Goal: Task Accomplishment & Management: Manage account settings

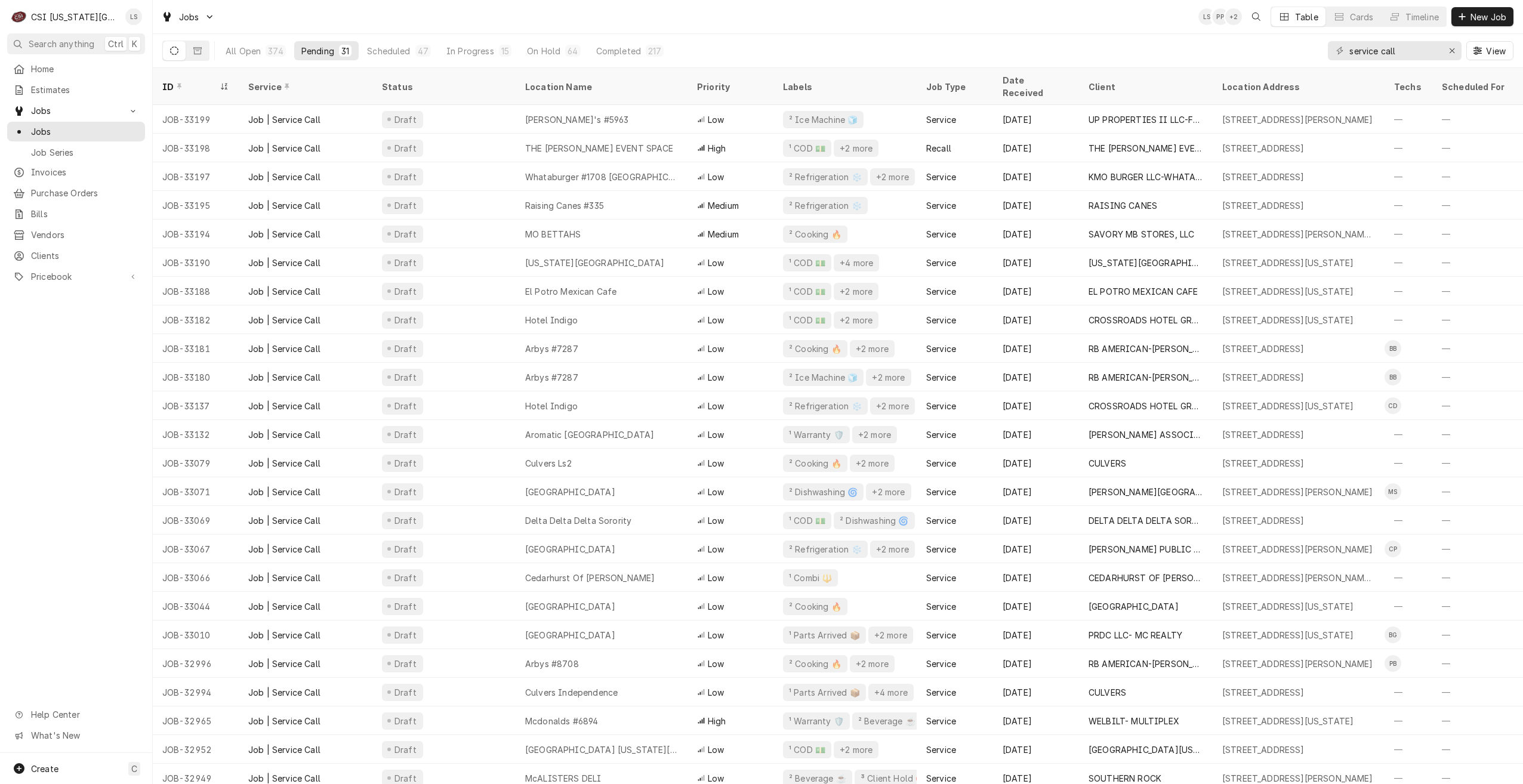
click at [761, 25] on div "Jobs LS PP + 2 Table Cards Timeline New Job" at bounding box center [838, 16] width 1370 height 33
click at [1141, 10] on div "Jobs LS PP LS Table Cards Timeline New Job" at bounding box center [838, 16] width 1370 height 33
click at [1141, 10] on div "Jobs LS PP + 2 Table Cards Timeline New Job" at bounding box center [838, 16] width 1370 height 33
click at [951, 25] on div "Jobs LS PP + 2 Table Cards Timeline New Job" at bounding box center [838, 16] width 1370 height 33
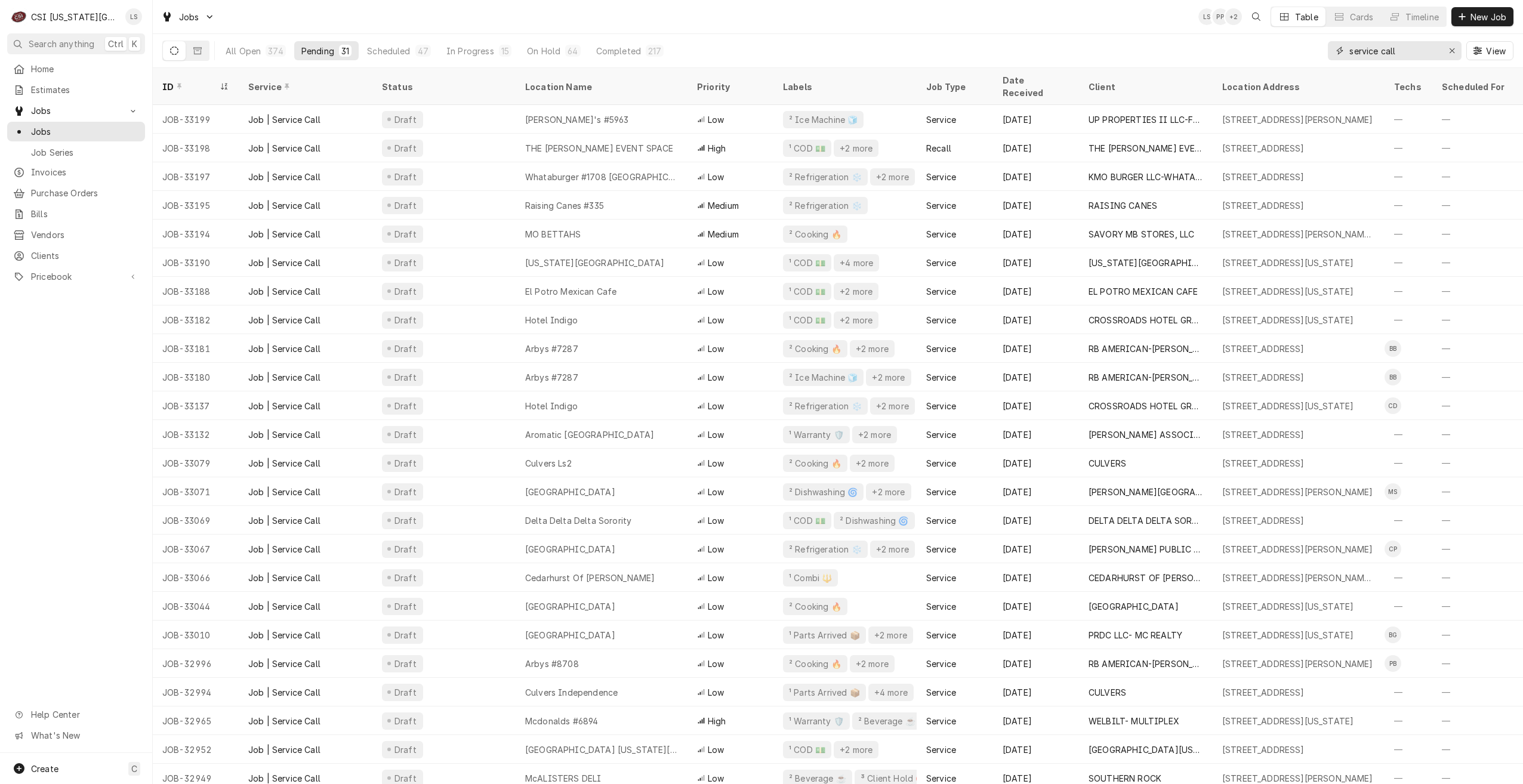
drag, startPoint x: 1410, startPoint y: 55, endPoint x: 1313, endPoint y: 52, distance: 97.0
click at [1313, 52] on div "All Open 374 Pending 31 Scheduled 47 In Progress 15 On Hold 64 Completed 217 se…" at bounding box center [838, 50] width 1351 height 33
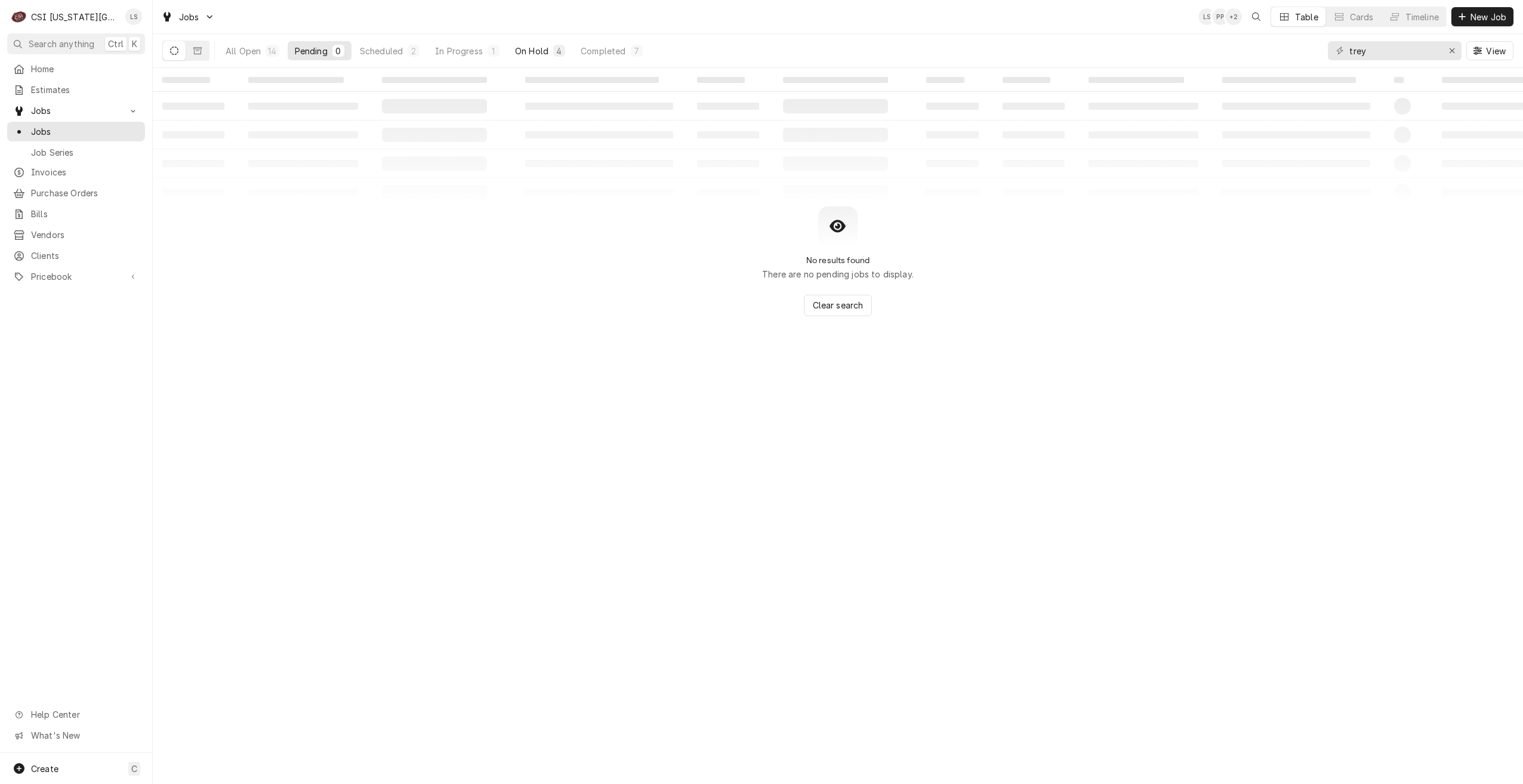
click at [544, 45] on div "On Hold" at bounding box center [531, 51] width 33 height 12
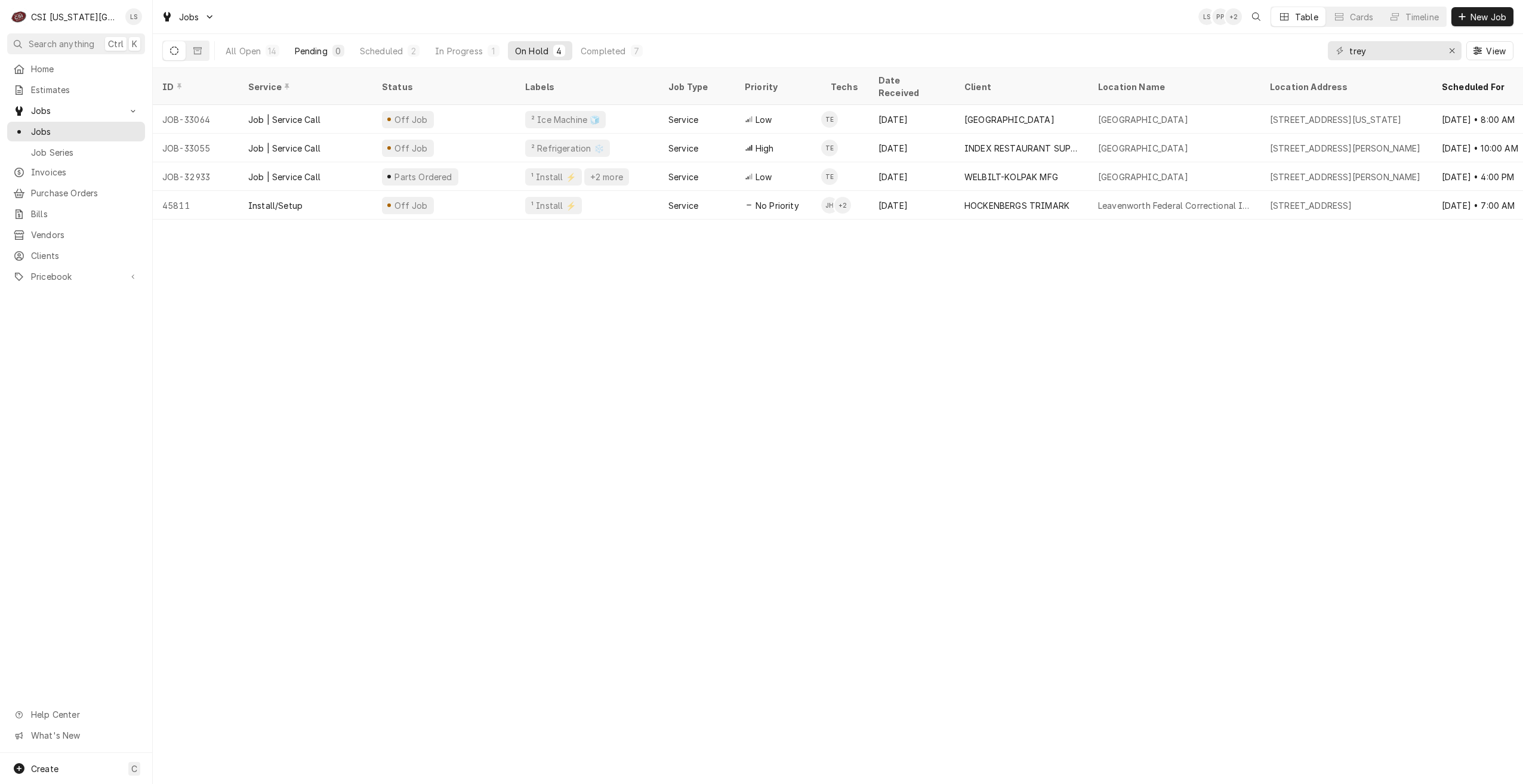
click at [331, 54] on button "Pending 0" at bounding box center [319, 50] width 64 height 19
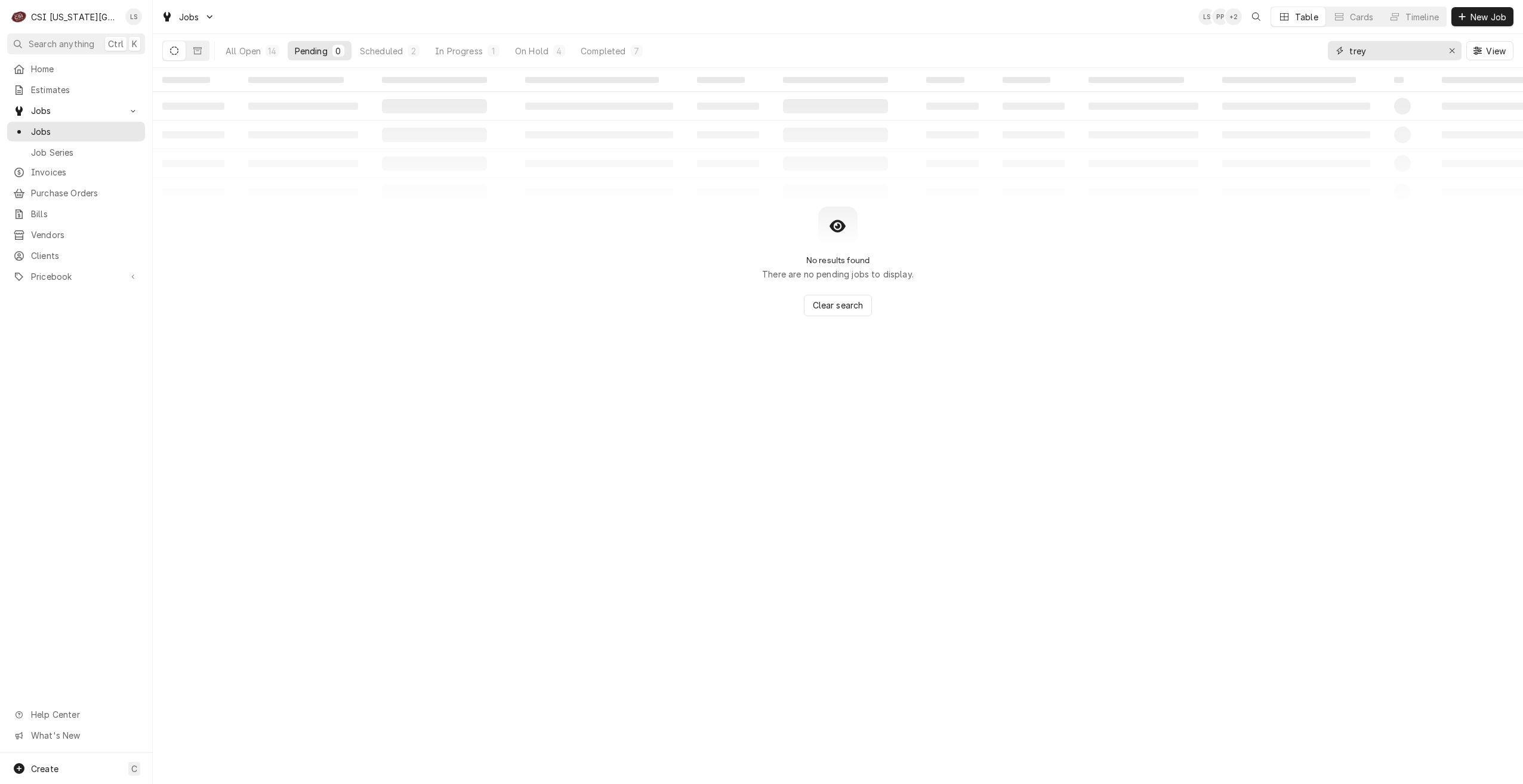
click at [1413, 45] on input "trey" at bounding box center [1394, 50] width 90 height 19
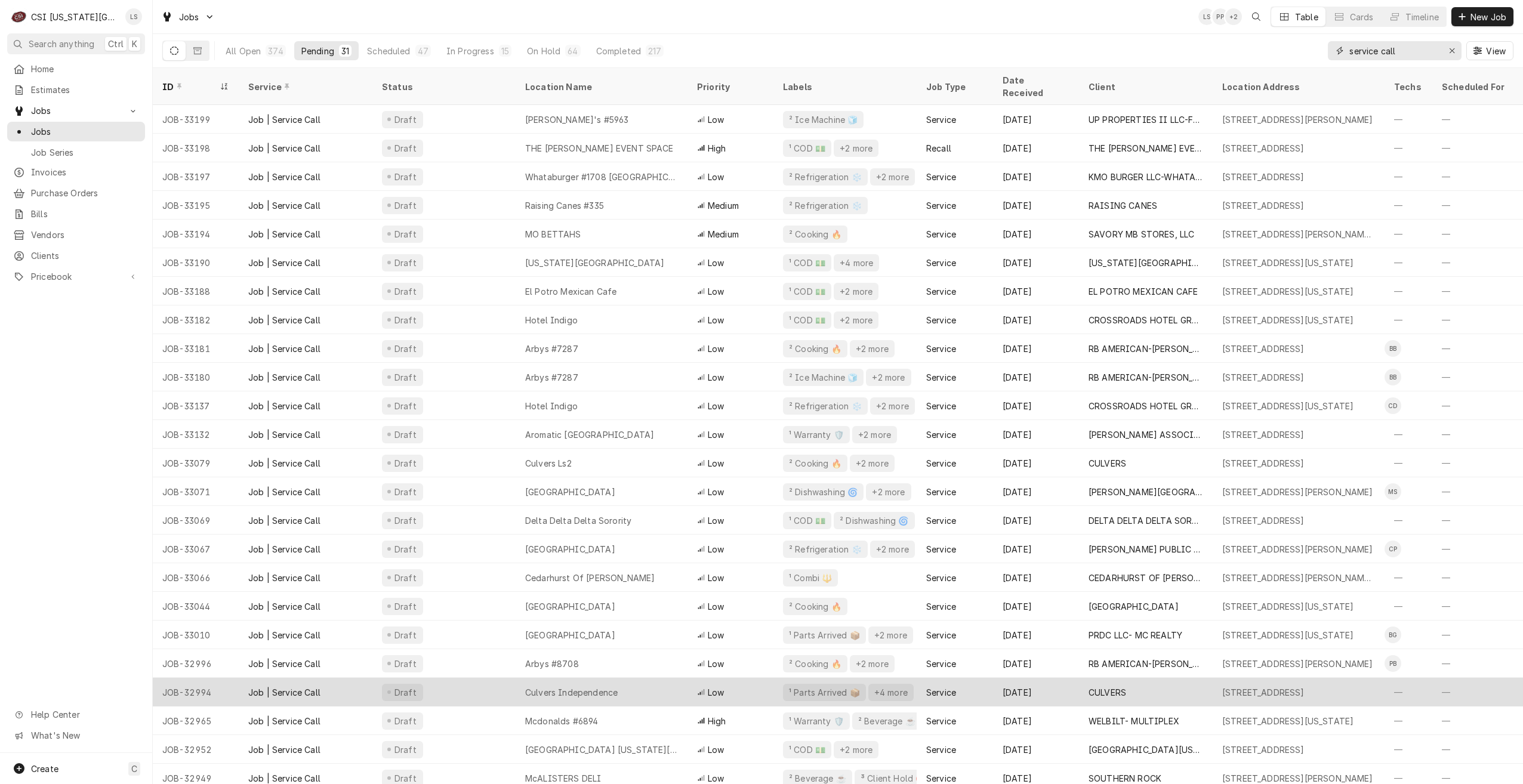
type input "service call"
click at [608, 678] on div "Culvers Independence" at bounding box center [601, 693] width 172 height 29
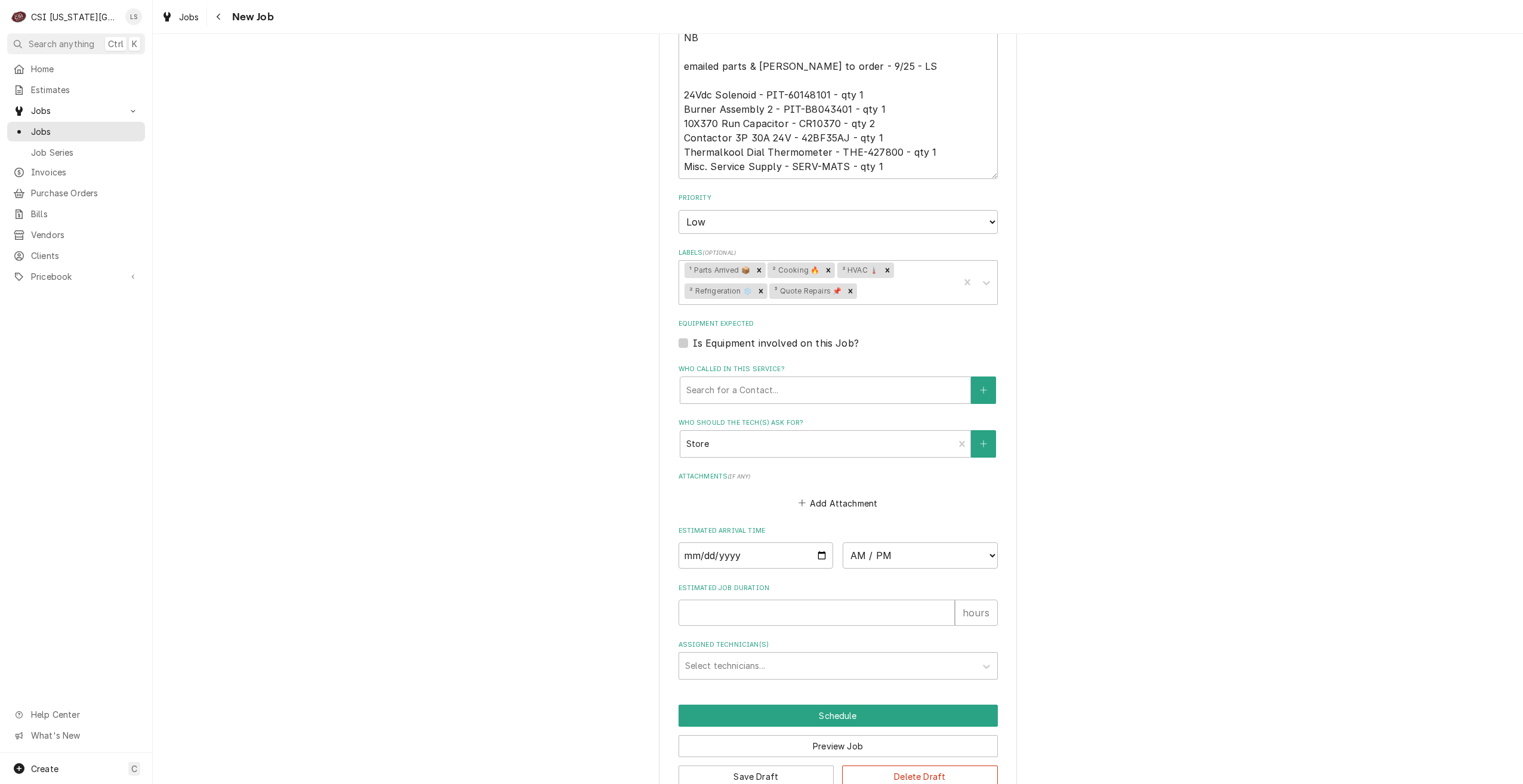
scroll to position [1025, 0]
click at [820, 542] on input "Date" at bounding box center [757, 555] width 156 height 26
type textarea "x"
type input "2025-10-02"
type textarea "x"
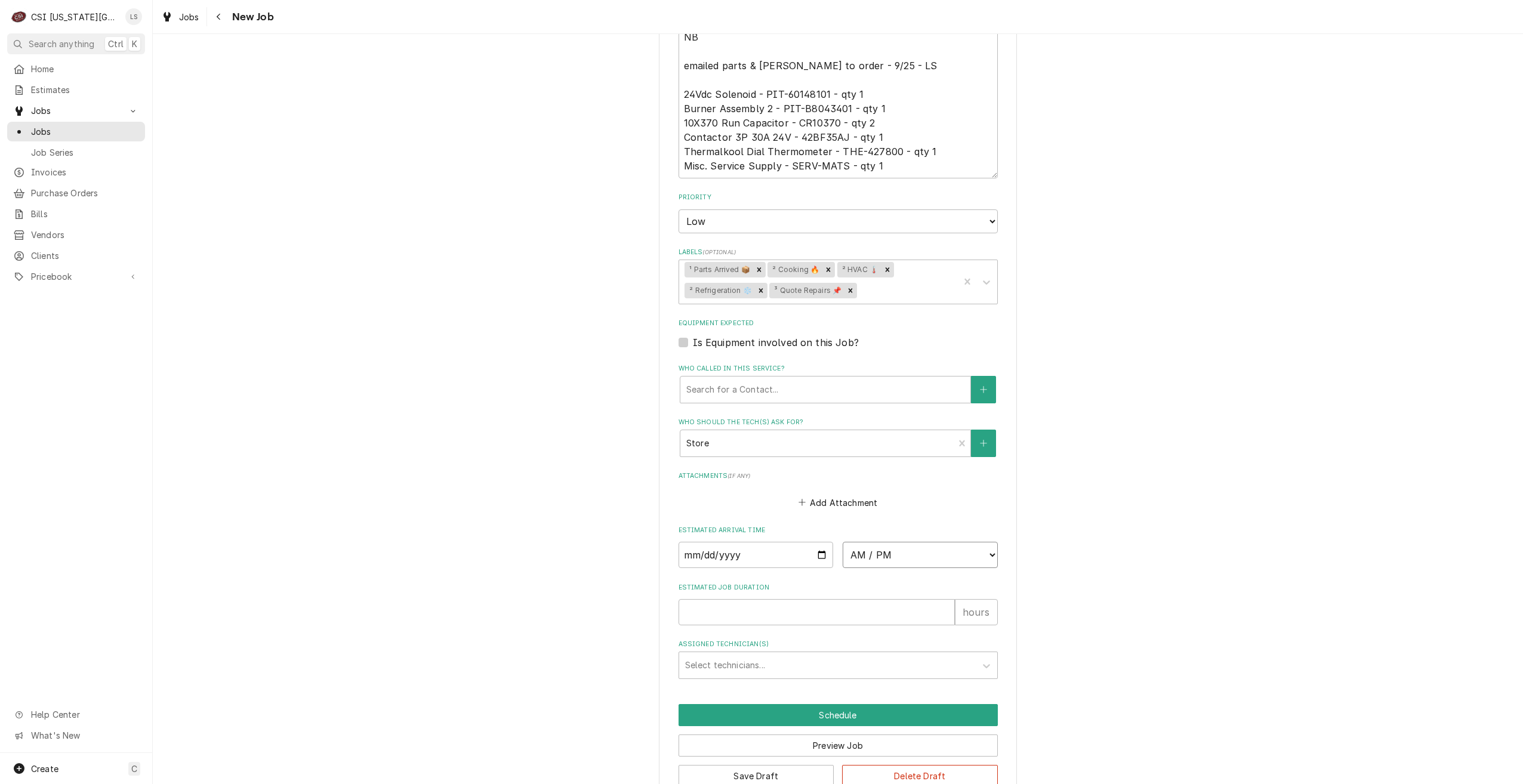
click at [893, 542] on select "AM / PM 6:00 AM 6:15 AM 6:30 AM 6:45 AM 7:00 AM 7:15 AM 7:30 AM 7:45 AM 8:00 AM…" at bounding box center [921, 555] width 156 height 26
select select "07:00:00"
click at [843, 542] on select "AM / PM 6:00 AM 6:15 AM 6:30 AM 6:45 AM 7:00 AM 7:15 AM 7:30 AM 7:45 AM 8:00 AM…" at bounding box center [921, 555] width 156 height 26
click at [871, 599] on input "Estimated Job Duration" at bounding box center [817, 612] width 276 height 26
type textarea "x"
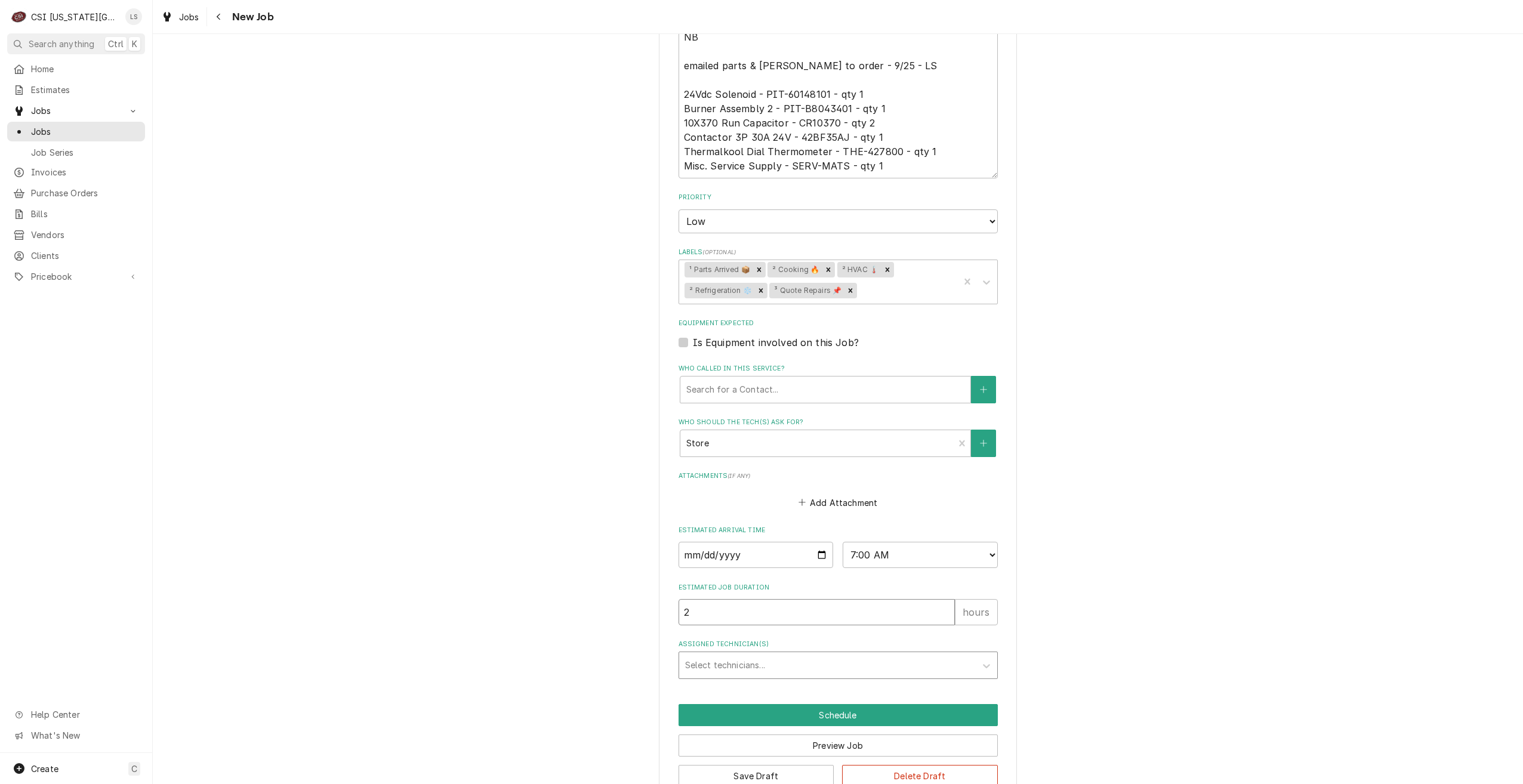
type input "2"
type textarea "x"
click at [870, 655] on div "Assigned Technician(s)" at bounding box center [828, 665] width 285 height 22
type input "tre"
click at [853, 681] on div "[PERSON_NAME]" at bounding box center [838, 691] width 318 height 18
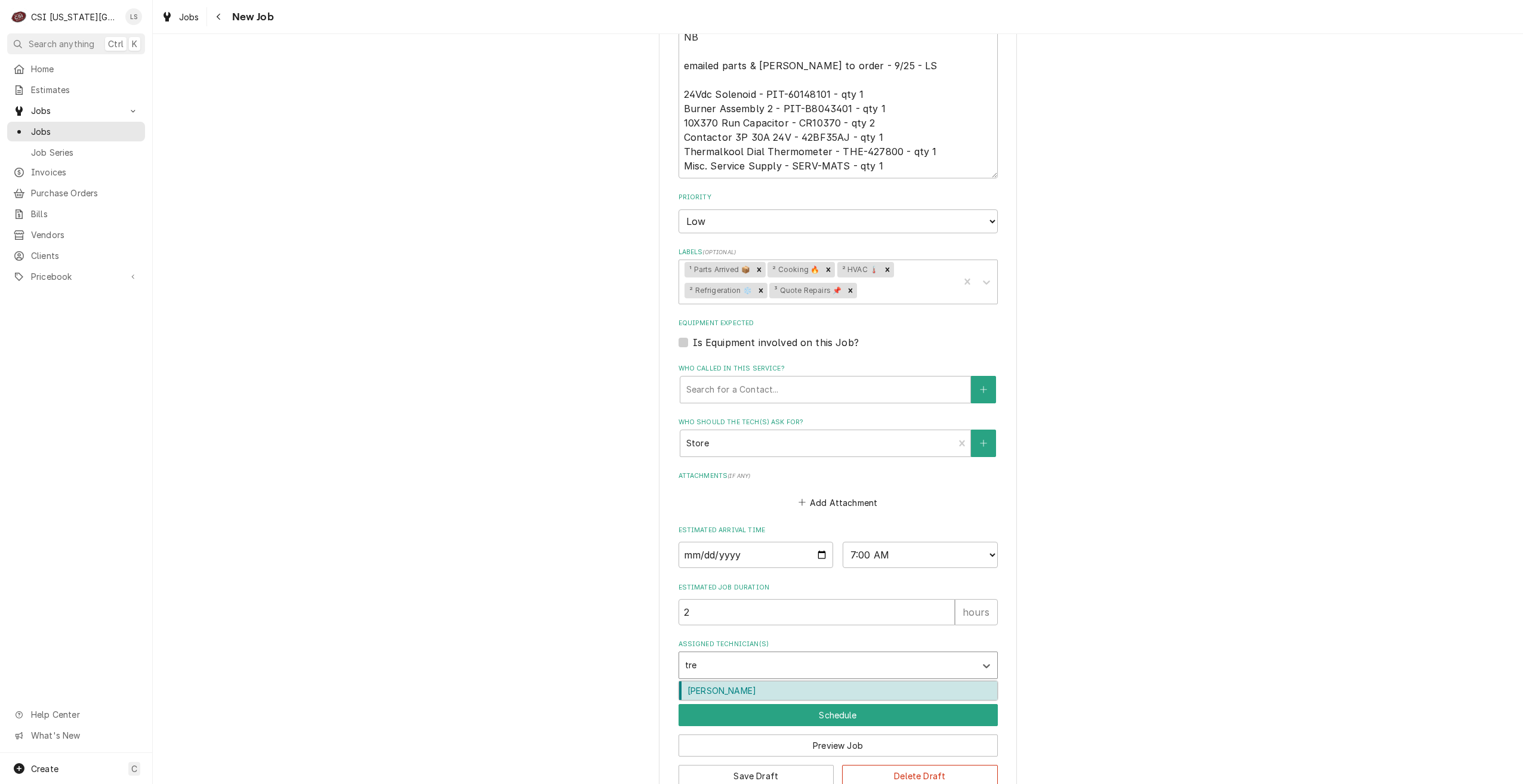
type textarea "x"
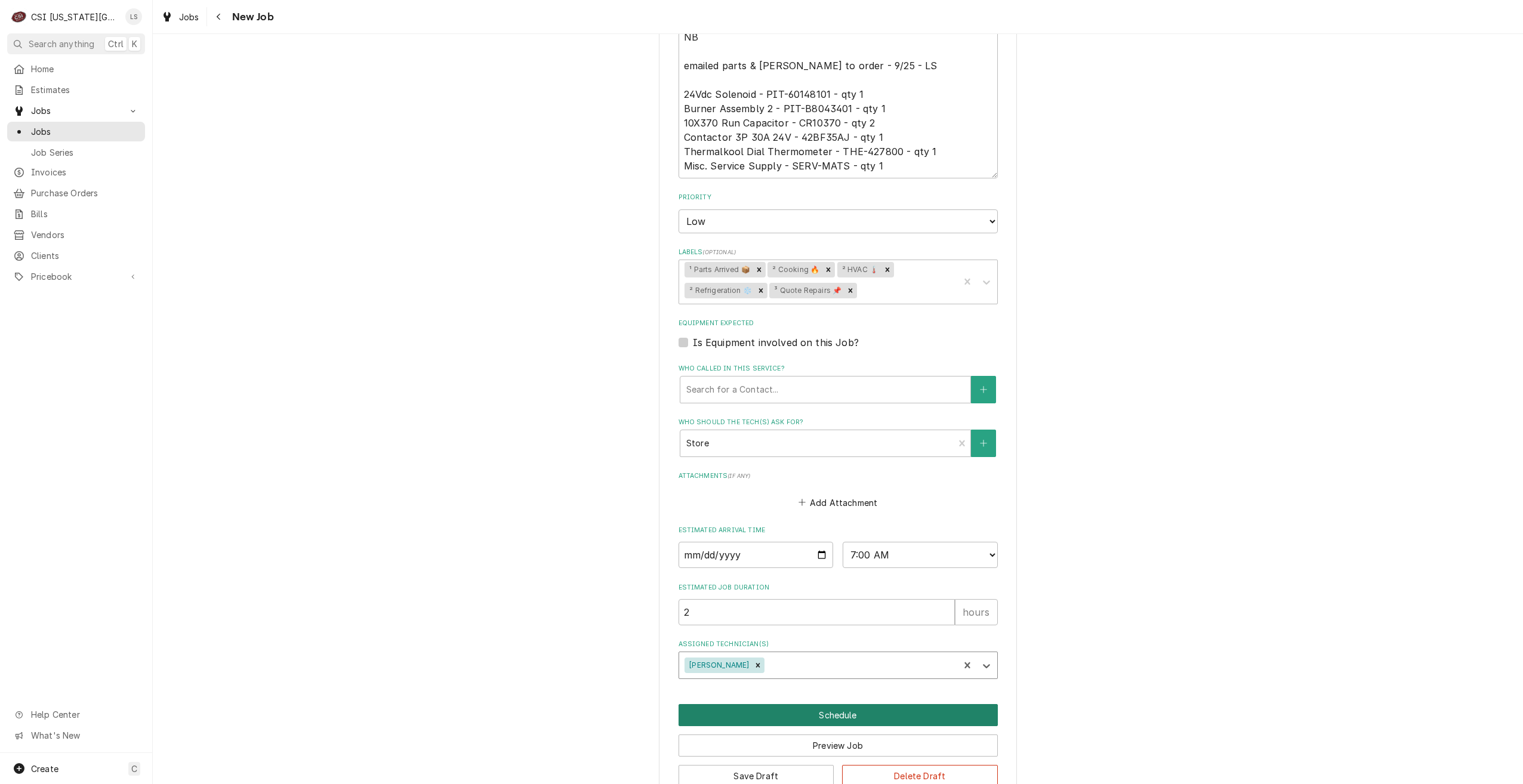
click at [854, 704] on button "Schedule" at bounding box center [838, 715] width 319 height 22
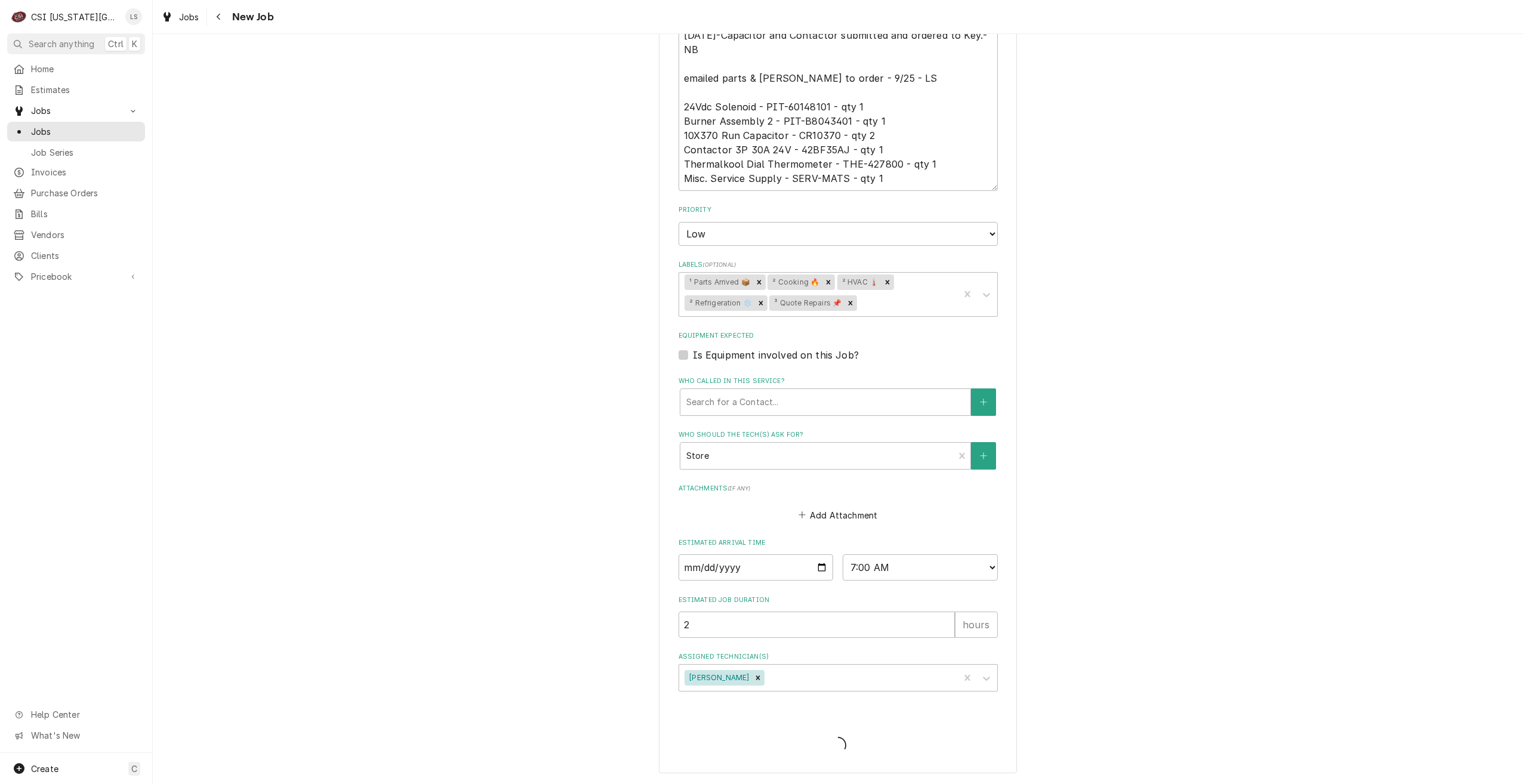
scroll to position [983, 0]
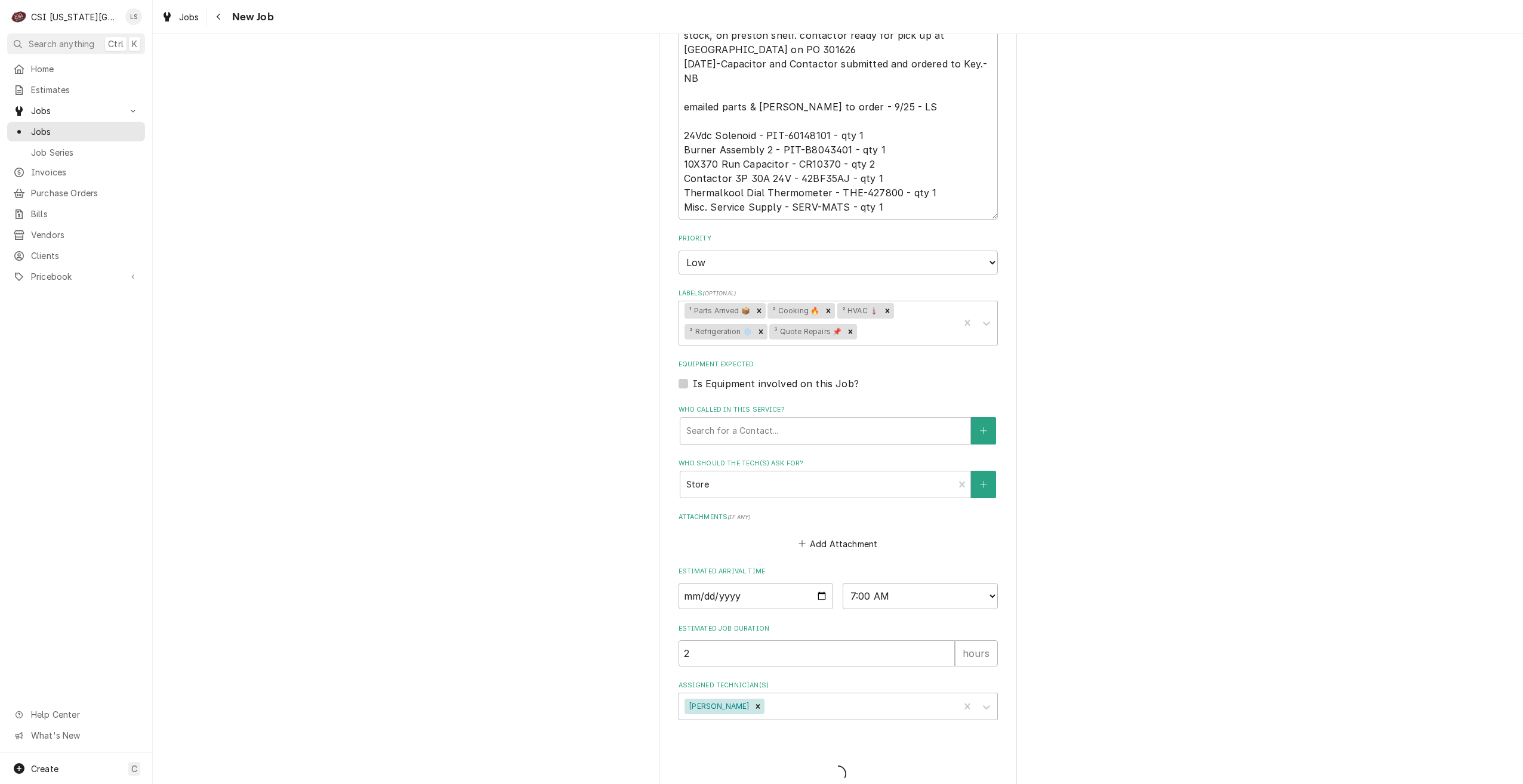
type textarea "x"
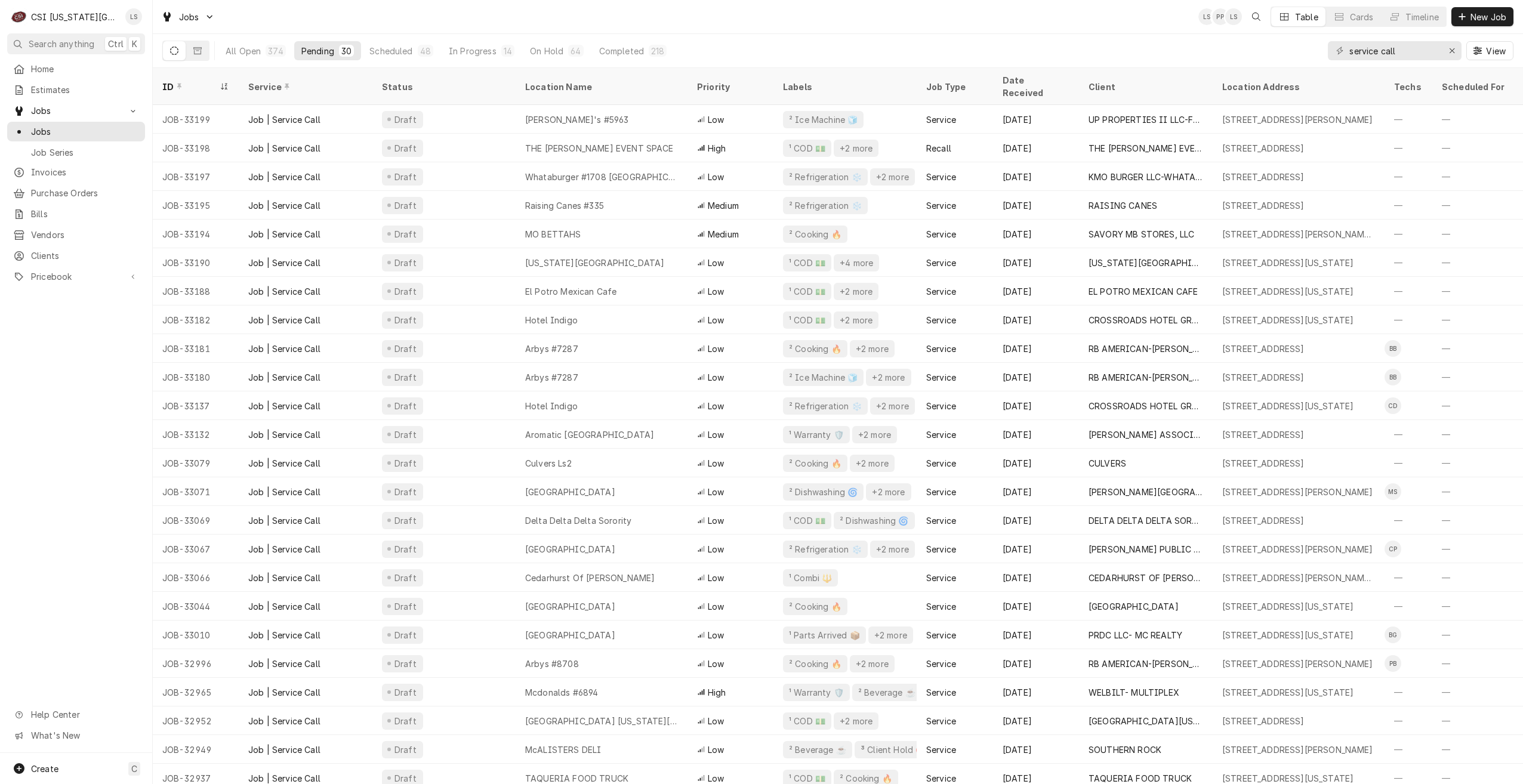
click at [445, 10] on div "Jobs LS PP LS Table Cards Timeline New Job" at bounding box center [838, 16] width 1370 height 33
drag, startPoint x: 1408, startPoint y: 52, endPoint x: 1340, endPoint y: 52, distance: 68.0
click at [1340, 52] on div "service call" at bounding box center [1395, 50] width 134 height 19
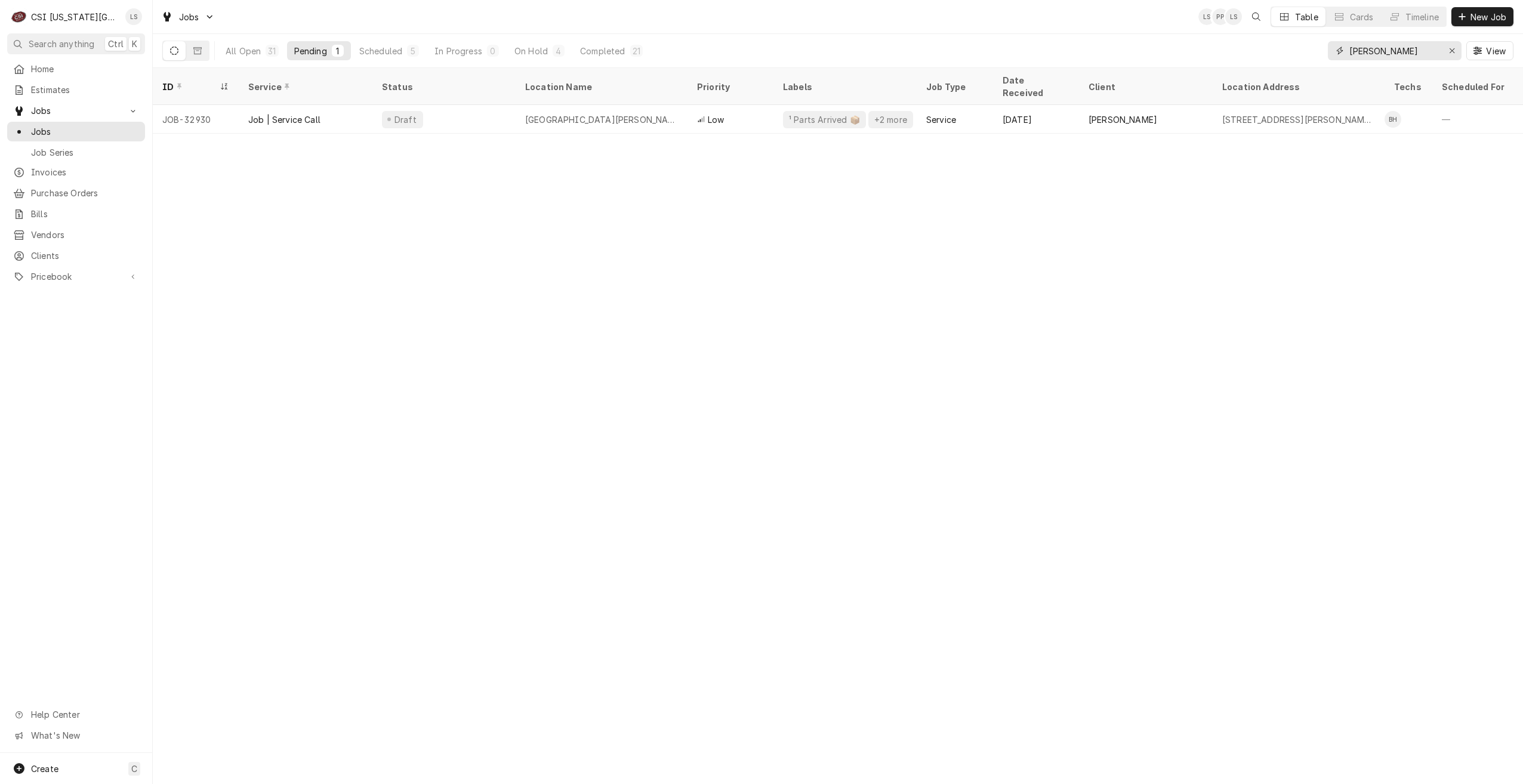
type input "hawkins"
click at [1468, 22] on span "New Job" at bounding box center [1488, 16] width 41 height 12
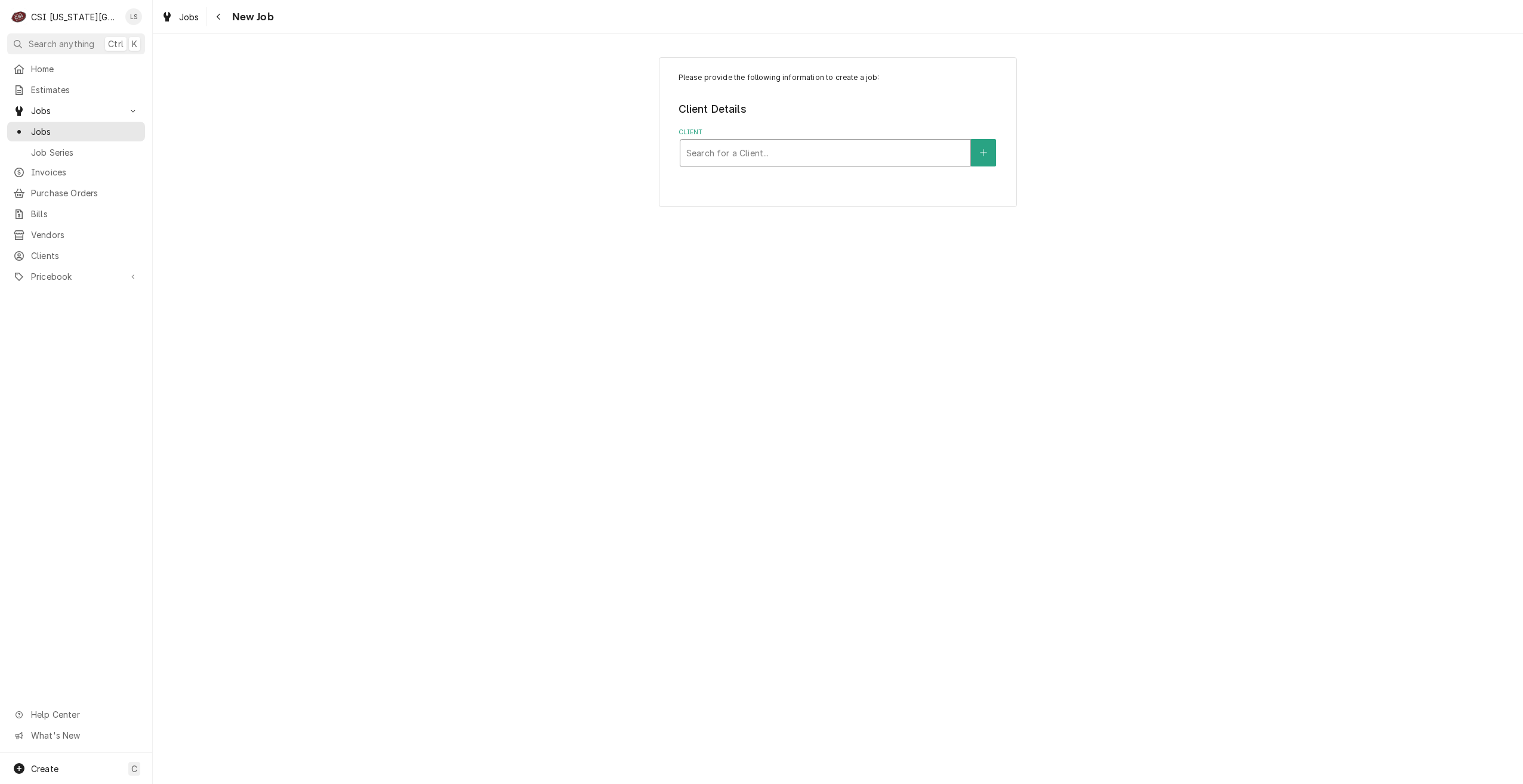
click at [775, 145] on div "Client" at bounding box center [826, 152] width 278 height 22
type input "maple leaf"
click at [783, 152] on div "Client" at bounding box center [826, 152] width 278 height 22
type input "maple leaf"
click at [788, 155] on div "Client" at bounding box center [826, 152] width 278 height 22
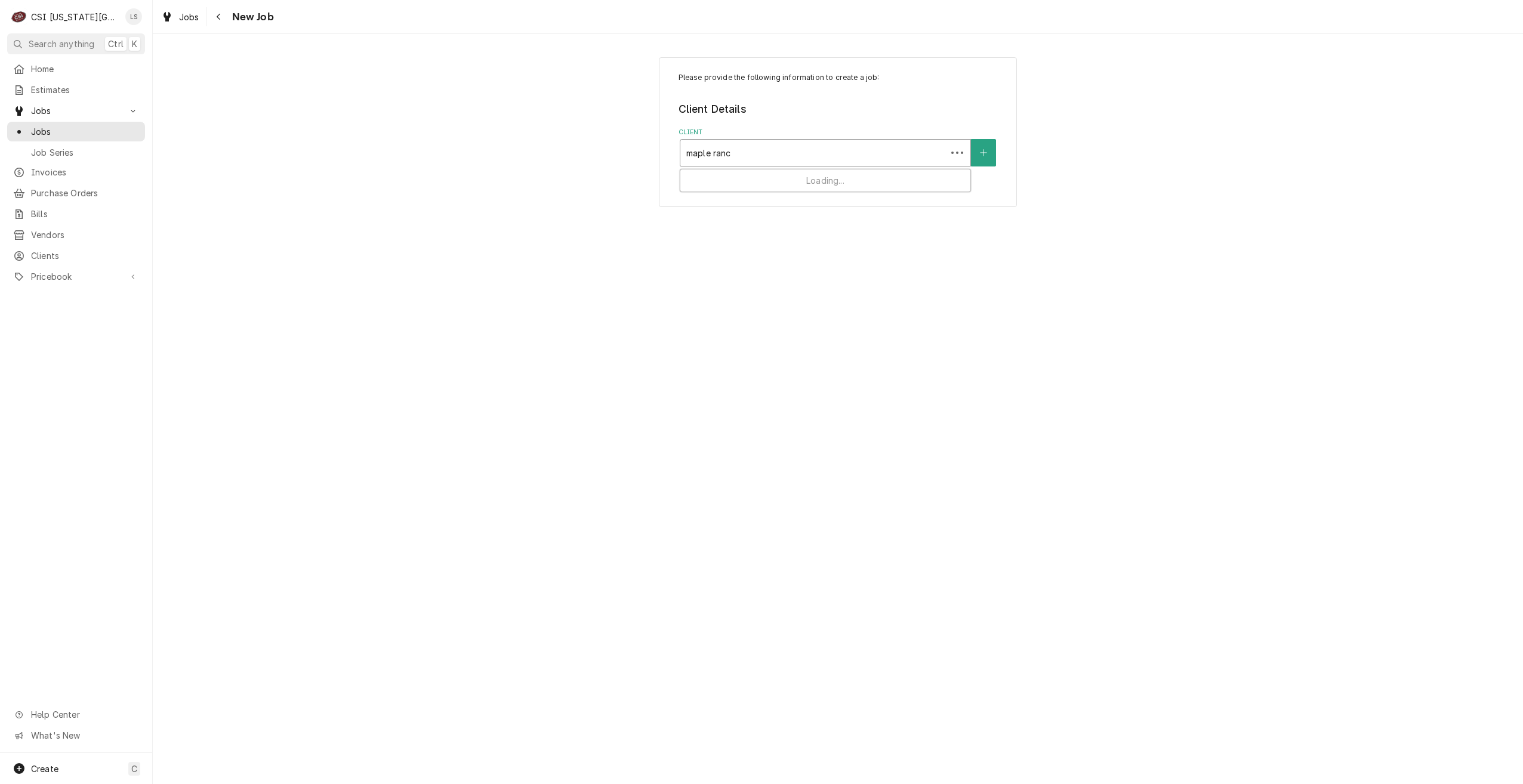
type input "maple ranch"
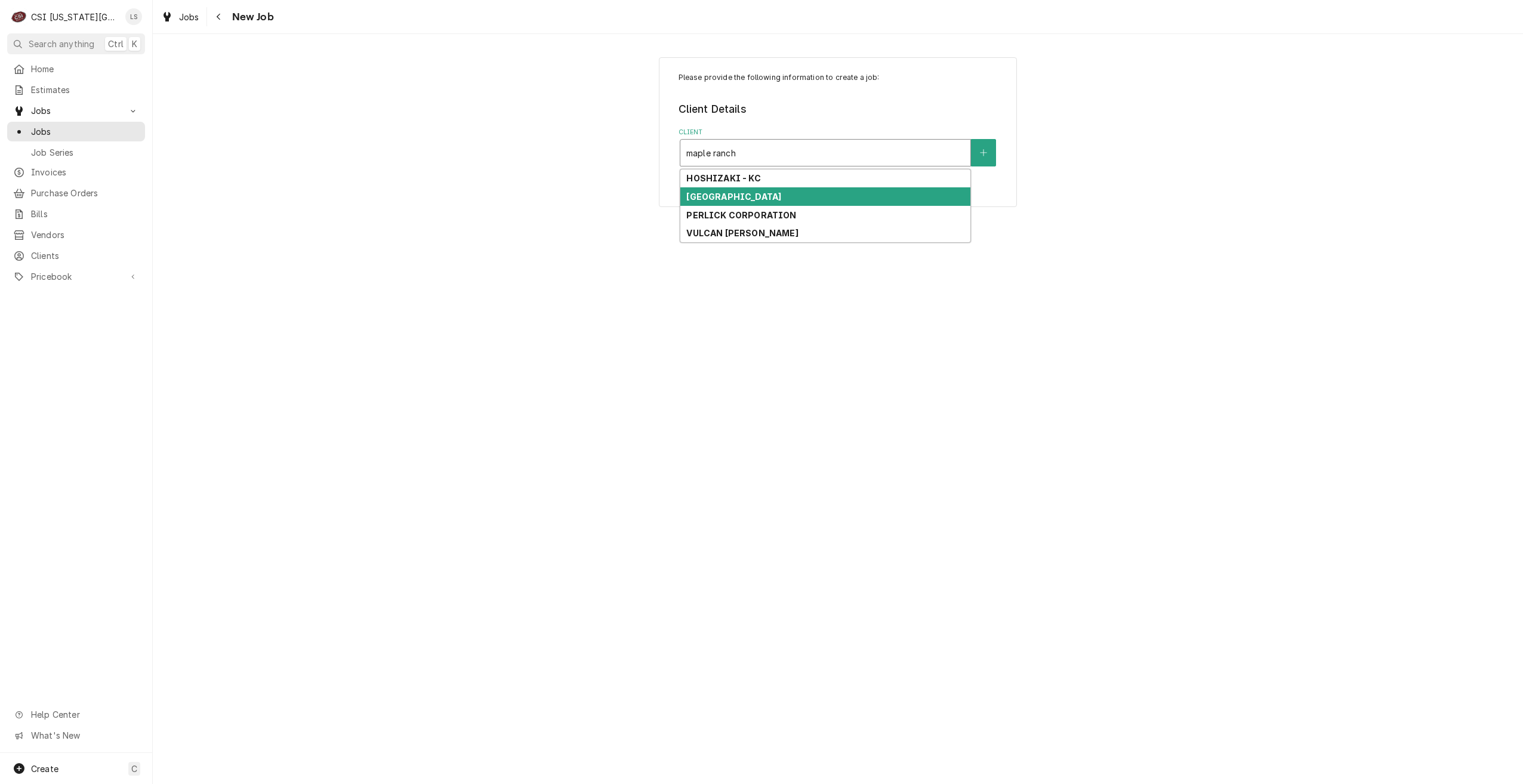
click at [767, 197] on div "MAPLE RANCH" at bounding box center [825, 197] width 290 height 18
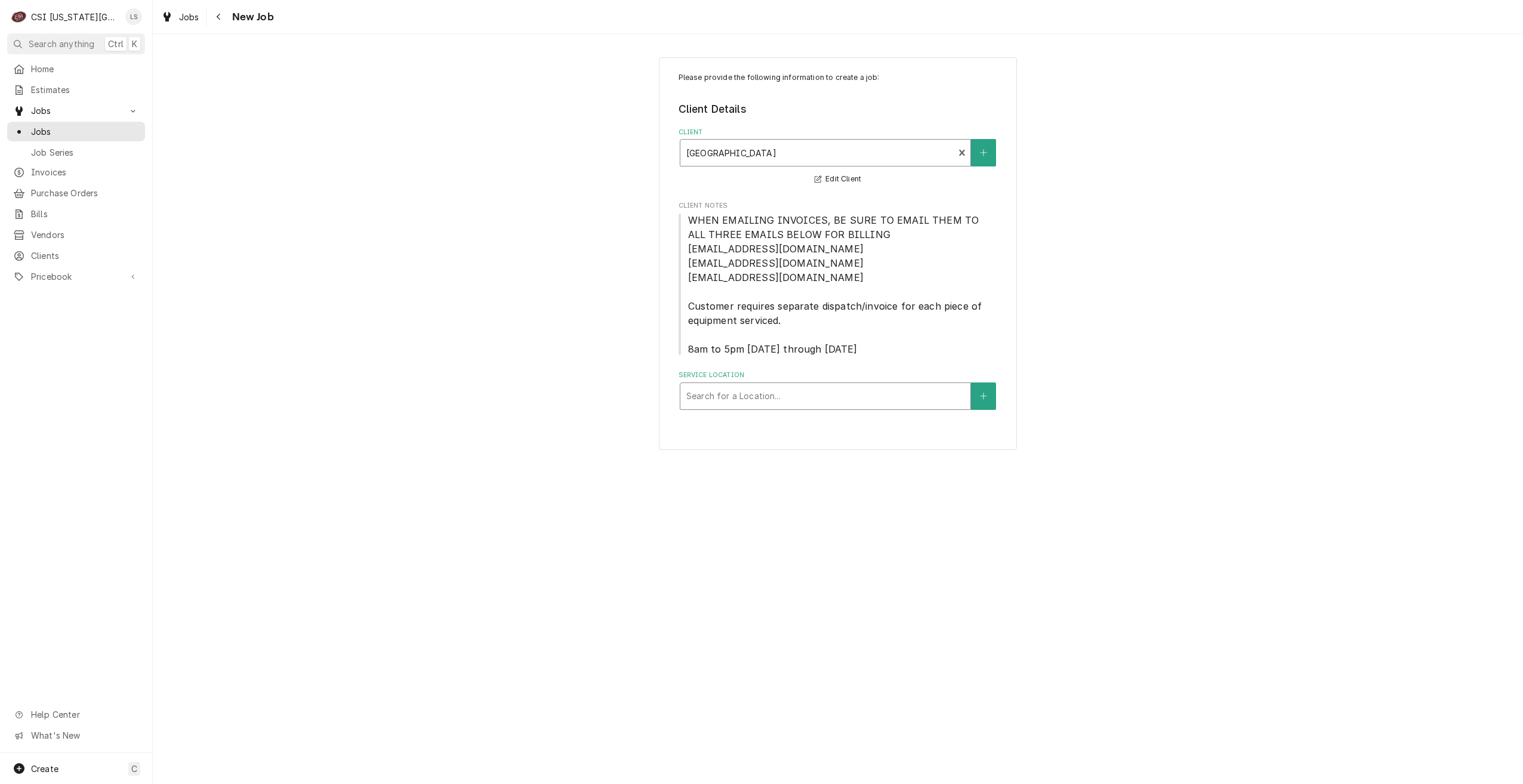
click at [831, 401] on div "Service Location" at bounding box center [826, 396] width 278 height 22
click at [121, 130] on span "Jobs" at bounding box center [85, 131] width 108 height 12
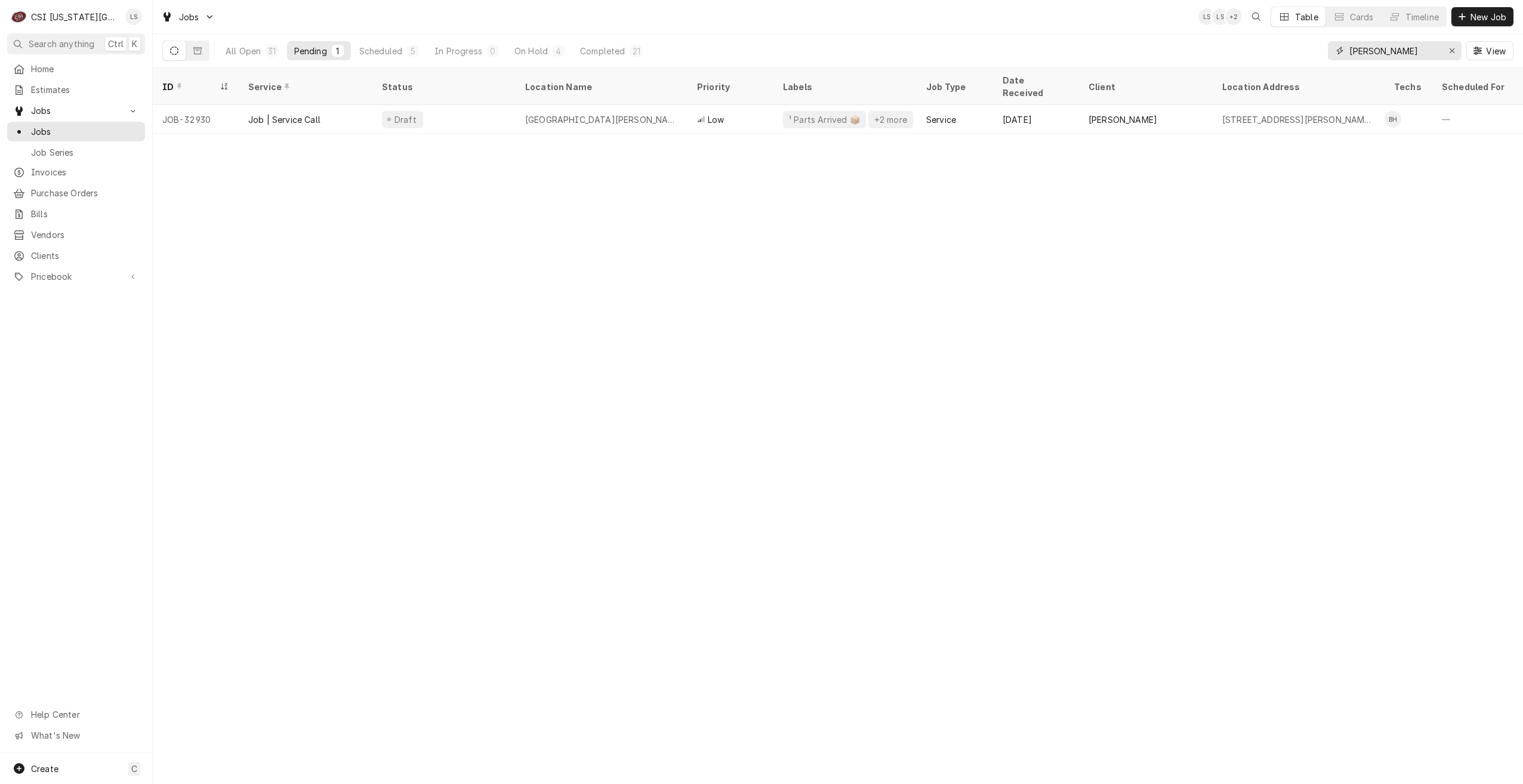
click at [1368, 54] on input "[PERSON_NAME]" at bounding box center [1394, 50] width 90 height 19
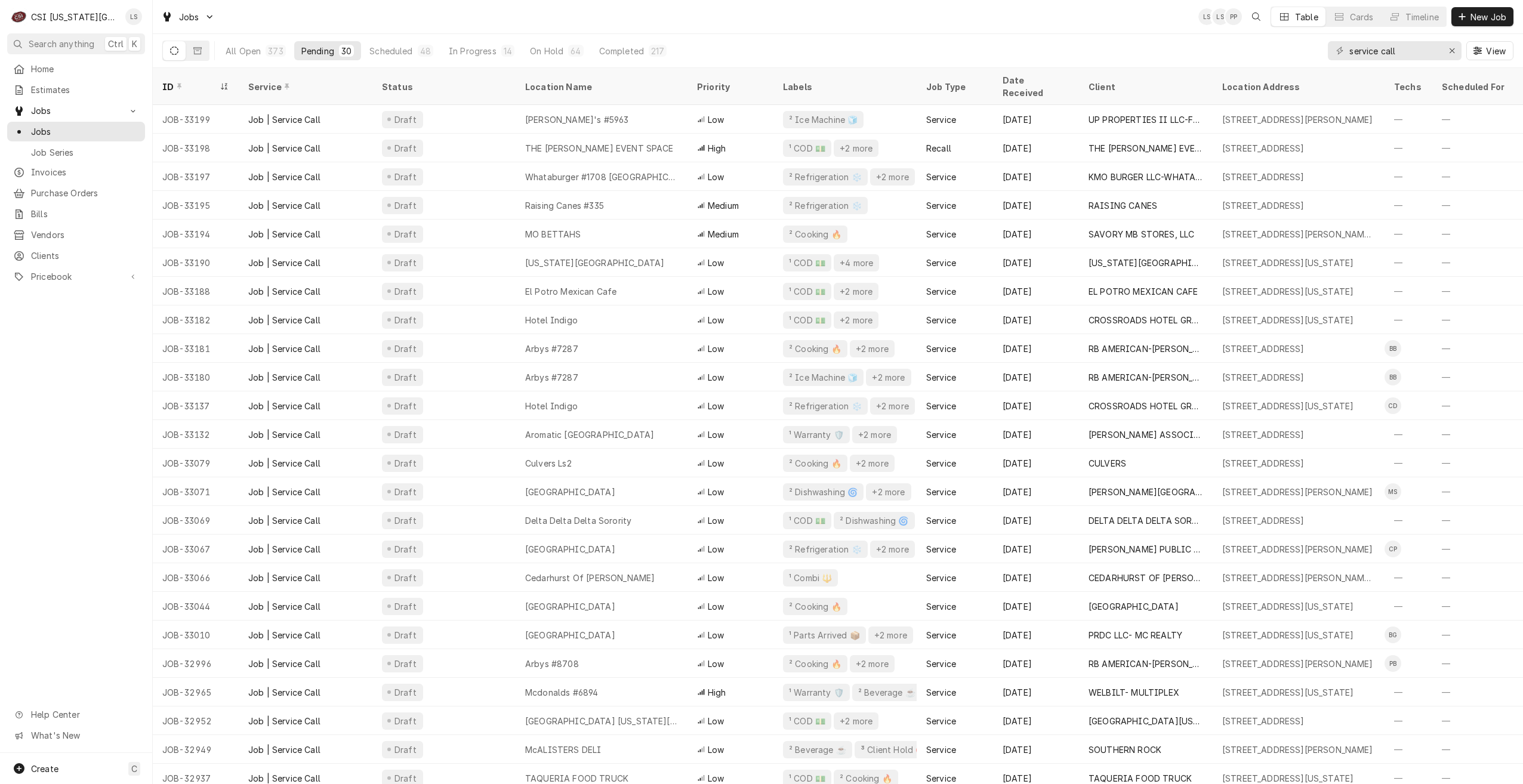
click at [799, 27] on div "Jobs LS LS PP Table Cards Timeline New Job" at bounding box center [838, 16] width 1370 height 33
drag, startPoint x: 1409, startPoint y: 46, endPoint x: 1320, endPoint y: 47, distance: 89.0
click at [1320, 47] on div "All Open 373 Pending 30 Scheduled 48 In Progress 14 On Hold 64 Completed 217 se…" at bounding box center [838, 50] width 1351 height 33
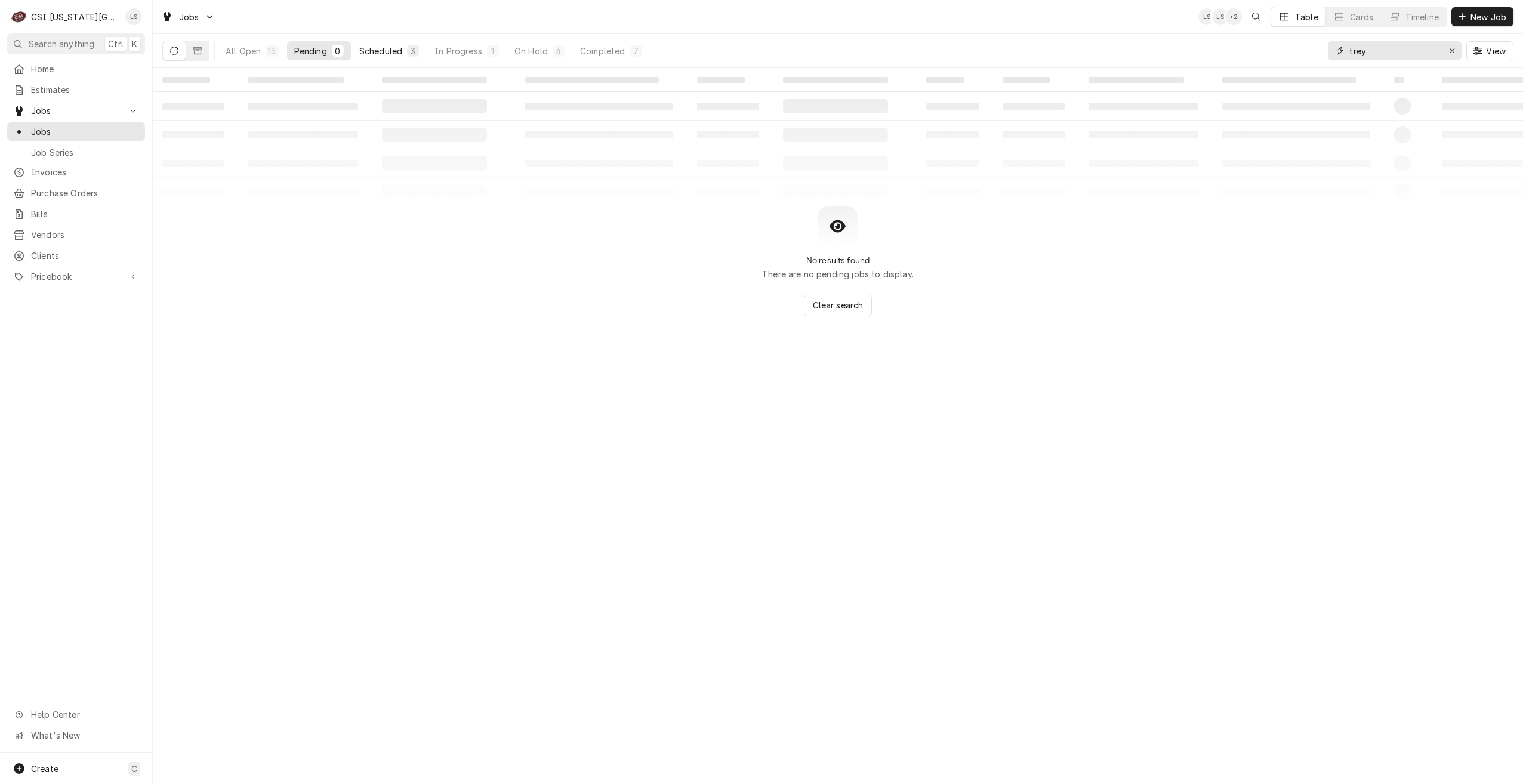
type input "trey"
click at [410, 52] on div "3" at bounding box center [413, 51] width 7 height 12
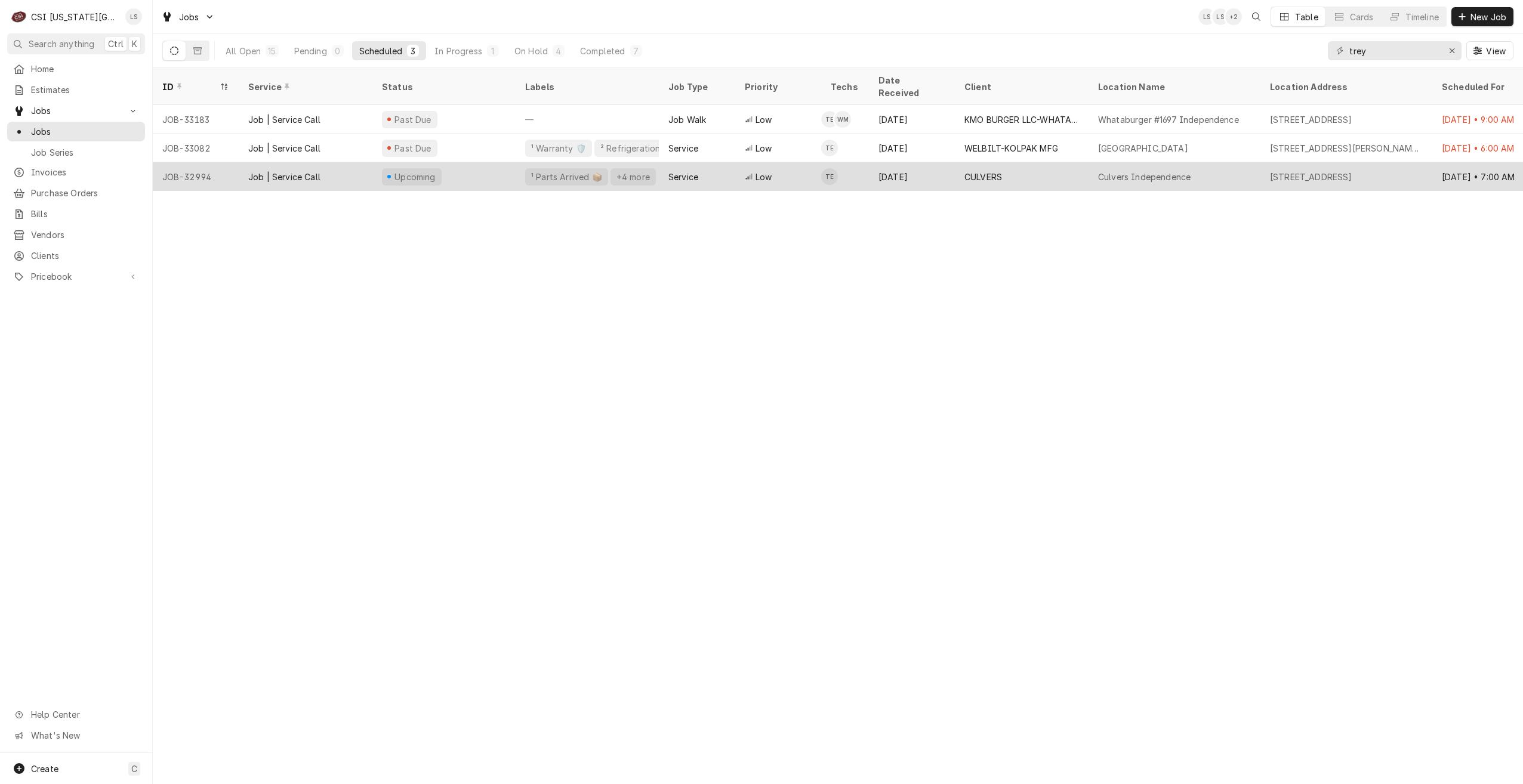
click at [974, 171] on div "CULVERS" at bounding box center [983, 176] width 38 height 12
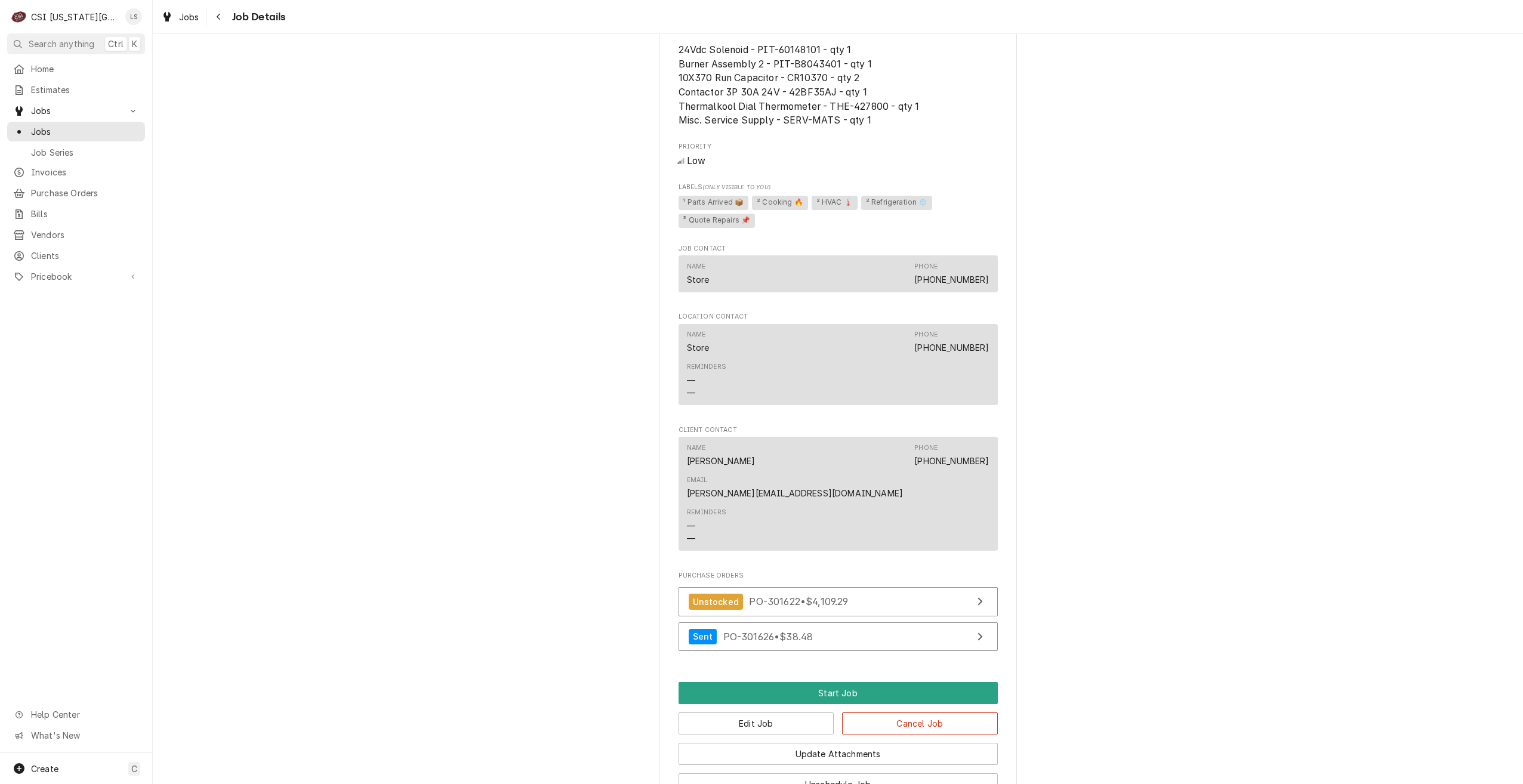
scroll to position [1304, 0]
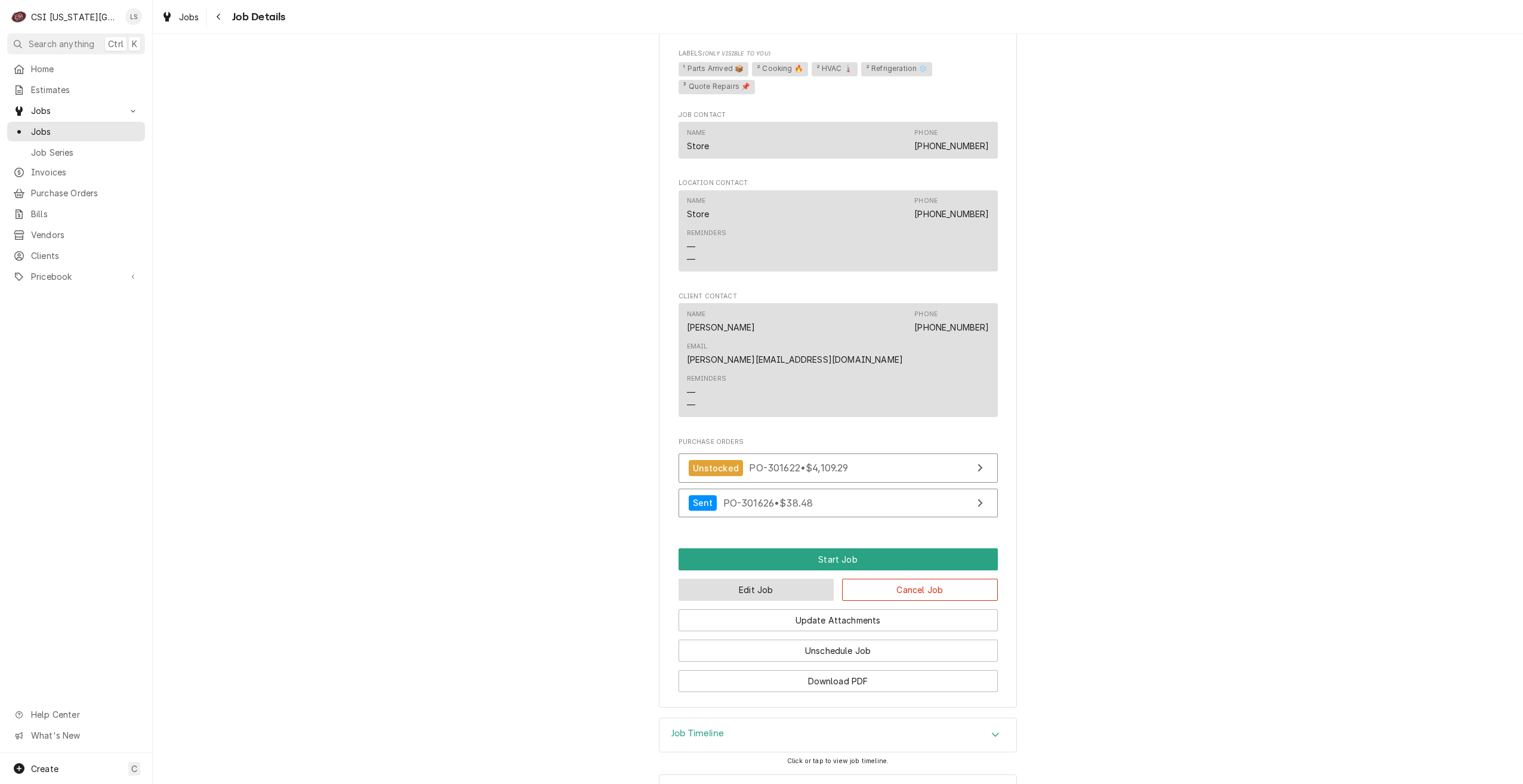
click at [753, 579] on button "Edit Job" at bounding box center [757, 590] width 156 height 22
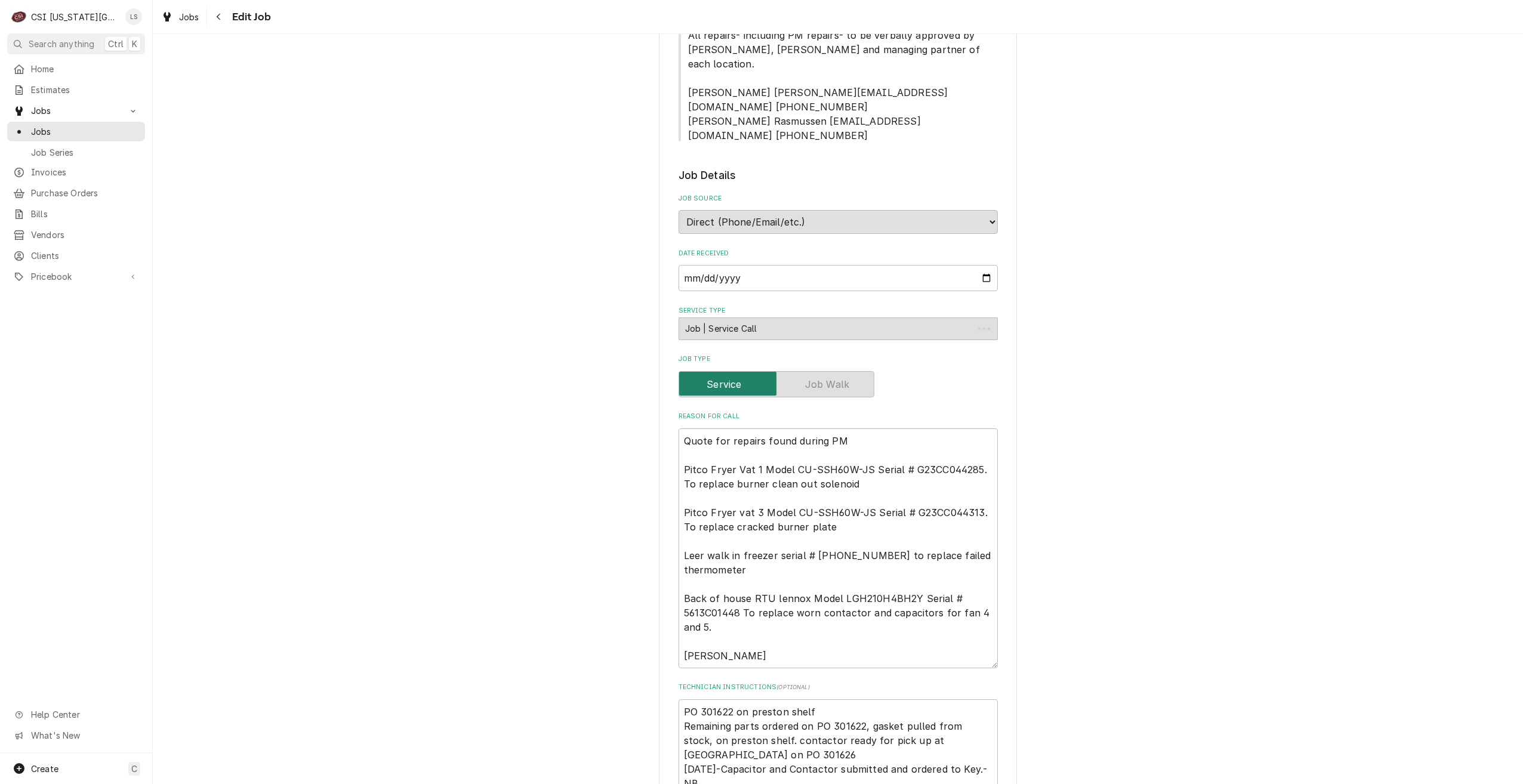
type textarea "x"
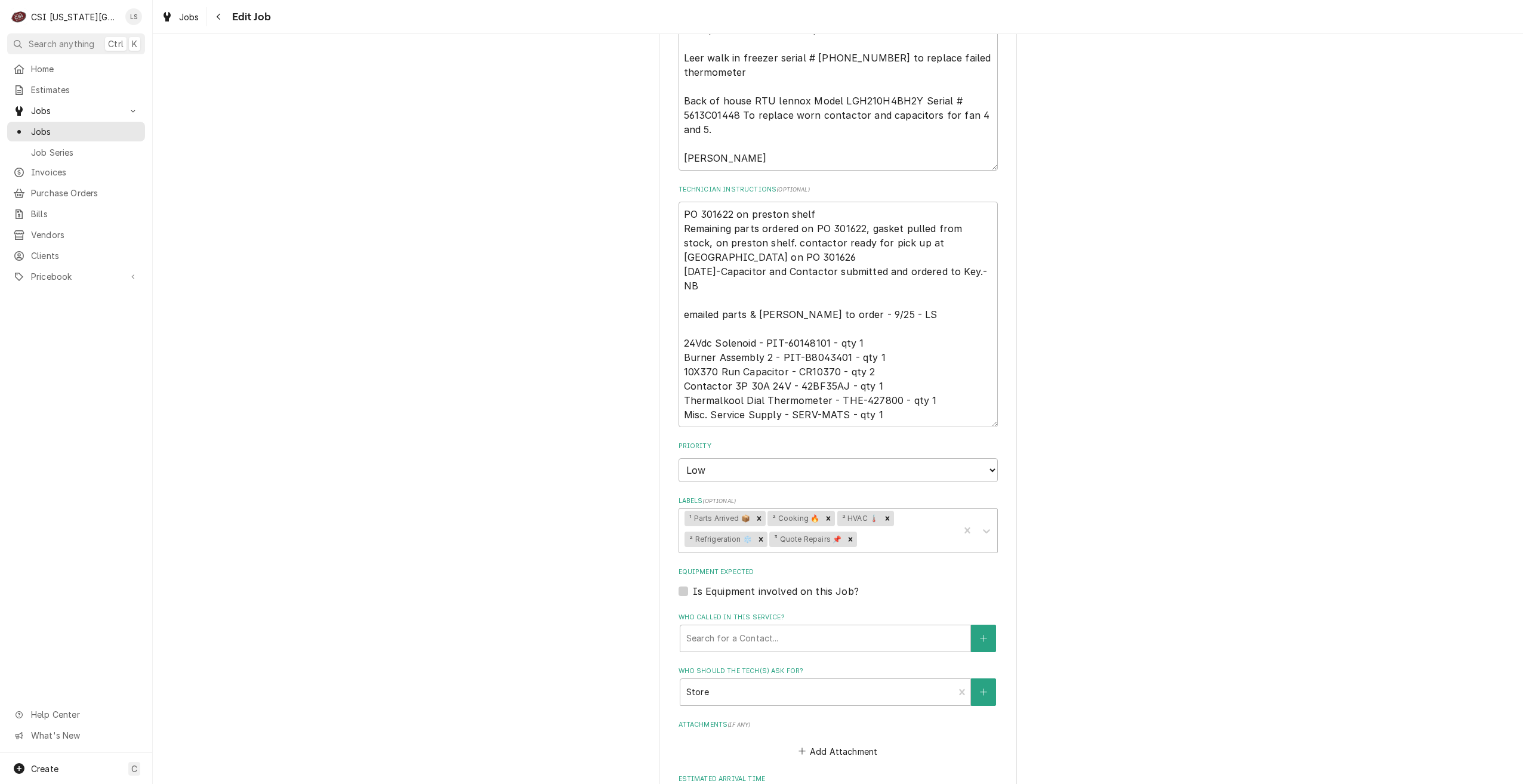
scroll to position [964, 0]
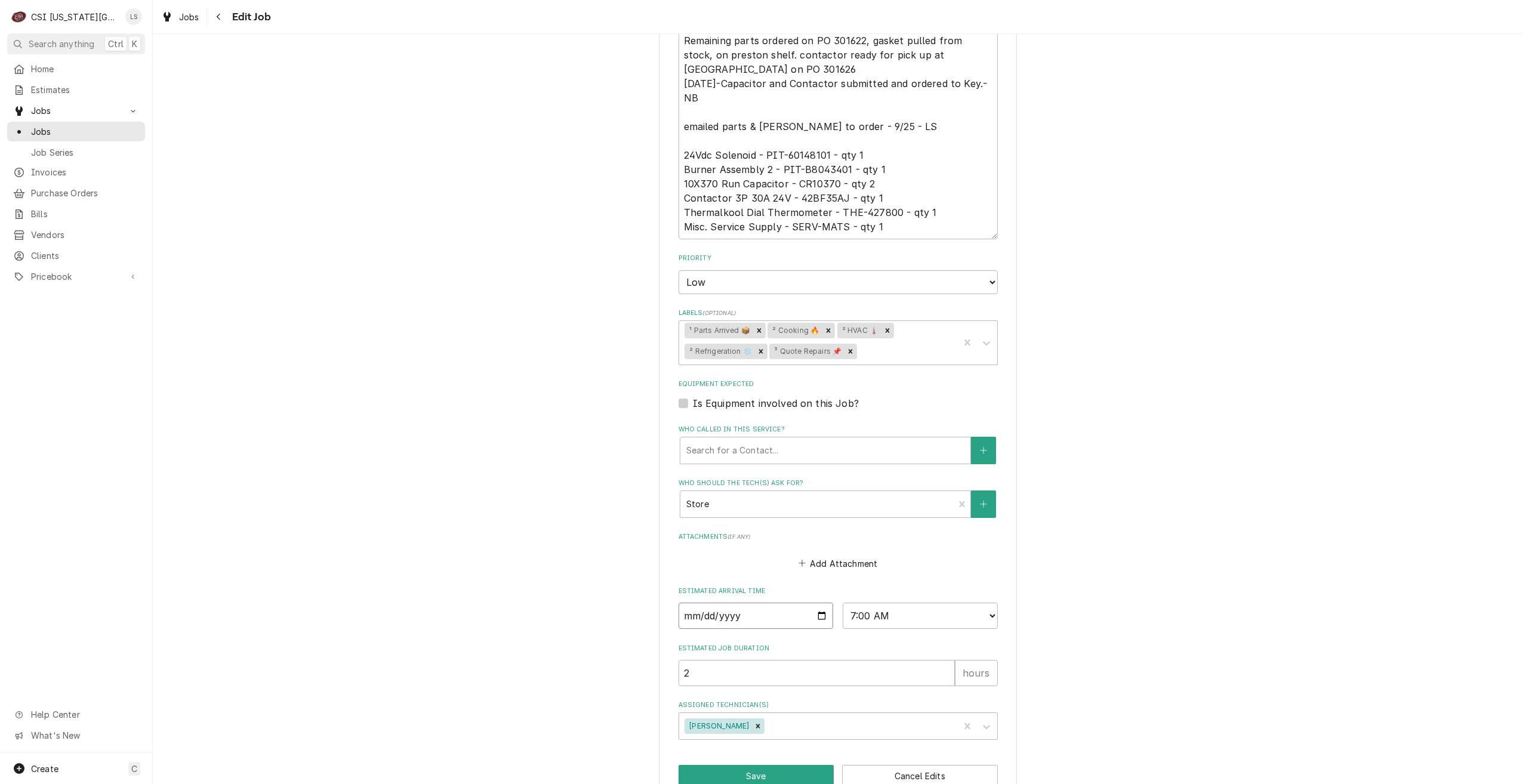
click at [813, 603] on input "2025-10-02" at bounding box center [757, 616] width 156 height 26
type input "2025-10-03"
click at [725, 765] on button "Save" at bounding box center [757, 776] width 156 height 22
type textarea "x"
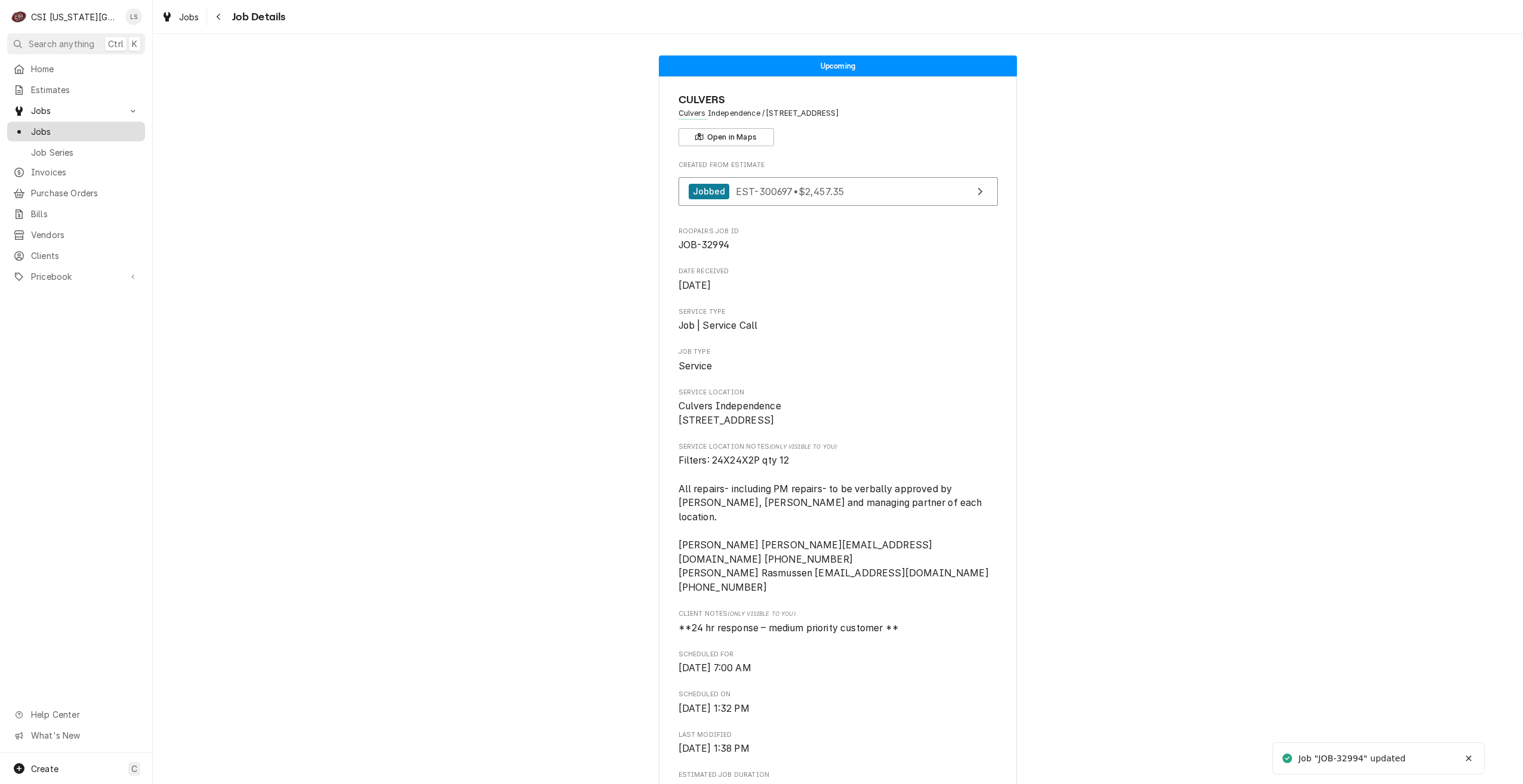
click at [93, 125] on span "Jobs" at bounding box center [85, 131] width 108 height 12
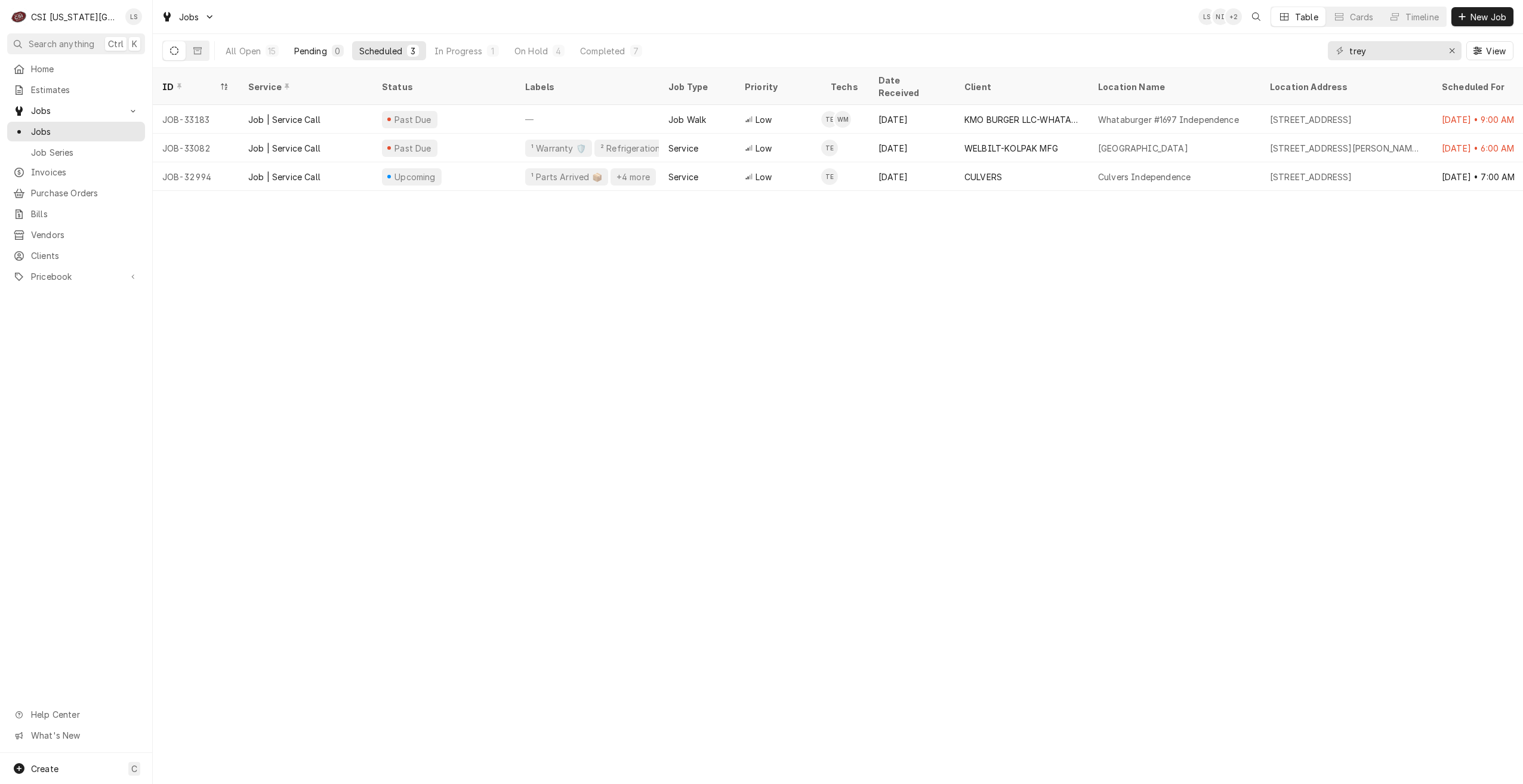
click at [331, 52] on button "Pending 0" at bounding box center [319, 50] width 64 height 19
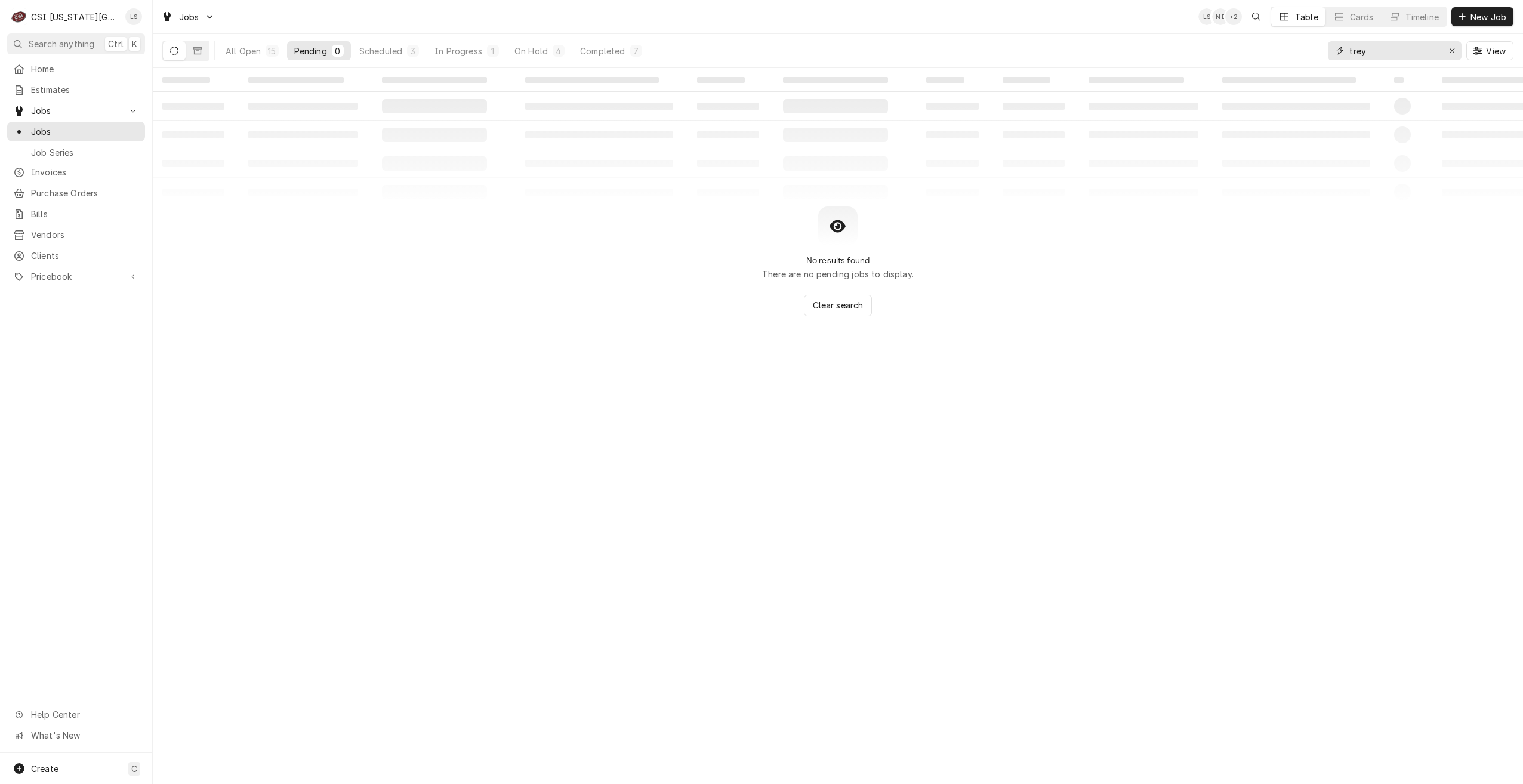
click at [1388, 57] on input "trey" at bounding box center [1394, 50] width 90 height 19
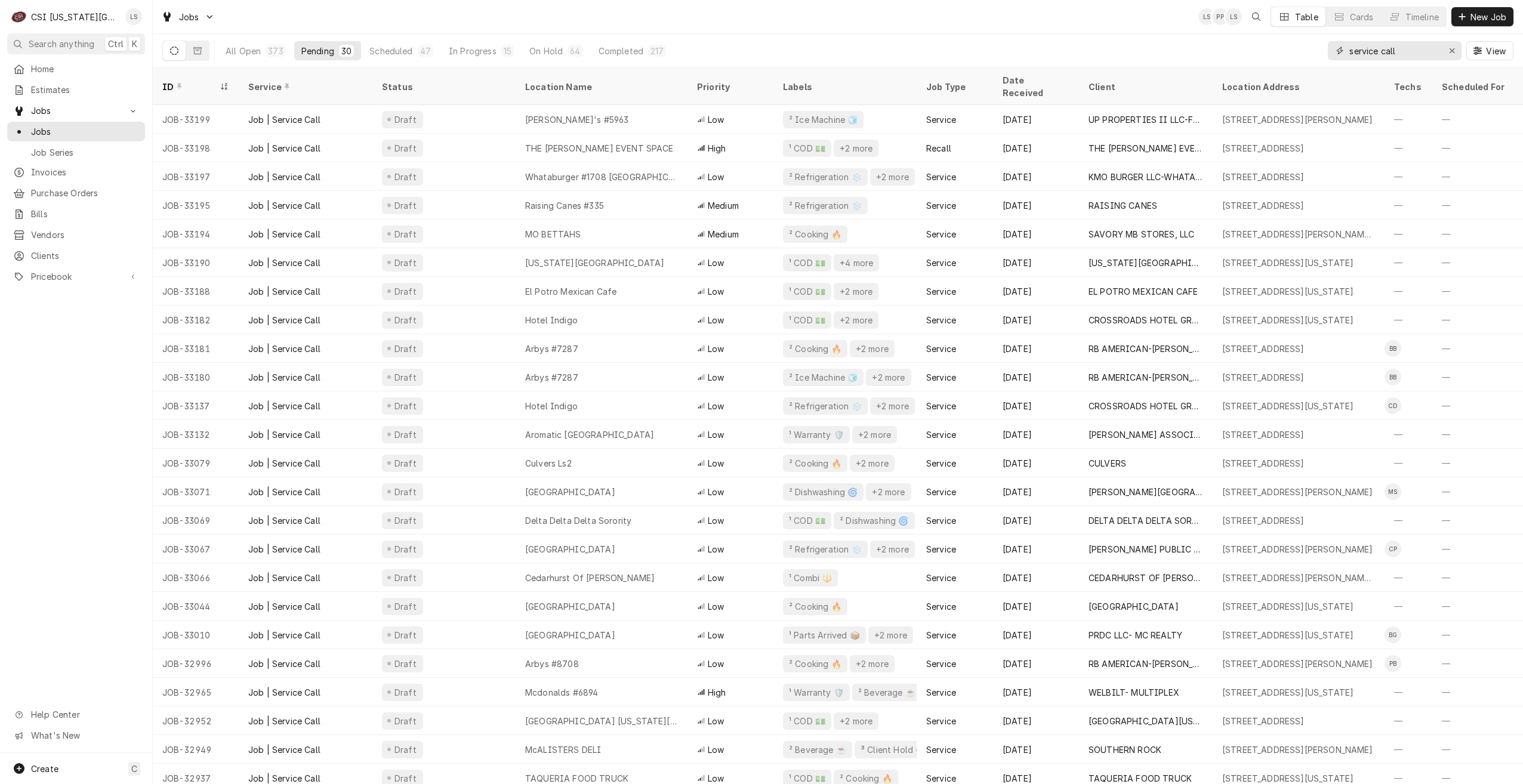
type input "service call"
click at [780, 33] on div "Jobs LS PP LS Table Cards Timeline New Job" at bounding box center [838, 16] width 1370 height 33
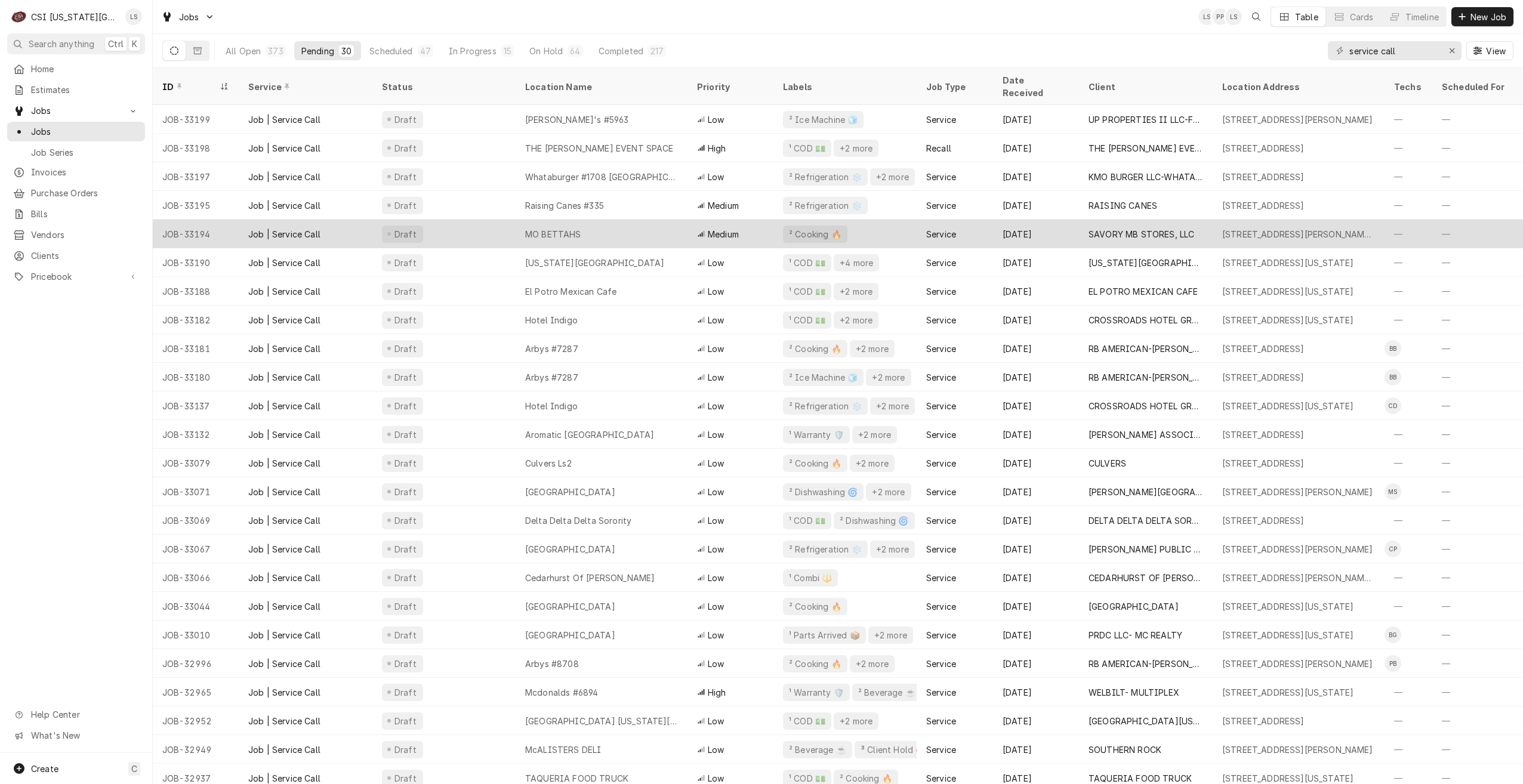
click at [652, 226] on div "MO BETTAHS" at bounding box center [601, 234] width 172 height 29
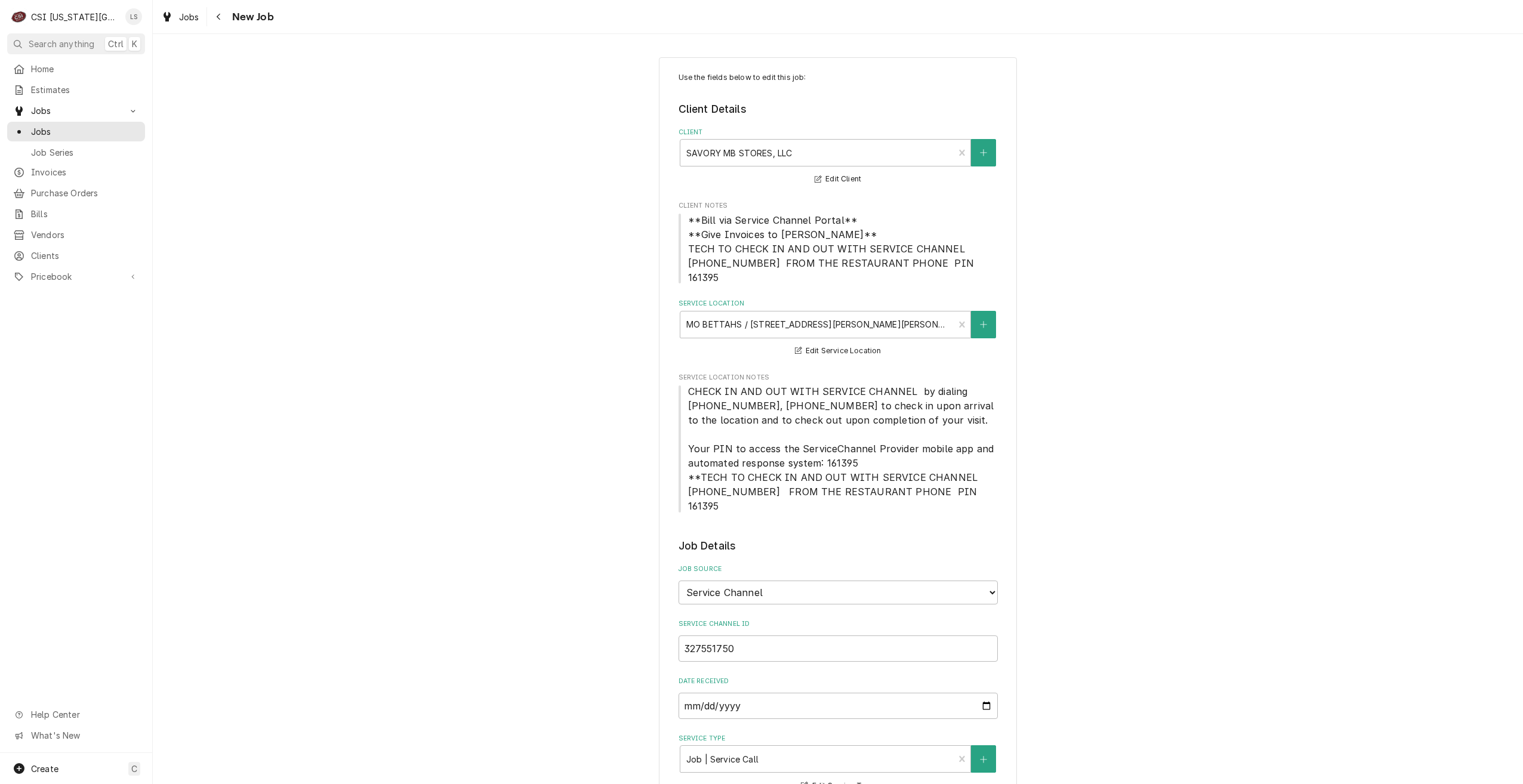
type textarea "x"
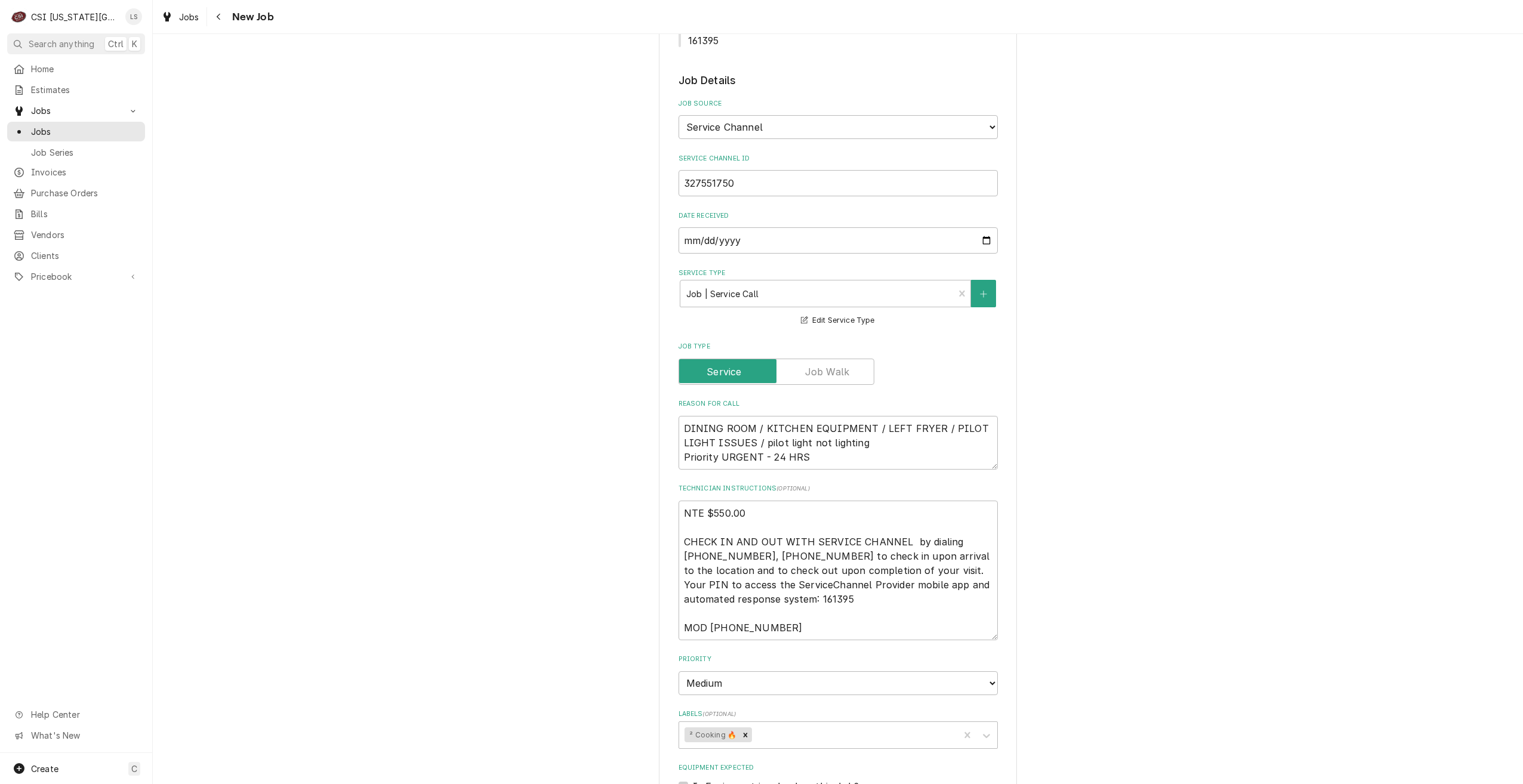
scroll to position [537, 0]
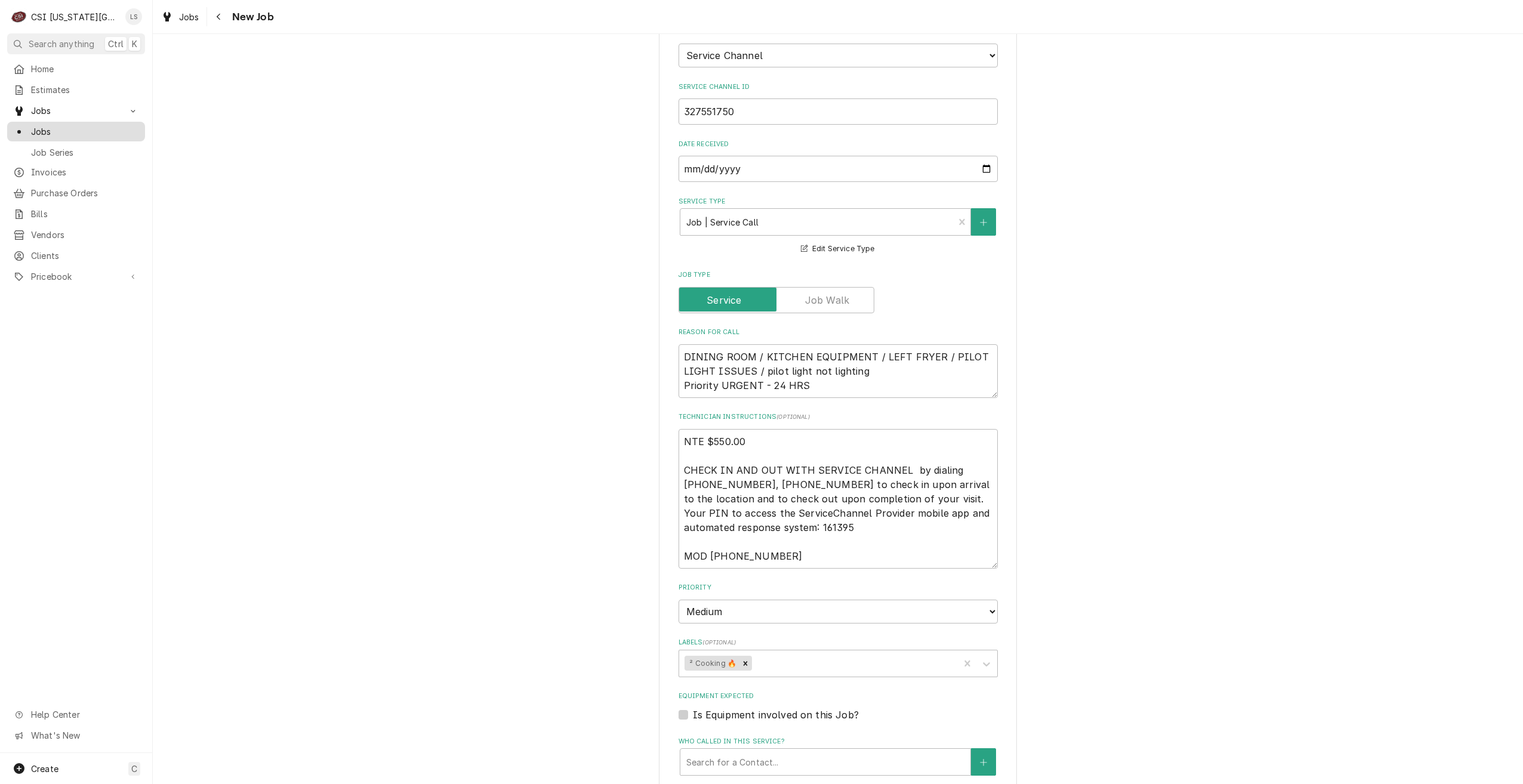
click at [128, 134] on div "Jobs" at bounding box center [76, 131] width 133 height 15
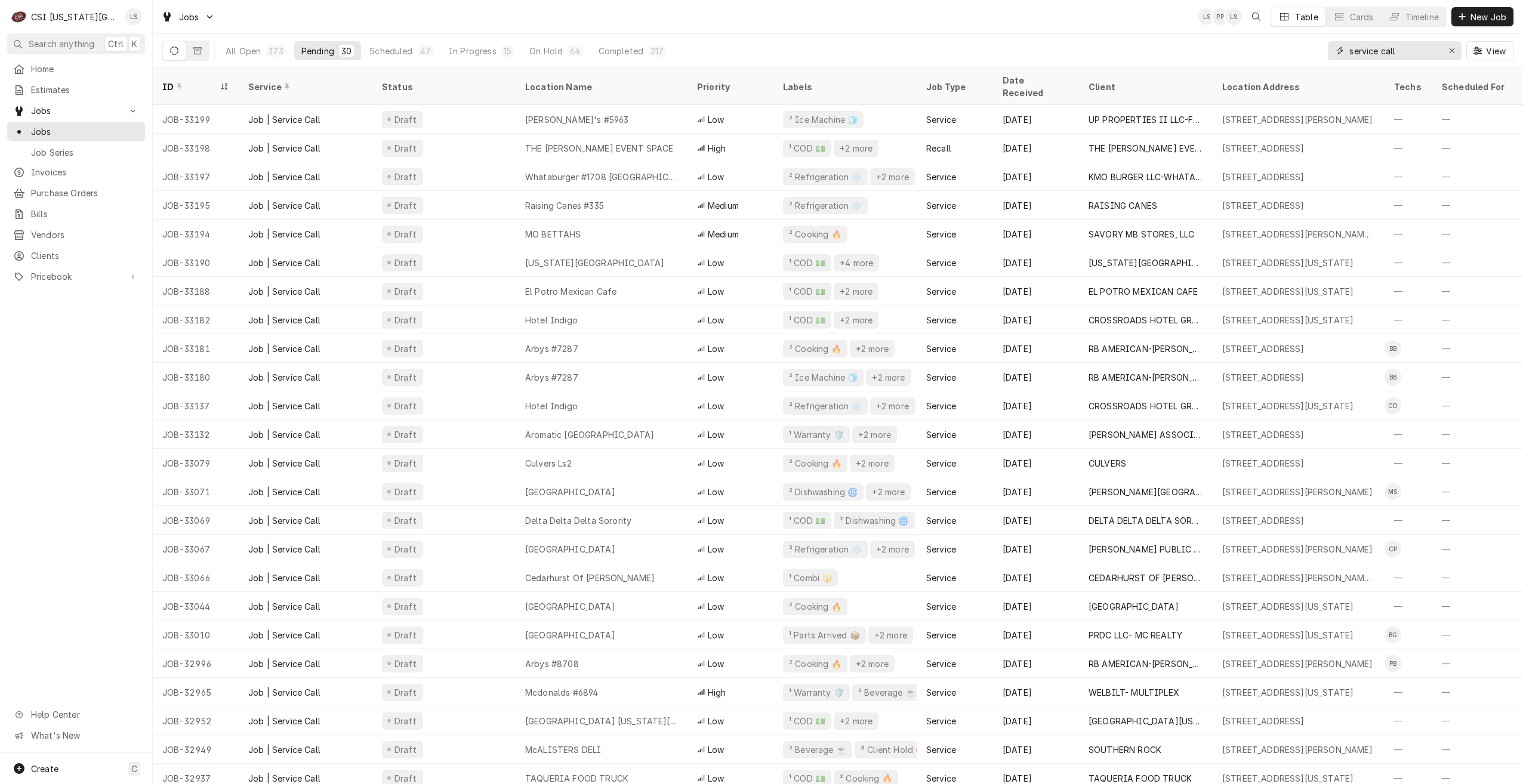
drag, startPoint x: 1427, startPoint y: 52, endPoint x: 1309, endPoint y: 48, distance: 118.1
click at [1309, 48] on div "All Open 373 Pending 30 Scheduled 47 In Progress 15 On Hold 64 Completed 217 se…" at bounding box center [838, 50] width 1351 height 33
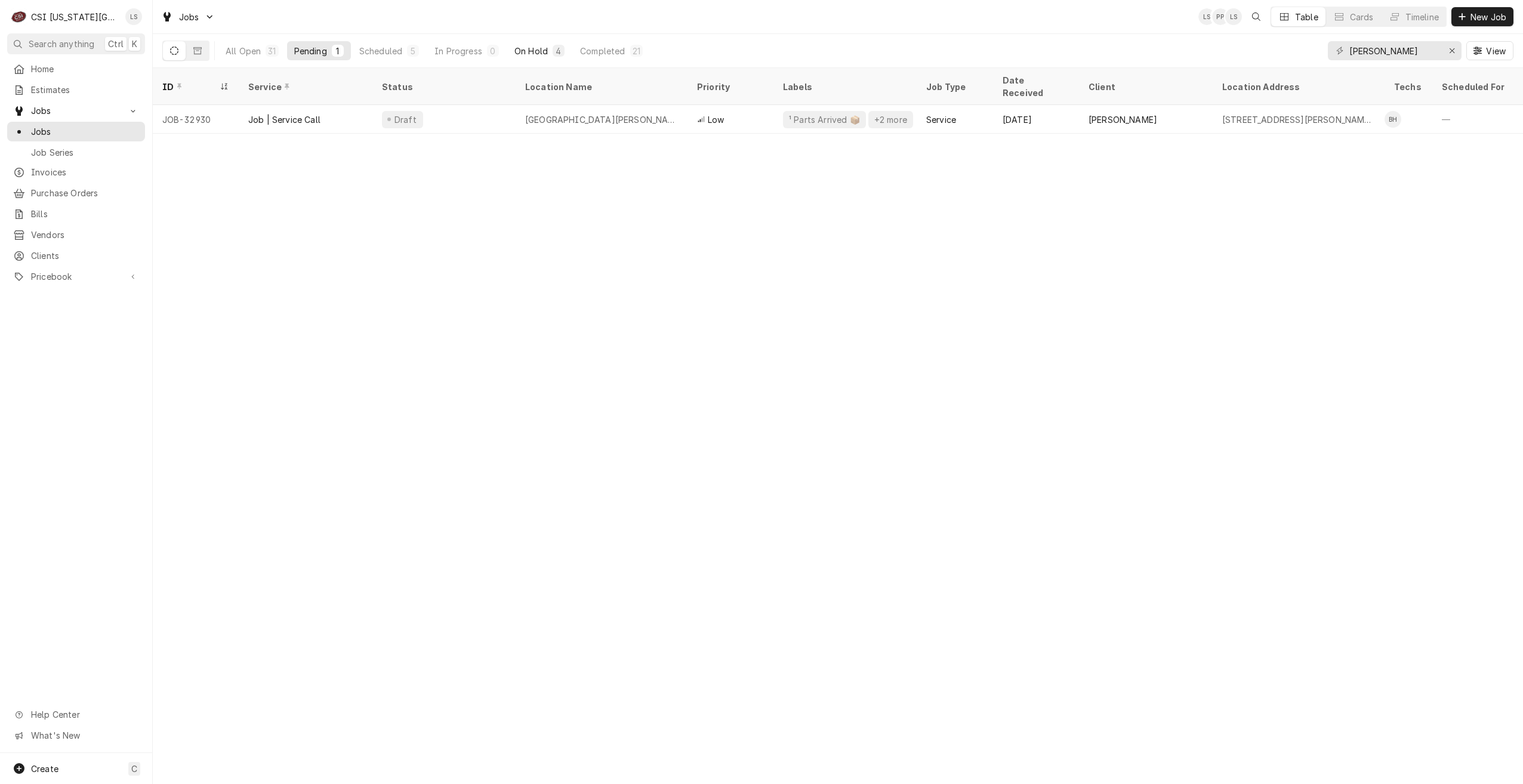
click at [529, 57] on button "On Hold 4" at bounding box center [539, 50] width 65 height 19
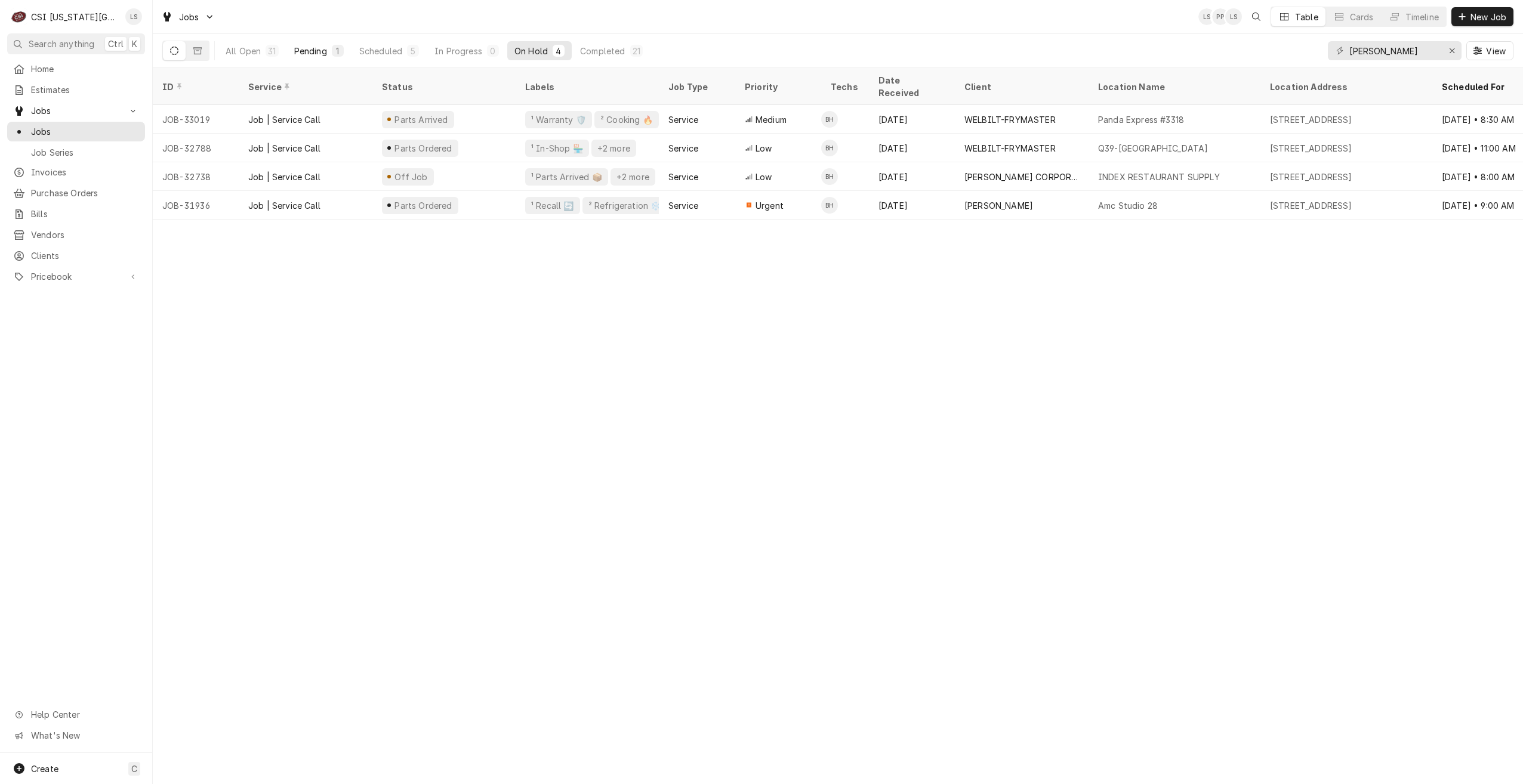
click at [336, 56] on div "1" at bounding box center [338, 51] width 12 height 12
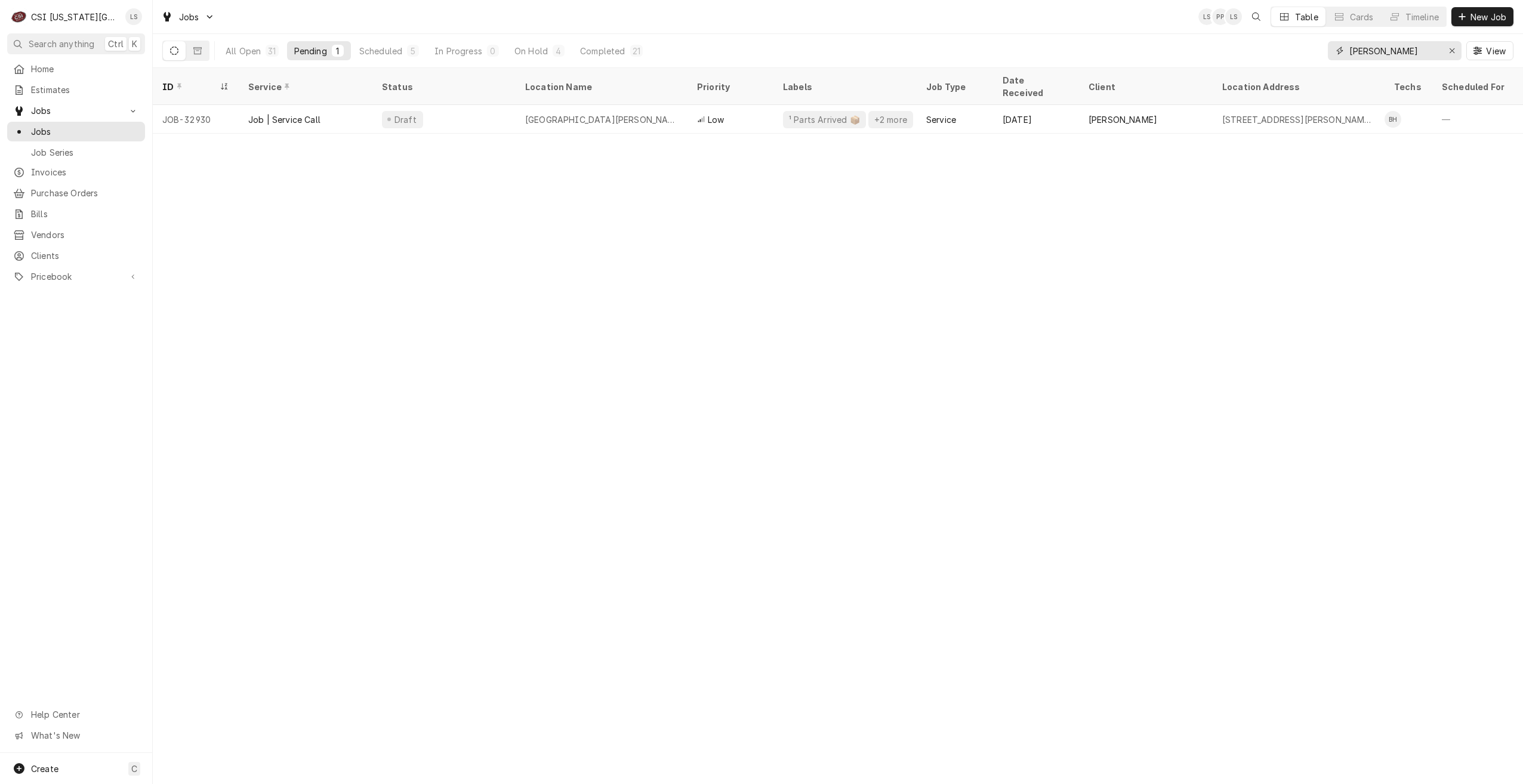
click at [1384, 51] on input "[PERSON_NAME]" at bounding box center [1394, 50] width 90 height 19
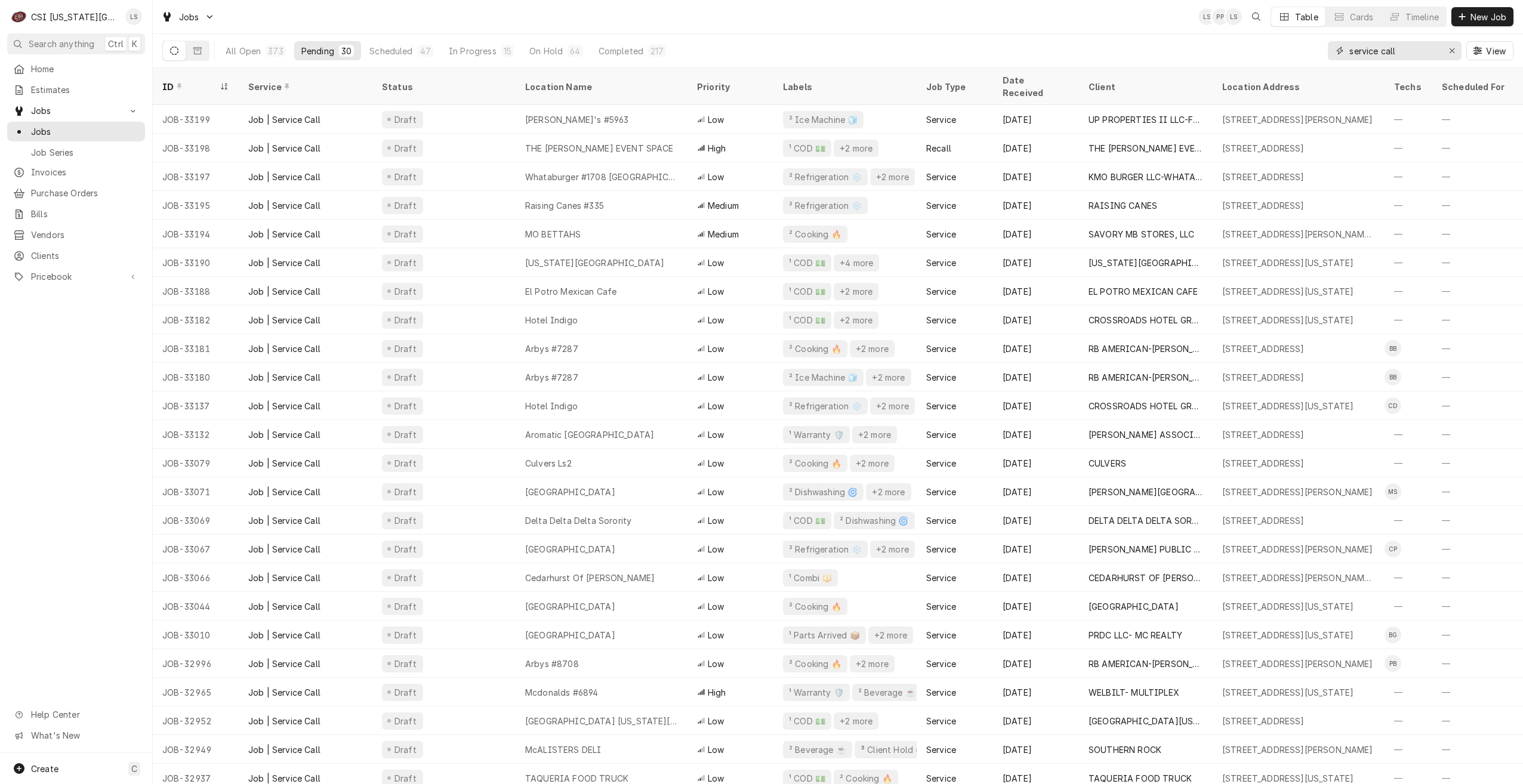
type input "service call"
click at [1067, 25] on div "Jobs LS PP LS Table Cards Timeline New Job" at bounding box center [838, 16] width 1370 height 33
click at [989, 27] on div "Jobs LS PP + 2 Table Cards Timeline New Job" at bounding box center [838, 16] width 1370 height 33
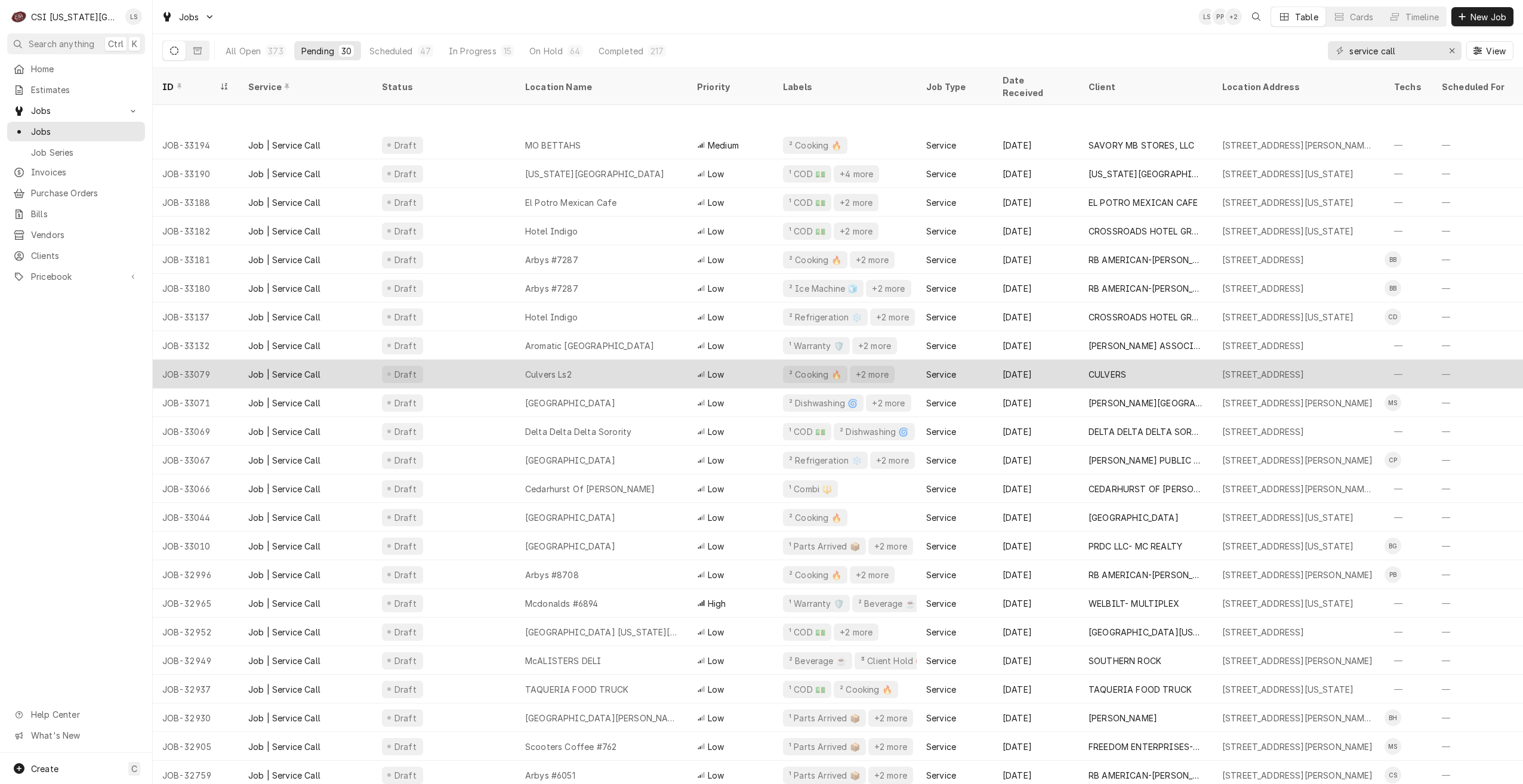
scroll to position [175, 0]
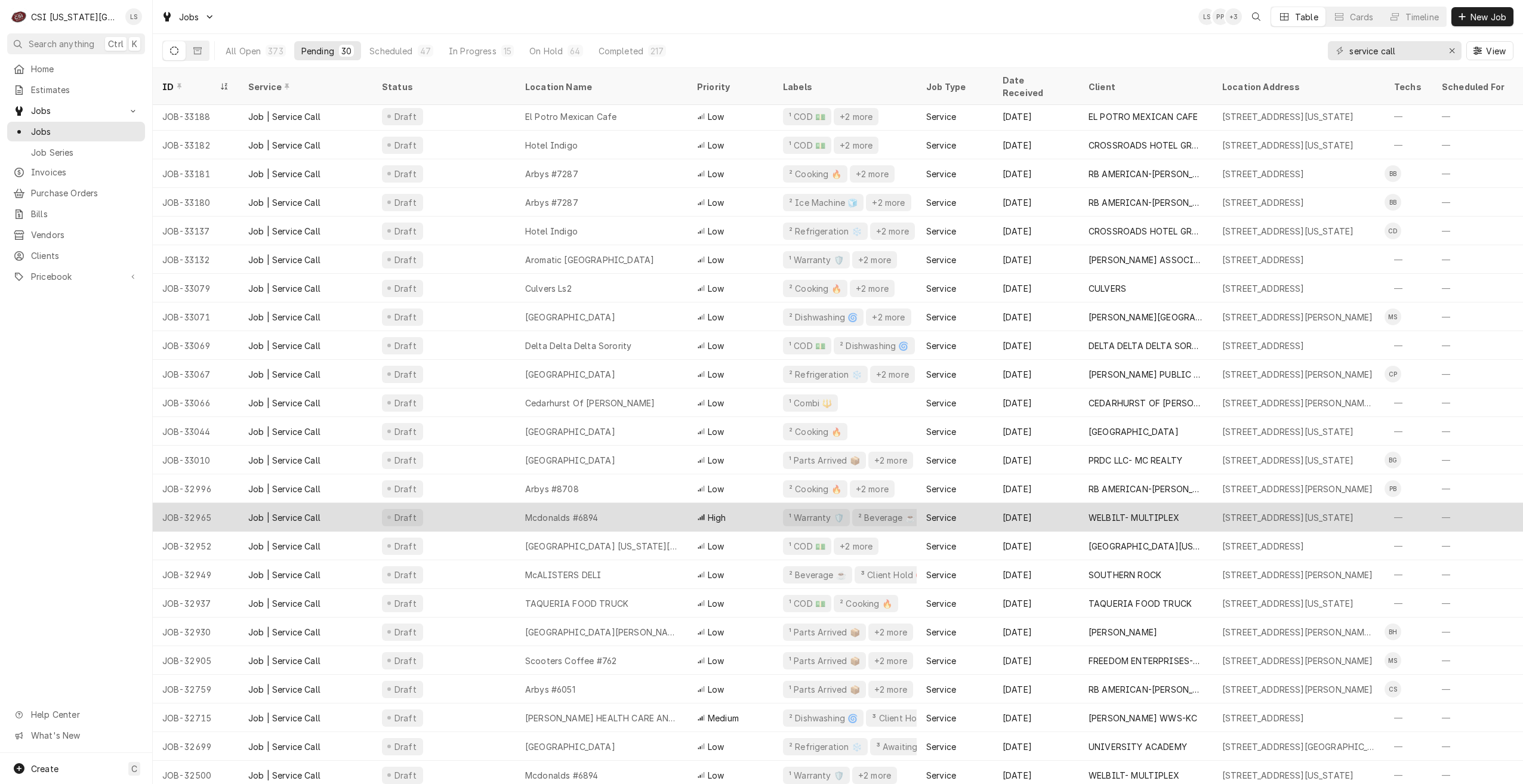
click at [661, 507] on div "Mcdonalds #6894" at bounding box center [601, 517] width 172 height 29
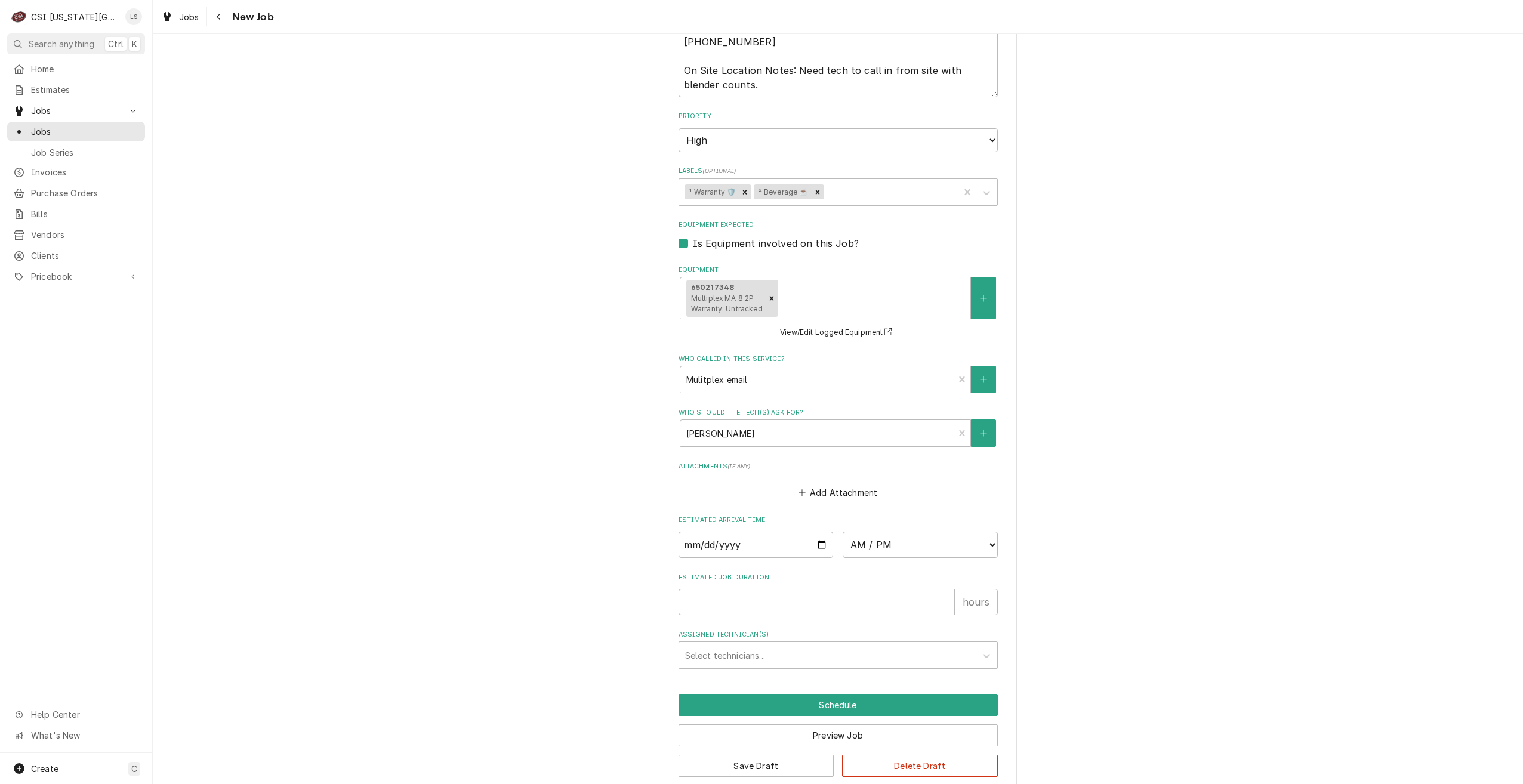
scroll to position [1030, 0]
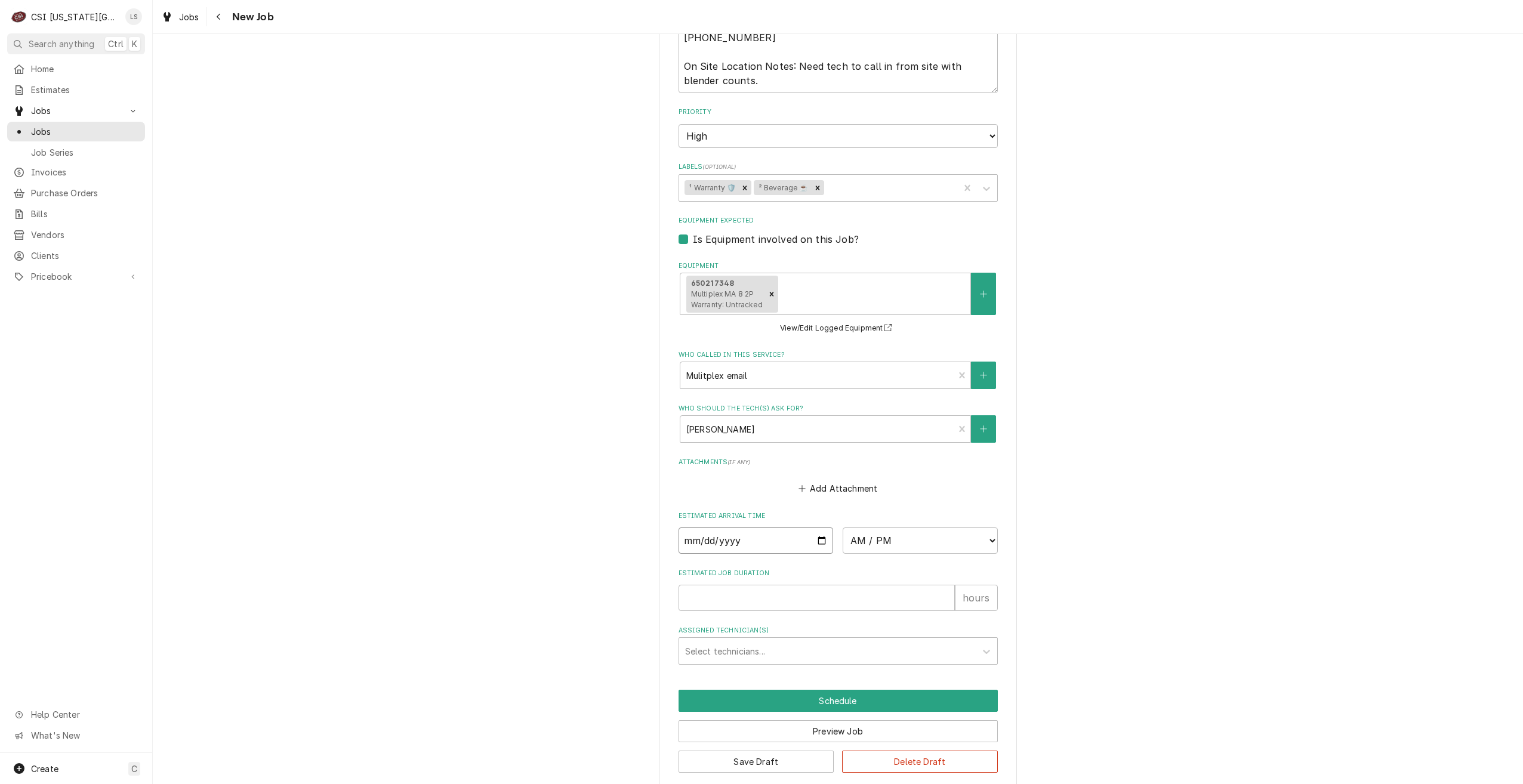
click at [816, 530] on input "Date" at bounding box center [757, 541] width 156 height 26
type textarea "x"
type input "2025-10-01"
type textarea "x"
click at [887, 528] on select "AM / PM 6:00 AM 6:15 AM 6:30 AM 6:45 AM 7:00 AM 7:15 AM 7:30 AM 7:45 AM 8:00 AM…" at bounding box center [921, 541] width 156 height 26
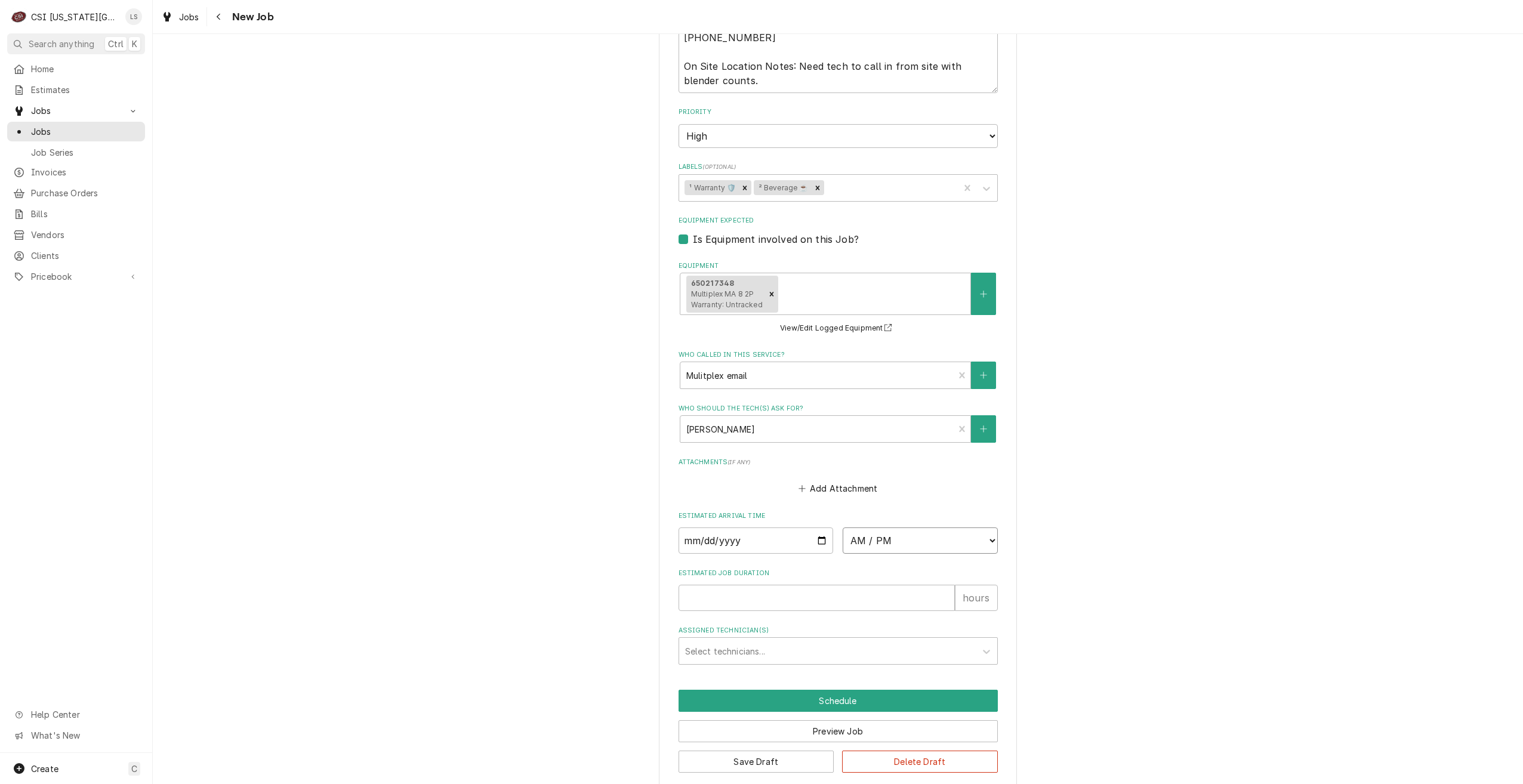
select select "13:45:00"
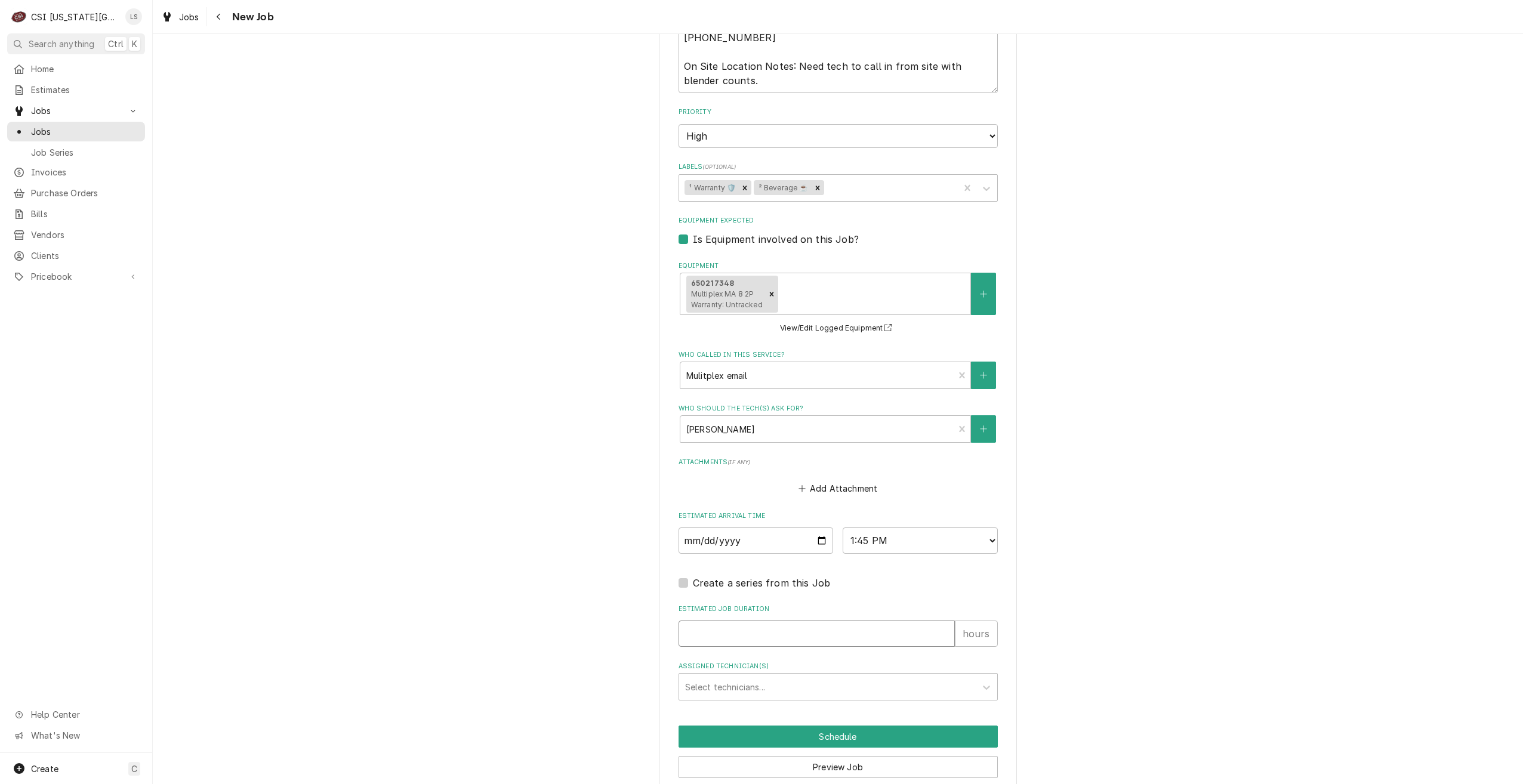
click at [893, 621] on input "Estimated Job Duration" at bounding box center [817, 634] width 276 height 26
type textarea "x"
type input "2"
type textarea "x"
type input "2"
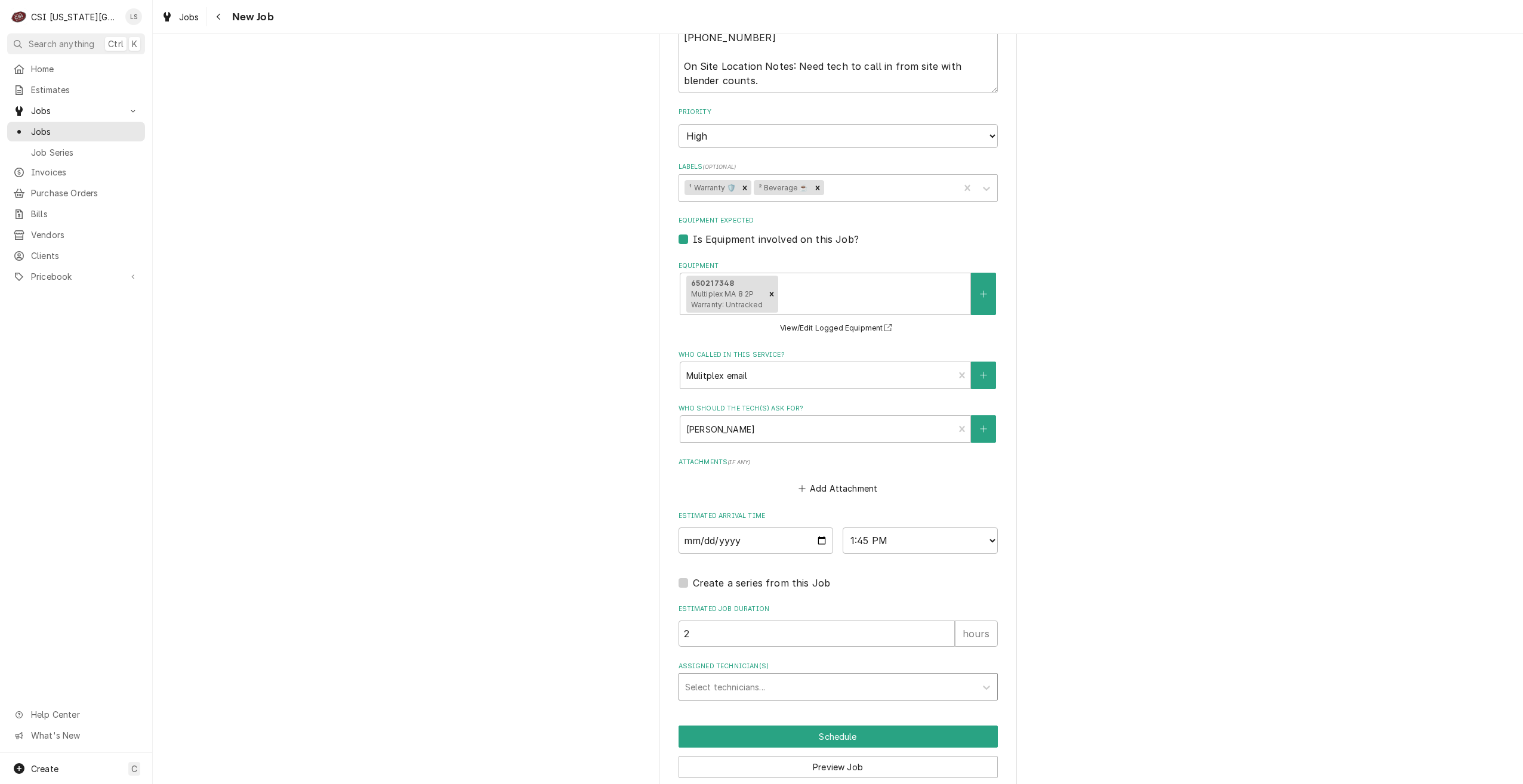
click at [886, 676] on div "Assigned Technician(s)" at bounding box center [828, 687] width 285 height 22
type input "[PERSON_NAME]"
click at [865, 704] on div "Brian Hawkins" at bounding box center [838, 713] width 318 height 18
type textarea "x"
click at [908, 726] on button "Schedule" at bounding box center [838, 737] width 319 height 22
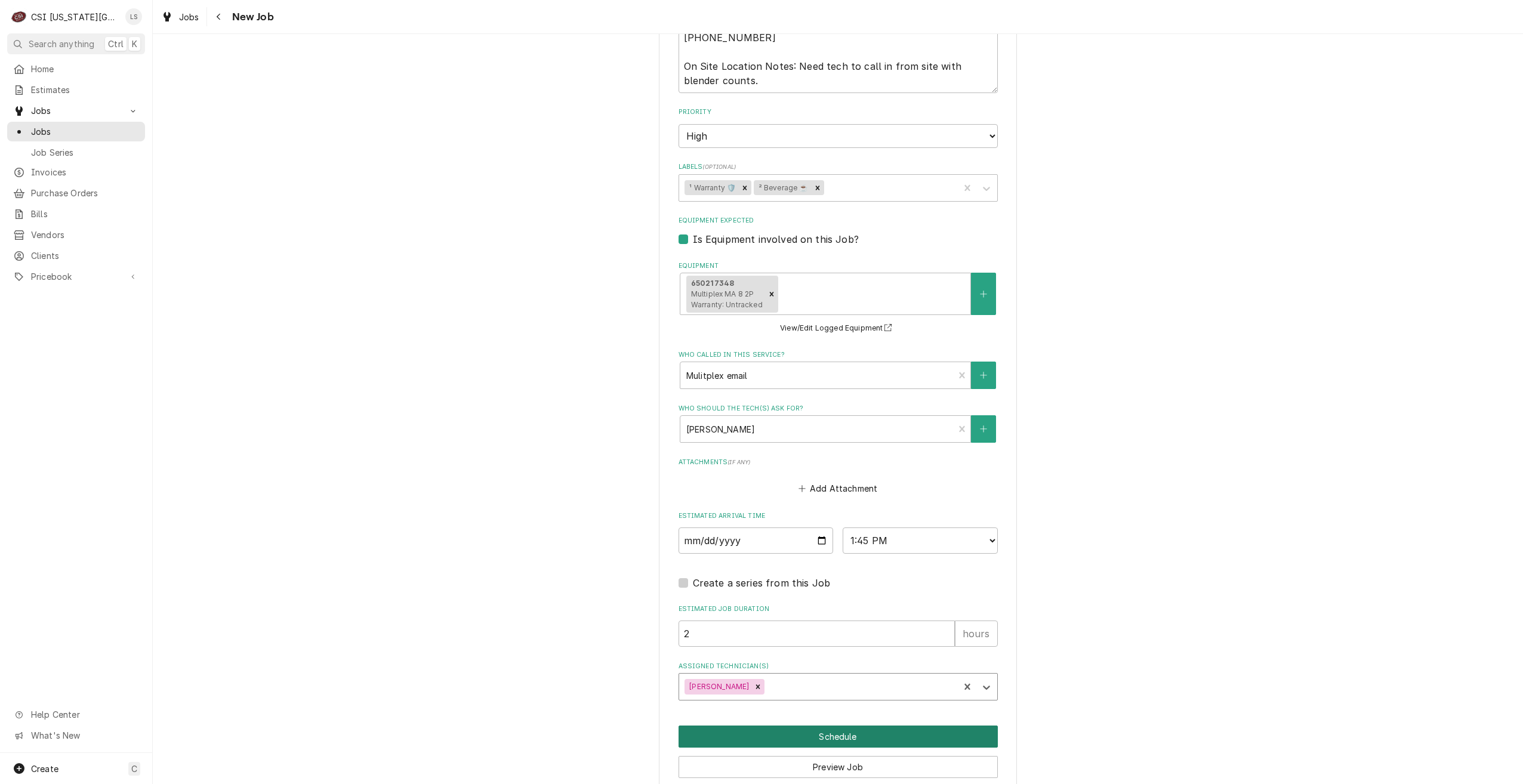
scroll to position [1024, 0]
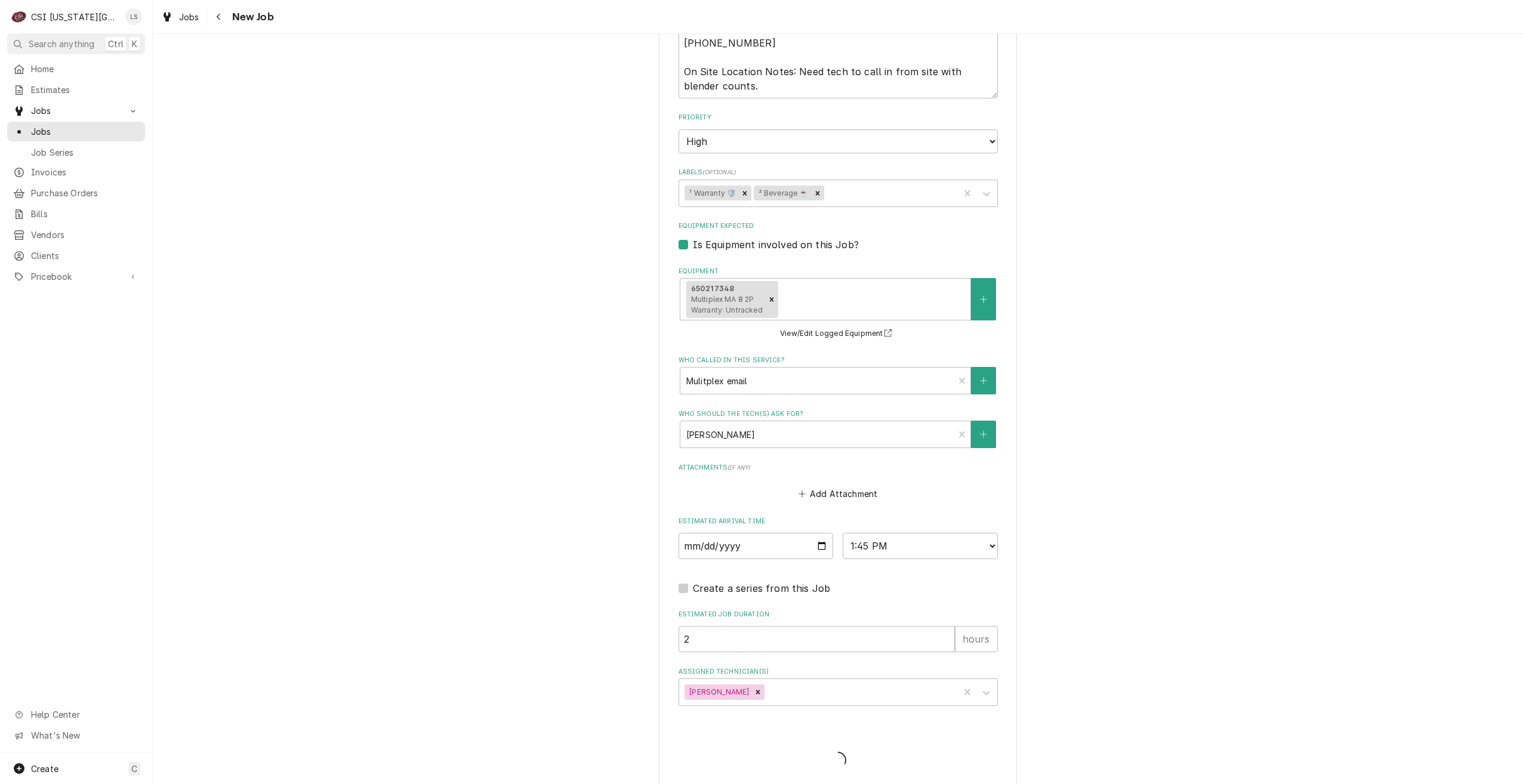
type textarea "x"
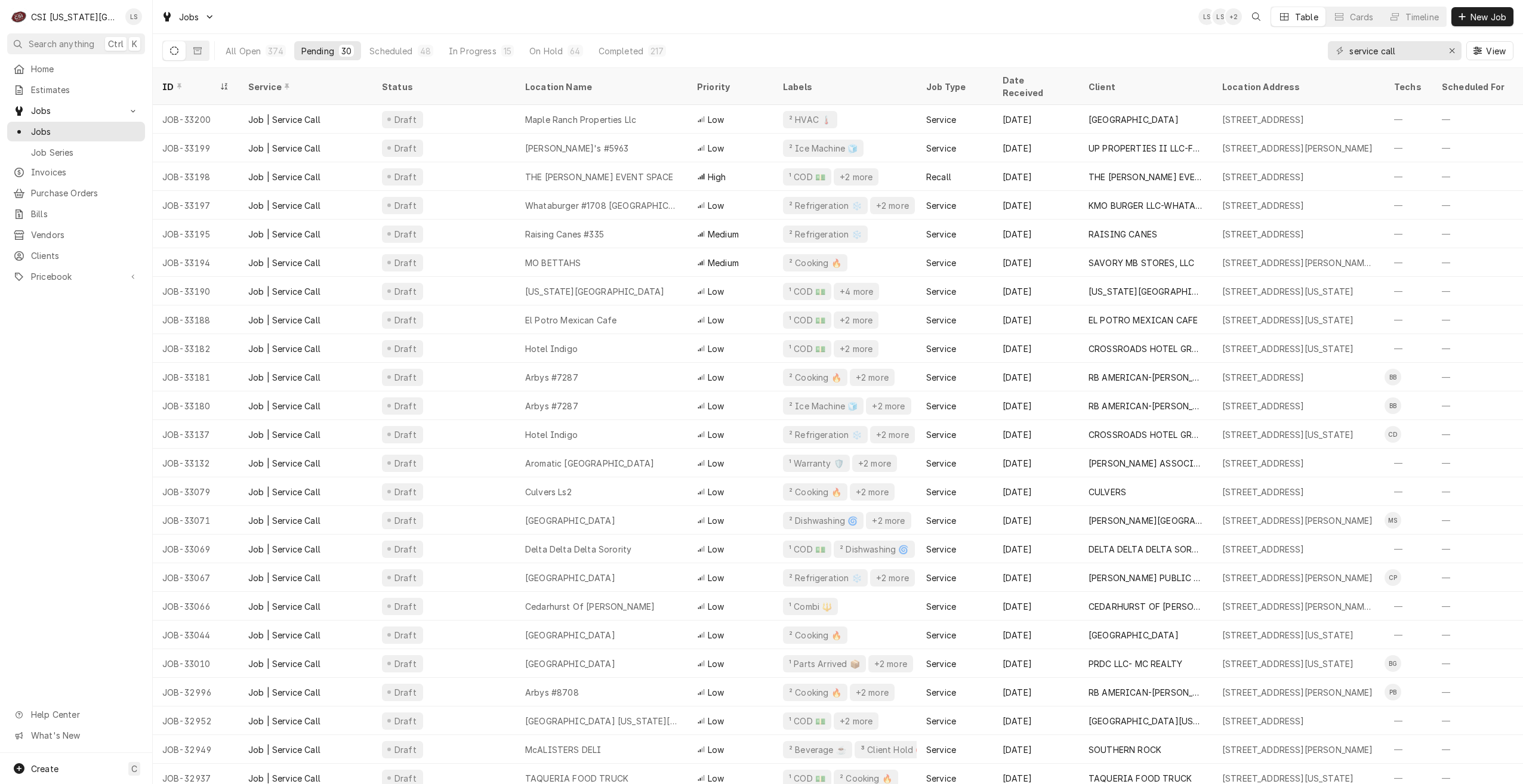
click at [759, 28] on div "Jobs LS LS + 2 Table Cards Timeline New Job" at bounding box center [838, 16] width 1370 height 33
click at [905, 20] on div "Jobs LS LS + 4 Table Cards Timeline New Job" at bounding box center [838, 16] width 1370 height 33
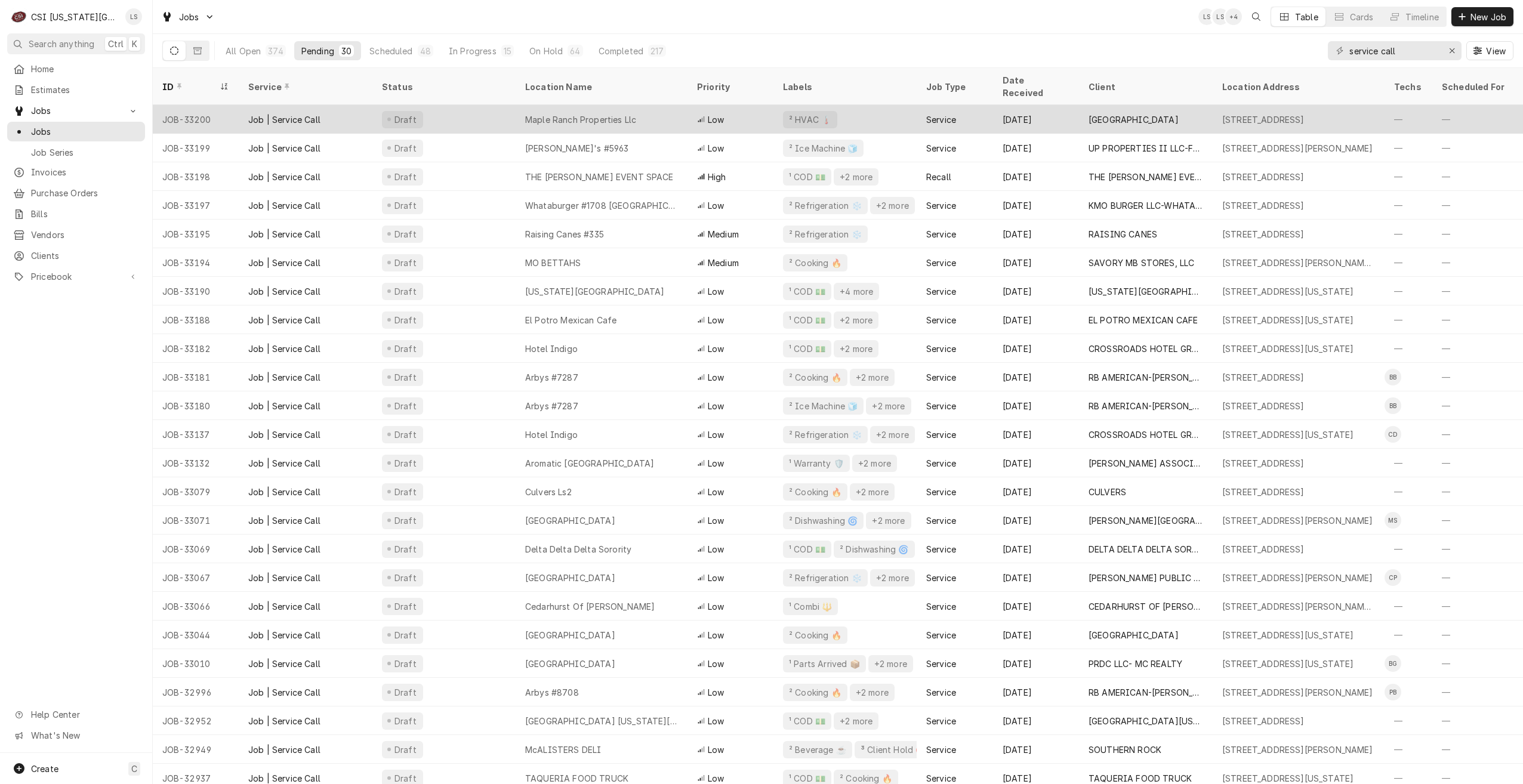
click at [695, 105] on div "Low" at bounding box center [730, 120] width 86 height 29
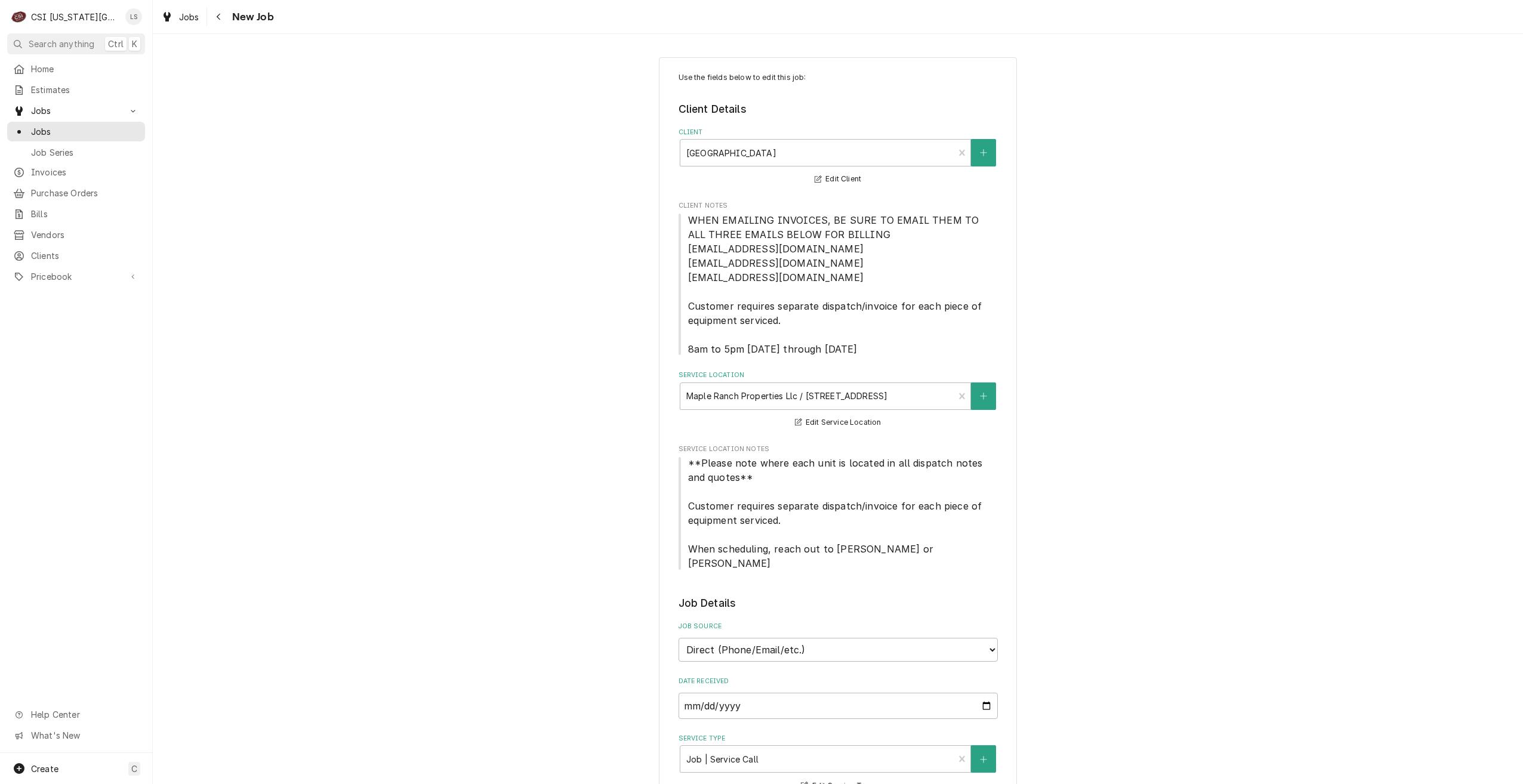
type textarea "x"
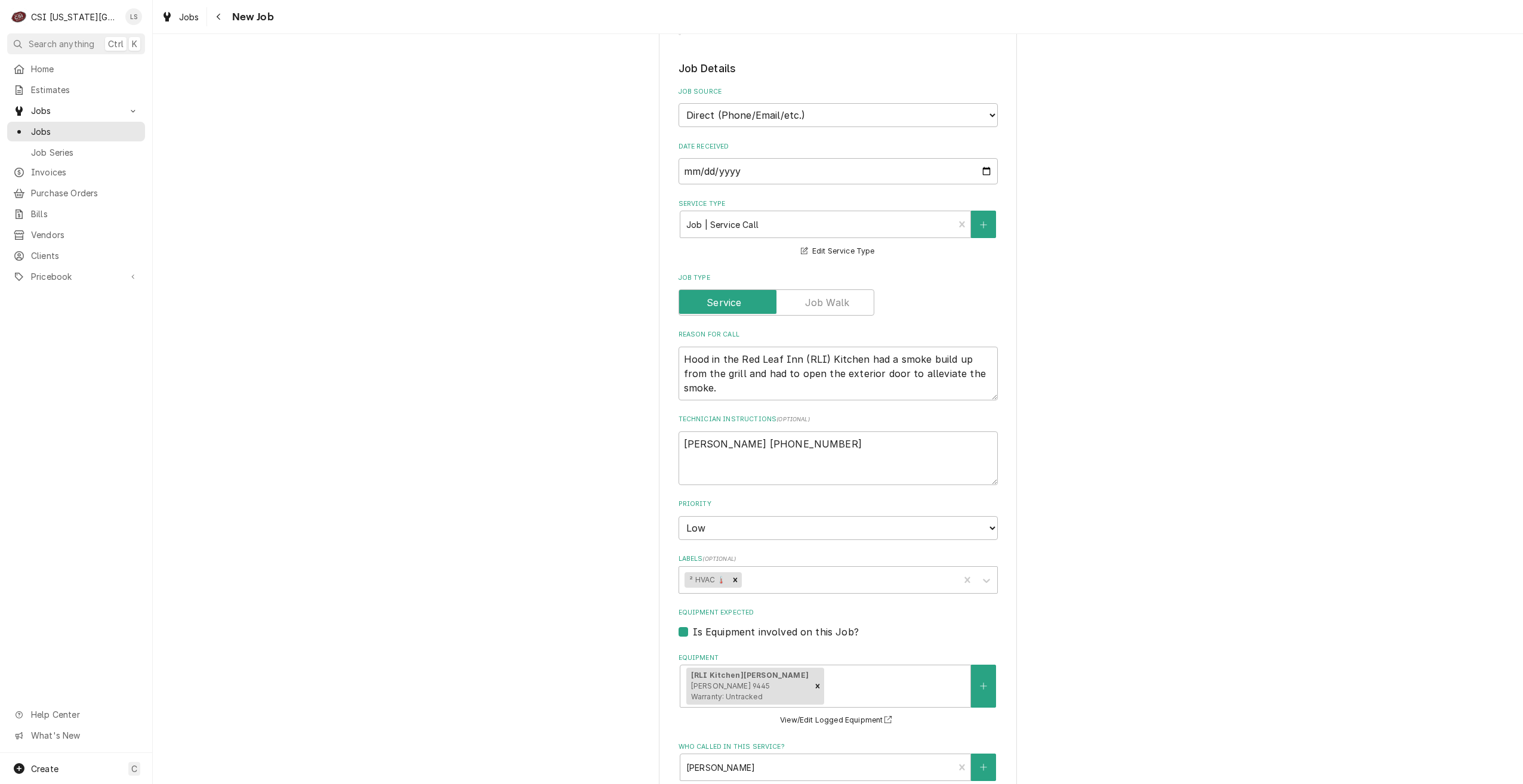
scroll to position [748, 0]
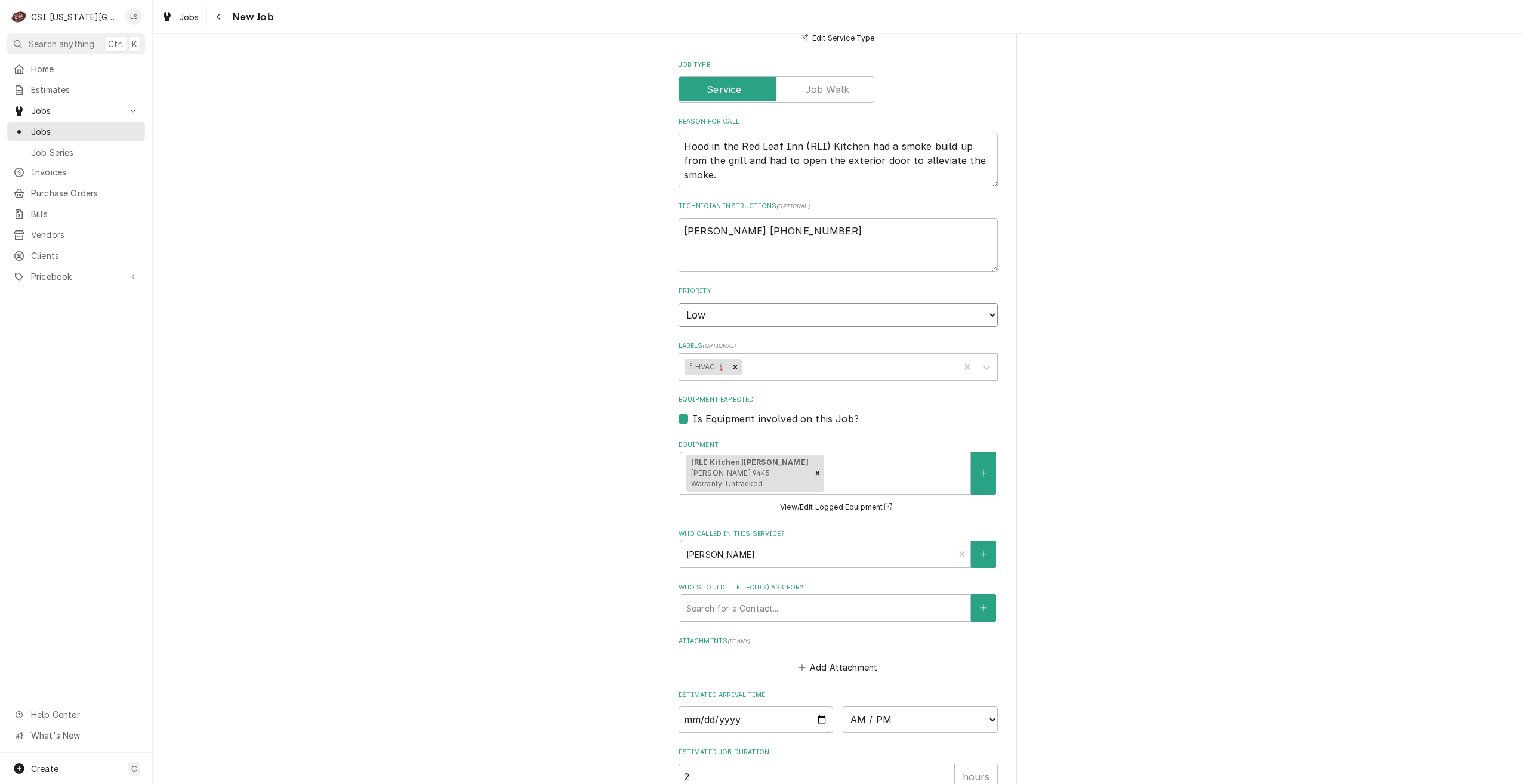
click at [757, 303] on select "No Priority Urgent High Medium Low" at bounding box center [838, 315] width 319 height 24
select select "2"
click at [679, 303] on select "No Priority Urgent High Medium Low" at bounding box center [838, 315] width 319 height 24
click at [1104, 326] on div "Use the fields below to edit this job: Client Details Client MAPLE RANCH Edit C…" at bounding box center [838, 139] width 1370 height 1679
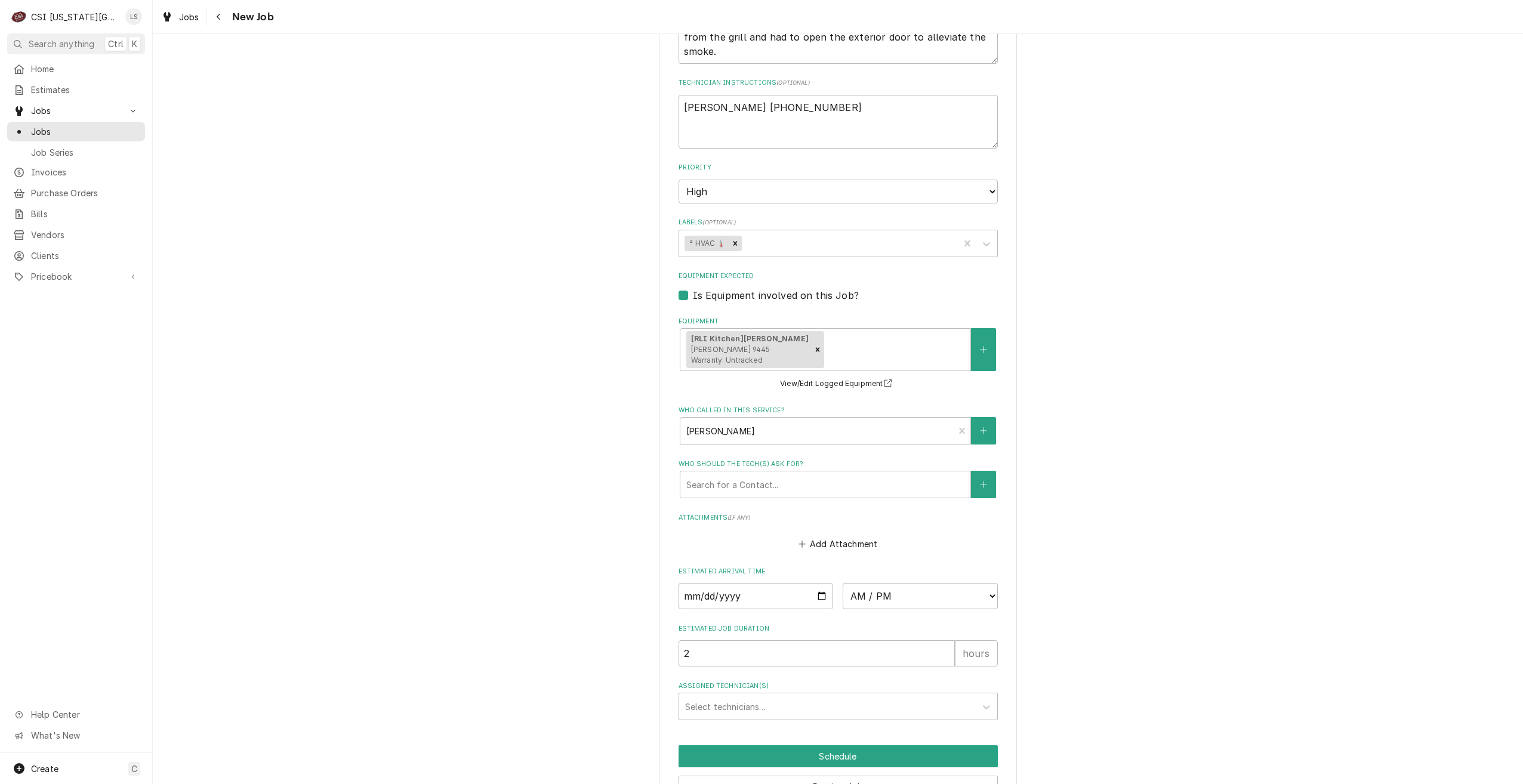
scroll to position [927, 0]
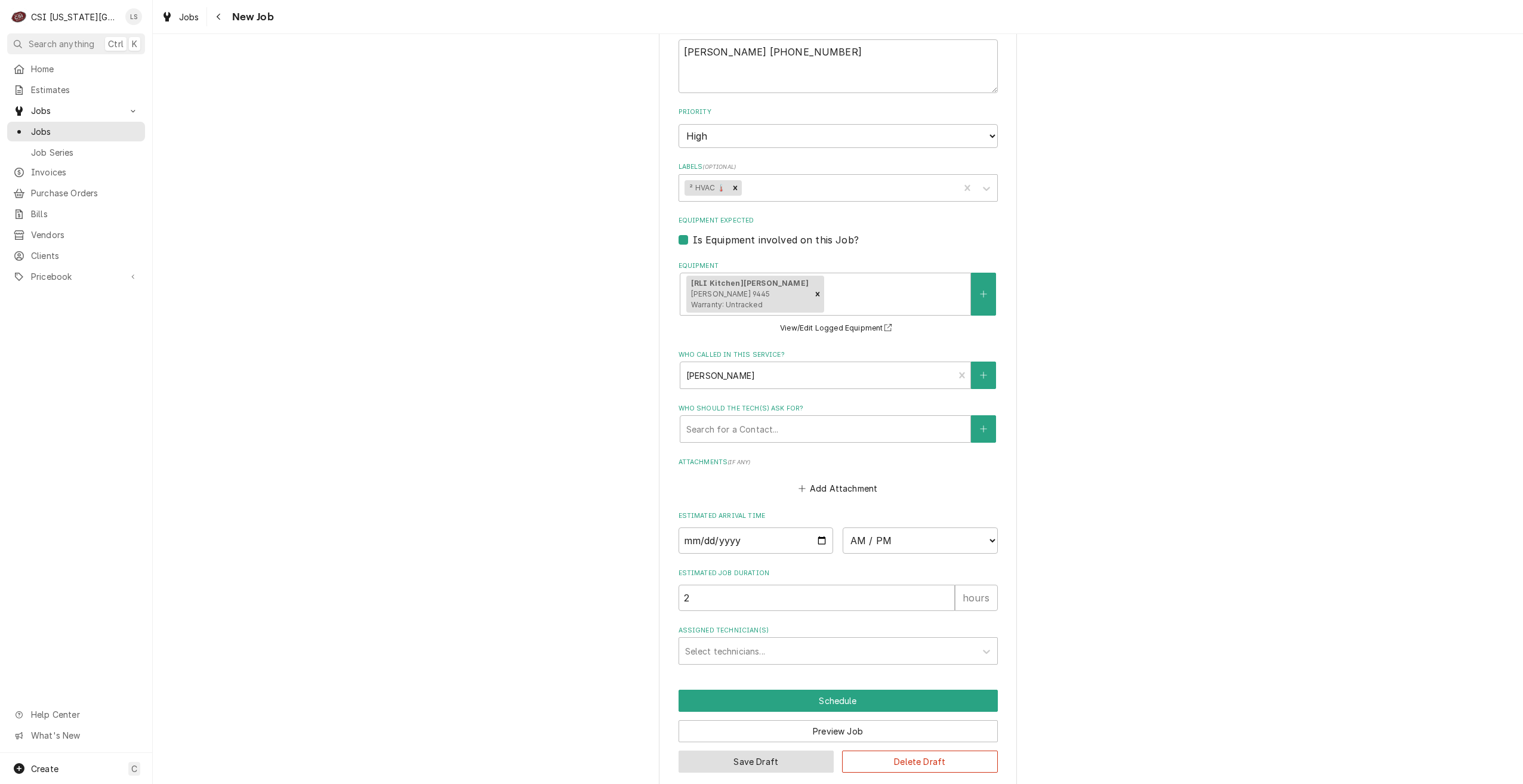
click at [726, 751] on button "Save Draft" at bounding box center [757, 762] width 156 height 22
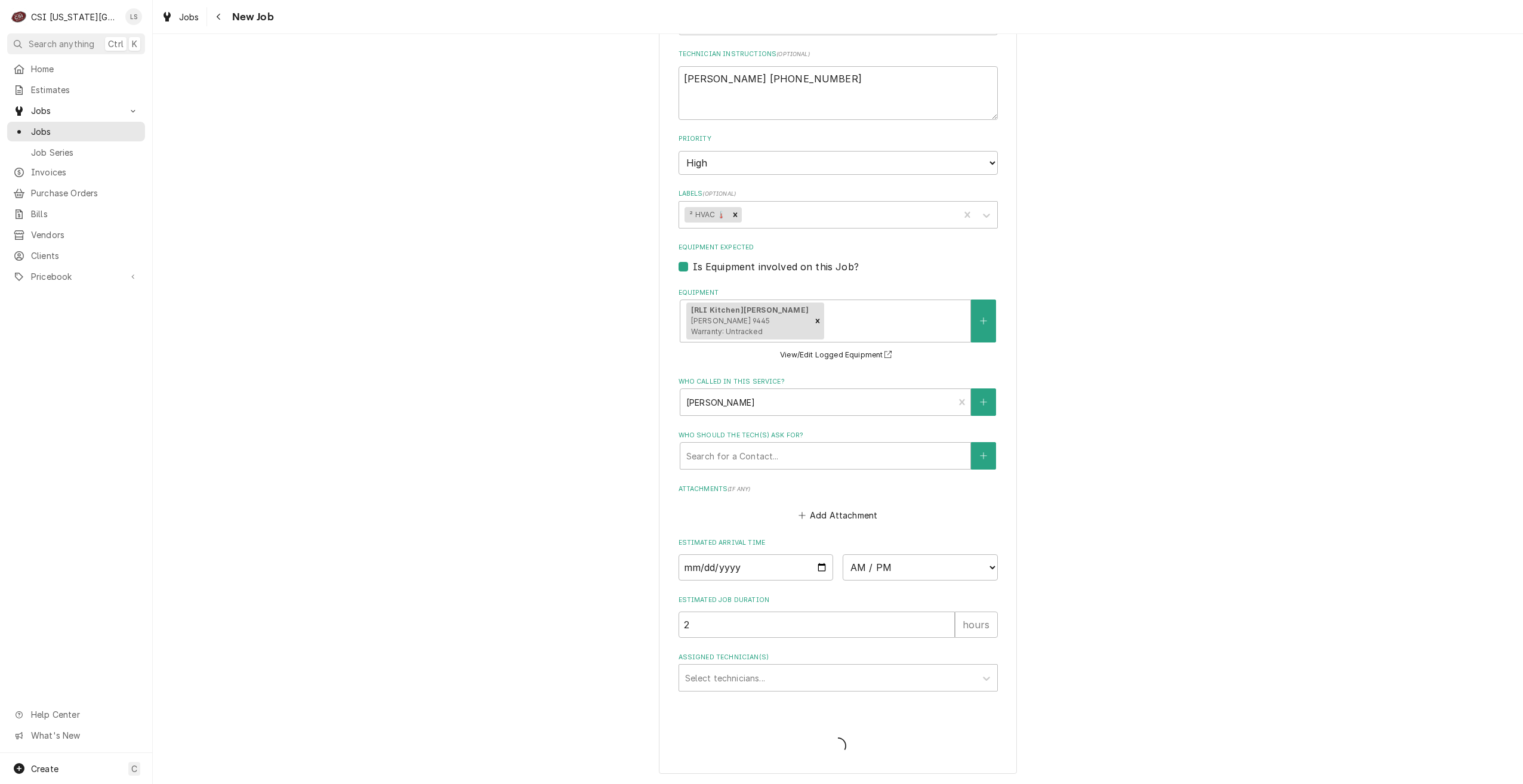
scroll to position [886, 0]
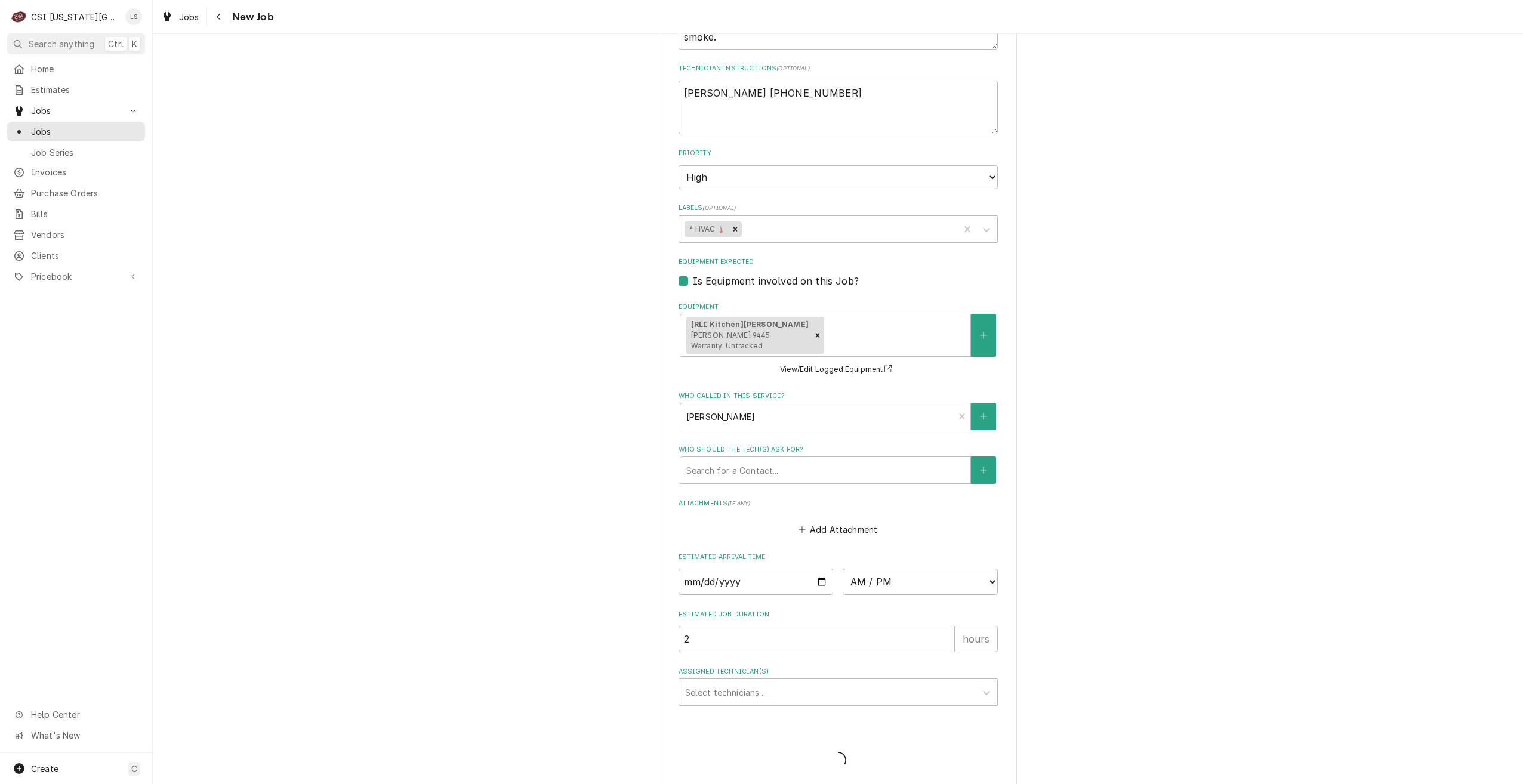
type textarea "x"
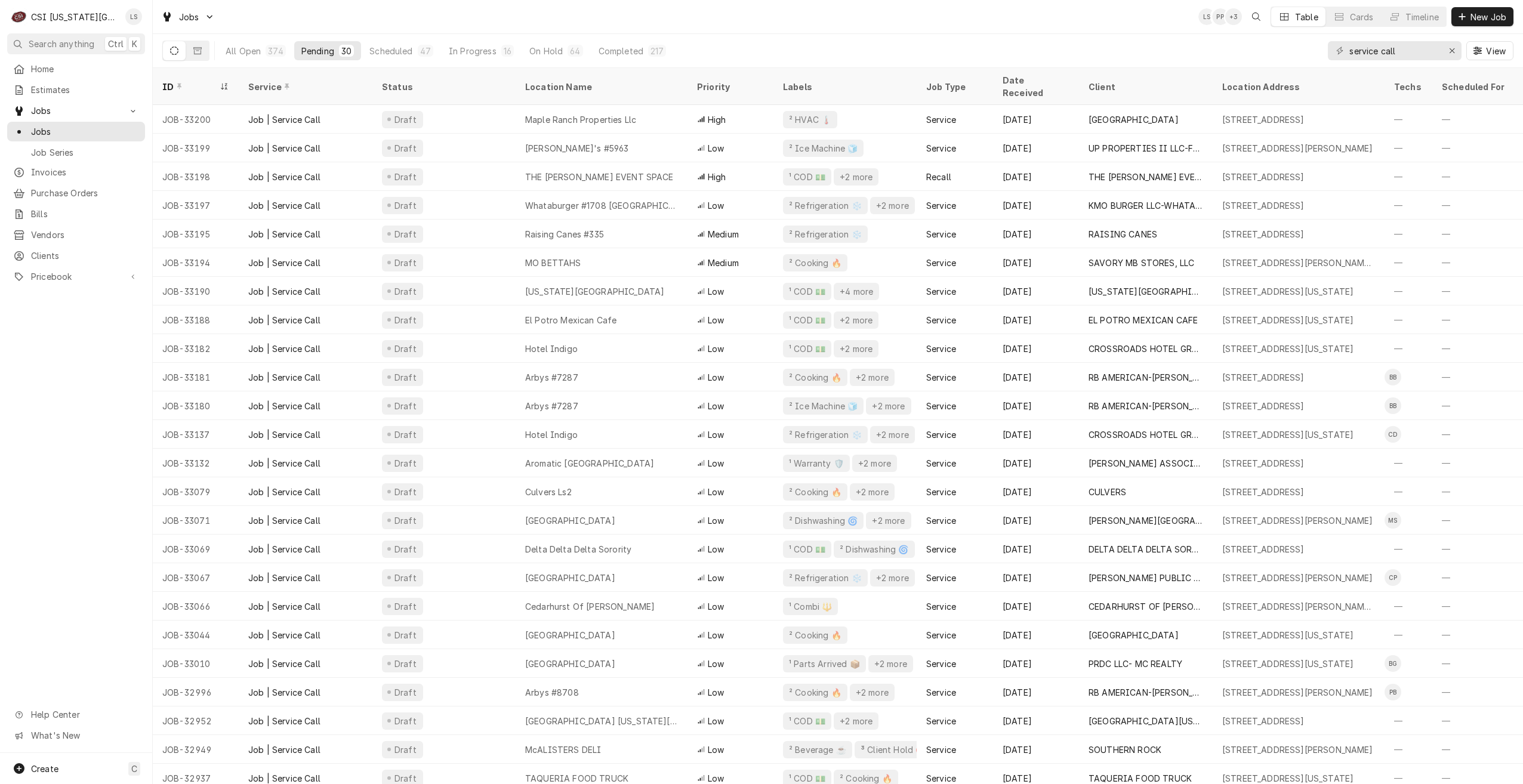
click at [1042, 22] on div "Jobs LS PP + 3 Table Cards Timeline New Job" at bounding box center [838, 16] width 1370 height 33
click at [909, 29] on div "Jobs LS PP + 3 Table Cards Timeline New Job" at bounding box center [838, 16] width 1370 height 33
drag, startPoint x: 1405, startPoint y: 49, endPoint x: 1330, endPoint y: 52, distance: 75.1
click at [1330, 52] on div "service call" at bounding box center [1395, 50] width 134 height 19
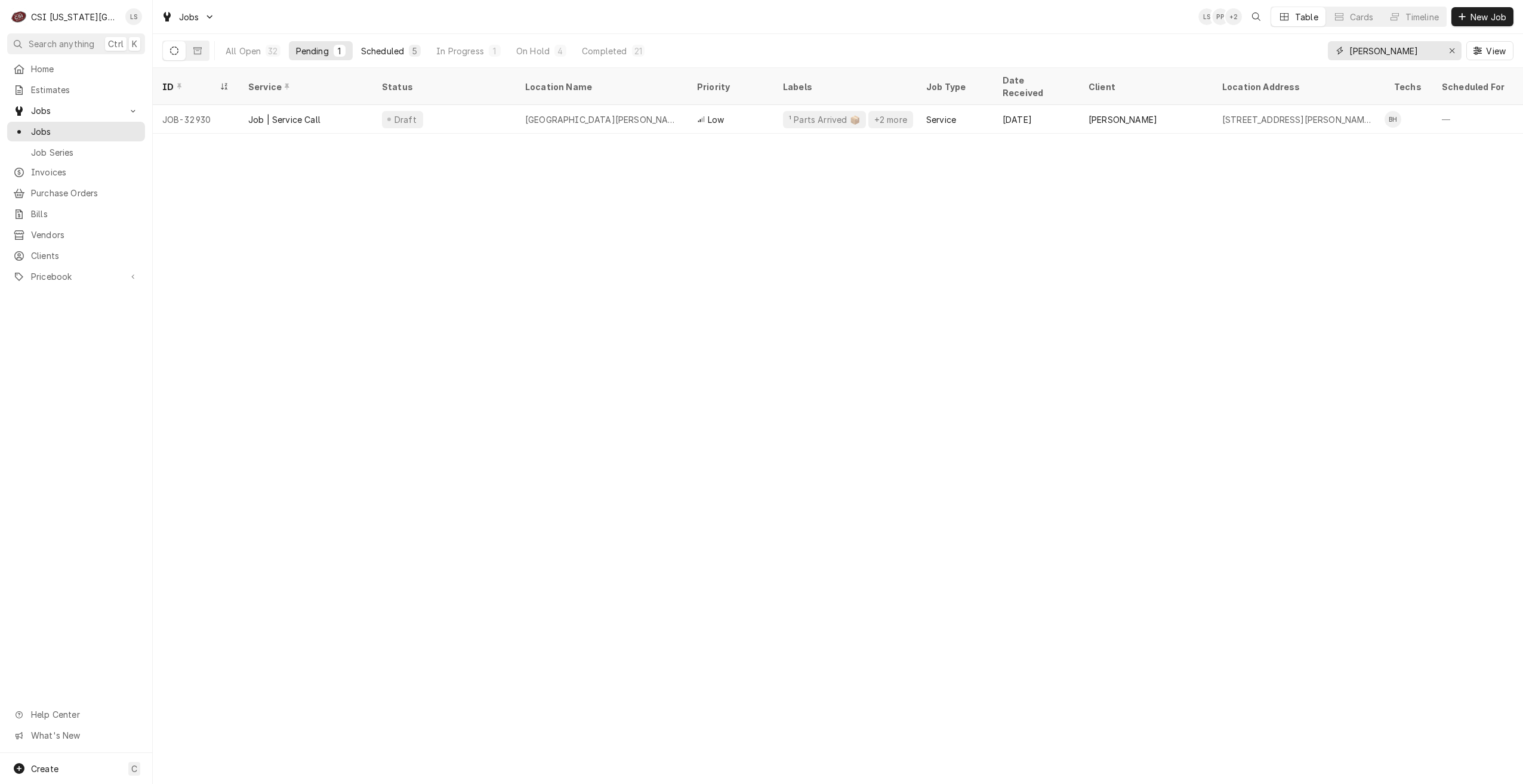
type input "[PERSON_NAME]"
click at [385, 50] on div "Scheduled" at bounding box center [383, 51] width 43 height 12
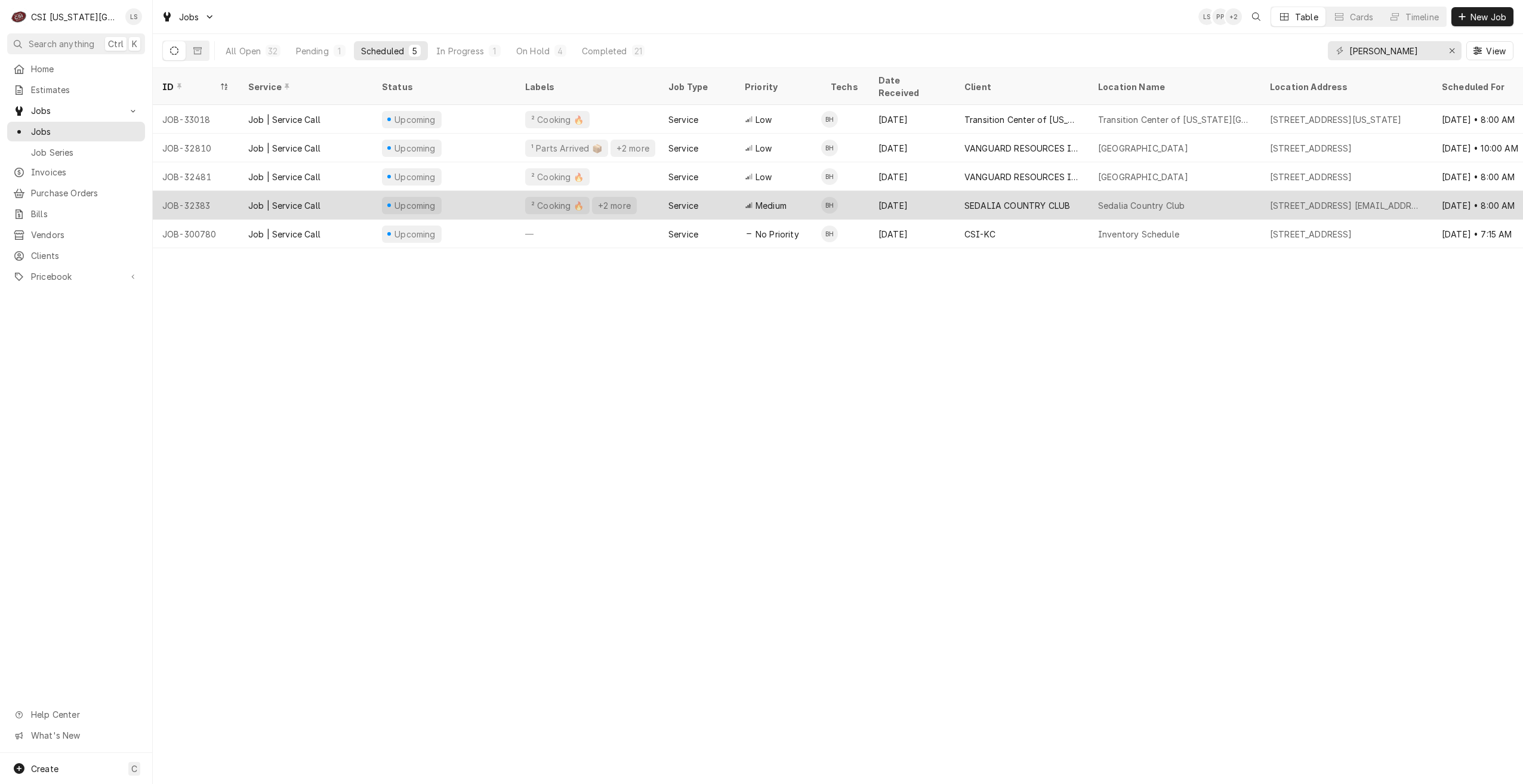
click at [996, 191] on div "SEDALIA COUNTRY CLUB" at bounding box center [1022, 205] width 134 height 29
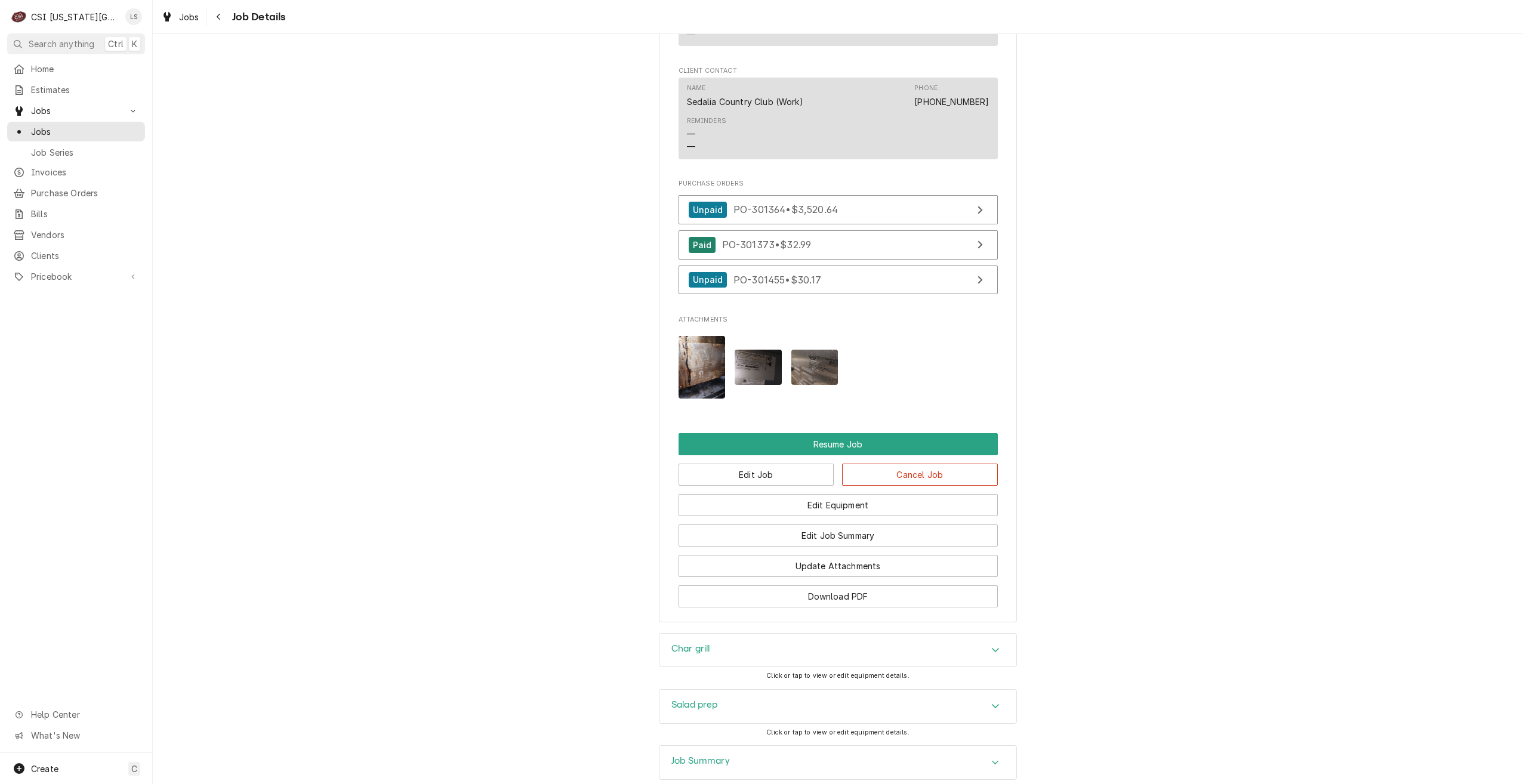
scroll to position [1565, 0]
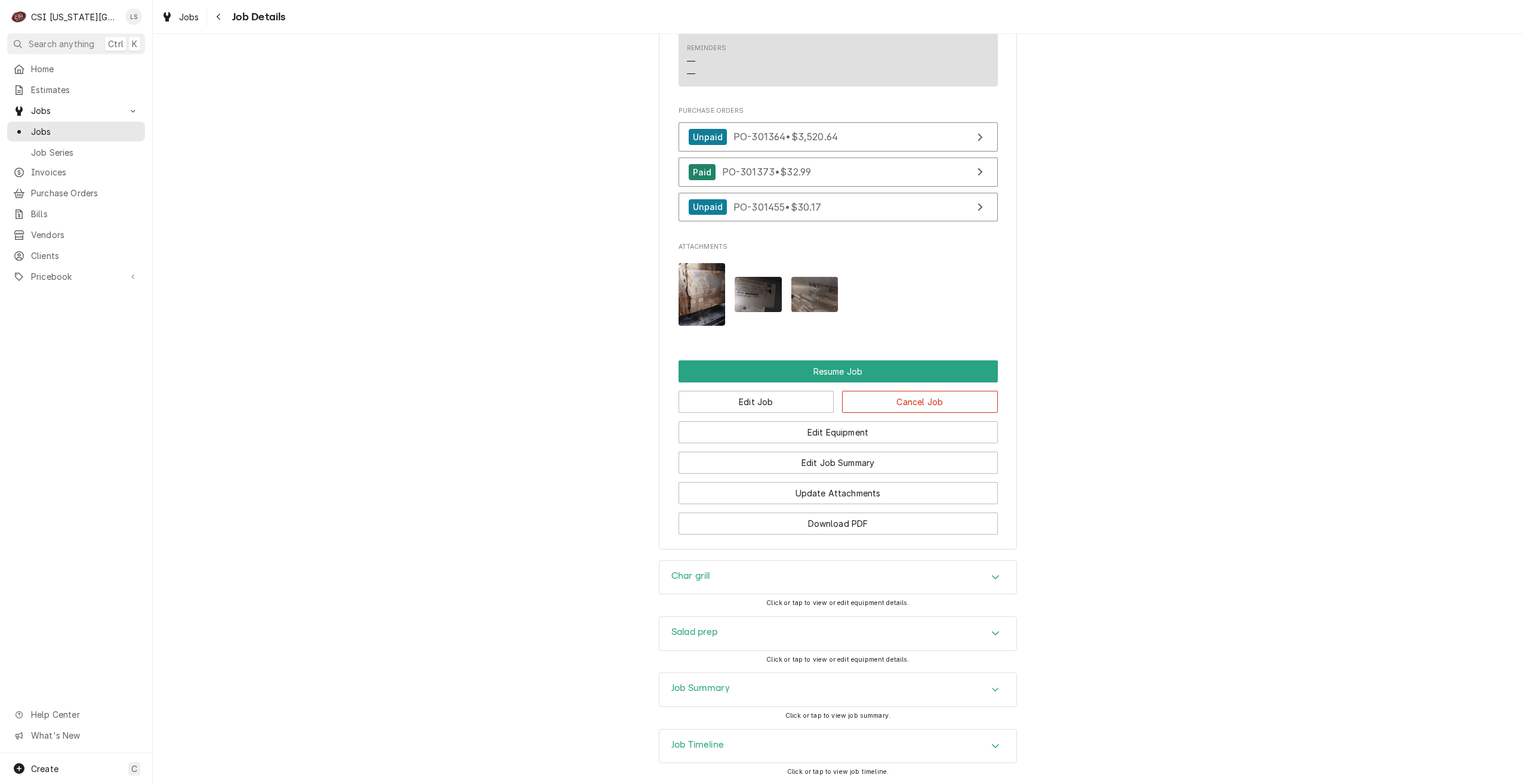
click at [889, 673] on div "Job Summary" at bounding box center [838, 689] width 357 height 33
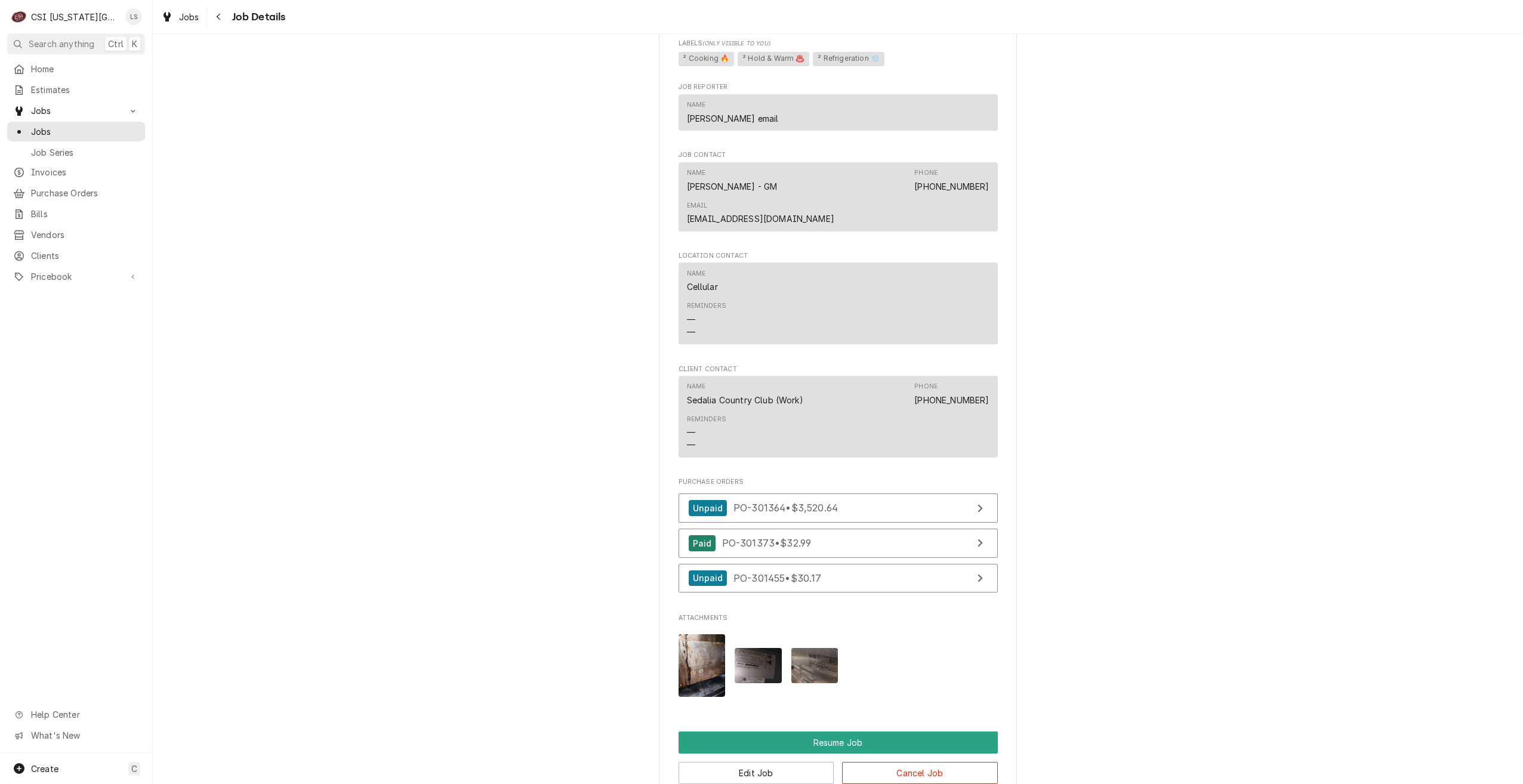
scroll to position [836, 0]
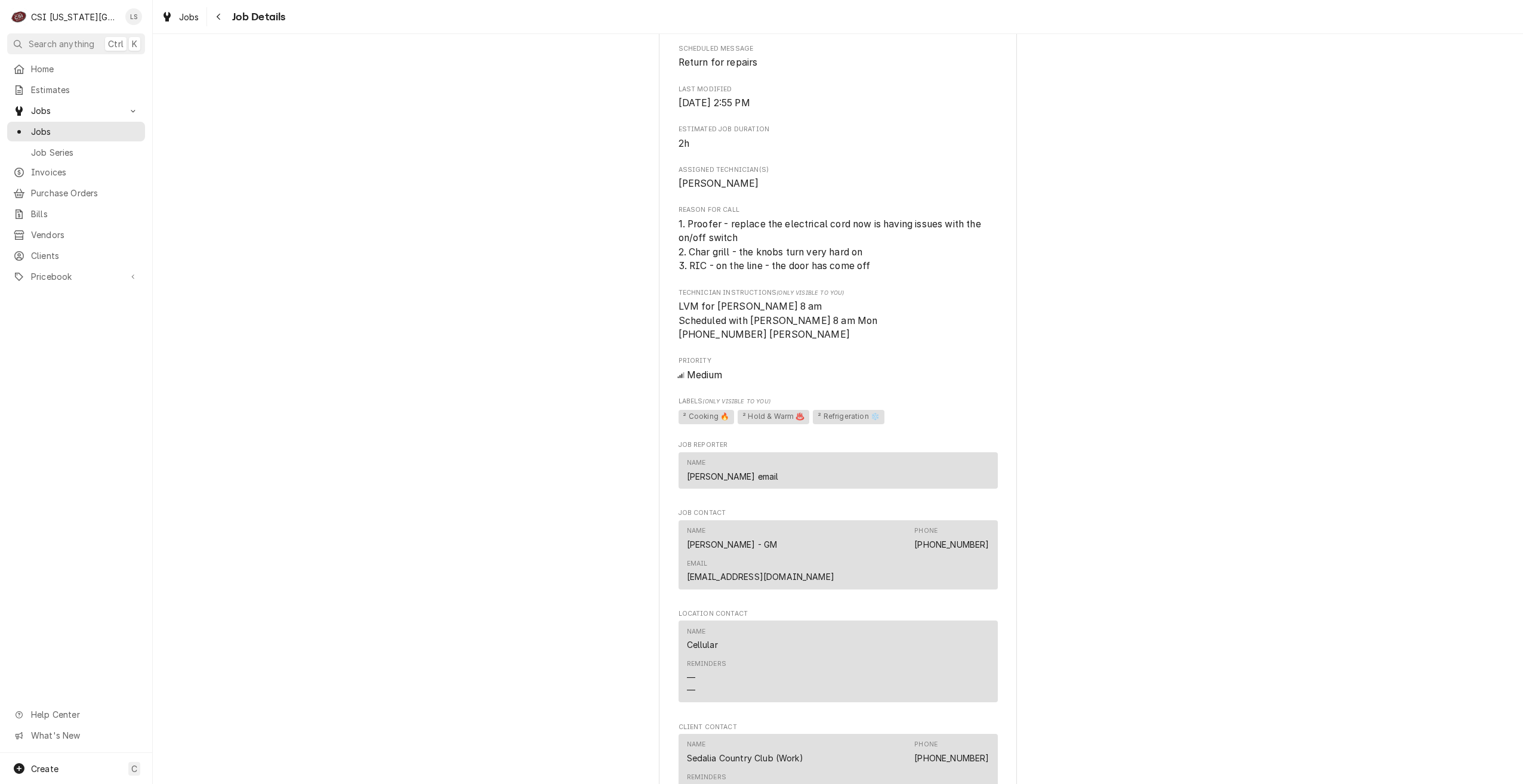
click at [1274, 212] on div "Upcoming SEDALIA COUNTRY CLUB Sedalia Country Club / 5074 Hwy Y Wogle@Sedaliaco…" at bounding box center [838, 250] width 1370 height 2079
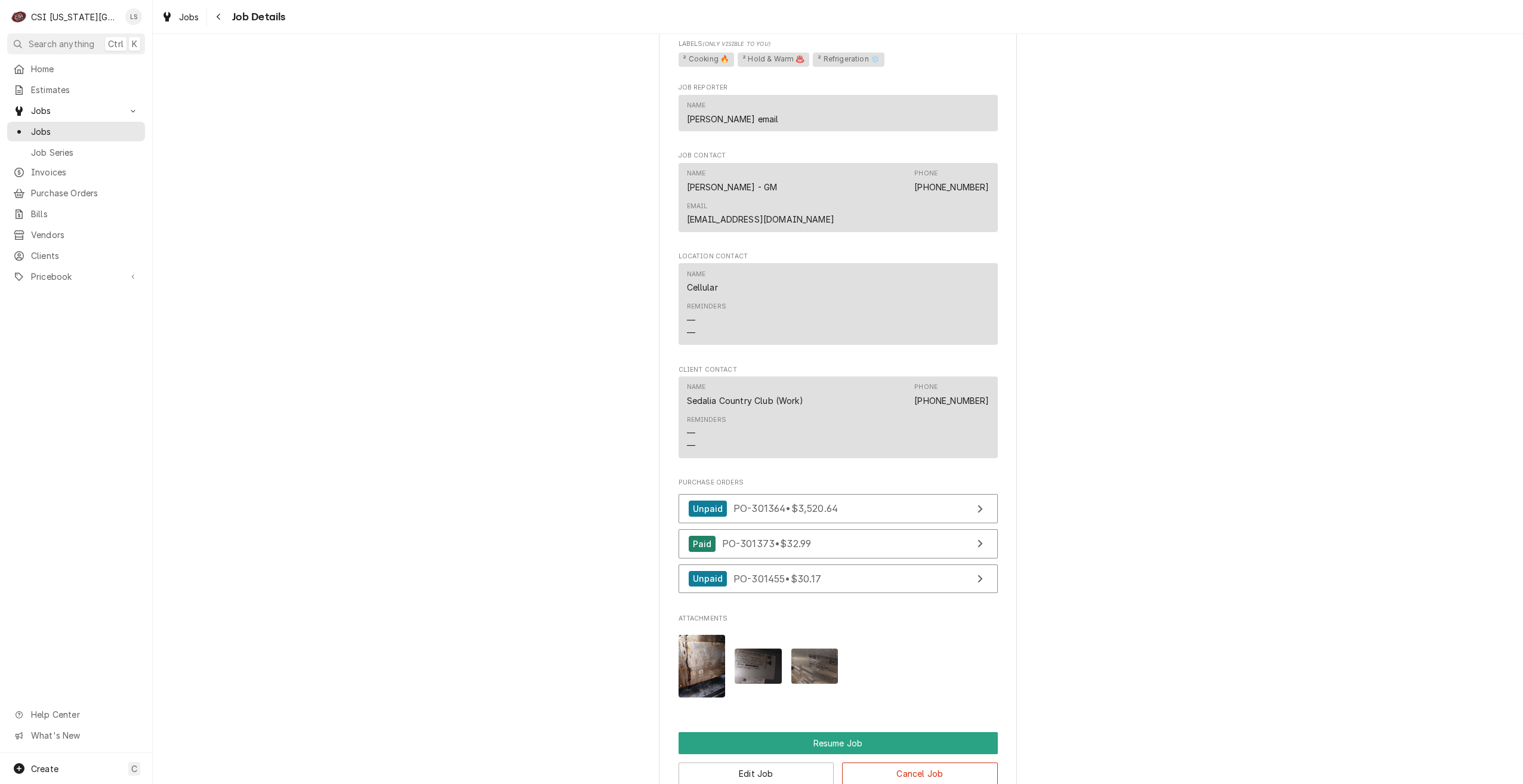
scroll to position [1194, 0]
click at [837, 732] on button "Resume Job" at bounding box center [838, 743] width 319 height 22
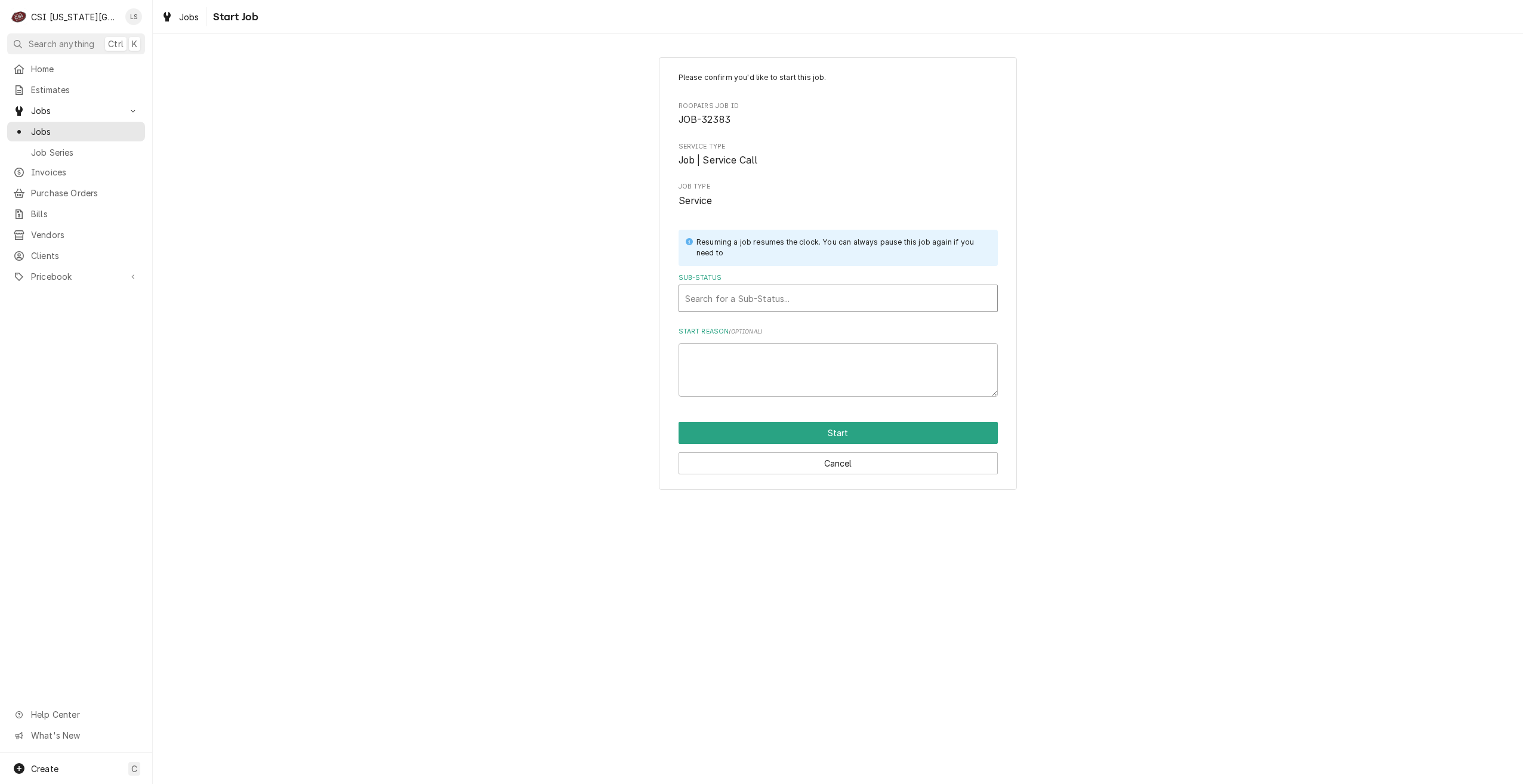
click at [798, 307] on div "Sub-Status" at bounding box center [838, 298] width 306 height 22
click at [767, 335] on div "Working" at bounding box center [838, 342] width 318 height 18
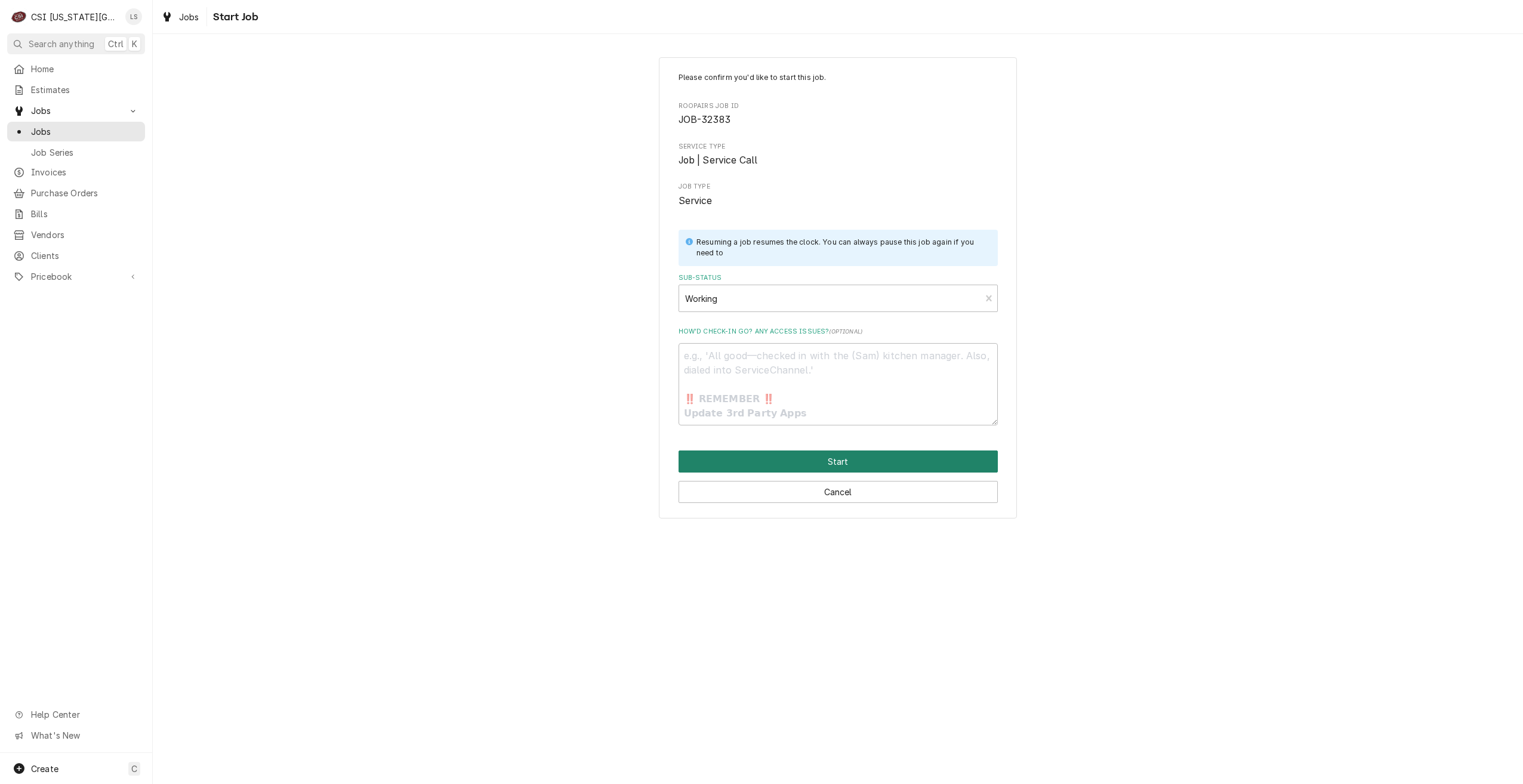
click at [819, 455] on button "Start" at bounding box center [838, 462] width 319 height 22
type textarea "x"
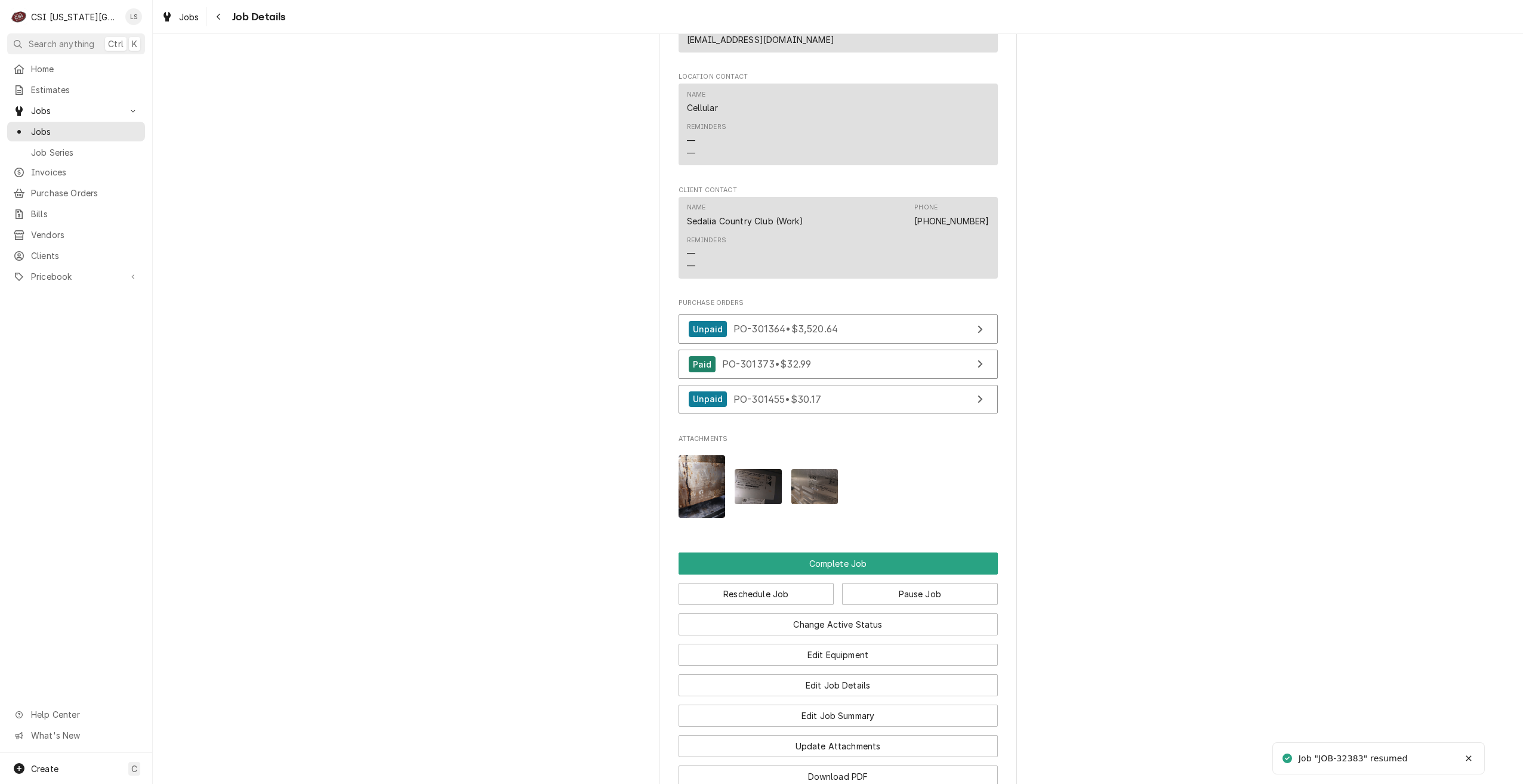
scroll to position [1492, 0]
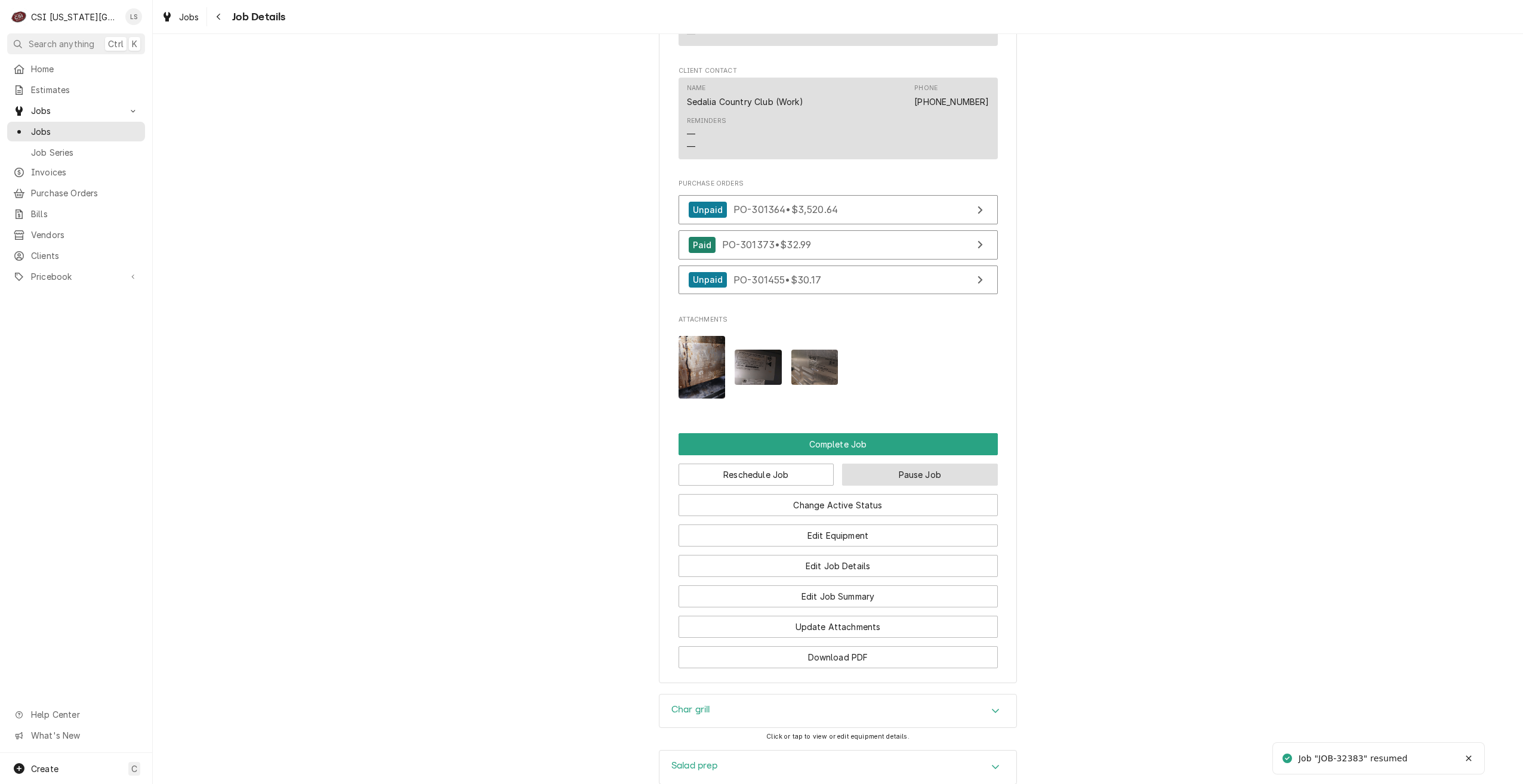
click at [901, 464] on button "Pause Job" at bounding box center [920, 475] width 156 height 22
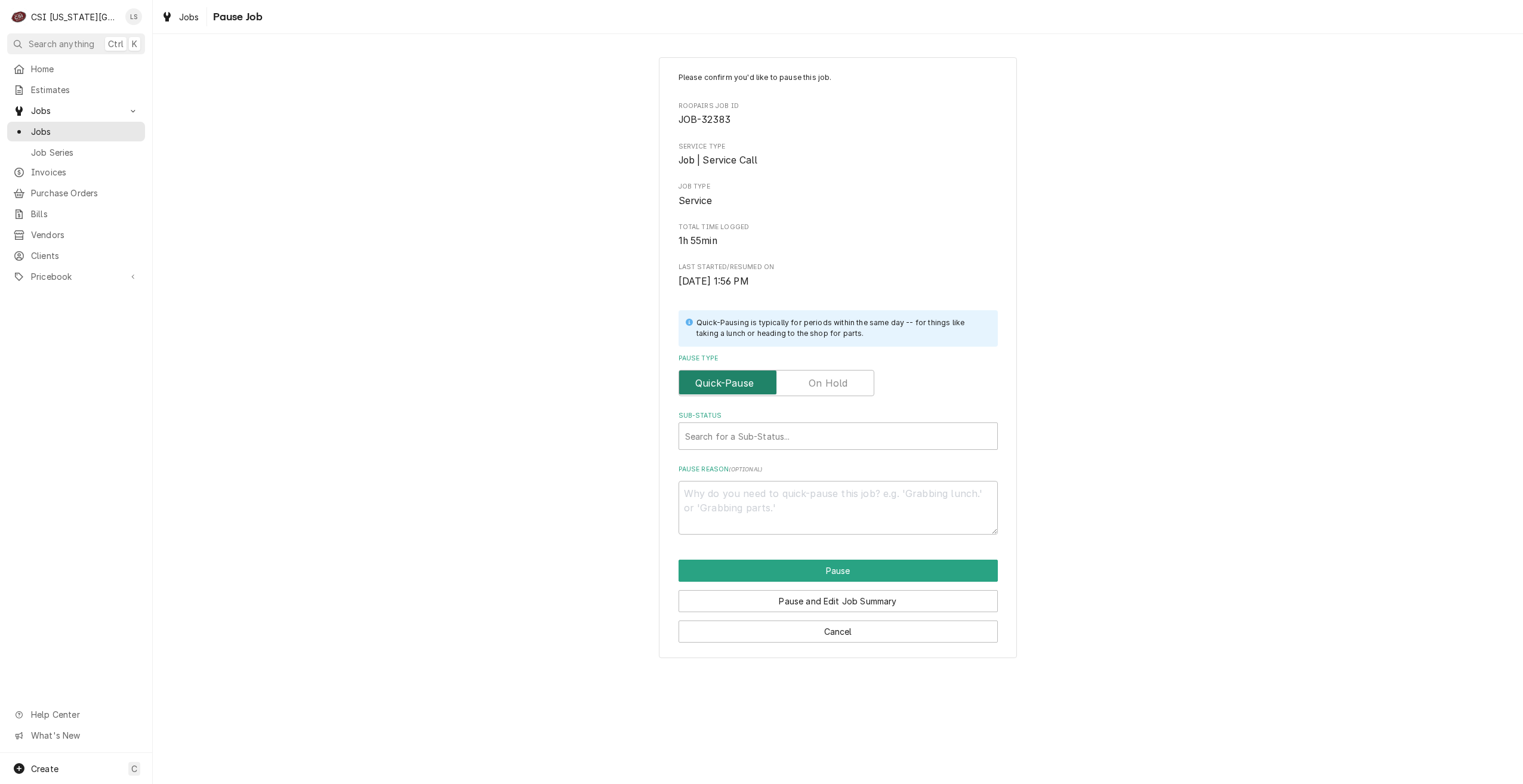
click at [802, 388] on input "Pause Type" at bounding box center [776, 383] width 185 height 26
checkbox input "true"
click at [761, 438] on div "Sub-Status" at bounding box center [838, 436] width 306 height 22
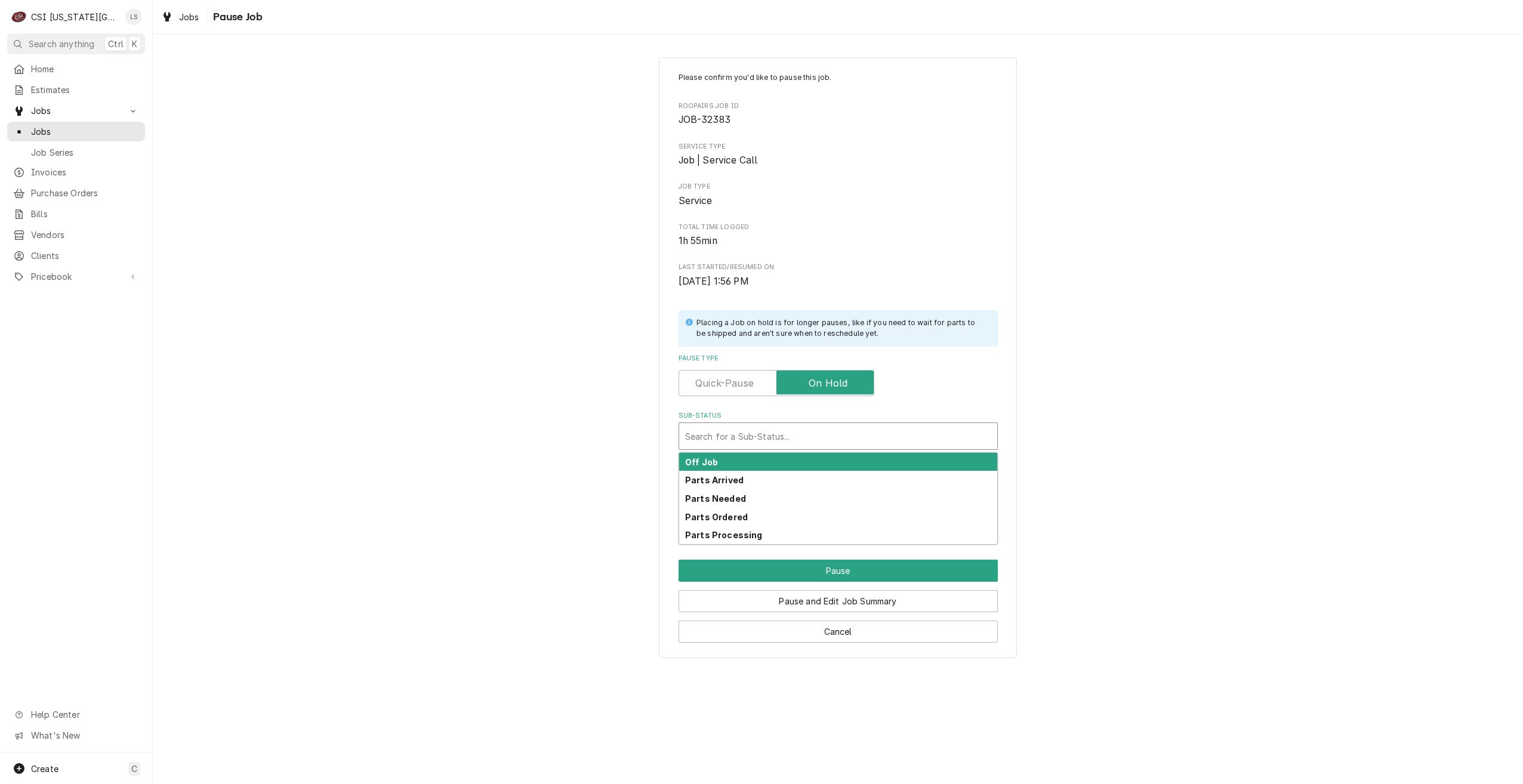
click at [751, 459] on div "Off Job" at bounding box center [838, 462] width 318 height 18
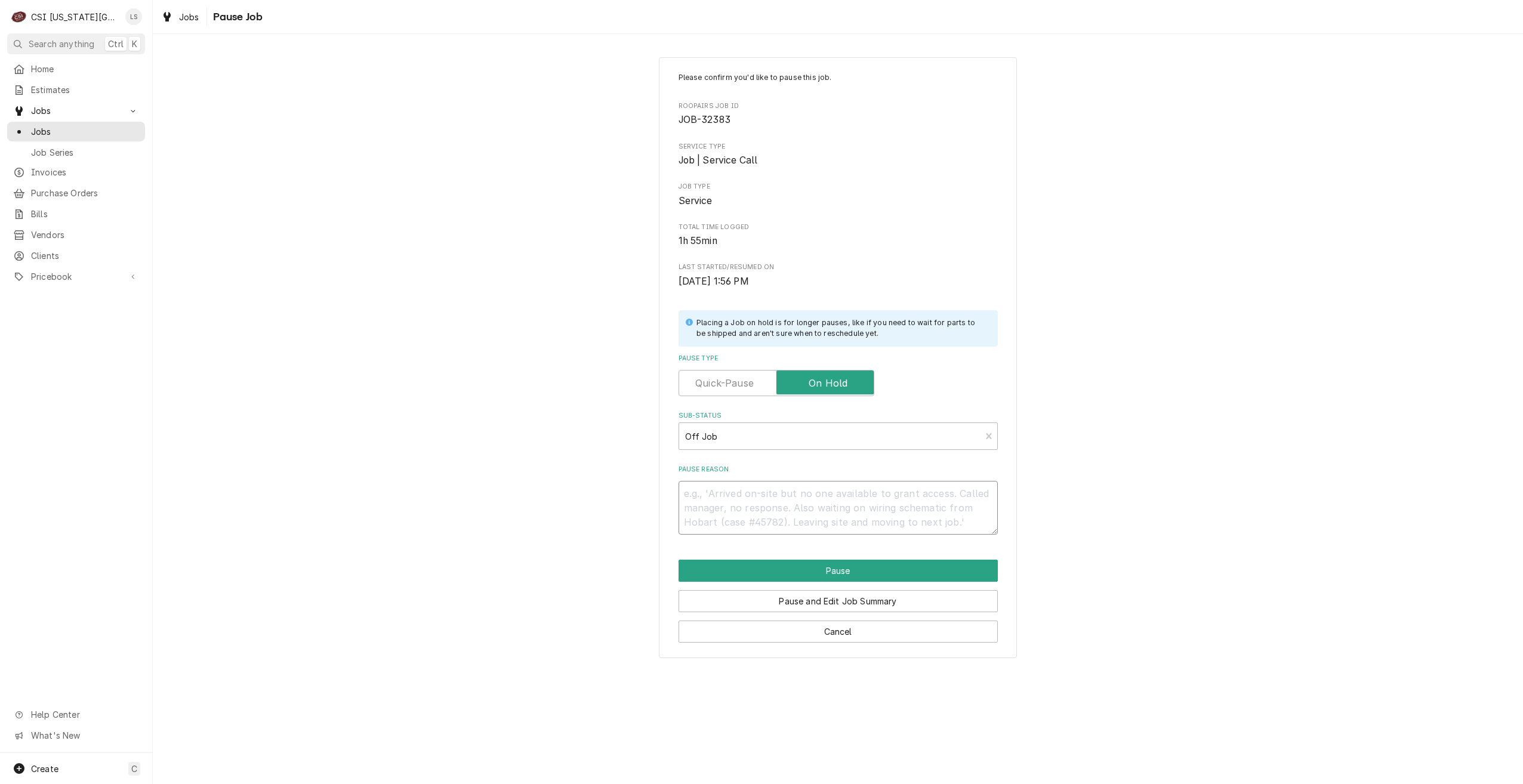
click at [908, 500] on textarea "Pause Reason" at bounding box center [838, 508] width 319 height 54
type textarea "x"
type textarea "W"
type textarea "x"
type textarea "Wa"
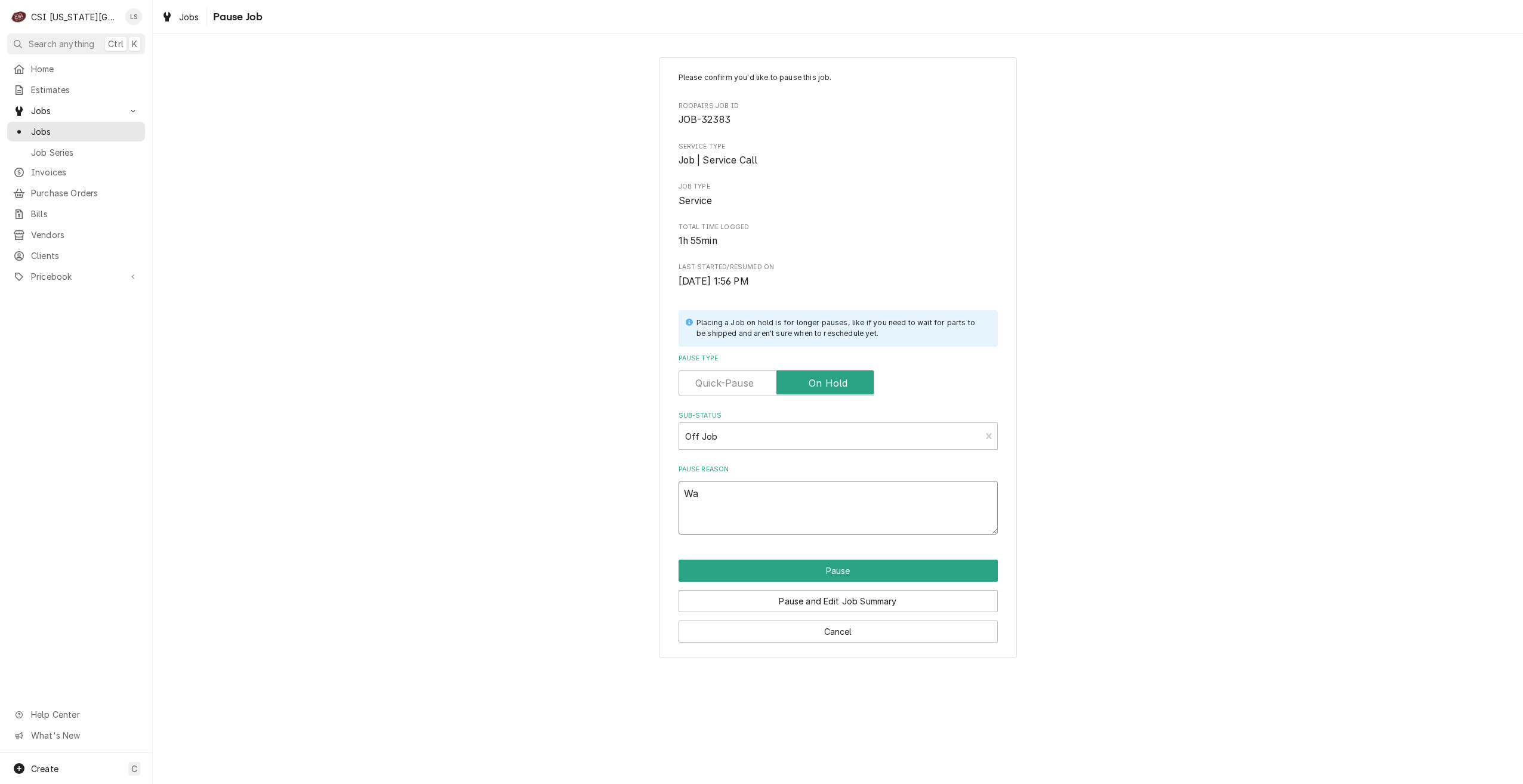
type textarea "x"
type textarea "Way"
type textarea "x"
type textarea "Wayn"
type textarea "x"
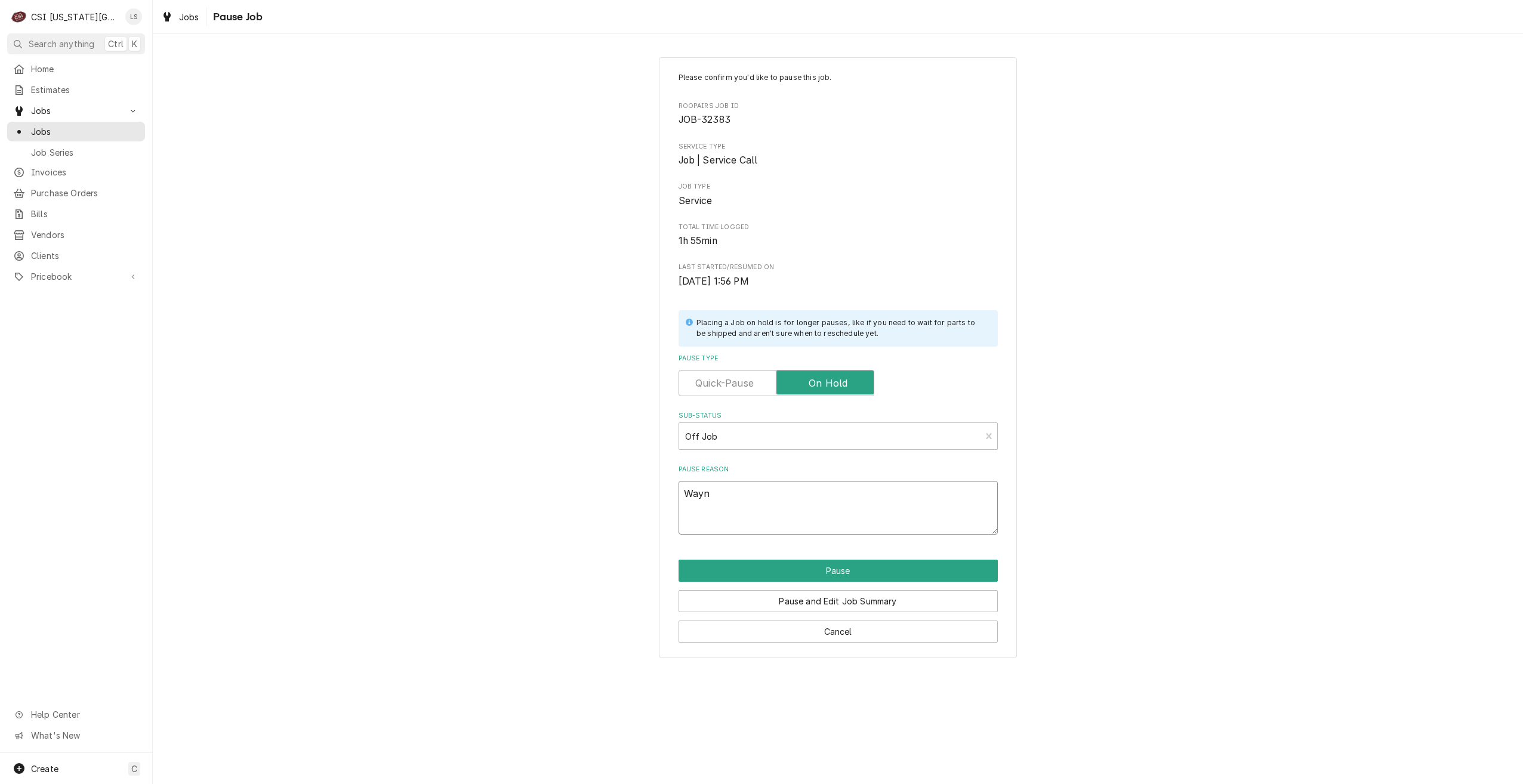
type textarea "Wayne"
type textarea "x"
type textarea "Wayne"
type textarea "x"
type textarea "Wayne w"
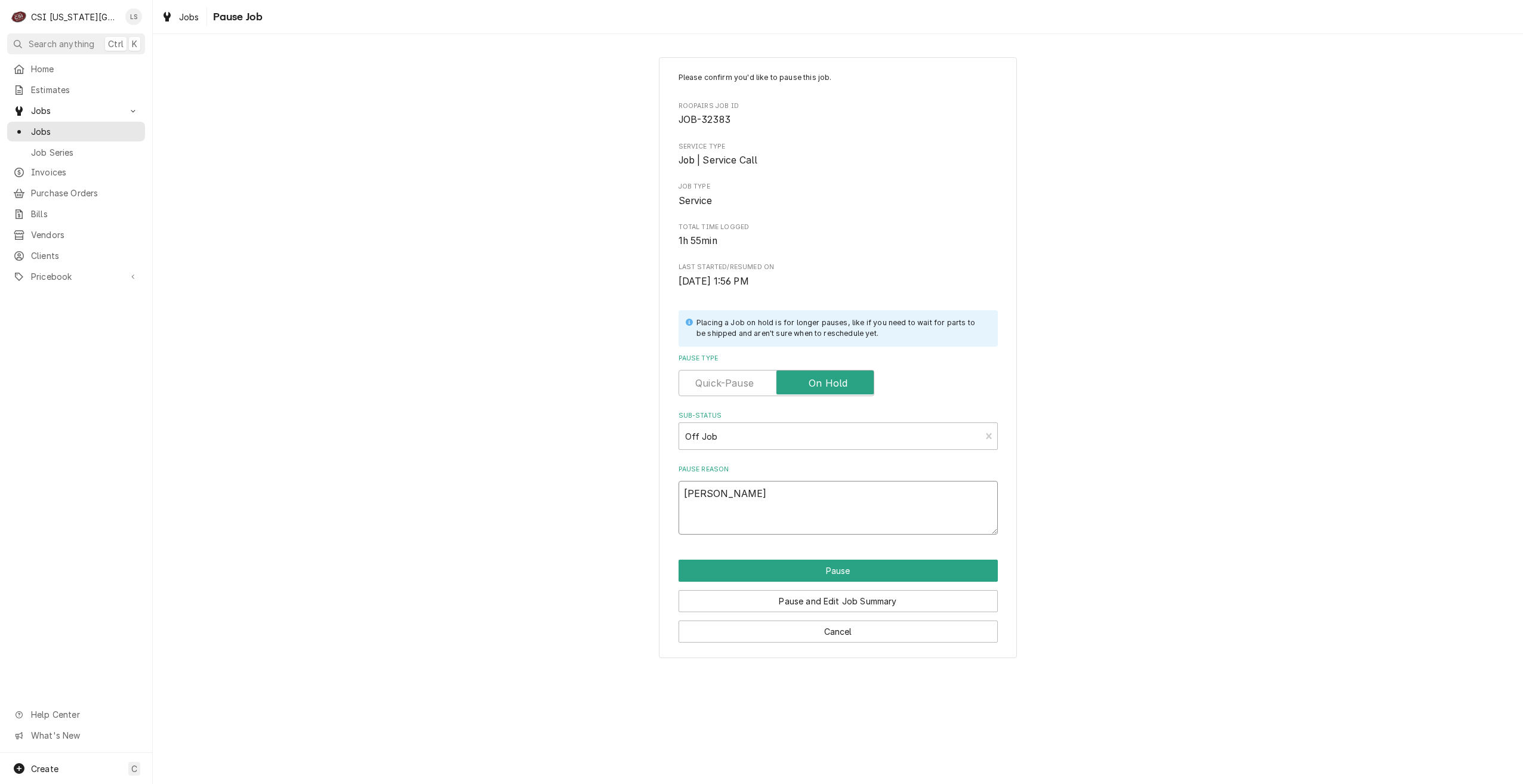
type textarea "x"
type textarea "Wayne wn"
type textarea "x"
type textarea "Wayne wna"
type textarea "x"
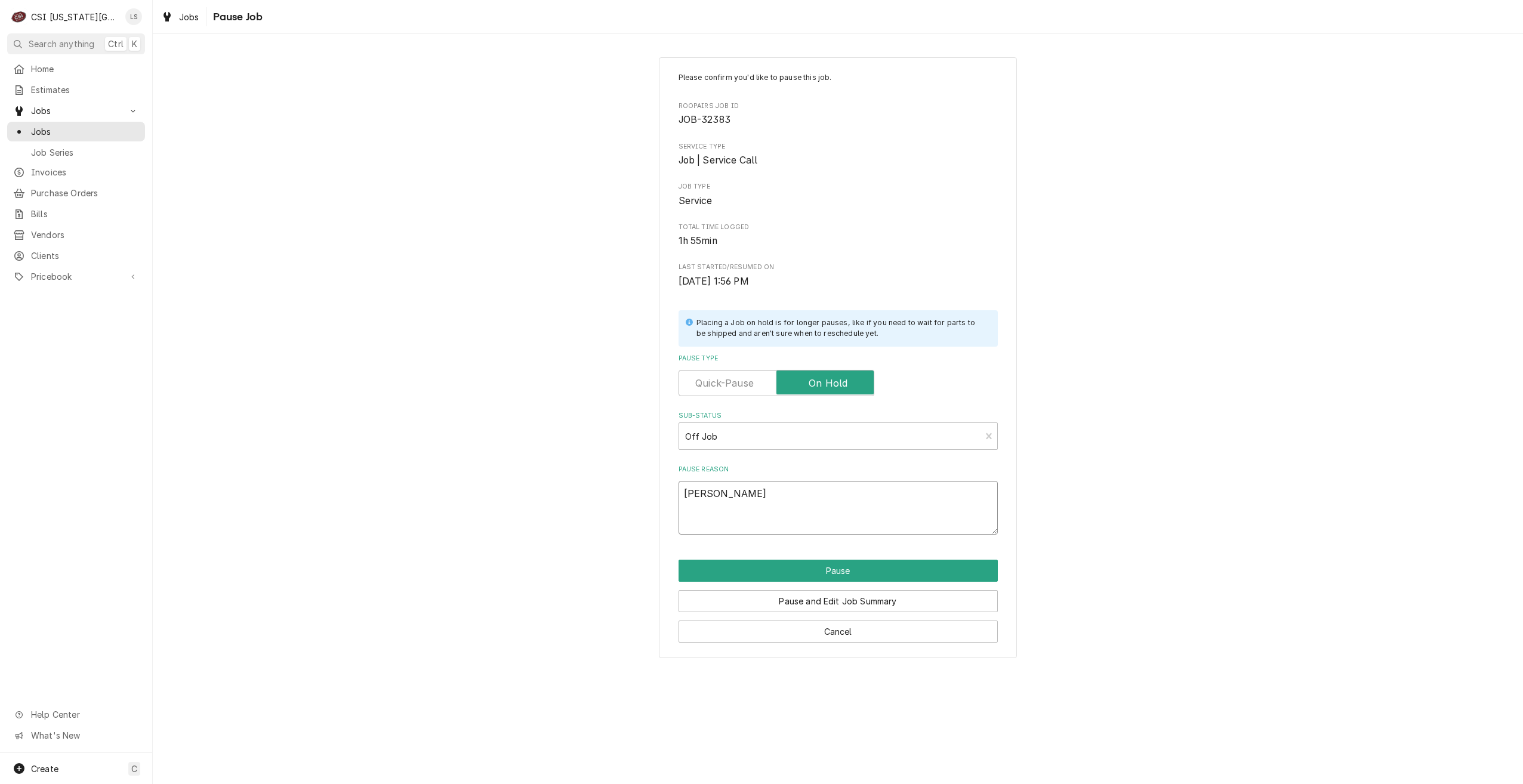
type textarea "Wayne wnat"
type textarea "x"
type textarea "Wayne wna"
type textarea "x"
type textarea "Wayne wn"
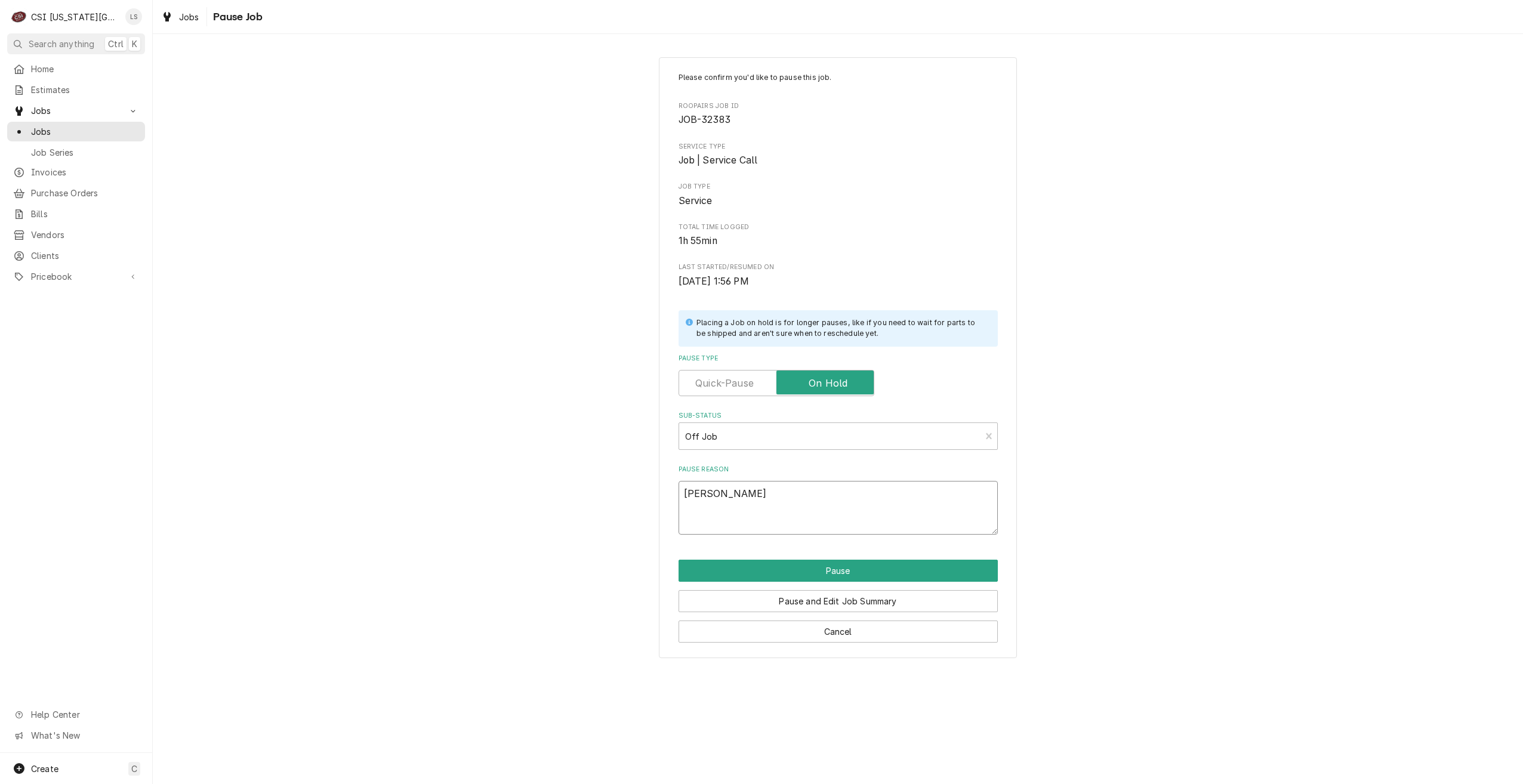
type textarea "x"
type textarea "Wayne w"
type textarea "x"
type textarea "Wayne wa"
type textarea "x"
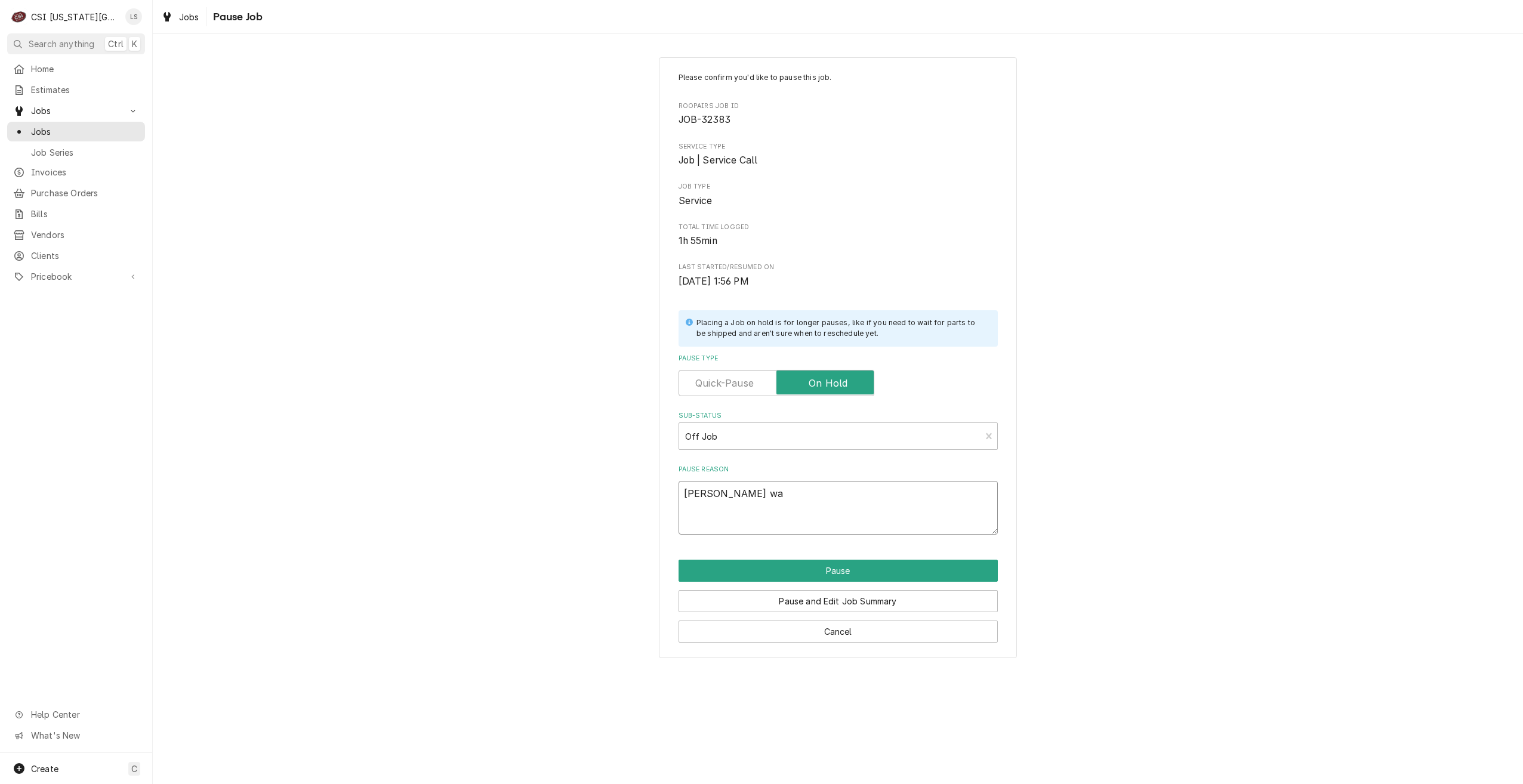
type textarea "Wayne wan"
type textarea "x"
type textarea "Wayne want"
type textarea "x"
type textarea "Wayne wants"
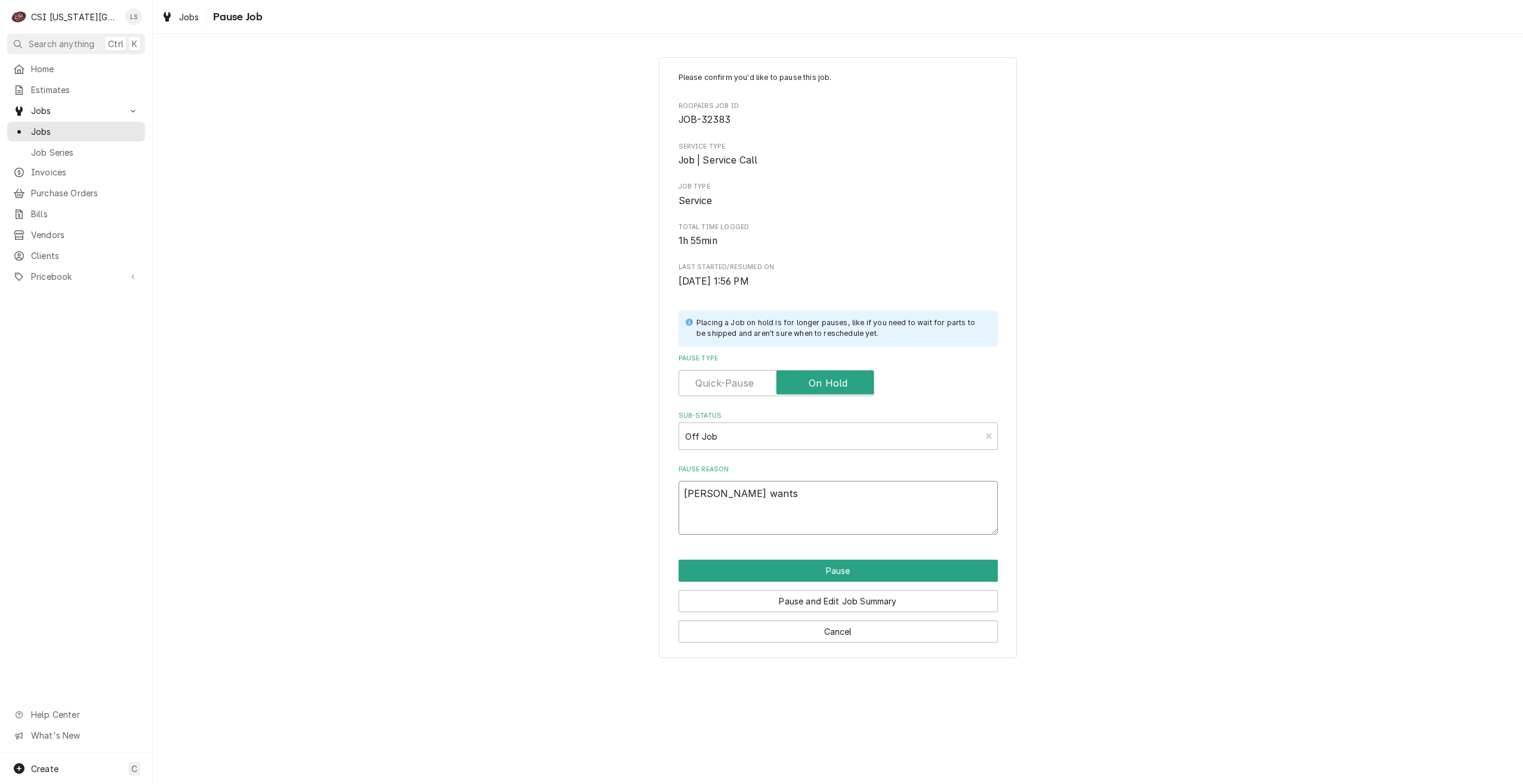
type textarea "x"
type textarea "Wayne wants"
type textarea "x"
type textarea "Wayne wants u"
type textarea "x"
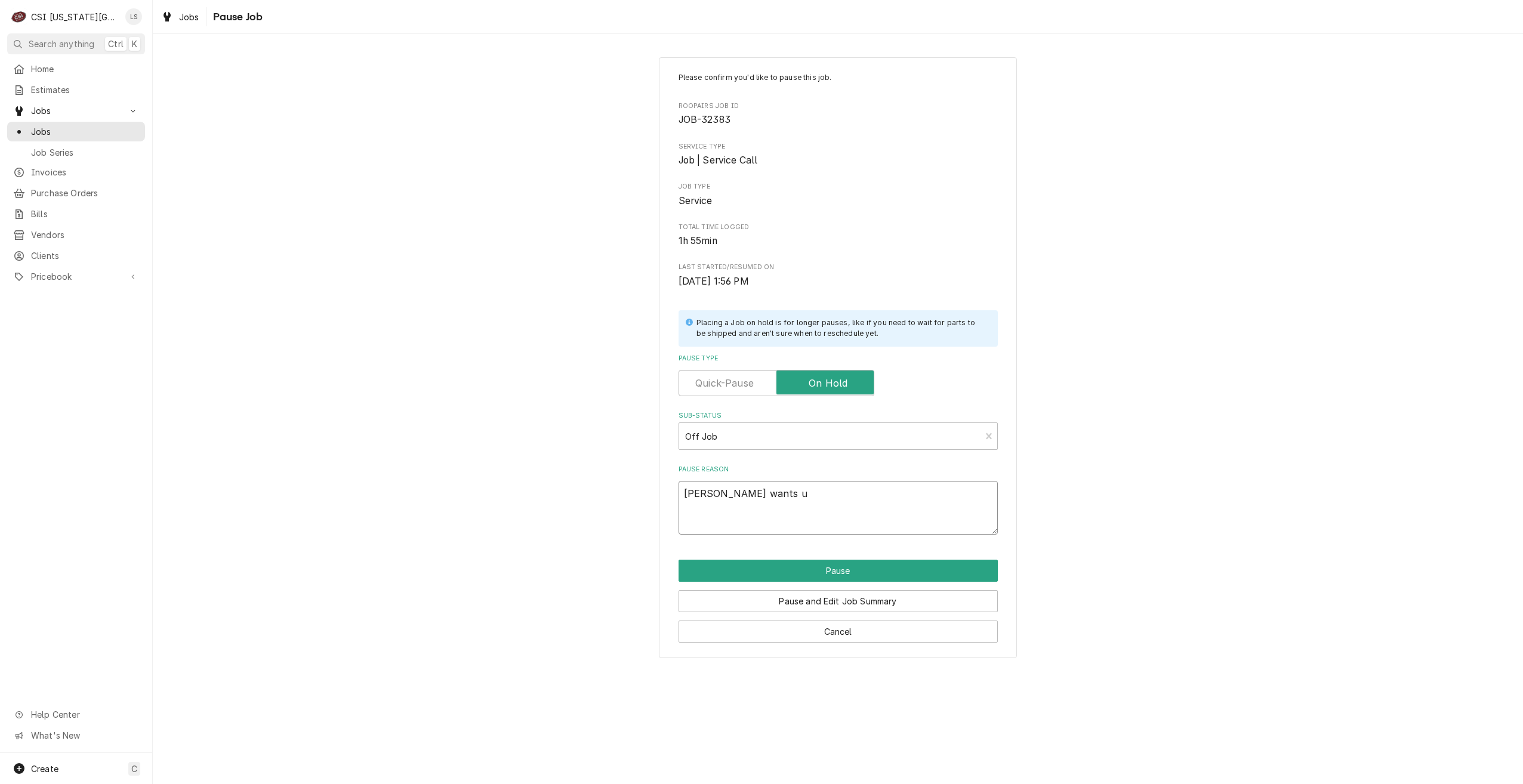
type textarea "Wayne wants us"
type textarea "x"
type textarea "Wayne wants us"
type textarea "x"
type textarea "Wayne wants us t"
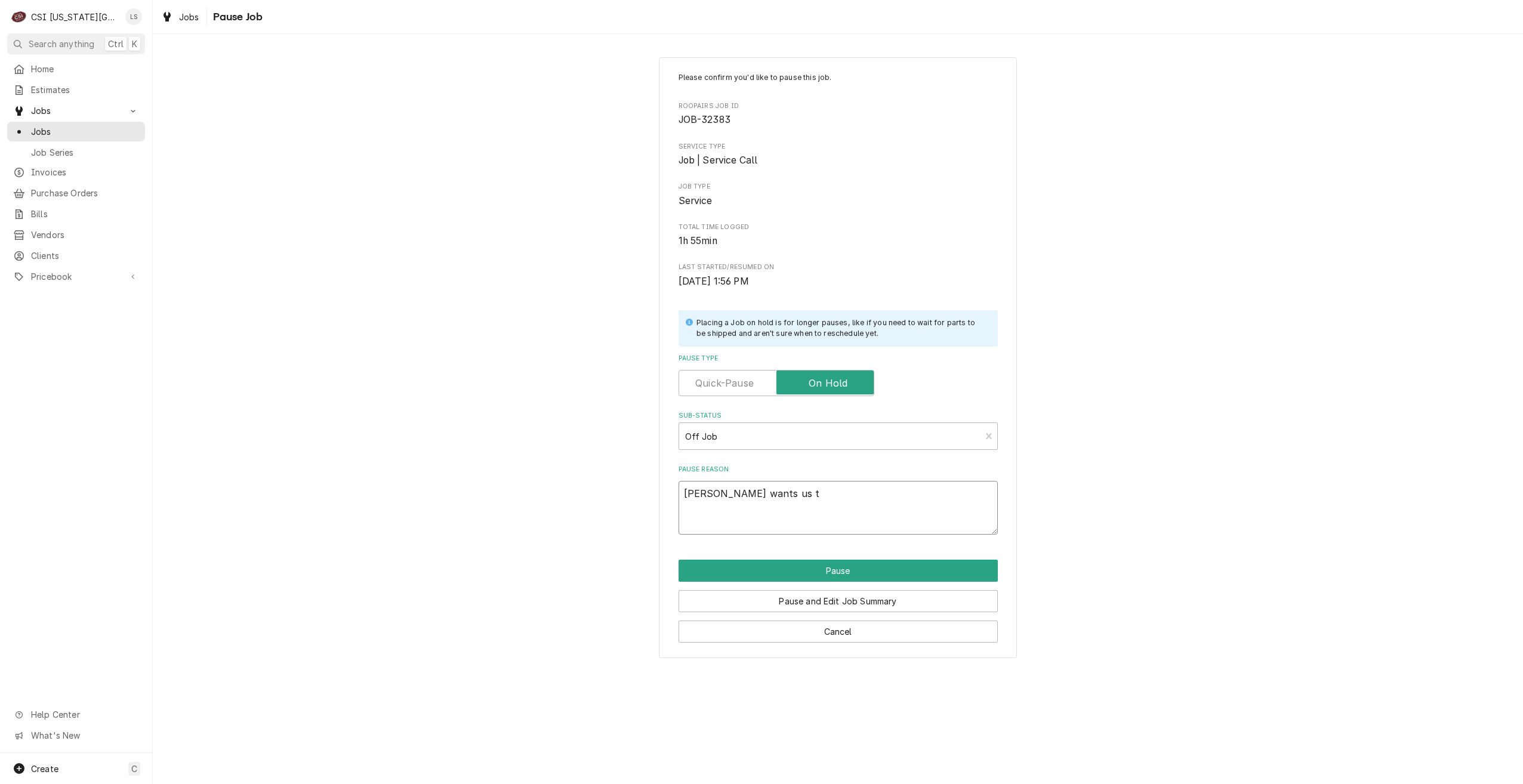
type textarea "x"
type textarea "Wayne wants us to"
type textarea "x"
type textarea "Wayne wants us to"
type textarea "x"
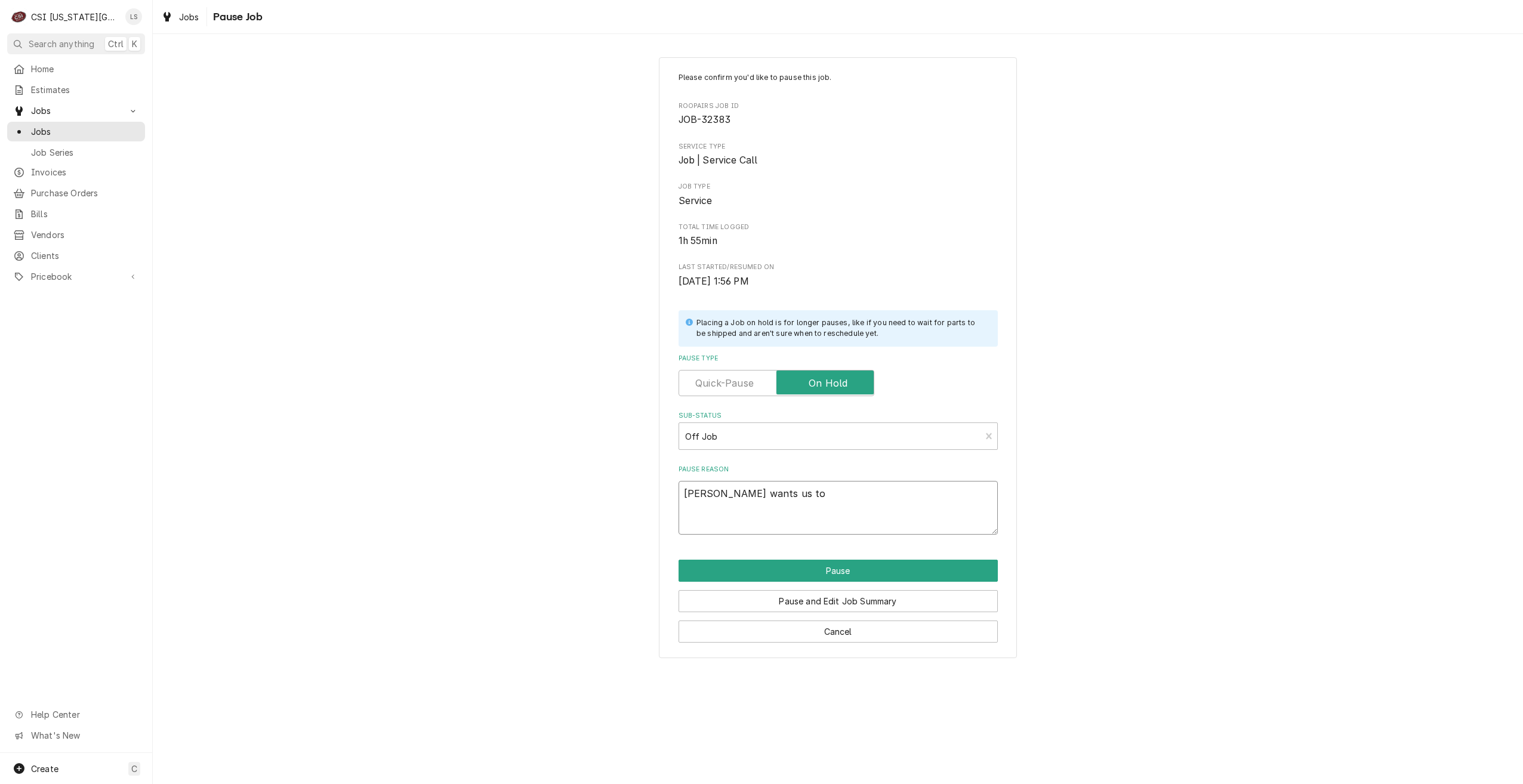
type textarea "Wayne wants us to s"
type textarea "x"
type textarea "Wayne wants us to sh"
type textarea "x"
type textarea "Wayne wants us to shi"
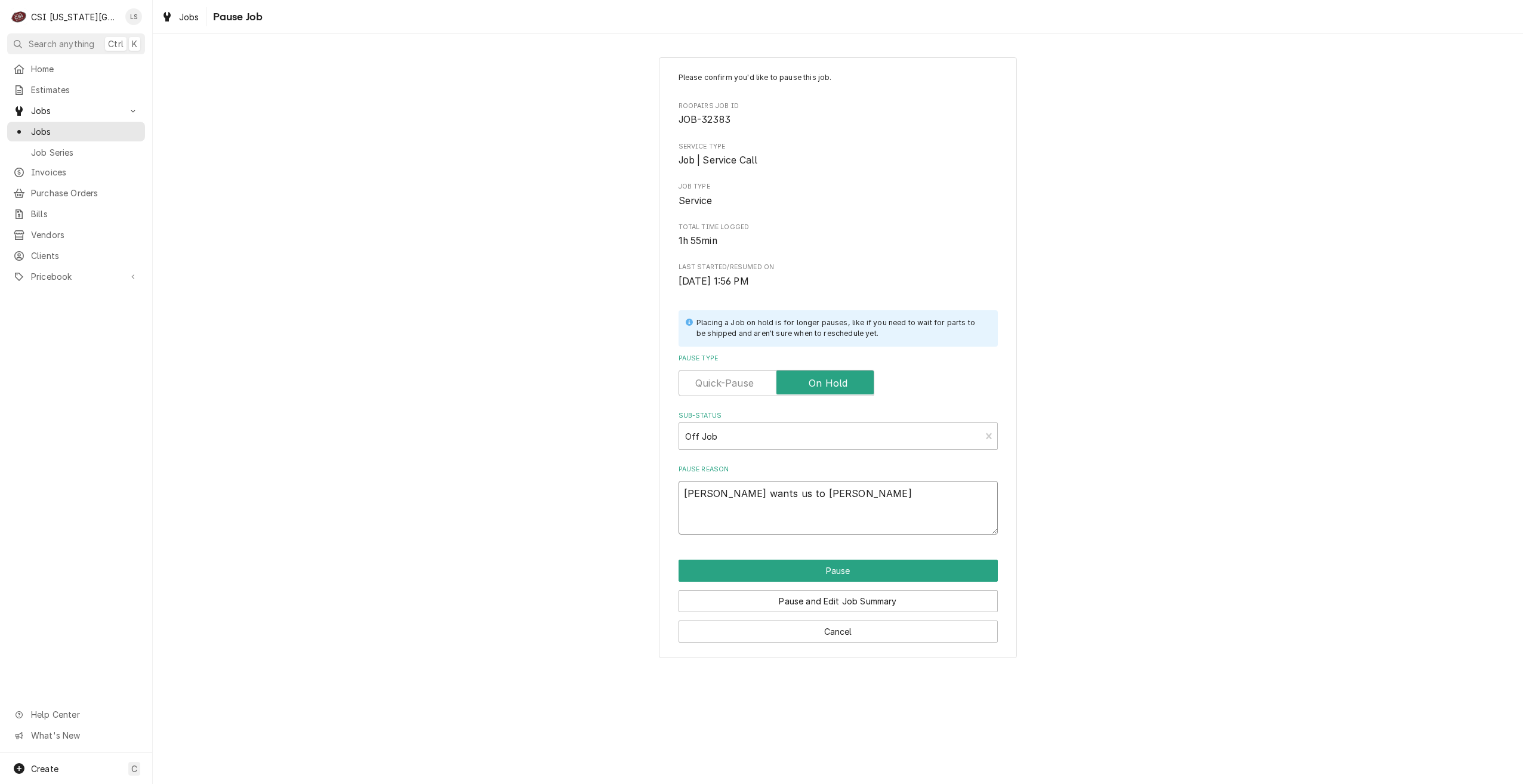
type textarea "x"
type textarea "Wayne wants us to ship"
type textarea "x"
type textarea "Wayne wants us to ship"
type textarea "x"
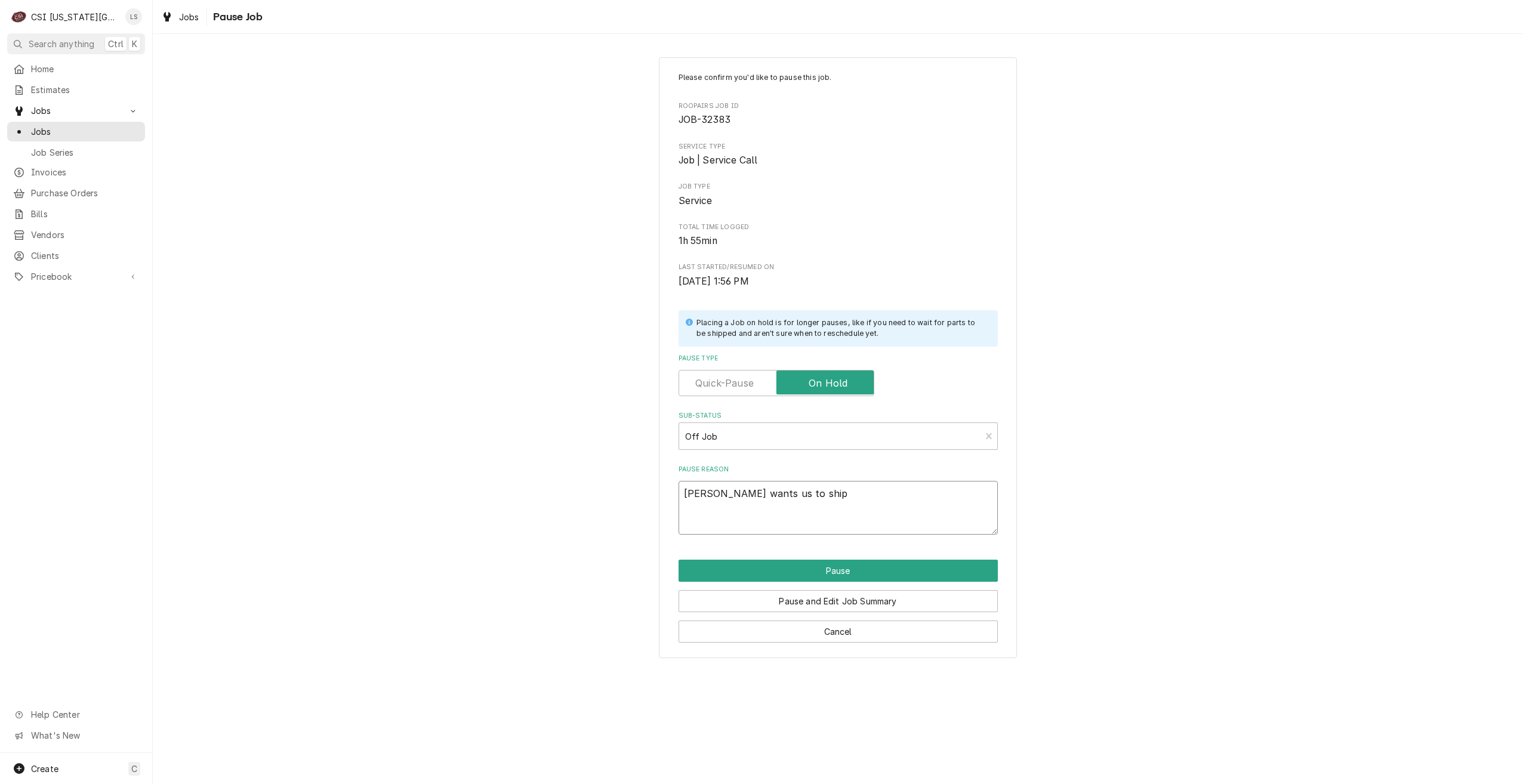
type textarea "Wayne wants us to ship k"
type textarea "x"
type textarea "Wayne wants us to ship kn"
type textarea "x"
type textarea "Wayne wants us to ship kno"
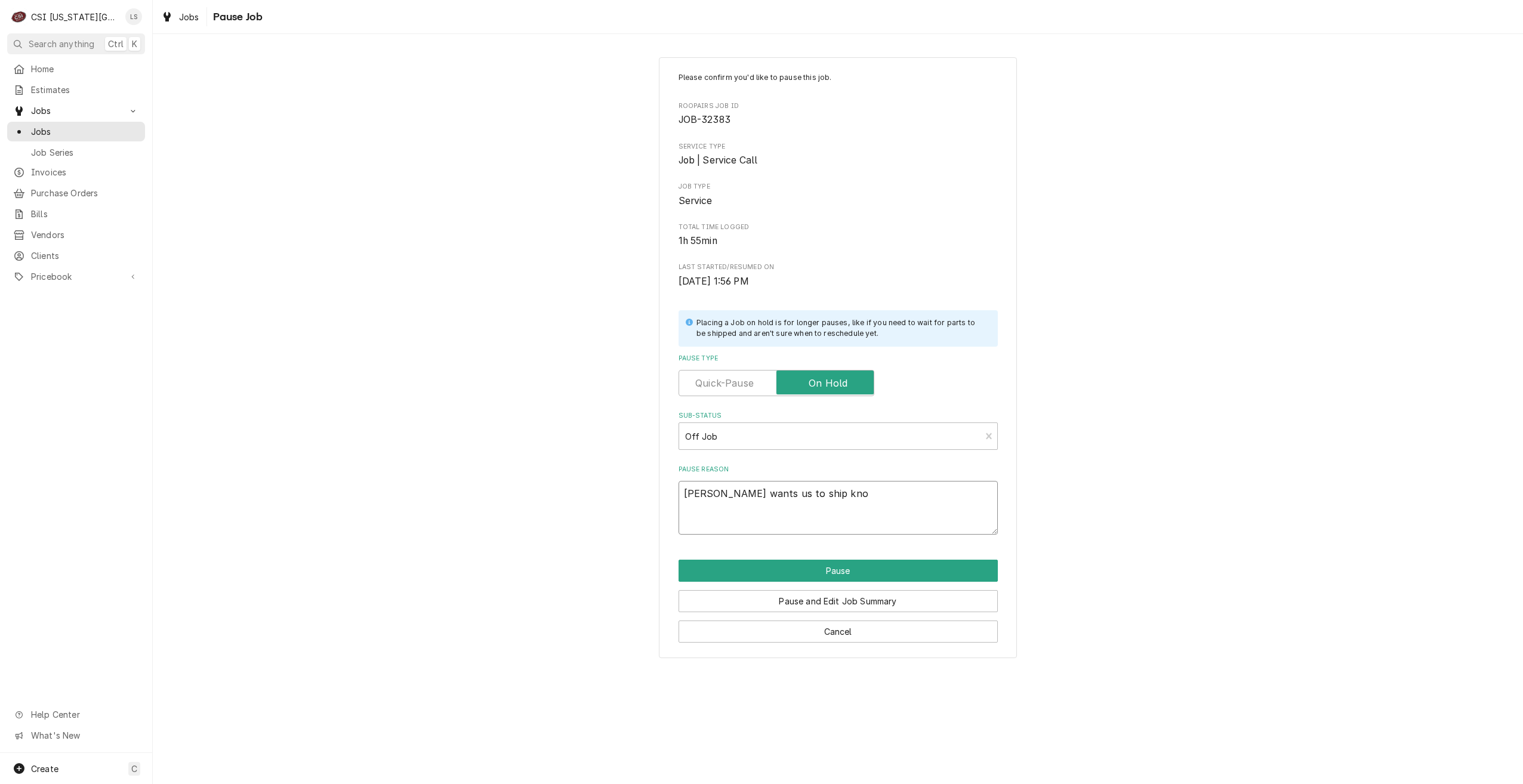
type textarea "x"
type textarea "Wayne wants us to ship knob"
type textarea "x"
type textarea "Wayne wants us to ship knobs"
type textarea "x"
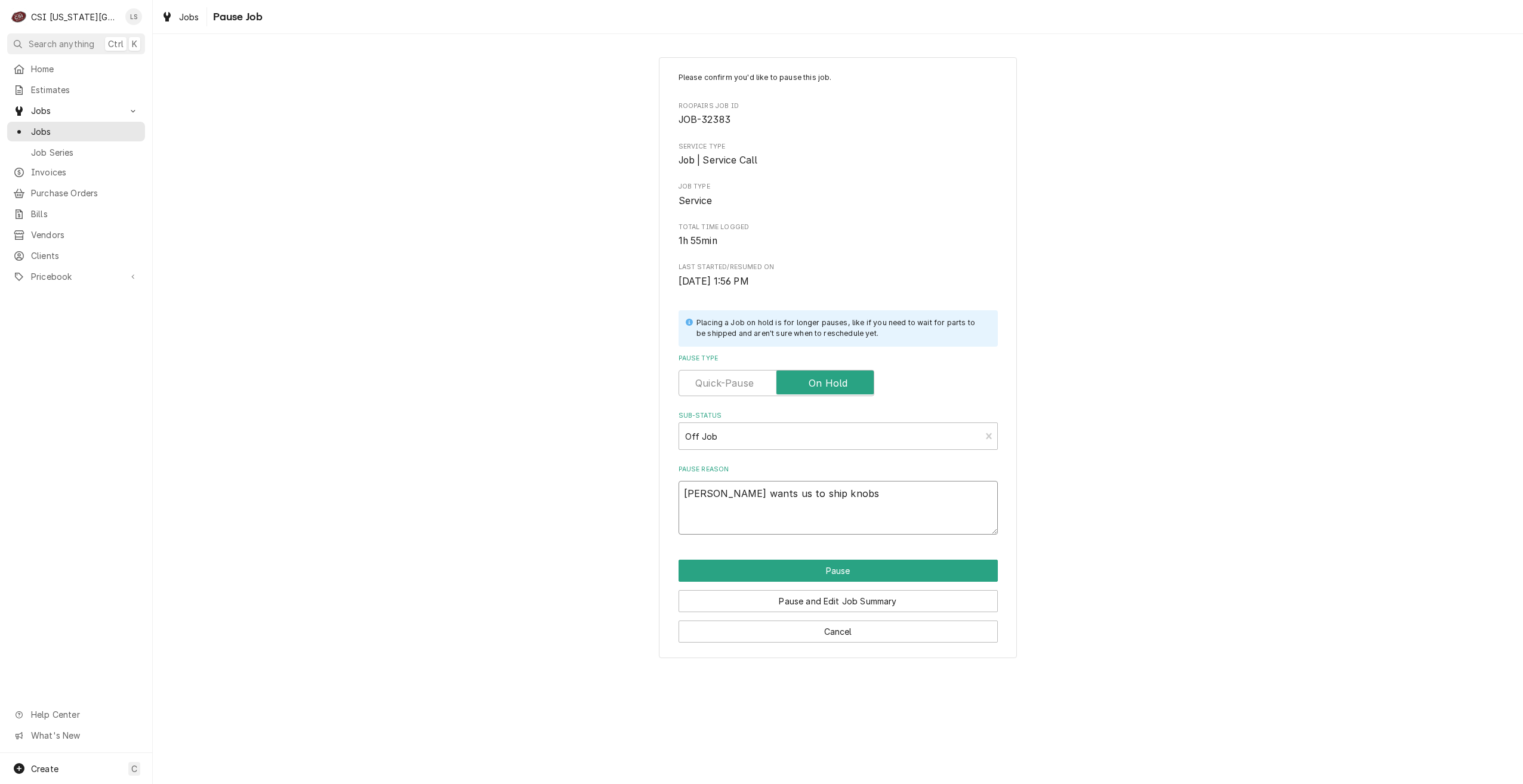
type textarea "Wayne wants us to ship knobs"
type textarea "x"
type textarea "Wayne wants us to ship knobs to"
type textarea "x"
type textarea "Wayne wants us to ship knobs to"
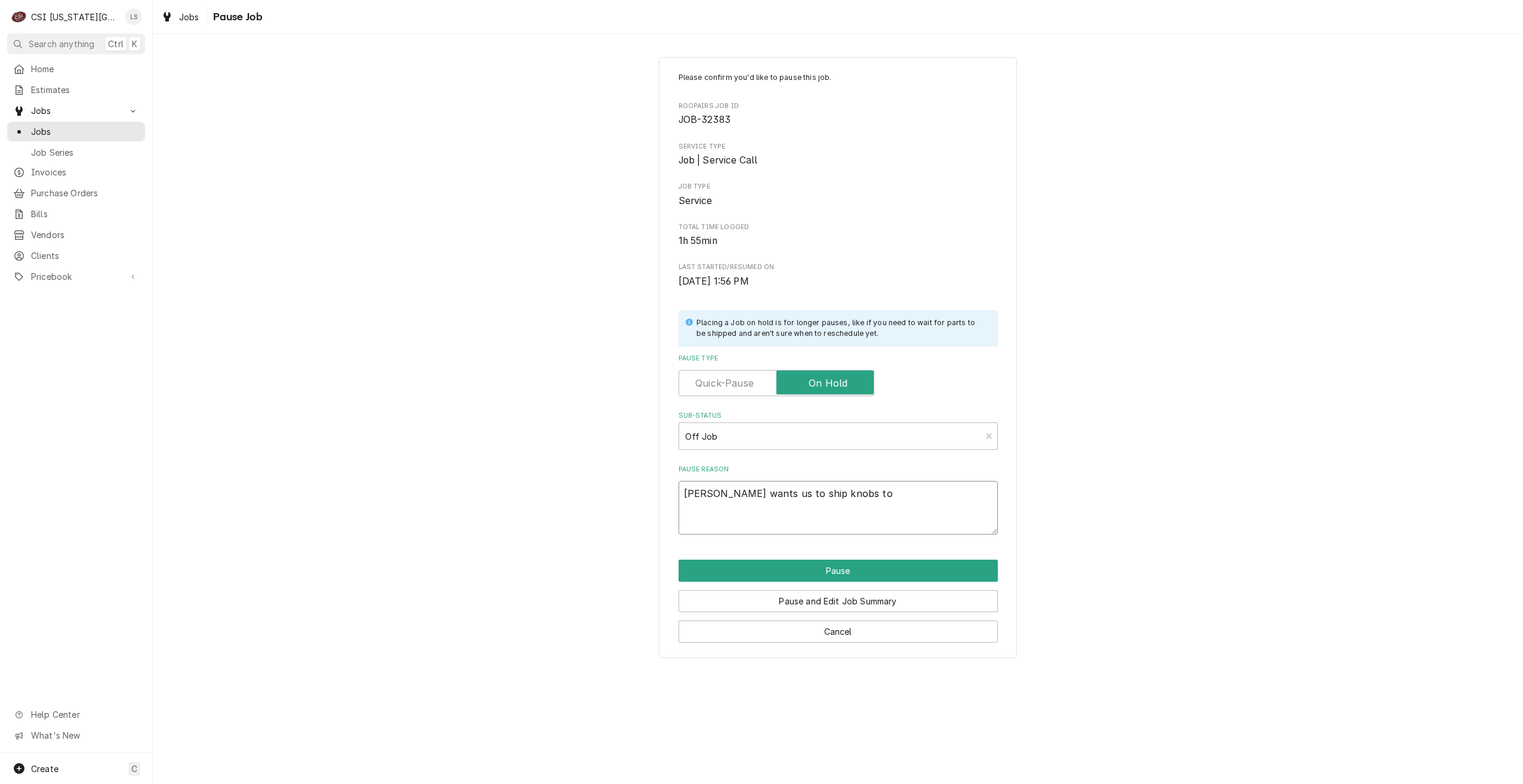
type textarea "x"
type textarea "Wayne wants us to ship knobs to t"
type textarea "x"
type textarea "Wayne wants us to ship knobs to th"
type textarea "x"
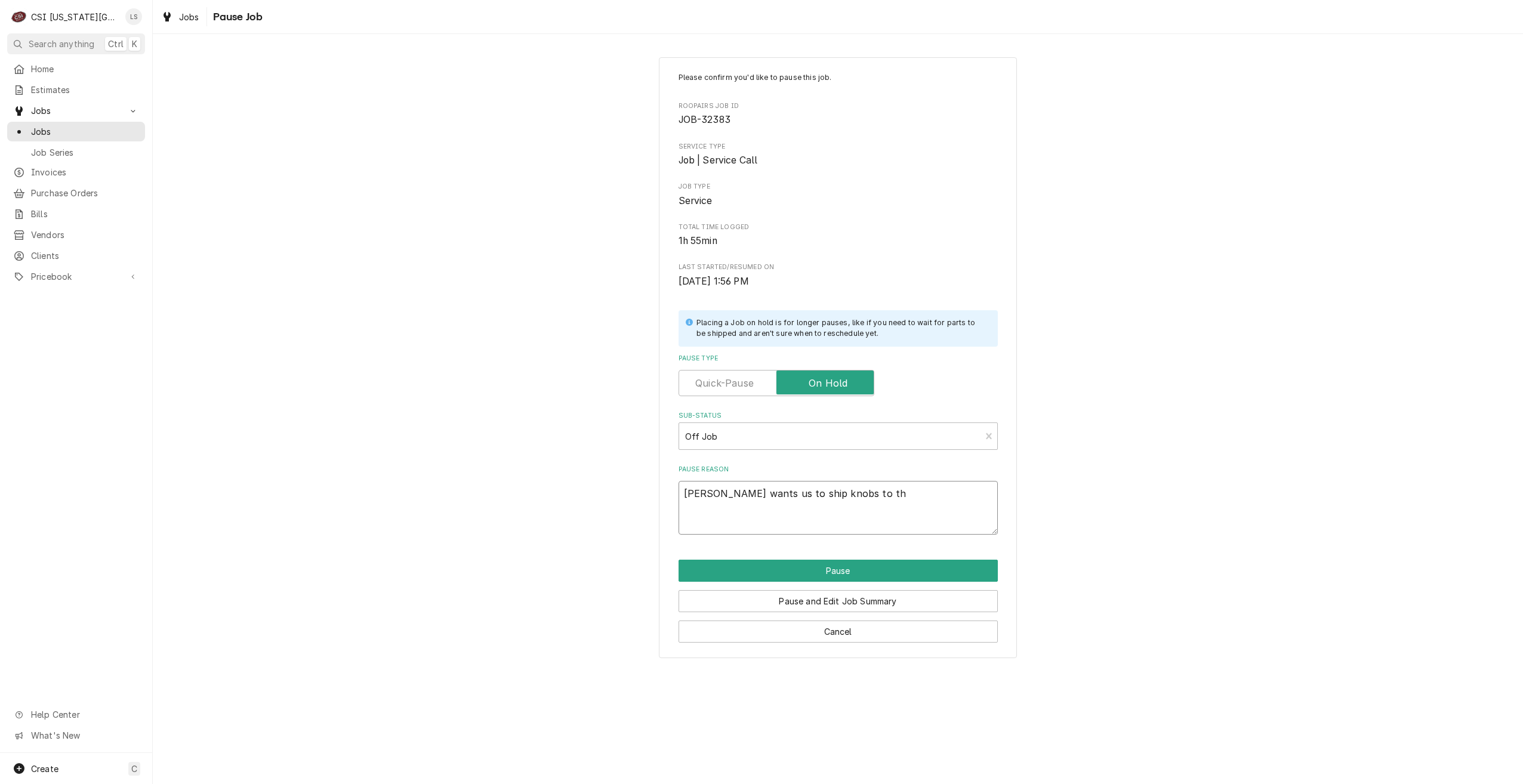
type textarea "Wayne wants us to ship knobs to the"
type textarea "x"
type textarea "Wayne wants us to ship knobs to them"
type textarea "x"
type textarea "Wayne wants us to ship knobs to them"
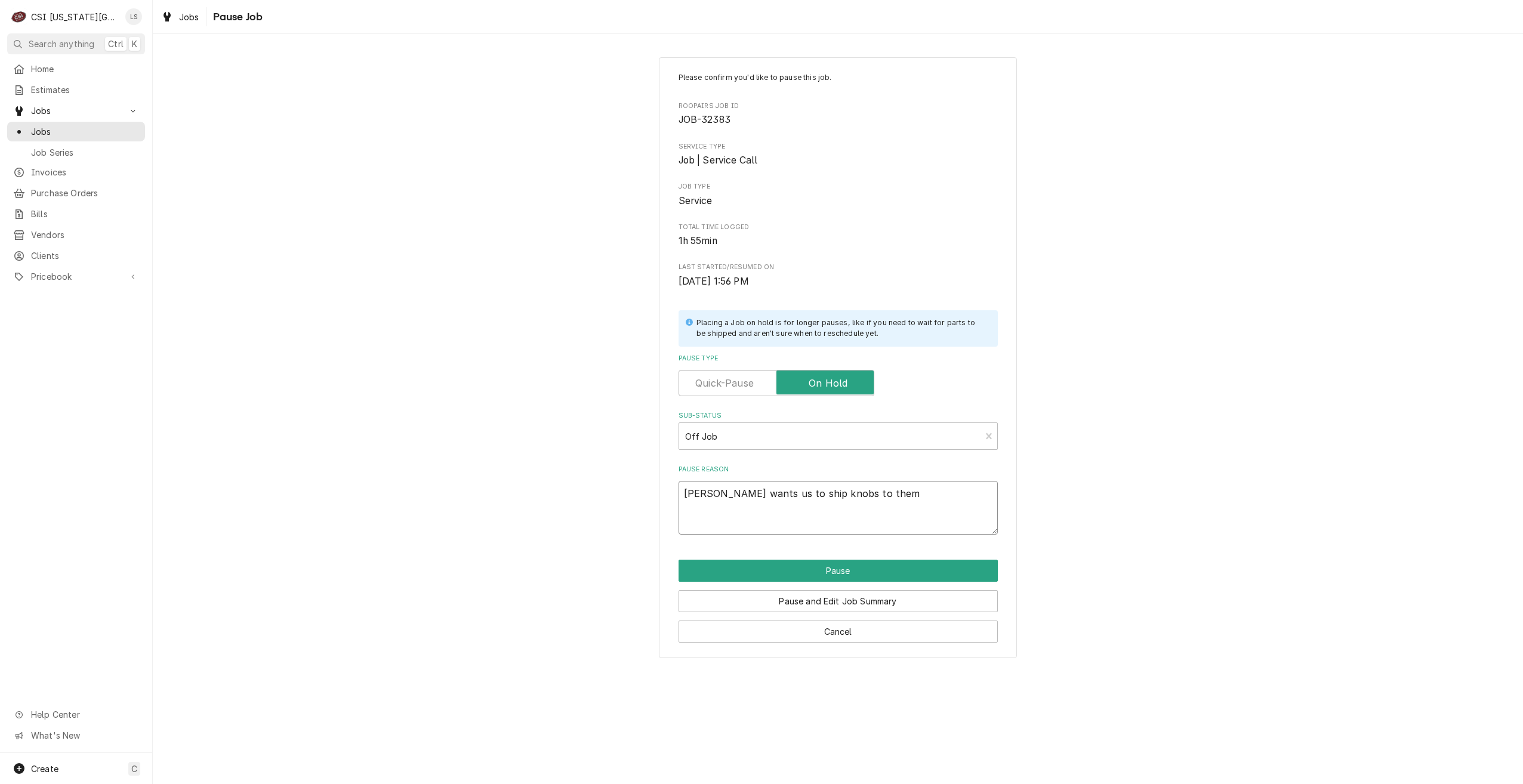
type textarea "x"
type textarea "Wayne wants us to ship knobs to them a"
type textarea "x"
type textarea "Wayne wants us to ship knobs to them an"
type textarea "x"
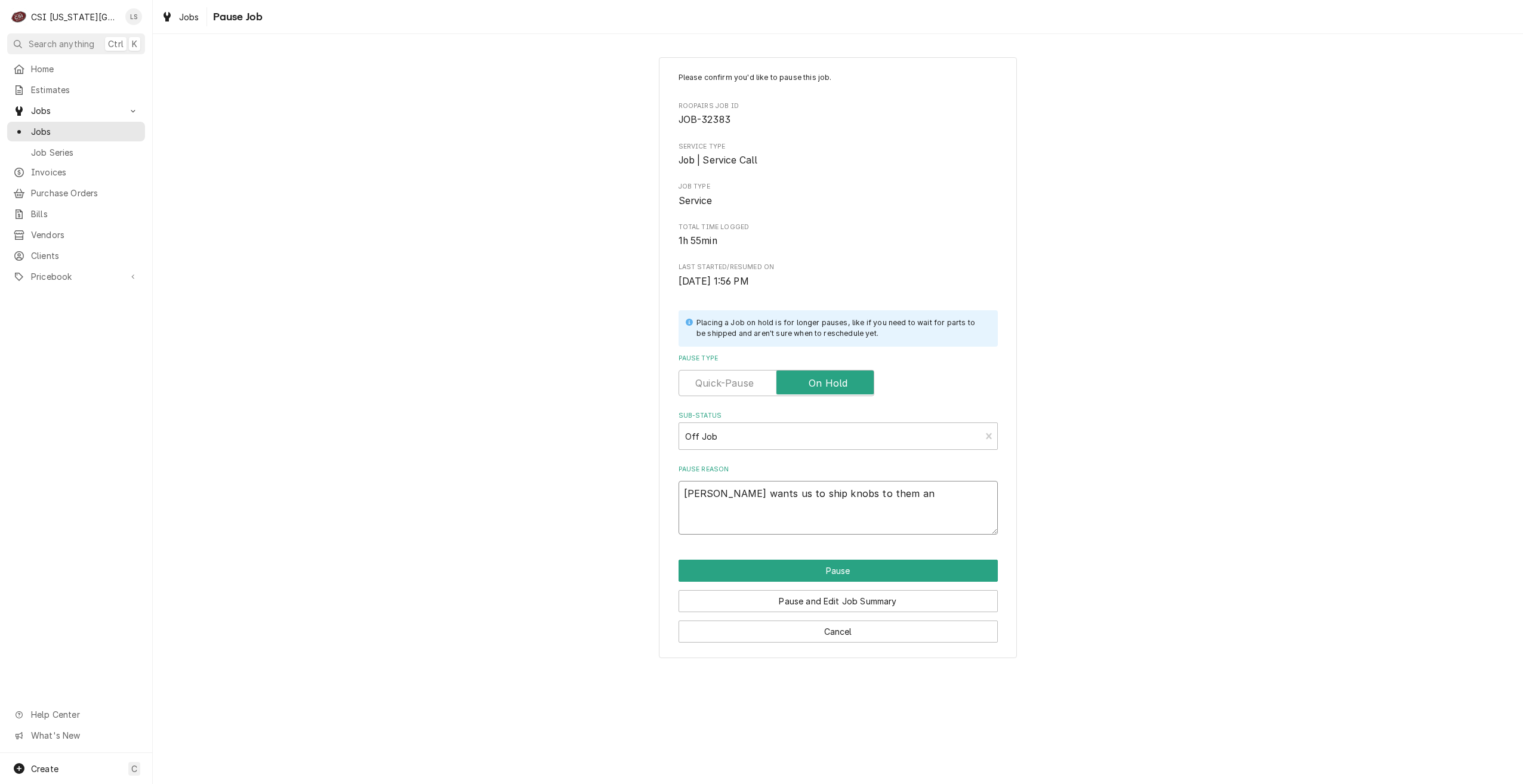
type textarea "Wayne wants us to ship knobs to them and"
type textarea "x"
type textarea "Wayne wants us to ship knobs to them and"
type textarea "x"
type textarea "Wayne wants us to ship knobs to them and c"
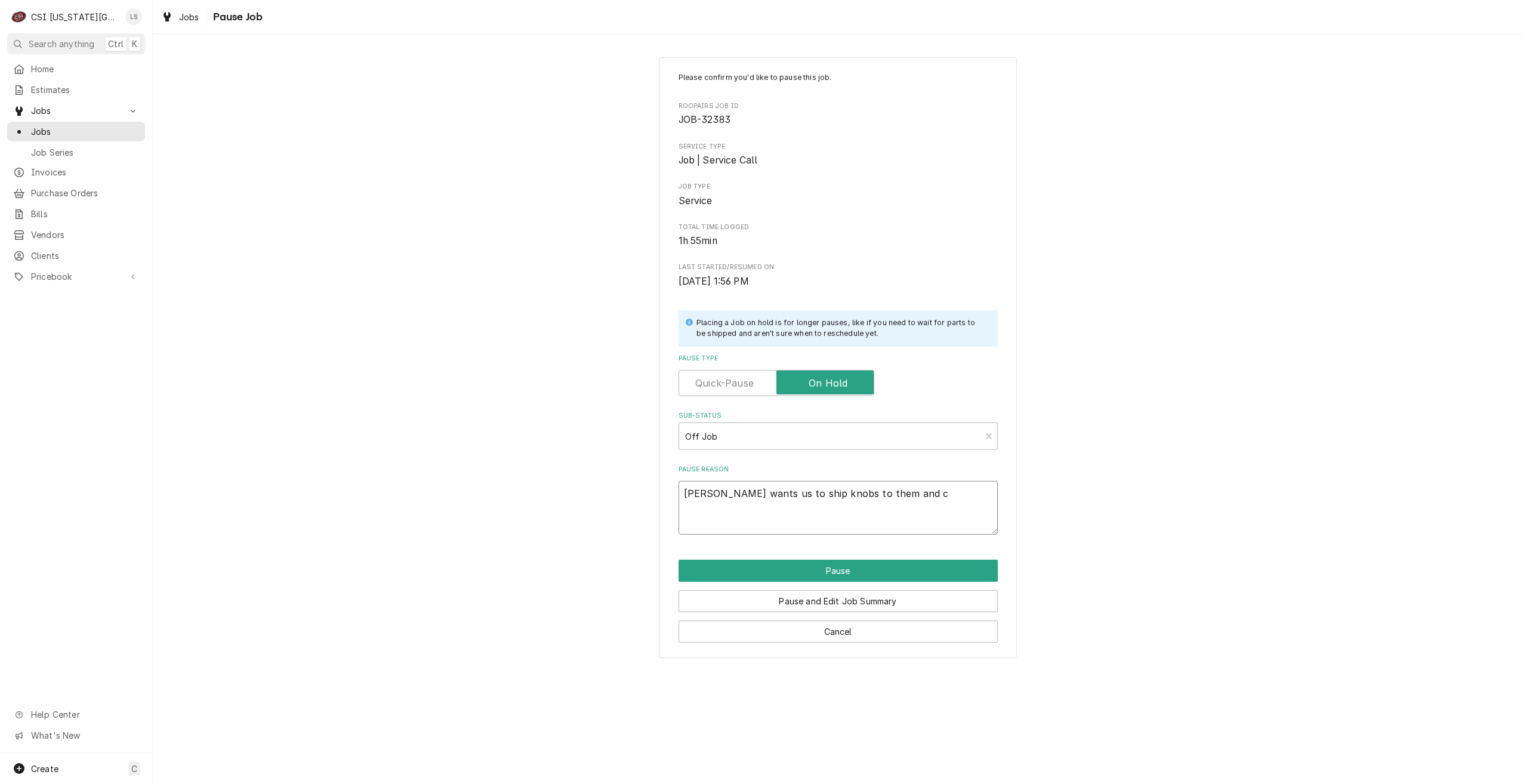
type textarea "x"
type textarea "Wayne wants us to ship knobs to them and cl"
type textarea "x"
type textarea "Wayne wants us to ship knobs to them and clo"
type textarea "x"
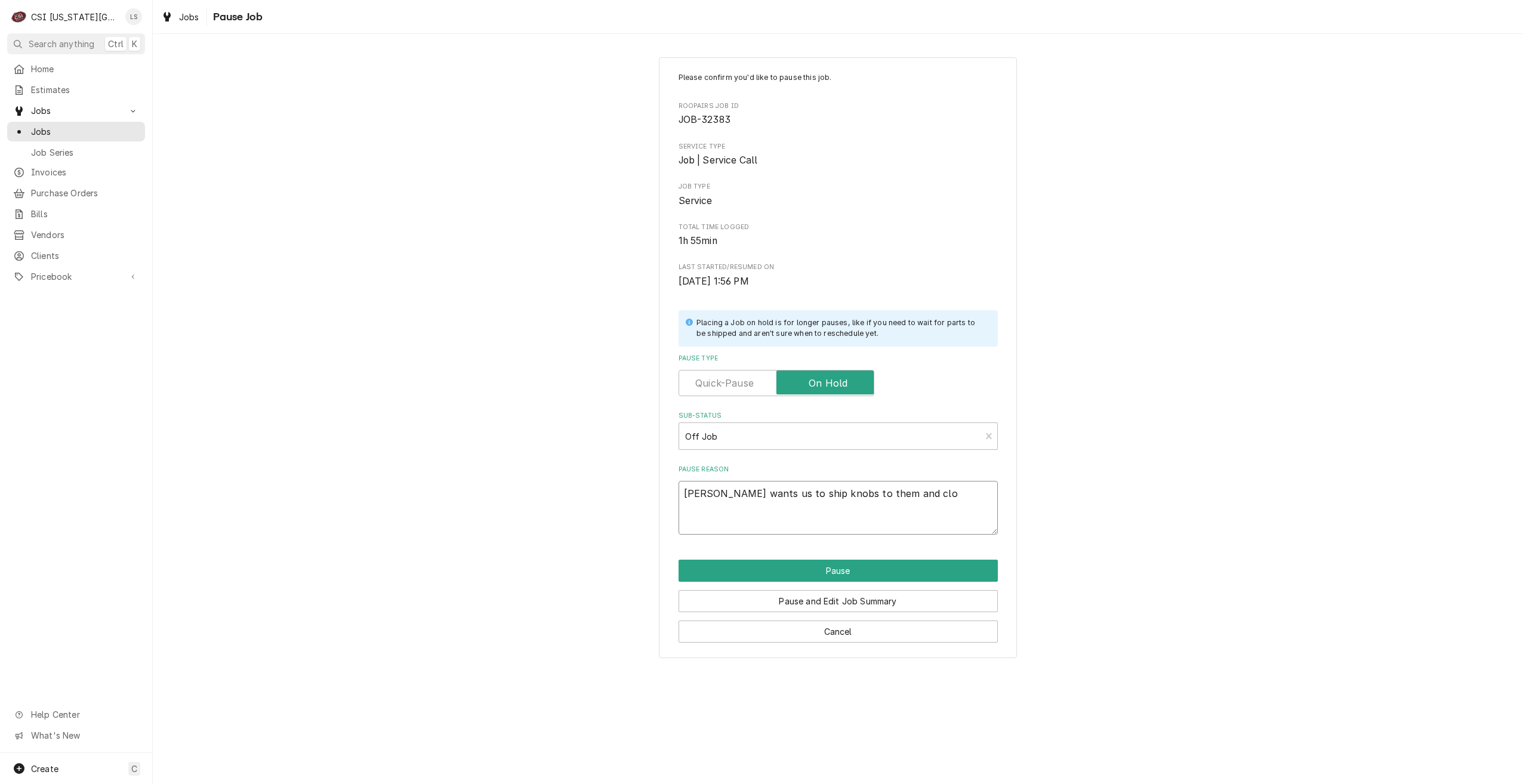
type textarea "Wayne wants us to ship knobs to them and clos"
type textarea "x"
type textarea "Wayne wants us to ship knobs to them and close"
type textarea "x"
type textarea "Wayne wants us to ship knobs to them and close"
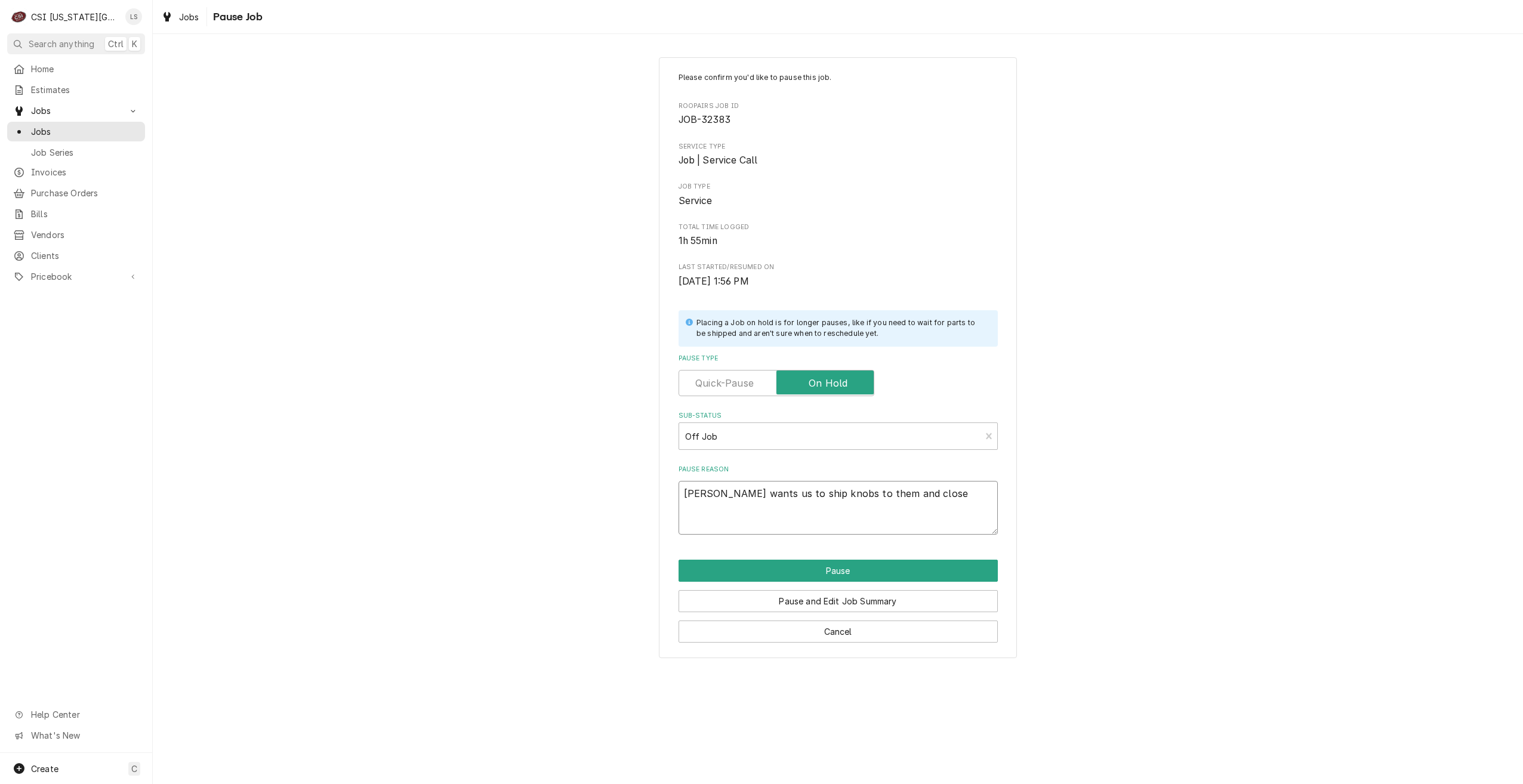
type textarea "x"
type textarea "Wayne wants us to ship knobs to them and close o"
type textarea "x"
type textarea "Wayne wants us to ship knobs to them and close ou"
type textarea "x"
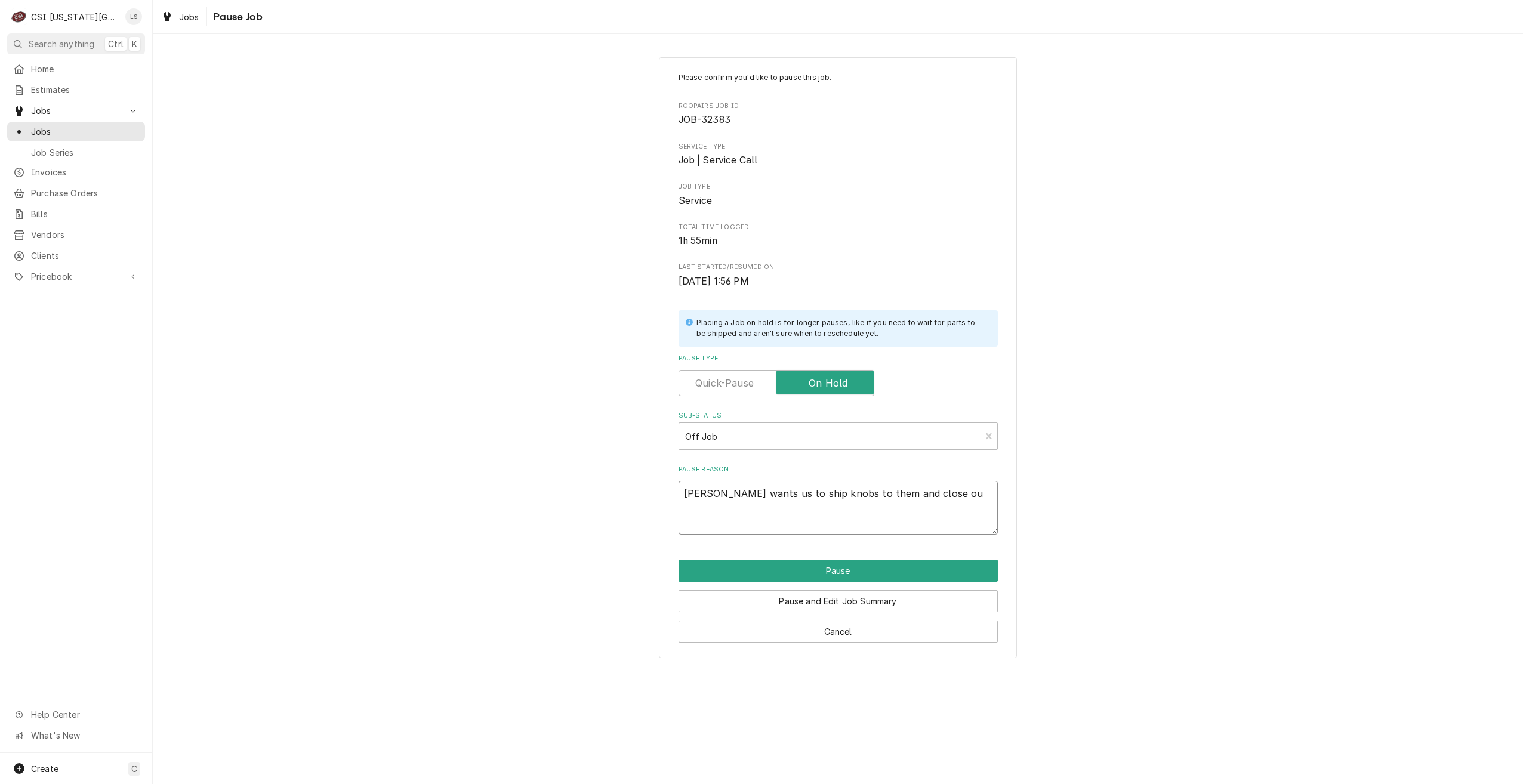
type textarea "Wayne wants us to ship knobs to them and close out"
type textarea "x"
type textarea "Wayne wants us to ship knobs to them and close out"
type textarea "x"
type textarea "Wayne wants us to ship knobs to them and close out a"
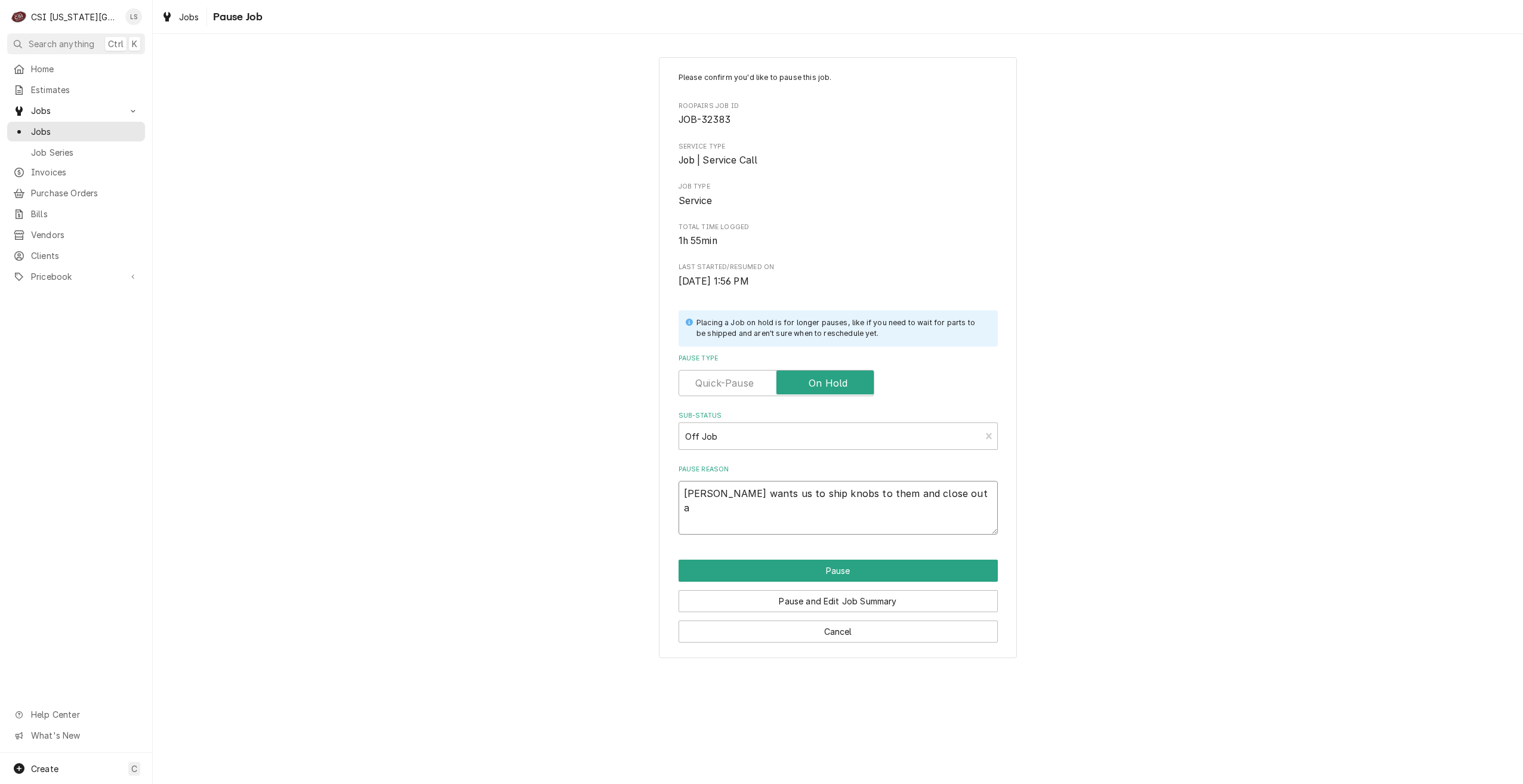
type textarea "x"
type textarea "Wayne wants us to ship knobs to them and close out an"
type textarea "x"
type textarea "Wayne wants us to ship knobs to them and close out and"
type textarea "x"
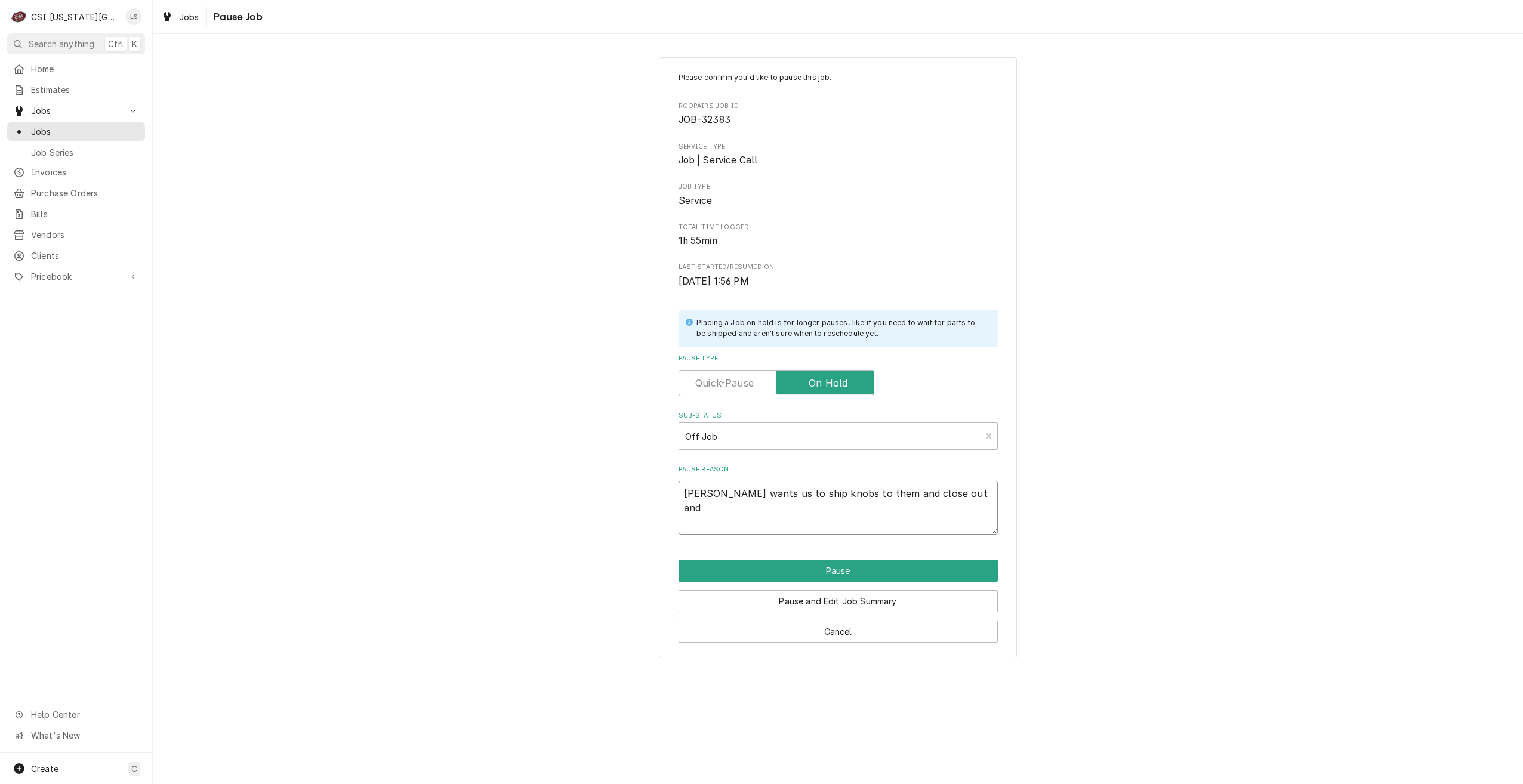
type textarea "Wayne wants us to ship knobs to them and close out and"
type textarea "x"
type textarea "Wayne wants us to ship knobs to them and close out and b"
type textarea "x"
type textarea "Wayne wants us to ship knobs to them and close out and bi"
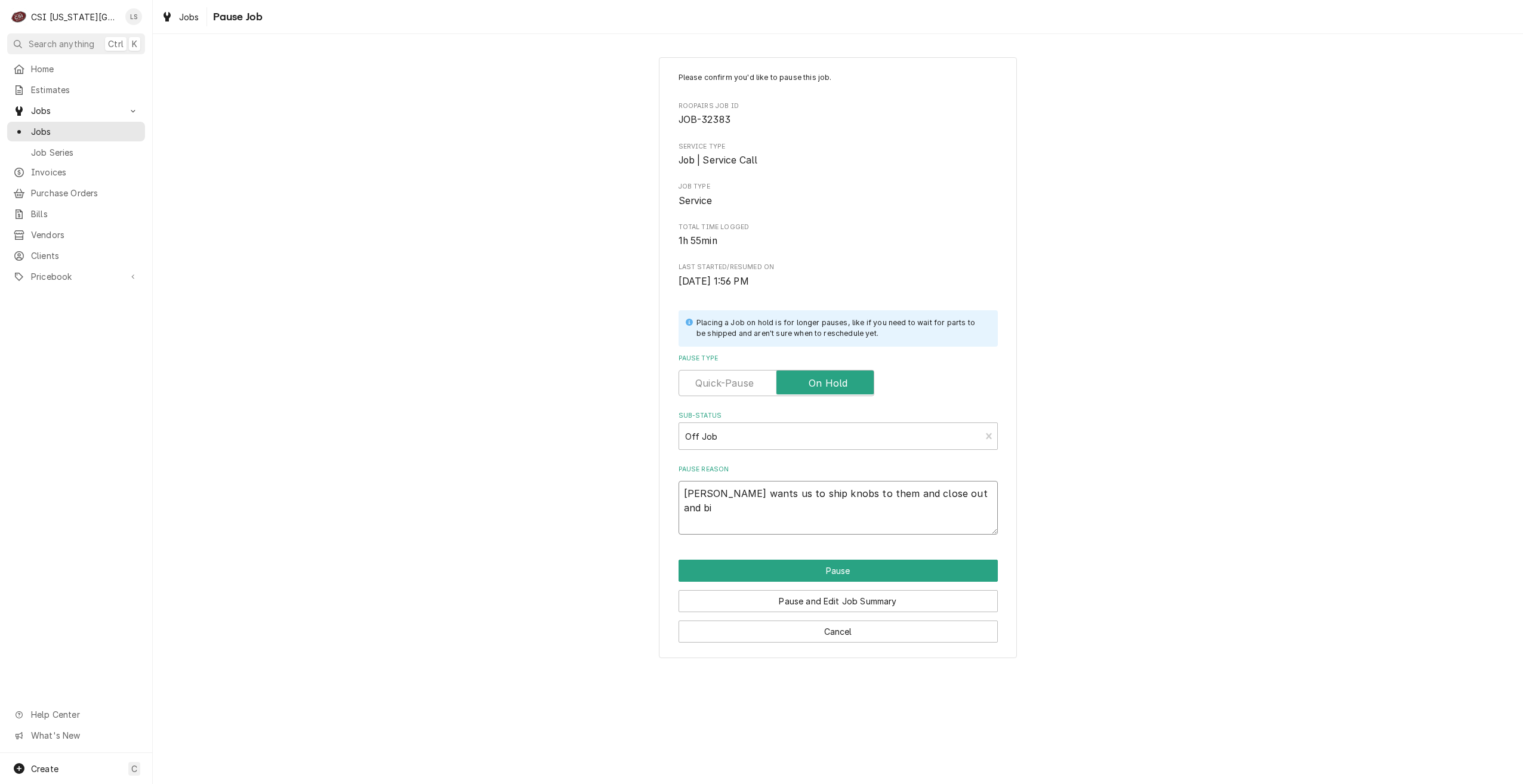
type textarea "x"
type textarea "Wayne wants us to ship knobs to them and close out and bil"
type textarea "x"
type textarea "Wayne wants us to ship knobs to them and close out and bill"
type textarea "x"
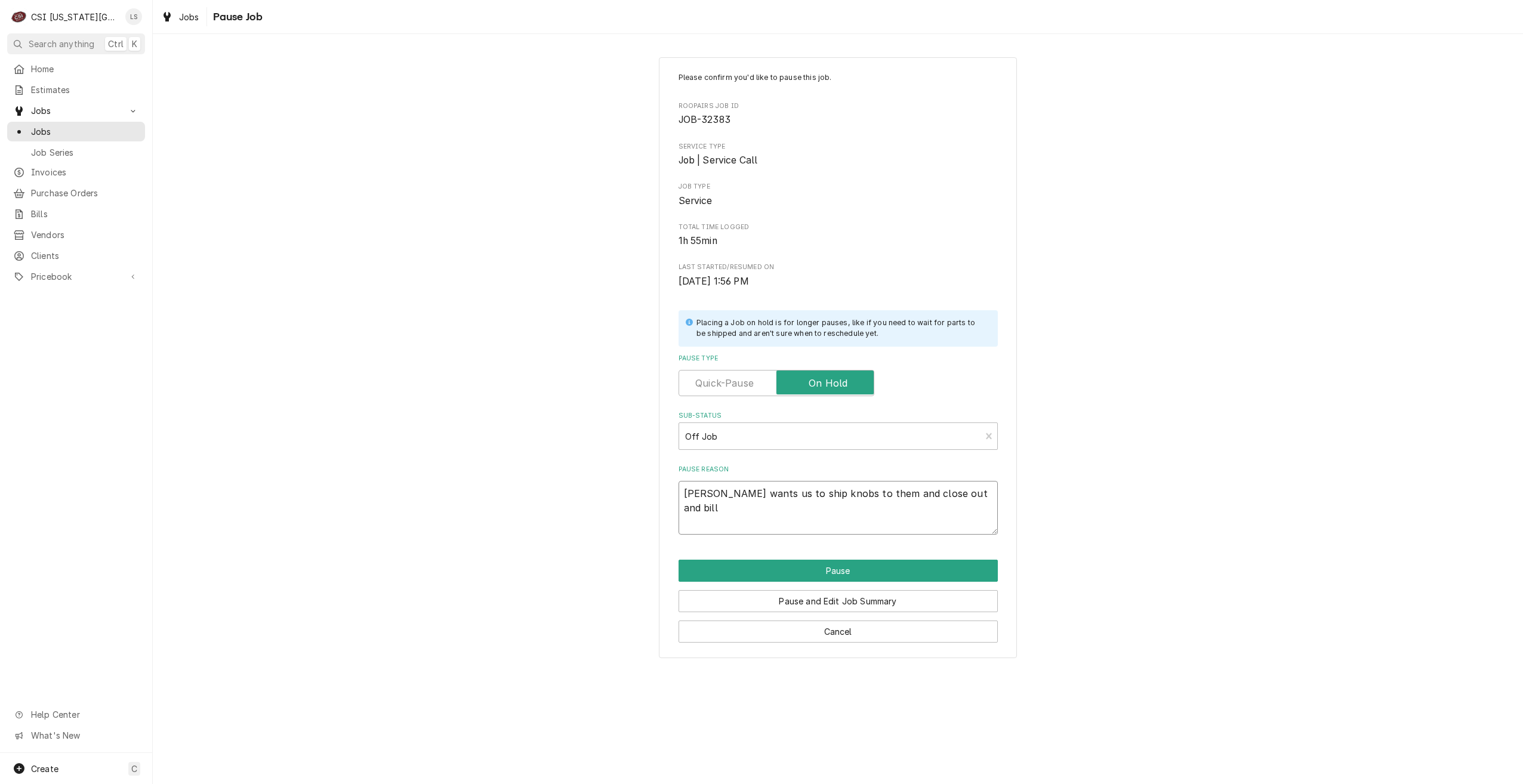
type textarea "Wayne wants us to ship knobs to them and close out and bill"
type textarea "x"
type textarea "Wayne wants us to ship knobs to them and close out and bill f"
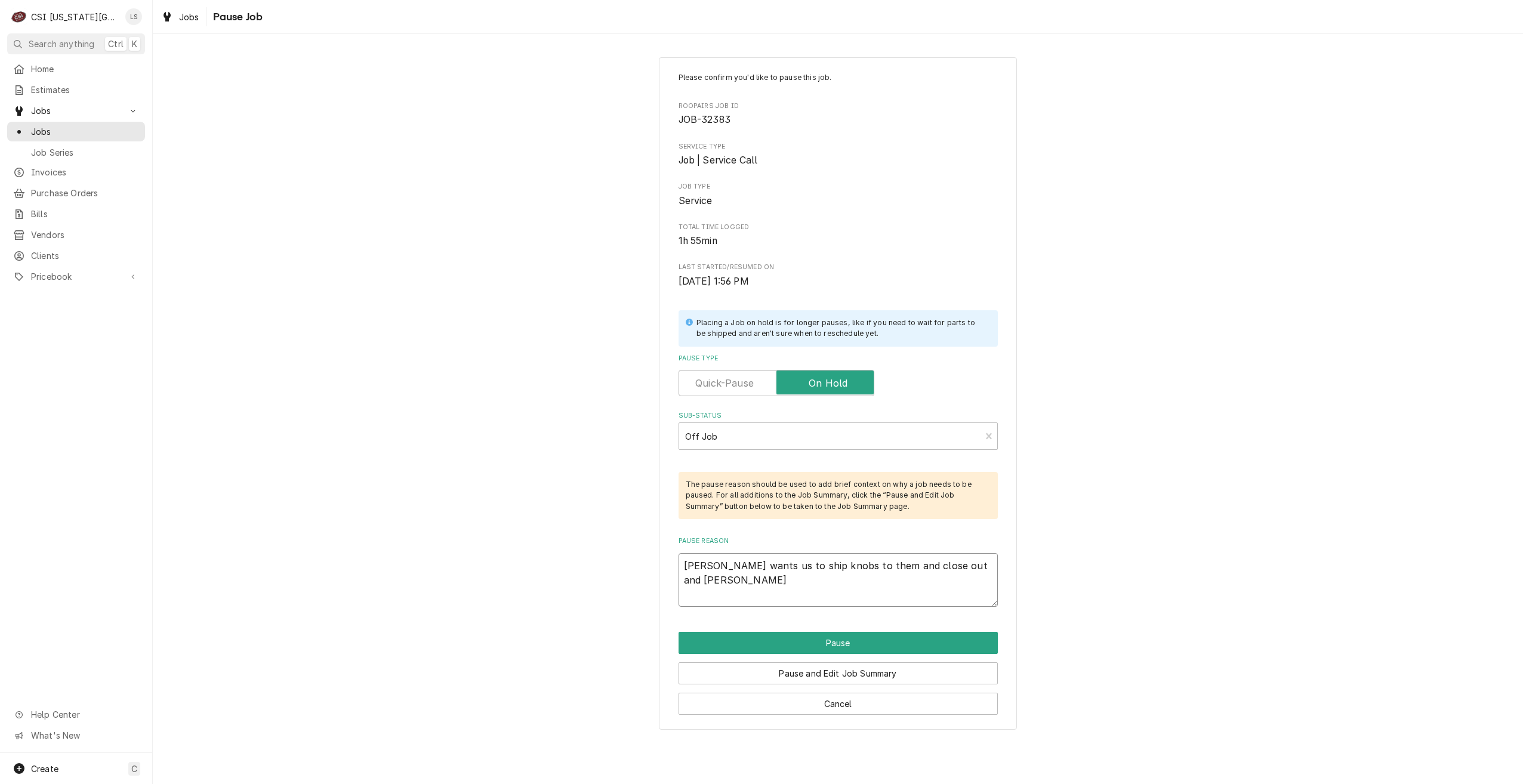
type textarea "x"
type textarea "Wayne wants us to ship knobs to them and close out and bill fo"
type textarea "x"
type textarea "Wayne wants us to ship knobs to them and close out and bill for"
type textarea "x"
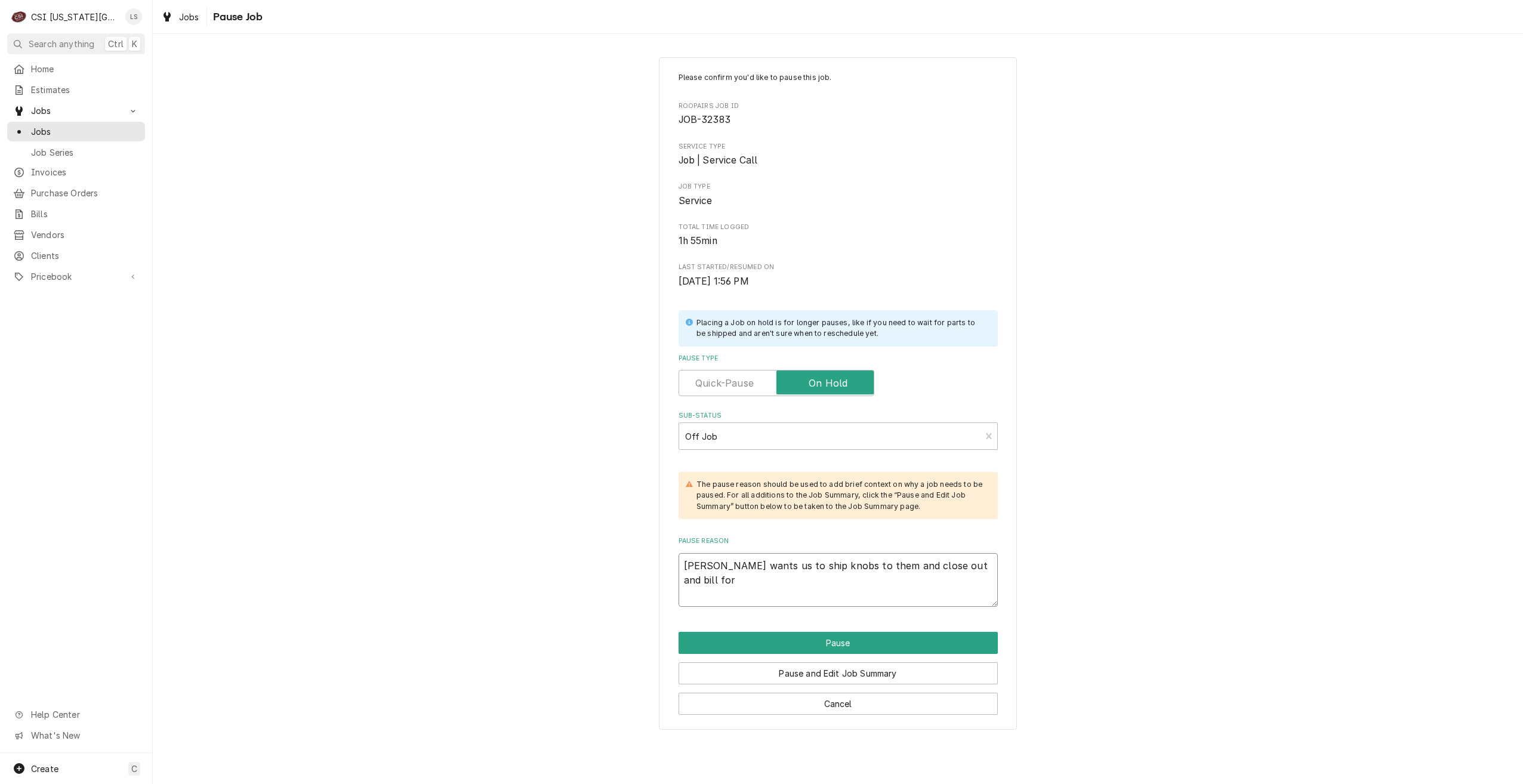
type textarea "Wayne wants us to ship knobs to them and close out and bill for"
type textarea "x"
type textarea "Wayne wants us to ship knobs to them and close out and bill for t"
type textarea "x"
type textarea "Wayne wants us to ship knobs to them and close out and bill for th"
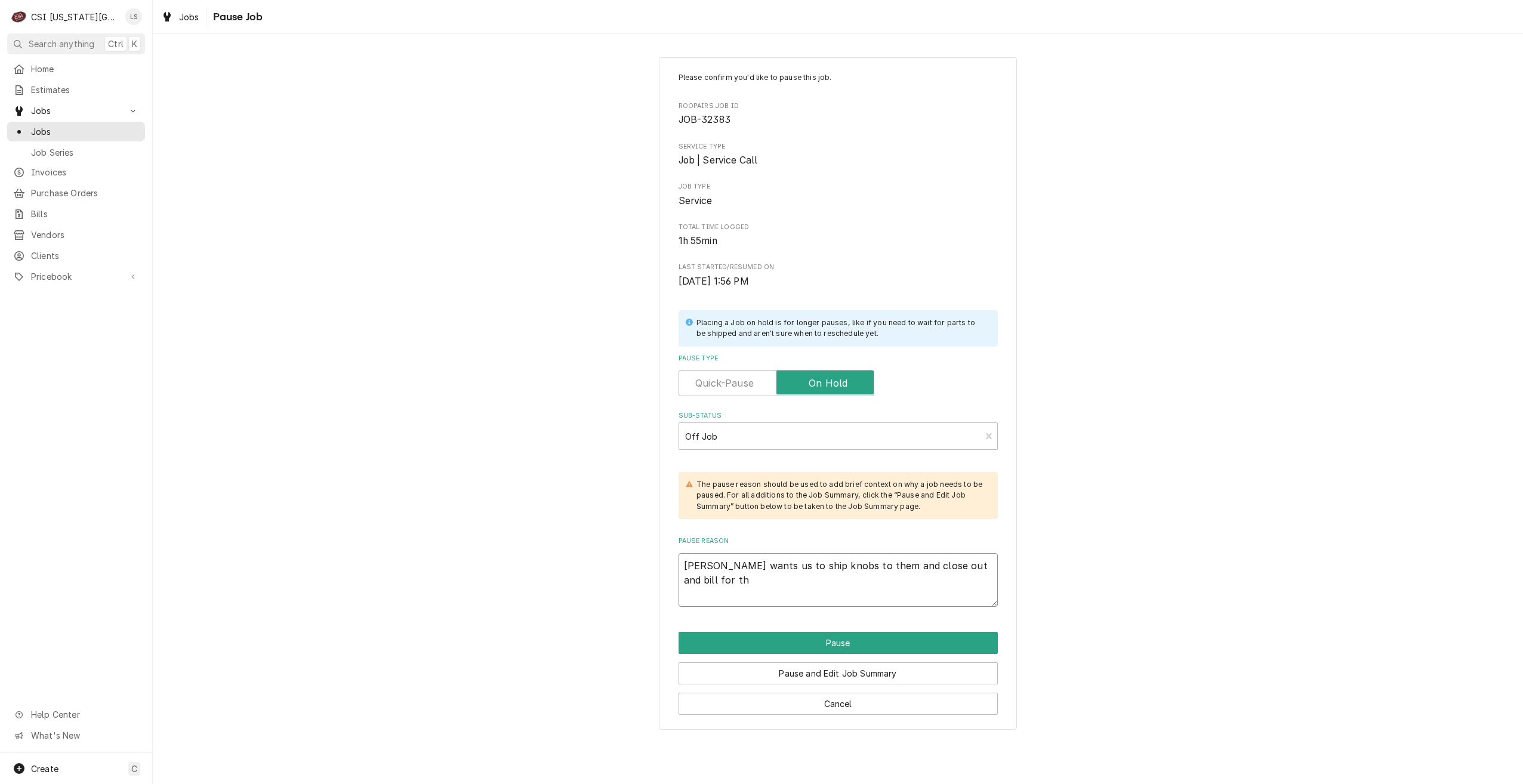
type textarea "x"
type textarea "Wayne wants us to ship knobs to them and close out and bill for the"
type textarea "x"
type textarea "Wayne wants us to ship knobs to them and close out and bill for the"
type textarea "x"
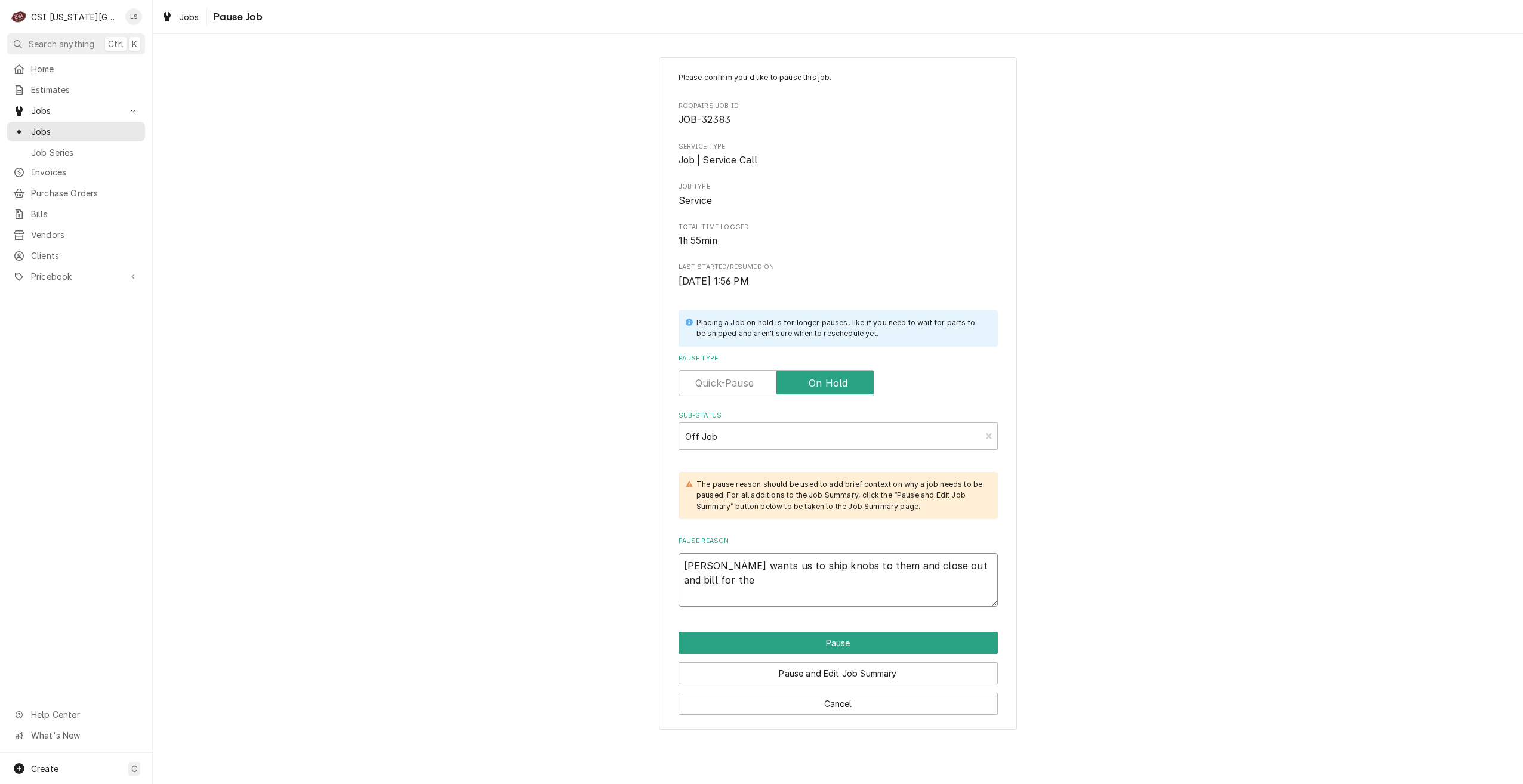
type textarea "Wayne wants us to ship knobs to them and close out and bill for the i"
type textarea "x"
type textarea "Wayne wants us to ship knobs to them and close out and bill for the in"
type textarea "x"
type textarea "Wayne wants us to ship knobs to them and close out and bill for the inc"
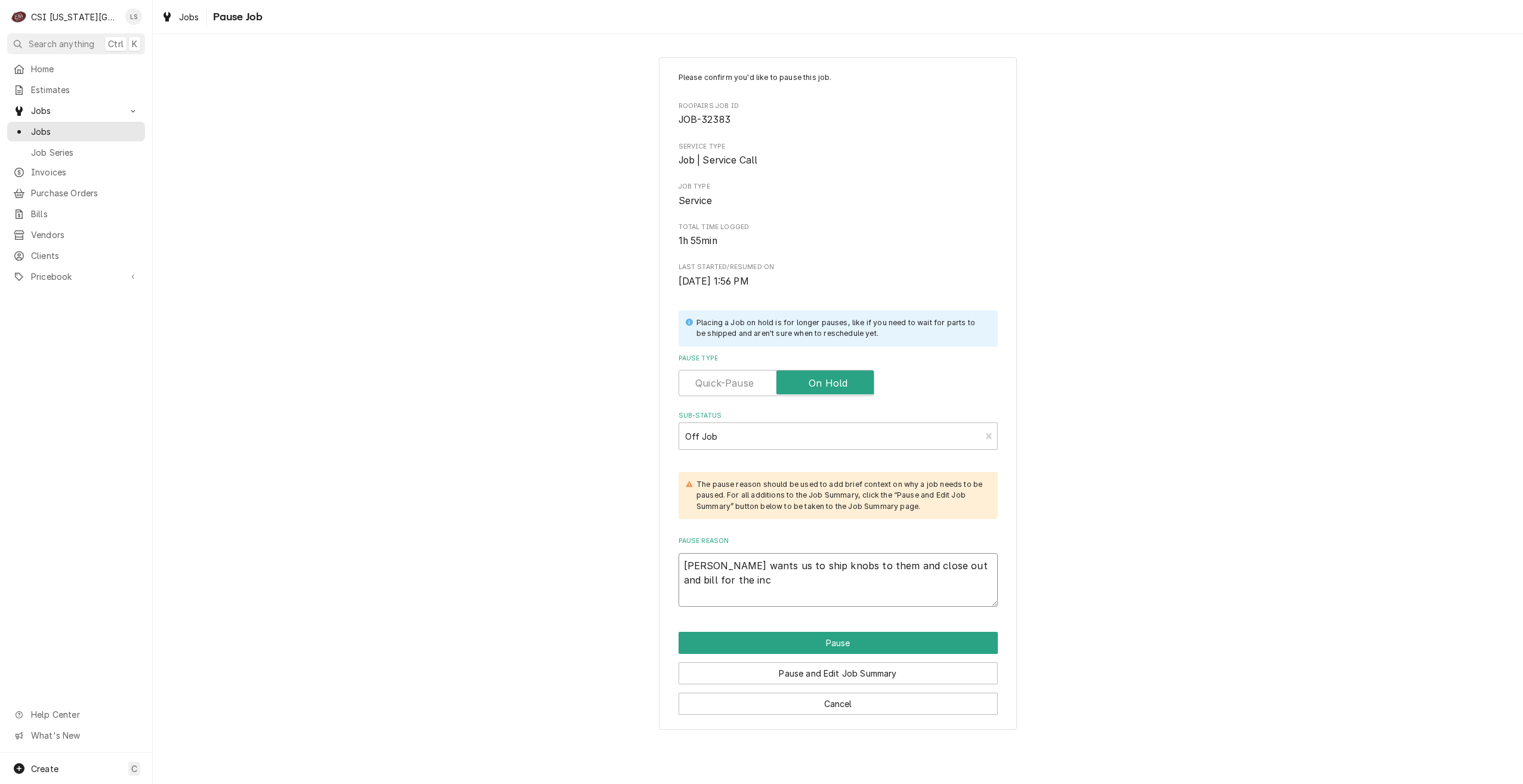
type textarea "x"
type textarea "Wayne wants us to ship knobs to them and close out and bill for the incu"
type textarea "x"
type textarea "Wayne wants us to ship knobs to them and close out and bill for the incur"
type textarea "x"
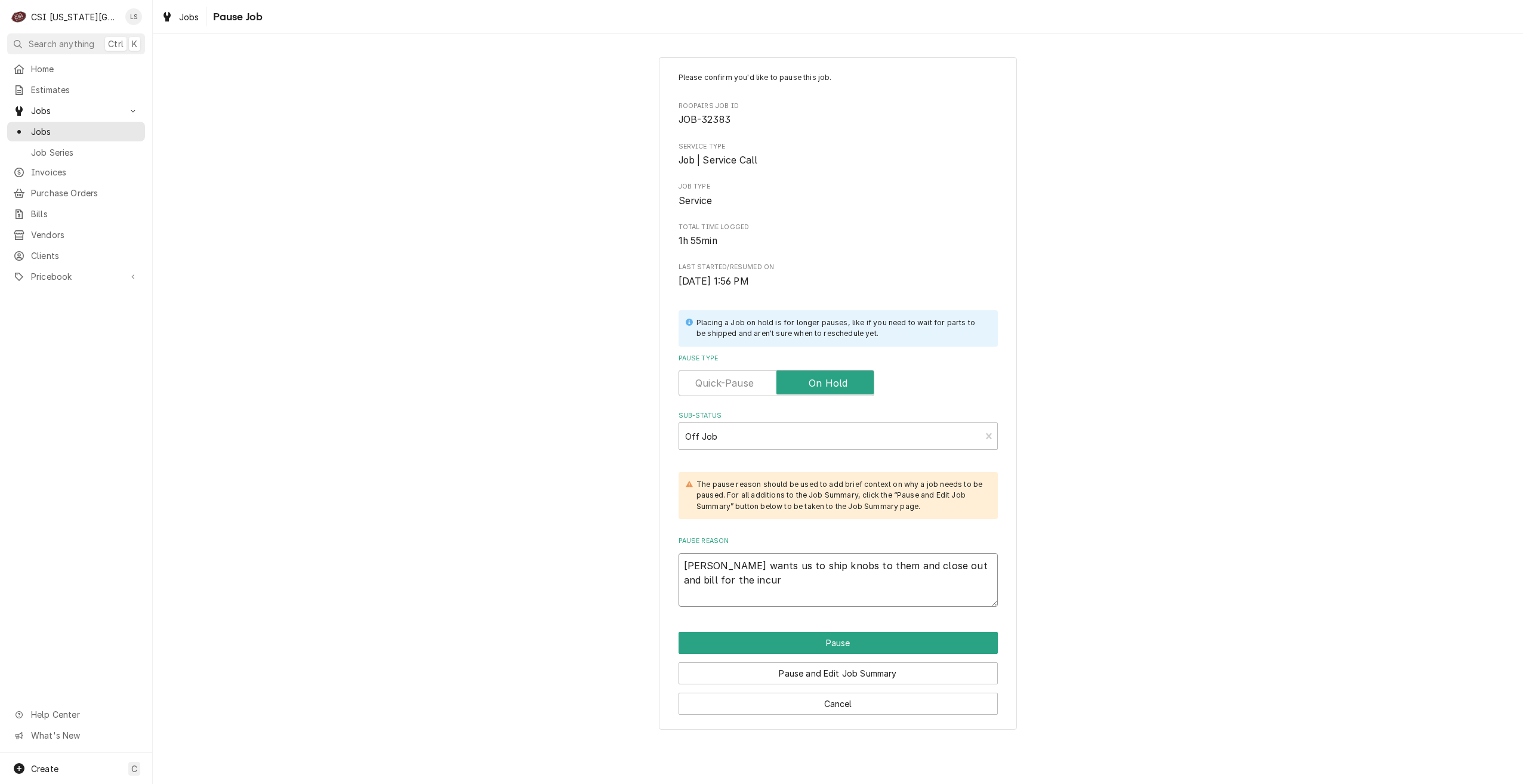
type textarea "Wayne wants us to ship knobs to them and close out and bill for the incurr"
type textarea "x"
type textarea "Wayne wants us to ship knobs to them and close out and bill for the incurre"
type textarea "x"
type textarea "Wayne wants us to ship knobs to them and close out and bill for the incurred"
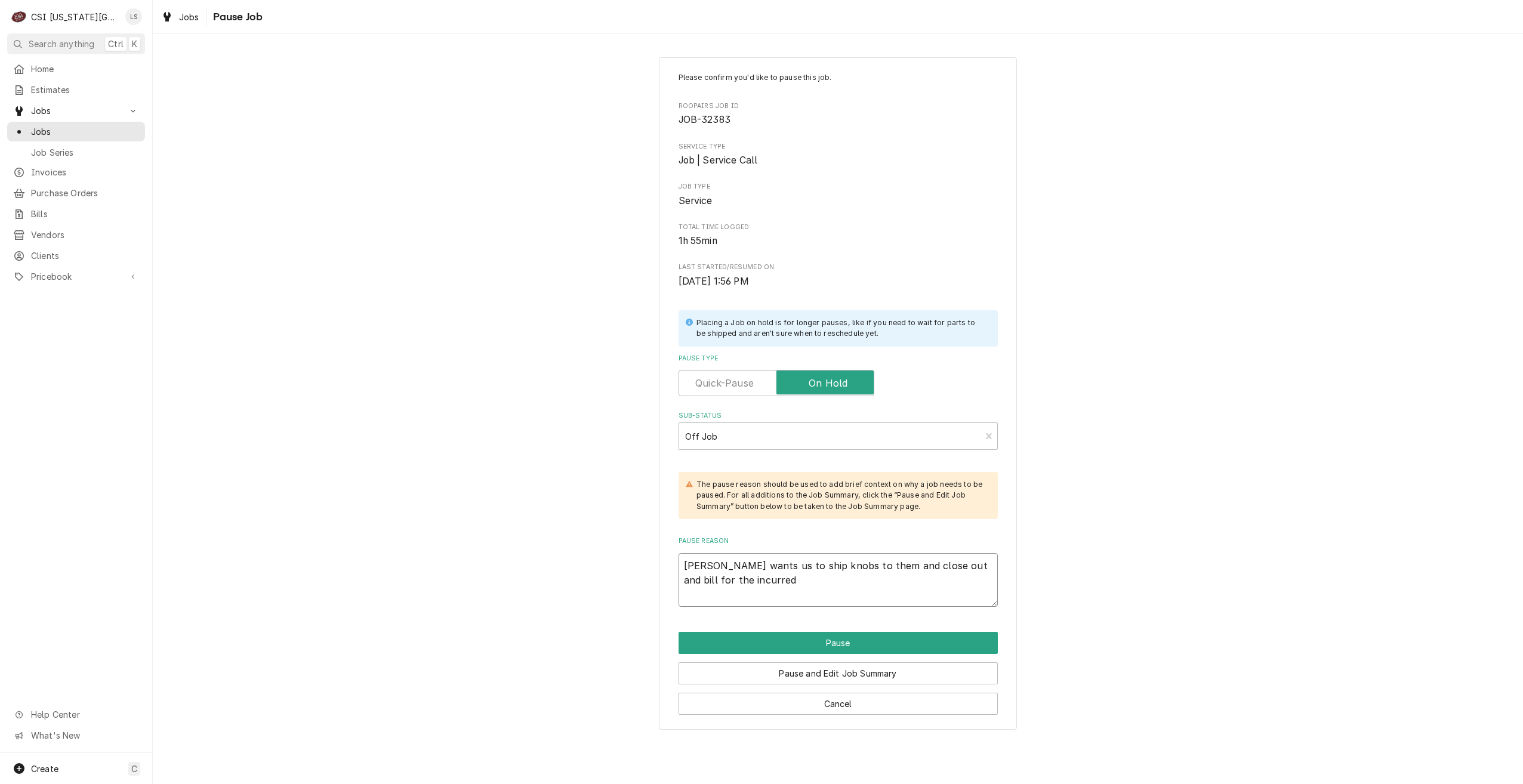
type textarea "x"
type textarea "Wayne wants us to ship knobs to them and close out and bill for the incurred."
type textarea "x"
type textarea "Wayne wants us to ship knobs to them and close out and bill for the incurred."
type textarea "x"
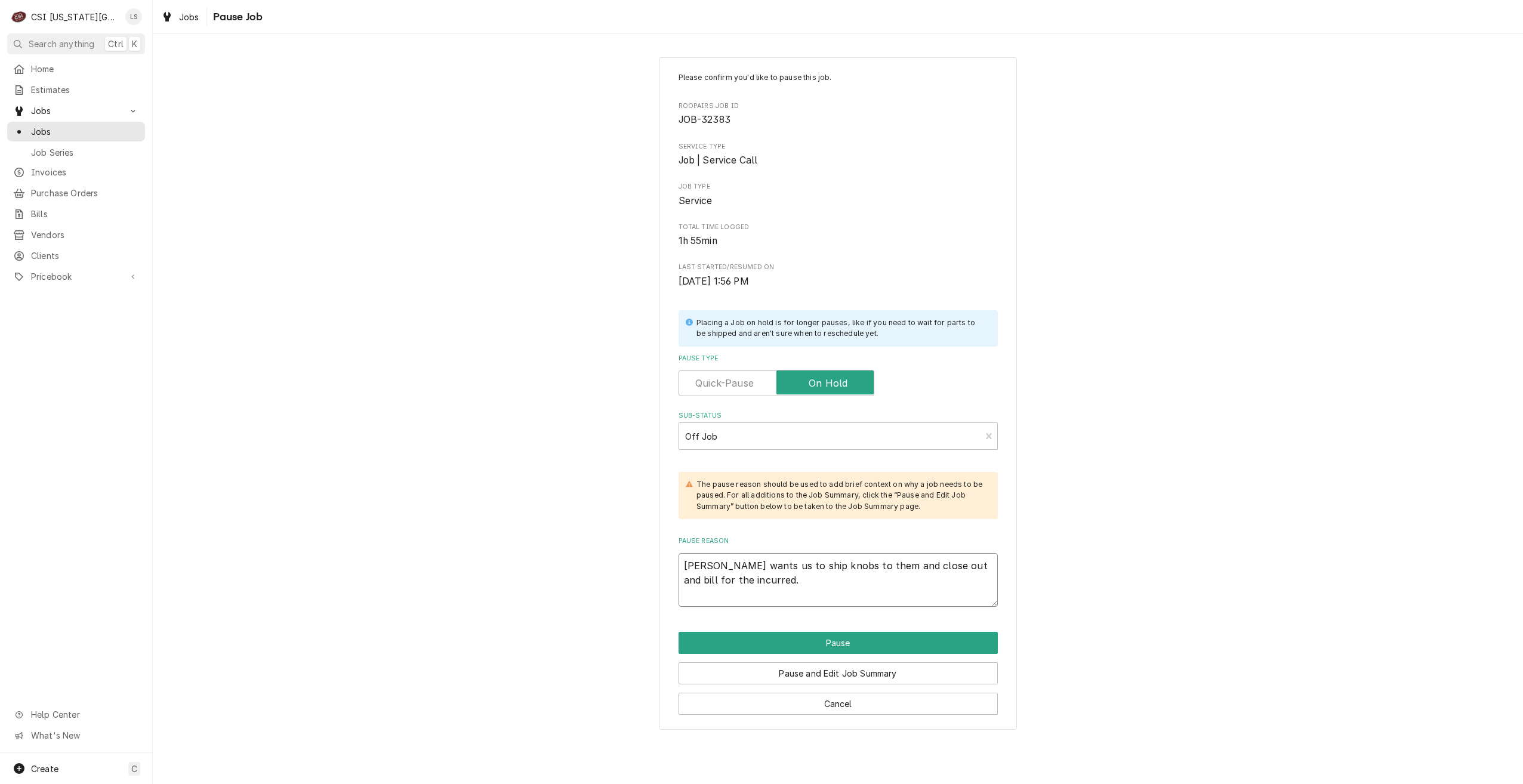
type textarea "Wayne wants us to ship knobs to them and close out and bill for the incurred. p"
type textarea "x"
type textarea "Wayne wants us to ship knobs to them and close out and bill for the incurred."
type textarea "x"
type textarea "Wayne wants us to ship knobs to them and close out and bill for the incurred. O"
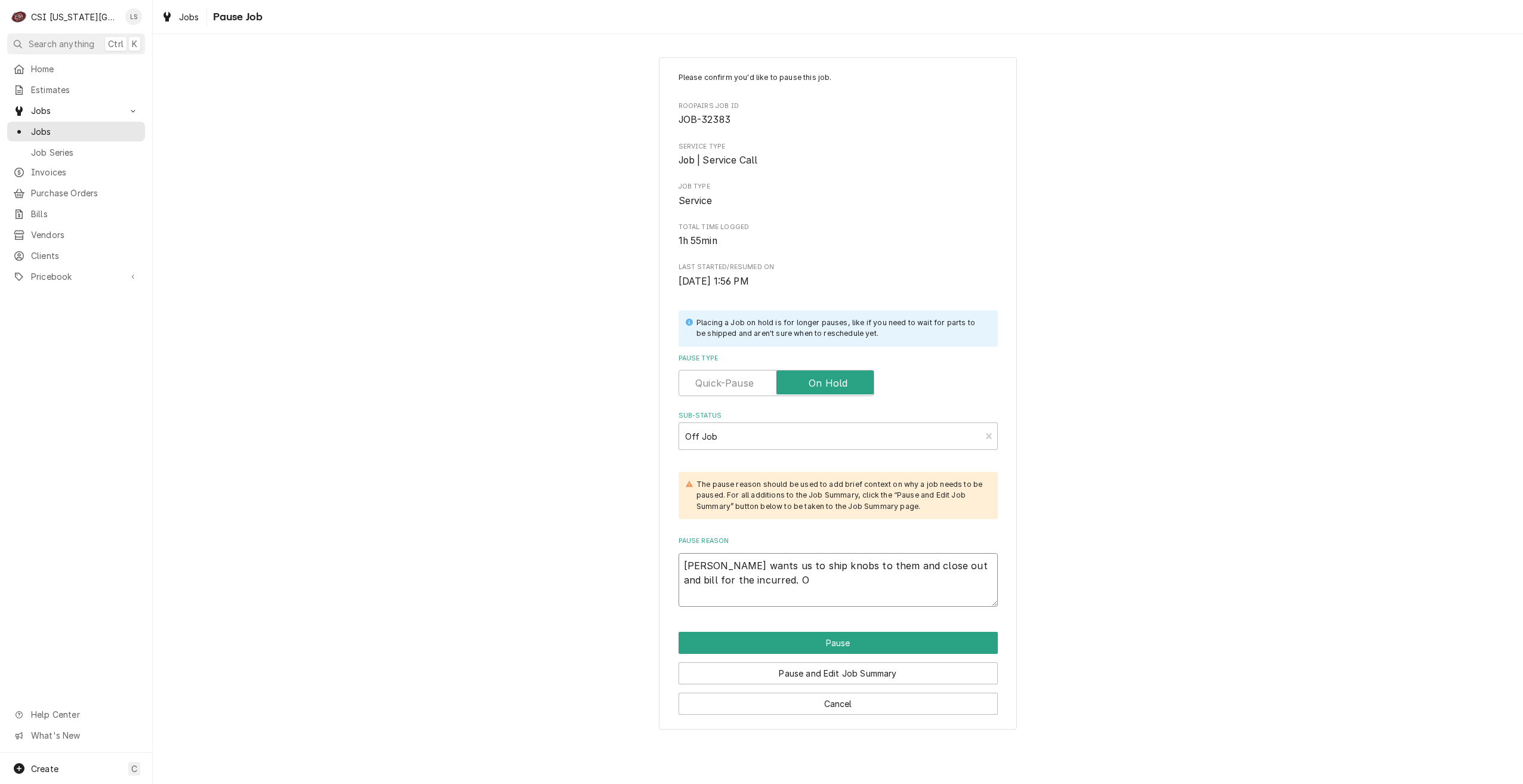
type textarea "x"
type textarea "Wayne wants us to ship knobs to them and close out and bill for the incurred. Of"
type textarea "x"
type textarea "Wayne wants us to ship knobs to them and close out and bill for the incurred. O…"
type textarea "x"
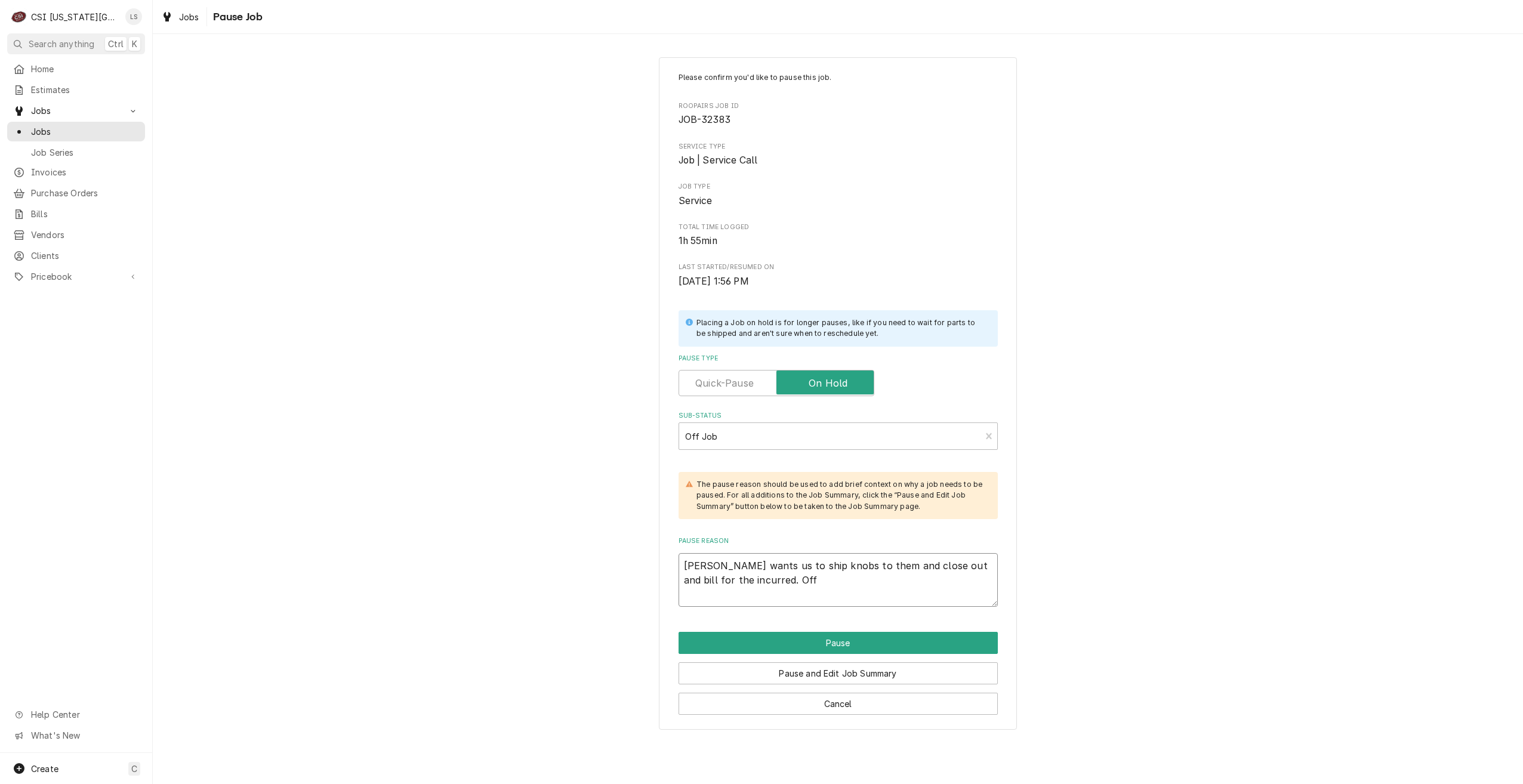
type textarea "Wayne wants us to ship knobs to them and close out and bill for the incurred. O…"
type textarea "x"
type textarea "Wayne wants us to ship knobs to them and close out and bill for the incurred. O…"
type textarea "x"
type textarea "Wayne wants us to ship knobs to them and close out and bill for the incurred. O…"
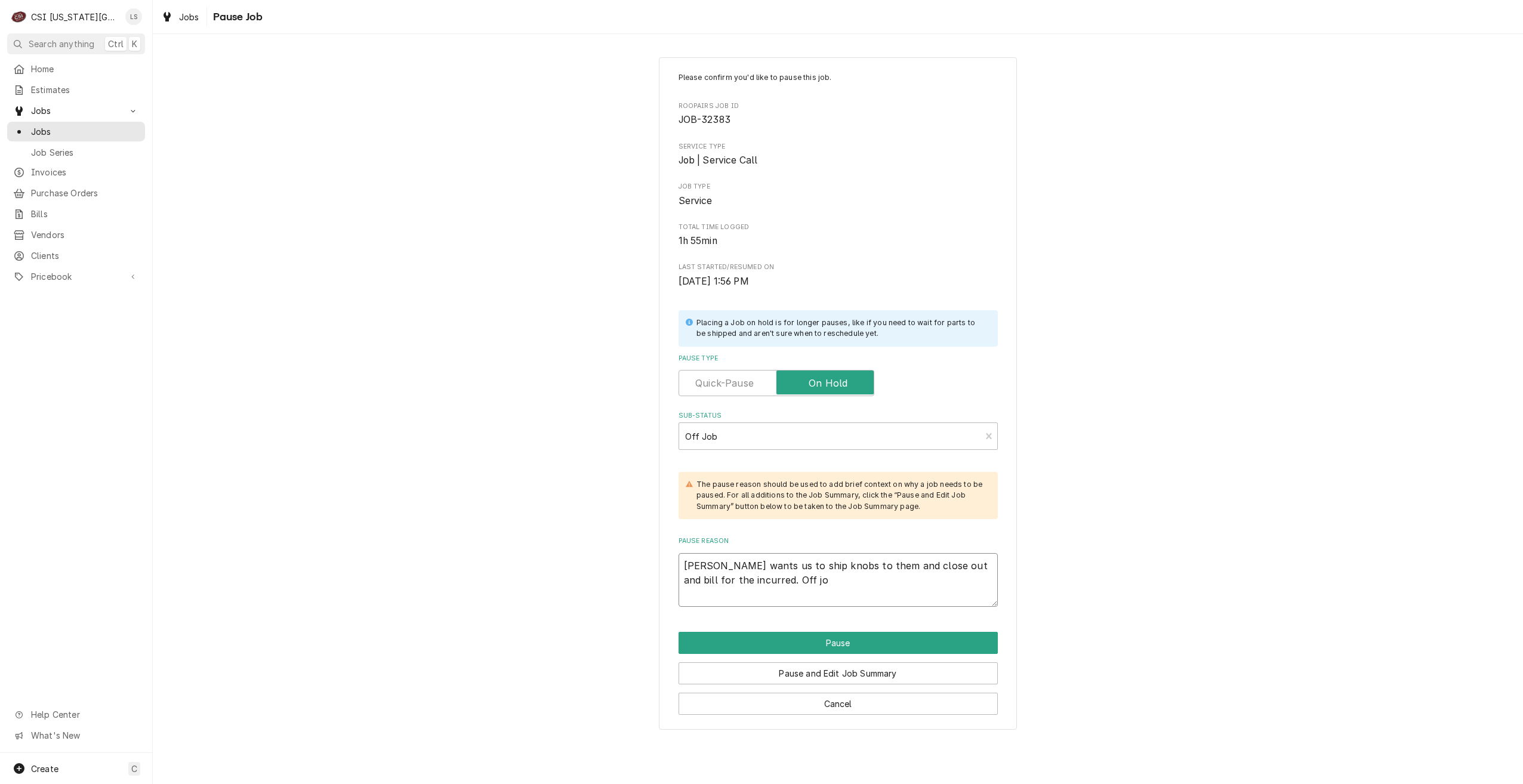
type textarea "x"
type textarea "Wayne wants us to ship knobs to them and close out and bill for the incurred. O…"
type textarea "x"
type textarea "Wayne wants us to ship knobs to them and close out and bill for the incurred. O…"
type textarea "x"
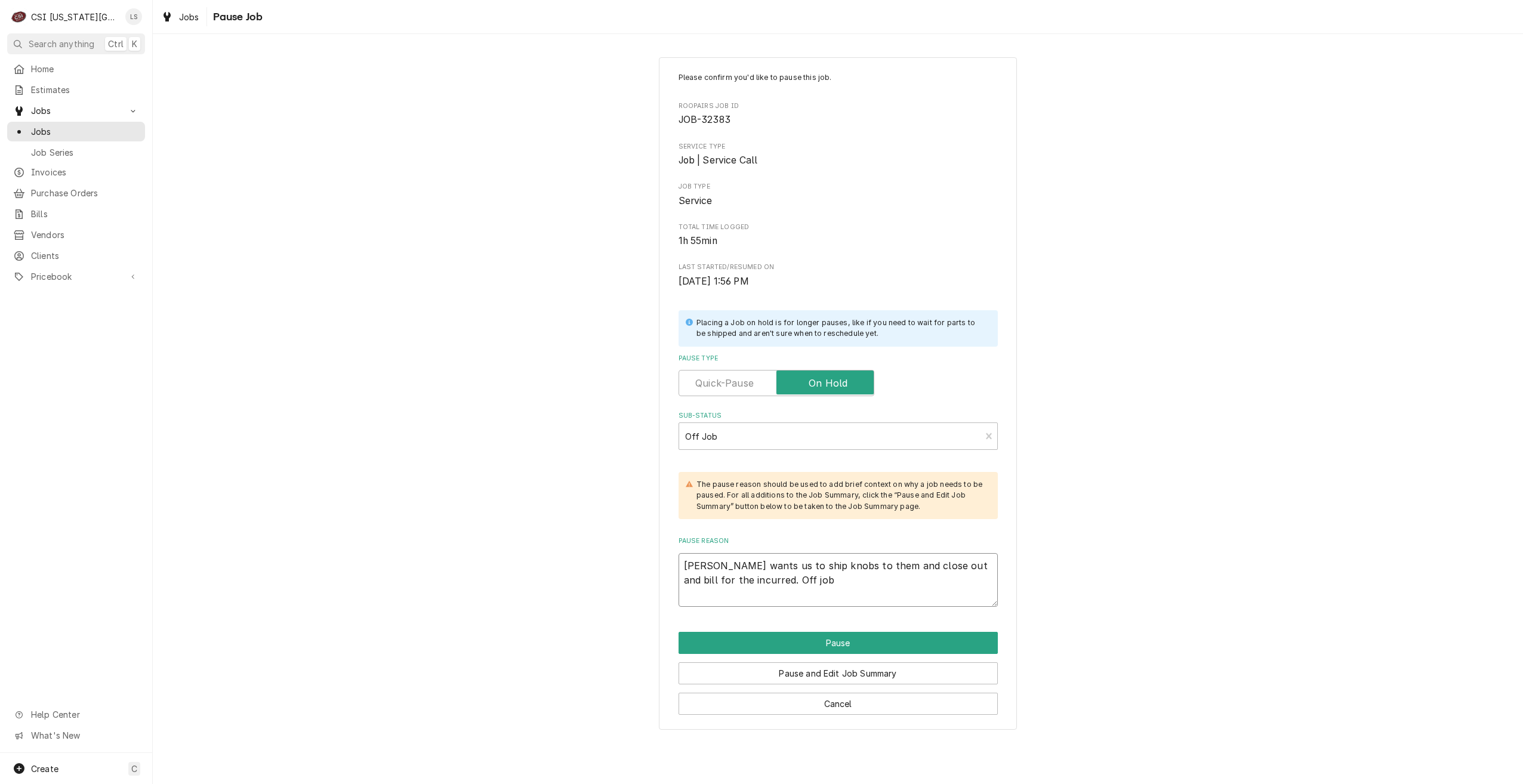
type textarea "Wayne wants us to ship knobs to them and close out and bill for the incurred. O…"
type textarea "x"
type textarea "Wayne wants us to ship knobs to them and close out and bill for the incurred. O…"
type textarea "x"
type textarea "Wayne wants us to ship knobs to them and close out and bill for the incurred. O…"
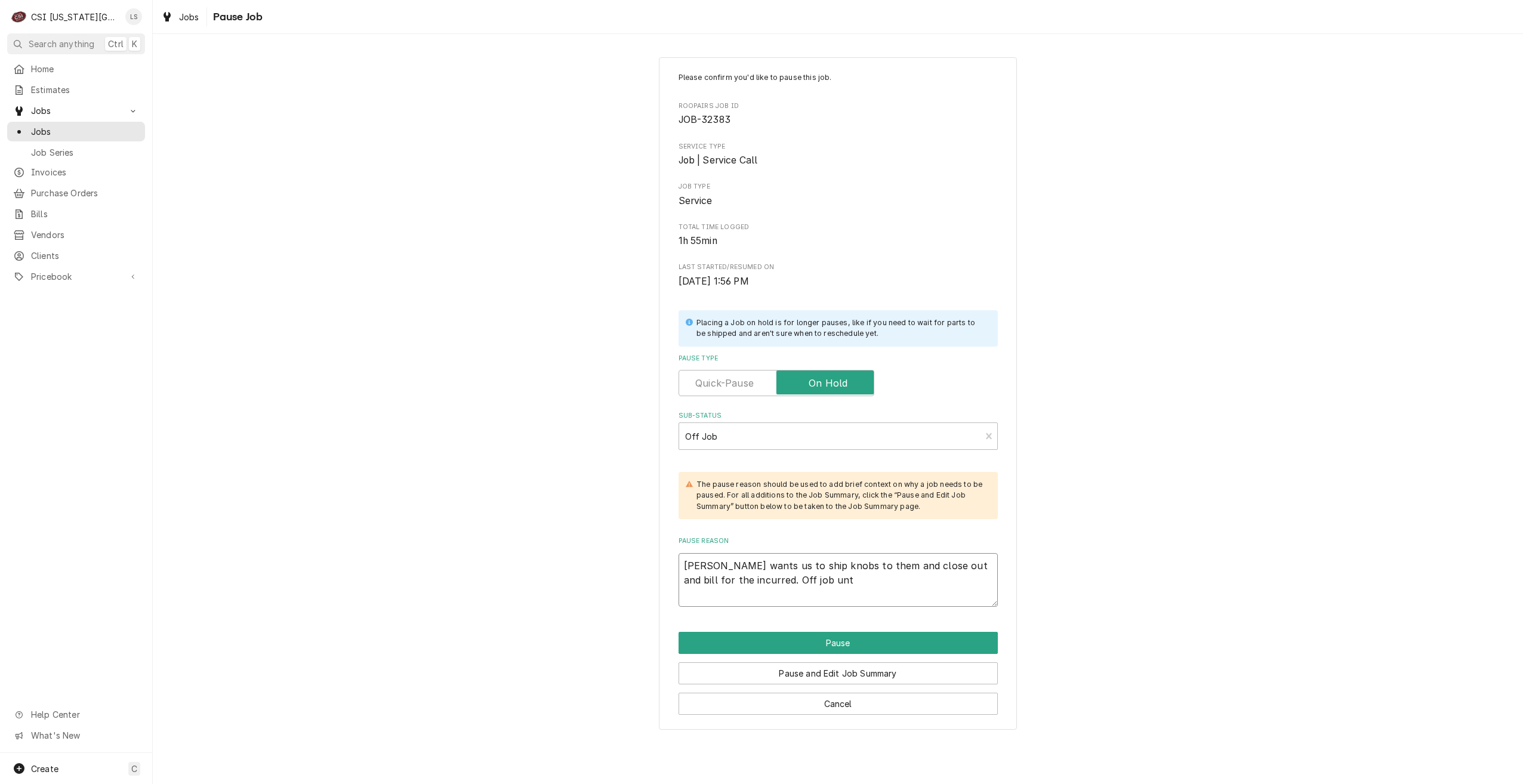
type textarea "x"
type textarea "Wayne wants us to ship knobs to them and close out and bill for the incurred. O…"
type textarea "x"
type textarea "Wayne wants us to ship knobs to them and close out and bill for the incurred. O…"
type textarea "x"
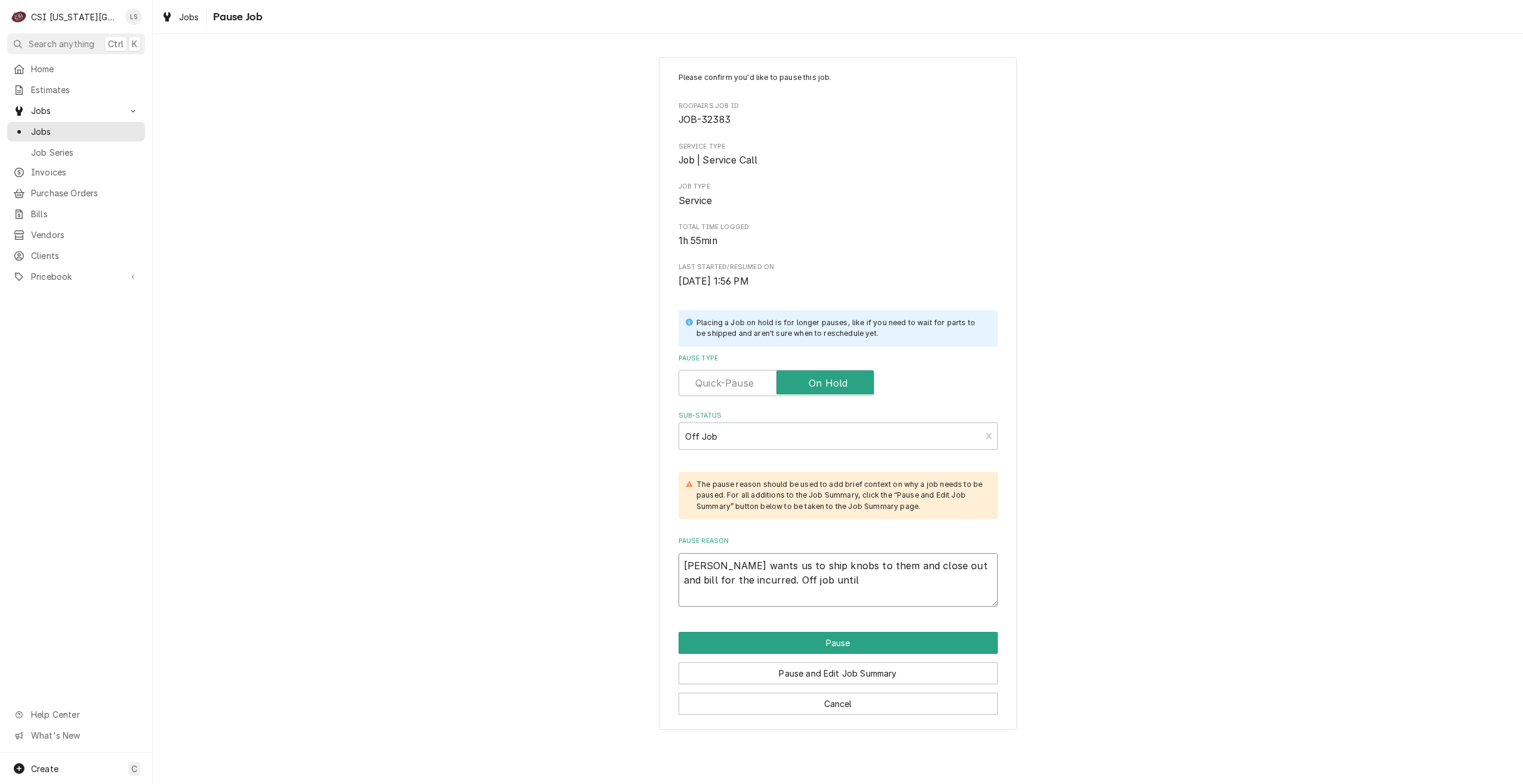
type textarea "Wayne wants us to ship knobs to them and close out and bill for the incurred. O…"
type textarea "x"
click at [821, 649] on button "Pause" at bounding box center [838, 643] width 319 height 22
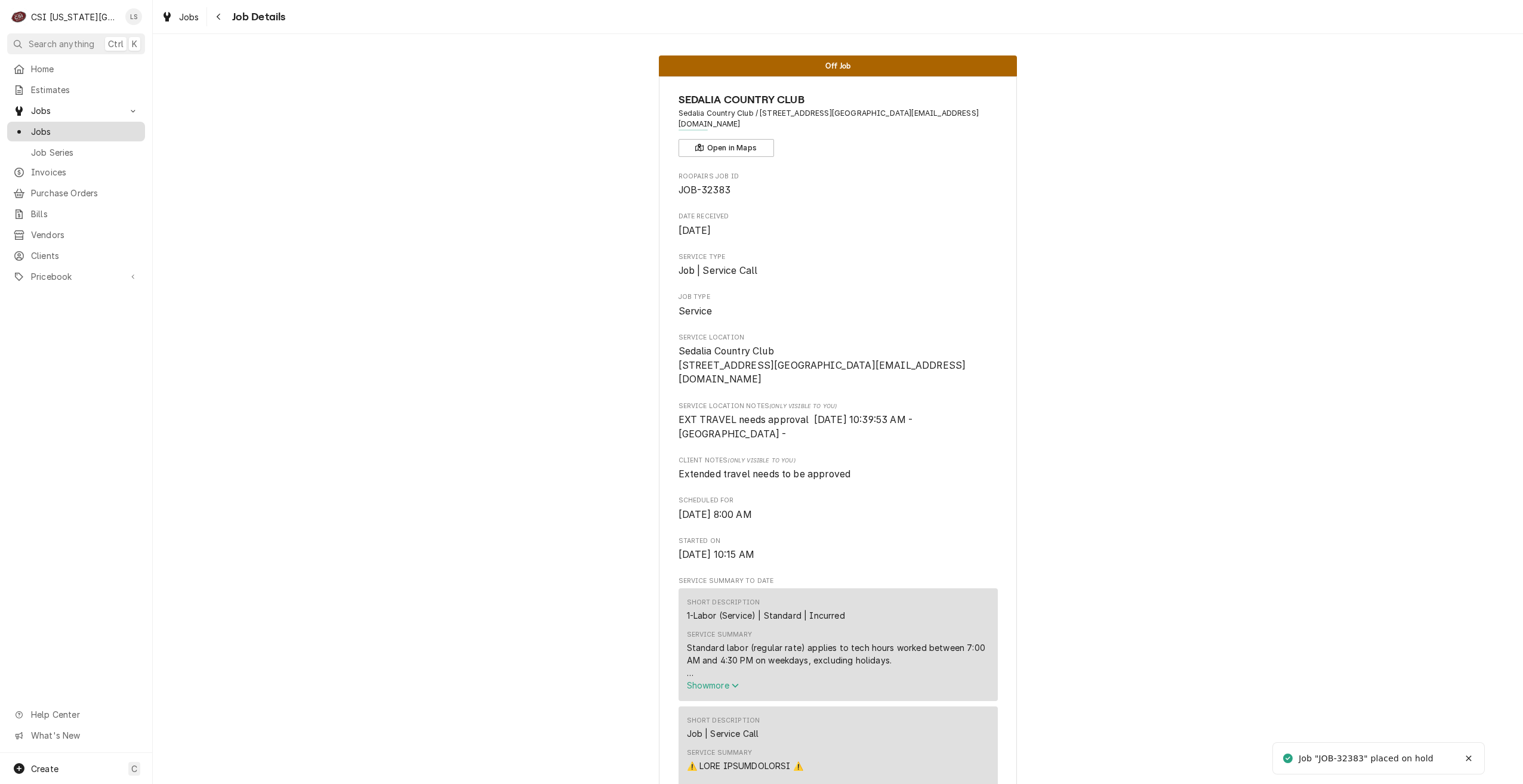
click at [103, 131] on span "Jobs" at bounding box center [85, 131] width 108 height 12
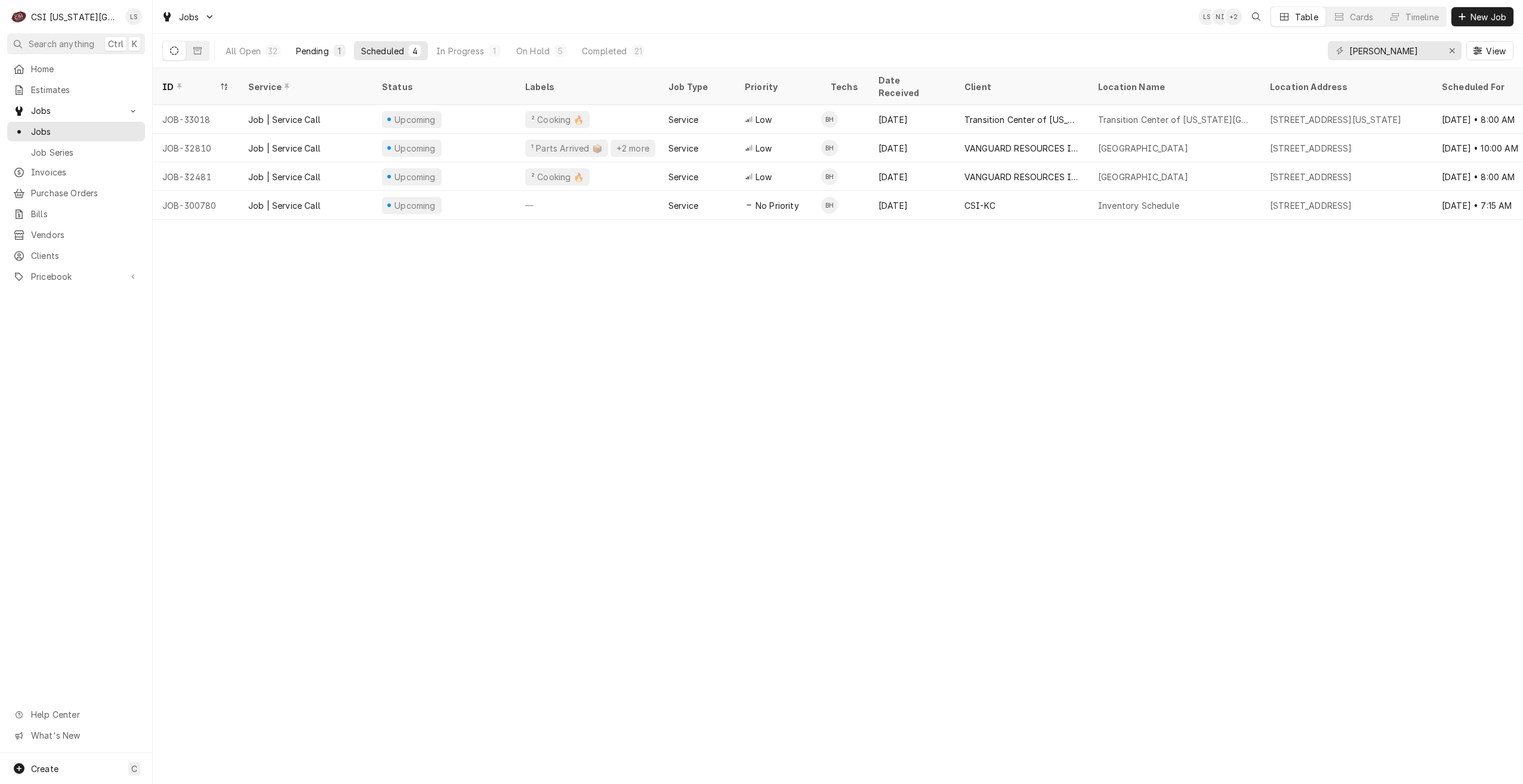
click at [326, 57] on button "Pending 1" at bounding box center [321, 50] width 64 height 19
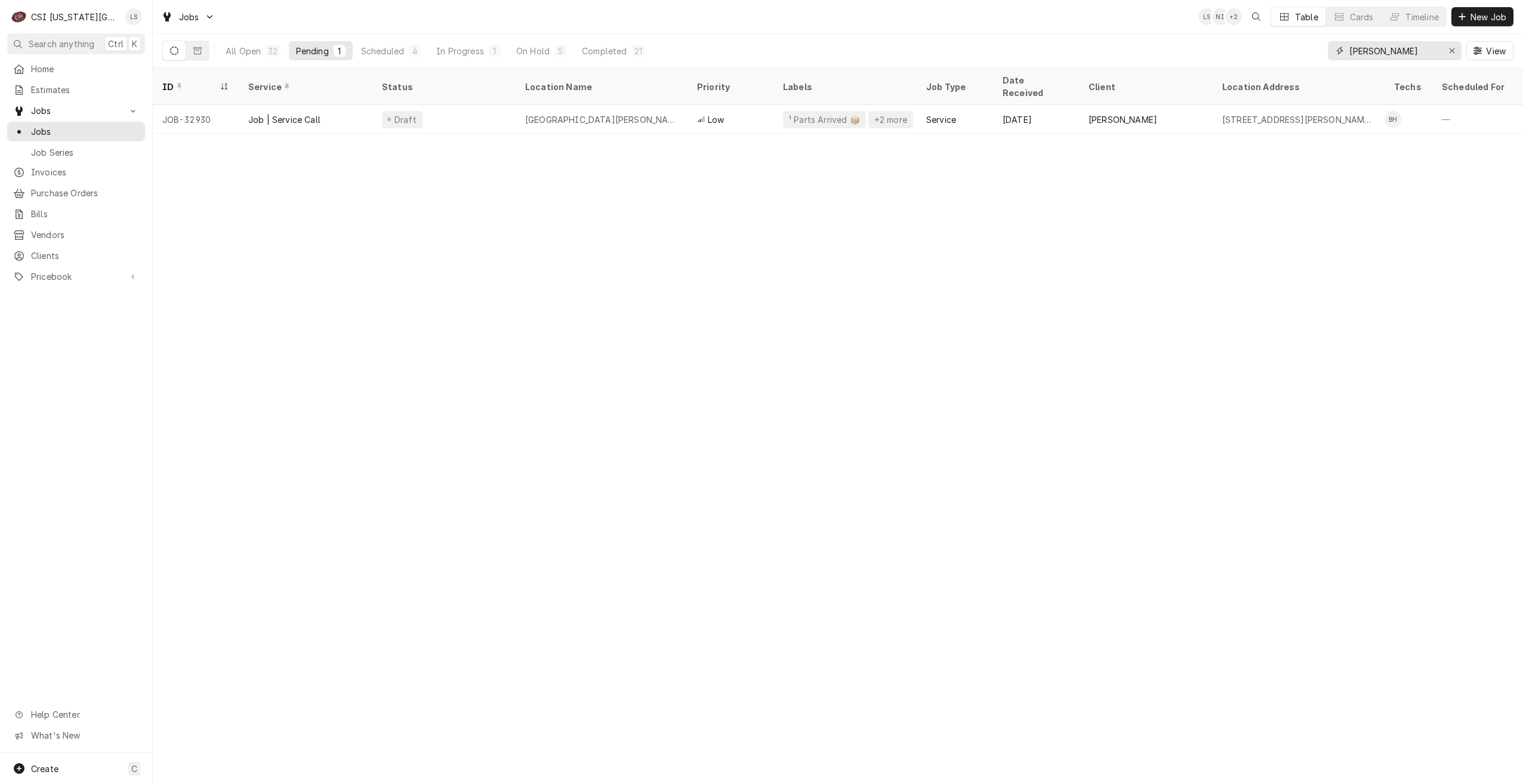
click at [1413, 50] on input "[PERSON_NAME]" at bounding box center [1394, 50] width 90 height 19
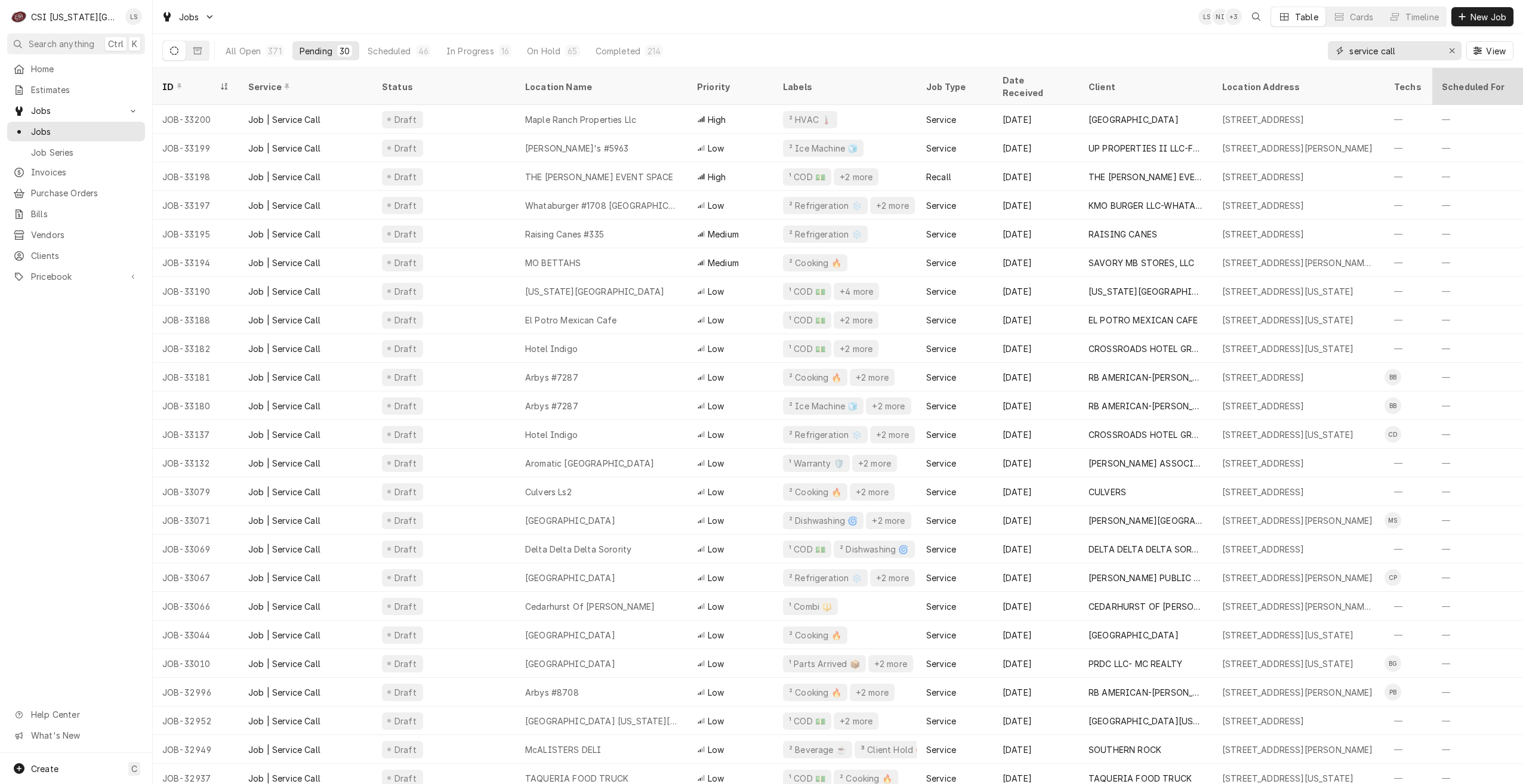
type input "service call"
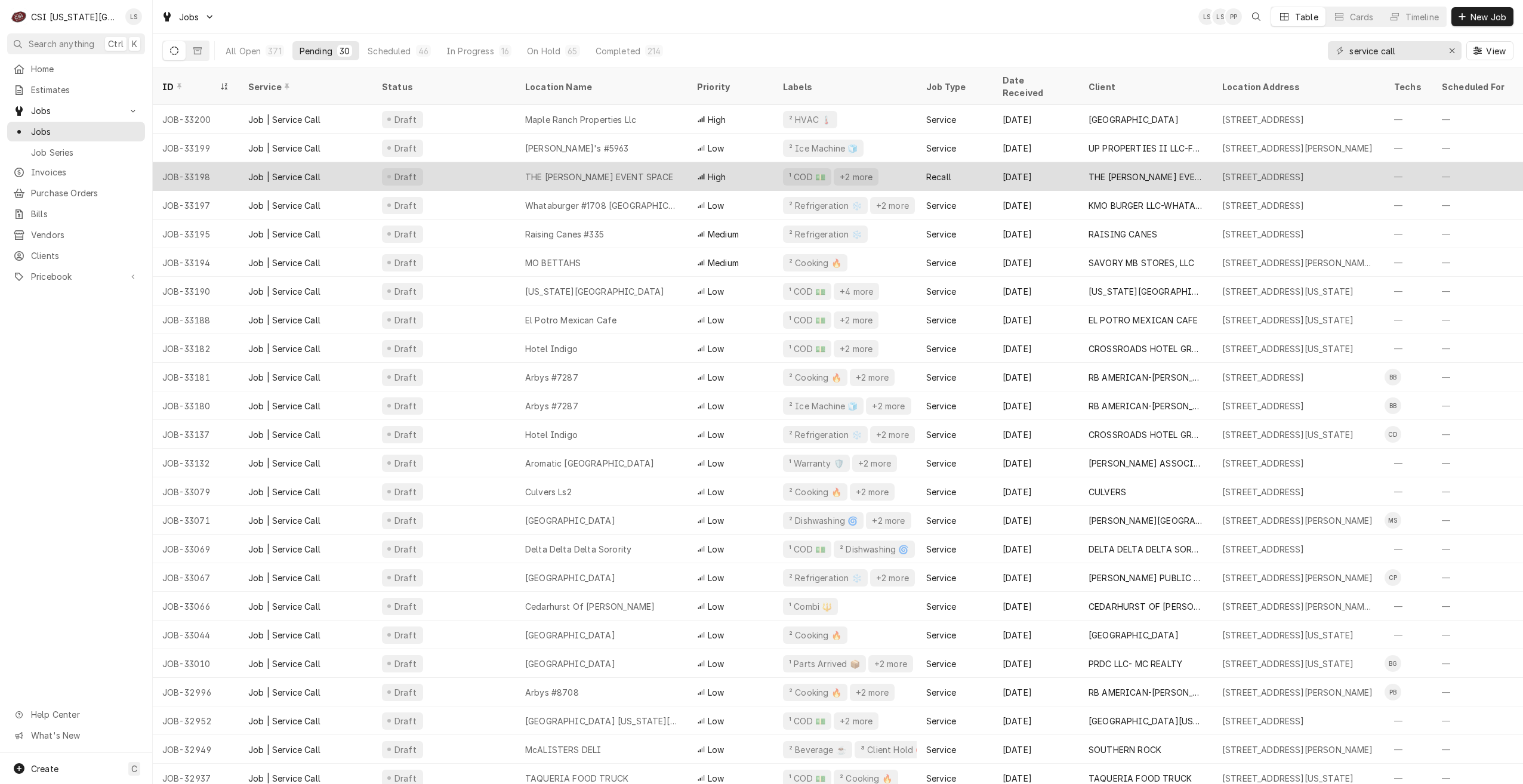
click at [642, 162] on div "THE [PERSON_NAME] EVENT SPACE" at bounding box center [601, 176] width 172 height 29
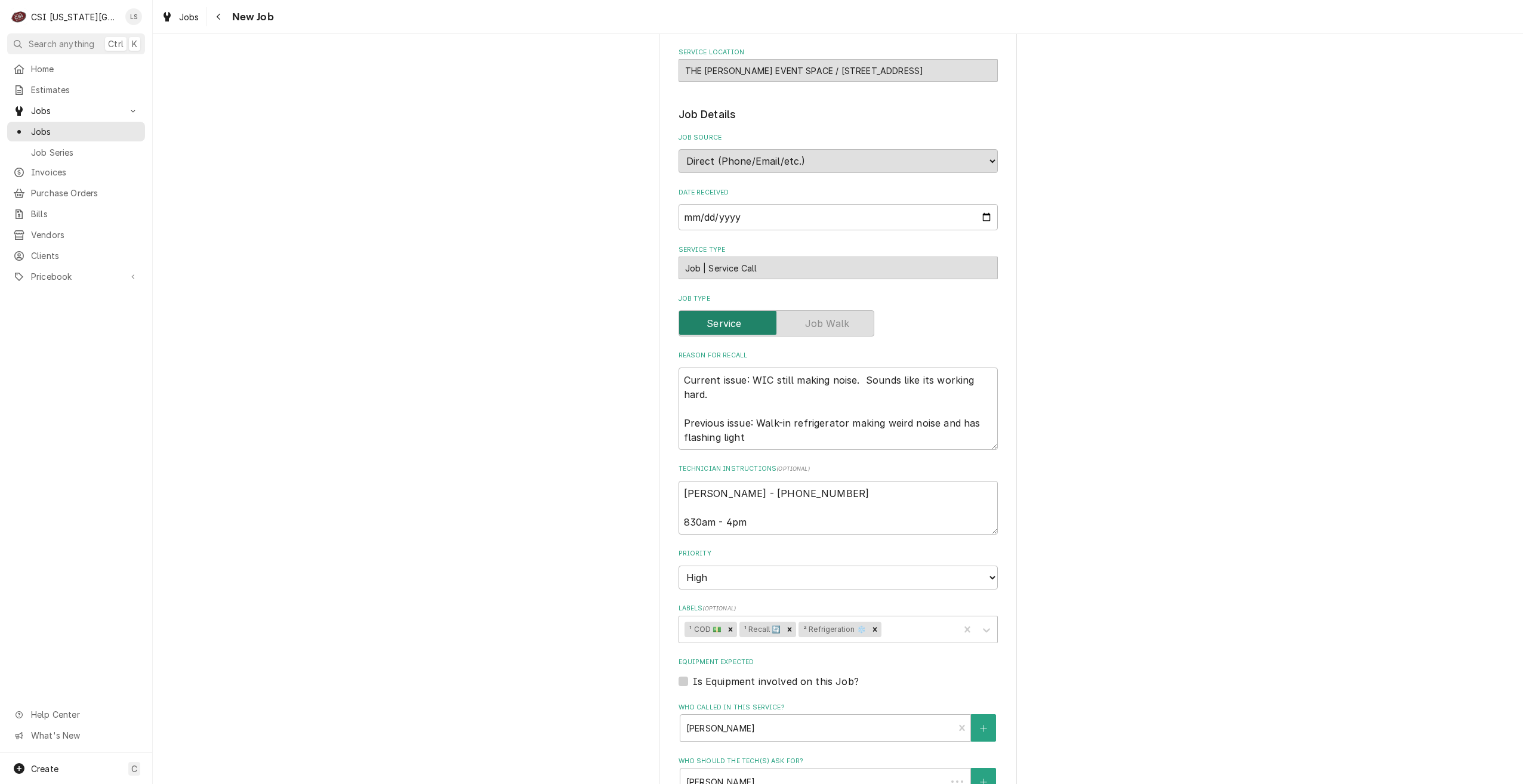
type textarea "x"
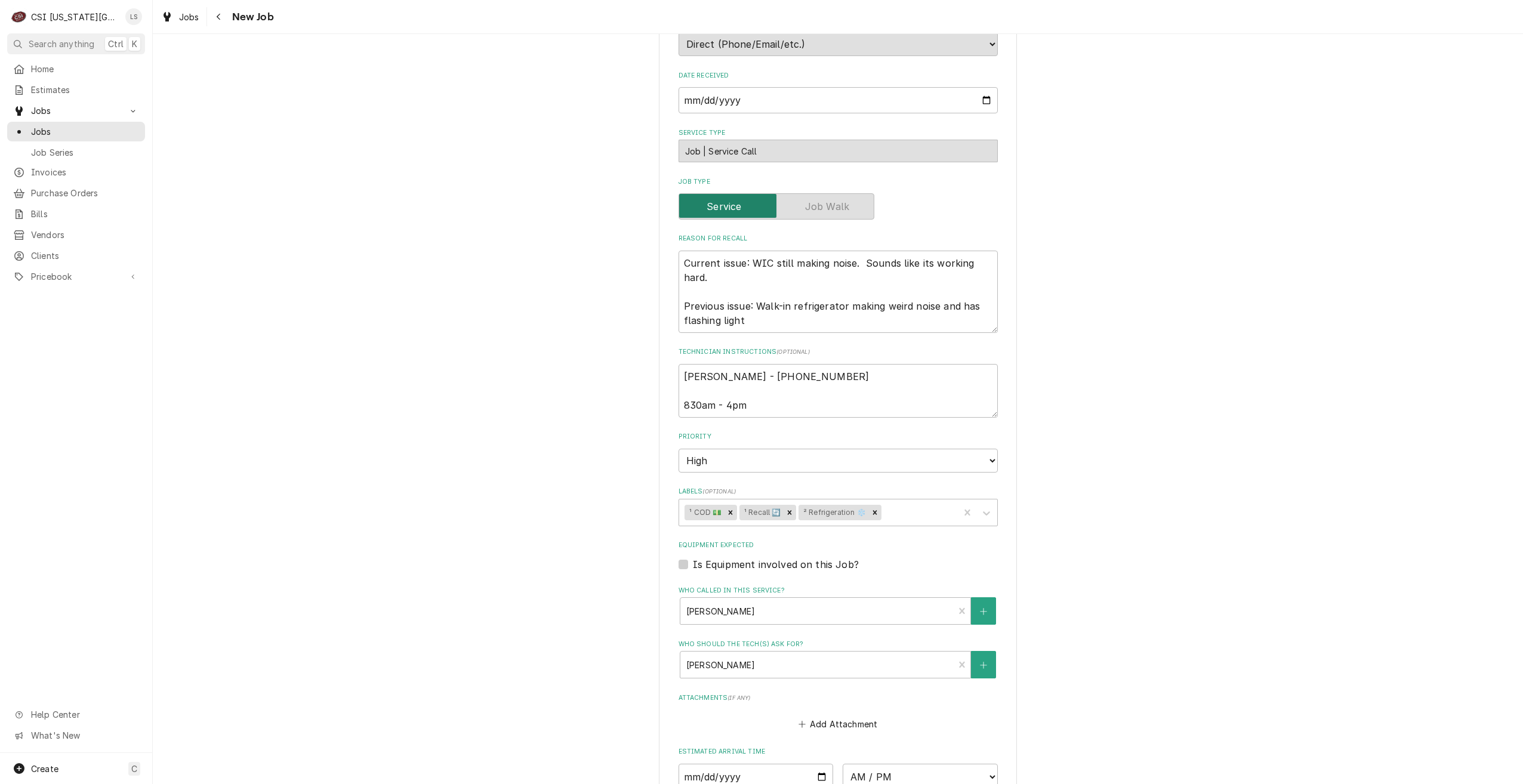
scroll to position [609, 0]
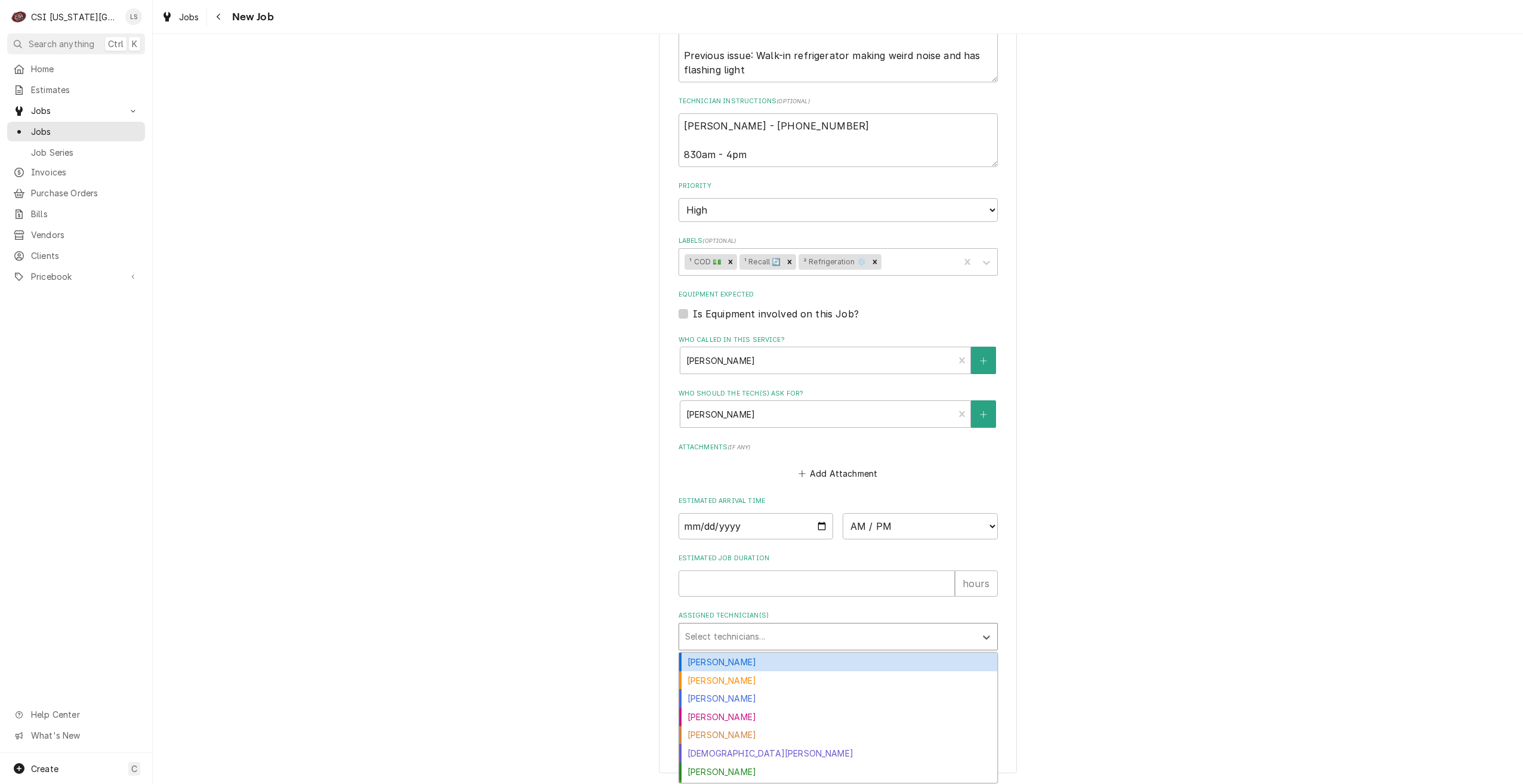
click at [807, 639] on div "Assigned Technician(s)" at bounding box center [828, 636] width 285 height 22
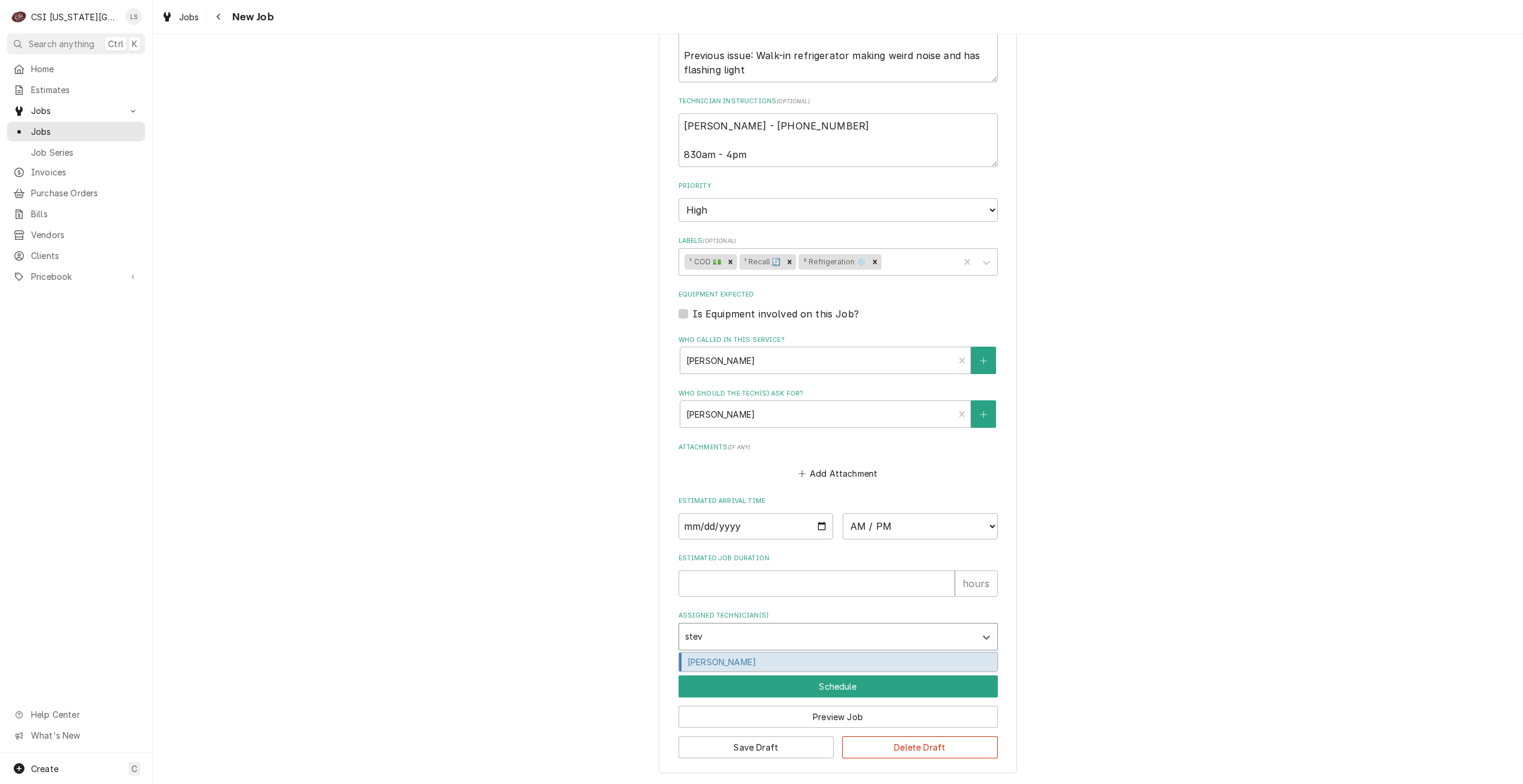
type input "steve"
click at [796, 663] on div "Steve Ethridge" at bounding box center [838, 662] width 318 height 18
type textarea "x"
click at [730, 754] on button "Save Draft" at bounding box center [757, 747] width 156 height 22
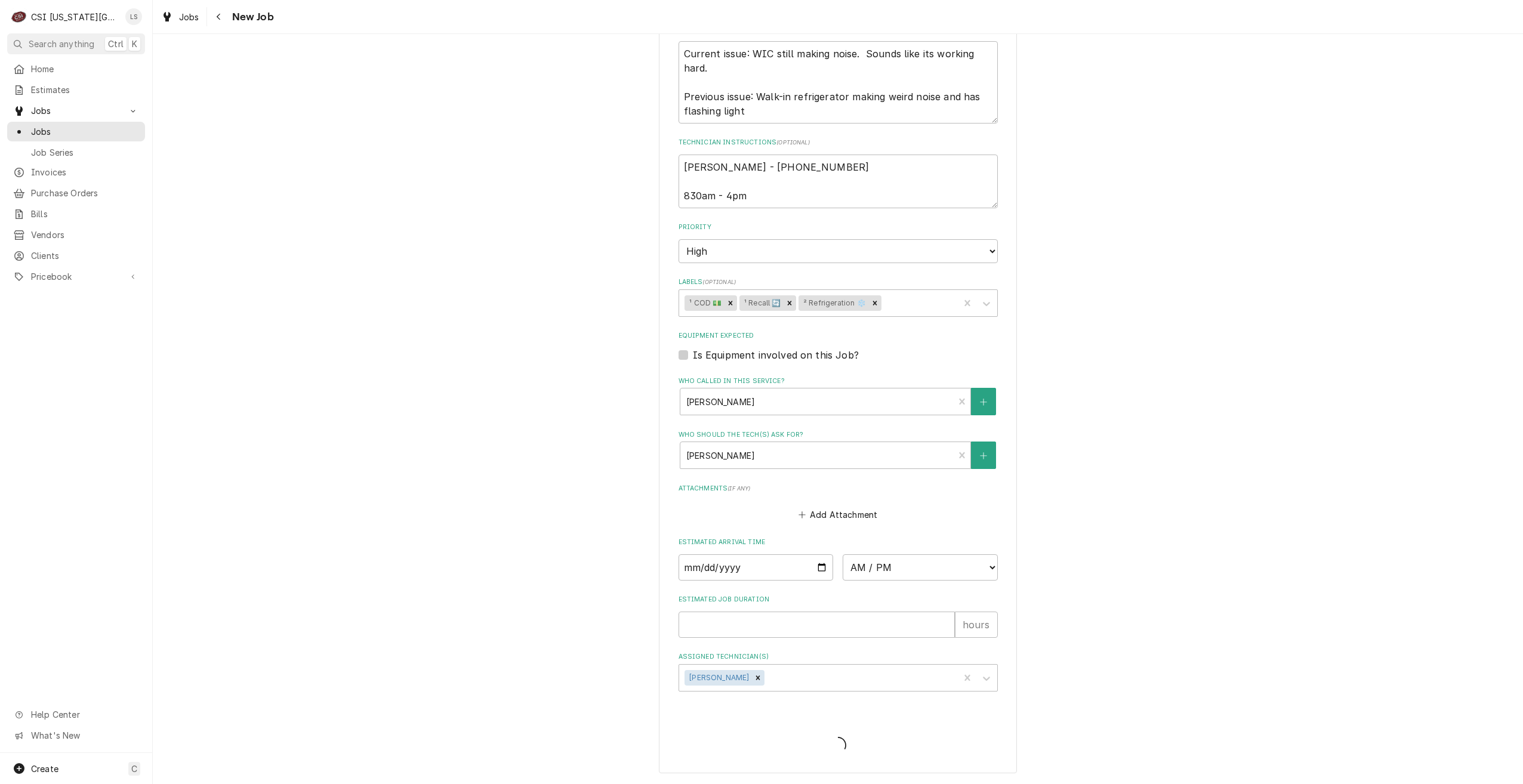
type textarea "x"
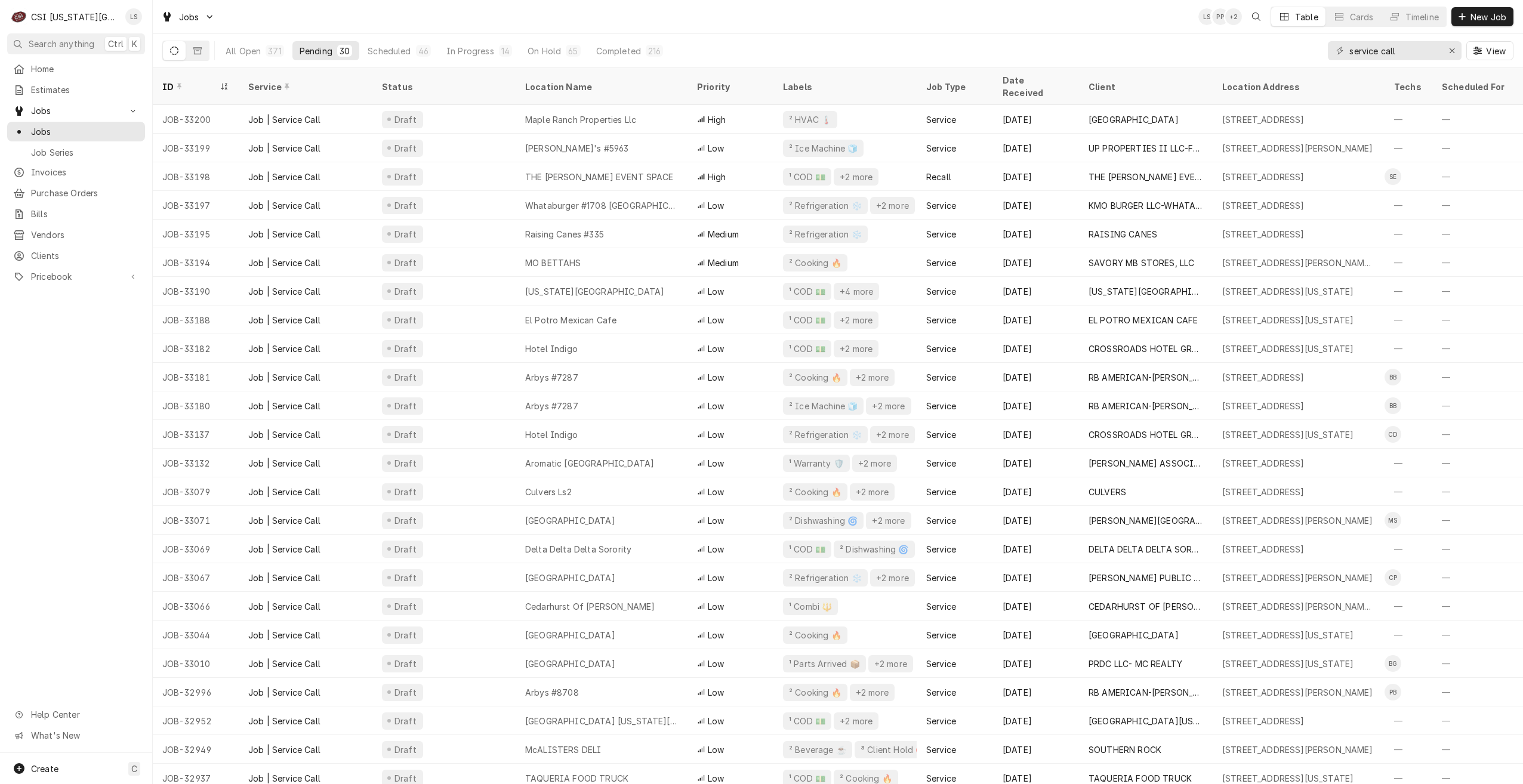
click at [796, 37] on div "All Open 371 Pending 30 Scheduled 46 In Progress 14 On Hold 65 Completed 216 se…" at bounding box center [838, 50] width 1351 height 33
click at [798, 28] on div "Jobs LS PP LS Table Cards Timeline New Job" at bounding box center [838, 16] width 1370 height 33
click at [961, 16] on div "Jobs LS PP LS Table Cards Timeline New Job" at bounding box center [838, 16] width 1370 height 33
click at [1000, 32] on div "Jobs LS PP LS Table Cards Timeline New Job" at bounding box center [838, 16] width 1370 height 33
click at [942, 19] on div "Jobs LS PP LS Table Cards Timeline New Job" at bounding box center [838, 16] width 1370 height 33
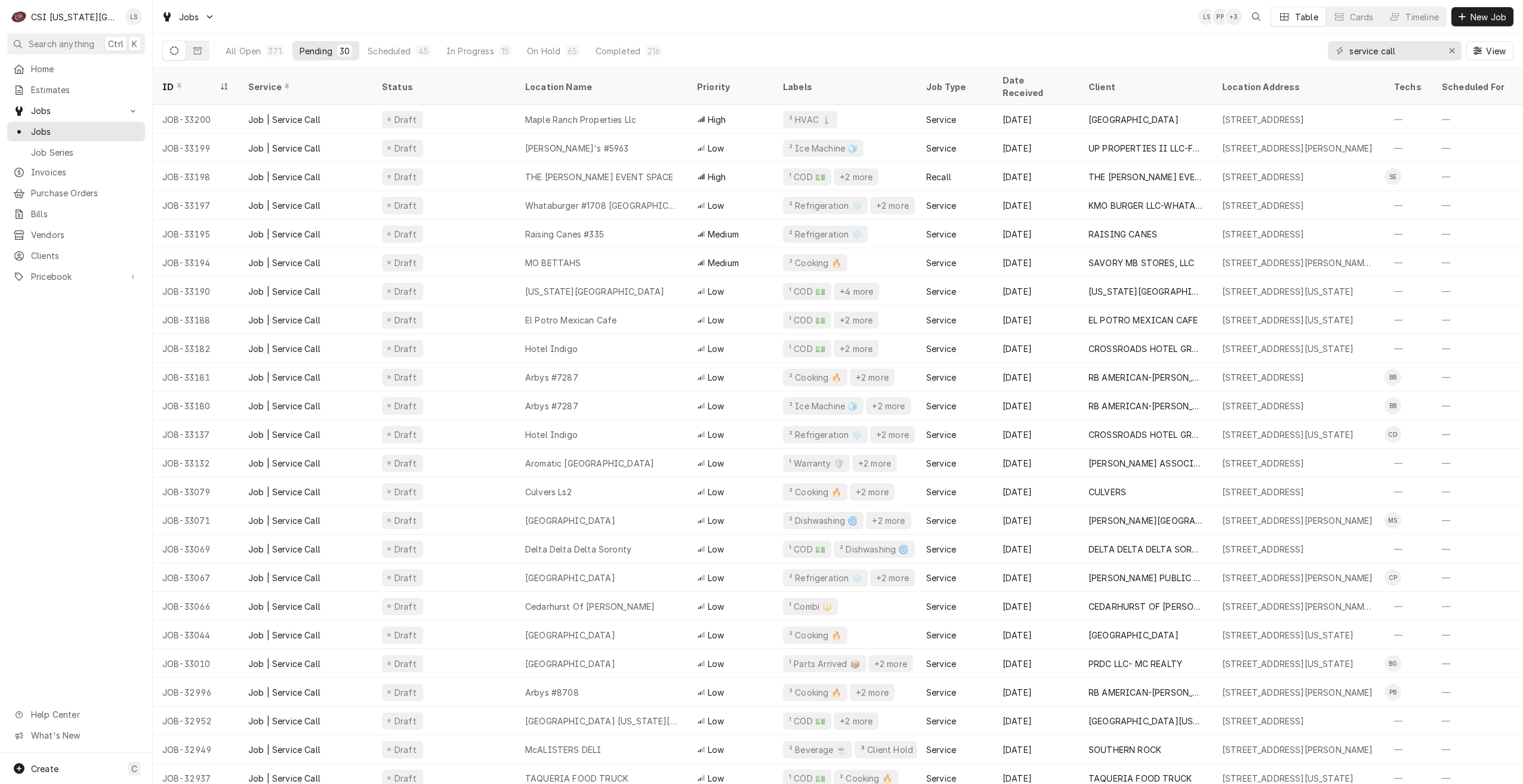
click at [547, 18] on div "Jobs LS PP + 3 Table Cards Timeline New Job" at bounding box center [838, 16] width 1370 height 33
click at [988, 29] on div "Jobs LS PP + 2 Table Cards Timeline New Job" at bounding box center [838, 16] width 1370 height 33
click at [988, 29] on div "Jobs LS PP + 3 Table Cards Timeline New Job" at bounding box center [838, 16] width 1370 height 33
click at [312, 8] on div "Jobs LS PP + 3 Table Cards Timeline New Job" at bounding box center [838, 16] width 1370 height 33
drag, startPoint x: 1411, startPoint y: 49, endPoint x: 1328, endPoint y: 51, distance: 83.0
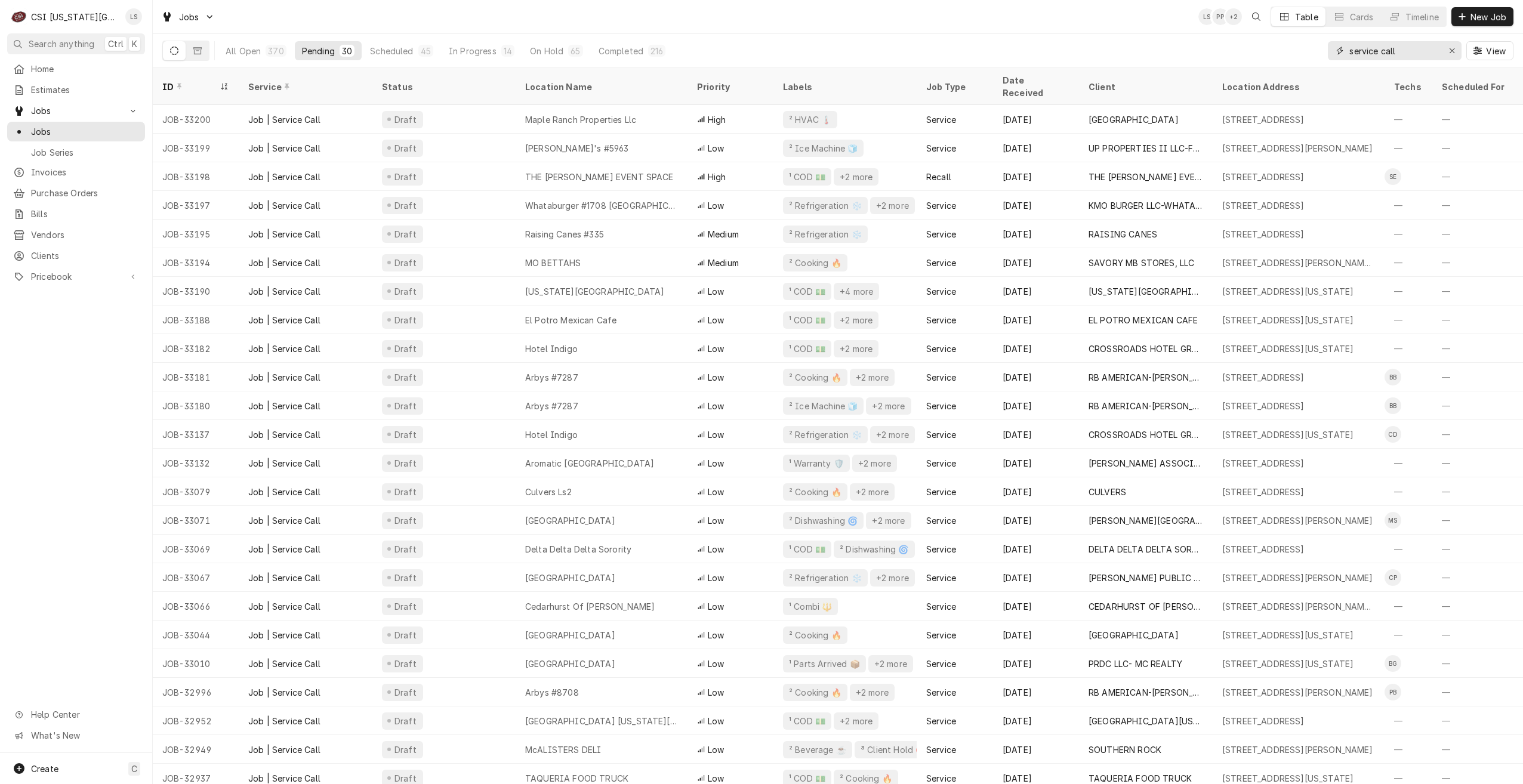
click at [1328, 51] on div "service call" at bounding box center [1395, 50] width 134 height 19
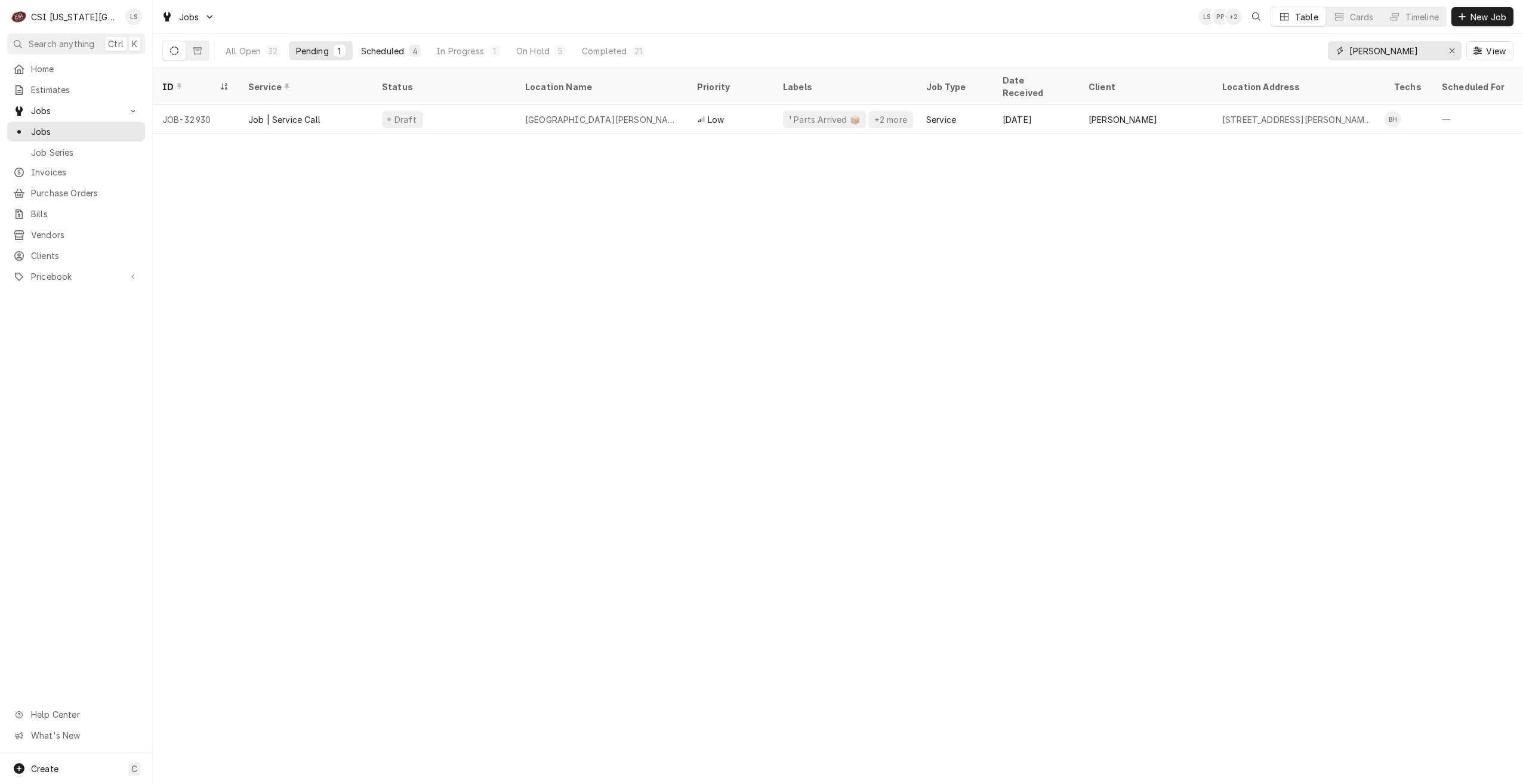
type input "[PERSON_NAME]"
click at [400, 49] on div "Scheduled" at bounding box center [383, 51] width 43 height 12
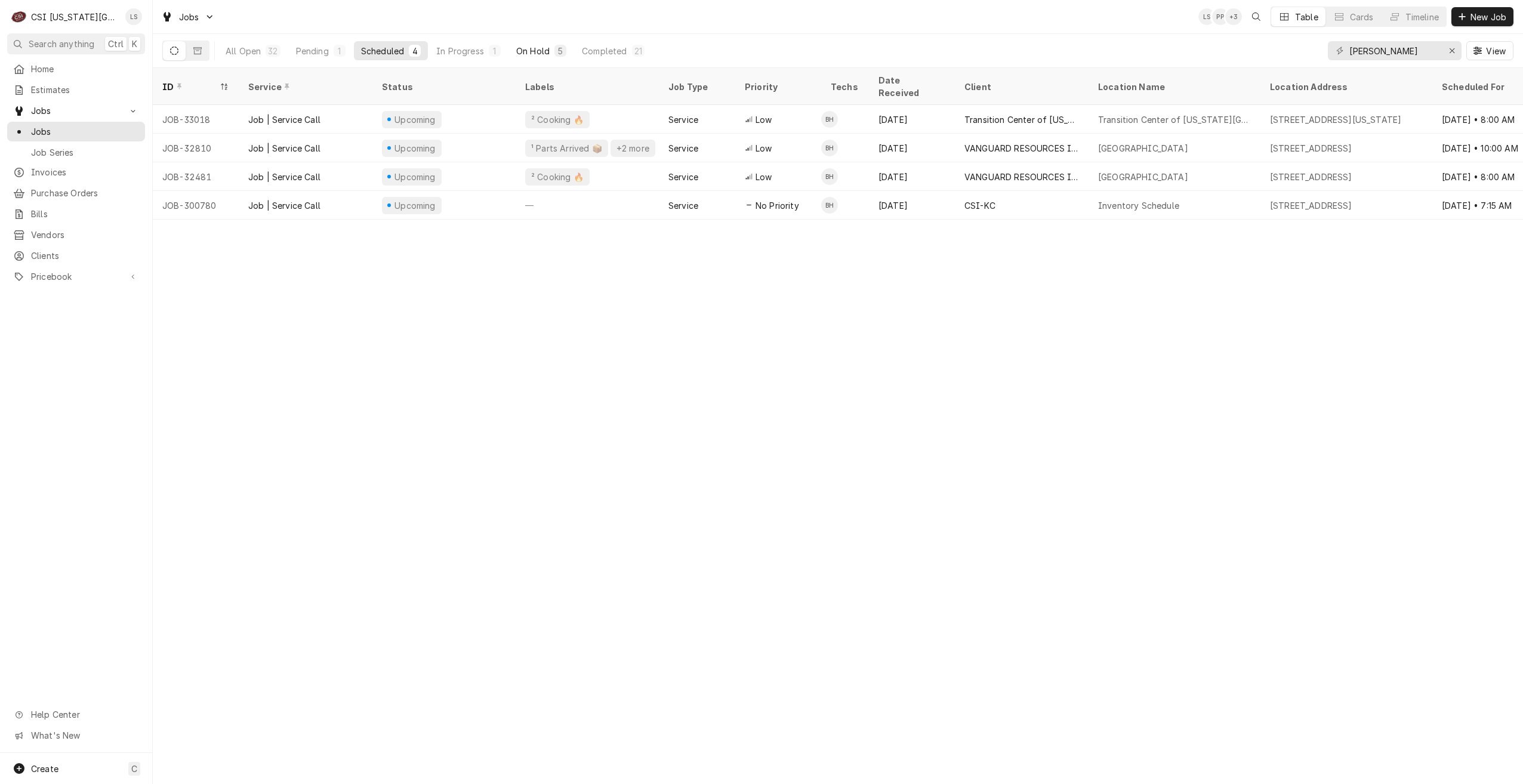
click at [522, 44] on button "On Hold 5" at bounding box center [541, 50] width 65 height 19
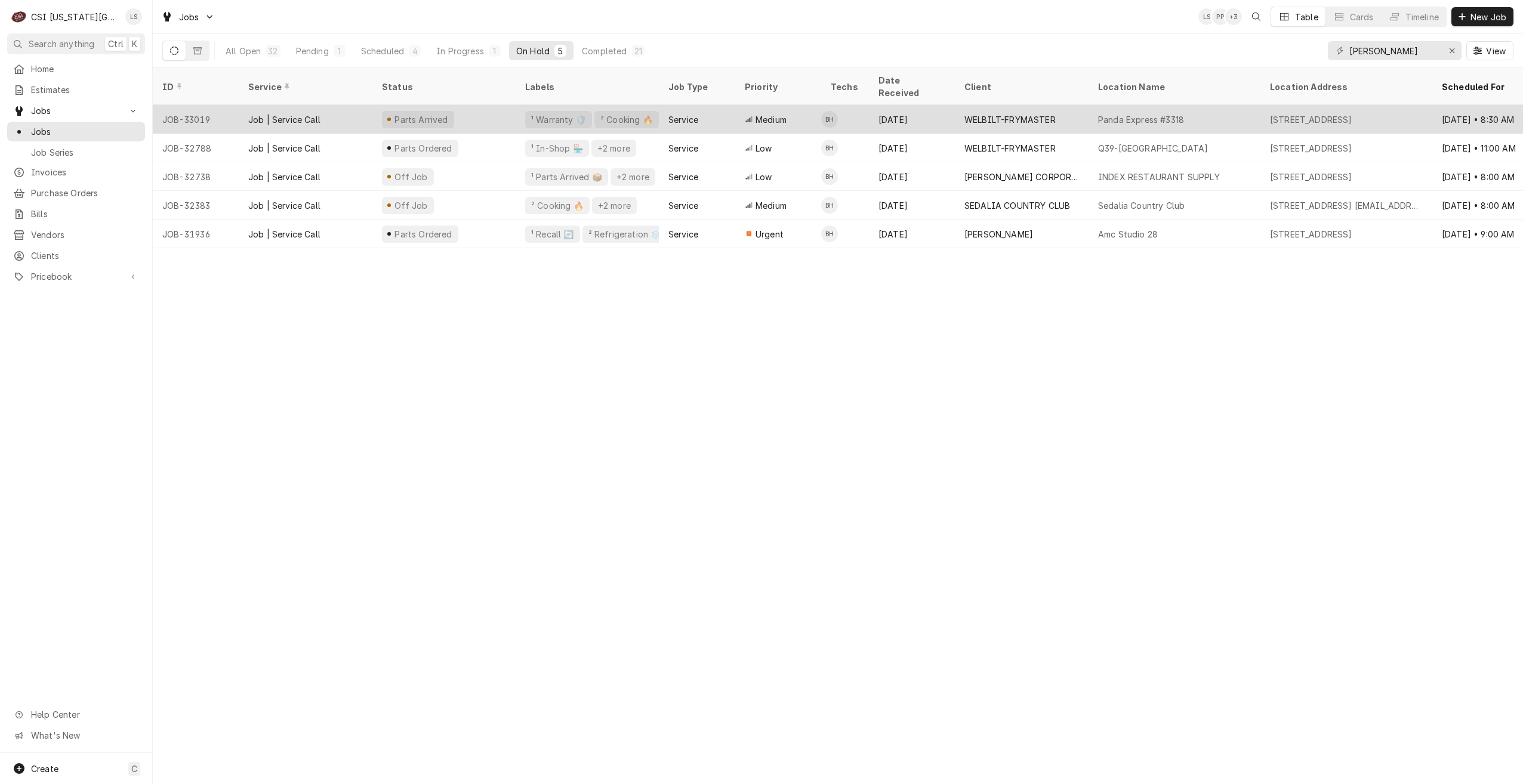
click at [930, 105] on div "[DATE]" at bounding box center [912, 120] width 86 height 29
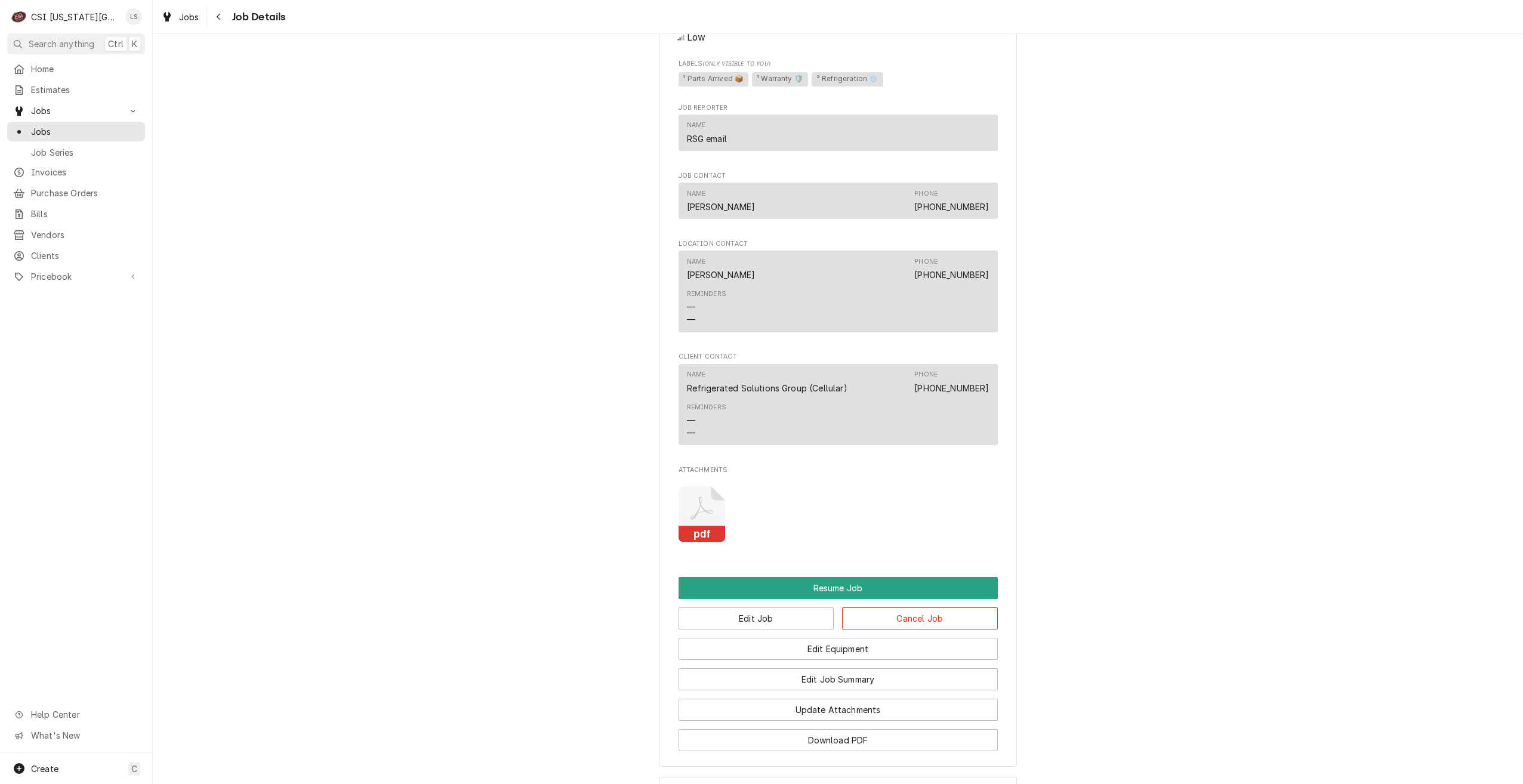
scroll to position [1307, 0]
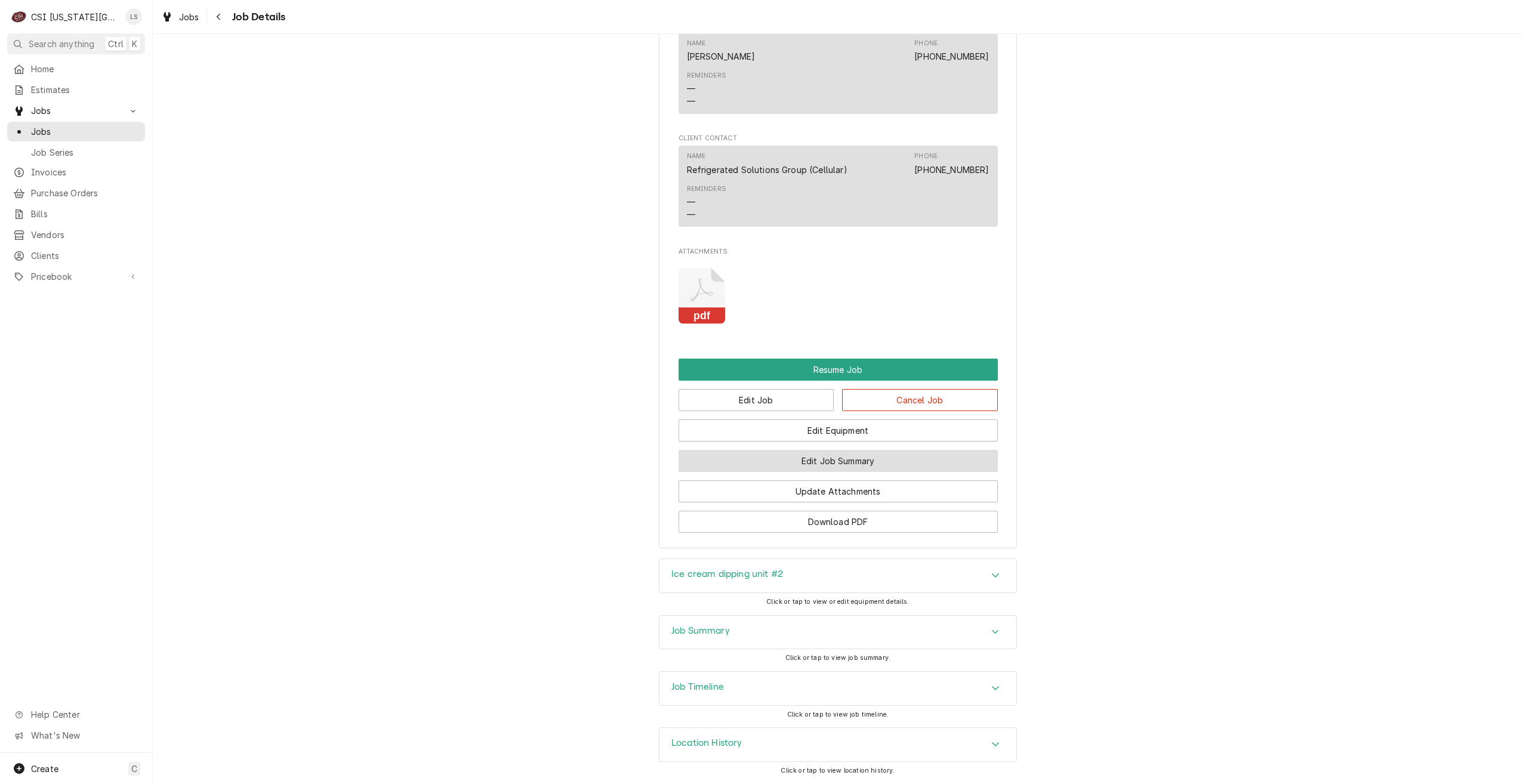
click at [845, 463] on button "Edit Job Summary" at bounding box center [838, 461] width 319 height 22
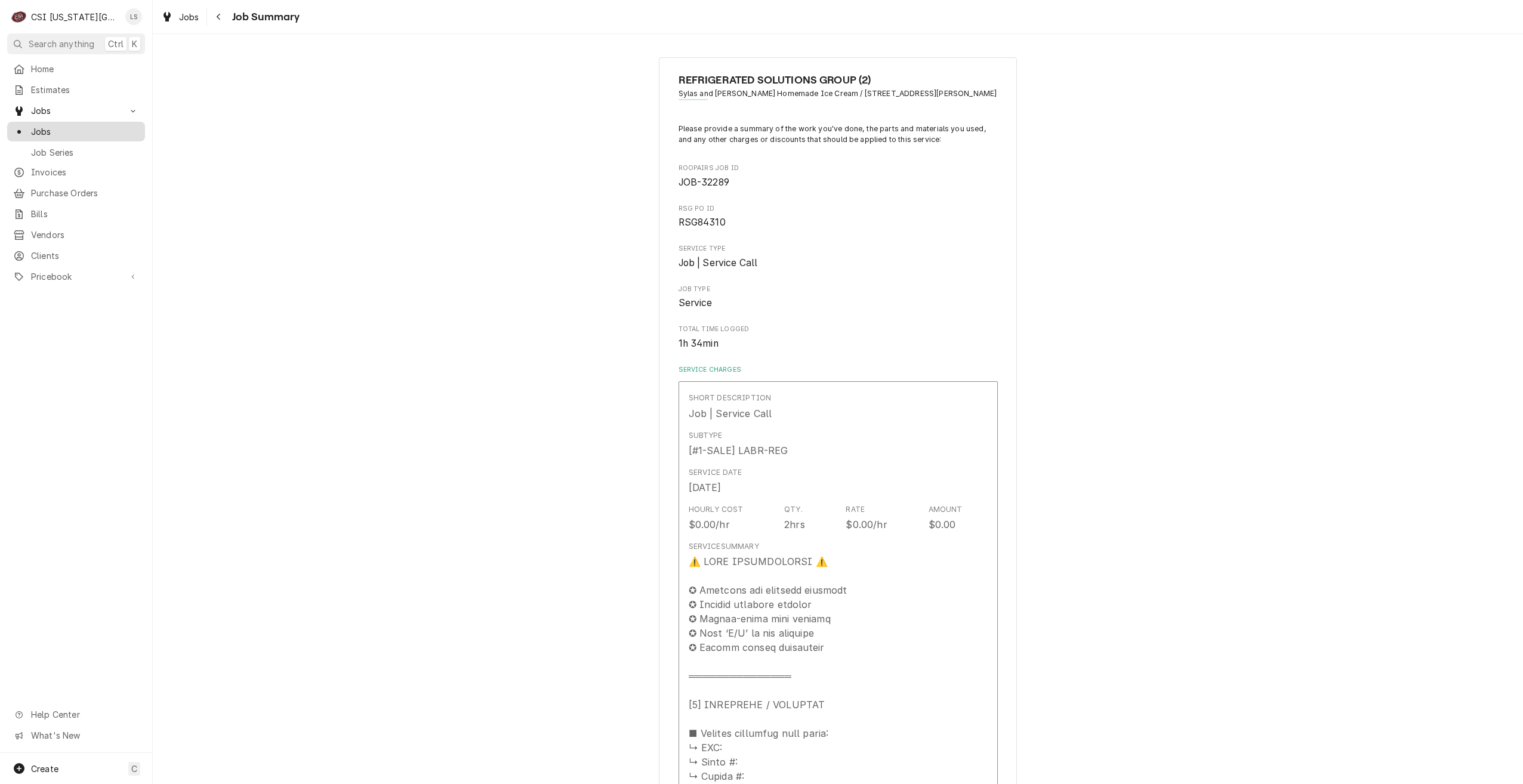
click at [117, 133] on span "Jobs" at bounding box center [85, 131] width 108 height 12
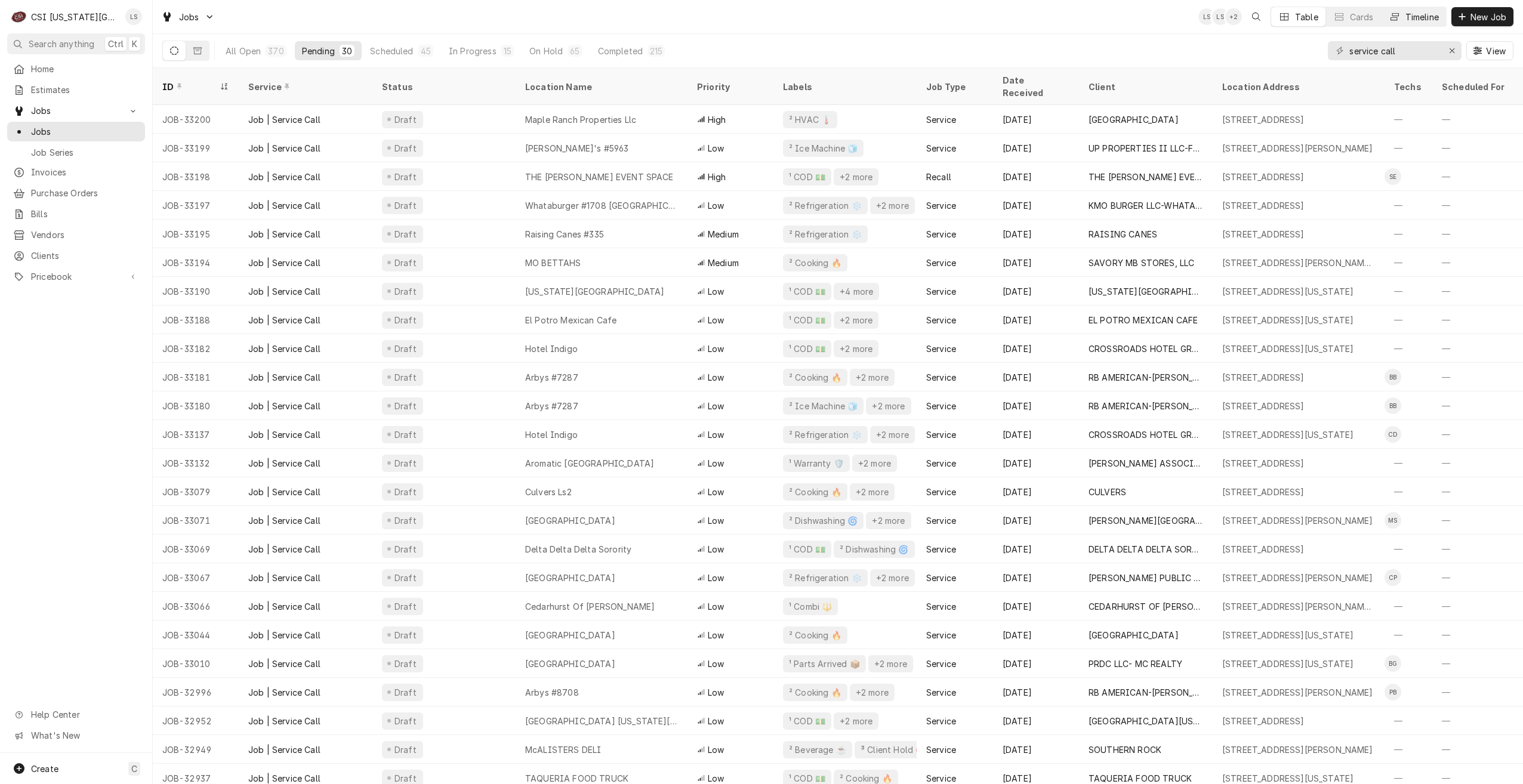
click at [1400, 19] on button "Timeline" at bounding box center [1414, 16] width 65 height 19
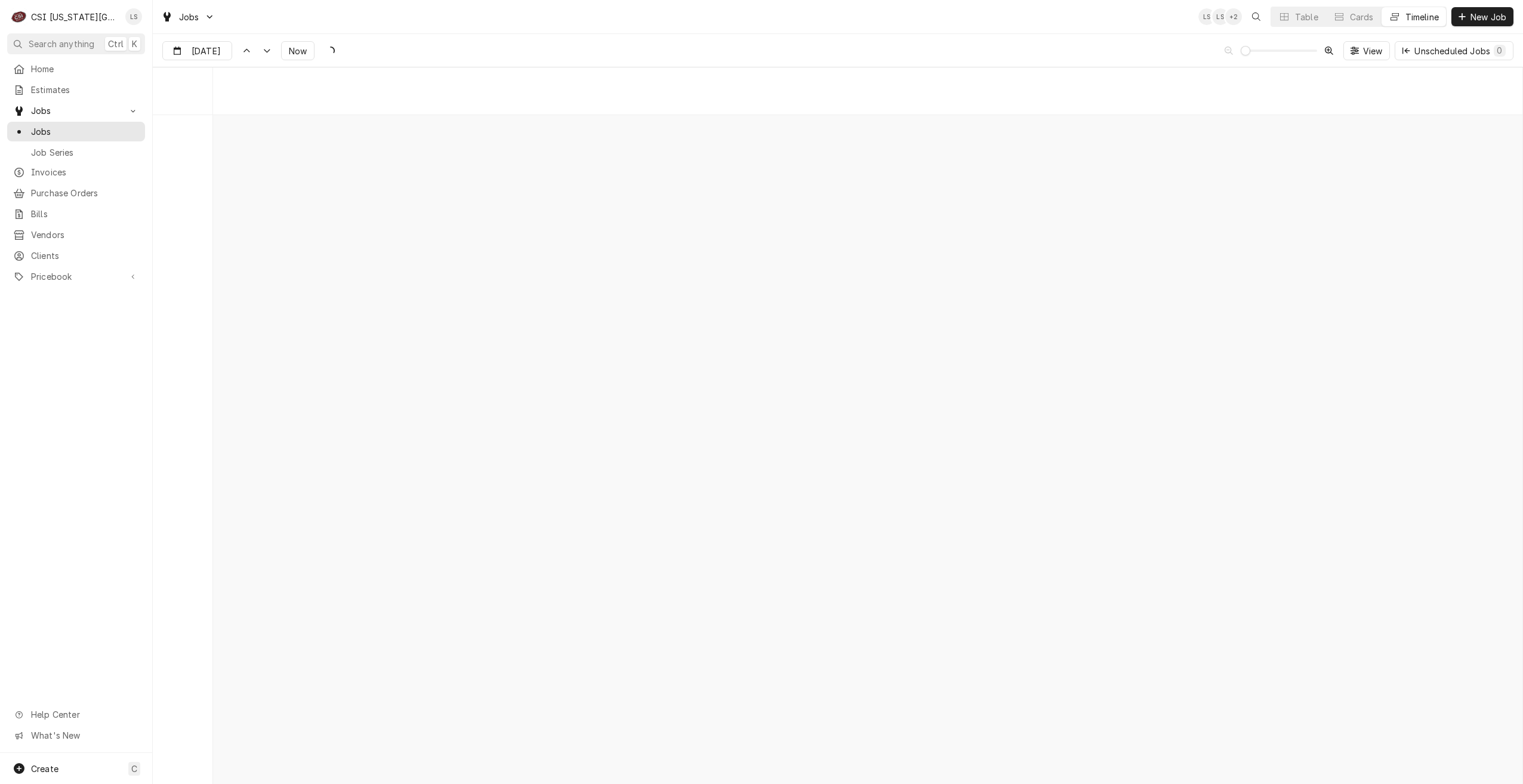
scroll to position [13712, 0]
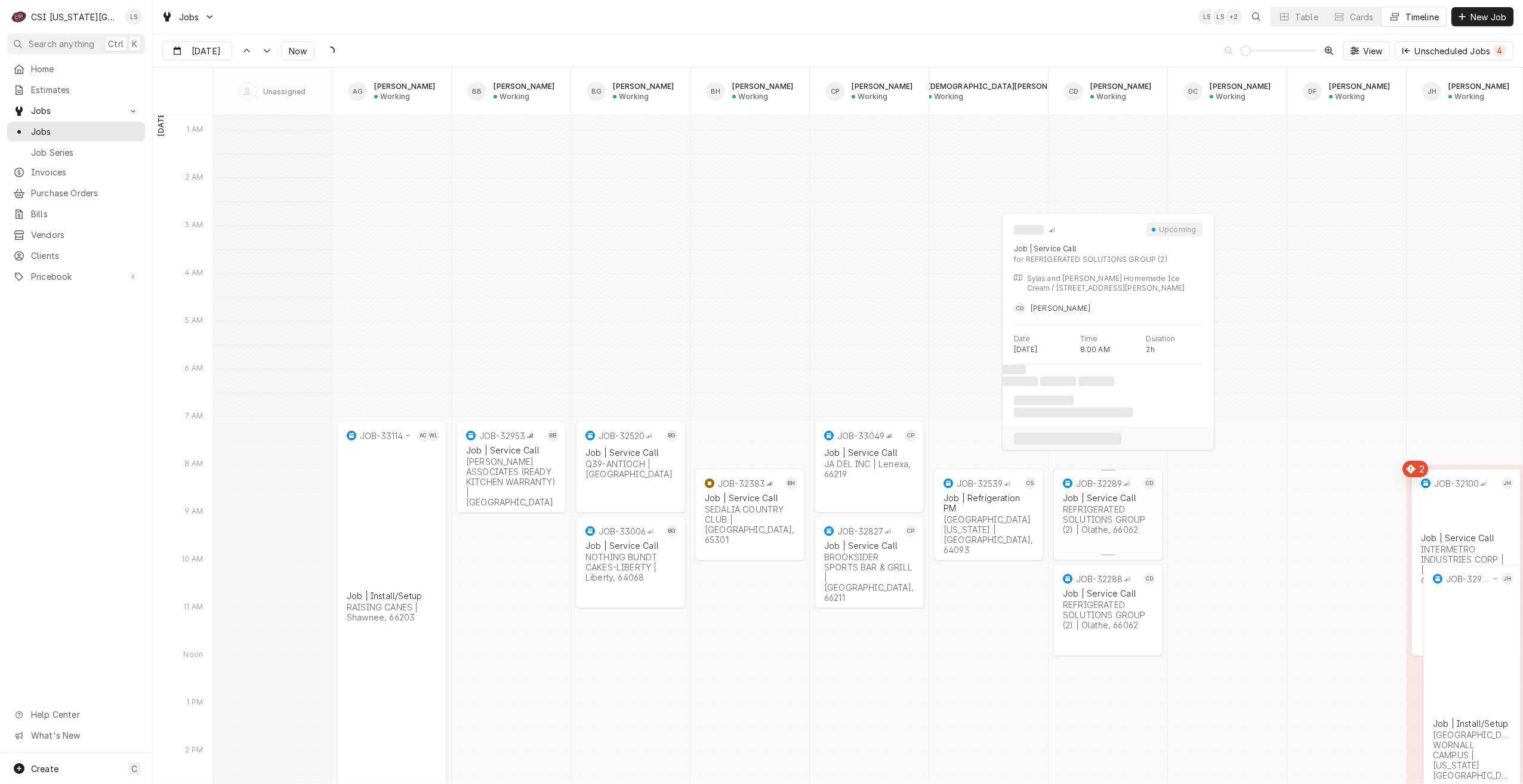
click at [1102, 499] on div "Job | Service Call" at bounding box center [1108, 498] width 90 height 10
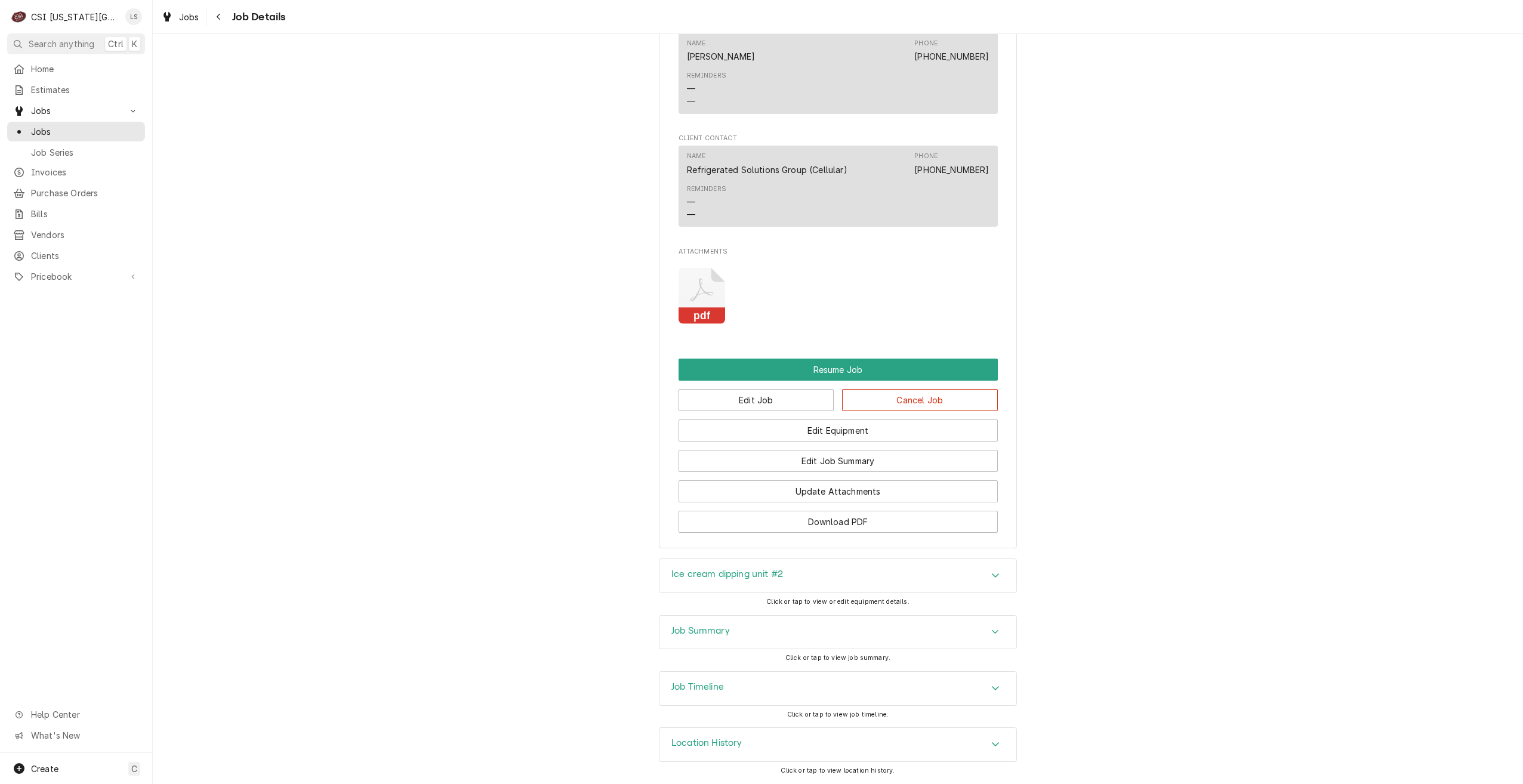
scroll to position [1307, 0]
click at [770, 396] on button "Edit Job" at bounding box center [757, 400] width 156 height 22
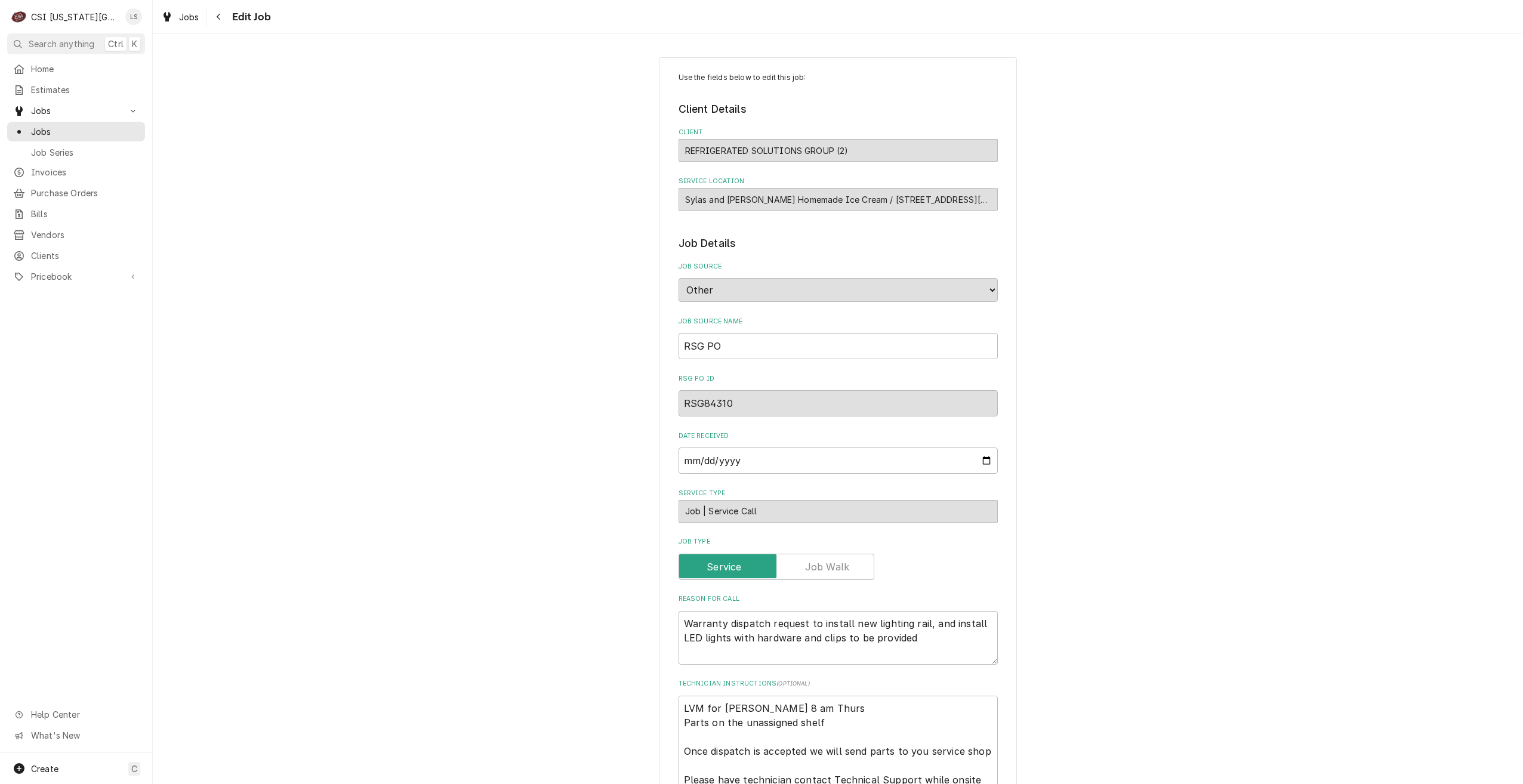
scroll to position [299, 0]
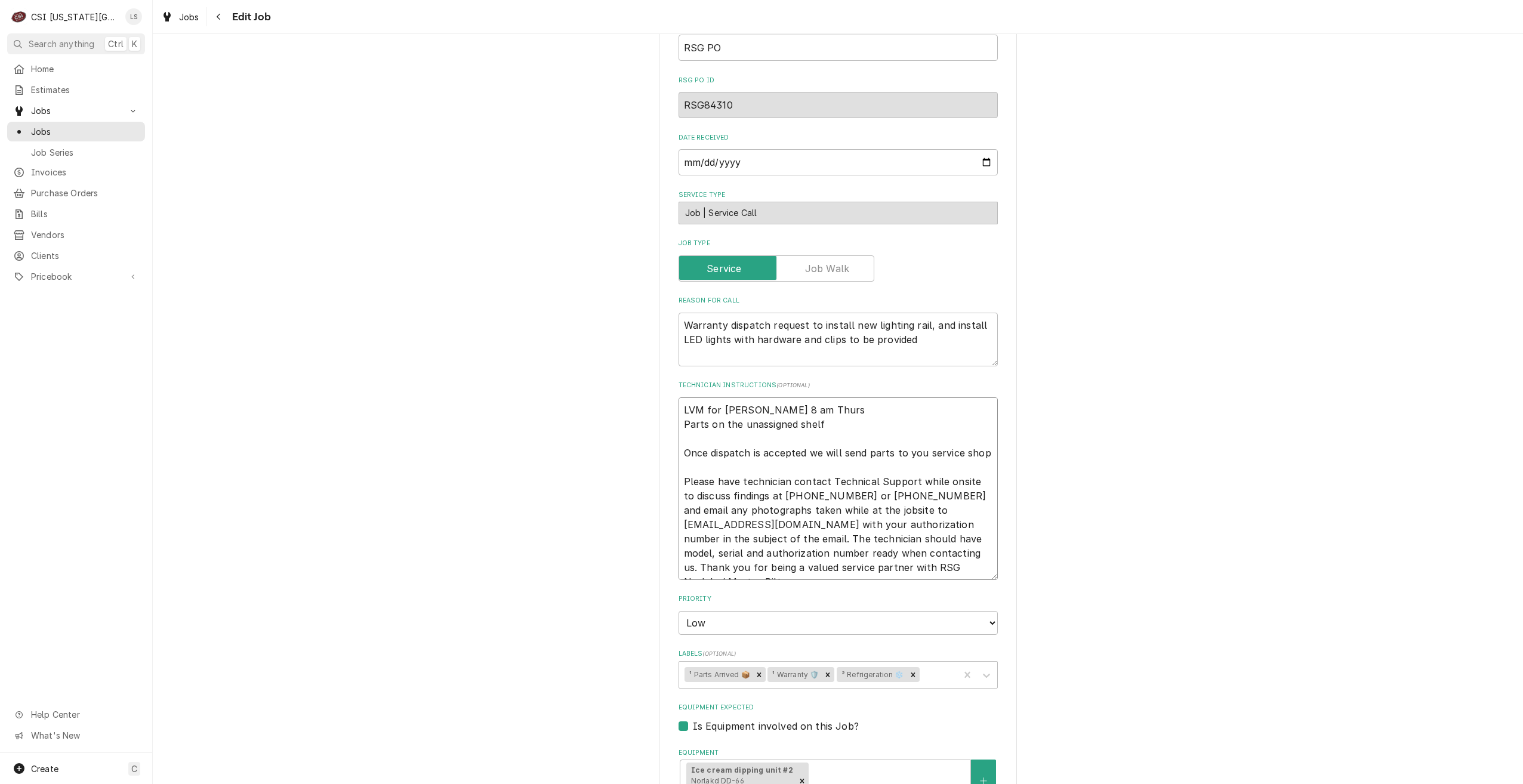
click at [680, 408] on textarea "LVM for [PERSON_NAME] 8 am Thurs Parts on the unassigned shelf Once dispatch is…" at bounding box center [838, 489] width 319 height 183
type textarea "x"
type textarea "LVM for [PERSON_NAME] 8 am Thurs Parts on the unassigned shelf Once dispatch is…"
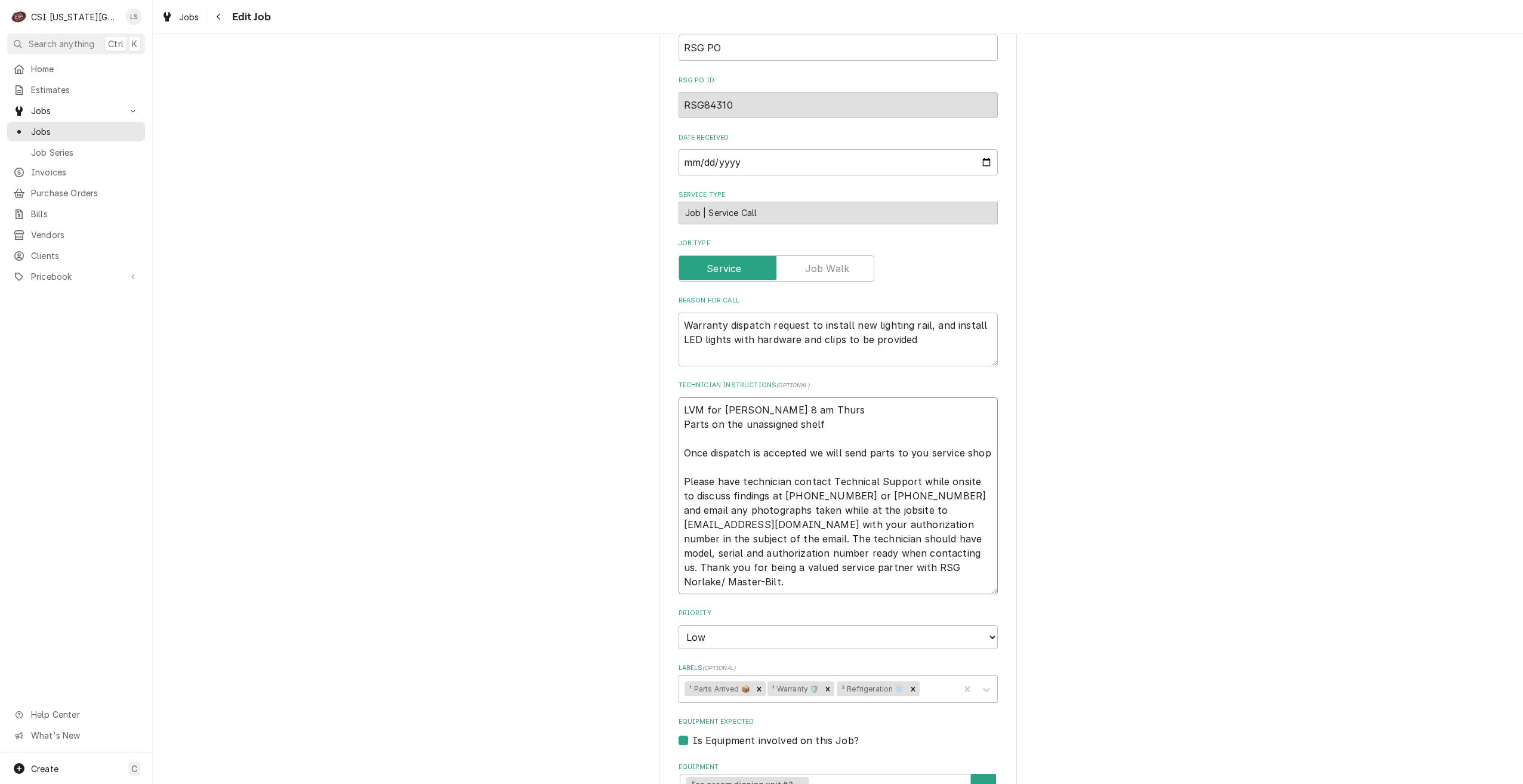
type textarea "x"
type textarea "C LVM for [PERSON_NAME] 8 am Thurs Parts on the unassigned shelf Once dispatch …"
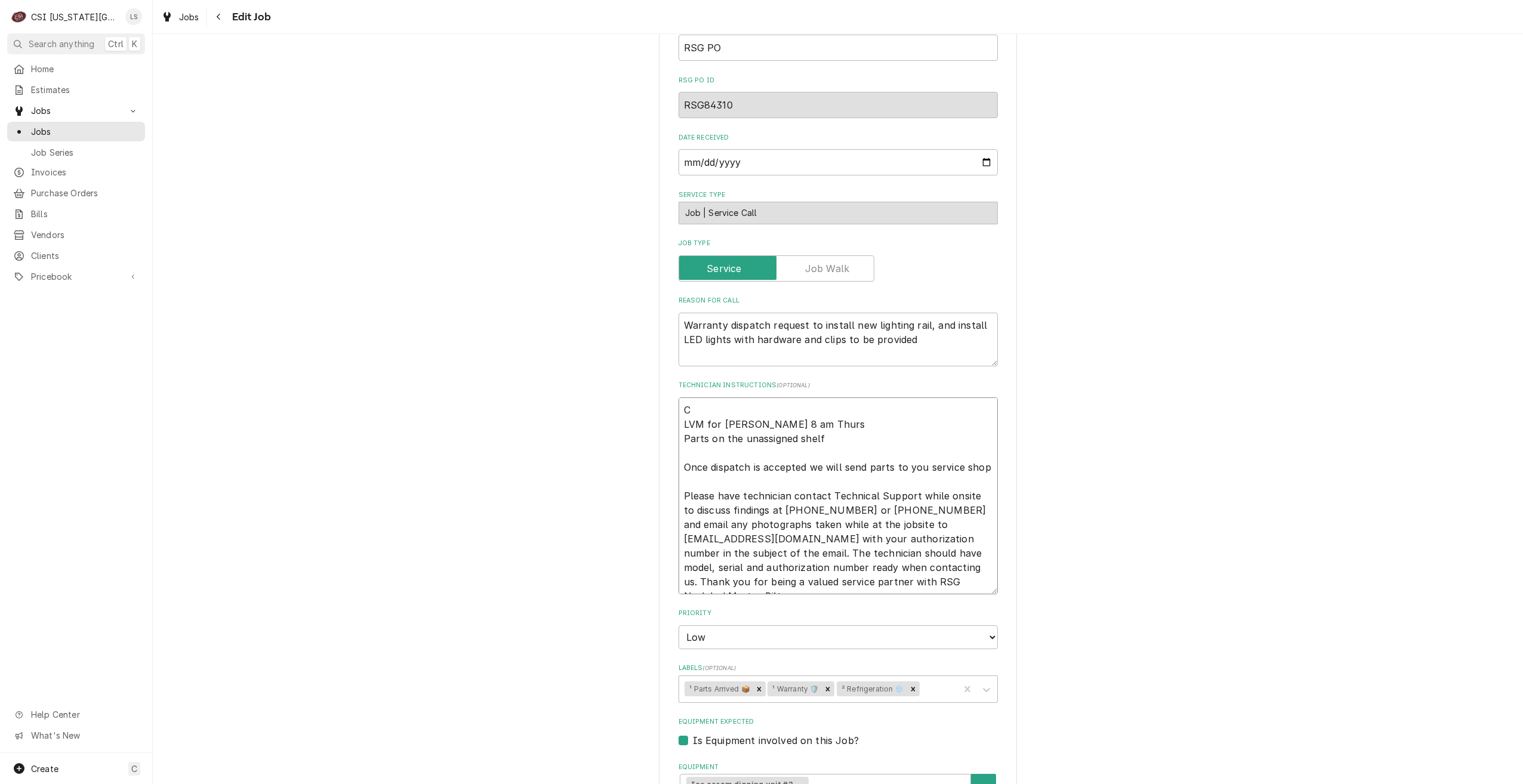
type textarea "x"
type textarea "Co LVM for [PERSON_NAME] 8 am Thurs Parts on the unassigned shelf Once dispatch…"
type textarea "x"
type textarea "Cod LVM for [PERSON_NAME] 8 am Thurs Parts on the unassigned shelf Once dispatc…"
type textarea "x"
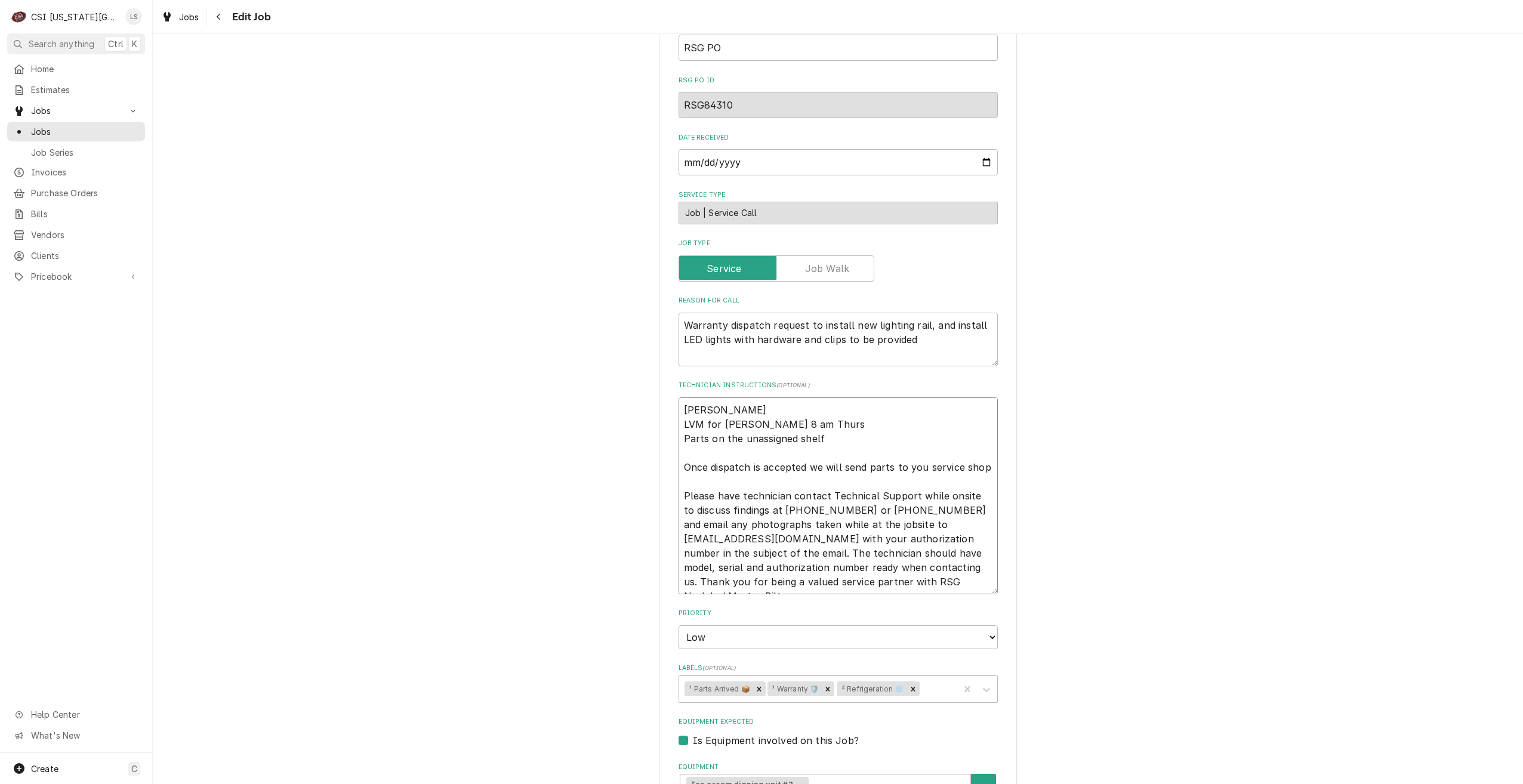
type textarea "[PERSON_NAME] LVM for [PERSON_NAME] 8 am Thurs Parts on the unassigned shelf On…"
type textarea "x"
type textarea "[PERSON_NAME] c LVM for [PERSON_NAME] 8 am Thurs Parts on the unassigned shelf …"
type textarea "x"
type textarea "[PERSON_NAME] co LVM for [PERSON_NAME] 8 am Thurs Parts on the unassigned shelf…"
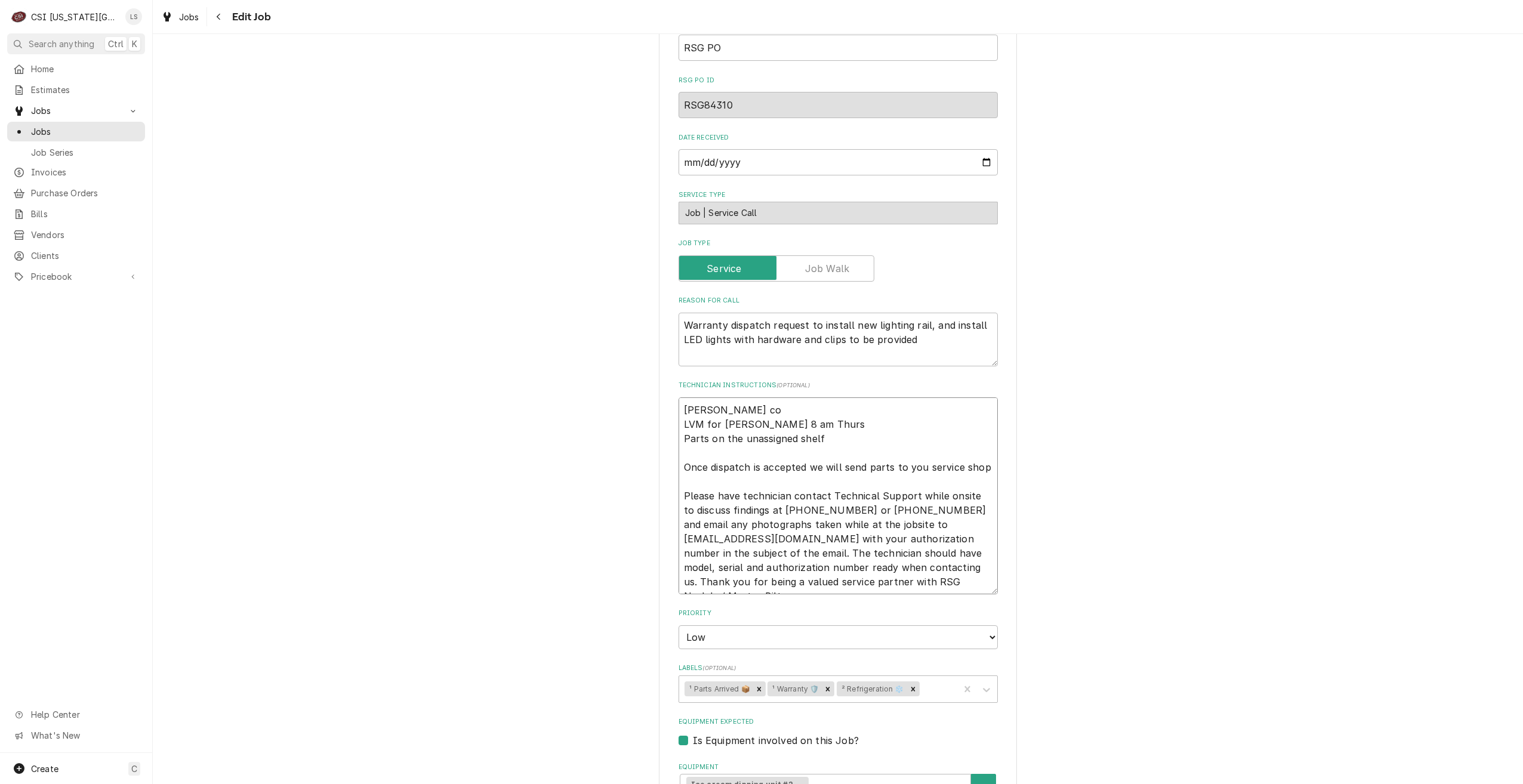
type textarea "x"
type textarea "[PERSON_NAME] con LVM for [PERSON_NAME] 8 am Thurs Parts on the unassigned shel…"
type textarea "x"
type textarea "[PERSON_NAME] cond LVM for [PERSON_NAME] 8 am Thurs Parts on the unassigned she…"
type textarea "x"
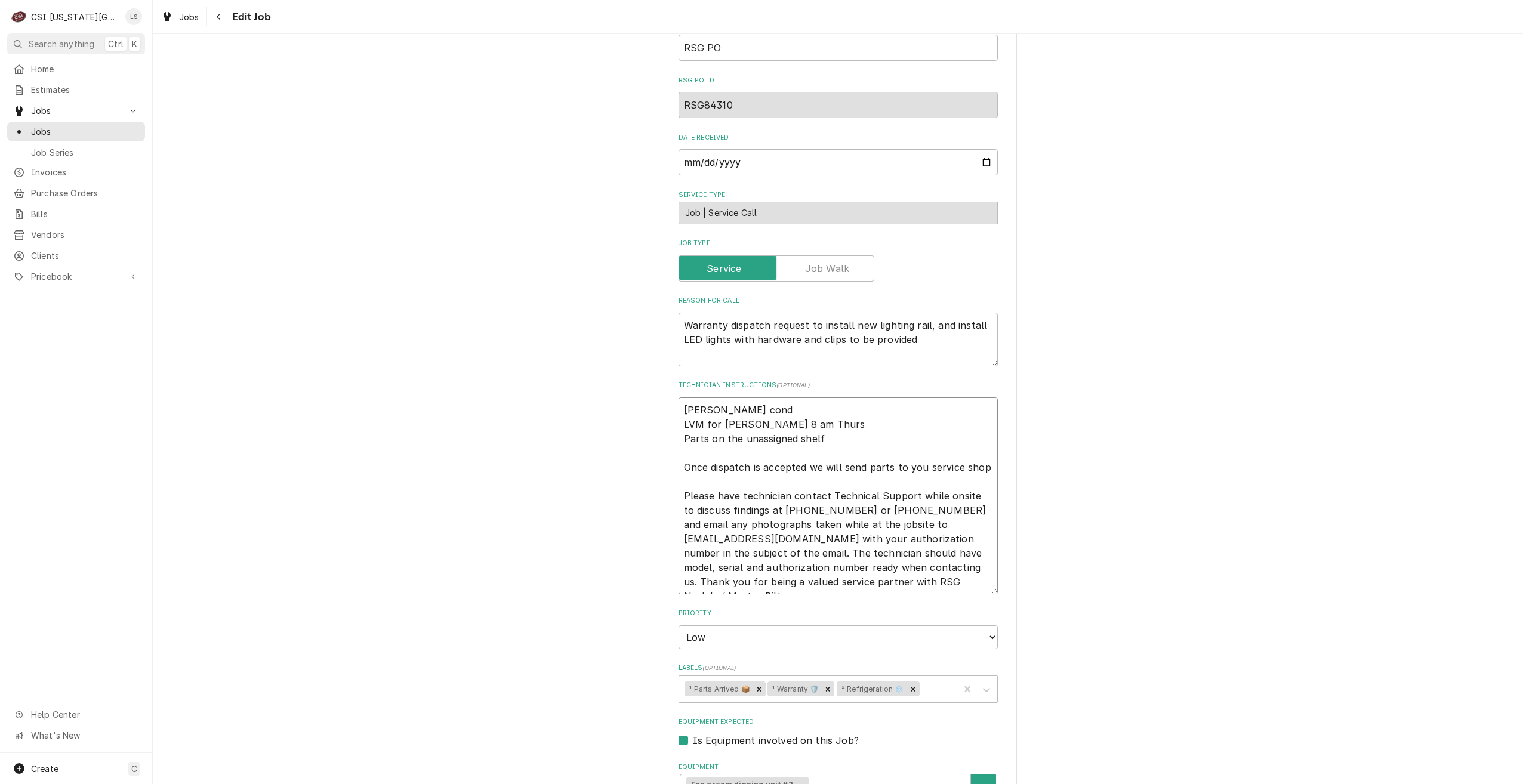
type textarea "[PERSON_NAME] con LVM for [PERSON_NAME] 8 am Thurs Parts on the unassigned shel…"
type textarea "x"
type textarea "Cody conf LVM for Jim 8 am Thurs Parts on the unassigned shelf Once dispatch is…"
type textarea "x"
type textarea "Cody confi LVM for Jim 8 am Thurs Parts on the unassigned shelf Once dispatch i…"
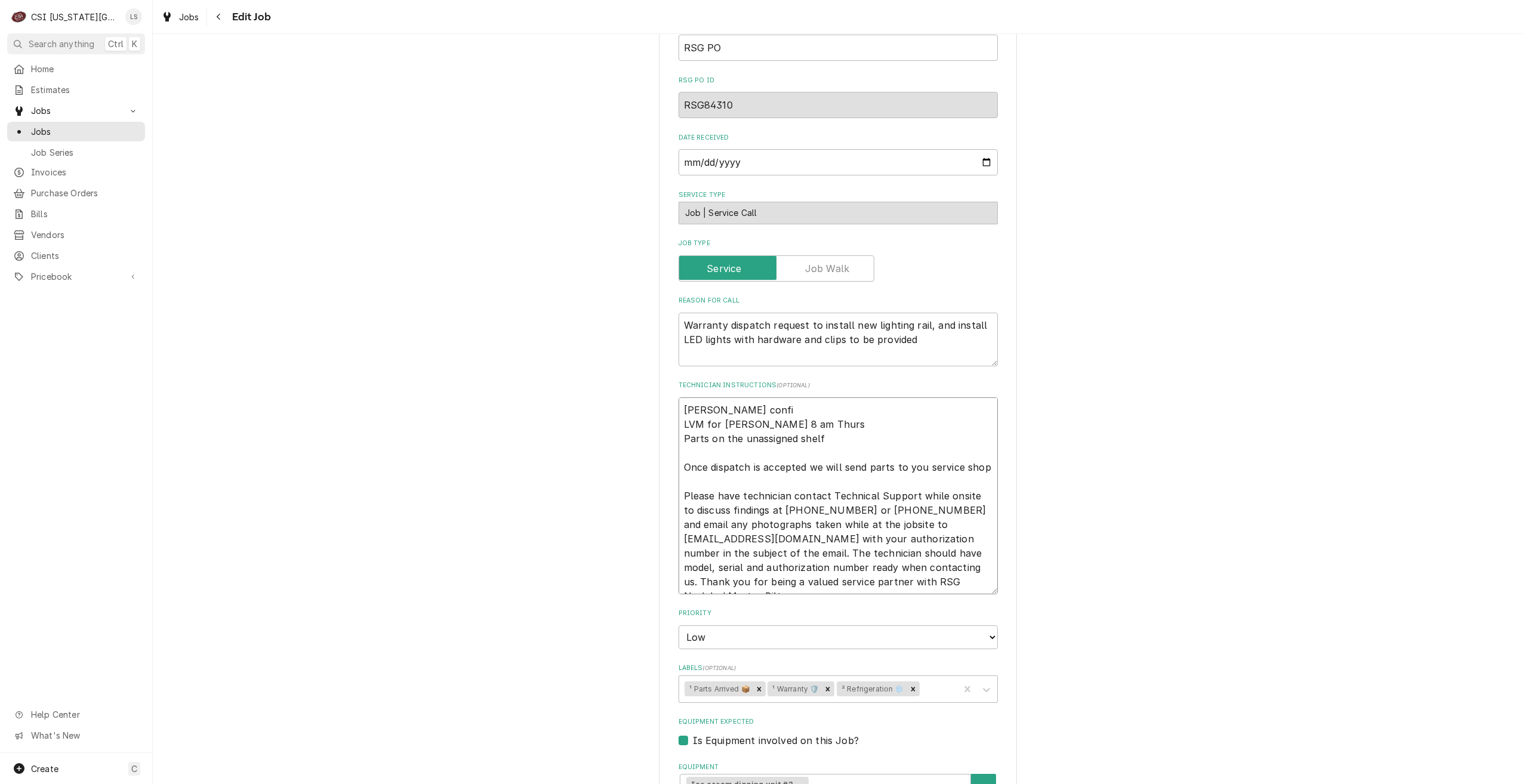
type textarea "x"
type textarea "Cody confirm LVM for Jim 8 am Thurs Parts on the unassigned shelf Once dispatch…"
type textarea "x"
type textarea "Cody confirme LVM for Jim 8 am Thurs Parts on the unassigned shelf Once dispatc…"
type textarea "x"
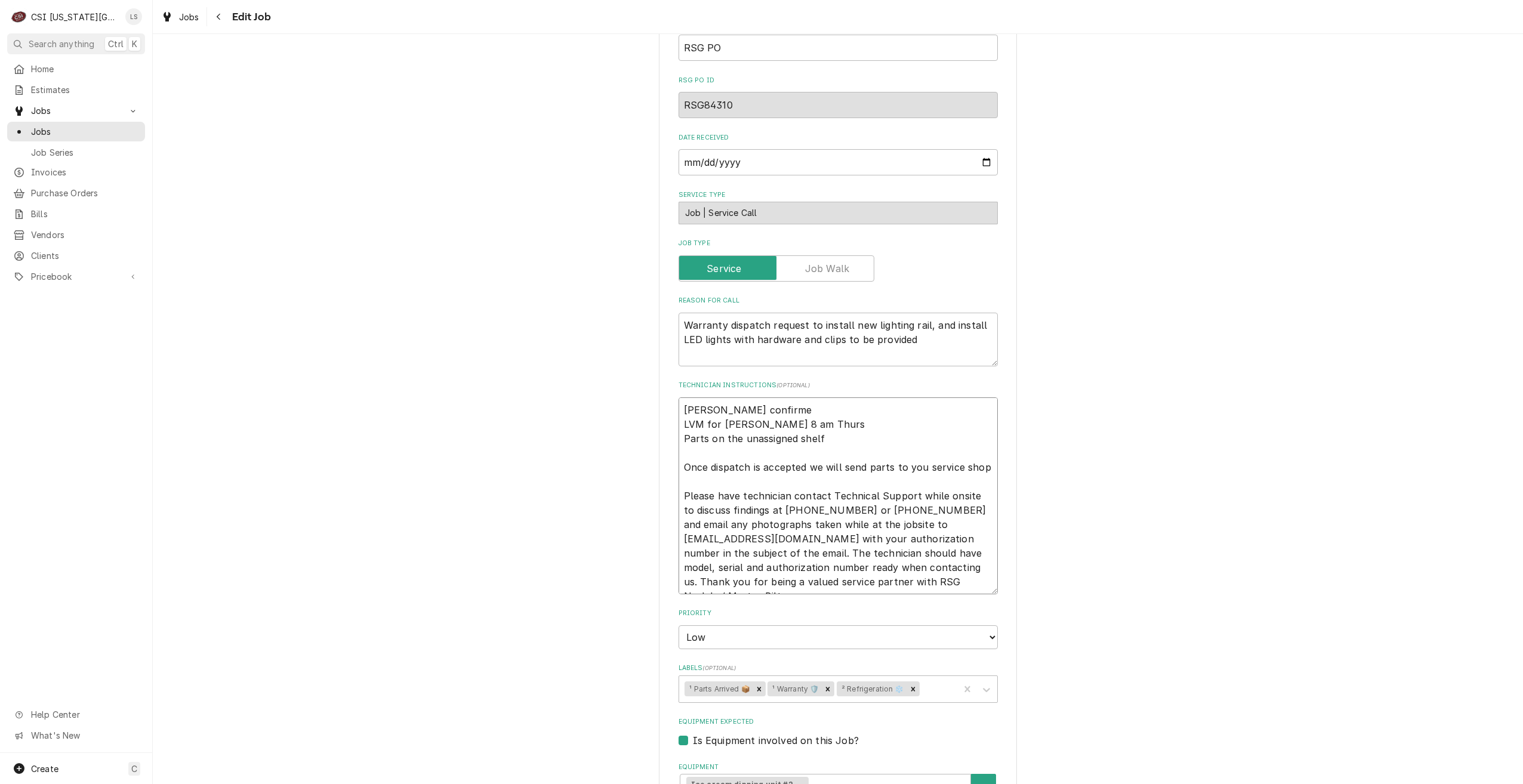
type textarea "Cody confirmed LVM for Jim 8 am Thurs Parts on the unassigned shelf Once dispat…"
type textarea "x"
type textarea "Cody confirmed LVM for Jim 8 am Thurs Parts on the unassigned shelf Once dispat…"
type textarea "x"
type textarea "Cody confirmed 8 LVM for Jim 8 am Thurs Parts on the unassigned shelf Once disp…"
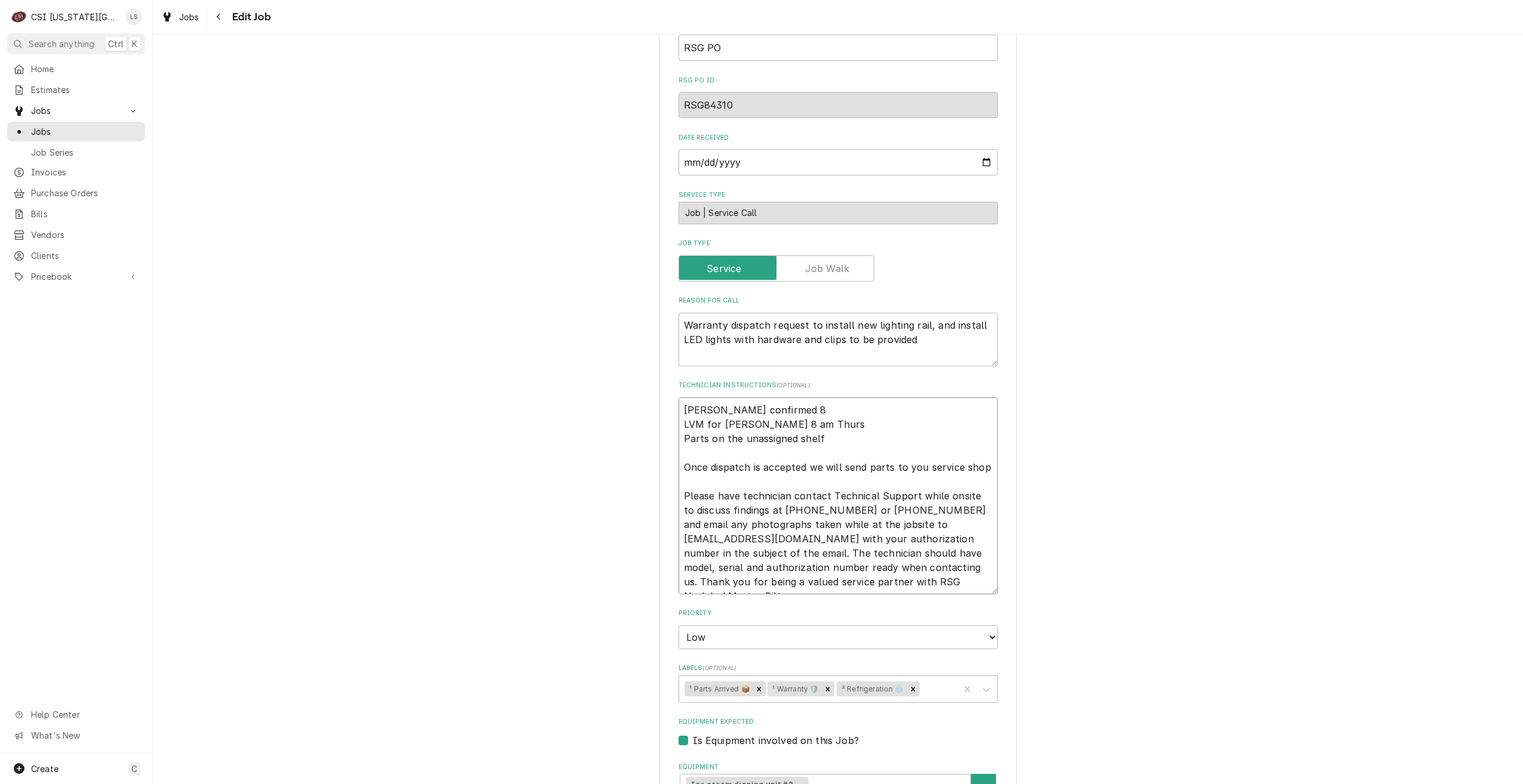
type textarea "x"
type textarea "Cody confirmed 8a LVM for Jim 8 am Thurs Parts on the unassigned shelf Once dis…"
type textarea "x"
type textarea "Cody confirmed 8am LVM for Jim 8 am Thurs Parts on the unassigned shelf Once di…"
type textarea "x"
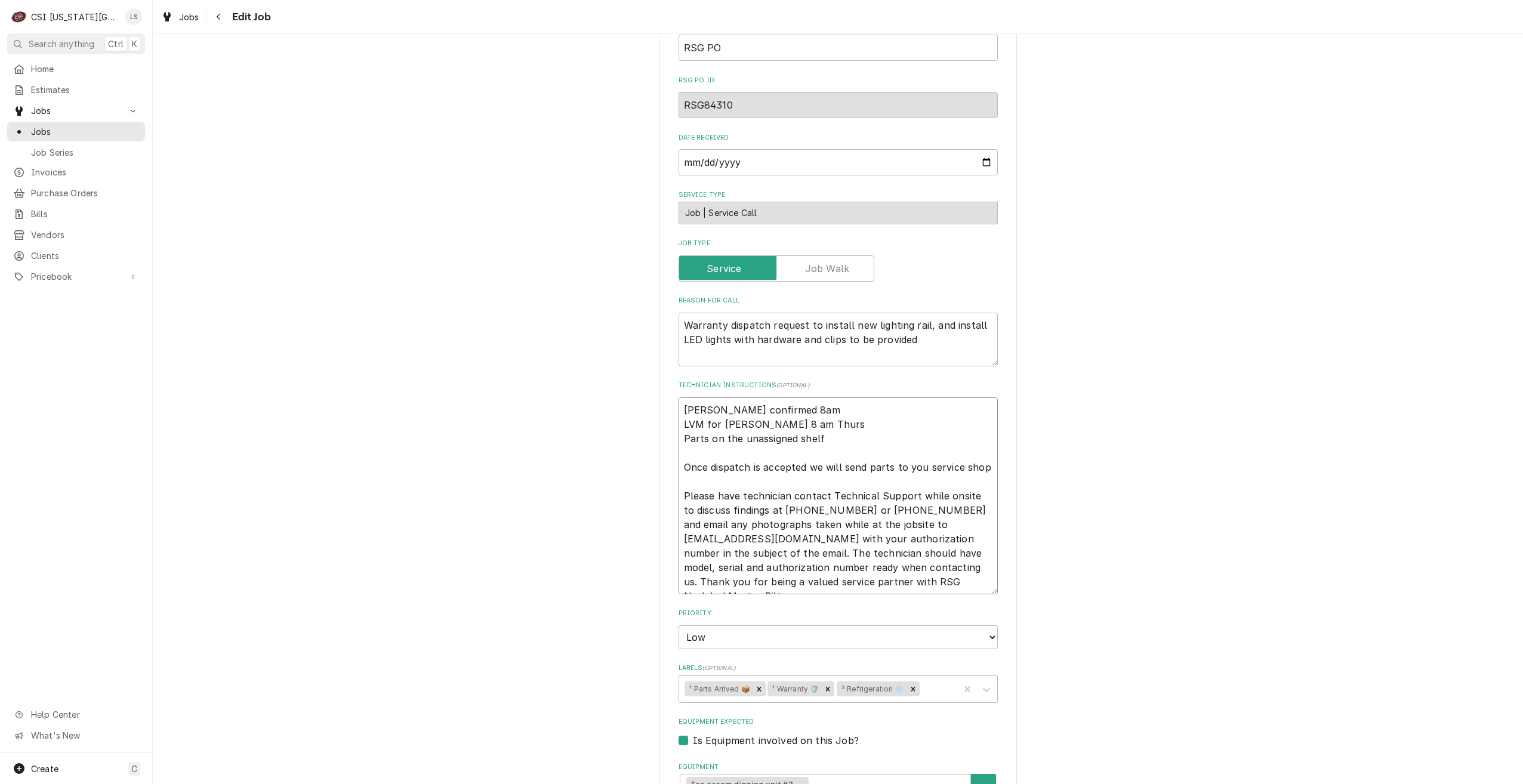
type textarea "Cody confirmed 8am T LVM for Jim 8 am Thurs Parts on the unassigned shelf Once …"
type textarea "x"
type textarea "Cody confirmed 8am Th LVM for Jim 8 am Thurs Parts on the unassigned shelf Once…"
type textarea "x"
type textarea "Cody confirmed 8am Thru LVM for Jim 8 am Thurs Parts on the unassigned shelf On…"
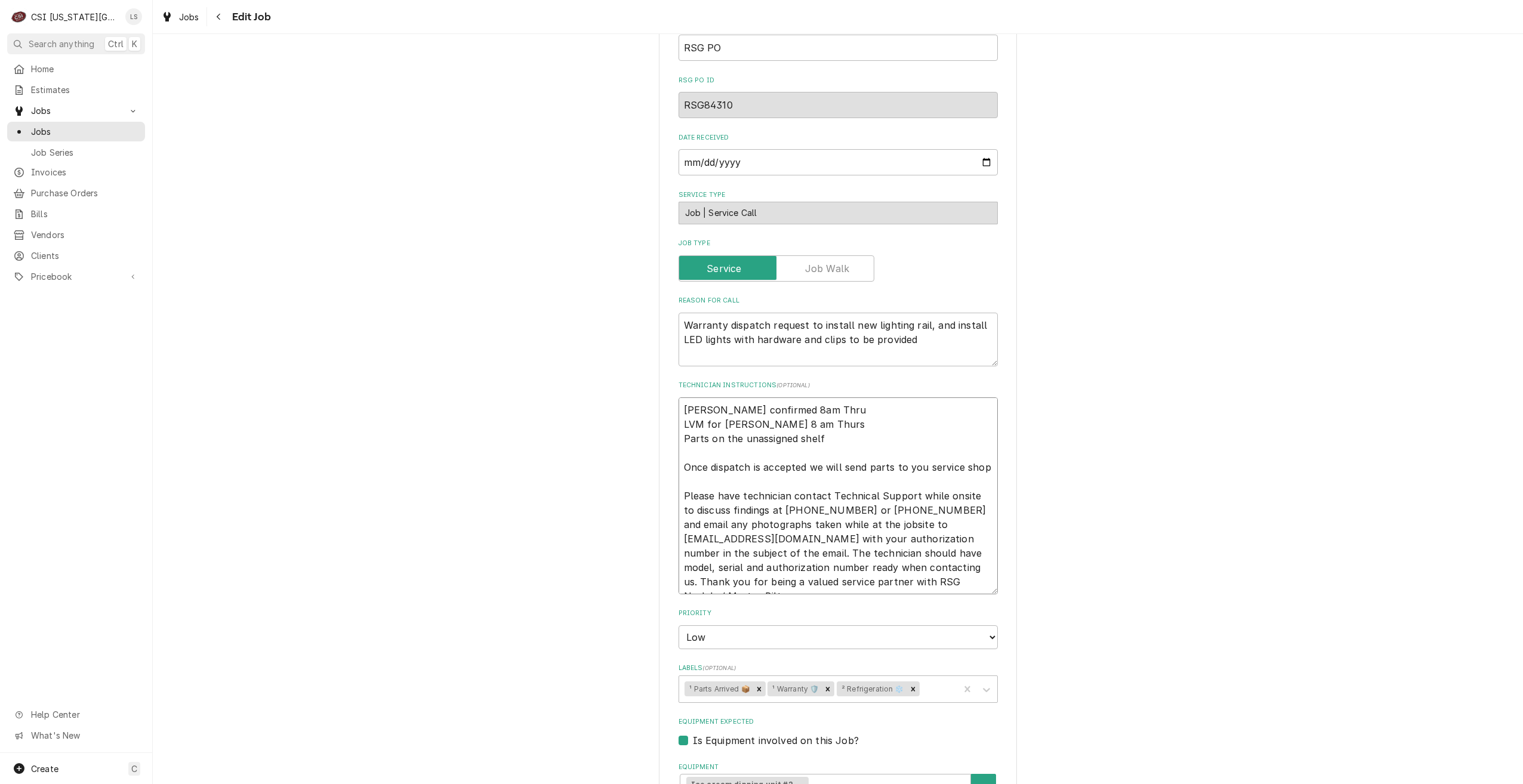
type textarea "x"
type textarea "Cody confirmed 8am Thrus LVM for Jim 8 am Thurs Parts on the unassigned shelf O…"
type textarea "x"
type textarea "Cody confirmed 8am Thrus LVM for Jim 8 am Thurs Parts on the unassigned shelf O…"
type textarea "x"
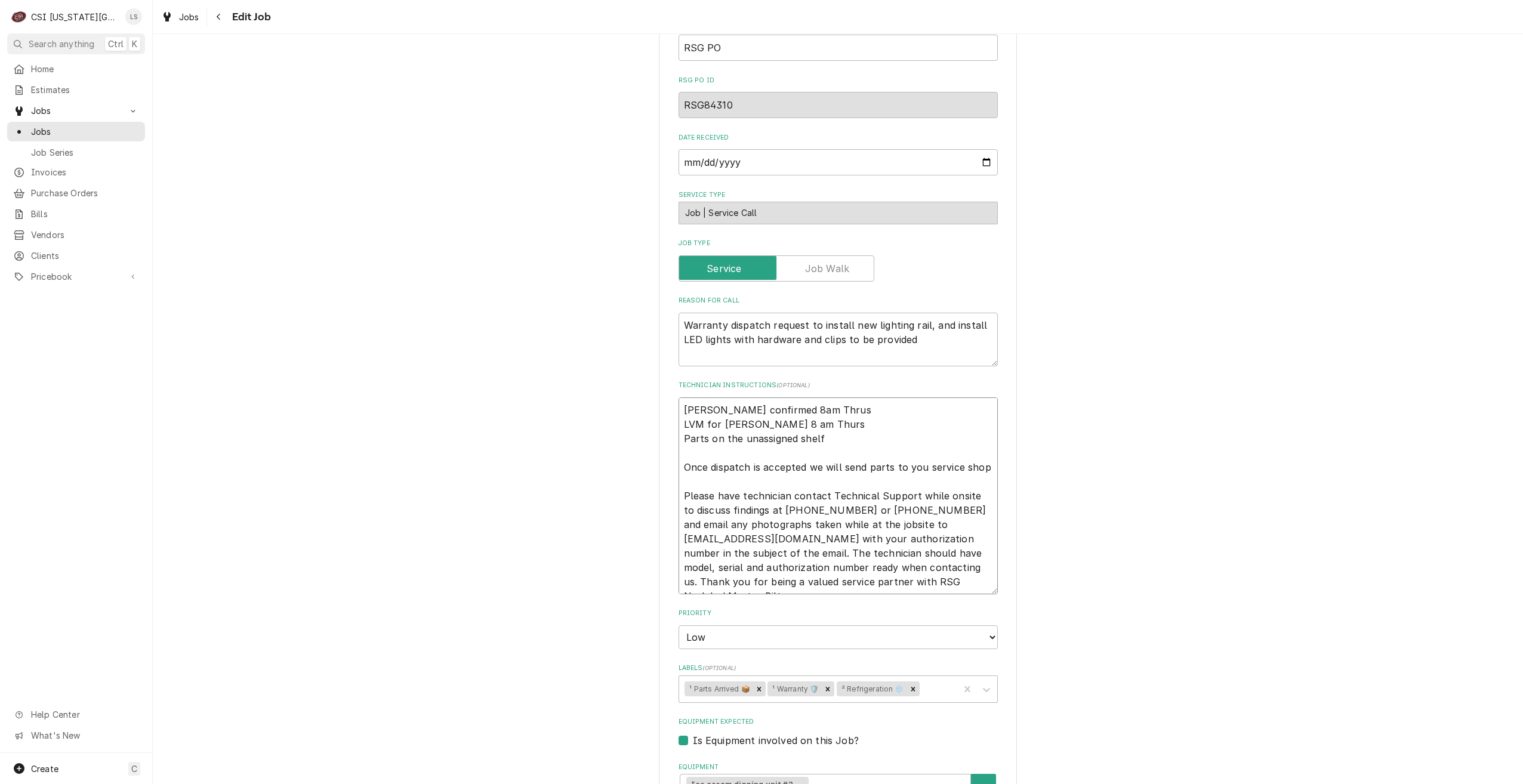
type textarea "Cody confirmed 8am Thrus LVM for Jim 8 am Thurs Parts on the unassigned shelf O…"
type textarea "x"
type textarea "Cody confirmed 8am Thru LVM for Jim 8 am Thurs Parts on the unassigned shelf On…"
type textarea "x"
type textarea "Cody confirmed 8am Thr LVM for Jim 8 am Thurs Parts on the unassigned shelf Onc…"
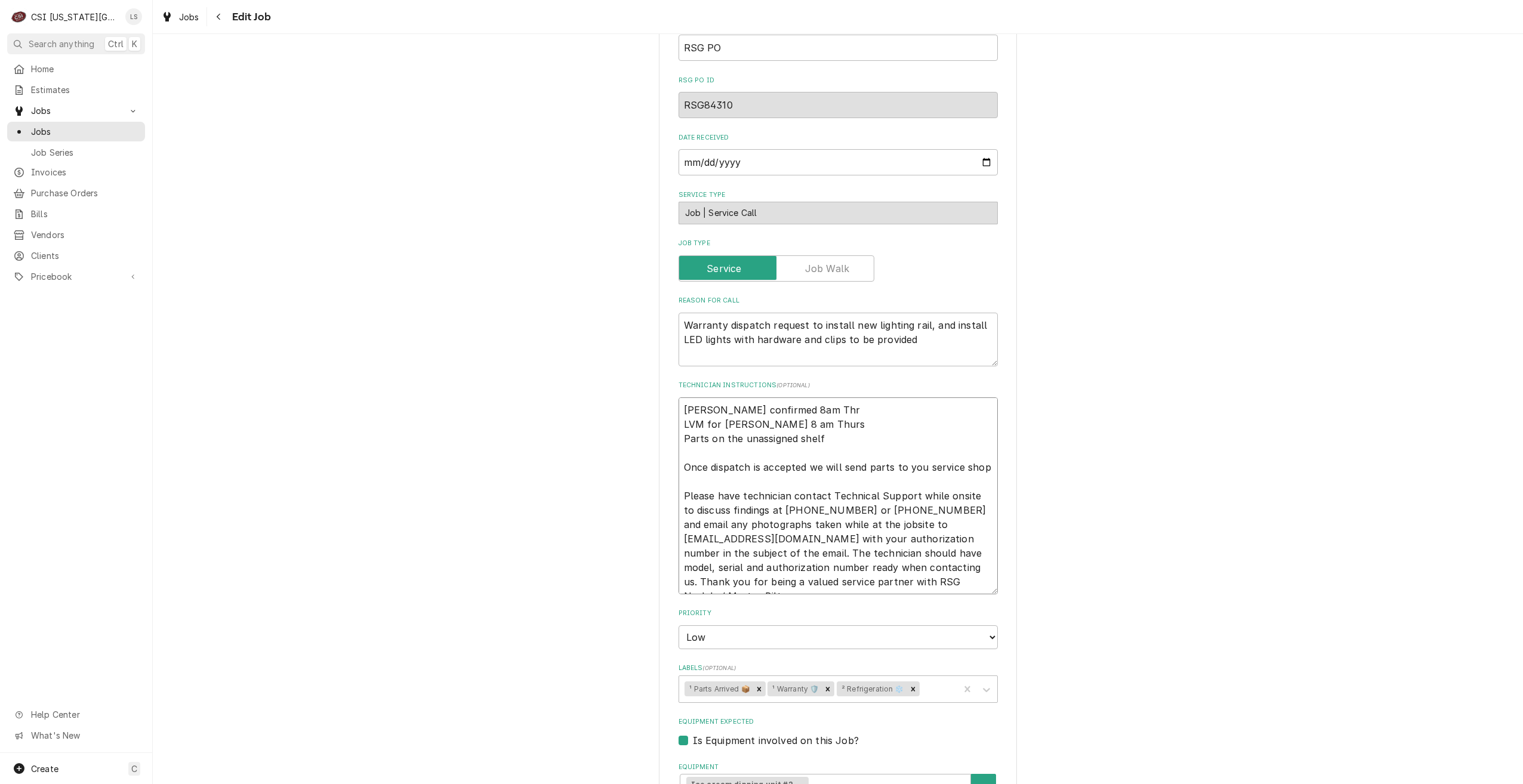
type textarea "x"
type textarea "Cody confirmed 8am Th LVM for Jim 8 am Thurs Parts on the unassigned shelf Once…"
type textarea "x"
type textarea "Cody confirmed 8am Thur LVM for Jim 8 am Thurs Parts on the unassigned shelf On…"
type textarea "x"
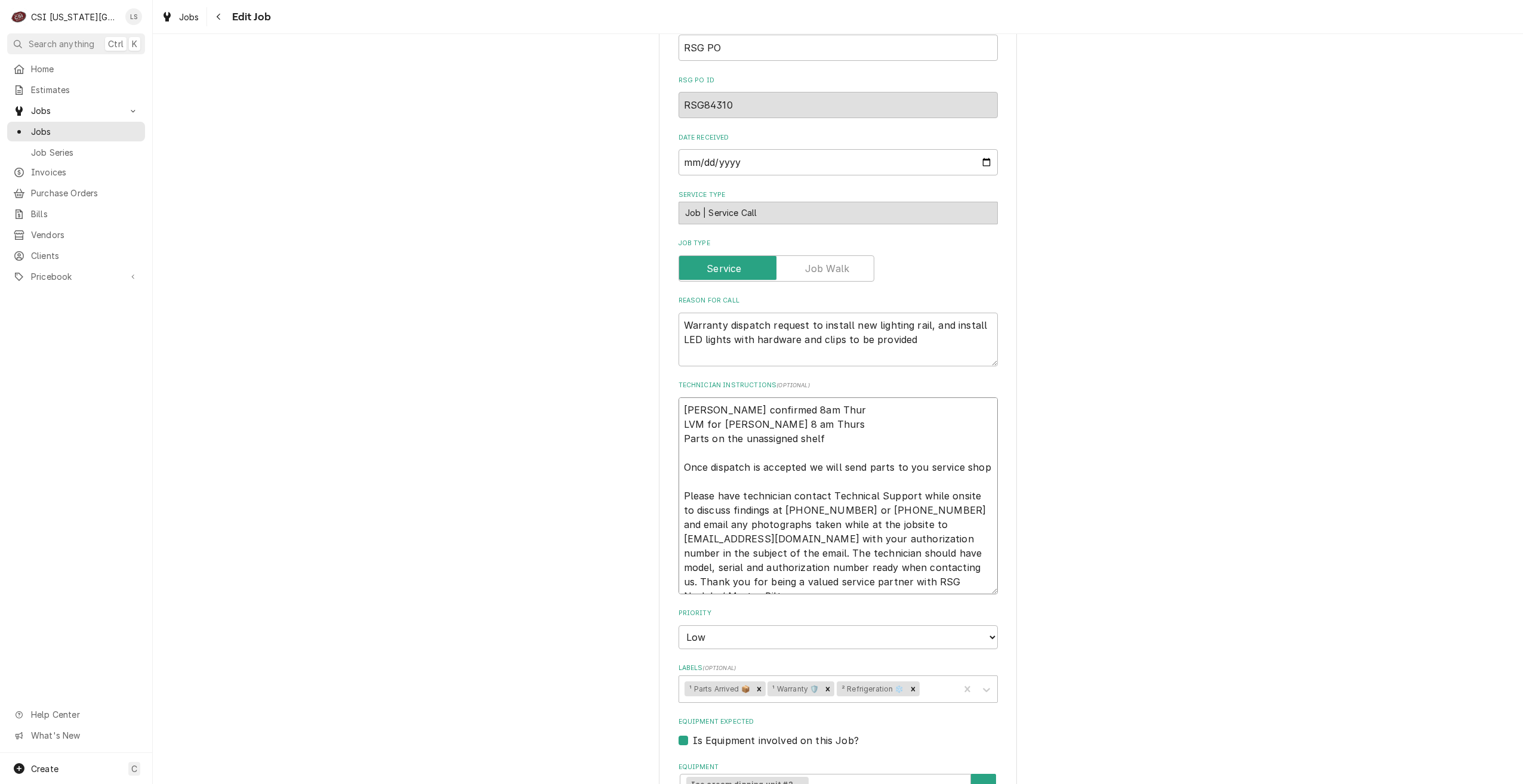
type textarea "Cody confirmed 8am Thurs LVM for Jim 8 am Thurs Parts on the unassigned shelf O…"
type textarea "x"
type textarea "Cody confirmed 8am Thurs LVM for Jim 8 am Thurs Parts on the unassigned shelf O…"
type textarea "x"
type textarea "Cody confirmed 8am Thurs wi LVM for Jim 8 am Thurs Parts on the unassigned shel…"
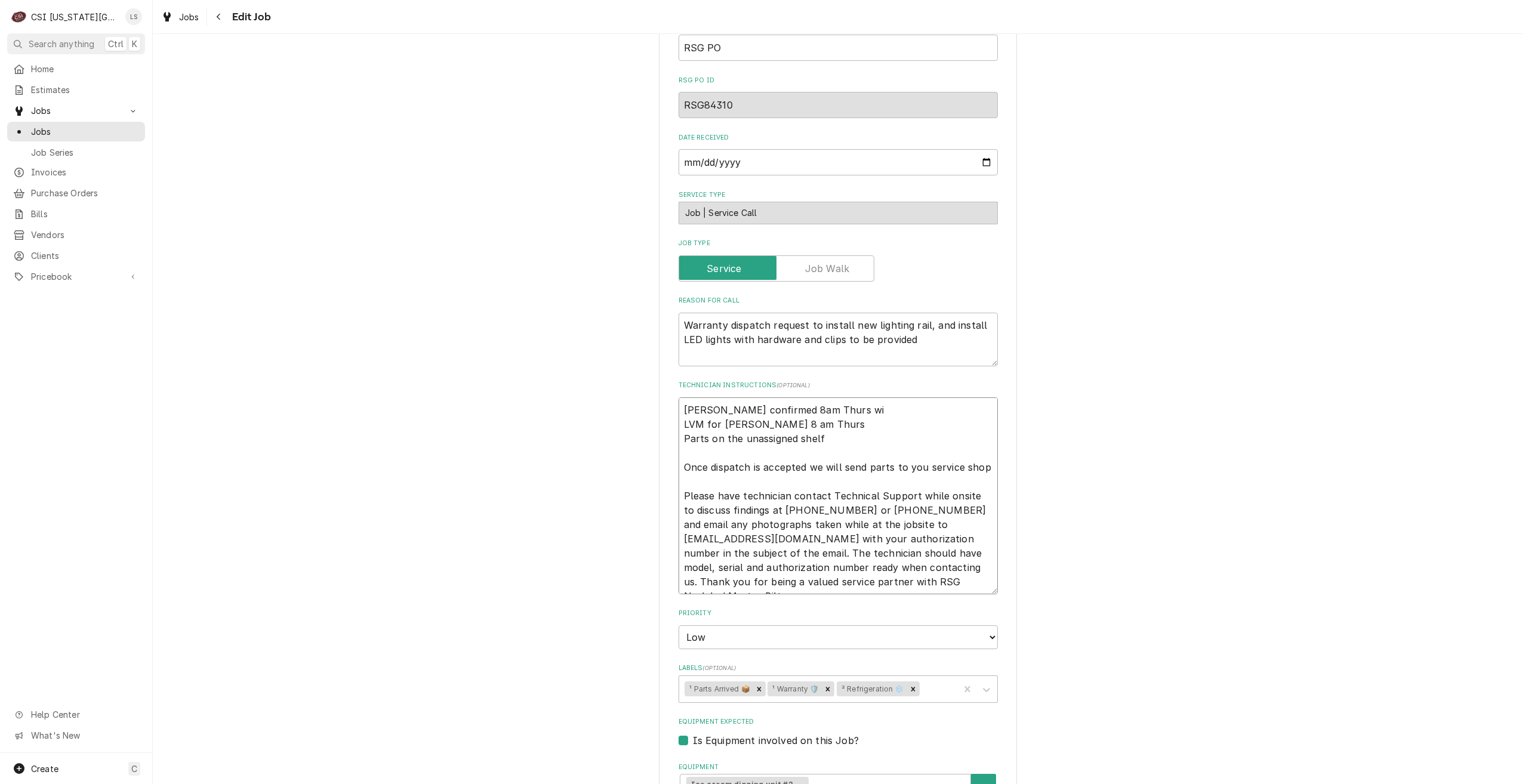
type textarea "x"
type textarea "Cody confirmed 8am Thurs wit LVM for Jim 8 am Thurs Parts on the unassigned she…"
type textarea "x"
type textarea "Cody confirmed 8am Thurs with LVM for Jim 8 am Thurs Parts on the unassigned sh…"
type textarea "x"
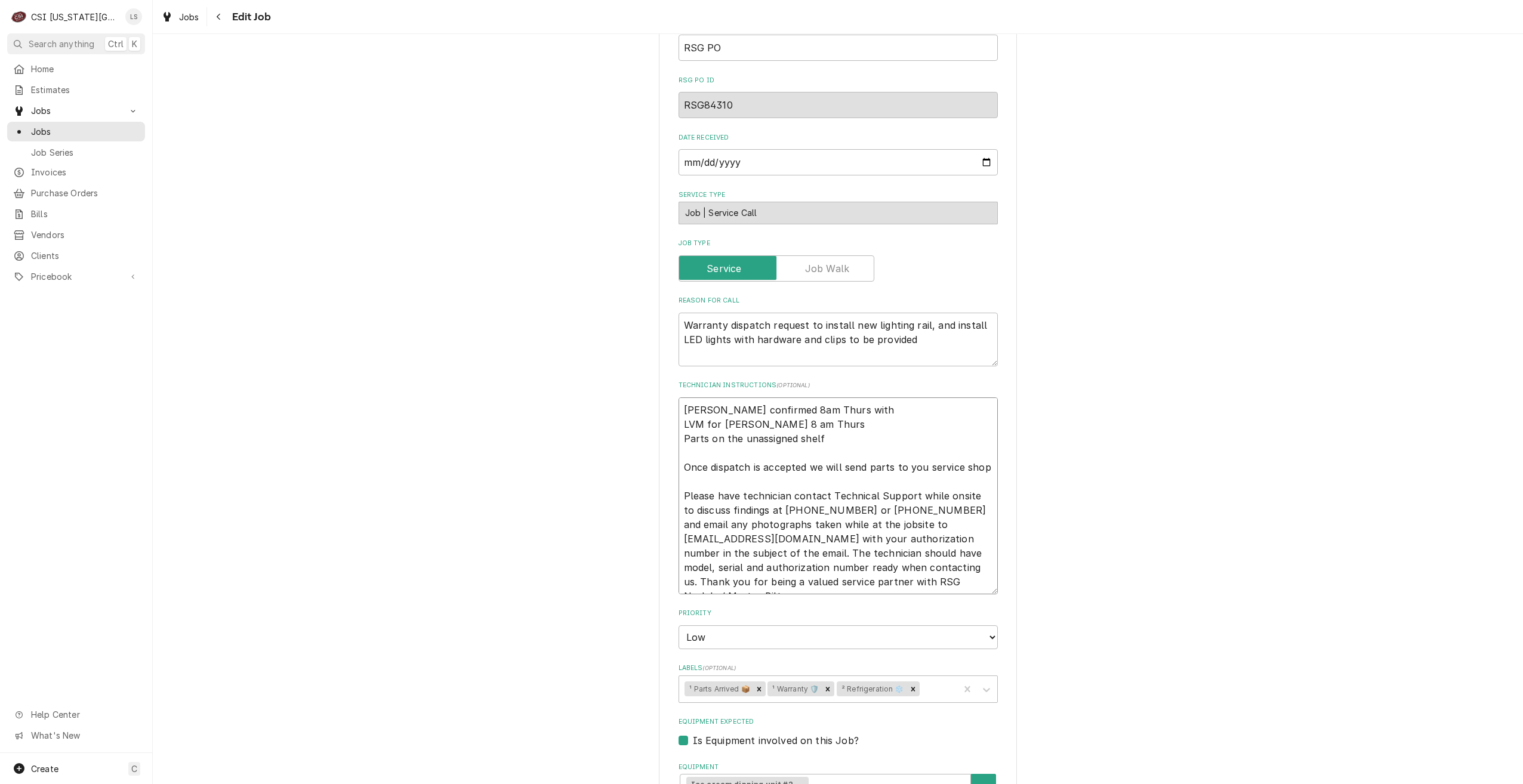
type textarea "Cody confirmed 8am Thurs with J LVM for Jim 8 am Thurs Parts on the unassigned …"
type textarea "x"
type textarea "Cody confirmed 8am Thurs with Ji LVM for Jim 8 am Thurs Parts on the unassigned…"
type textarea "x"
type textarea "Cody confirmed 8am Thurs with Jim LVM for Jim 8 am Thurs Parts on the unassigne…"
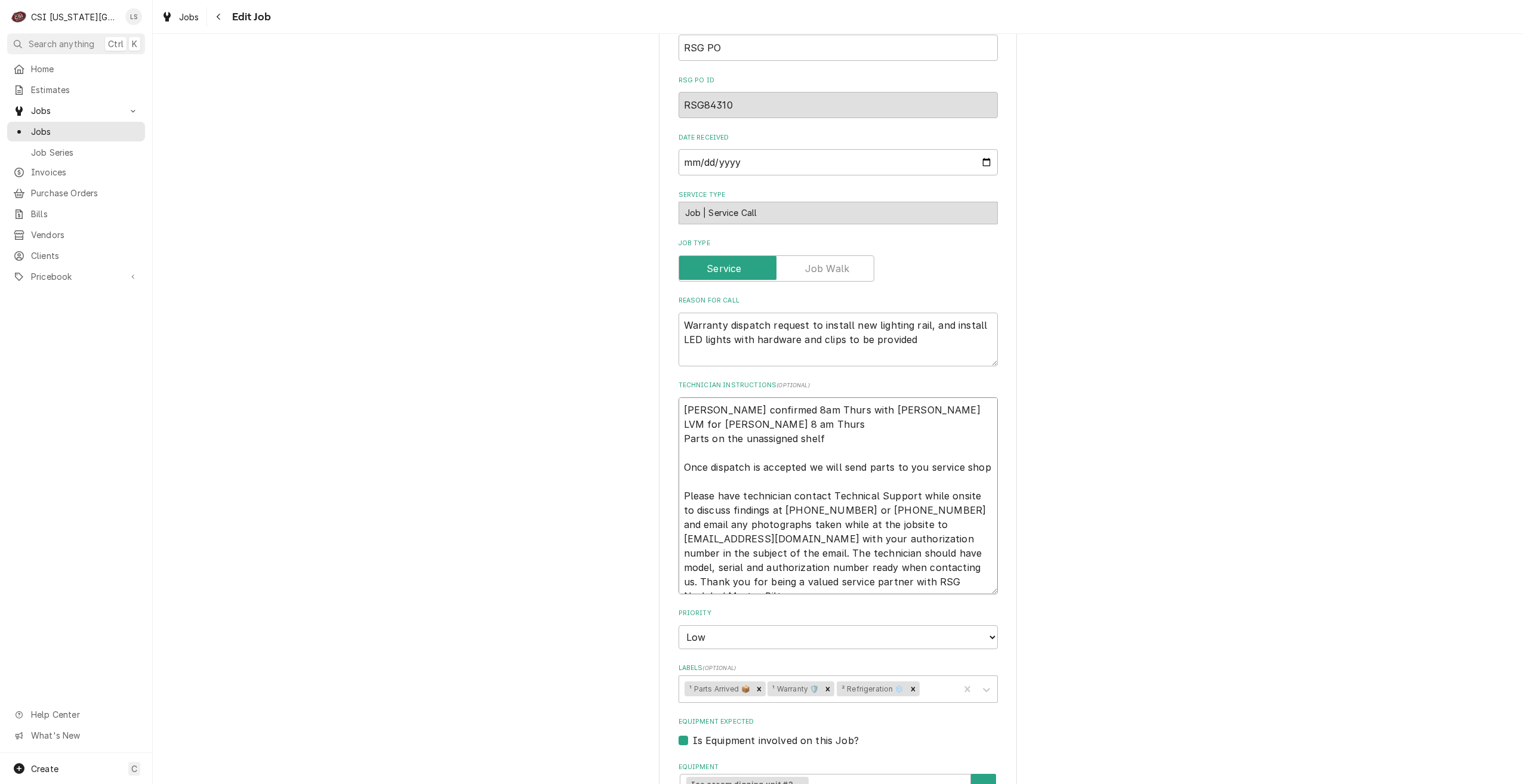
type textarea "x"
type textarea "Cody confirmed 8am Thurs with Jim LVM for Jim 8 am Thurs Parts on the unassigne…"
click at [1139, 247] on div "Use the fields below to edit this job: Client Details Client REFRIGERATED SOLUT…" at bounding box center [838, 544] width 1370 height 1593
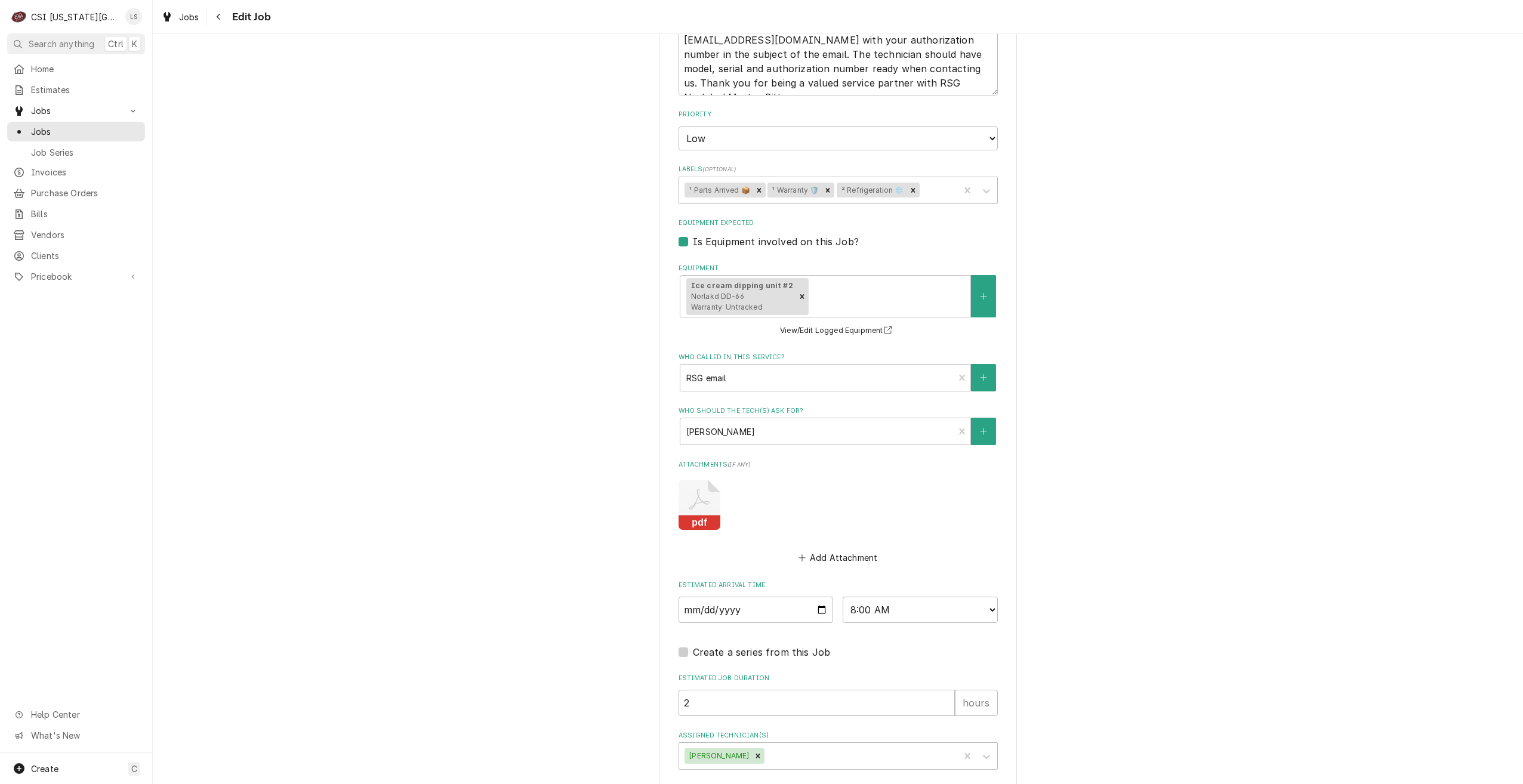
scroll to position [856, 0]
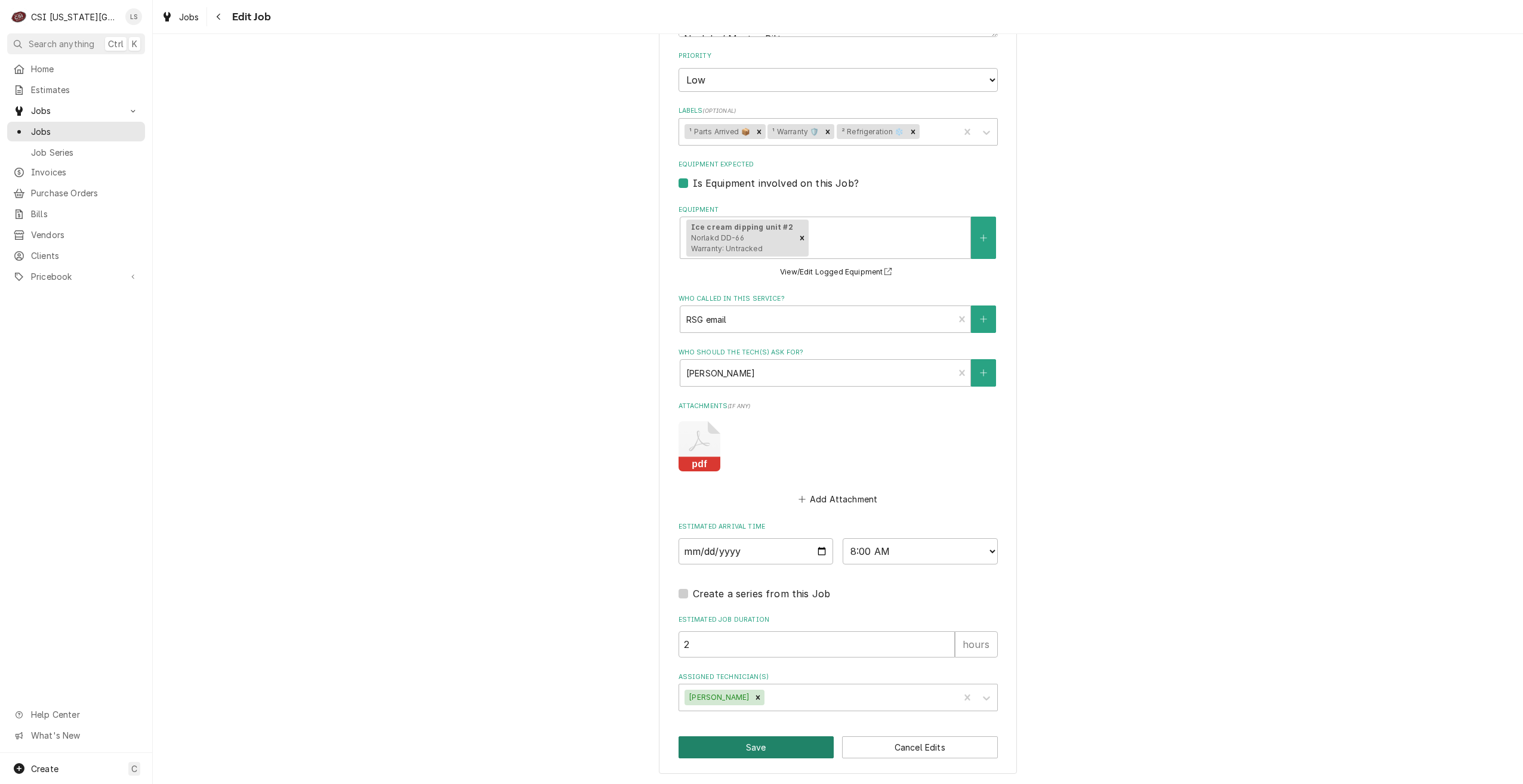
click at [727, 741] on button "Save" at bounding box center [757, 747] width 156 height 22
type textarea "x"
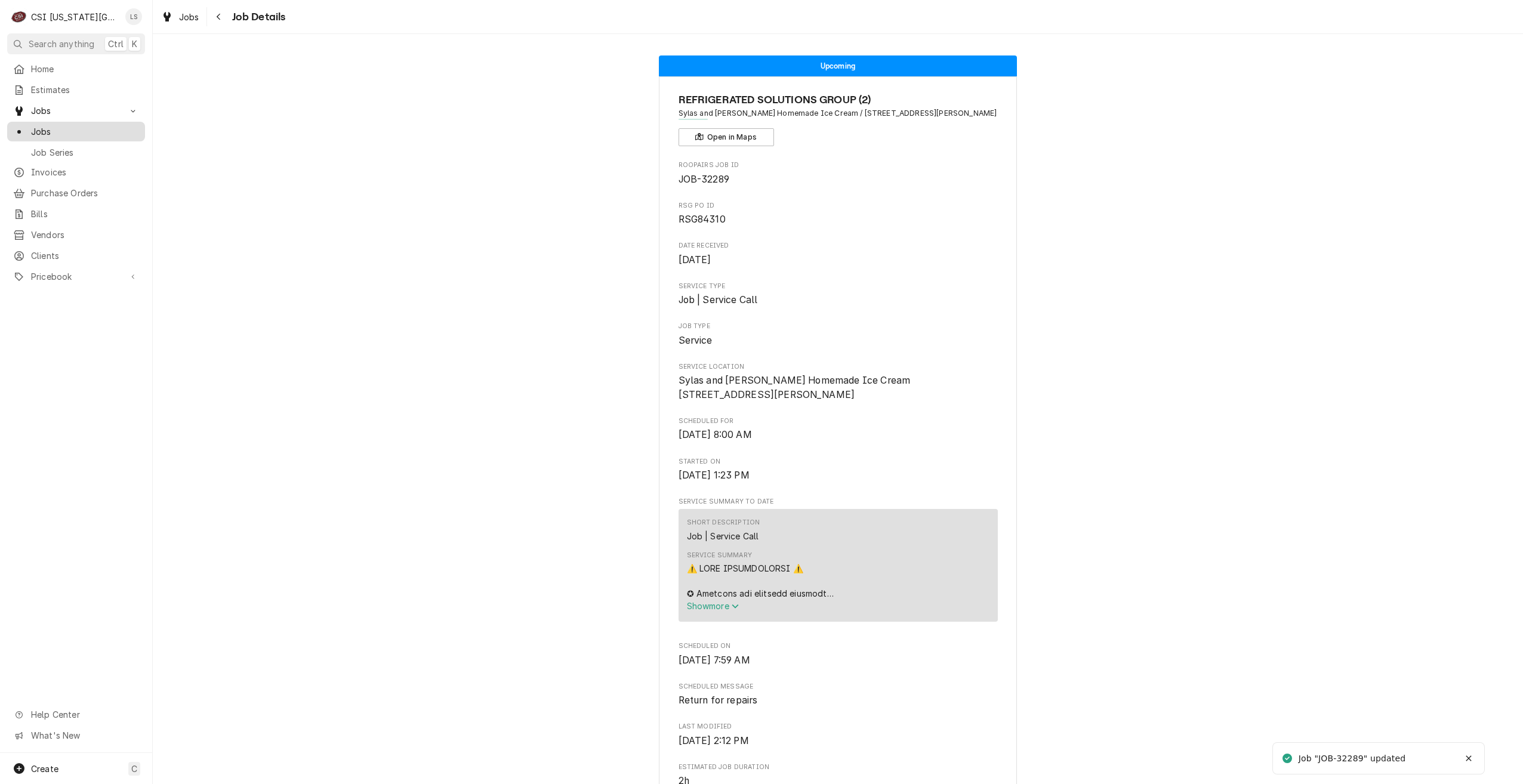
click at [142, 128] on link "Jobs" at bounding box center [76, 131] width 138 height 20
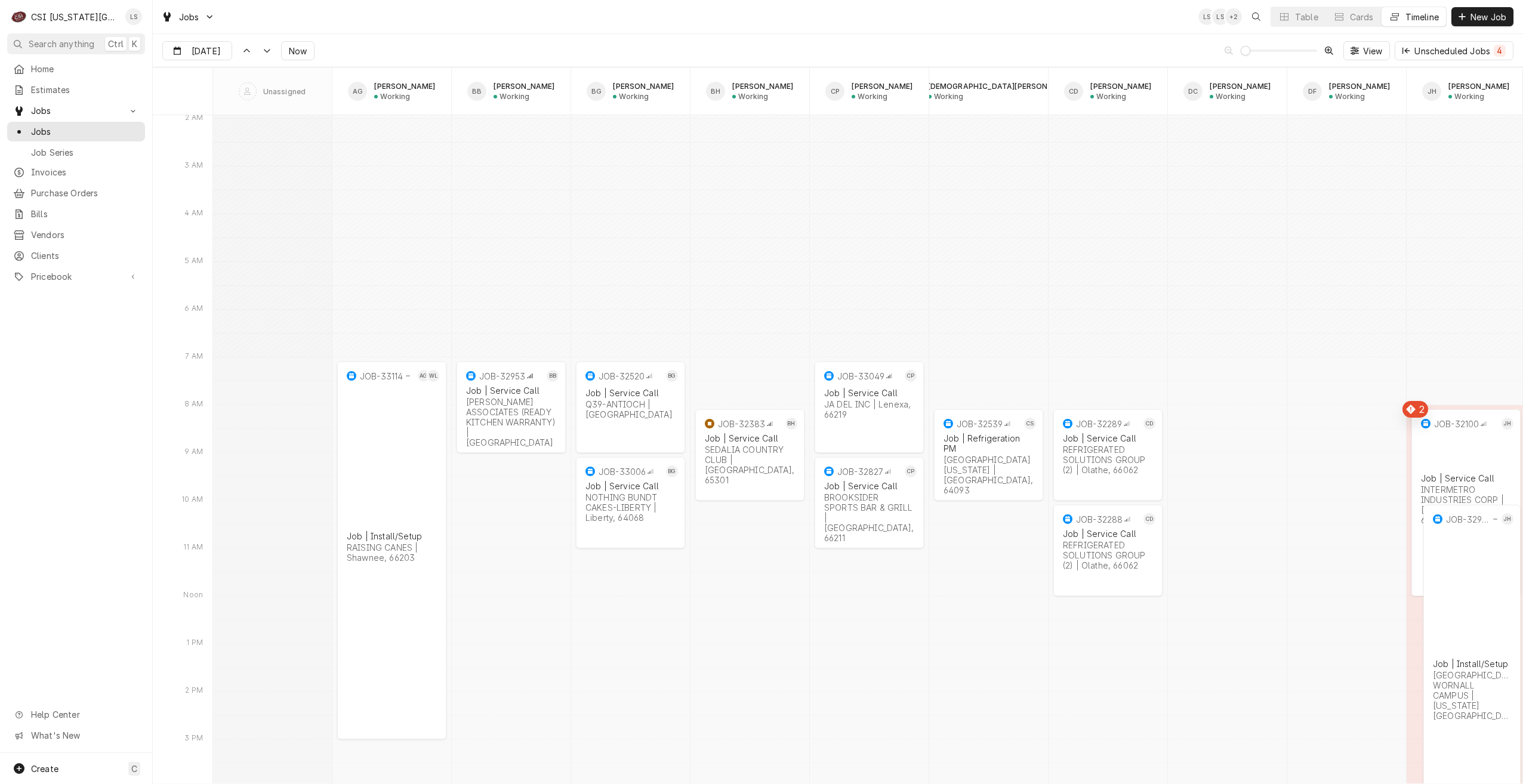
scroll to position [13831, 0]
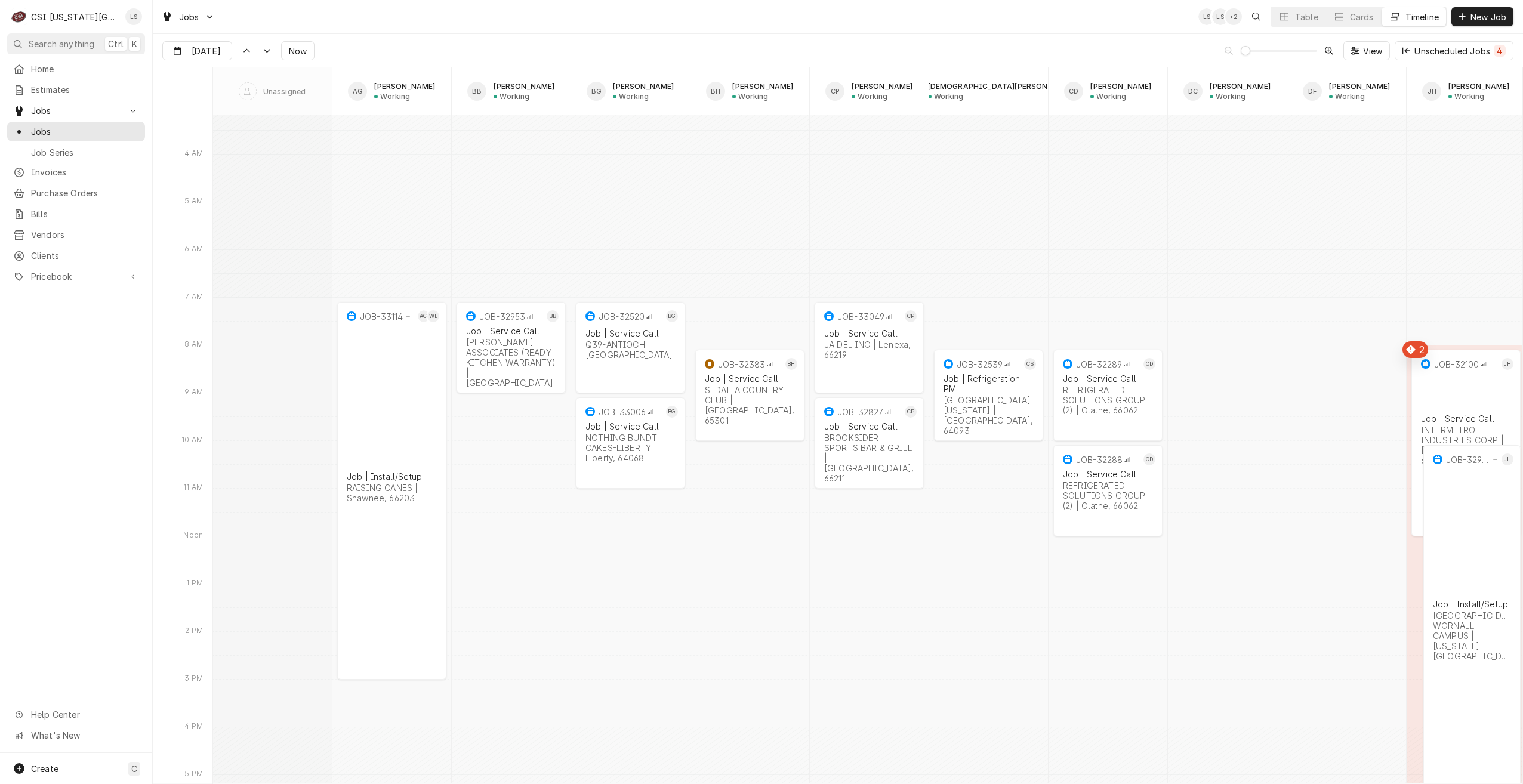
click at [1021, 27] on div "Jobs LS LS + 2 Table Cards Timeline New Job" at bounding box center [838, 16] width 1370 height 33
click at [286, 49] on span "Now" at bounding box center [297, 51] width 23 height 12
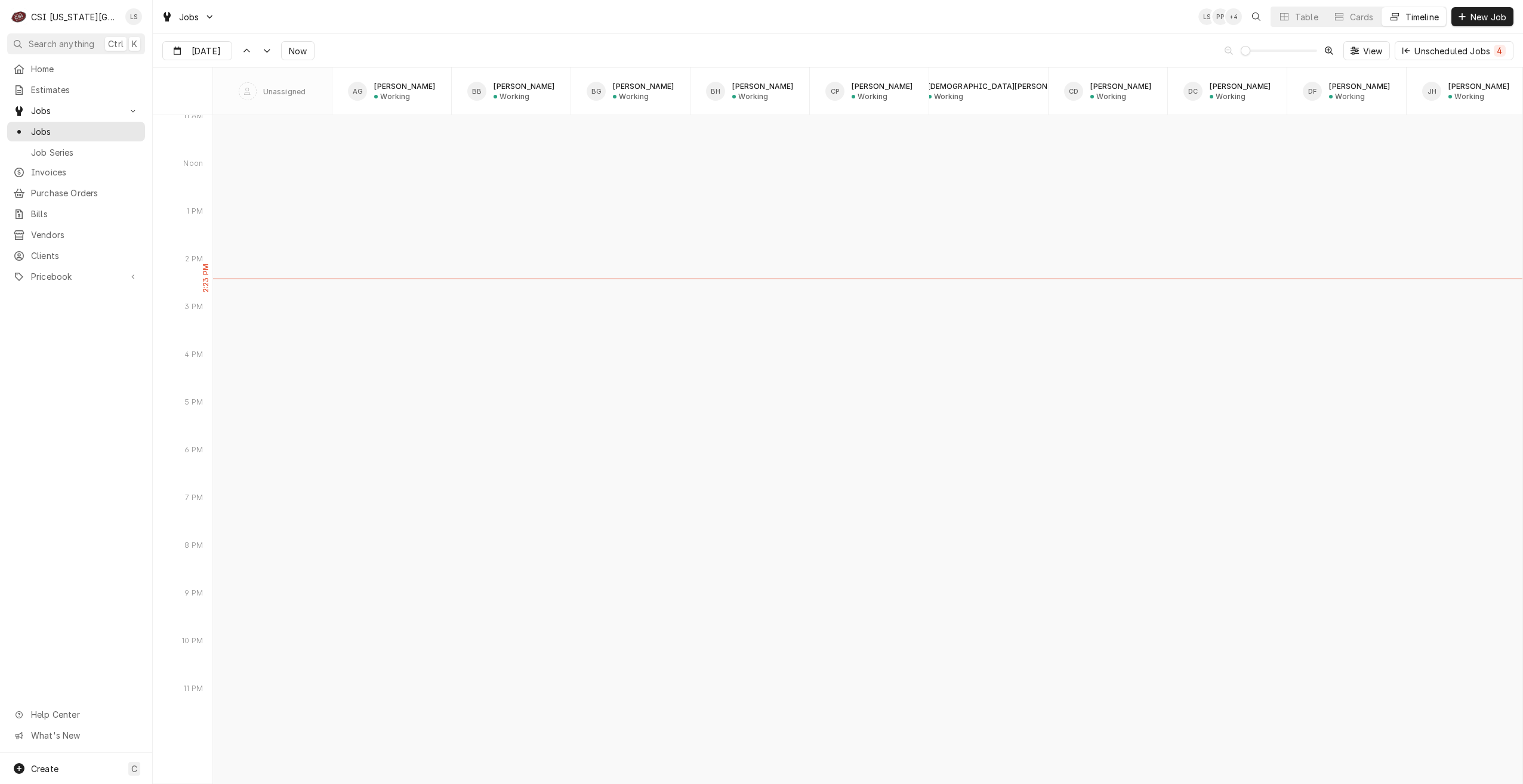
scroll to position [12890, 0]
type input "Oct 1"
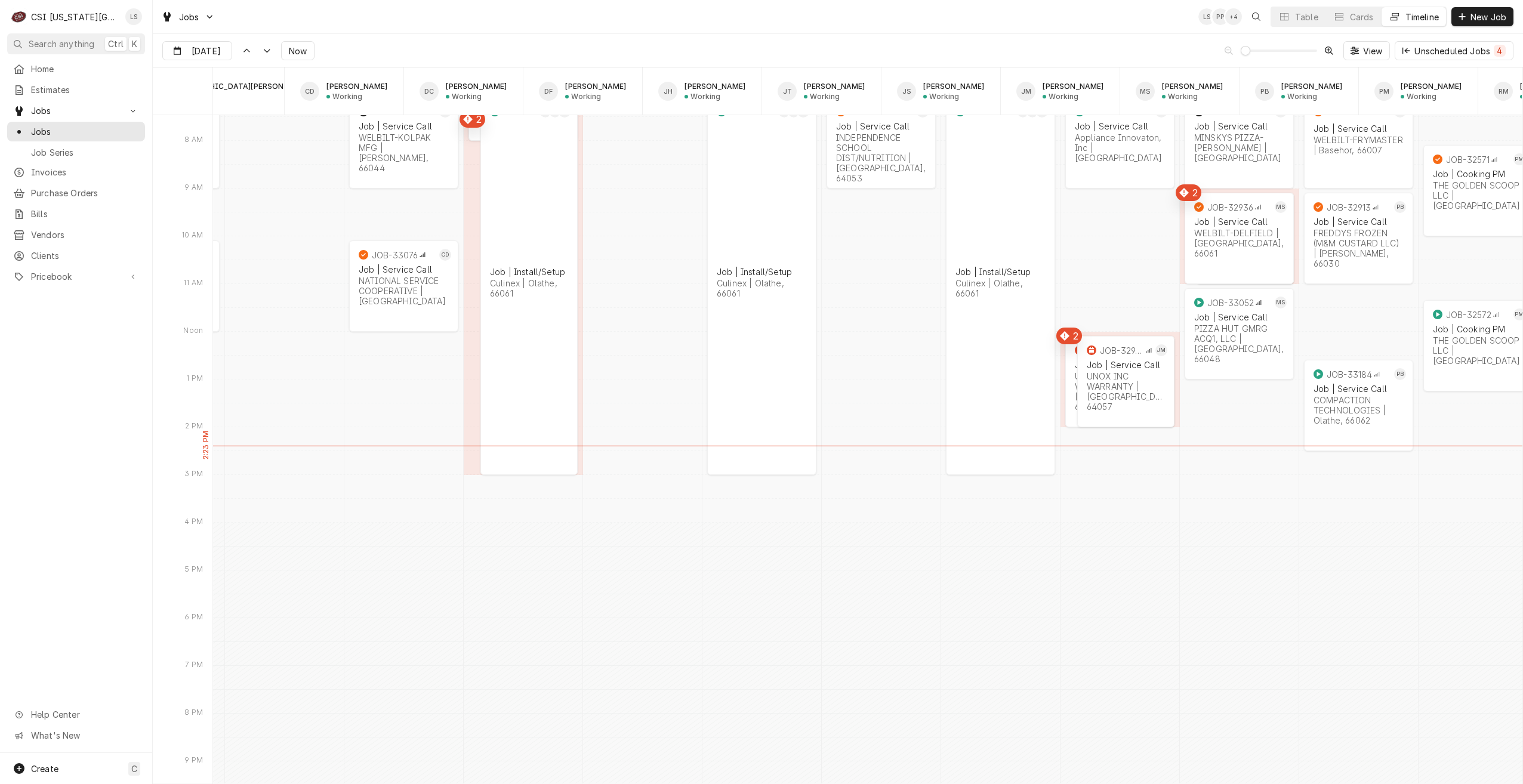
scroll to position [0, 0]
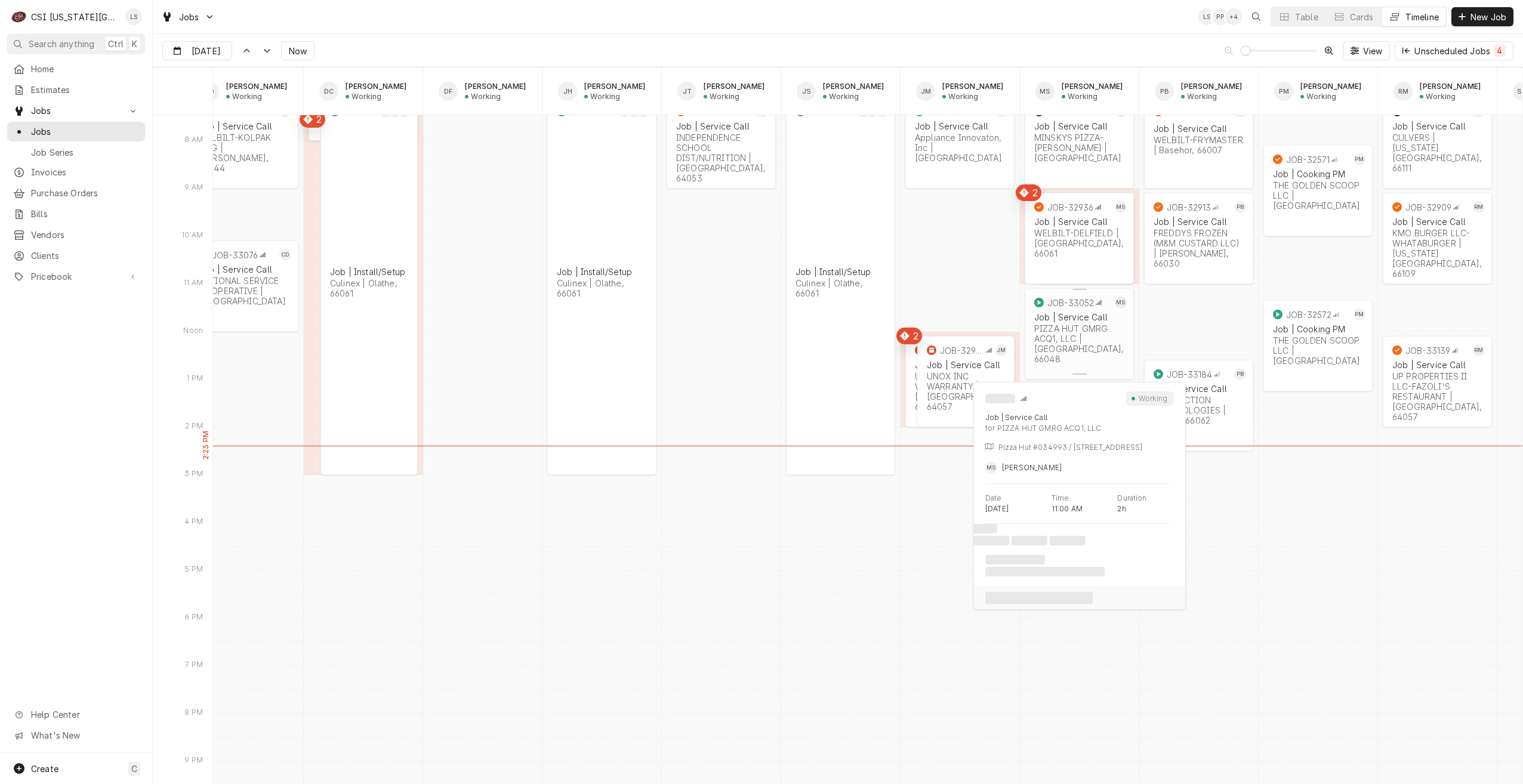
click at [1094, 351] on div "PIZZA HUT GMRG ACQ1, LLC | Leavenworth, 66048" at bounding box center [1079, 344] width 90 height 41
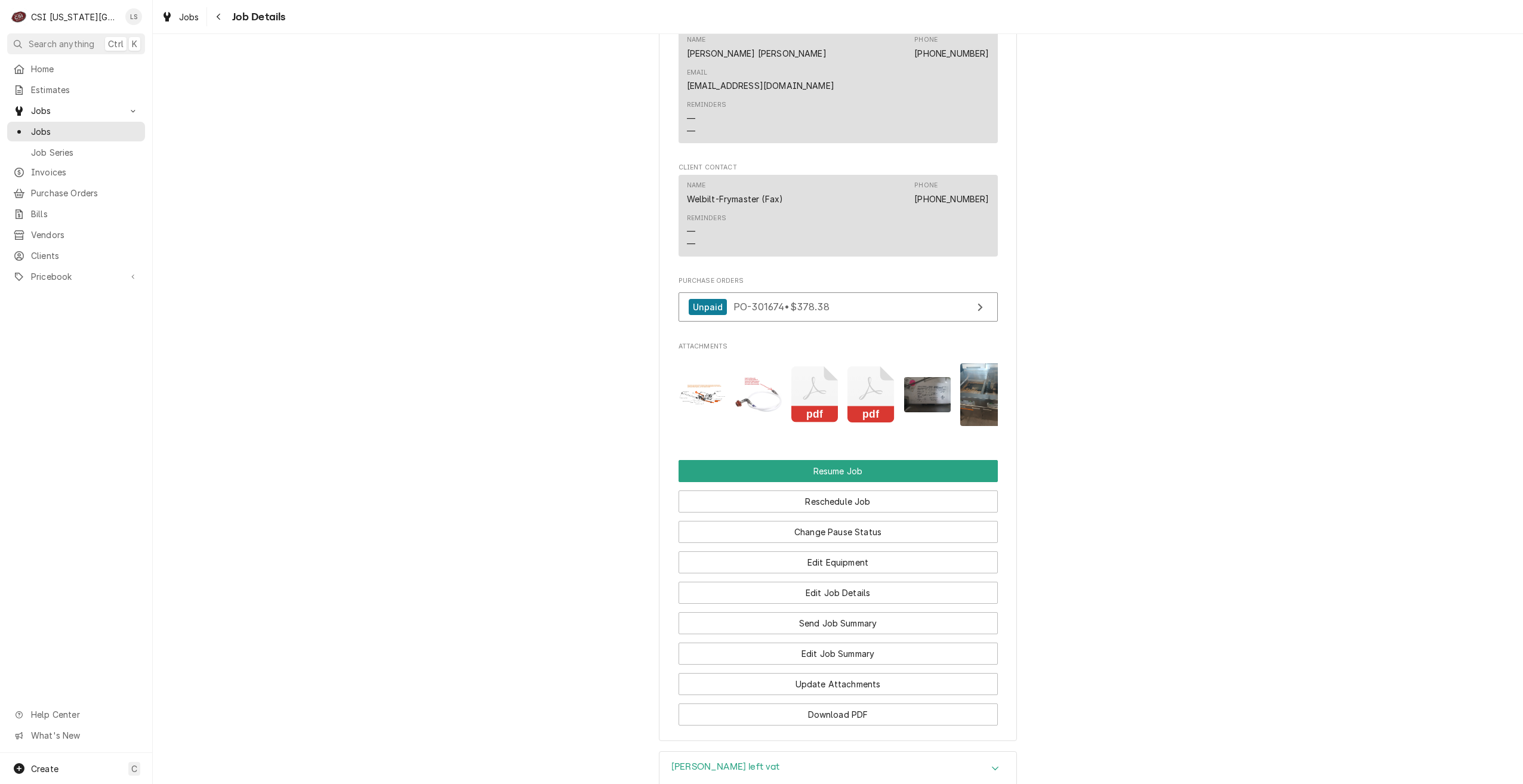
scroll to position [2580, 0]
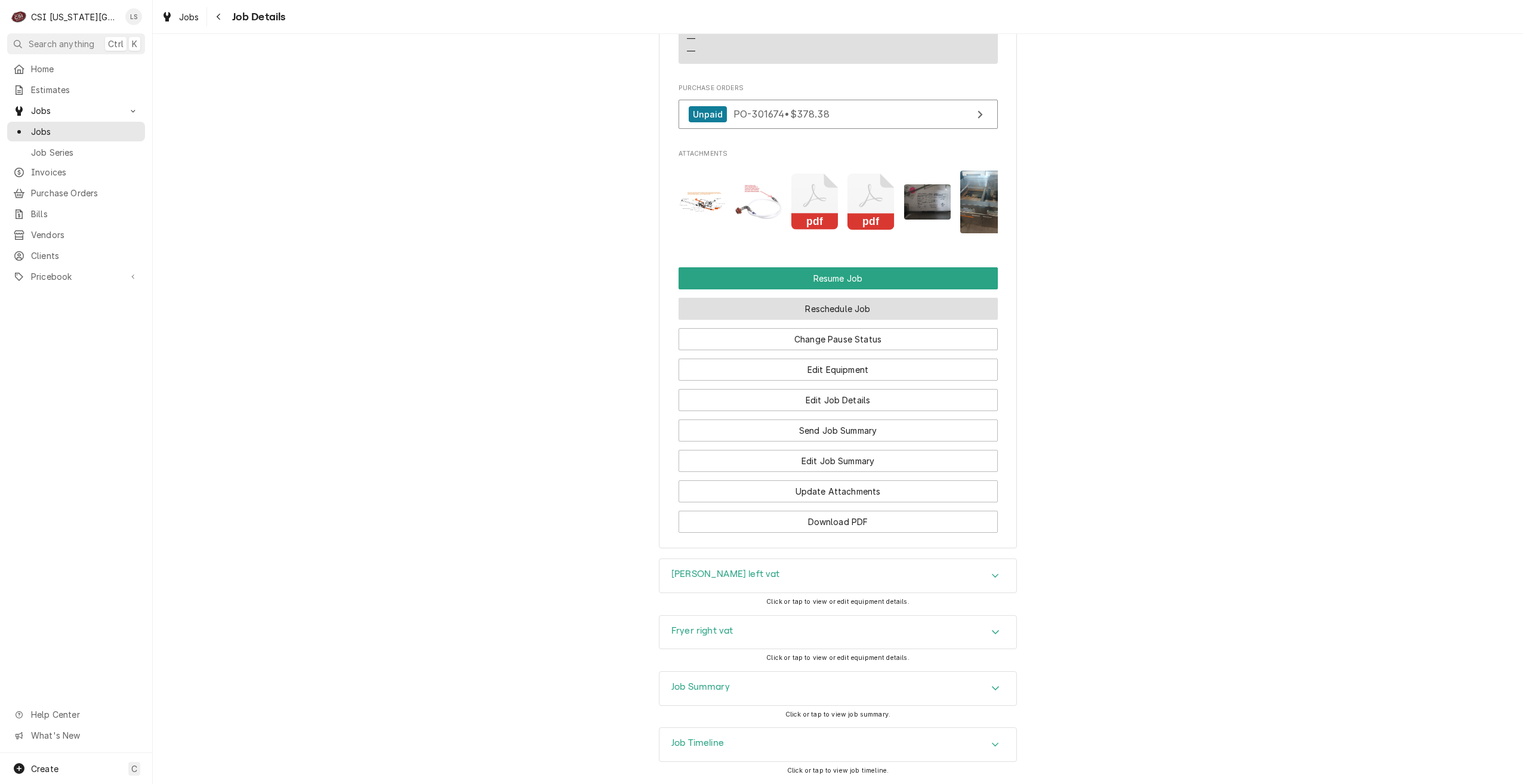
click at [689, 298] on button "Reschedule Job" at bounding box center [838, 309] width 319 height 22
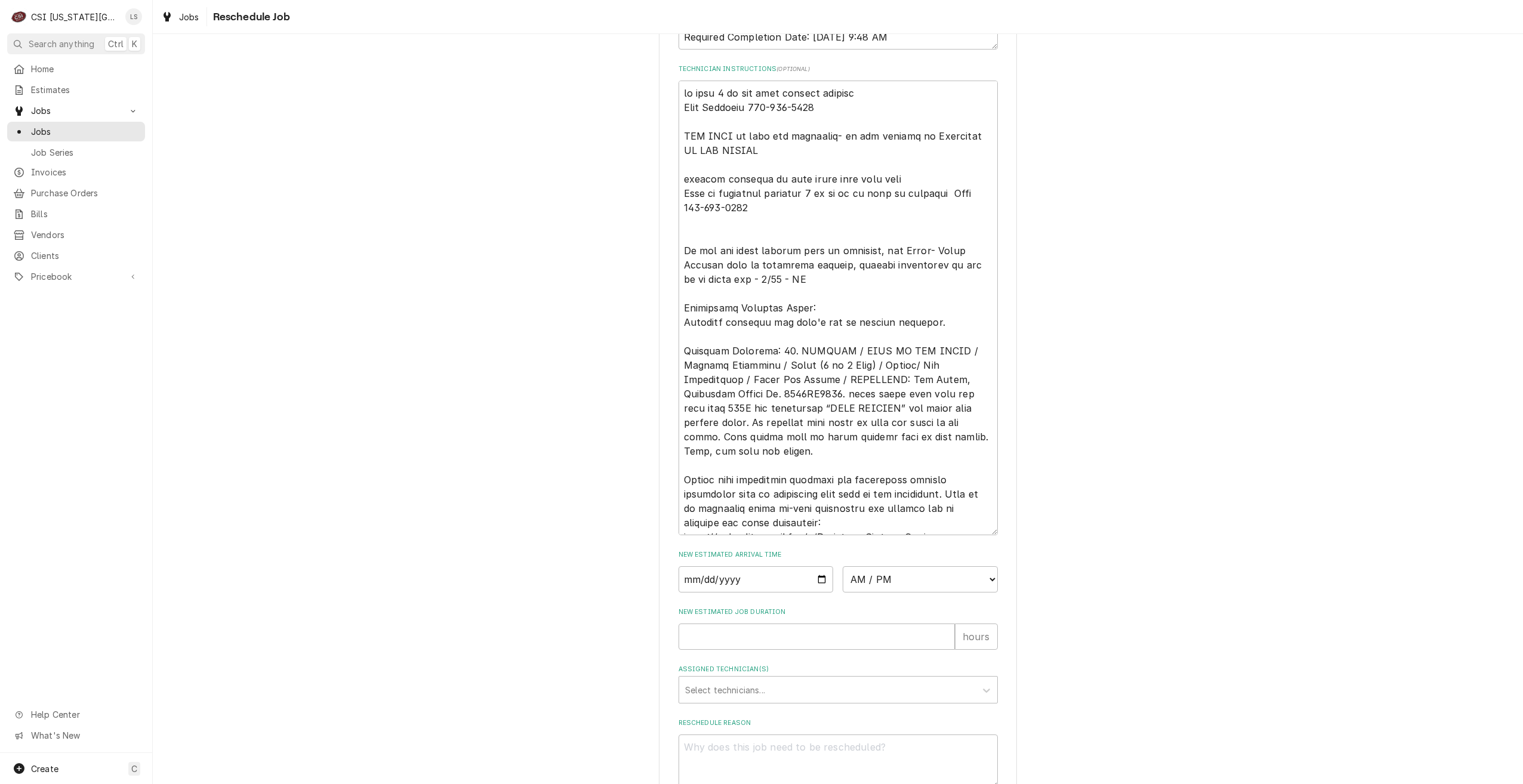
scroll to position [593, 0]
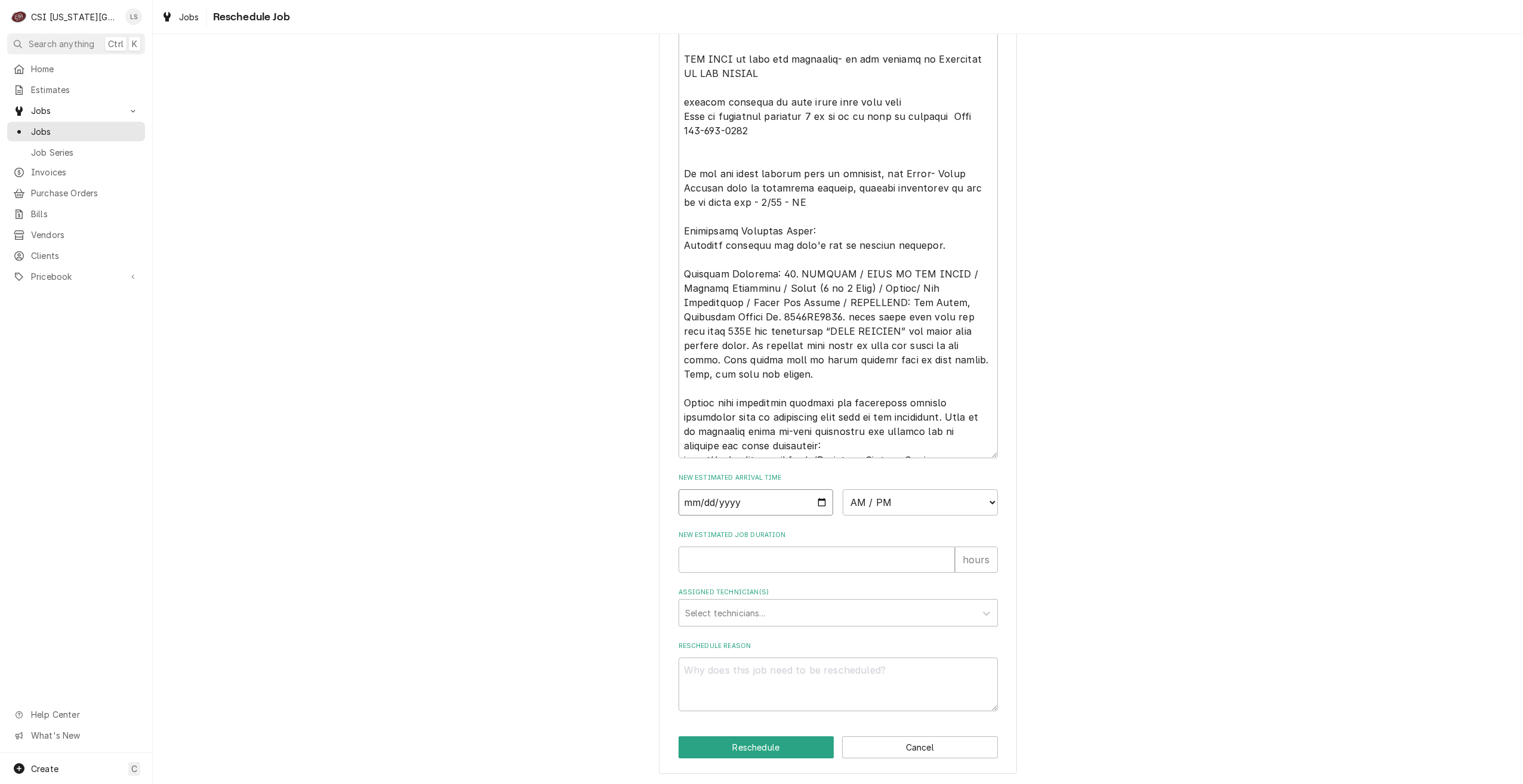
click at [823, 501] on input "Date" at bounding box center [757, 502] width 156 height 26
type textarea "x"
type input "[DATE]"
click at [935, 499] on select "AM / PM 6:00 AM 6:15 AM 6:30 AM 6:45 AM 7:00 AM 7:15 AM 7:30 AM 7:45 AM 8:00 AM…" at bounding box center [921, 502] width 156 height 26
select select "07:00:00"
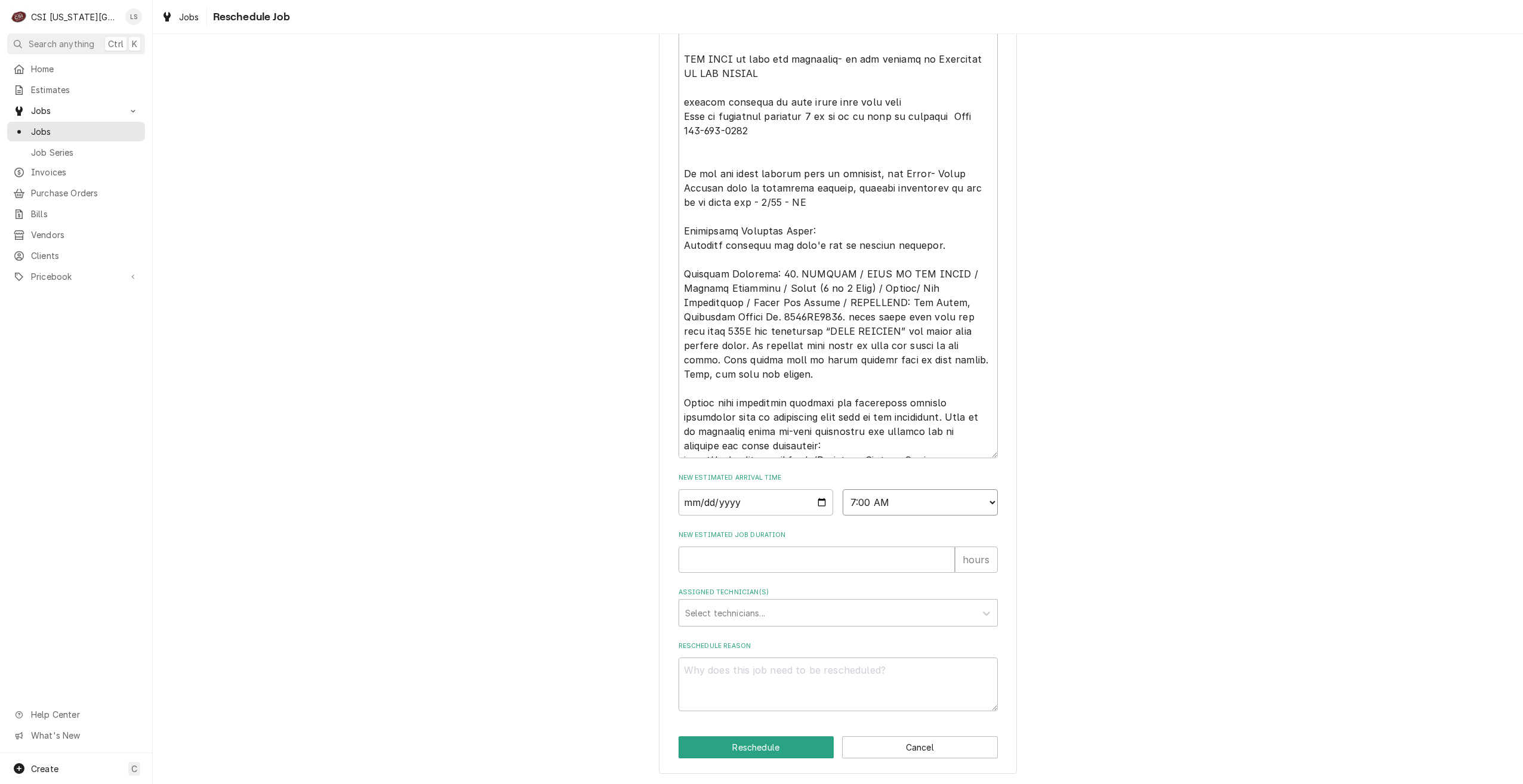
click at [843, 489] on select "AM / PM 6:00 AM 6:15 AM 6:30 AM 6:45 AM 7:00 AM 7:15 AM 7:30 AM 7:45 AM 8:00 AM…" at bounding box center [921, 502] width 156 height 26
click at [844, 568] on input "New Estimated Job Duration" at bounding box center [817, 560] width 276 height 26
type textarea "x"
type input "2"
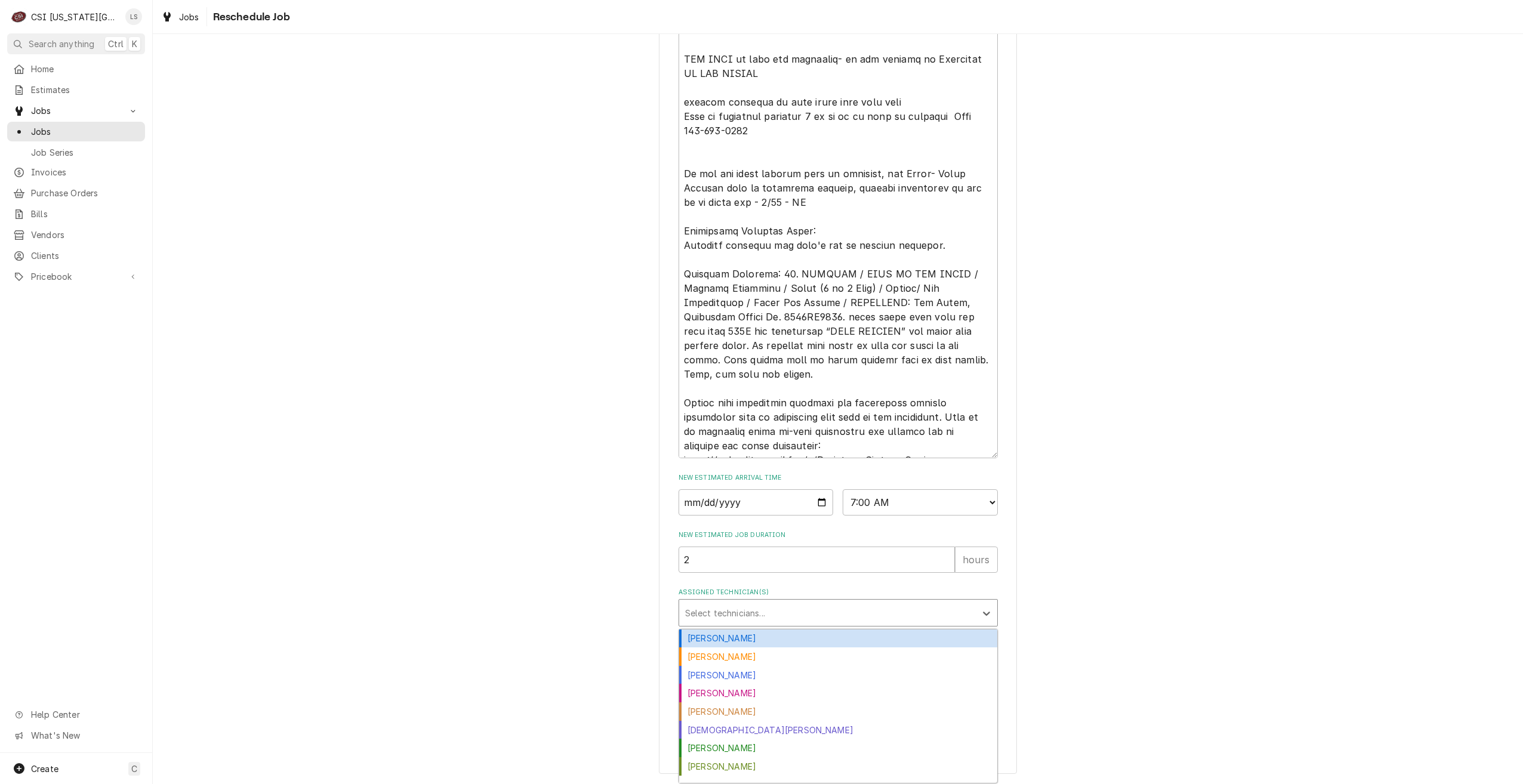
click at [850, 611] on div "Assigned Technician(s)" at bounding box center [828, 613] width 285 height 22
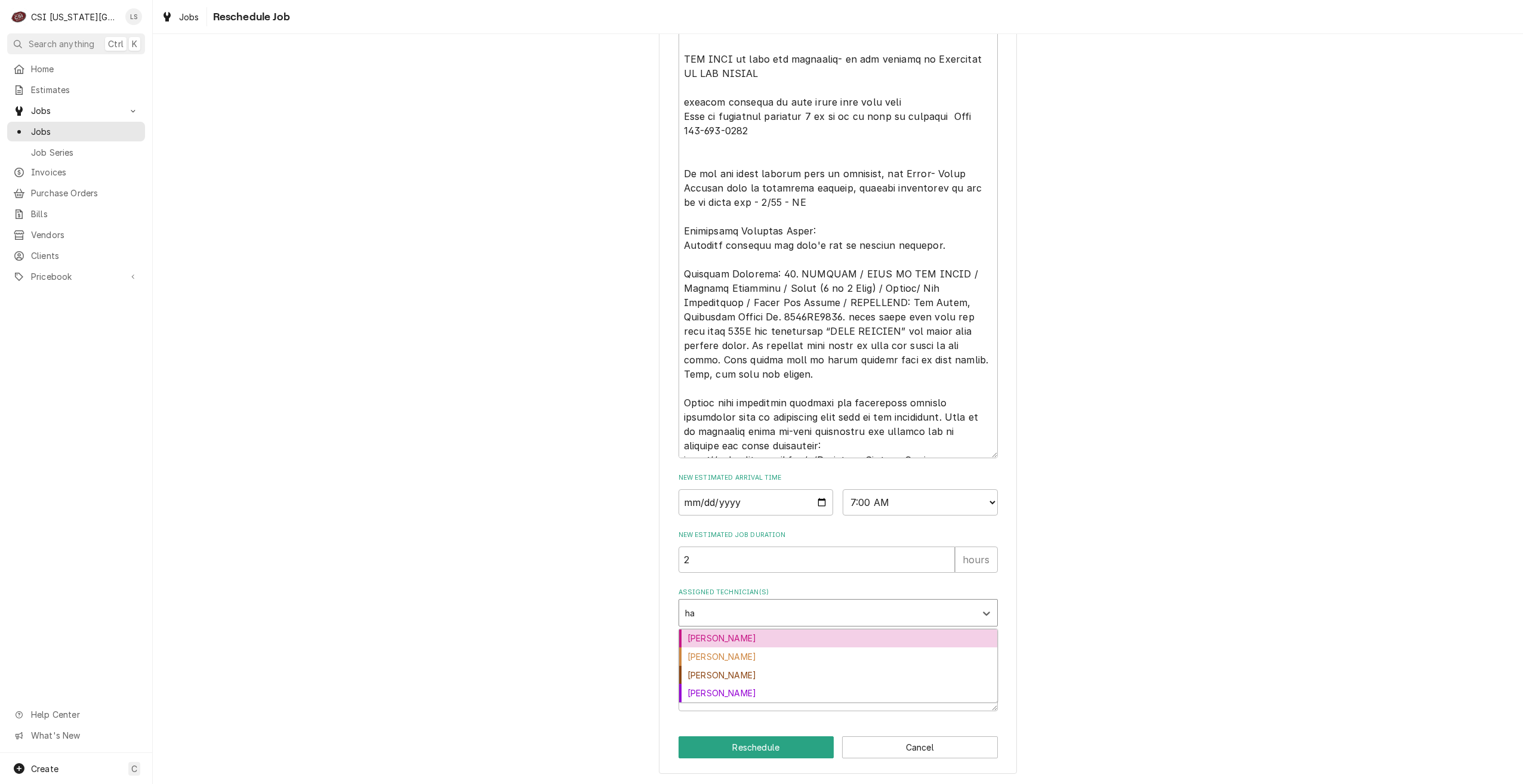
type input "haw"
click at [821, 632] on div "[PERSON_NAME]" at bounding box center [838, 639] width 318 height 18
type textarea "x"
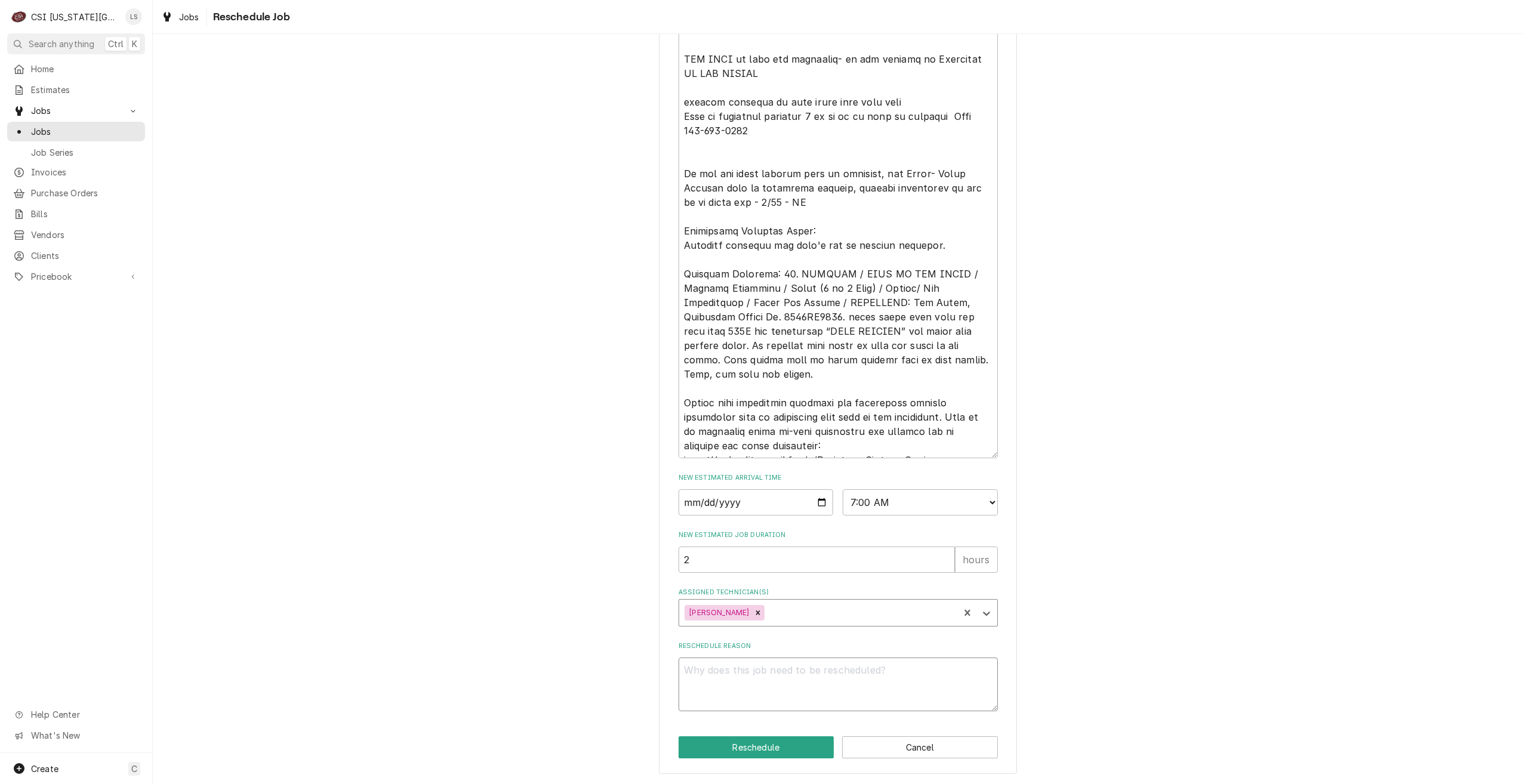
click at [830, 673] on textarea "Reschedule Reason" at bounding box center [838, 685] width 319 height 54
type textarea "x"
type textarea "R"
type textarea "x"
type textarea "Re"
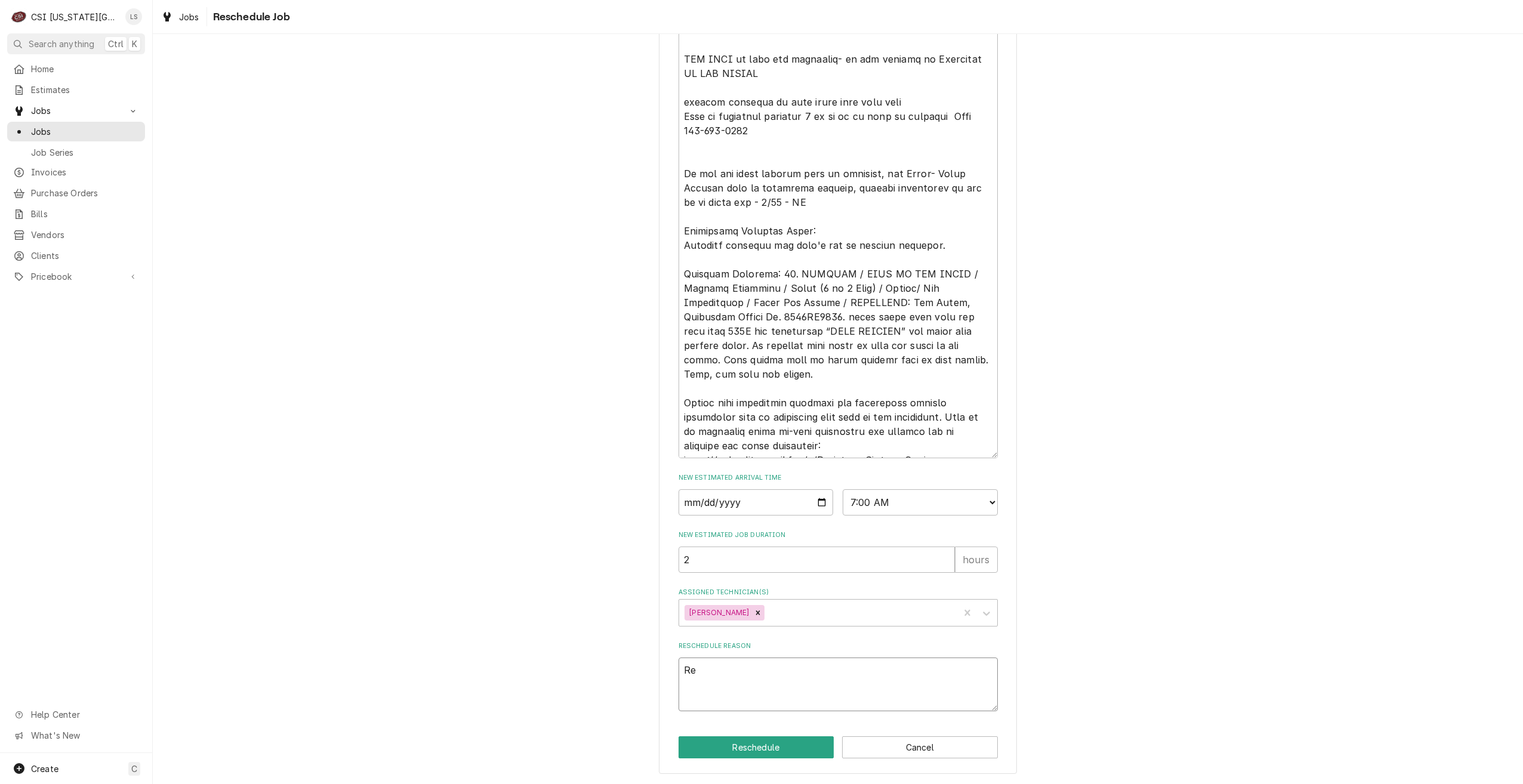
type textarea "x"
type textarea "Ret"
type textarea "x"
type textarea "Retu"
type textarea "x"
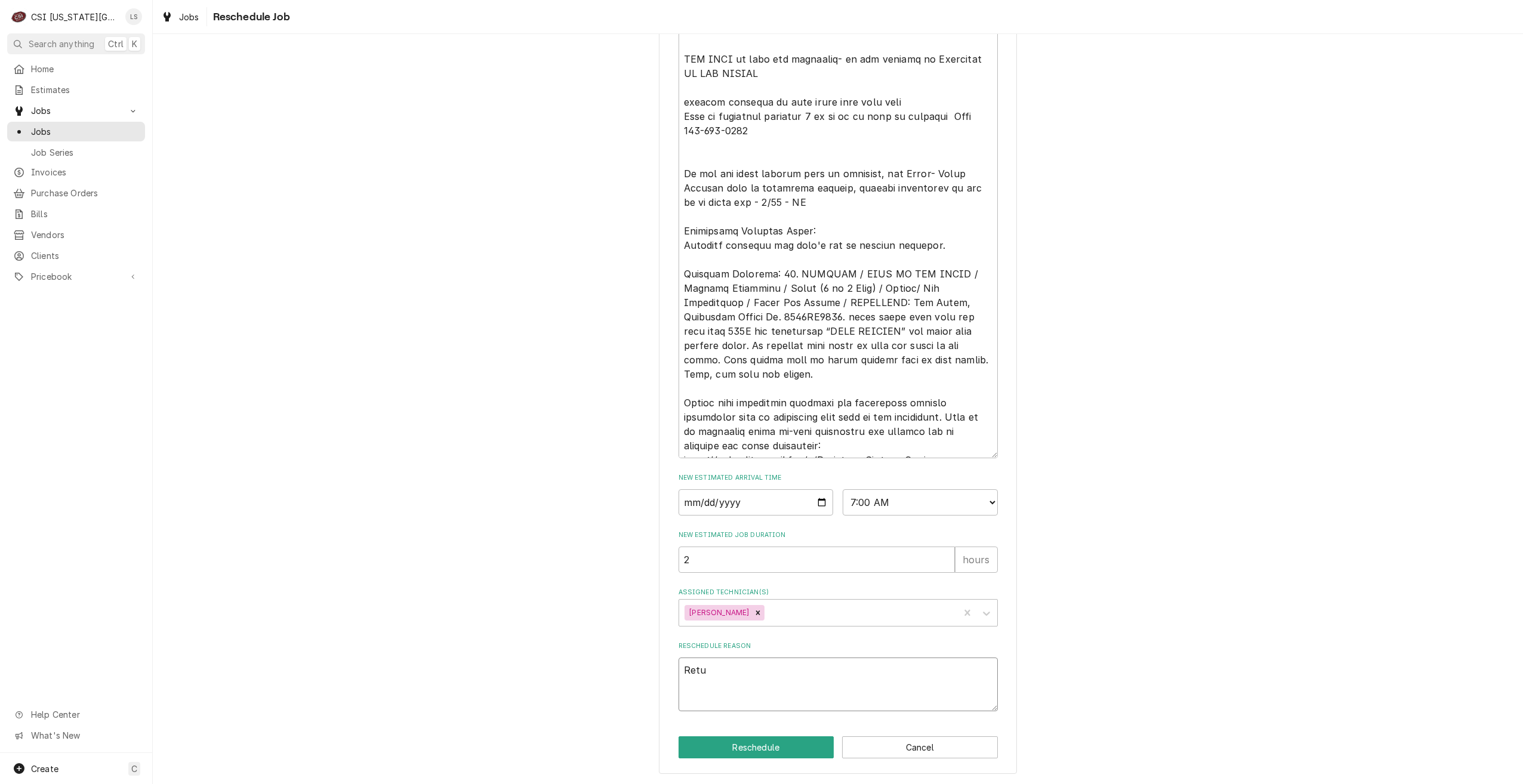
type textarea "Retur"
type textarea "x"
type textarea "Return"
type textarea "x"
type textarea "Return"
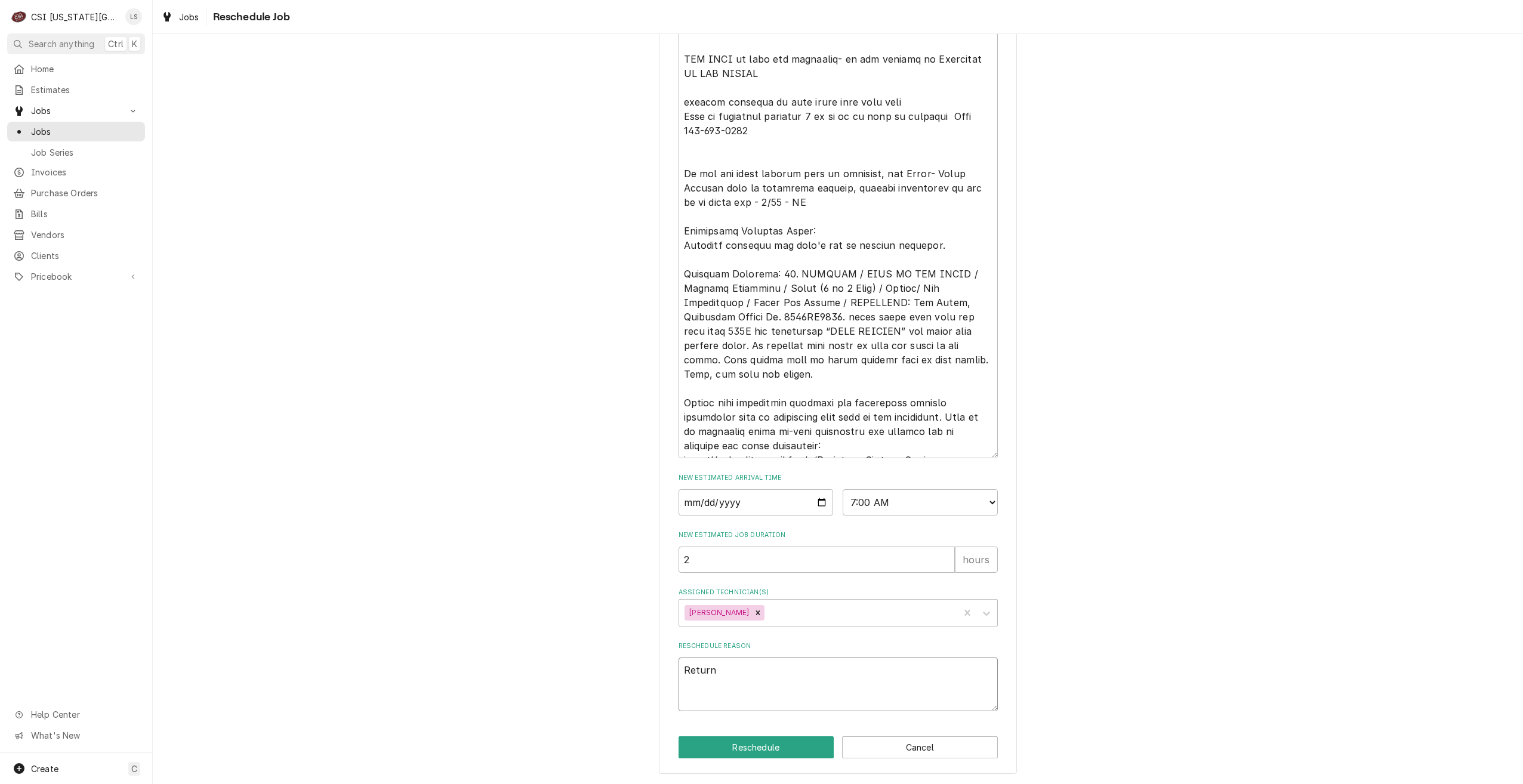
type textarea "x"
type textarea "Return f"
type textarea "x"
type textarea "Return for"
type textarea "x"
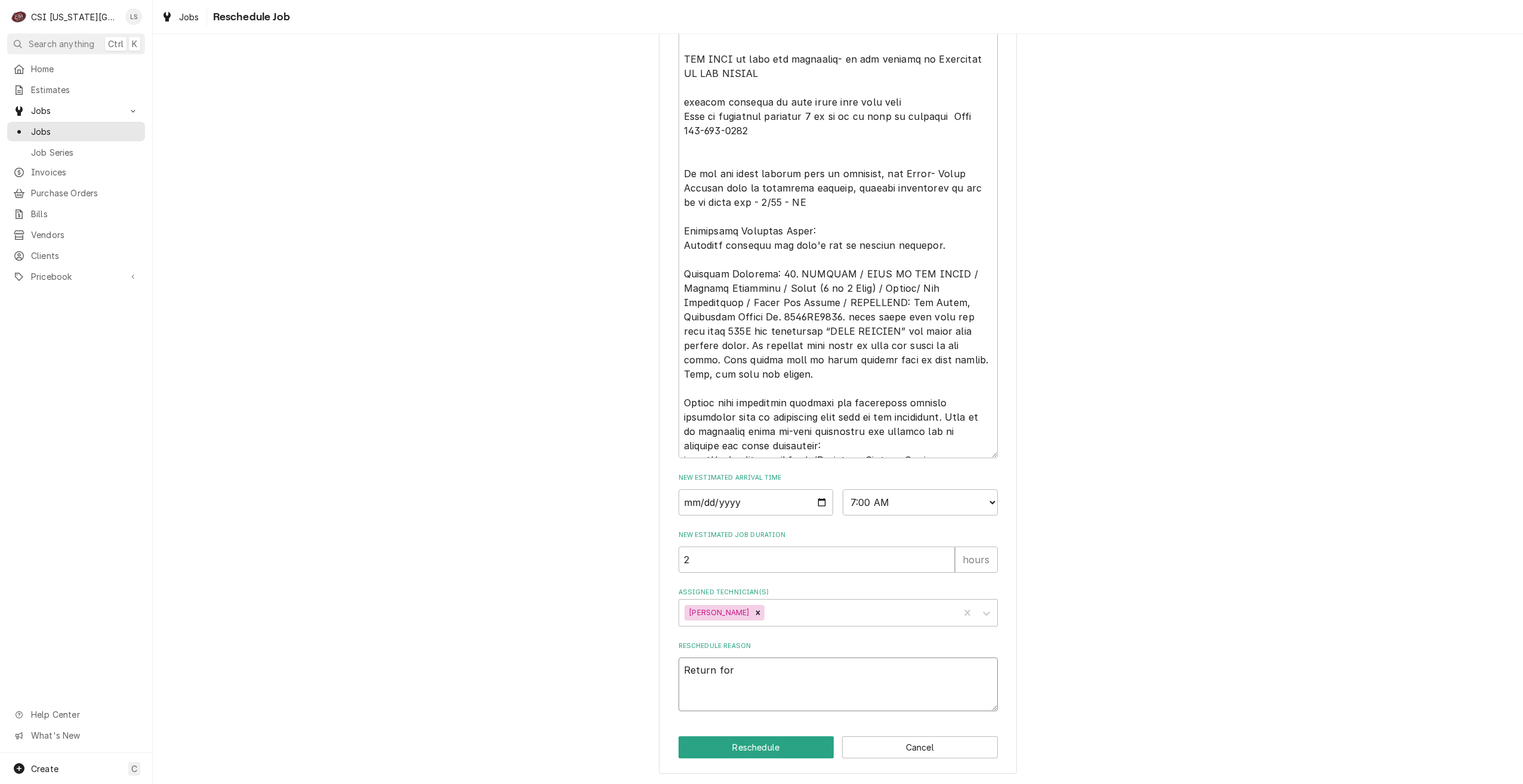
type textarea "Return for"
type textarea "x"
type textarea "Return for r"
type textarea "x"
type textarea "Return for re"
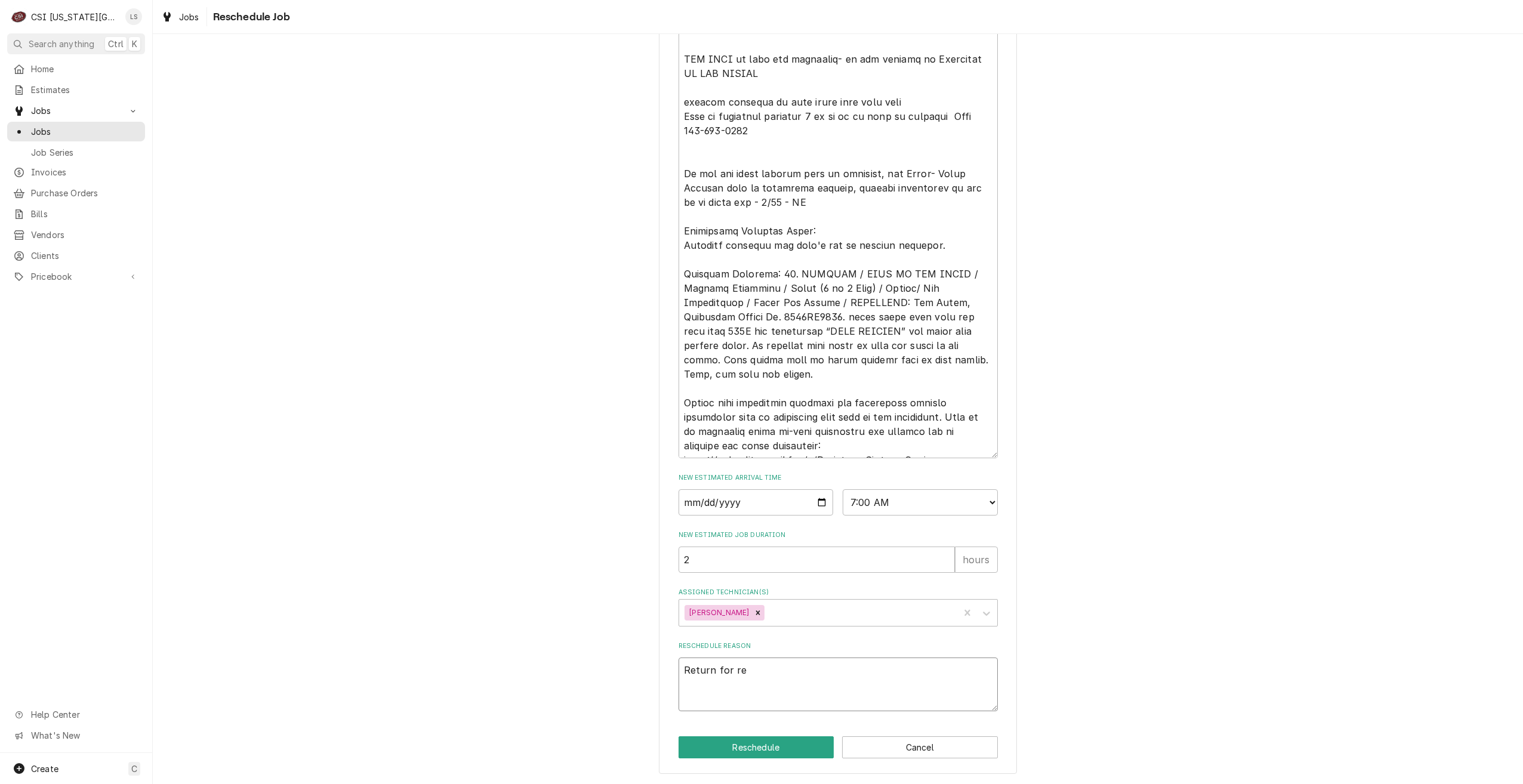
type textarea "x"
type textarea "Return for rep"
type textarea "x"
type textarea "Return for repa"
type textarea "x"
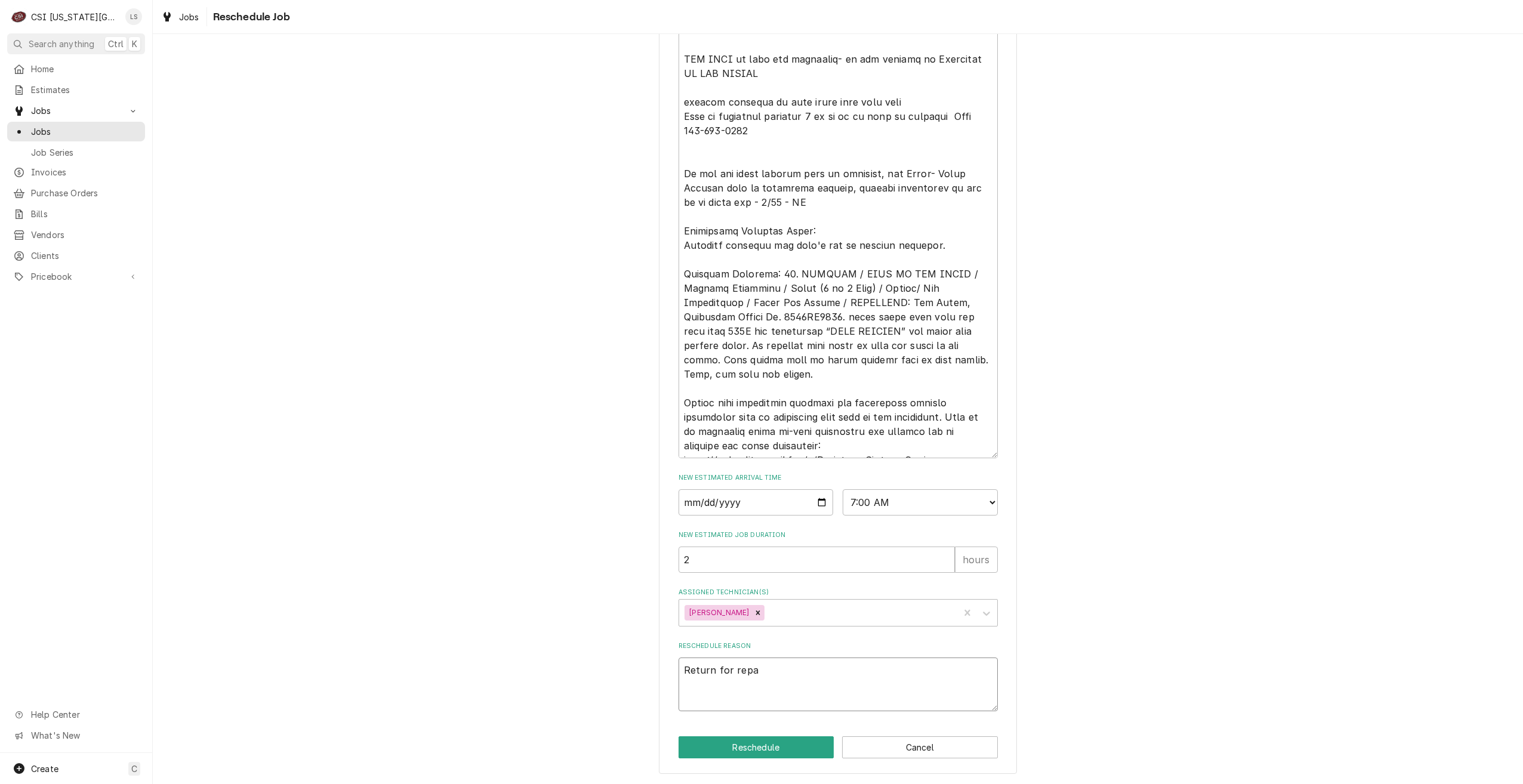
type textarea "Return for repar"
type textarea "x"
type textarea "Return for repa"
type textarea "x"
type textarea "Return for repai"
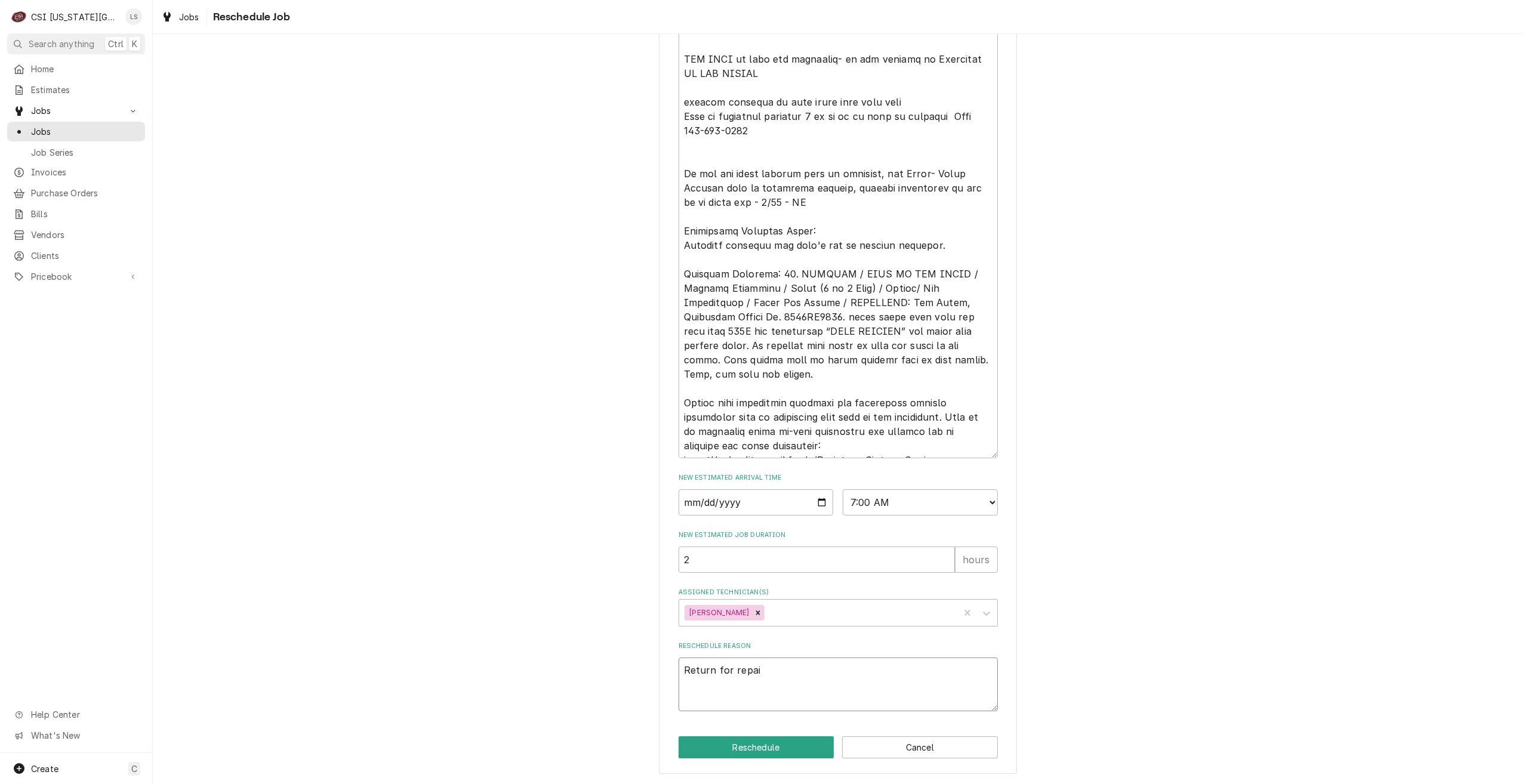
type textarea "x"
type textarea "Return for repair"
type textarea "x"
type textarea "Return for repairs"
click at [772, 747] on button "Reschedule" at bounding box center [757, 747] width 156 height 22
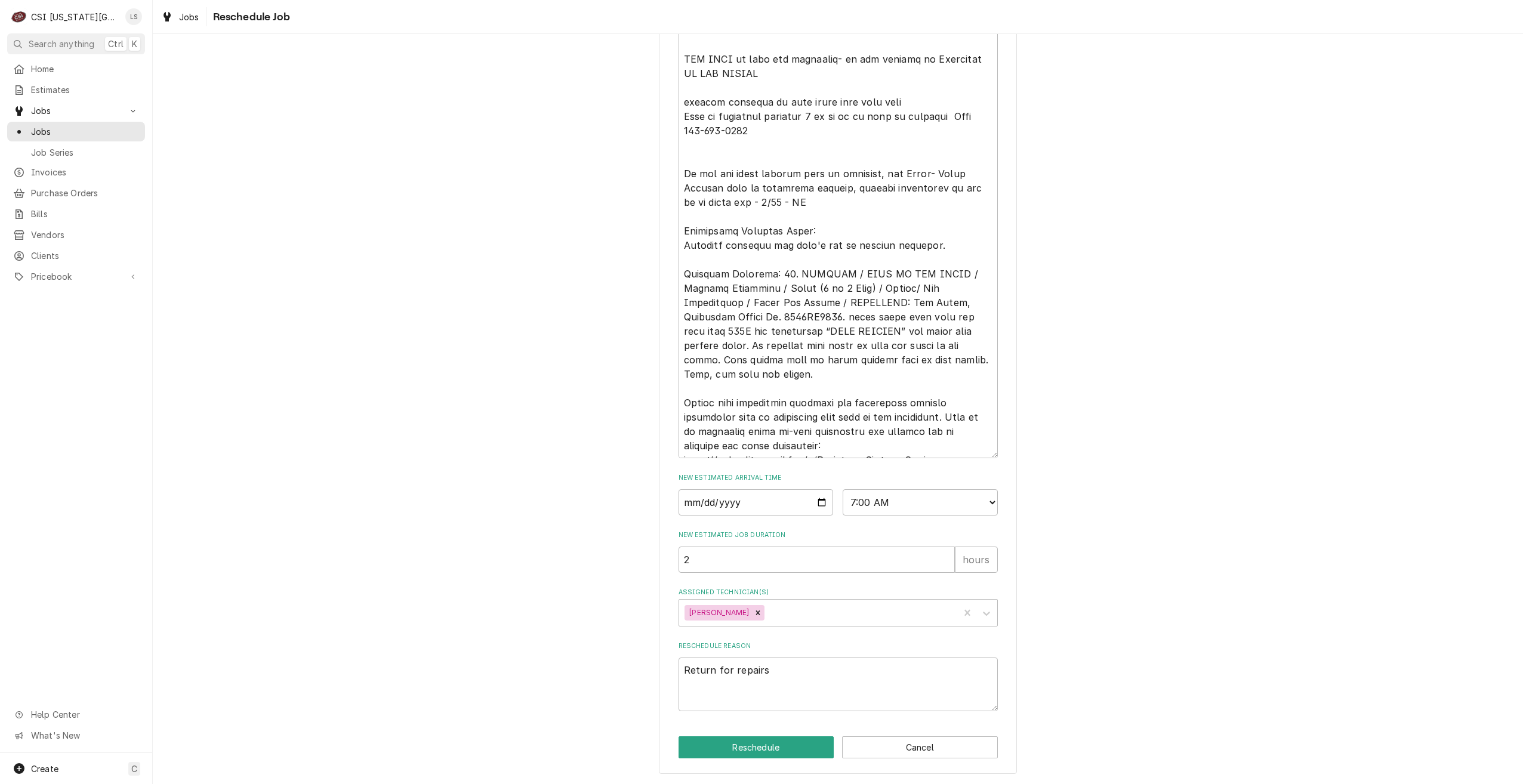
type textarea "x"
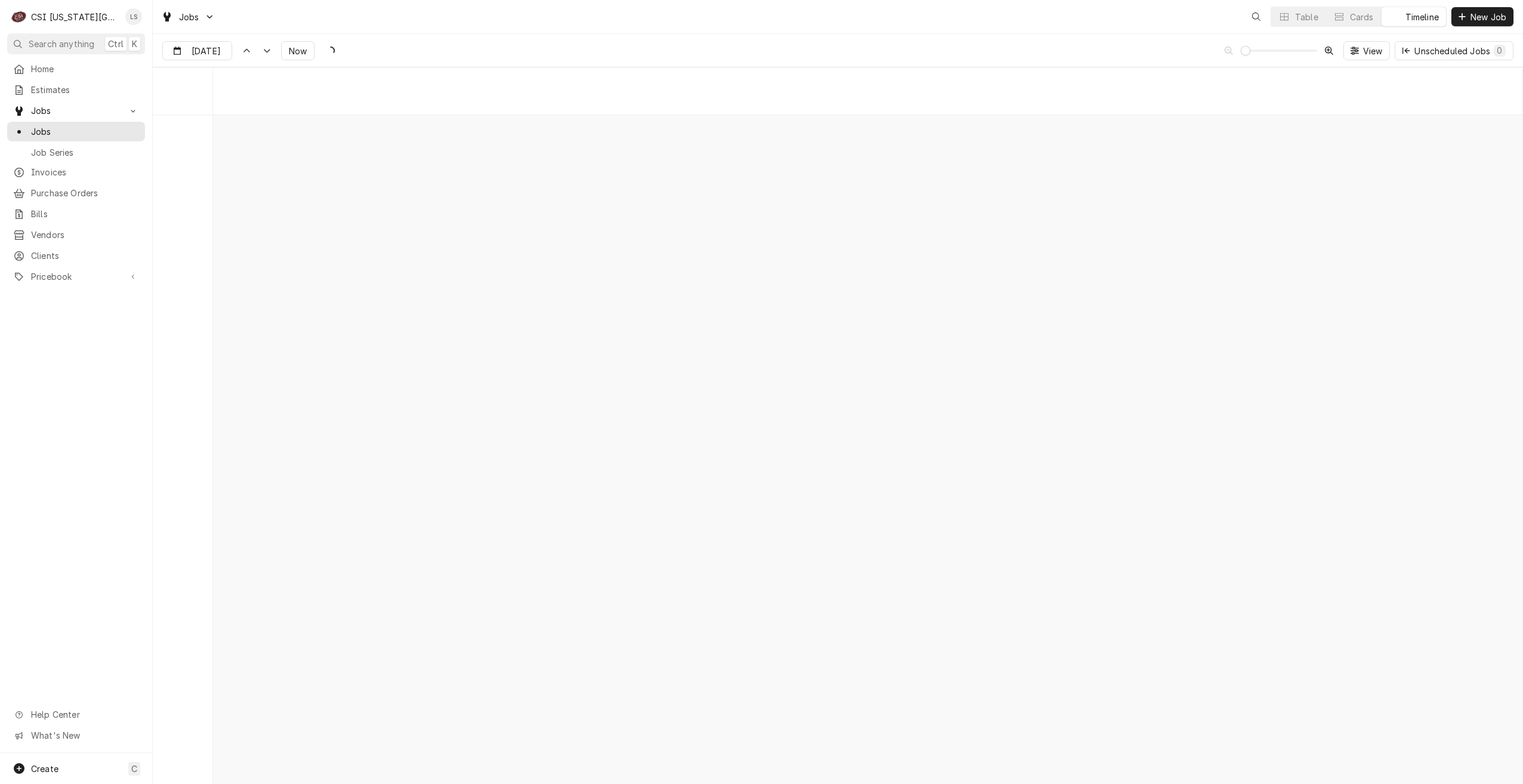
scroll to position [13712, 0]
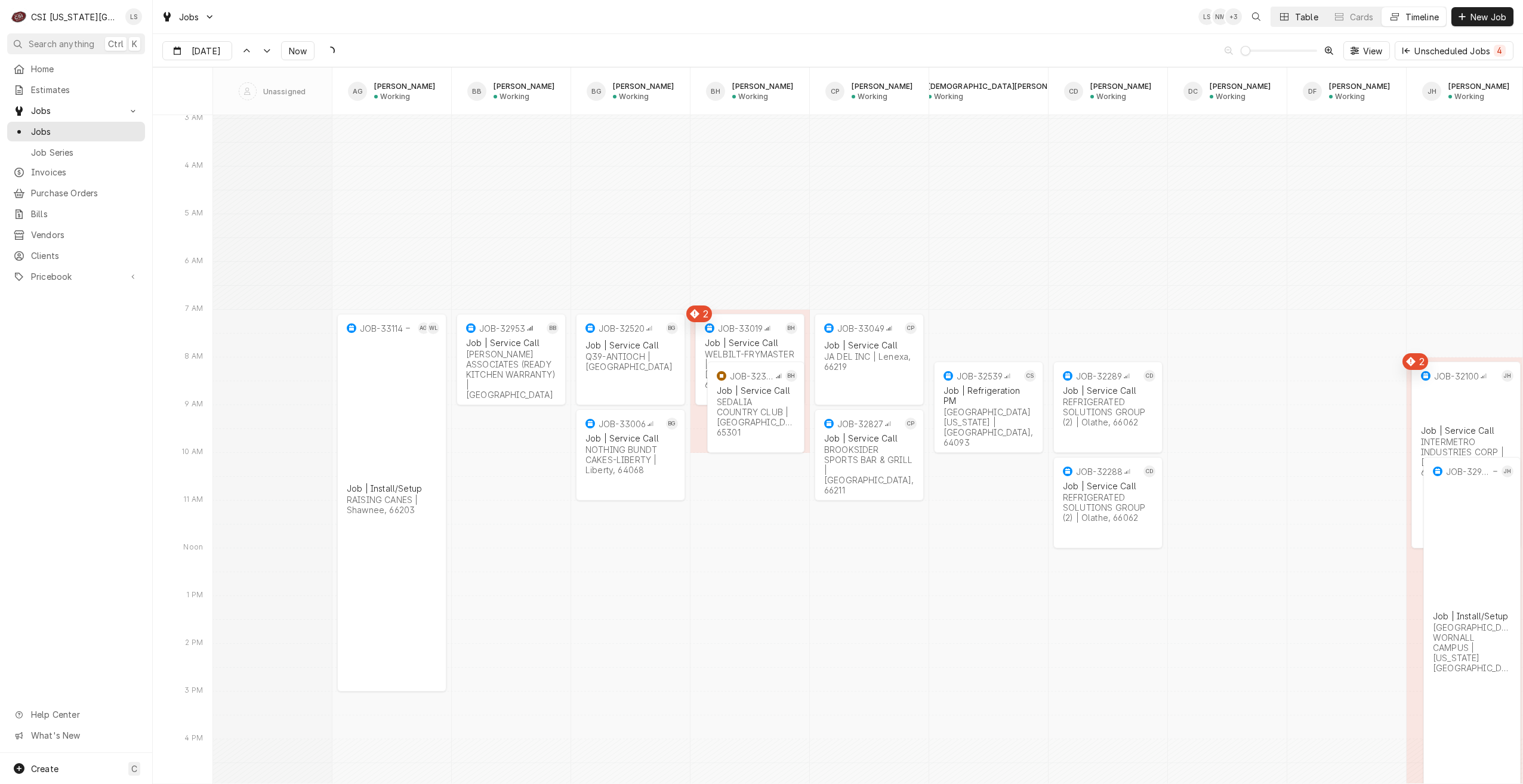
click at [1302, 22] on div "Table" at bounding box center [1307, 16] width 24 height 12
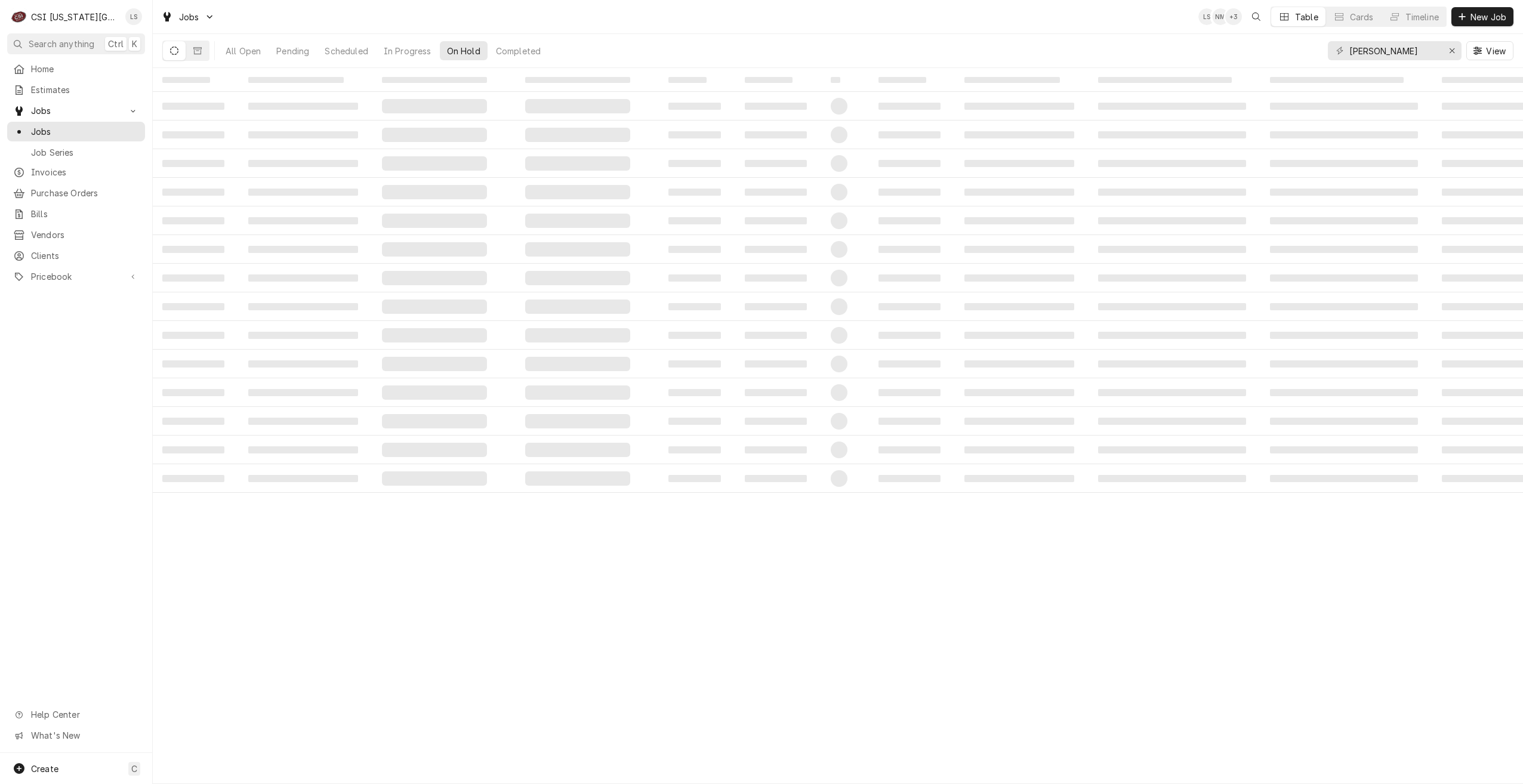
click at [1075, 17] on div "Jobs LS NM + 3 Table Cards Timeline New Job" at bounding box center [838, 16] width 1370 height 33
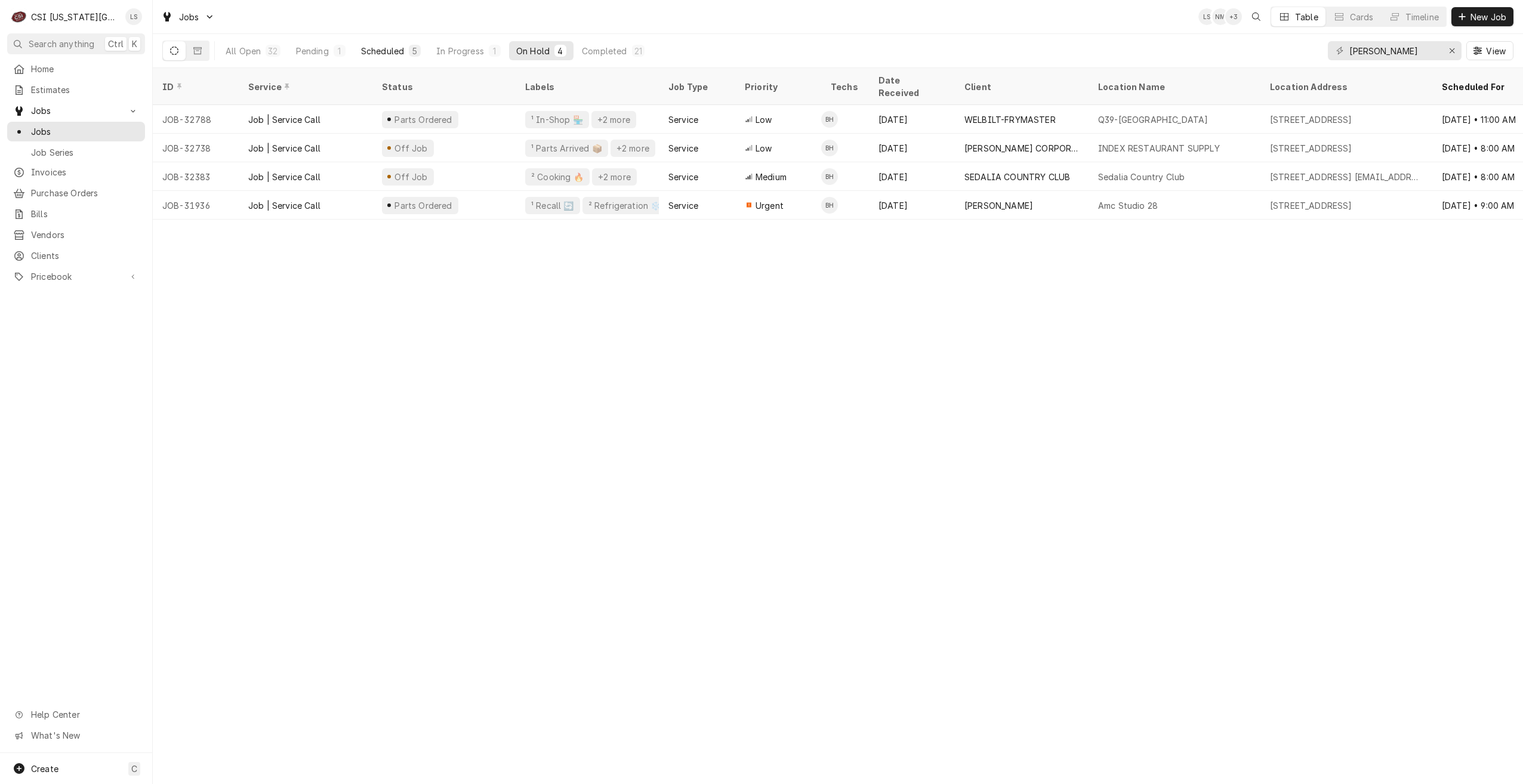
click at [389, 50] on div "Scheduled" at bounding box center [383, 51] width 43 height 12
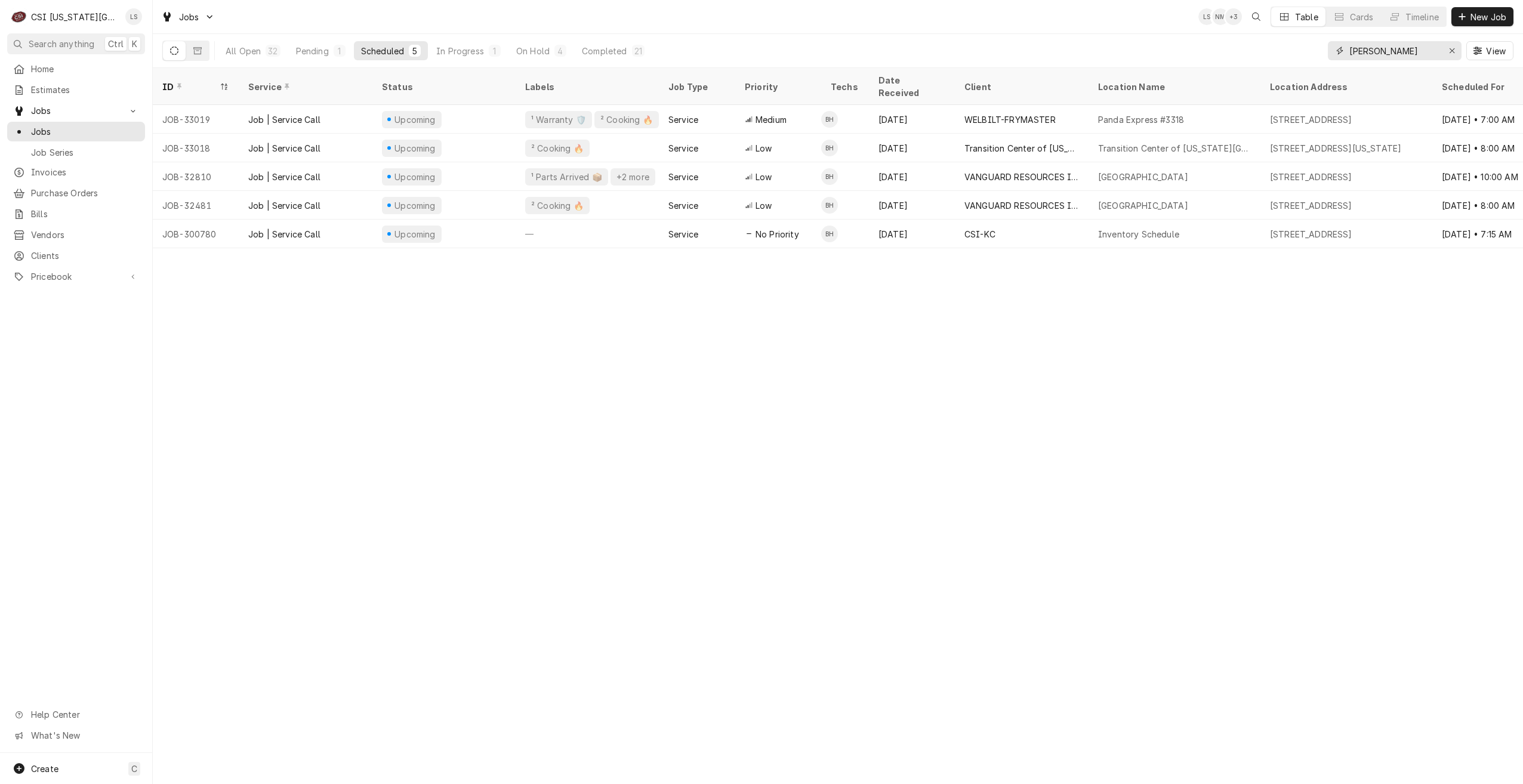
click at [1426, 52] on input "hawkins" at bounding box center [1394, 50] width 90 height 19
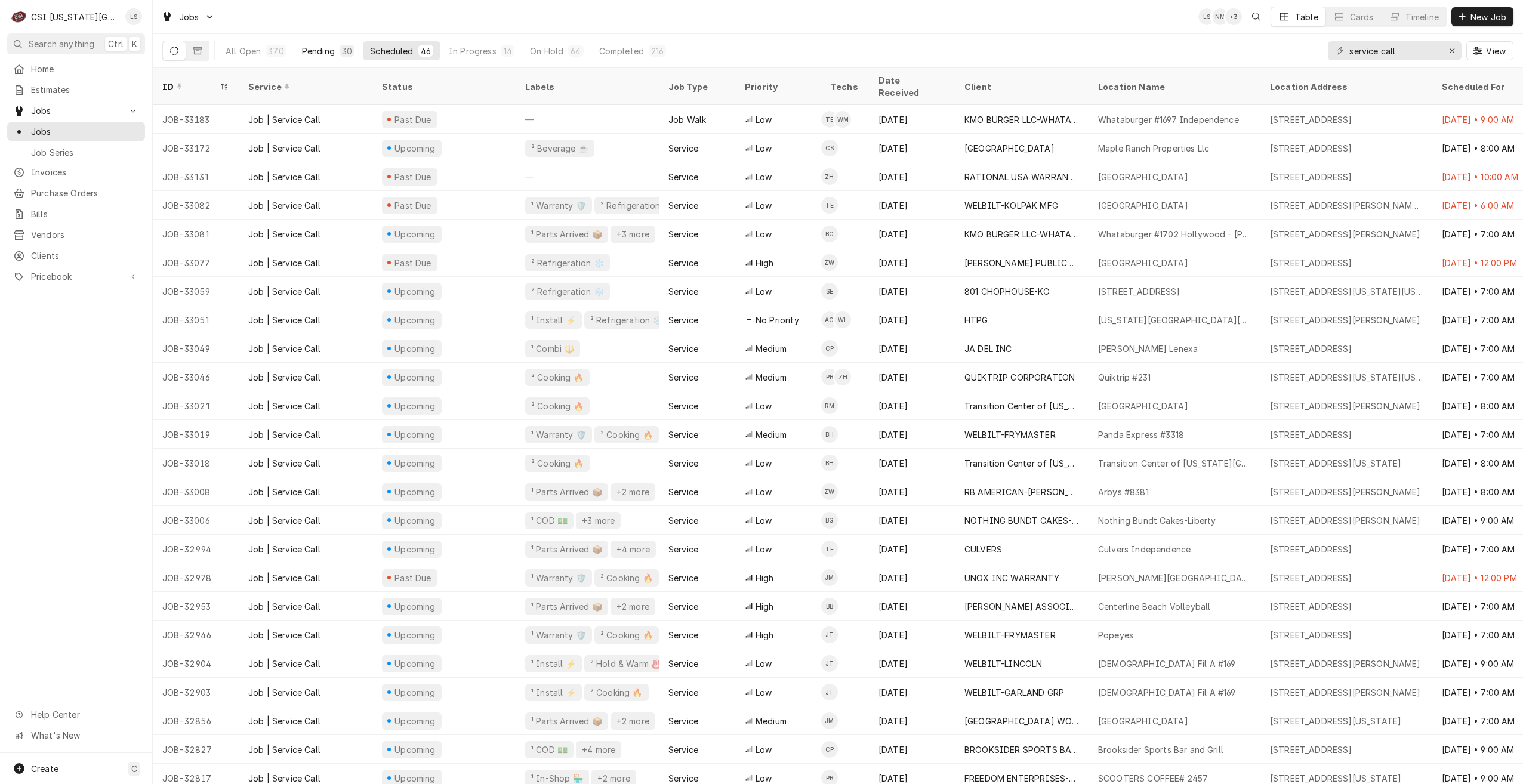
click at [328, 47] on div "Pending" at bounding box center [318, 51] width 33 height 12
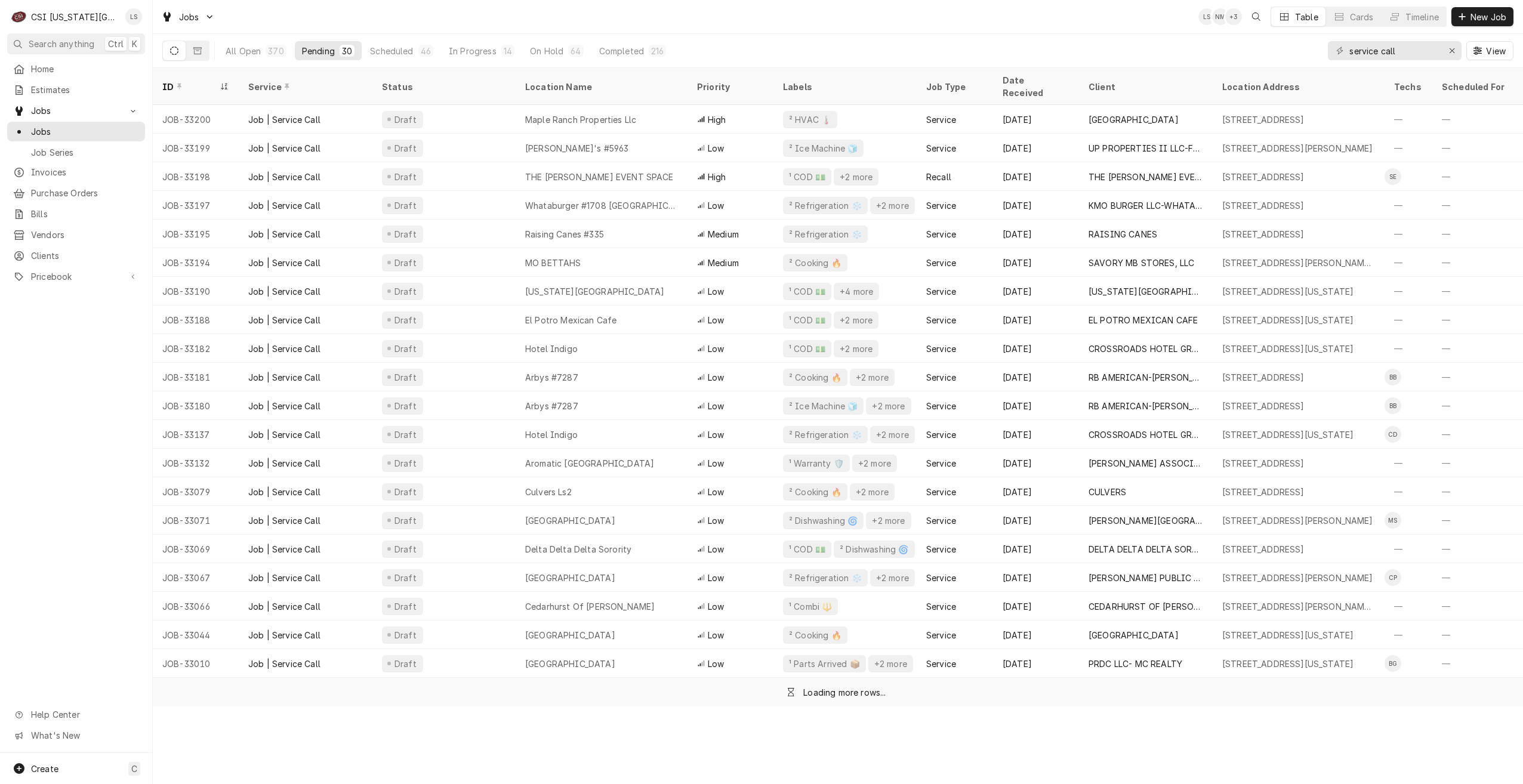
click at [483, 20] on div "Jobs LS NM + 3 Table Cards Timeline New Job" at bounding box center [838, 16] width 1370 height 33
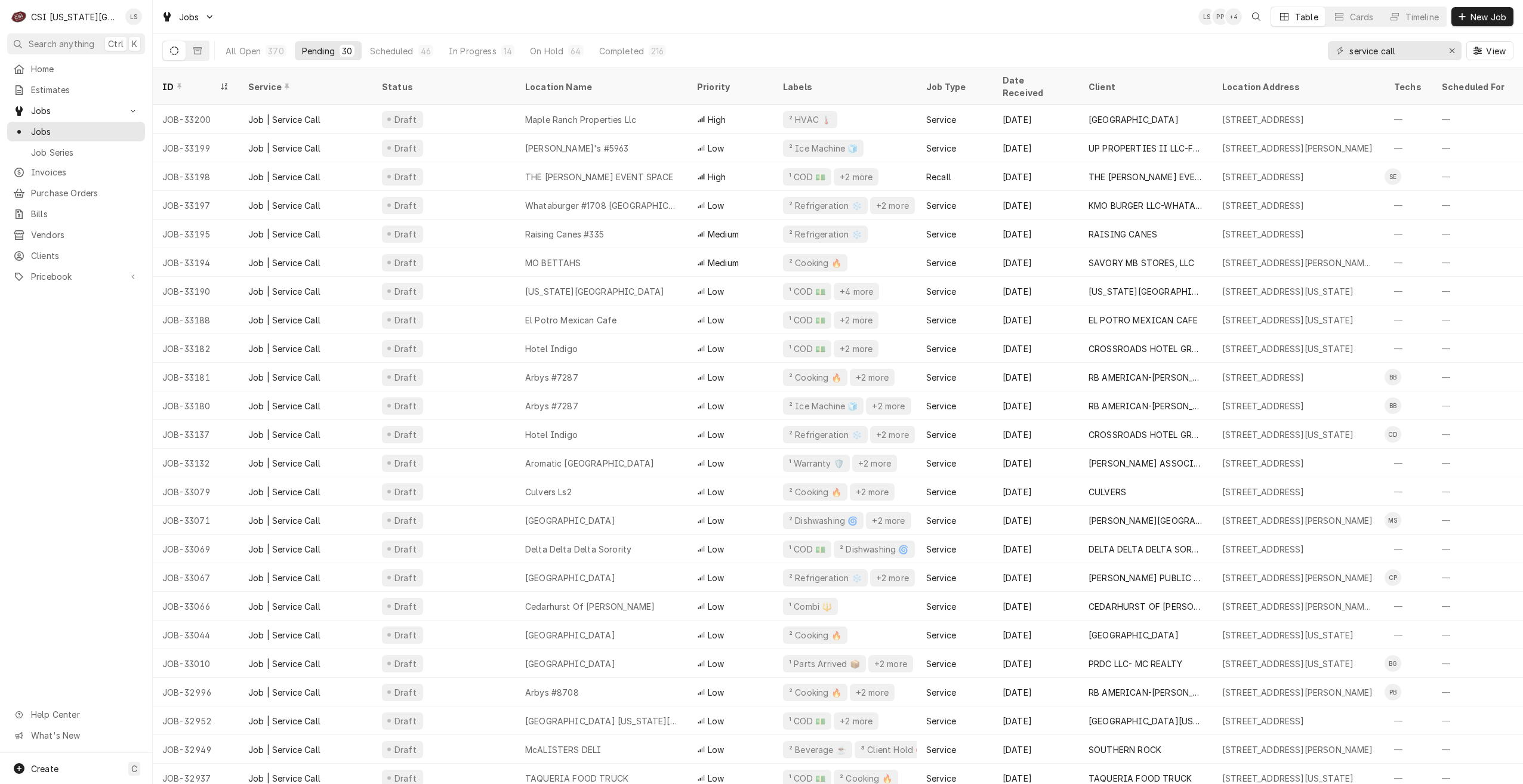
click at [386, 6] on div "Jobs LS PP + 4 Table Cards Timeline New Job" at bounding box center [838, 16] width 1370 height 33
click at [433, 14] on div "Jobs LS LS + 3 Table Cards Timeline New Job" at bounding box center [838, 16] width 1370 height 33
drag, startPoint x: 1428, startPoint y: 47, endPoint x: 1290, endPoint y: 44, distance: 138.0
click at [1290, 44] on div "All Open 370 Pending 30 Scheduled 46 In Progress 14 On Hold 64 Completed 216 se…" at bounding box center [838, 50] width 1351 height 33
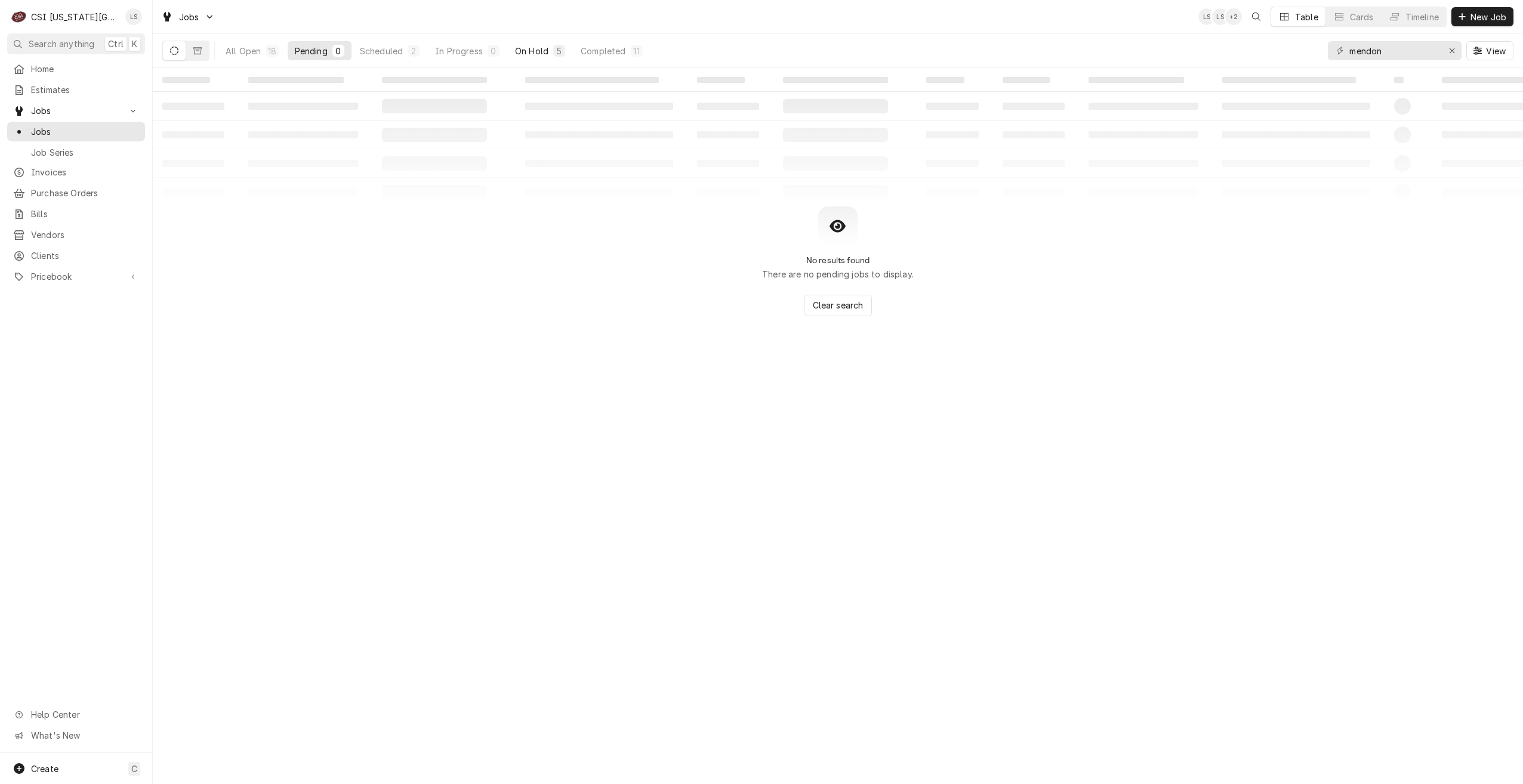
click at [515, 52] on div "On Hold" at bounding box center [531, 51] width 33 height 12
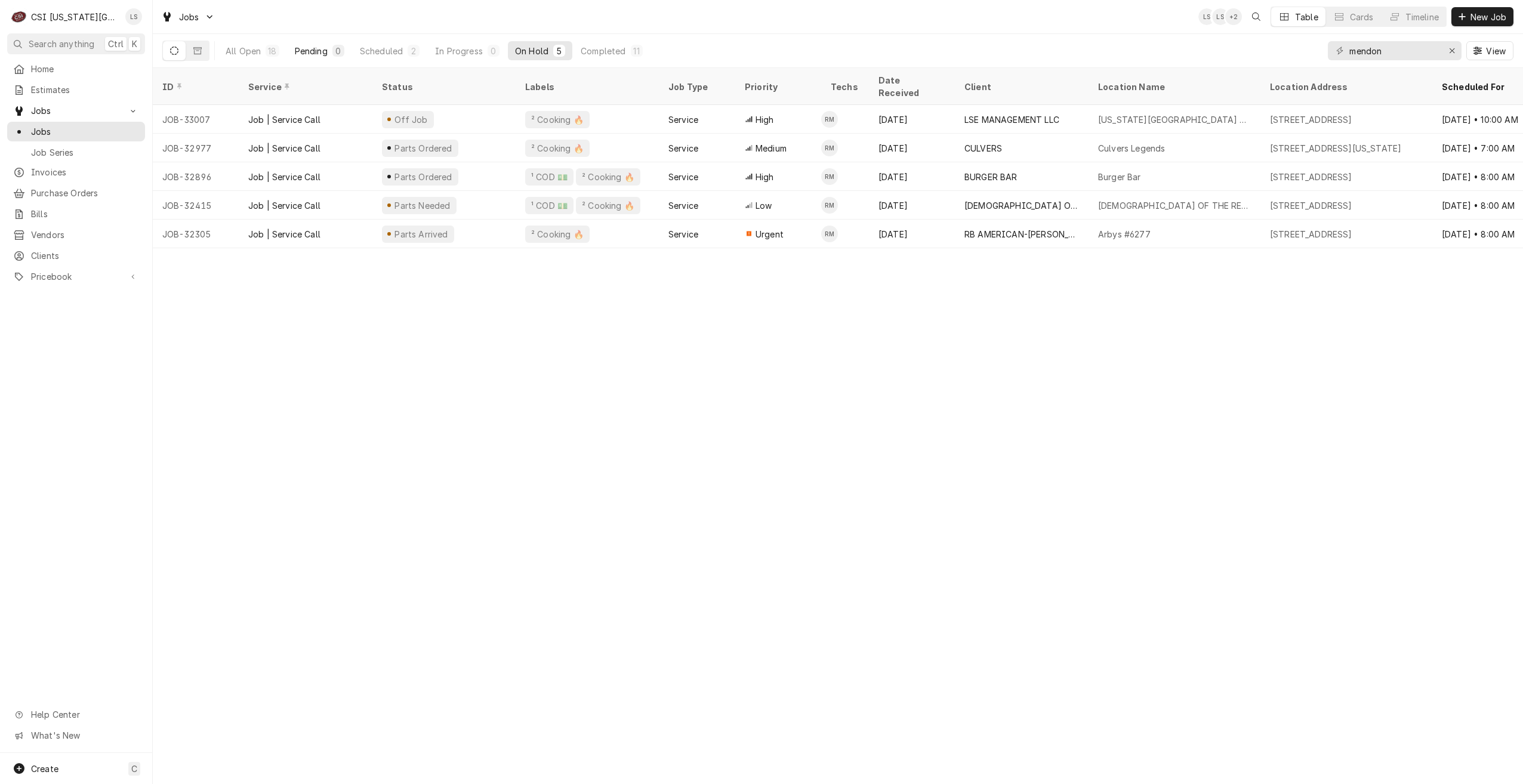
click at [342, 52] on div "0" at bounding box center [338, 51] width 12 height 12
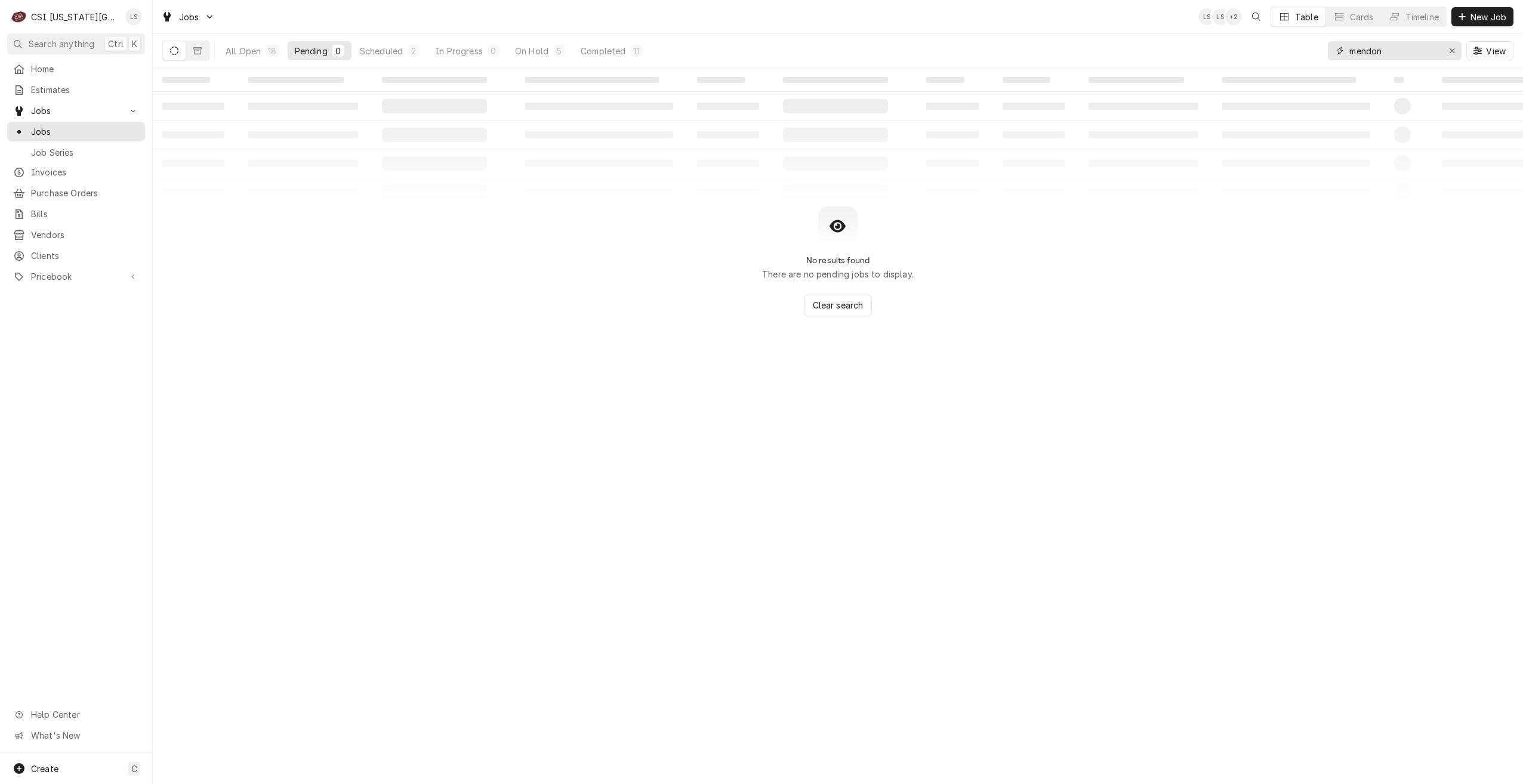
click at [1391, 54] on input "mendon" at bounding box center [1394, 50] width 90 height 19
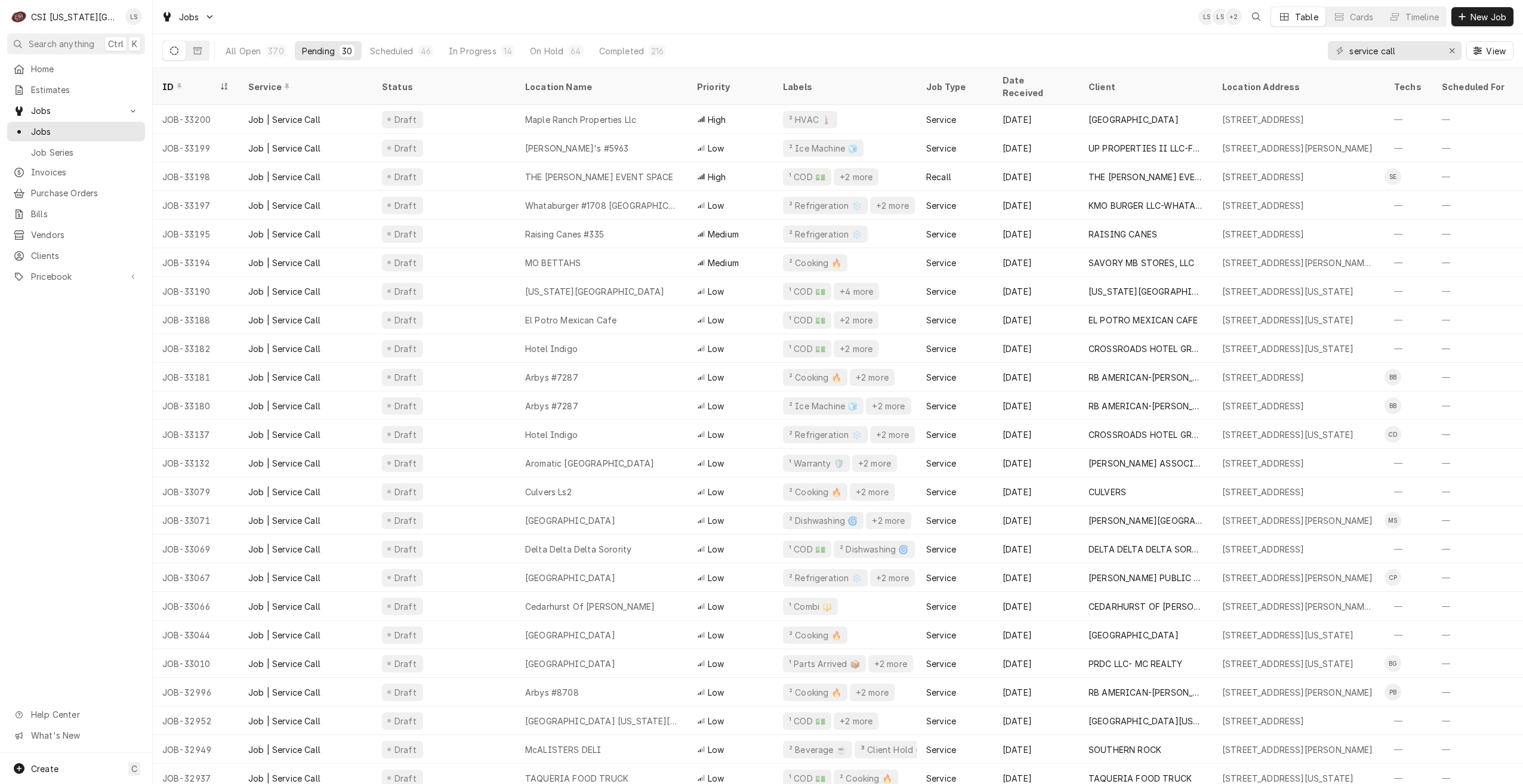
click at [1156, 36] on div "All Open 370 Pending 30 Scheduled 46 In Progress 14 On Hold 64 Completed 216 se…" at bounding box center [838, 50] width 1351 height 33
click at [1098, 24] on div "Jobs LS LS + 3 Table Cards Timeline New Job" at bounding box center [838, 16] width 1370 height 33
click at [1105, 19] on div "Jobs LS LS + 3 Table Cards Timeline New Job" at bounding box center [838, 16] width 1370 height 33
click at [1096, 28] on div "Jobs LS LS + 3 Table Cards Timeline New Job" at bounding box center [838, 16] width 1370 height 33
drag, startPoint x: 1409, startPoint y: 54, endPoint x: 1351, endPoint y: 55, distance: 58.0
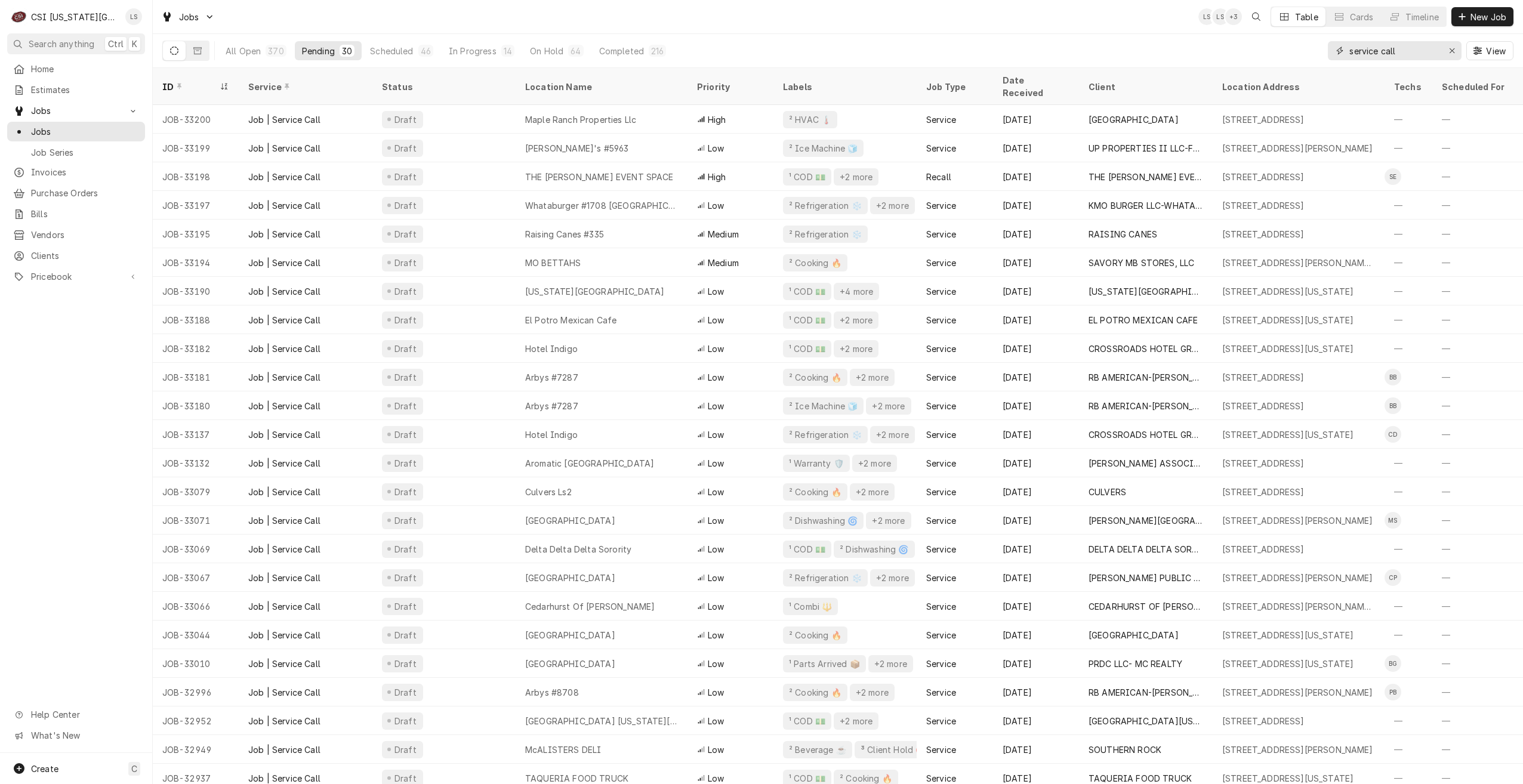
click at [1356, 55] on input "service call" at bounding box center [1394, 50] width 90 height 19
type input "s"
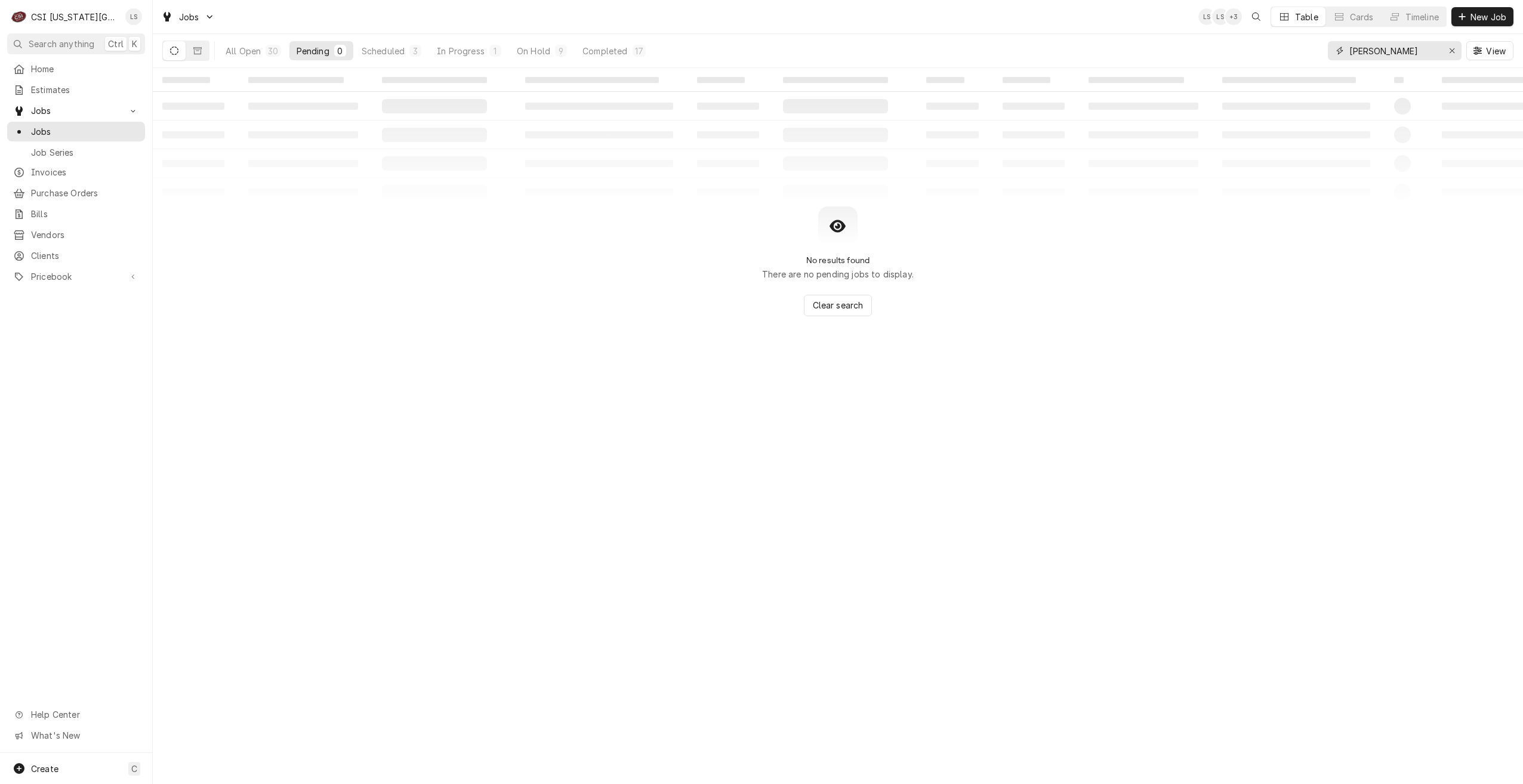
click at [1377, 50] on input "marshall" at bounding box center [1394, 50] width 90 height 19
click at [553, 53] on button "On Hold 9" at bounding box center [542, 50] width 65 height 19
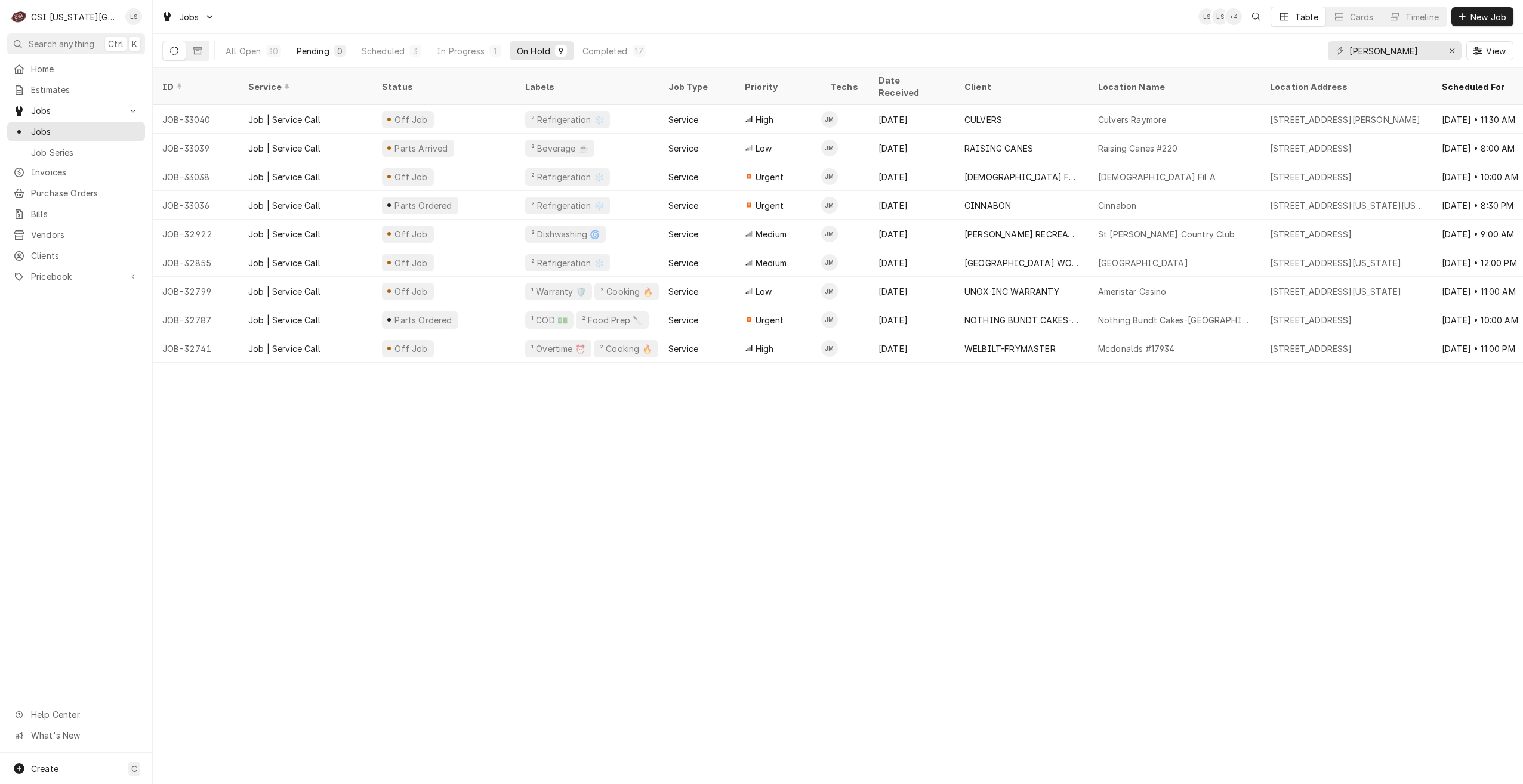
click at [317, 42] on button "Pending 0" at bounding box center [321, 50] width 64 height 19
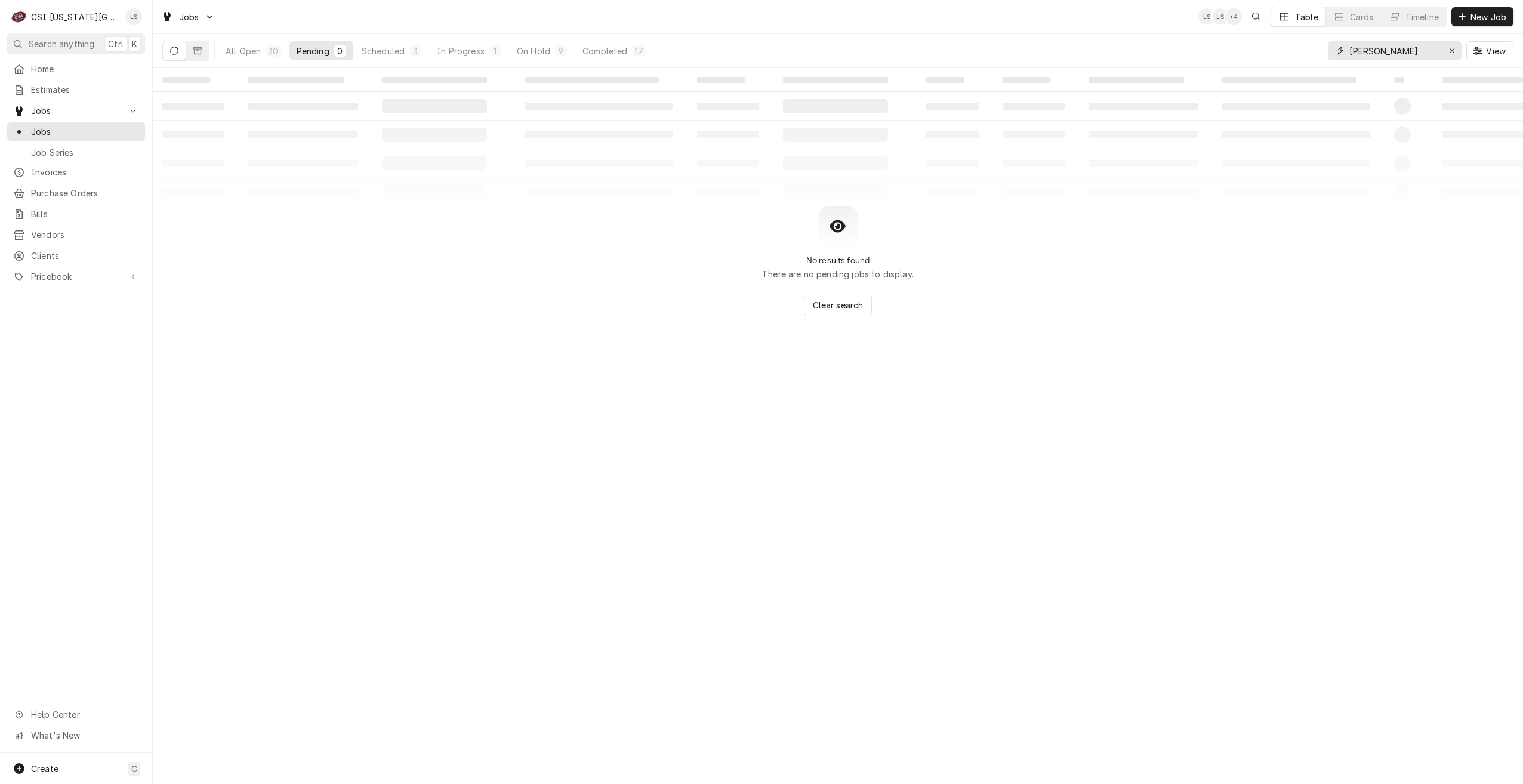
click at [1379, 56] on input "josh" at bounding box center [1394, 50] width 90 height 19
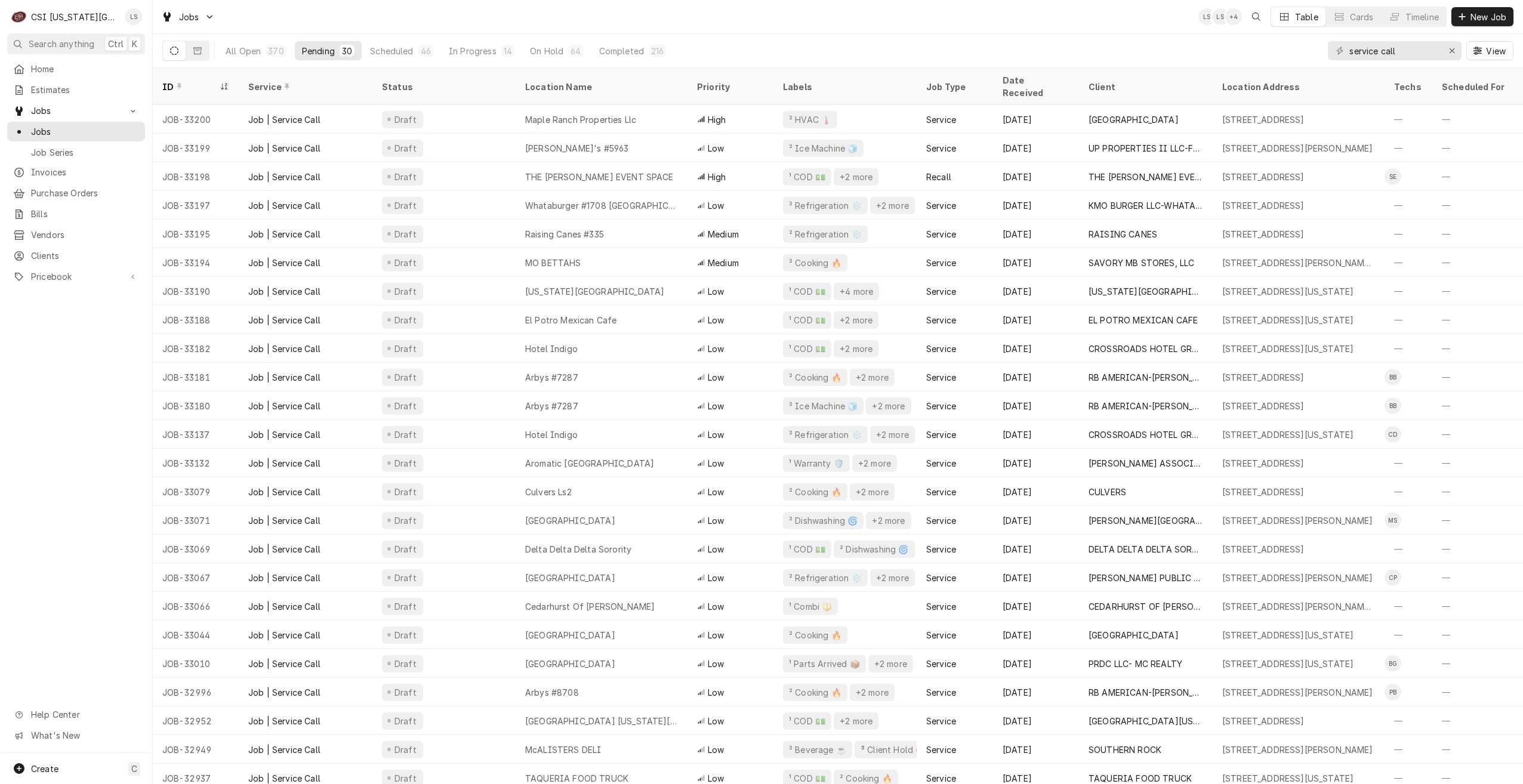
click at [783, 27] on div "Jobs LS LS + 4 Table Cards Timeline New Job" at bounding box center [838, 16] width 1370 height 33
click at [975, 24] on div "Jobs LS LS LS Table Cards Timeline New Job" at bounding box center [838, 16] width 1370 height 33
drag, startPoint x: 1415, startPoint y: 54, endPoint x: 1305, endPoint y: 54, distance: 110.0
click at [1305, 54] on div "All Open 356 Pending 30 Scheduled 45 In Progress 12 On Hold 65 Completed 204 se…" at bounding box center [838, 50] width 1351 height 33
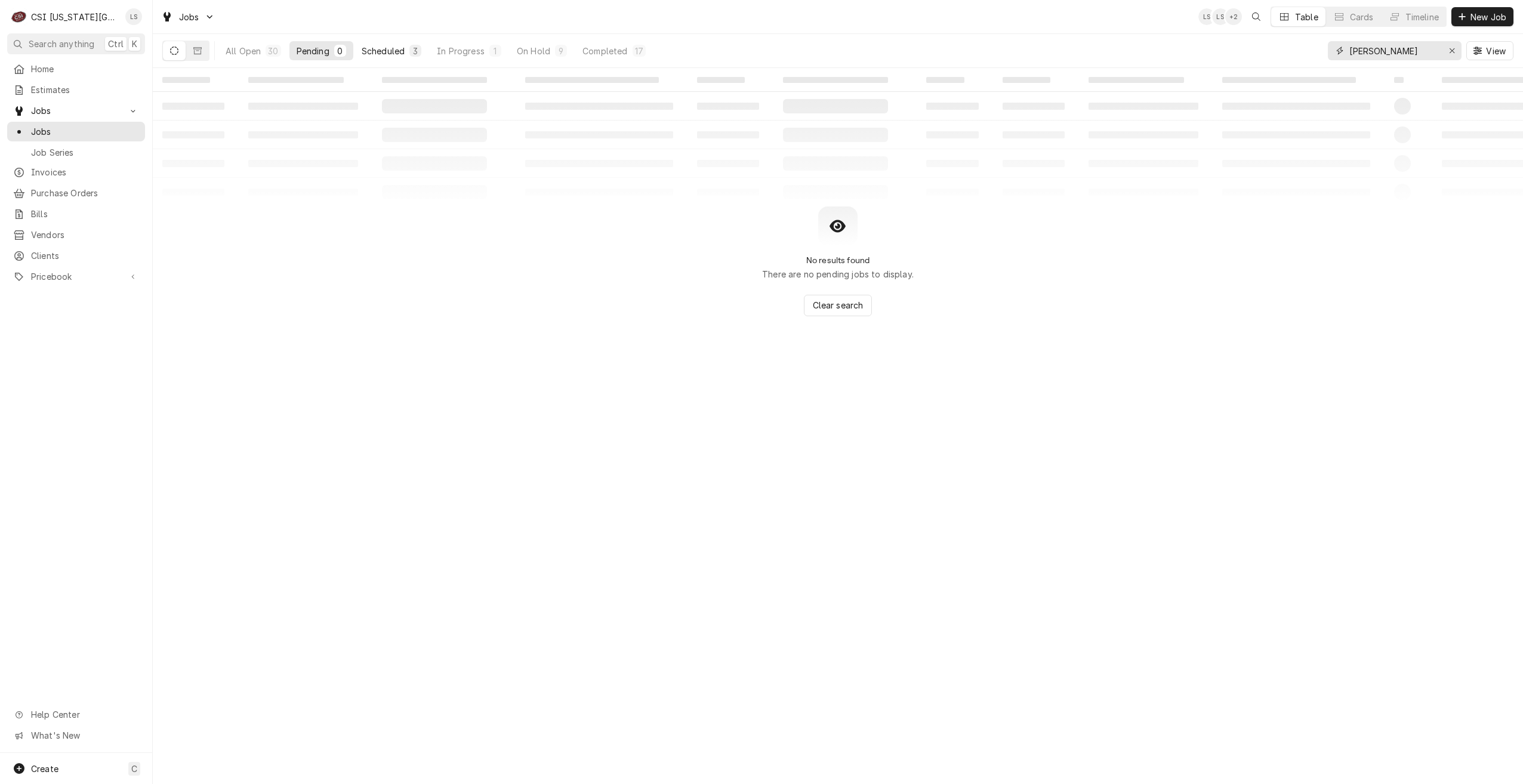
type input "[PERSON_NAME]"
click at [413, 48] on div "3" at bounding box center [415, 51] width 7 height 12
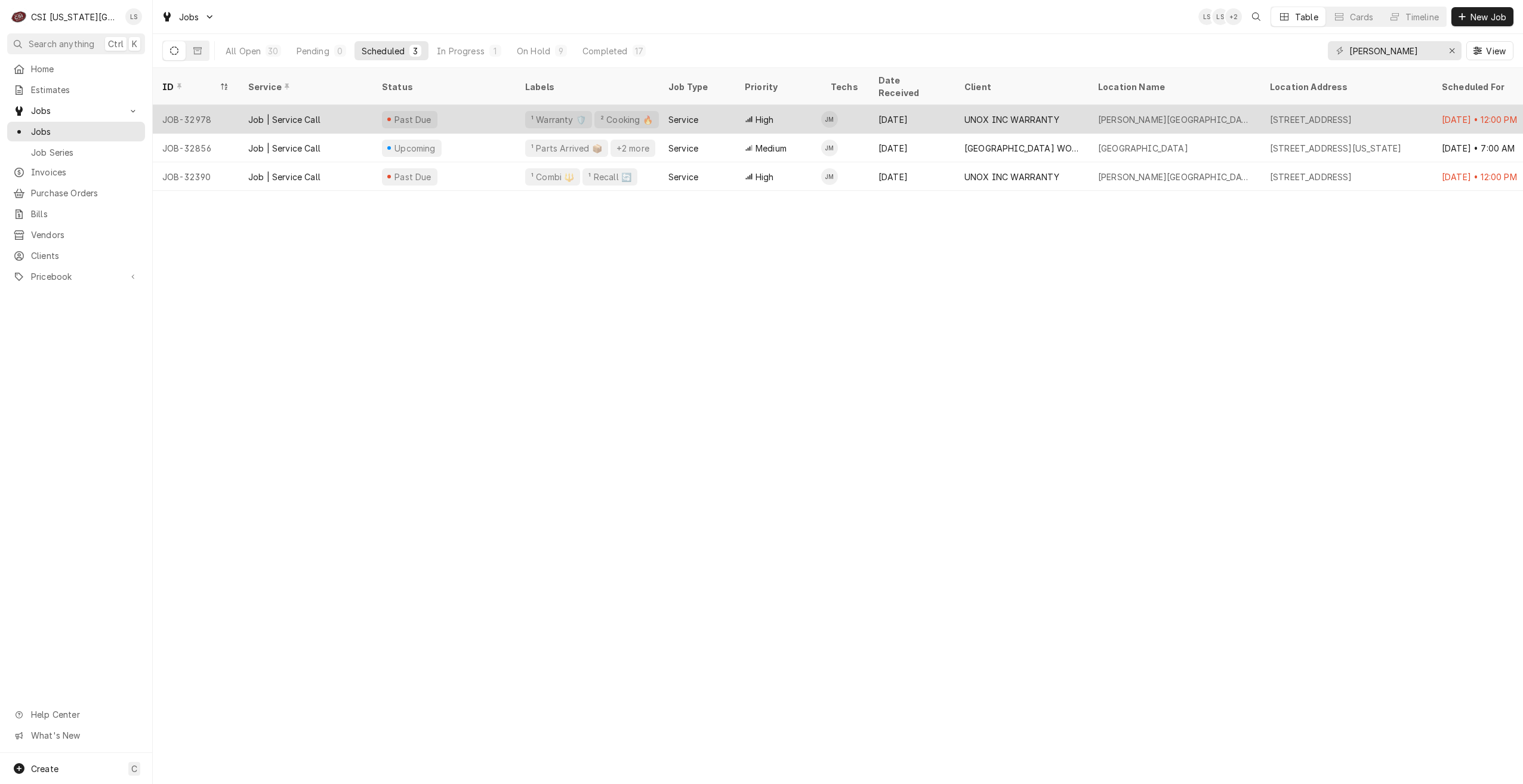
click at [905, 113] on div "Sep 24" at bounding box center [912, 120] width 86 height 29
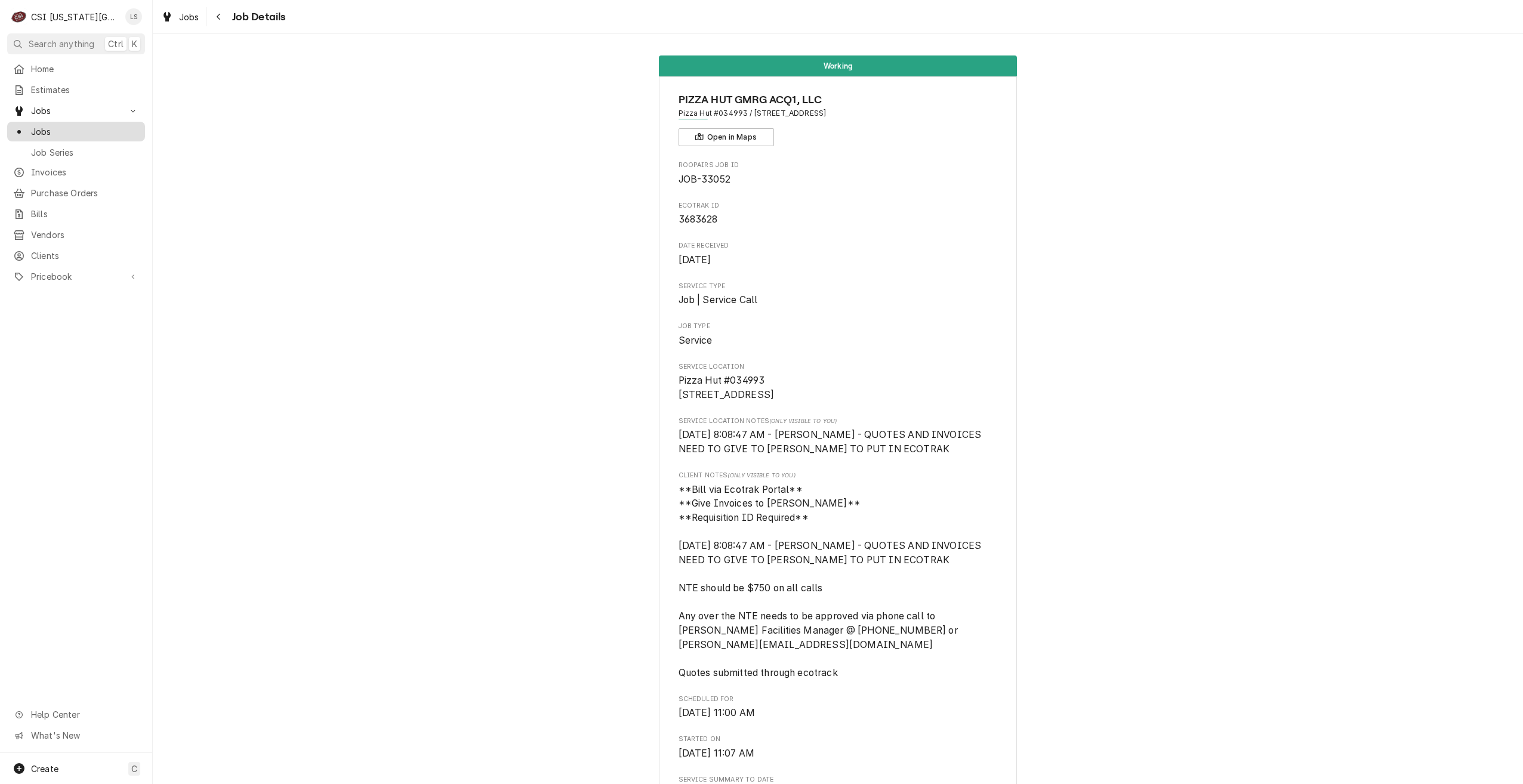
click at [108, 133] on span "Jobs" at bounding box center [85, 131] width 108 height 12
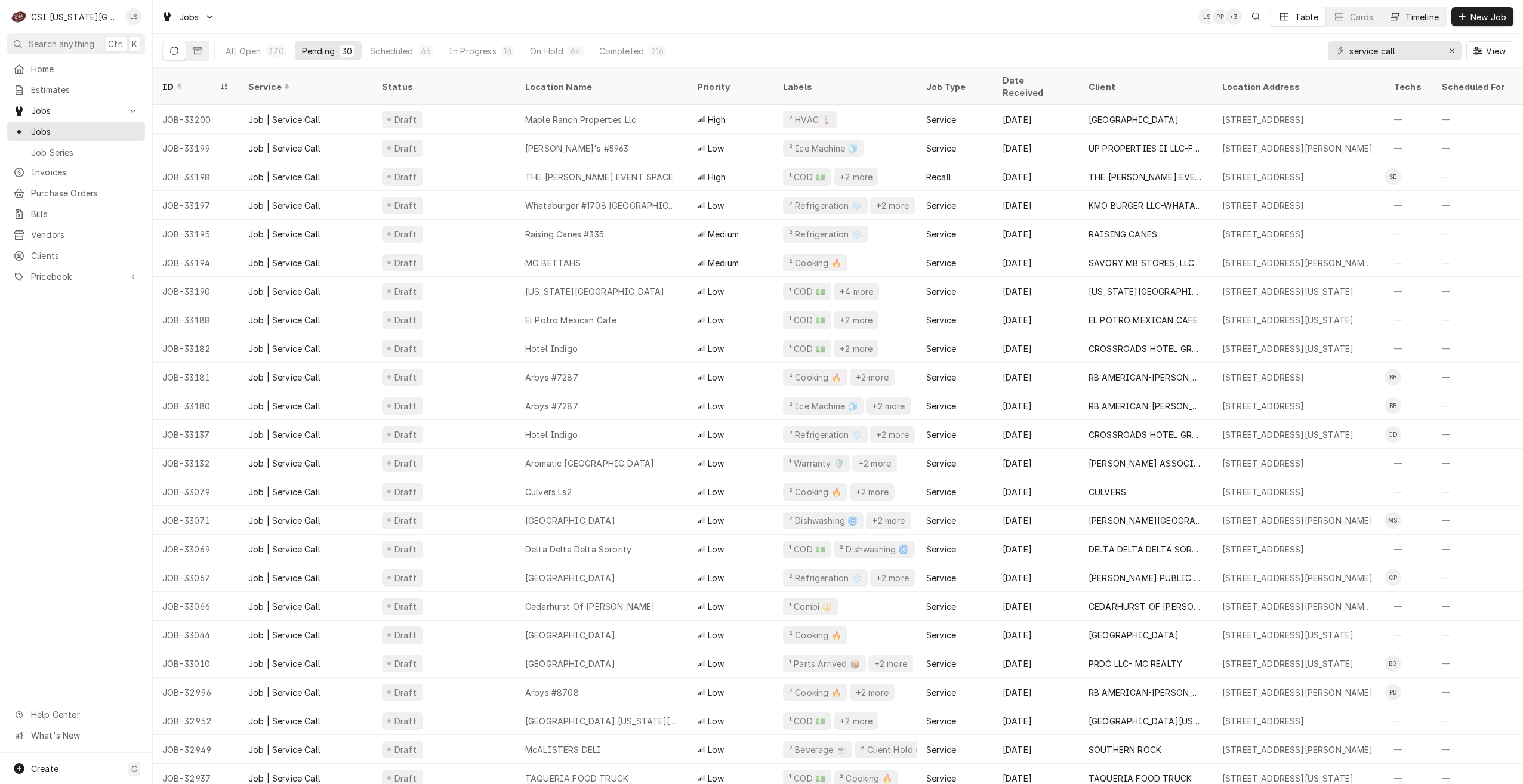
click at [1409, 22] on div "Timeline" at bounding box center [1422, 16] width 33 height 12
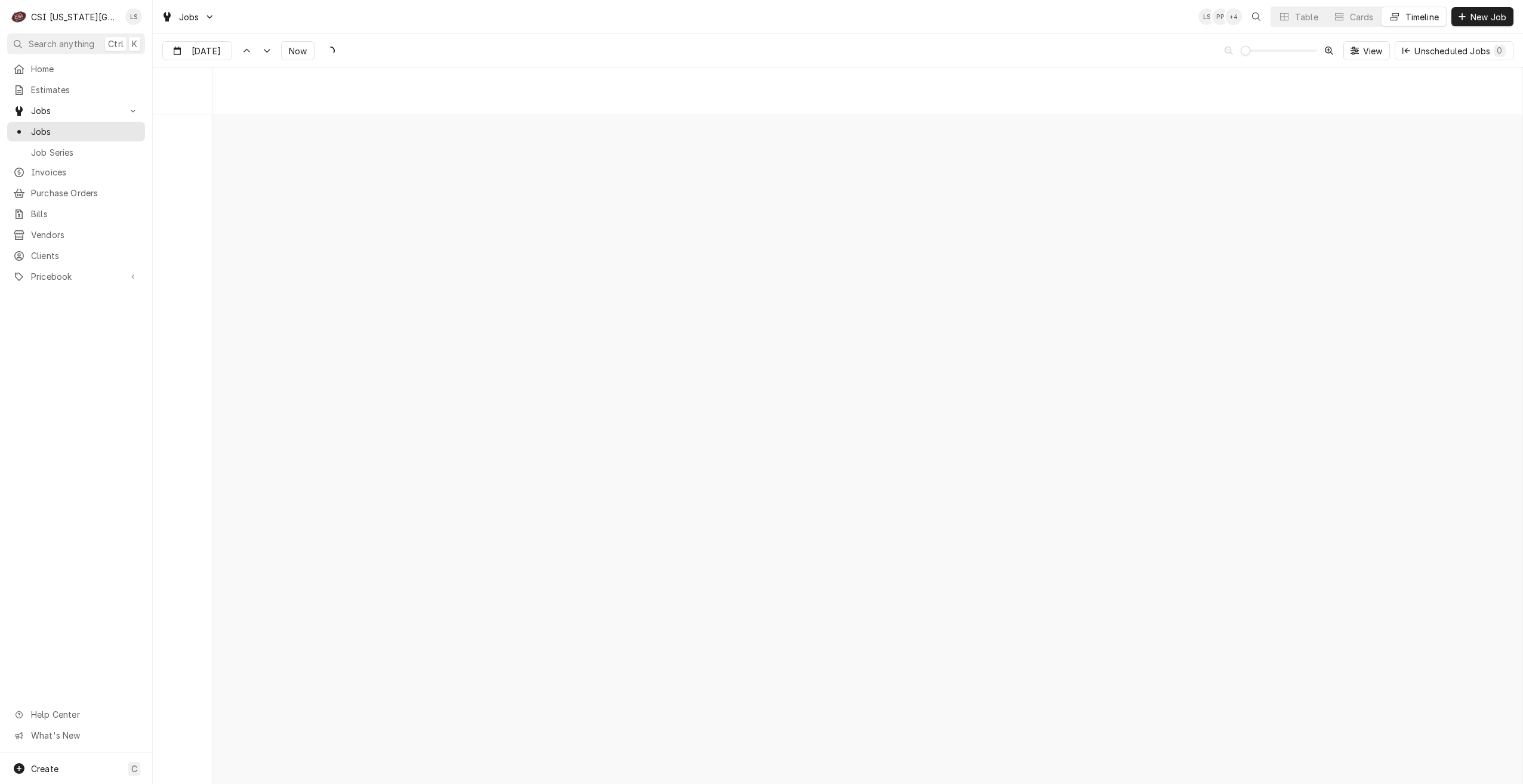
scroll to position [13713, 0]
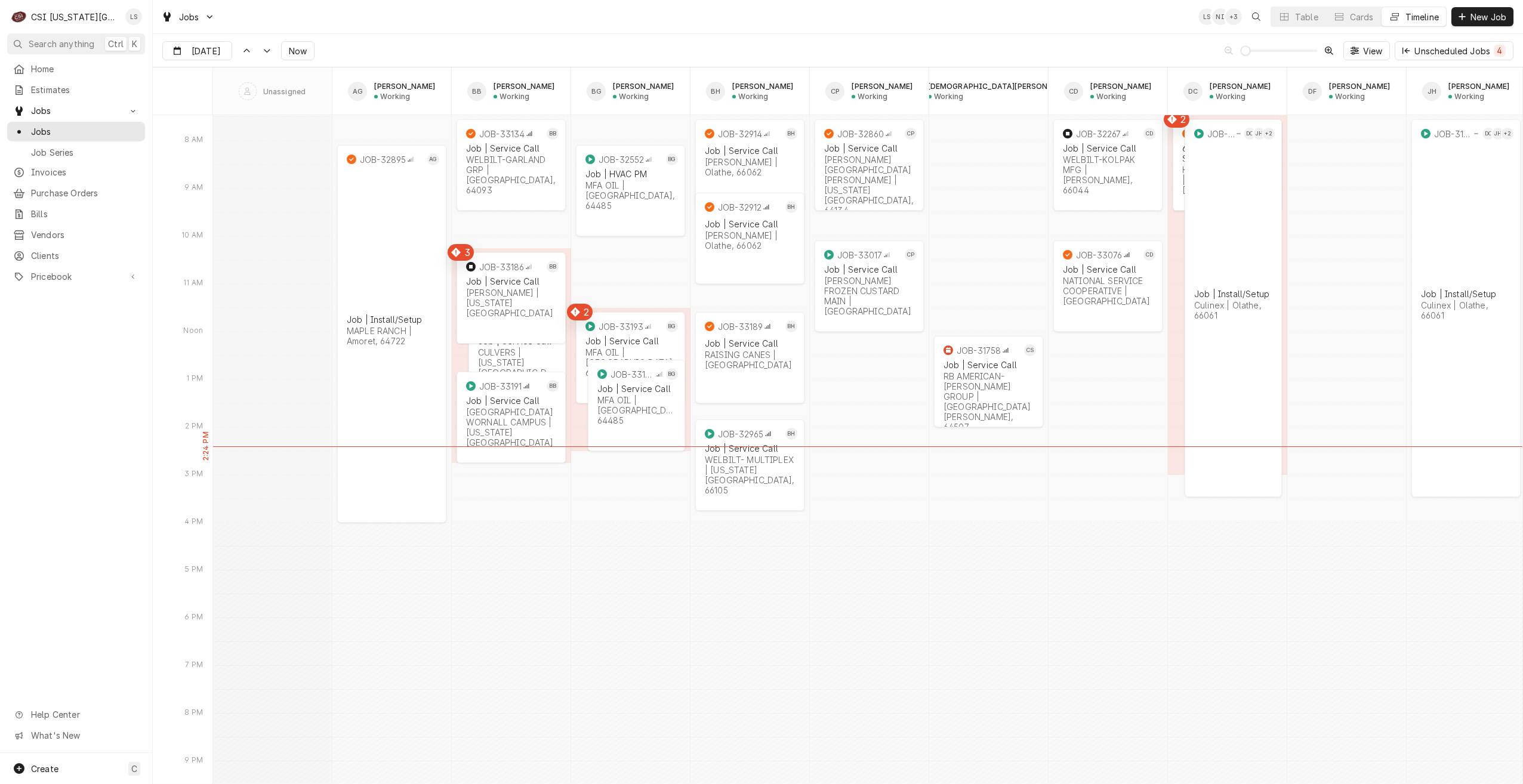
click at [410, 24] on div "Jobs LS NI + 3 Table Cards Timeline New Job" at bounding box center [838, 16] width 1370 height 33
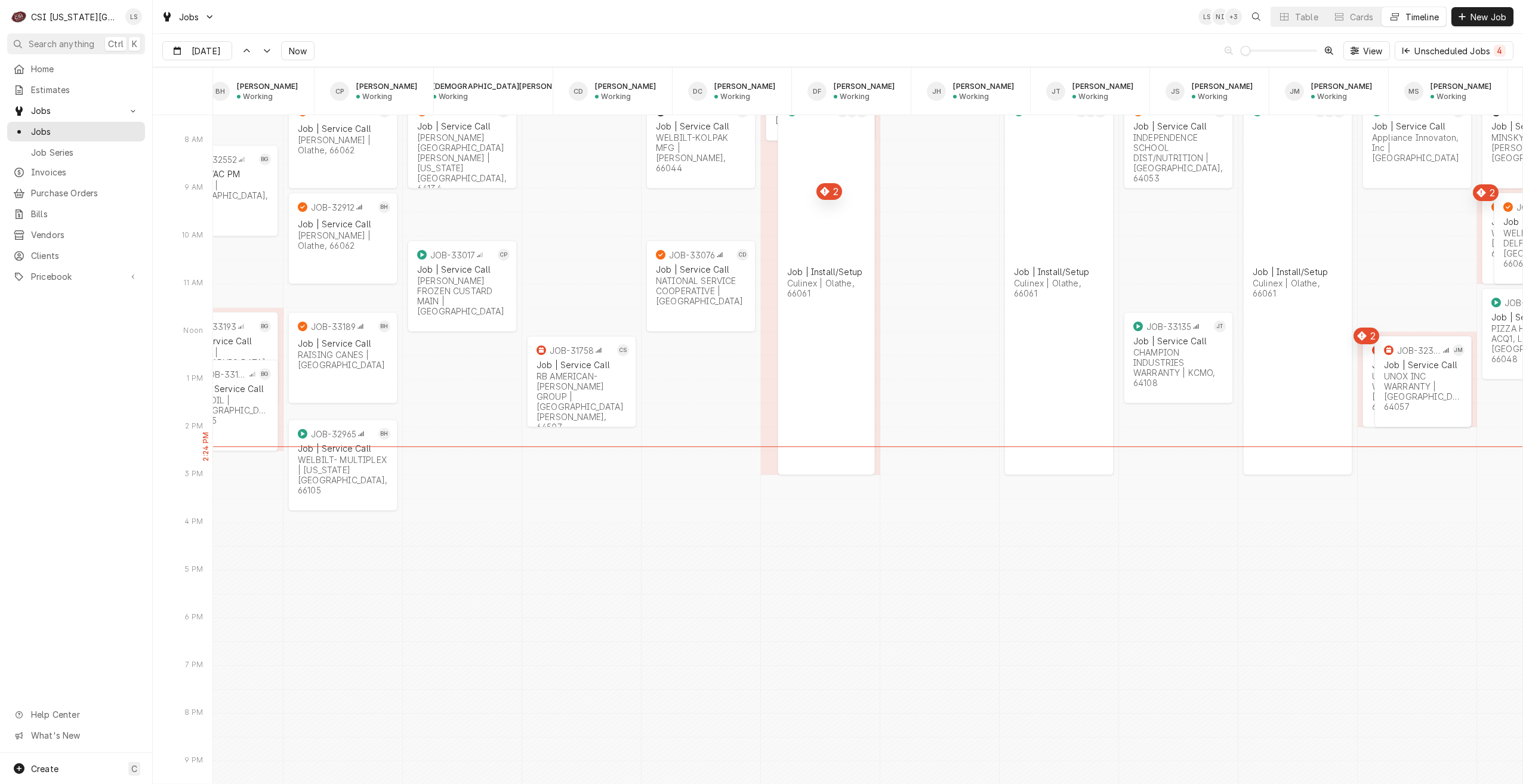
scroll to position [0, 0]
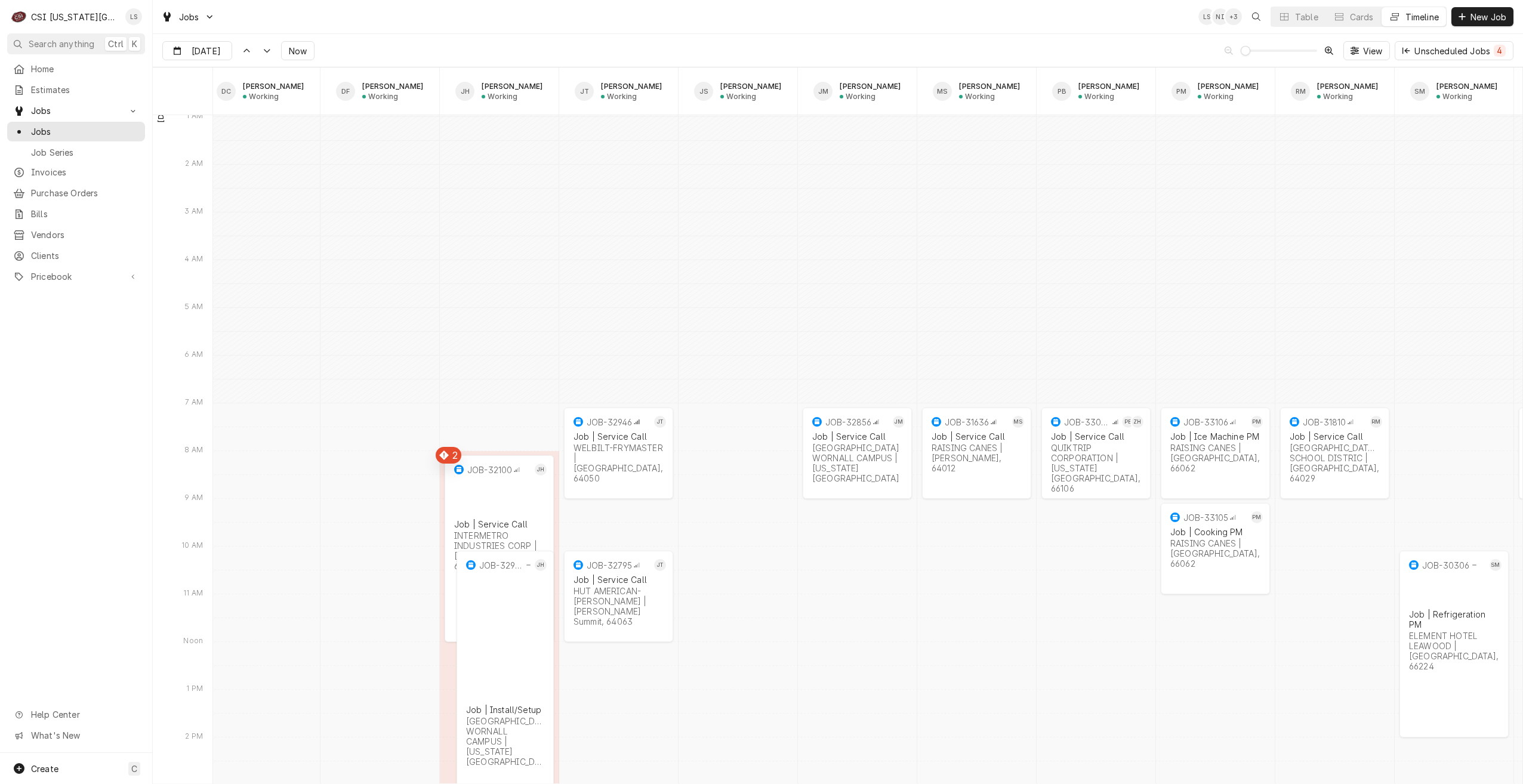
click at [392, 16] on div "Jobs LS NI + 3 Table Cards Timeline New Job" at bounding box center [838, 16] width 1370 height 33
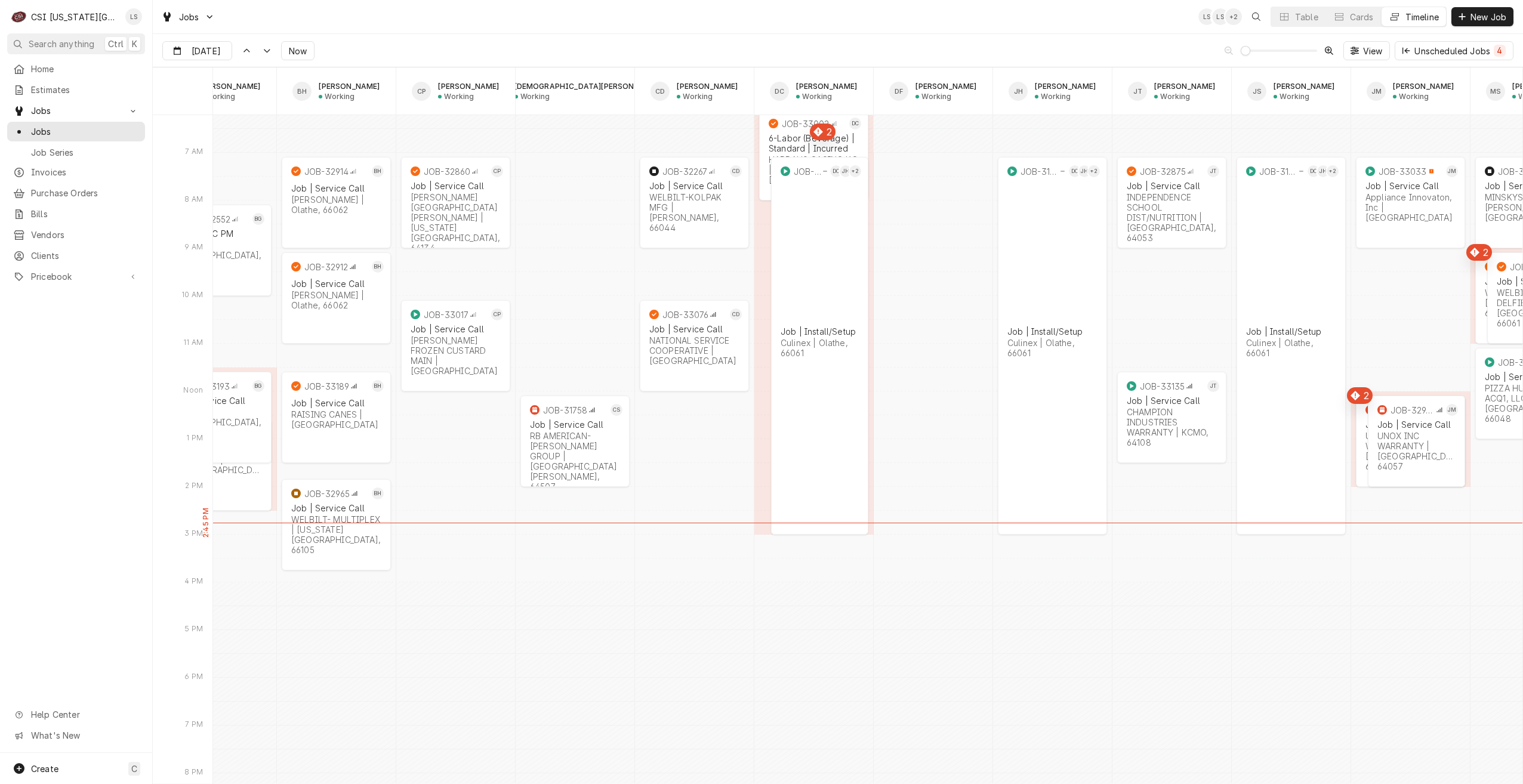
scroll to position [0, 550]
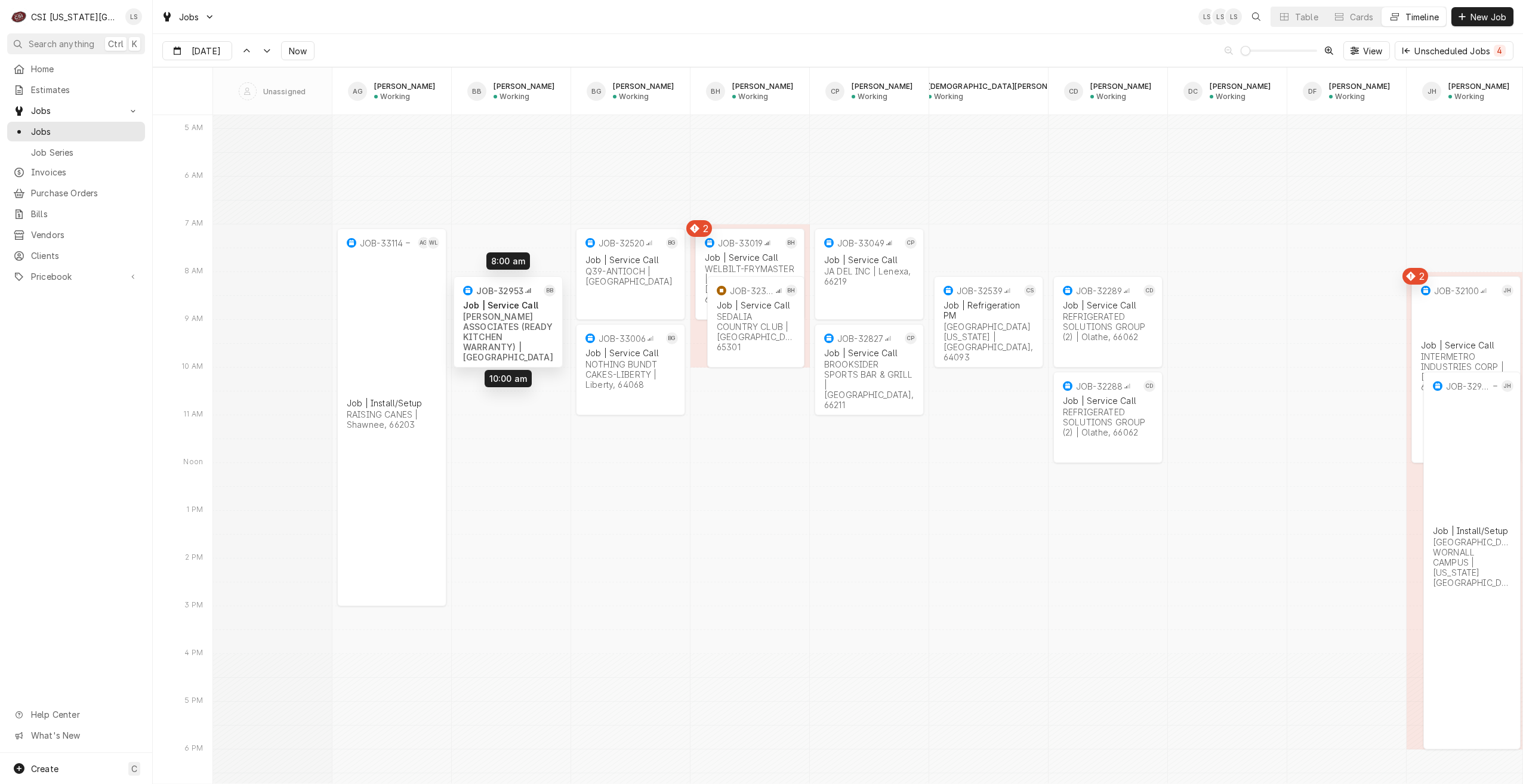
drag, startPoint x: 521, startPoint y: 293, endPoint x: 517, endPoint y: 342, distance: 49.2
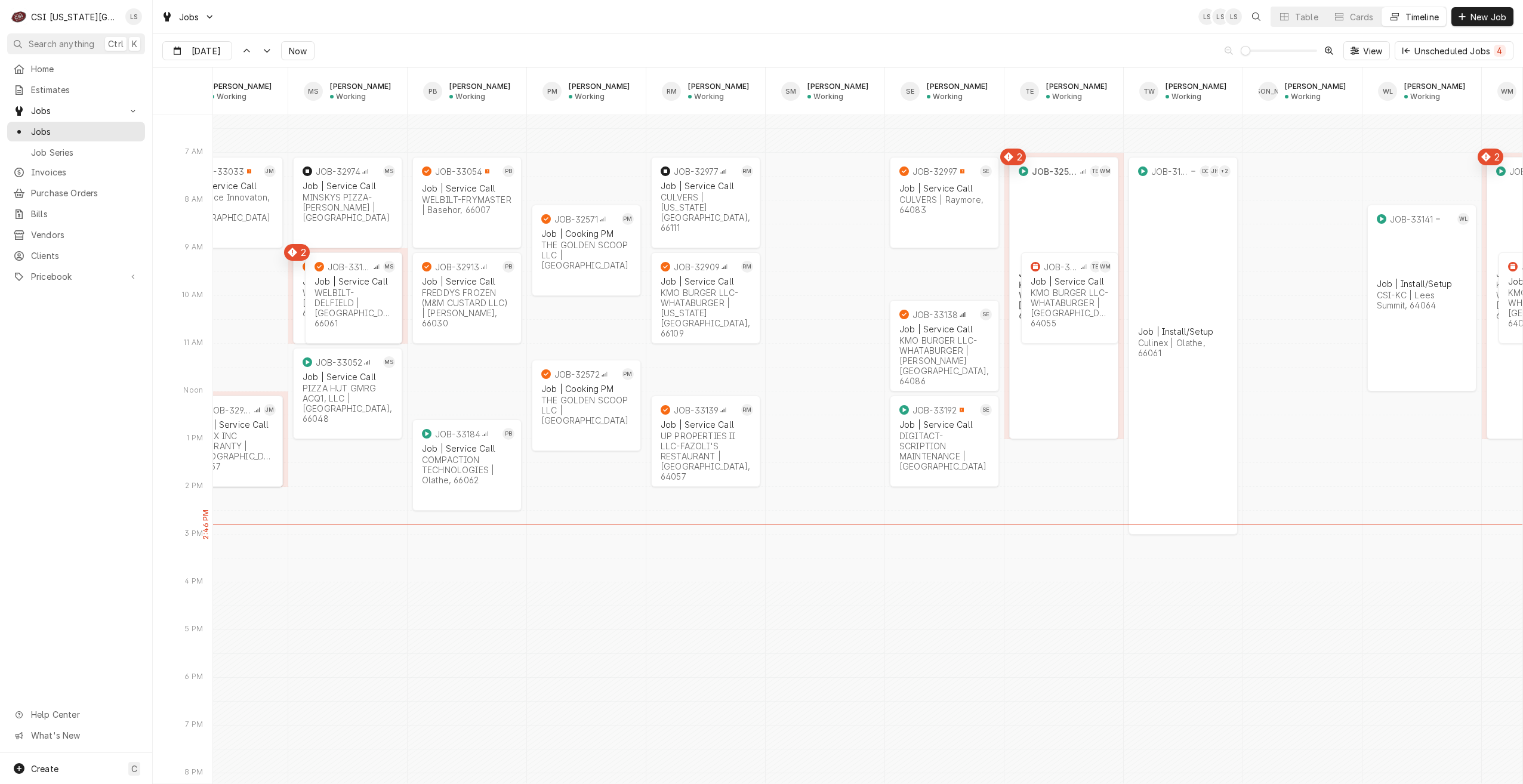
click at [852, 21] on div "Jobs LS LS LS Table Cards Timeline New Job" at bounding box center [838, 16] width 1370 height 33
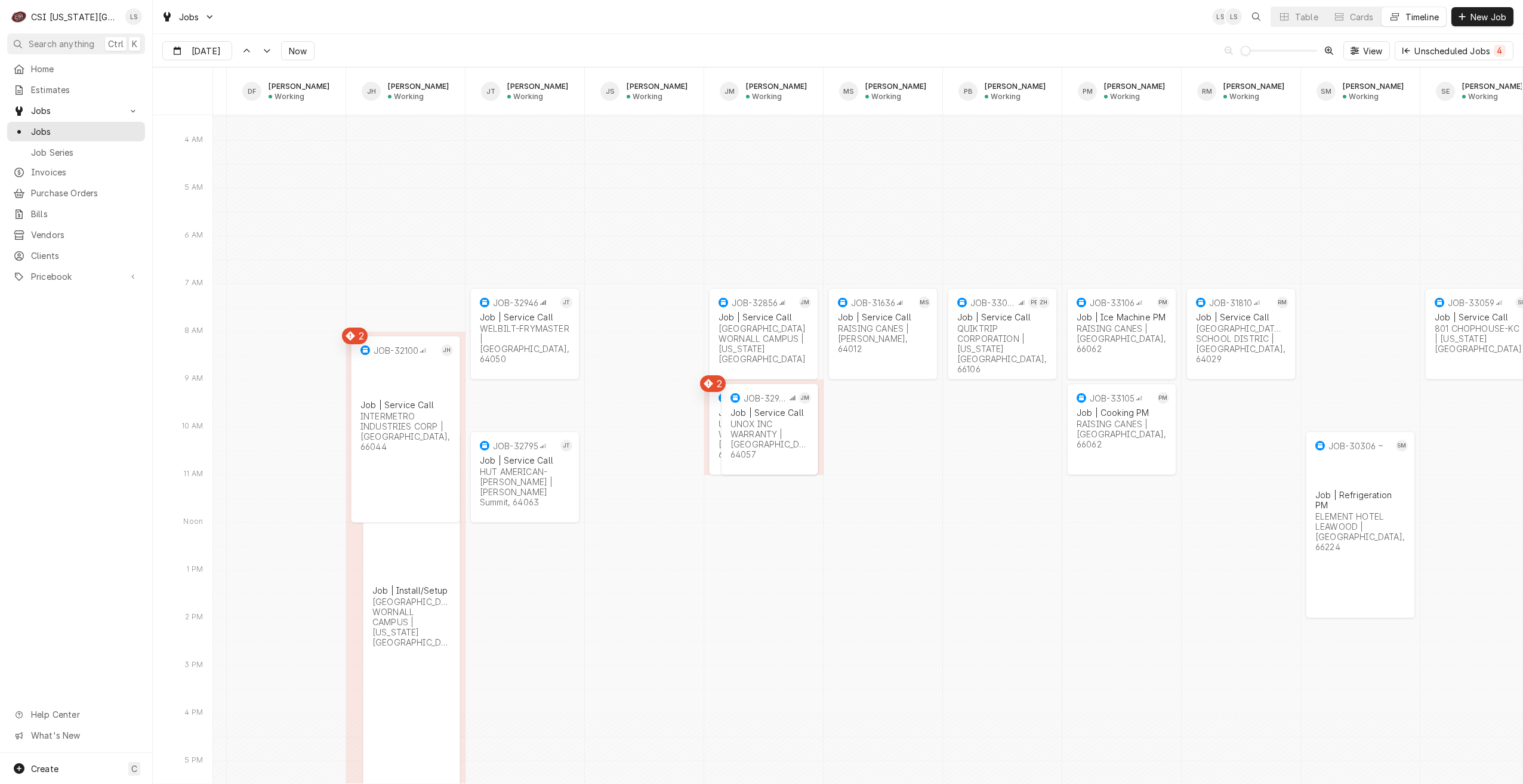
scroll to position [0, 1043]
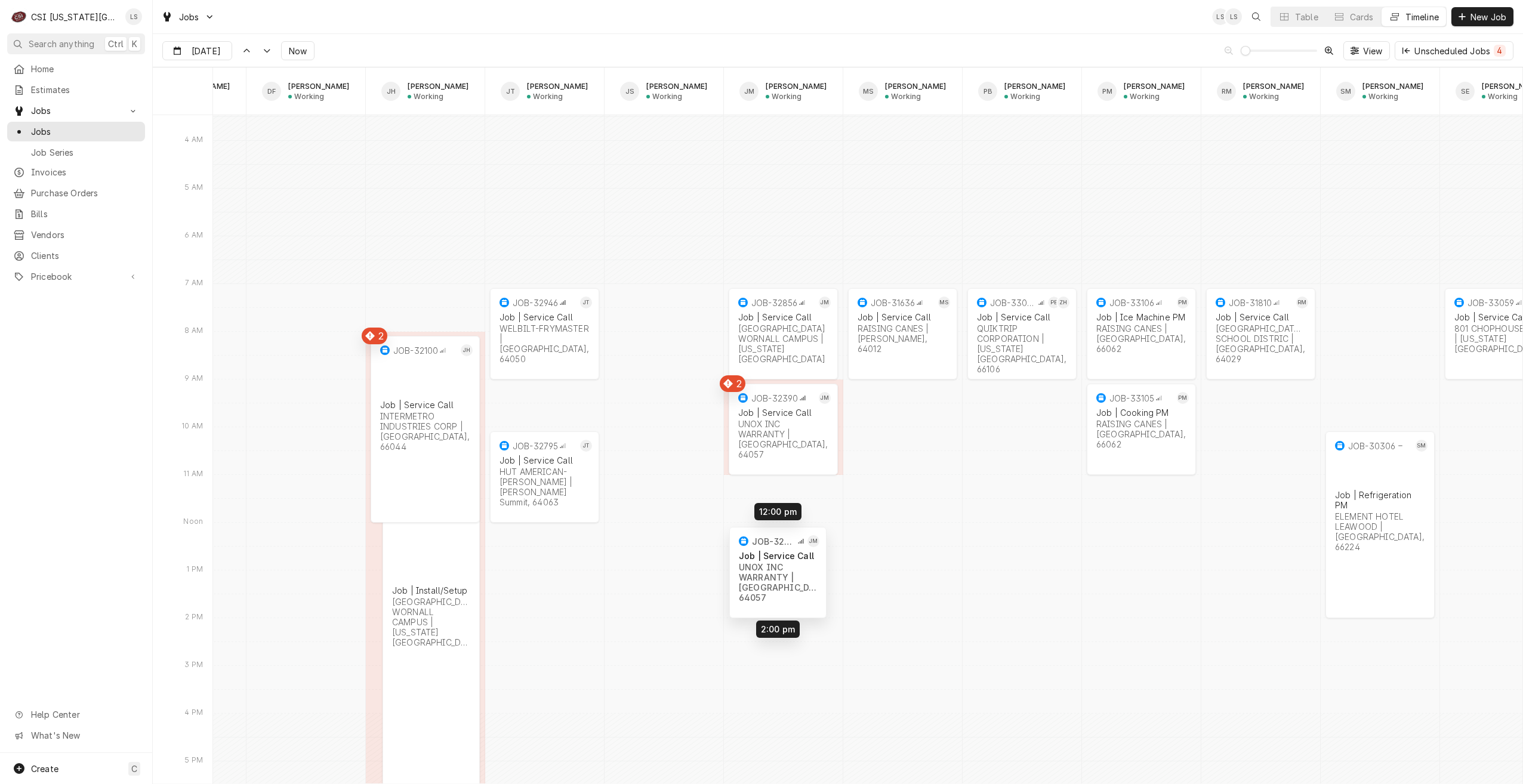
drag, startPoint x: 793, startPoint y: 441, endPoint x: 782, endPoint y: 583, distance: 142.4
drag, startPoint x: 789, startPoint y: 437, endPoint x: 789, endPoint y: 576, distance: 139.0
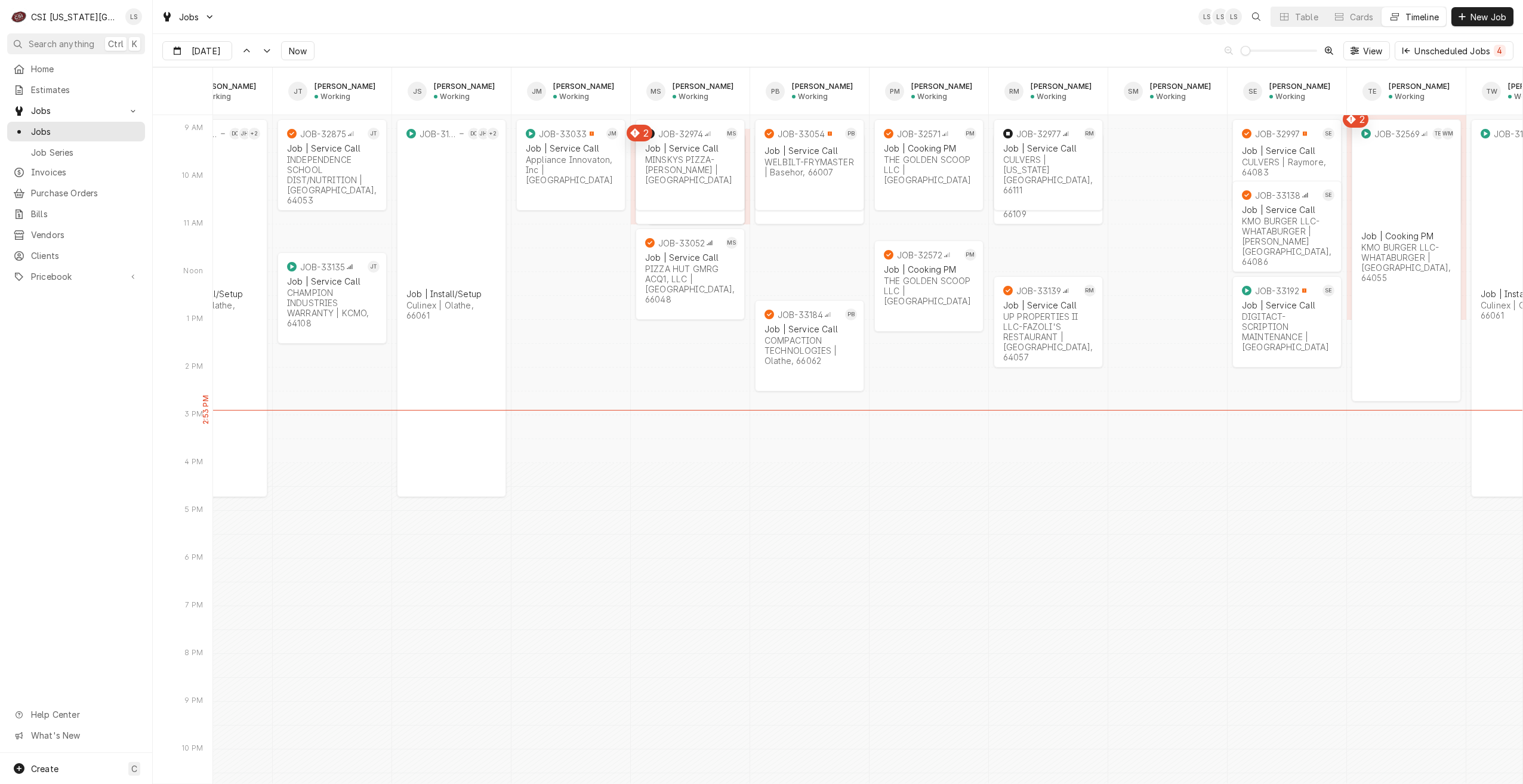
scroll to position [13654, 0]
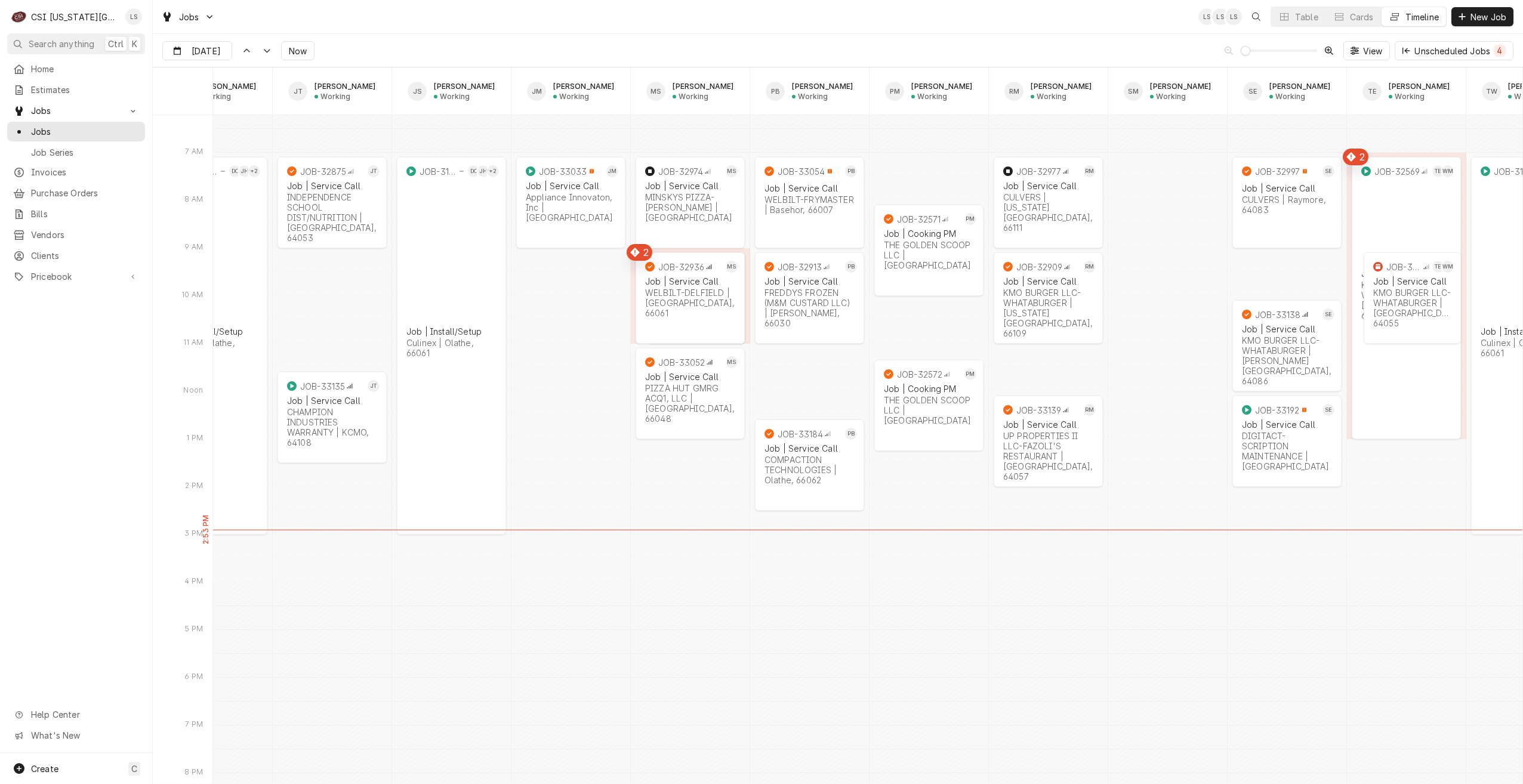
click at [404, 7] on div "Jobs LS LS LS Table Cards Timeline New Job" at bounding box center [838, 16] width 1370 height 33
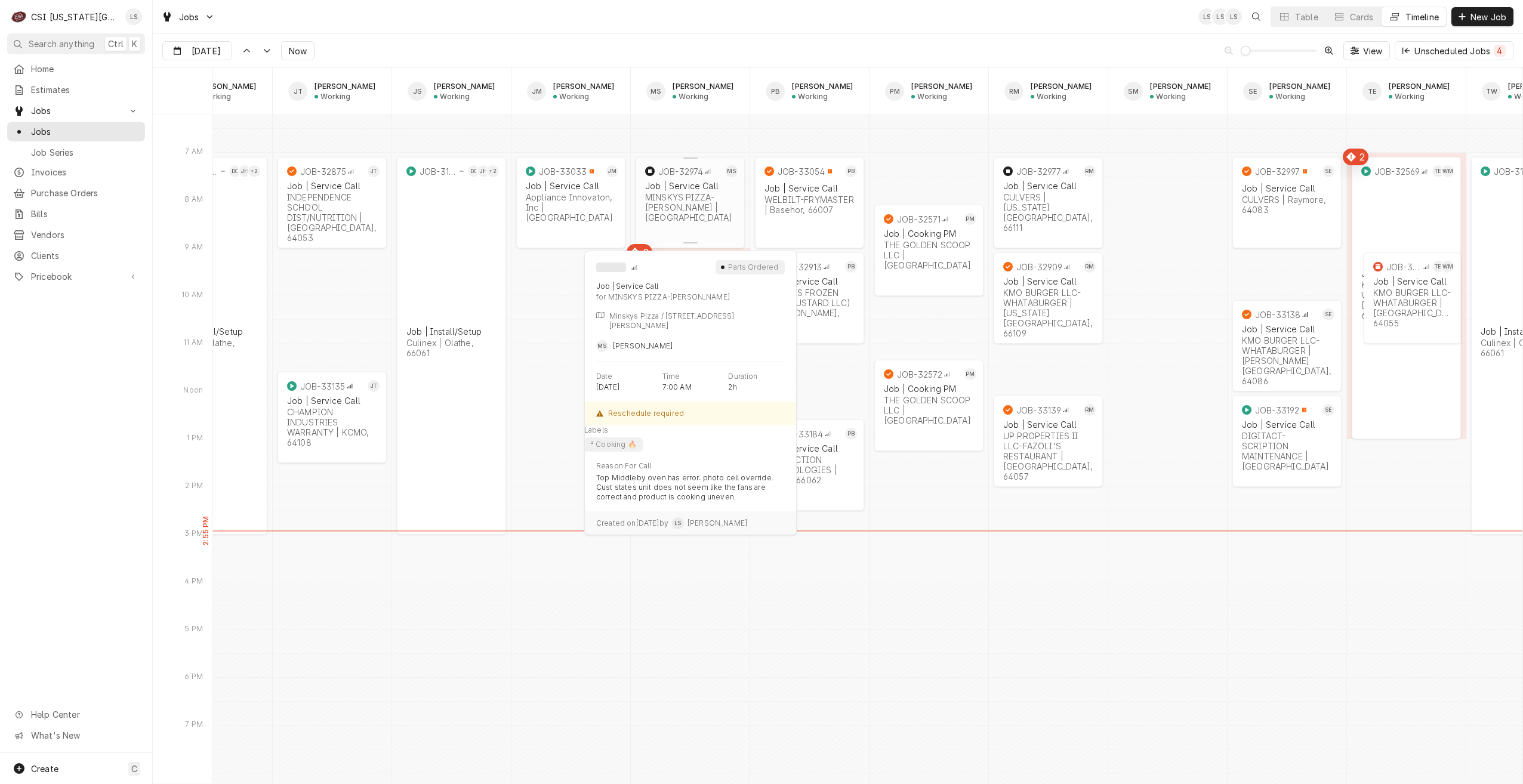
scroll to position [13594, 0]
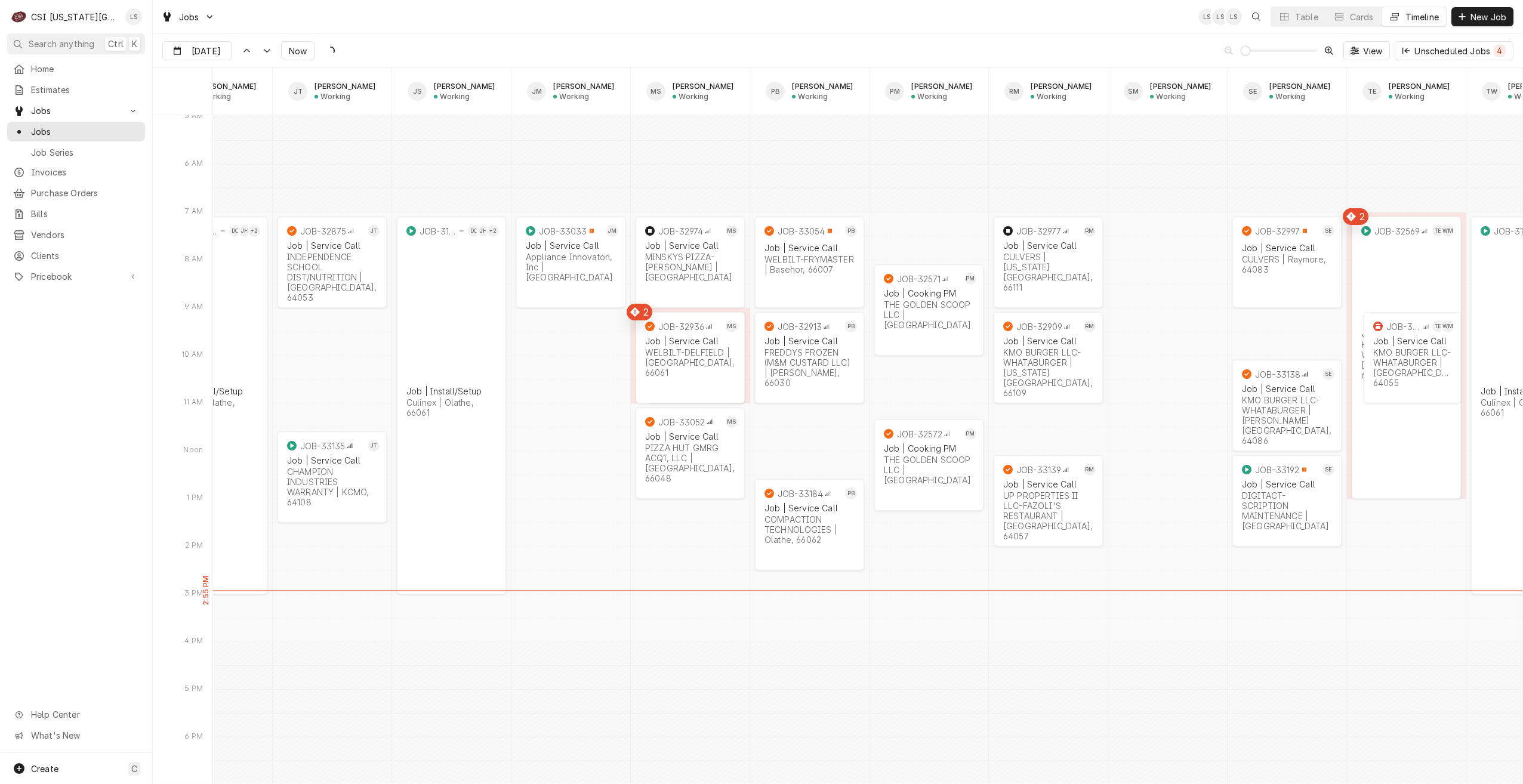
click at [655, 33] on div "Jobs LS LS LS Table Cards Timeline New Job" at bounding box center [838, 16] width 1370 height 33
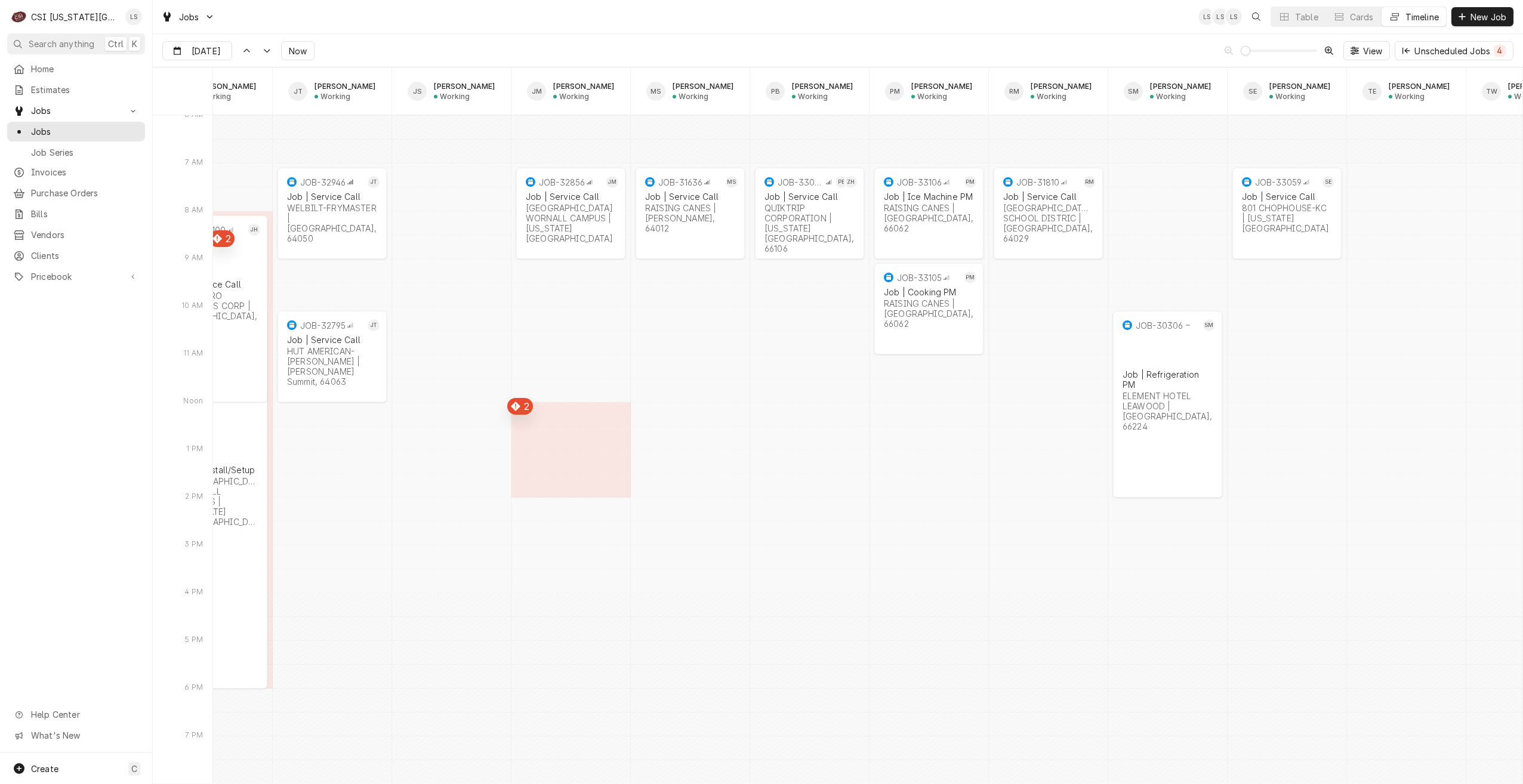
scroll to position [14788, 0]
drag, startPoint x: 580, startPoint y: 231, endPoint x: 583, endPoint y: 323, distance: 92.0
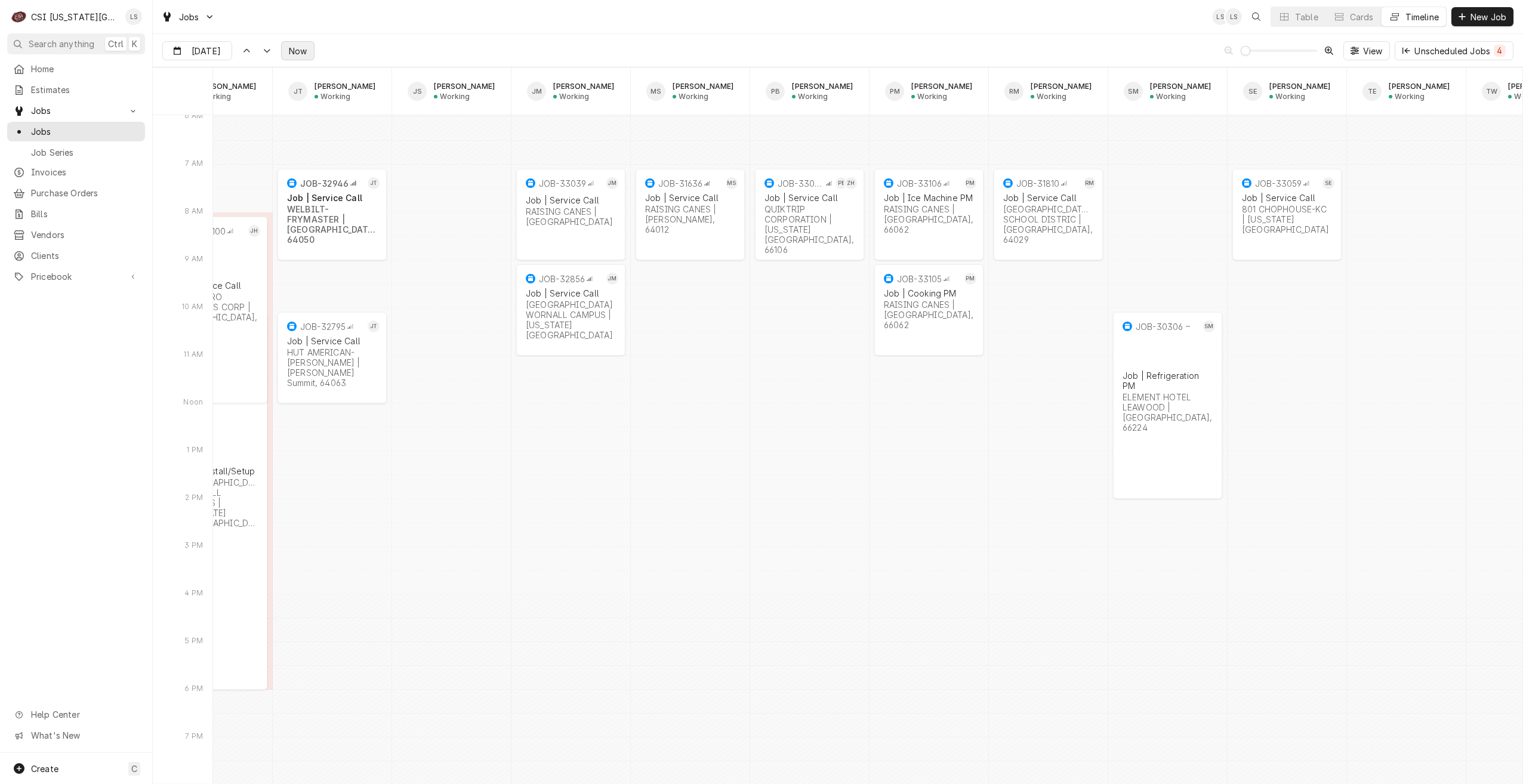
click at [291, 57] on button "Now" at bounding box center [297, 50] width 33 height 19
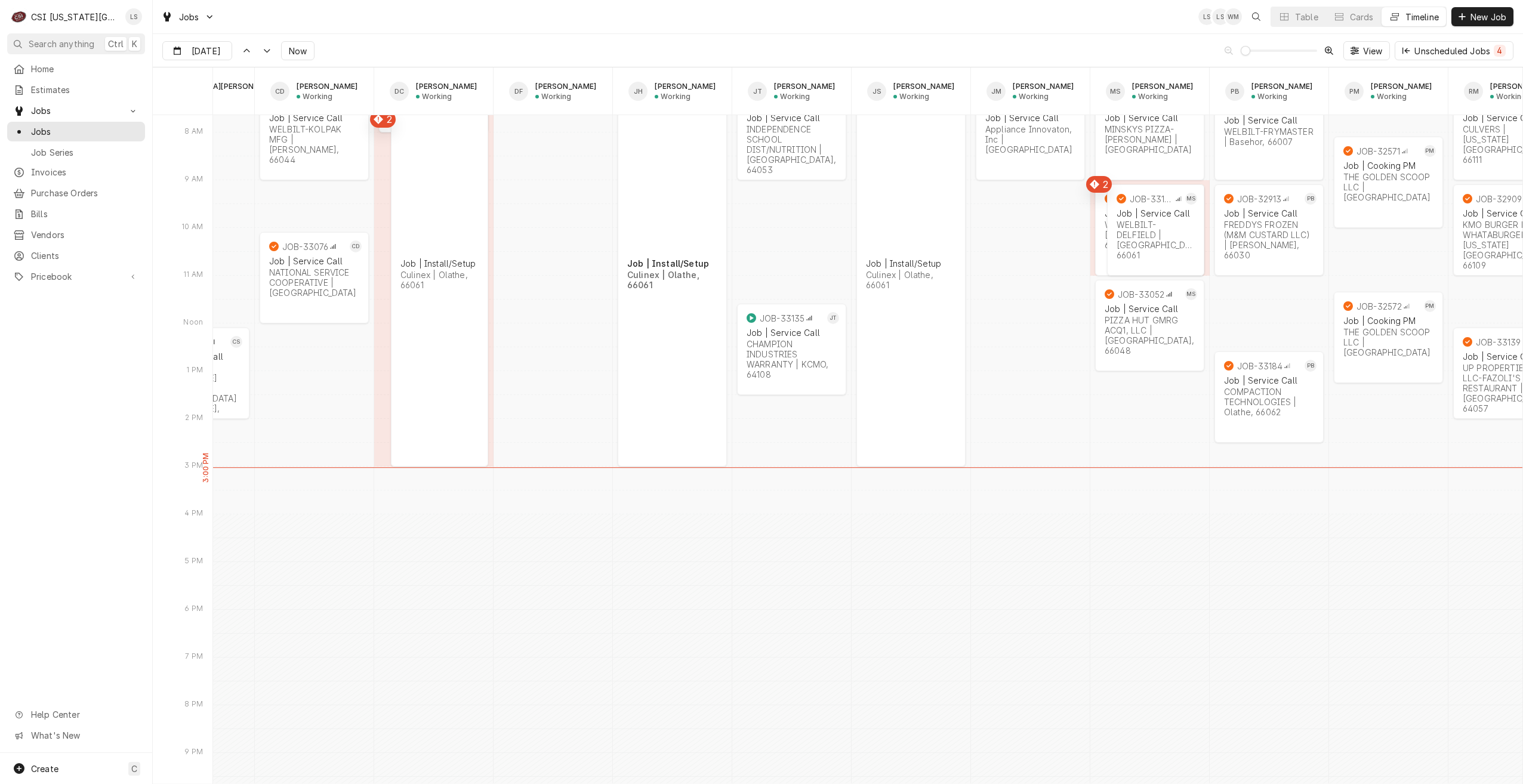
scroll to position [0, 907]
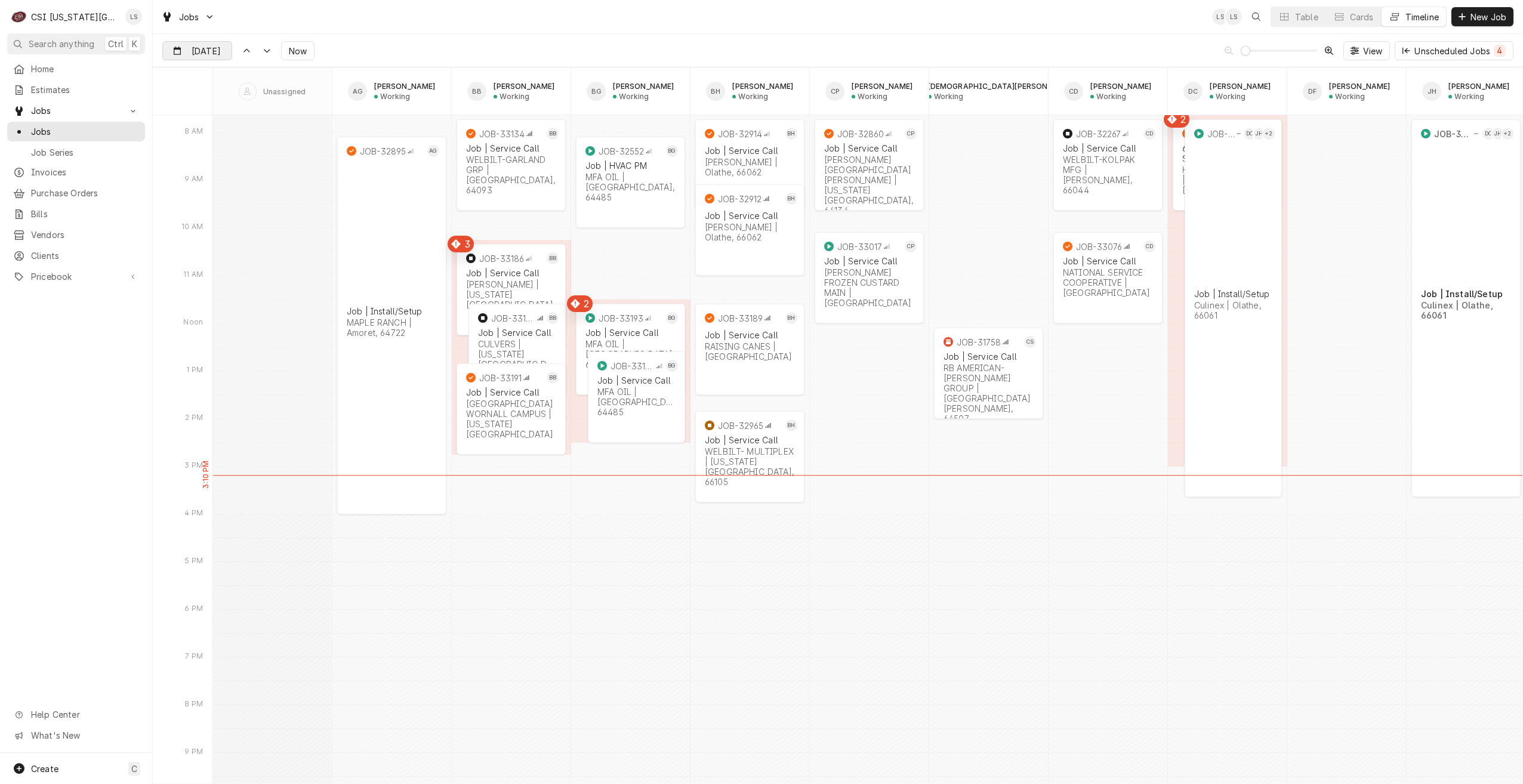
click at [197, 53] on input "[DATE]" at bounding box center [188, 54] width 52 height 24
click at [286, 128] on div "3" at bounding box center [282, 125] width 17 height 17
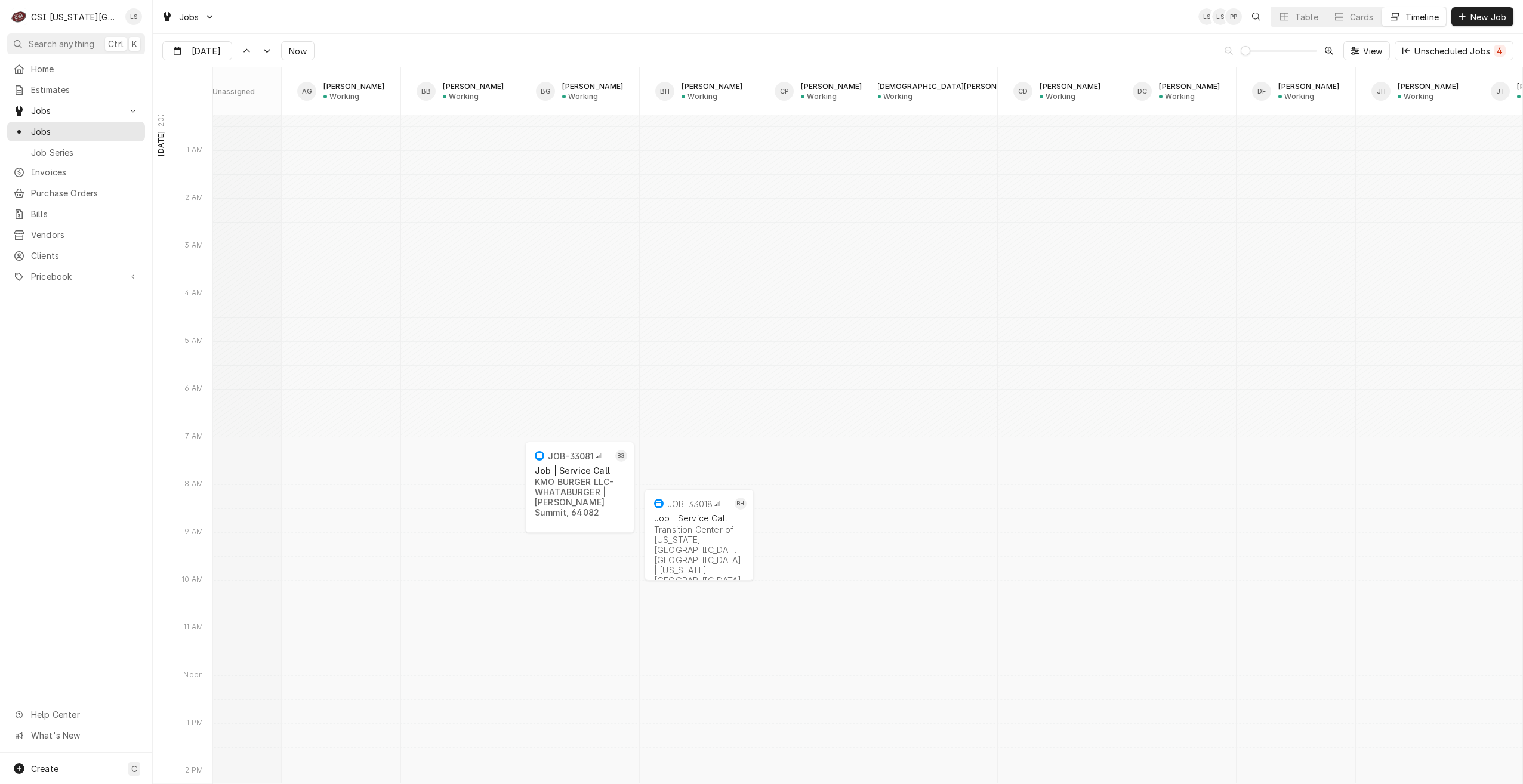
scroll to position [0, 0]
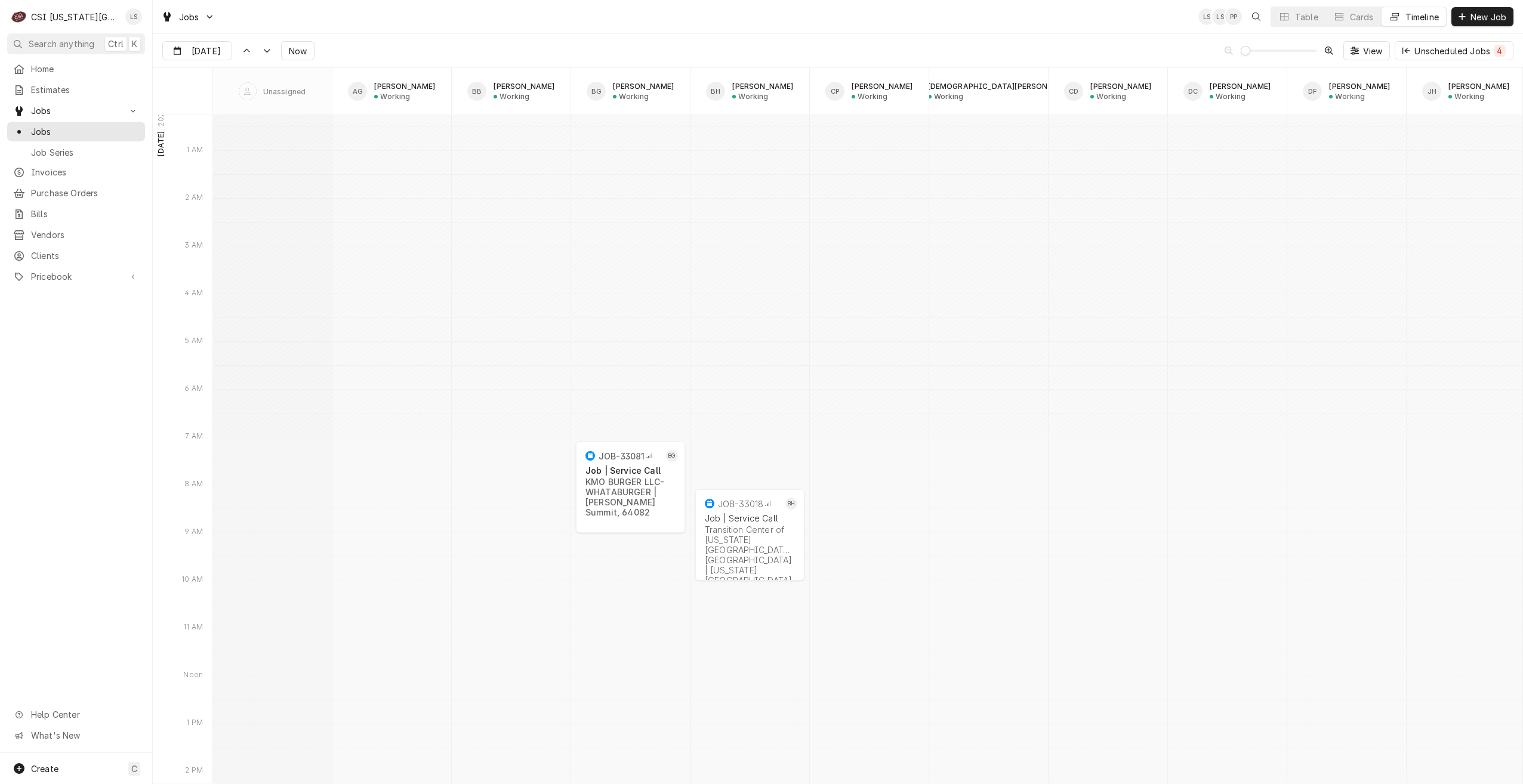
click at [344, 21] on div "Jobs LS LS PP Table Cards Timeline New Job" at bounding box center [838, 16] width 1370 height 33
click at [461, 24] on div "Jobs LS LS KC Table Cards Timeline New Job" at bounding box center [838, 16] width 1370 height 33
click at [286, 53] on span "Now" at bounding box center [297, 51] width 23 height 12
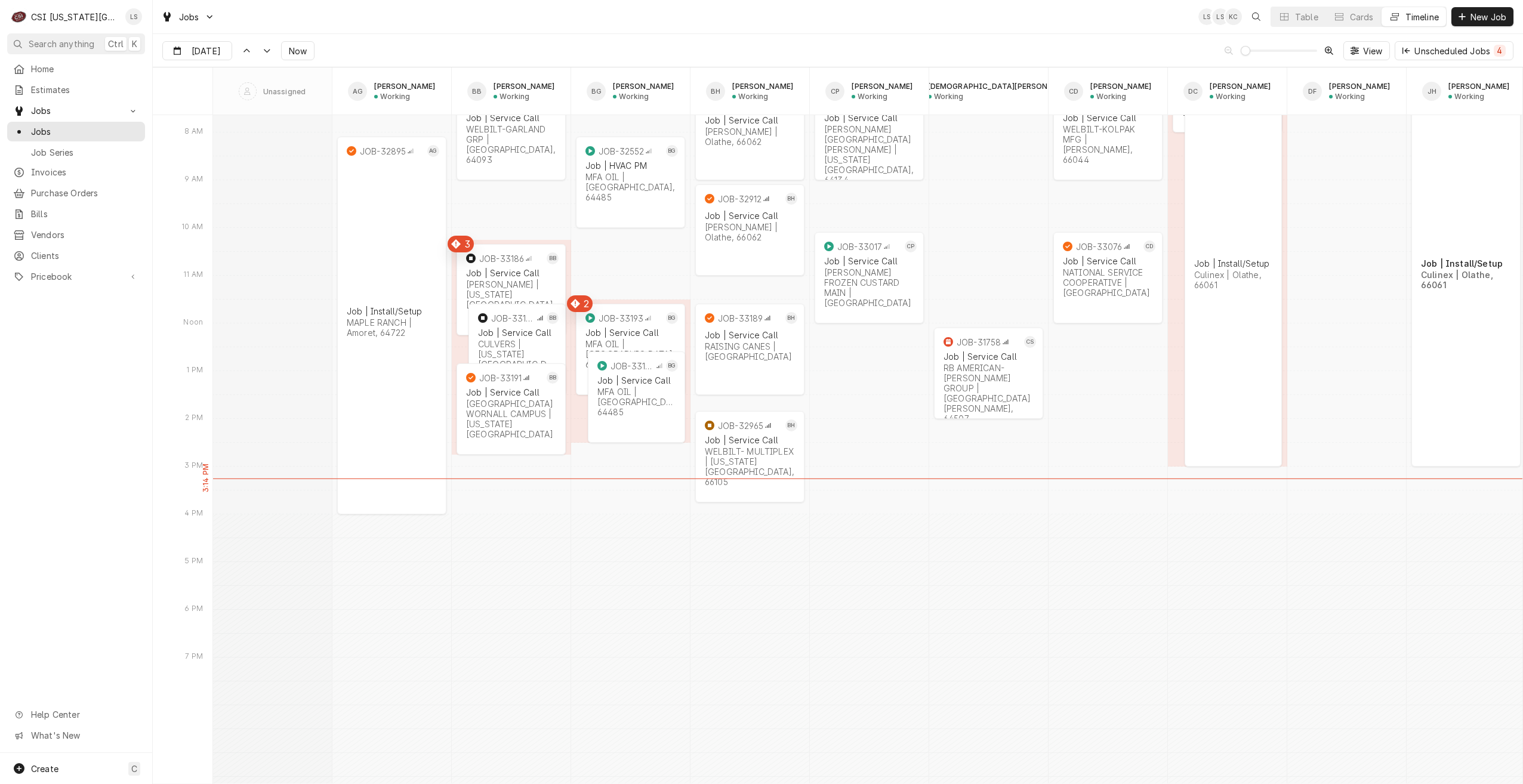
scroll to position [13602, 0]
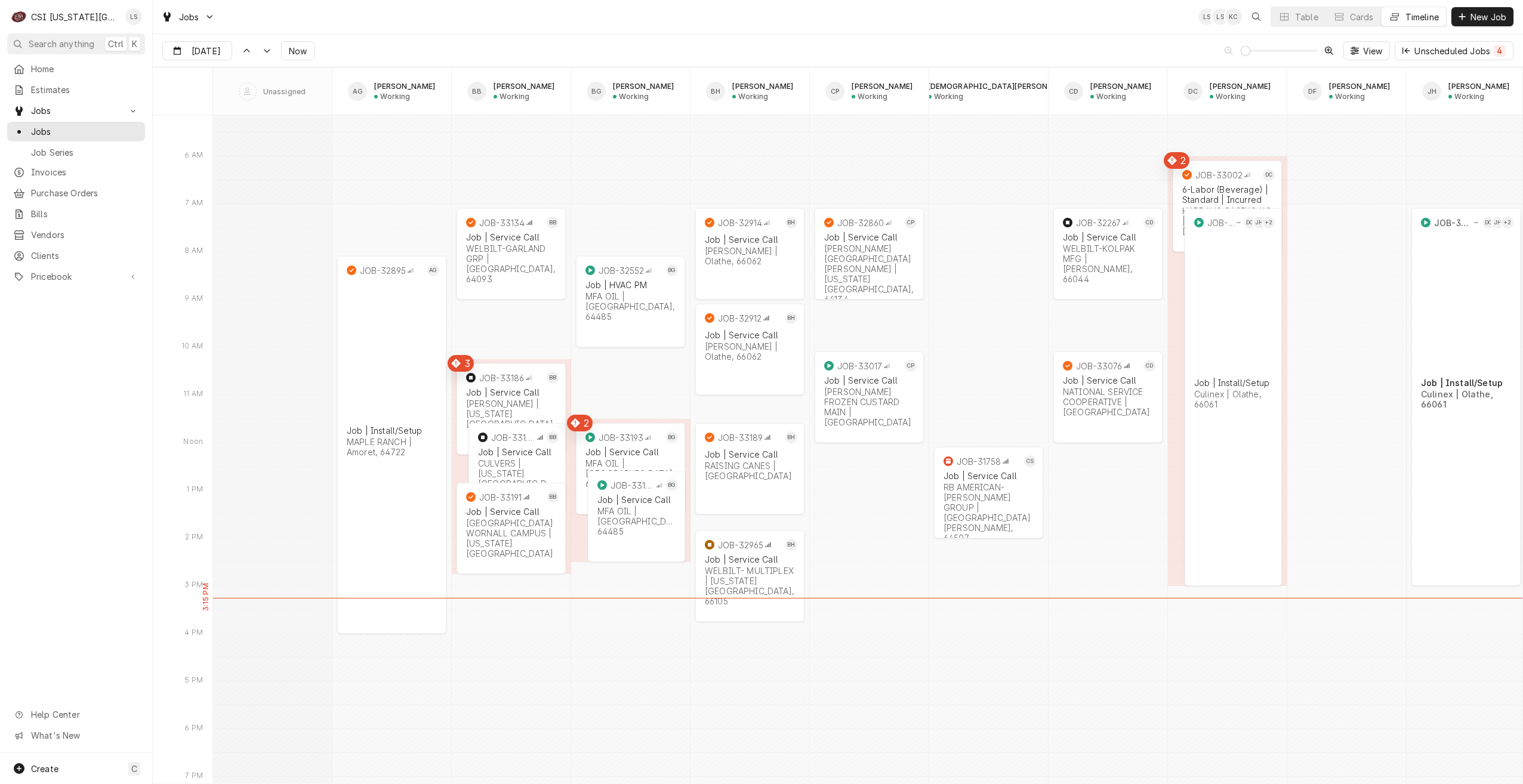
click at [923, 15] on div "Jobs LS LS KC Table Cards Timeline New Job" at bounding box center [838, 16] width 1370 height 33
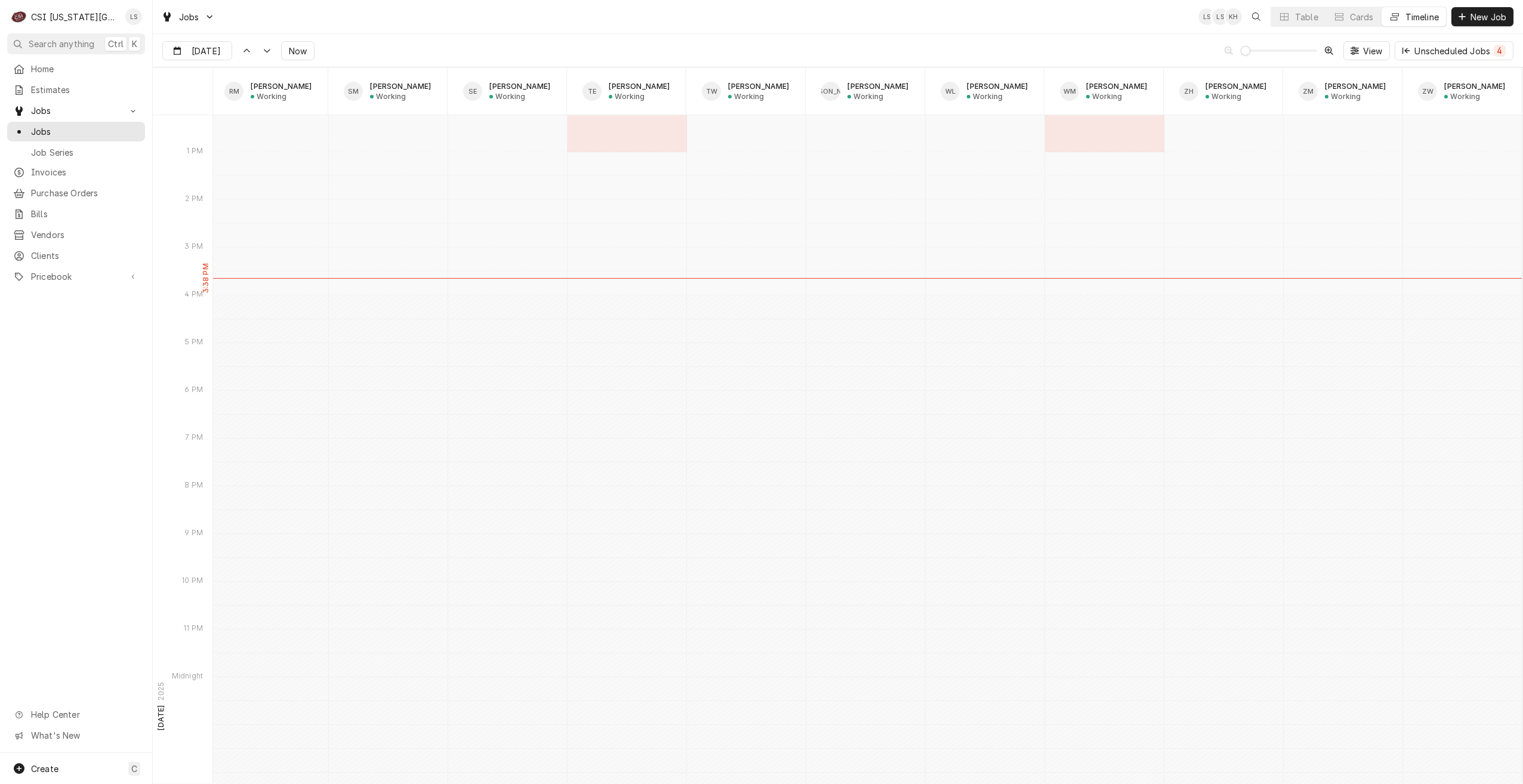
scroll to position [13841, 0]
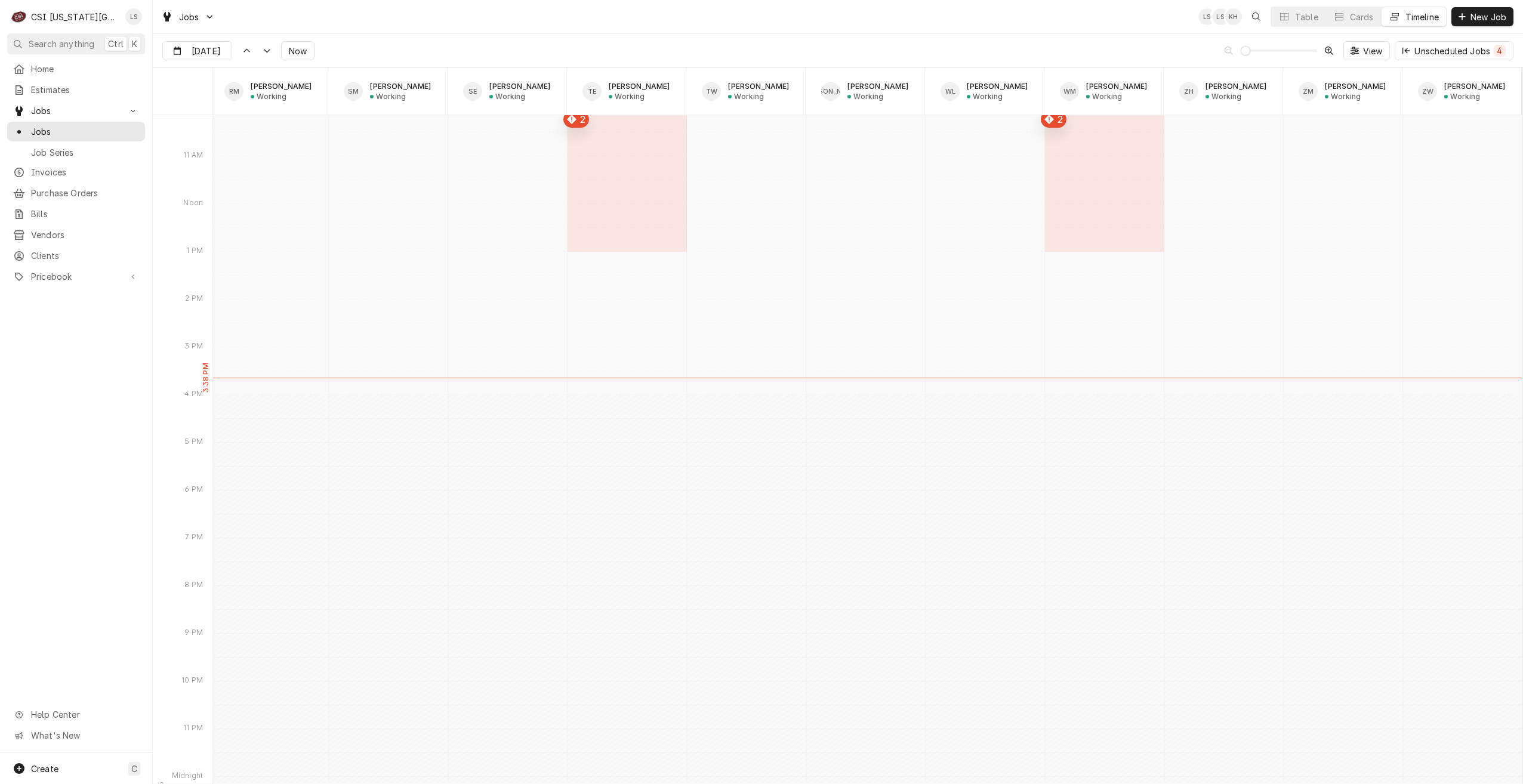
type input "Oct 1"
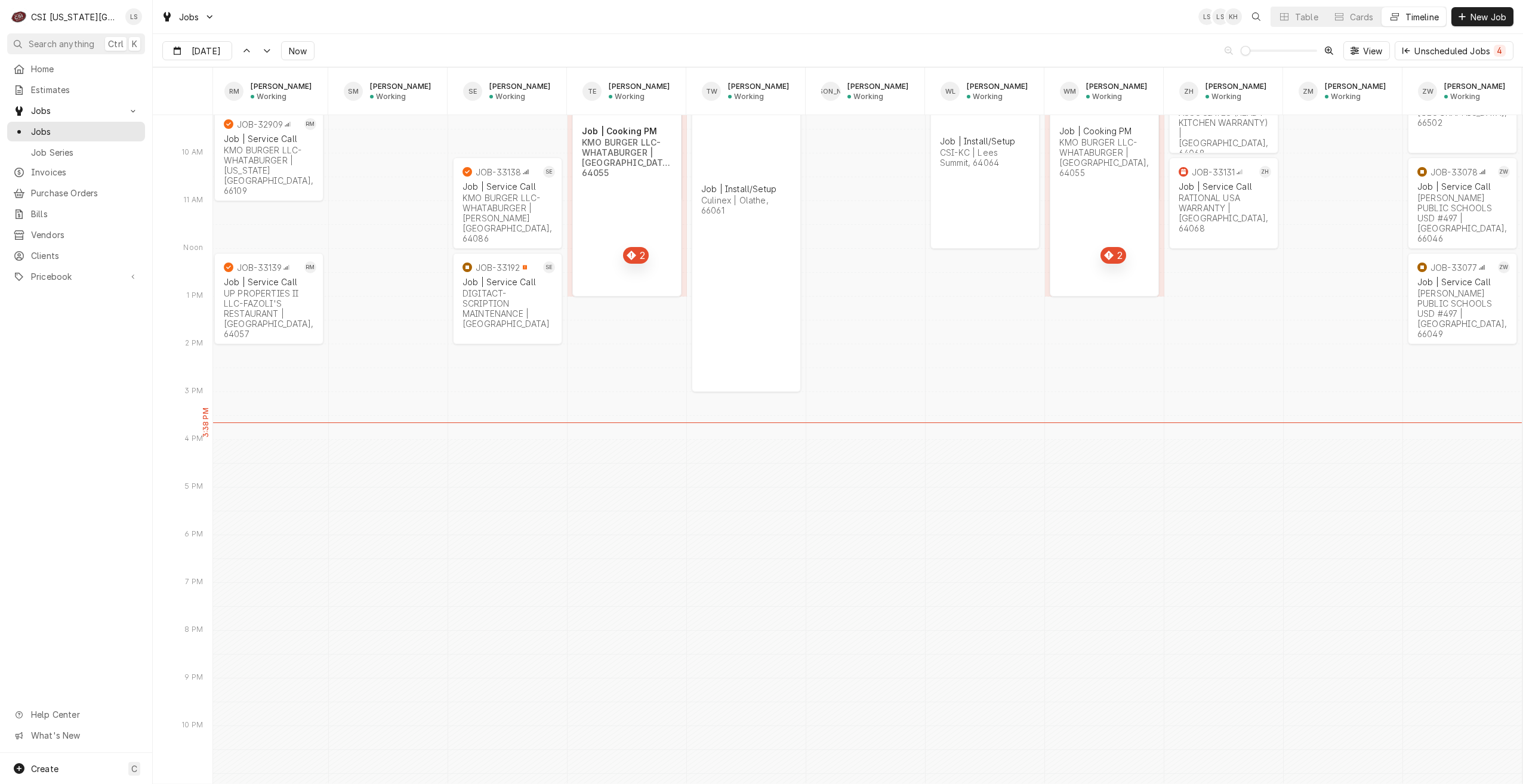
scroll to position [13781, 0]
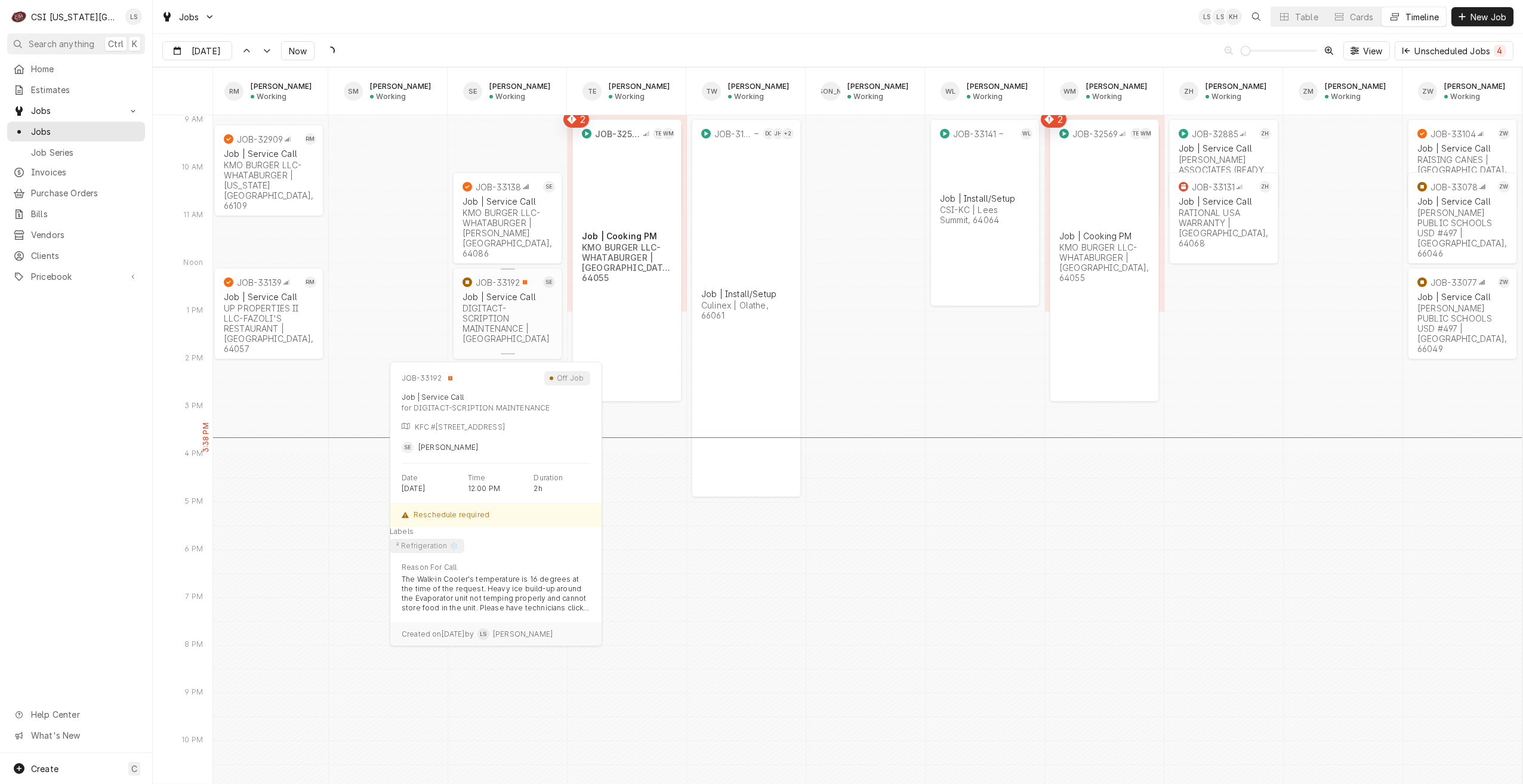
click at [473, 319] on div "DIGITACT-SCRIPTION MAINTENANCE | Harrisonville, 64701" at bounding box center [508, 323] width 90 height 41
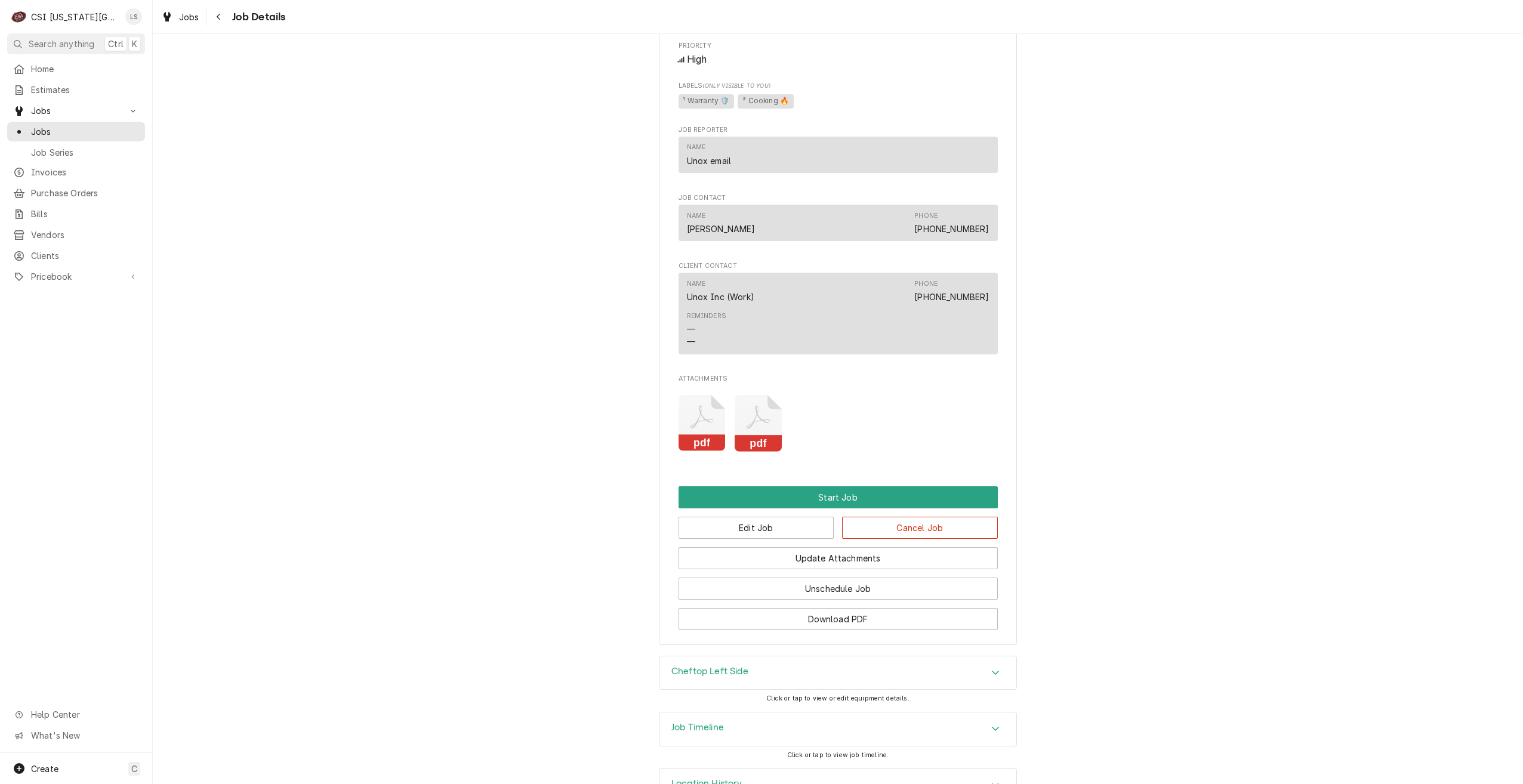
scroll to position [727, 0]
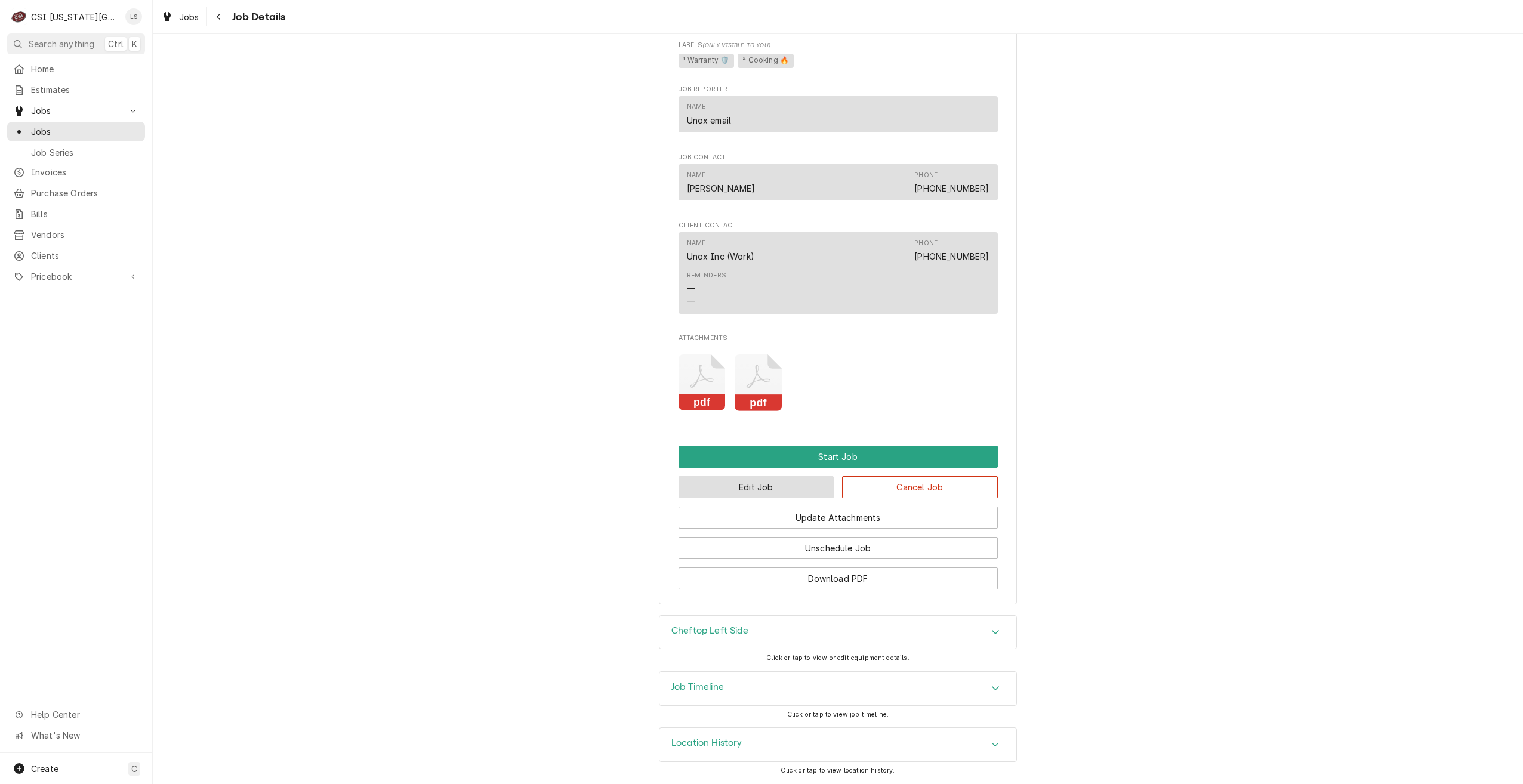
click at [761, 487] on button "Edit Job" at bounding box center [757, 487] width 156 height 22
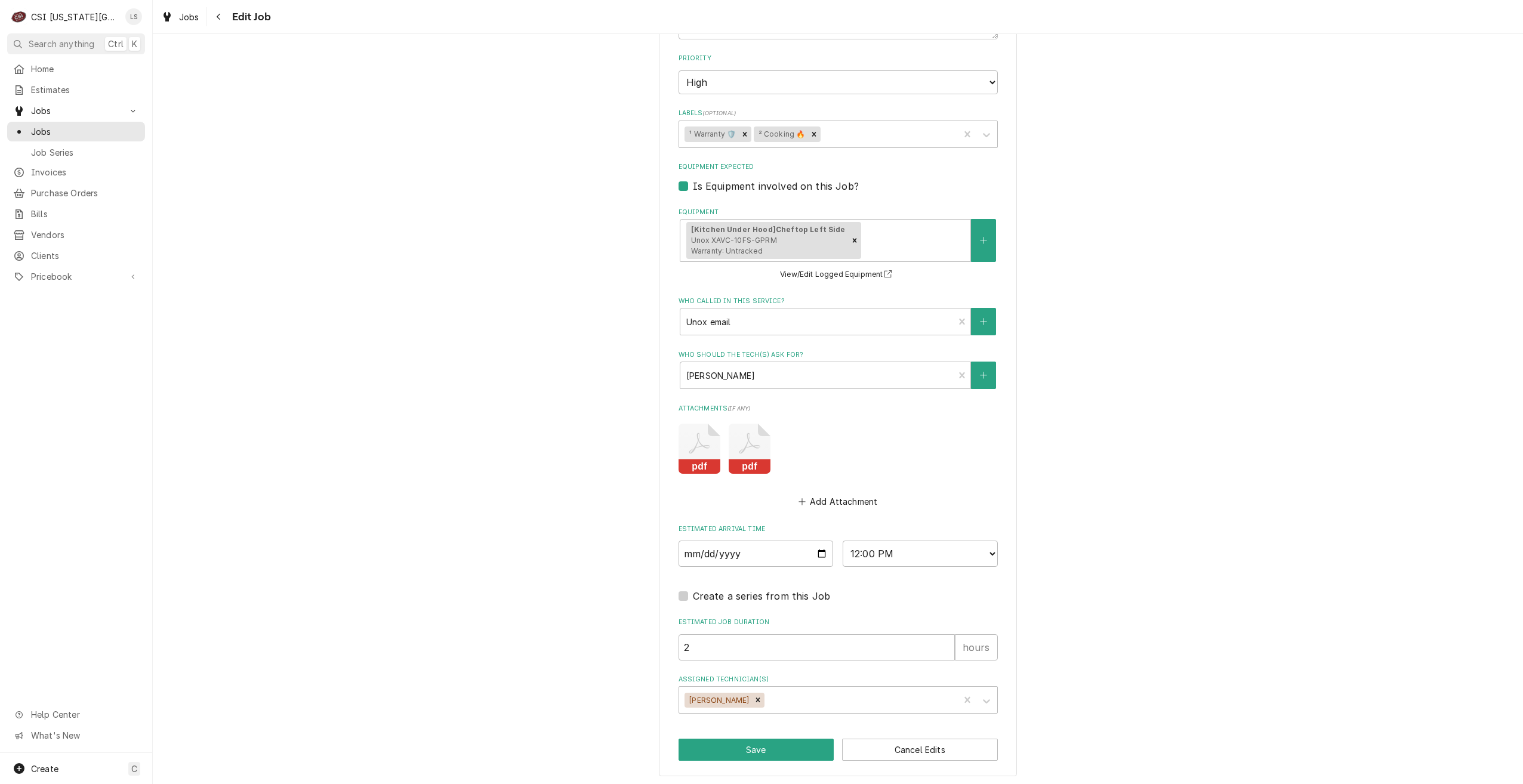
scroll to position [787, 0]
click at [821, 553] on input "[DATE]" at bounding box center [757, 551] width 156 height 26
type textarea "x"
type input "[DATE]"
type textarea "x"
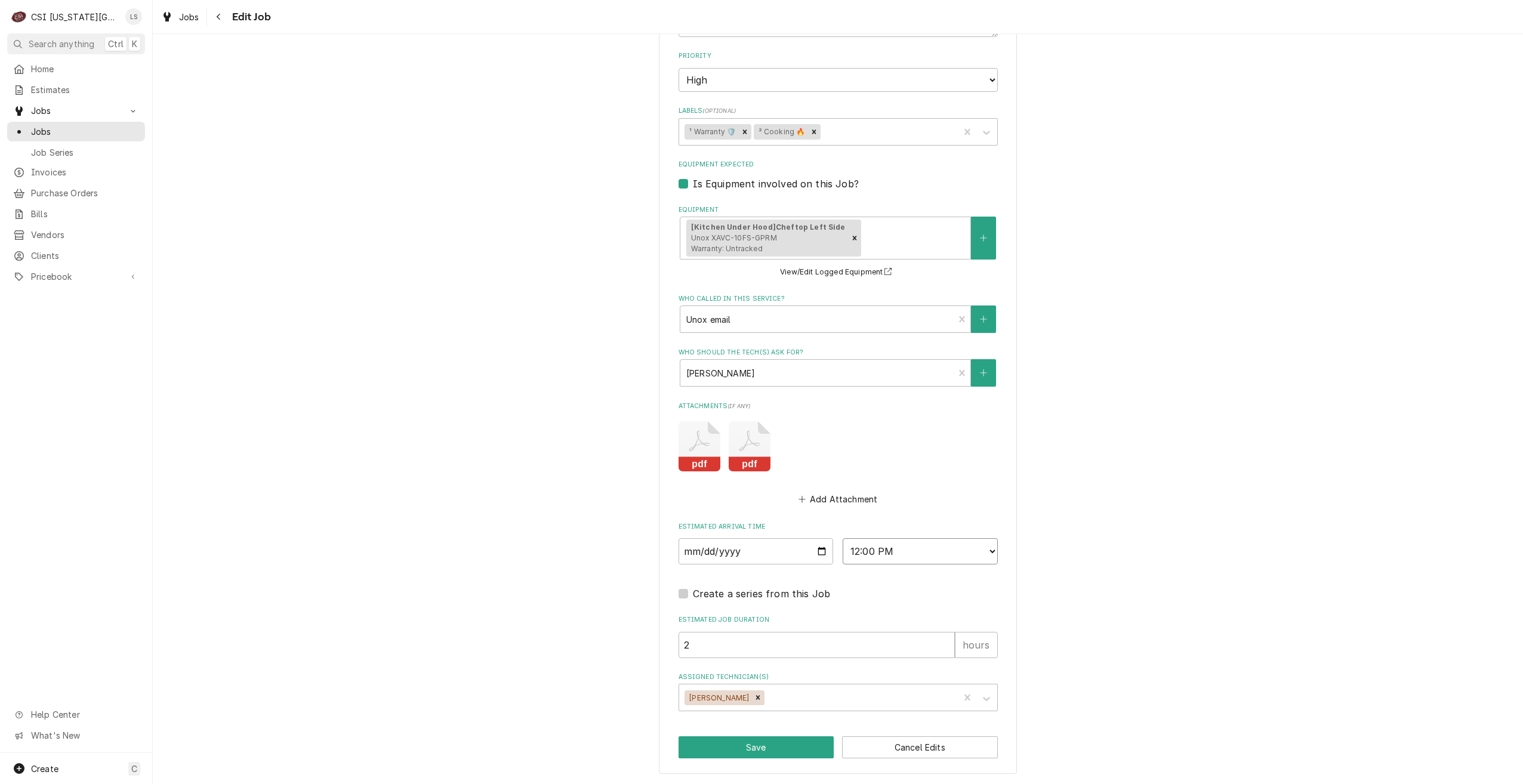
click at [888, 553] on select "AM / PM 6:00 AM 6:15 AM 6:30 AM 6:45 AM 7:00 AM 7:15 AM 7:30 AM 7:45 AM 8:00 AM…" at bounding box center [921, 551] width 156 height 26
select select "09:00:00"
click at [843, 538] on select "AM / PM 6:00 AM 6:15 AM 6:30 AM 6:45 AM 7:00 AM 7:15 AM 7:30 AM 7:45 AM 8:00 AM…" at bounding box center [921, 551] width 156 height 26
click at [762, 744] on button "Save" at bounding box center [757, 747] width 156 height 22
type textarea "x"
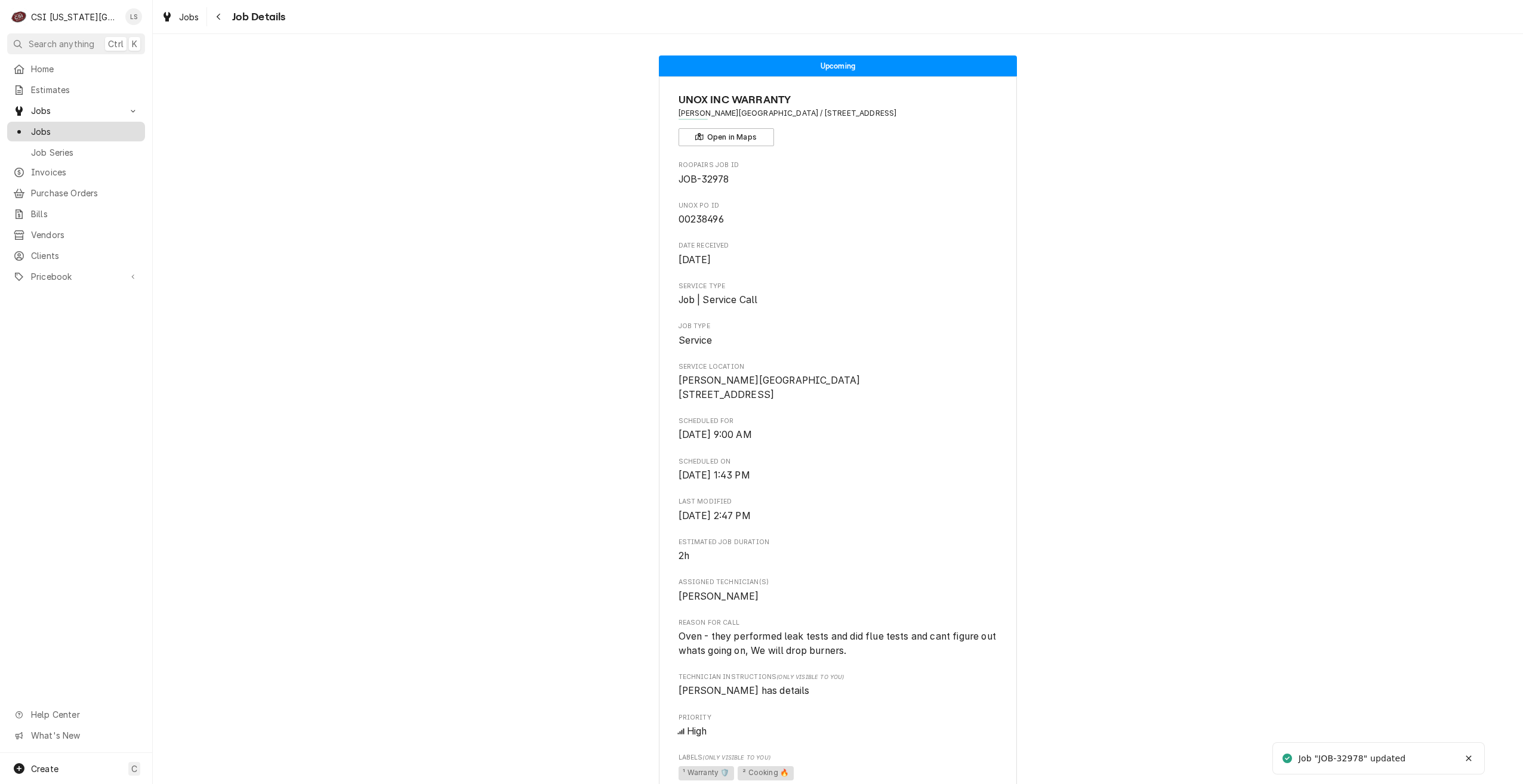
click at [103, 125] on span "Jobs" at bounding box center [85, 131] width 108 height 12
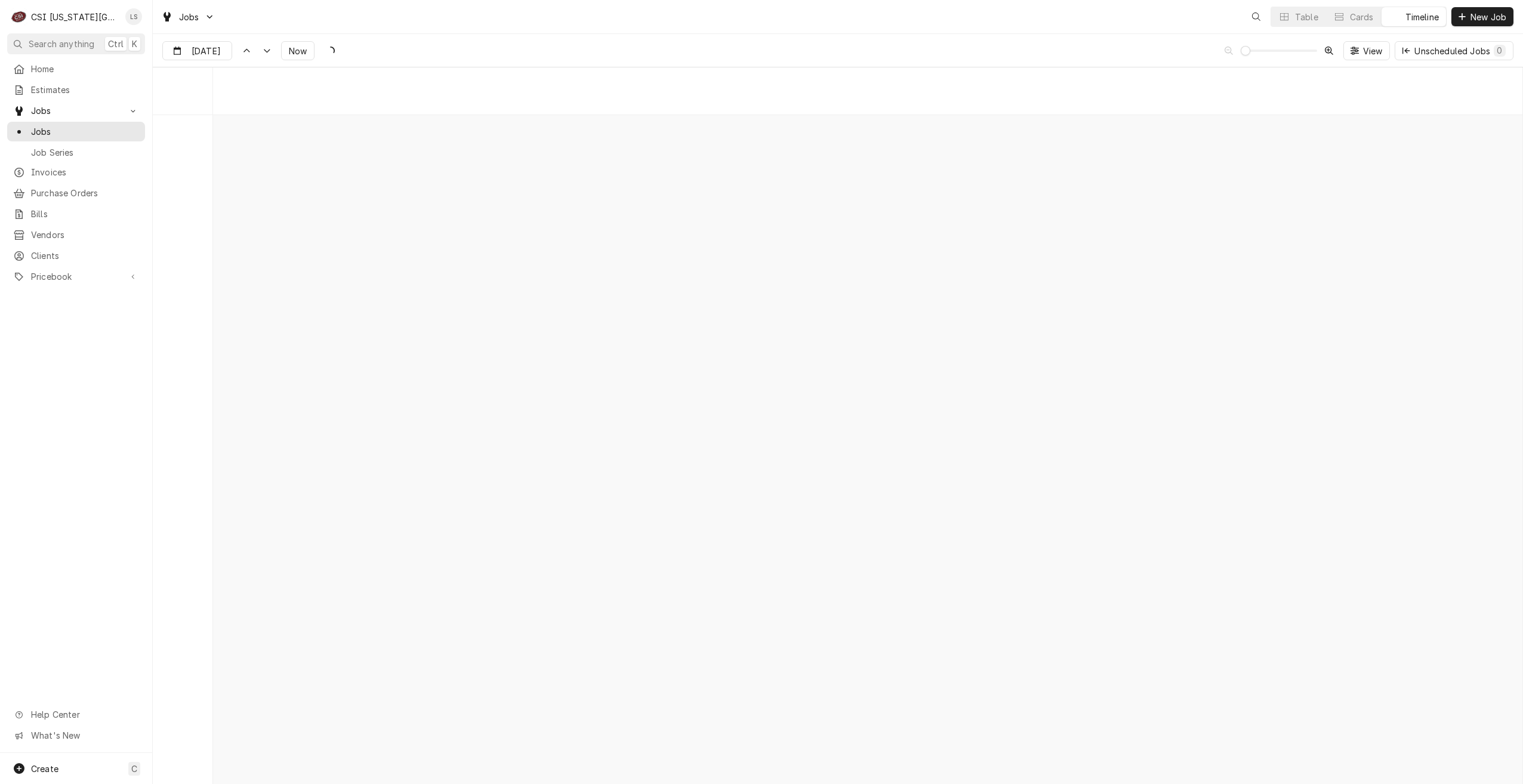
scroll to position [13702, 0]
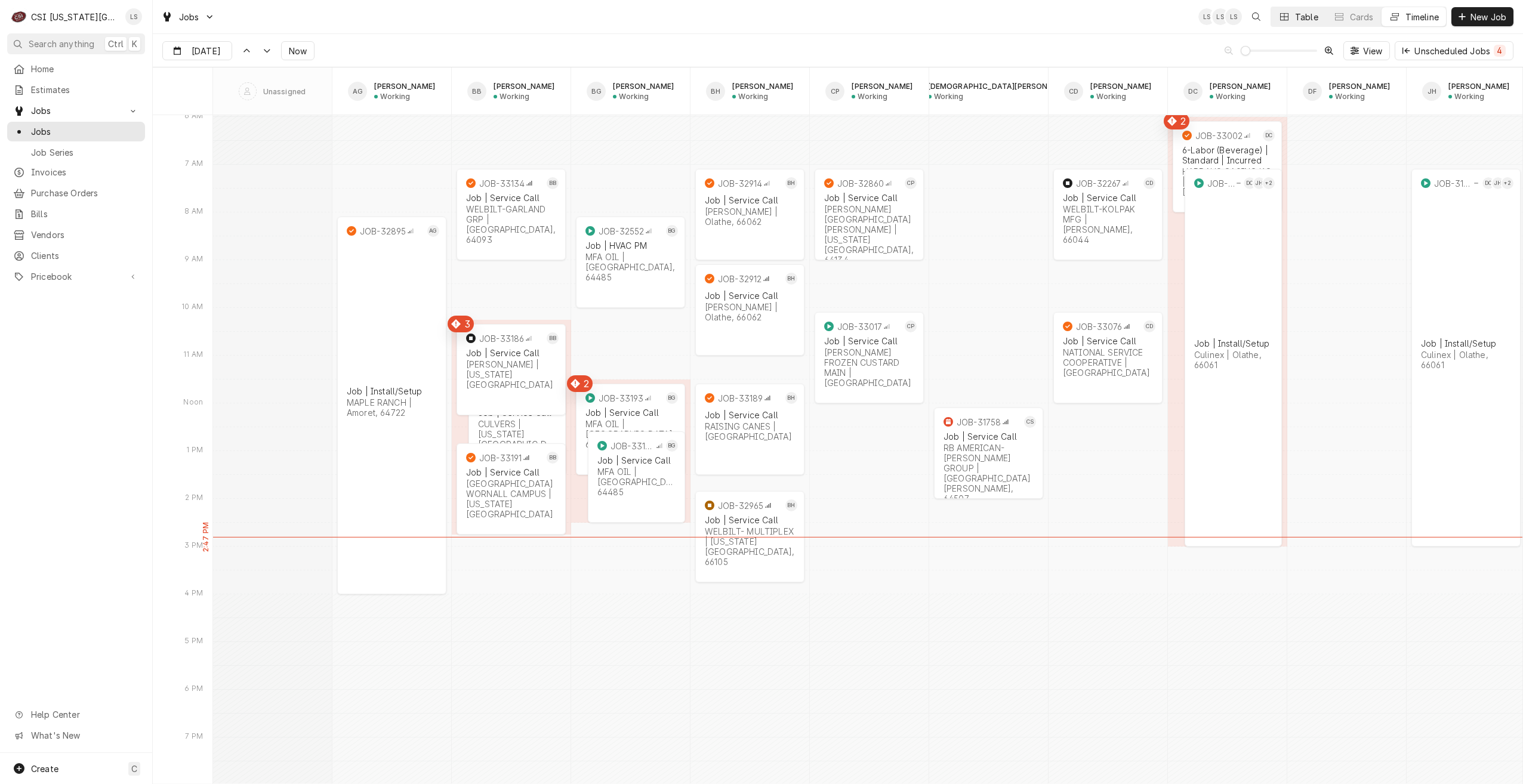
click at [1285, 18] on icon "Dynamic Content Wrapper" at bounding box center [1285, 16] width 8 height 8
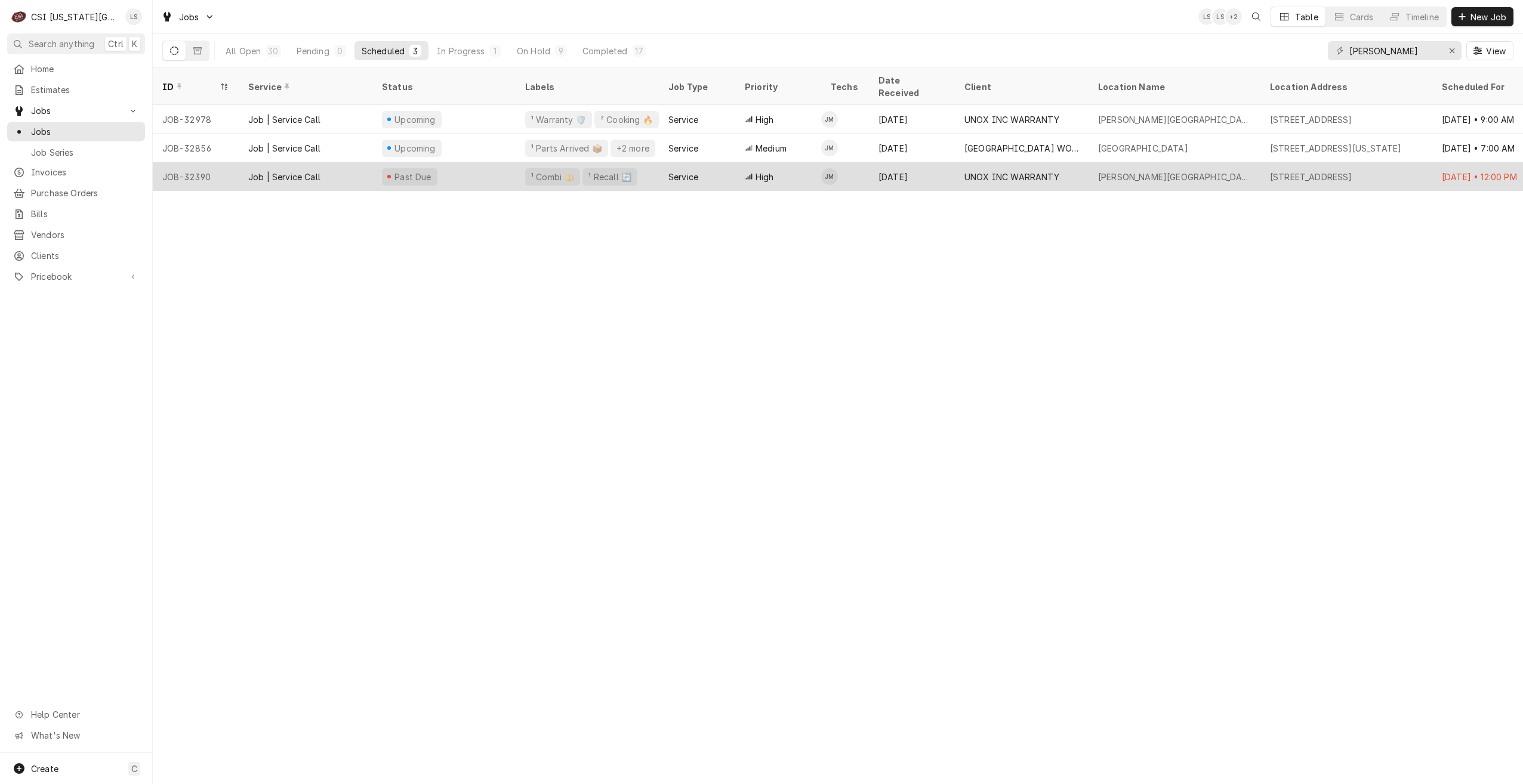
click at [1266, 162] on div "18200 MO-78, Independence, MO 64057" at bounding box center [1346, 176] width 172 height 29
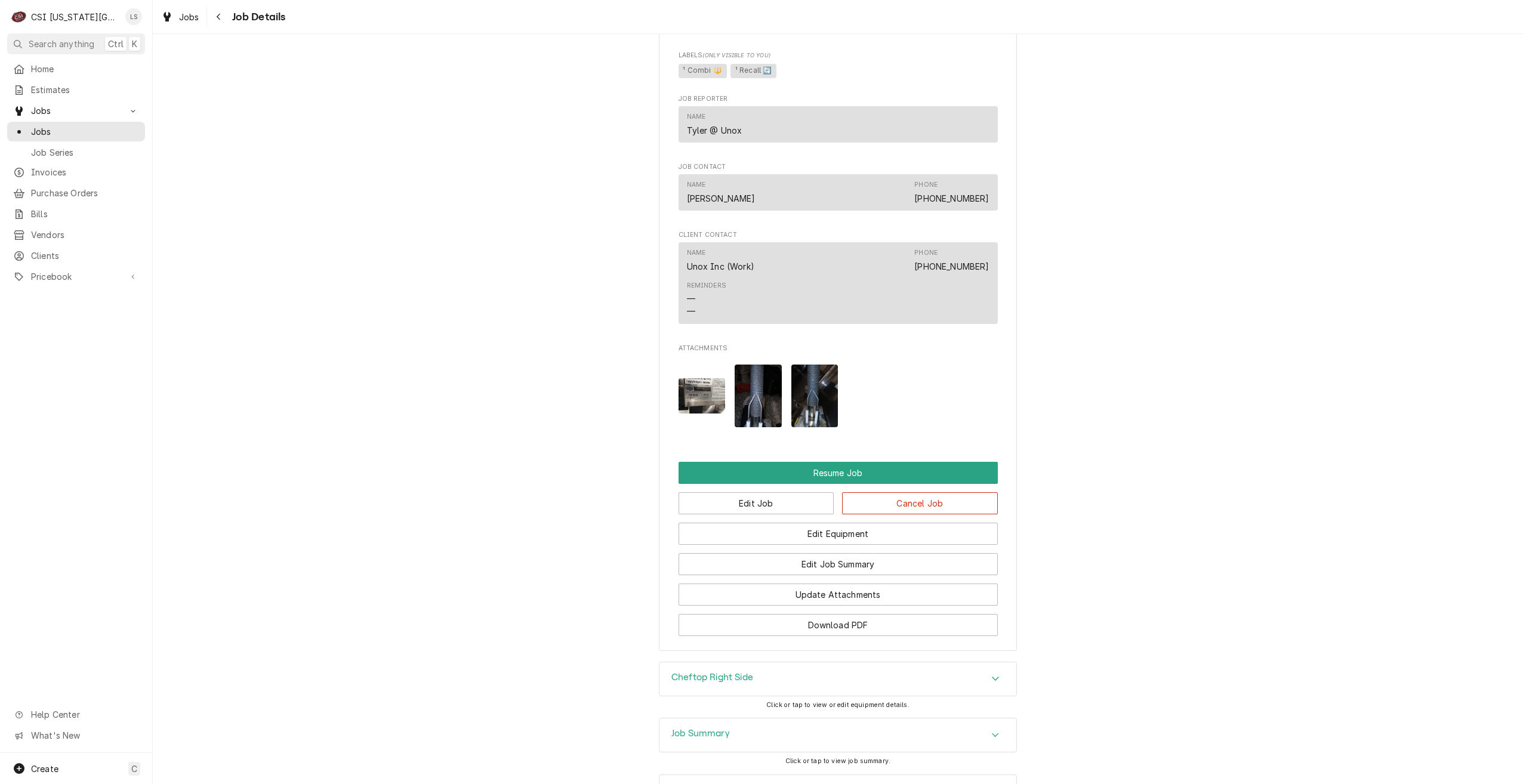
scroll to position [1193, 0]
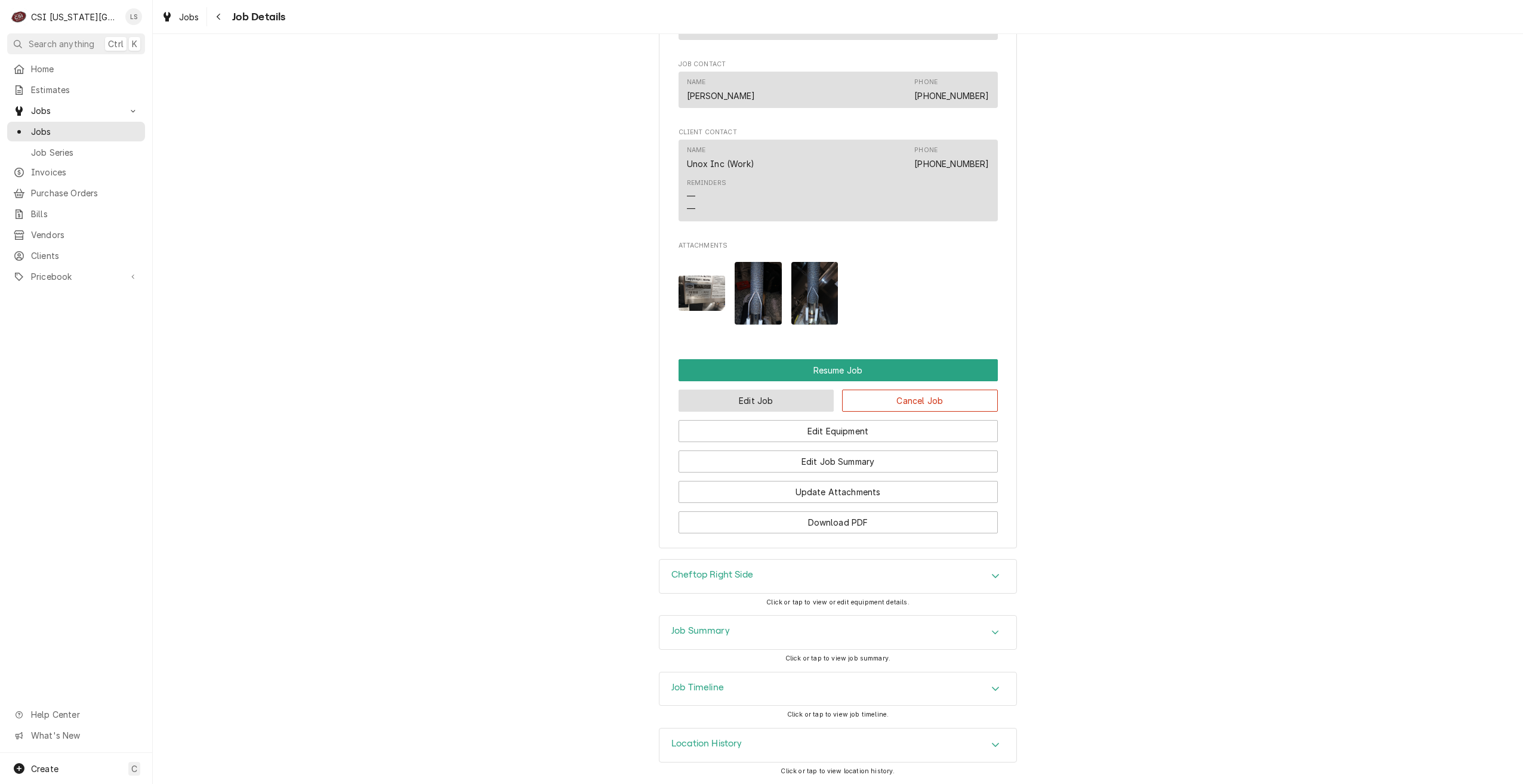
click at [772, 404] on button "Edit Job" at bounding box center [757, 401] width 156 height 22
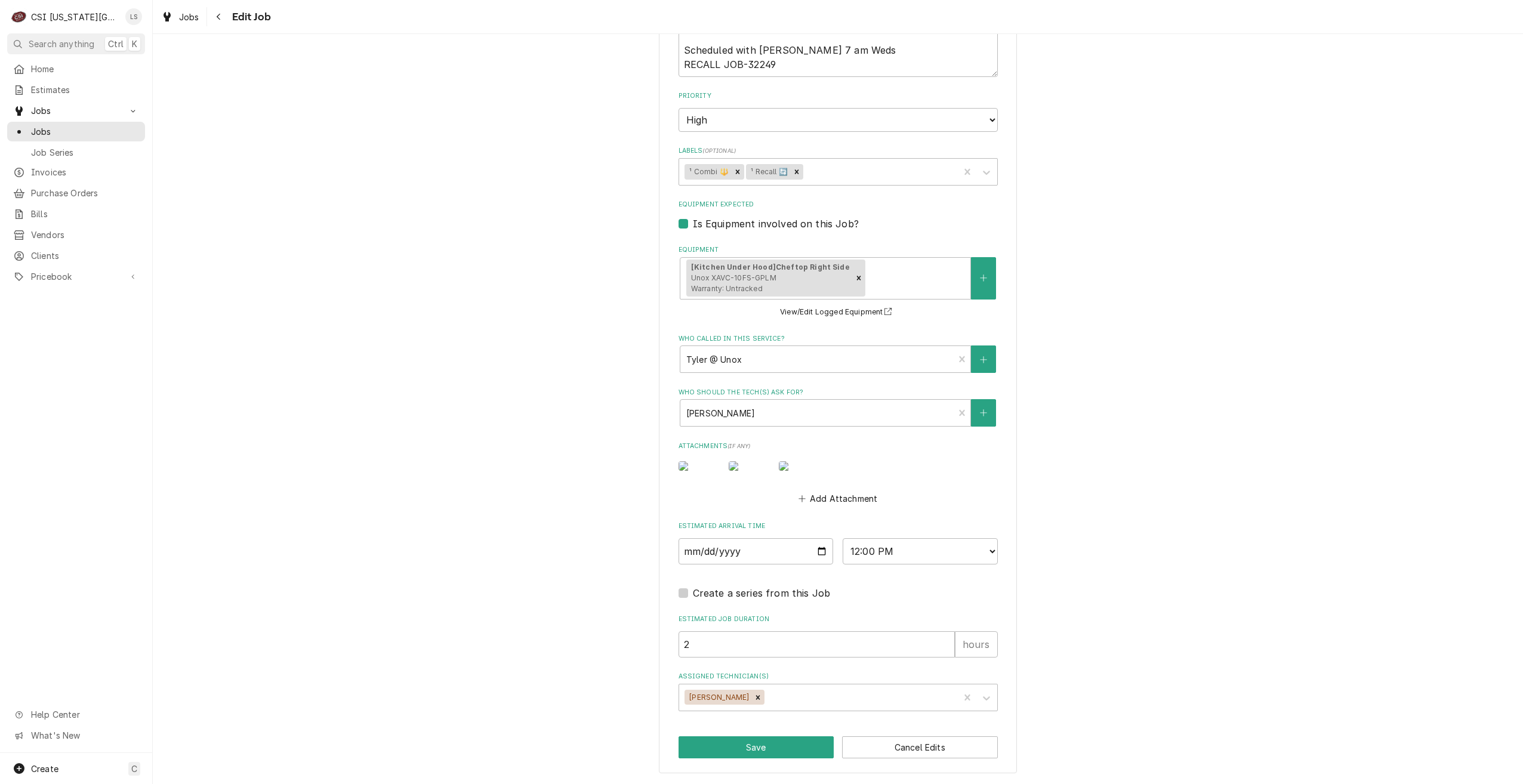
scroll to position [632, 0]
click at [815, 549] on input "2025-10-01" at bounding box center [757, 551] width 156 height 26
type textarea "x"
type input "[DATE]"
click at [874, 549] on select "AM / PM 6:00 AM 6:15 AM 6:30 AM 6:45 AM 7:00 AM 7:15 AM 7:30 AM 7:45 AM 8:00 AM…" at bounding box center [921, 551] width 156 height 26
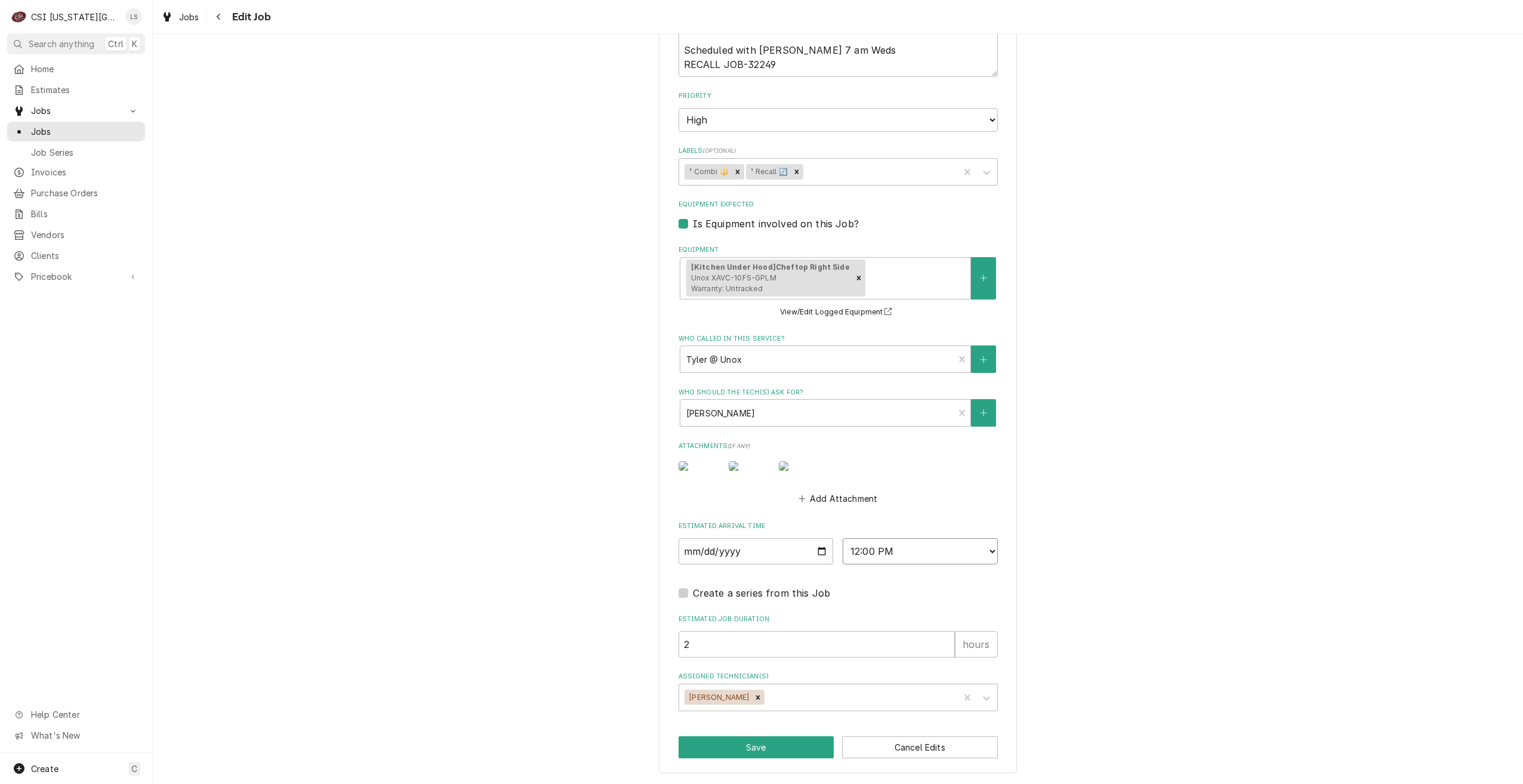
type textarea "x"
select select "09:00:00"
click at [843, 538] on select "AM / PM 6:00 AM 6:15 AM 6:30 AM 6:45 AM 7:00 AM 7:15 AM 7:30 AM 7:45 AM 8:00 AM…" at bounding box center [921, 551] width 156 height 26
drag, startPoint x: 747, startPoint y: 745, endPoint x: 666, endPoint y: 753, distance: 81.4
click at [747, 745] on button "Save" at bounding box center [757, 747] width 156 height 22
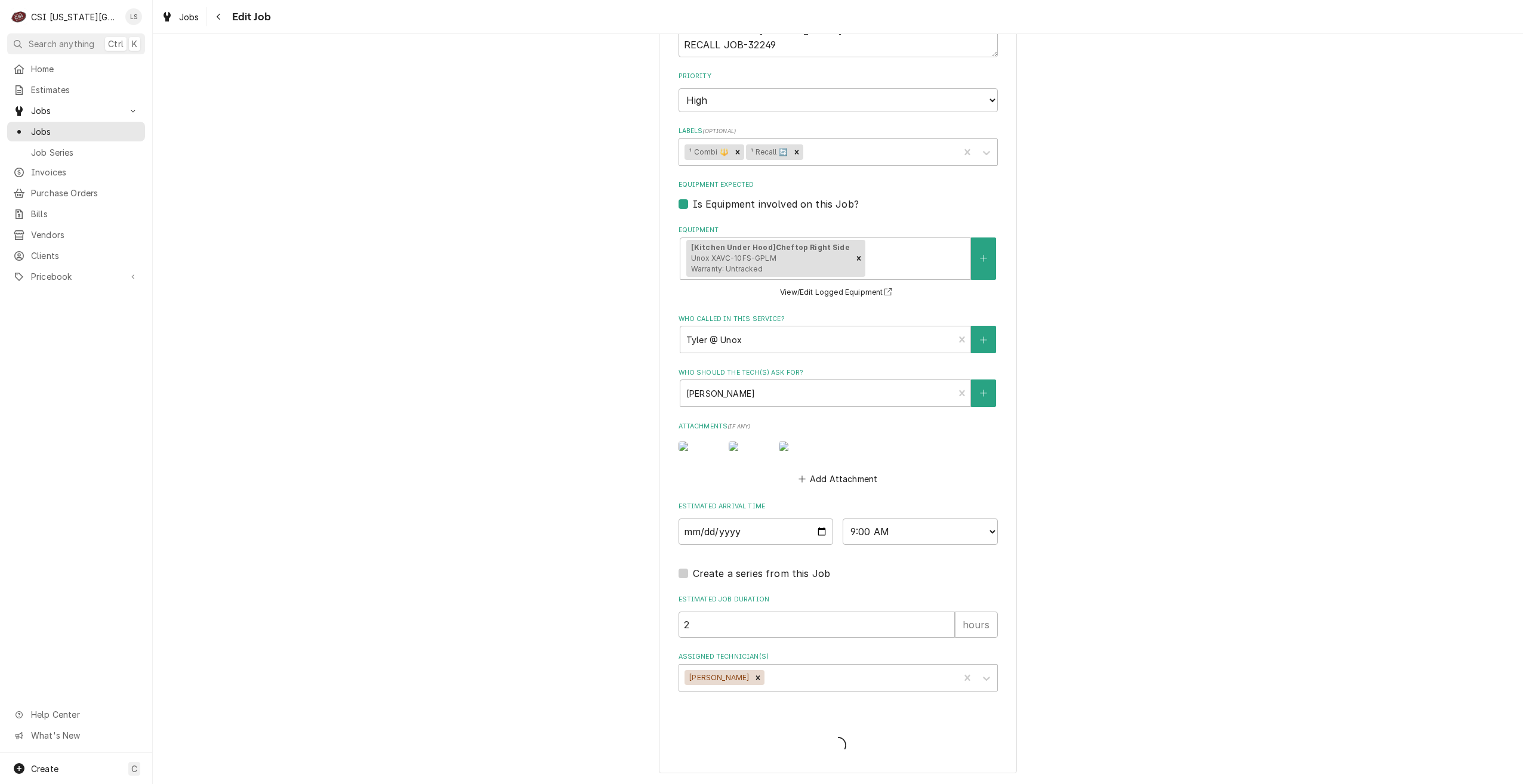
type textarea "x"
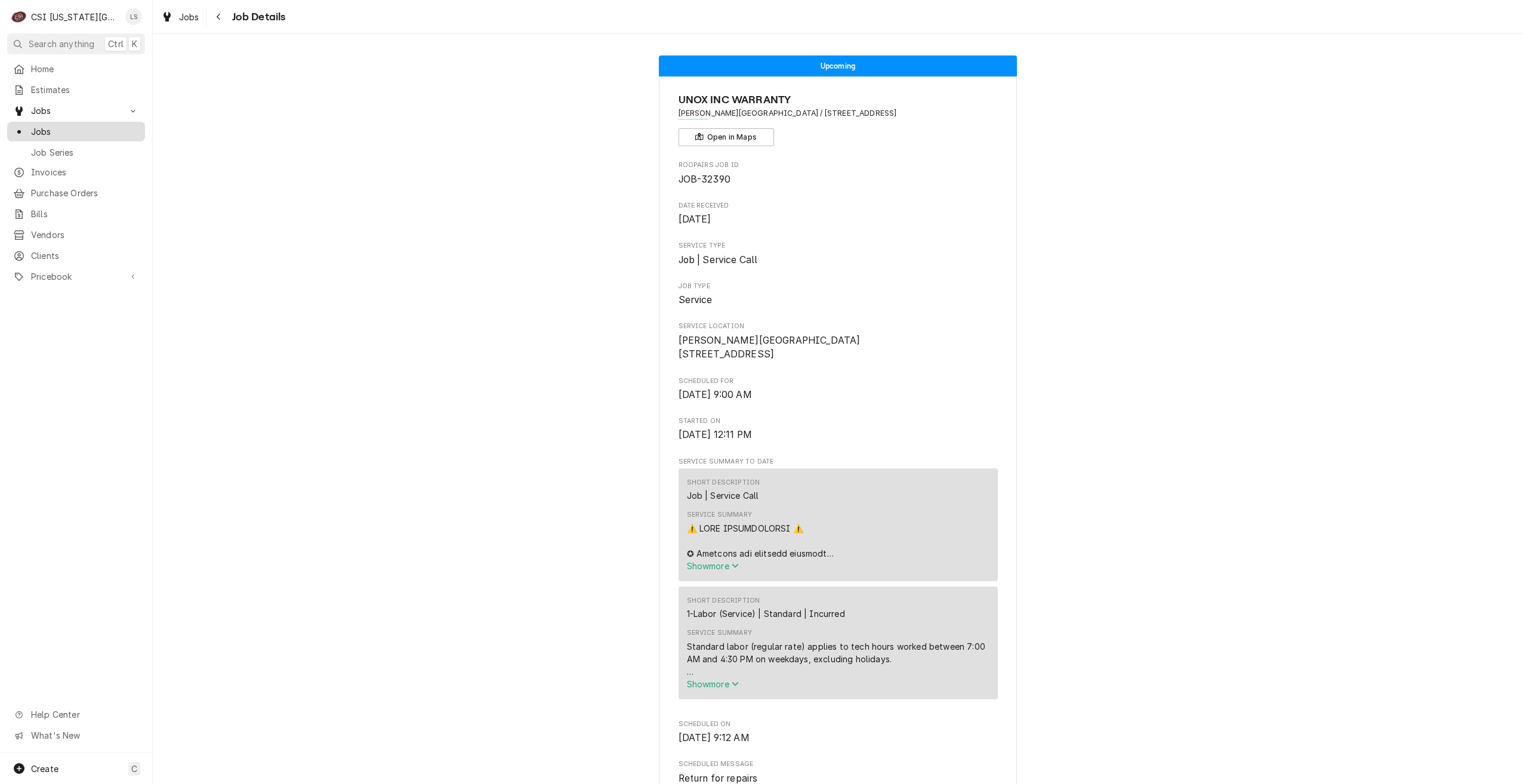
click at [102, 128] on span "Jobs" at bounding box center [85, 131] width 108 height 12
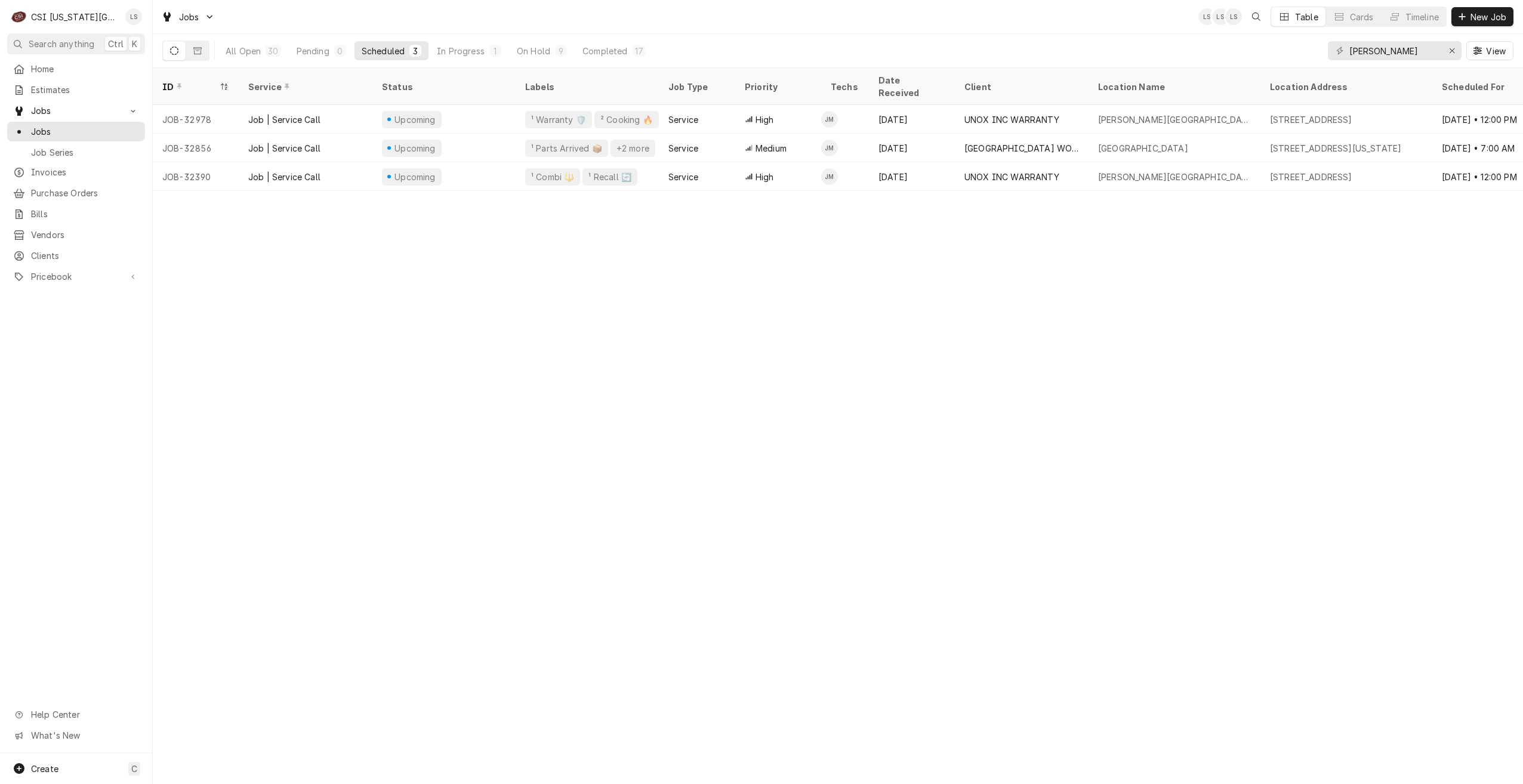
click at [327, 60] on div "All Open 30 Pending 0 Scheduled 3 In Progress 1 On Hold 9 Completed 17" at bounding box center [435, 50] width 434 height 33
click at [327, 59] on button "Pending 0" at bounding box center [321, 50] width 64 height 19
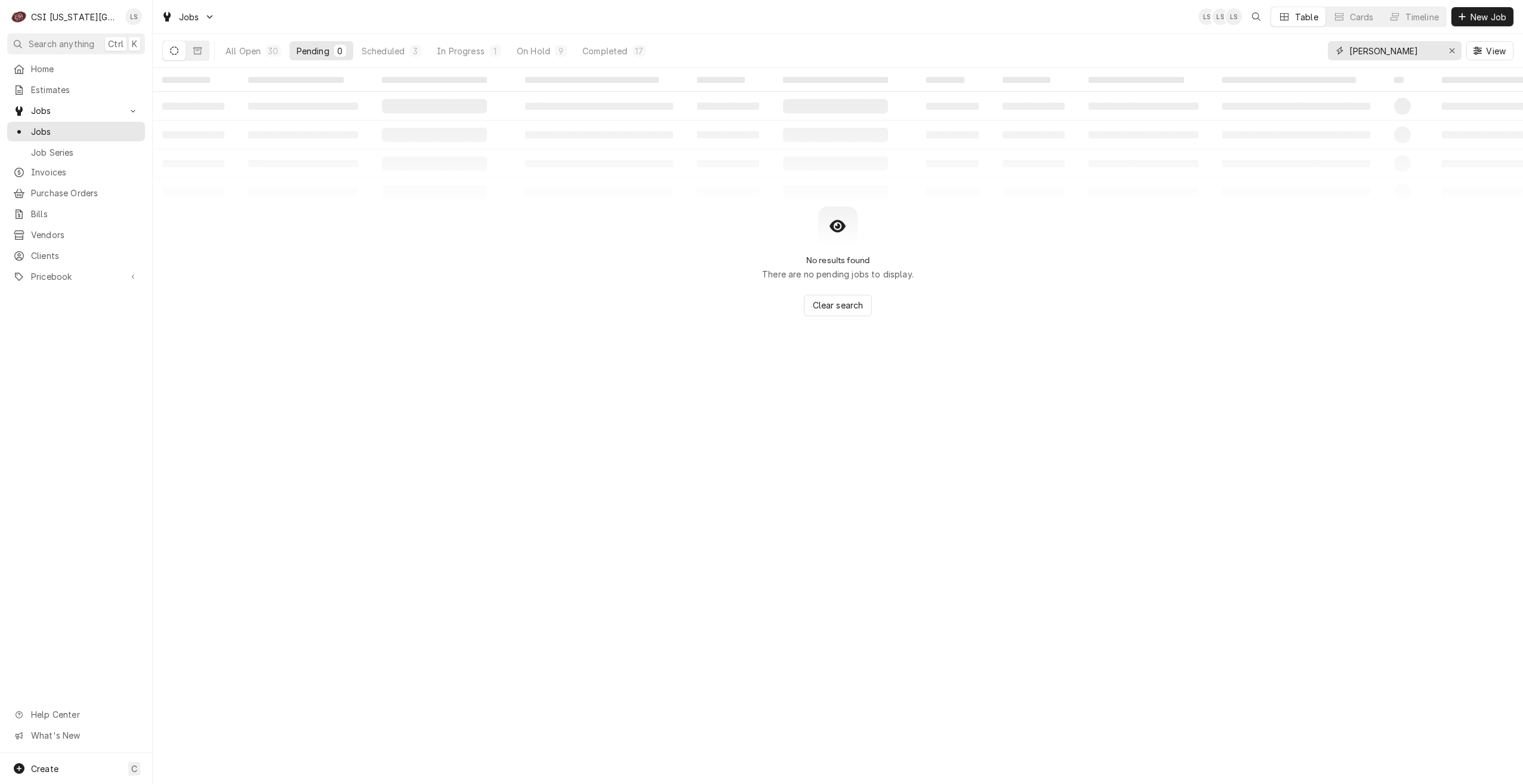
click at [1378, 52] on input "[PERSON_NAME]" at bounding box center [1394, 50] width 90 height 19
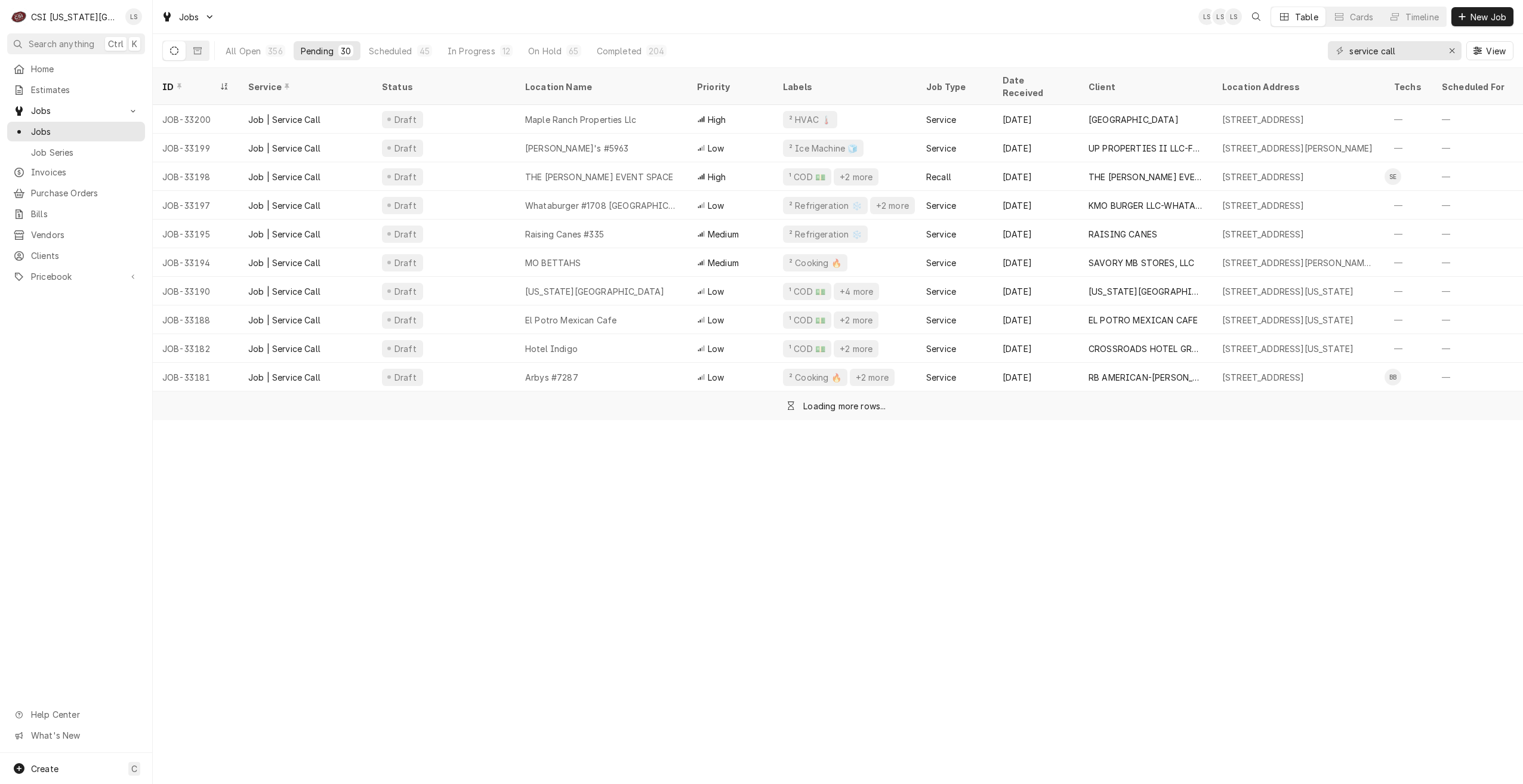
click at [1144, 24] on div "Jobs LS LS LS Table Cards Timeline New Job" at bounding box center [838, 16] width 1370 height 33
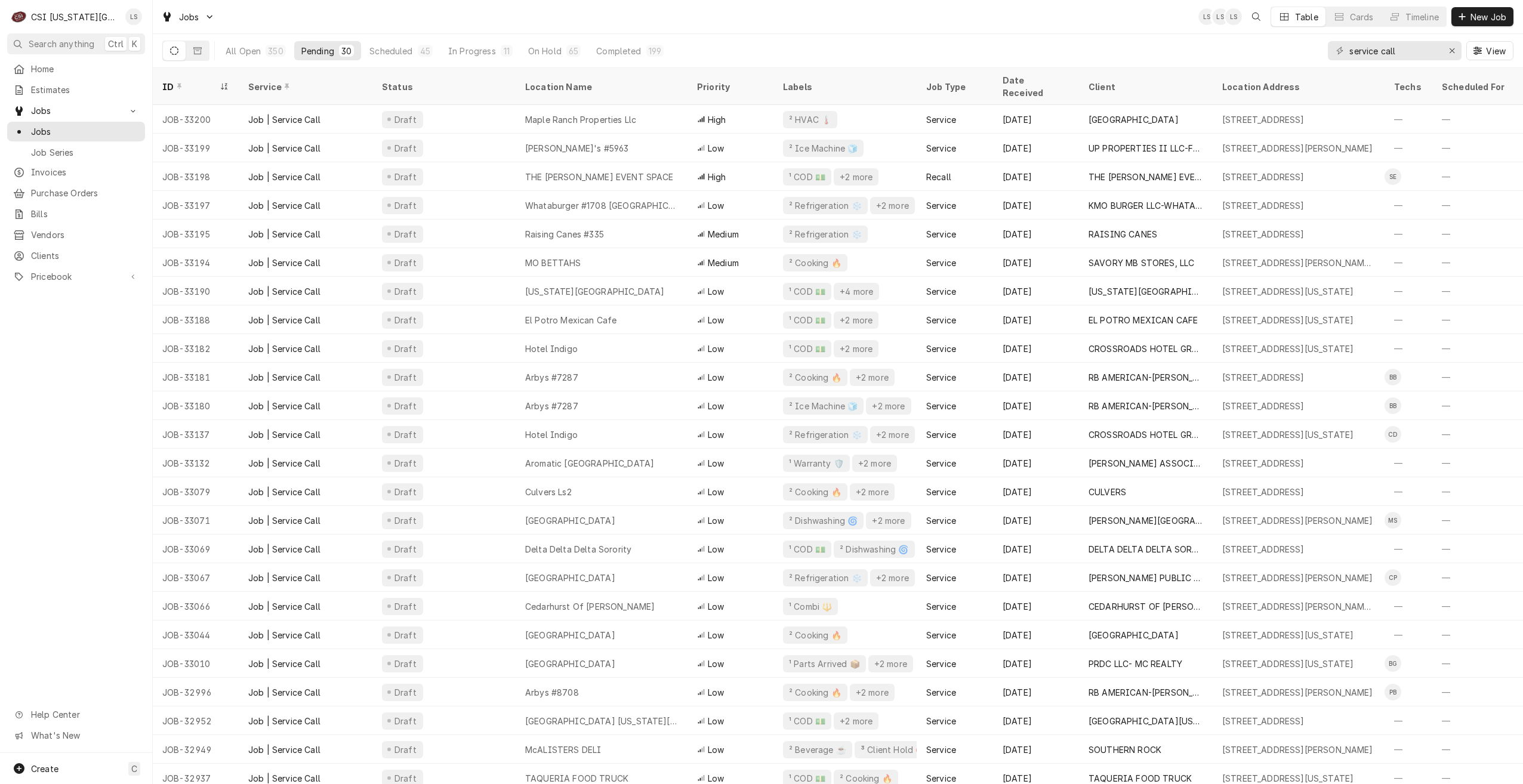
click at [529, 24] on div "Jobs LS LS LS Table Cards Timeline New Job" at bounding box center [838, 16] width 1370 height 33
drag, startPoint x: 1426, startPoint y: 54, endPoint x: 1349, endPoint y: 51, distance: 77.1
click at [1349, 51] on input "service call" at bounding box center [1394, 50] width 90 height 19
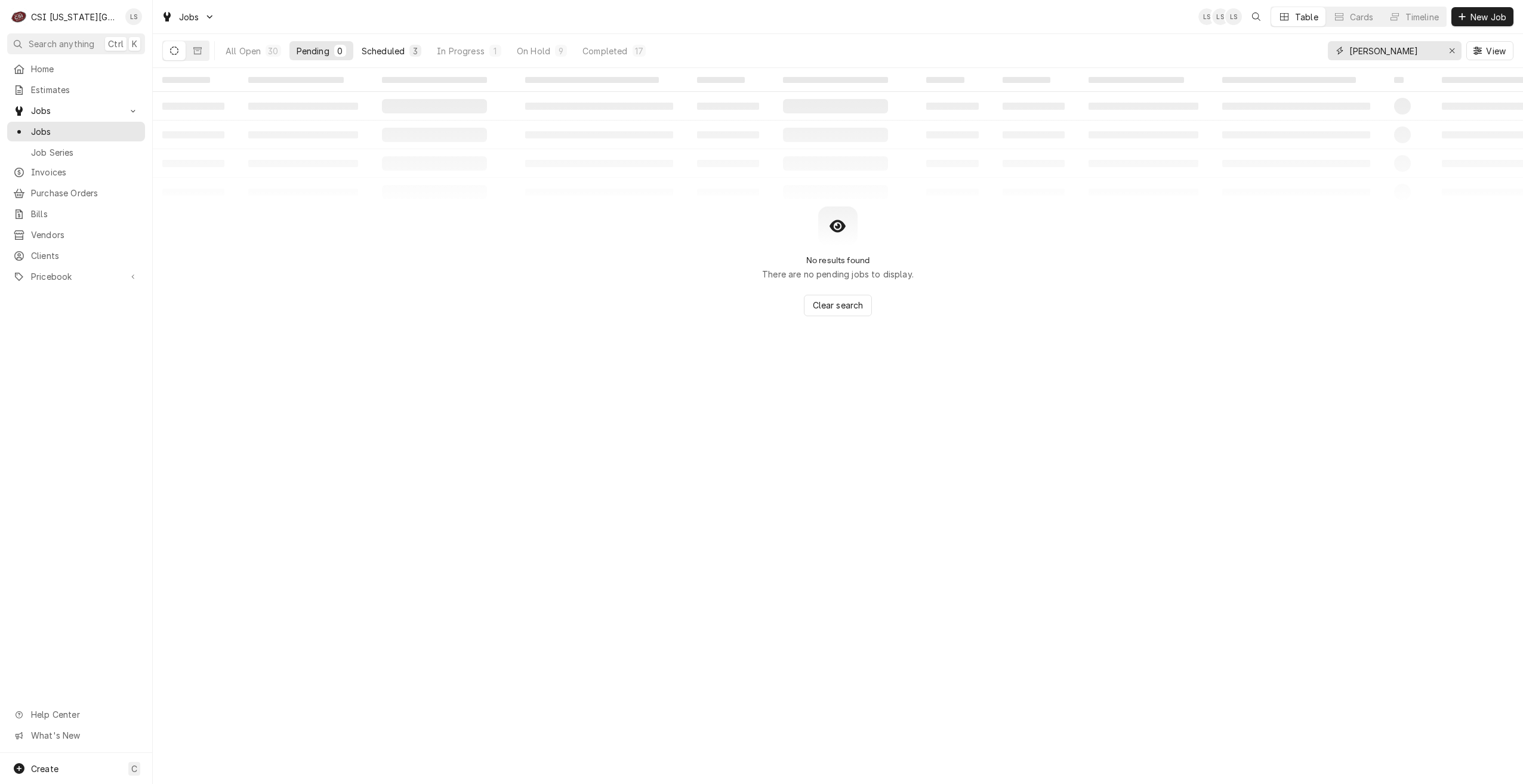
type input "[PERSON_NAME]"
click at [372, 51] on div "Scheduled" at bounding box center [384, 51] width 43 height 12
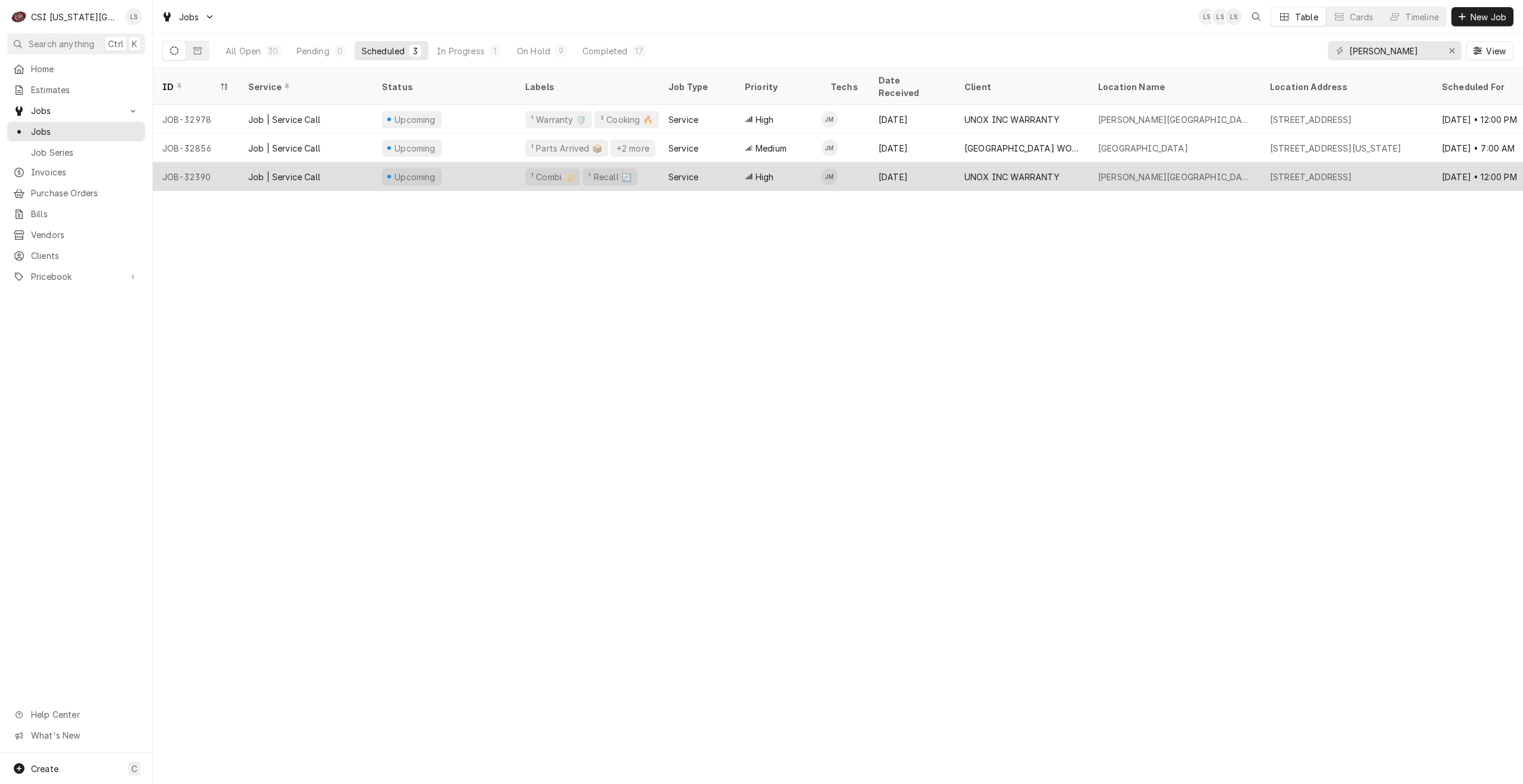
click at [1072, 162] on div "UNOX INC WARRANTY" at bounding box center [1022, 176] width 134 height 29
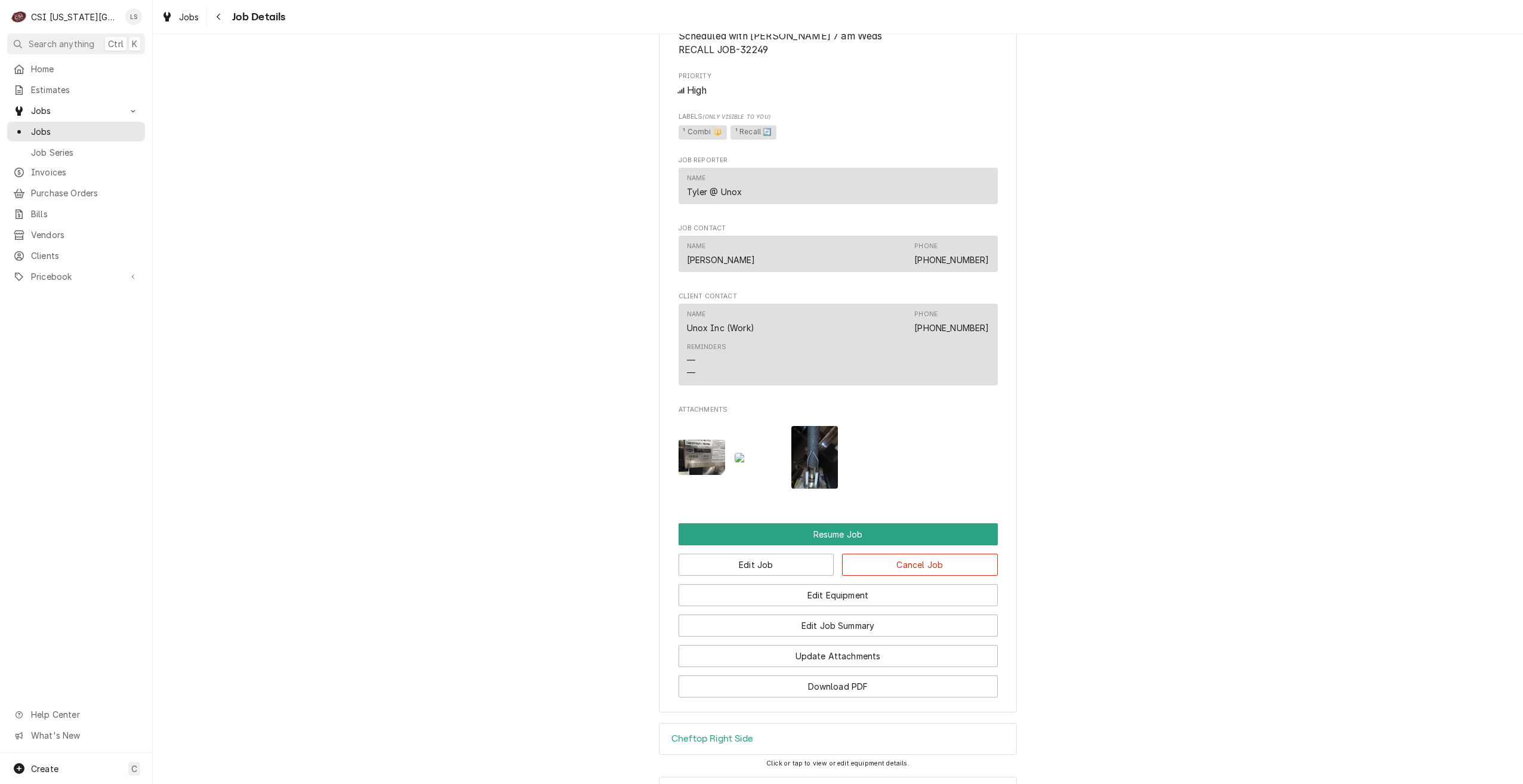
scroll to position [1182, 0]
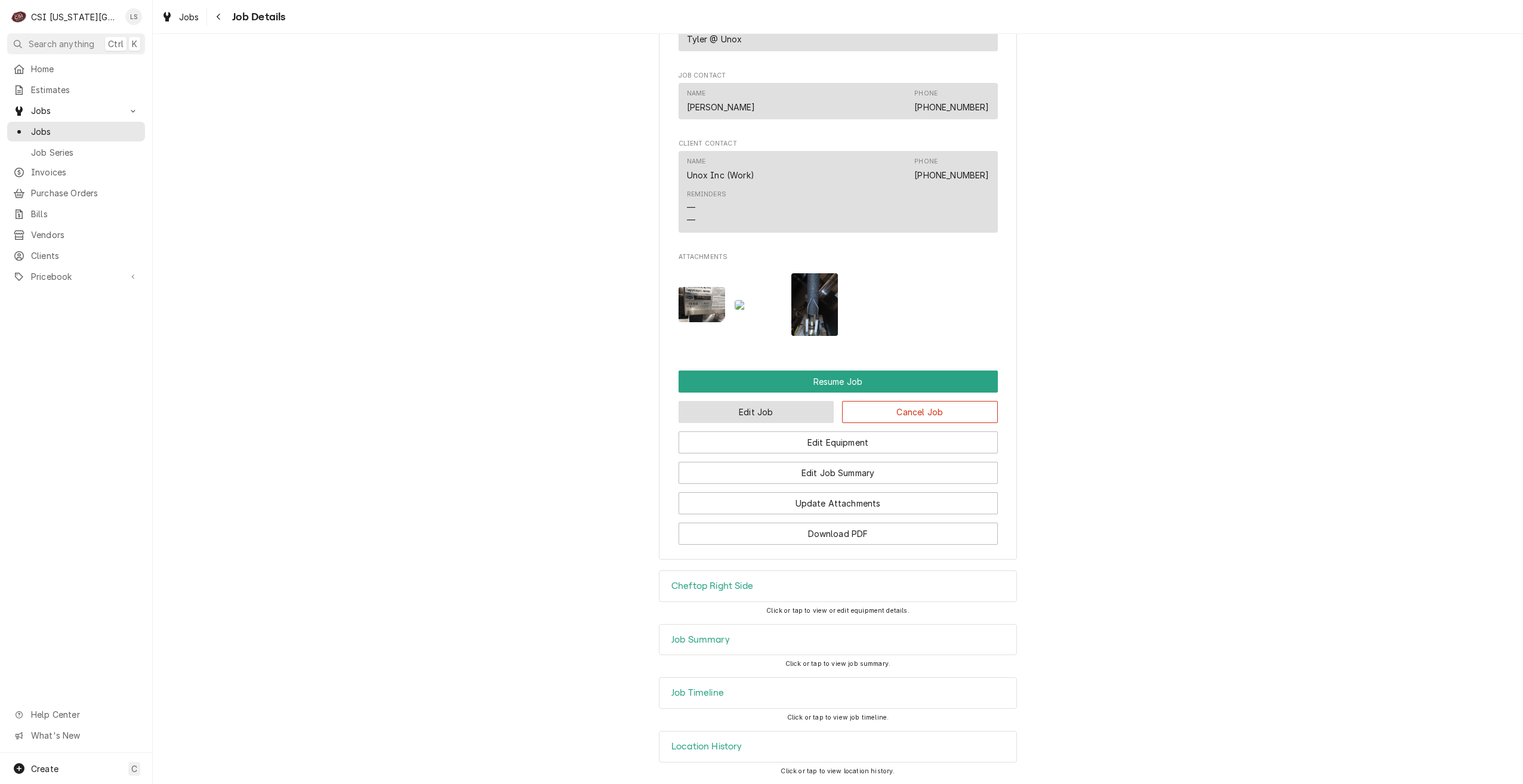
click at [755, 411] on button "Edit Job" at bounding box center [757, 412] width 156 height 22
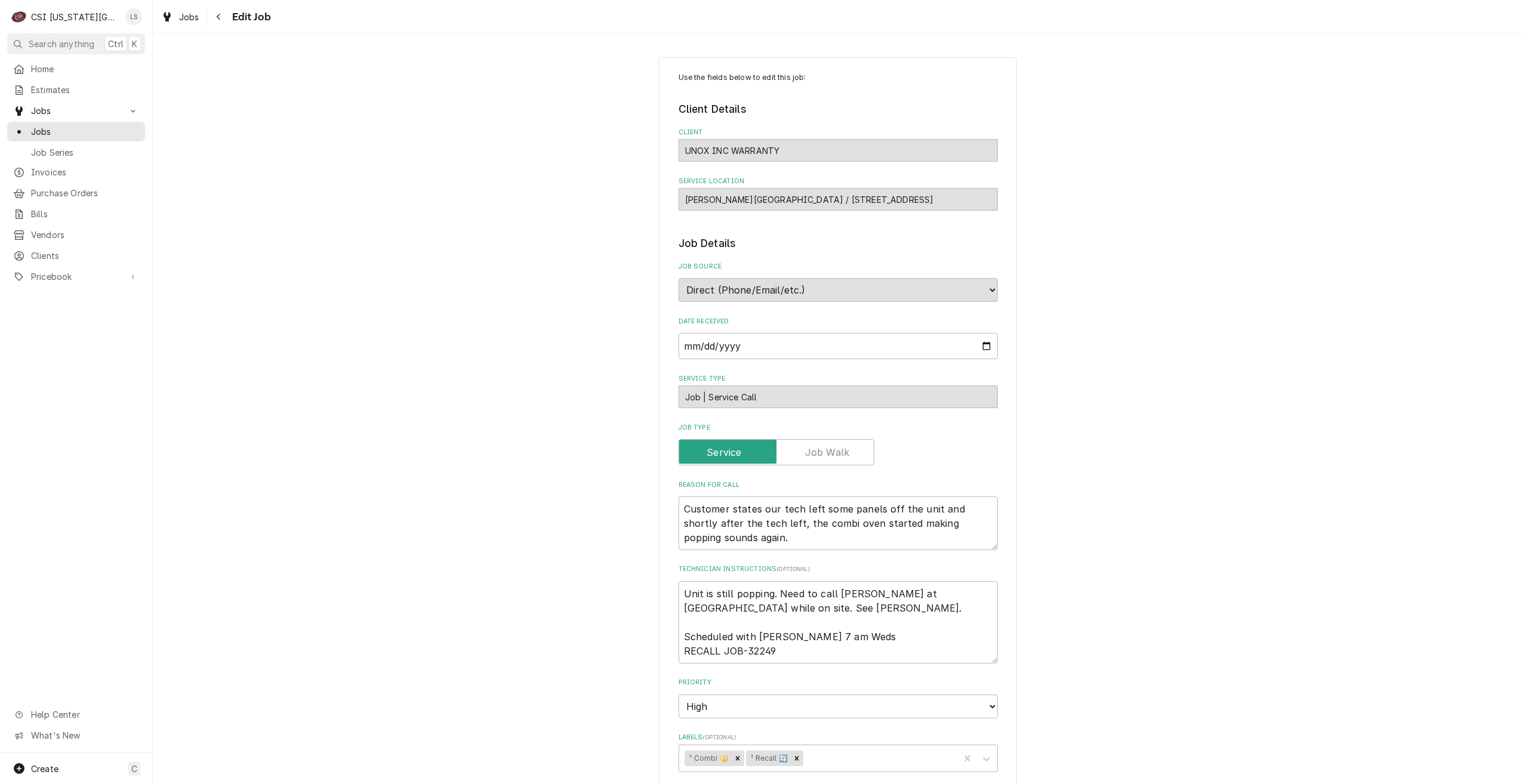
type textarea "x"
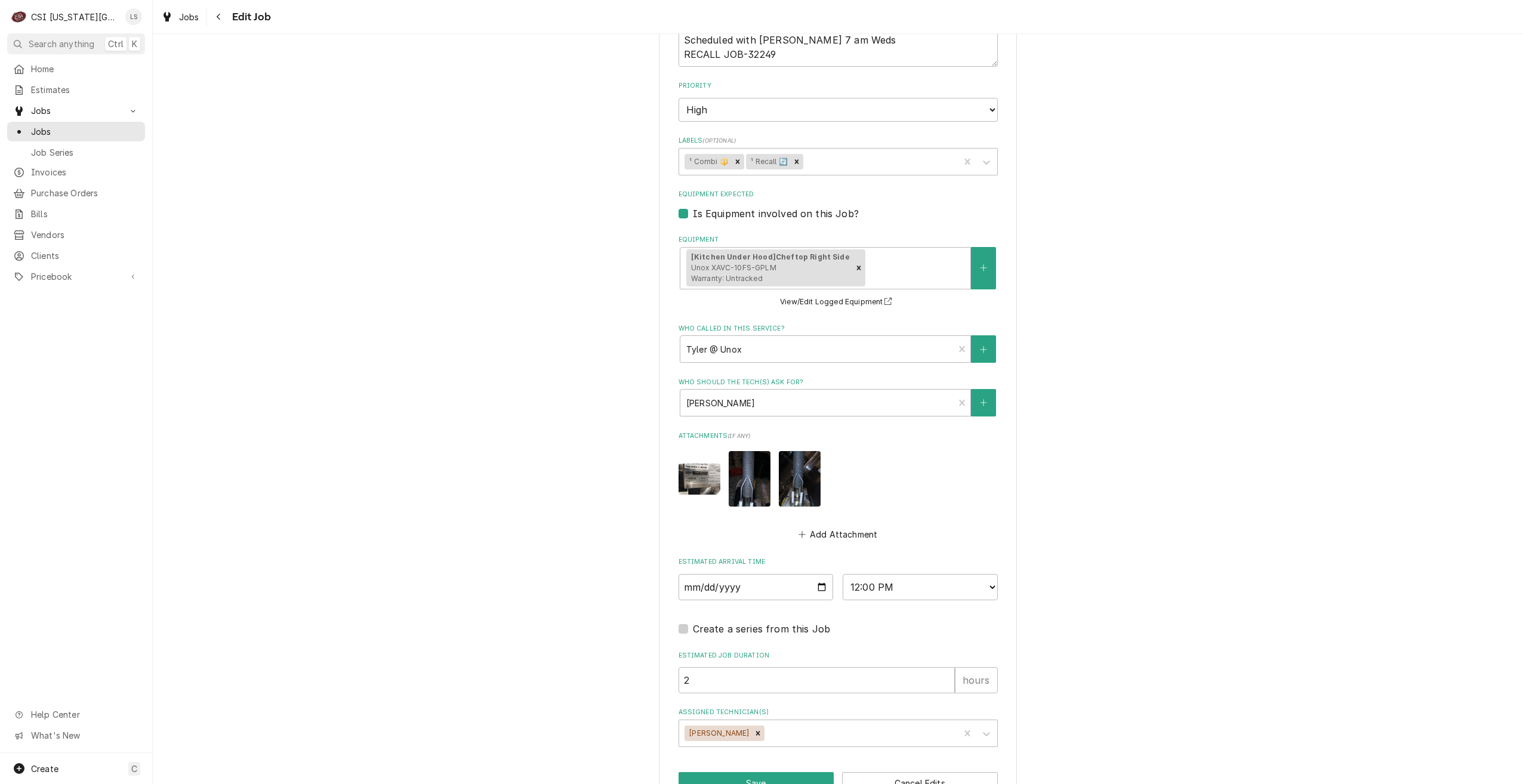
scroll to position [632, 0]
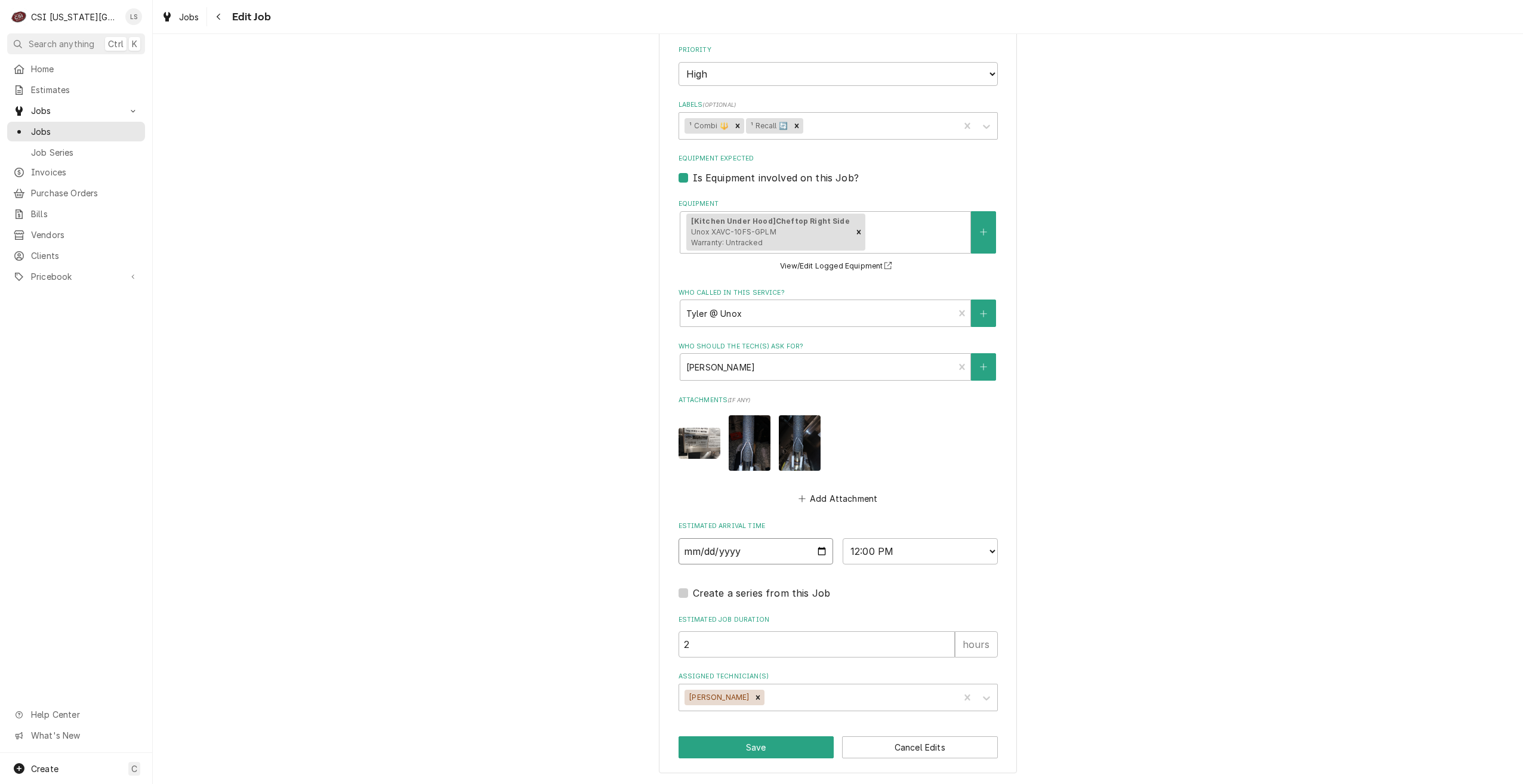
click at [824, 549] on input "[DATE]" at bounding box center [757, 551] width 156 height 26
click at [818, 552] on input "[DATE]" at bounding box center [757, 551] width 156 height 26
type input "[DATE]"
click at [753, 743] on button "Save" at bounding box center [757, 747] width 156 height 22
type textarea "x"
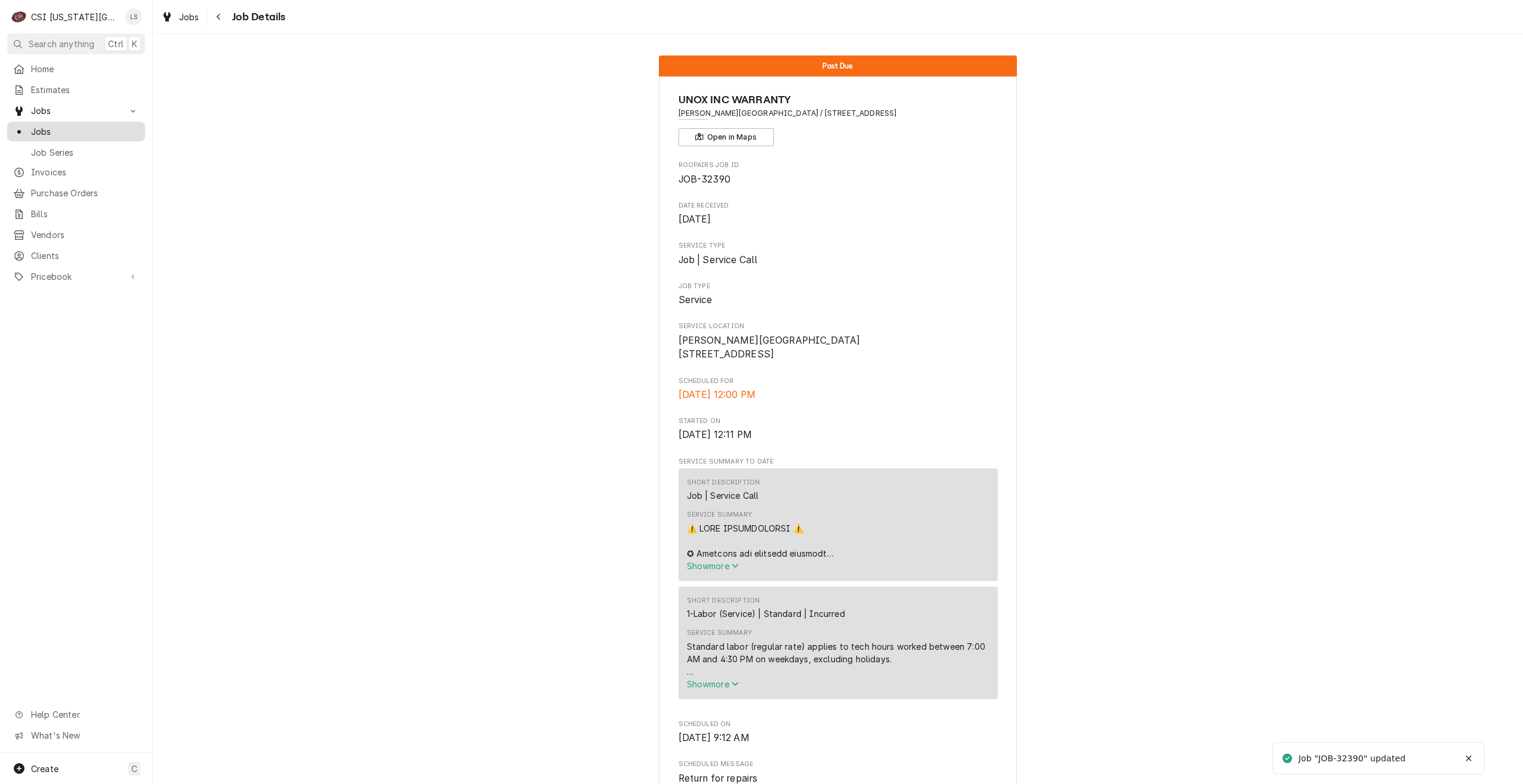
click at [97, 133] on span "Jobs" at bounding box center [85, 131] width 108 height 12
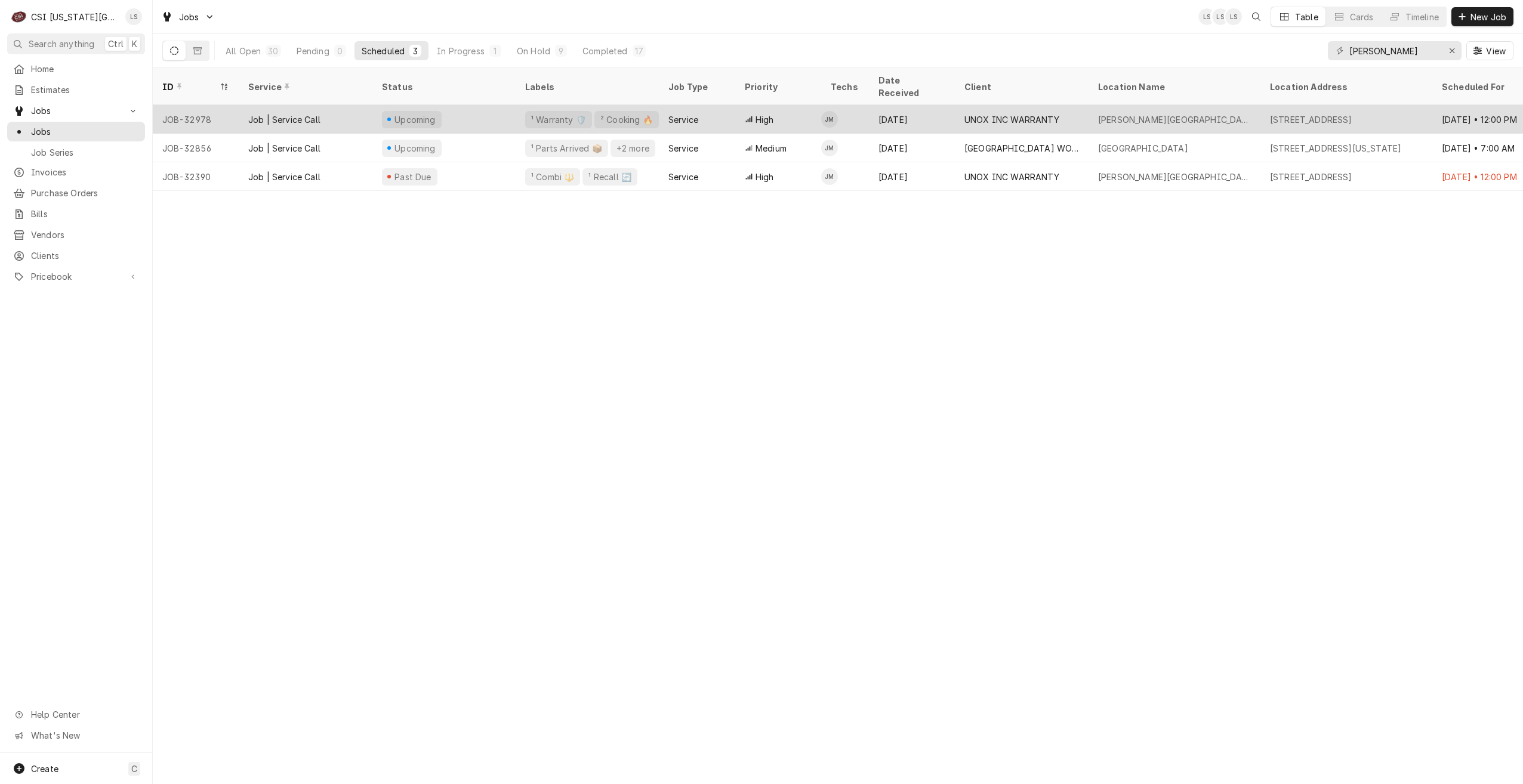
click at [1128, 111] on div "[PERSON_NAME][GEOGRAPHIC_DATA]" at bounding box center [1174, 120] width 172 height 29
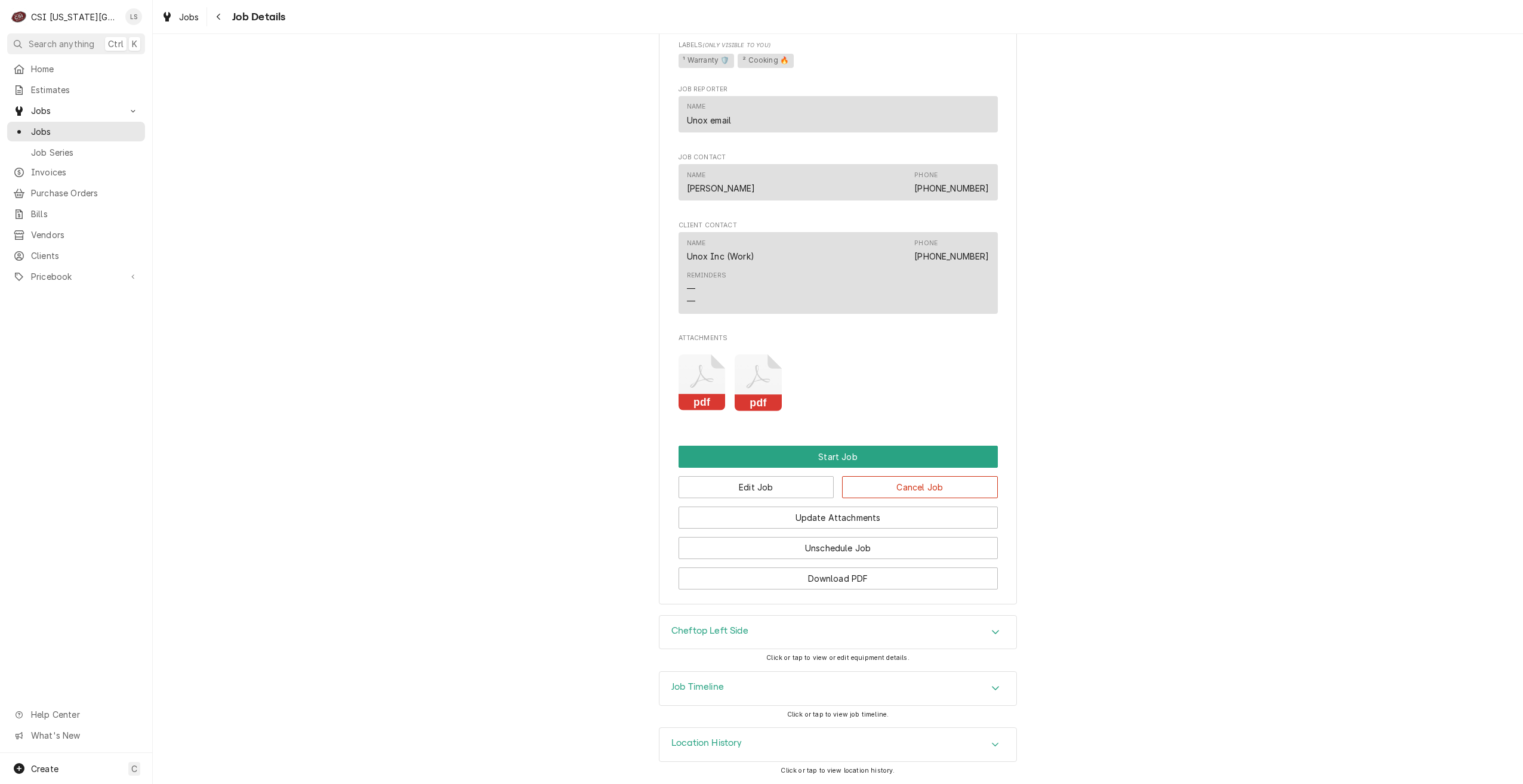
scroll to position [727, 0]
click at [744, 481] on button "Edit Job" at bounding box center [757, 487] width 156 height 22
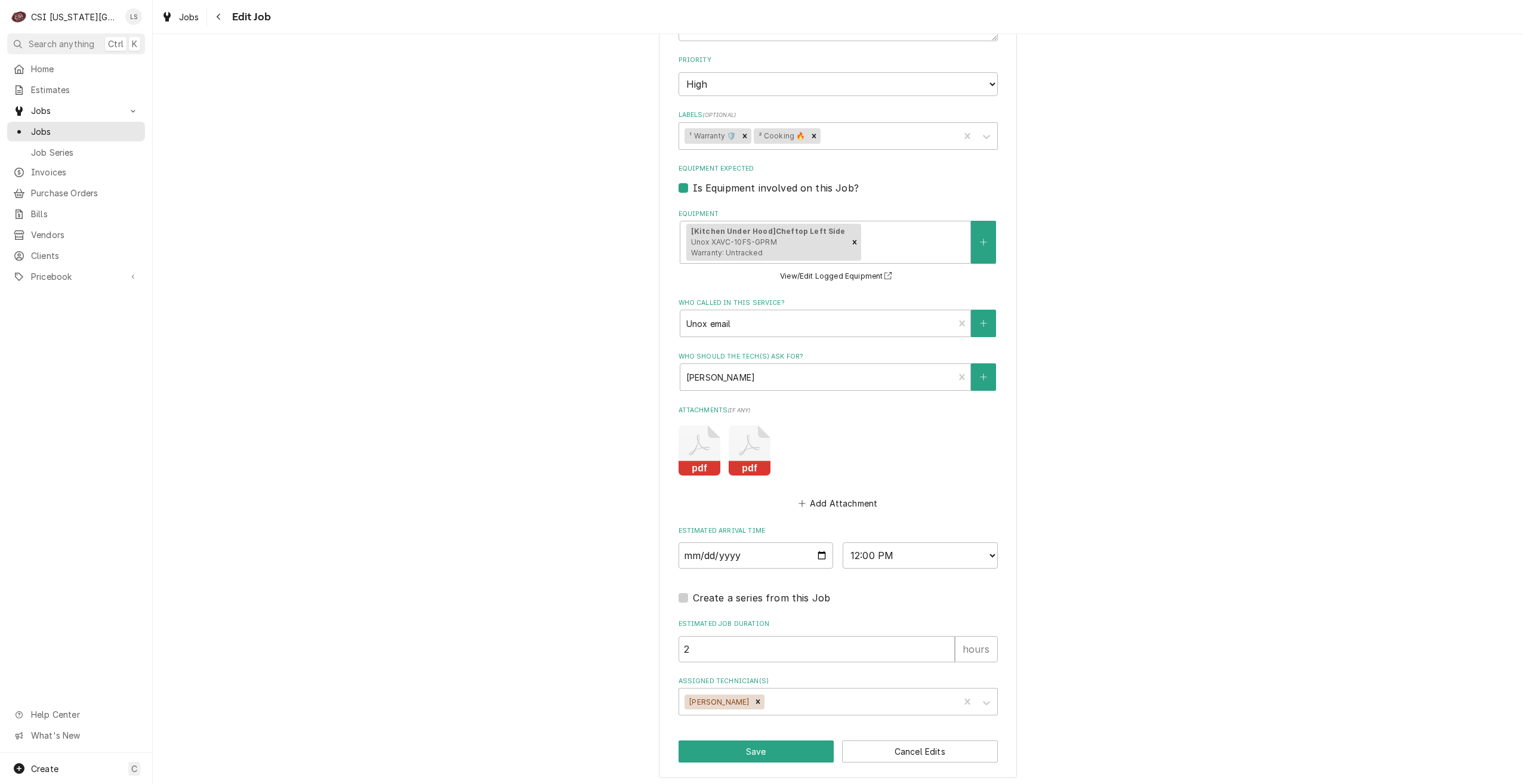
scroll to position [787, 0]
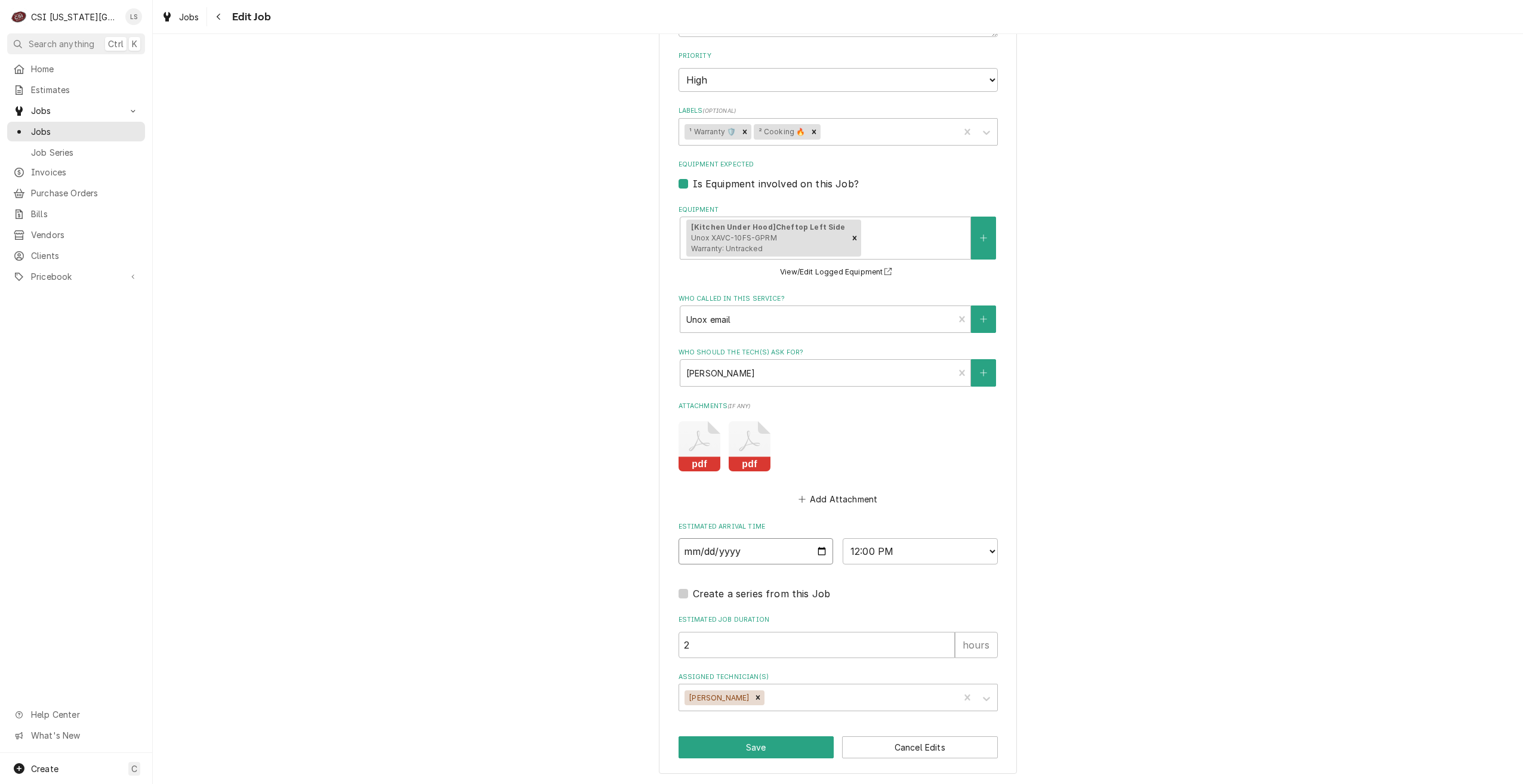
click at [817, 549] on input "2025-10-02" at bounding box center [757, 551] width 156 height 26
type textarea "x"
type input "2025-10-01"
click at [760, 750] on button "Save" at bounding box center [757, 747] width 156 height 22
type textarea "x"
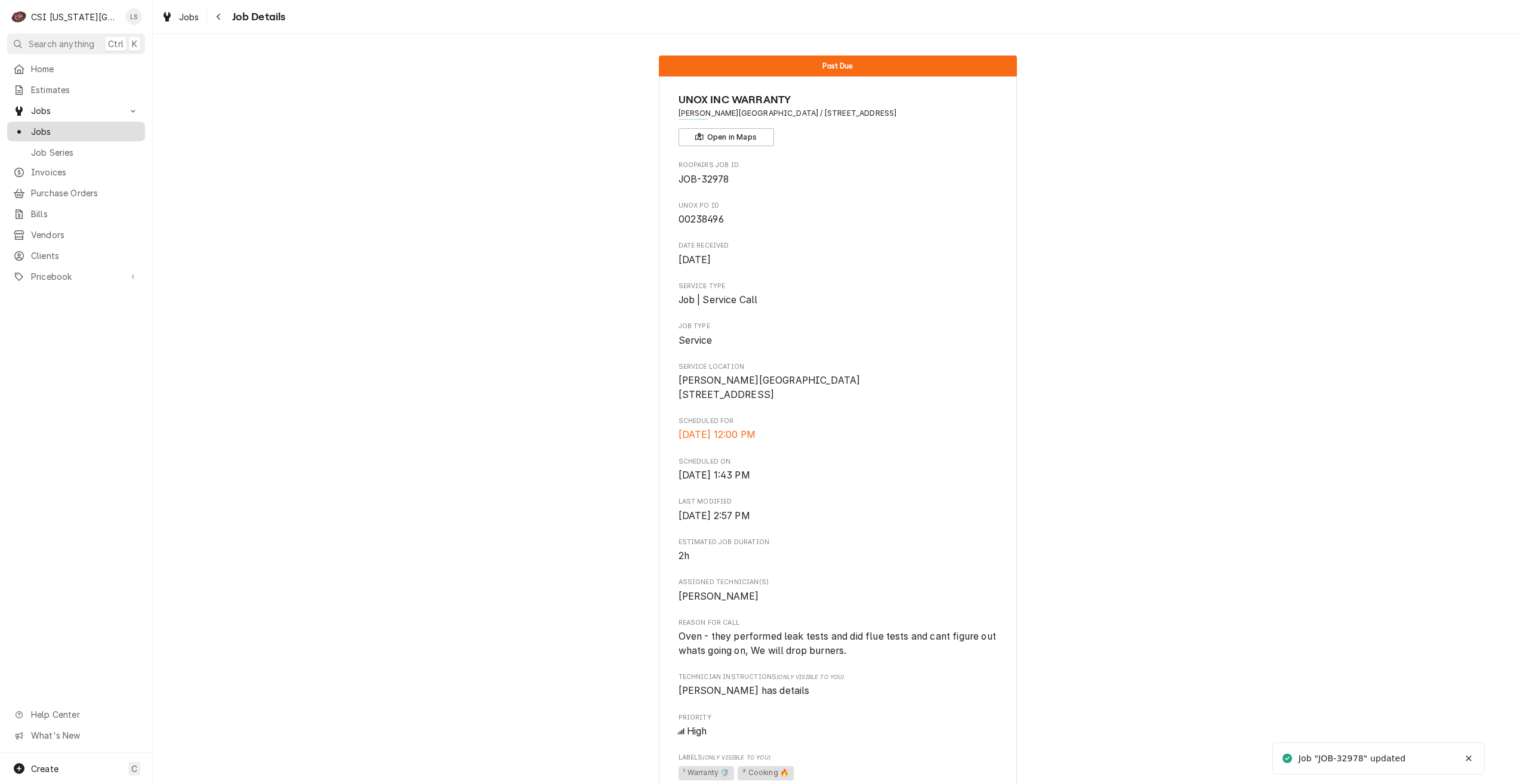
click at [120, 125] on span "Jobs" at bounding box center [85, 131] width 108 height 12
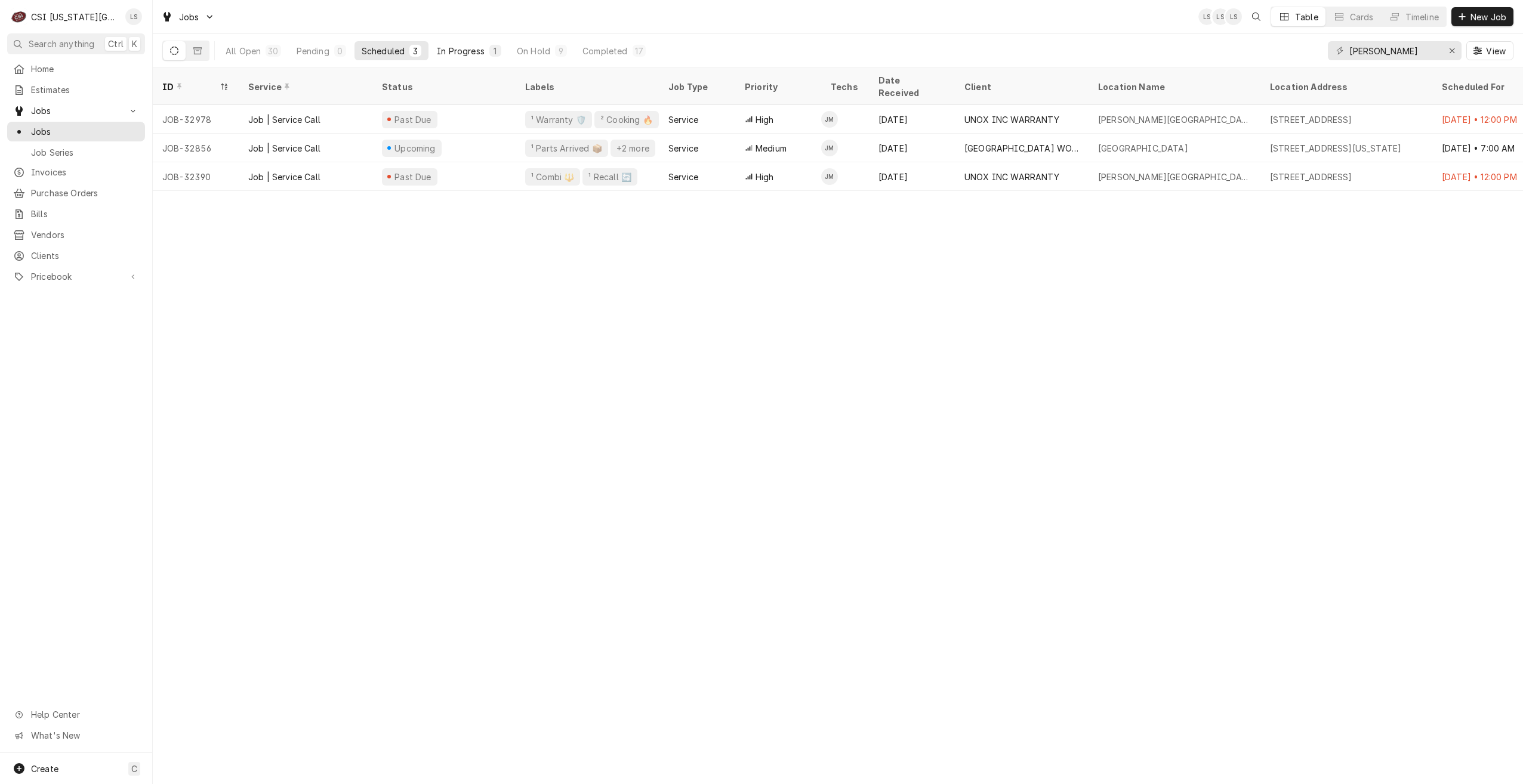
click at [459, 54] on div "In Progress" at bounding box center [461, 51] width 48 height 12
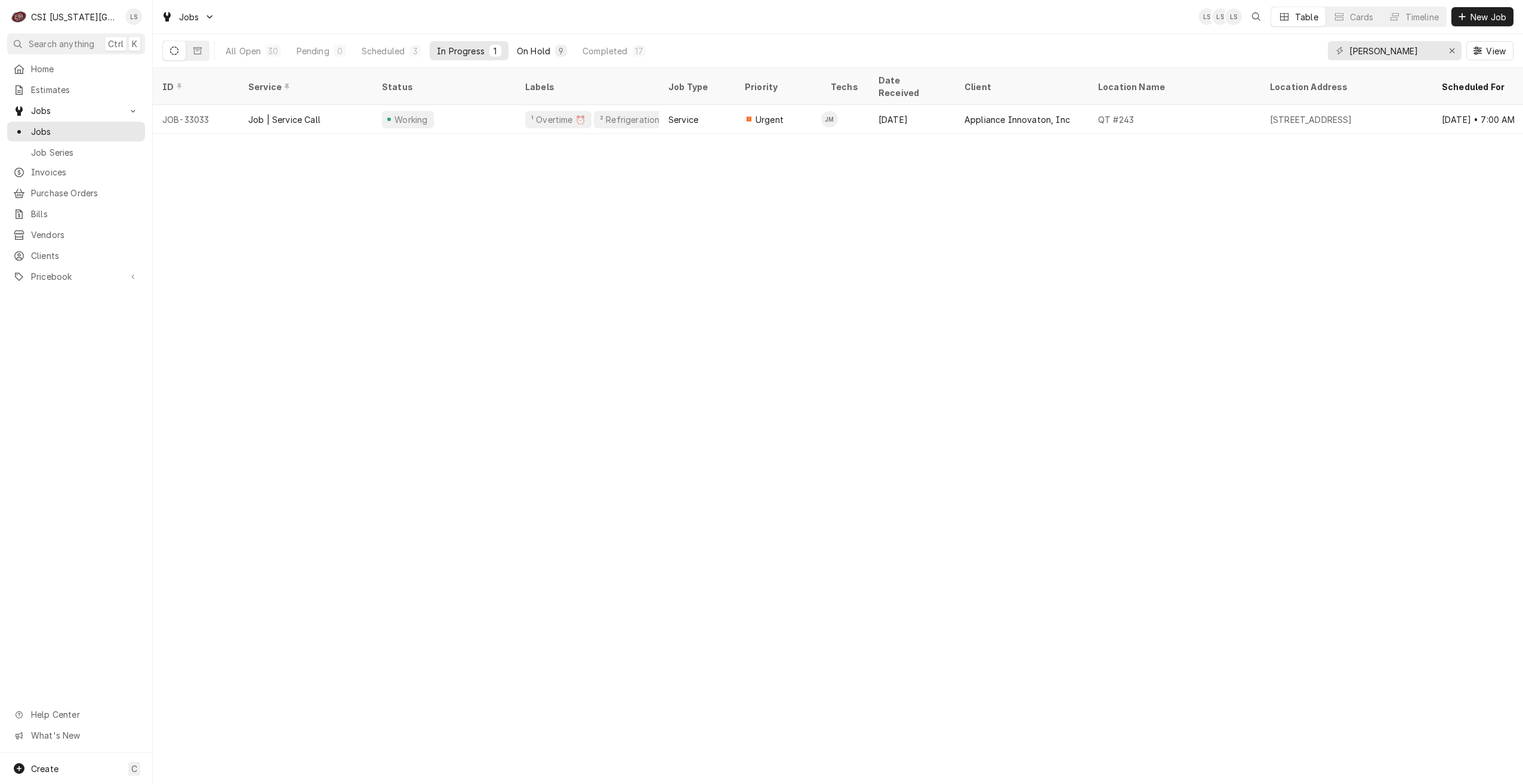
click at [518, 46] on div "On Hold" at bounding box center [533, 51] width 33 height 12
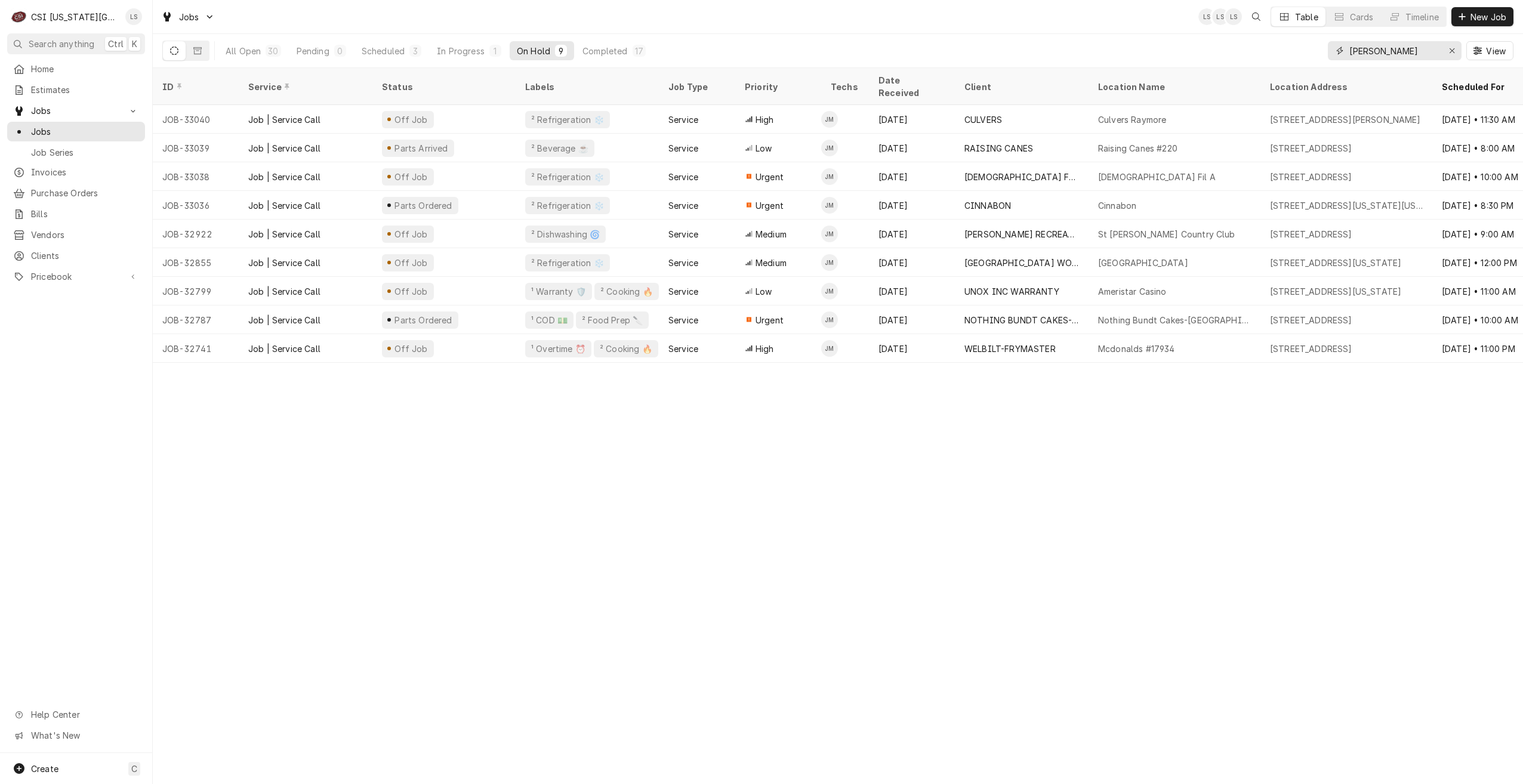
click at [1433, 49] on input "[PERSON_NAME]" at bounding box center [1394, 50] width 90 height 19
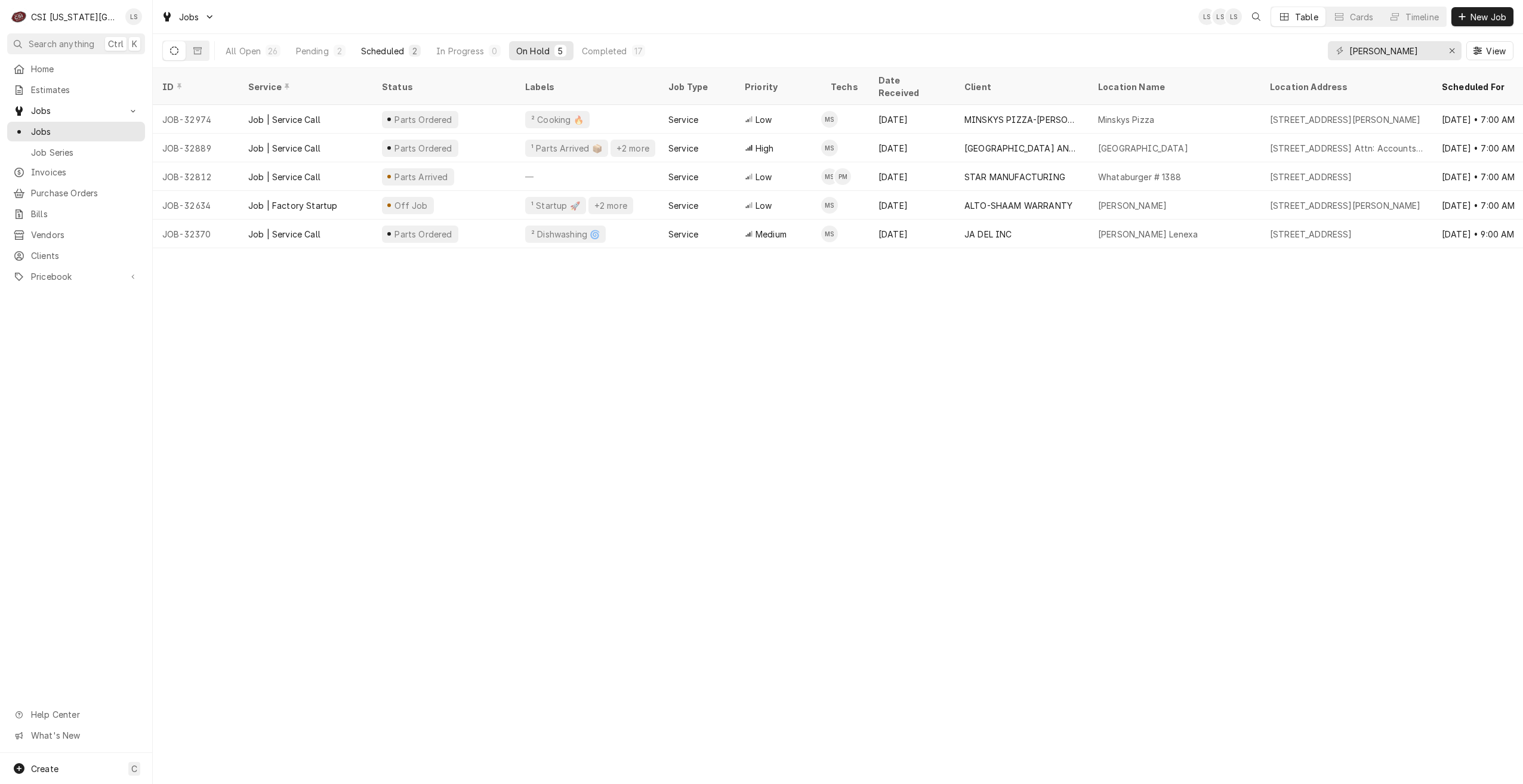
click at [393, 51] on div "Scheduled" at bounding box center [383, 51] width 43 height 12
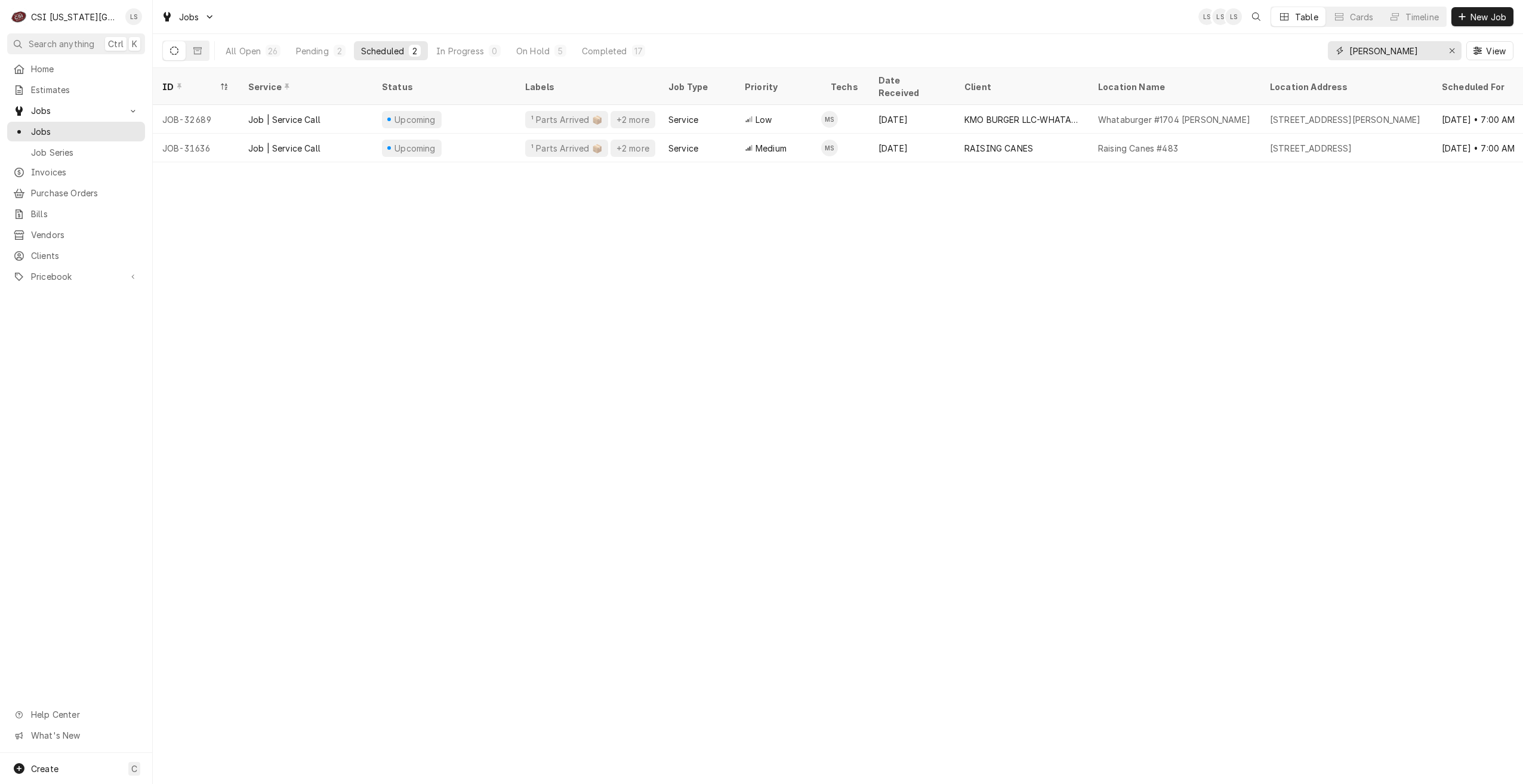
click at [1396, 54] on input "mike" at bounding box center [1394, 50] width 90 height 19
type input "s"
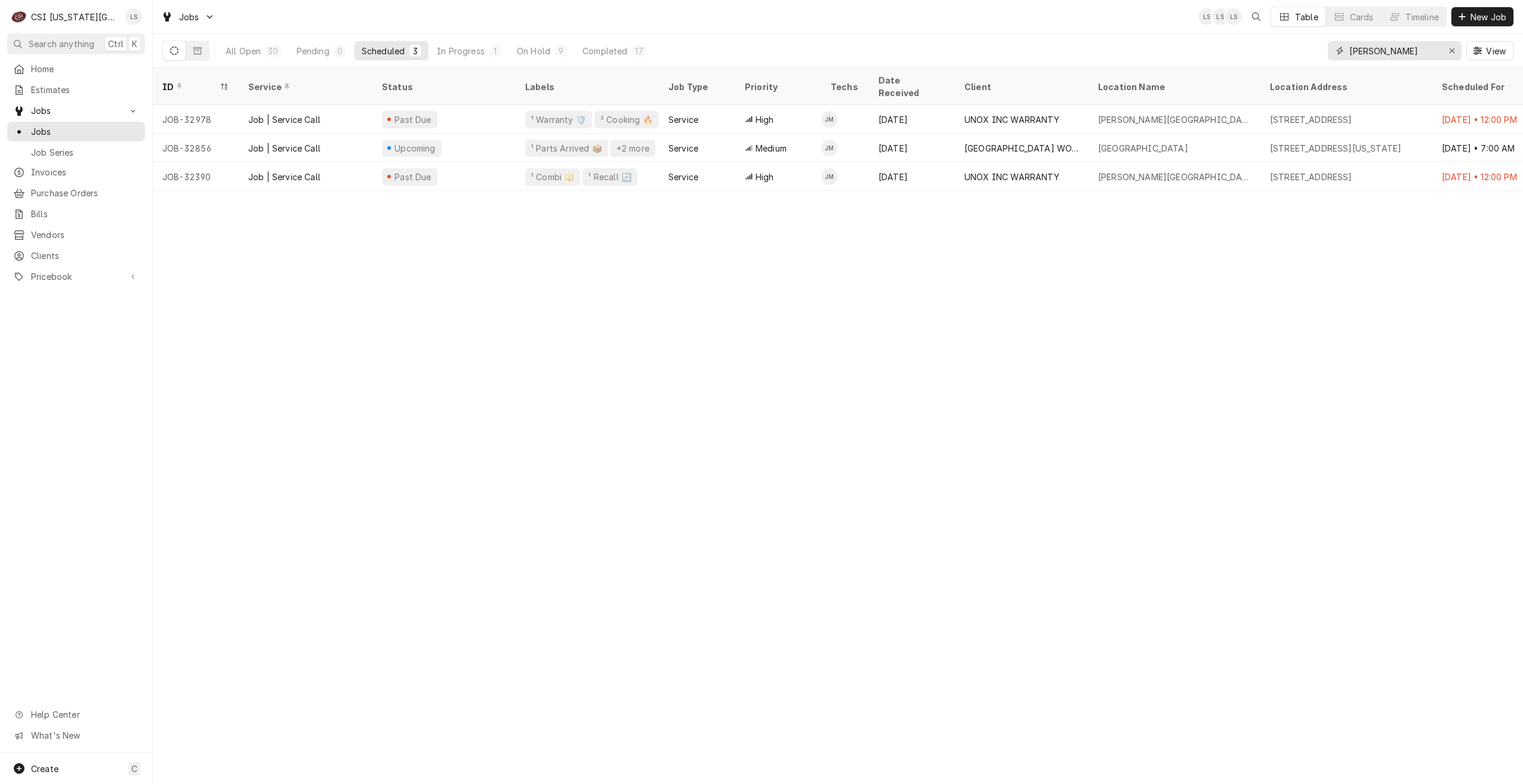
type input "[PERSON_NAME]"
click at [536, 56] on div "On Hold" at bounding box center [533, 51] width 33 height 12
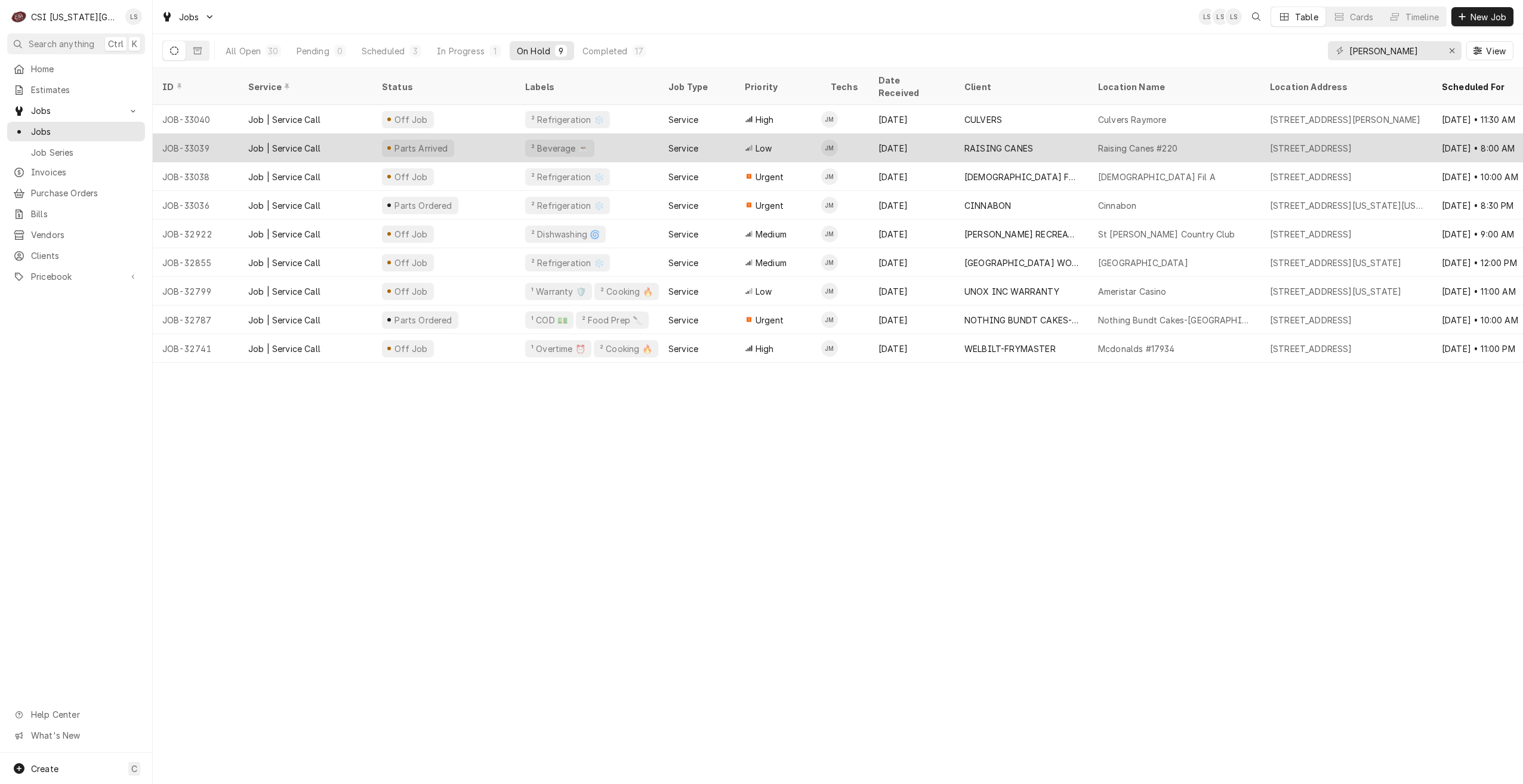
click at [1138, 142] on div "Raising Canes #220" at bounding box center [1138, 148] width 79 height 12
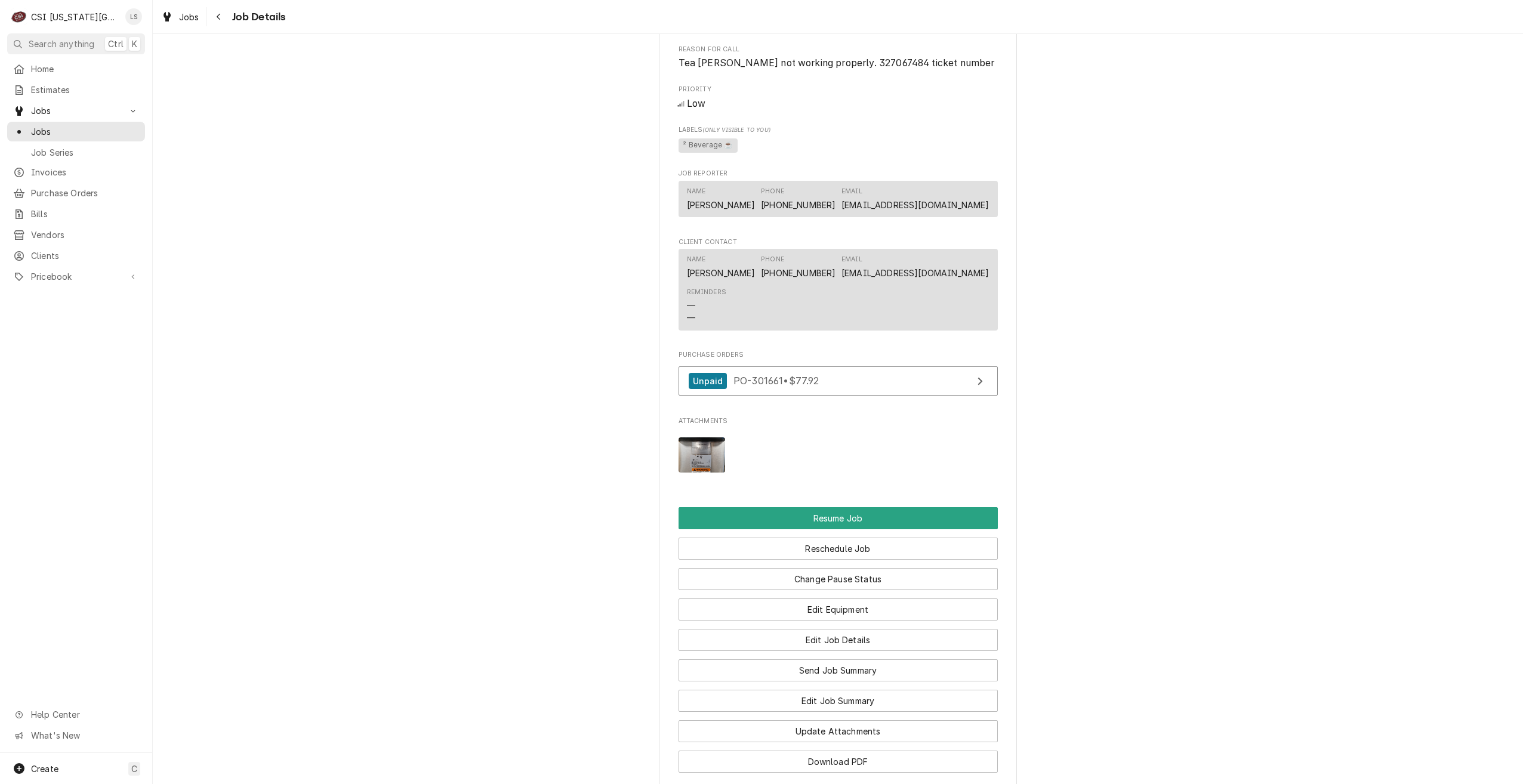
scroll to position [1570, 0]
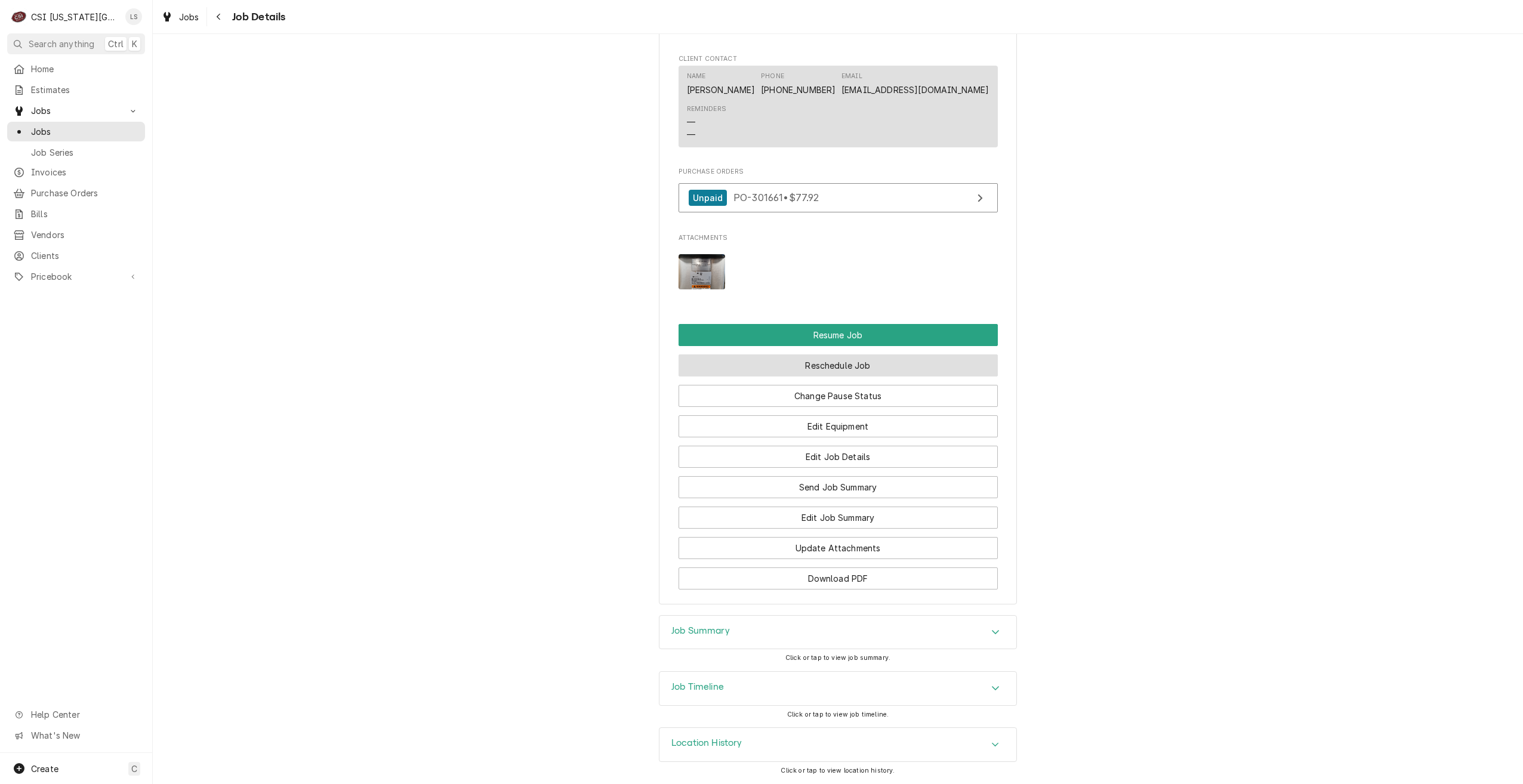
click at [831, 359] on button "Reschedule Job" at bounding box center [838, 366] width 319 height 22
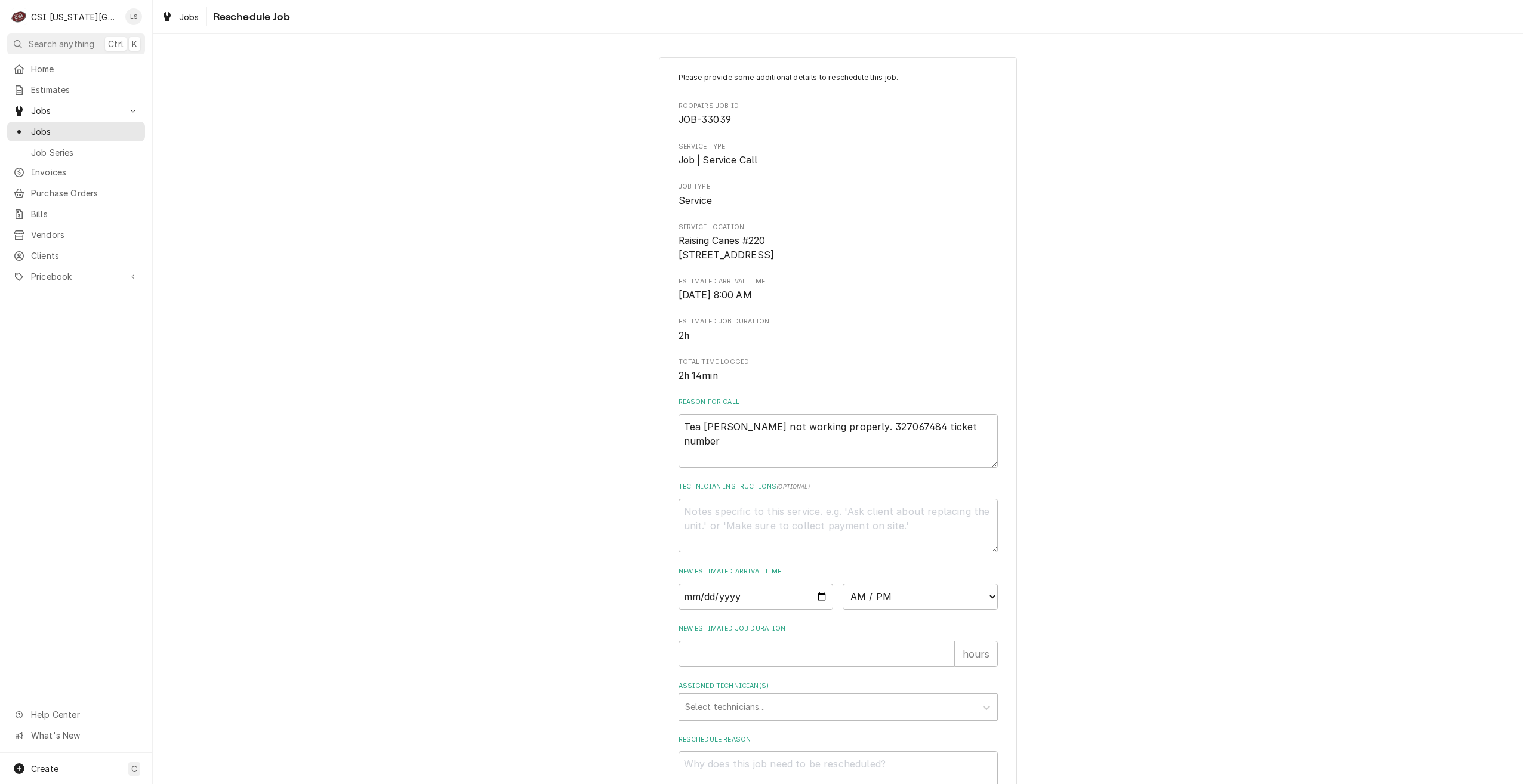
scroll to position [108, 0]
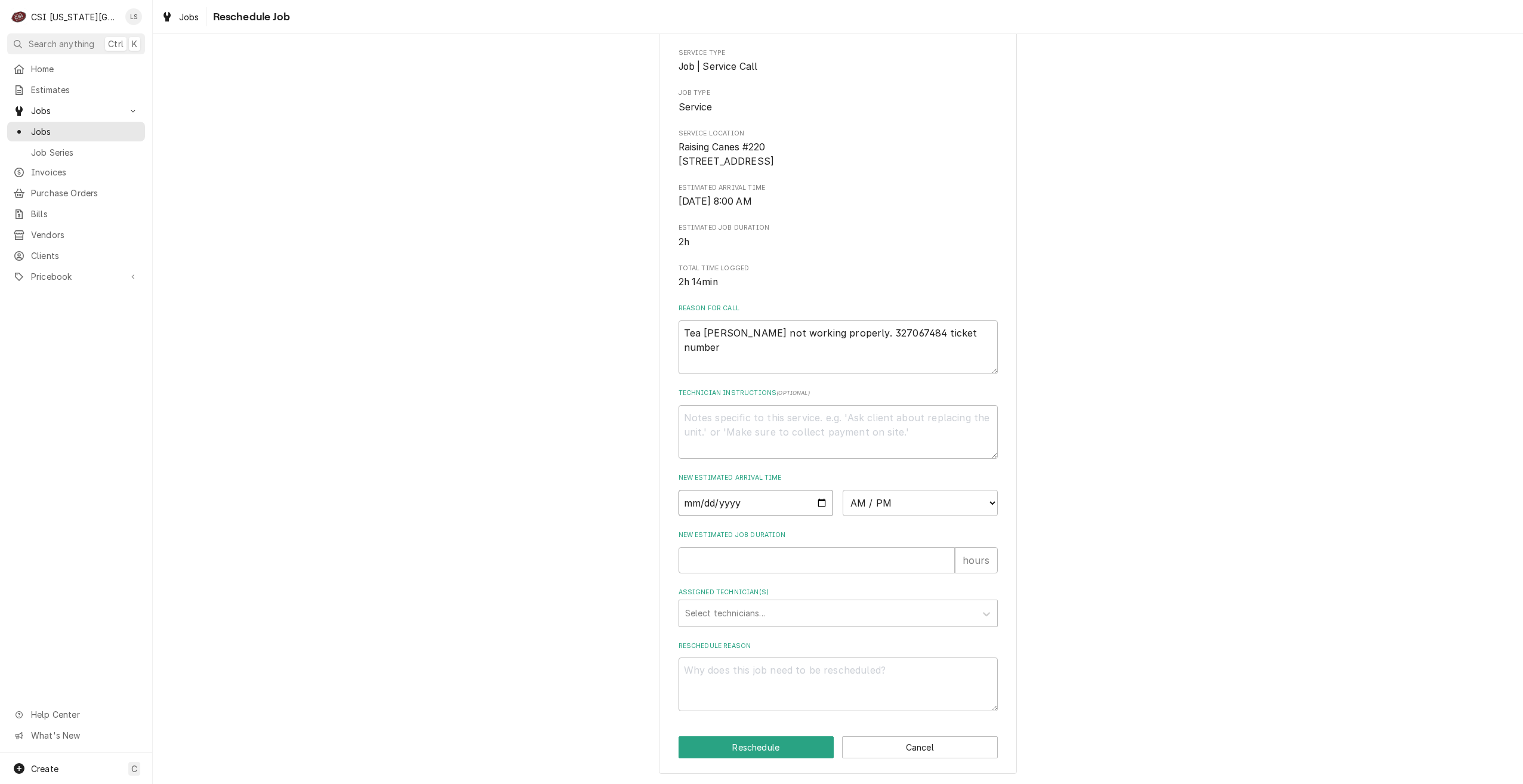
click at [816, 508] on input "Date" at bounding box center [757, 503] width 156 height 26
type textarea "x"
type input "[DATE]"
click at [887, 502] on select "AM / PM 6:00 AM 6:15 AM 6:30 AM 6:45 AM 7:00 AM 7:15 AM 7:30 AM 7:45 AM 8:00 AM…" at bounding box center [921, 503] width 156 height 26
select select "07:00:00"
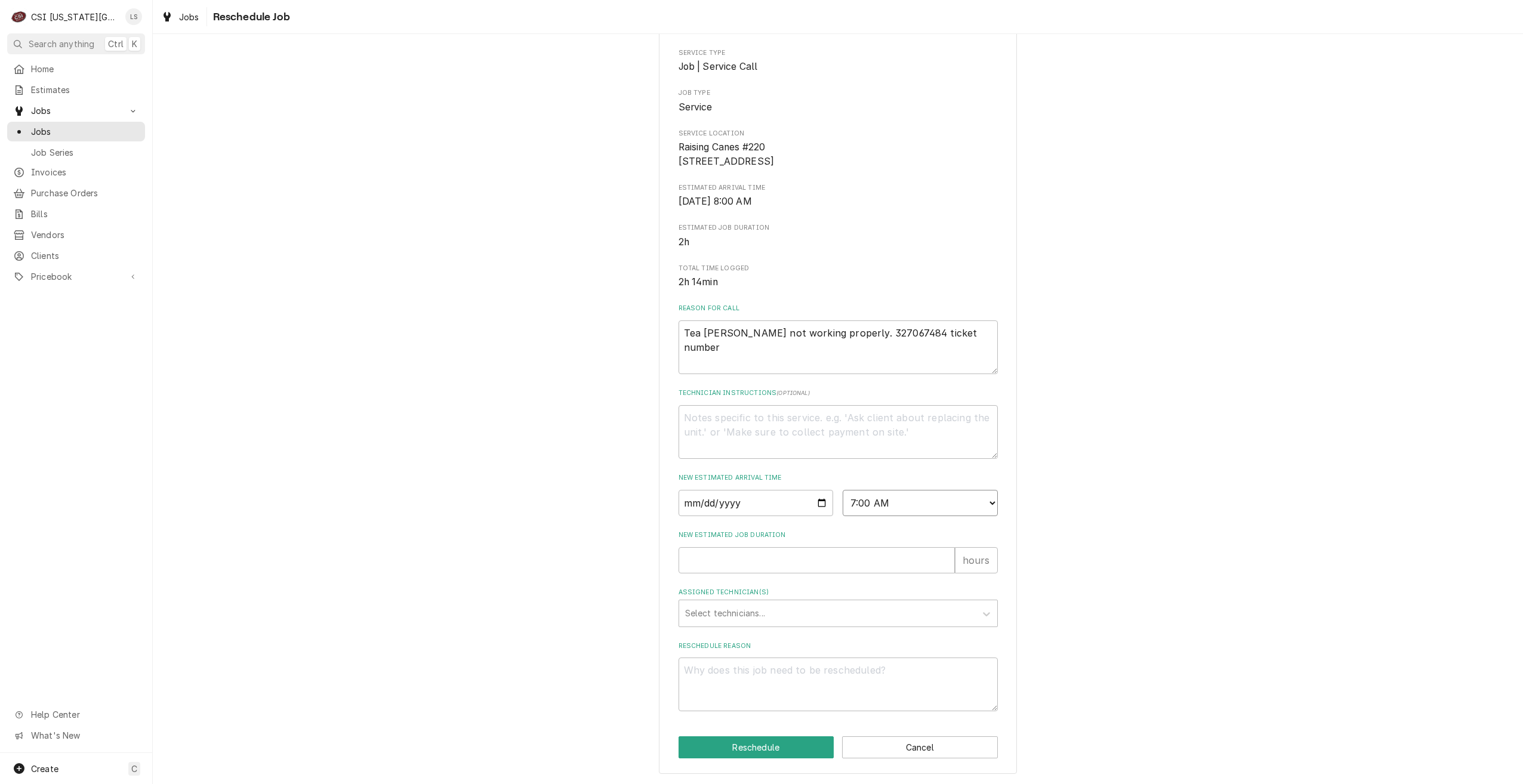
click at [843, 490] on select "AM / PM 6:00 AM 6:15 AM 6:30 AM 6:45 AM 7:00 AM 7:15 AM 7:30 AM 7:45 AM 8:00 AM…" at bounding box center [921, 503] width 156 height 26
click at [874, 555] on input "New Estimated Job Duration" at bounding box center [817, 561] width 276 height 26
type textarea "x"
type input "2"
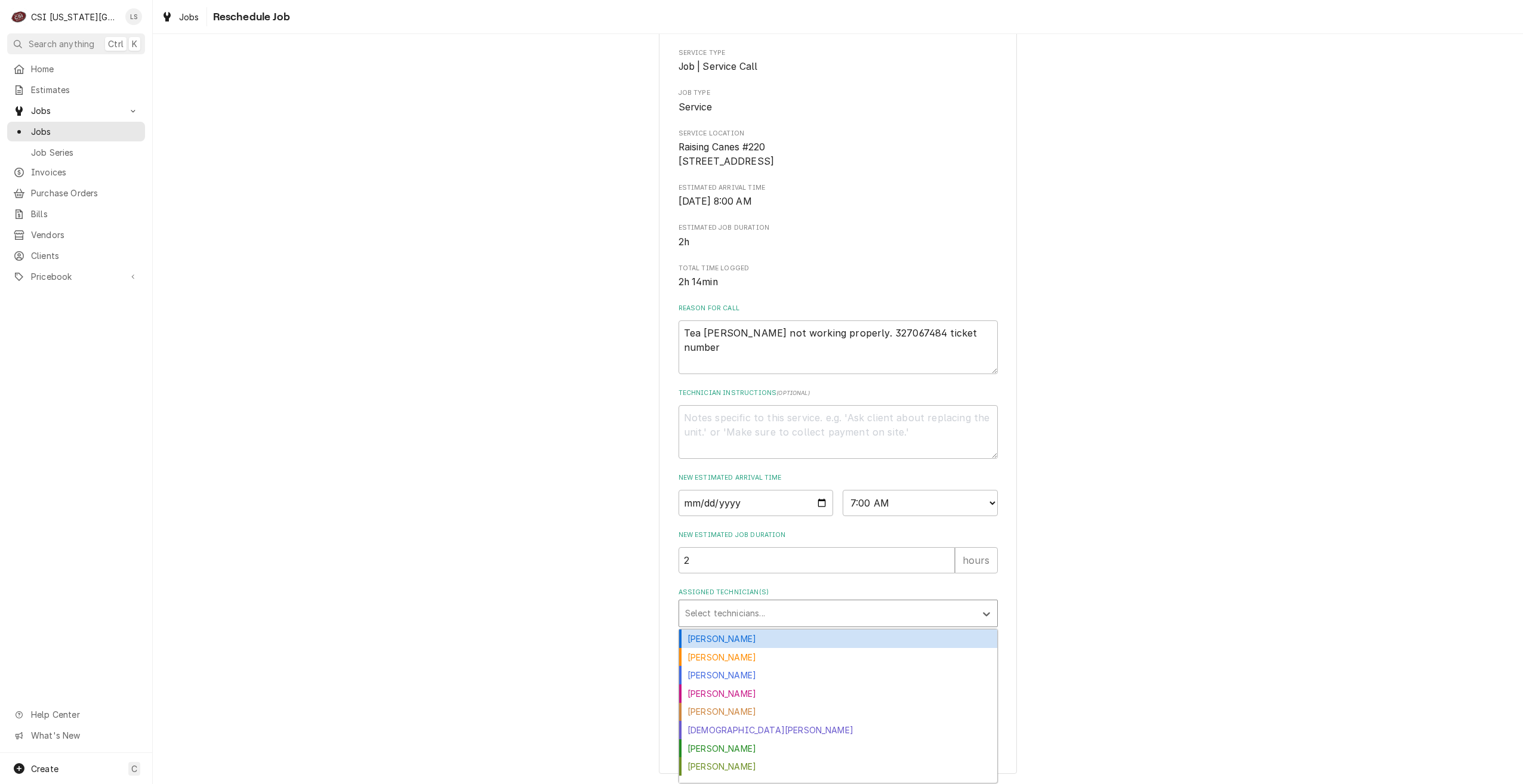
click at [886, 617] on div "Assigned Technician(s)" at bounding box center [828, 613] width 285 height 22
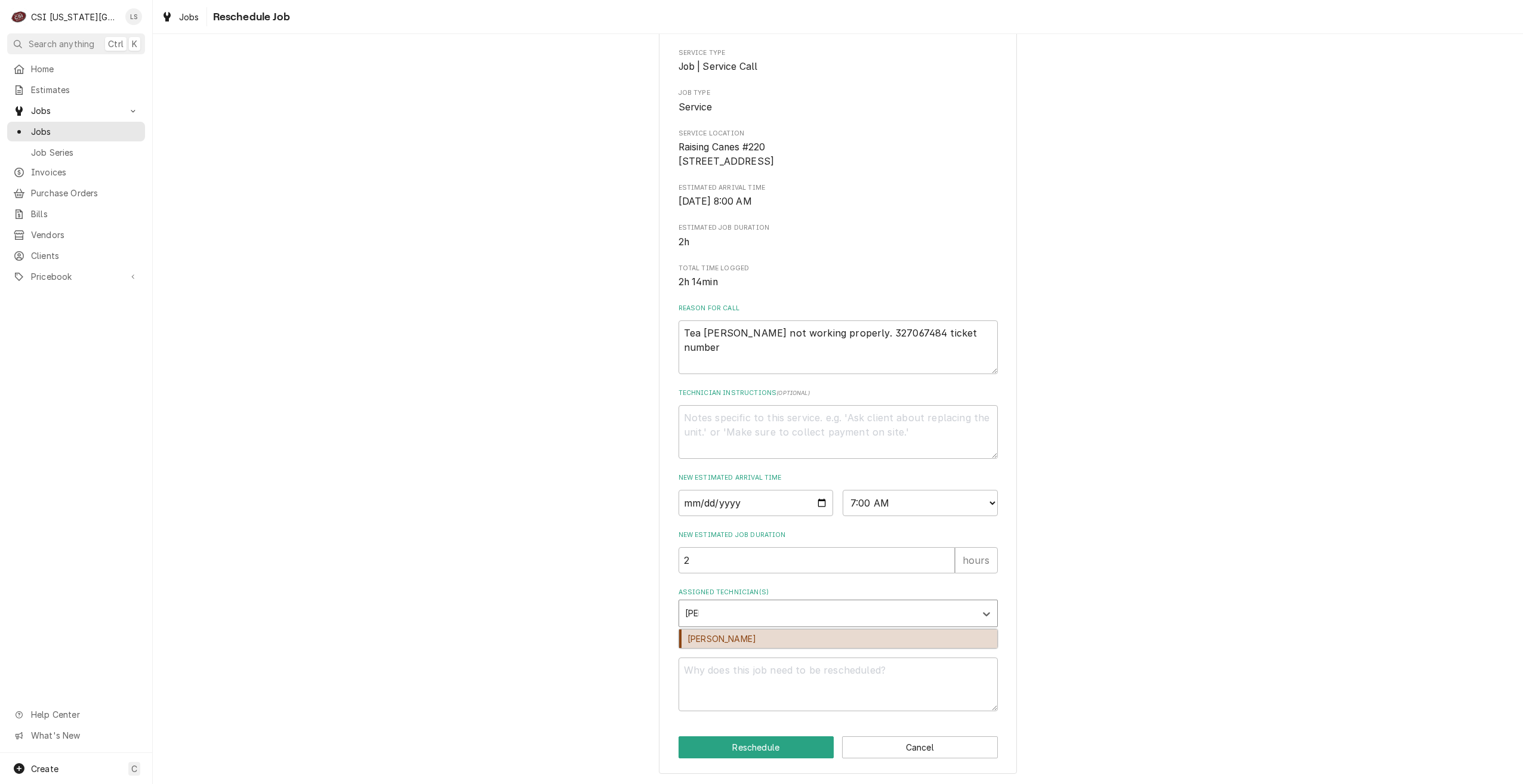
type input "[PERSON_NAME]"
click at [881, 636] on div "[PERSON_NAME]" at bounding box center [838, 639] width 318 height 18
type textarea "x"
click at [896, 684] on textarea "Reschedule Reason" at bounding box center [838, 685] width 319 height 54
type textarea "x"
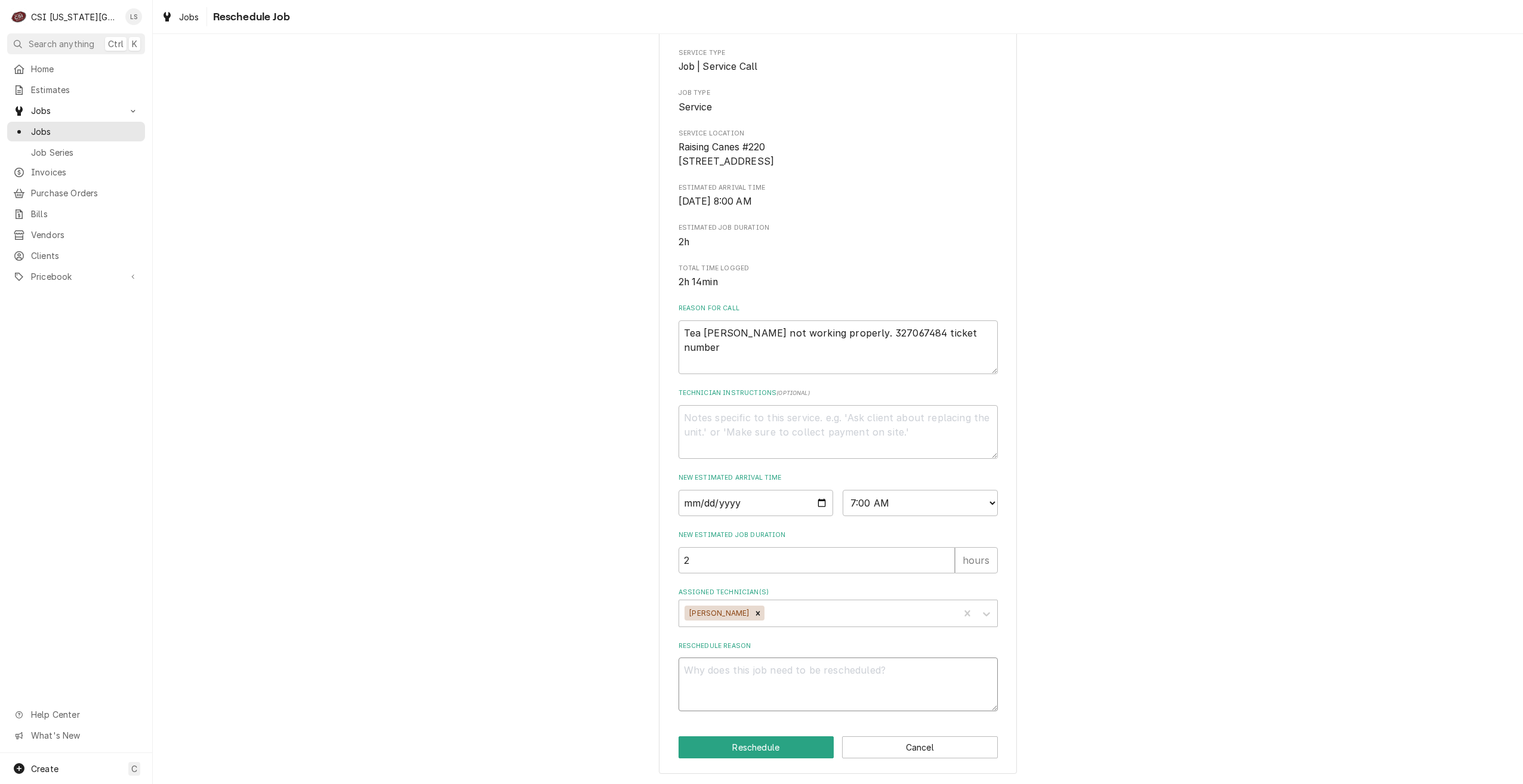
type textarea "R"
type textarea "x"
type textarea "RE"
type textarea "x"
type textarea "REt"
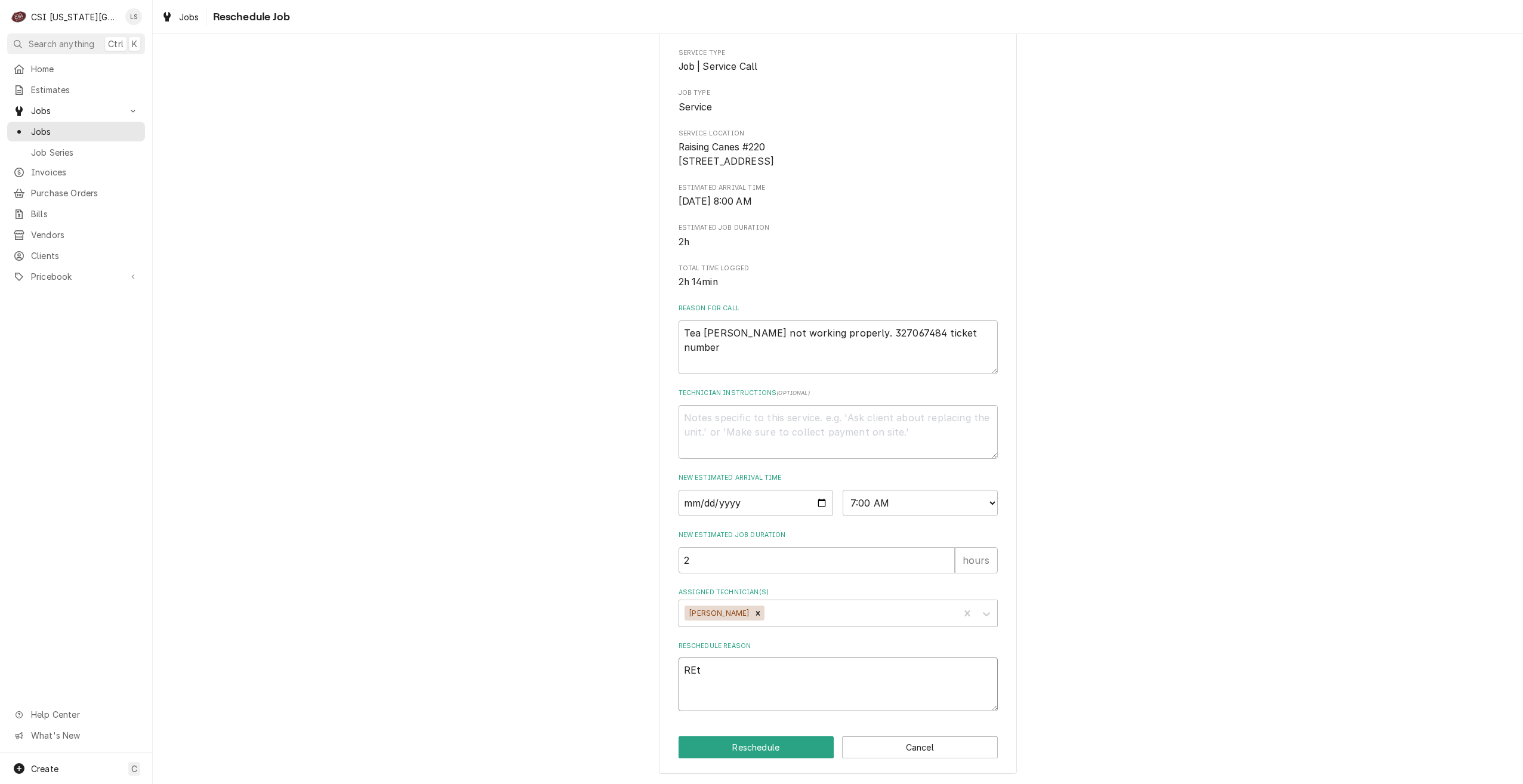
type textarea "x"
type textarea "REtu"
type textarea "x"
type textarea "REtur"
type textarea "x"
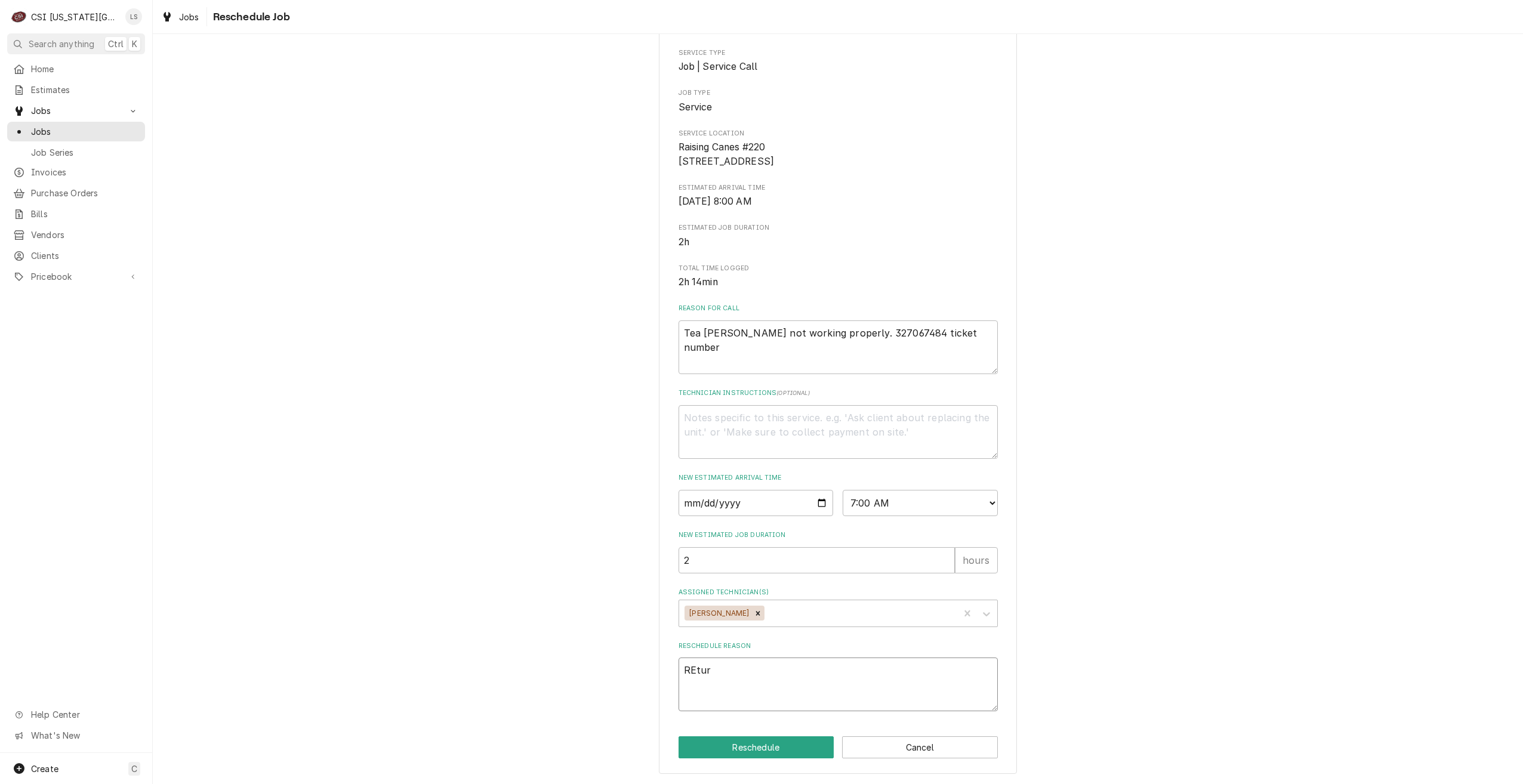
type textarea "REturn"
type textarea "x"
type textarea "REturn"
type textarea "x"
type textarea "REturn"
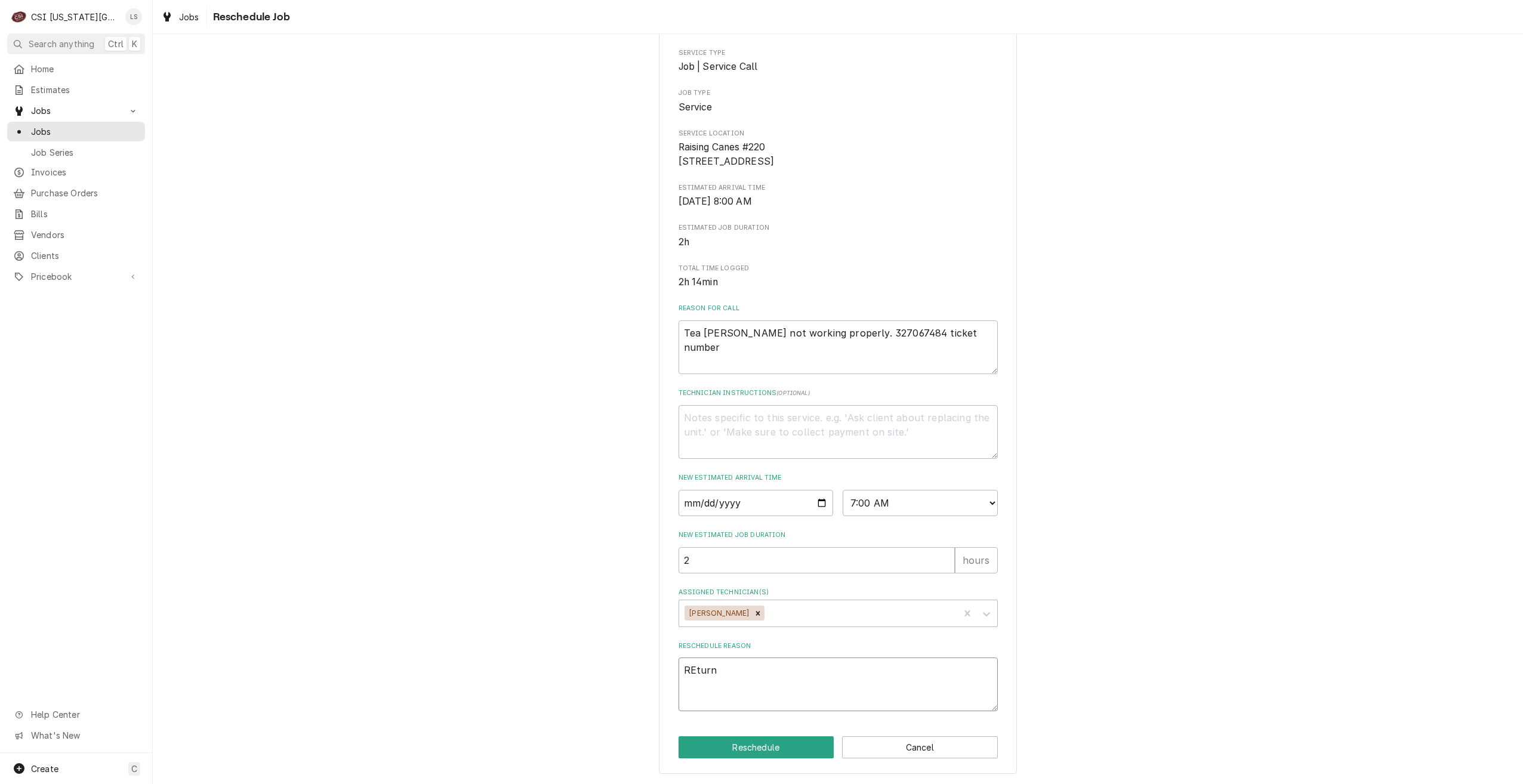
type textarea "x"
type textarea "REtur"
type textarea "x"
type textarea "REtu"
type textarea "x"
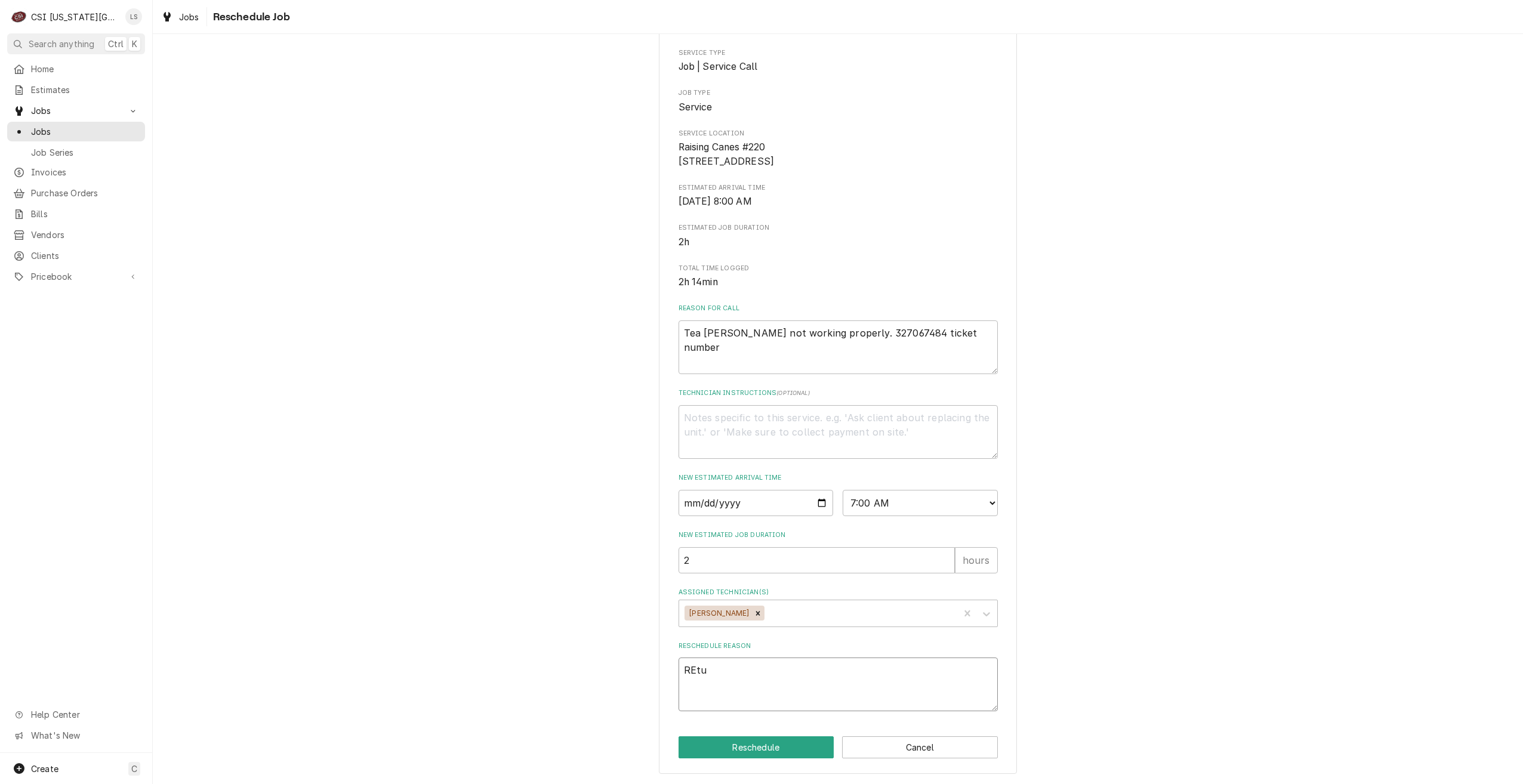
type textarea "REt"
type textarea "x"
type textarea "RE"
type textarea "x"
type textarea "R"
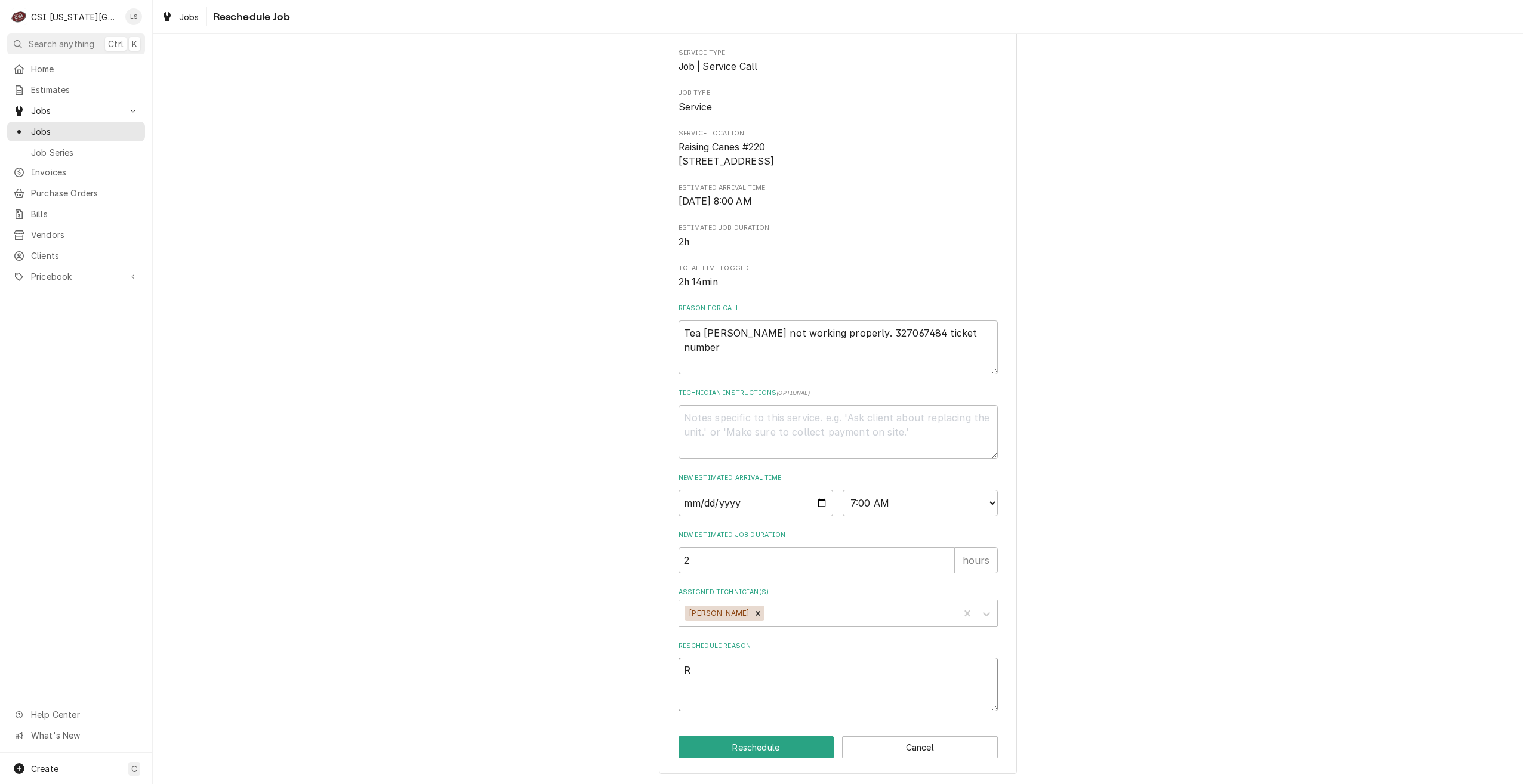
type textarea "x"
type textarea "Re"
type textarea "x"
type textarea "Ret"
type textarea "x"
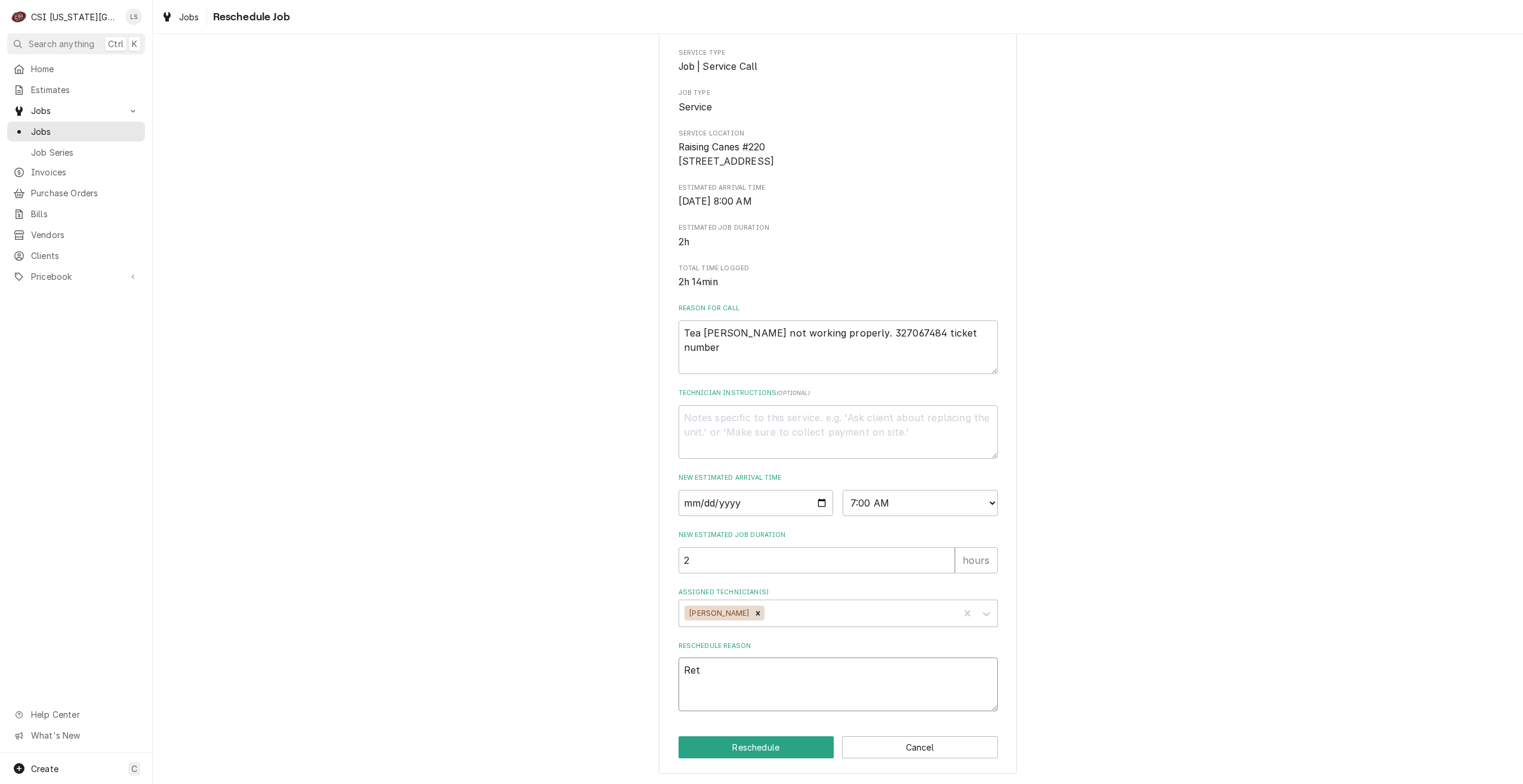
type textarea "Retu"
type textarea "x"
type textarea "Retur"
type textarea "x"
type textarea "Return"
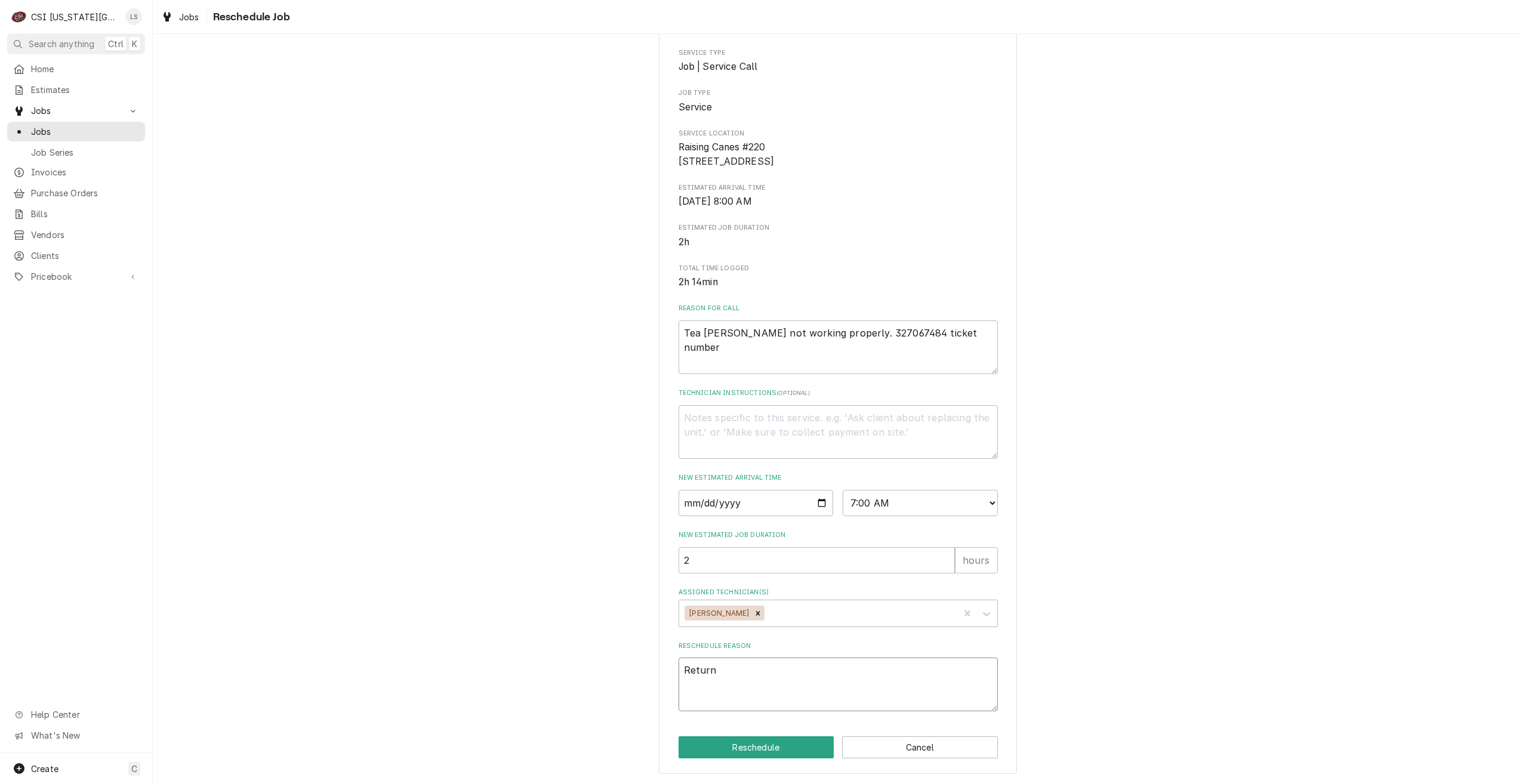
type textarea "x"
type textarea "Return"
type textarea "x"
type textarea "Return f"
type textarea "x"
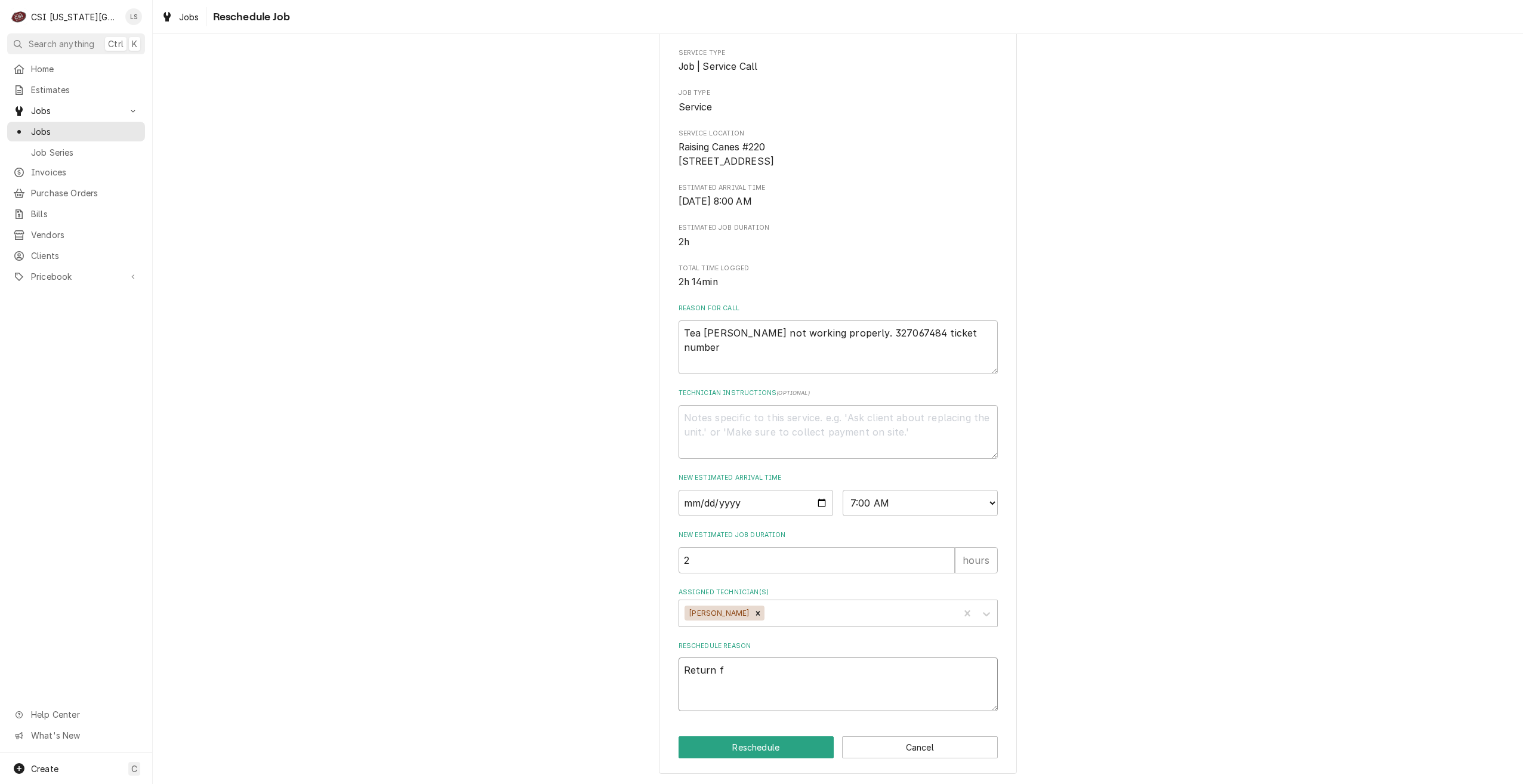
type textarea "Return fo"
type textarea "x"
type textarea "Return for"
type textarea "x"
type textarea "Return for"
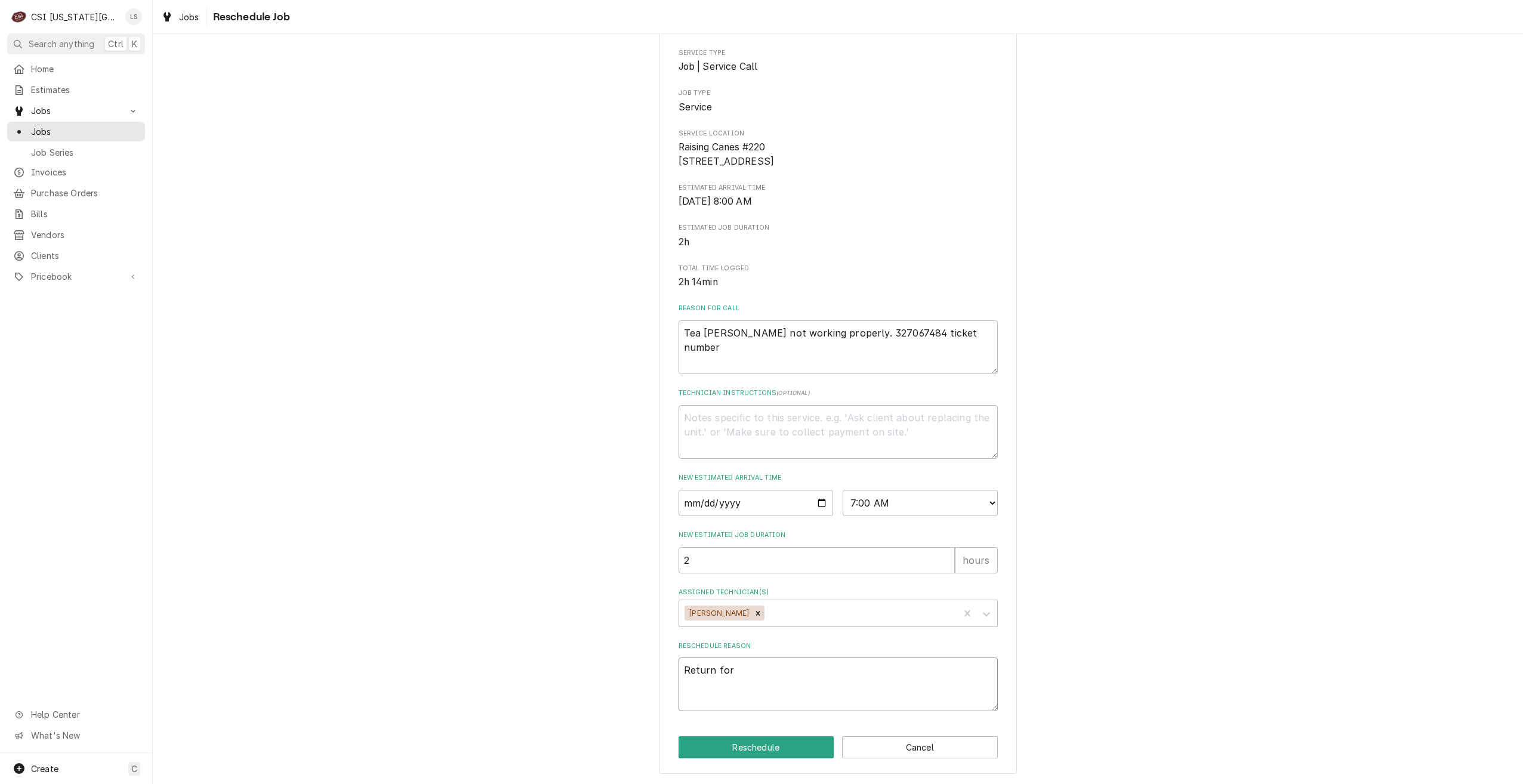
type textarea "x"
type textarea "Return for r"
type textarea "x"
type textarea "Return for re"
type textarea "x"
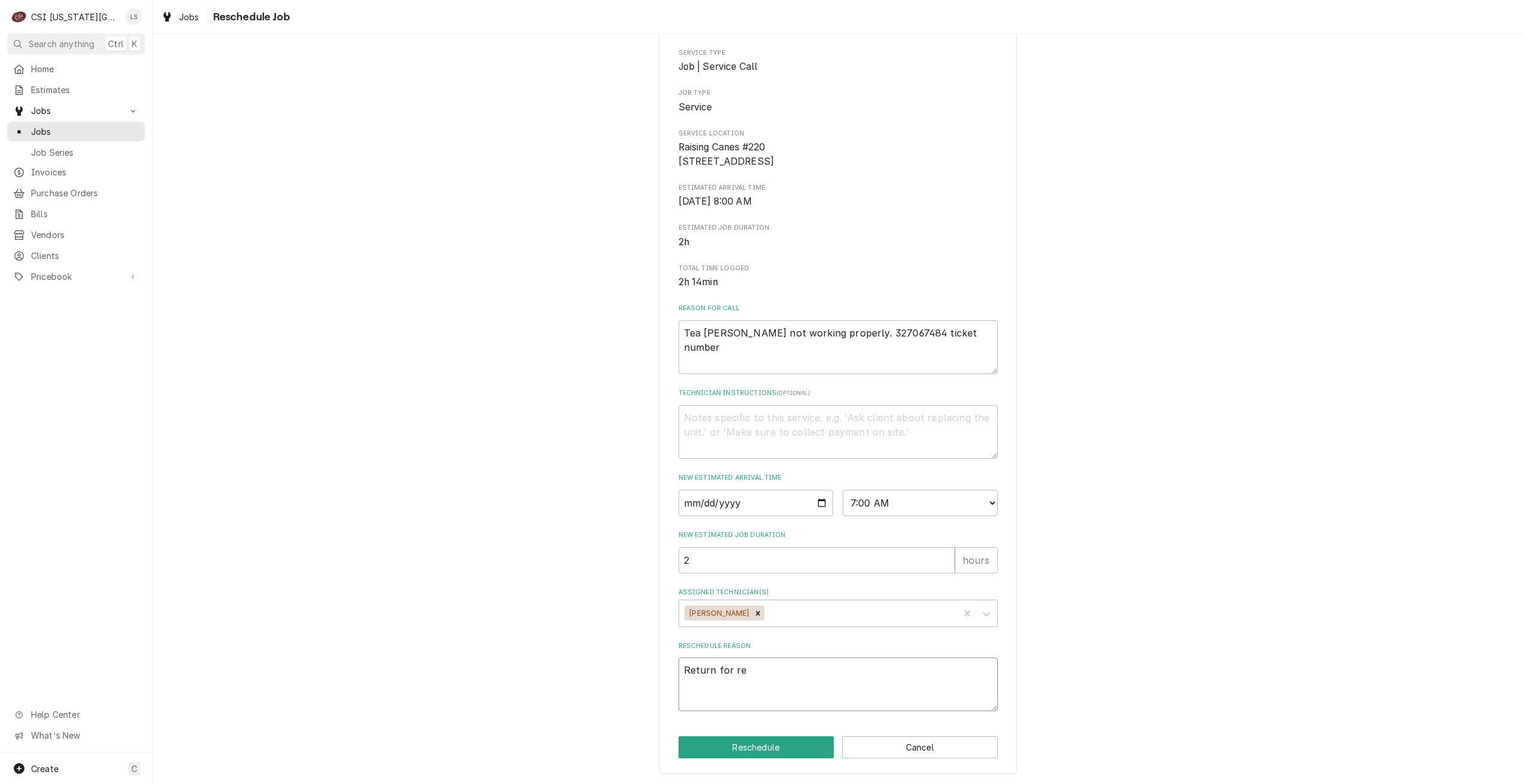
type textarea "Return for rep"
type textarea "x"
type textarea "Return for repa"
type textarea "x"
type textarea "Return for repai"
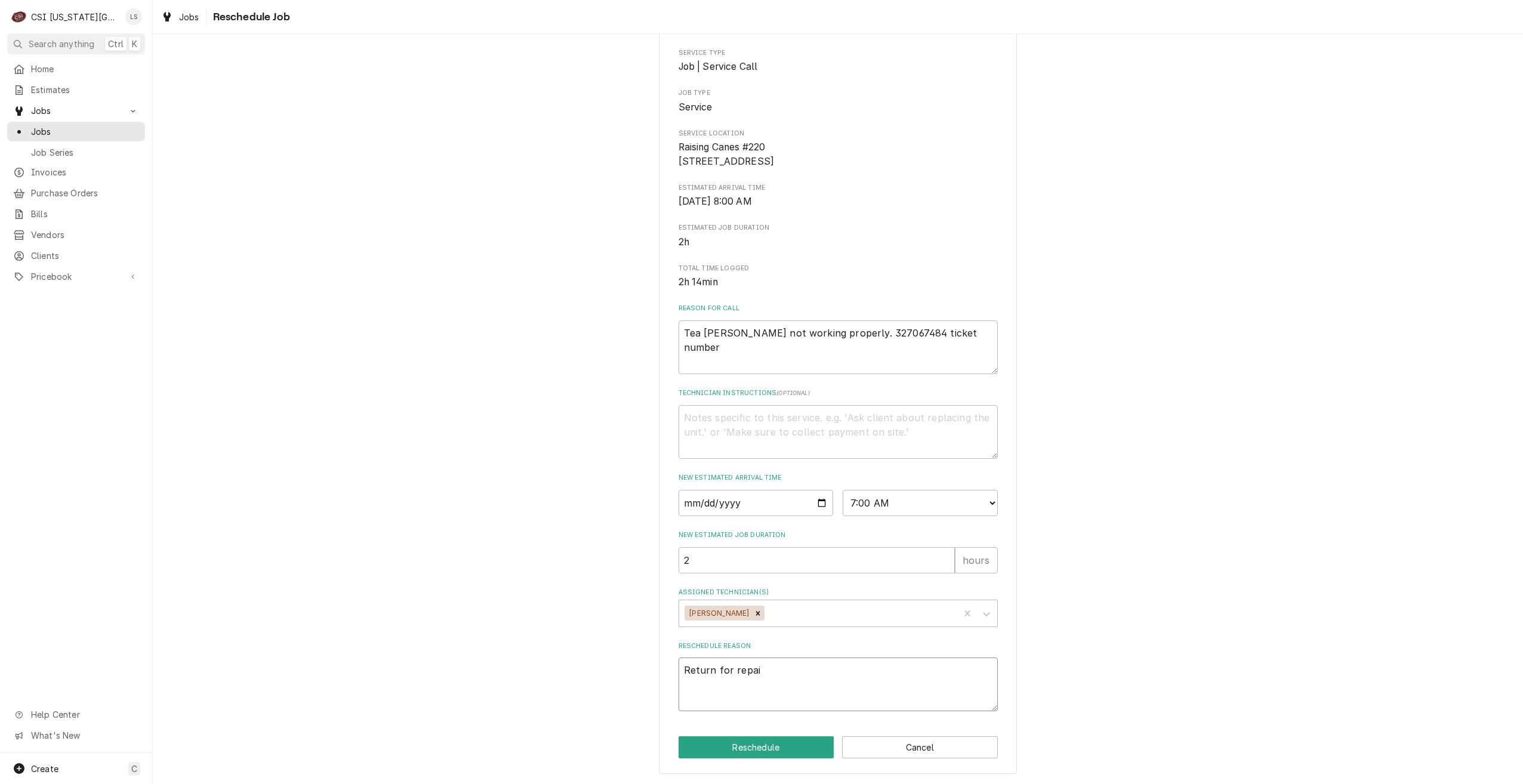
type textarea "x"
type textarea "Return for repair"
type textarea "x"
type textarea "Return for repairs"
click at [794, 749] on button "Reschedule" at bounding box center [757, 747] width 156 height 22
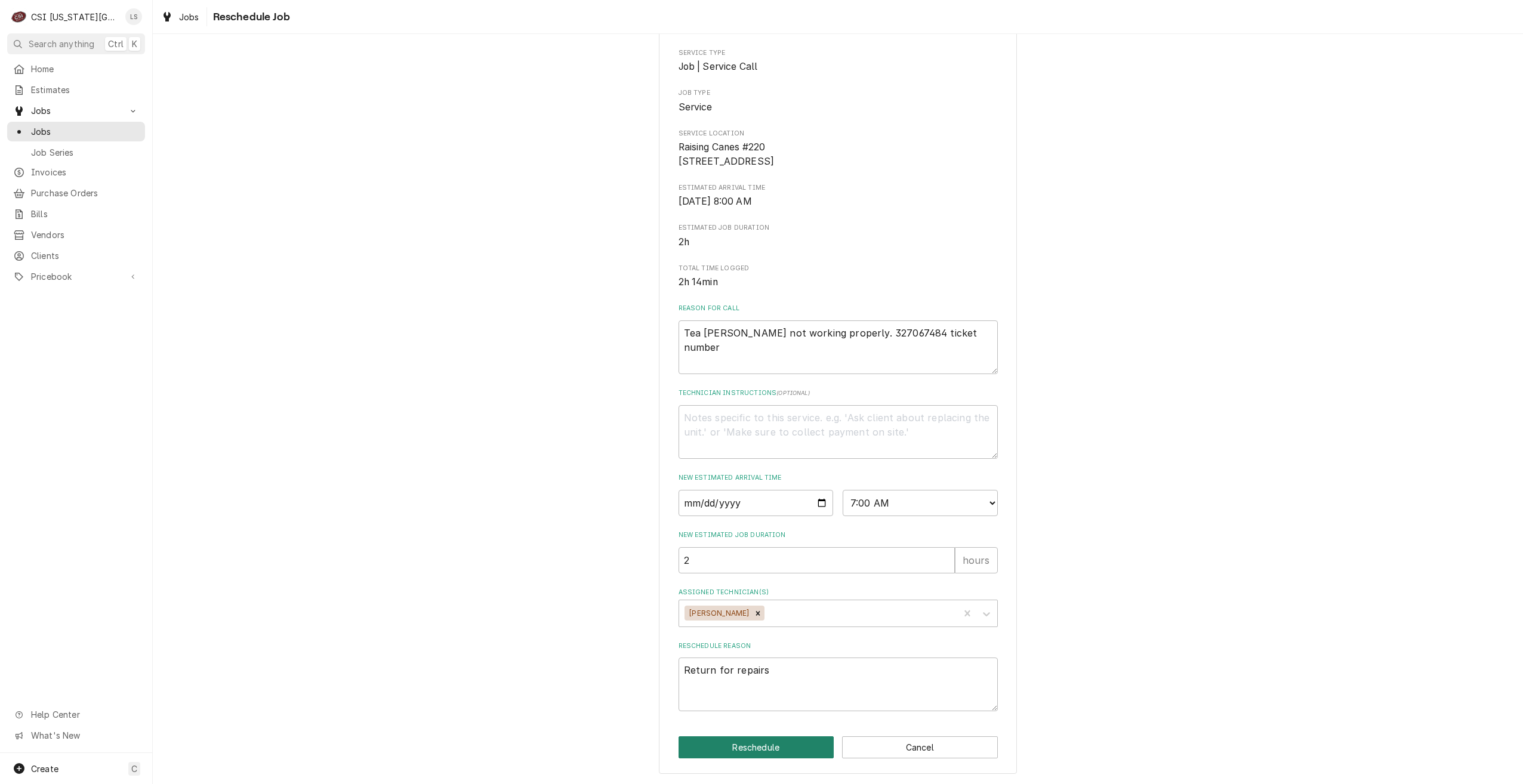
type textarea "x"
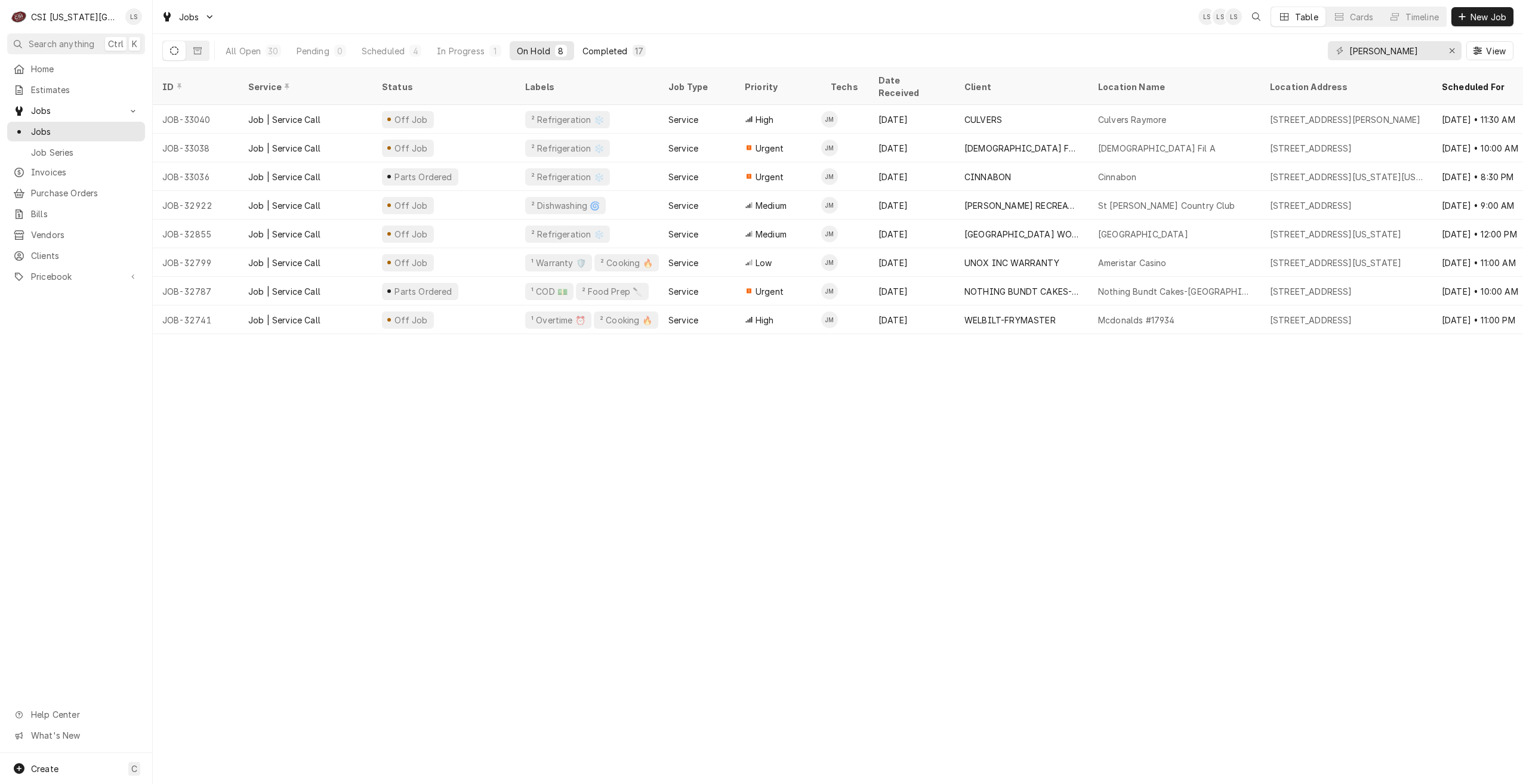
drag, startPoint x: 306, startPoint y: 52, endPoint x: 603, endPoint y: 59, distance: 297.1
click at [306, 52] on div "Pending" at bounding box center [313, 51] width 33 height 12
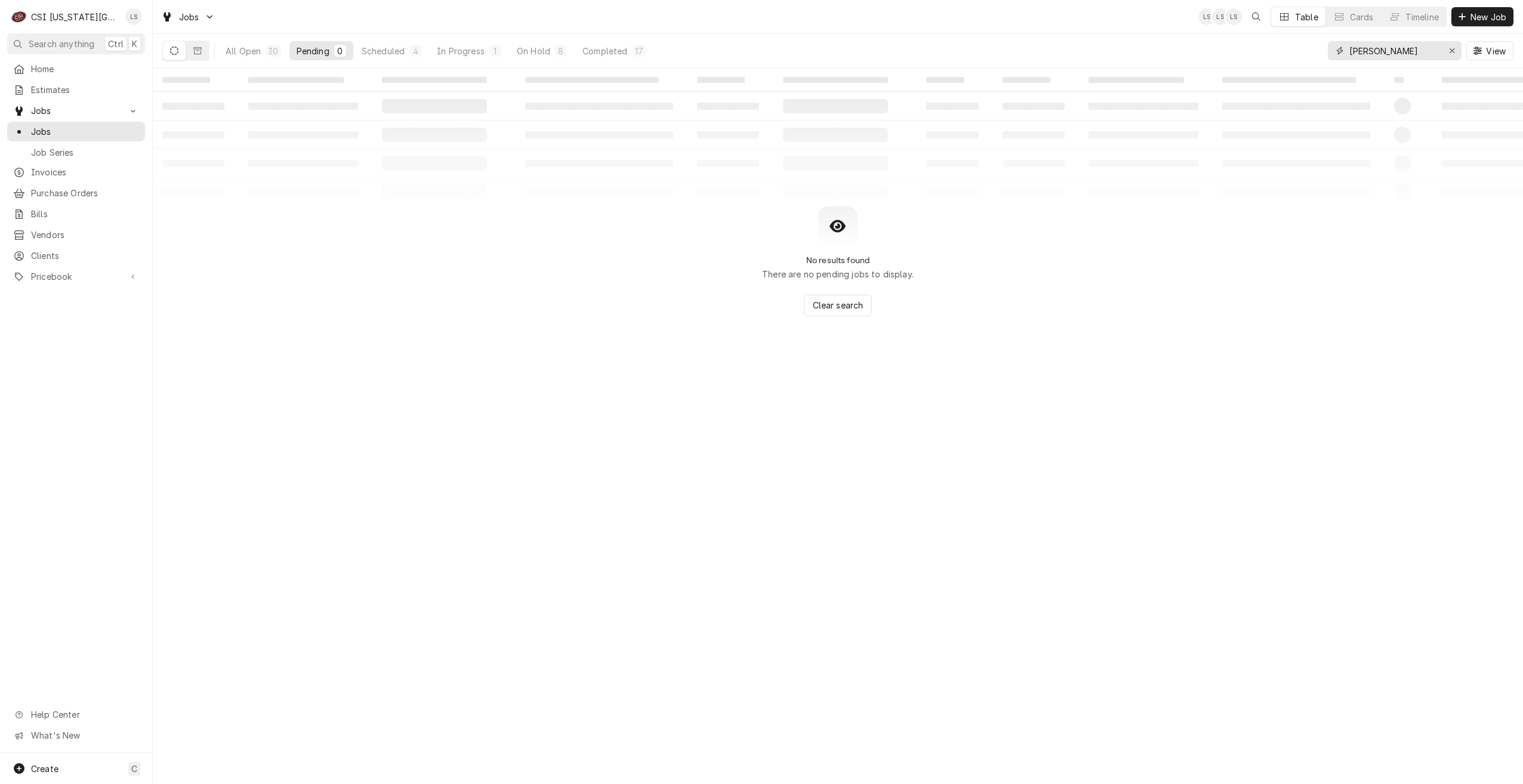
click at [1374, 58] on input "josh" at bounding box center [1394, 50] width 90 height 19
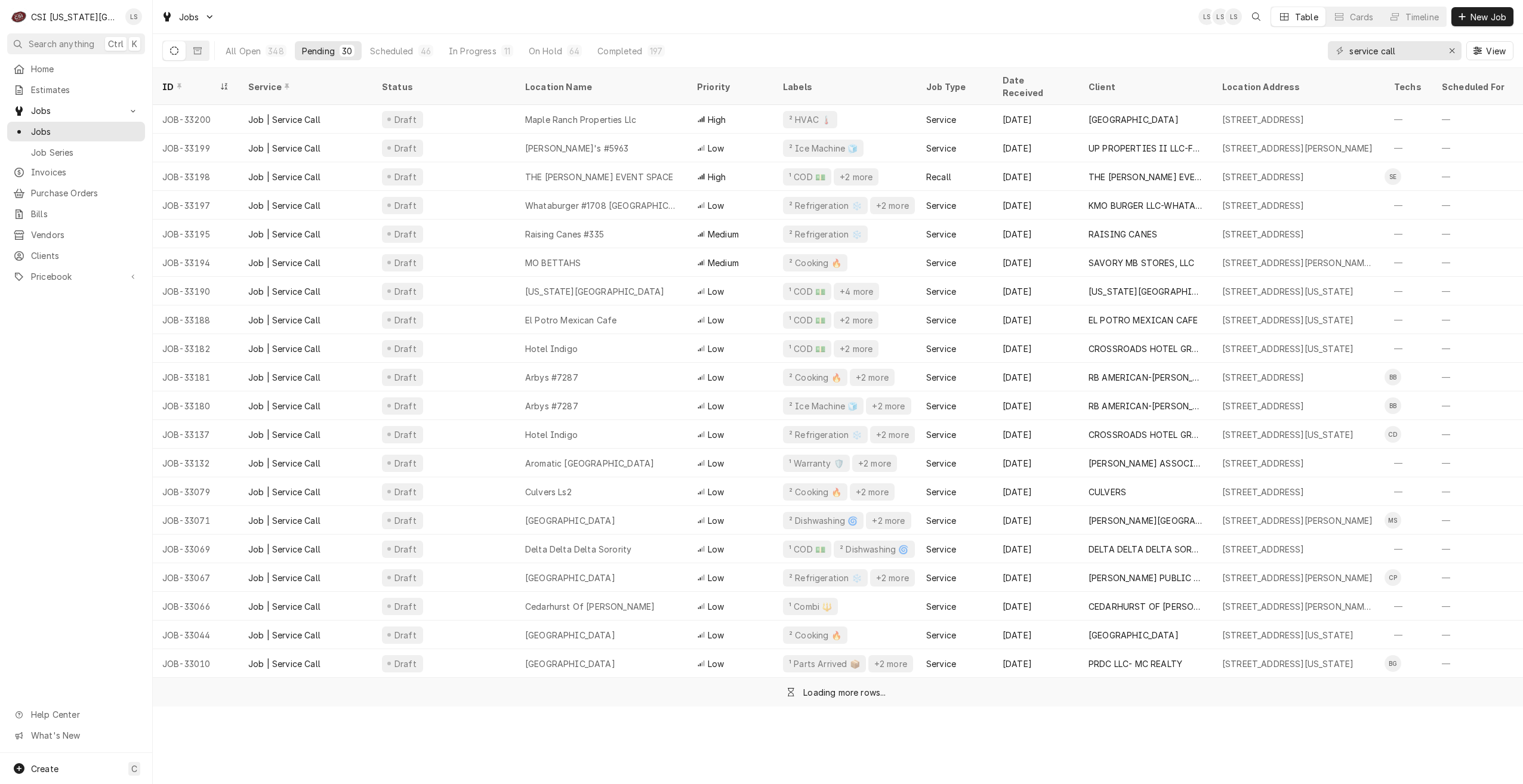
click at [853, 28] on div "Jobs LS LS LS Table Cards Timeline New Job" at bounding box center [838, 16] width 1370 height 33
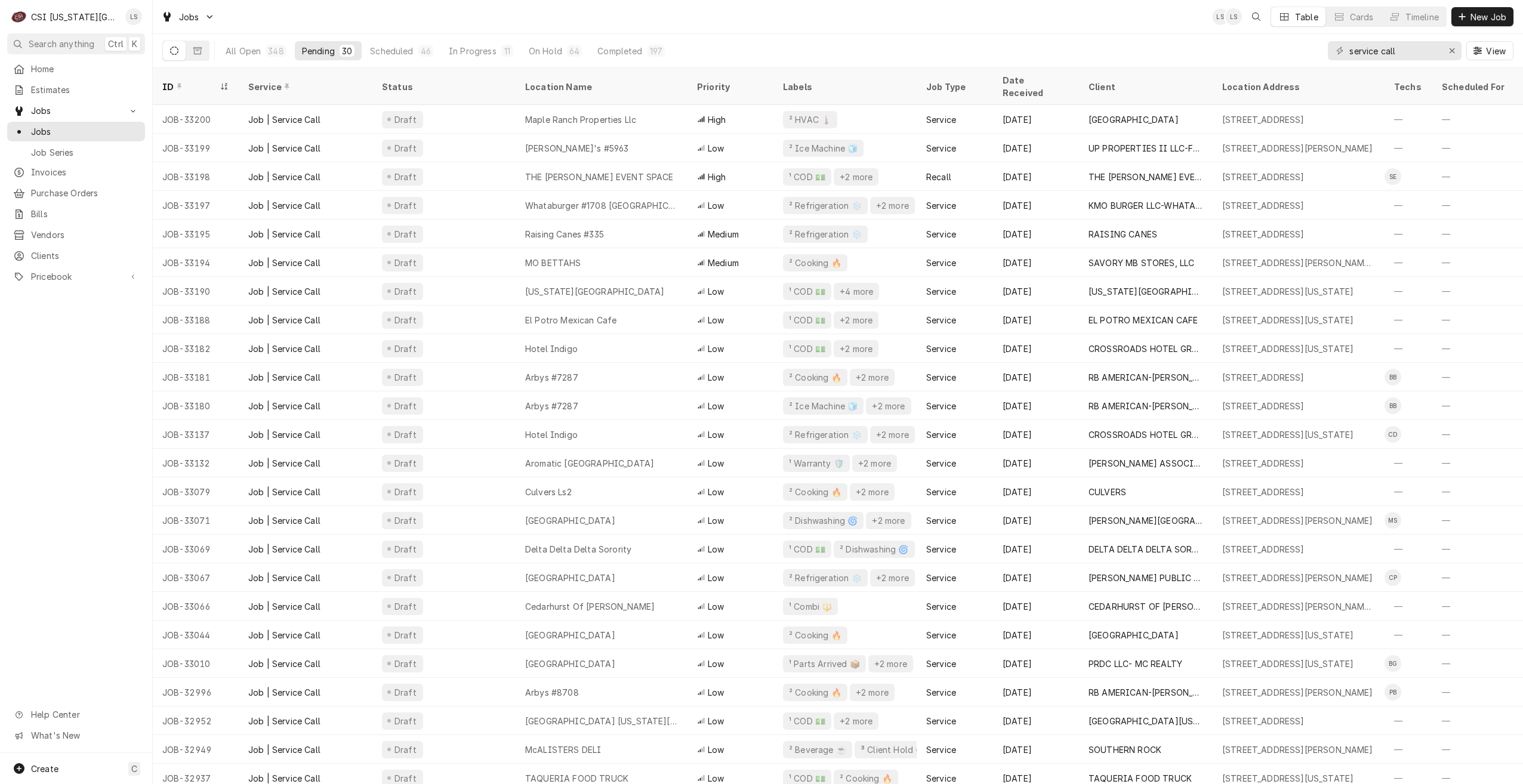
click at [539, 24] on div "Jobs LS LS Table Cards Timeline New Job" at bounding box center [838, 16] width 1370 height 33
click at [737, 33] on div "Jobs LS LS Table Cards Timeline New Job" at bounding box center [838, 16] width 1370 height 33
click at [1089, 29] on div "Jobs LS LS Table Cards Timeline New Job" at bounding box center [838, 16] width 1370 height 33
drag, startPoint x: 1405, startPoint y: 50, endPoint x: 1309, endPoint y: 50, distance: 96.0
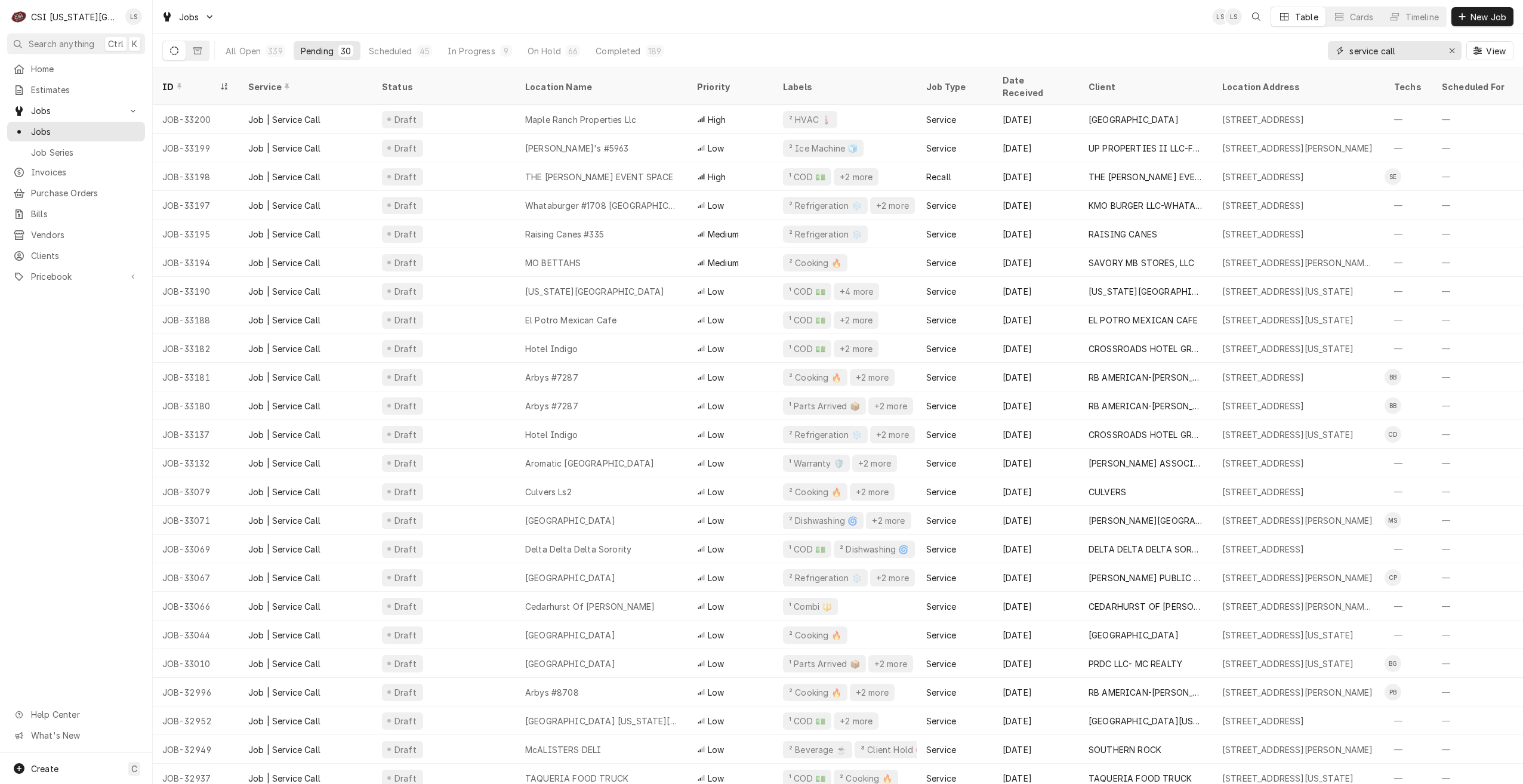
click at [1310, 51] on div "All Open 339 Pending 30 Scheduled 45 In Progress 9 On Hold 66 Completed 189 ser…" at bounding box center [838, 50] width 1351 height 33
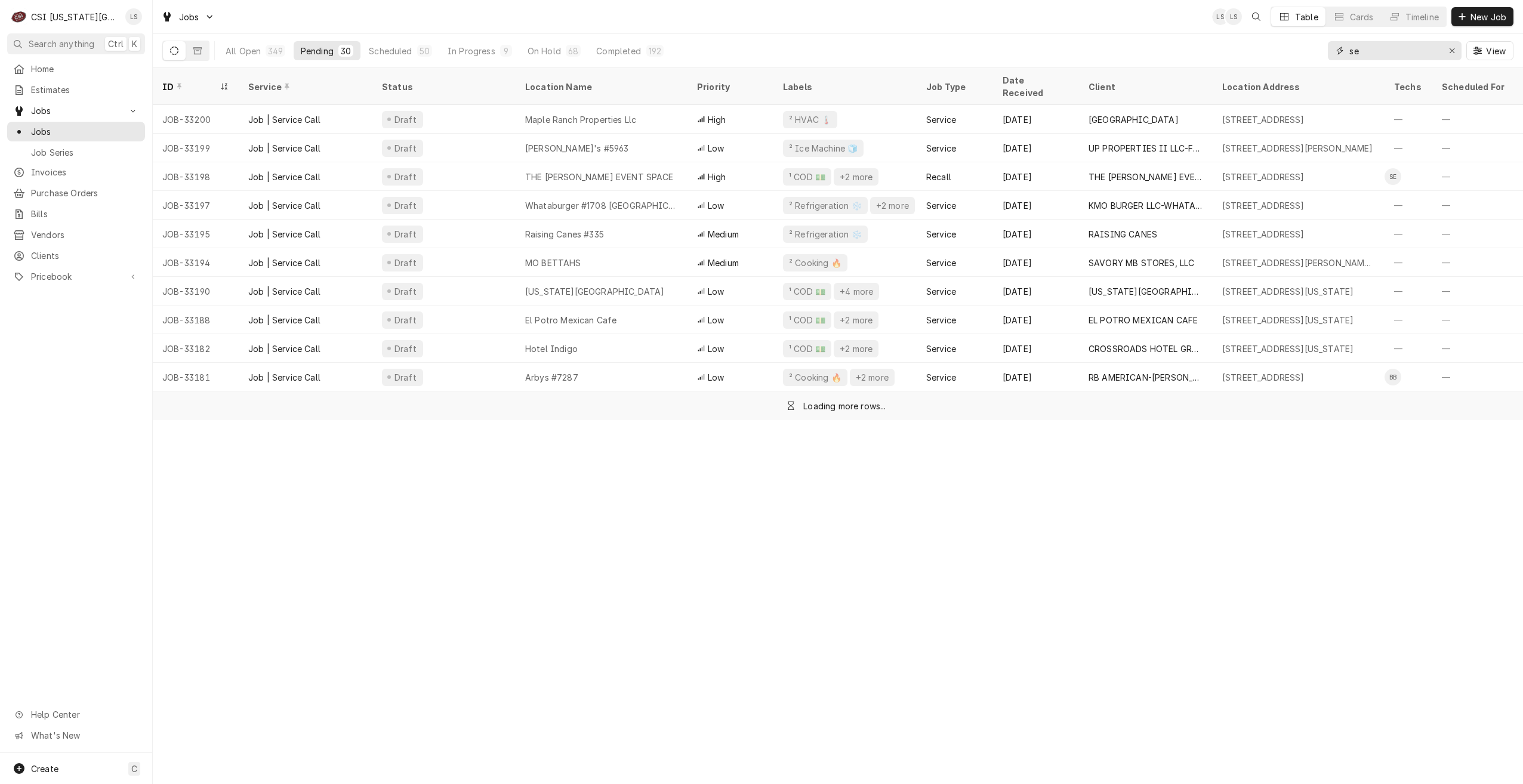
type input "s"
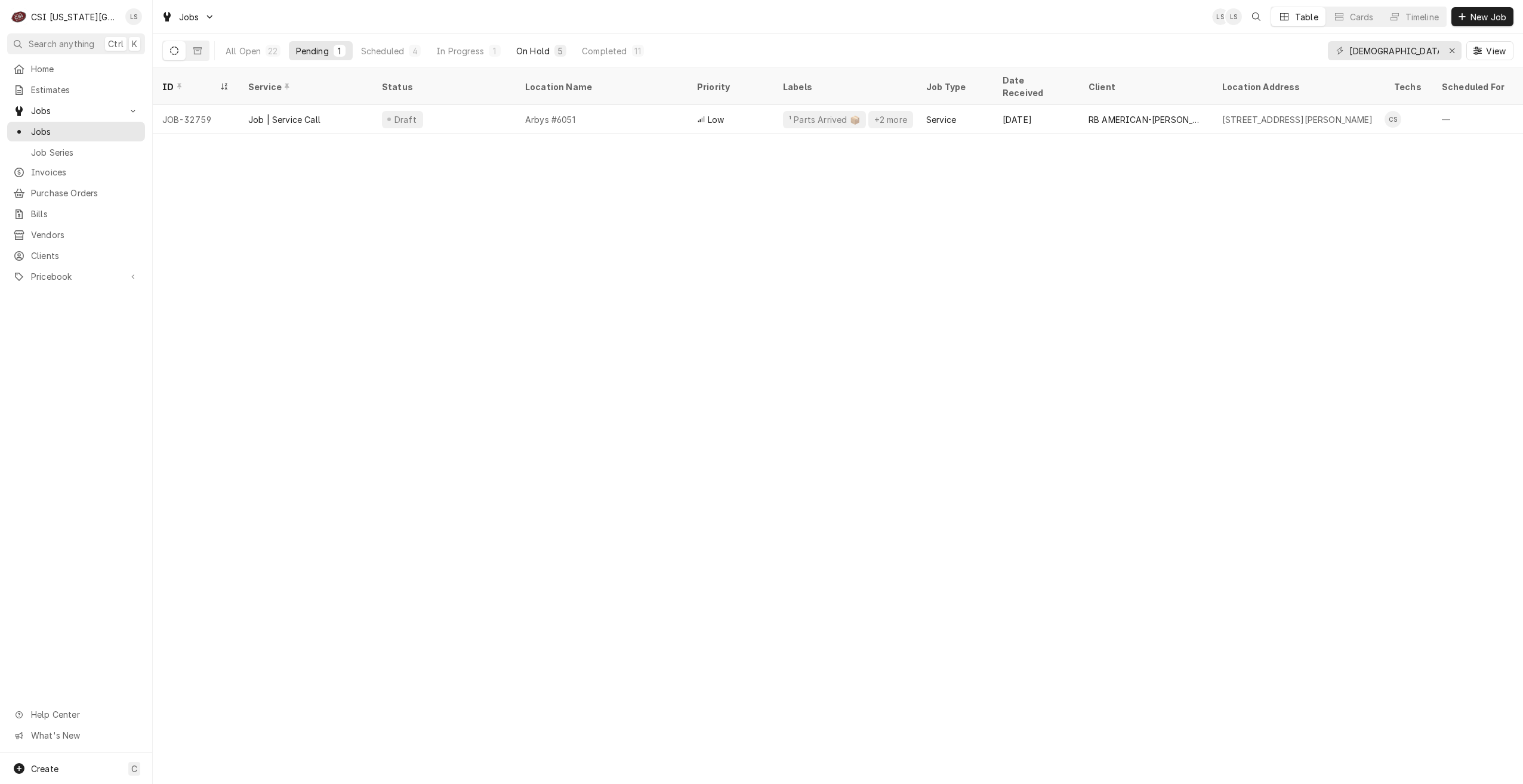
click at [541, 56] on div "On Hold" at bounding box center [532, 51] width 33 height 12
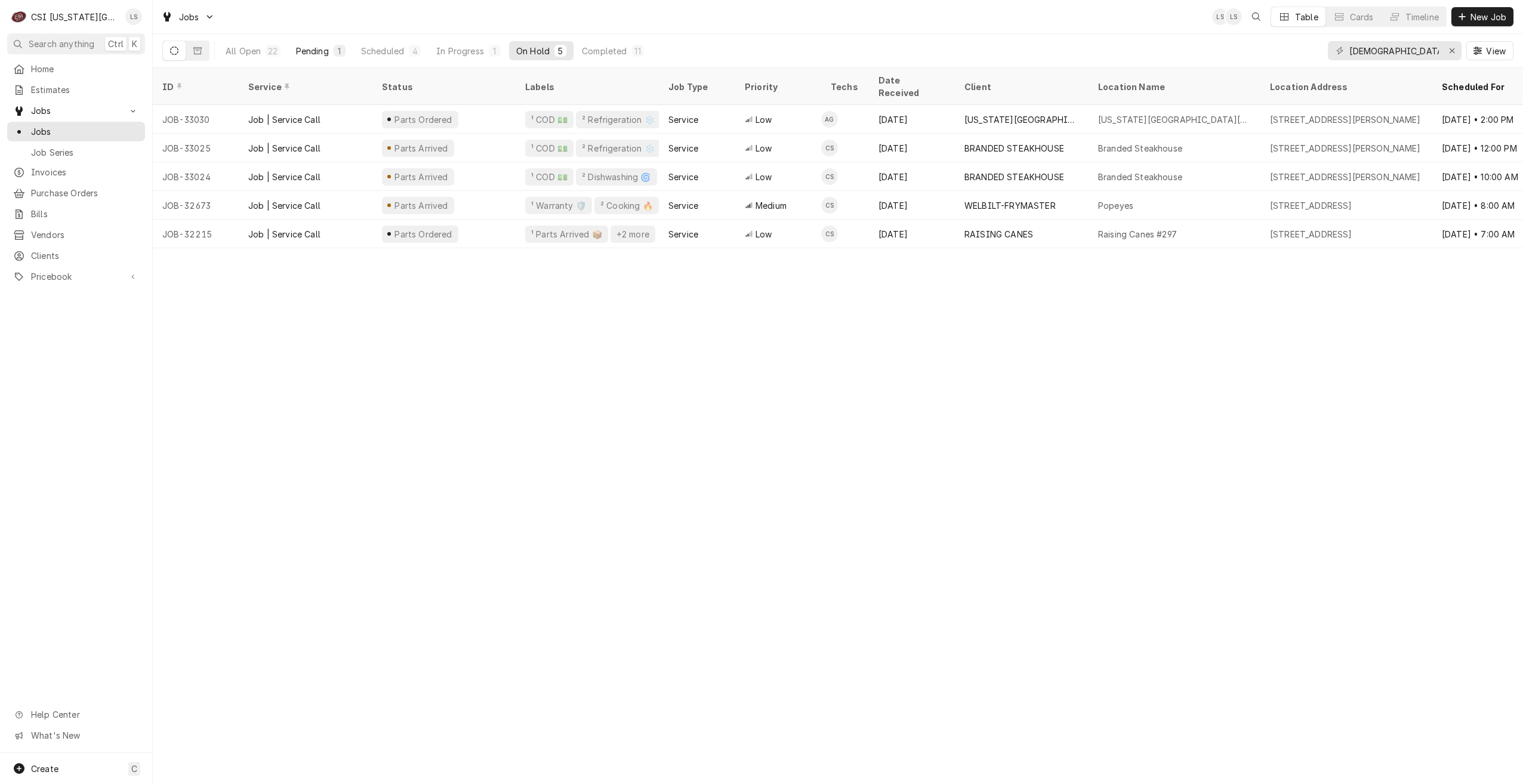
click at [330, 50] on button "Pending 1" at bounding box center [321, 50] width 64 height 19
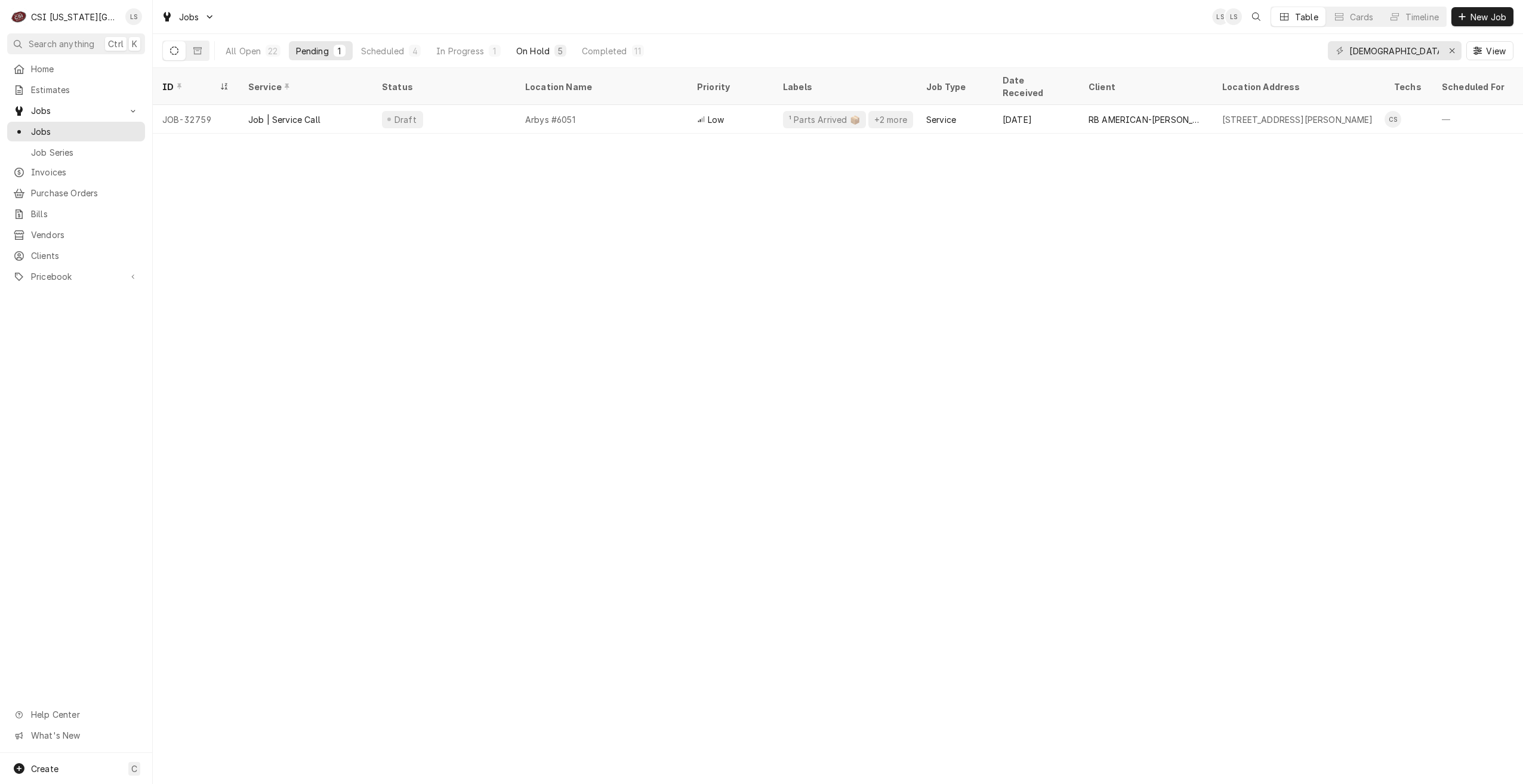
click at [534, 52] on div "On Hold" at bounding box center [532, 51] width 33 height 12
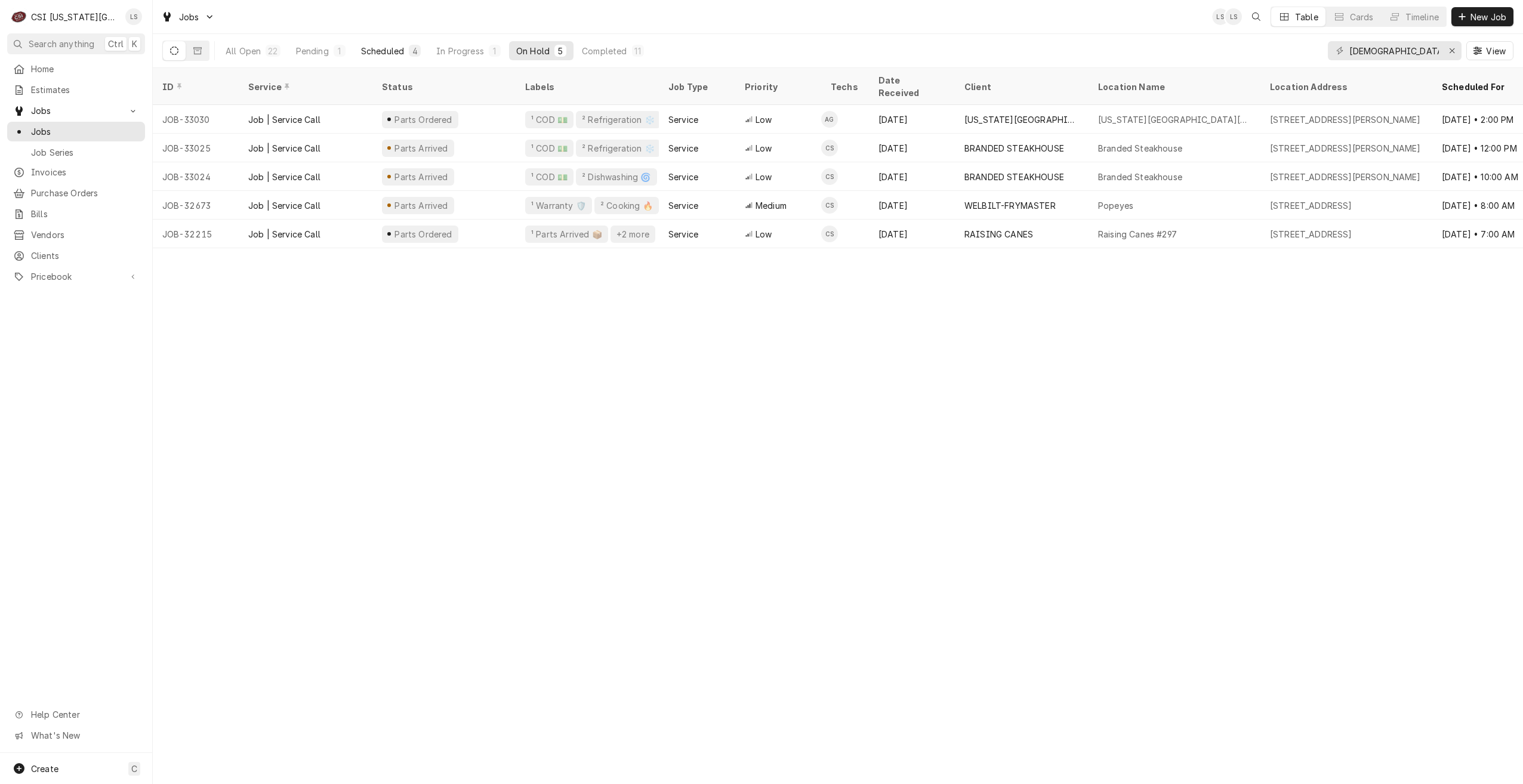
click at [394, 55] on div "Scheduled" at bounding box center [383, 51] width 43 height 12
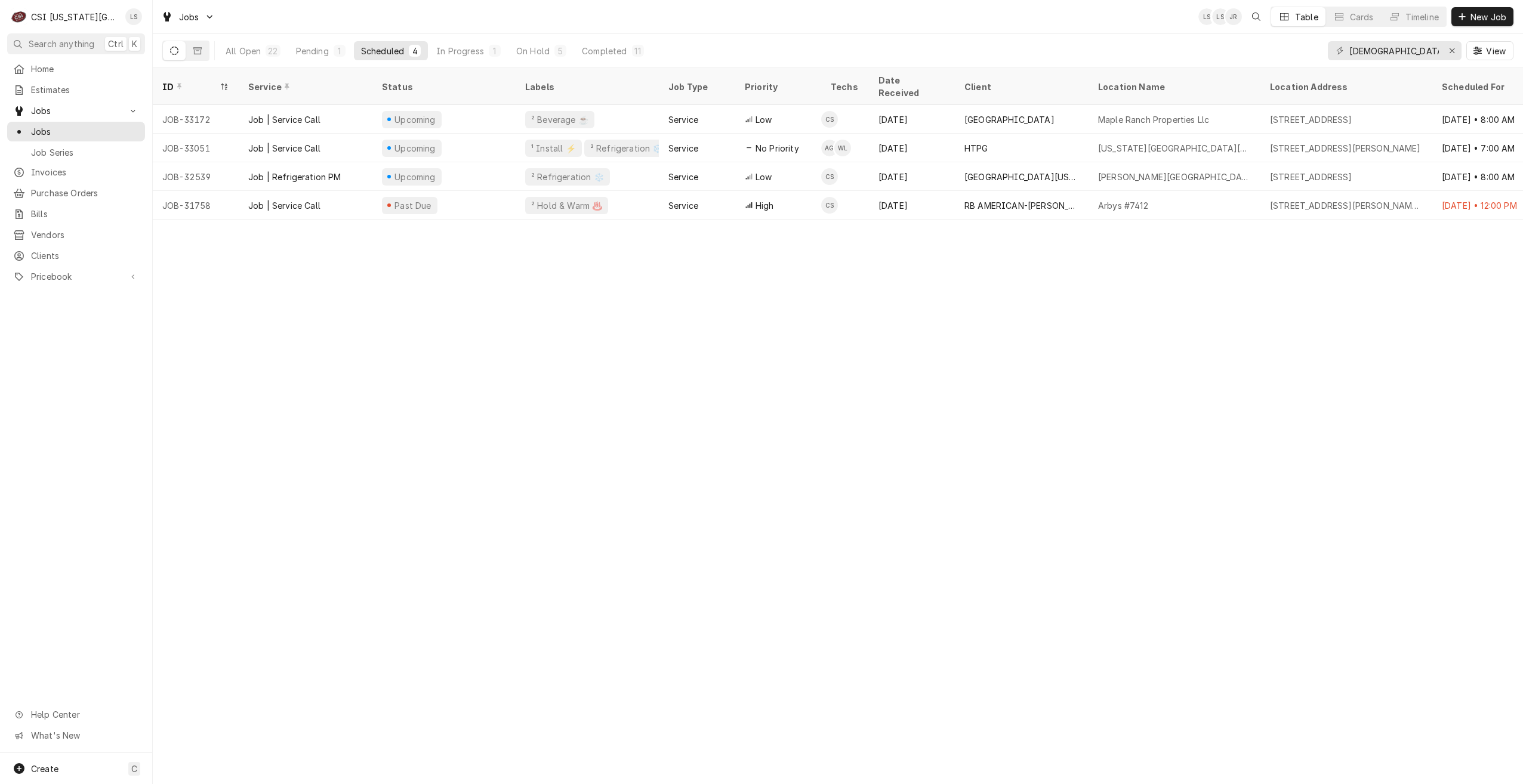
drag, startPoint x: 312, startPoint y: 56, endPoint x: 361, endPoint y: 60, distance: 49.2
click at [312, 56] on div "Pending" at bounding box center [312, 51] width 33 height 12
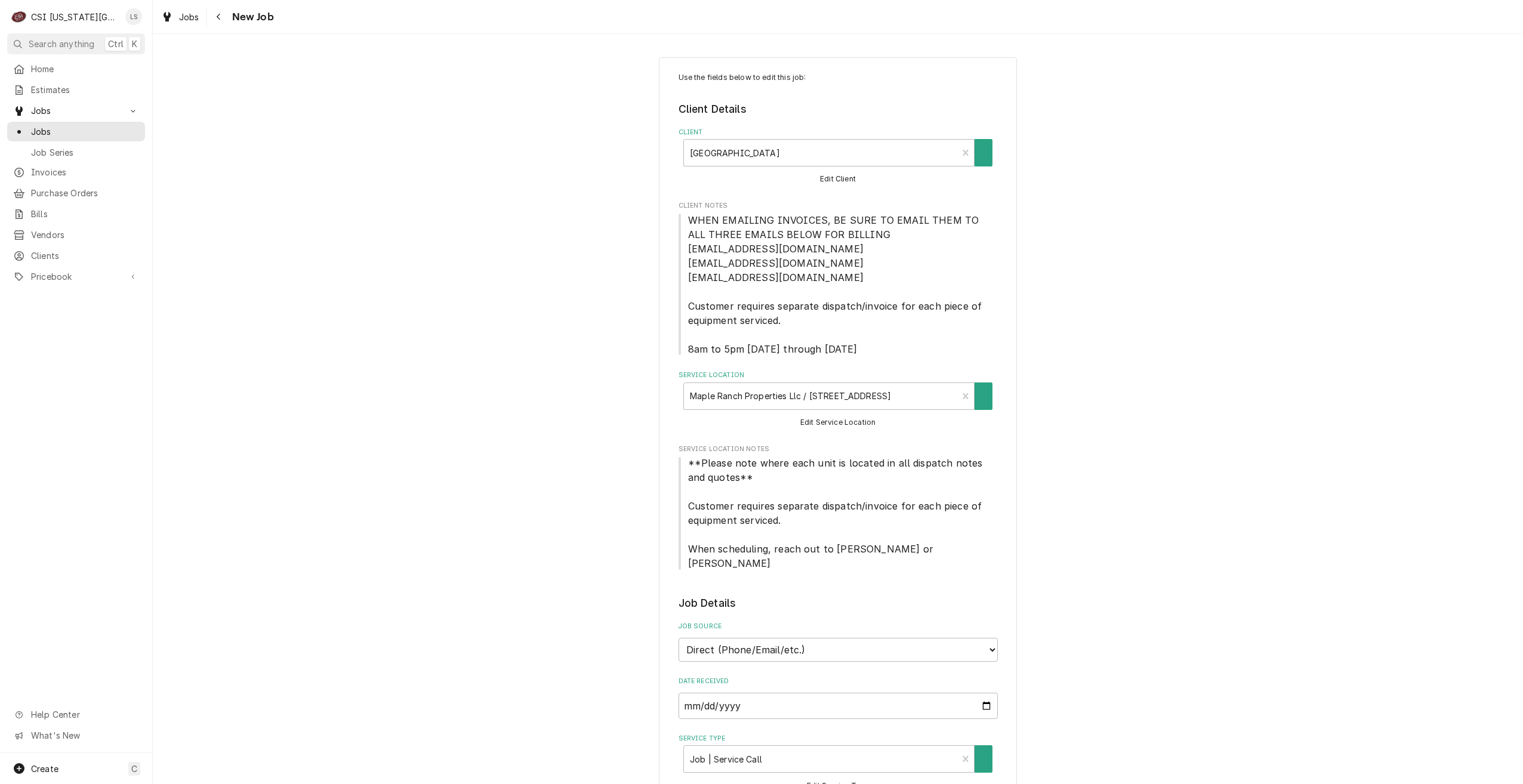
type textarea "x"
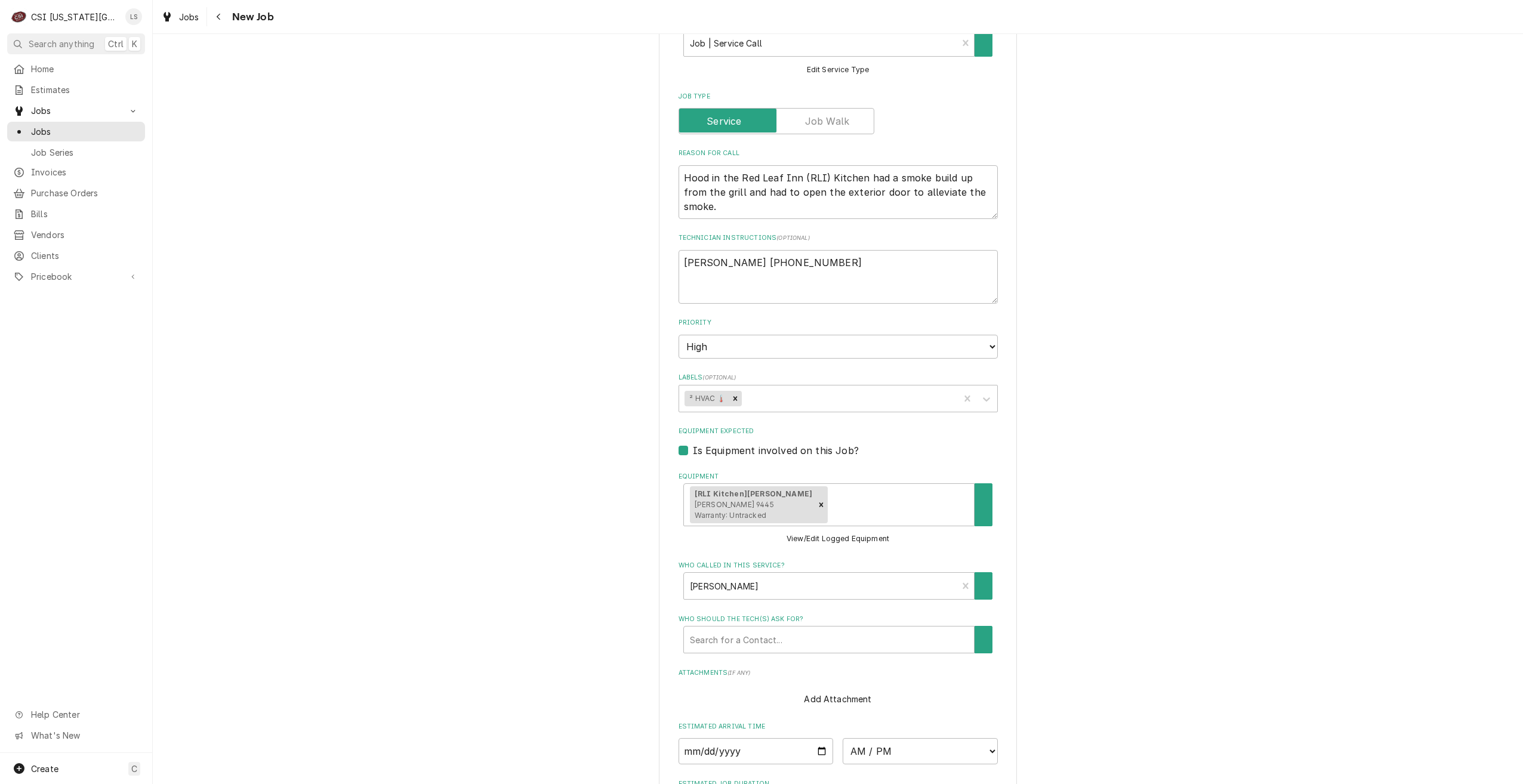
scroll to position [927, 0]
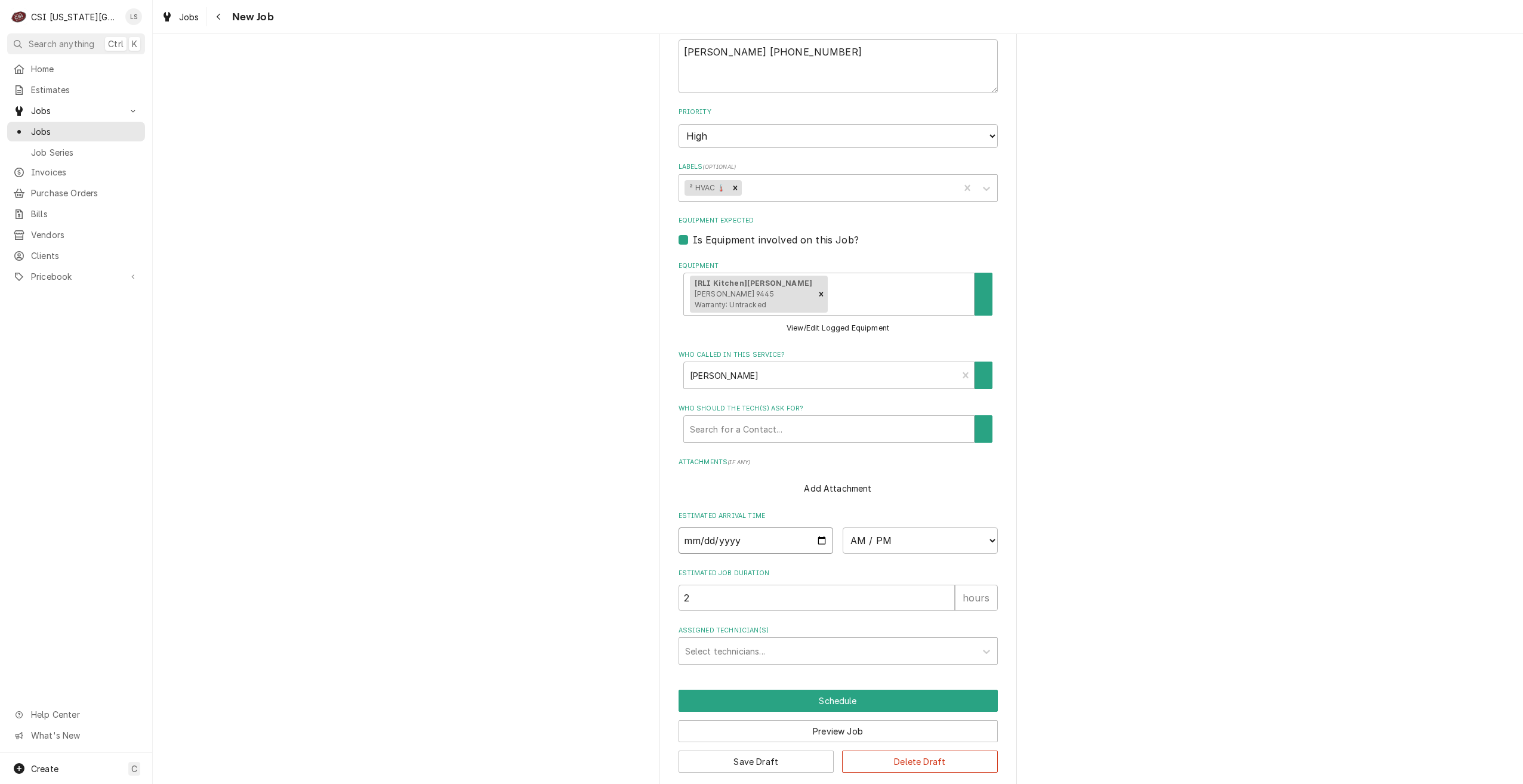
click at [820, 529] on input "Date" at bounding box center [757, 541] width 156 height 26
type input "[DATE]"
type textarea "x"
click at [870, 535] on select "AM / PM 6:00 AM 6:15 AM 6:30 AM 6:45 AM 7:00 AM 7:15 AM 7:30 AM 7:45 AM 8:00 AM…" at bounding box center [921, 541] width 156 height 26
select select "08:00:00"
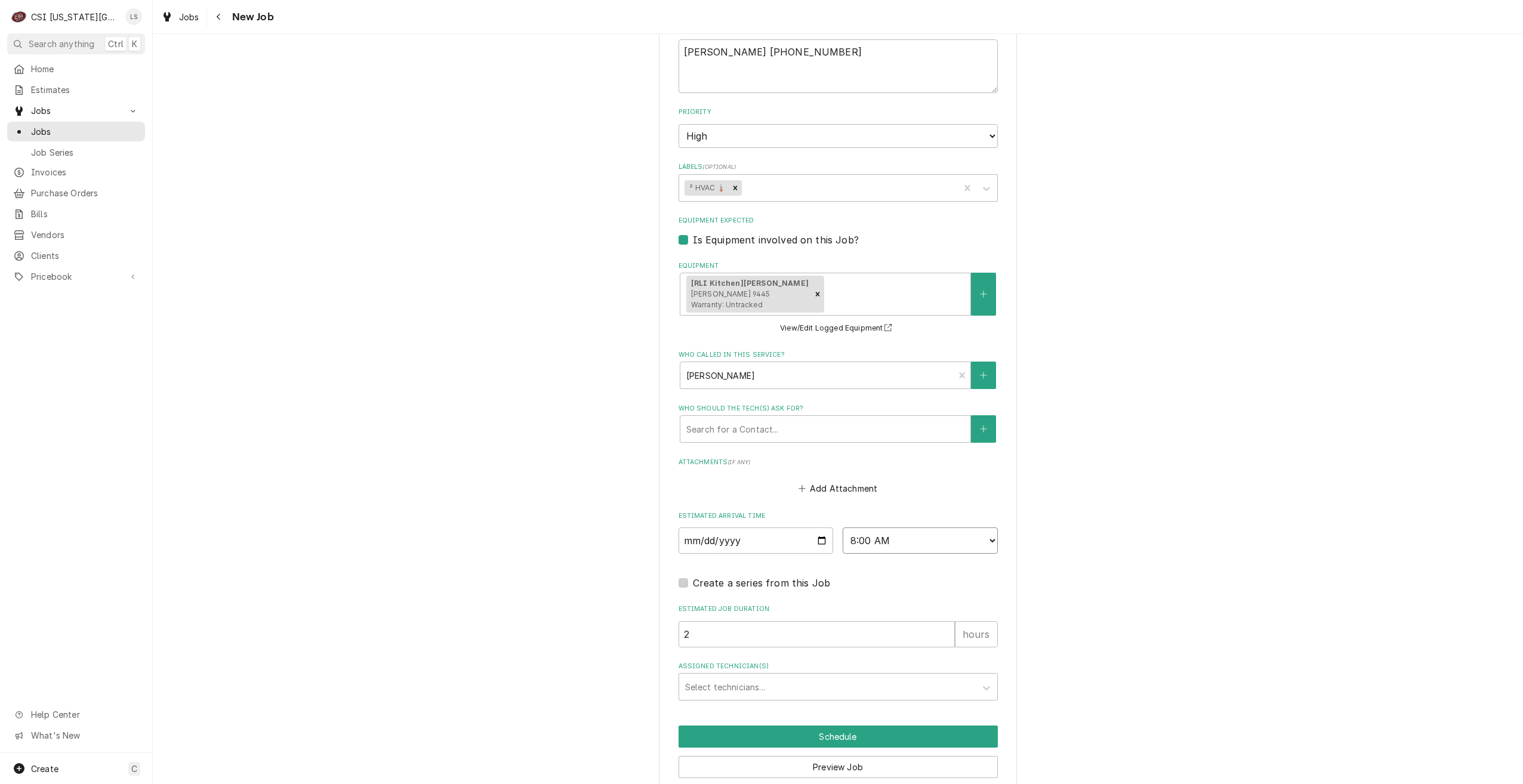
type textarea "x"
click at [857, 676] on div "Assigned Technician(s)" at bounding box center [828, 687] width 285 height 22
type input "[PERSON_NAME]"
click at [851, 704] on div "Christian Simmons" at bounding box center [838, 713] width 318 height 18
type textarea "x"
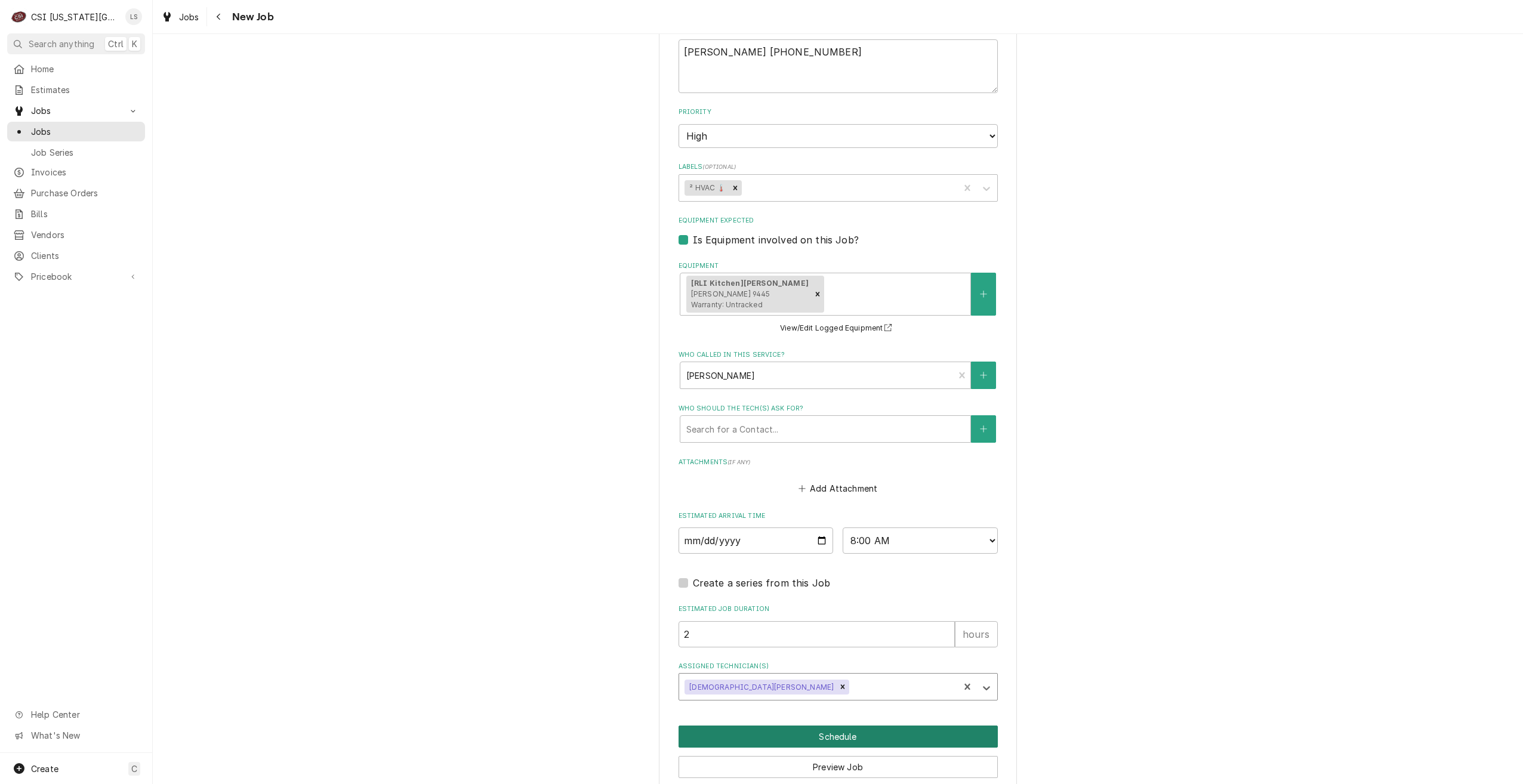
click at [851, 727] on button "Schedule" at bounding box center [838, 737] width 319 height 22
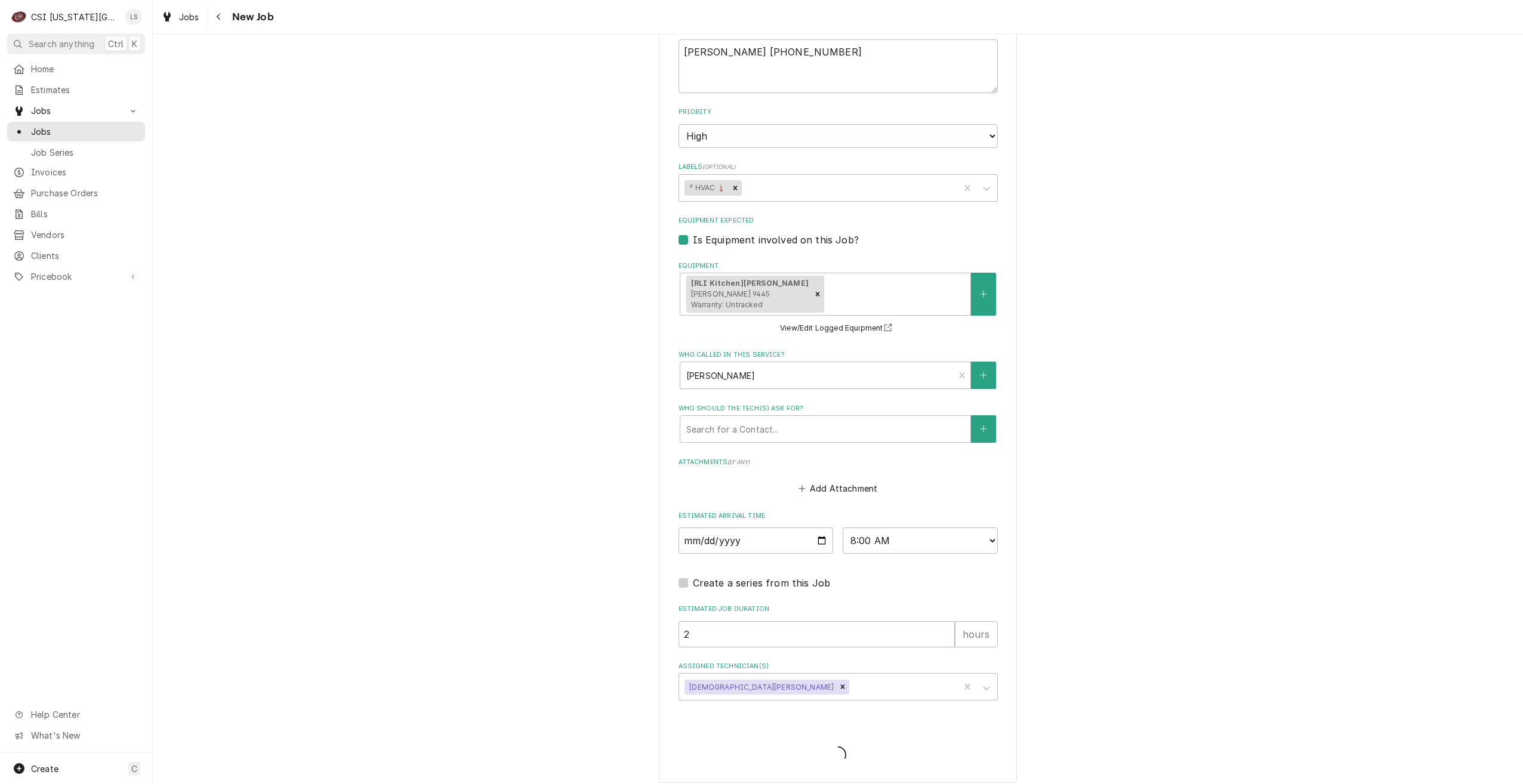
scroll to position [921, 0]
type textarea "x"
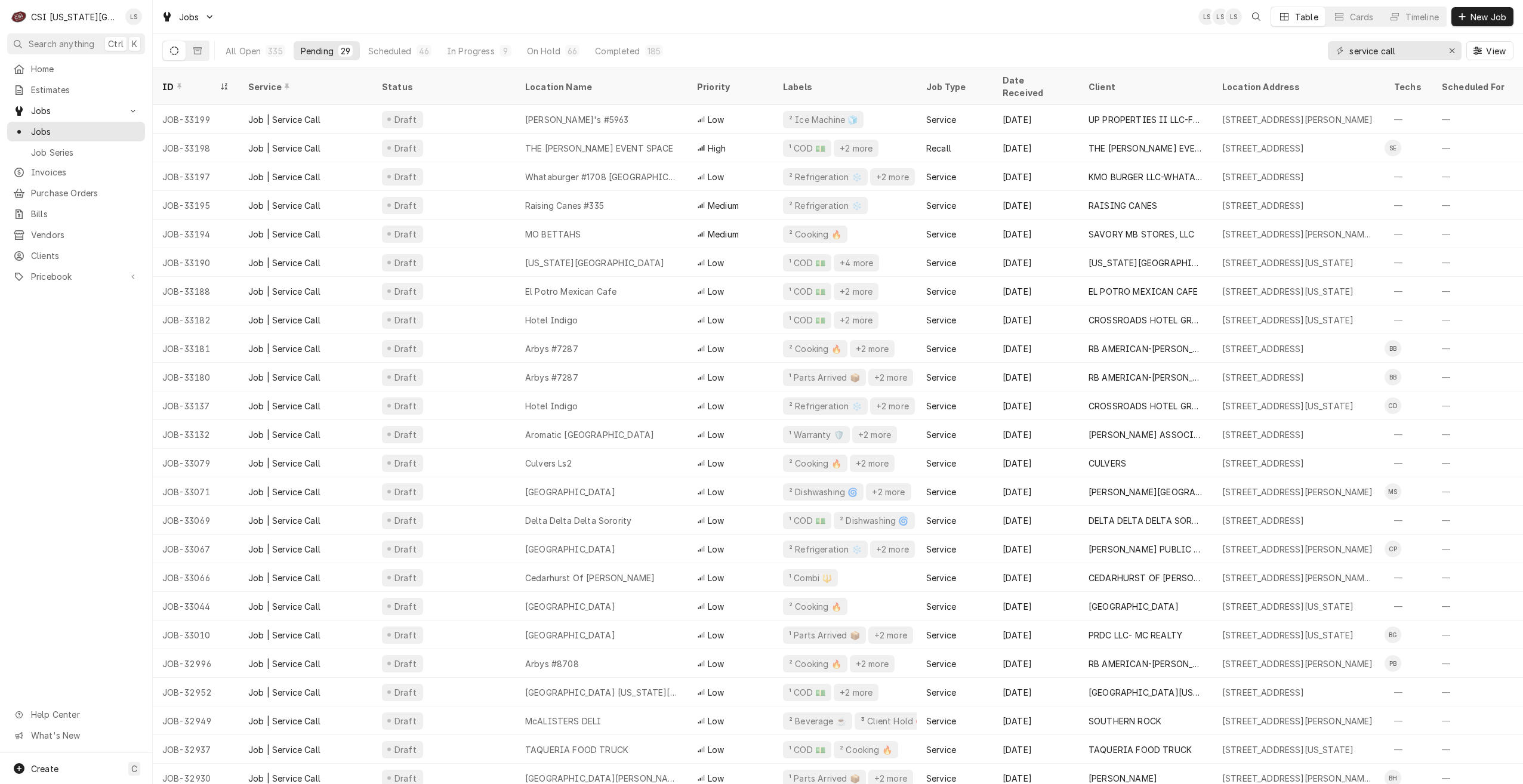
click at [873, 24] on div "Jobs LS LS LS Table Cards Timeline New Job" at bounding box center [838, 16] width 1370 height 33
drag, startPoint x: 1429, startPoint y: 50, endPoint x: 1318, endPoint y: 43, distance: 111.2
click at [1318, 43] on div "All Open 335 Pending 29 Scheduled 46 In Progress 9 On Hold 66 Completed 185 ser…" at bounding box center [838, 50] width 1351 height 33
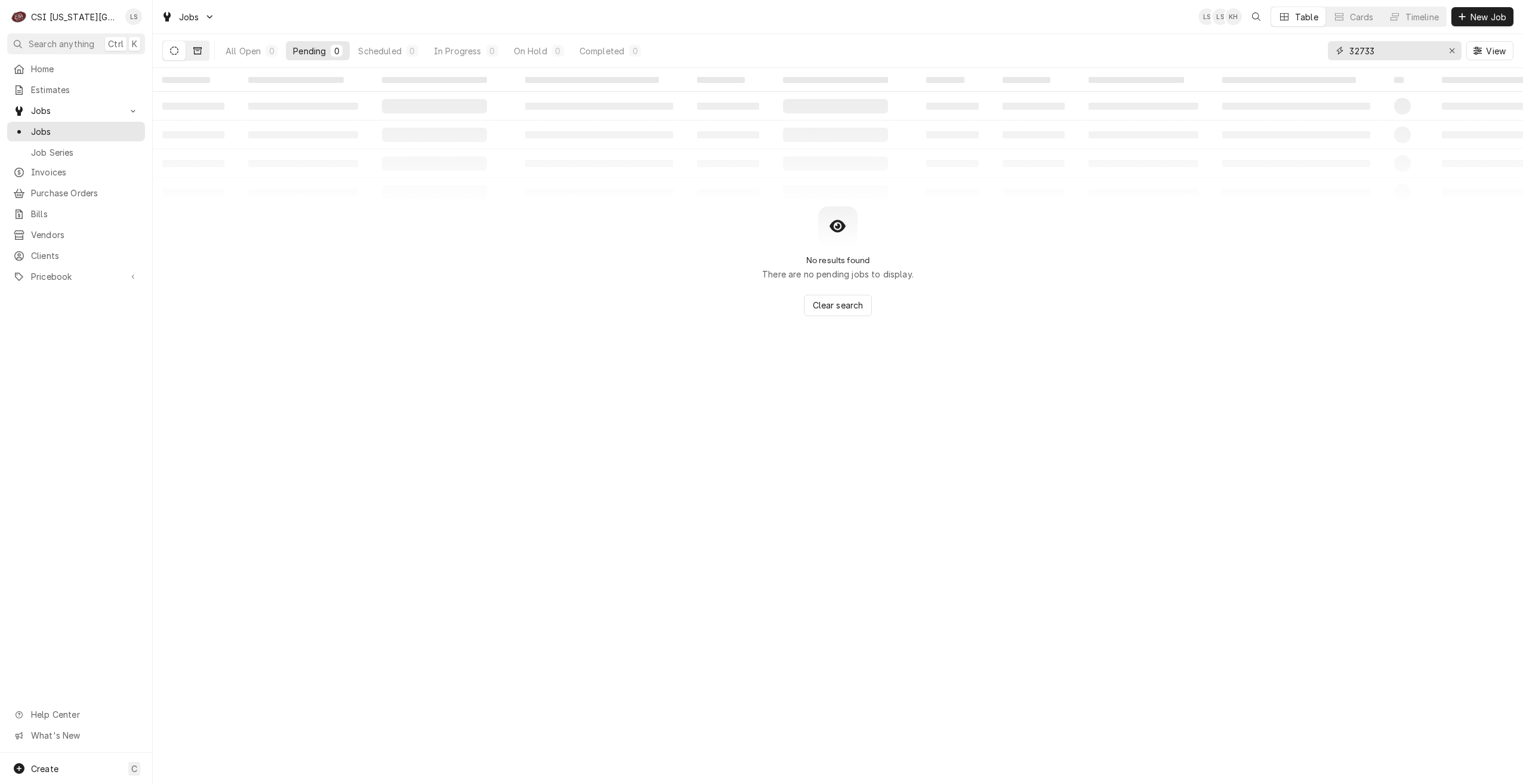
type input "32733"
click at [206, 52] on button "Dynamic Content Wrapper" at bounding box center [197, 50] width 23 height 19
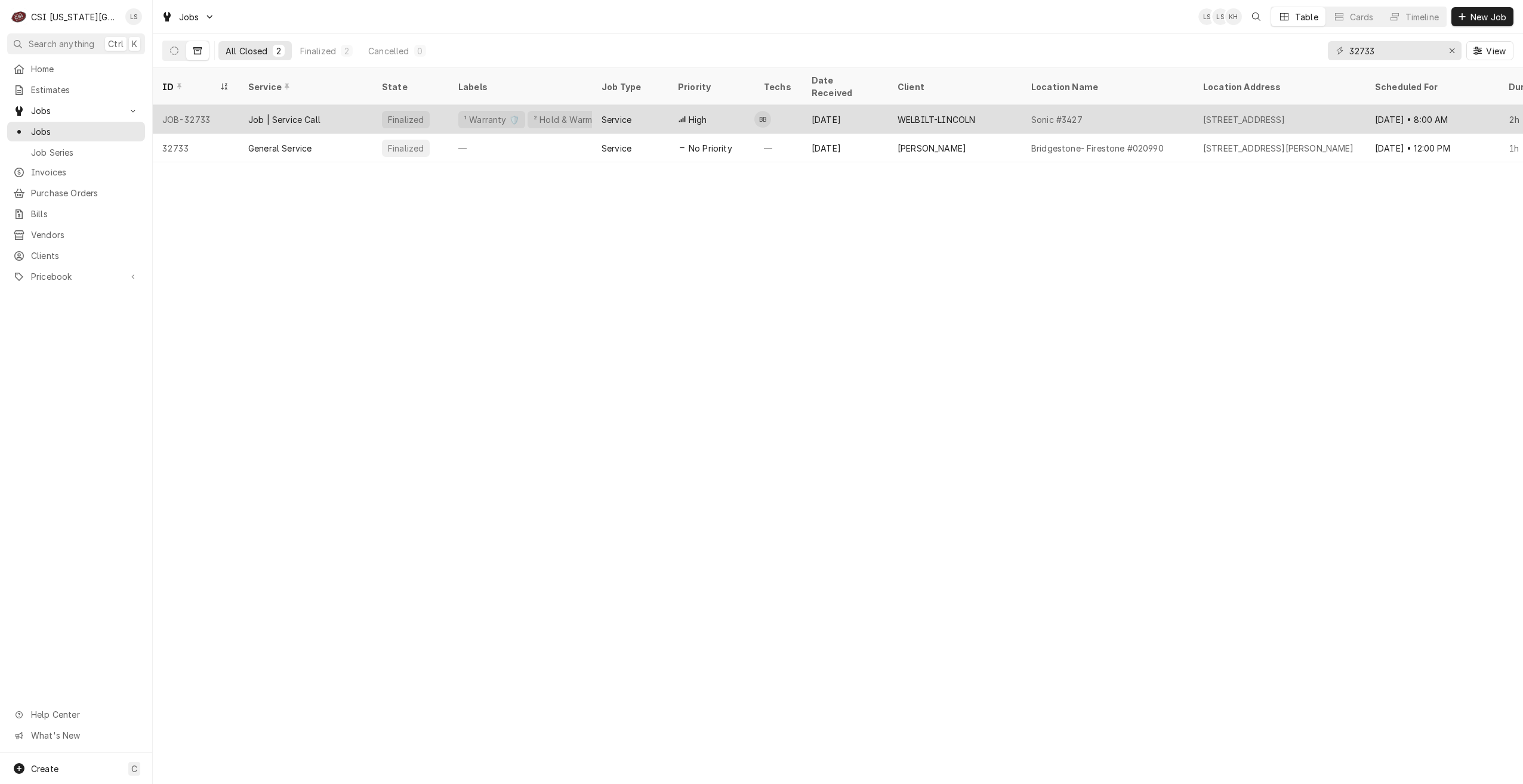
click at [924, 114] on div "WELBILT-LINCOLN" at bounding box center [936, 120] width 78 height 12
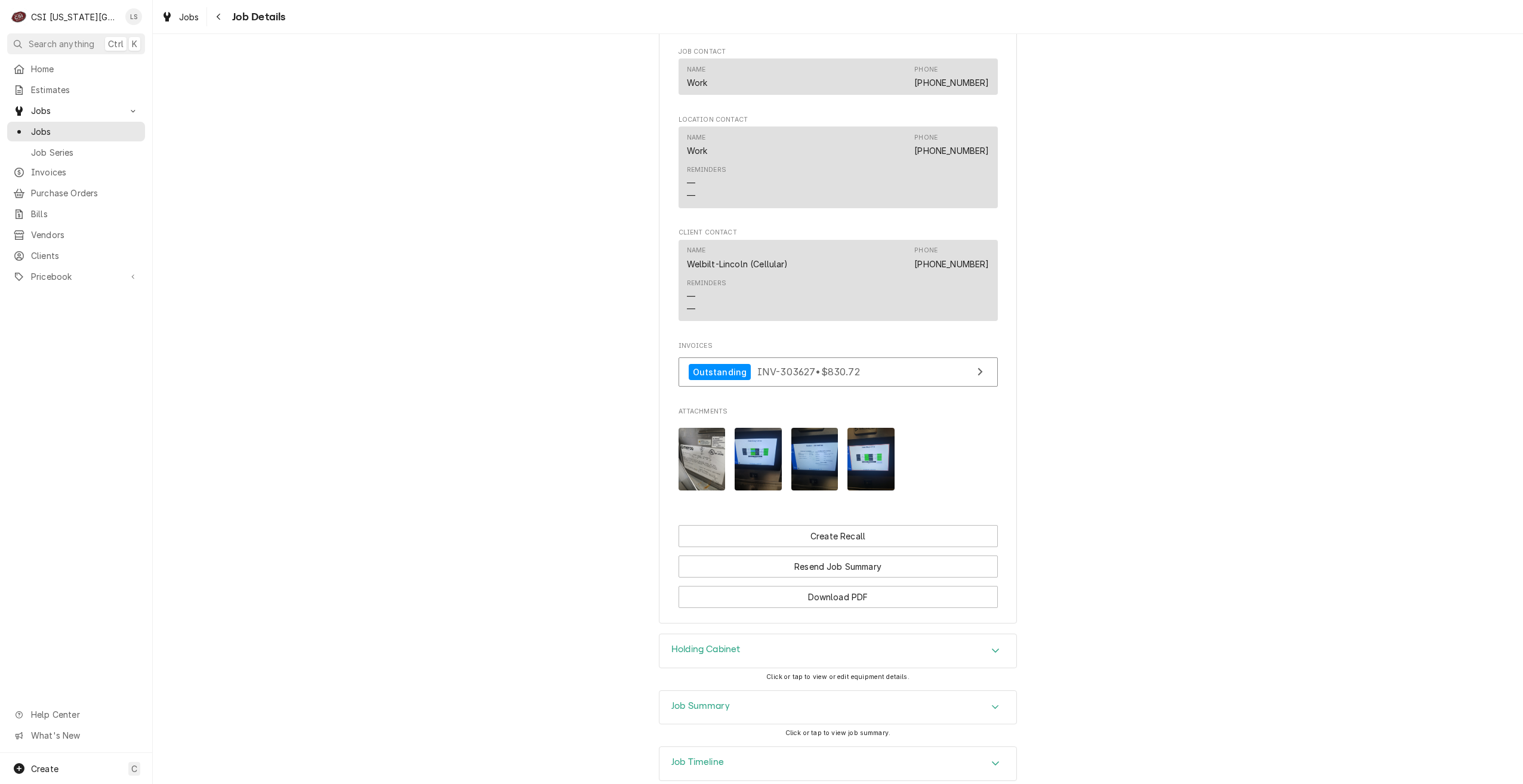
scroll to position [1806, 0]
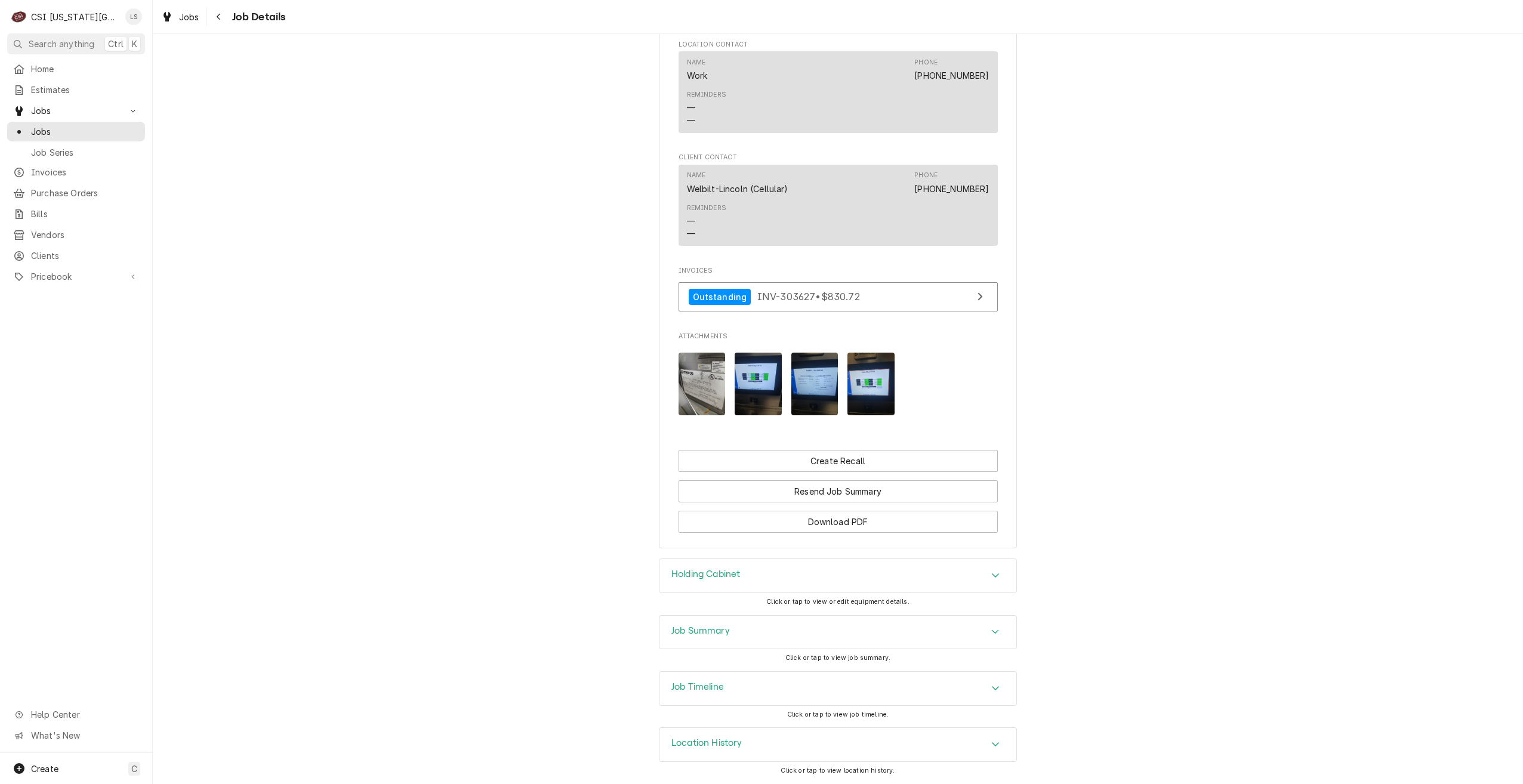
click at [906, 635] on div "Job Summary" at bounding box center [838, 632] width 357 height 33
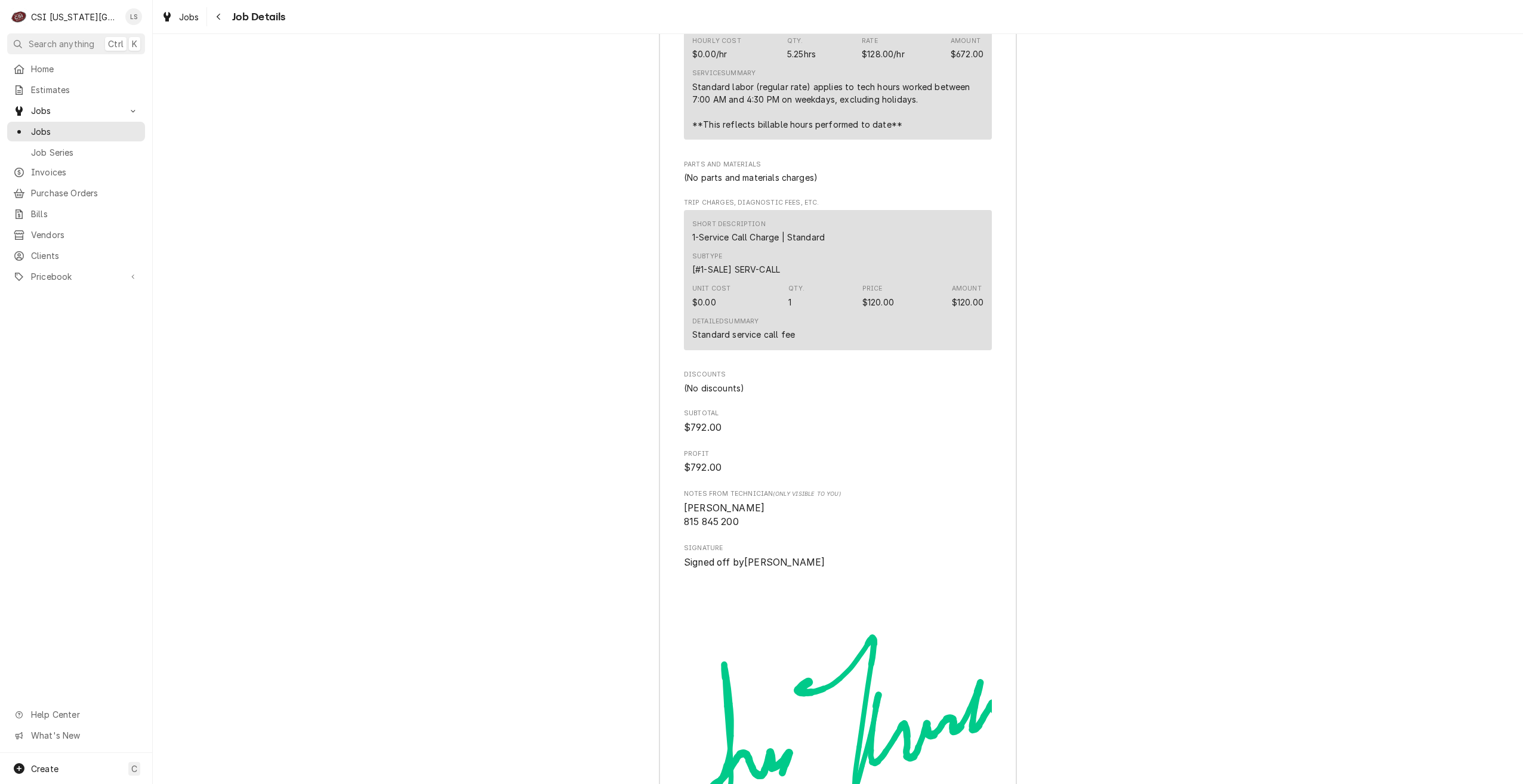
scroll to position [4065, 0]
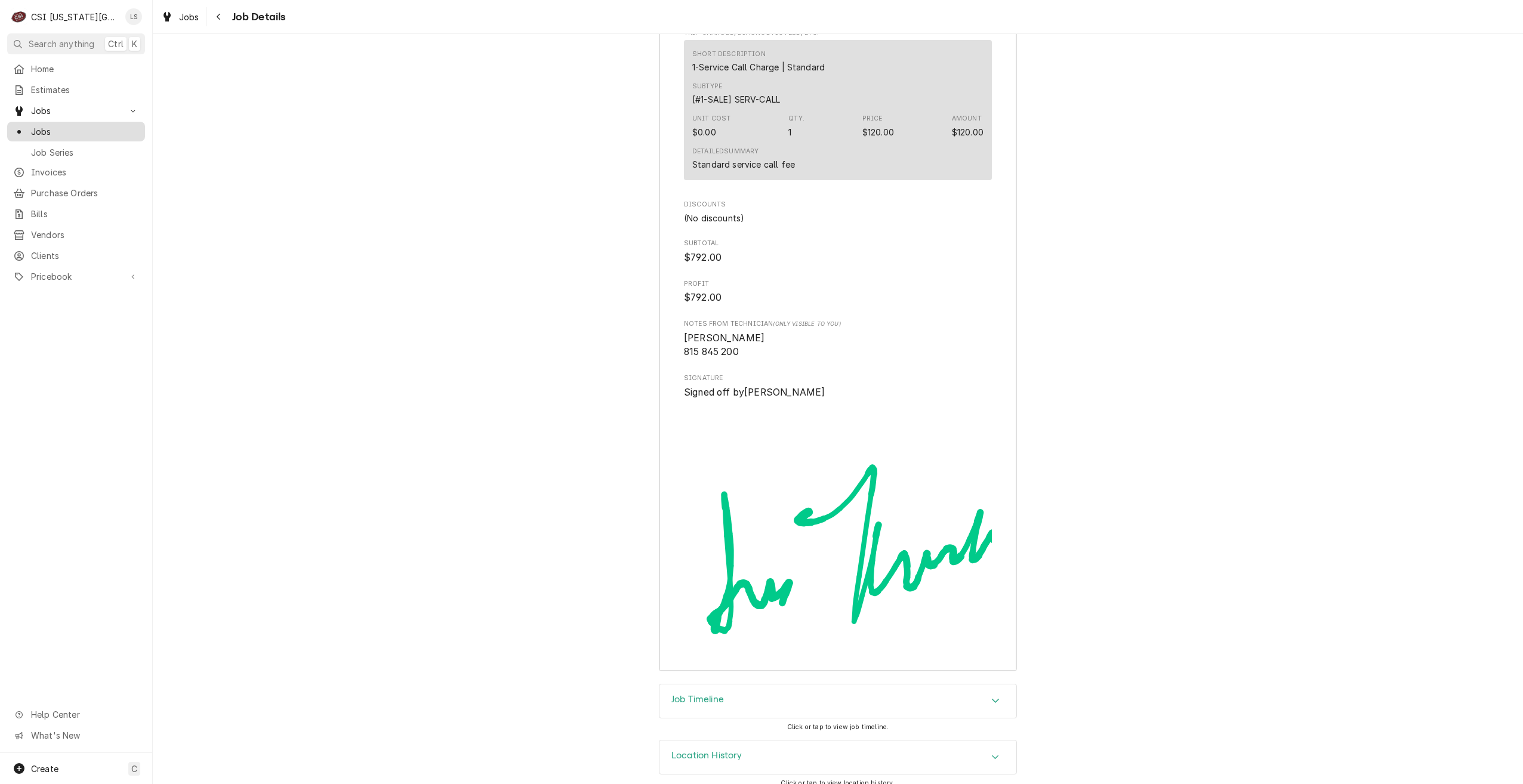
click at [86, 125] on span "Jobs" at bounding box center [85, 131] width 108 height 12
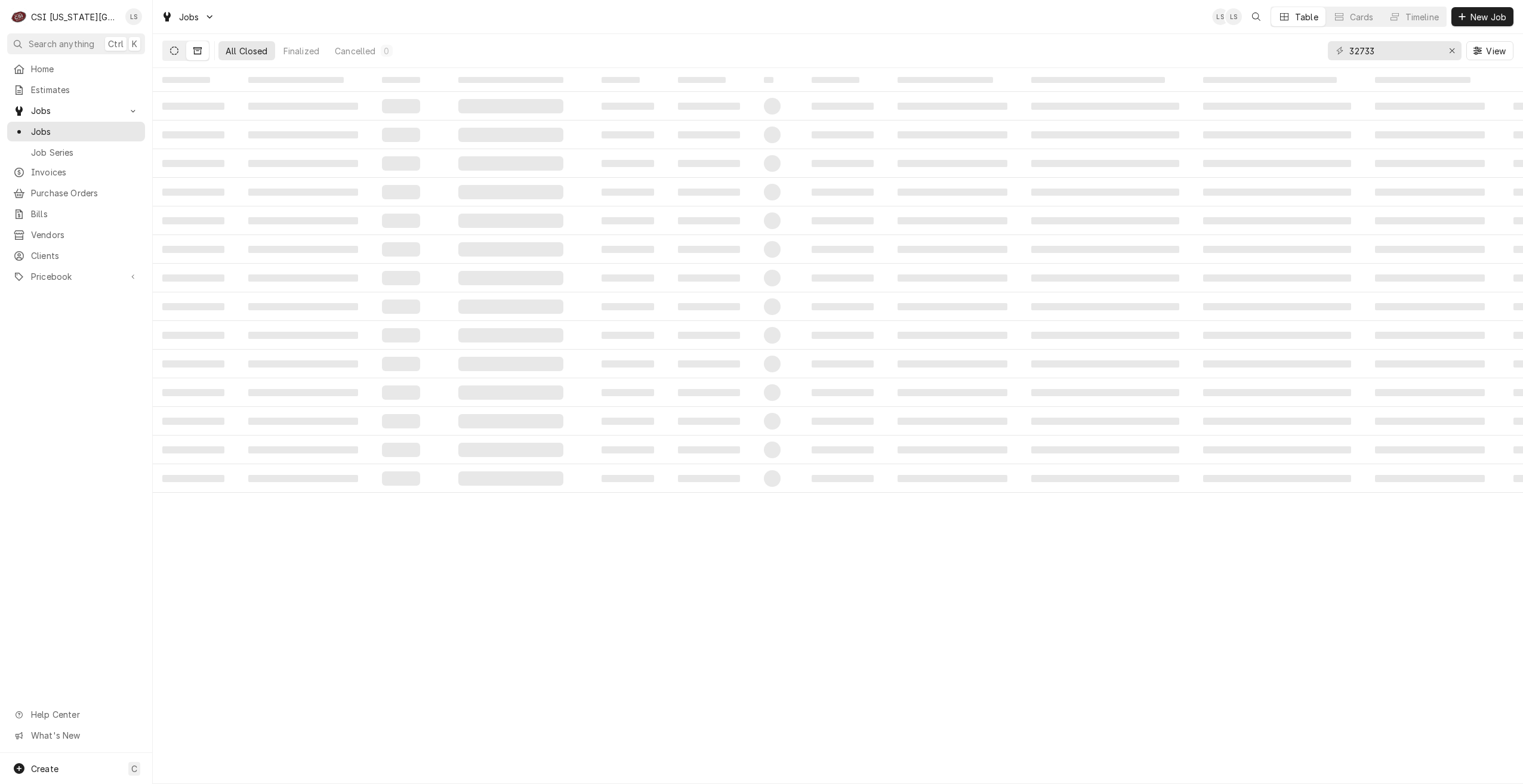
click at [177, 53] on icon "Dynamic Content Wrapper" at bounding box center [174, 50] width 8 height 8
click at [292, 54] on button "Pending 0" at bounding box center [301, 50] width 64 height 19
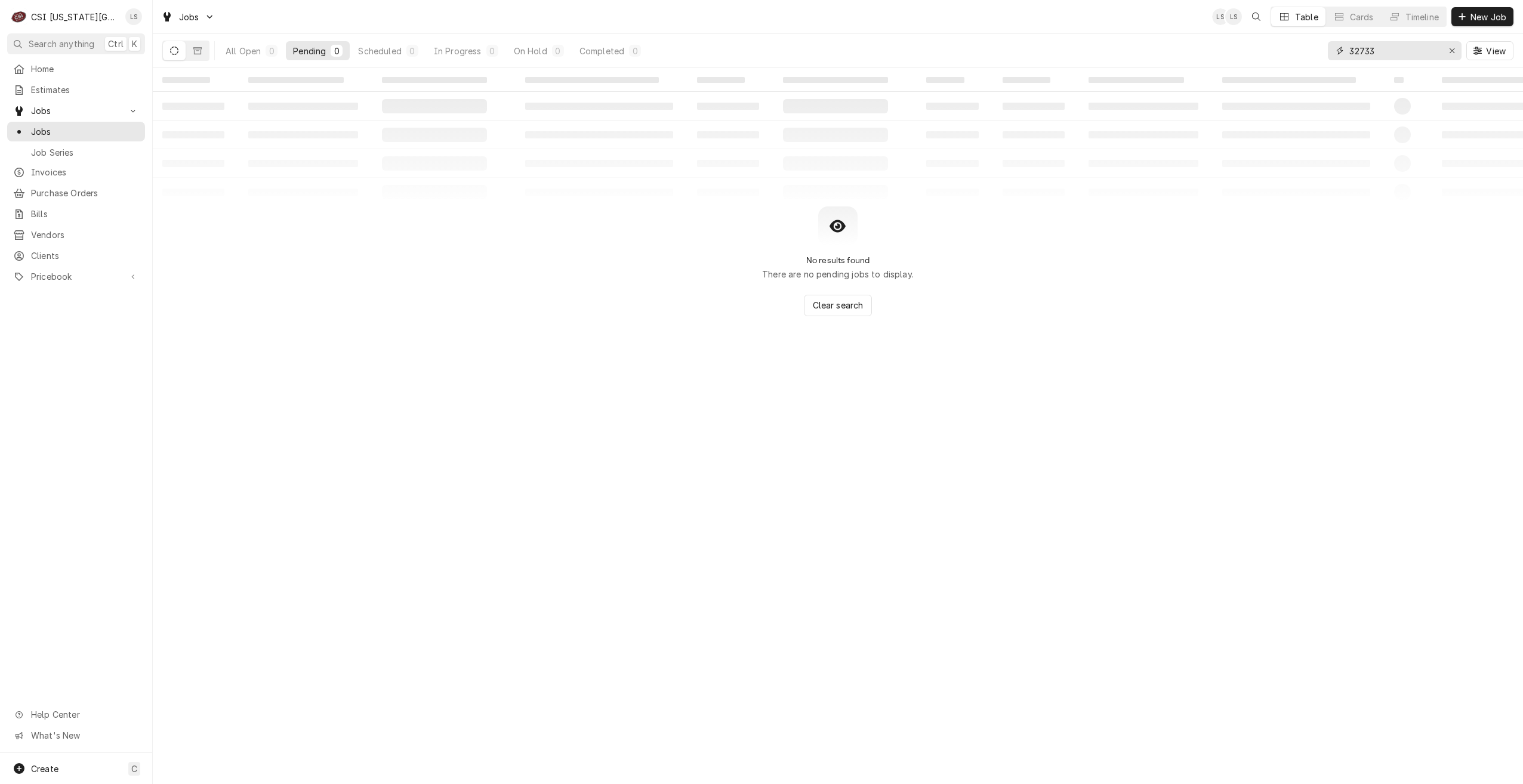
click at [1392, 53] on input "32733" at bounding box center [1394, 50] width 90 height 19
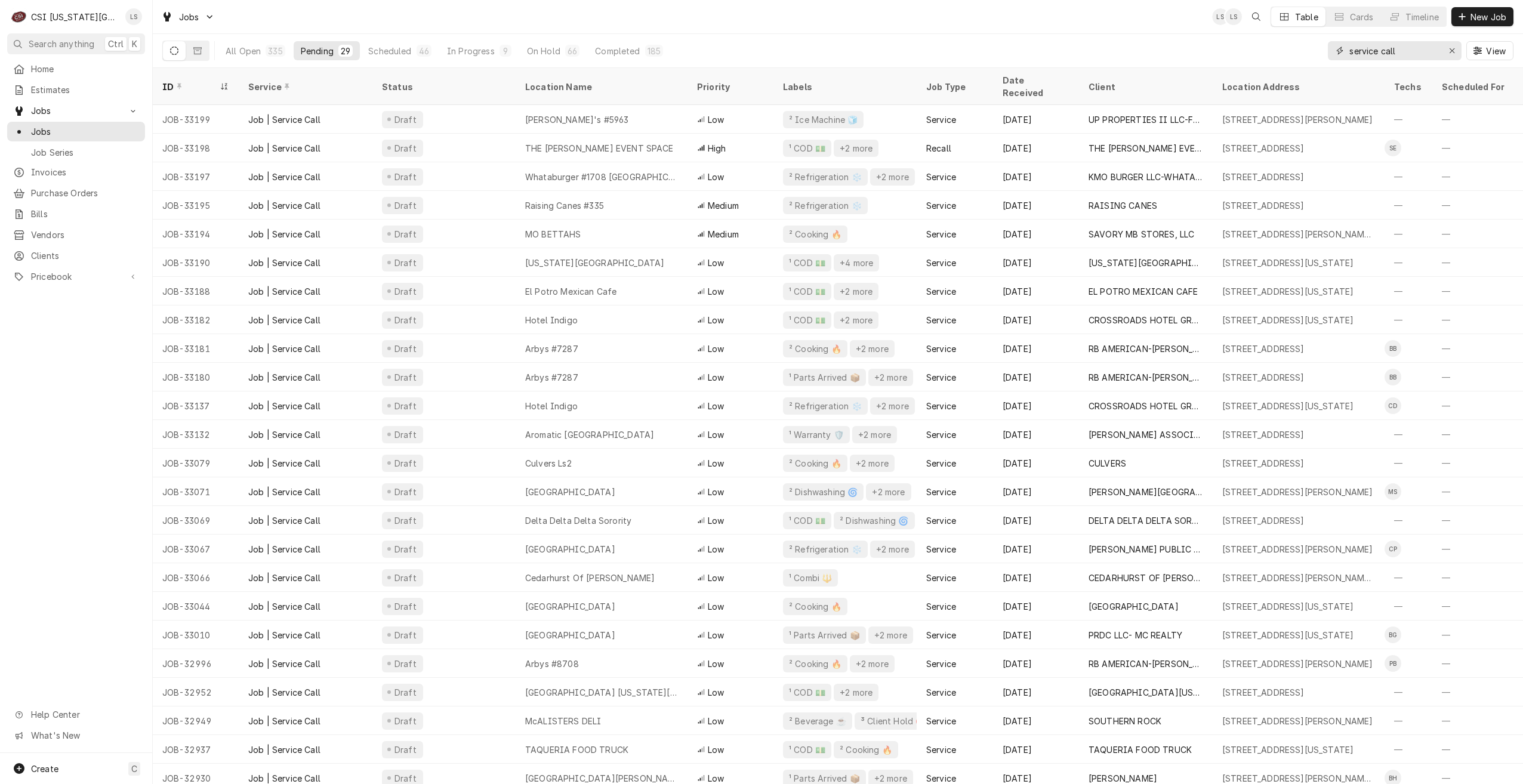
drag, startPoint x: 1432, startPoint y: 53, endPoint x: 1284, endPoint y: 42, distance: 148.4
click at [1284, 42] on div "All Open 335 Pending 29 Scheduled 46 In Progress 9 On Hold 66 Completed 185 ser…" at bounding box center [838, 50] width 1351 height 33
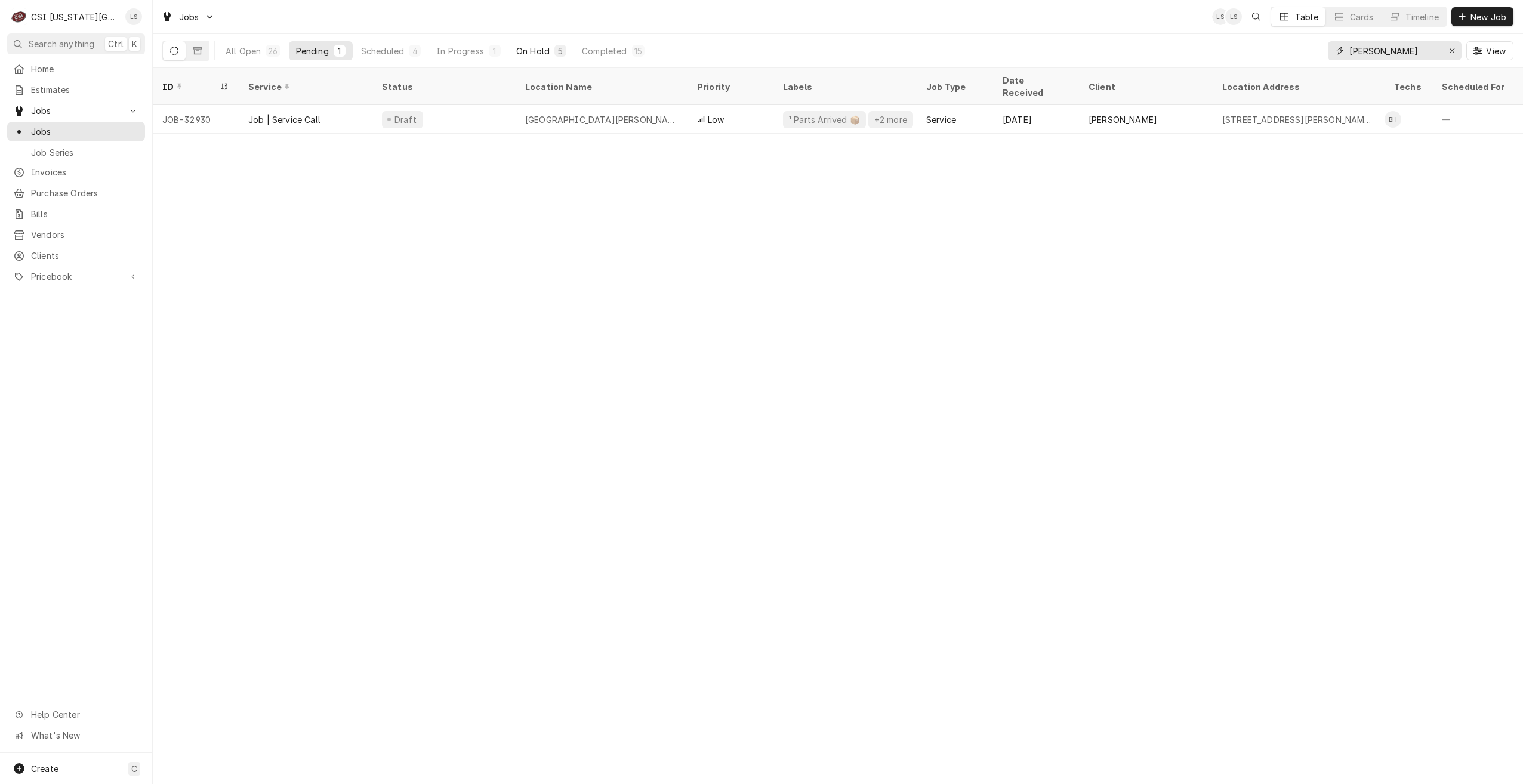
type input "hawkins"
click at [549, 53] on div "On Hold" at bounding box center [532, 51] width 33 height 12
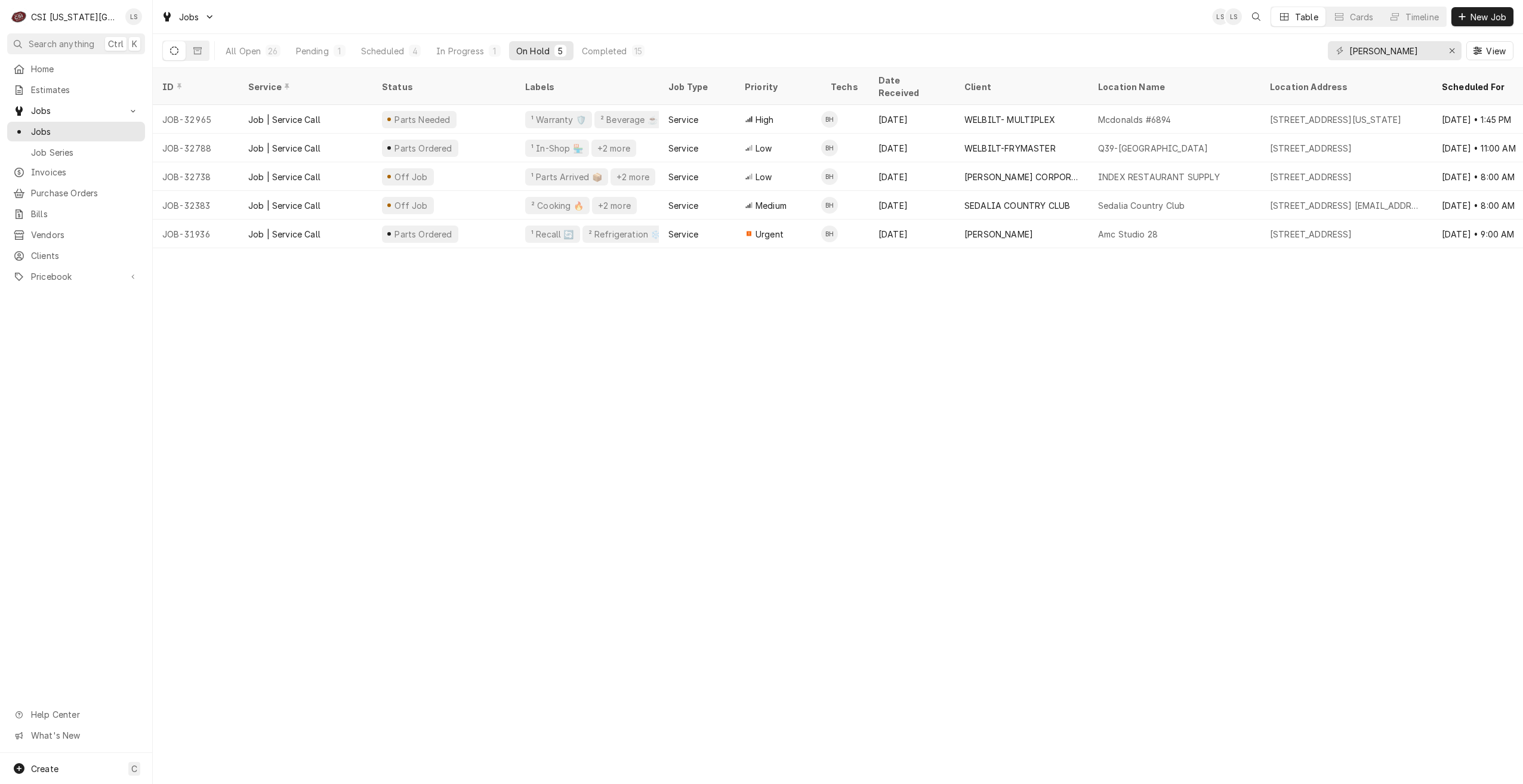
click at [697, 31] on div "Jobs LS LS Table Cards Timeline New Job" at bounding box center [838, 16] width 1370 height 33
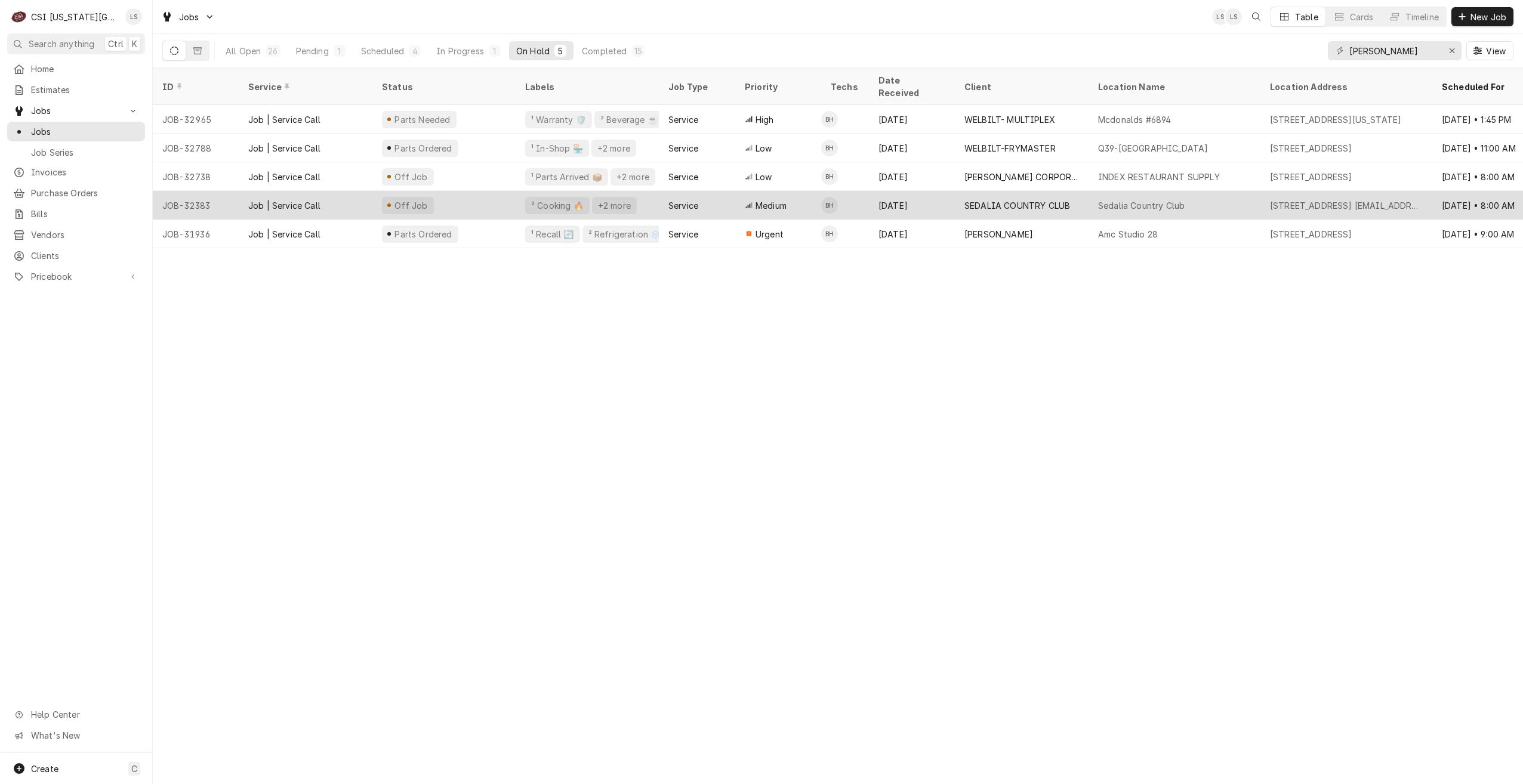
click at [949, 191] on div "Aug 27" at bounding box center [912, 205] width 86 height 29
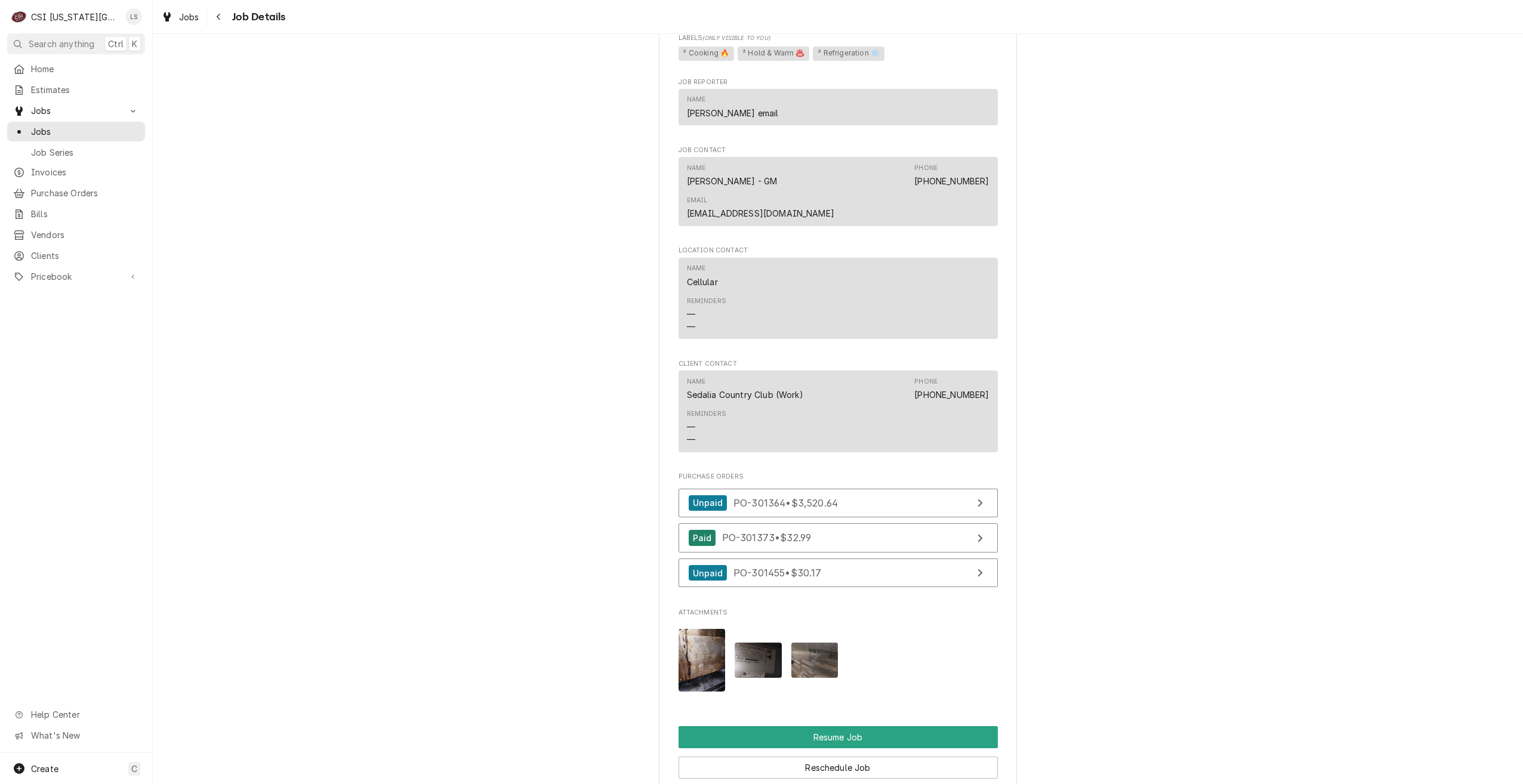
scroll to position [1671, 0]
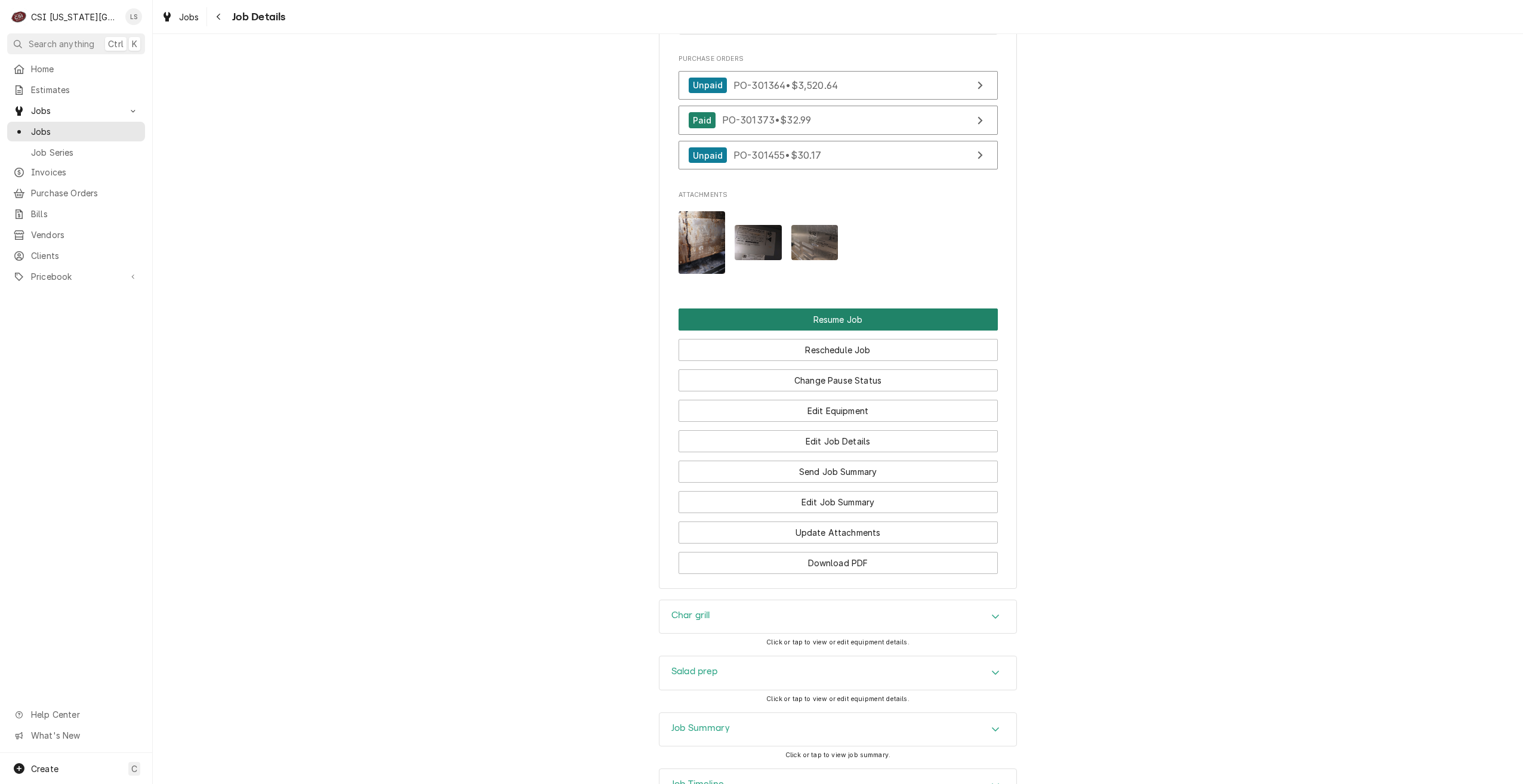
click at [919, 308] on button "Resume Job" at bounding box center [838, 319] width 319 height 22
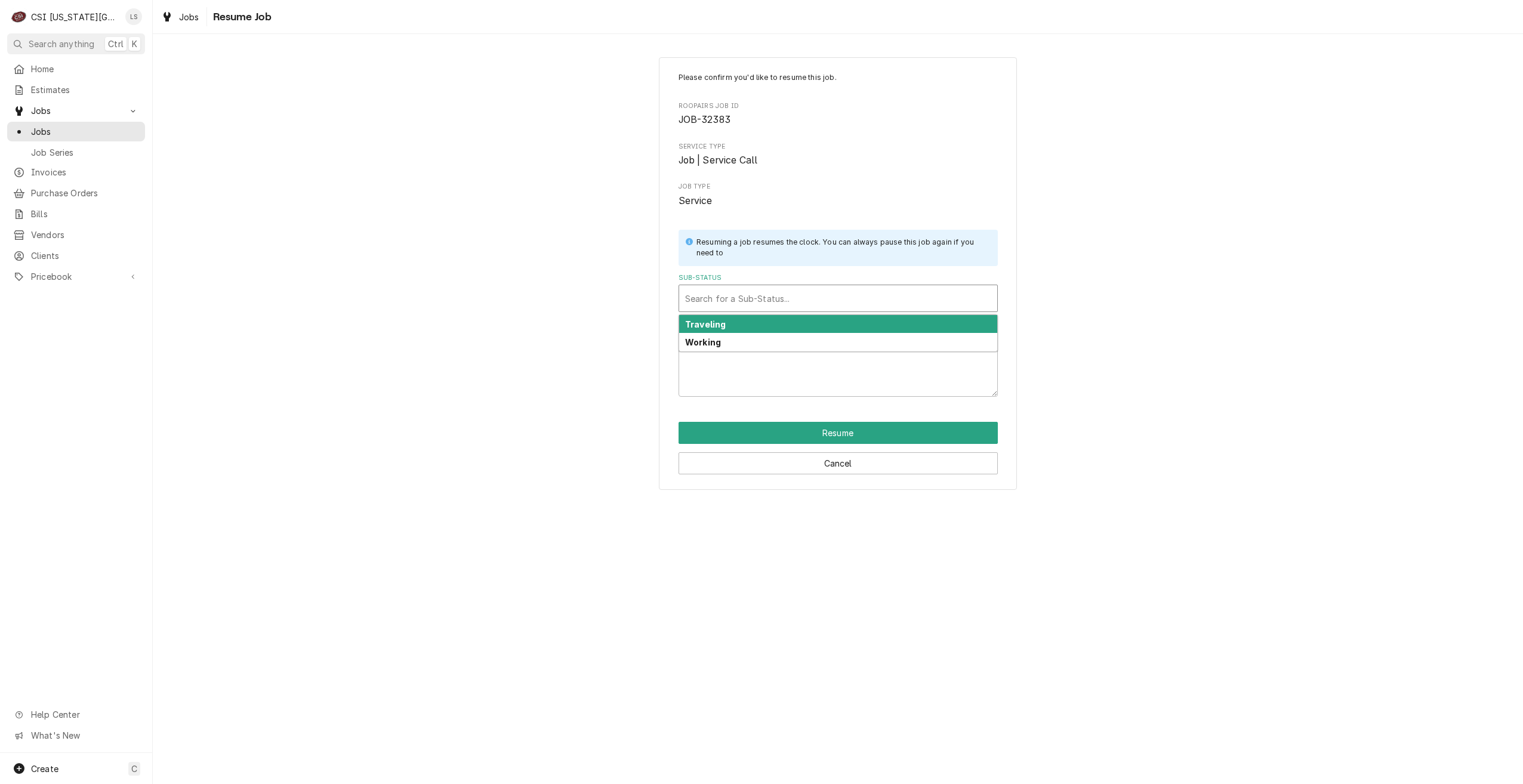
click at [859, 302] on div "Sub-Status" at bounding box center [838, 298] width 306 height 22
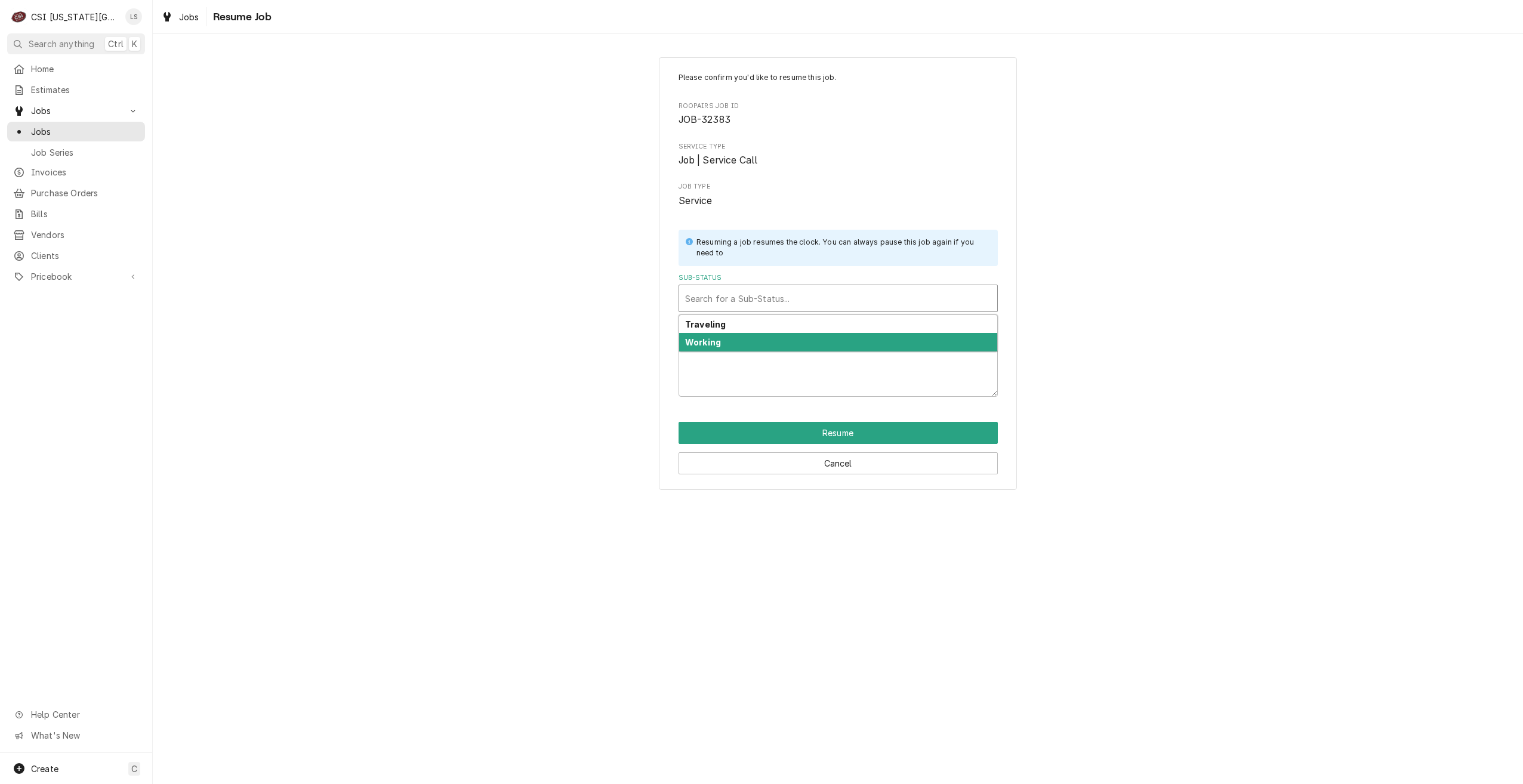
click at [850, 335] on div "Working" at bounding box center [838, 342] width 318 height 18
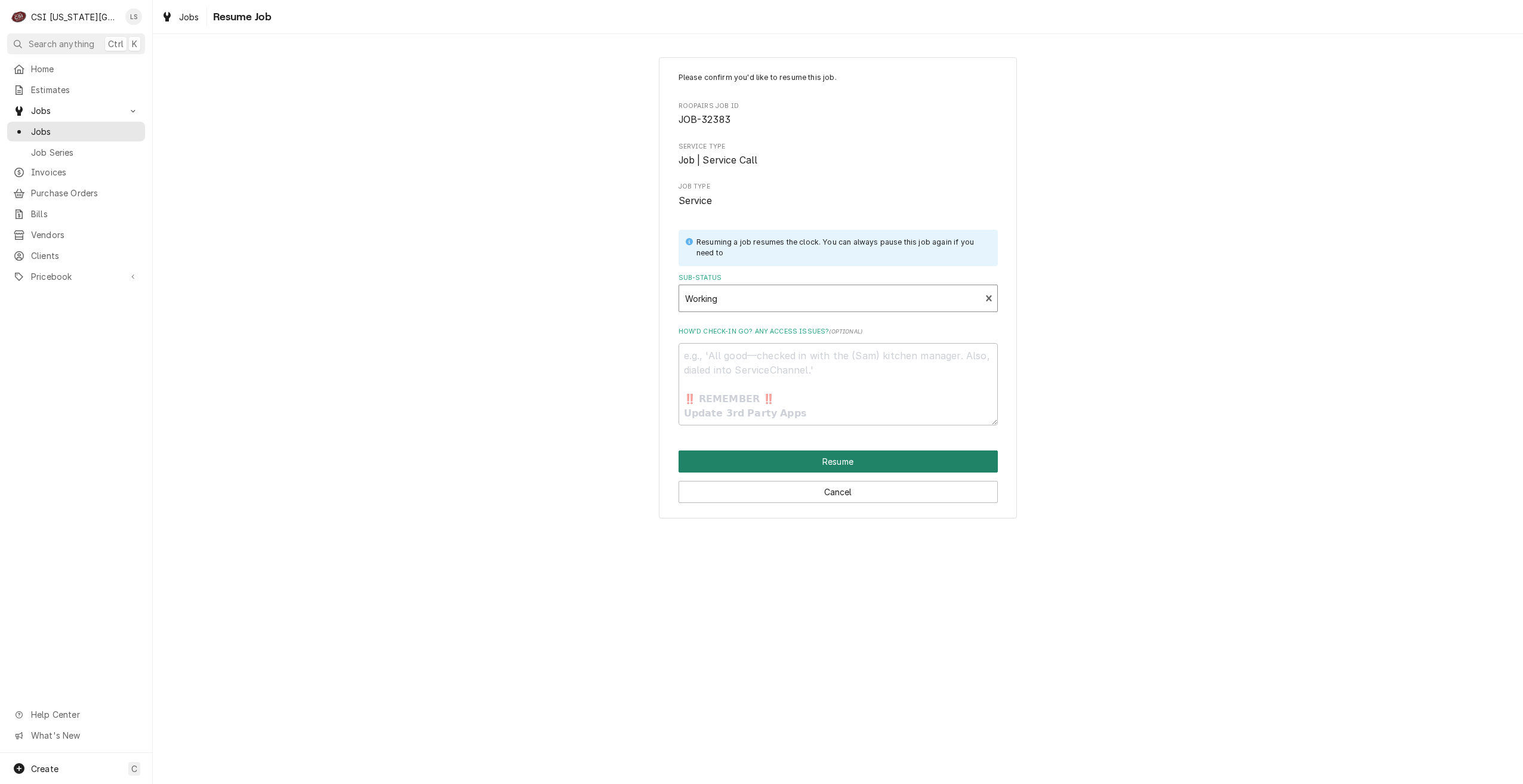
click at [832, 455] on button "Resume" at bounding box center [838, 462] width 319 height 22
type textarea "x"
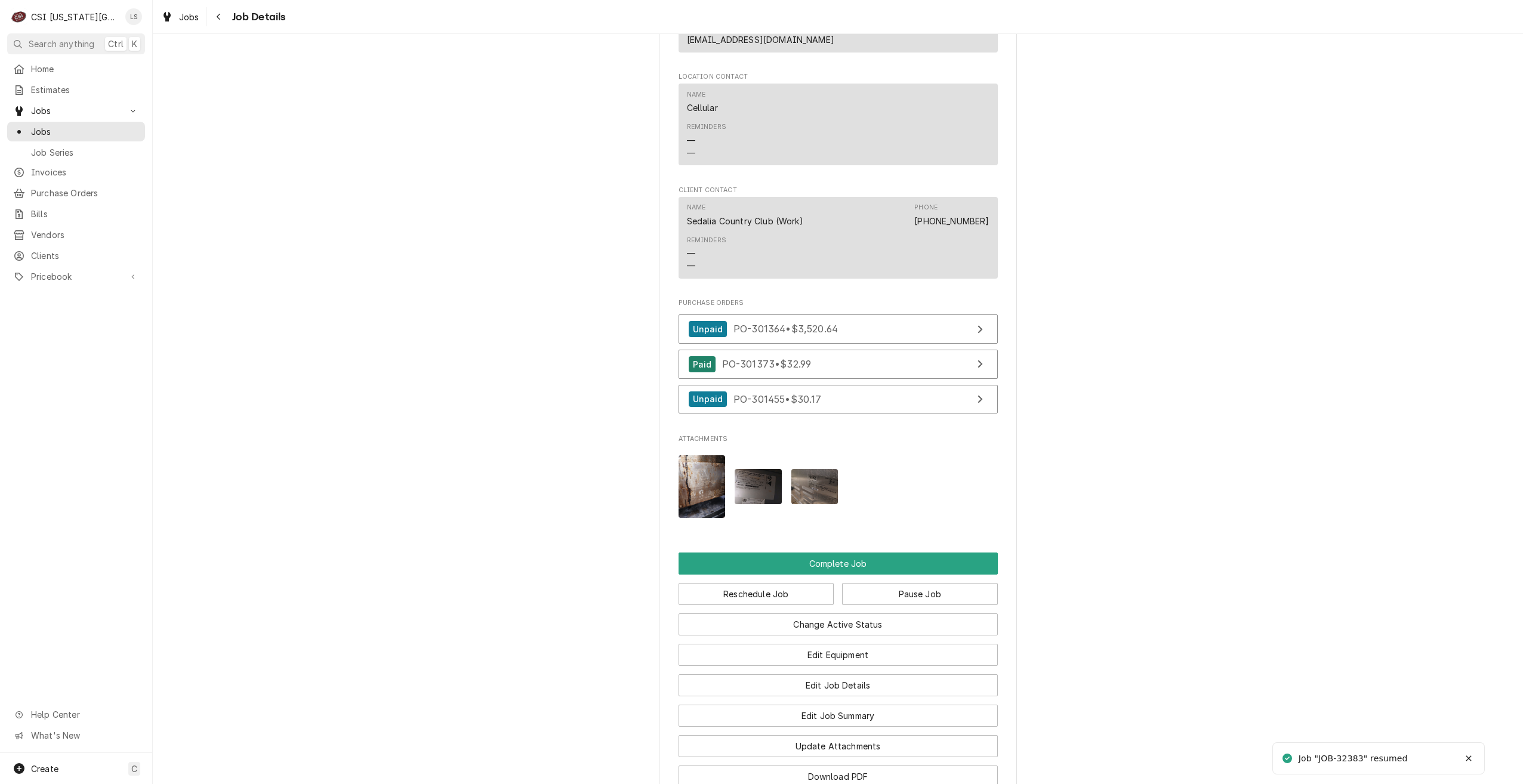
scroll to position [1432, 0]
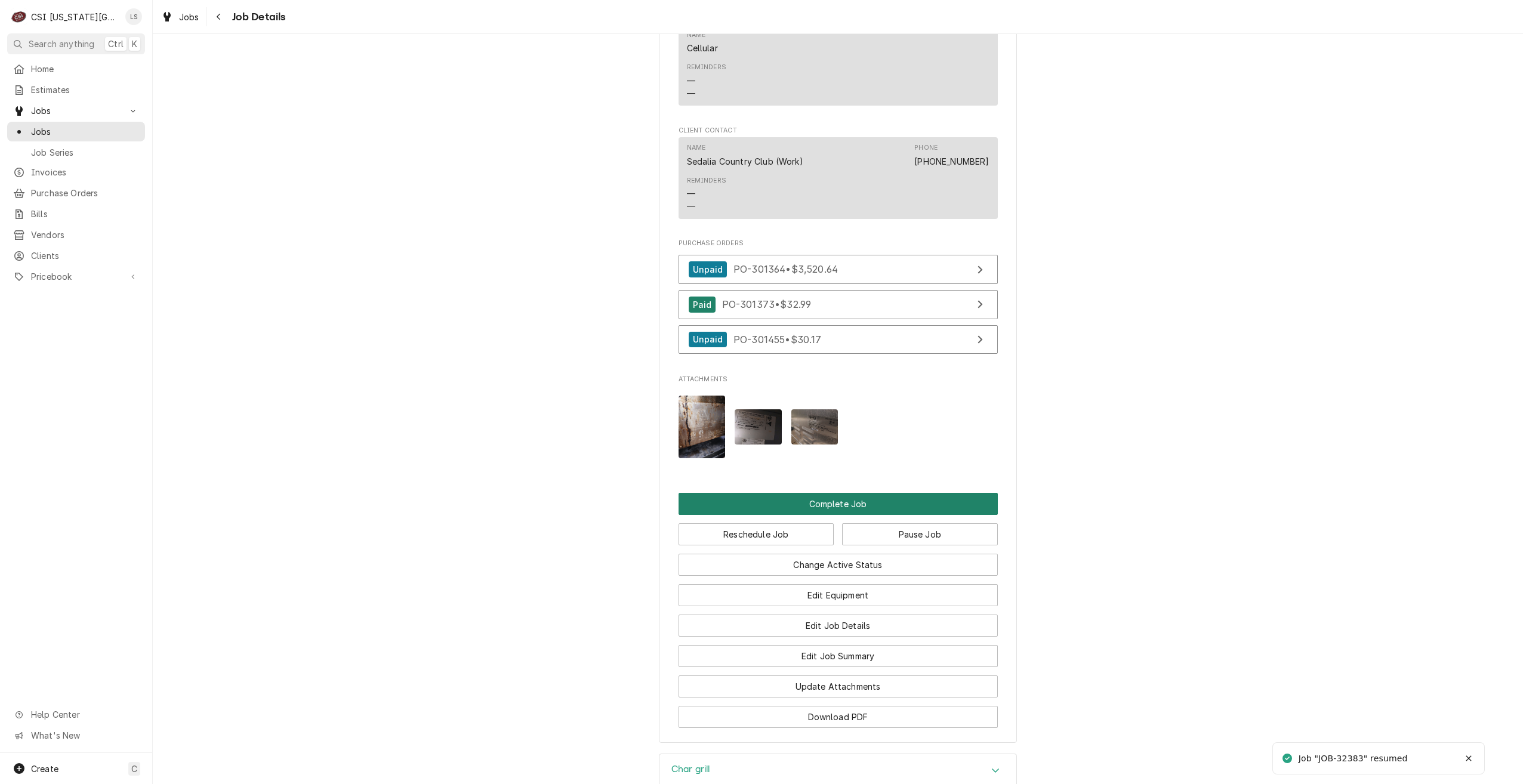
click at [885, 493] on button "Complete Job" at bounding box center [838, 504] width 319 height 22
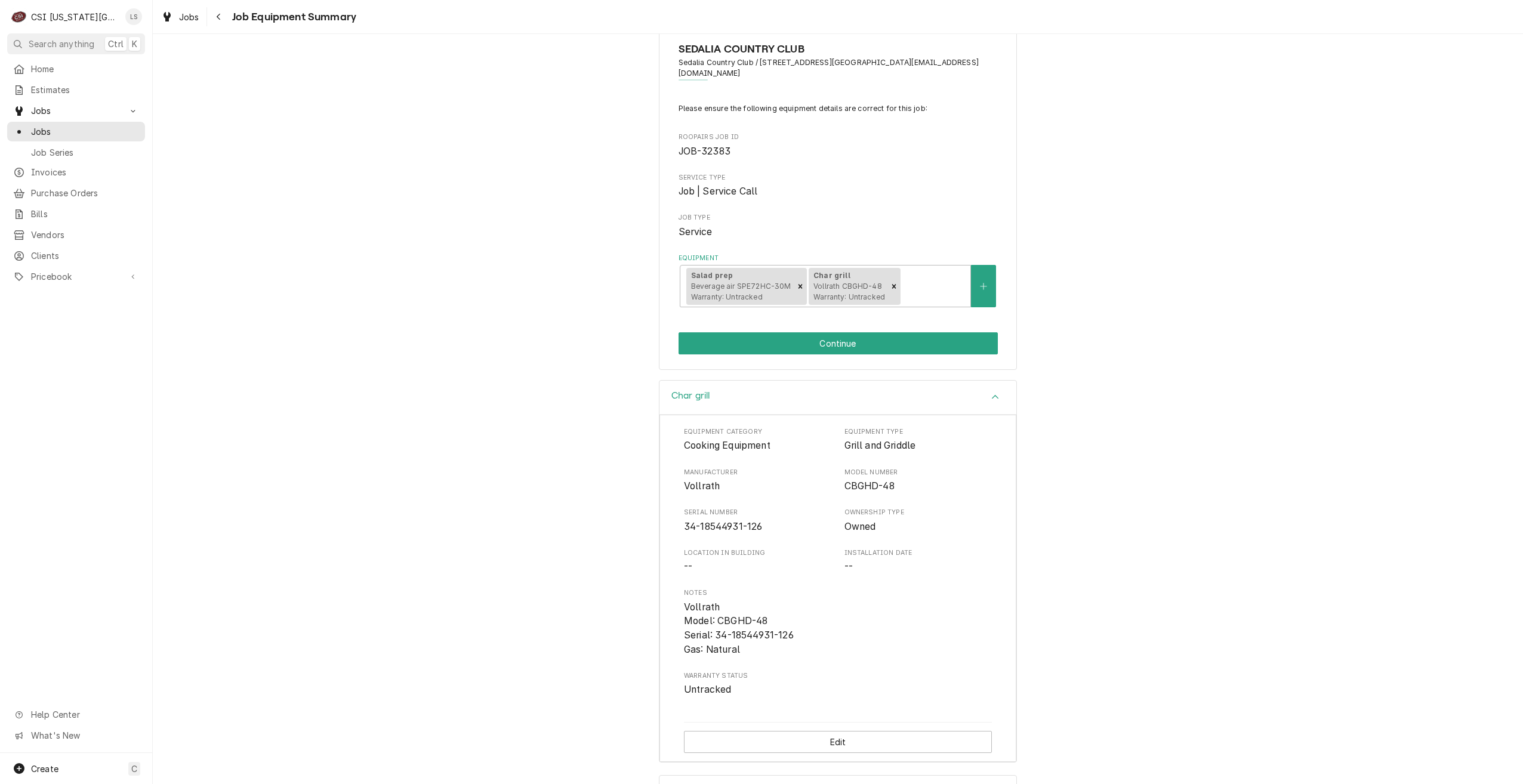
scroll to position [2, 0]
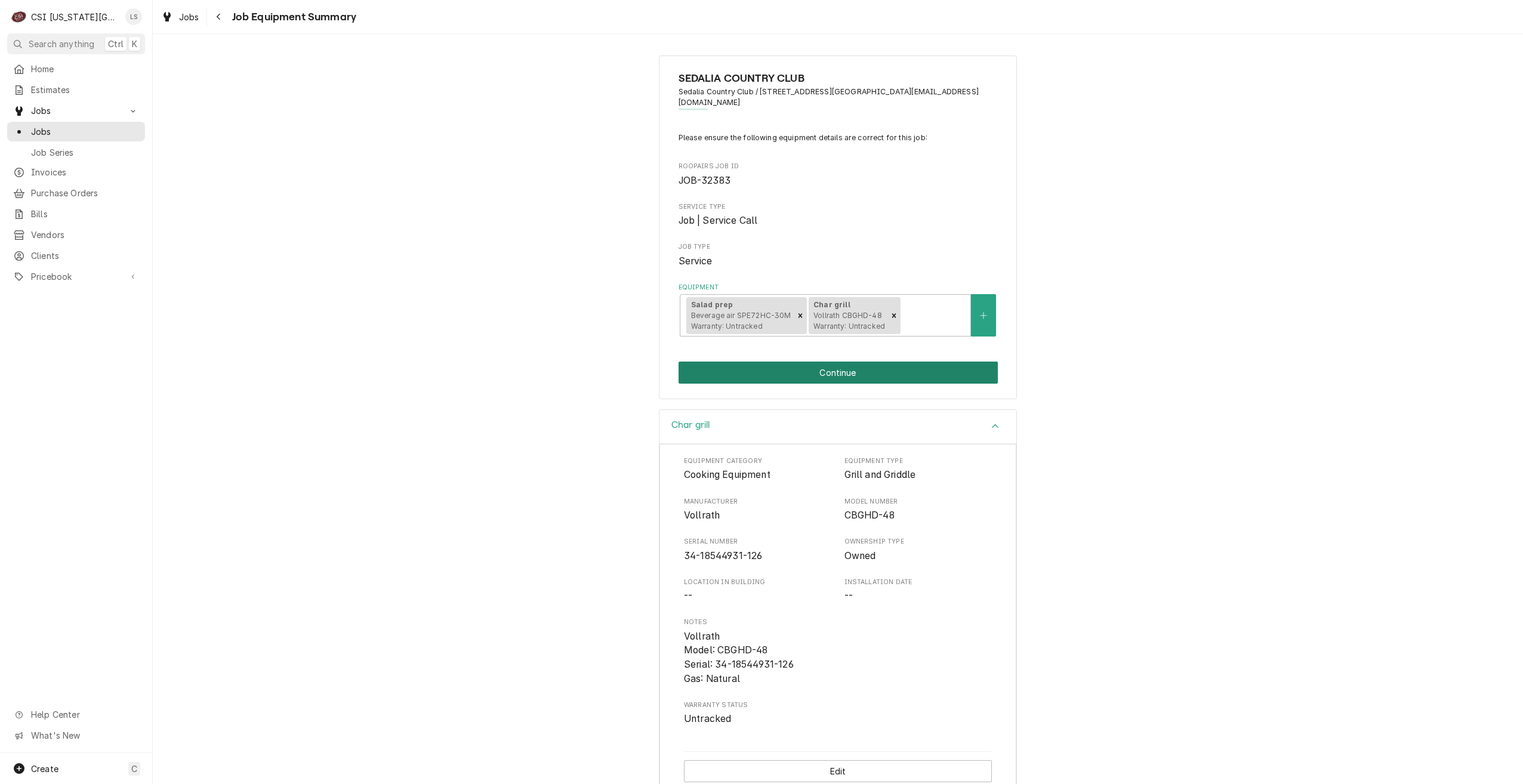
click at [859, 362] on button "Continue" at bounding box center [838, 373] width 319 height 22
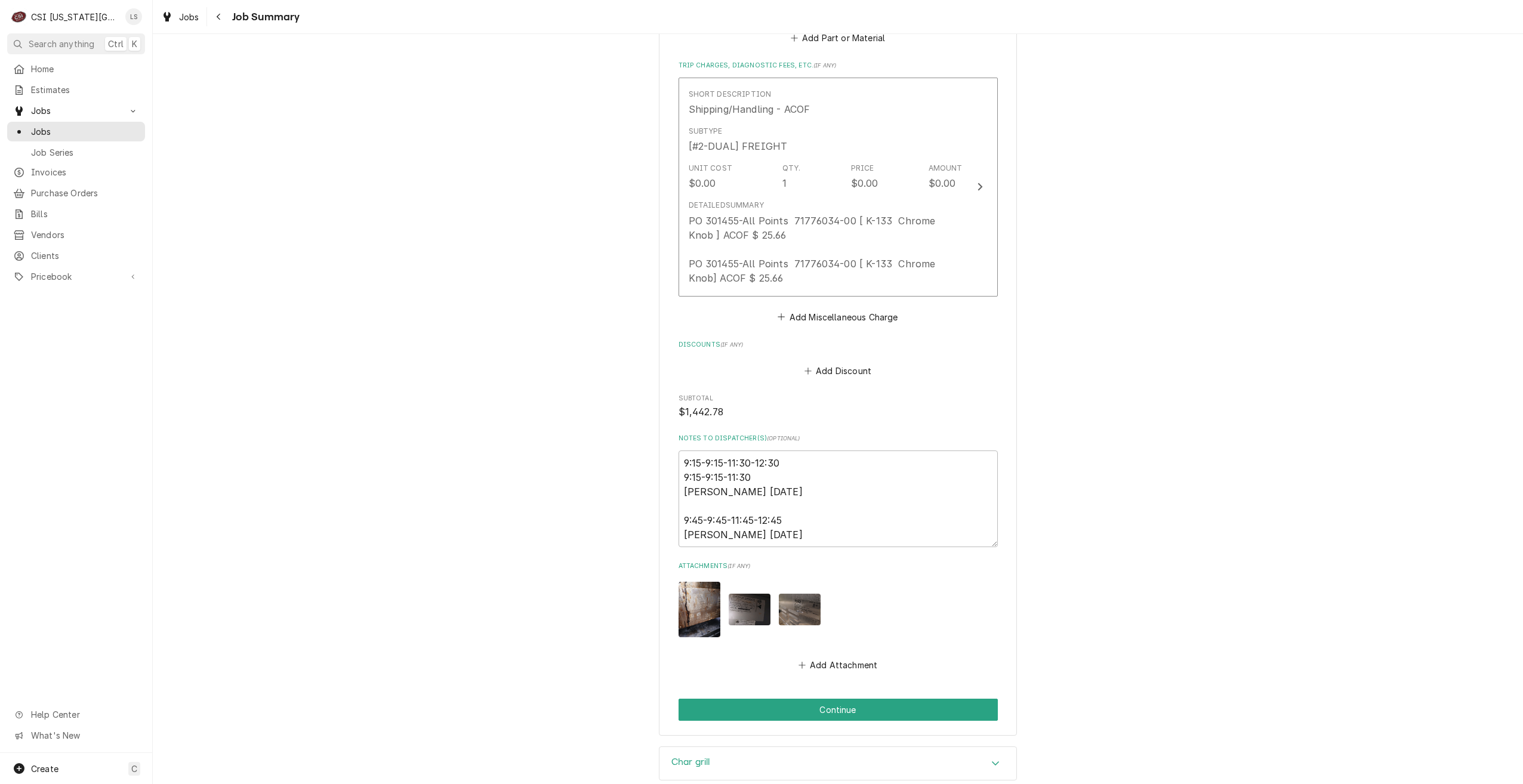
scroll to position [3030, 0]
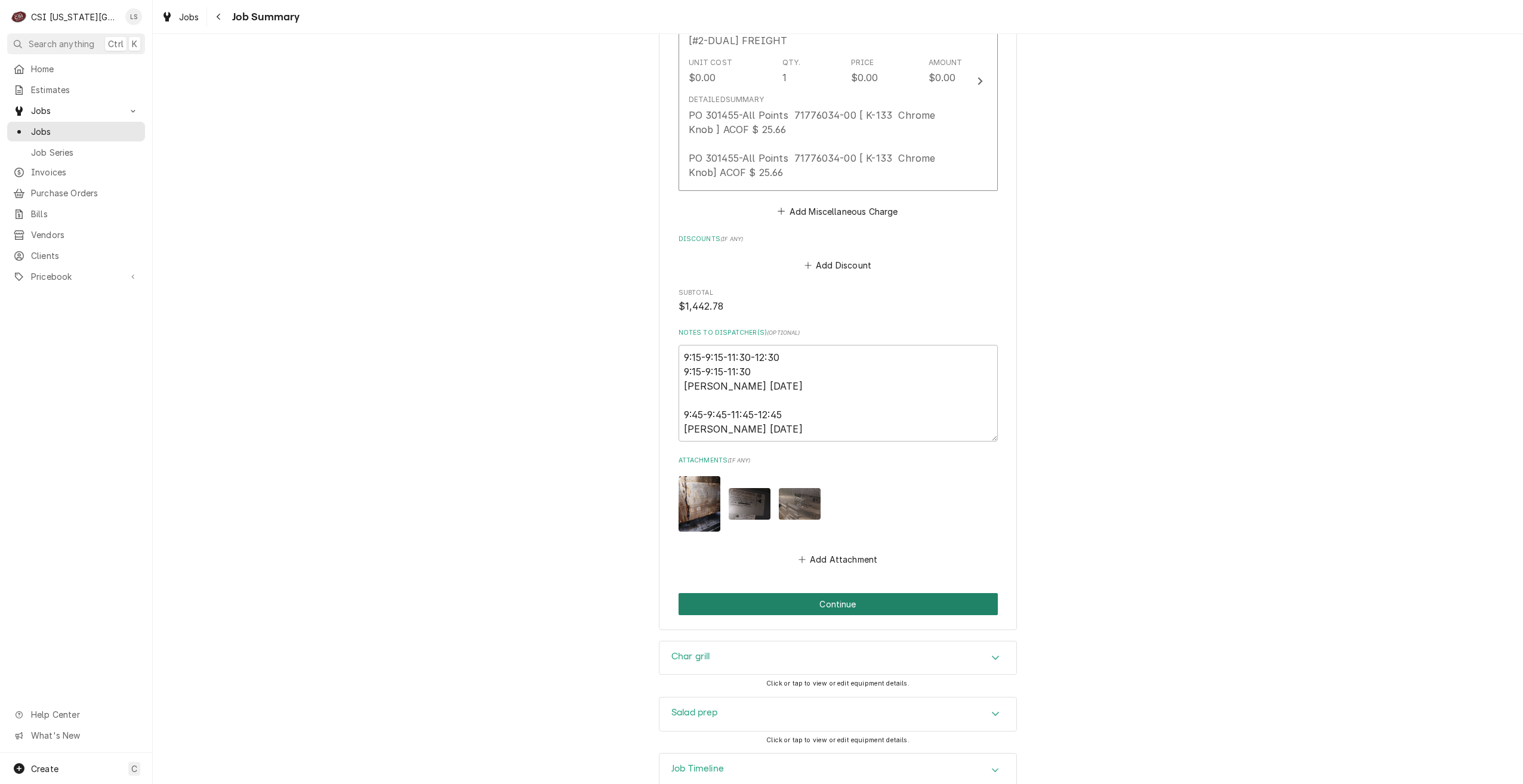
click at [846, 593] on button "Continue" at bounding box center [838, 604] width 319 height 22
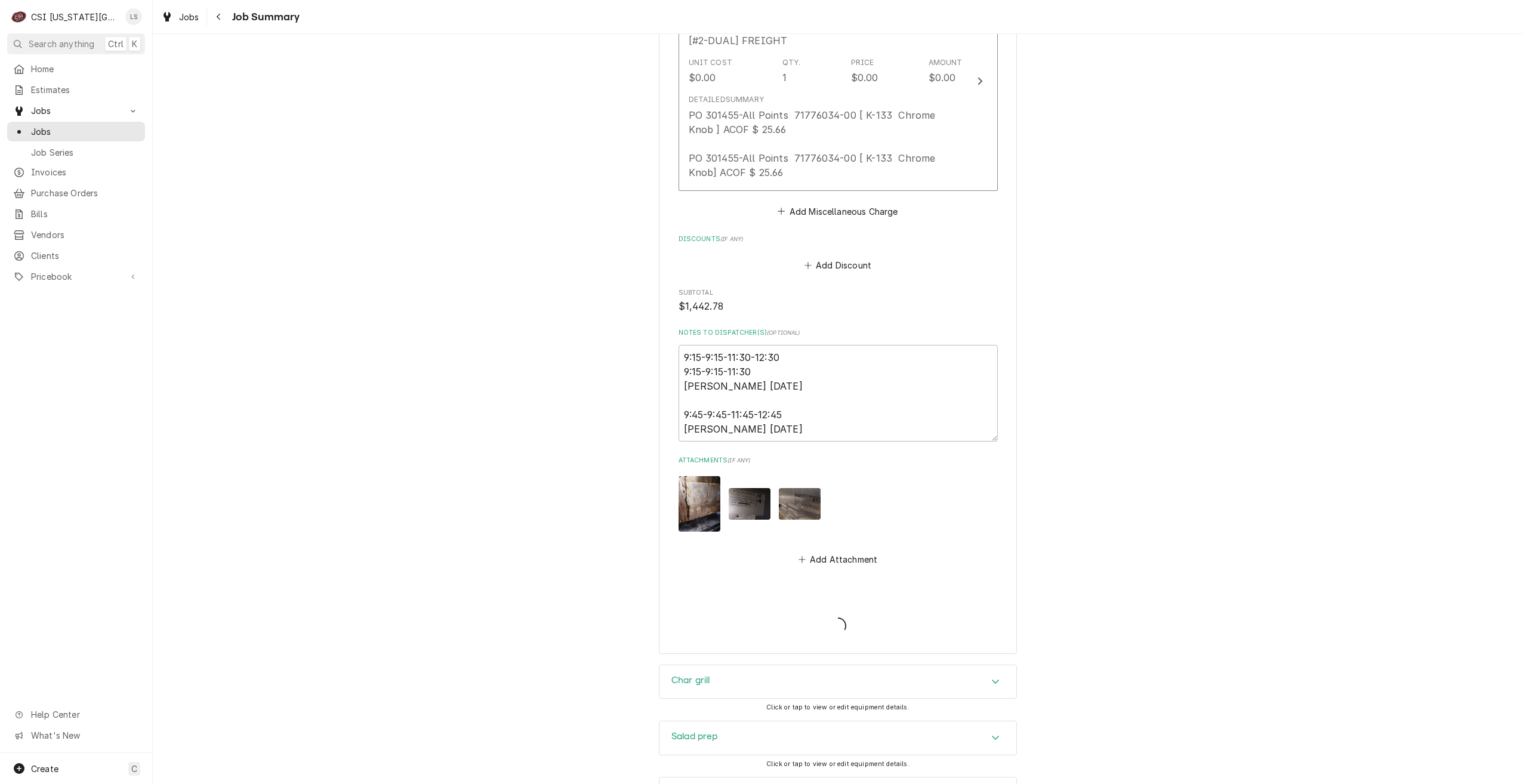
type textarea "x"
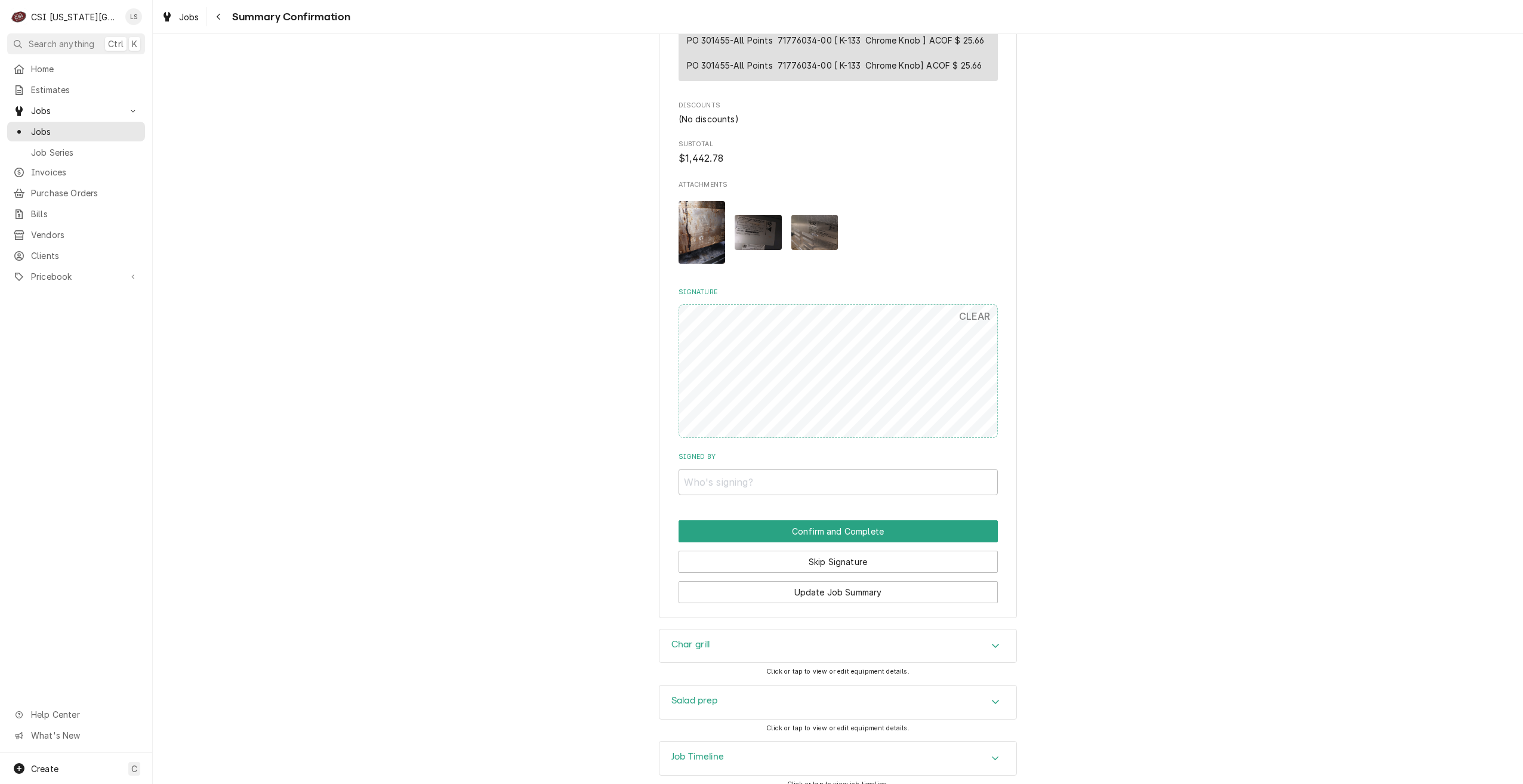
scroll to position [2643, 0]
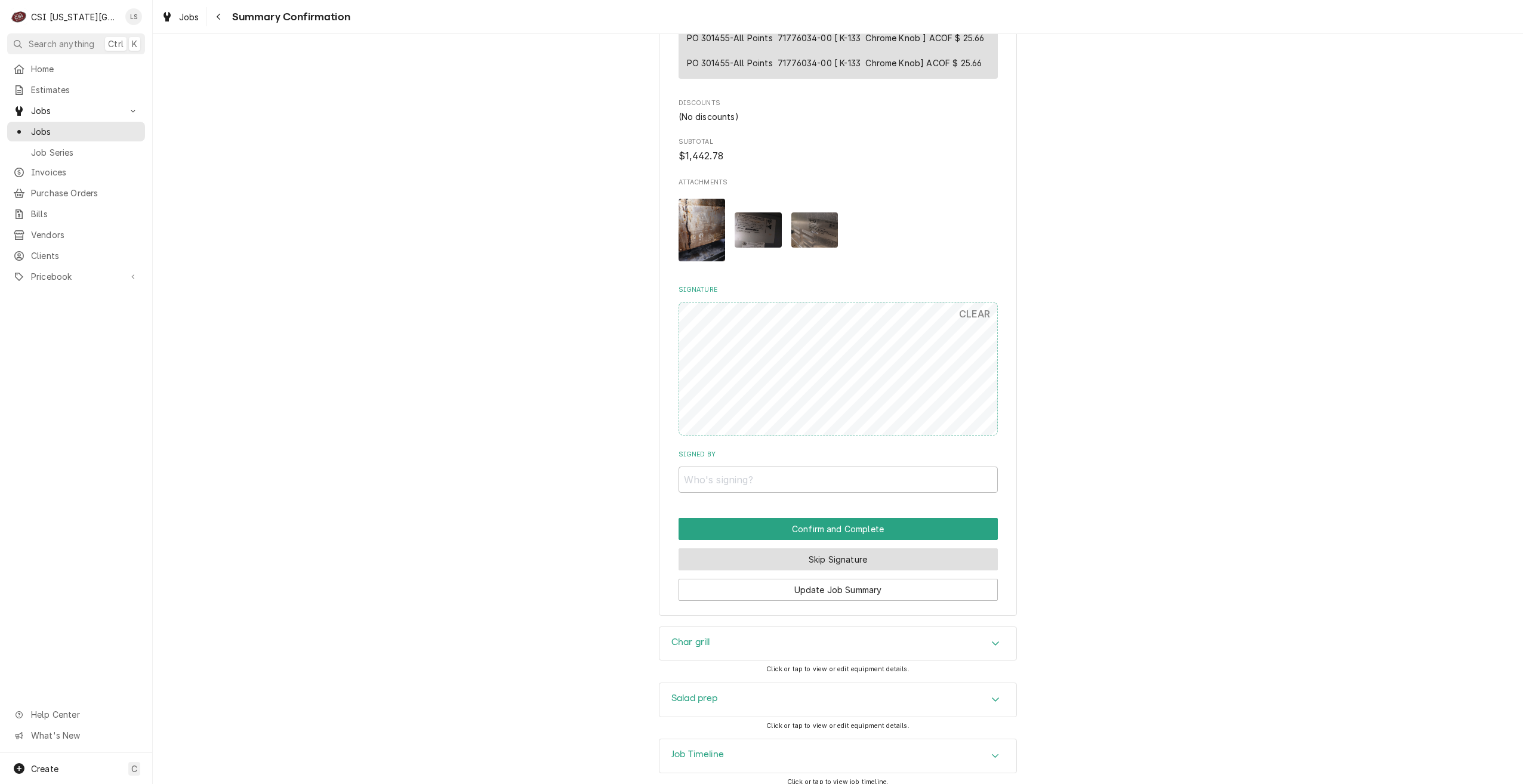
click at [887, 549] on button "Skip Signature" at bounding box center [838, 560] width 319 height 22
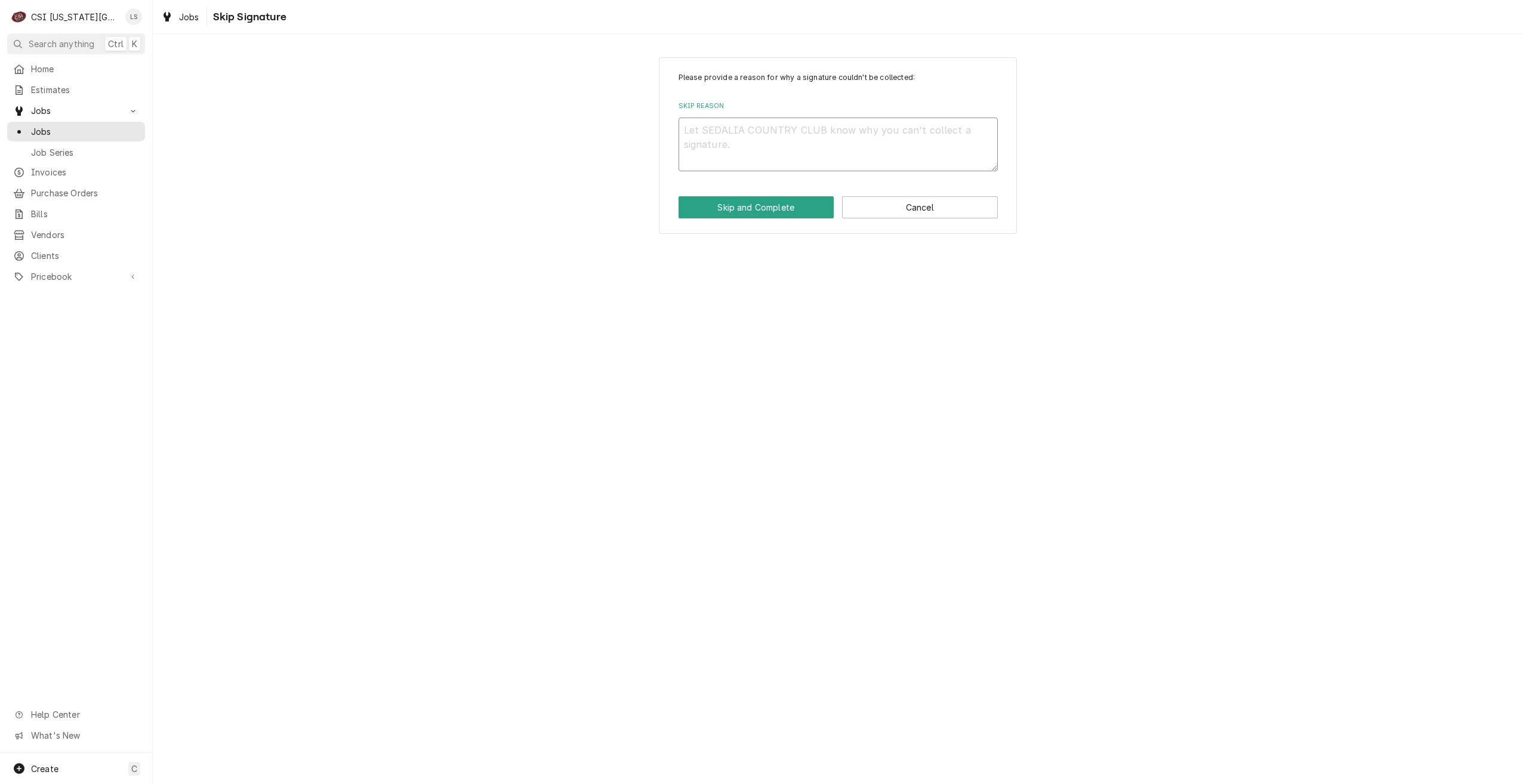
click at [875, 144] on textarea "Skip Reason" at bounding box center [838, 144] width 319 height 54
click at [874, 128] on textarea "Skip Reason" at bounding box center [838, 144] width 319 height 54
type textarea "x"
type textarea "C"
type textarea "x"
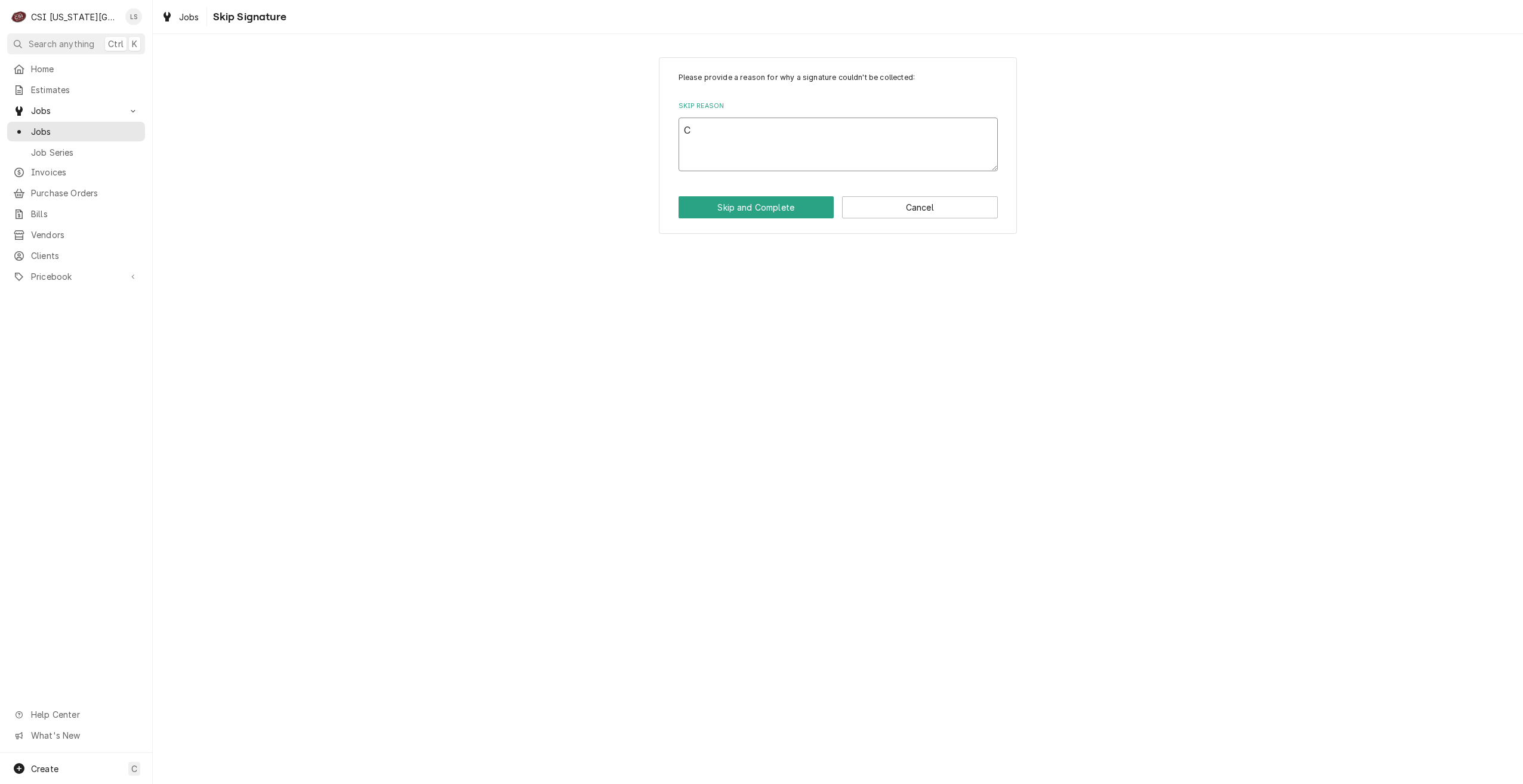
type textarea "Cl"
type textarea "x"
type textarea "Clo"
type textarea "x"
type textarea "Cl"
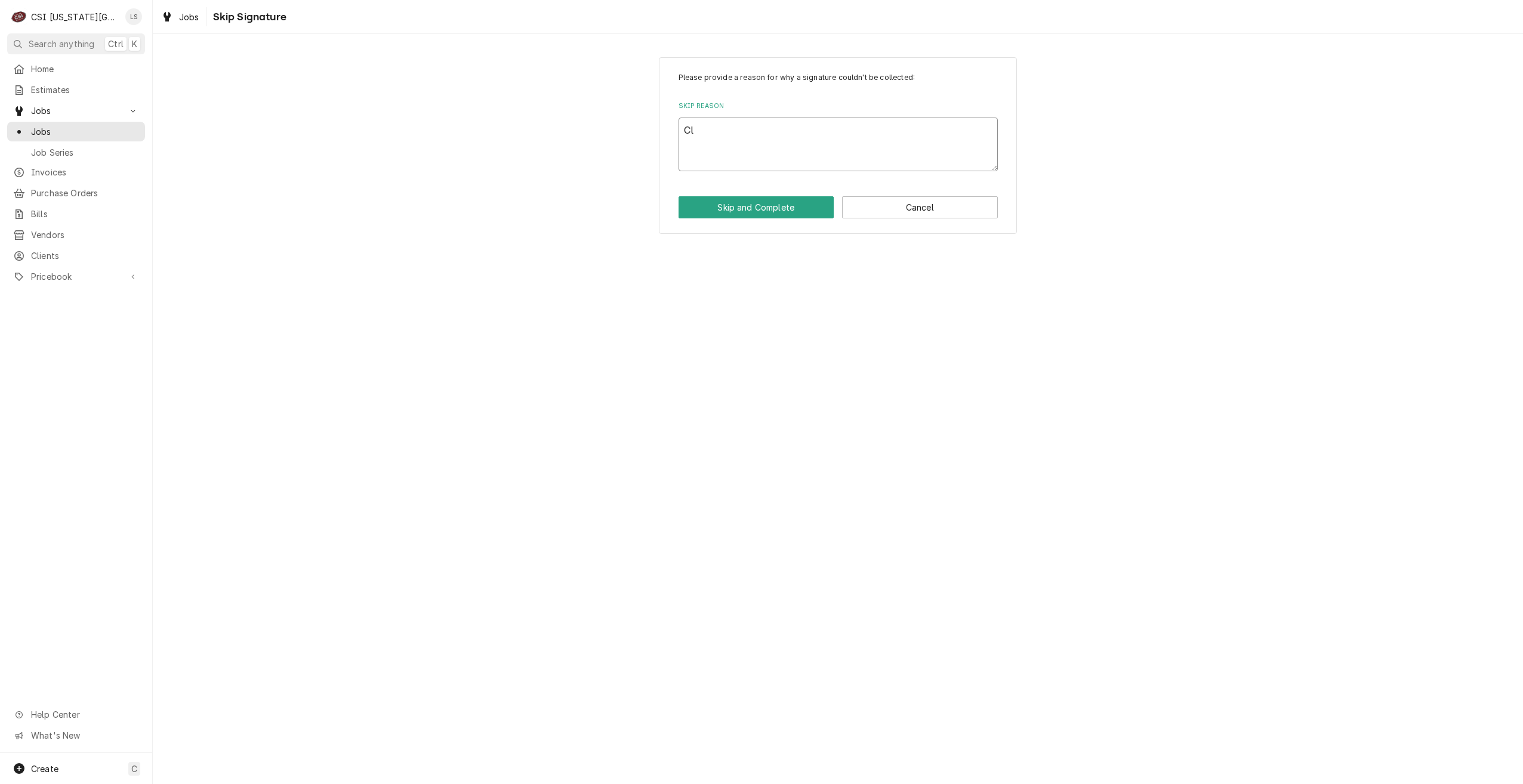
type textarea "x"
type textarea "C"
type textarea "x"
type textarea "S"
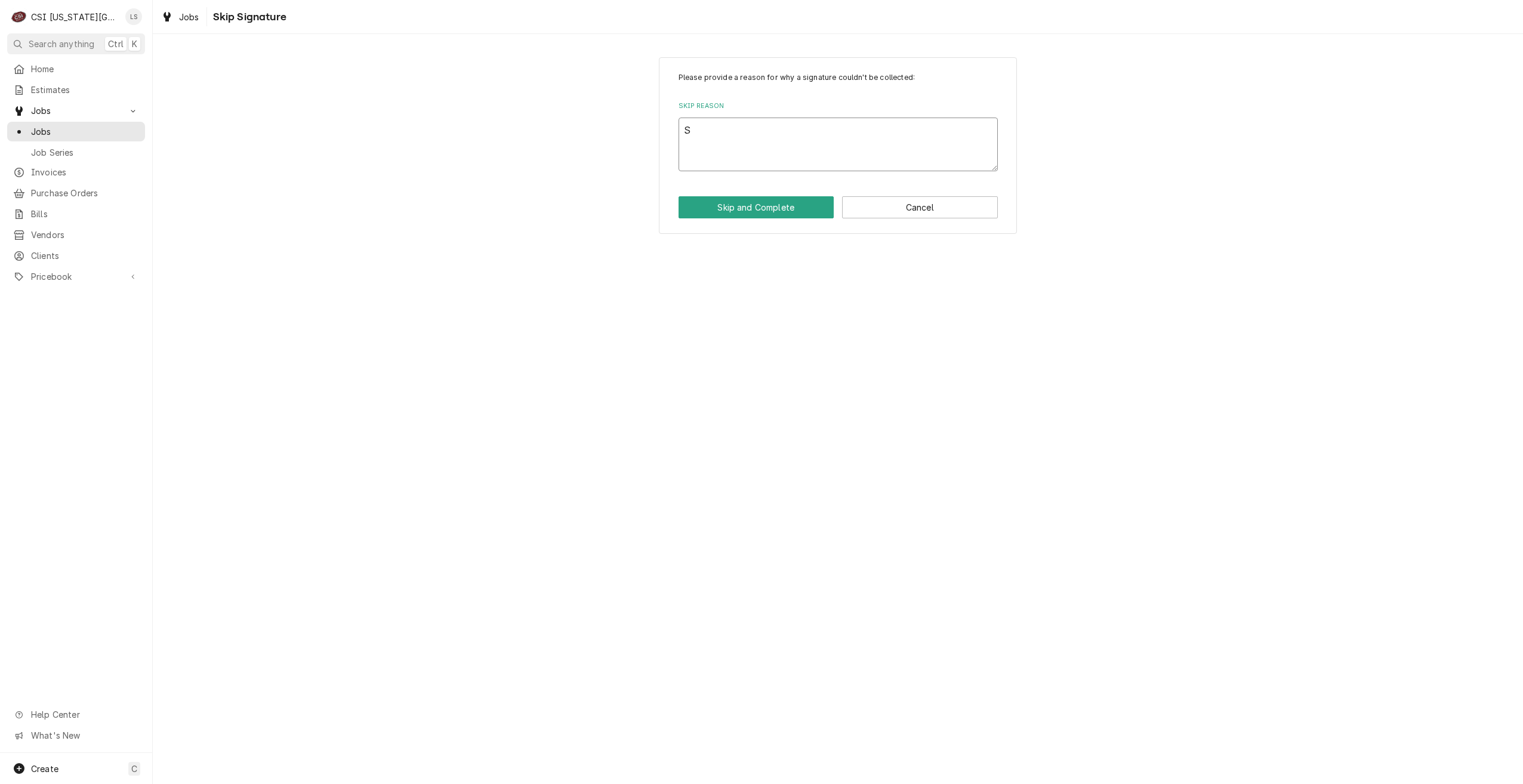
type textarea "x"
type textarea "Sh"
type textarea "x"
type textarea "Shi"
type textarea "x"
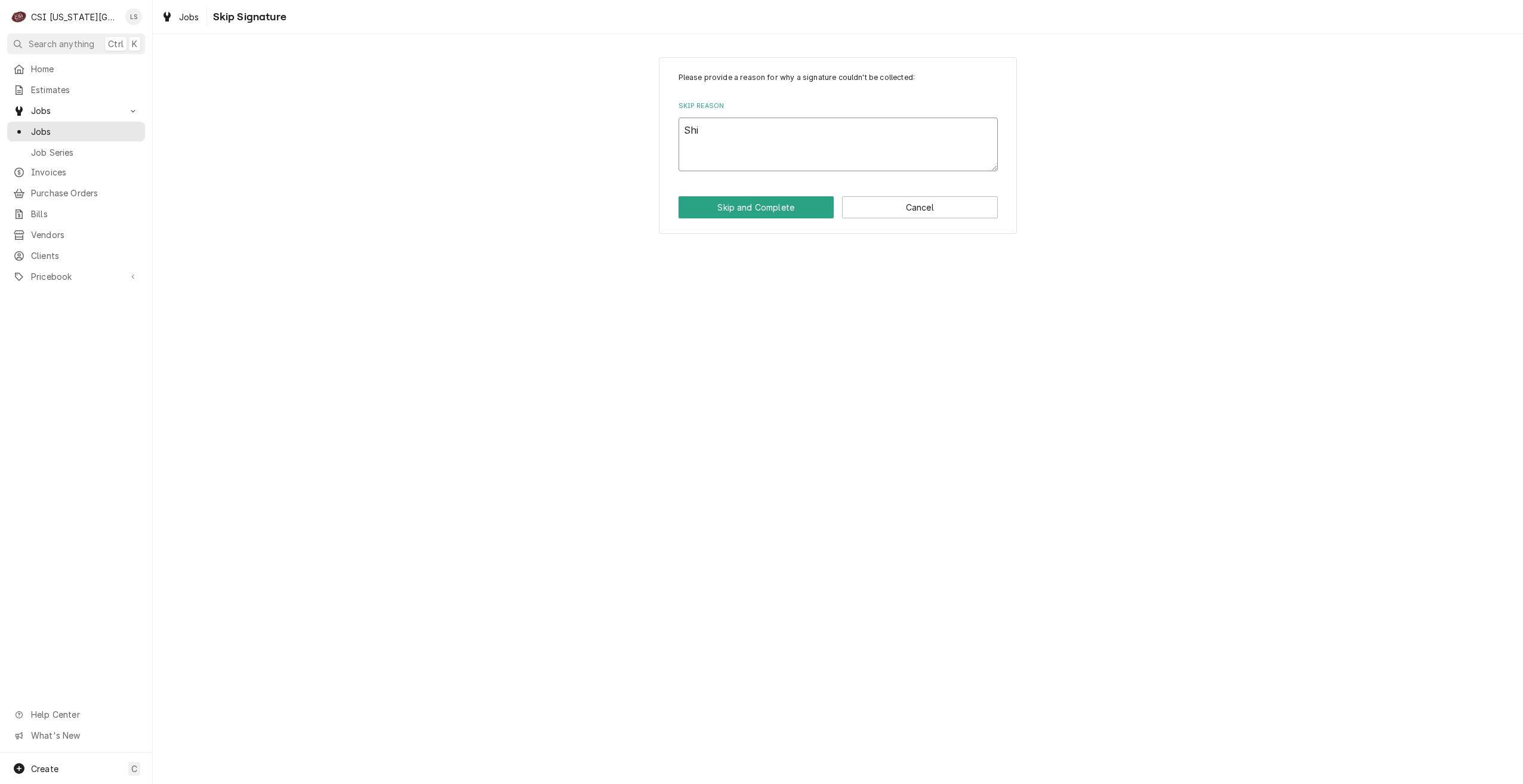
type textarea "Ship"
type textarea "x"
type textarea "Shipi"
type textarea "x"
type textarea "Shipin"
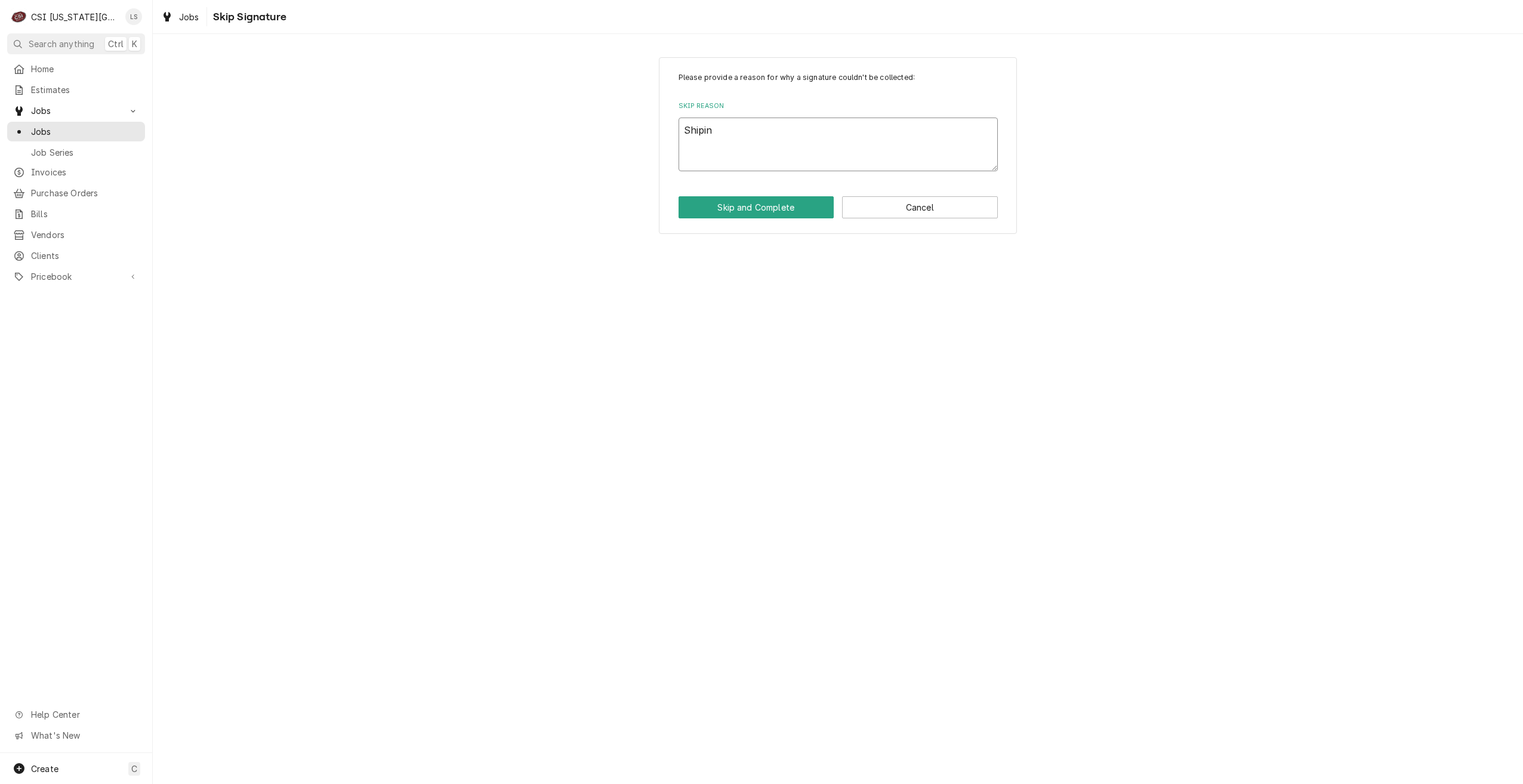
type textarea "x"
type textarea "Shiping"
type textarea "x"
type textarea "Shipin"
type textarea "x"
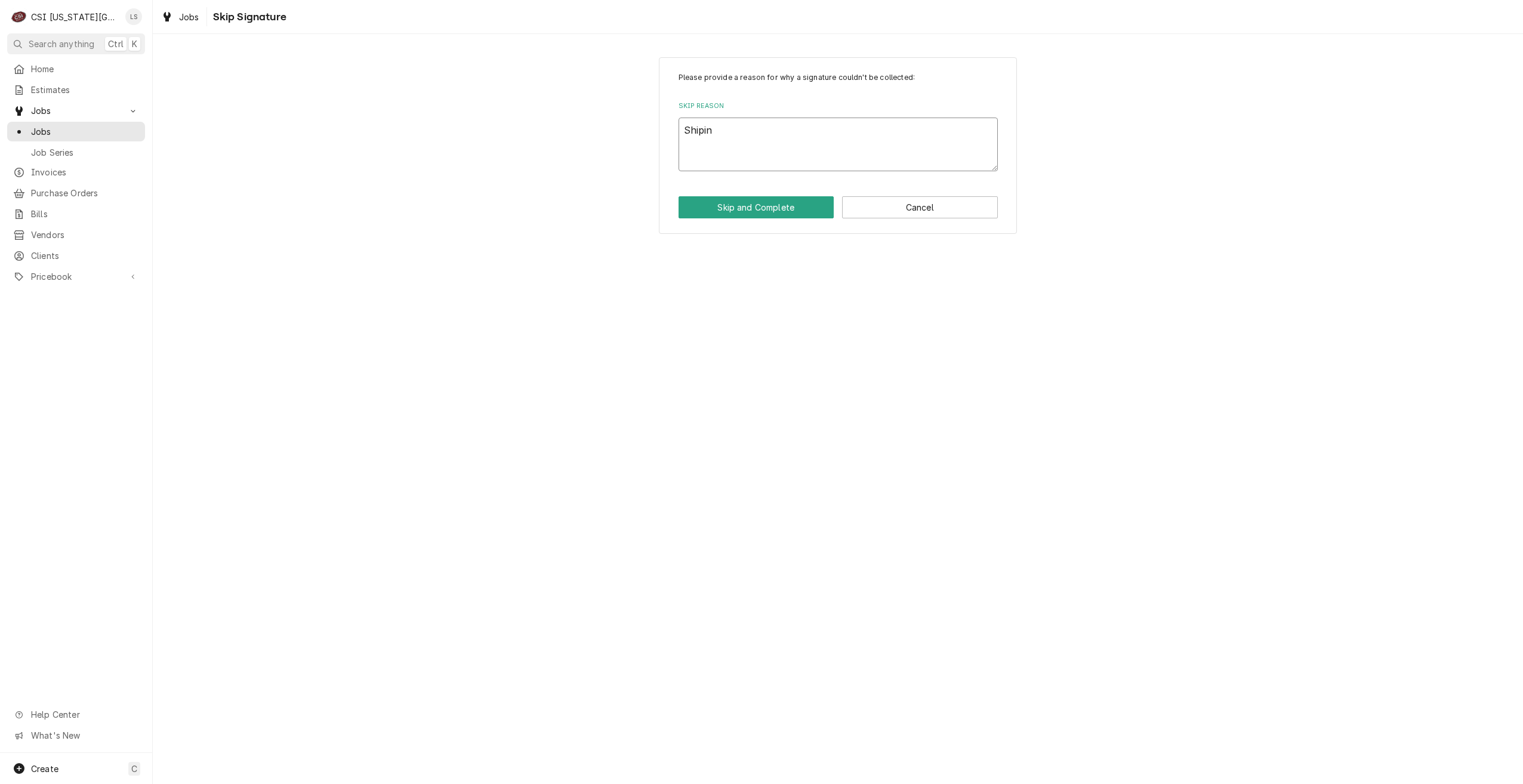
type textarea "Shipi"
type textarea "x"
type textarea "Ship"
type textarea "x"
type textarea "Shipp"
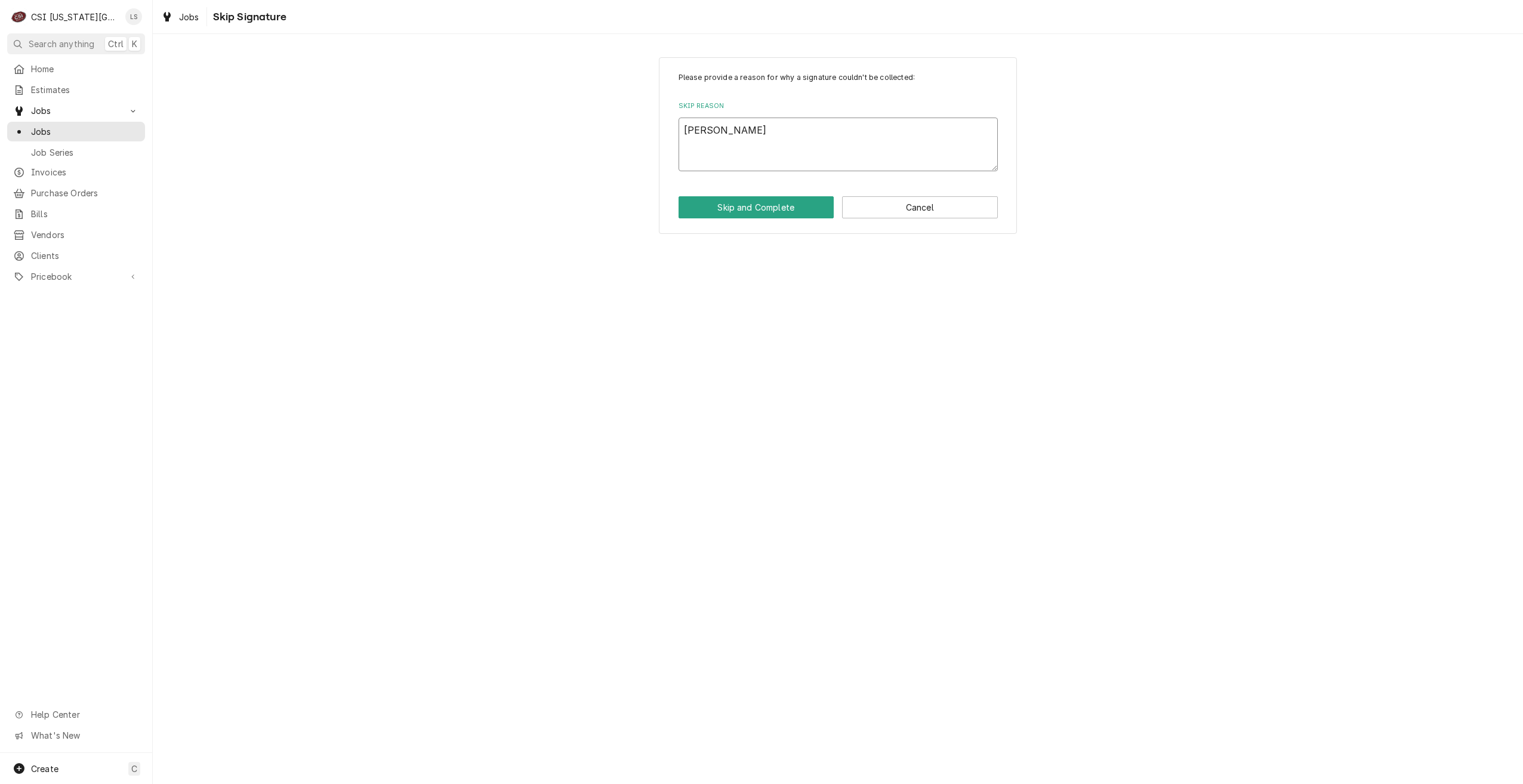
type textarea "x"
type textarea "Shippi"
type textarea "x"
type textarea "Shippin"
type textarea "x"
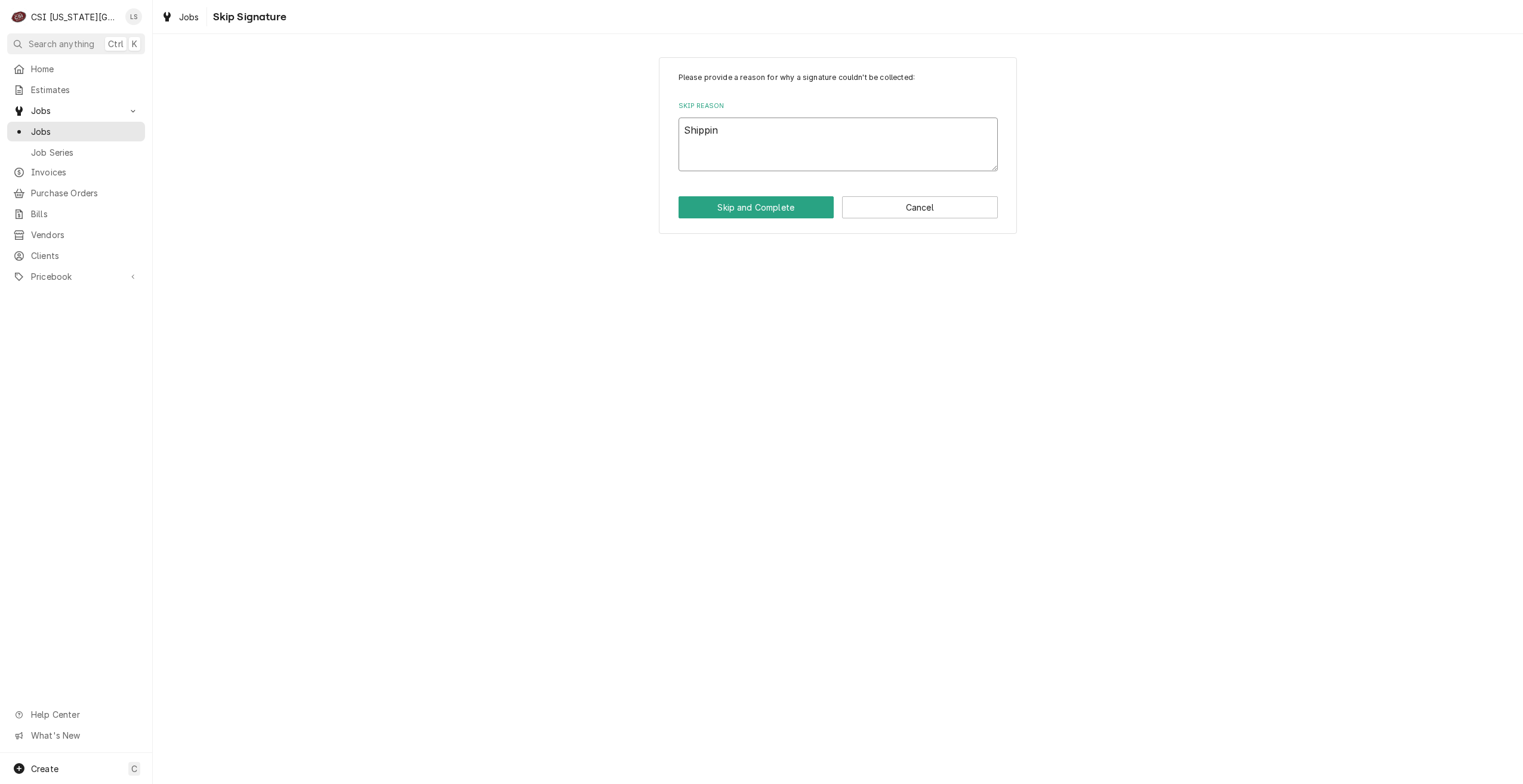
type textarea "Shipping"
type textarea "x"
type textarea "Shipping"
type textarea "x"
type textarea "Shipping k"
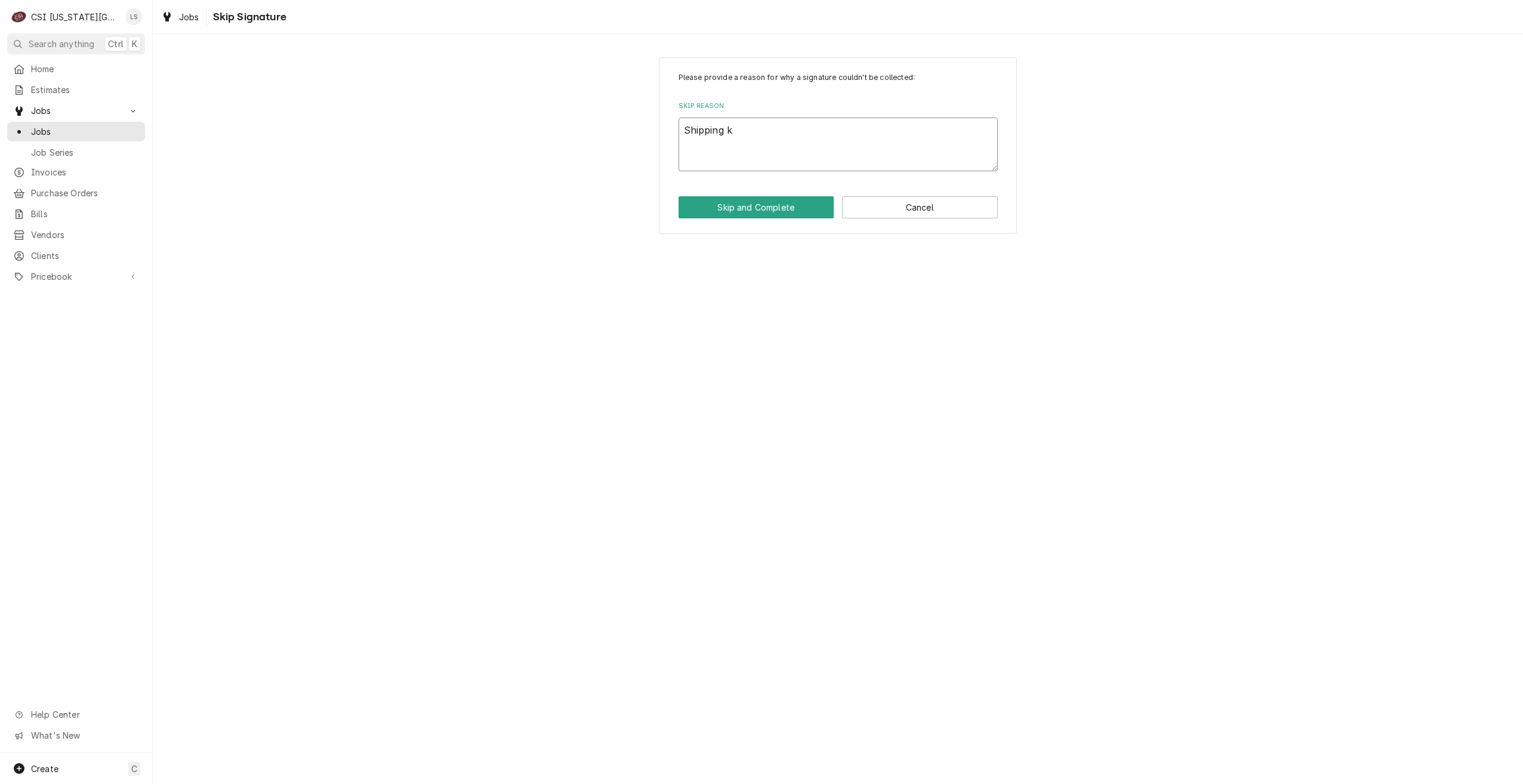
type textarea "x"
type textarea "Shipping kn"
type textarea "x"
type textarea "Shipping kno"
type textarea "x"
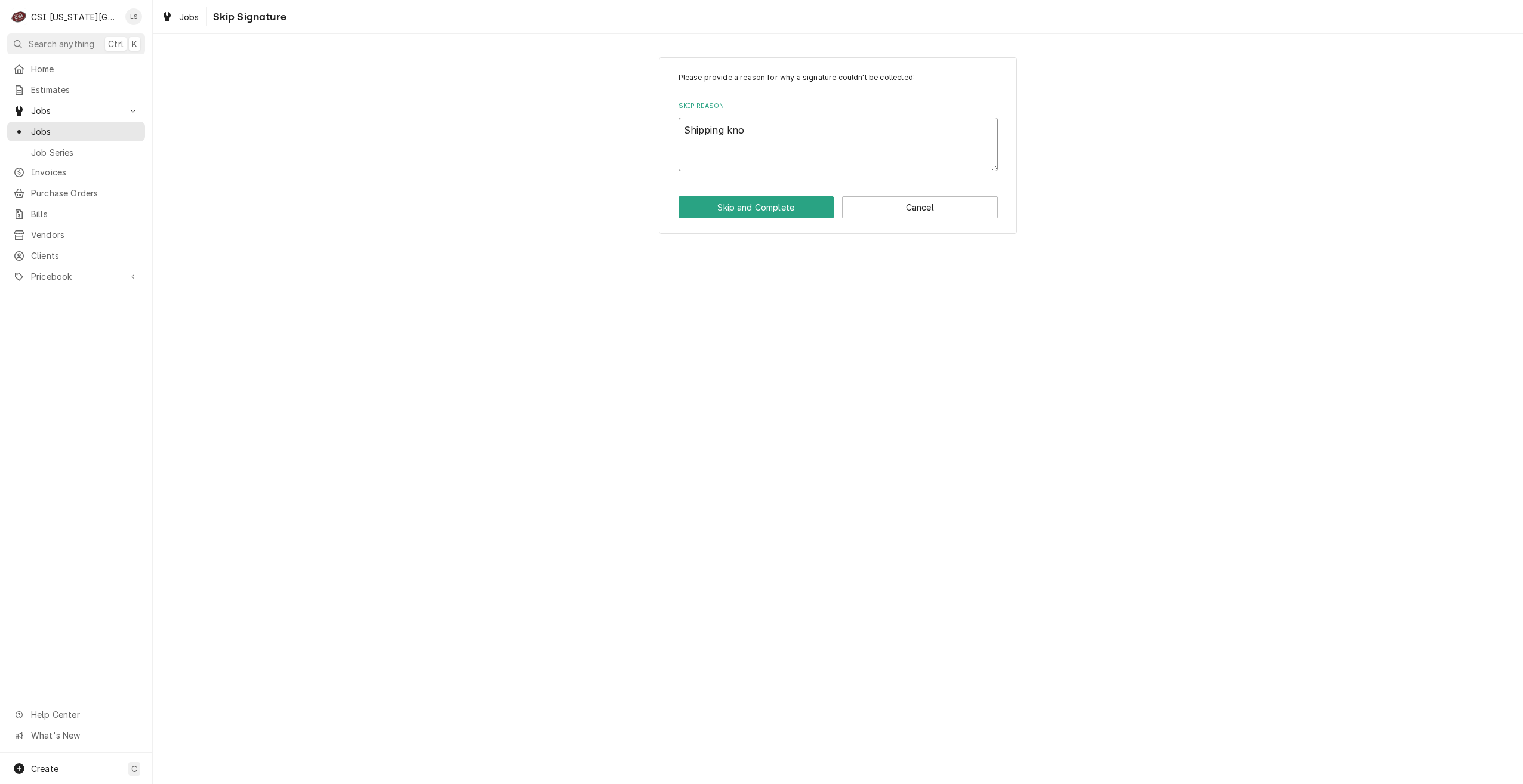
type textarea "Shipping knob"
type textarea "x"
type textarea "Shipping knobs"
type textarea "x"
type textarea "Shipping knobs"
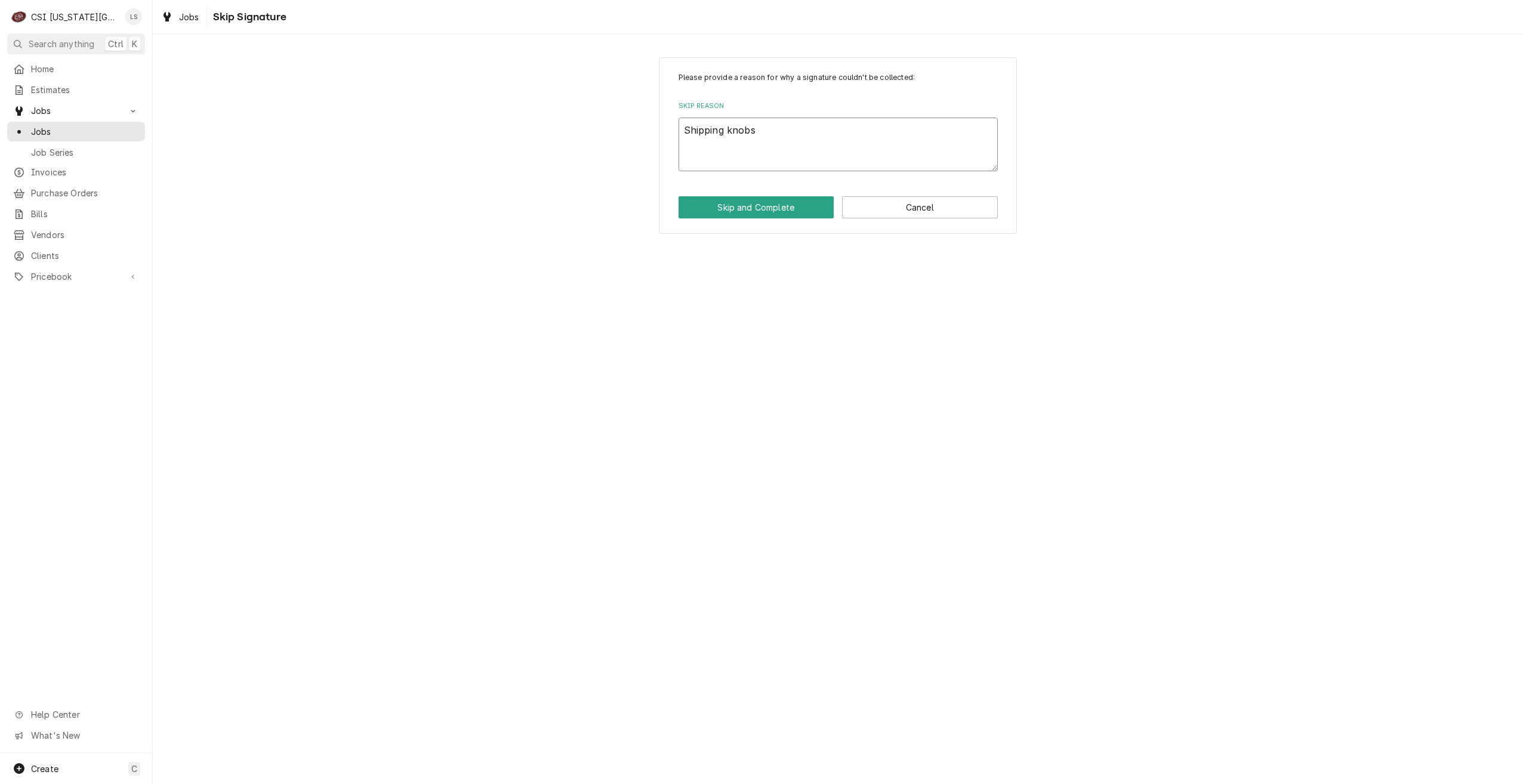
type textarea "x"
type textarea "Shipping knobs t"
type textarea "x"
type textarea "Shipping knobs to"
type textarea "x"
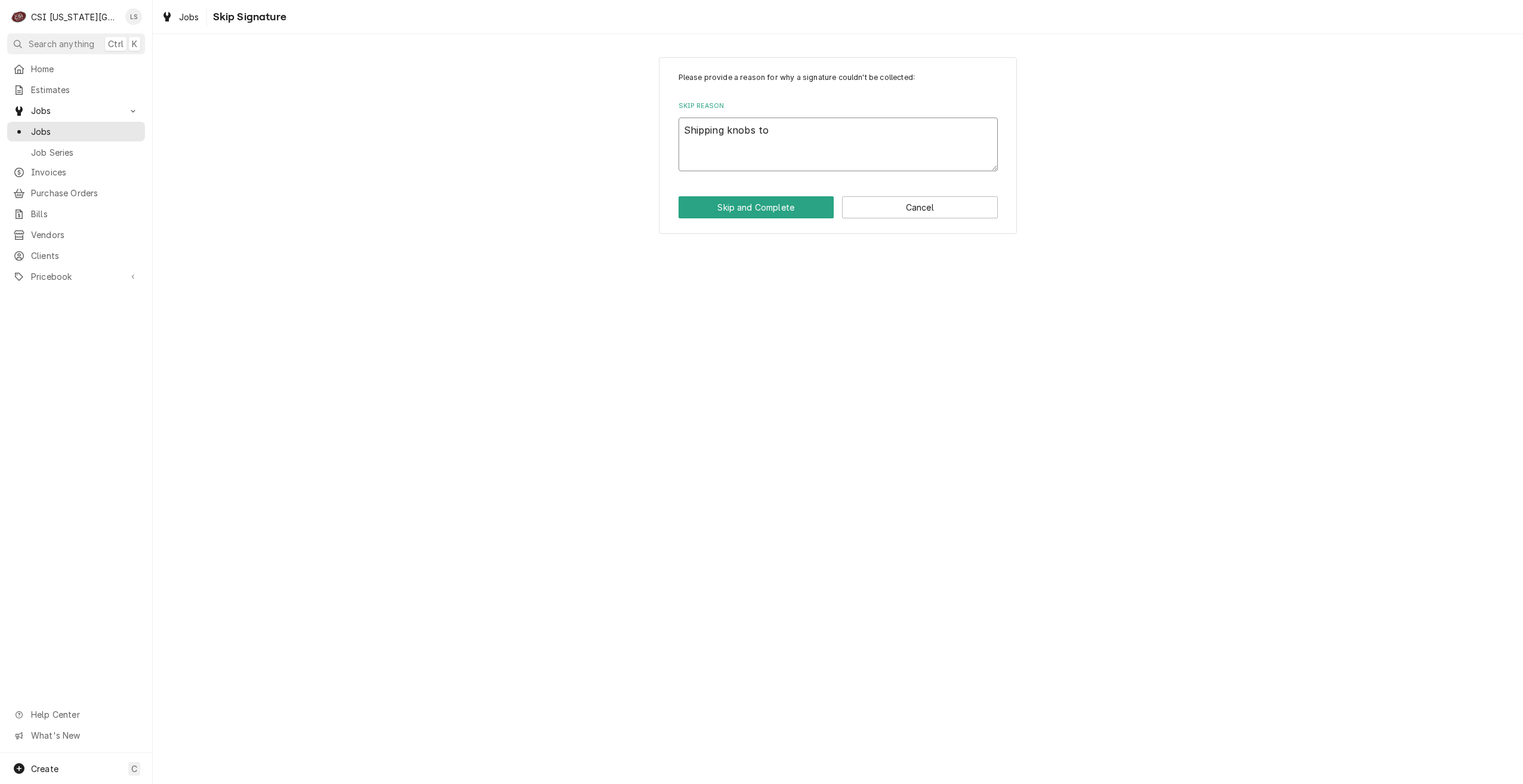
type textarea "Shipping knobs to"
type textarea "x"
type textarea "Shipping knobs to s"
type textarea "x"
type textarea "Shipping knobs to so"
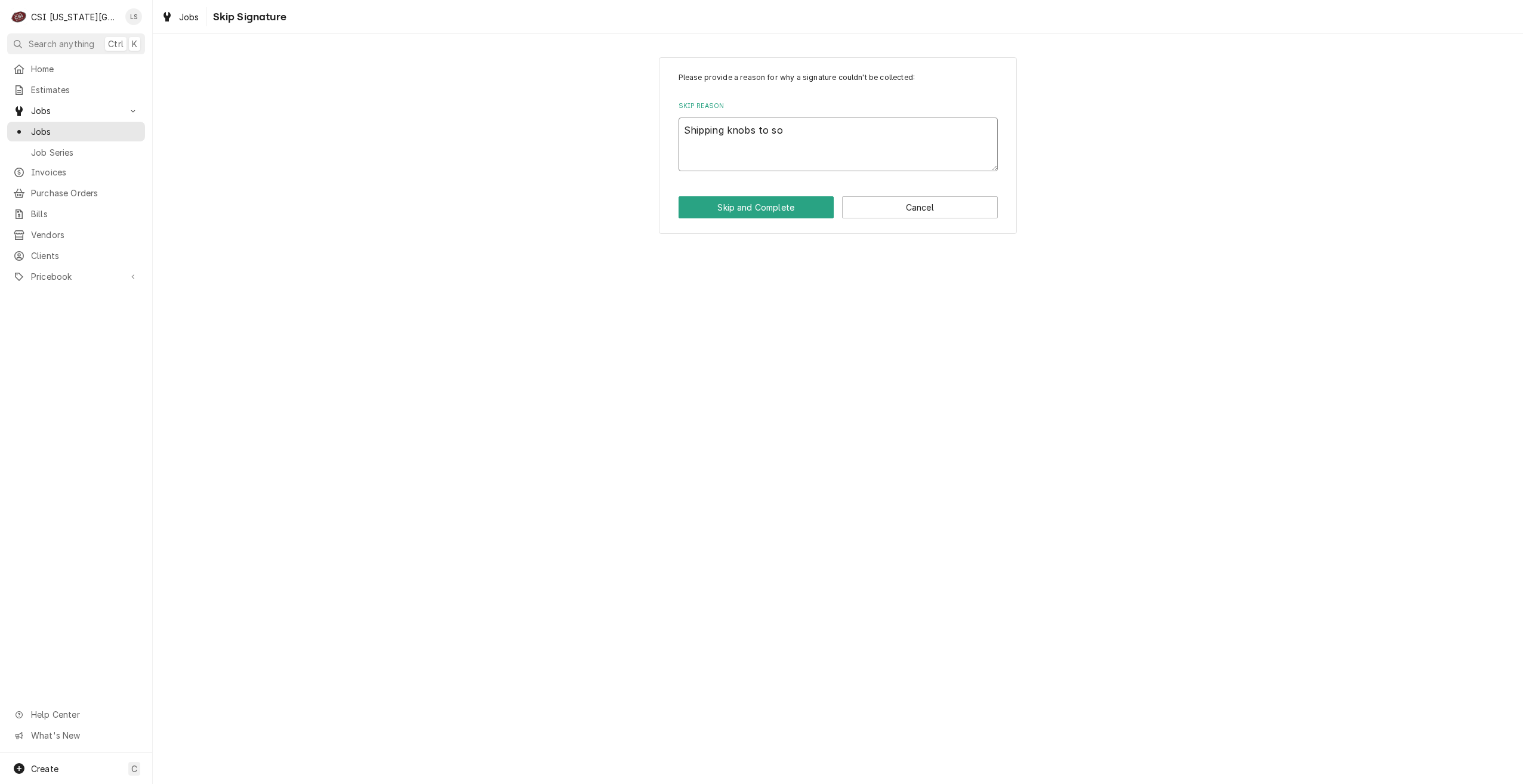
type textarea "x"
type textarea "Shipping knobs to s"
type textarea "x"
type textarea "Shipping knobs to si"
type textarea "x"
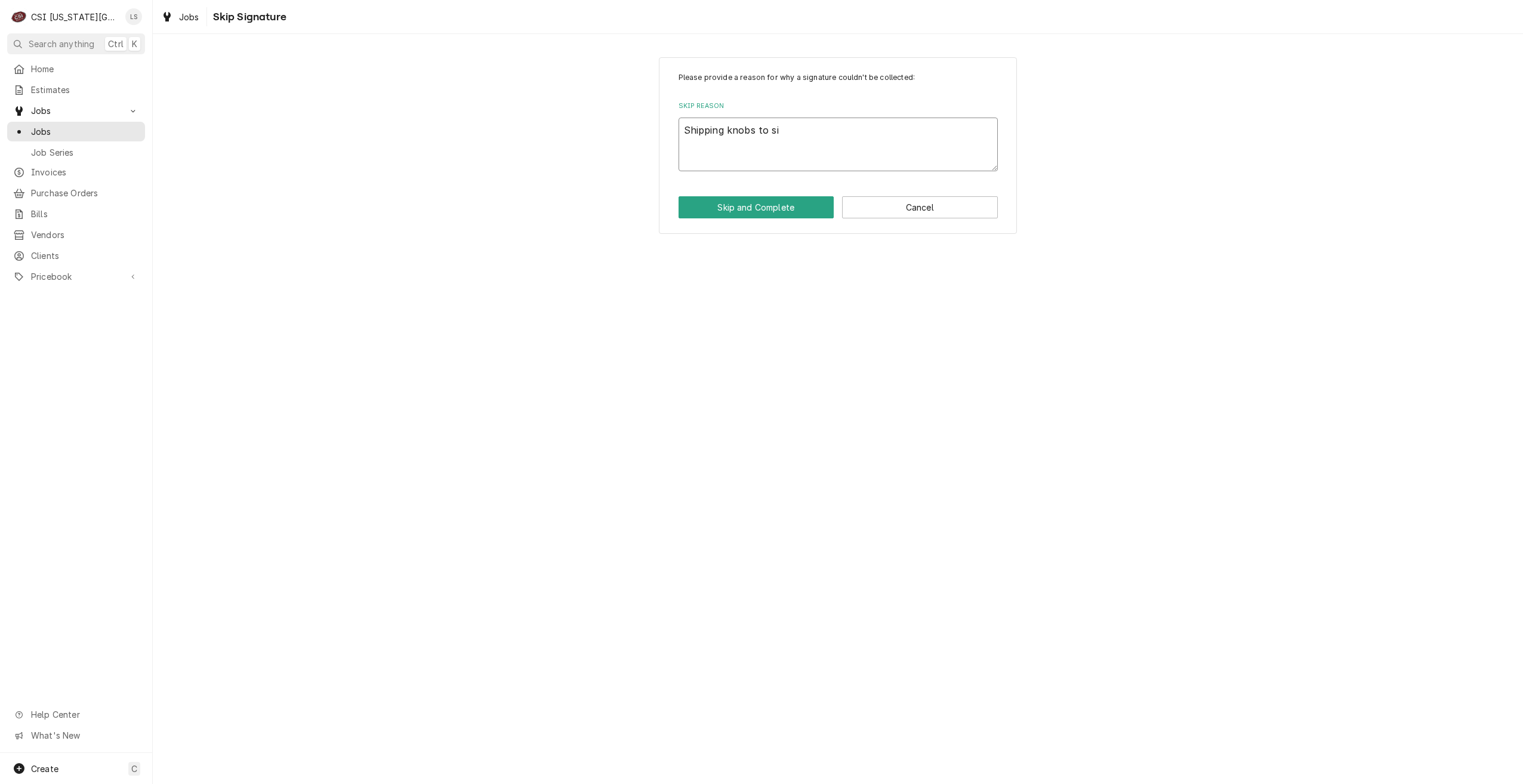
type textarea "Shipping knobs to sit"
type textarea "x"
type textarea "Shipping knobs to site"
type textarea "x"
type textarea "Shipping knobs to site"
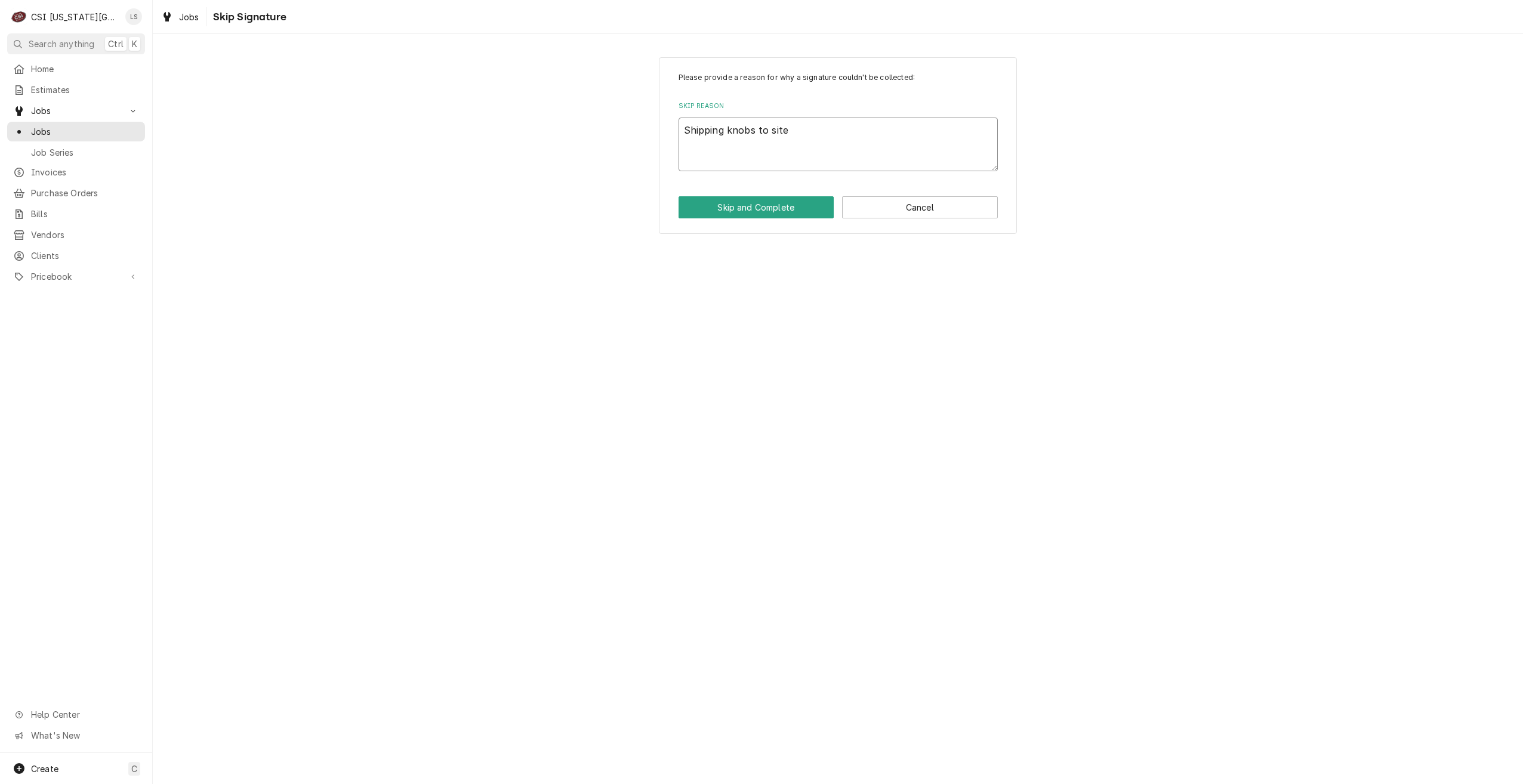
type textarea "x"
type textarea "Shipping knobs to site f"
type textarea "x"
type textarea "Shipping knobs to site fo"
type textarea "x"
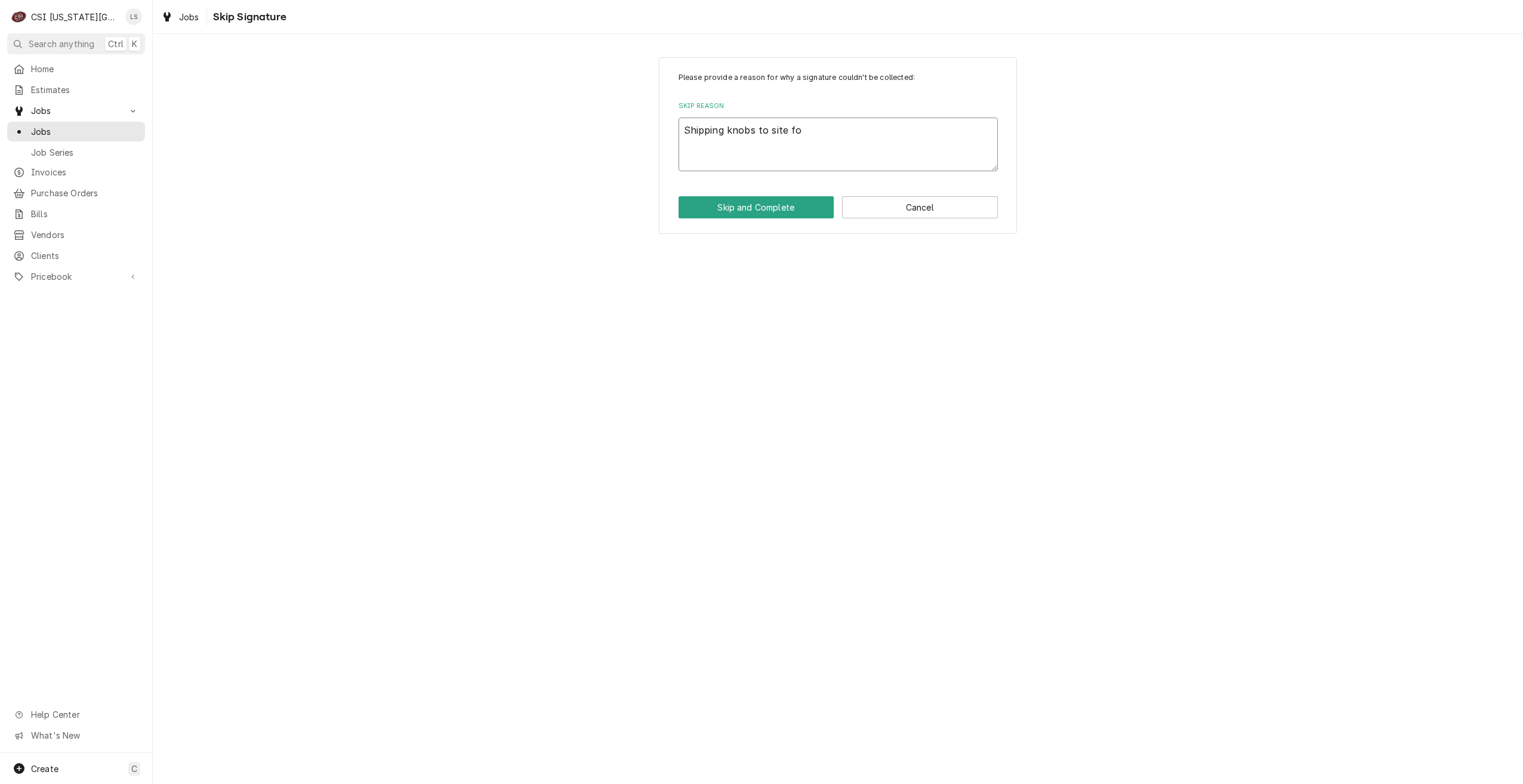
type textarea "Shipping knobs to site for"
type textarea "x"
type textarea "Shipping knobs to site for"
type textarea "x"
type textarea "Shipping knobs to site for r"
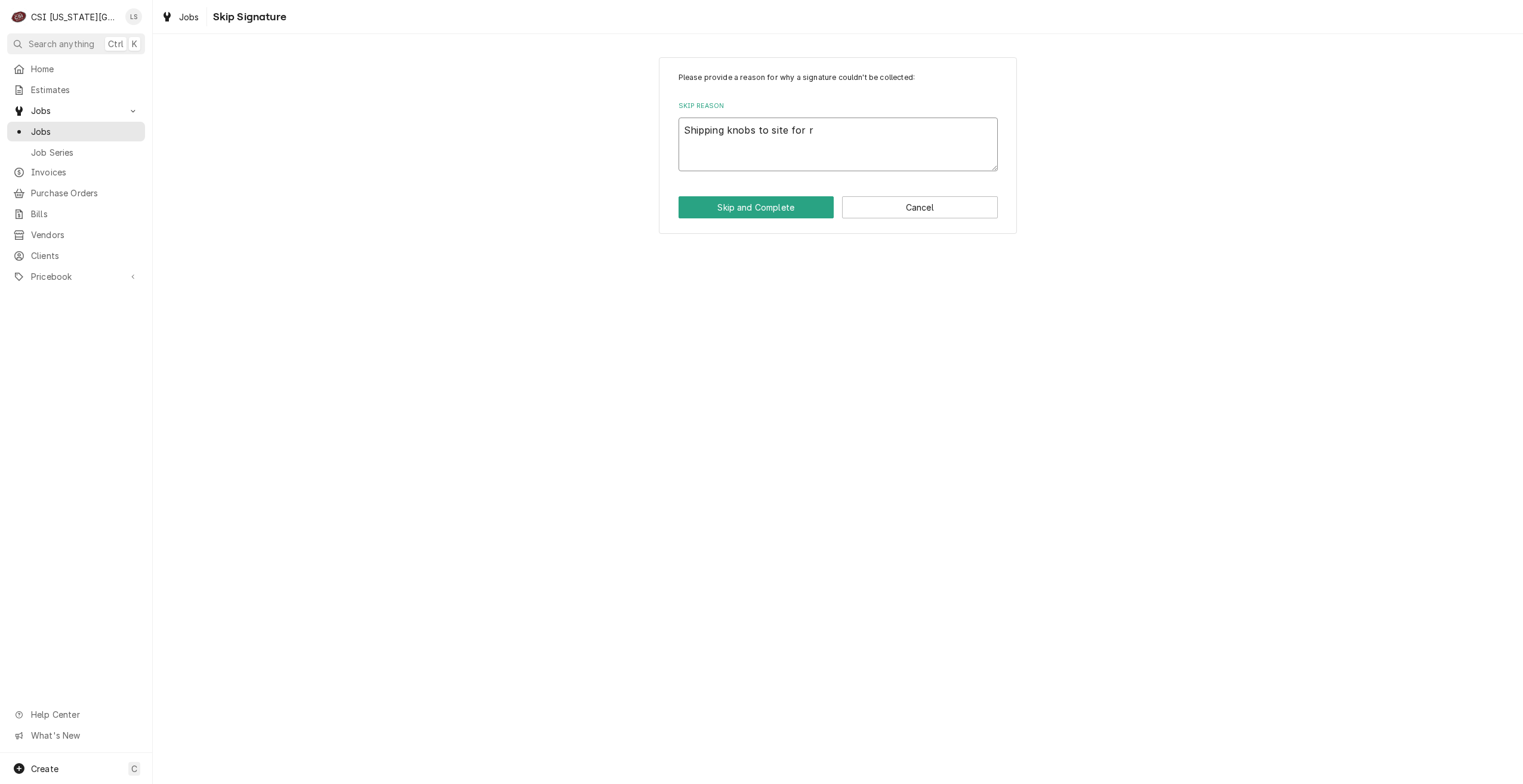
type textarea "x"
type textarea "Shipping knobs to site for re"
type textarea "x"
type textarea "Shipping knobs to site for rep"
type textarea "x"
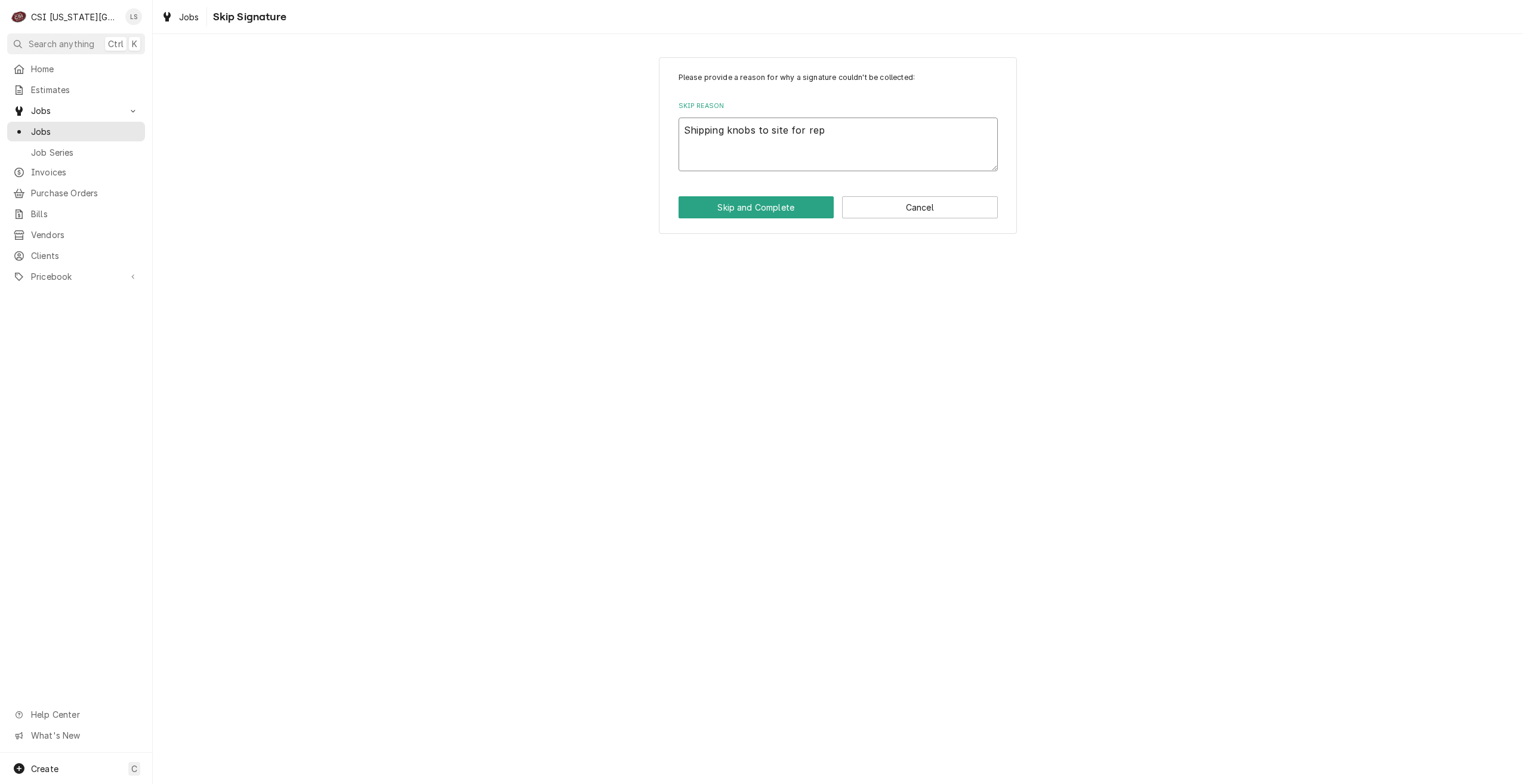
type textarea "Shipping knobs to site for repo"
type textarea "x"
type textarea "Shipping knobs to site for repoa"
type textarea "x"
type textarea "Shipping knobs to site for repoar"
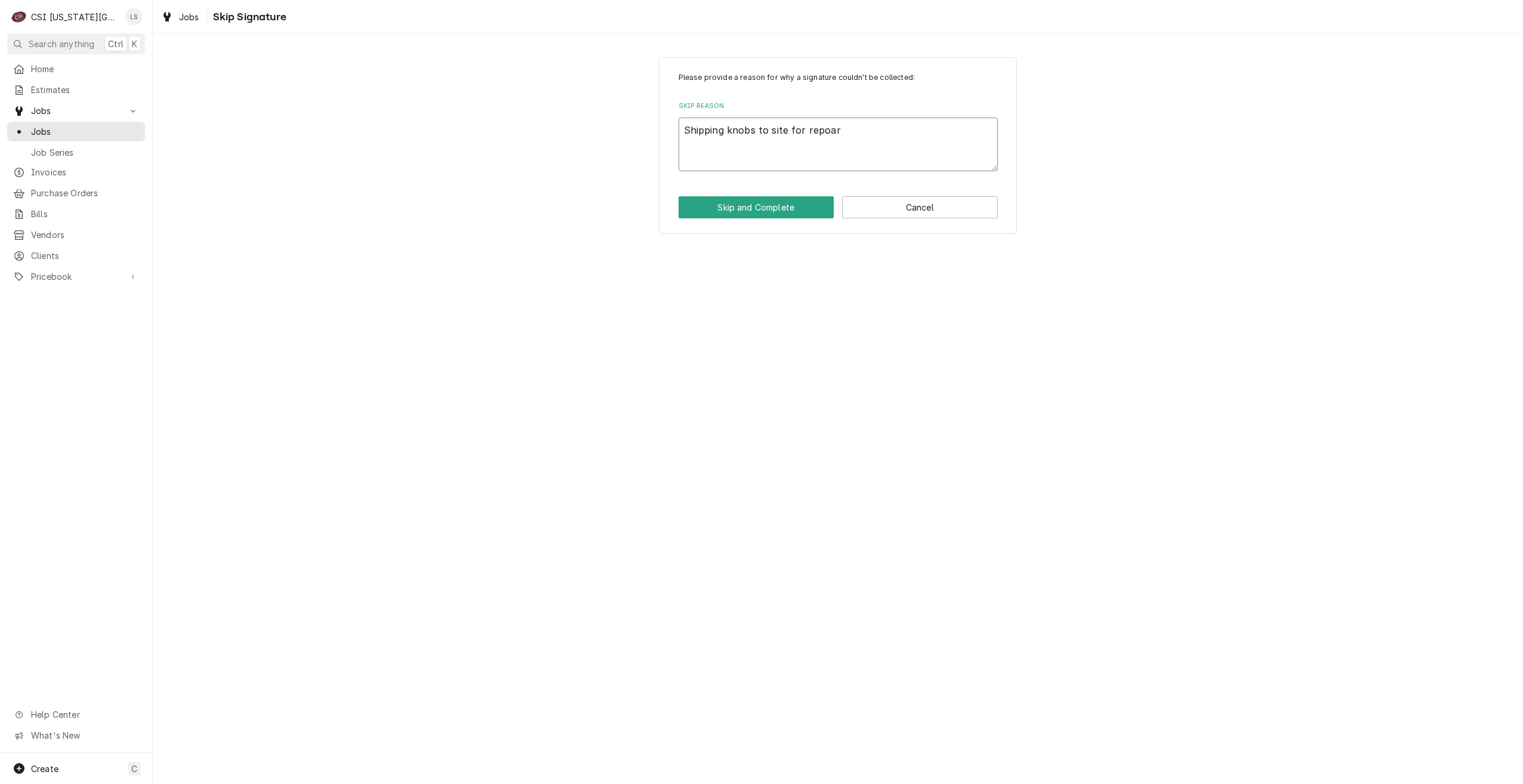
type textarea "x"
type textarea "Shipping knobs to site for repoa"
type textarea "x"
type textarea "Shipping knobs to site for repo"
type textarea "x"
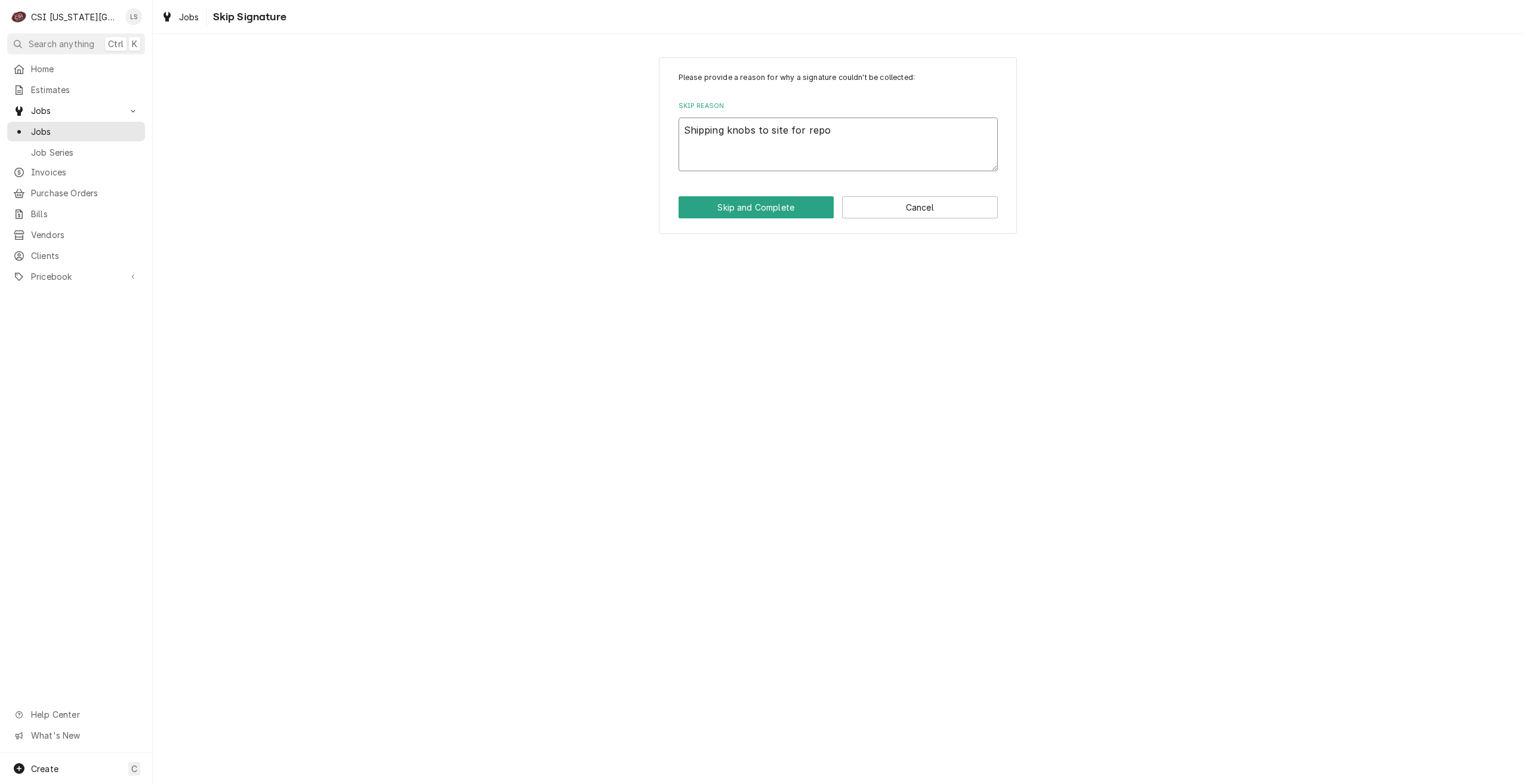
type textarea "Shipping knobs to site for rep"
type textarea "x"
type textarea "Shipping knobs to site for repa"
type textarea "x"
type textarea "Shipping knobs to site for repai"
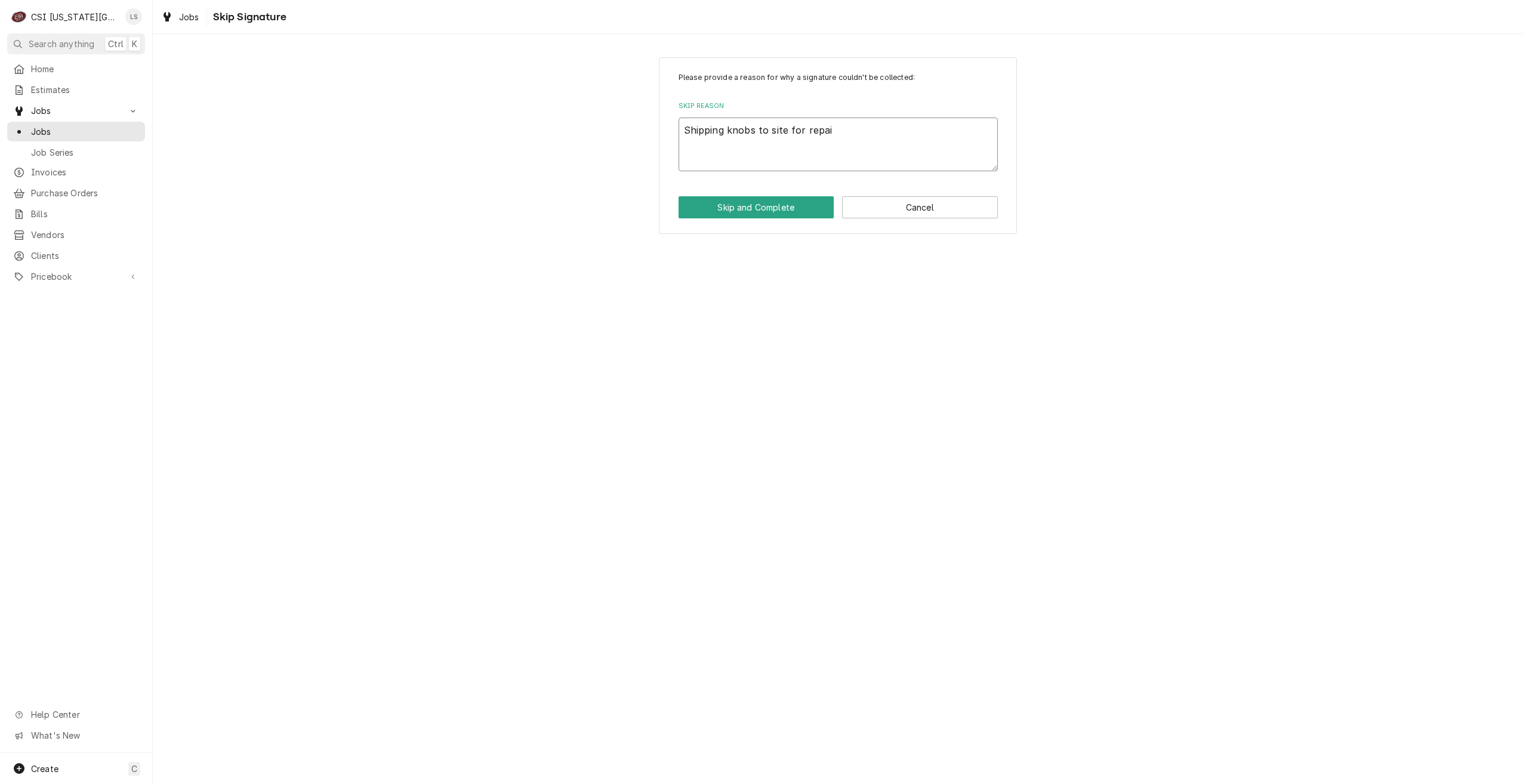
type textarea "x"
type textarea "Shipping knobs to site for repair"
type textarea "x"
type textarea "Shipping knobs to site for repairs"
type textarea "x"
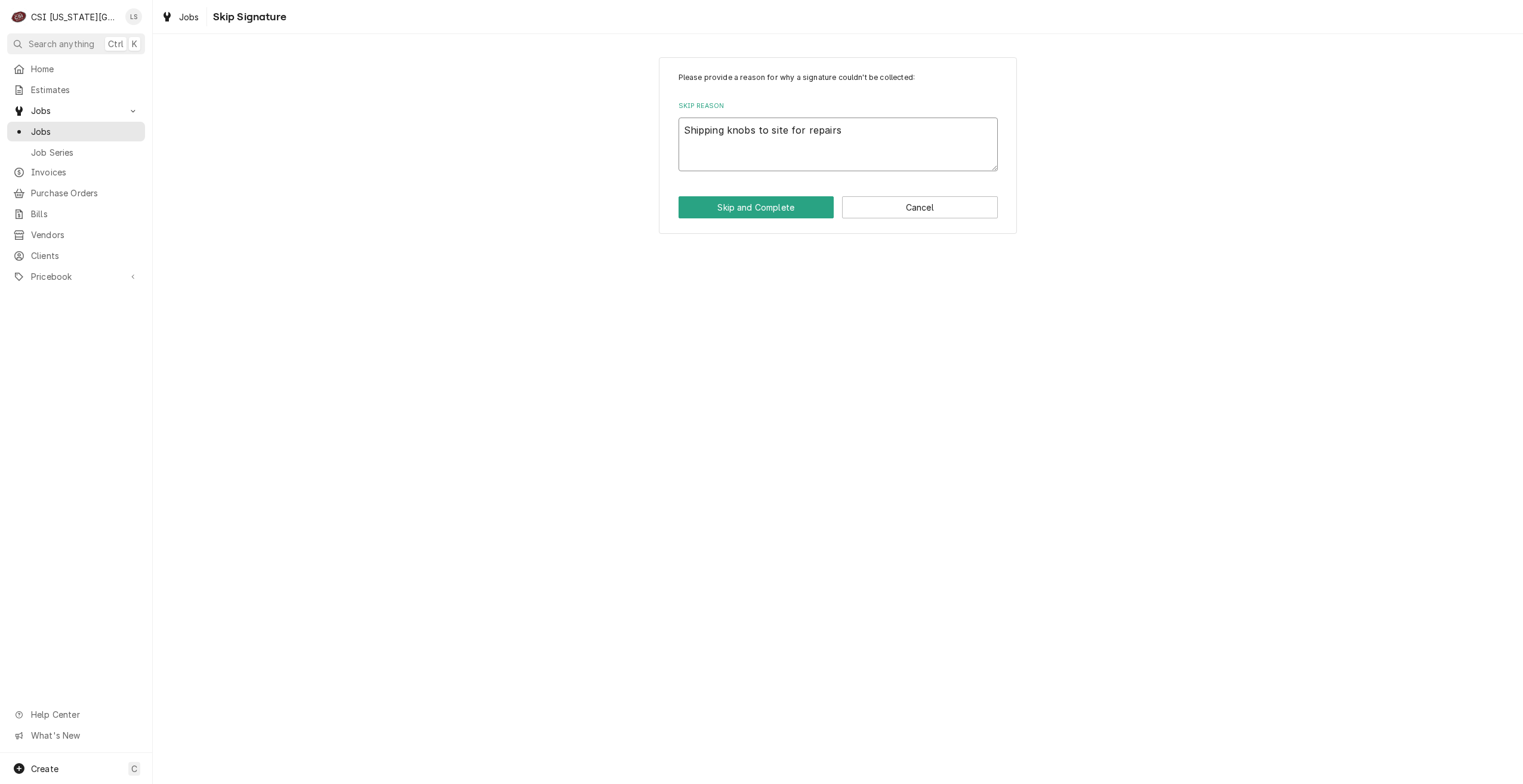
type textarea "Shipping knobs to site for repairs"
type textarea "x"
type textarea "Shipping knobs to site for repairs i"
type textarea "x"
type textarea "Shipping knobs to site for repairs in"
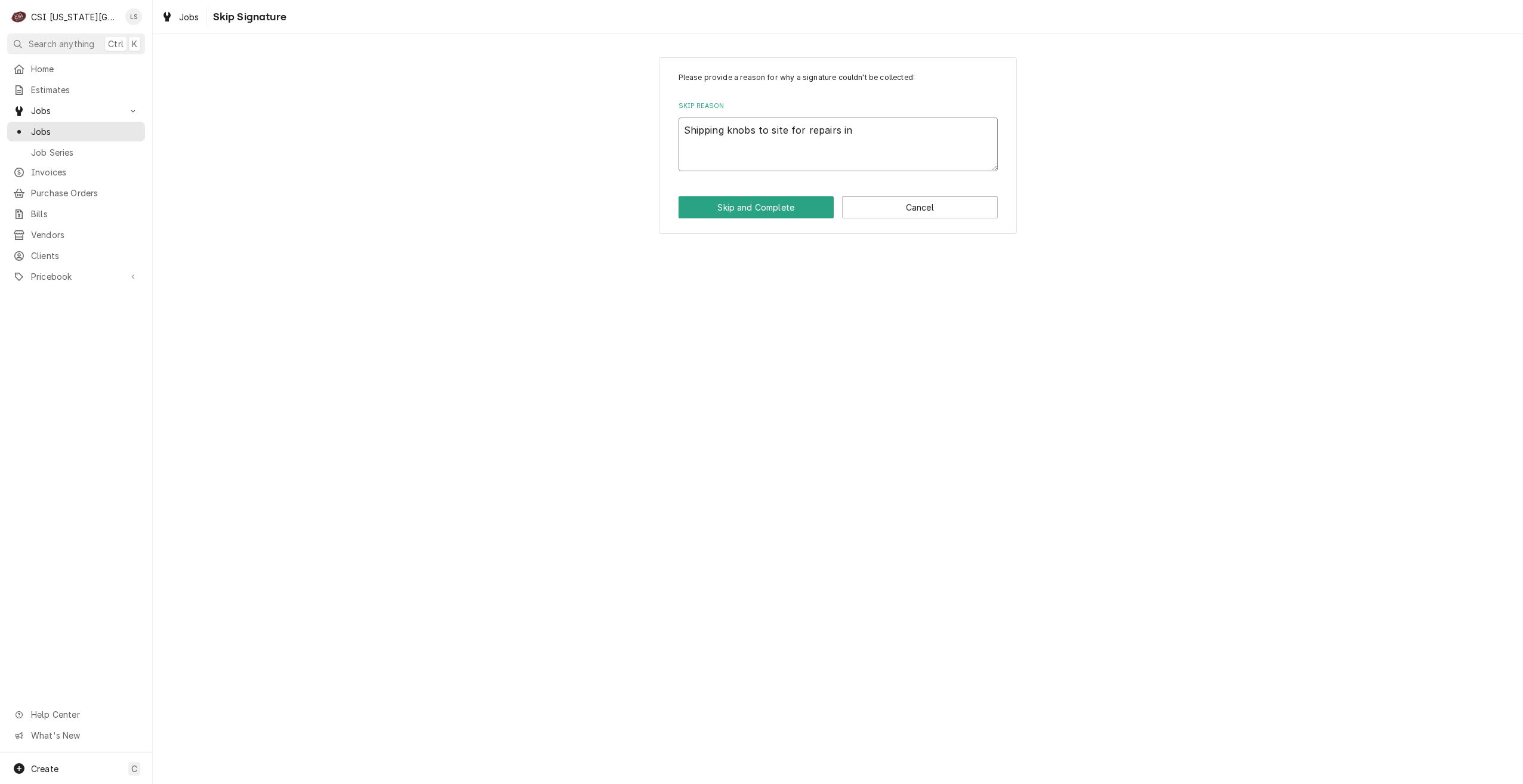
type textarea "x"
type textarea "Shipping knobs to site for repairs in"
type textarea "x"
type textarea "Shipping knobs to site for repairs in"
type textarea "x"
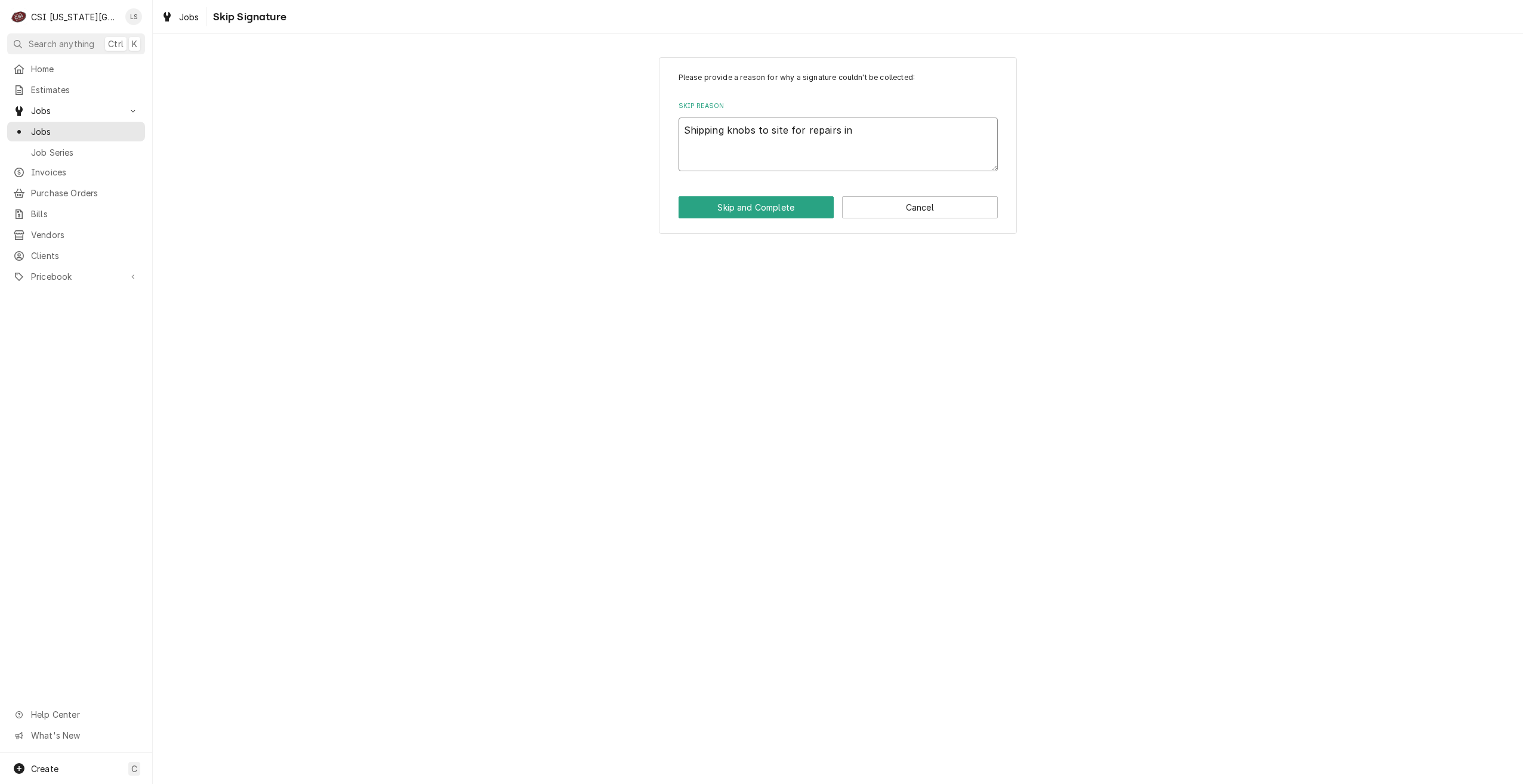
type textarea "Shipping knobs to site for repairs i"
type textarea "x"
type textarea "Shipping knobs to site for repairs"
type textarea "x"
type textarea "Shipping knobs to site for repairs"
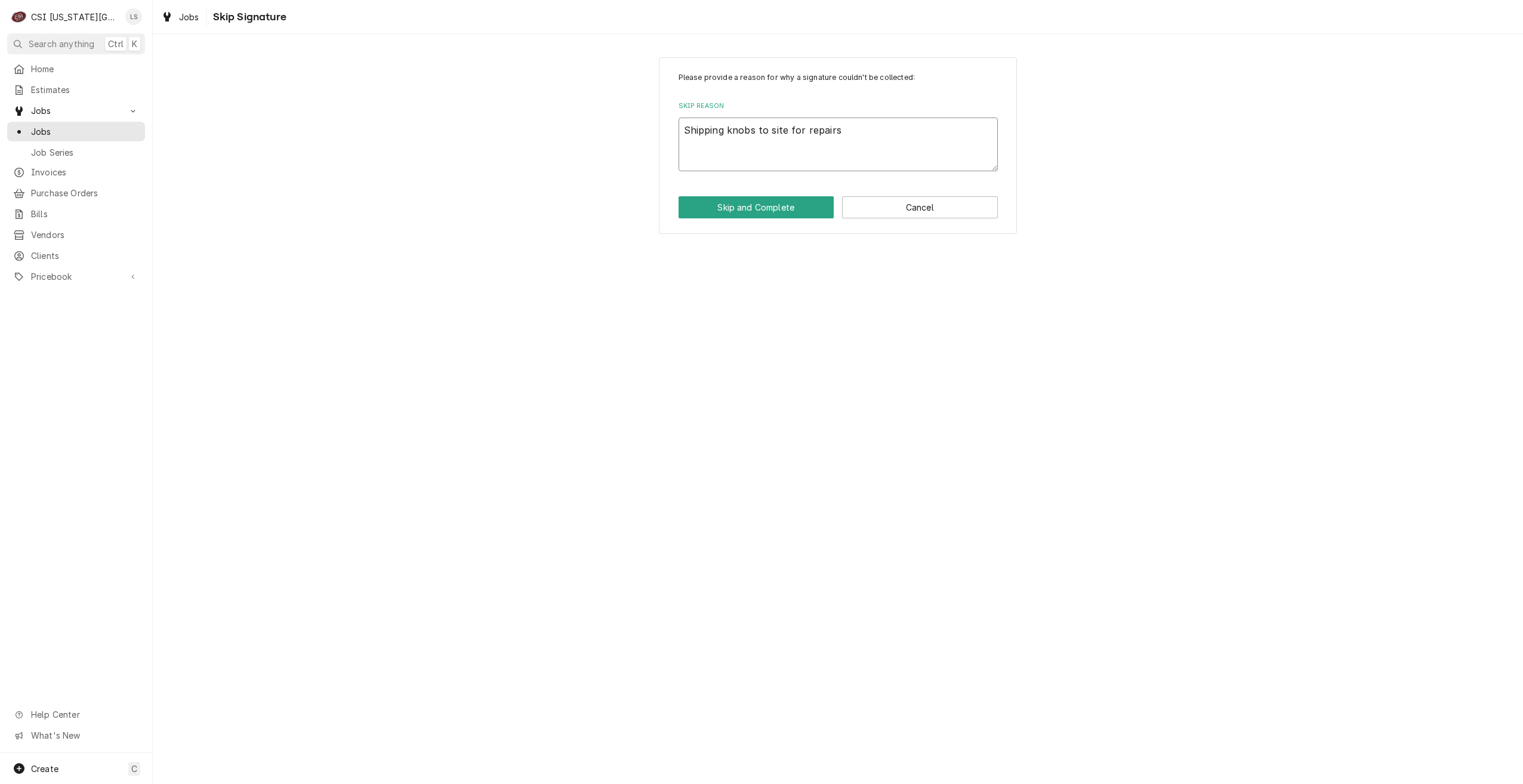
type textarea "x"
type textarea "Shipping knobs to site for repair"
type textarea "x"
type textarea "Shipping knobs to site for repai"
type textarea "x"
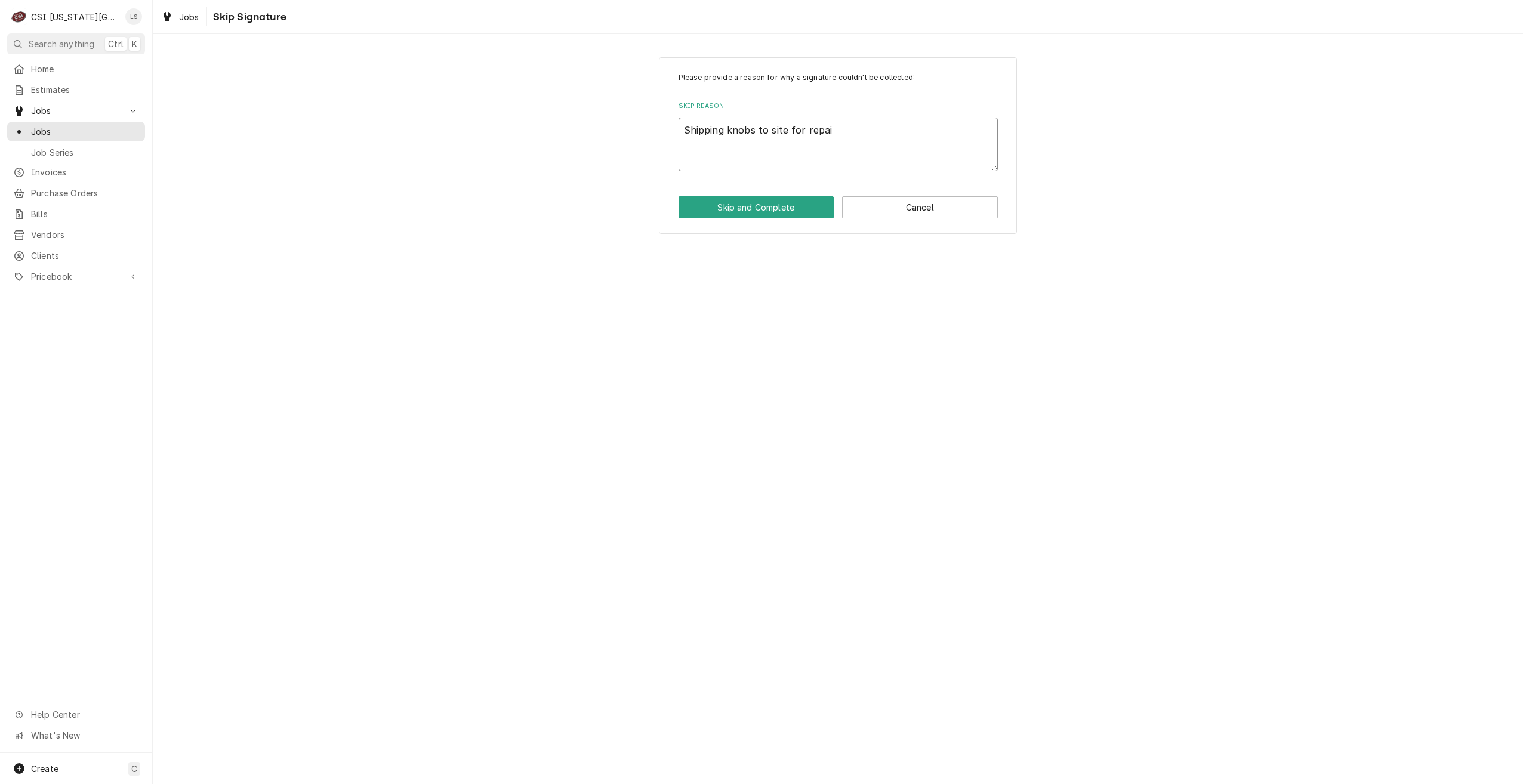
type textarea "Shipping knobs to site for repa"
type textarea "x"
type textarea "Shipping knobs to site for rep"
type textarea "x"
type textarea "Shipping knobs to site for re"
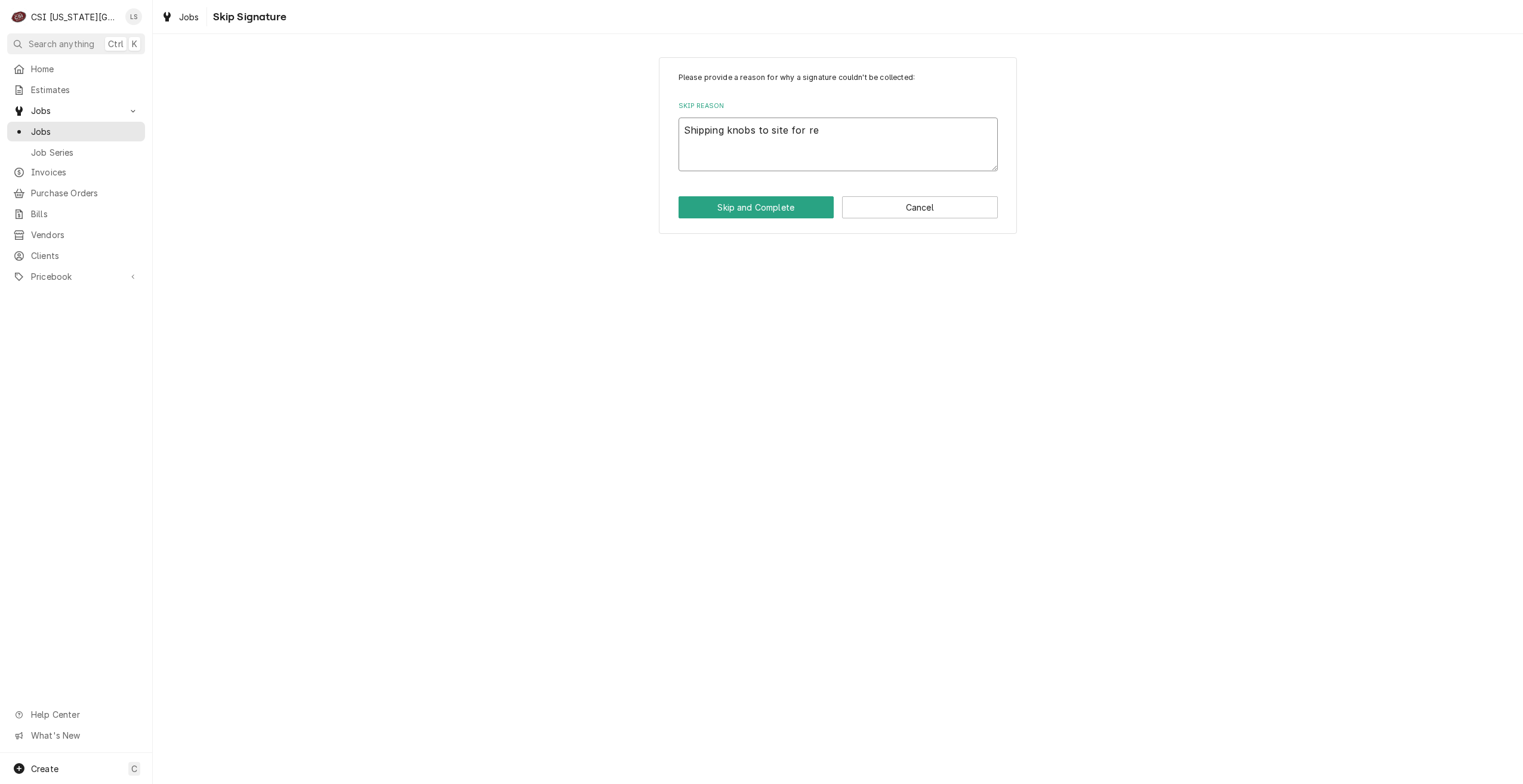
type textarea "x"
type textarea "Shipping knobs to site for r"
type textarea "x"
type textarea "Shipping knobs to site for"
type textarea "x"
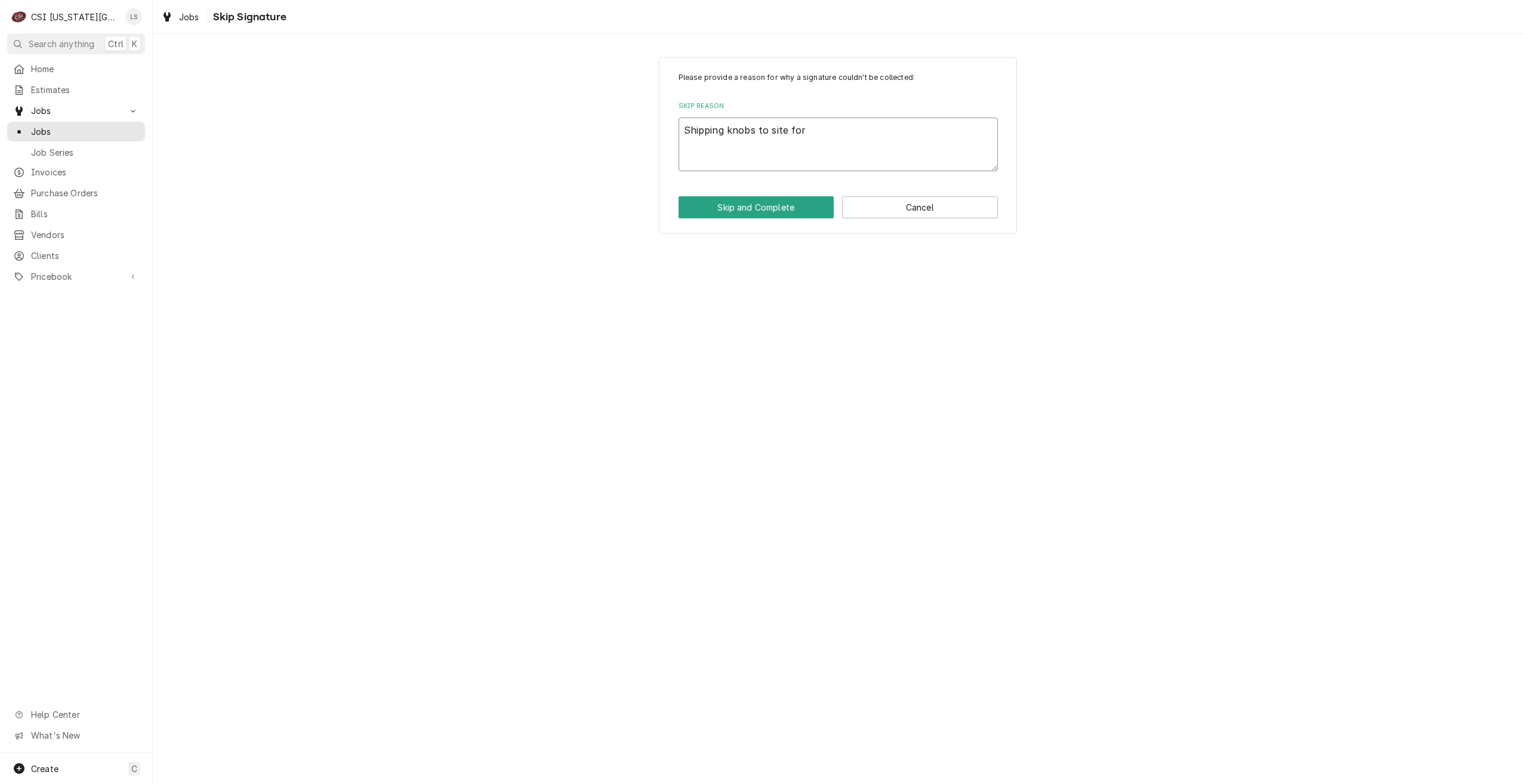
type textarea "Shipping knobs to site for i"
type textarea "x"
type textarea "Shipping knobs to site for in"
type textarea "x"
type textarea "Shipping knobs to site for in"
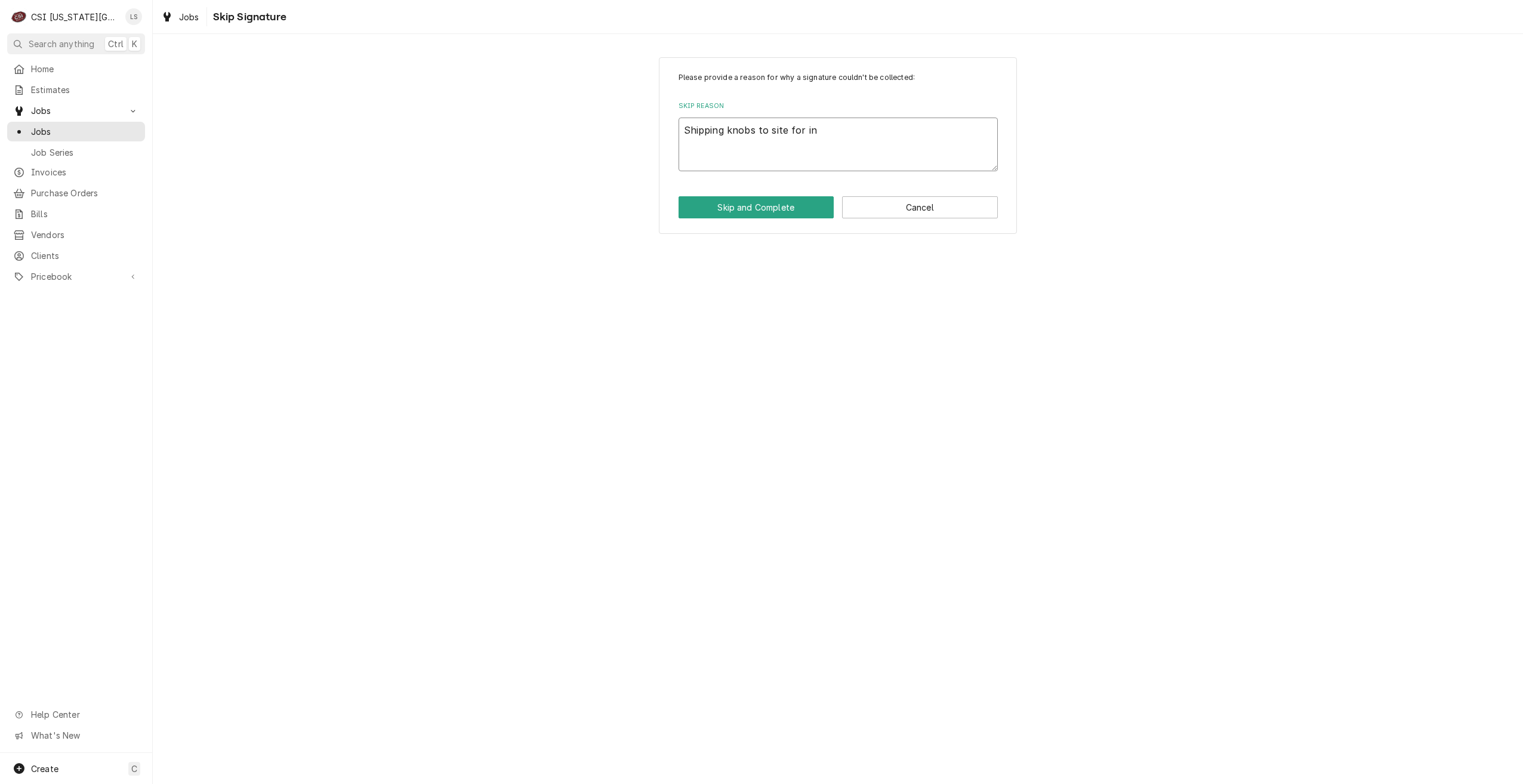
type textarea "x"
type textarea "Shipping knobs to site for in h"
type textarea "x"
type textarea "Shipping knobs to site for in ho"
type textarea "x"
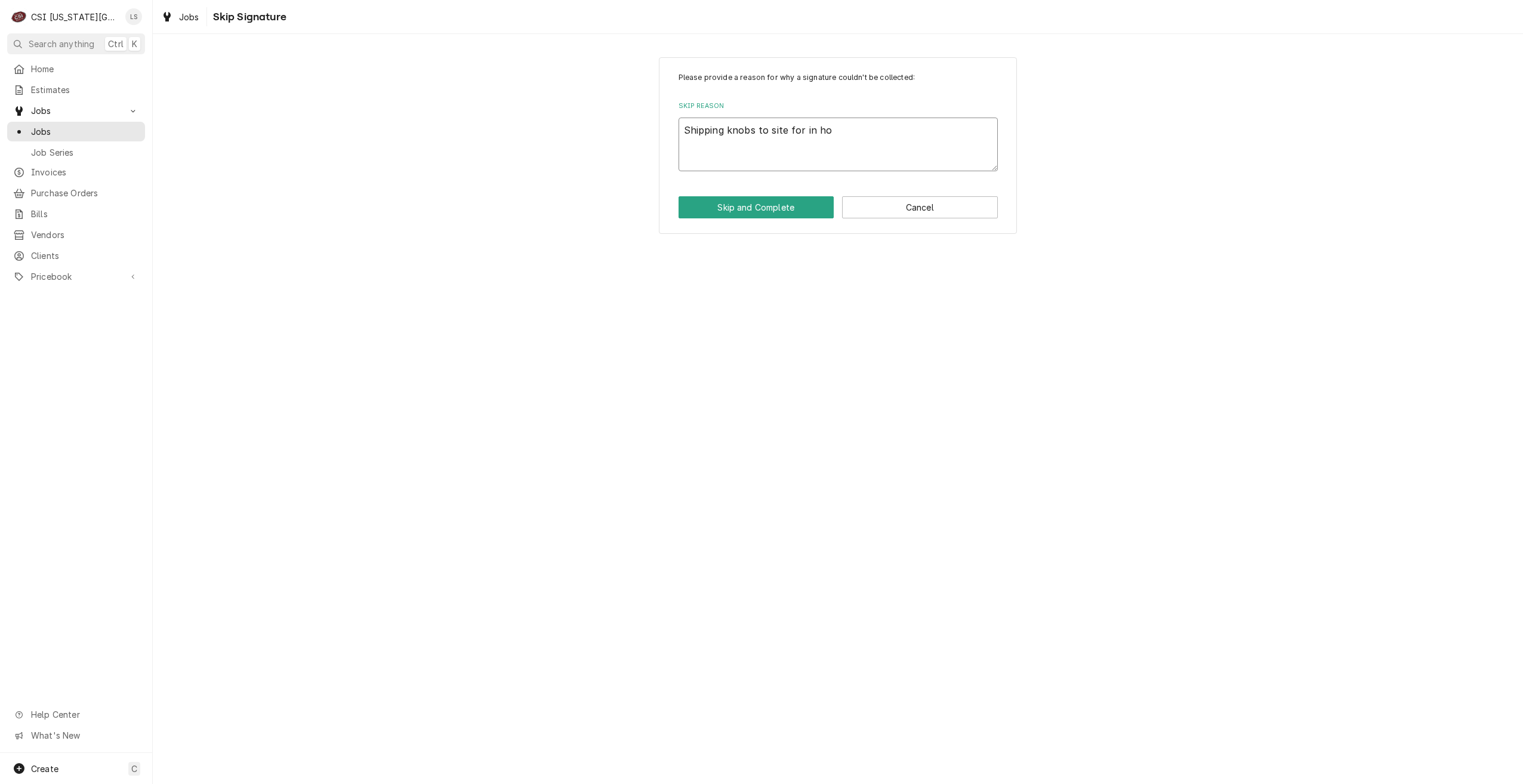
type textarea "Shipping knobs to site for in hou"
type textarea "x"
type textarea "Shipping knobs to site for in hour"
type textarea "x"
type textarea "Shipping knobs to site for in hours"
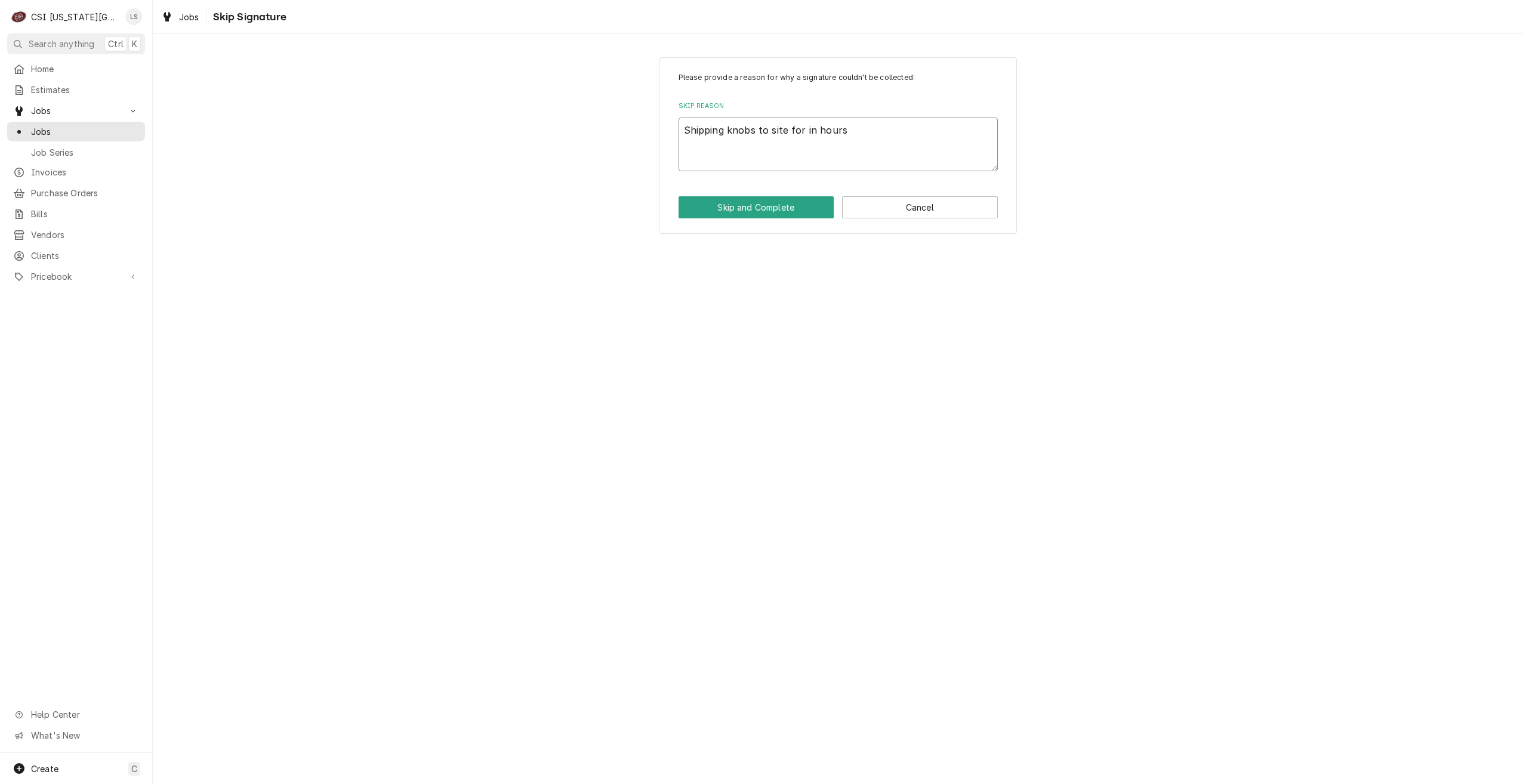
type textarea "x"
type textarea "Shipping knobs to site for in hour"
type textarea "x"
type textarea "Shipping knobs to site for in hou"
type textarea "x"
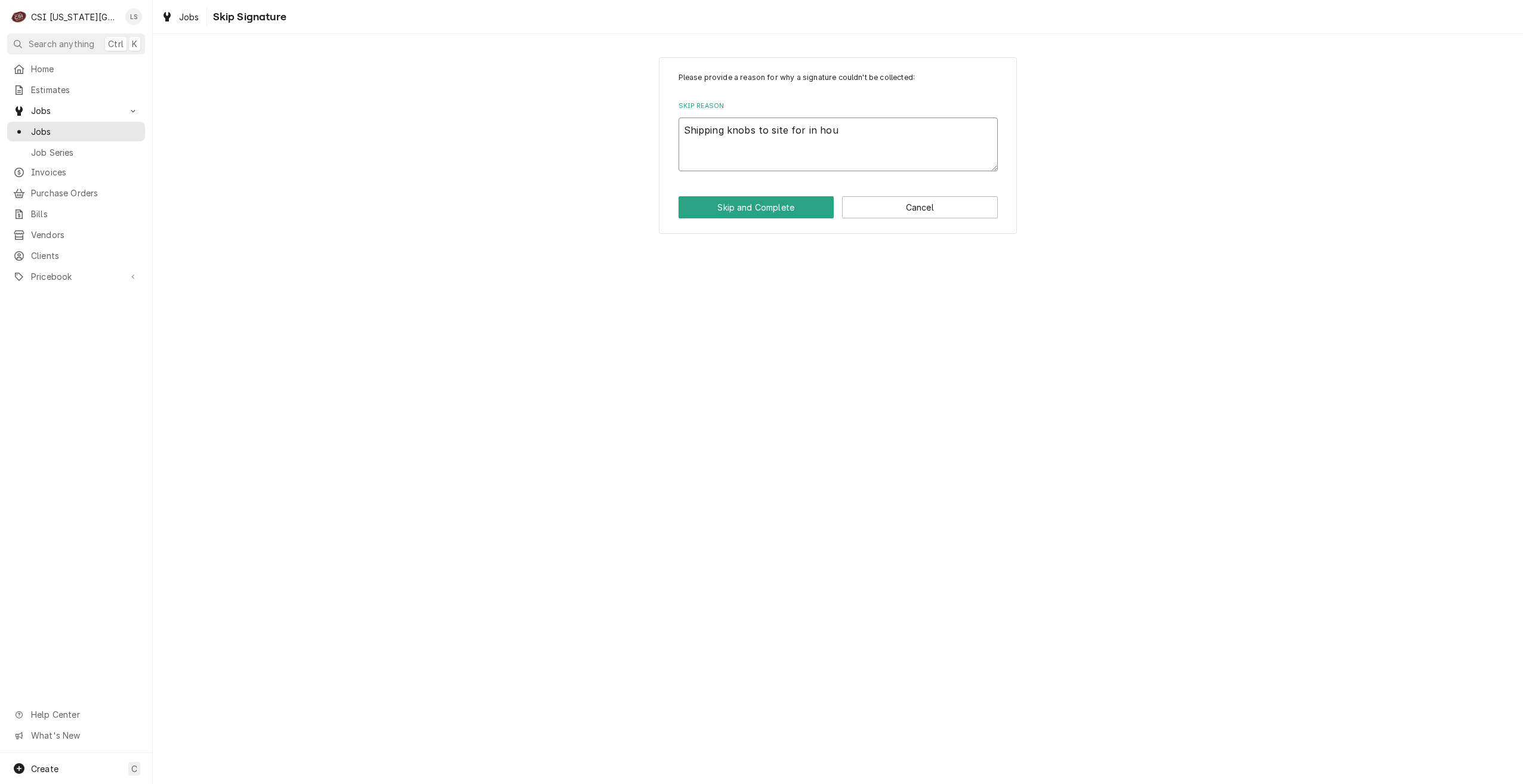
type textarea "Shipping knobs to site for in hous"
type textarea "x"
type textarea "Shipping knobs to site for in house"
type textarea "x"
type textarea "Shipping knobs to site for in house"
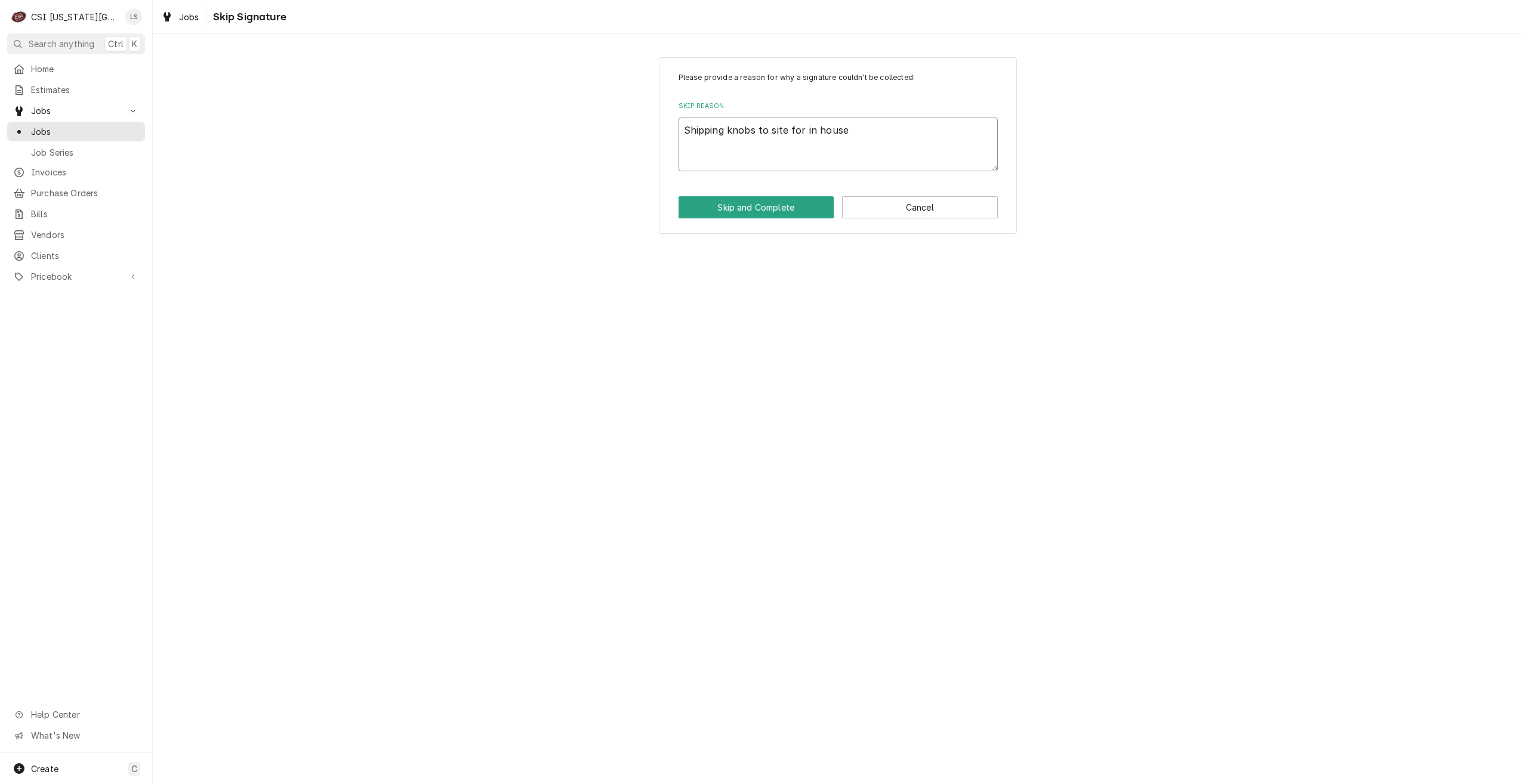
type textarea "x"
type textarea "Shipping knobs to site for in house i"
type textarea "x"
type textarea "Shipping knobs to site for in house in"
type textarea "x"
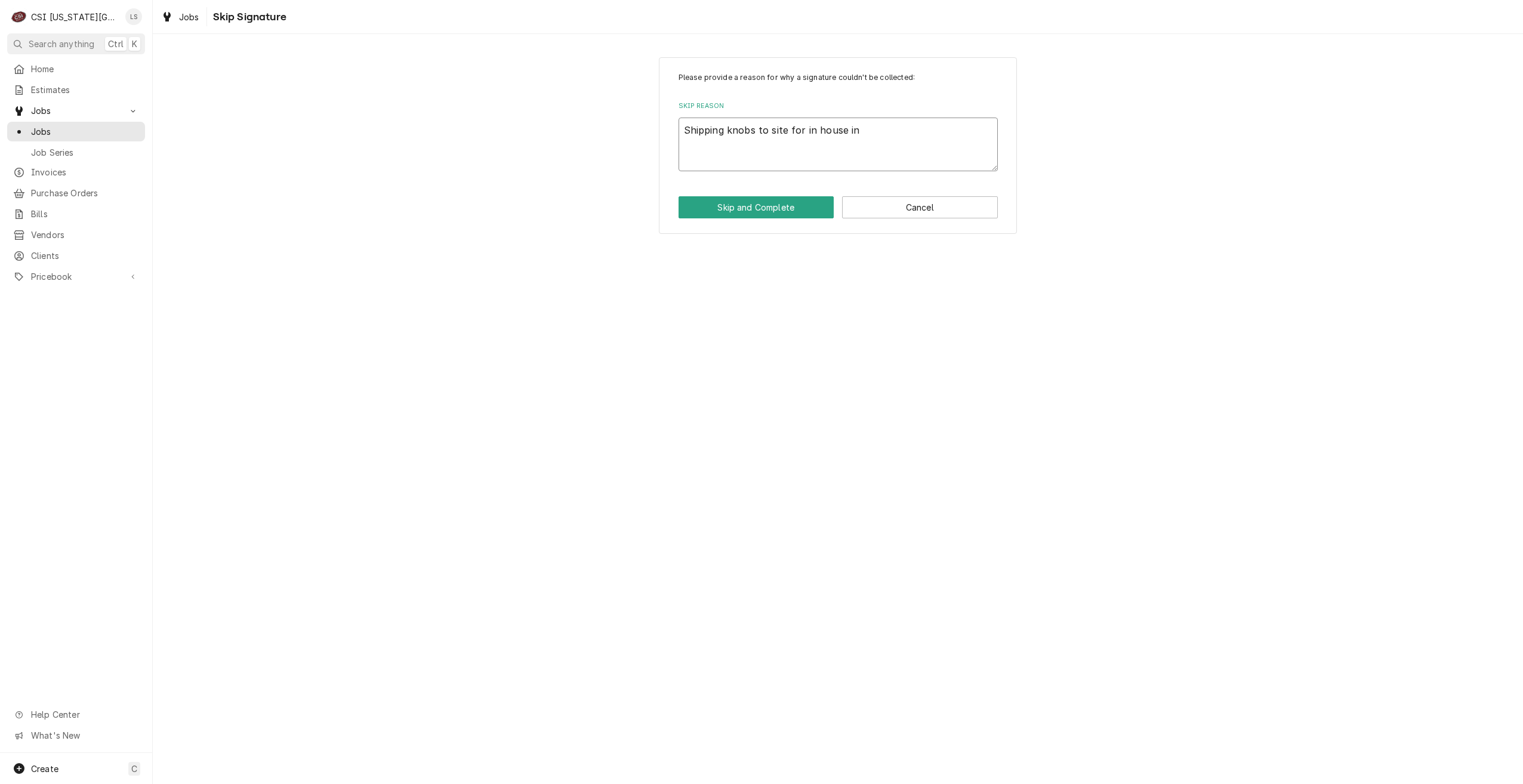
type textarea "Shipping knobs to site for in house ins"
type textarea "x"
type textarea "Shipping knobs to site for in house inst"
type textarea "x"
type textarea "Shipping knobs to site for in house insta"
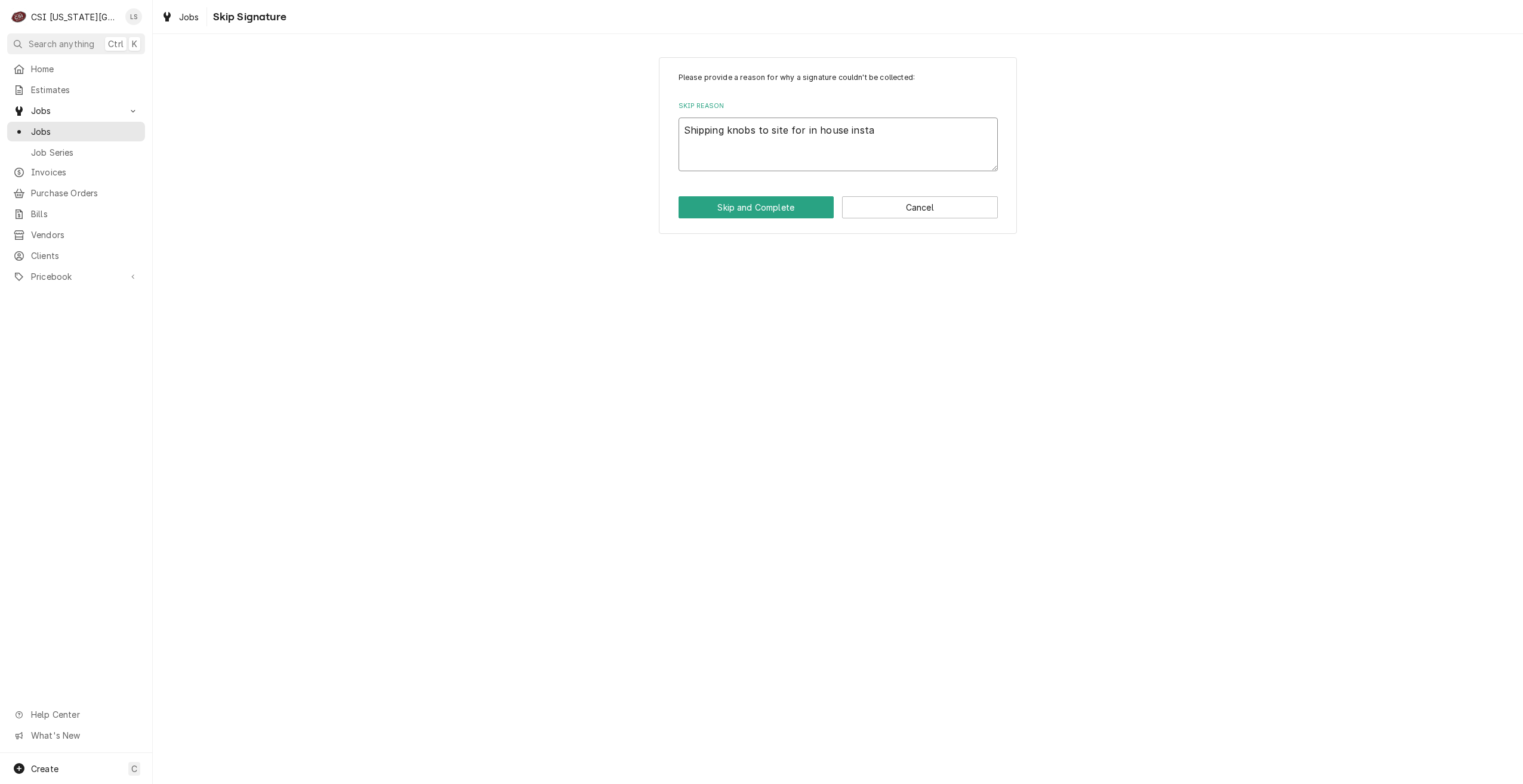
type textarea "x"
type textarea "Shipping knobs to site for in house instal"
type textarea "x"
type textarea "Shipping knobs to site for in house install"
type textarea "x"
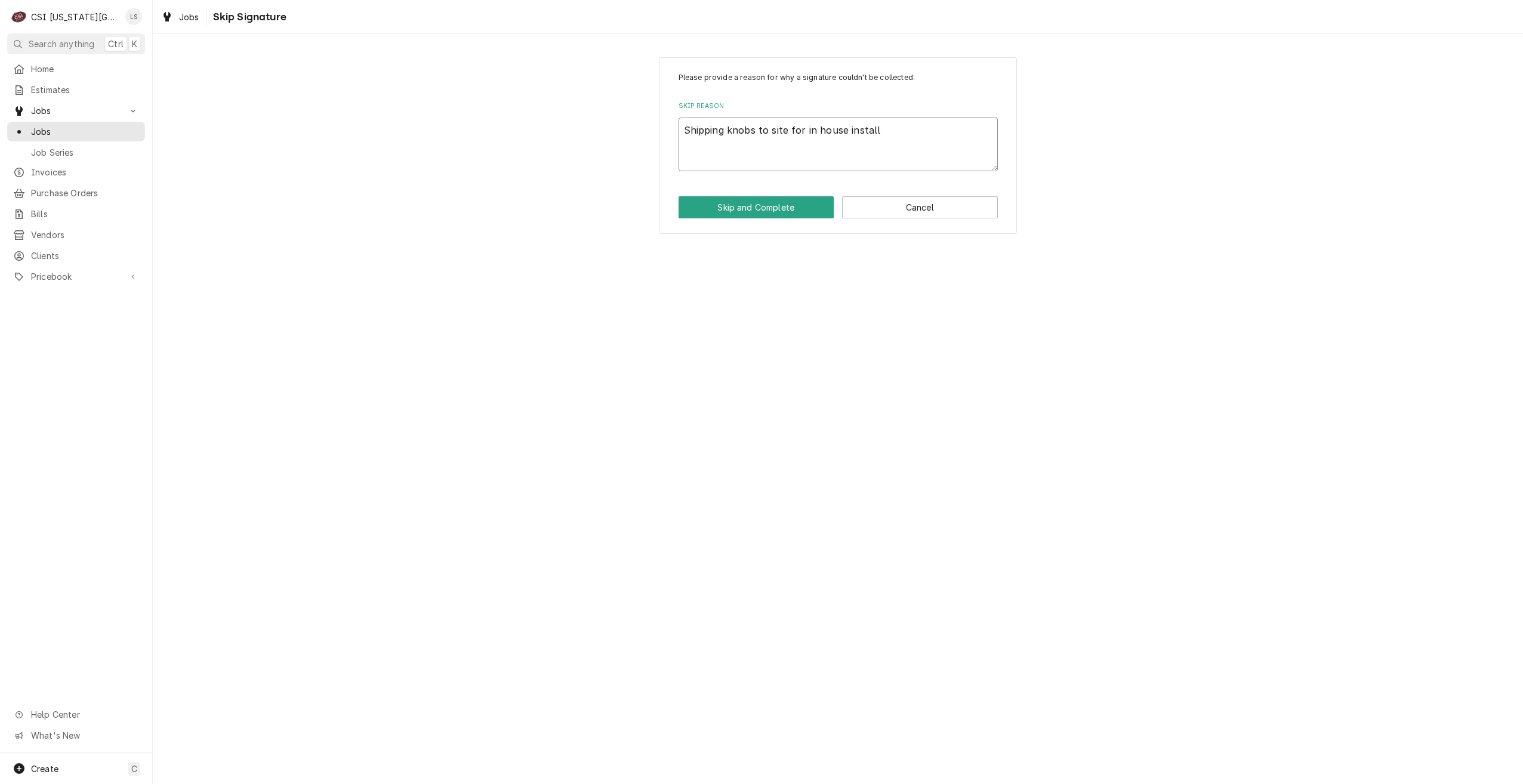
type textarea "Shipping knobs to site for in house installa"
type textarea "x"
type textarea "Shipping knobs to site for in house installat"
type textarea "x"
type textarea "Shipping knobs to site for in house installati"
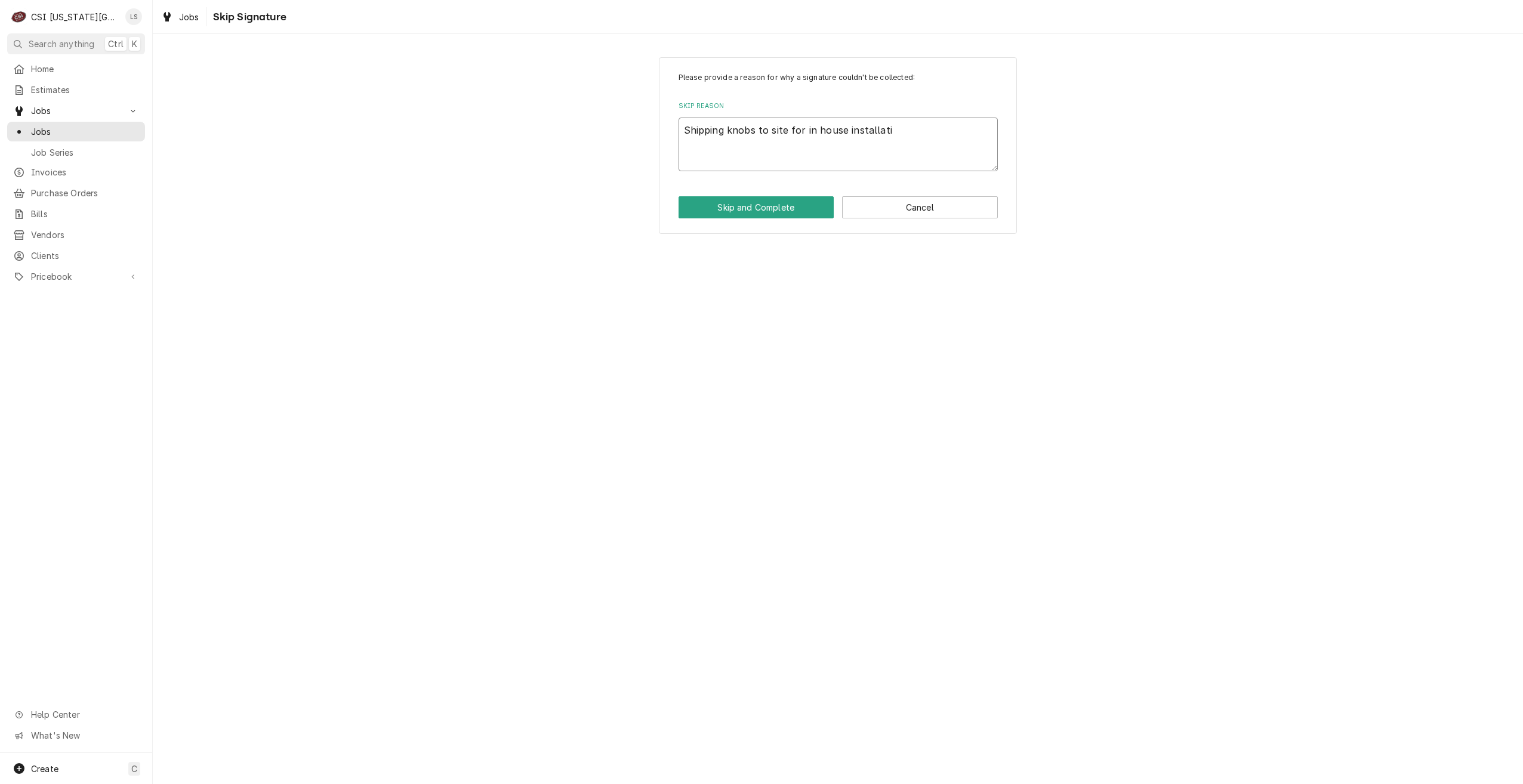
type textarea "x"
type textarea "Shipping knobs to site for in house installatio"
type textarea "x"
type textarea "Shipping knobs to site for in house installation"
type textarea "x"
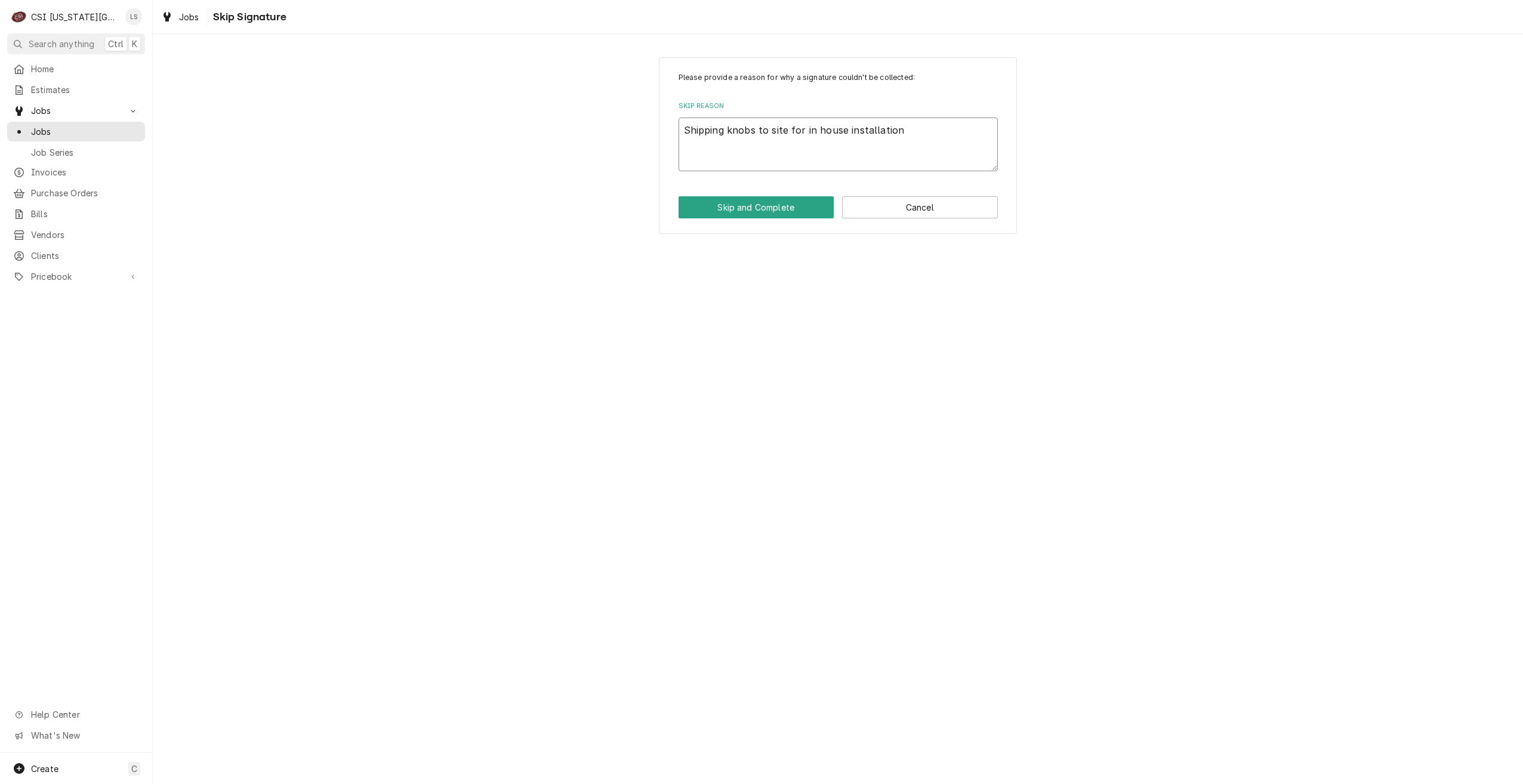
type textarea "Shipping knobs to site for in house installation"
type textarea "x"
type textarea "Shipping knobs to site for in house installation p"
type textarea "x"
type textarea "Shipping knobs to site for in house installation pe"
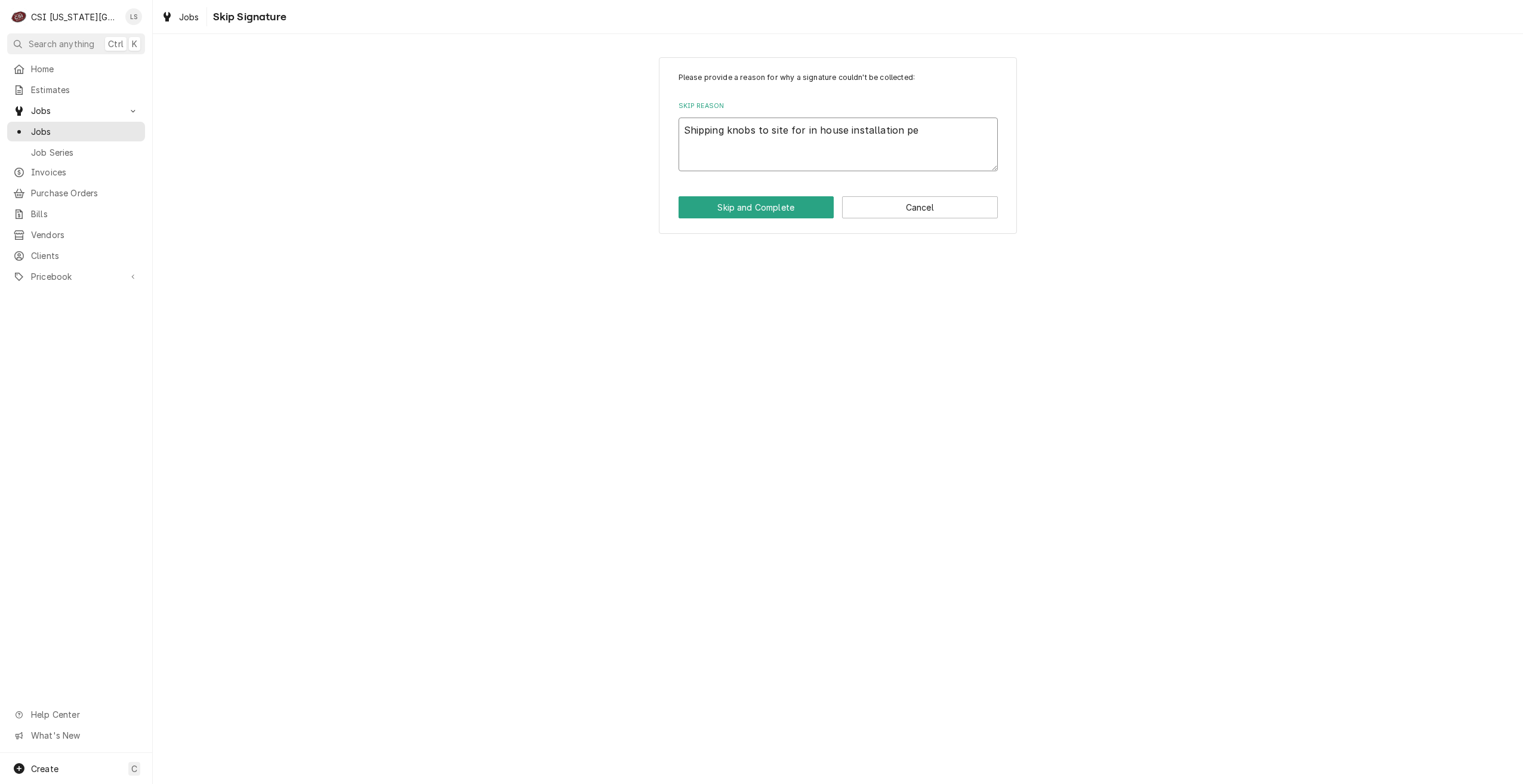
type textarea "x"
type textarea "Shipping knobs to site for in house installation per"
type textarea "x"
type textarea "Shipping knobs to site for in house installation per"
type textarea "x"
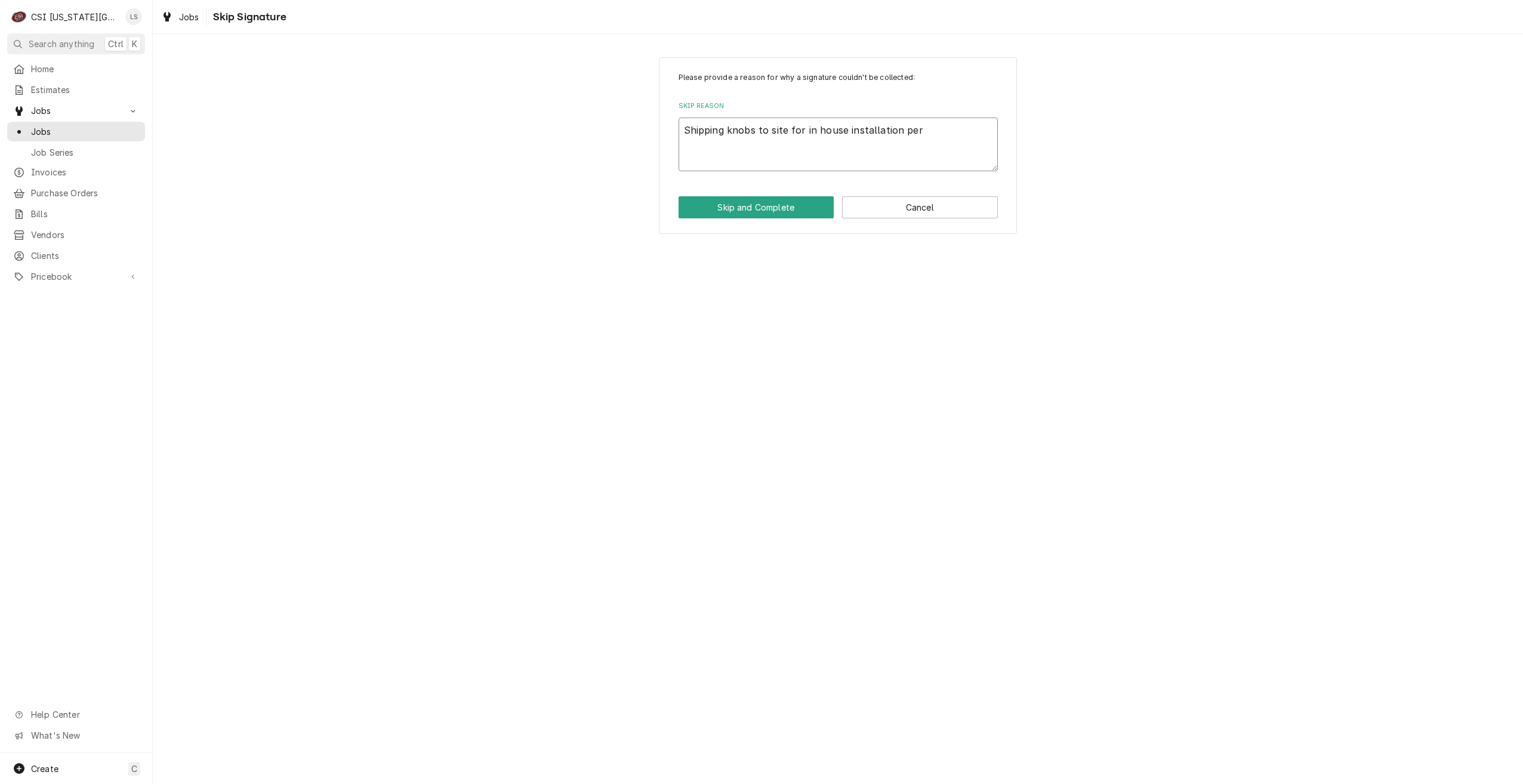
type textarea "Shipping knobs to site for in house installation per W"
click at [738, 203] on button "Skip and Complete" at bounding box center [757, 208] width 156 height 22
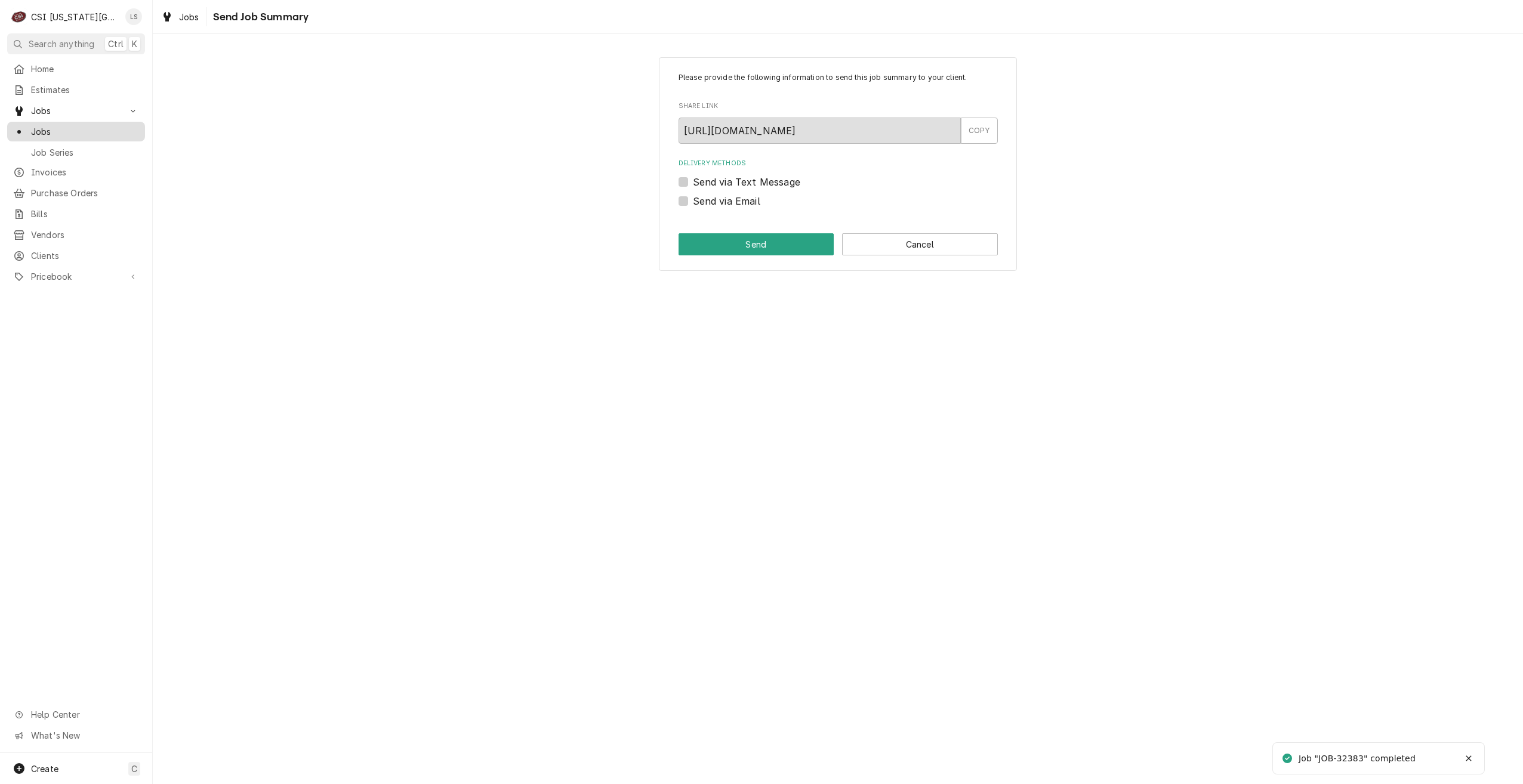
click at [76, 127] on span "Jobs" at bounding box center [85, 131] width 108 height 12
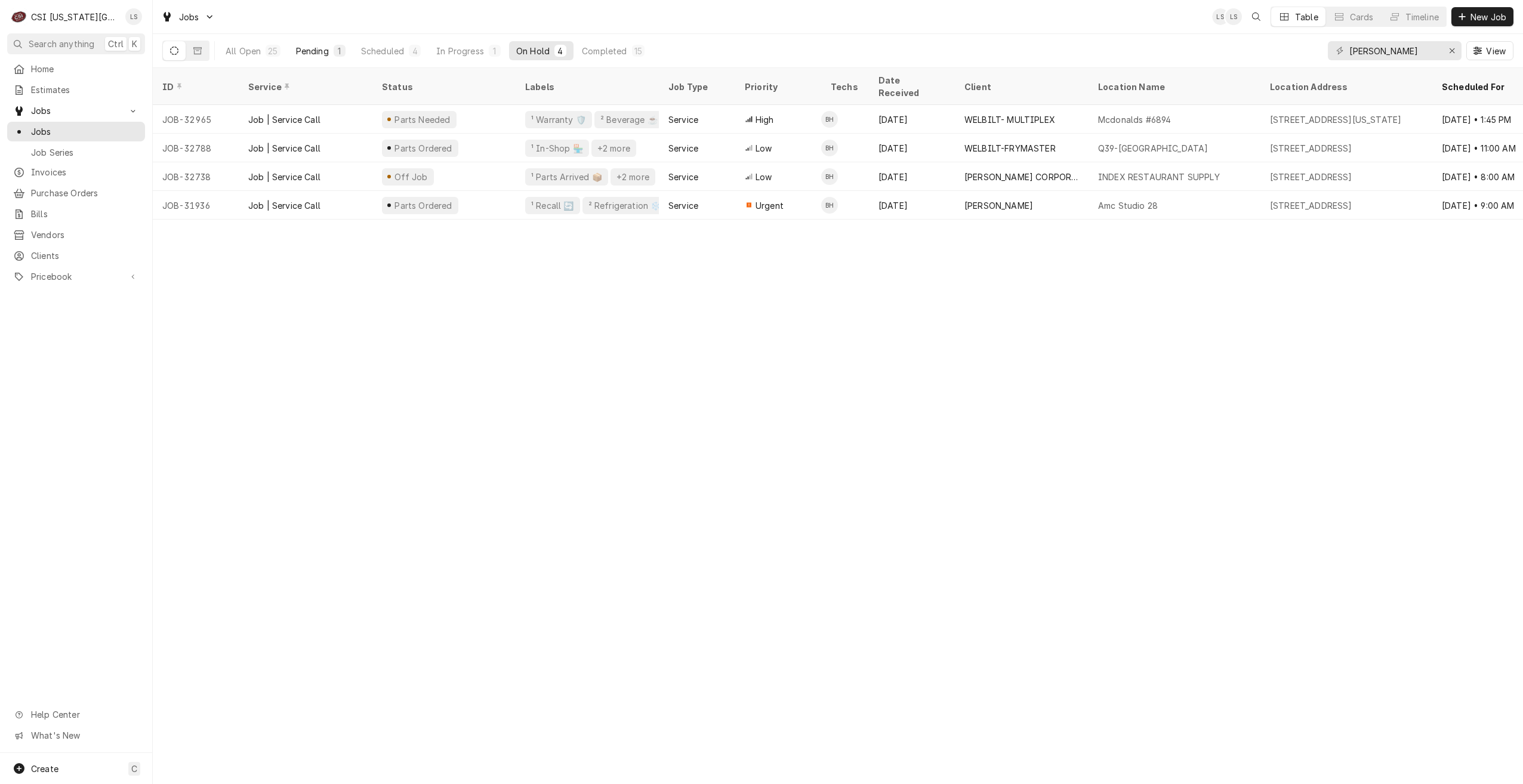
click at [306, 51] on div "Pending" at bounding box center [312, 51] width 33 height 12
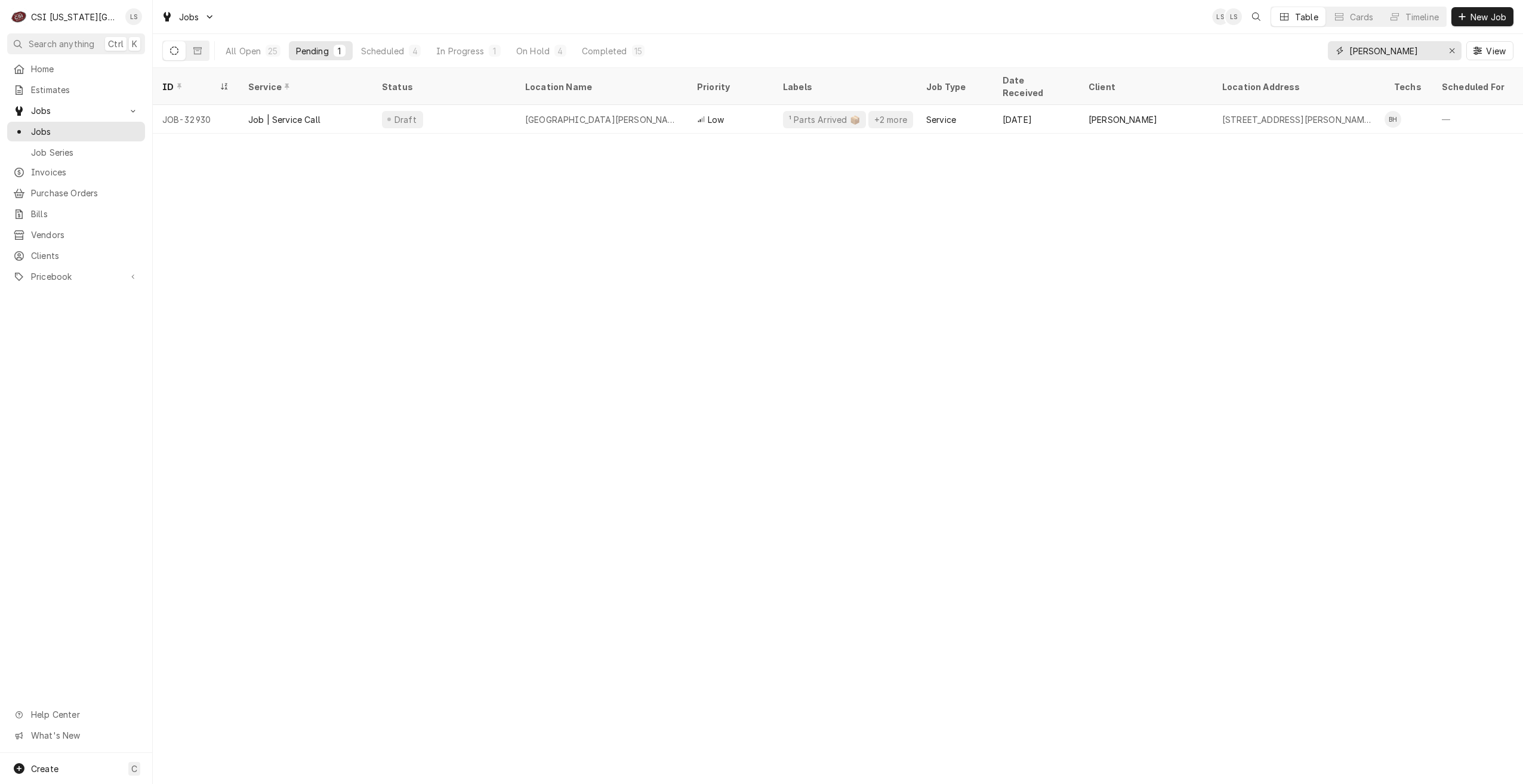
click at [1388, 46] on input "[PERSON_NAME]" at bounding box center [1394, 50] width 90 height 19
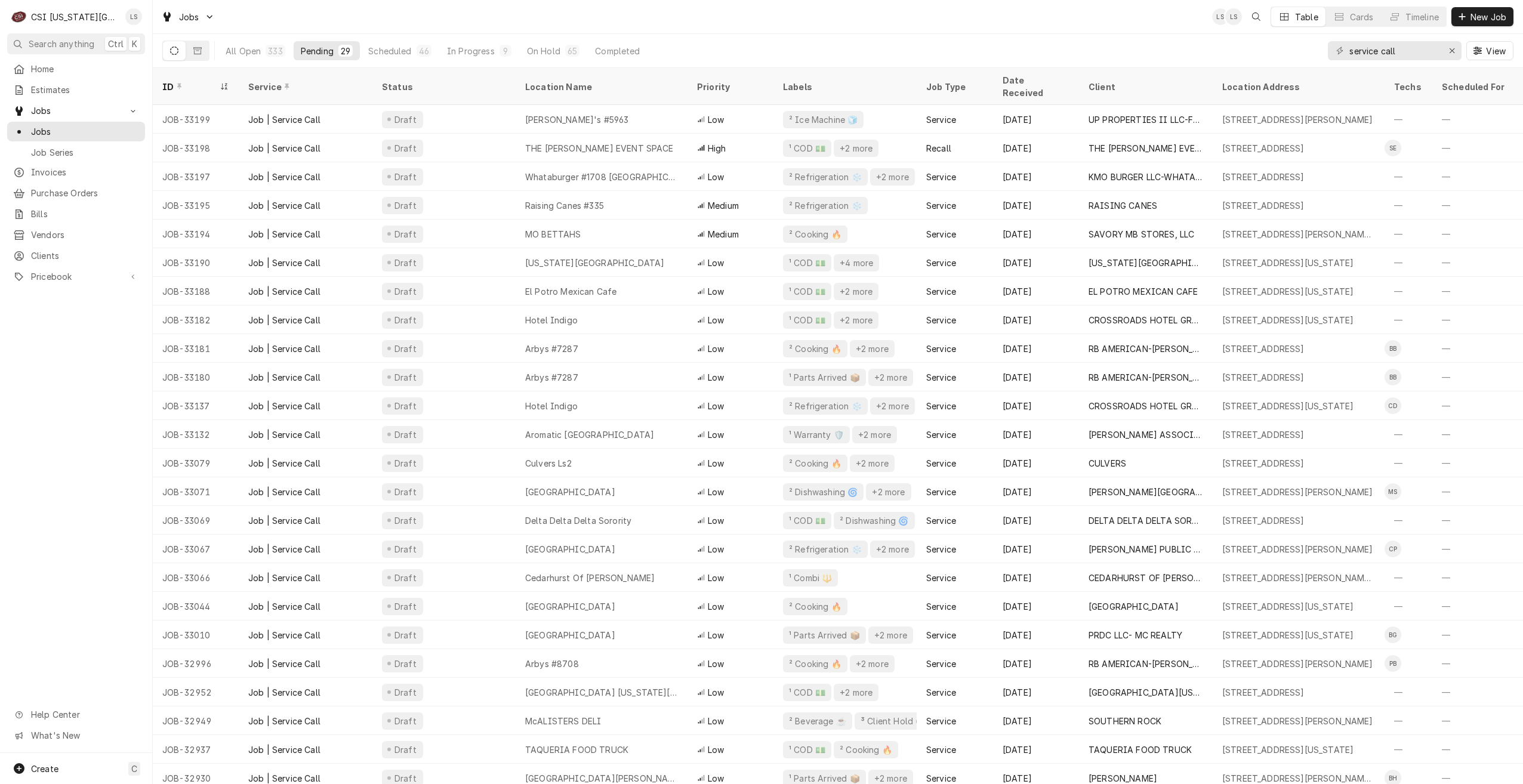
click at [866, 27] on div "Jobs LS LS Table Cards Timeline New Job" at bounding box center [838, 16] width 1370 height 33
click at [866, 27] on div "Jobs LS LS ZW Table Cards Timeline New Job" at bounding box center [838, 16] width 1370 height 33
click at [938, 40] on div "All Open 333 Pending 29 Scheduled 46 In Progress 9 On Hold 65 Completed 184 ser…" at bounding box center [838, 50] width 1351 height 33
click at [849, 20] on div "Jobs LS LS NM Table Cards Timeline New Job" at bounding box center [838, 16] width 1370 height 33
click at [1028, 42] on div "All Open 331 Pending 29 Scheduled 46 In Progress 8 On Hold 66 Completed 182 ser…" at bounding box center [838, 50] width 1351 height 33
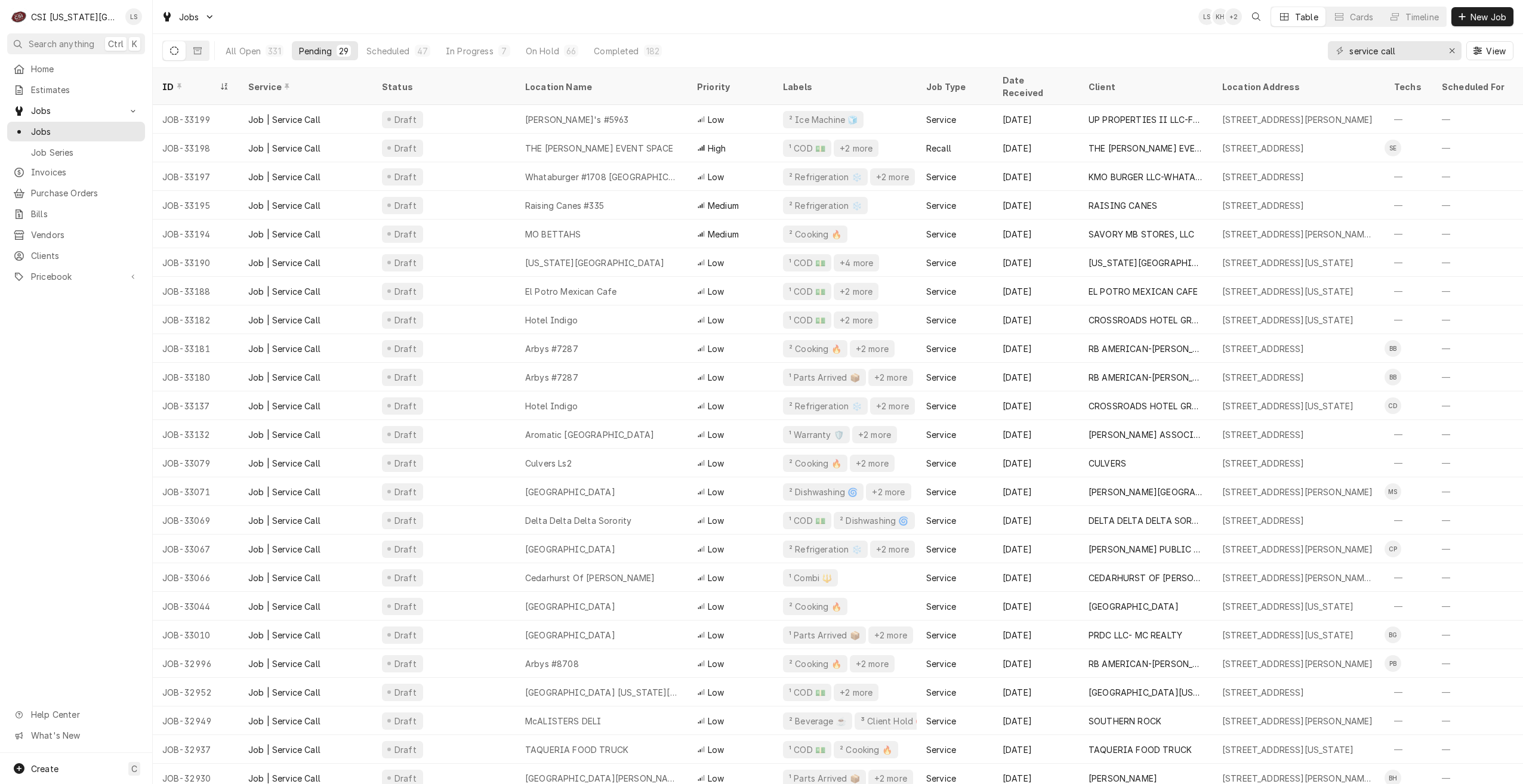
click at [483, 19] on div "Jobs LS KH + 2 Table Cards Timeline New Job" at bounding box center [838, 16] width 1370 height 33
drag, startPoint x: 1413, startPoint y: 53, endPoint x: 1339, endPoint y: 53, distance: 74.0
click at [1339, 53] on div "service call" at bounding box center [1395, 50] width 134 height 19
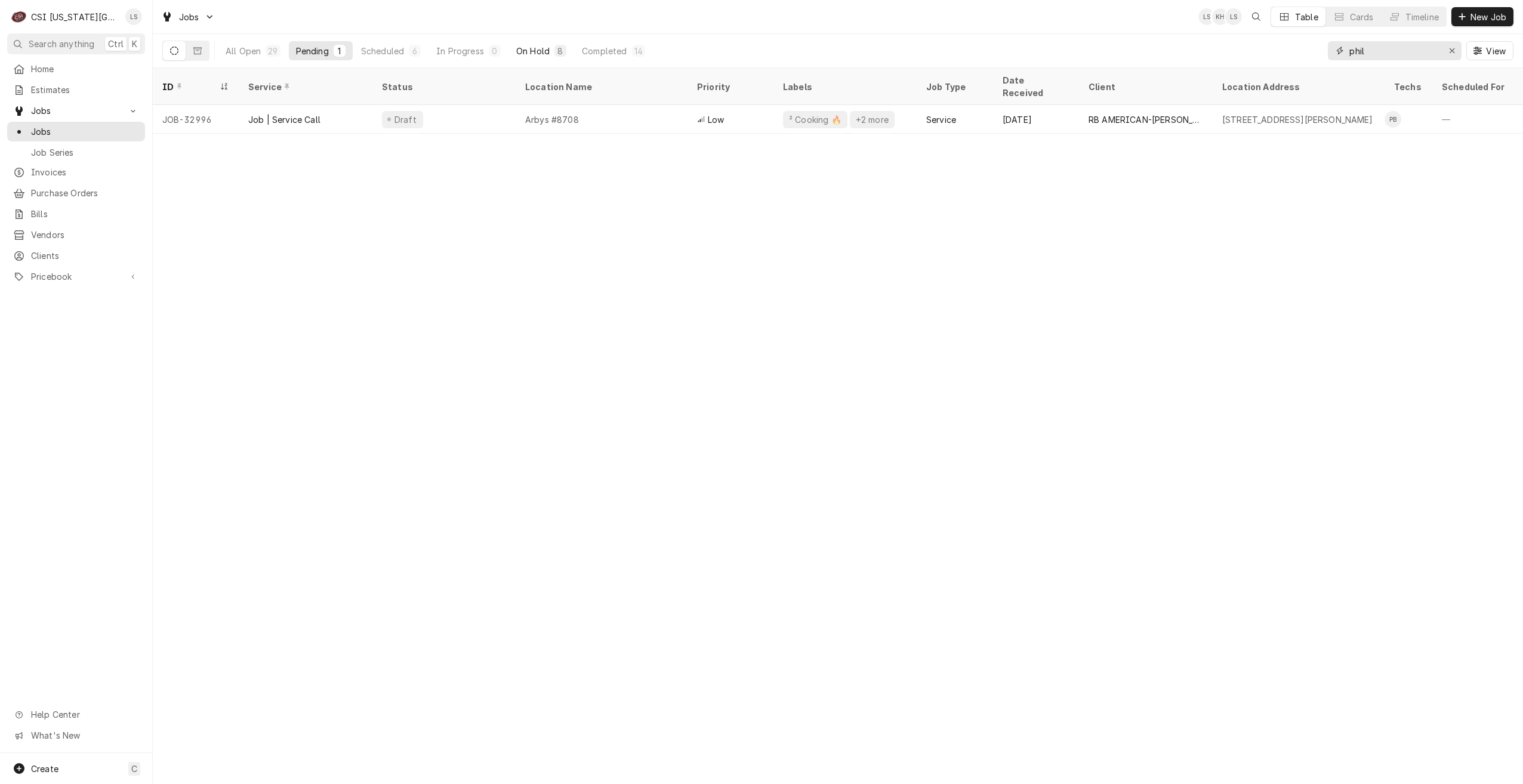
type input "phil"
click at [529, 54] on div "On Hold" at bounding box center [532, 51] width 33 height 12
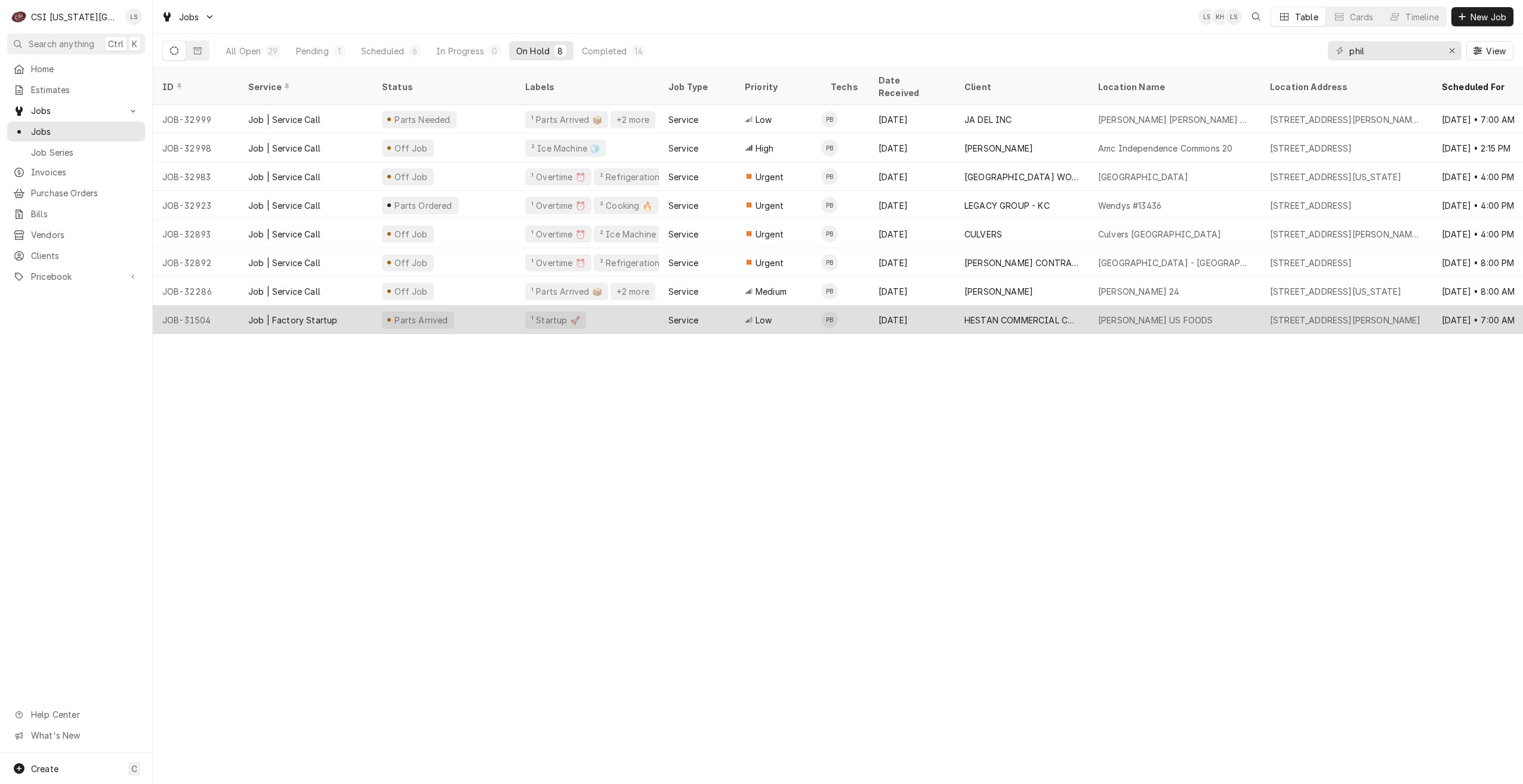
click at [1077, 314] on div "HESTAN COMMERCIAL CORPORATION" at bounding box center [1021, 320] width 114 height 12
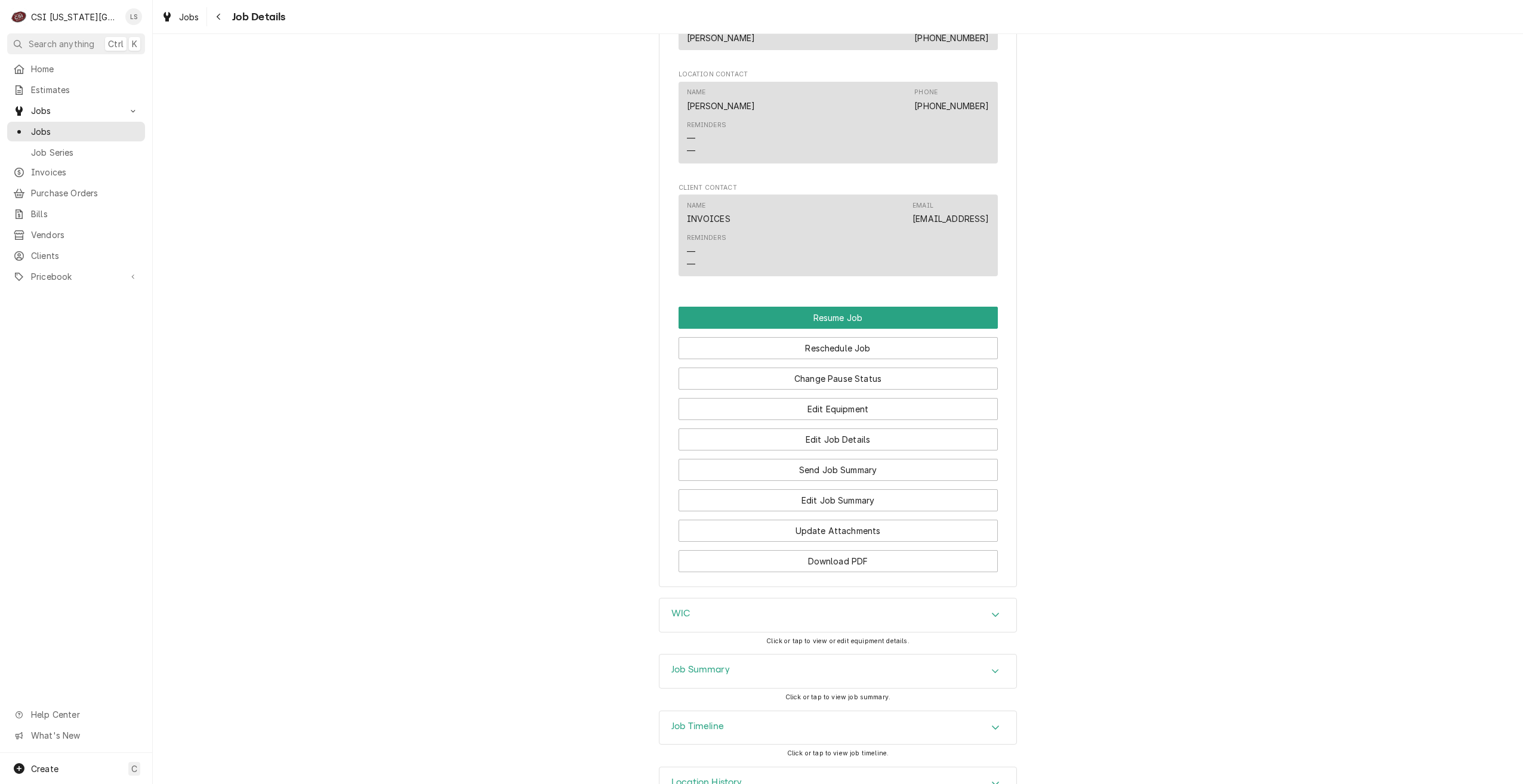
scroll to position [1552, 0]
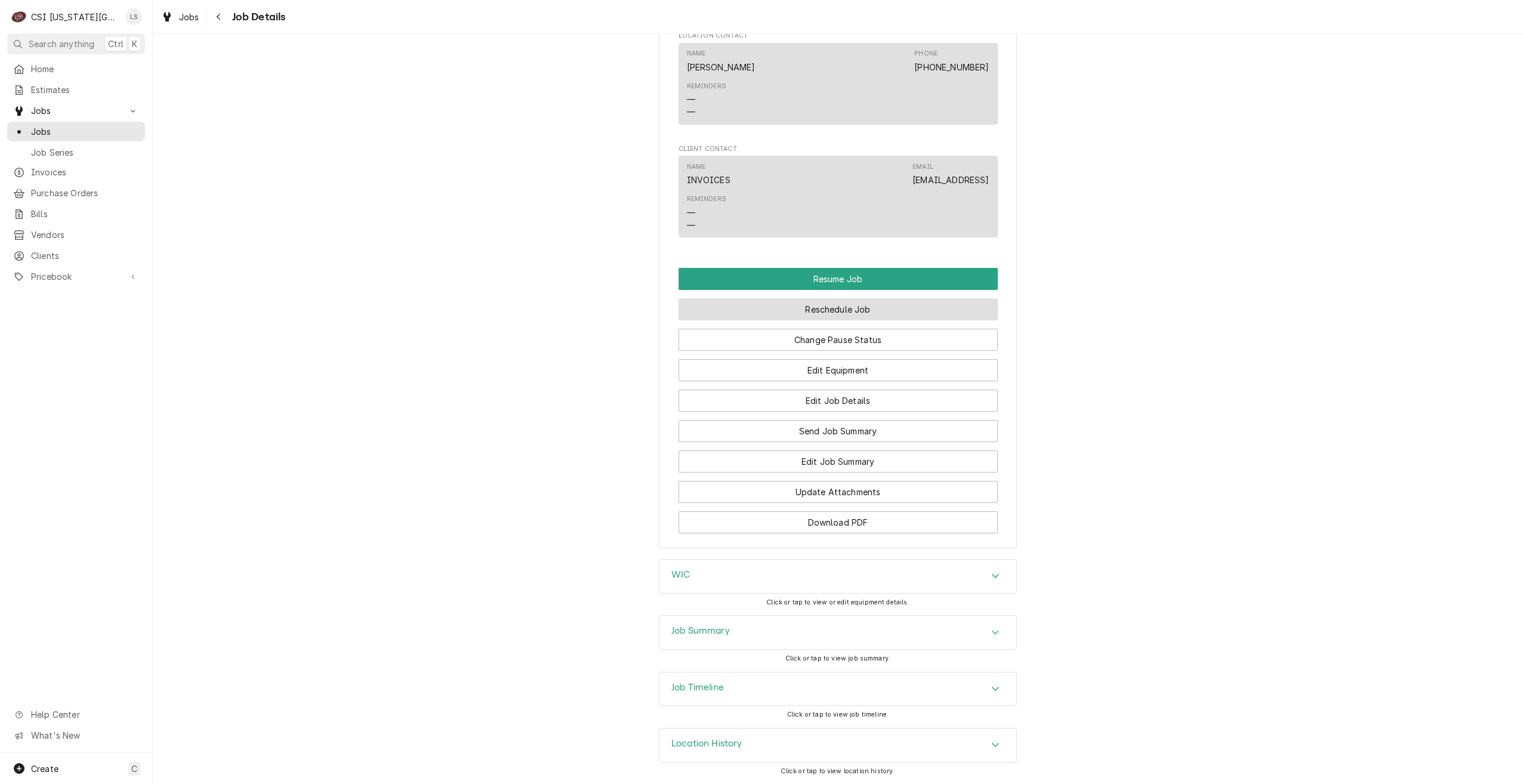
click at [817, 302] on button "Reschedule Job" at bounding box center [838, 310] width 319 height 22
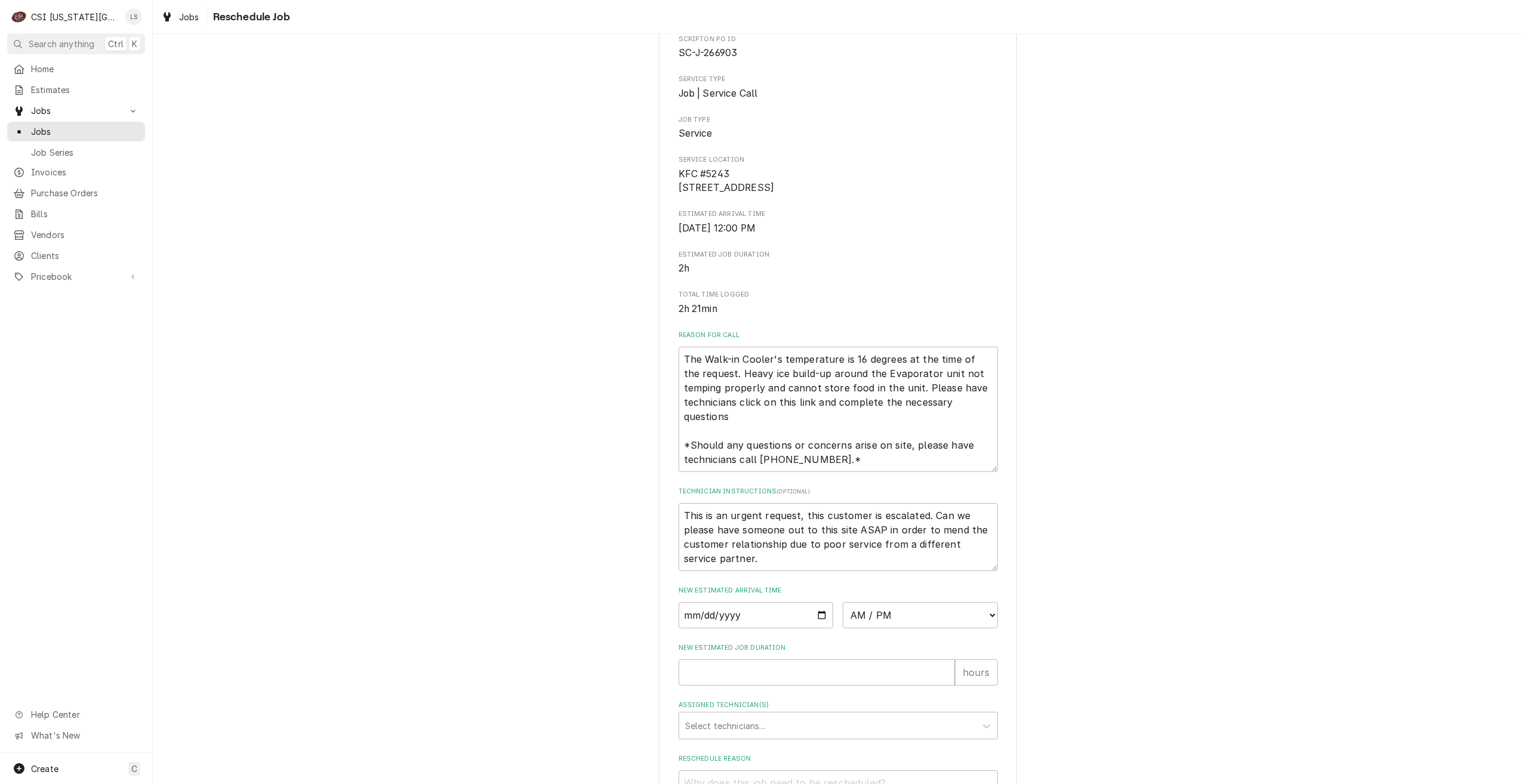
scroll to position [235, 0]
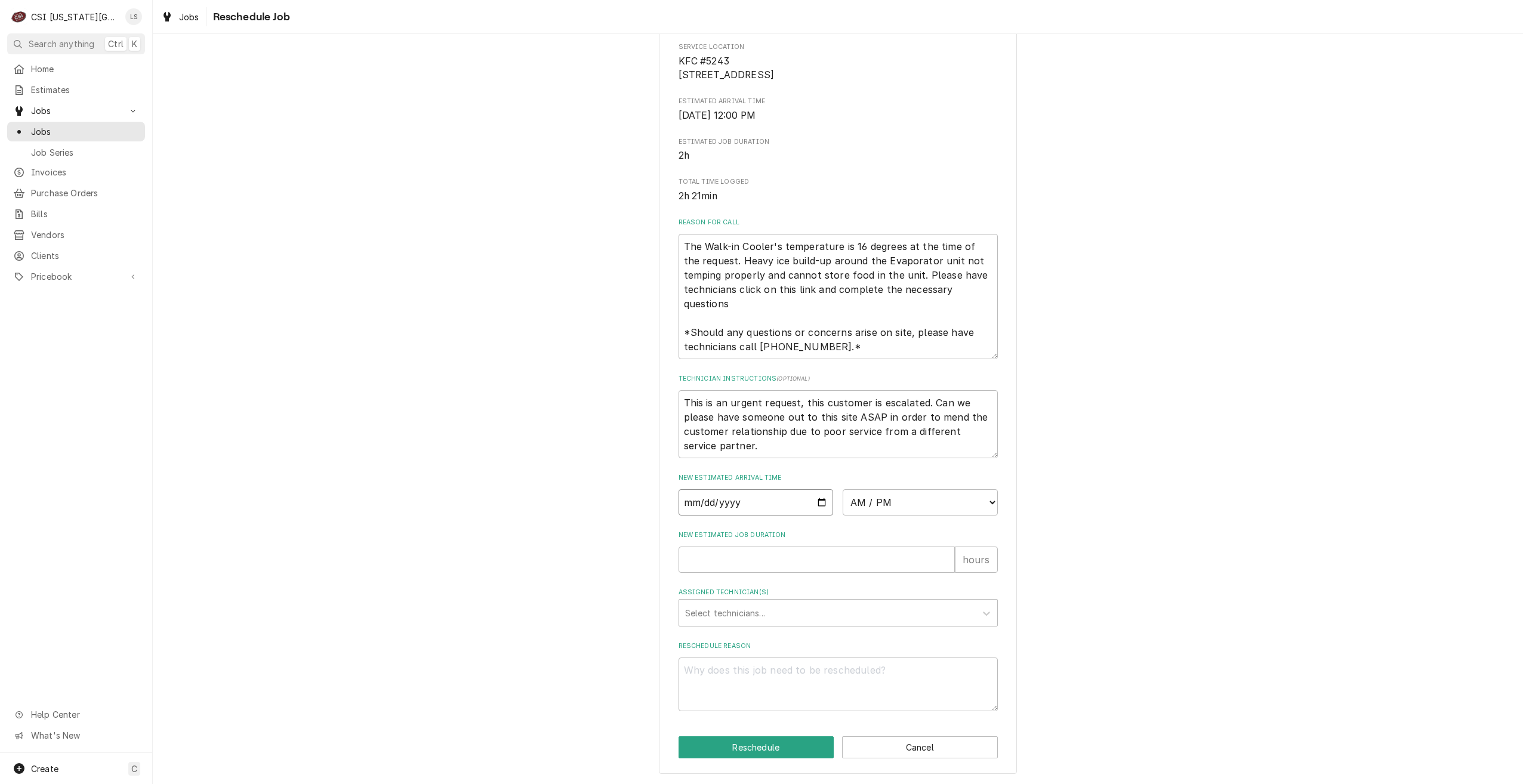
click at [818, 500] on input "Date" at bounding box center [757, 502] width 156 height 26
type textarea "x"
type input "[DATE]"
click at [889, 512] on select "AM / PM 6:00 AM 6:15 AM 6:30 AM 6:45 AM 7:00 AM 7:15 AM 7:30 AM 7:45 AM 8:00 AM…" at bounding box center [921, 502] width 156 height 26
select select "09:00:00"
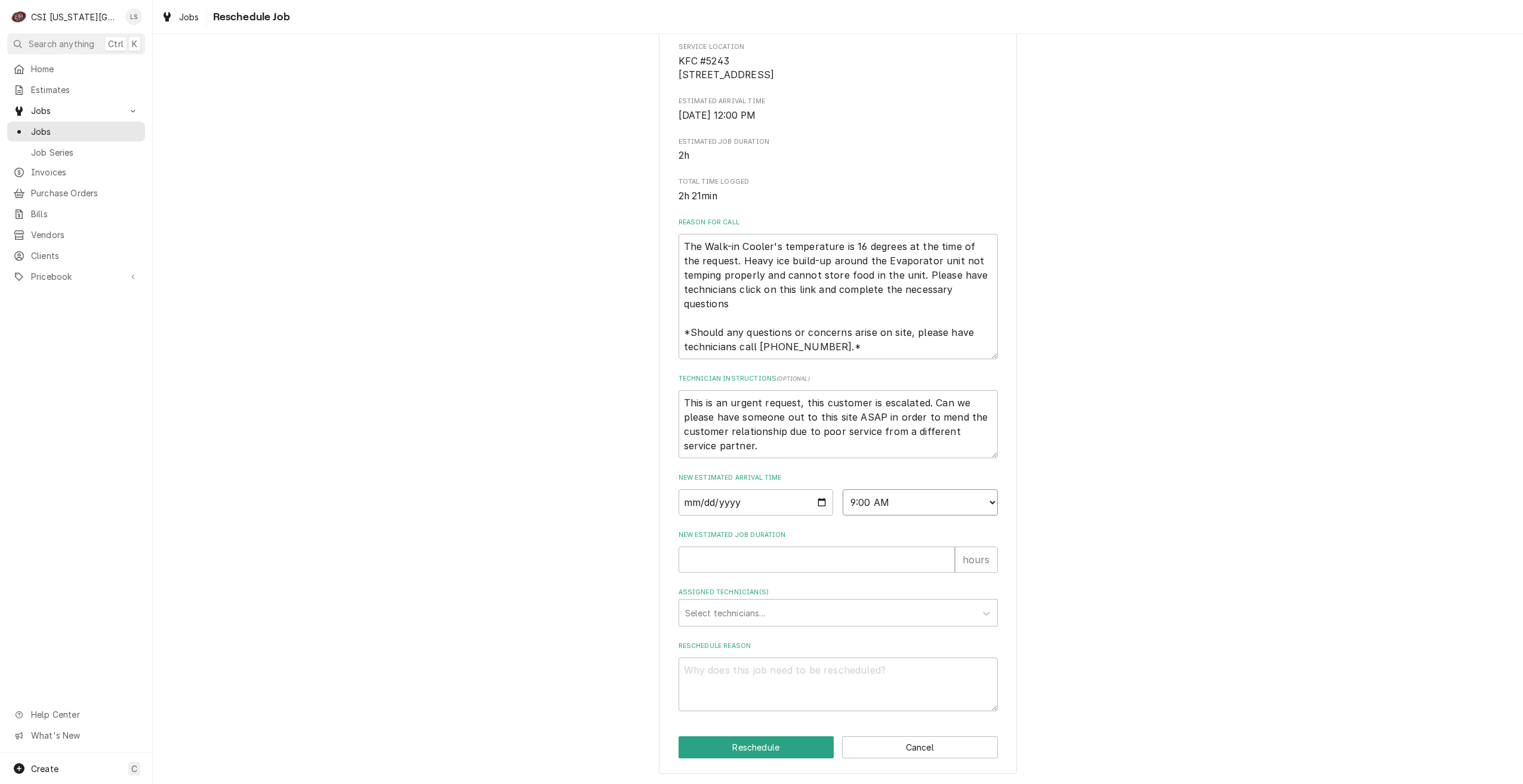
click at [843, 489] on select "AM / PM 6:00 AM 6:15 AM 6:30 AM 6:45 AM 7:00 AM 7:15 AM 7:30 AM 7:45 AM 8:00 AM…" at bounding box center [921, 502] width 156 height 26
click at [887, 569] on input "New Estimated Job Duration" at bounding box center [817, 560] width 276 height 26
type textarea "x"
type input "2"
click at [883, 606] on div "Assigned Technician(s)" at bounding box center [828, 613] width 285 height 22
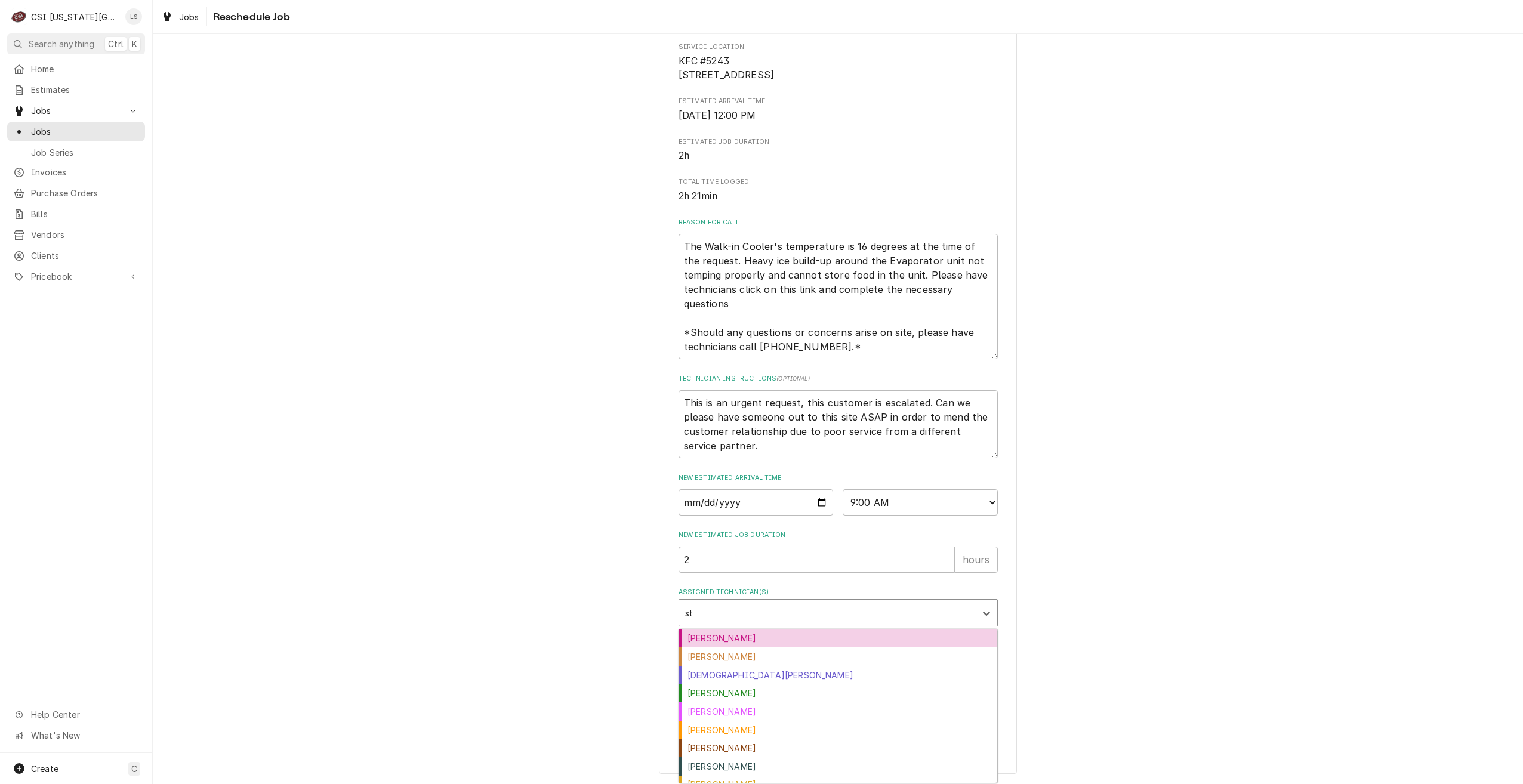
type input "ste"
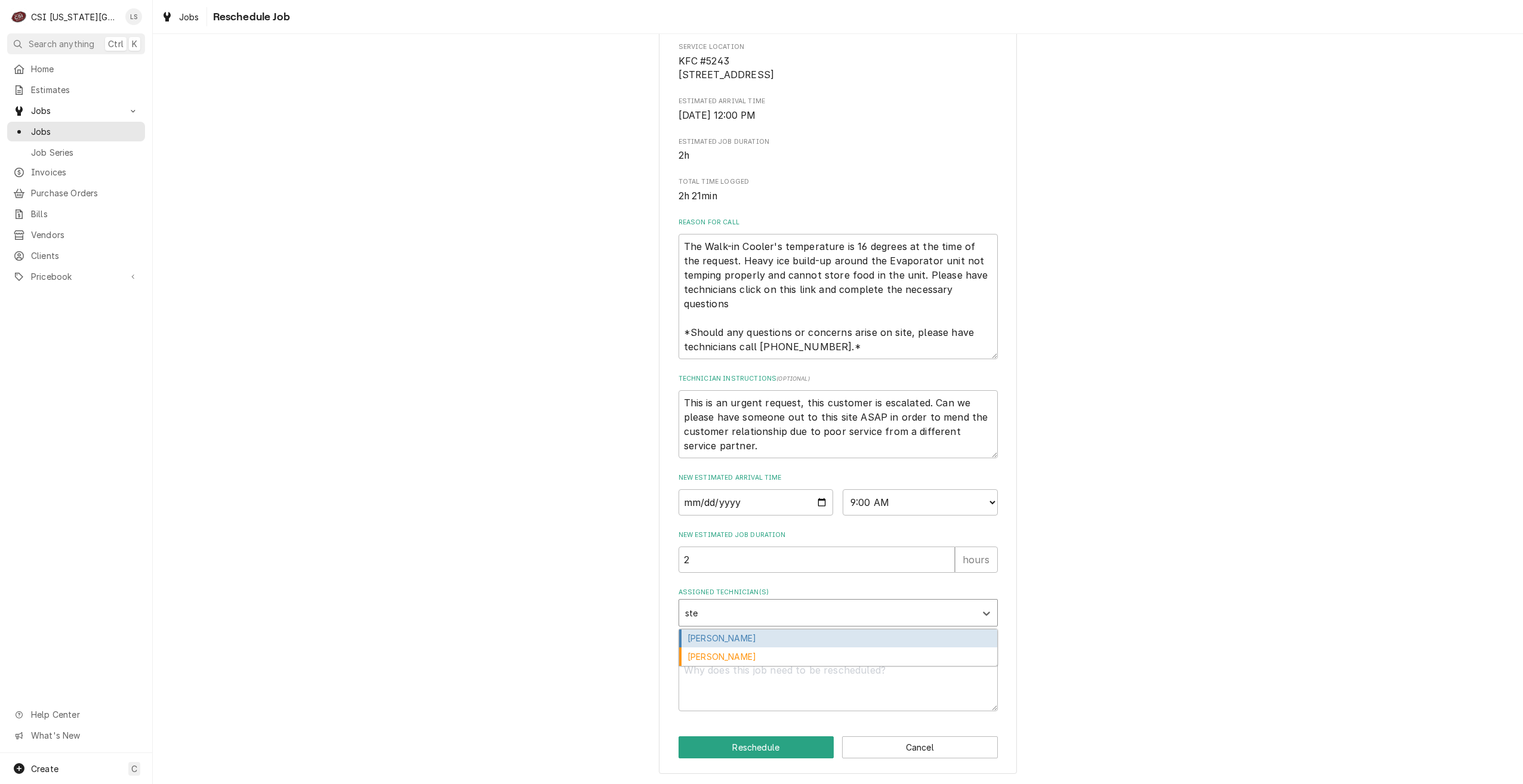
click at [840, 641] on div "[PERSON_NAME]" at bounding box center [838, 639] width 318 height 18
type textarea "x"
click at [848, 685] on textarea "Reschedule Reason" at bounding box center [838, 685] width 319 height 54
type textarea "x"
type textarea "R"
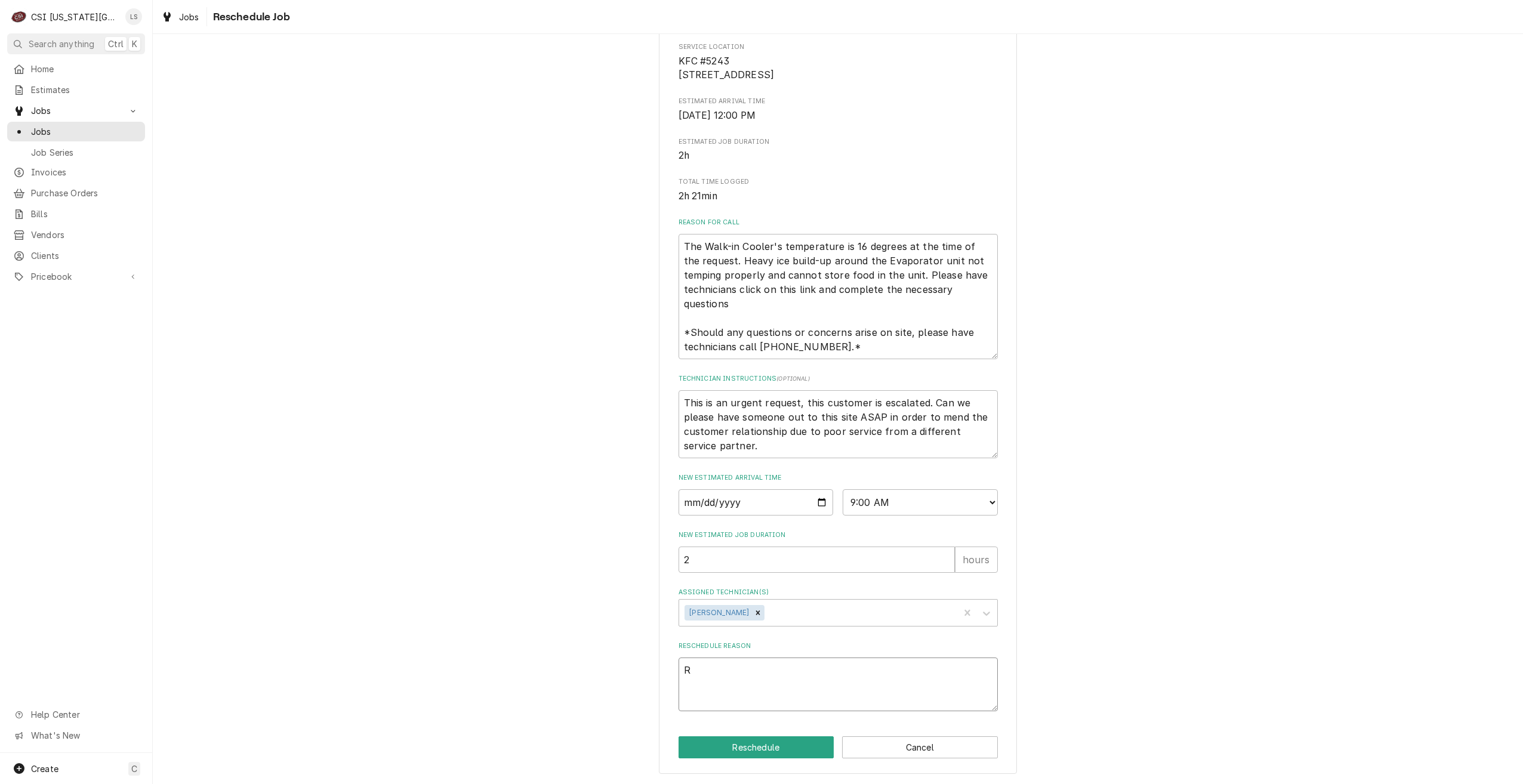
type textarea "x"
type textarea "Re"
type textarea "x"
type textarea "Ret"
type textarea "x"
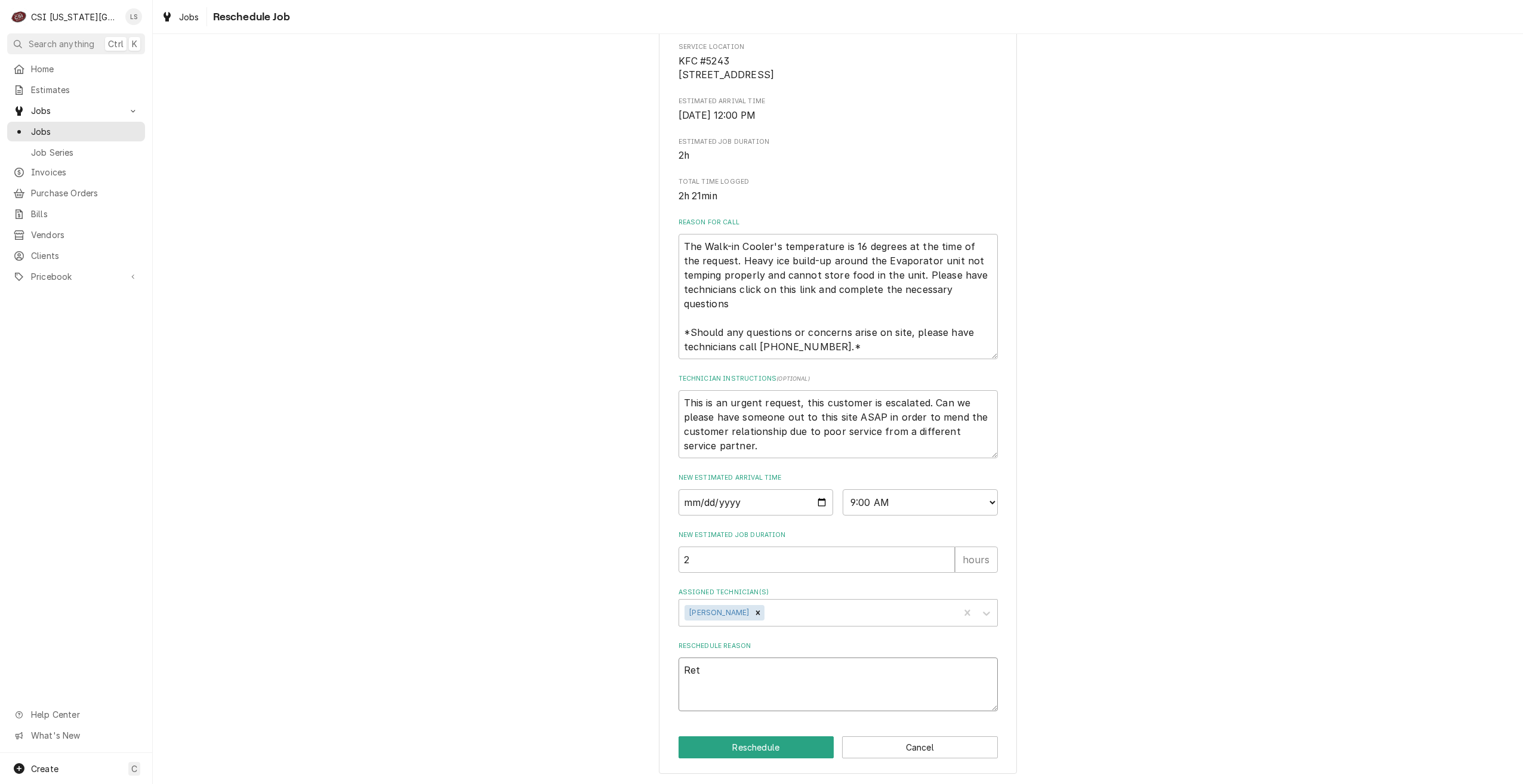
type textarea "Retu"
type textarea "x"
type textarea "Return"
type textarea "x"
type textarea "Return"
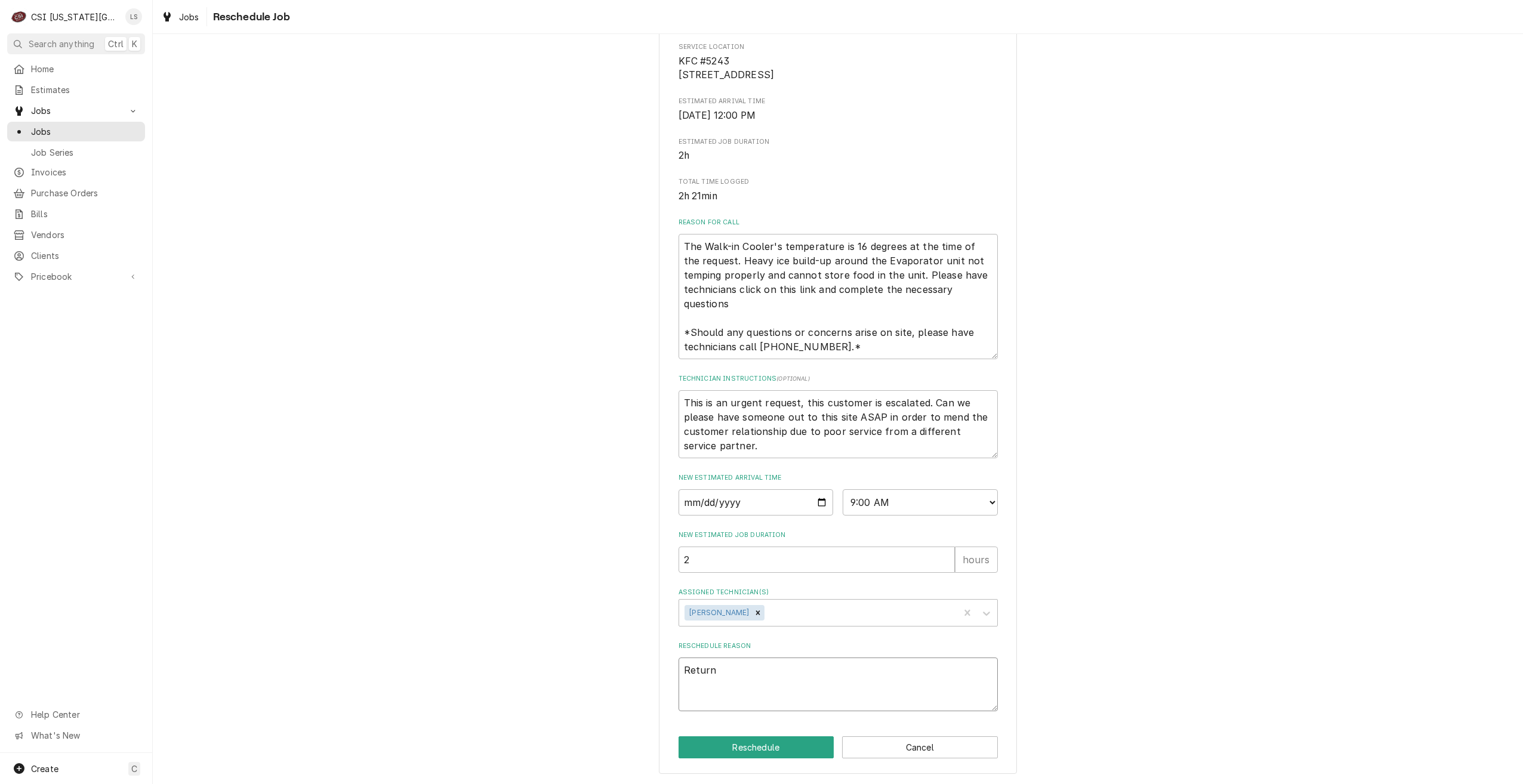
type textarea "x"
type textarea "Return fo"
type textarea "x"
type textarea "Return for"
type textarea "x"
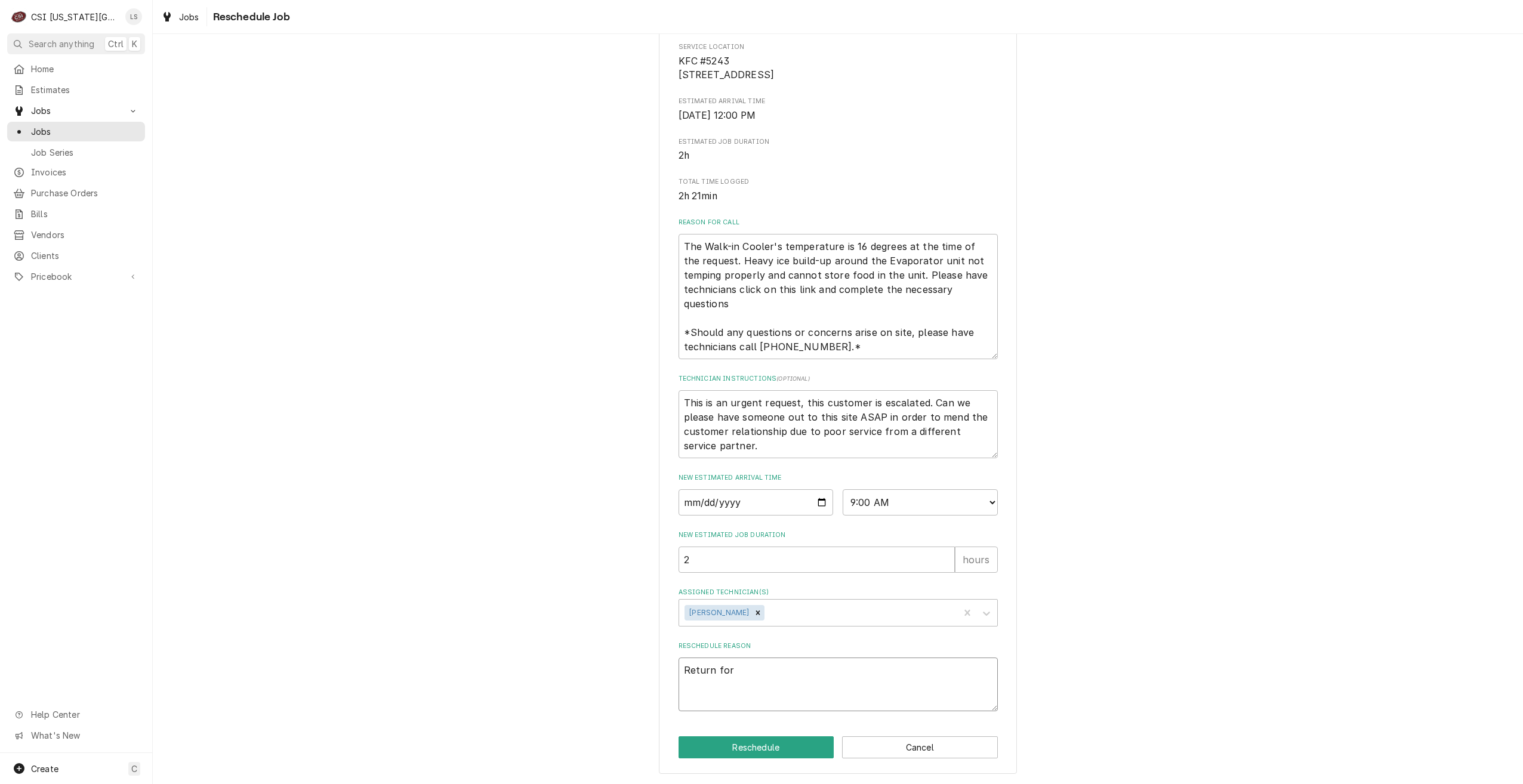
type textarea "Return for"
type textarea "x"
type textarea "Return for r"
type textarea "x"
type textarea "Return for re"
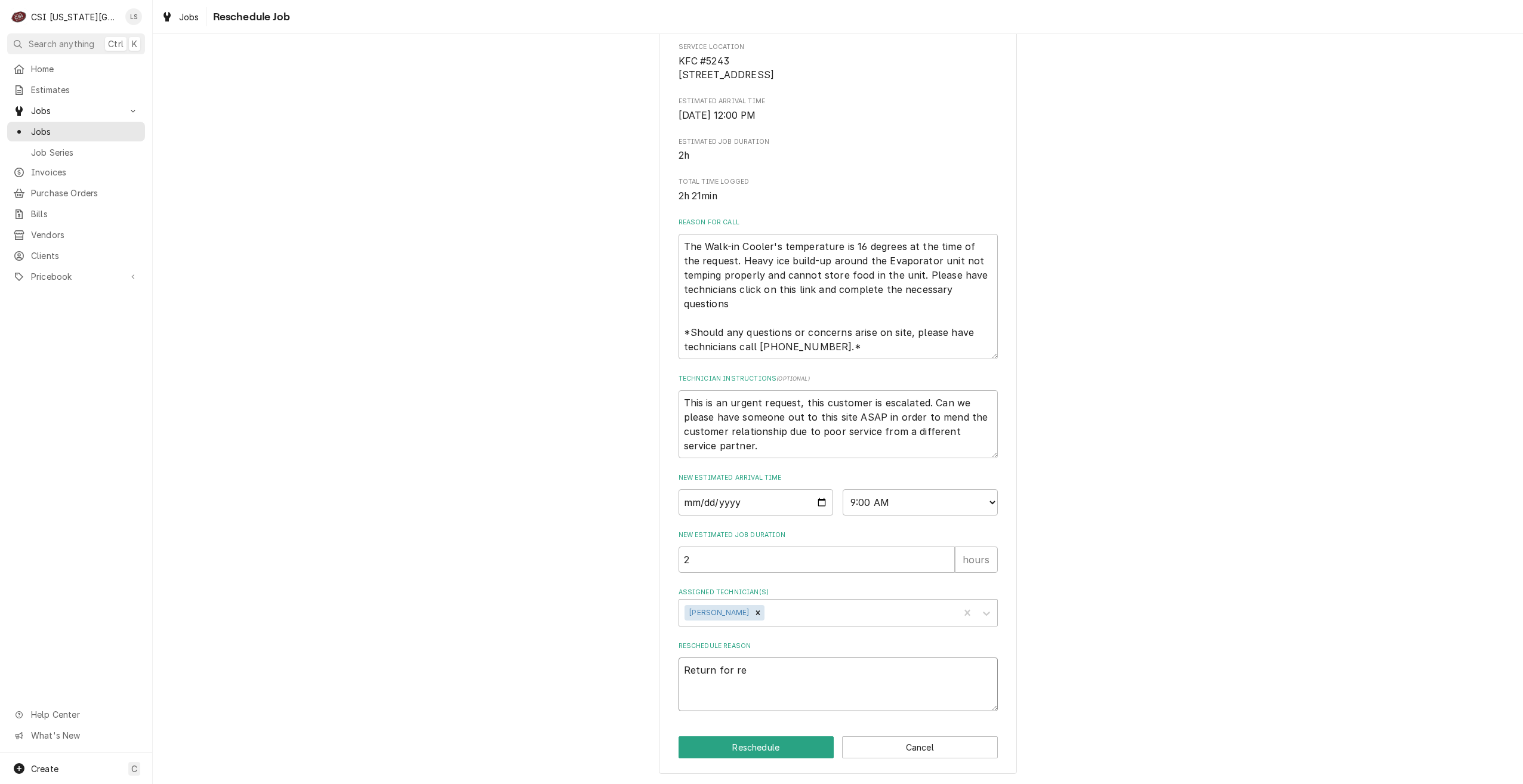
type textarea "x"
type textarea "Return for rep"
type textarea "x"
type textarea "Return for repa"
type textarea "x"
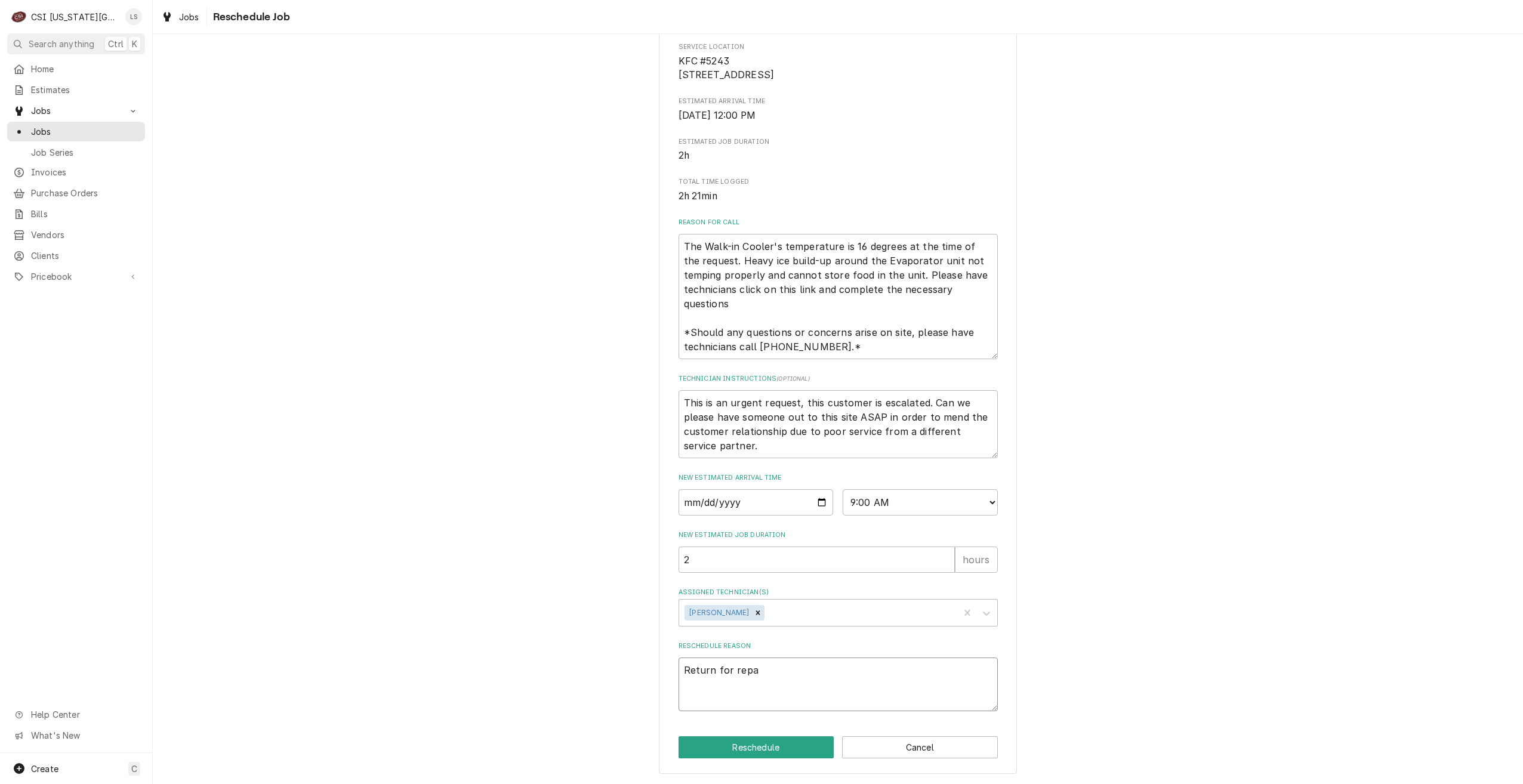
type textarea "Return for repai"
type textarea "x"
type textarea "Return for repair"
type textarea "x"
type textarea "Return for repairs"
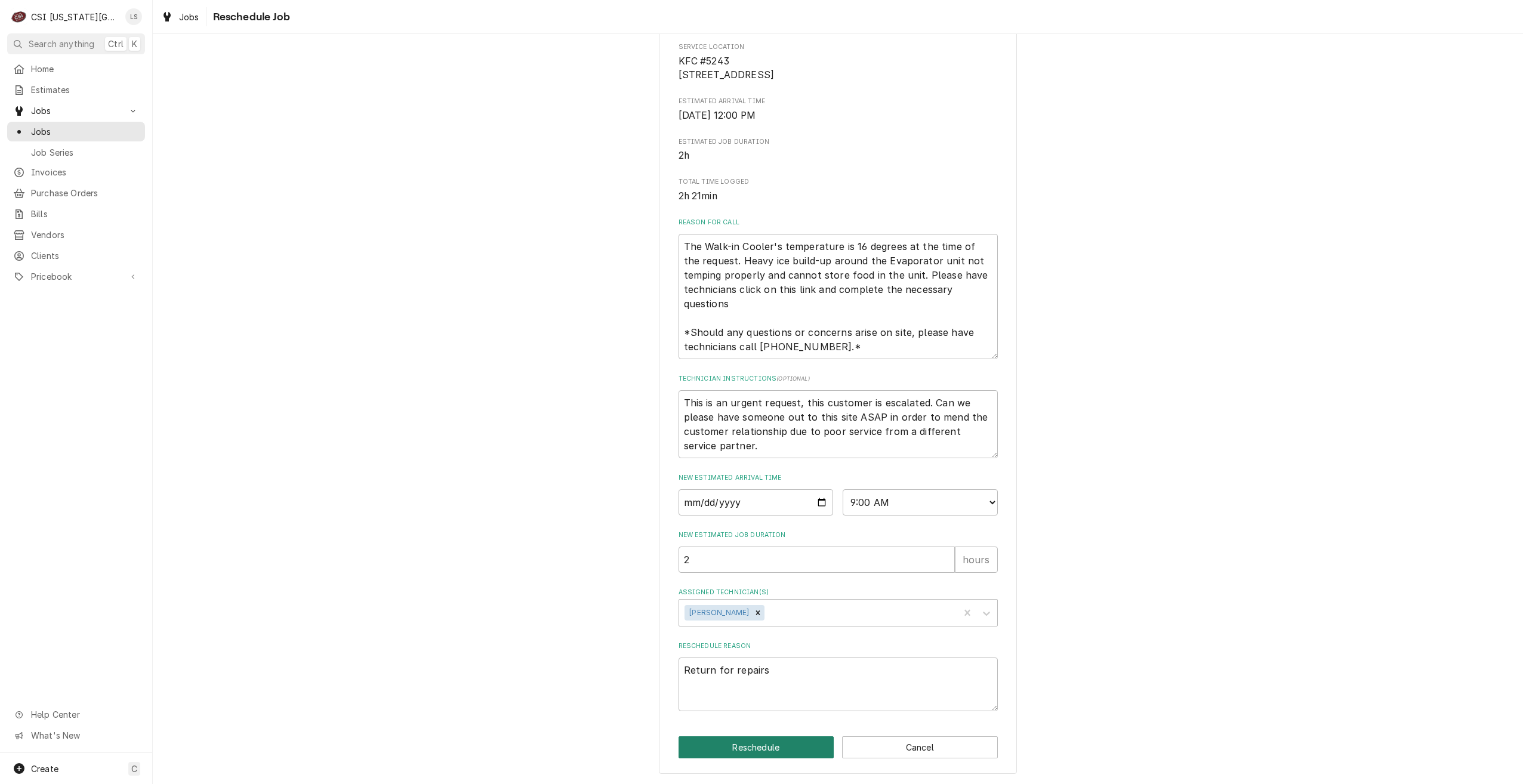
click at [792, 742] on button "Reschedule" at bounding box center [757, 747] width 156 height 22
type textarea "x"
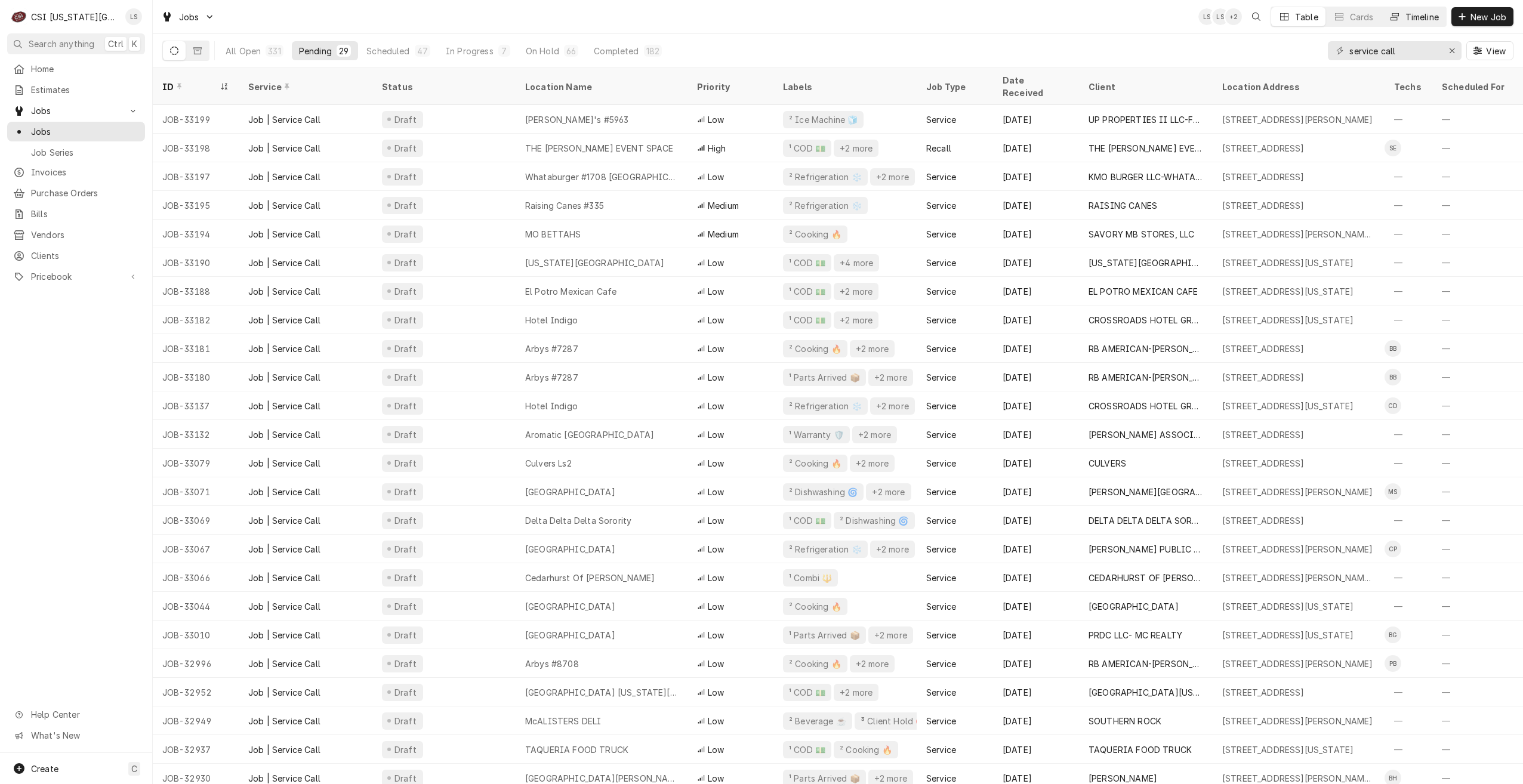
click at [1396, 25] on button "Timeline" at bounding box center [1414, 16] width 65 height 19
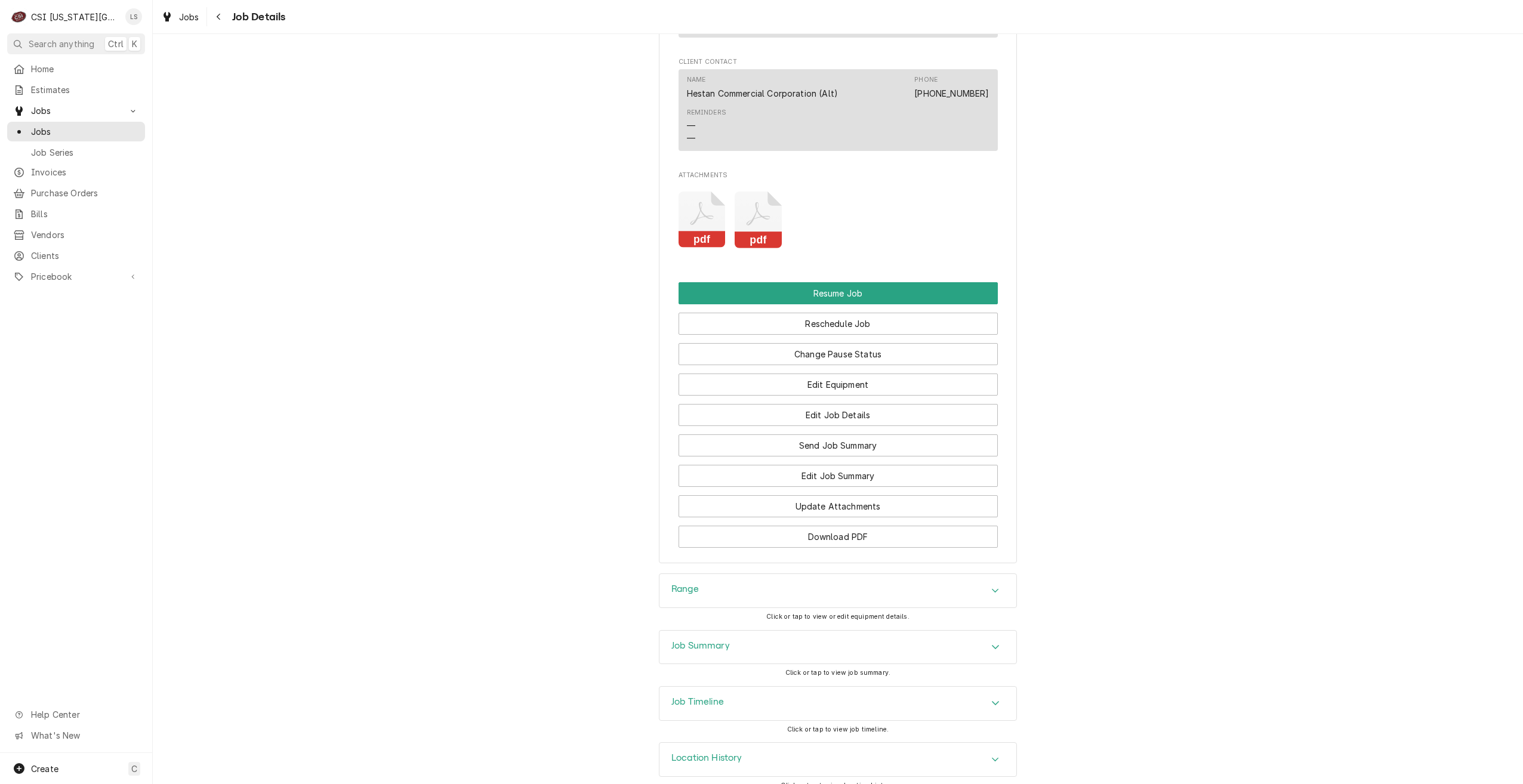
scroll to position [1342, 0]
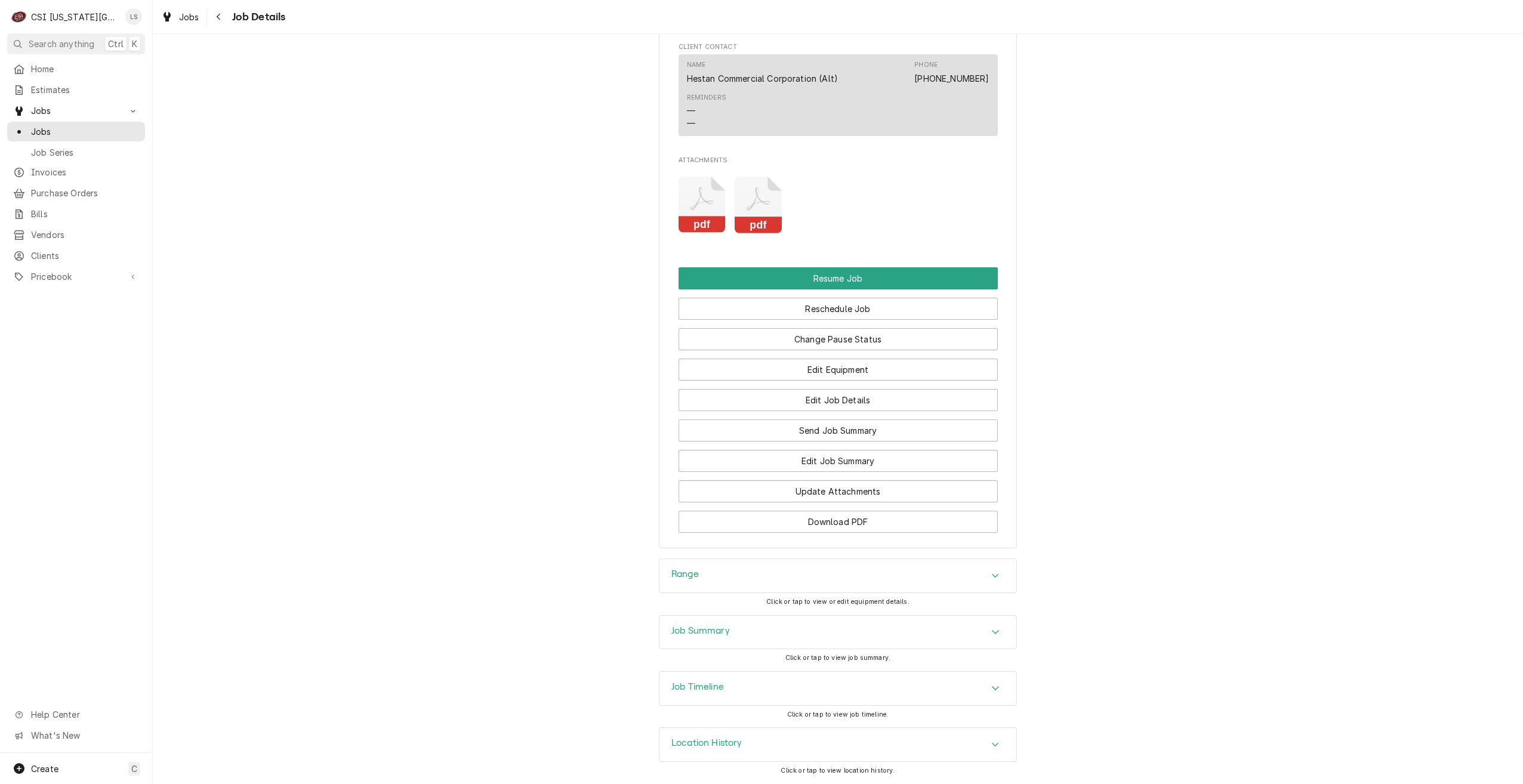
drag, startPoint x: 941, startPoint y: 628, endPoint x: 1066, endPoint y: 541, distance: 152.3
click at [941, 628] on div "Job Summary" at bounding box center [838, 632] width 357 height 33
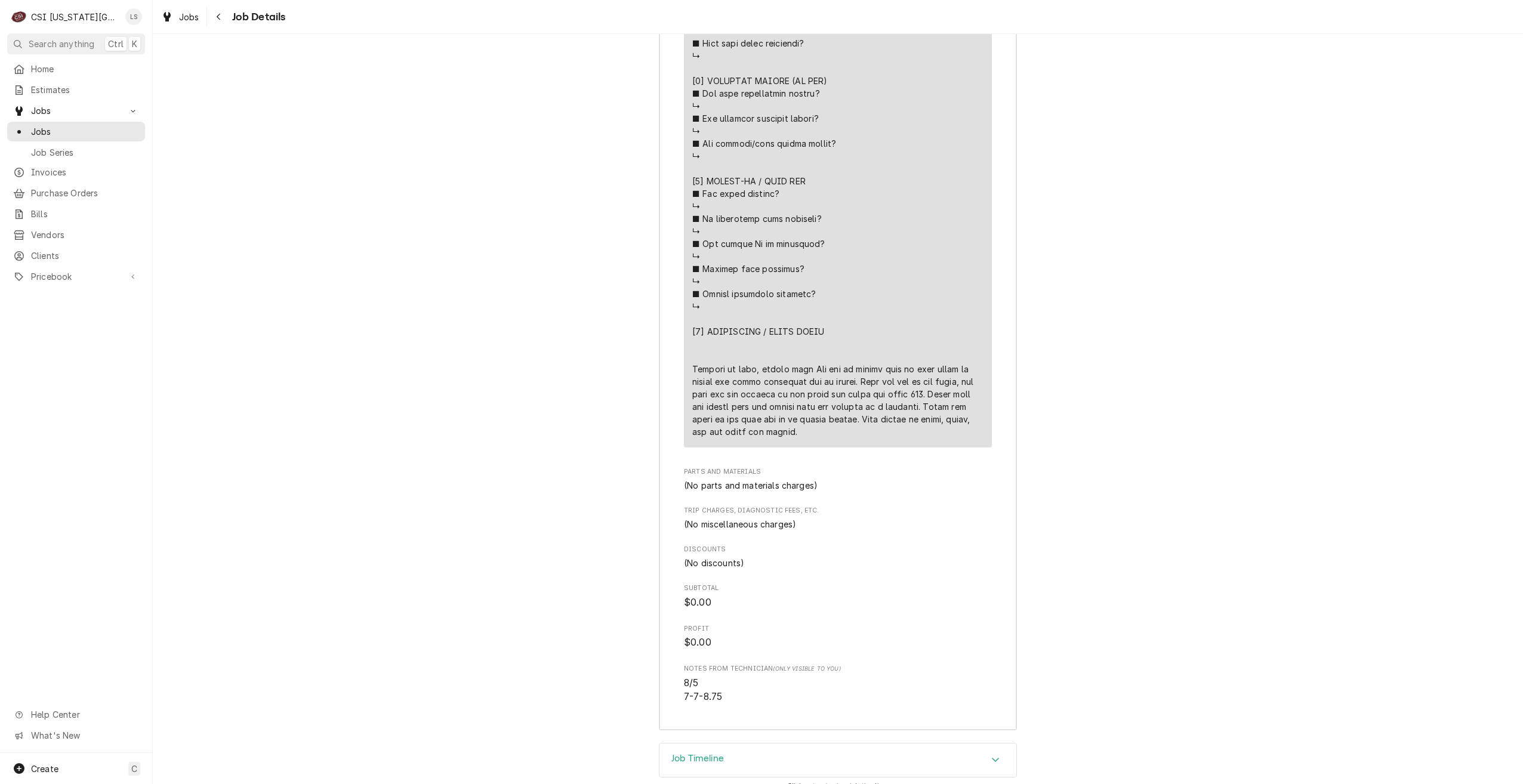
scroll to position [2979, 0]
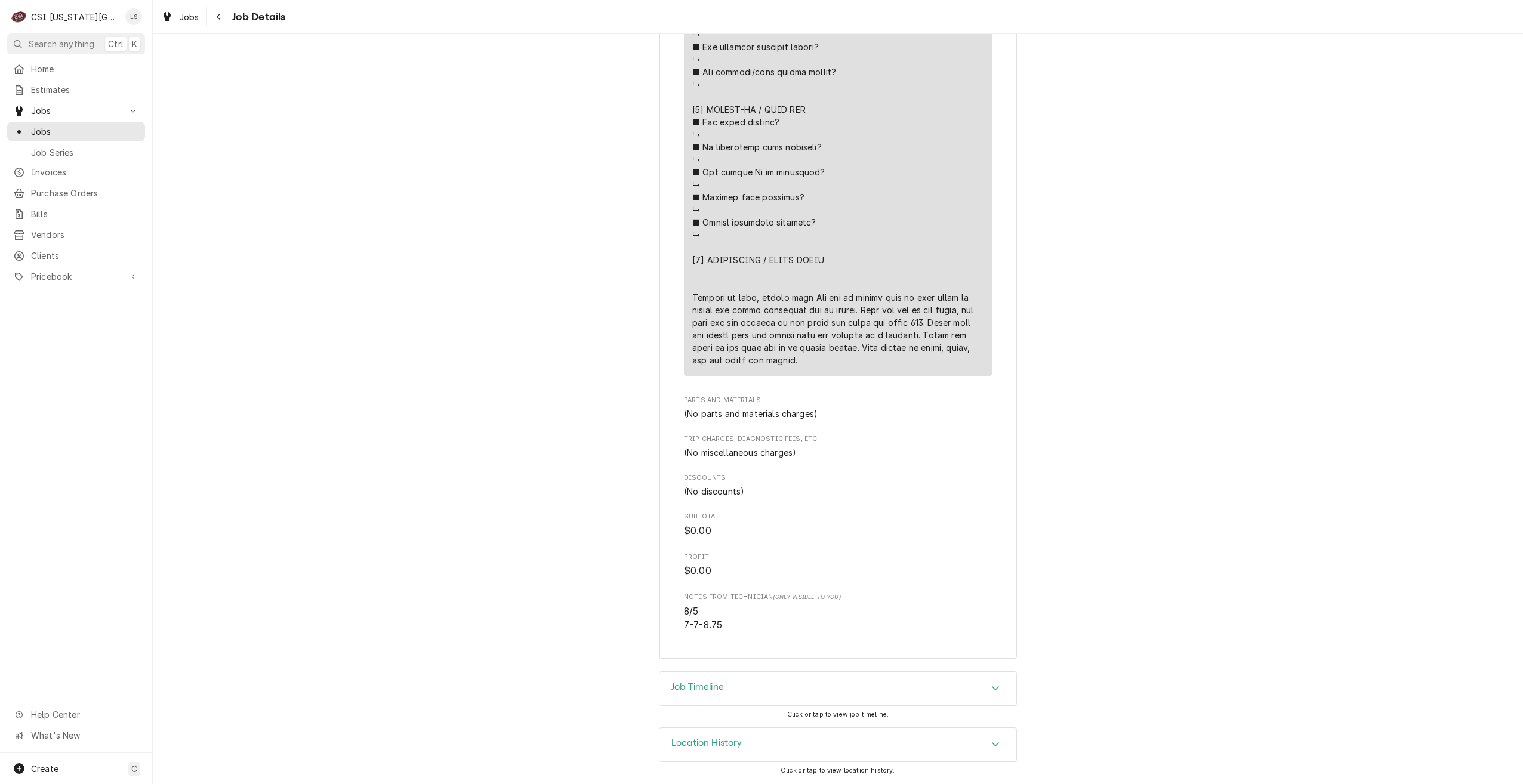
click at [928, 674] on div "Job Timeline" at bounding box center [838, 689] width 357 height 33
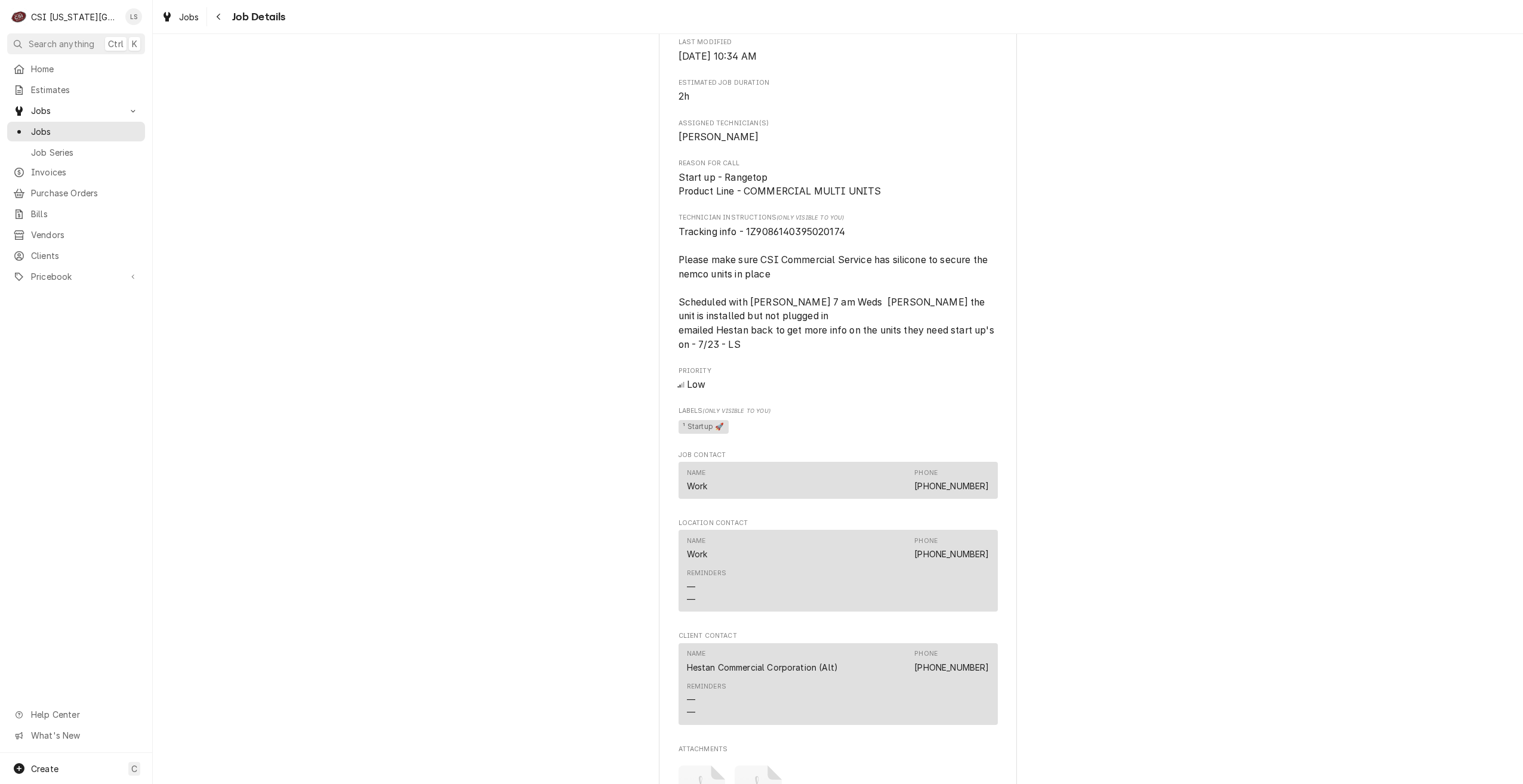
scroll to position [595, 0]
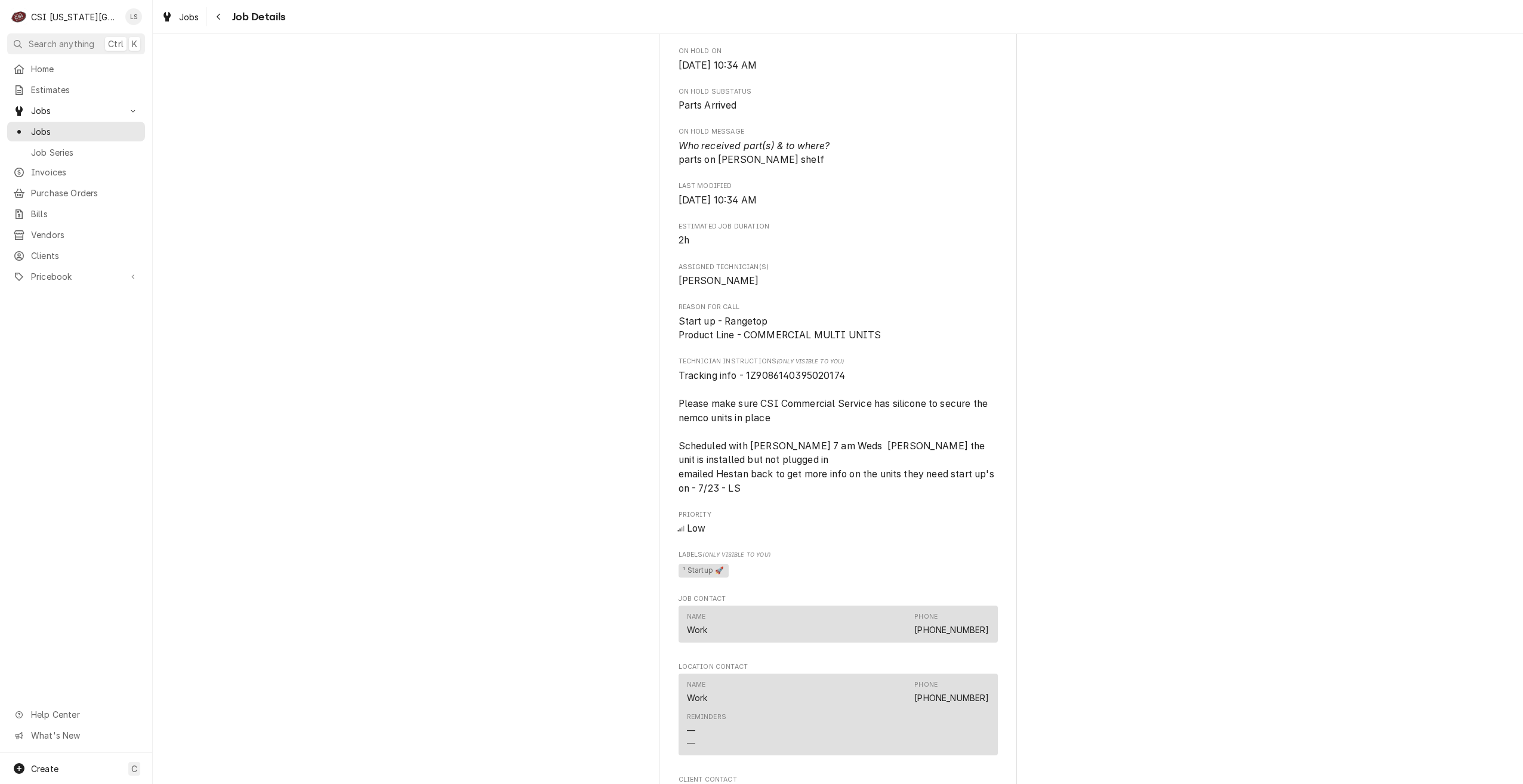
drag, startPoint x: 104, startPoint y: 129, endPoint x: 146, endPoint y: 127, distance: 42.0
click at [104, 129] on span "Jobs" at bounding box center [85, 131] width 108 height 12
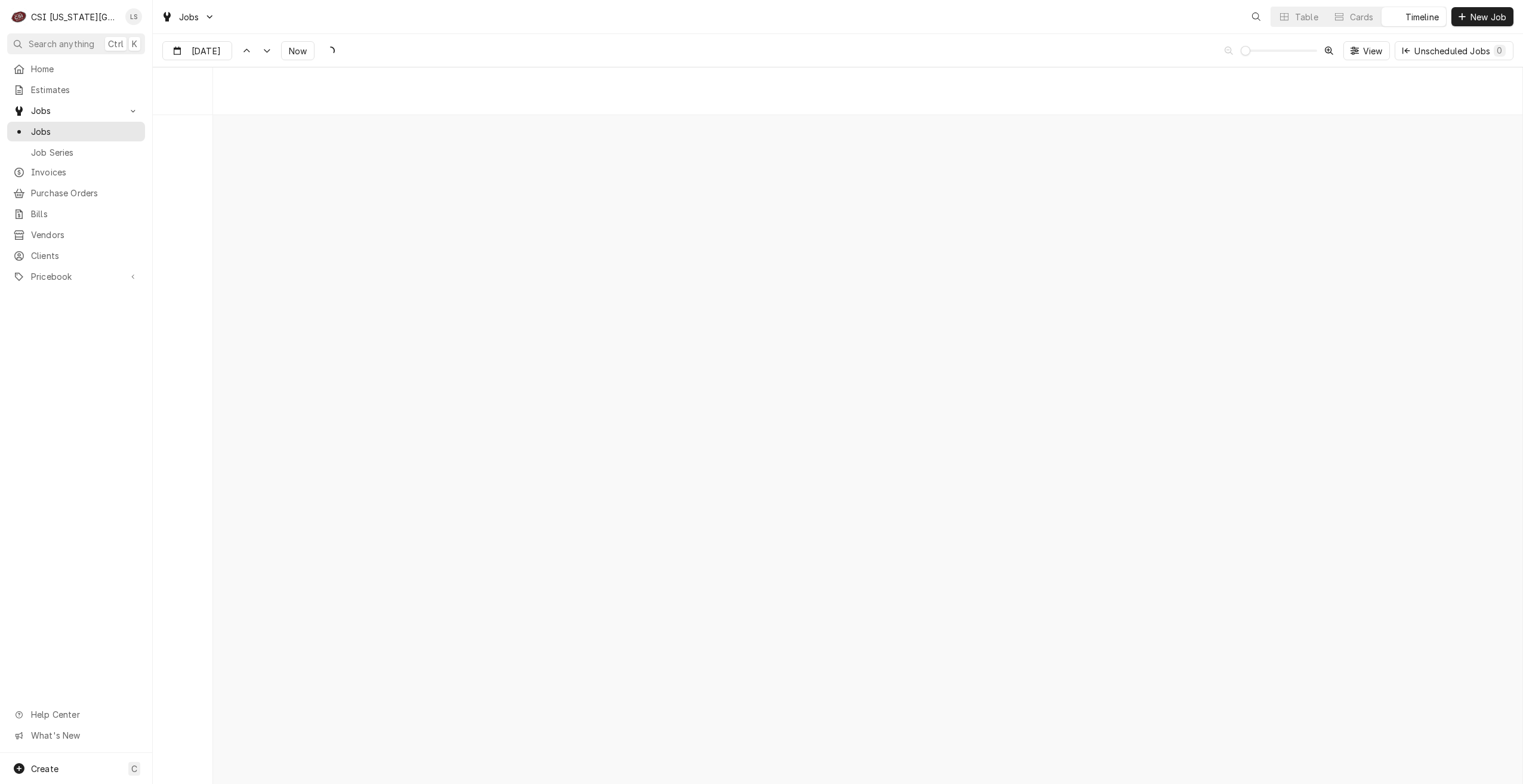
scroll to position [13710, 0]
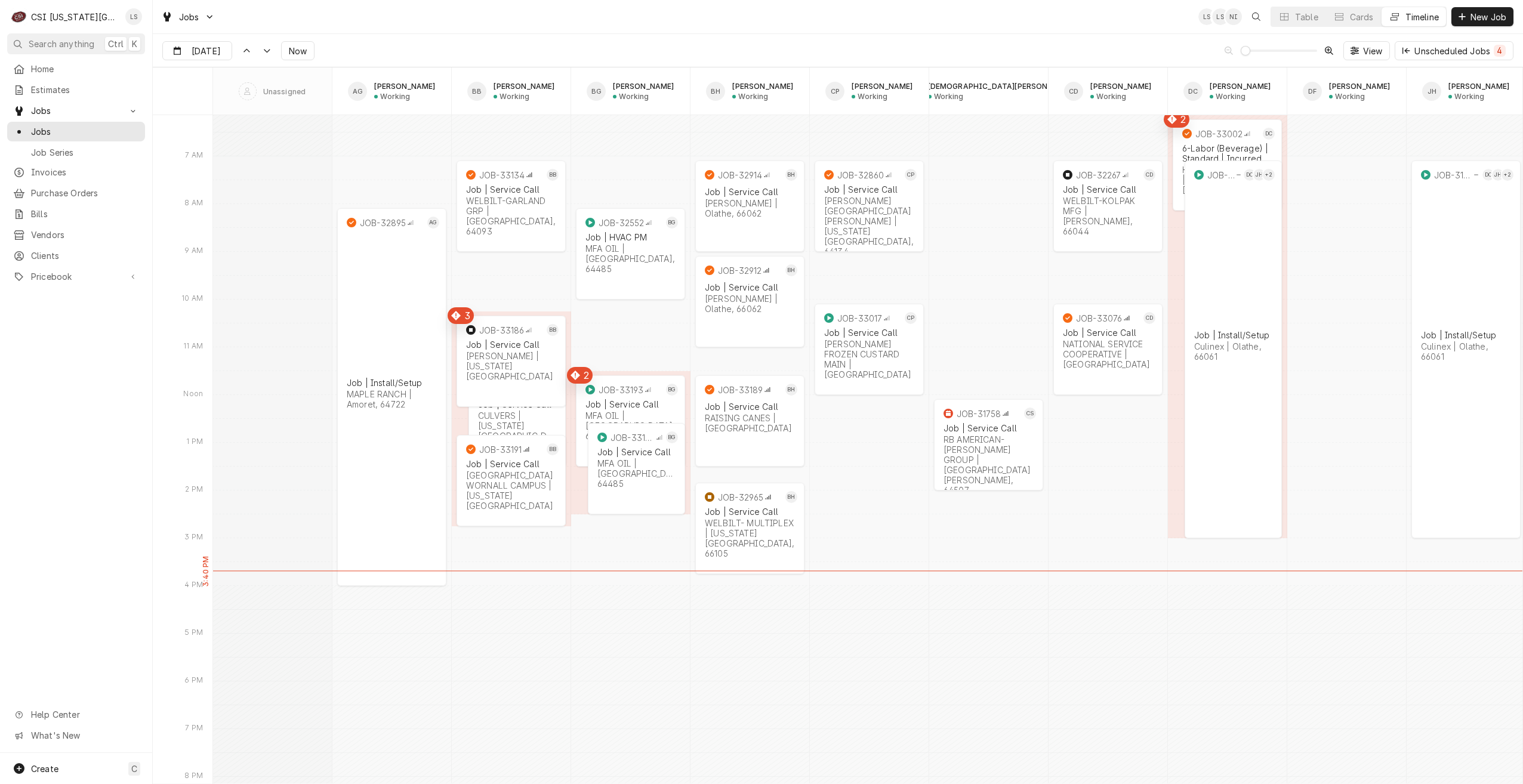
drag, startPoint x: 923, startPoint y: 30, endPoint x: 845, endPoint y: 29, distance: 78.0
click at [923, 30] on div "Jobs LS LS NI Table Cards Timeline New Job" at bounding box center [838, 16] width 1370 height 33
click at [1288, 20] on div "Dynamic Content Wrapper" at bounding box center [1285, 16] width 12 height 12
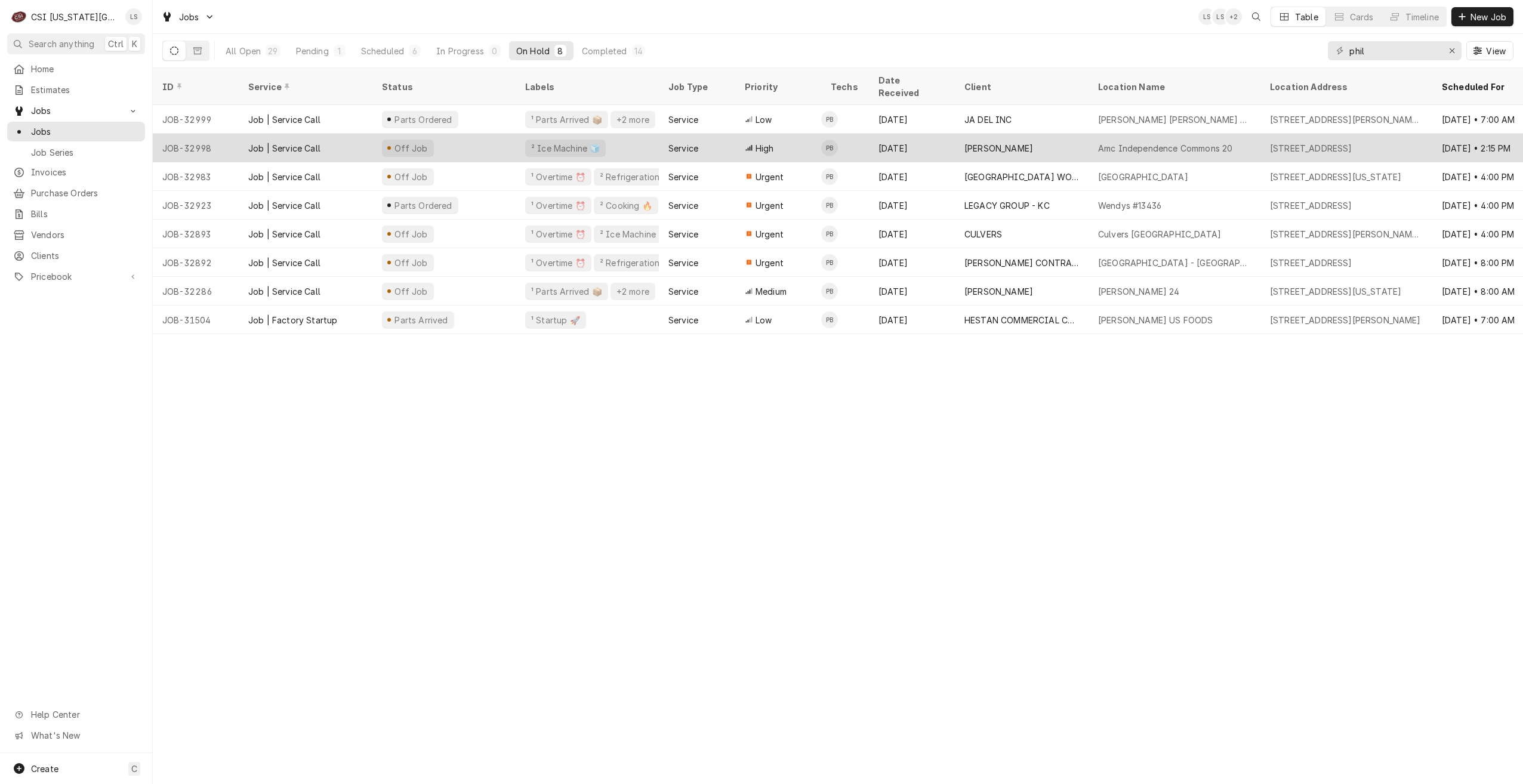
click at [1019, 134] on div "[PERSON_NAME]" at bounding box center [1022, 148] width 134 height 29
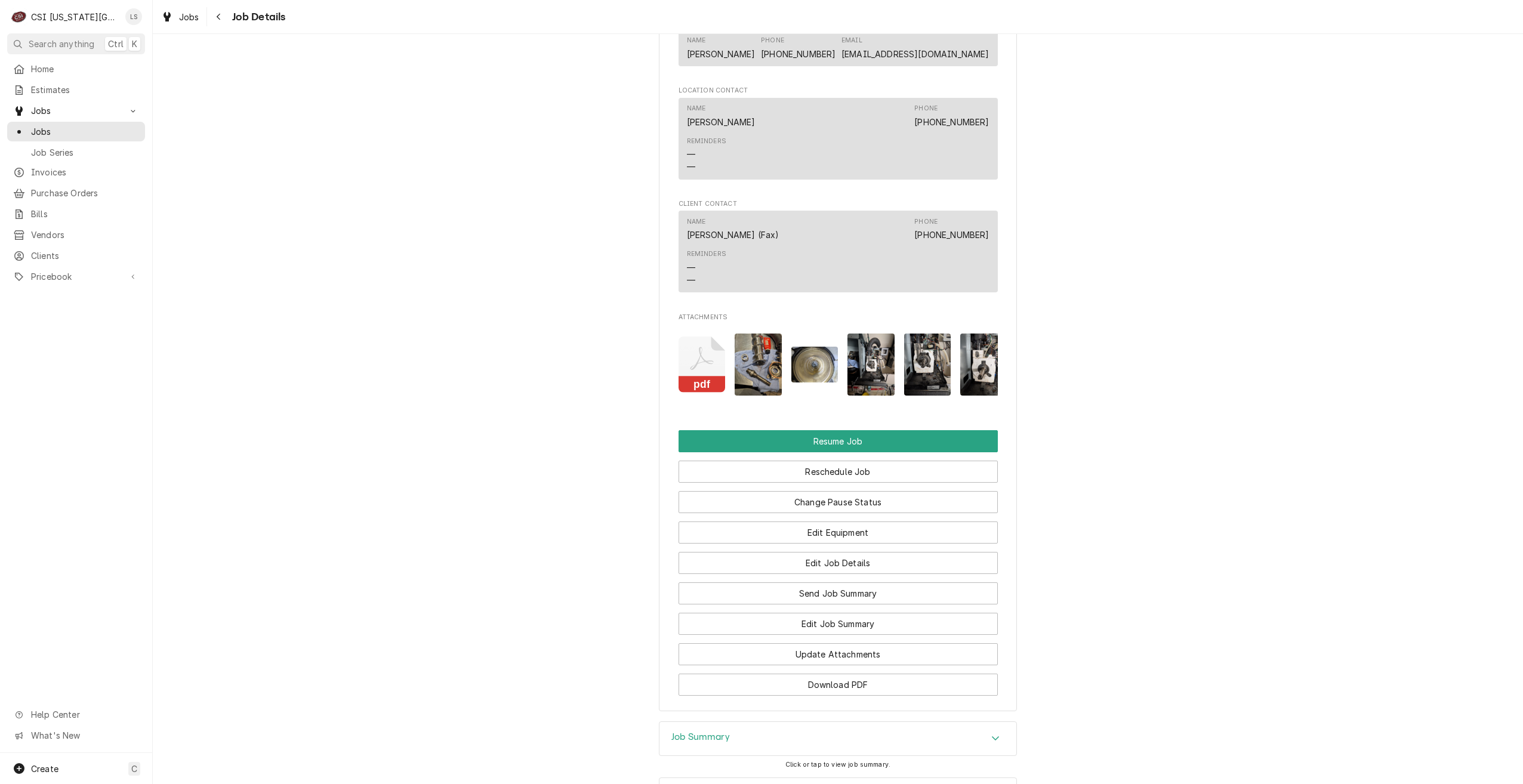
scroll to position [1325, 0]
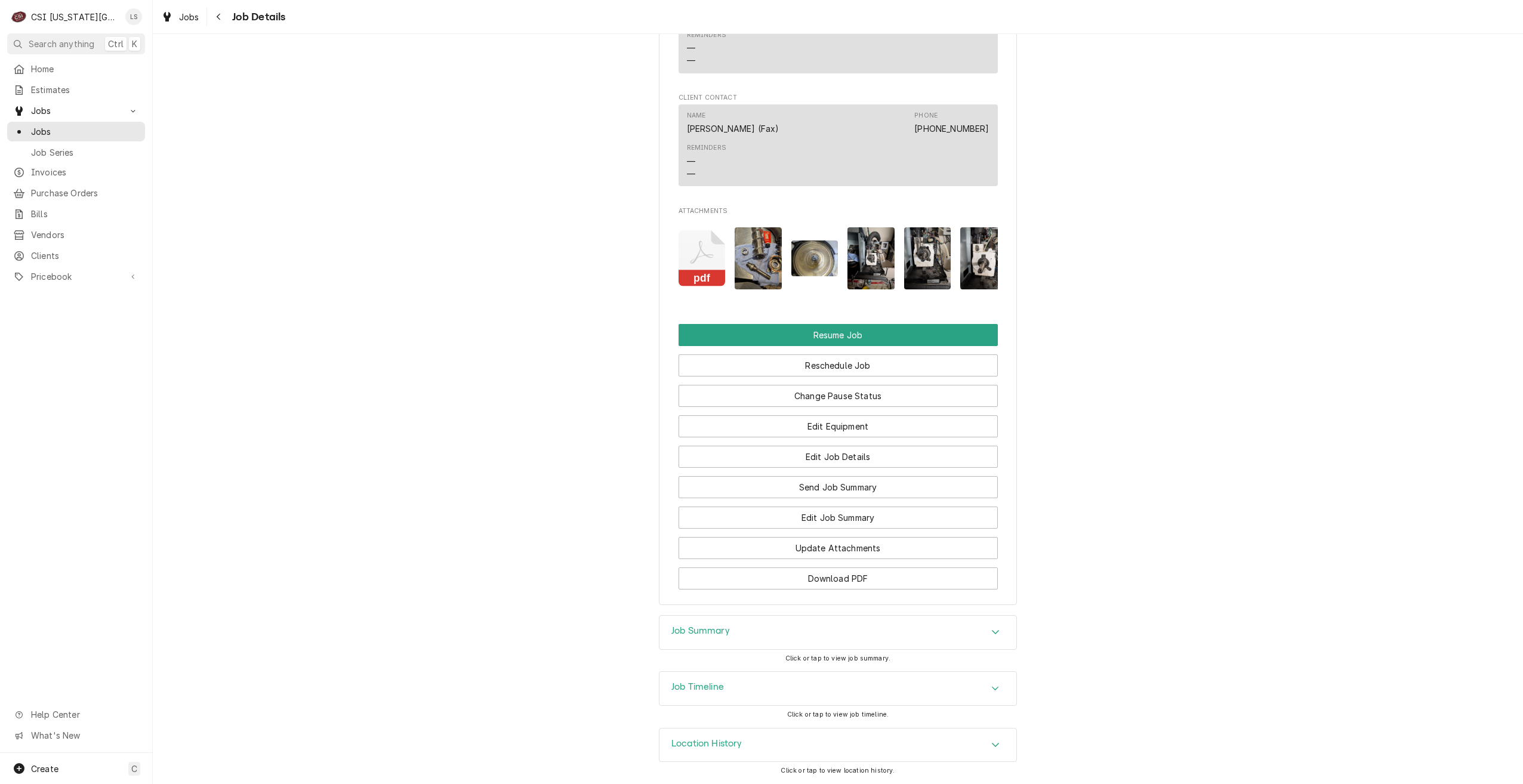
click at [887, 637] on div "Job Summary" at bounding box center [838, 632] width 357 height 33
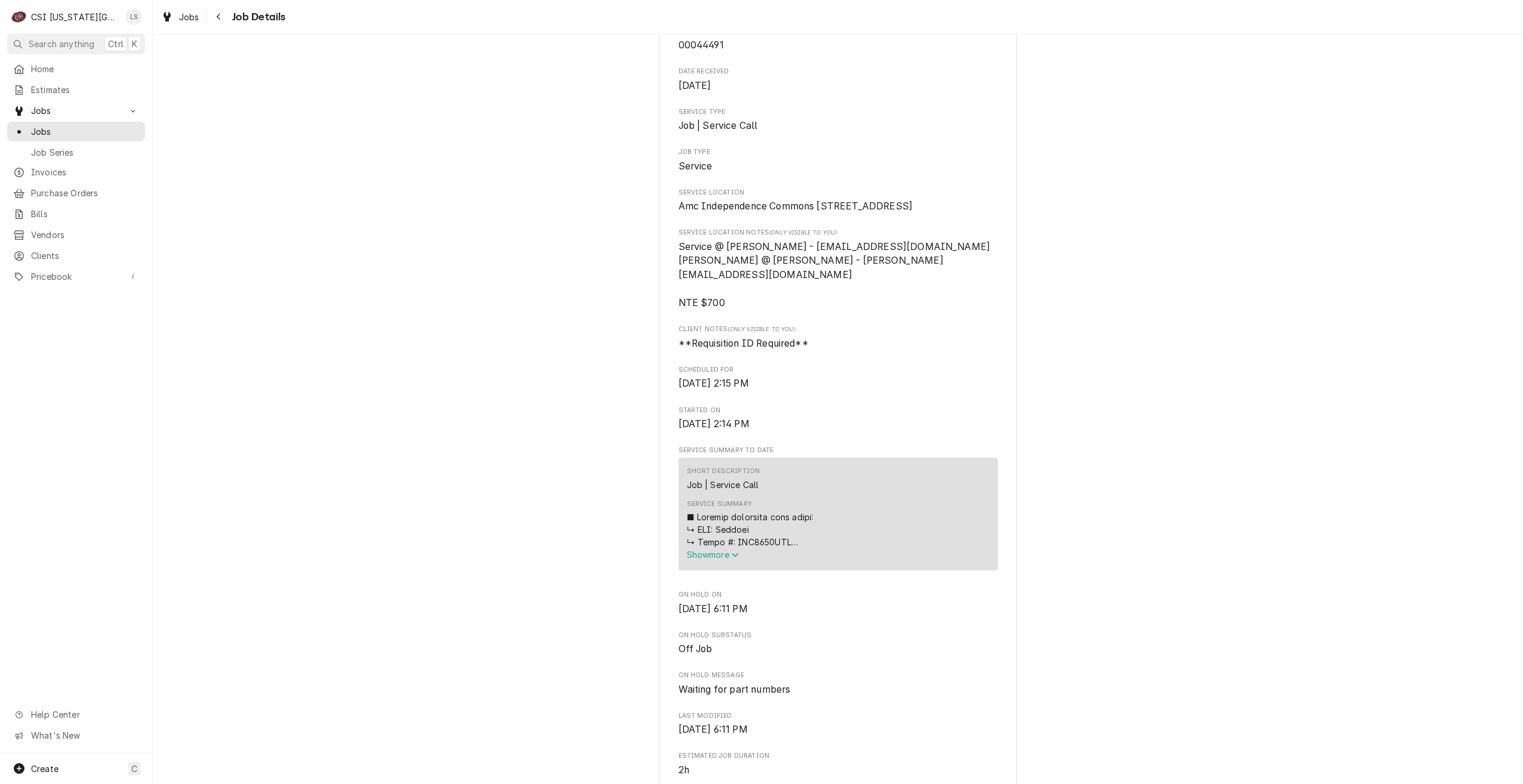
scroll to position [0, 0]
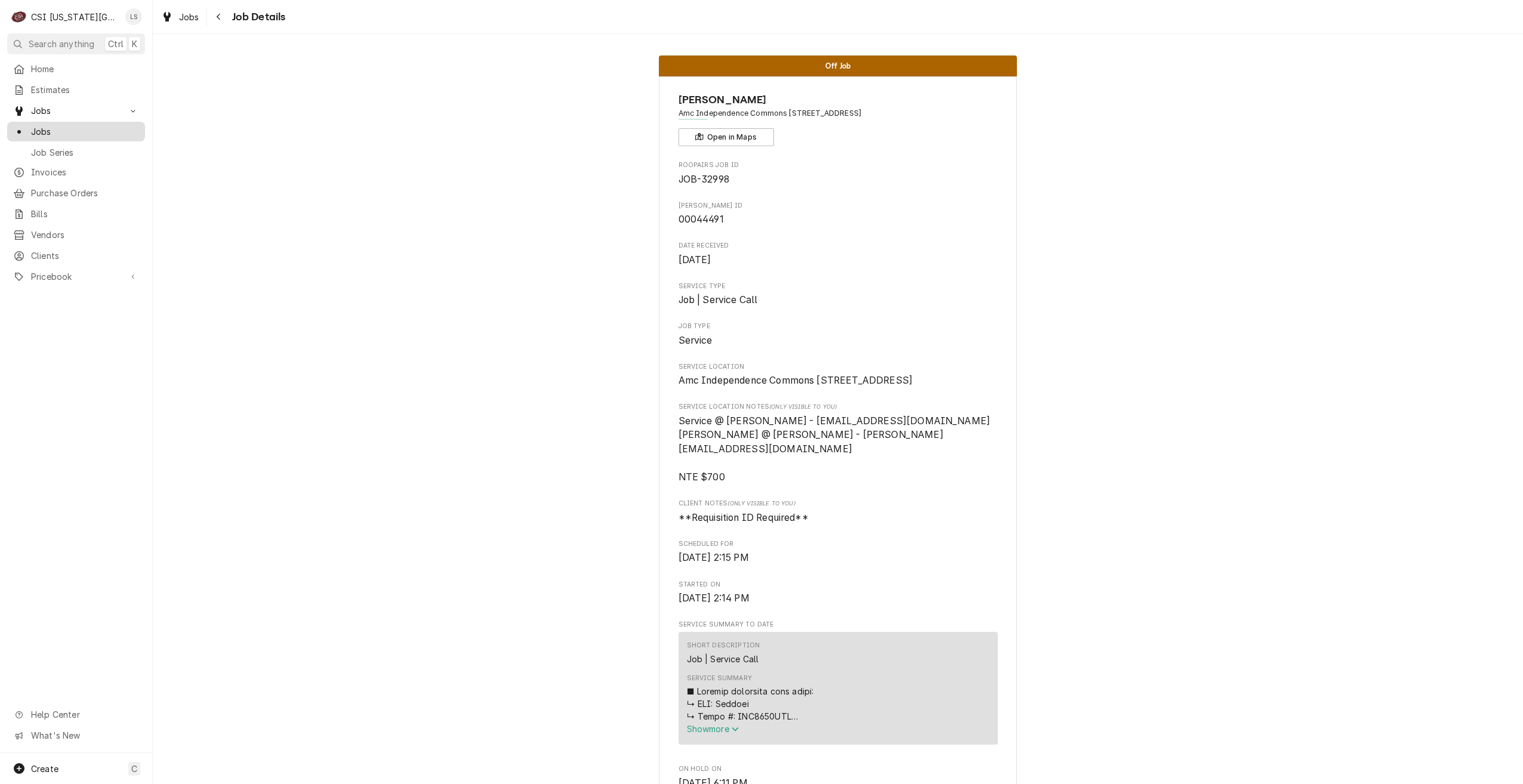
click at [100, 125] on span "Jobs" at bounding box center [85, 131] width 108 height 12
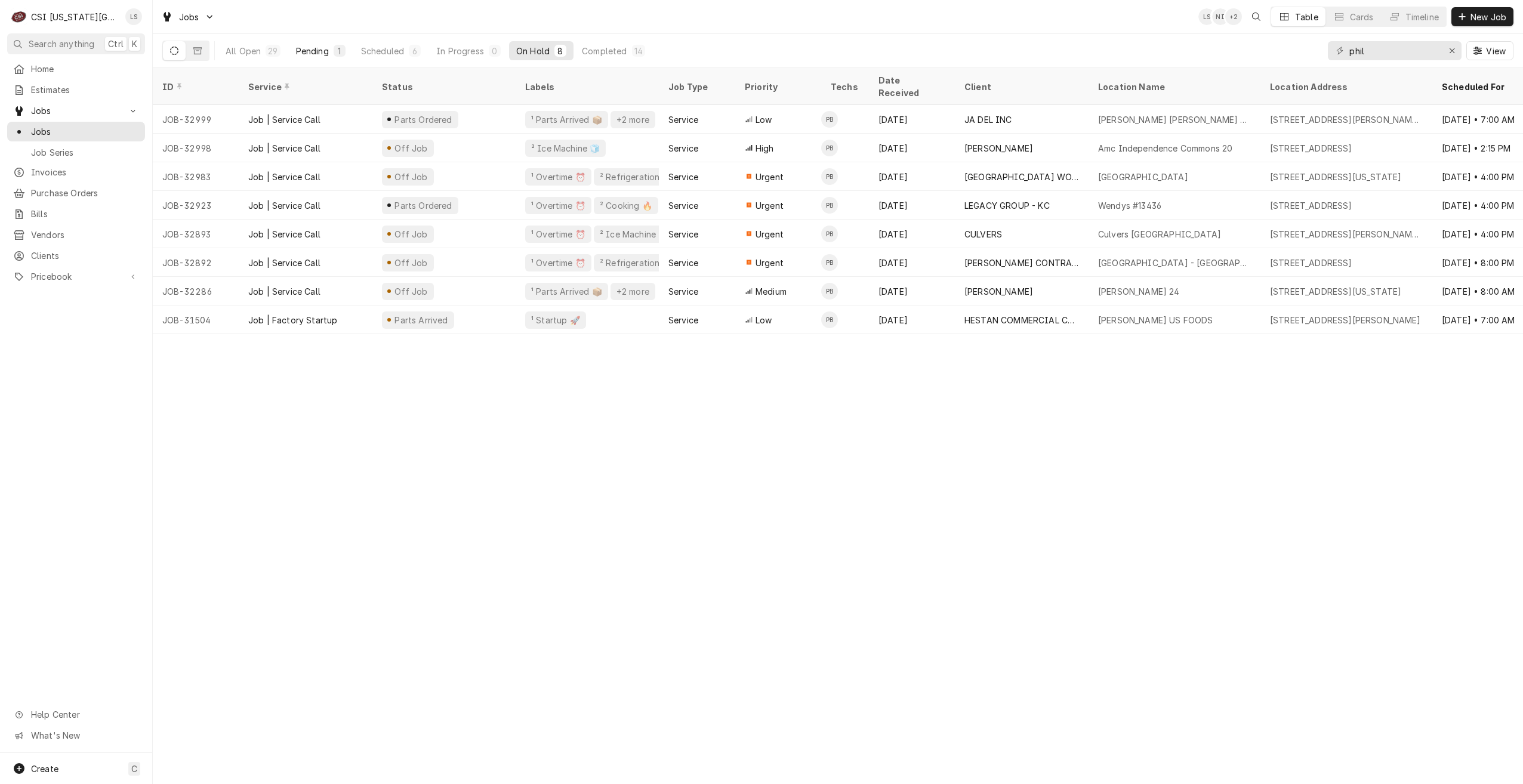
click at [309, 52] on div "Pending" at bounding box center [312, 51] width 33 height 12
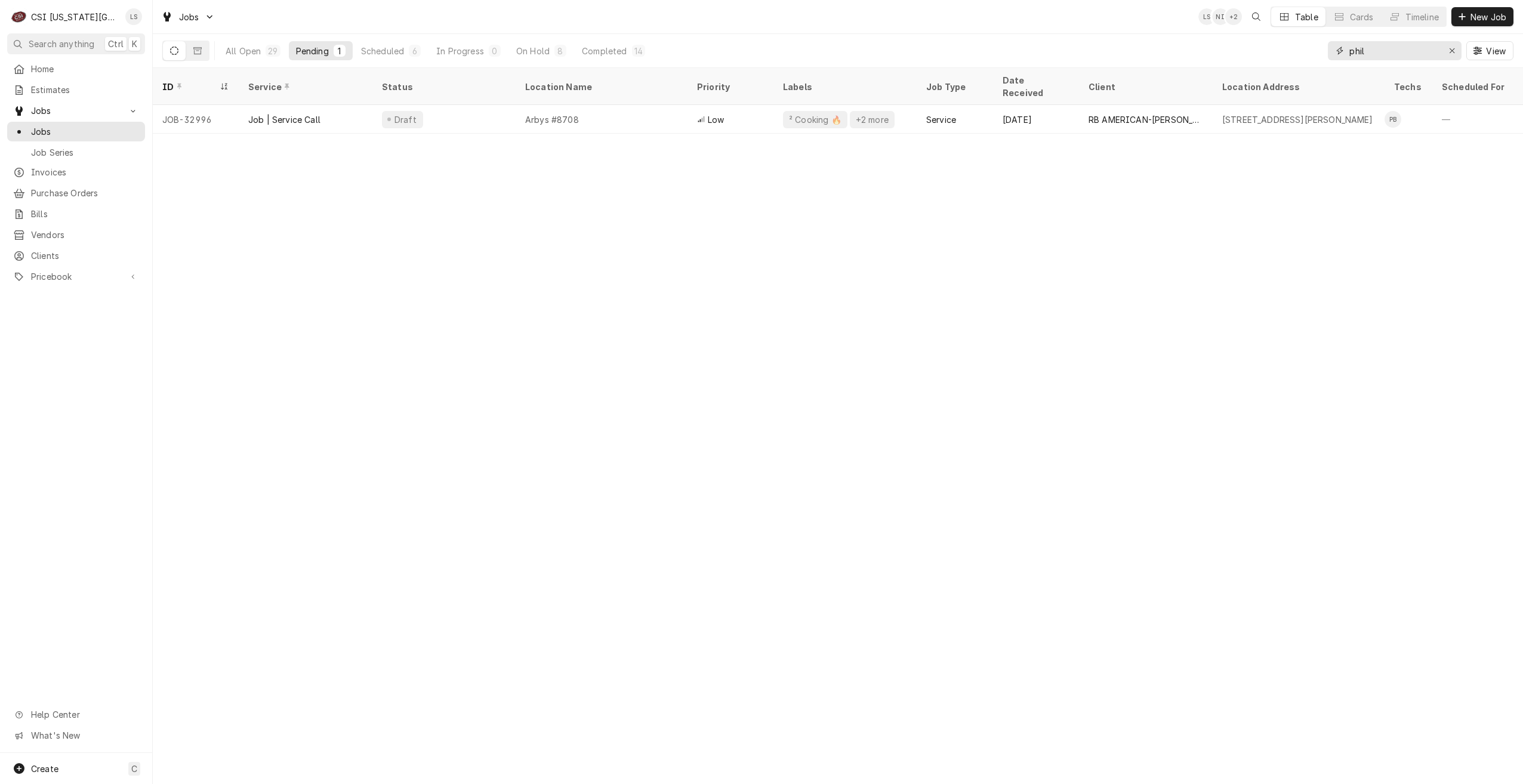
click at [1383, 50] on input "phil" at bounding box center [1394, 50] width 90 height 19
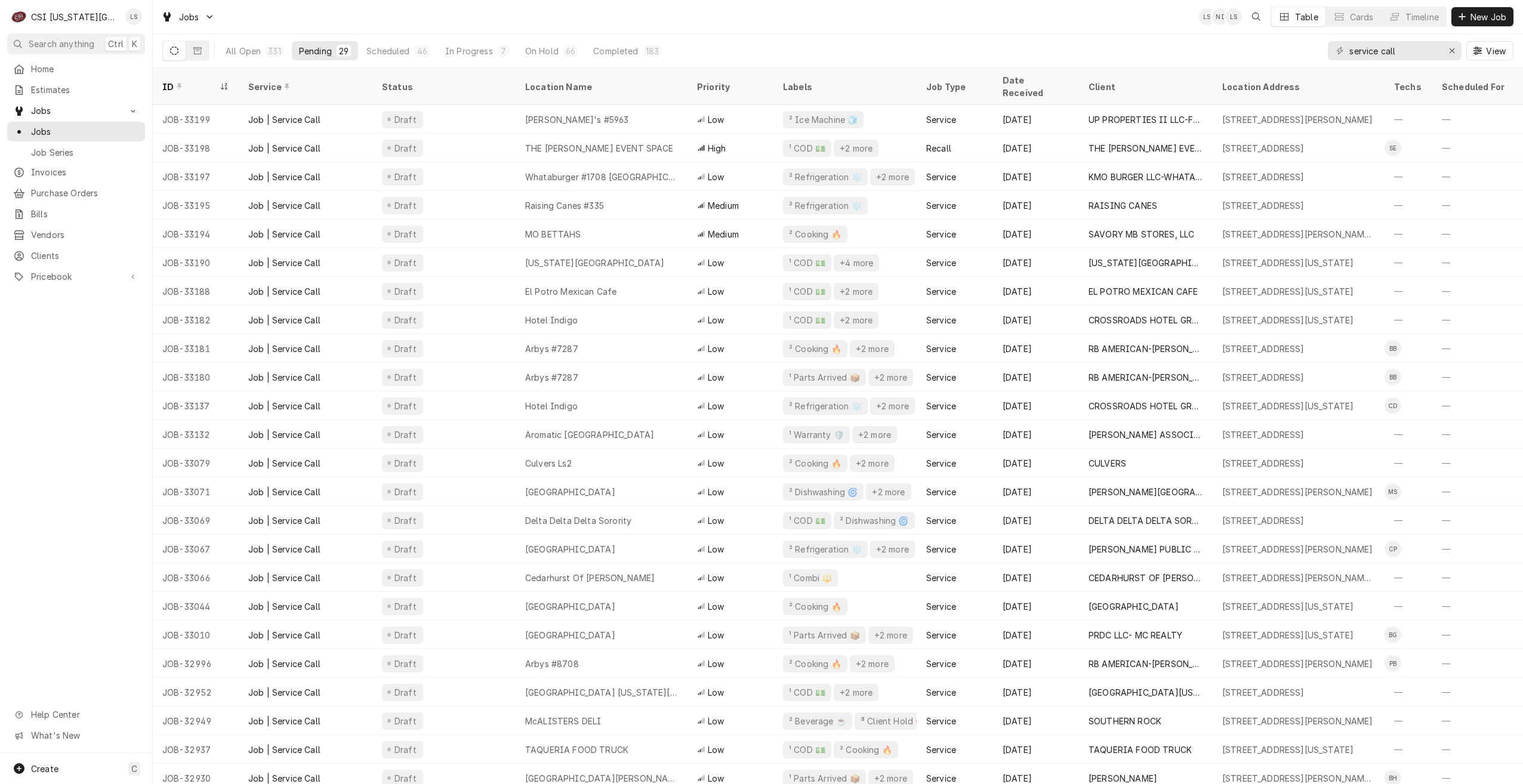
click at [1142, 38] on div "All Open 331 Pending 29 Scheduled 46 In Progress 7 On Hold 66 Completed 183 ser…" at bounding box center [838, 50] width 1351 height 33
drag, startPoint x: 1413, startPoint y: 51, endPoint x: 1241, endPoint y: 53, distance: 172.0
click at [1241, 53] on div "All Open 331 Pending 29 Scheduled 46 In Progress 7 On Hold 66 Completed 183 ser…" at bounding box center [838, 50] width 1351 height 33
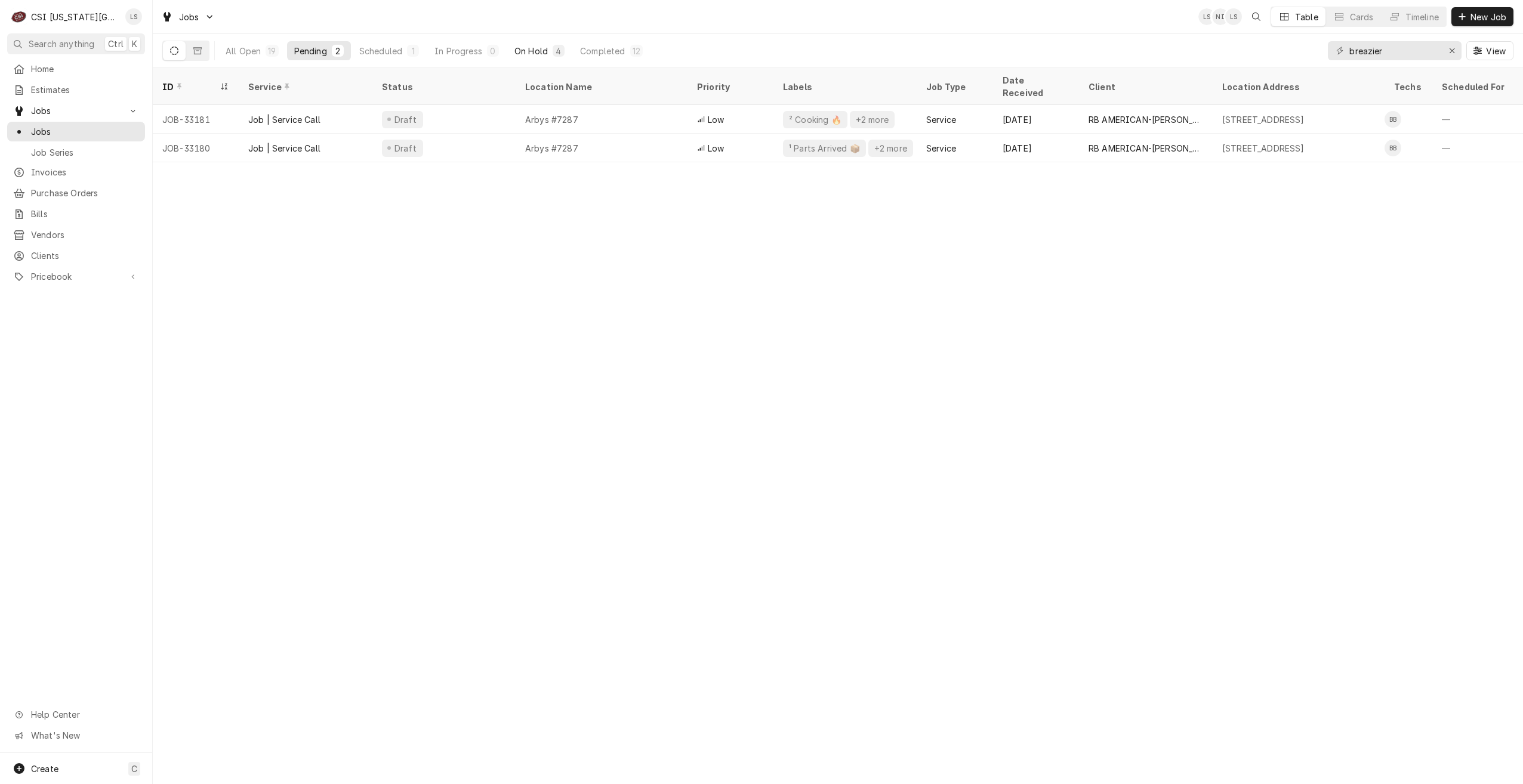
click at [551, 52] on button "On Hold 4" at bounding box center [539, 50] width 65 height 19
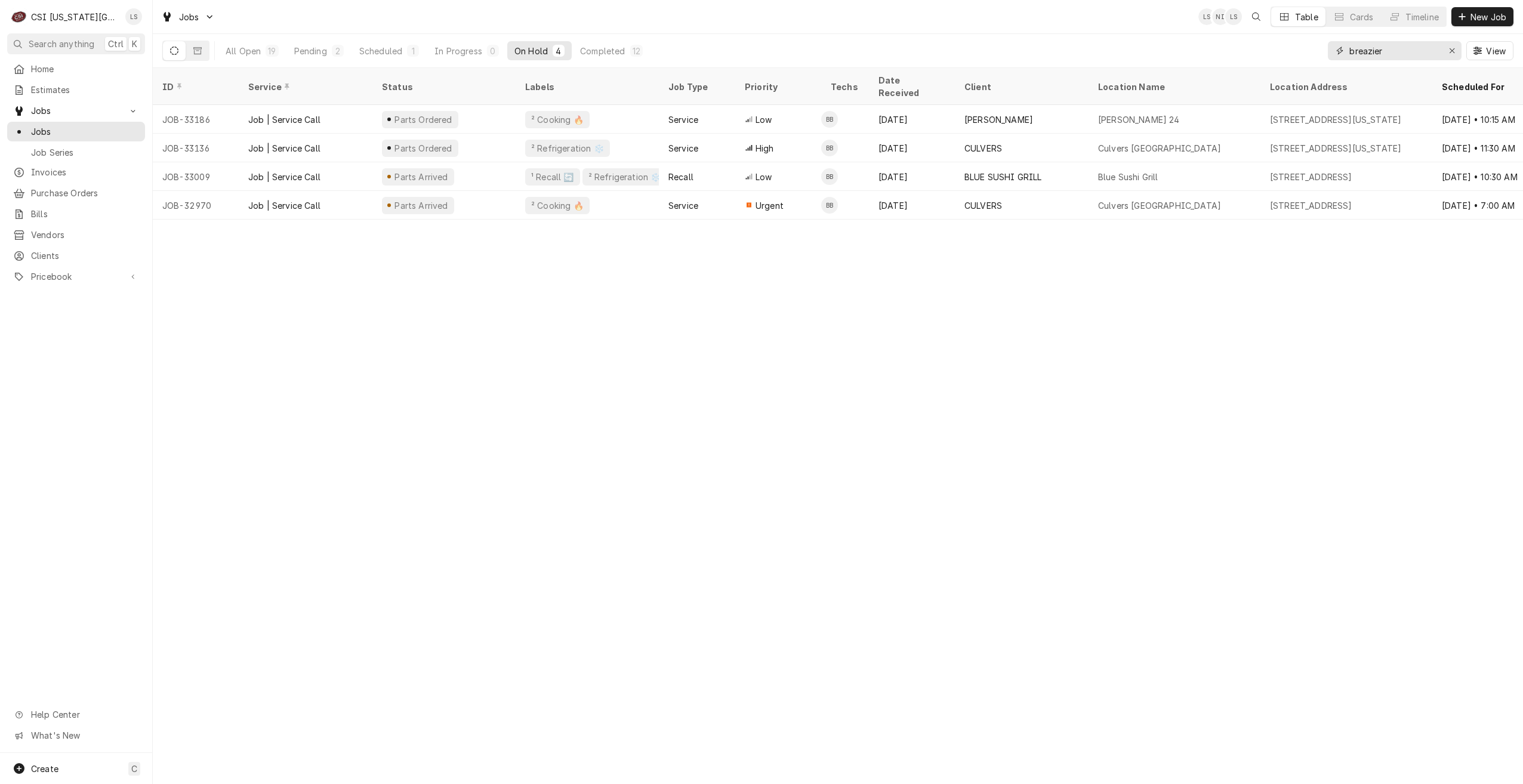
click at [1370, 51] on input "breazier" at bounding box center [1394, 50] width 90 height 19
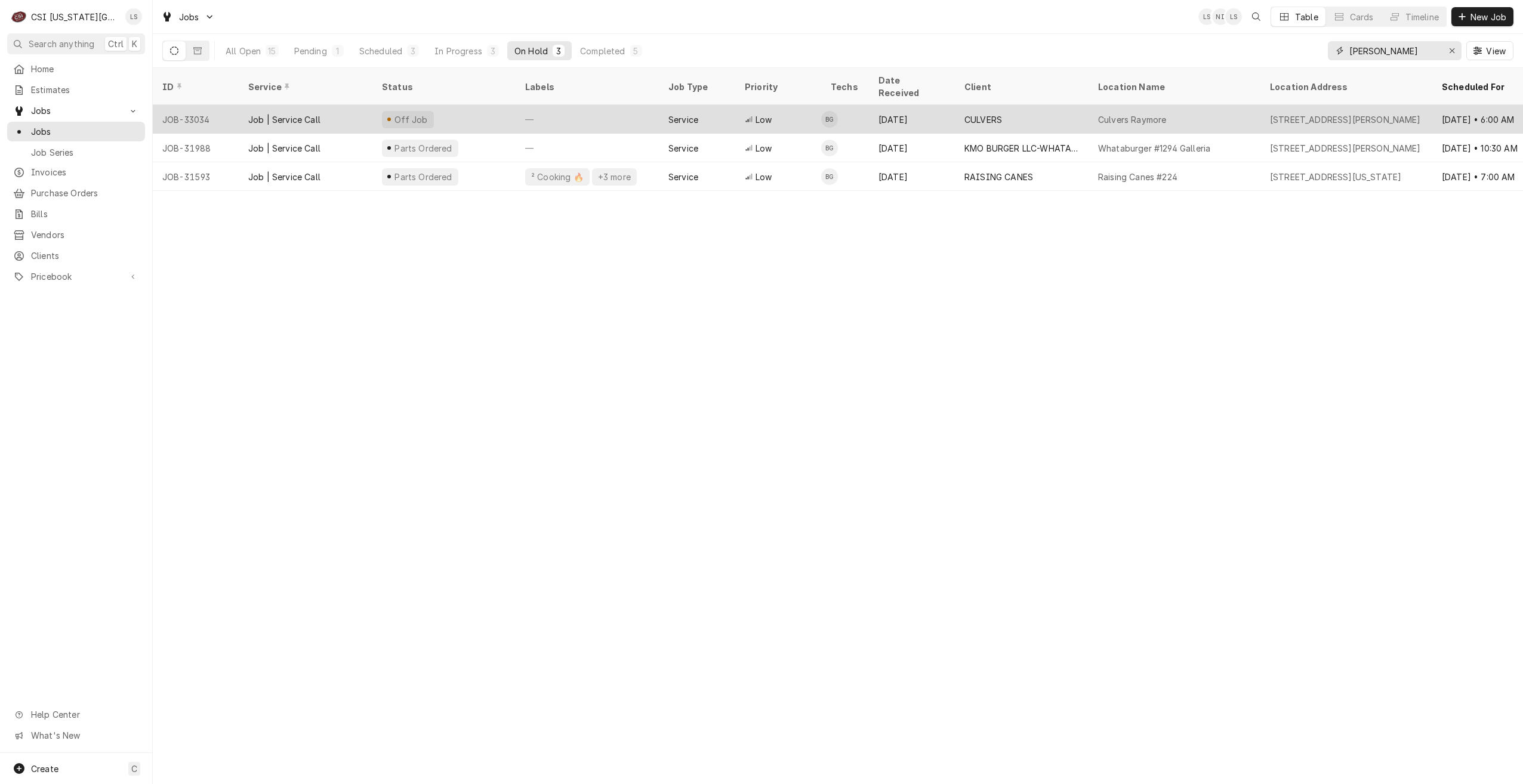
type input "gonzalez"
click at [962, 105] on div "CULVERS" at bounding box center [1022, 120] width 134 height 29
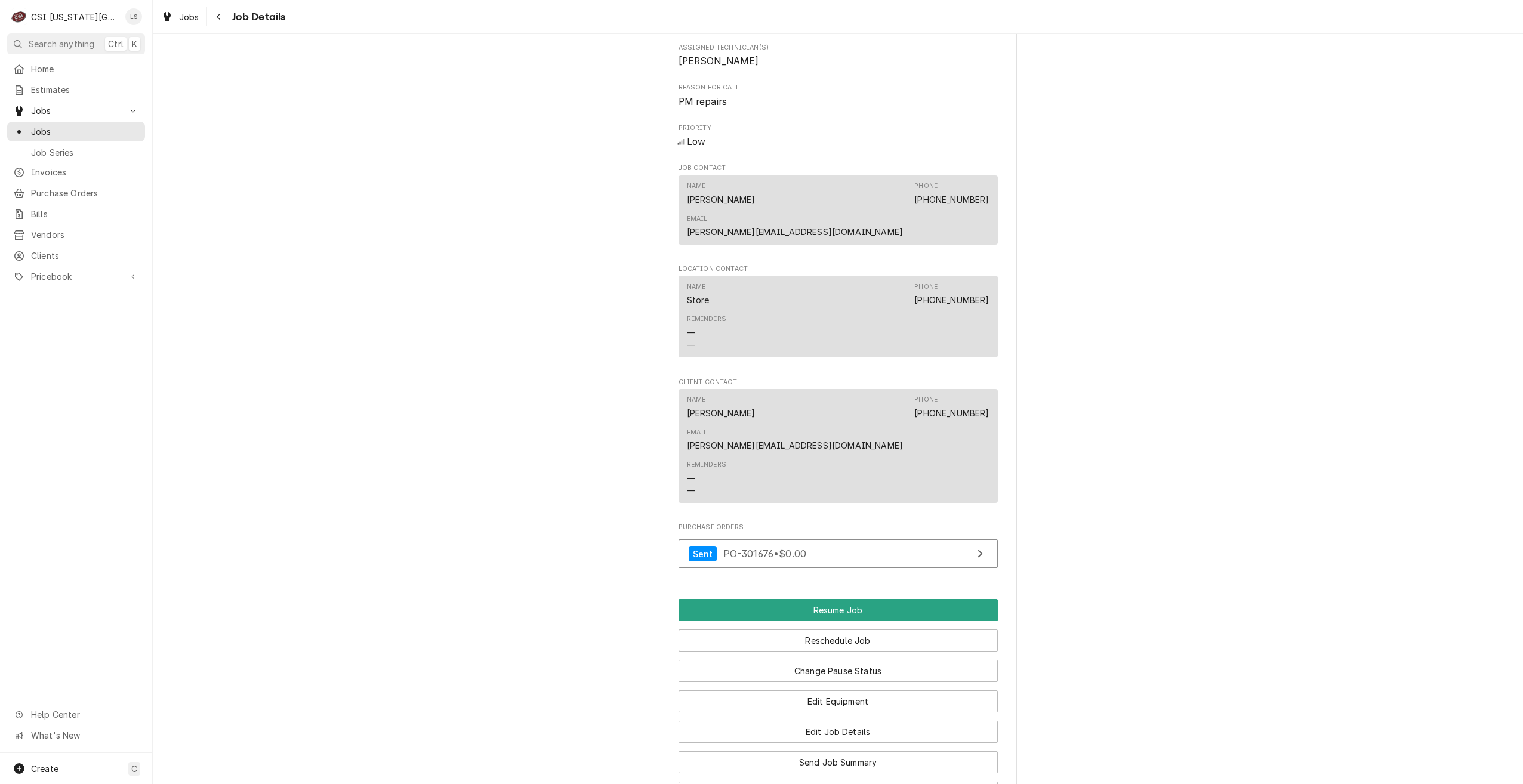
scroll to position [1178, 0]
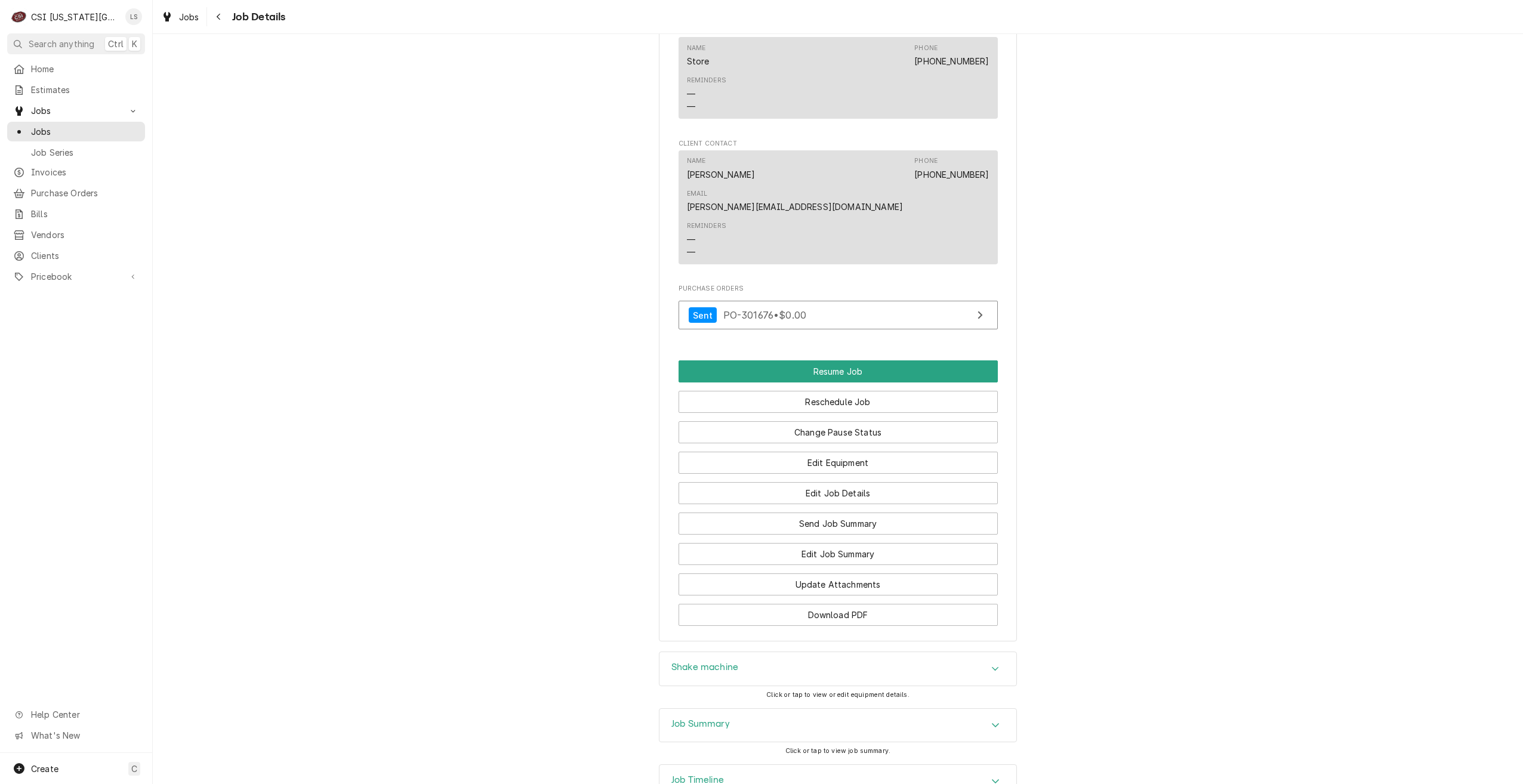
click at [891, 709] on div "Job Summary" at bounding box center [838, 725] width 357 height 33
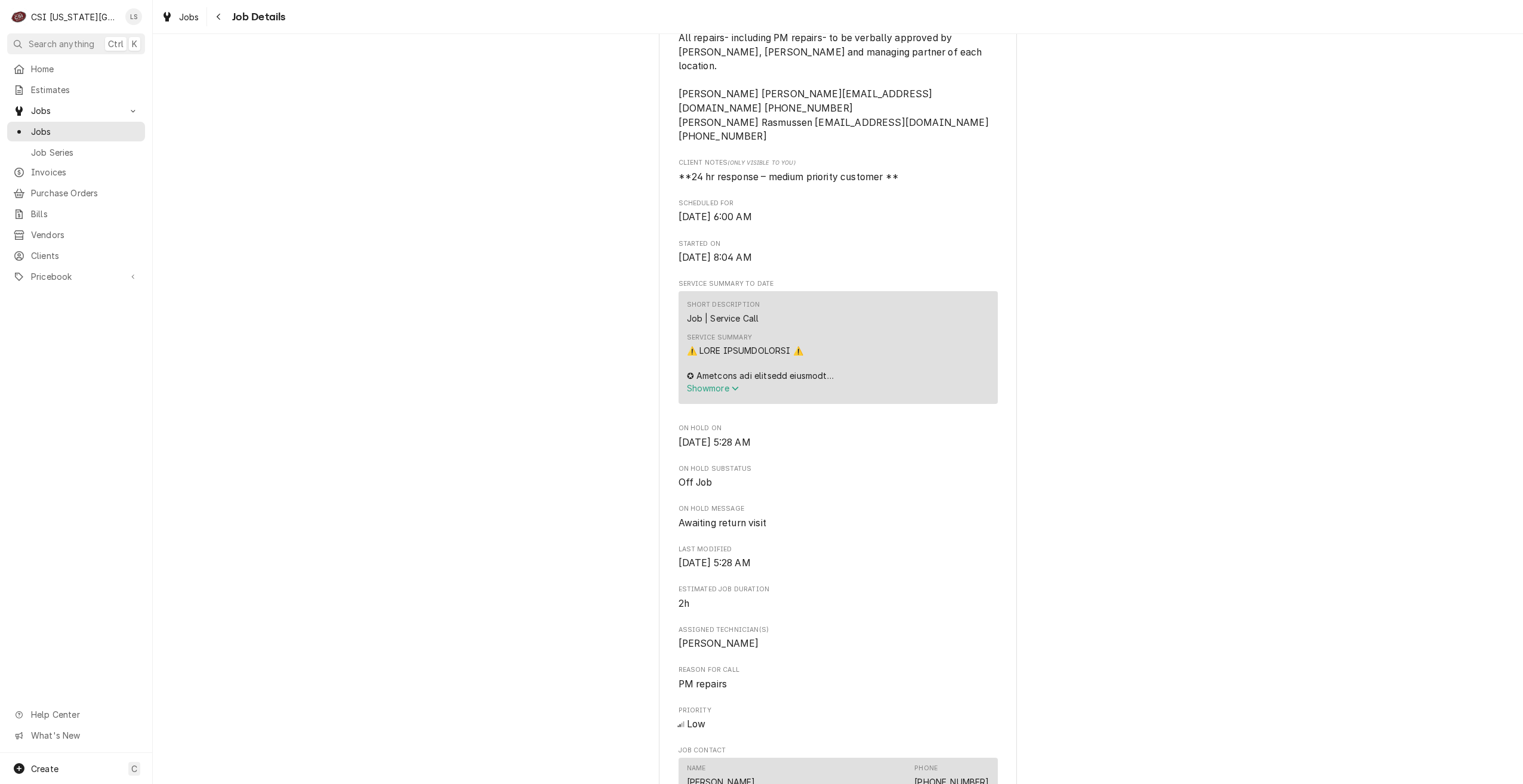
scroll to position [358, 0]
click at [95, 127] on span "Jobs" at bounding box center [85, 131] width 108 height 12
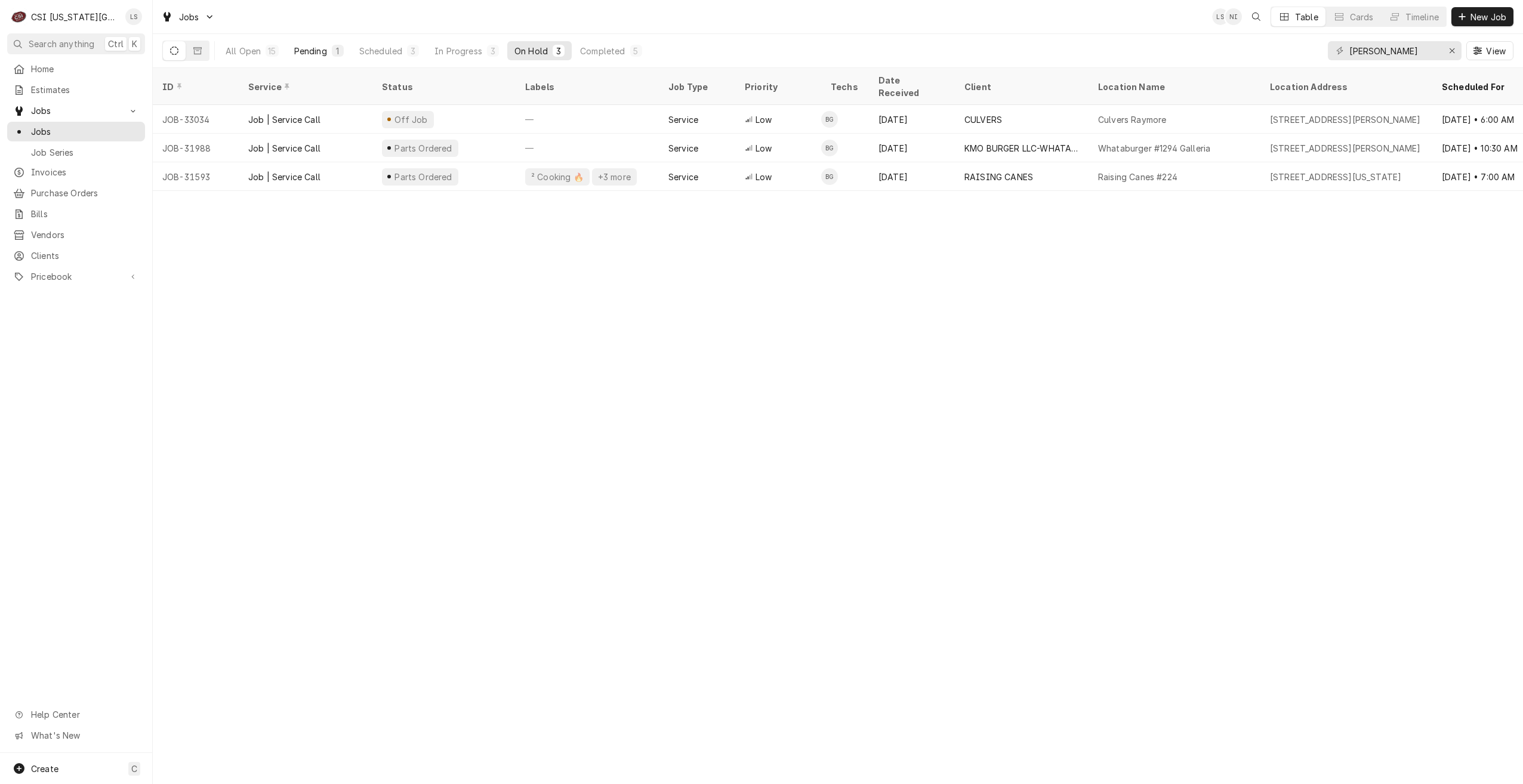
click at [330, 52] on button "Pending 1" at bounding box center [319, 50] width 64 height 19
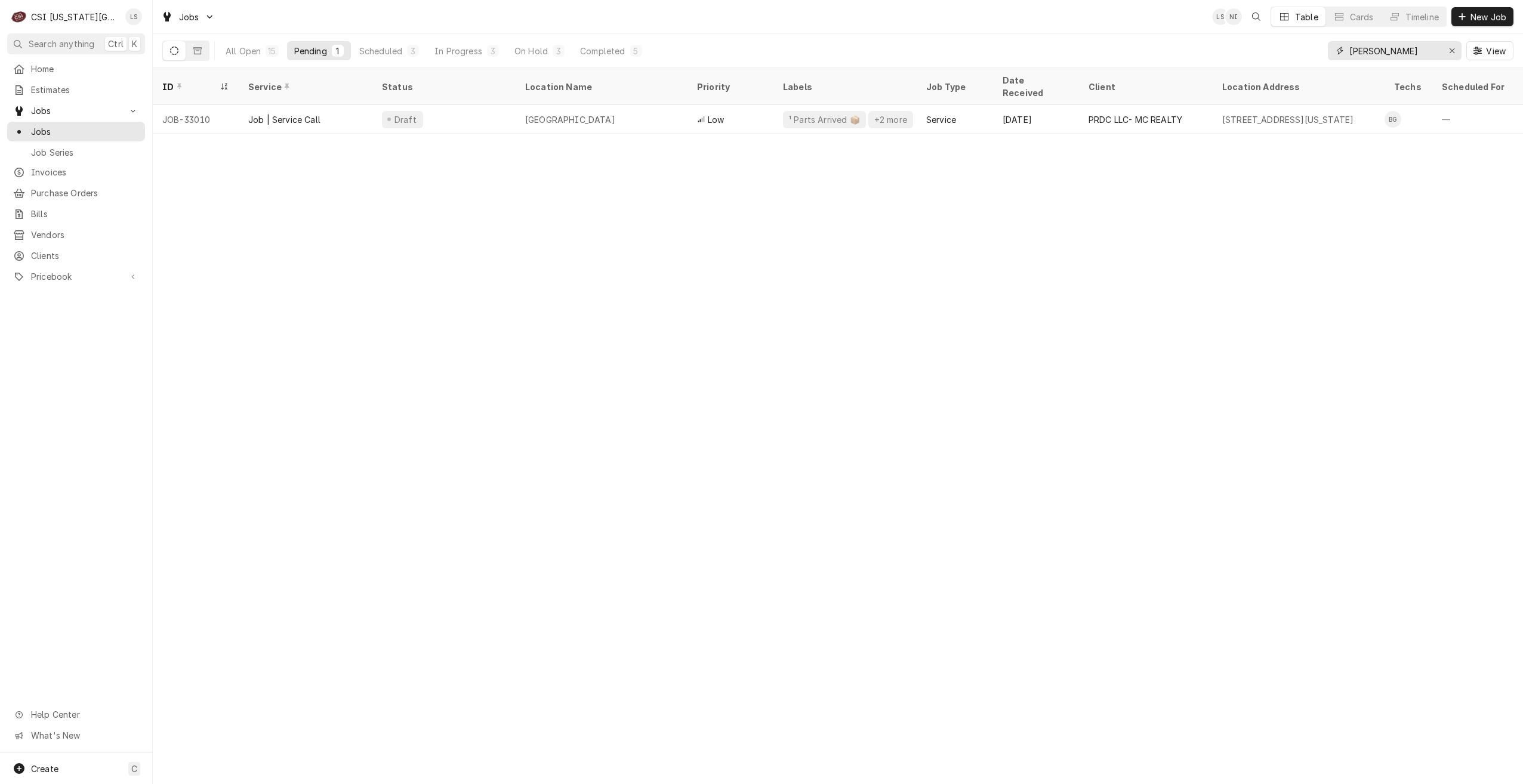
click at [1376, 49] on input "[PERSON_NAME]" at bounding box center [1394, 50] width 90 height 19
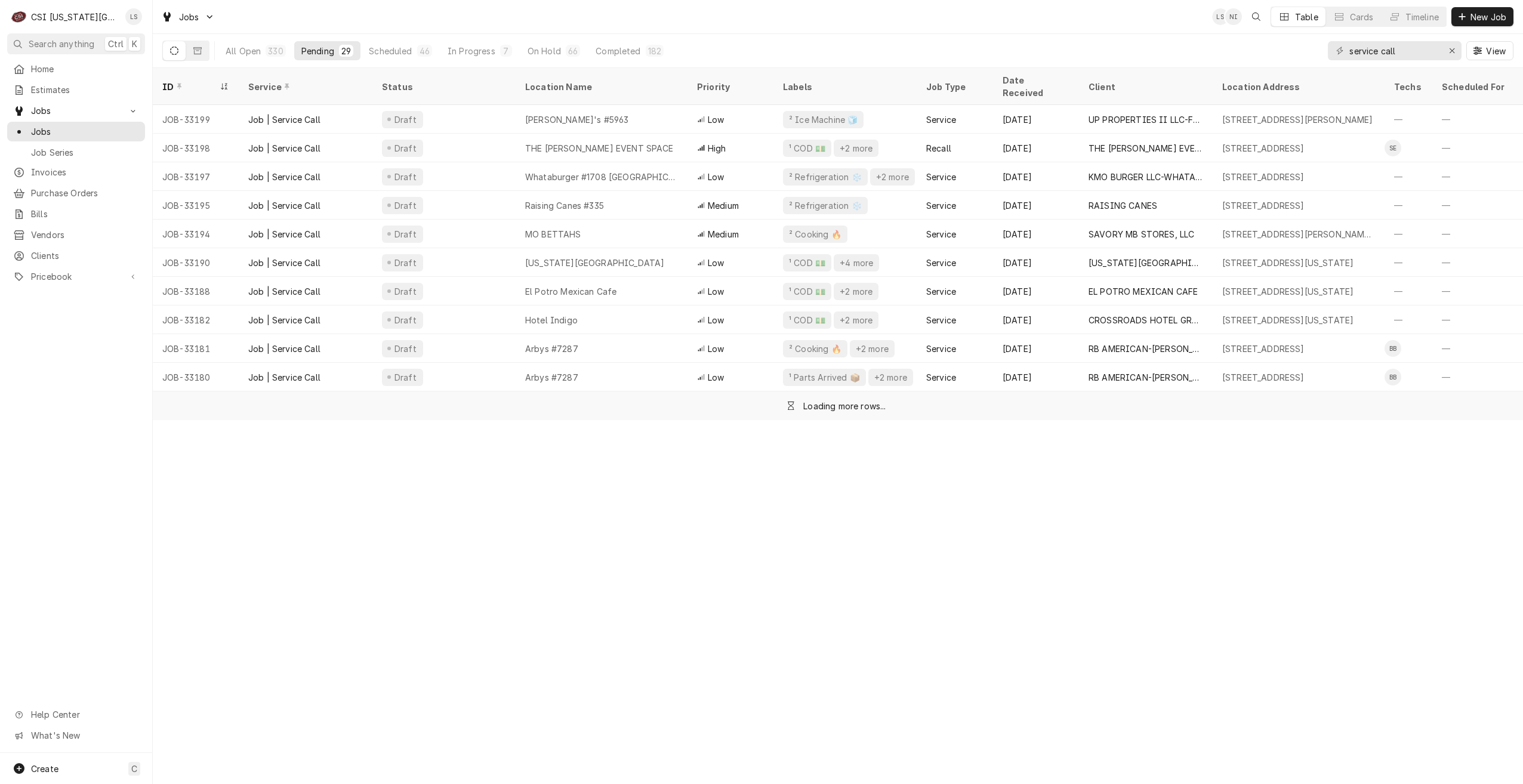
click at [1030, 29] on div "Jobs LS NI Table Cards Timeline New Job" at bounding box center [838, 16] width 1370 height 33
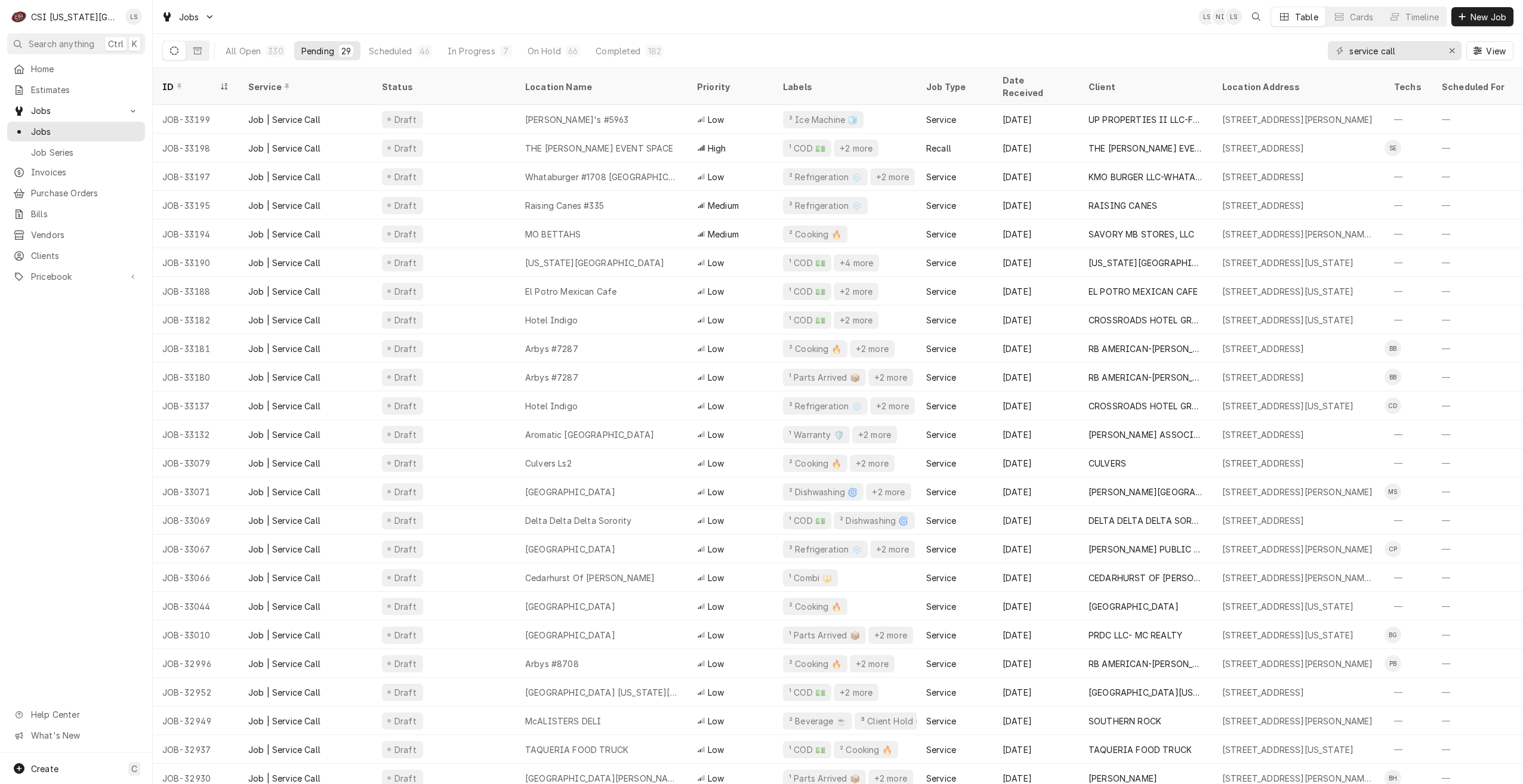
click at [951, 20] on div "Jobs LS NI LS Table Cards Timeline New Job" at bounding box center [838, 16] width 1370 height 33
drag, startPoint x: 1413, startPoint y: 50, endPoint x: 1245, endPoint y: 54, distance: 168.0
click at [1245, 54] on div "All Open 330 Pending 29 Scheduled 46 In Progress 7 On Hold 66 Completed 182 ser…" at bounding box center [838, 50] width 1351 height 33
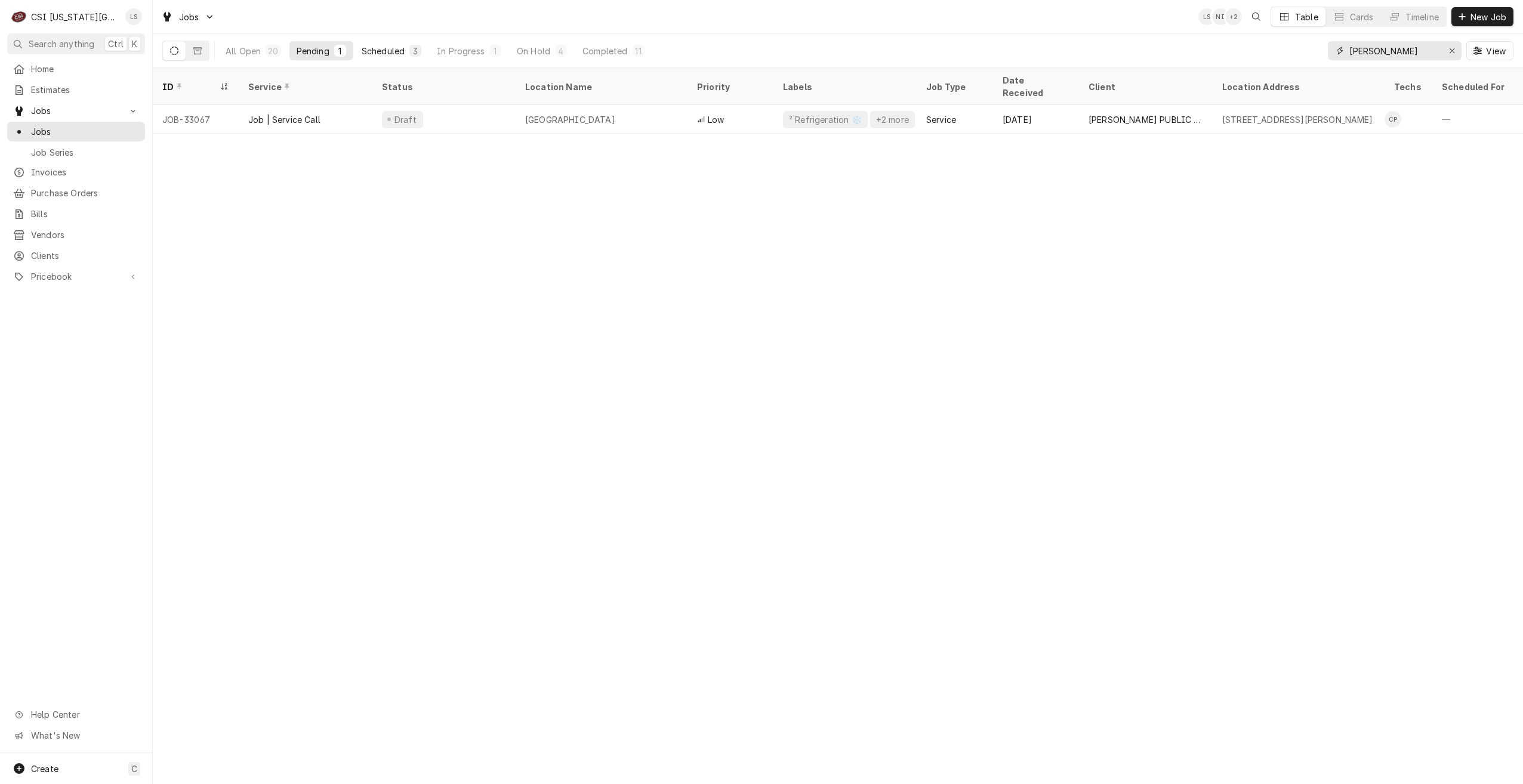
type input "[PERSON_NAME]"
click at [402, 49] on div "Scheduled" at bounding box center [384, 51] width 43 height 12
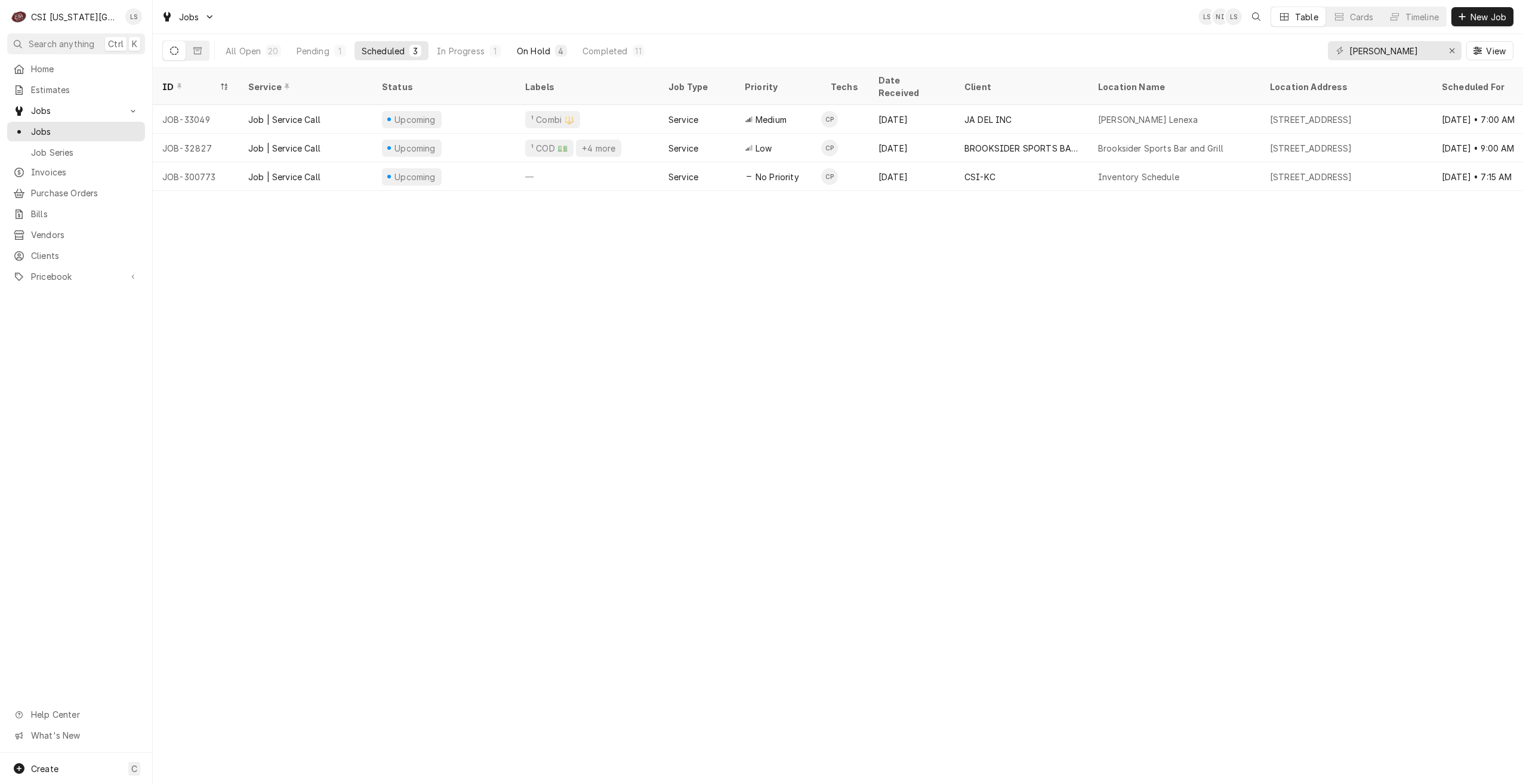
click at [536, 52] on div "On Hold" at bounding box center [533, 51] width 33 height 12
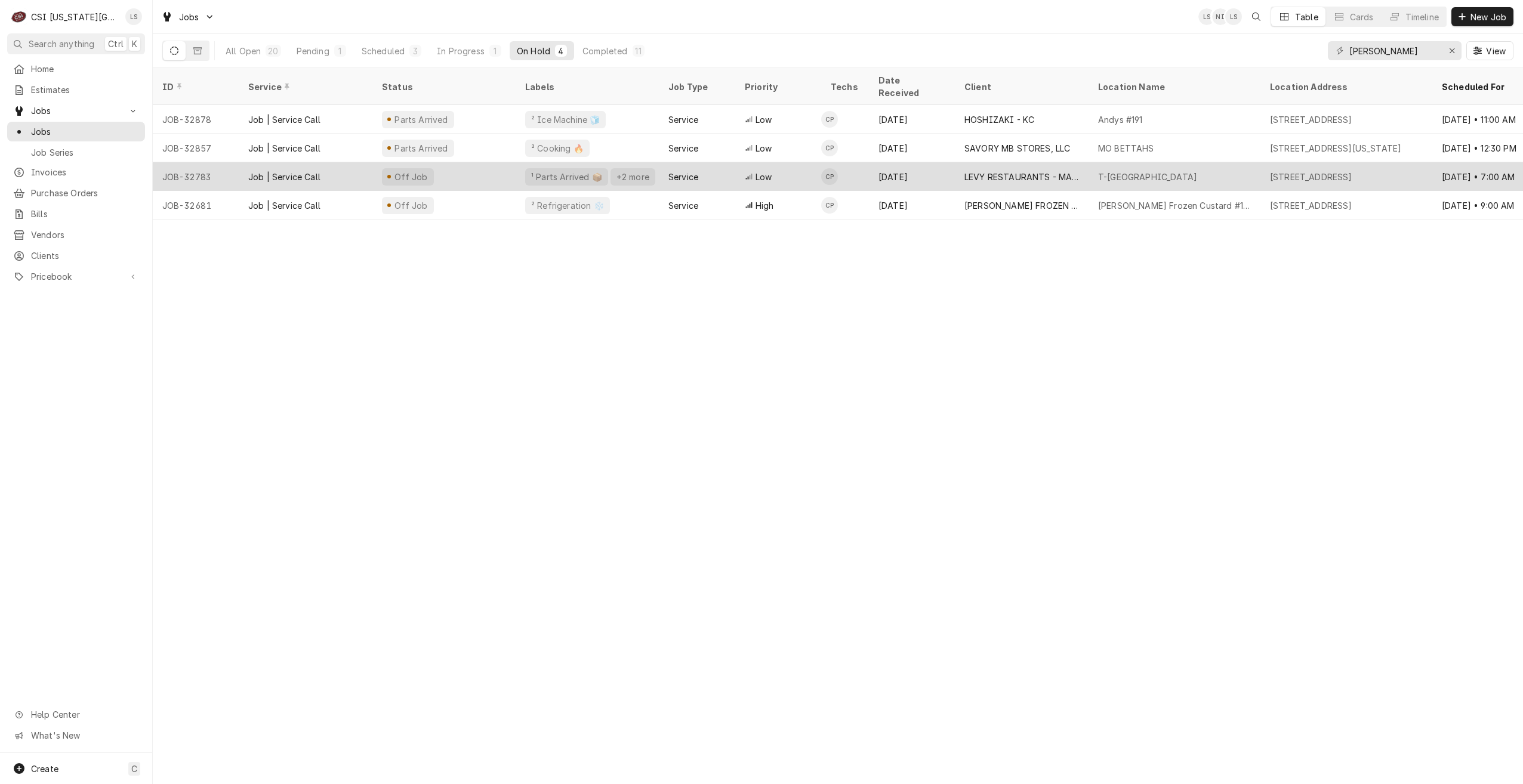
click at [974, 162] on div "LEVY RESTAURANTS - MAIN ACCOUNT" at bounding box center [1022, 176] width 134 height 29
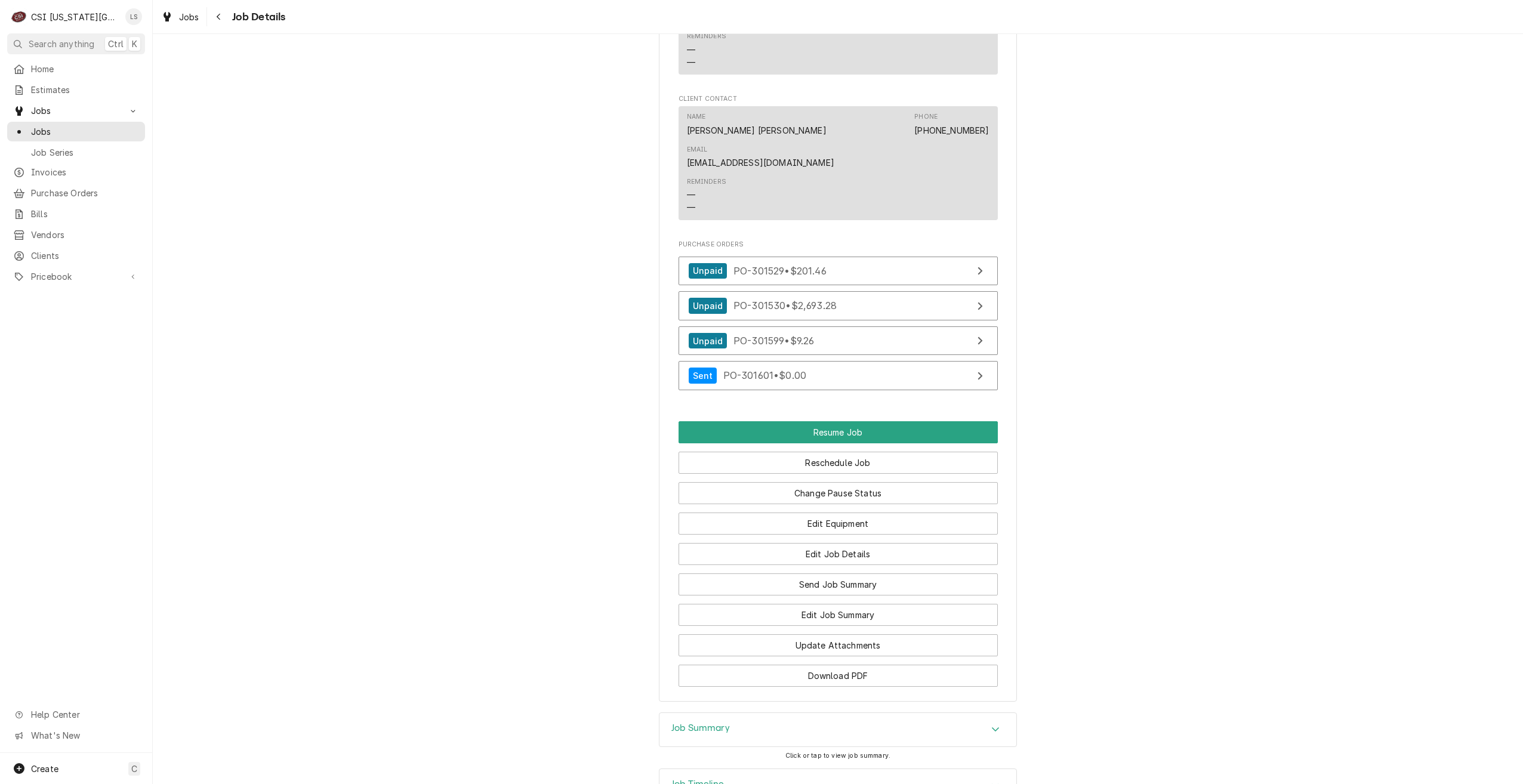
scroll to position [1784, 0]
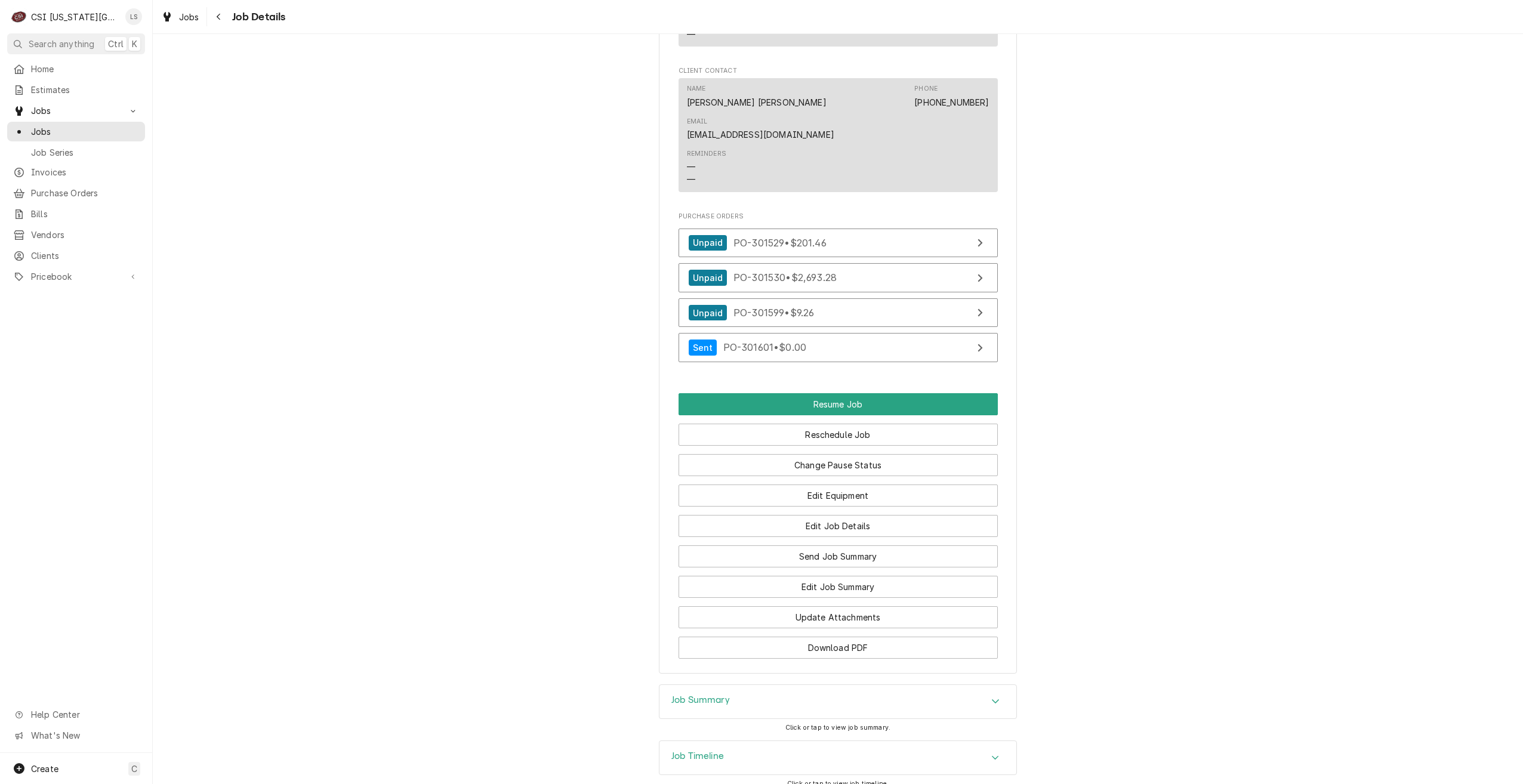
click at [915, 742] on div "Job Timeline" at bounding box center [838, 758] width 357 height 33
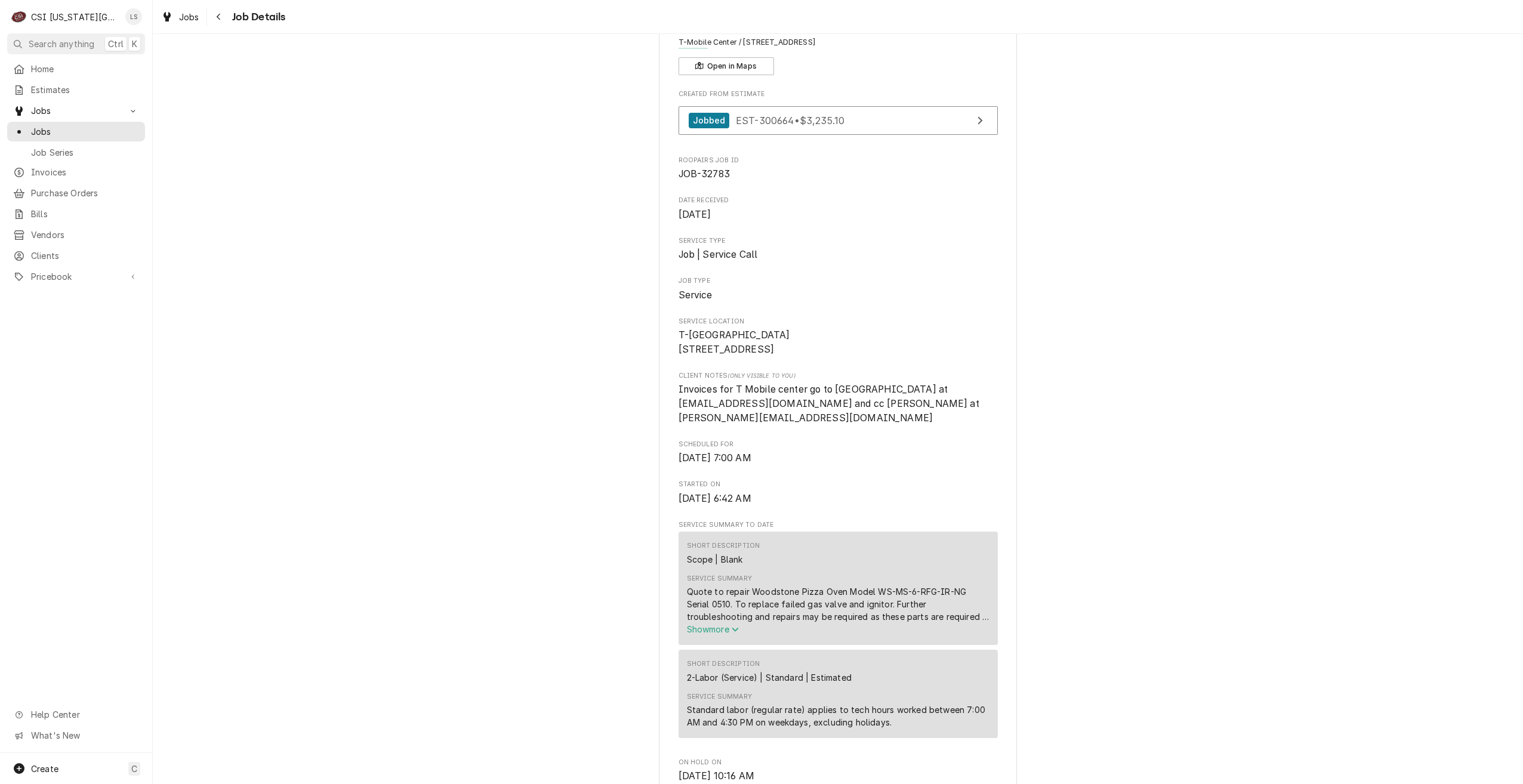
scroll to position [0, 0]
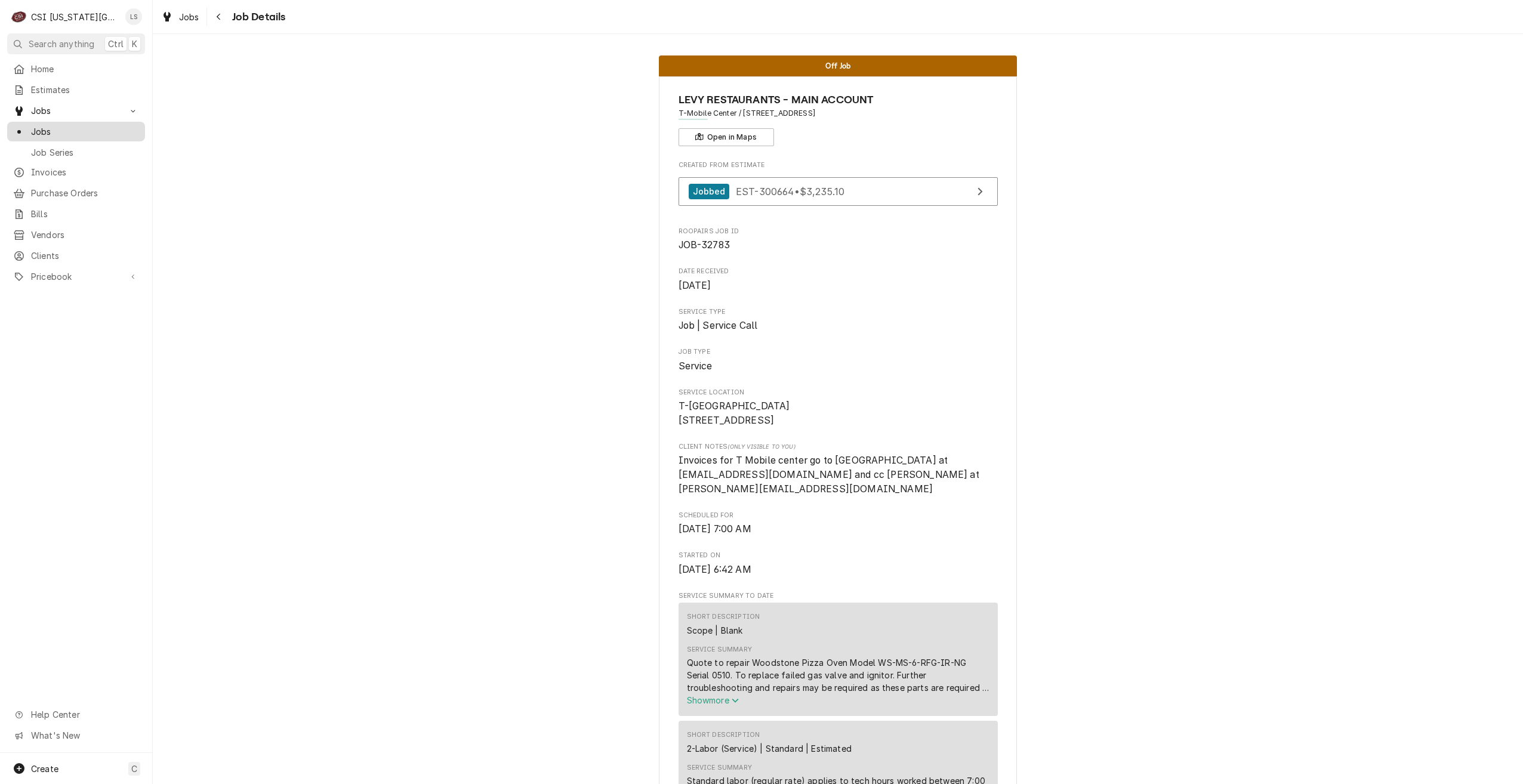
click at [116, 135] on div "Jobs" at bounding box center [76, 131] width 133 height 15
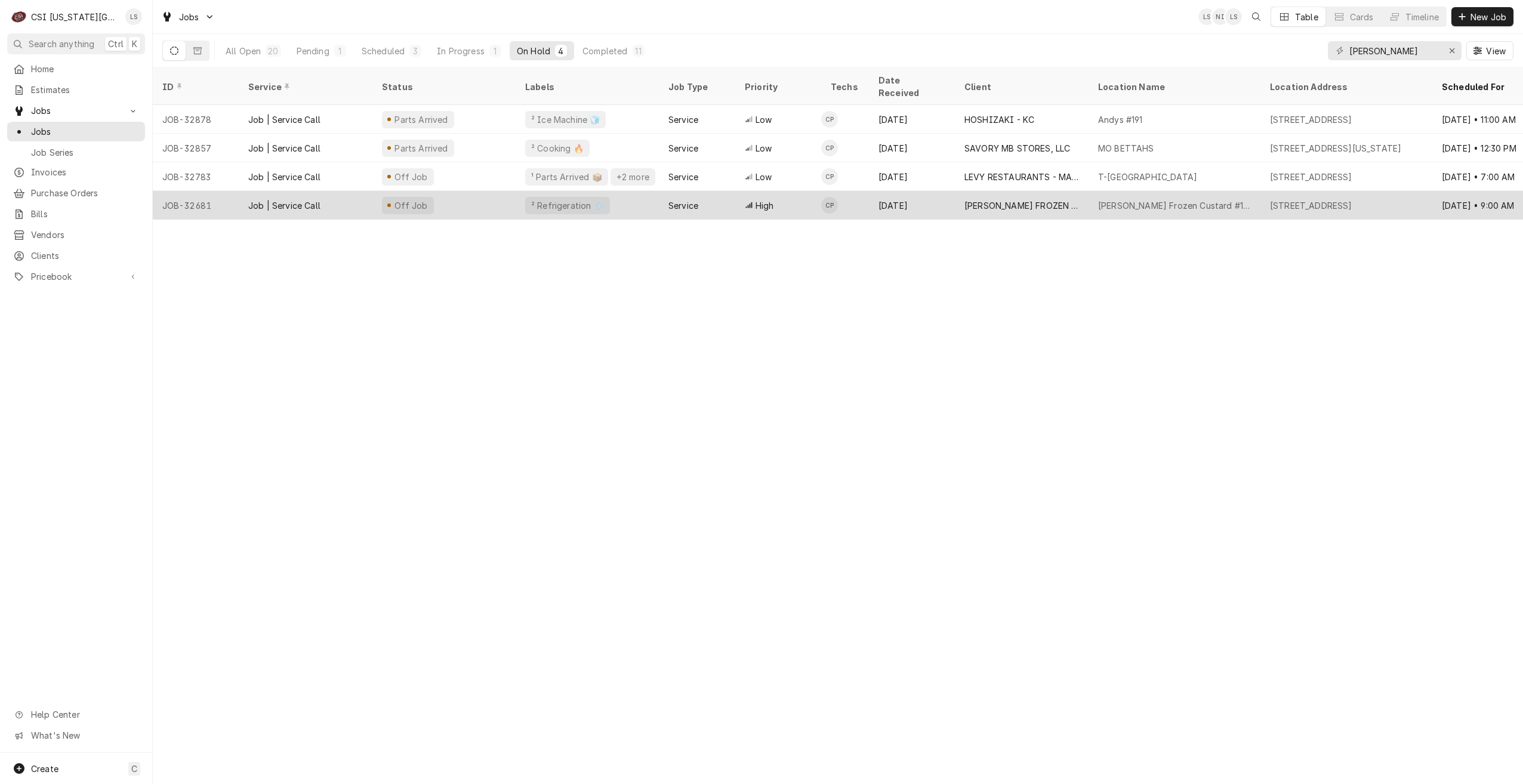
click at [923, 198] on div "[DATE]" at bounding box center [912, 205] width 86 height 29
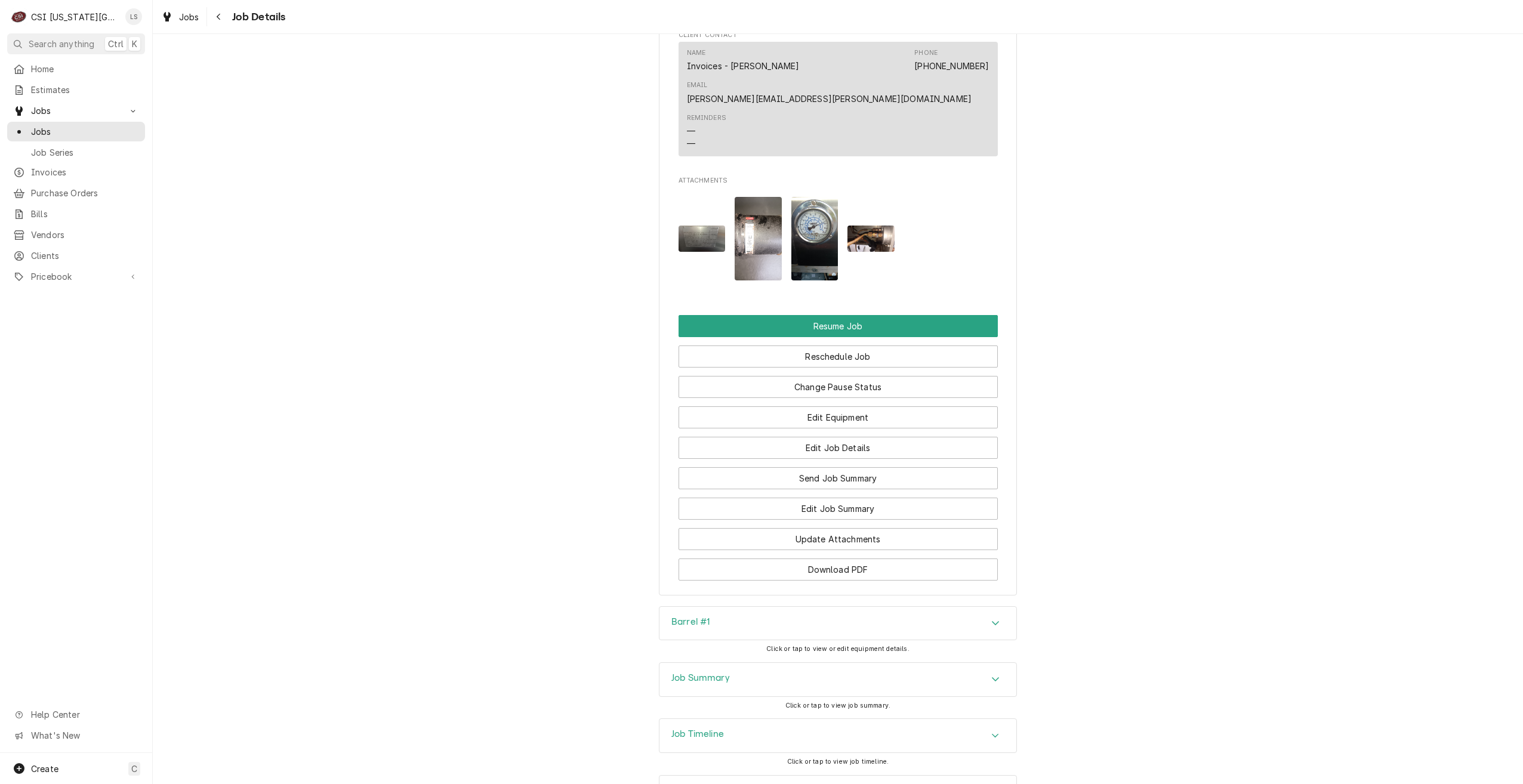
scroll to position [1643, 0]
click at [857, 719] on div "Job Timeline" at bounding box center [838, 735] width 357 height 33
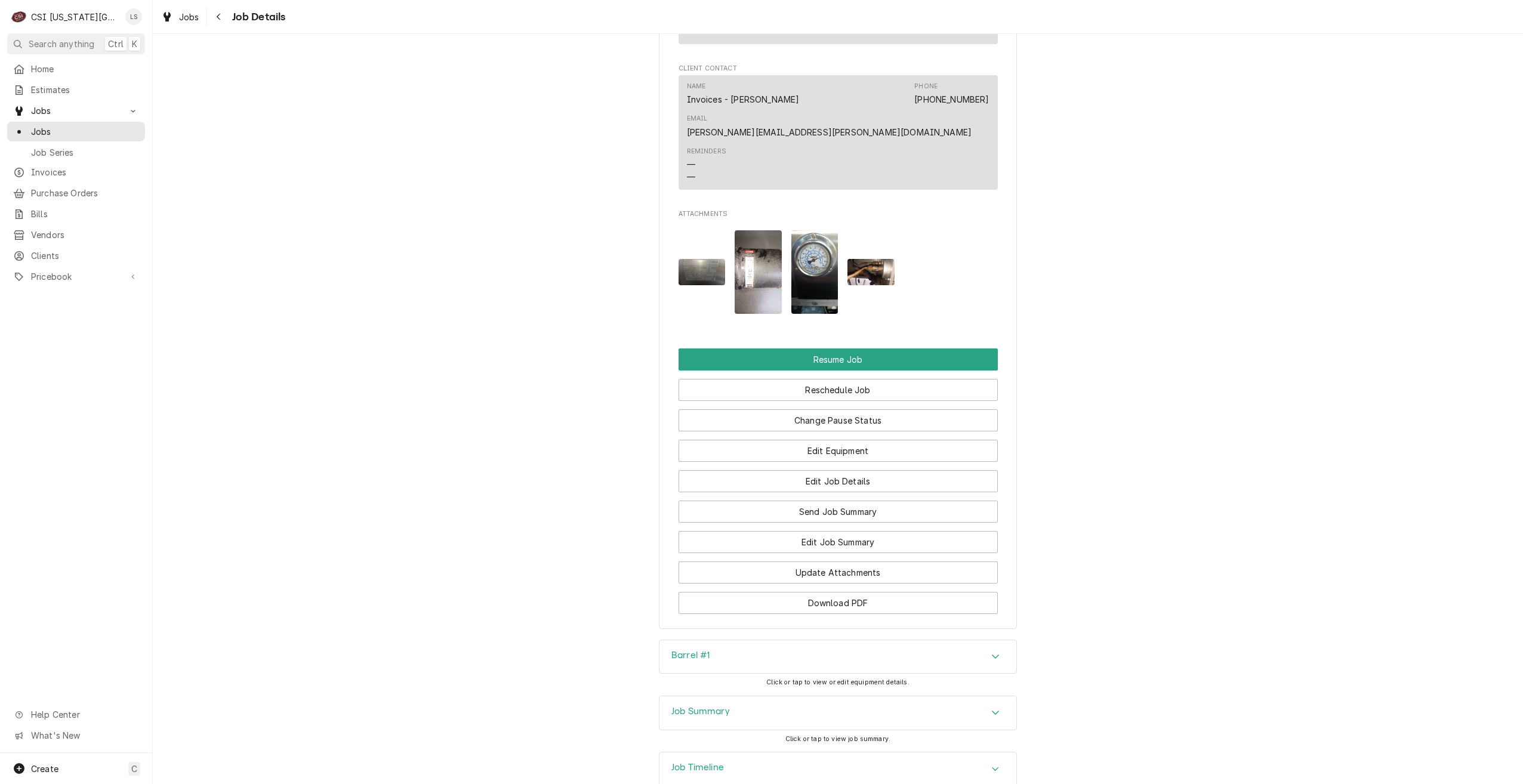
scroll to position [1552, 0]
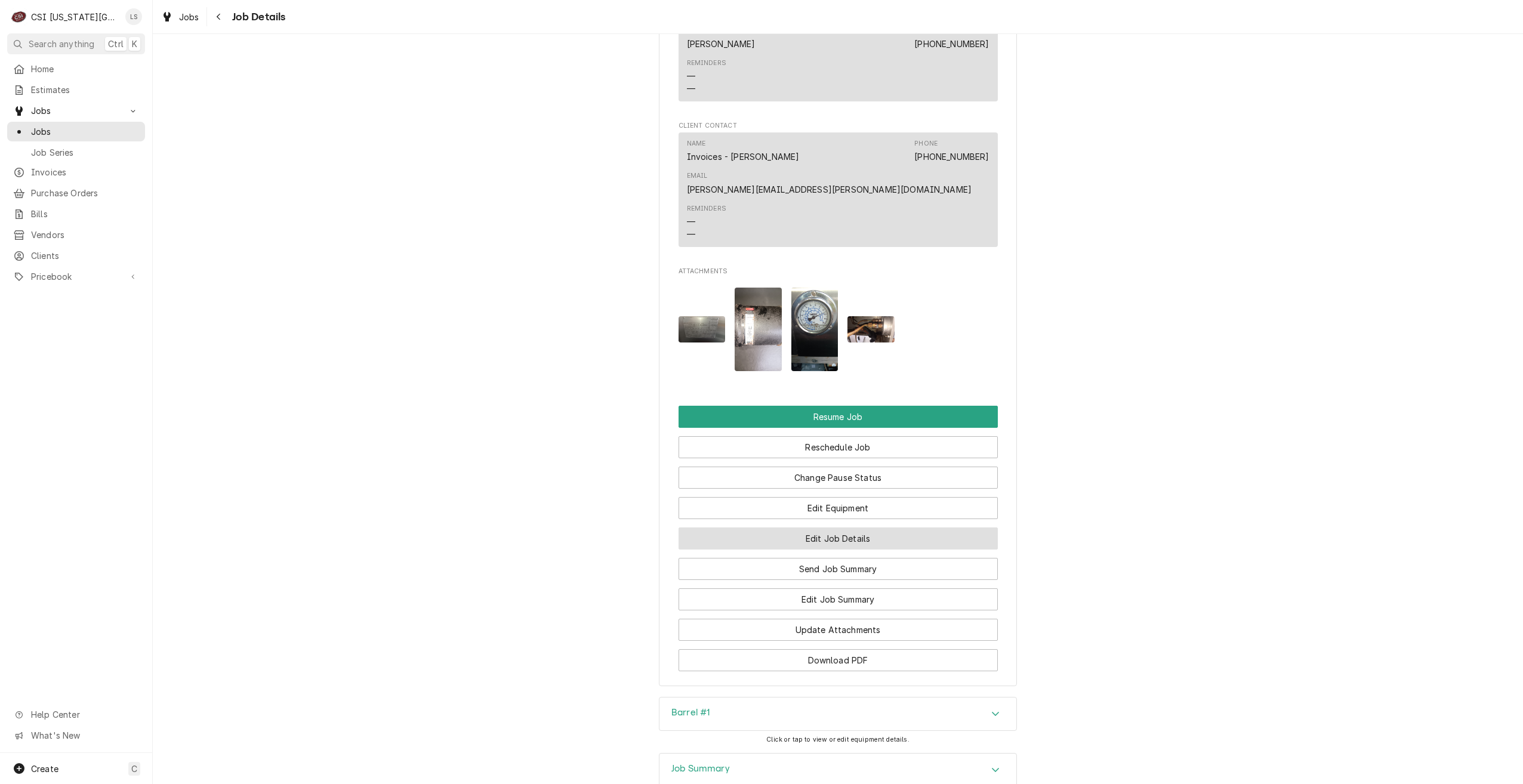
click at [869, 528] on button "Edit Job Details" at bounding box center [838, 539] width 319 height 22
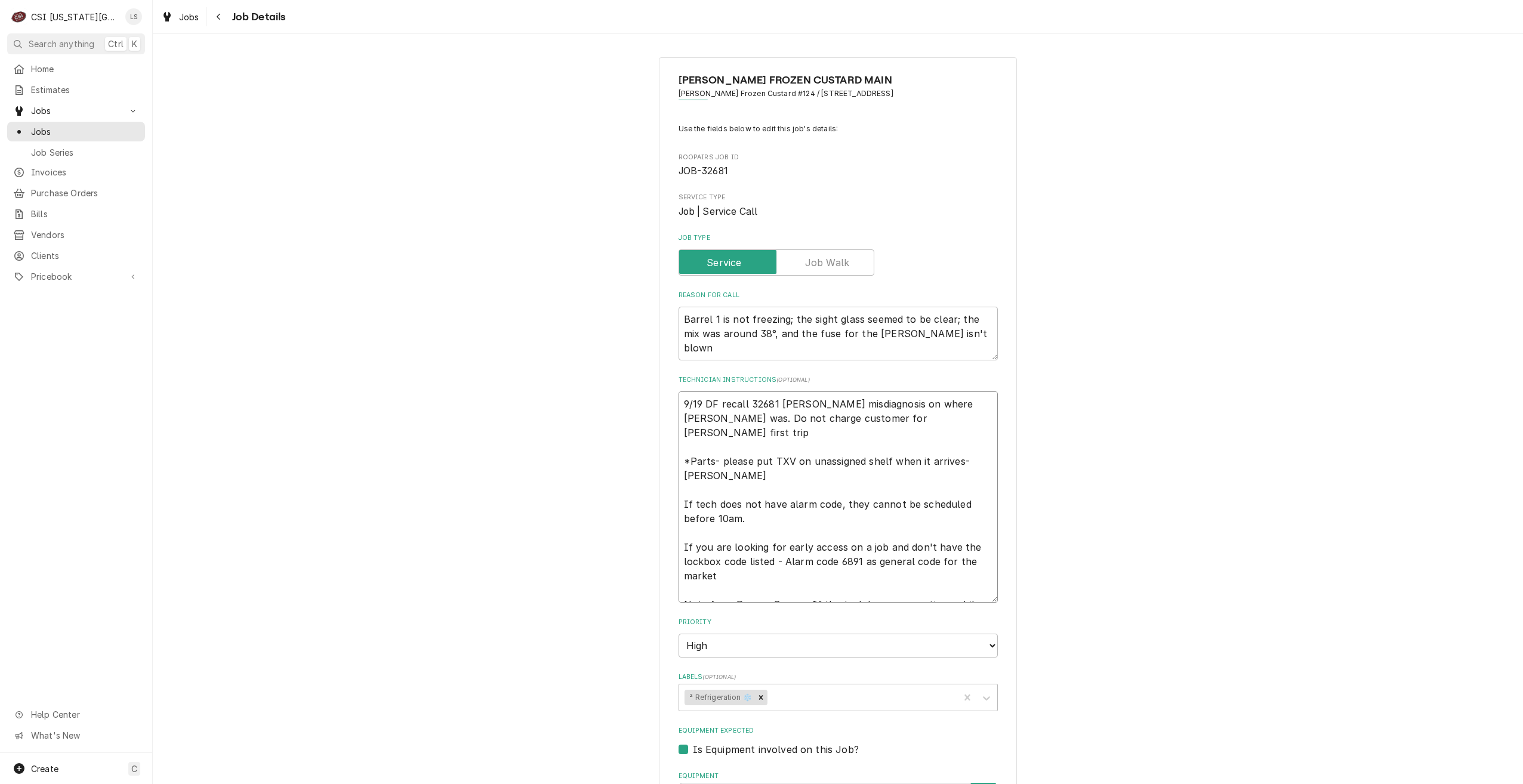
click at [681, 406] on textarea "9/19 DF recall 32681 [PERSON_NAME] misdiagnosis on where [PERSON_NAME] was. Do …" at bounding box center [838, 497] width 319 height 211
type textarea "x"
type textarea "9/19 DF recall 32681 [PERSON_NAME] misdiagnosis on where [PERSON_NAME] was. Do …"
type textarea "x"
type textarea "9/19 DF recall 32681 [PERSON_NAME] misdiagnosis on where [PERSON_NAME] was. Do …"
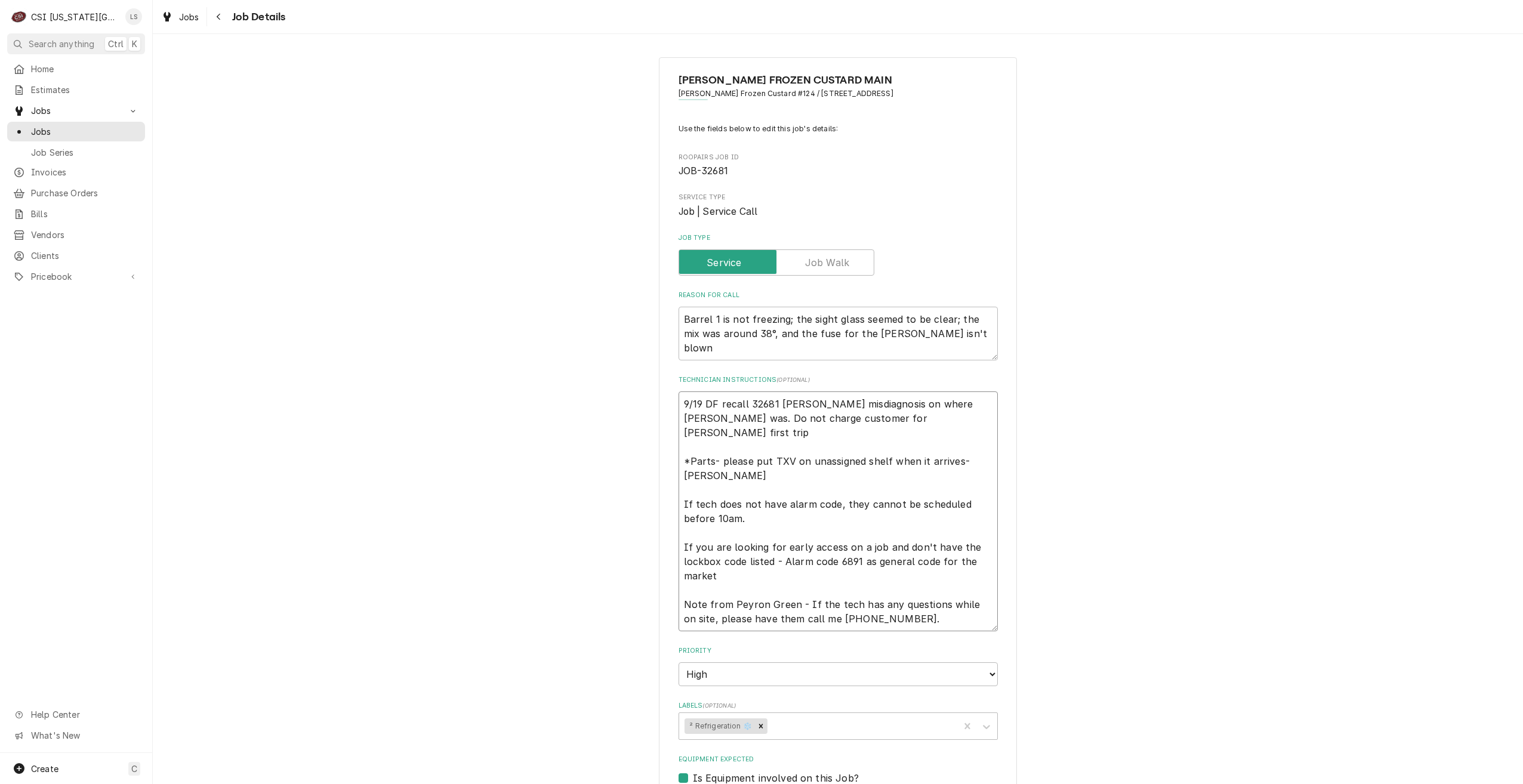
type textarea "x"
type textarea "1 9/19 DF recall 32681 [PERSON_NAME] misdiagnosis on where [PERSON_NAME] was. D…"
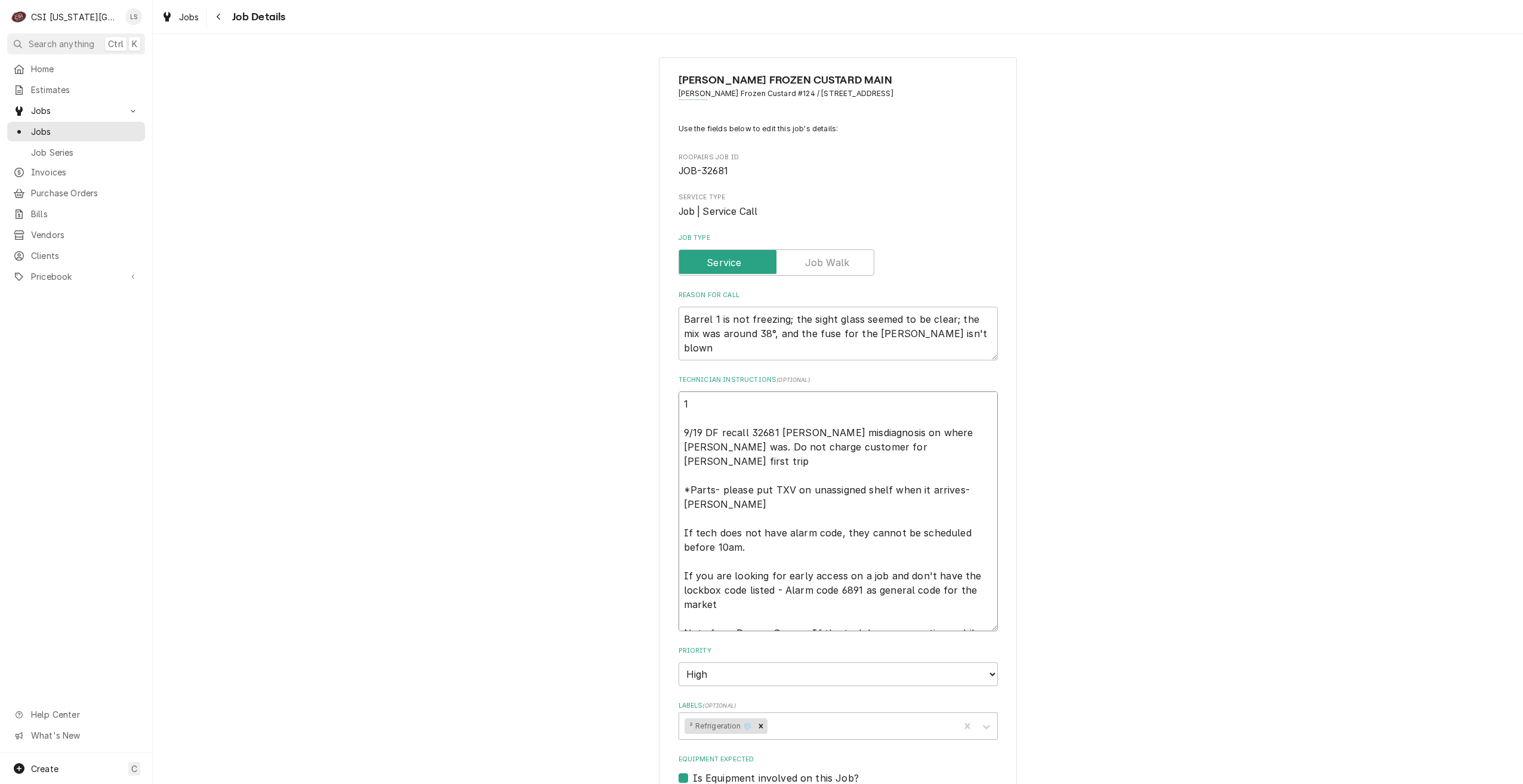
type textarea "x"
type textarea "10 9/19 DF recall 32681 [PERSON_NAME] misdiagnosis on where [PERSON_NAME] was. …"
type textarea "x"
type textarea "10/ 9/19 DF recall 32681 [PERSON_NAME] misdiagnosis on where [PERSON_NAME] was.…"
type textarea "x"
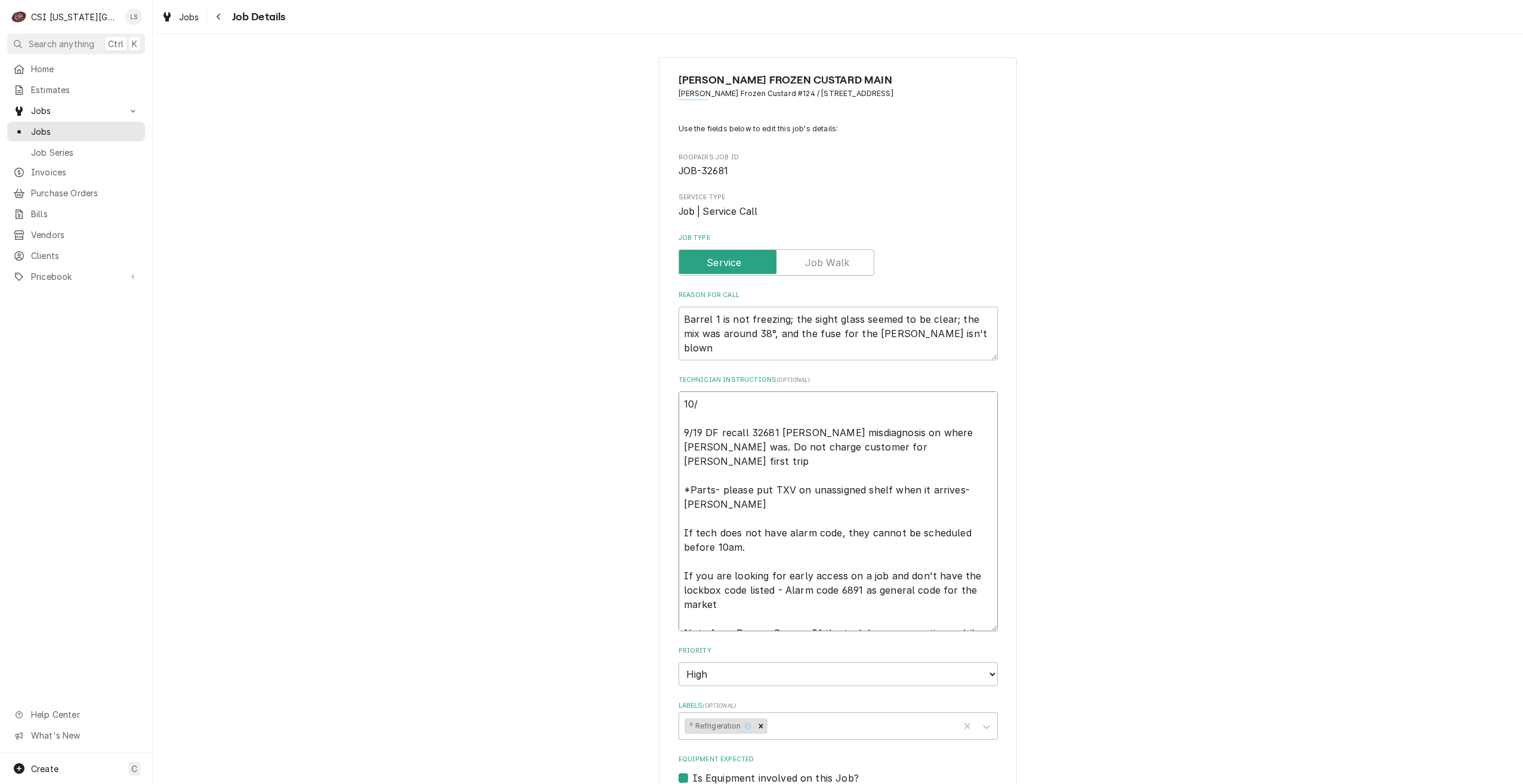
type textarea "10/1 9/19 DF recall 32681 [PERSON_NAME] misdiagnosis on where [PERSON_NAME] was…"
type textarea "x"
type textarea "10/1- 9/19 DF recall 32681 [PERSON_NAME] misdiagnosis on where [PERSON_NAME] wa…"
type textarea "x"
type textarea "10/1- 9/19 DF recall 32681 [PERSON_NAME] misdiagnosis on where [PERSON_NAME] wa…"
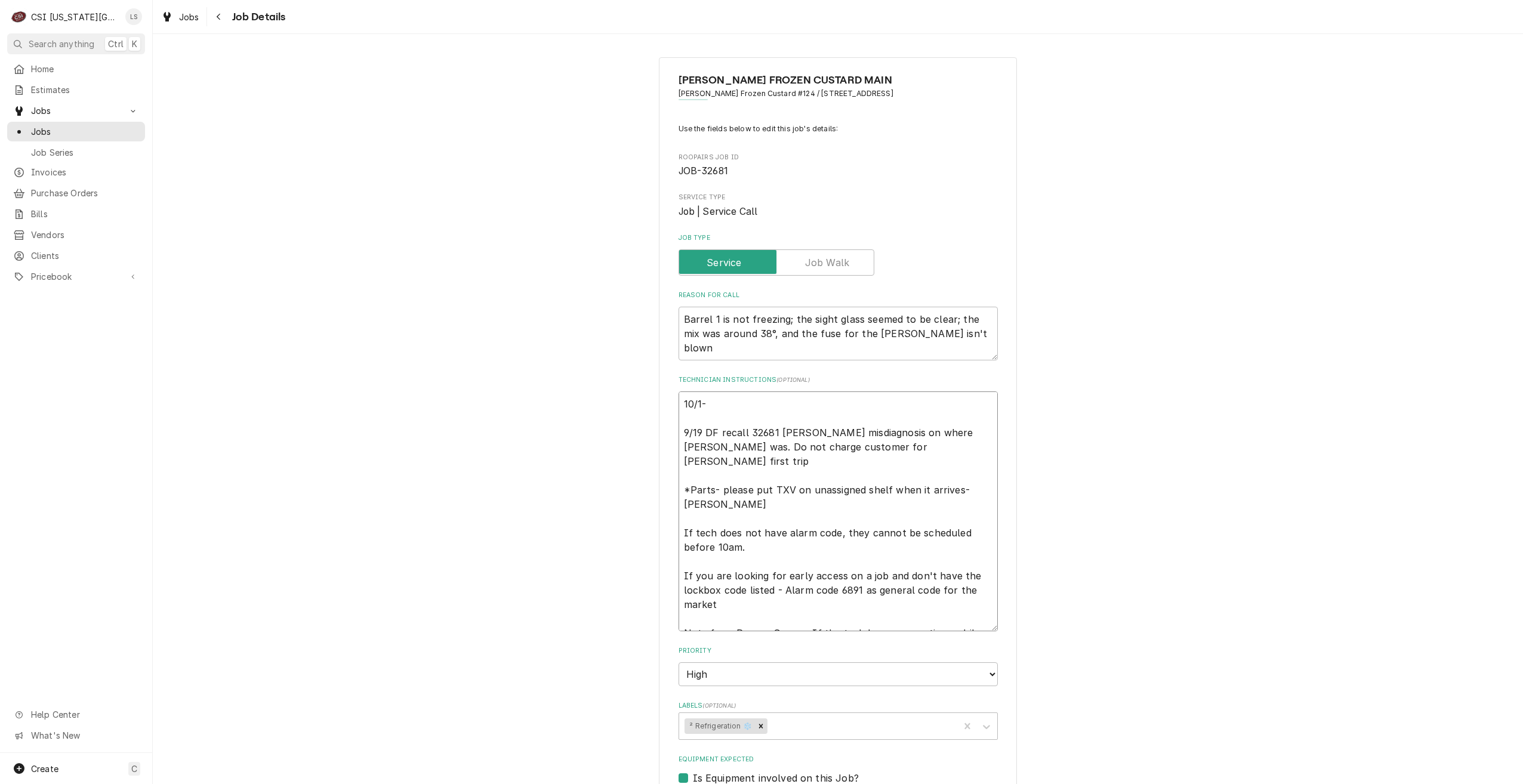
type textarea "x"
type textarea "10/1- P 9/19 DF recall 32681 [PERSON_NAME] misdiagnosis on where [PERSON_NAME] …"
type textarea "x"
type textarea "10/1- Pe 9/19 DF recall 32681 [PERSON_NAME] misdiagnosis on where [PERSON_NAME]…"
type textarea "x"
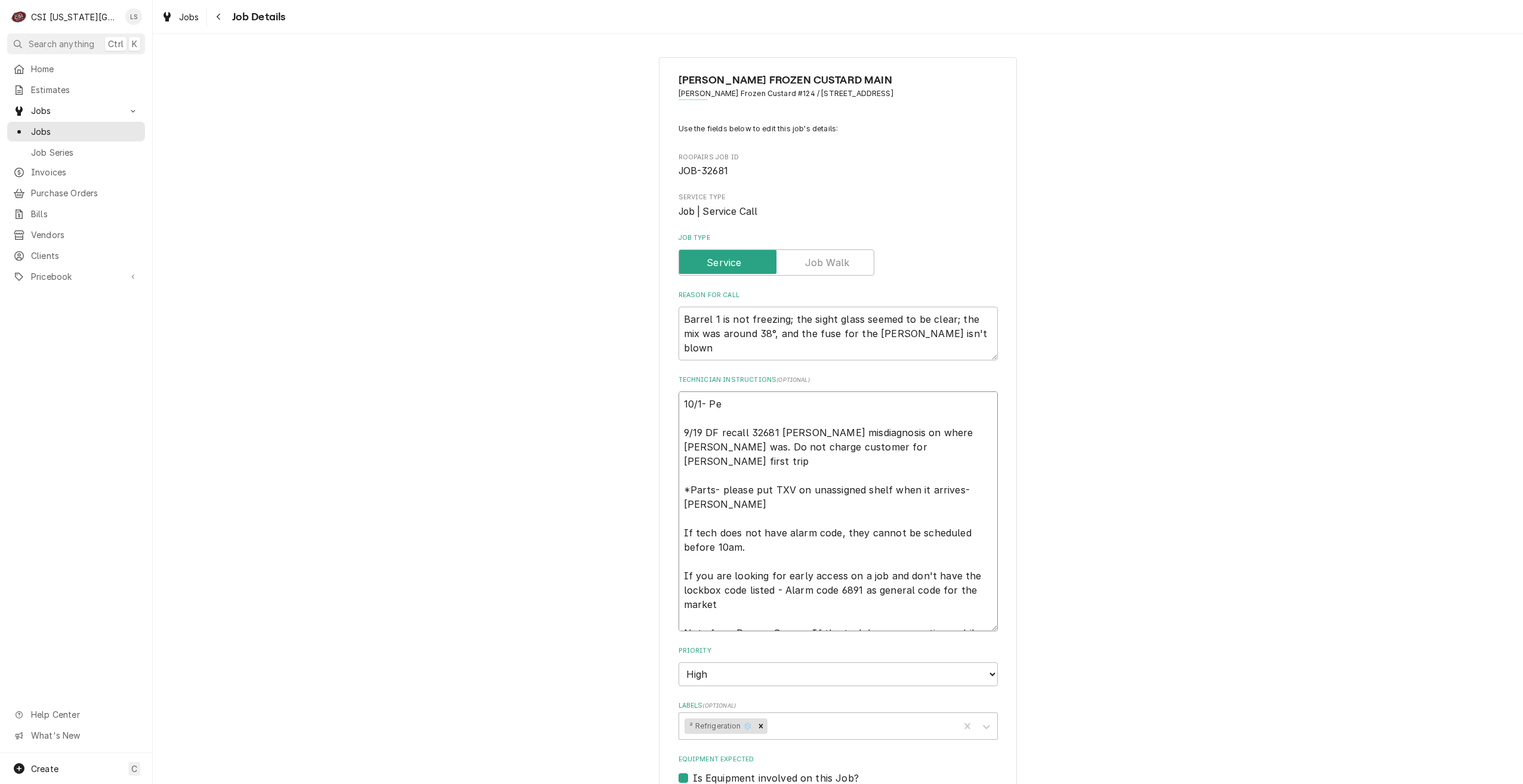
type textarea "10/1- Per 9/19 DF recall 32681 [PERSON_NAME] misdiagnosis on where [PERSON_NAME…"
type textarea "x"
type textarea "10/1- Per 9/19 DF recall 32681 [PERSON_NAME] misdiagnosis on where [PERSON_NAME…"
type textarea "x"
type textarea "10/1- Per C 9/19 DF recall 32681 [PERSON_NAME] misdiagnosis on where [PERSON_NA…"
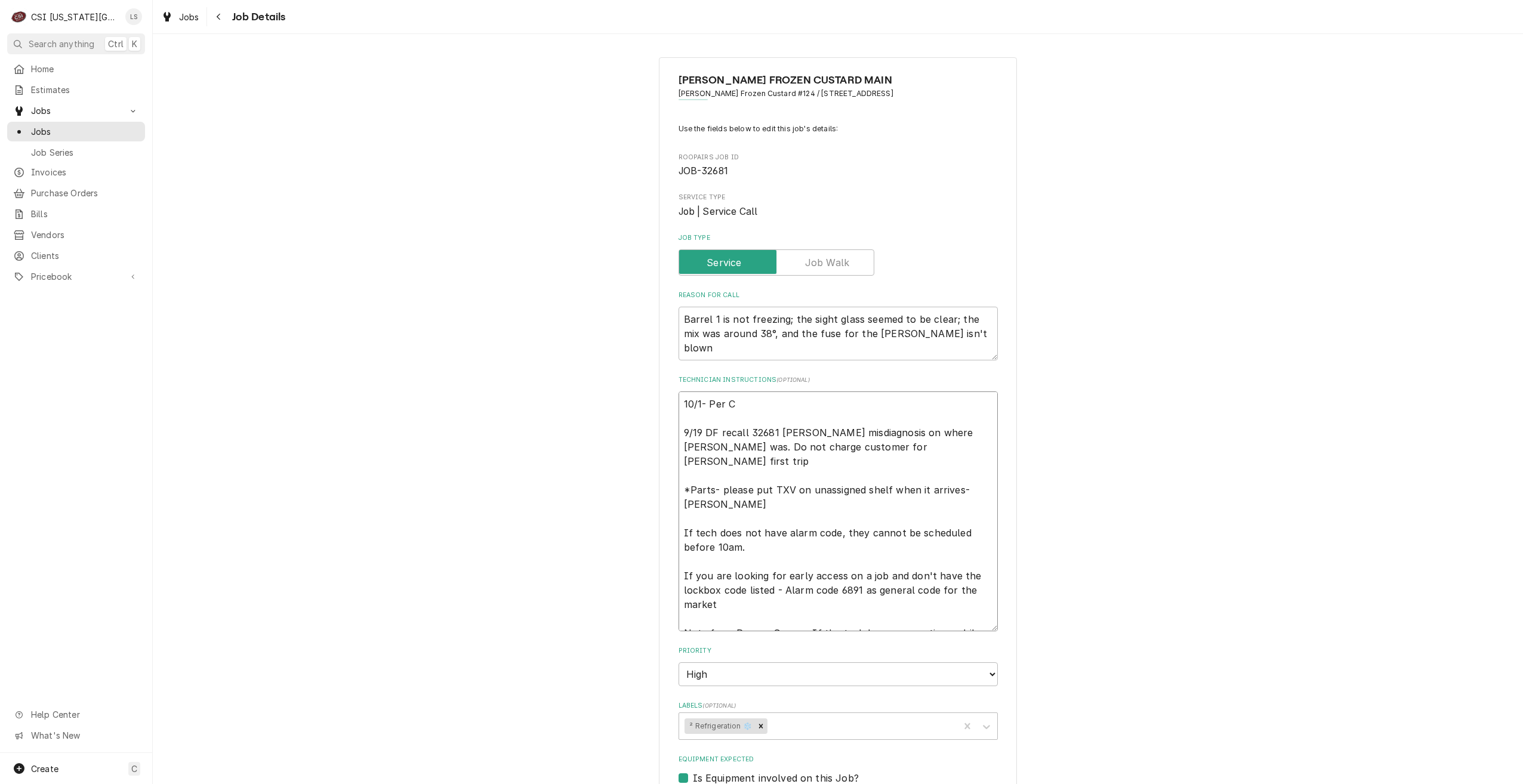
type textarea "x"
type textarea "10/1- Per Ch 9/19 DF recall 32681 [PERSON_NAME] misdiagnosis on where [PERSON_N…"
type textarea "x"
type textarea "10/1- Per Cha 9/19 DF recall 32681 [PERSON_NAME] misdiagnosis on where [PERSON_…"
type textarea "x"
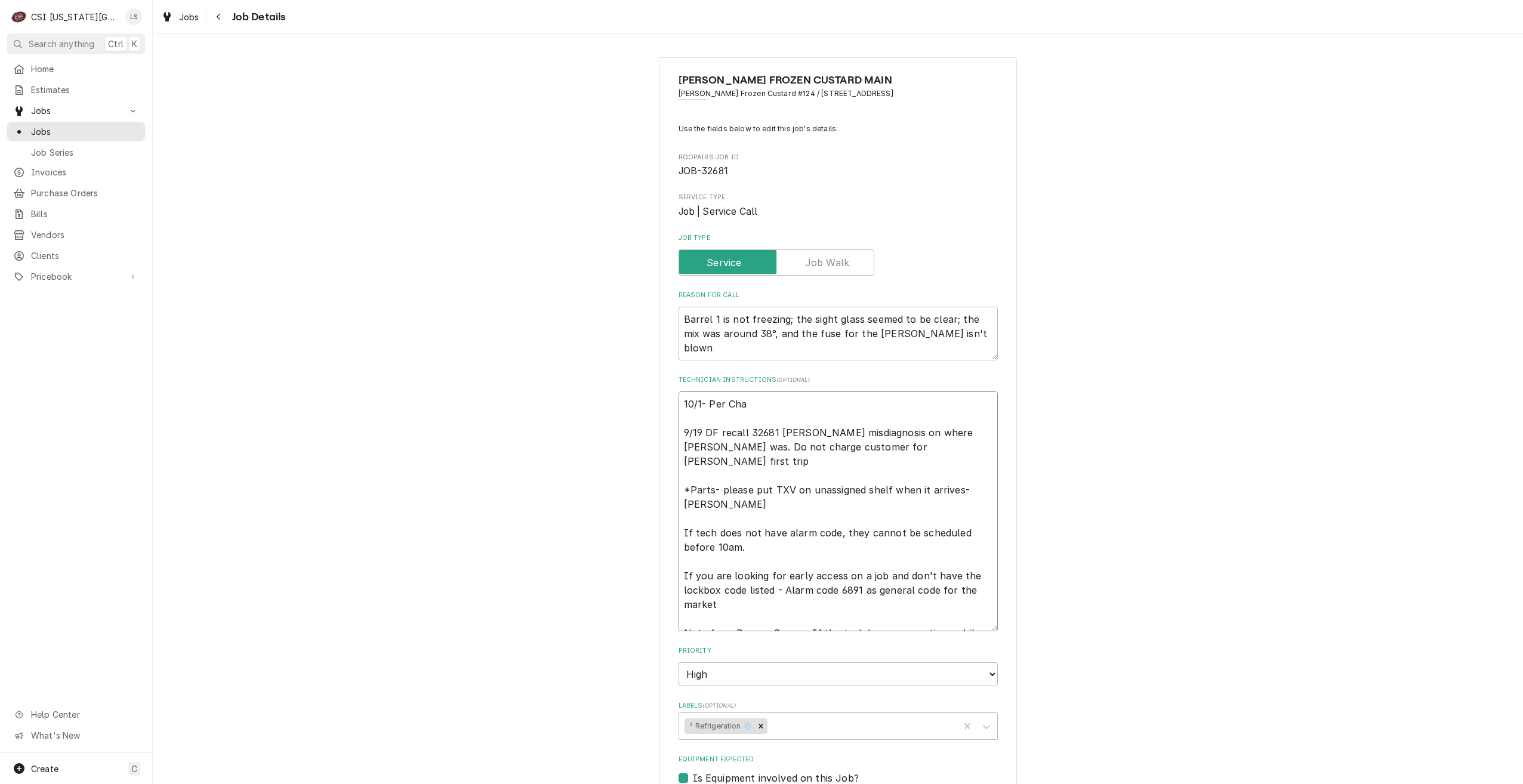
type textarea "10/1- Per Char 9/19 DF recall 32681 [PERSON_NAME] misdiagnosis on where [PERSON…"
type textarea "x"
type textarea "10/1- Per Charl 9/19 DF recall 32681 [PERSON_NAME] misdiagnosis on where [PERSO…"
type textarea "x"
type textarea "10/1- [PERSON_NAME] 9/19 DF recall 32681 [PERSON_NAME] misdiagnosis on where [P…"
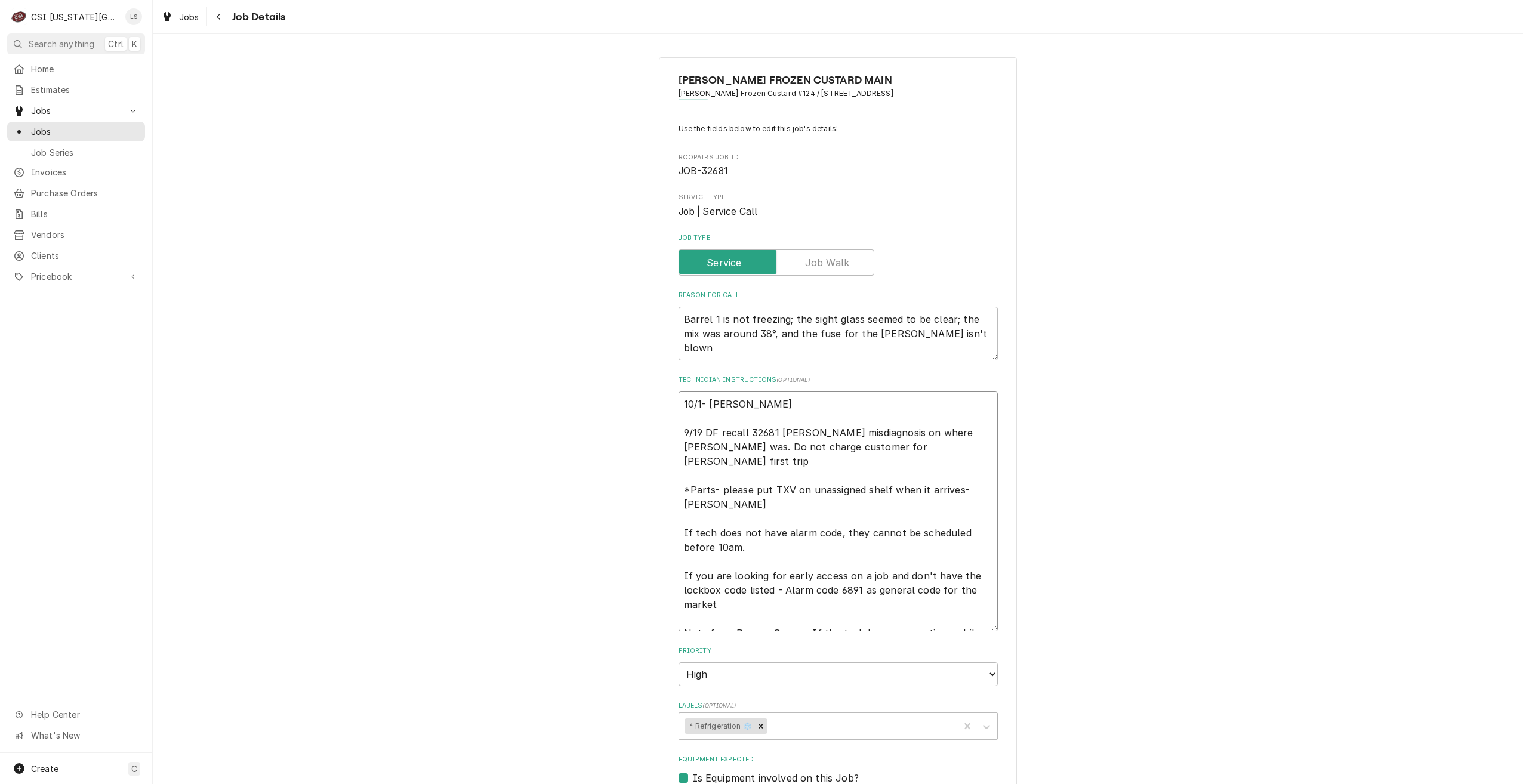
type textarea "x"
type textarea "10/1- Per [PERSON_NAME] 9/19 DF recall 32681 [PERSON_NAME] misdiagnosis on wher…"
type textarea "x"
type textarea "10/1- Per [PERSON_NAME], 9/19 DF recall 32681 [PERSON_NAME] misdiagnosis on whe…"
type textarea "x"
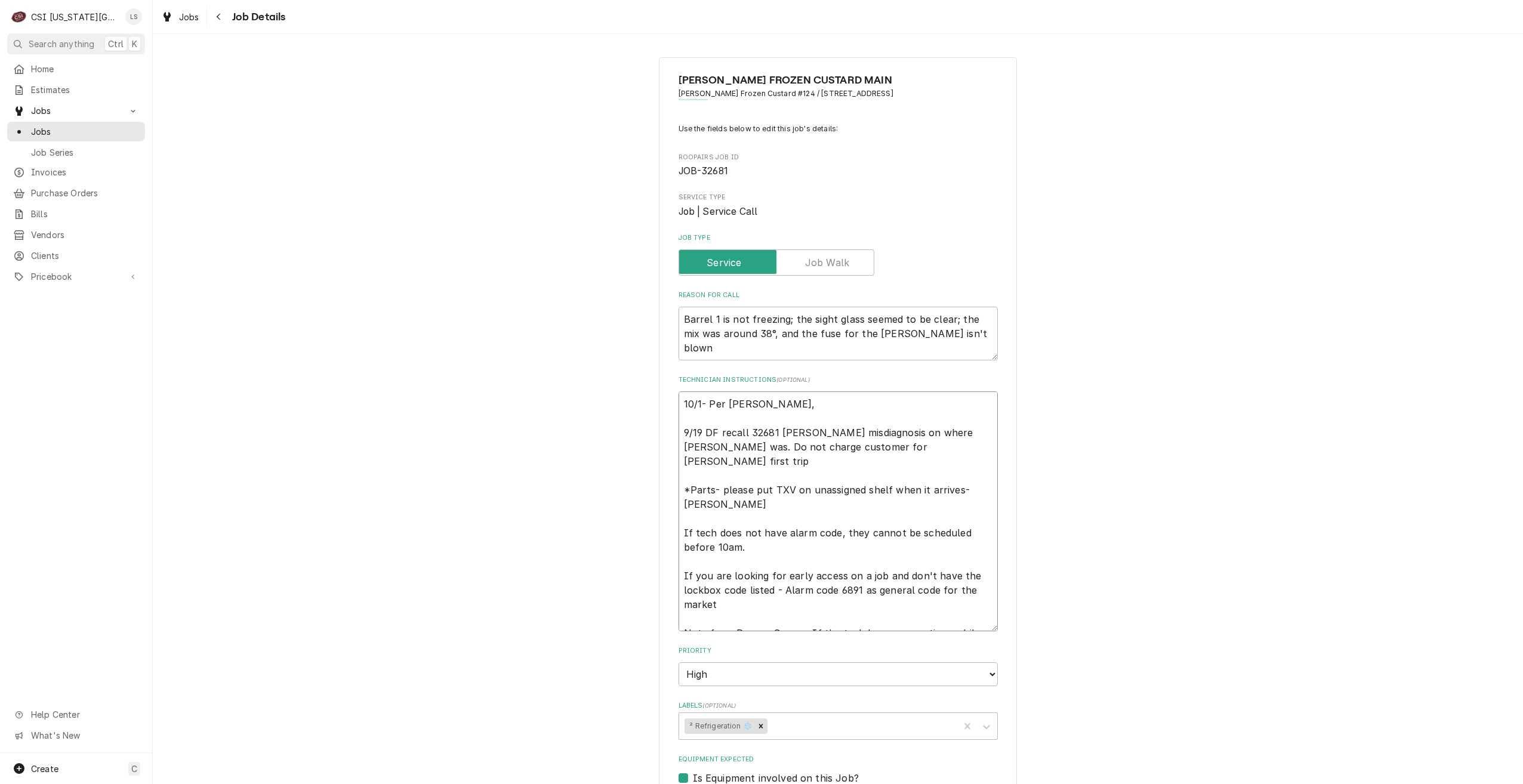
type textarea "10/1- [PERSON_NAME], h 9/19 DF recall 32681 [PERSON_NAME] misdiagnosis on where…"
type textarea "x"
type textarea "10/1- Per Charlie, he 9/19 DF recall 32681 [PERSON_NAME] misdiagnosis on where …"
type textarea "x"
type textarea "10/1- Per Charlie, he 9/19 DF recall 32681 [PERSON_NAME] misdiagnosis on where …"
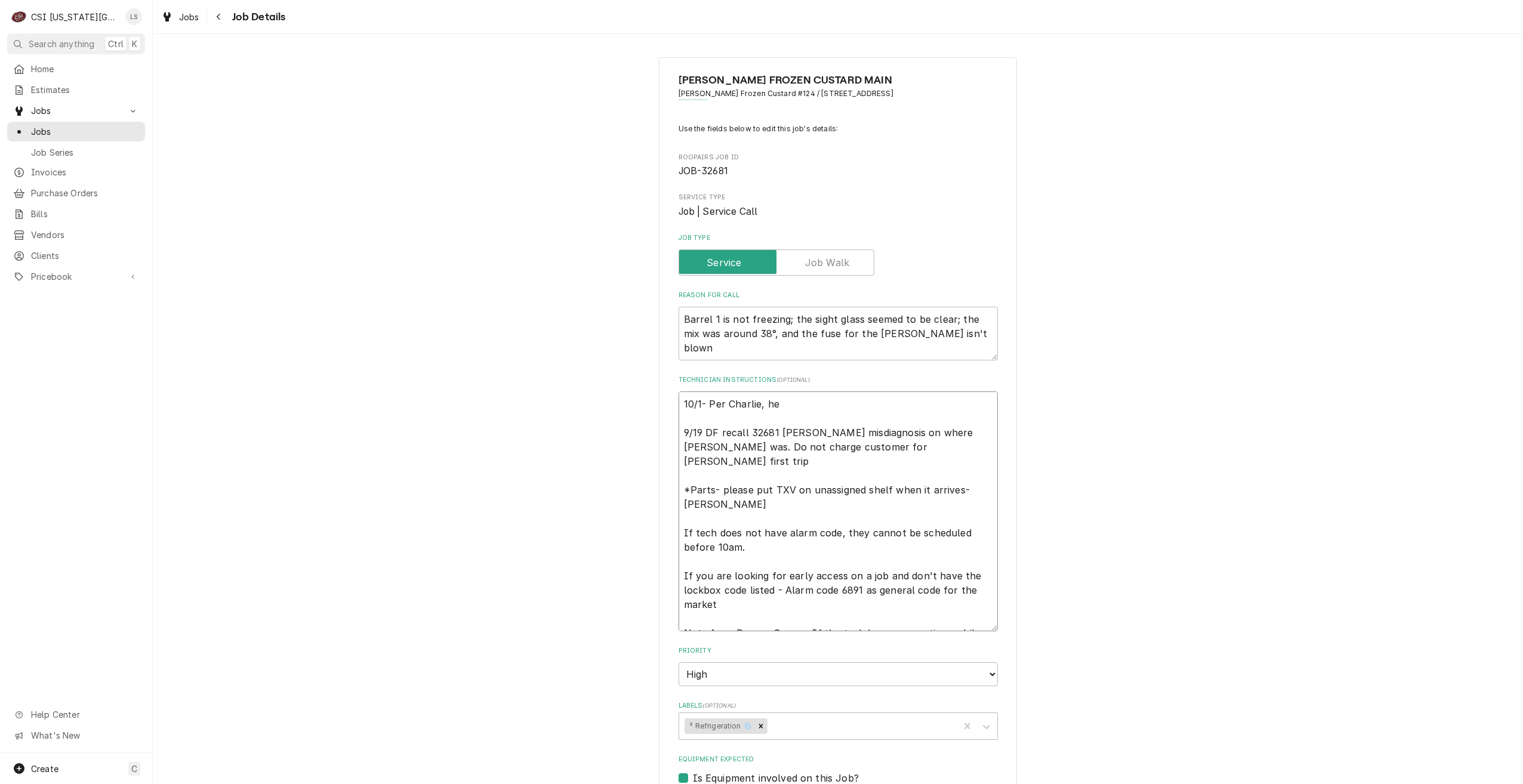
type textarea "x"
type textarea "10/1- Per [PERSON_NAME], he i 9/19 DF recall 32681 [PERSON_NAME] misdiagnosis o…"
type textarea "x"
type textarea "10/1- Per [PERSON_NAME], he i 9/19 DF recall 32681 [PERSON_NAME] misdiagnosis o…"
type textarea "x"
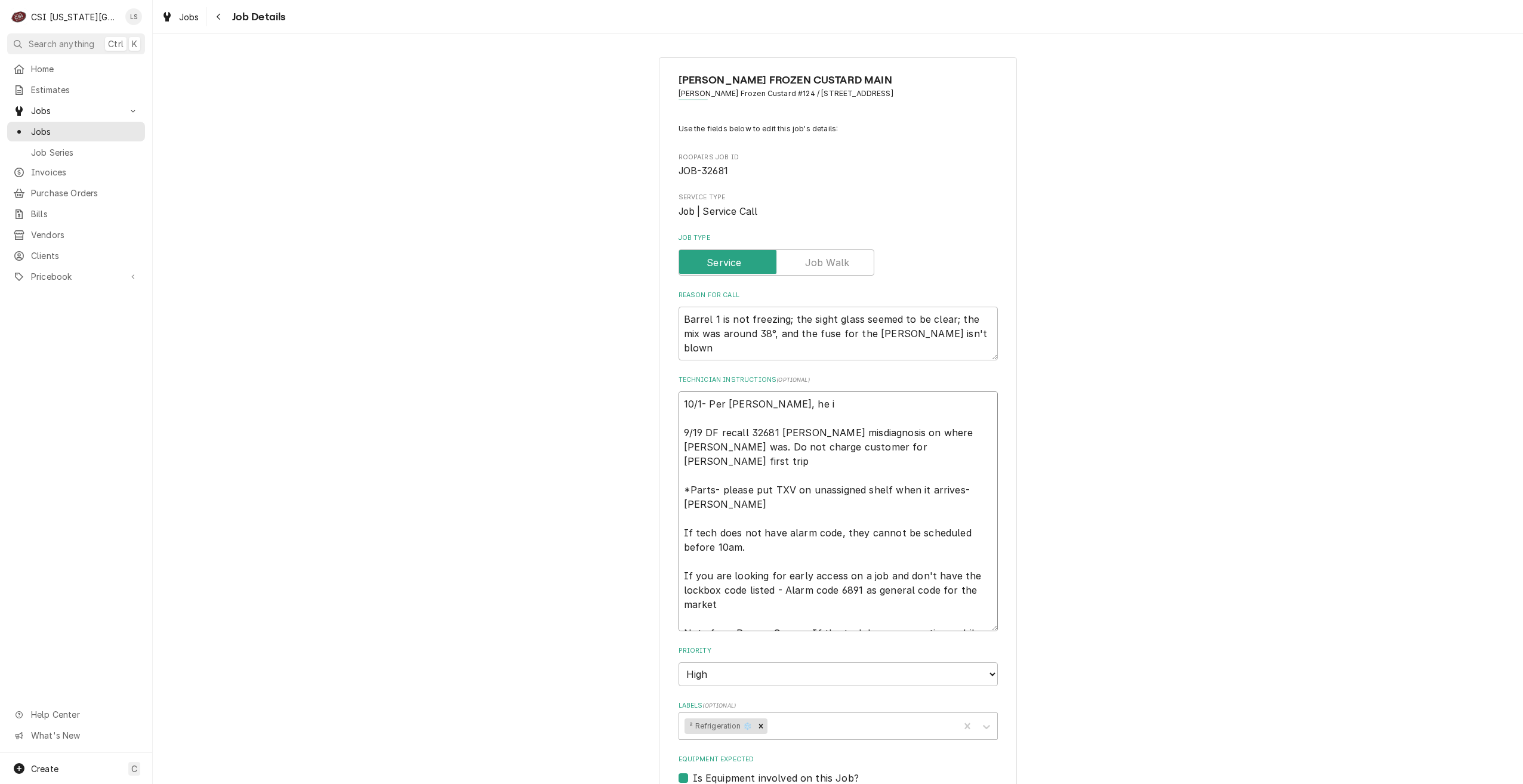
type textarea "10/1- Per [PERSON_NAME], he i 9/19 DF recall 32681 [PERSON_NAME] misdiagnosis o…"
type textarea "x"
type textarea "10/1- Per Charlie, he is 9/19 DF recall 32681 [PERSON_NAME] misdiagnosis on whe…"
type textarea "x"
type textarea "10/1- Per Charlie, he is 9/19 DF recall 32681 [PERSON_NAME] misdiagnosis on whe…"
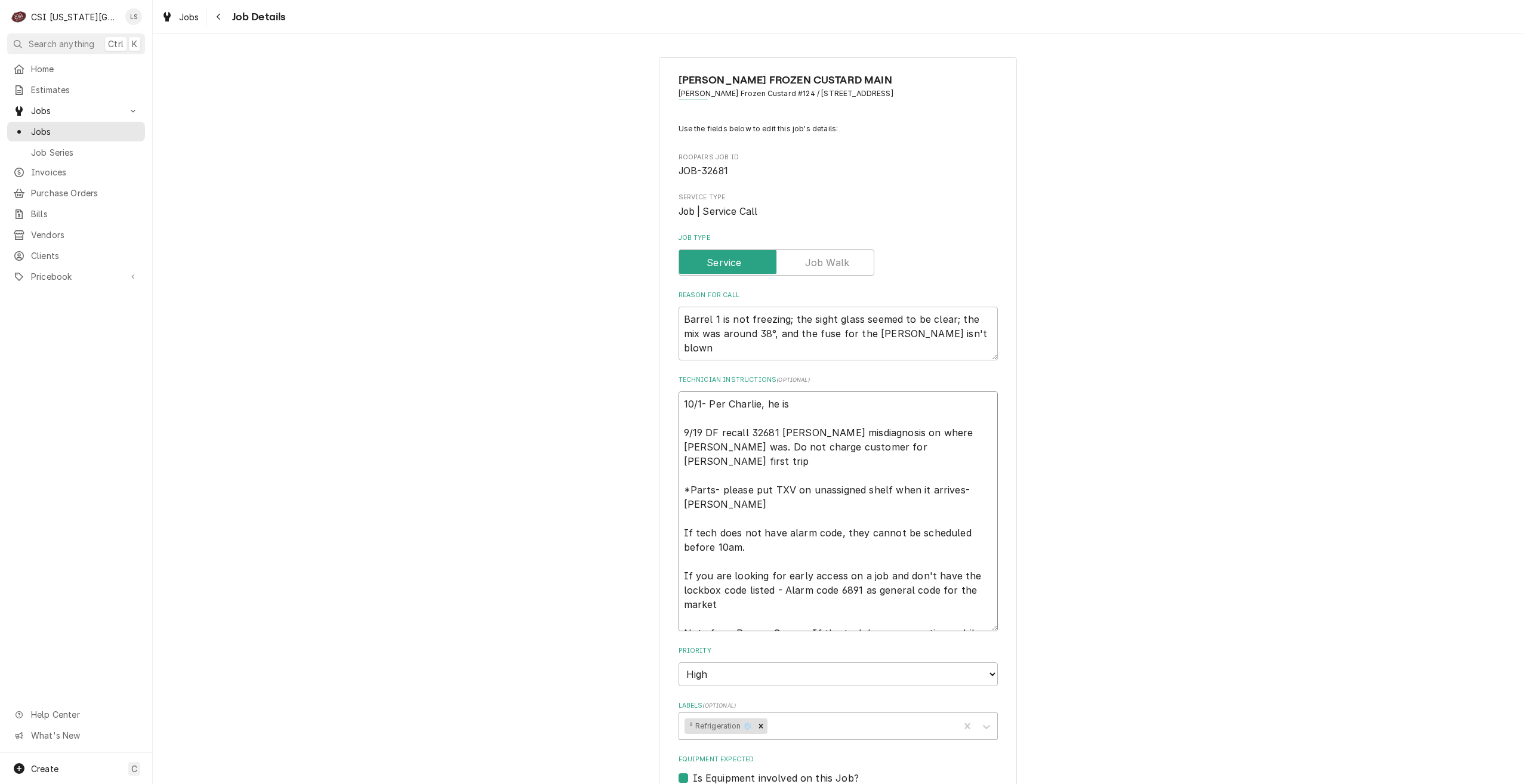
type textarea "x"
type textarea "10/1- Per Charlie, he is s 9/19 DF recall 32681 [PERSON_NAME] misdiagnosis on w…"
type textarea "x"
type textarea "10/1- Per Charlie, he is st 9/19 DF recall 32681 [PERSON_NAME] misdiagnosis on …"
type textarea "x"
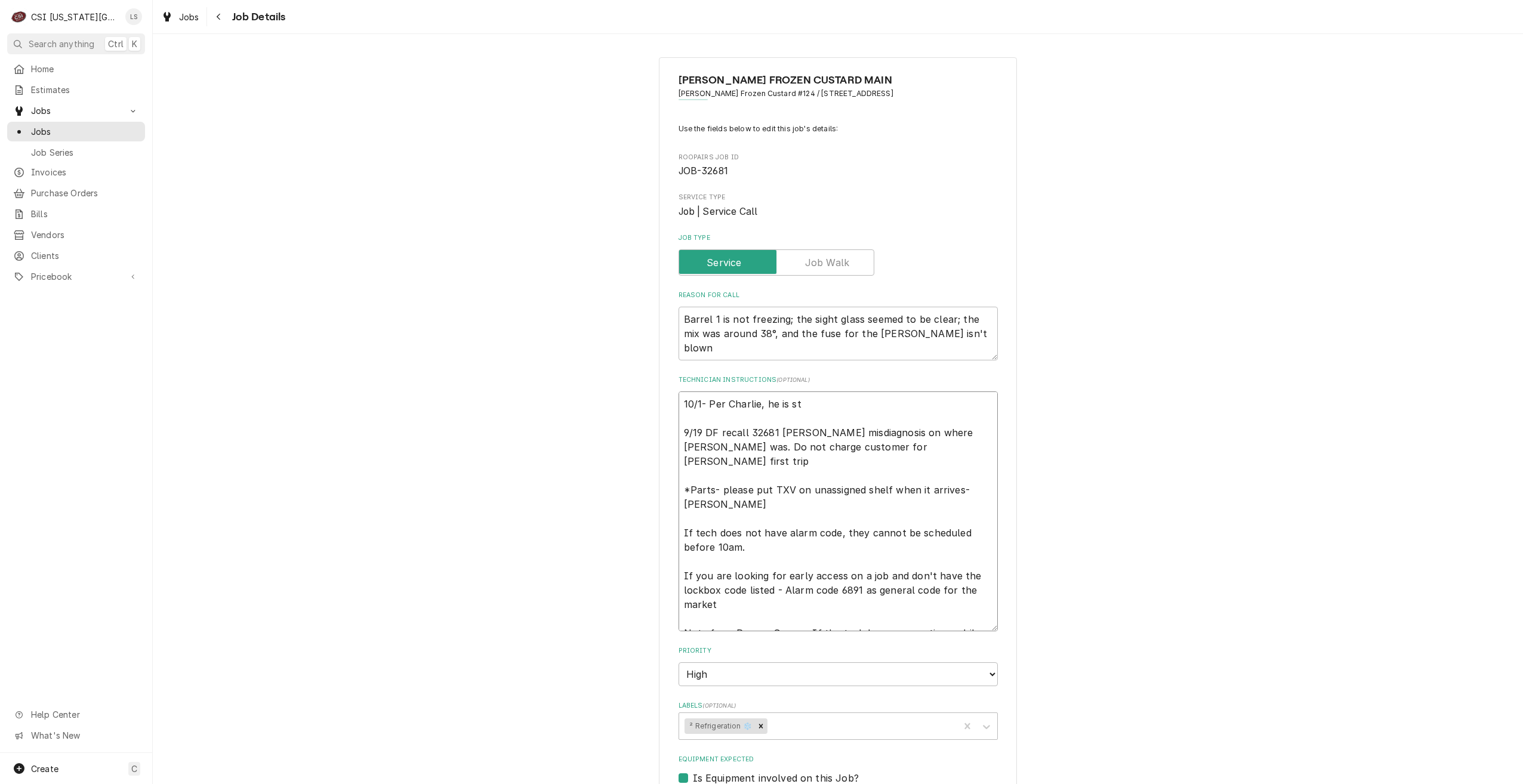
type textarea "10/1- Per Charlie, he is sti 9/19 DF recall 32681 [PERSON_NAME] misdiagnosis on…"
type textarea "x"
type textarea "10/1- Per Charlie, he is stil 9/19 DF recall 32681 [PERSON_NAME] misdiagnosis o…"
type textarea "x"
type textarea "10/1- Per Charlie, he is still 9/19 DF recall 32681 Brian B misdiagnosis on whe…"
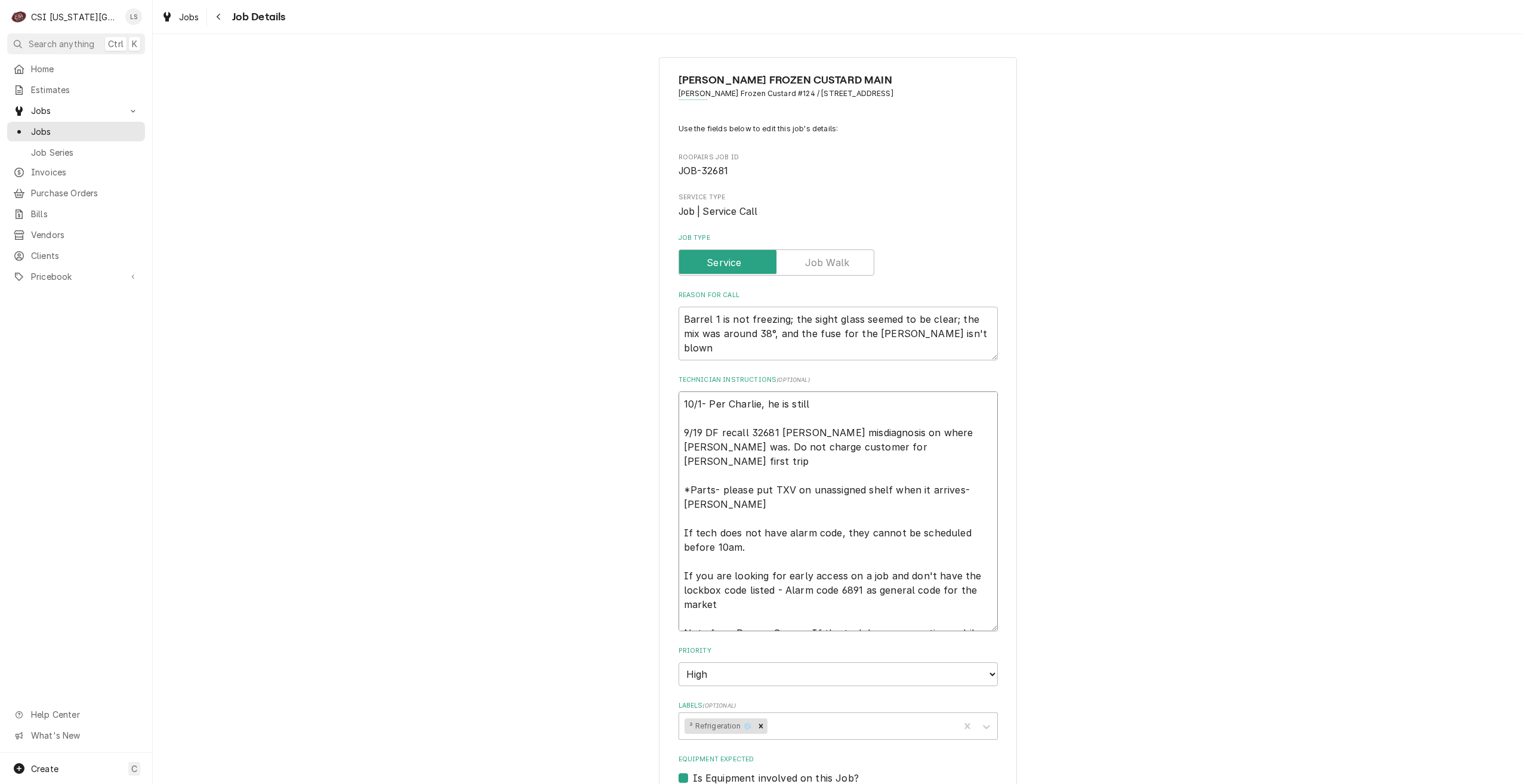
type textarea "x"
type textarea "10/1- Per Charlie, he is still 9/19 DF recall 32681 Brian B misdiagnosis on whe…"
type textarea "x"
type textarea "10/1- Per Charlie, he is still l 9/19 DF recall 32681 Brian B misdiagnosis on w…"
type textarea "x"
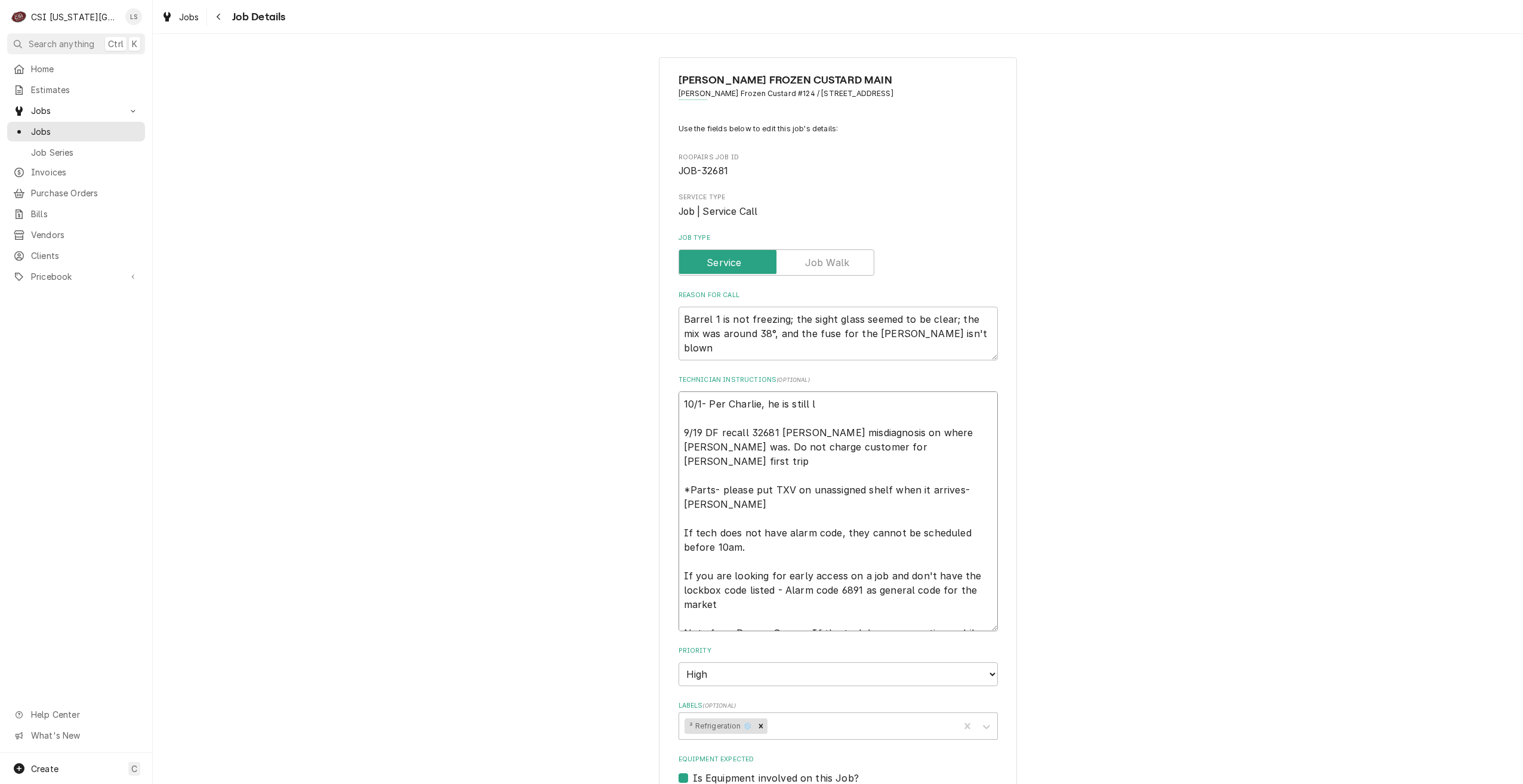
type textarea "10/1- Per Charlie, he is still lo 9/19 DF recall 32681 Brian B misdiagnosis on …"
type textarea "x"
type textarea "10/1- Per Charlie, he is still loo 9/19 DF recall 32681 Brian B misdiagnosis on…"
type textarea "x"
type textarea "10/1- Per Charlie, he is still look 9/19 DF recall 32681 Brian B misdiagnosis o…"
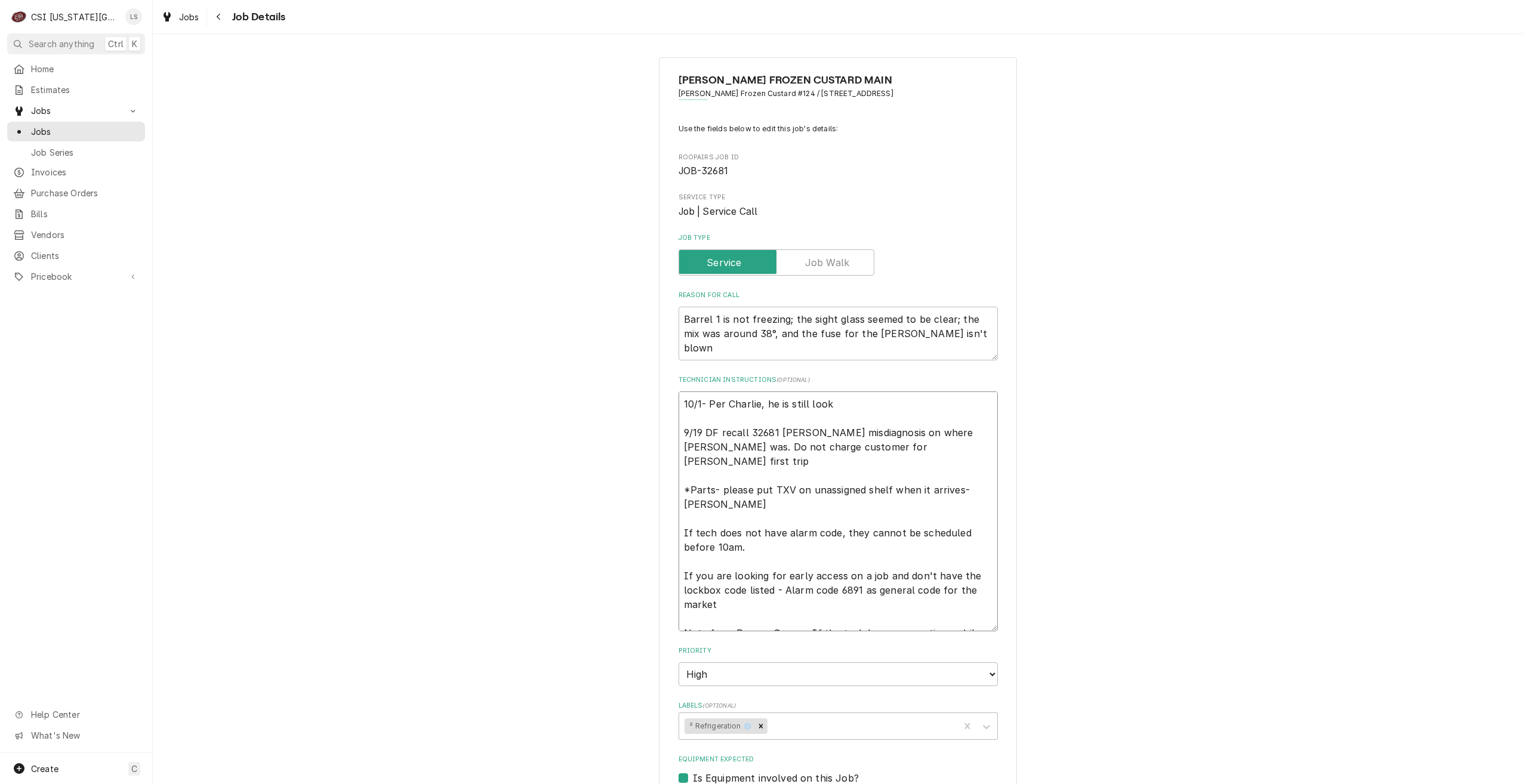
type textarea "x"
type textarea "10/1- Per Charlie, he is still looki 9/19 DF recall 32681 Brian B misdiagnosis …"
type textarea "x"
type textarea "10/1- Per Charlie, he is still lookin 9/19 DF recall 32681 Brian B misdiagnosis…"
type textarea "x"
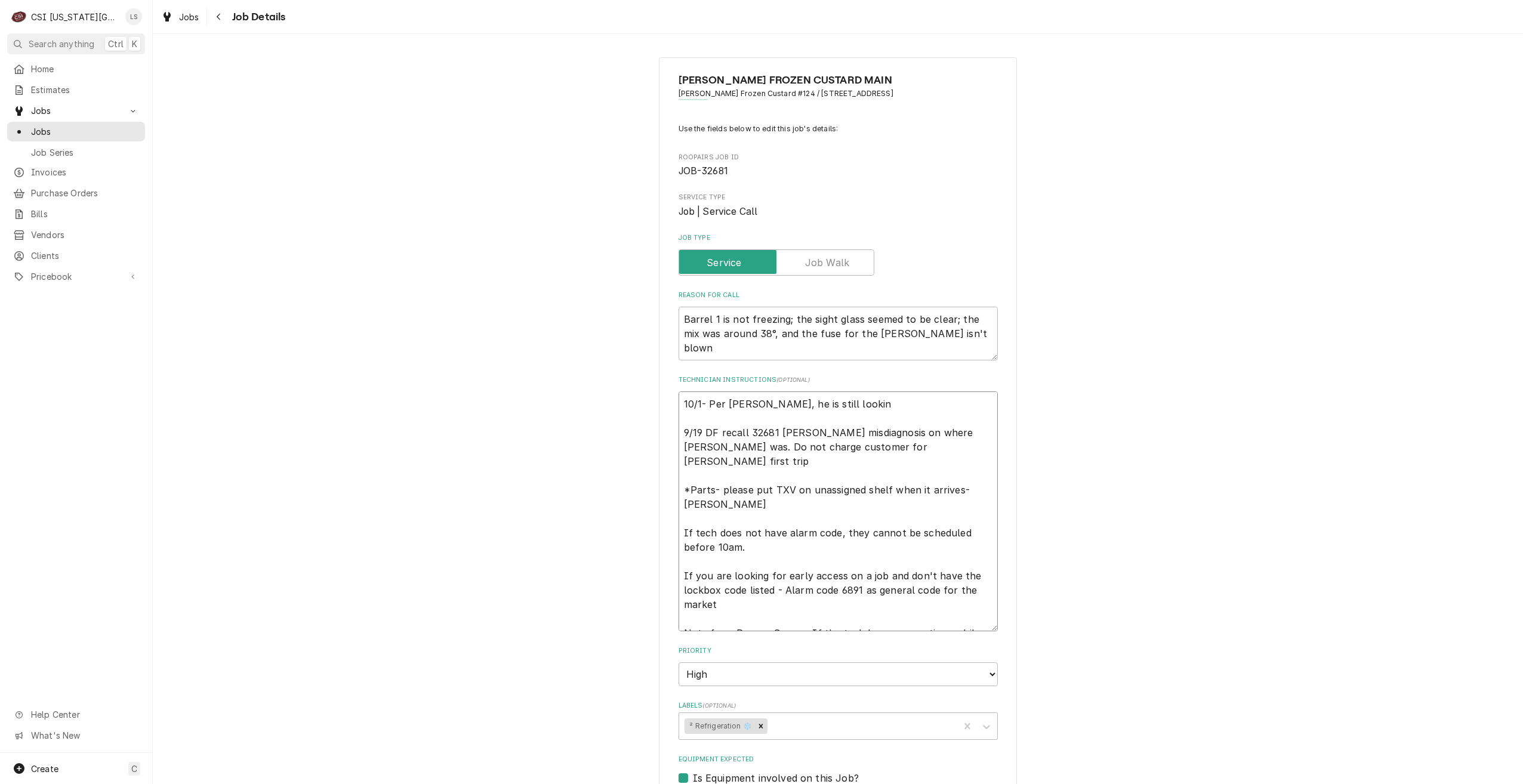
type textarea "10/1- Per Charlie, he is still looking 9/19 DF recall 32681 Brian B misdiagnosi…"
type textarea "x"
type textarea "10/1- Per Charlie, he is still looking 9/19 DF recall 32681 Brian B misdiagnosi…"
type textarea "x"
type textarea "10/1- Per Charlie, he is still looking f 9/19 DF recall 32681 Brian B misdiagno…"
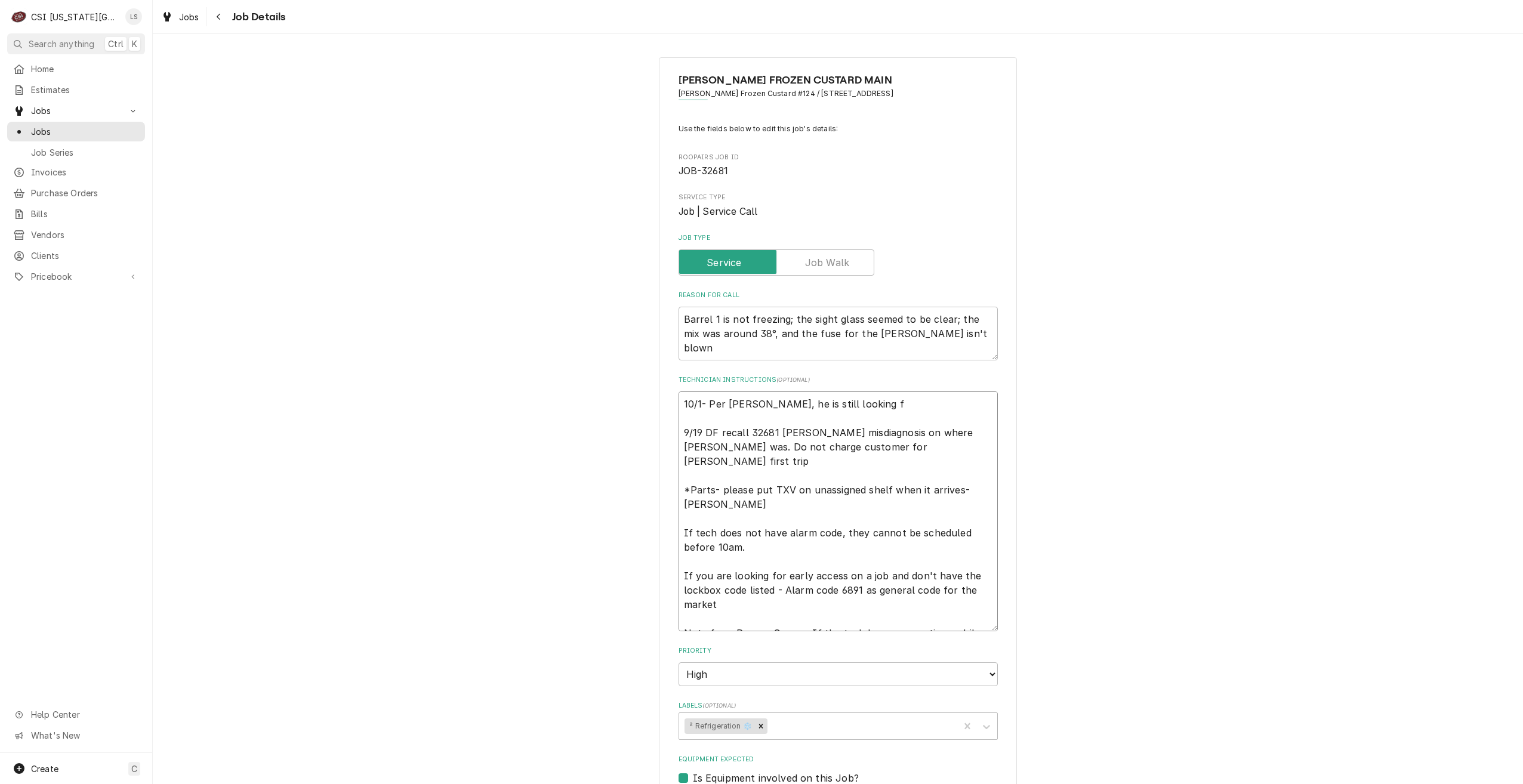
type textarea "x"
type textarea "10/1- Per Charlie, he is still looking fo 9/19 DF recall 32681 Brian B misdiagn…"
type textarea "x"
type textarea "10/1- Per Charlie, he is still looking for 9/19 DF recall 32681 Brian B misdiag…"
type textarea "x"
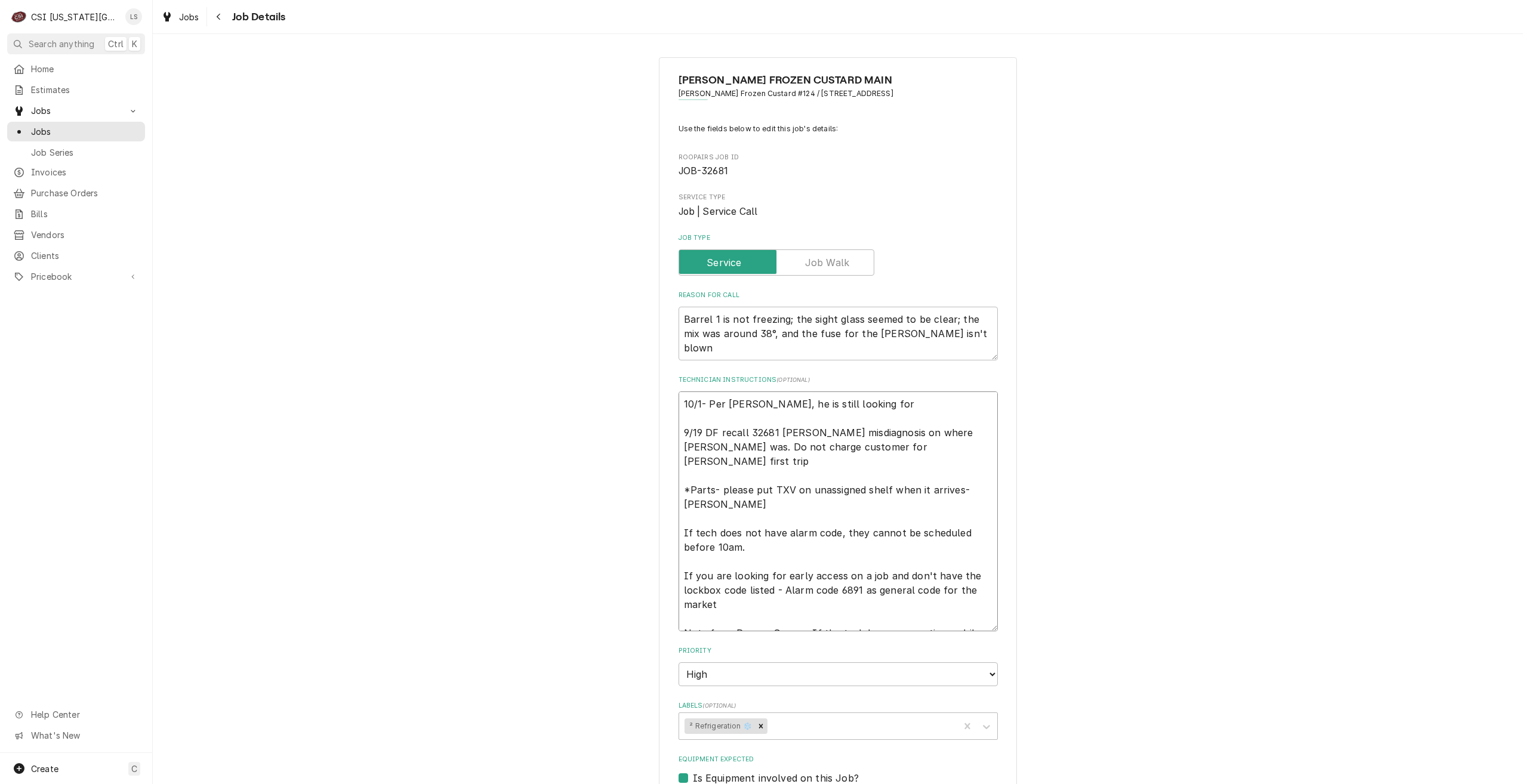
type textarea "10/1- Per Charlie, he is still looking for 9/19 DF recall 32681 Brian B misdiag…"
type textarea "x"
type textarea "10/1- Per Charlie, he is still looking for a 9/19 DF recall 32681 Brian B misdi…"
type textarea "x"
type textarea "10/1- Per Charlie, he is still looking for a 9/19 DF recall 32681 Brian B misdi…"
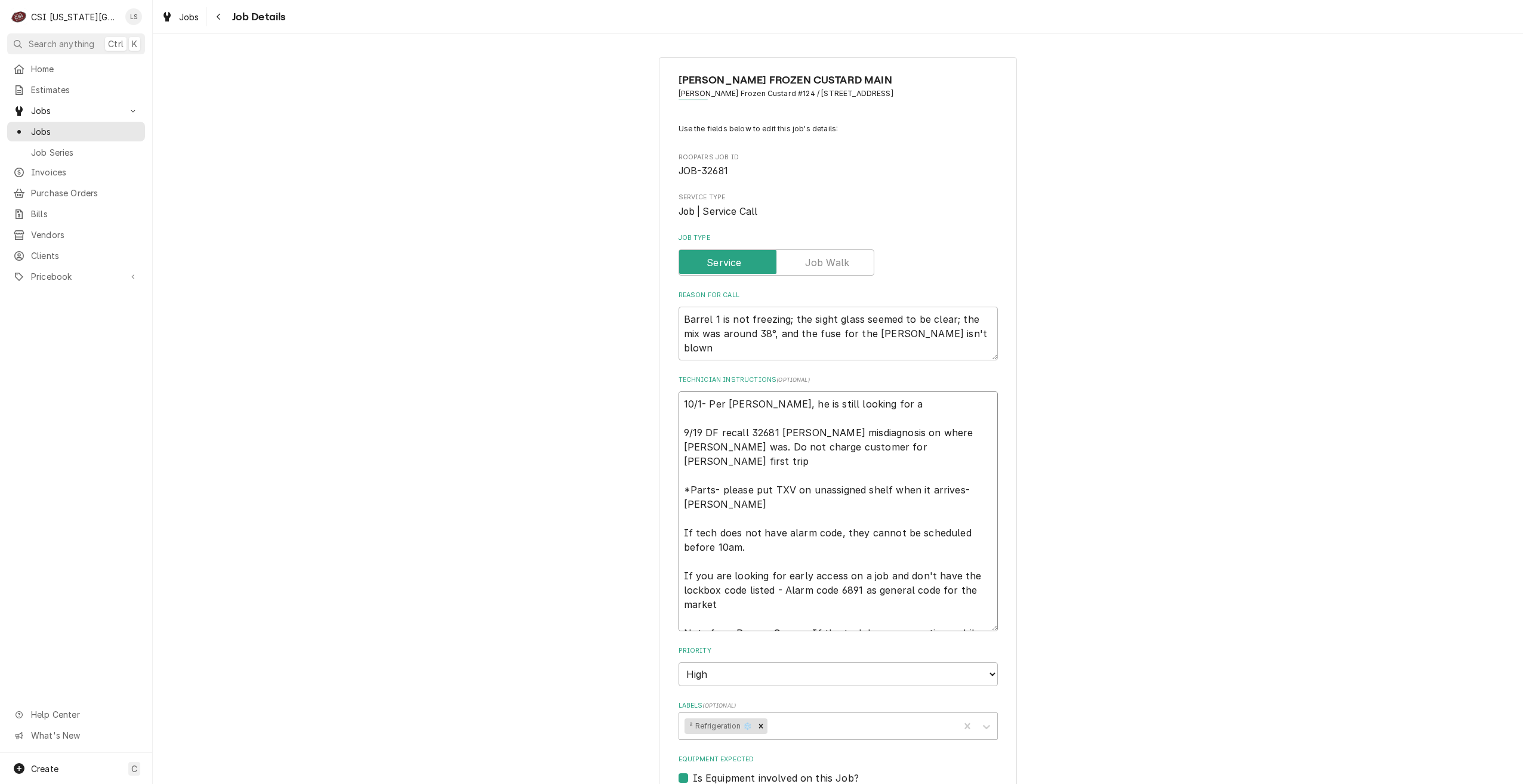
type textarea "x"
type textarea "10/1- Per Charlie, he is still looking for a r 9/19 DF recall 32681 Brian B mis…"
type textarea "x"
type textarea "10/1- Per Charlie, he is still looking for a re 9/19 DF recall 32681 Brian B mi…"
type textarea "x"
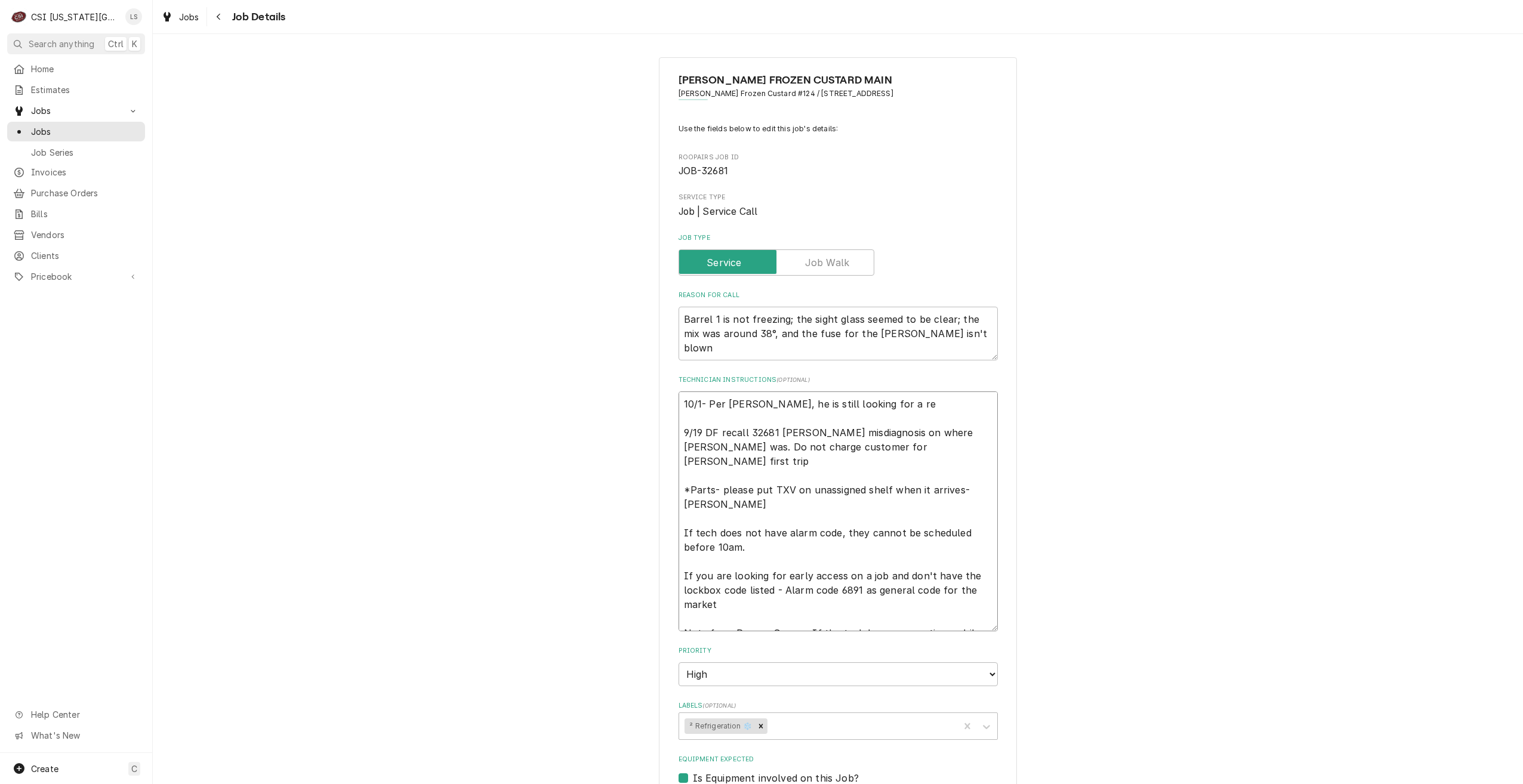
type textarea "10/1- Per Charlie, he is still looking for a rep 9/19 DF recall 32681 Brian B m…"
type textarea "x"
type textarea "10/1- Per Charlie, he is still looking for a repl 9/19 DF recall 32681 Brian B …"
type textarea "x"
type textarea "10/1- Per Charlie, he is still looking for a repla 9/19 DF recall 32681 Brian B…"
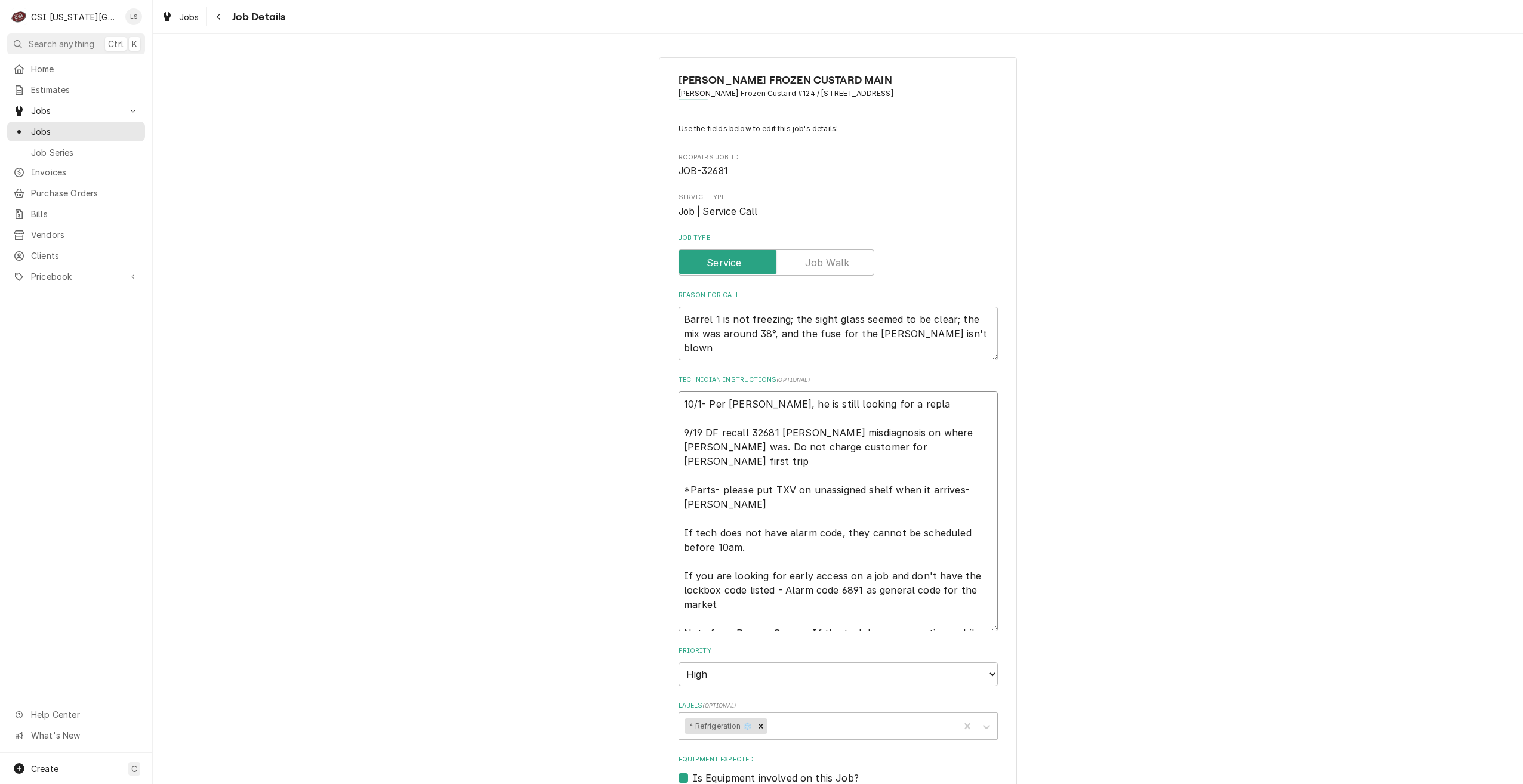
type textarea "x"
type textarea "10/1- Per Charlie, he is still looking for a replac 9/19 DF recall 32681 Brian …"
type textarea "x"
type textarea "10/1- Per Charlie, he is still looking for a replace 9/19 DF recall 32681 Brian…"
type textarea "x"
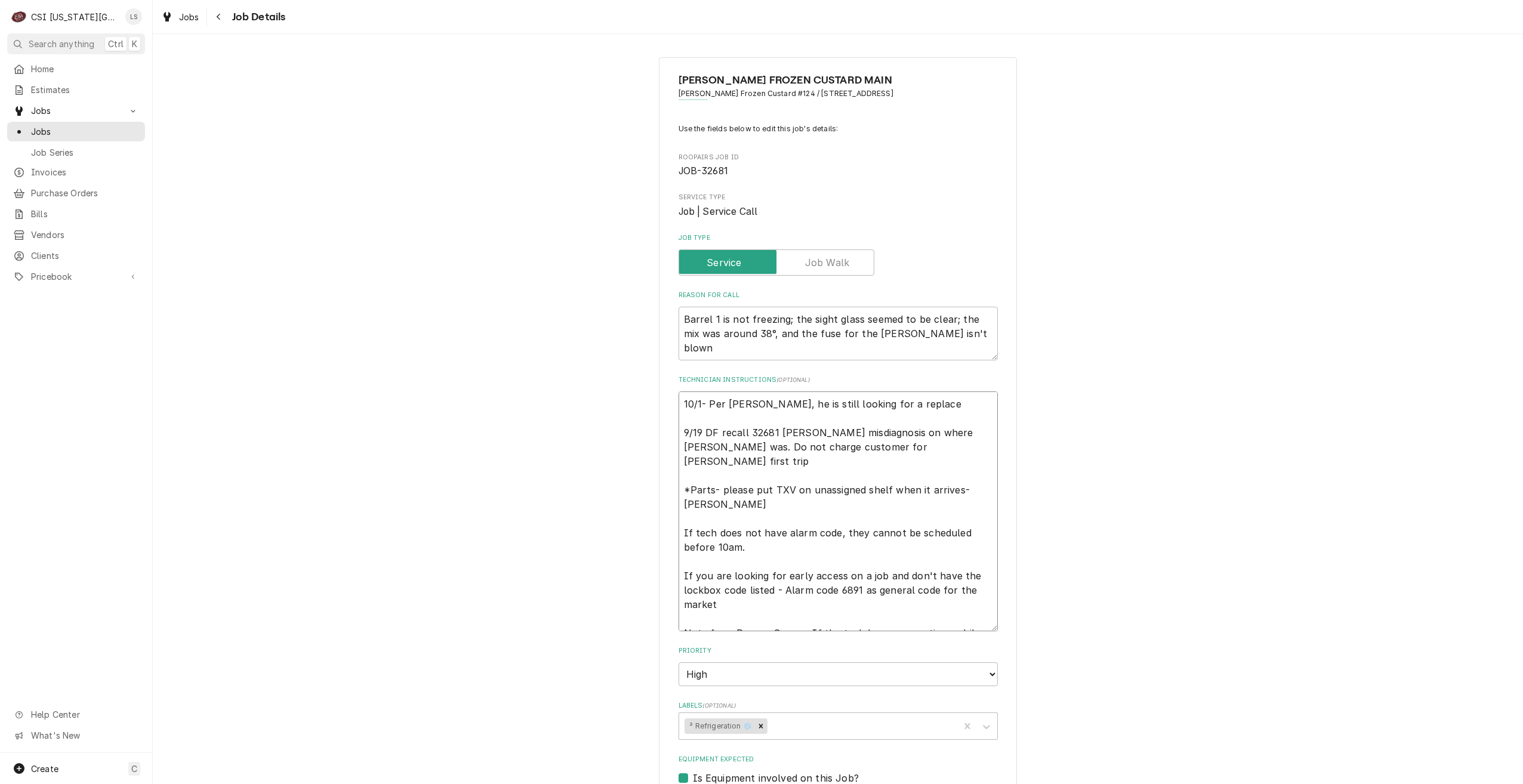
type textarea "10/1- Per Charlie, he is still looking for a replacem 9/19 DF recall 32681 Bria…"
type textarea "x"
type textarea "10/1- Per Charlie, he is still looking for a replaceme 9/19 DF recall 32681 Bri…"
type textarea "x"
type textarea "10/1- Per Charlie, he is still looking for a replacemen 9/19 DF recall 32681 Br…"
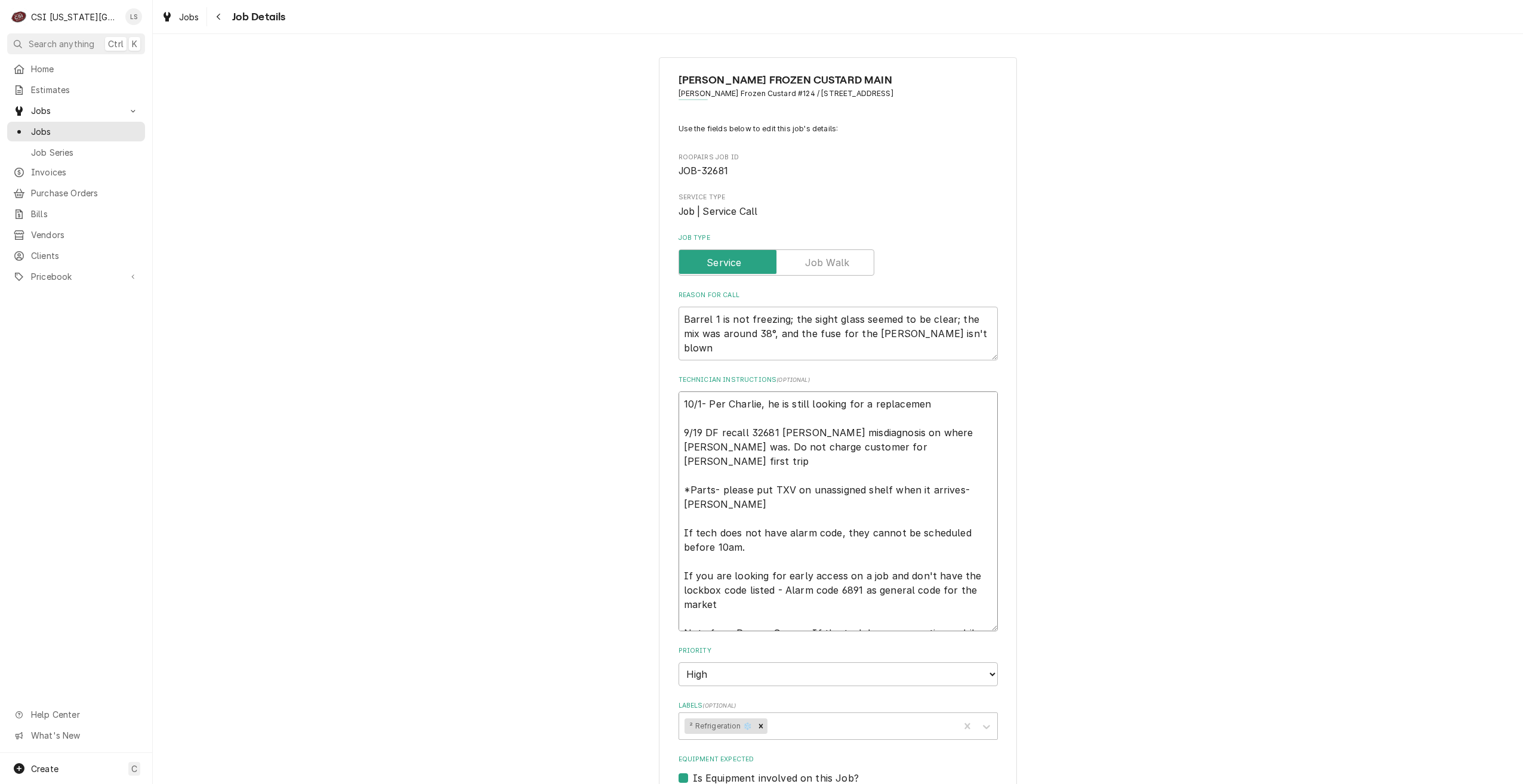
type textarea "x"
type textarea "10/1- Per Charlie, he is still looking for a replacement 9/19 DF recall 32681 B…"
type textarea "x"
type textarea "10/1- Per Charlie, he is still looking for a replacement 9/19 DF recall 32681 B…"
type textarea "x"
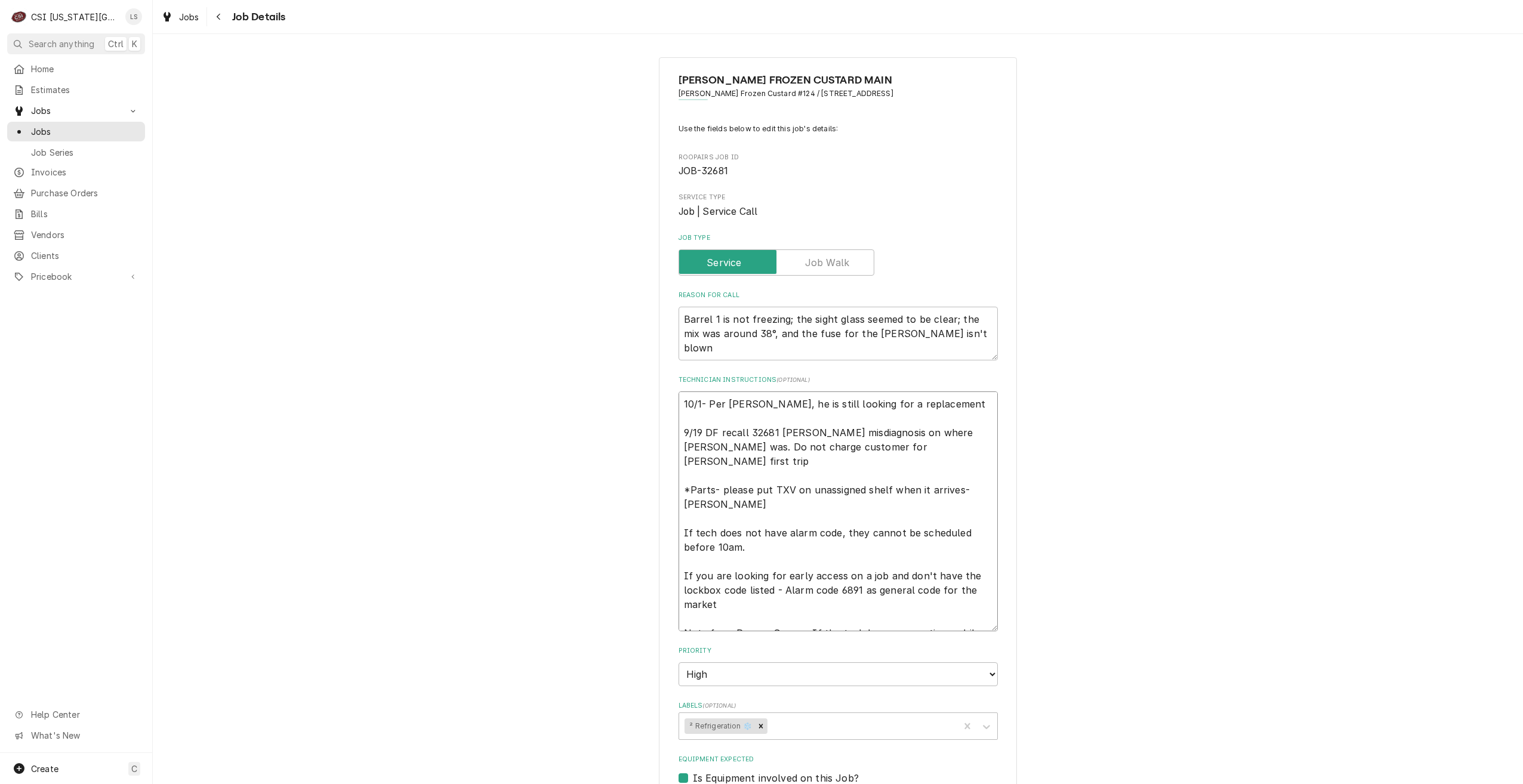
type textarea "10/1- Per Charlie, he is still looking for a replacement g 9/19 DF recall 32681…"
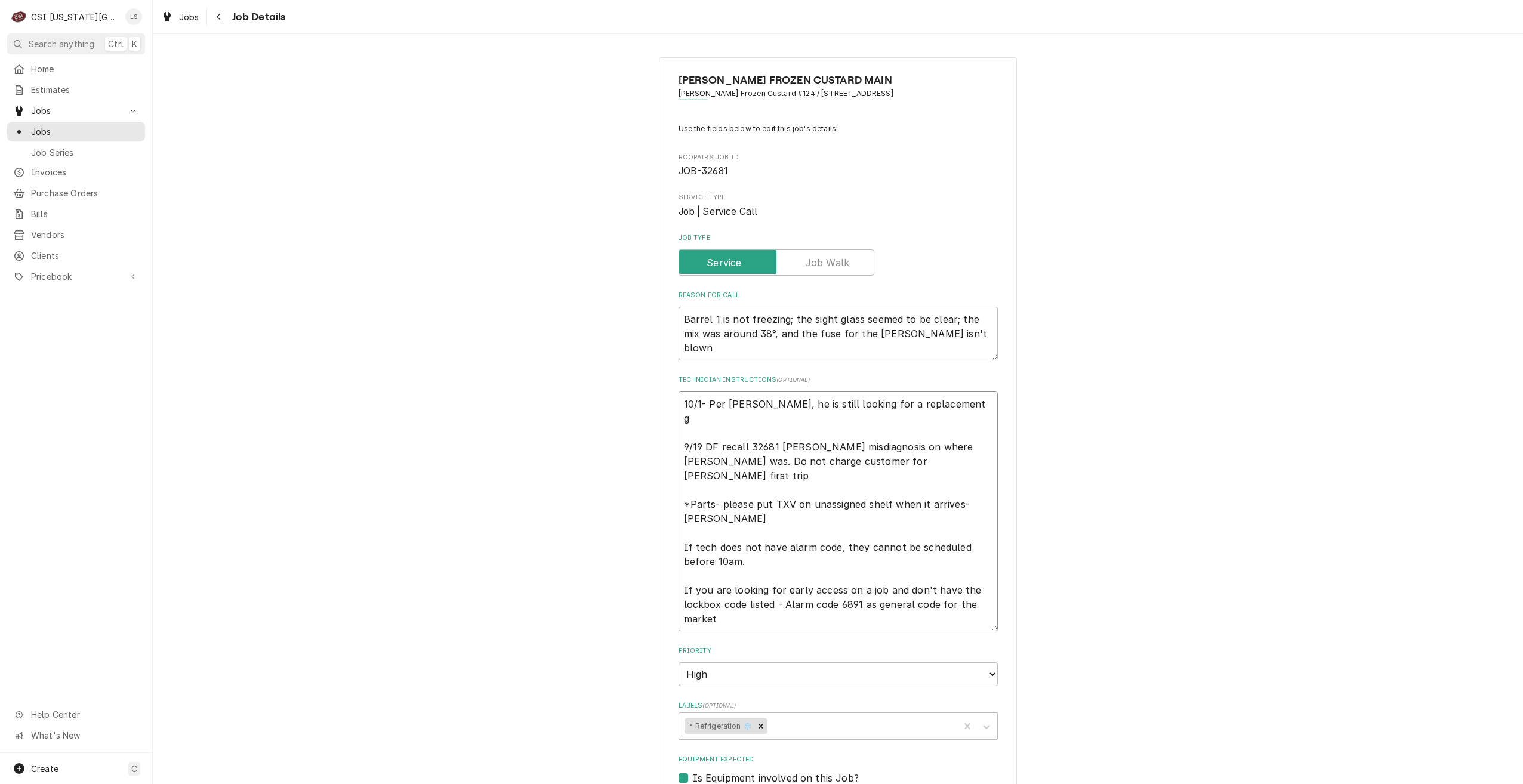
type textarea "x"
type textarea "10/1- Per Charlie, he is still looking for a replacement ga 9/19 DF recall 3268…"
type textarea "x"
type textarea "10/1- Per Charlie, he is still looking for a replacement gau 9/19 DF recall 326…"
type textarea "x"
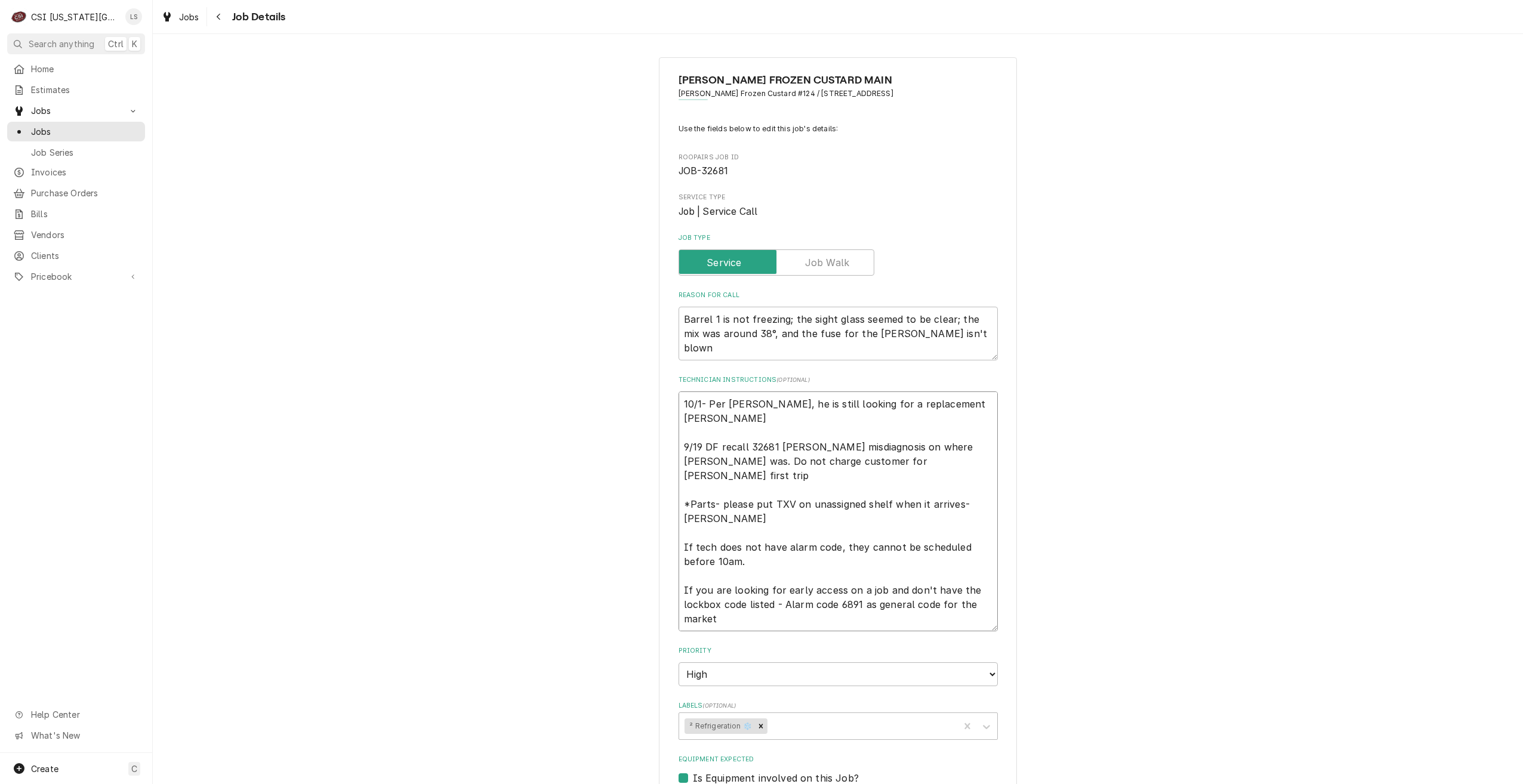
type textarea "10/1- Per Charlie, he is still looking for a replacement gaug 9/19 DF recall 32…"
type textarea "x"
type textarea "10/1- Per Charlie, he is still looking for a replacement gauge 9/19 DF recall 3…"
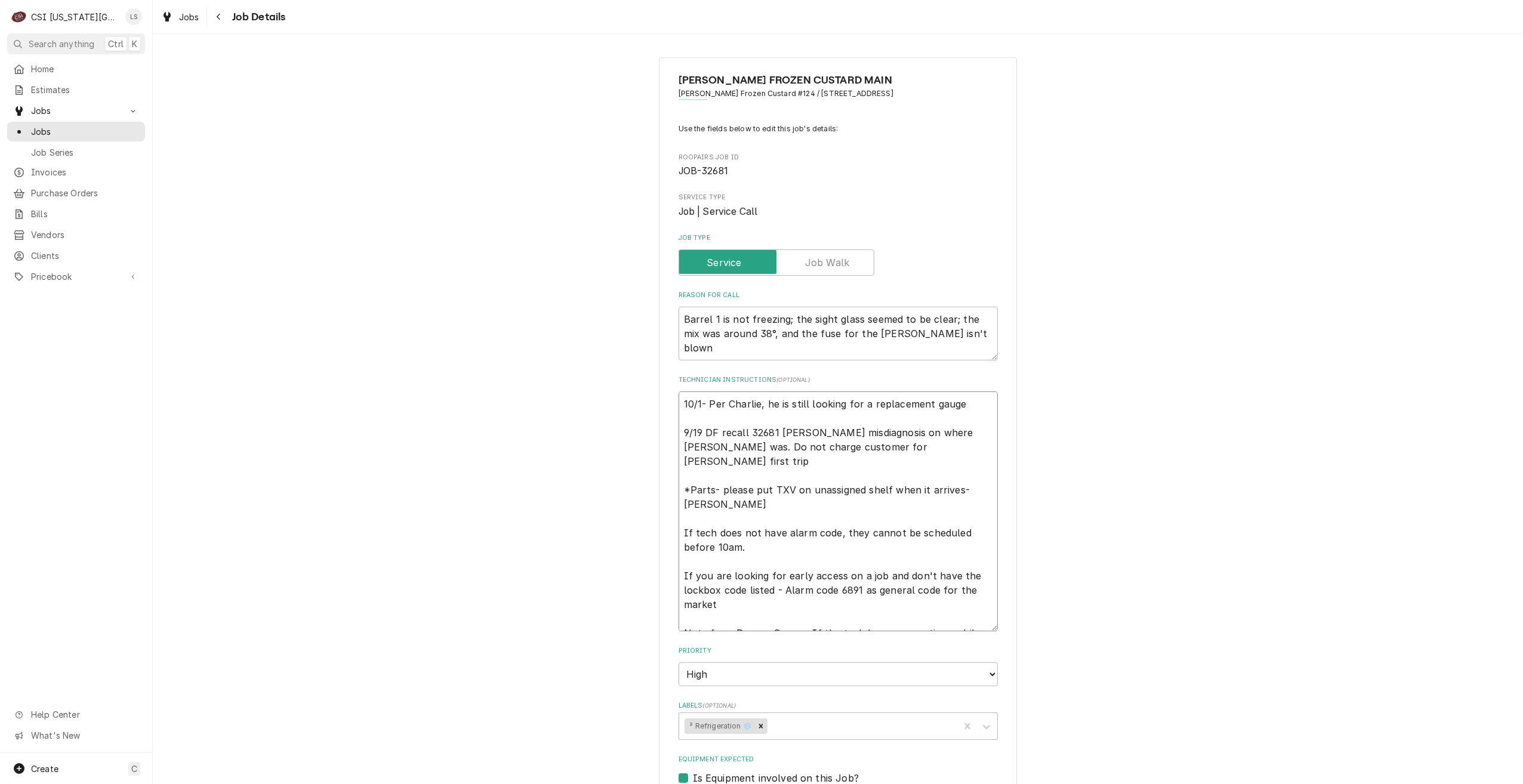
type textarea "x"
type textarea "10/1- Per Charlie, he is still looking for a replacement gauge. 9/19 DF recall …"
type textarea "x"
type textarea "10/1- Per Charlie, he is still looking for a replacement gauge. 9/19 DF recall …"
type textarea "x"
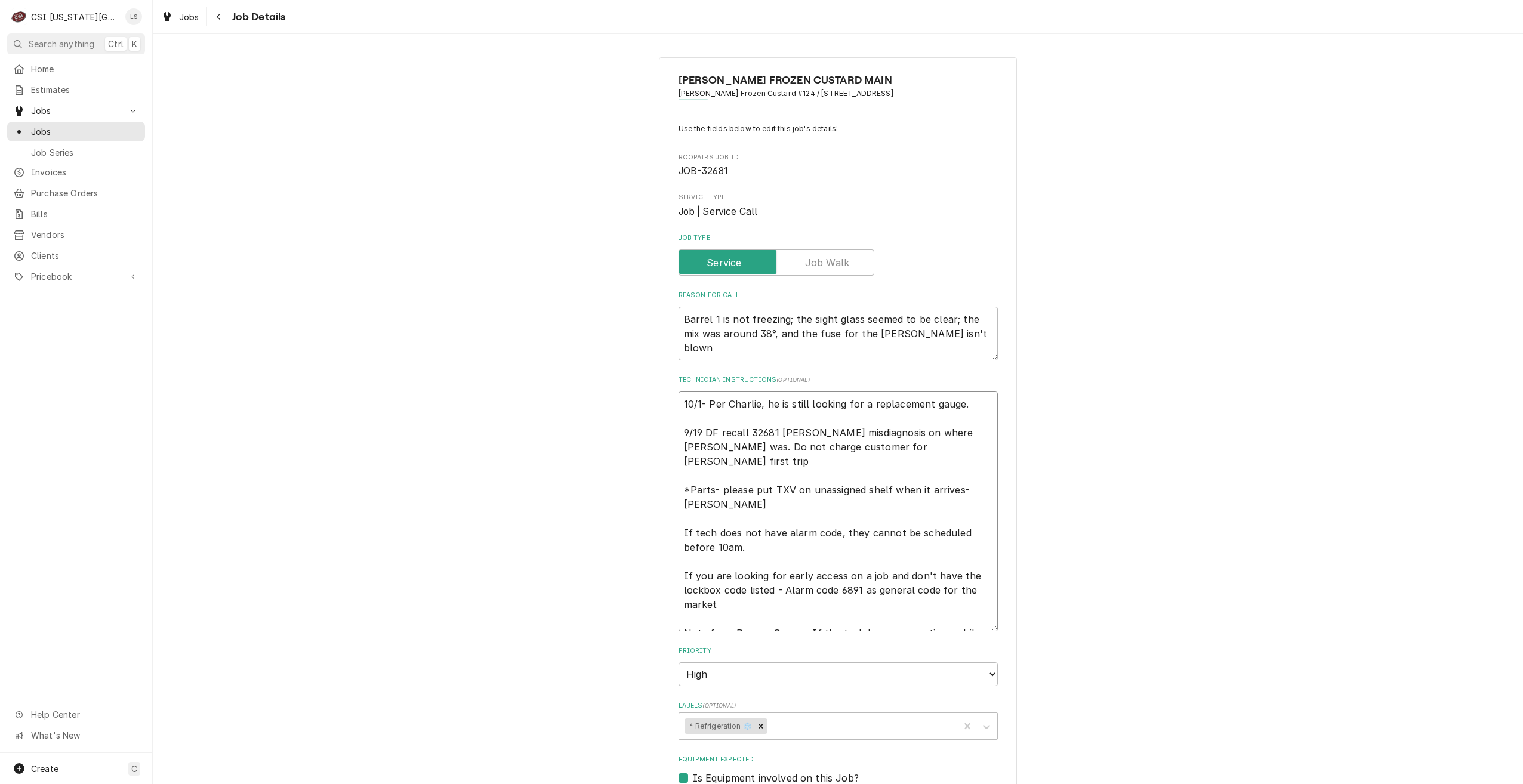
type textarea "10/1- Per Charlie, he is still looking for a replacement gauge. W 9/19 DF recal…"
type textarea "x"
type textarea "10/1- Per Charlie, he is still looking for a replacement gauge. Wi 9/19 DF reca…"
type textarea "x"
type textarea "10/1- Per Charlie, he is still looking for a replacement gauge. Wil 9/19 DF rec…"
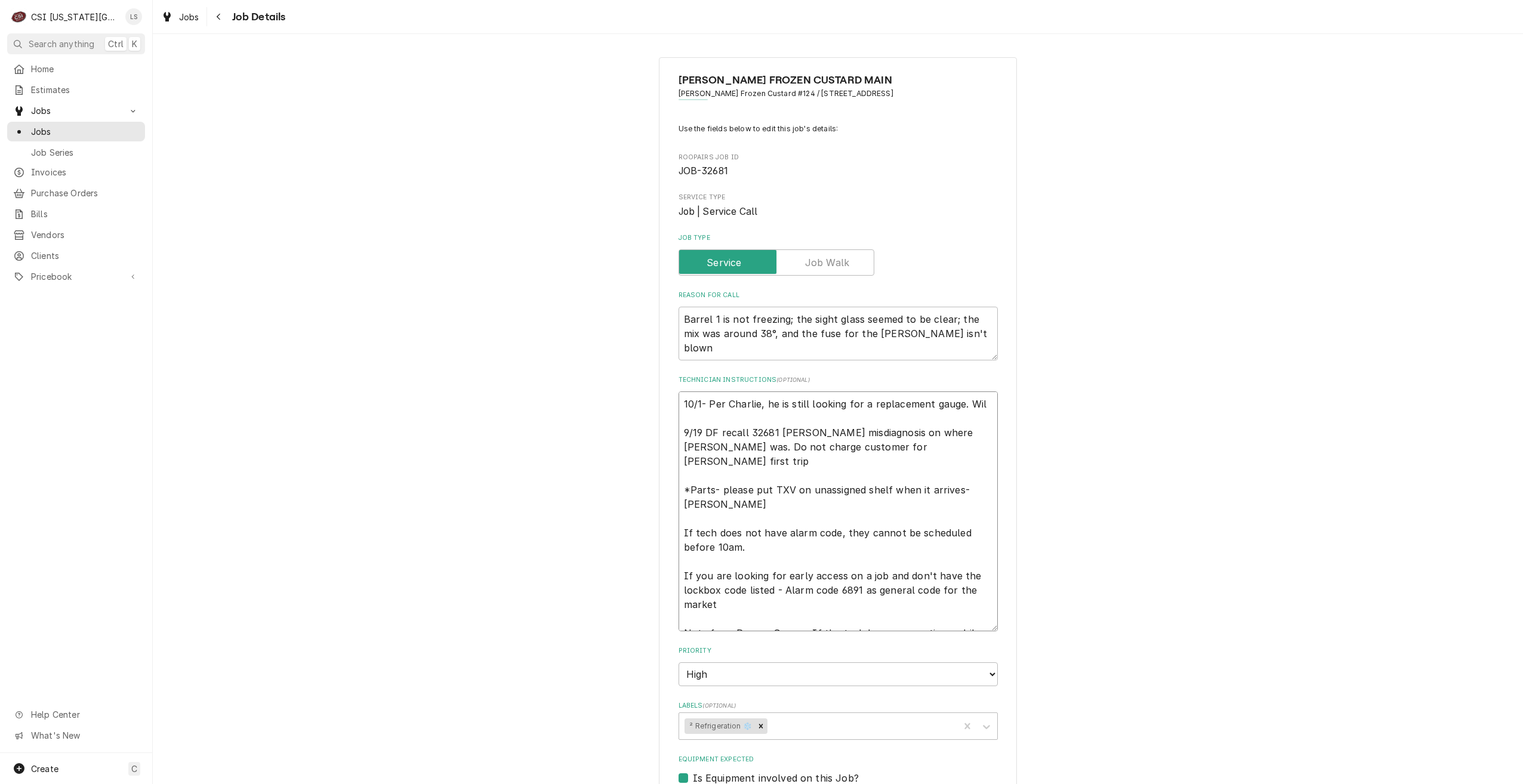
type textarea "x"
type textarea "10/1- Per Charlie, he is still looking for a replacement gauge. Will 9/19 DF re…"
type textarea "x"
type textarea "10/1- Per Charlie, he is still looking for a replacement gauge. Will 9/19 DF re…"
type textarea "x"
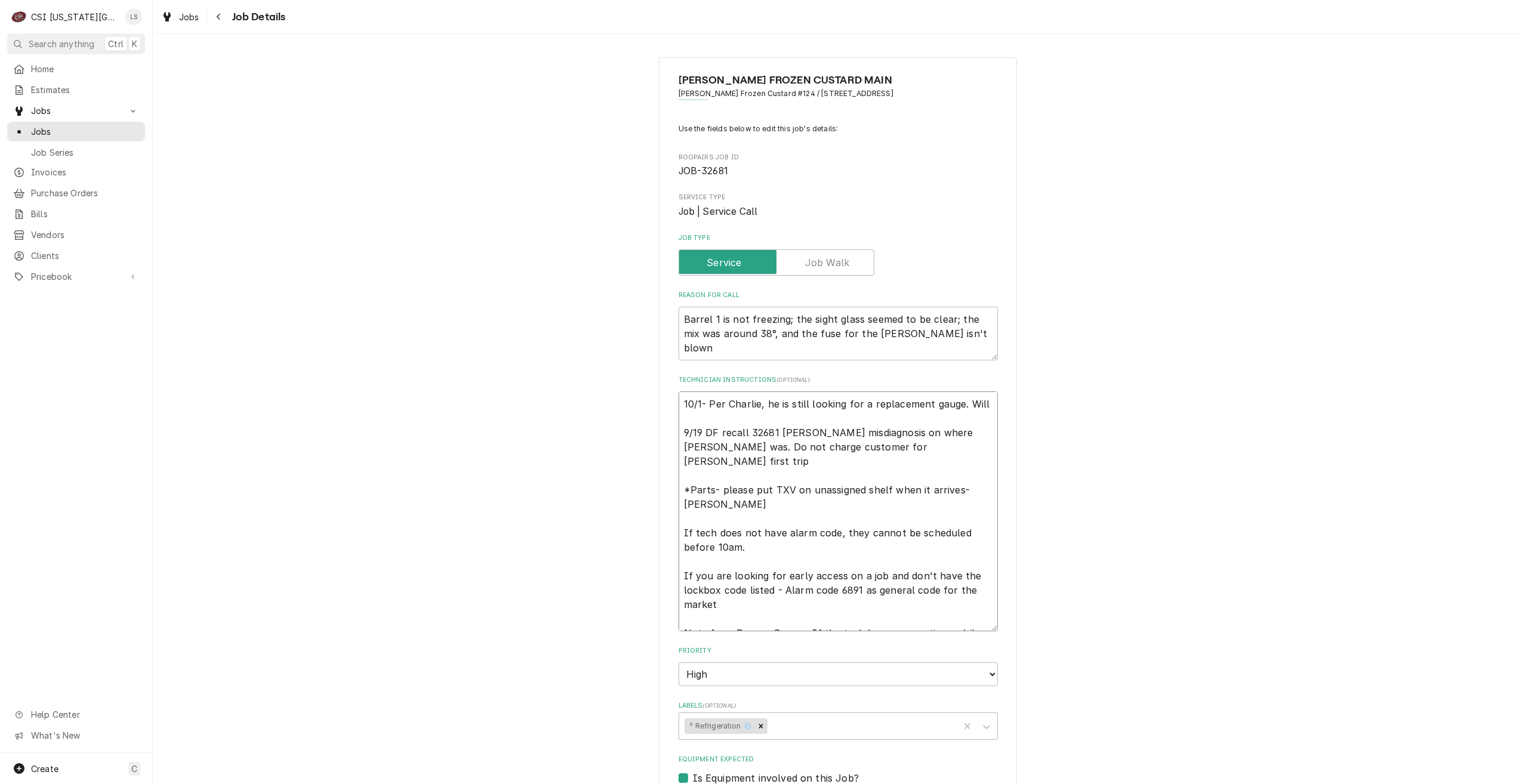
type textarea "10/1- Per Charlie, he is still looking for a replacement gauge. Will l 9/19 DF …"
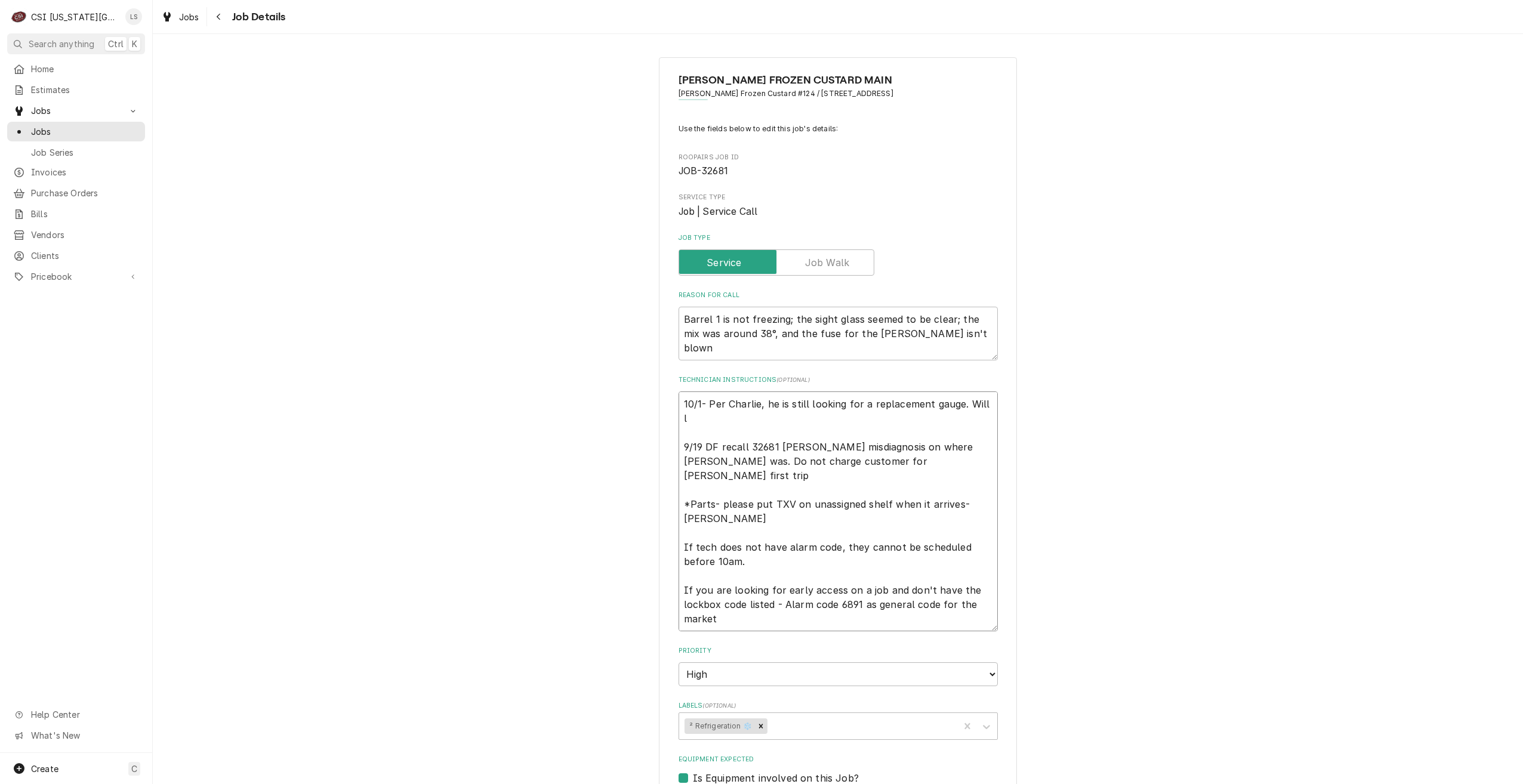
type textarea "x"
type textarea "10/1- Per Charlie, he is still looking for a replacement gauge. Will le 9/19 DF…"
type textarea "x"
type textarea "10/1- Per Charlie, he is still looking for a replacement gauge. Will let 9/19 D…"
type textarea "x"
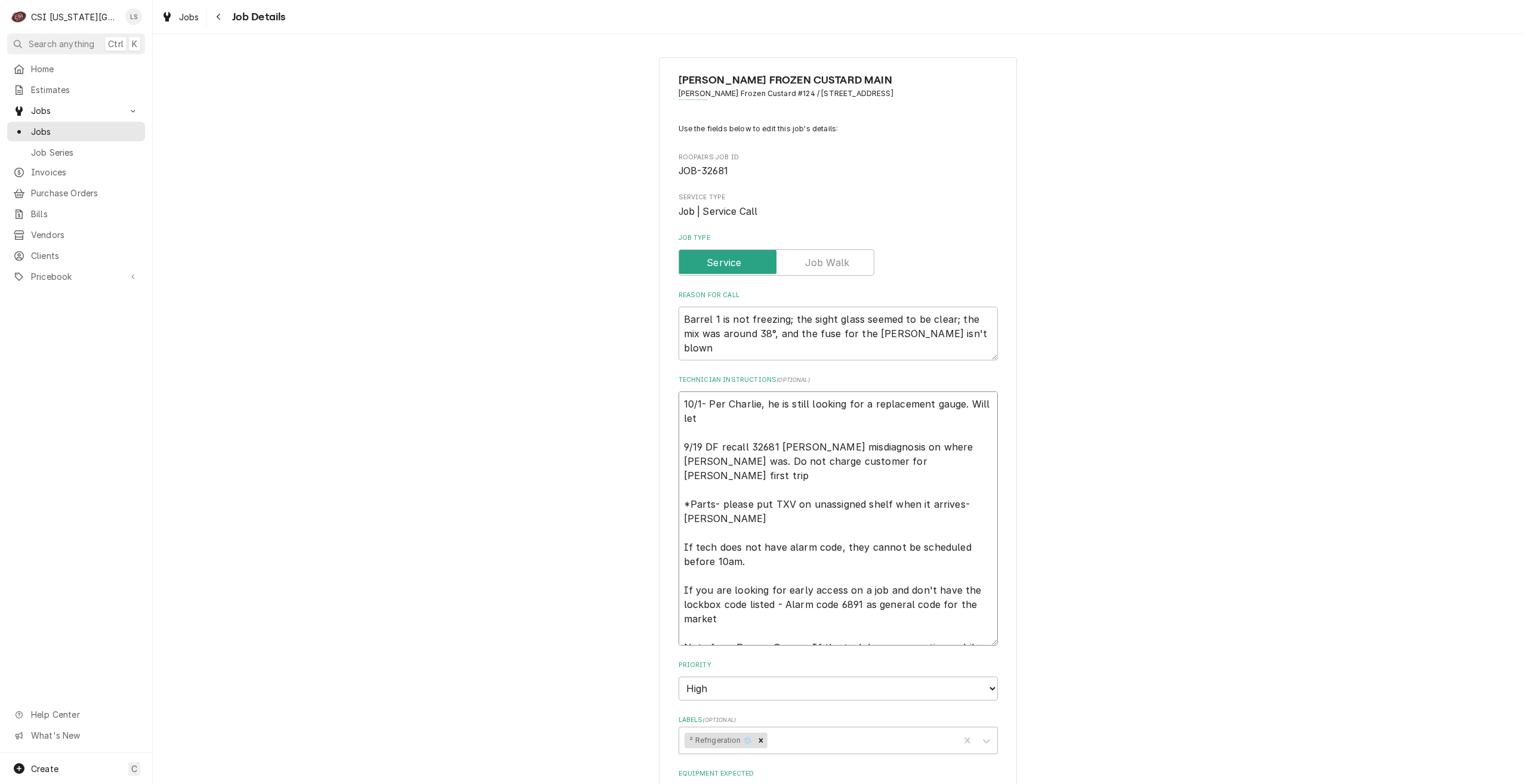
type textarea "10/1- Per Charlie, he is still looking for a replacement gauge. Will let 9/19 D…"
type textarea "x"
type textarea "10/1- Per Charlie, he is still looking for a replacement gauge. Will let u 9/19…"
type textarea "x"
type textarea "10/1- Per Charlie, he is still looking for a replacement gauge. Will let up 9/1…"
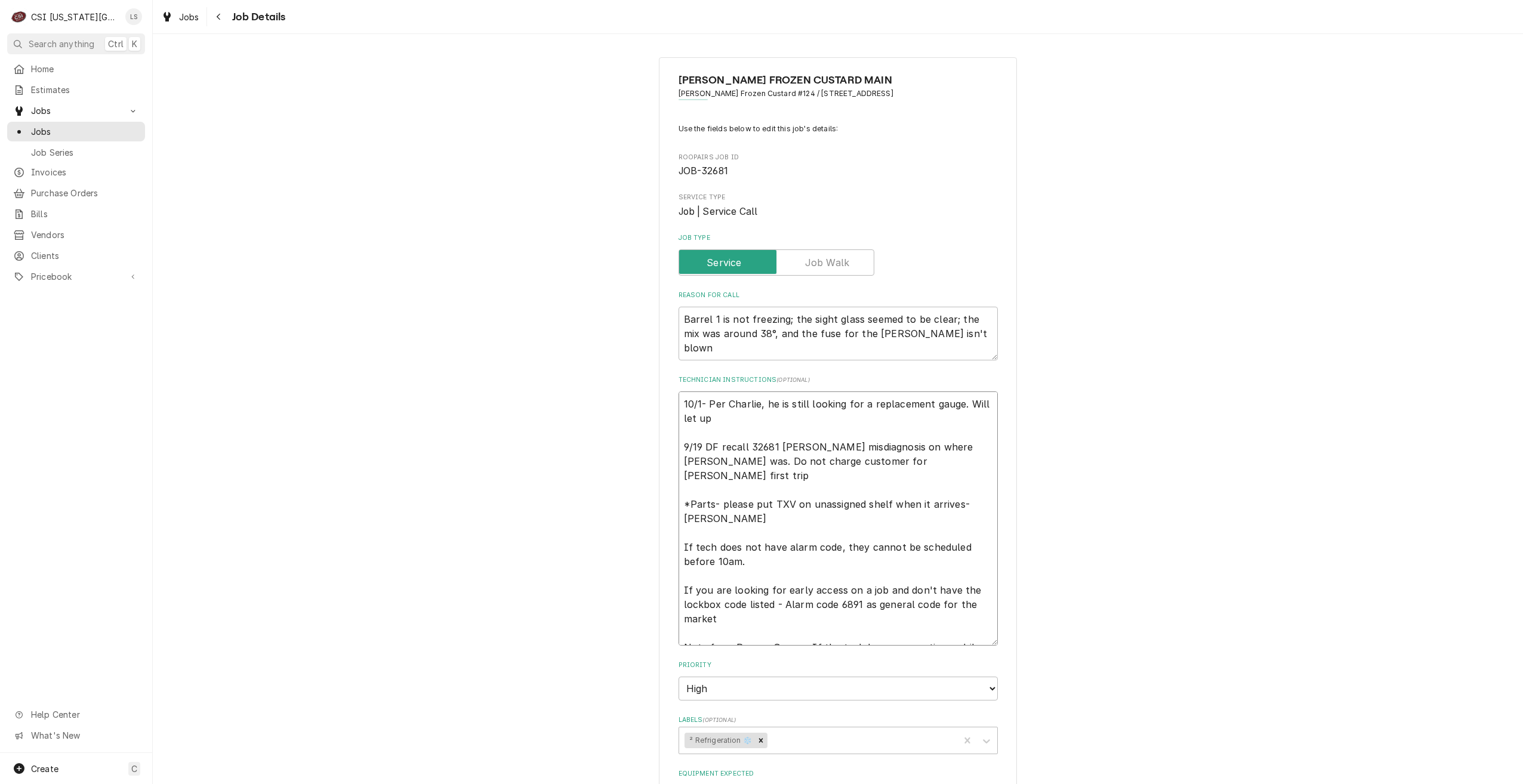
type textarea "x"
type textarea "10/1- Per Charlie, he is still looking for a replacement gauge. Will let u 9/19…"
type textarea "x"
type textarea "10/1- Per Charlie, he is still looking for a replacement gauge. Will let us 9/1…"
type textarea "x"
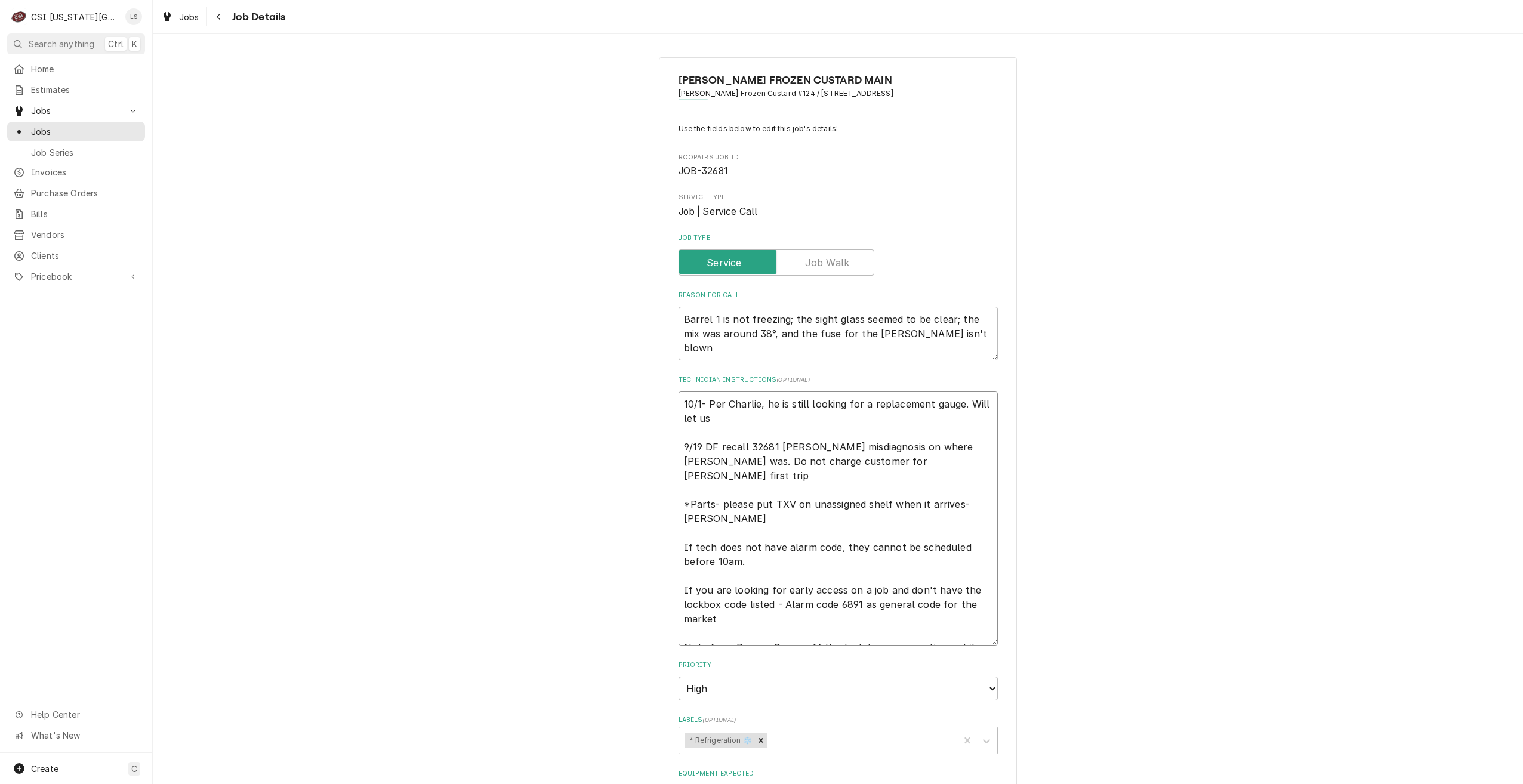
type textarea "10/1- Per Charlie, he is still looking for a replacement gauge. Will let us 9/1…"
type textarea "x"
type textarea "10/1- Per Charlie, he is still looking for a replacement gauge. Will let us kn …"
type textarea "x"
type textarea "10/1- Per Charlie, he is still looking for a replacement gauge. Will let us kno…"
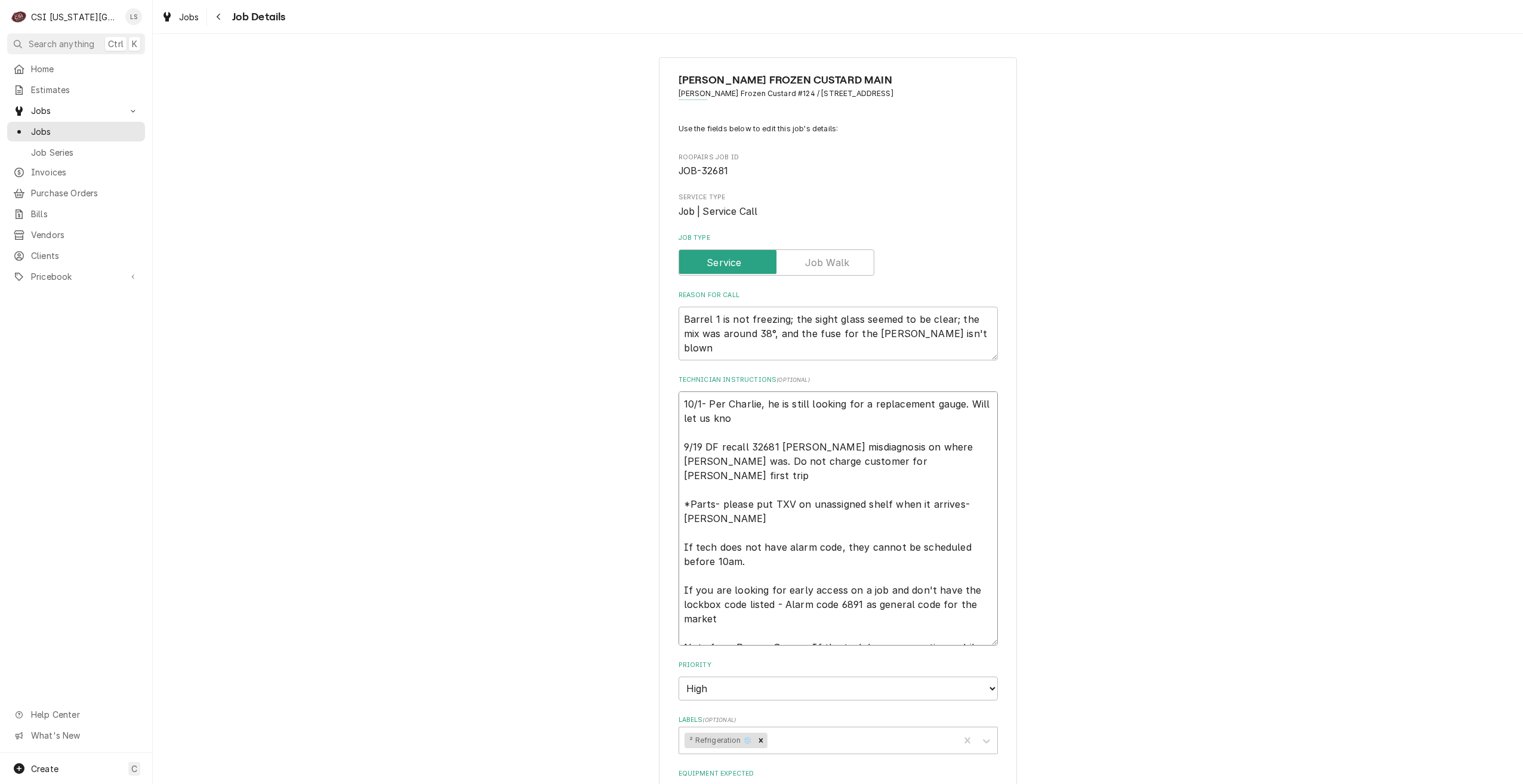
type textarea "x"
type textarea "10/1- Per Charlie, he is still looking for a replacement gauge. Will let us kno…"
type textarea "x"
type textarea "10/1- Per Charlie, he is still looking for a replacement gauge. Will let us kno…"
type textarea "x"
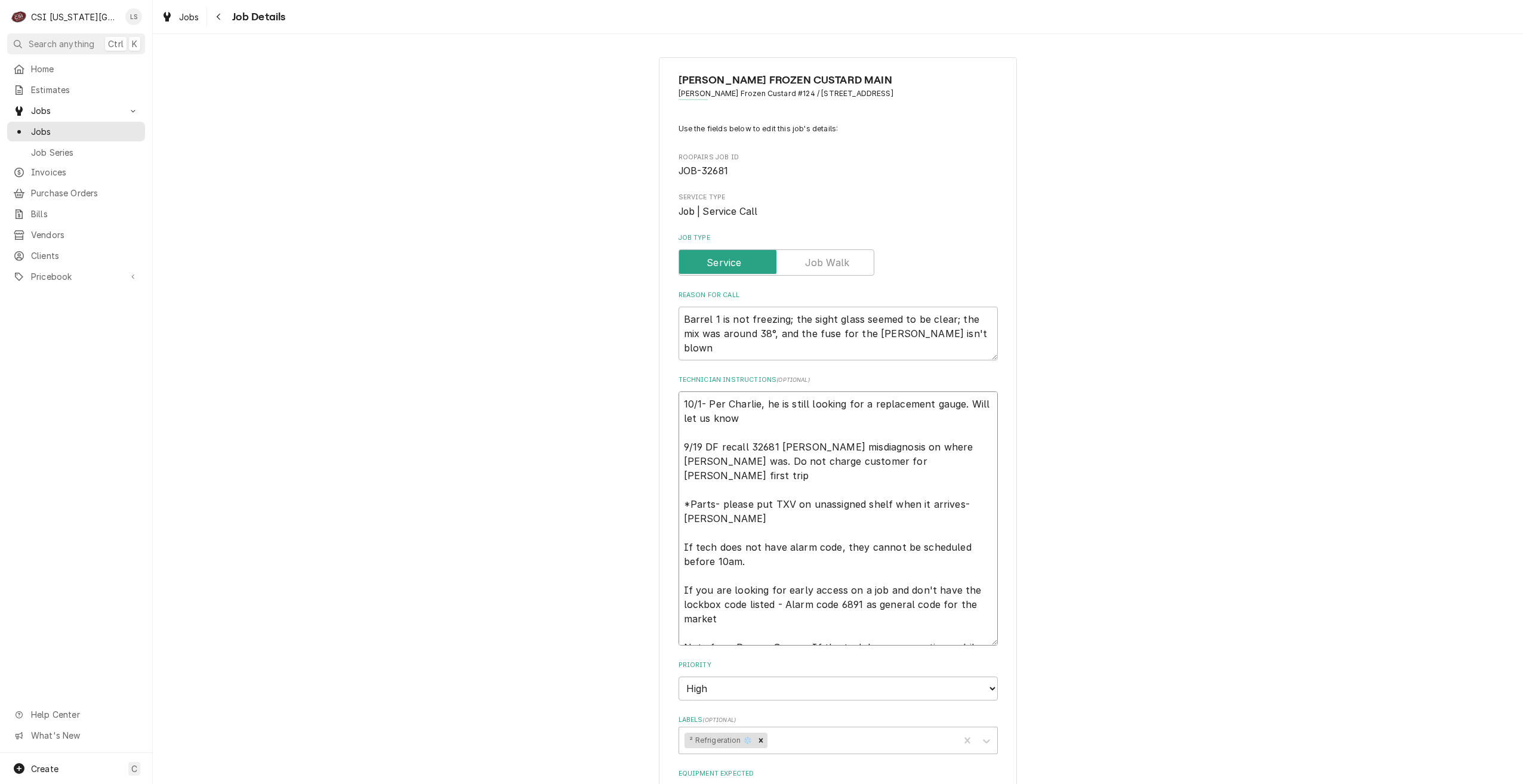
type textarea "10/1- Per Charlie, he is still looking for a replacement gauge. Will let us kno…"
type textarea "x"
type textarea "10/1- Per Charlie, he is still looking for a replacement gauge. Will let us kno…"
type textarea "x"
type textarea "10/1- Per Charlie, he is still looking for a replacement gauge. Will let us kno…"
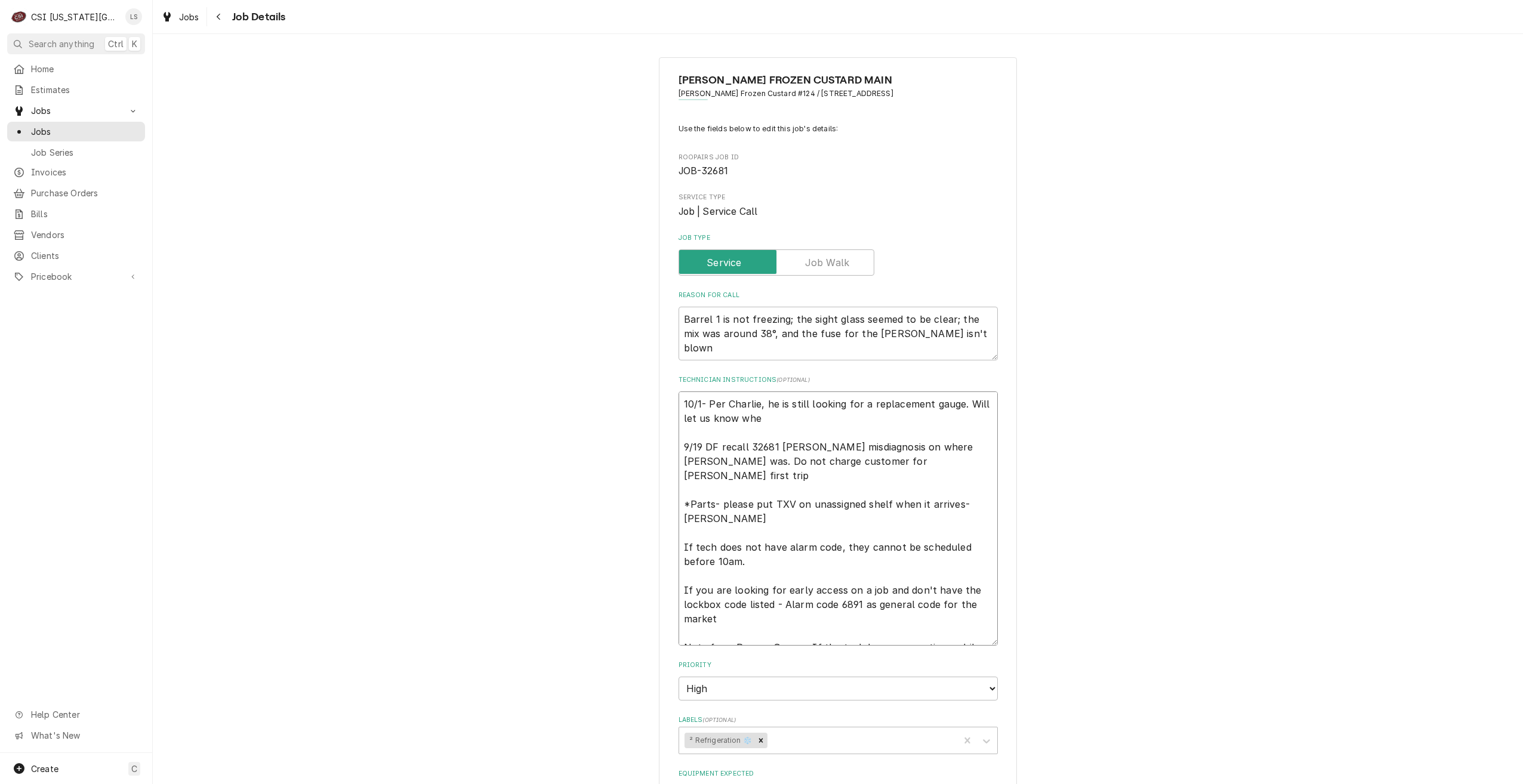
type textarea "x"
type textarea "10/1- Per Charlie, he is still looking for a replacement gauge. Will let us kno…"
type textarea "x"
type textarea "10/1- Per Charlie, he is still looking for a replacement gauge. Will let us kno…"
type textarea "x"
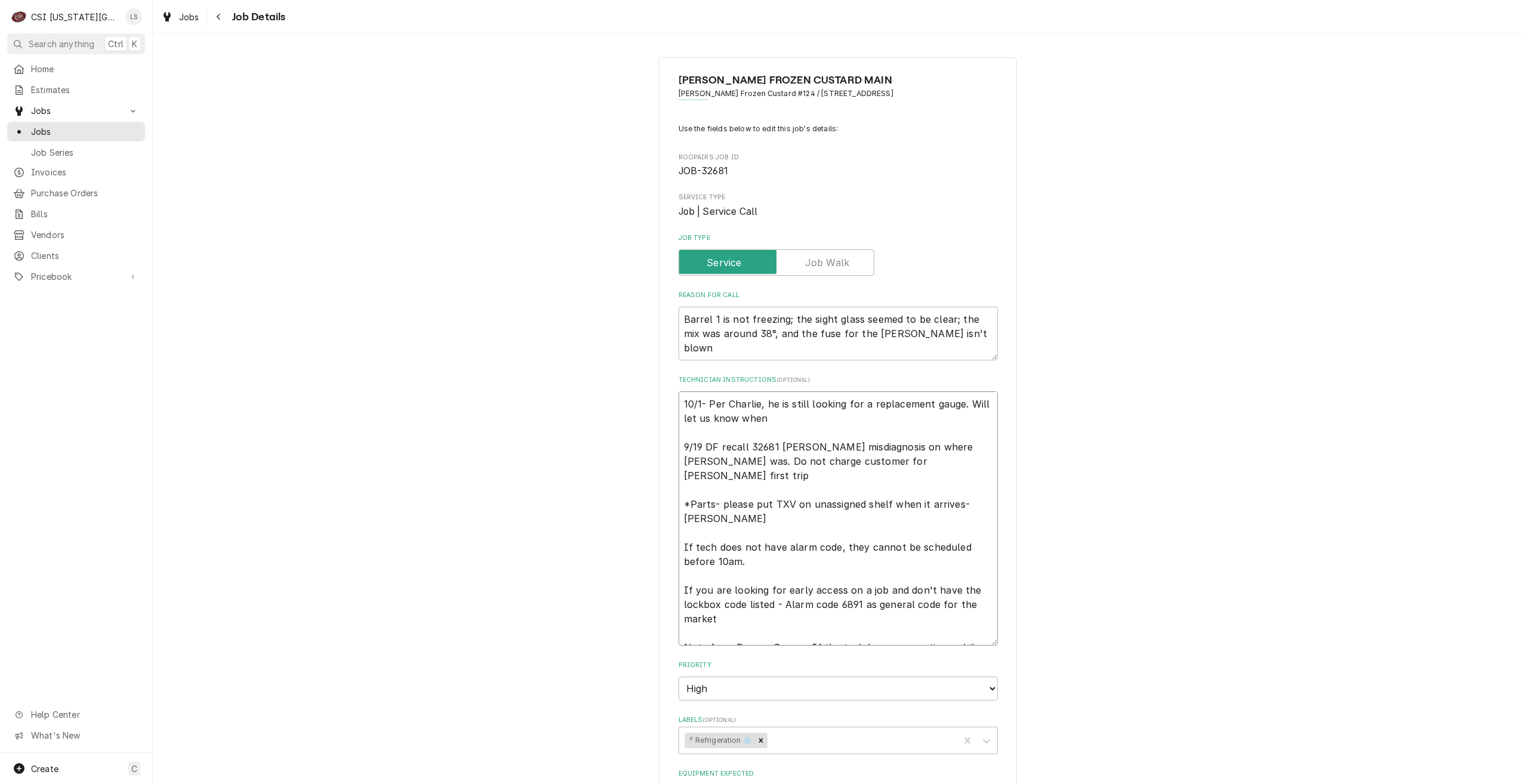
type textarea "10/1- Per Charlie, he is still looking for a replacement gauge. Will let us kno…"
type textarea "x"
type textarea "10/1- Per Charlie, he is still looking for a replacement gauge. Will let us kno…"
type textarea "x"
type textarea "10/1- Per Charlie, he is still looking for a replacement gauge. Will let us kno…"
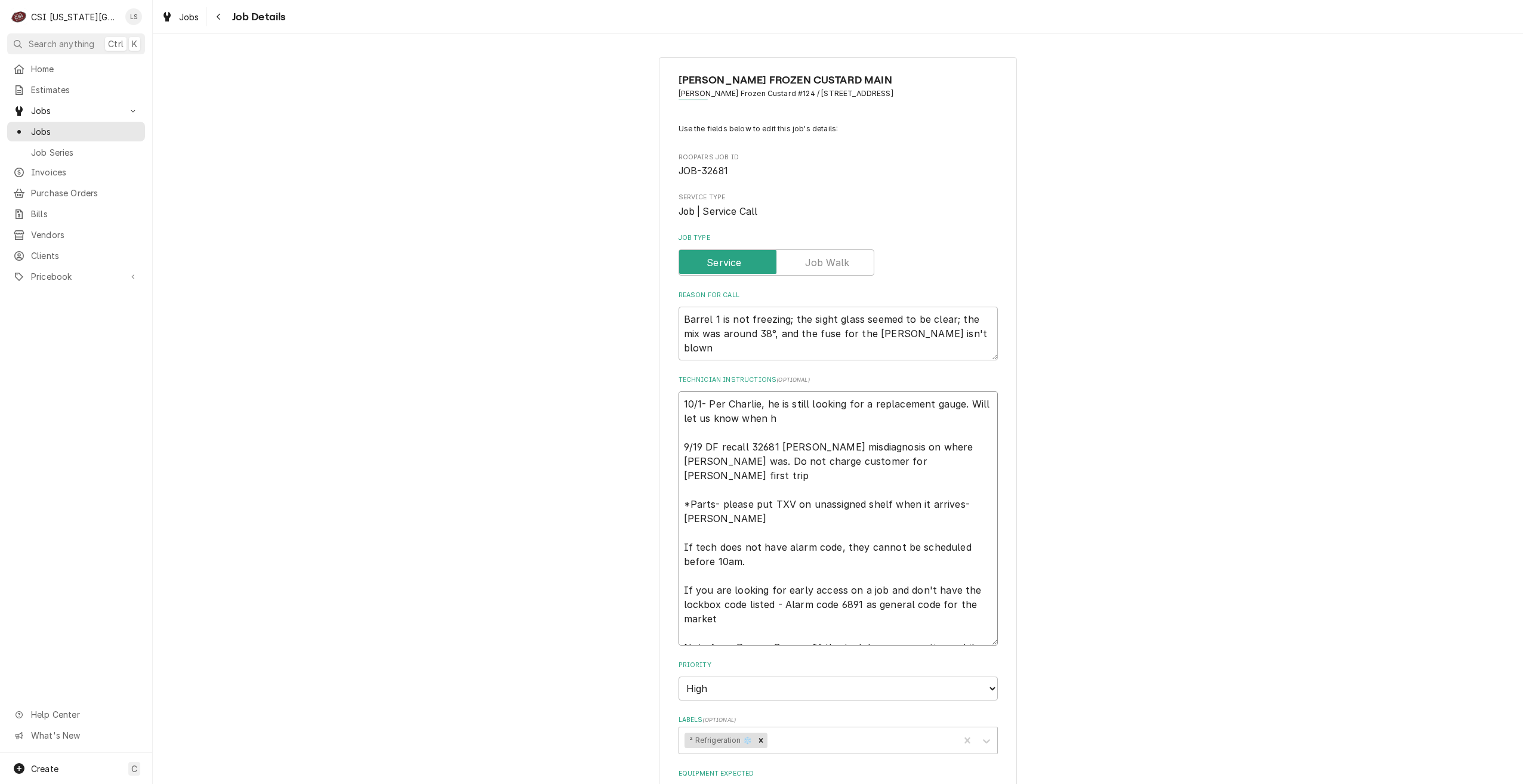
type textarea "x"
type textarea "10/1- Per Charlie, he is still looking for a replacement gauge. Will let us kno…"
type textarea "x"
type textarea "10/1- Per Charlie, he is still looking for a replacement gauge. Will let us kno…"
type textarea "x"
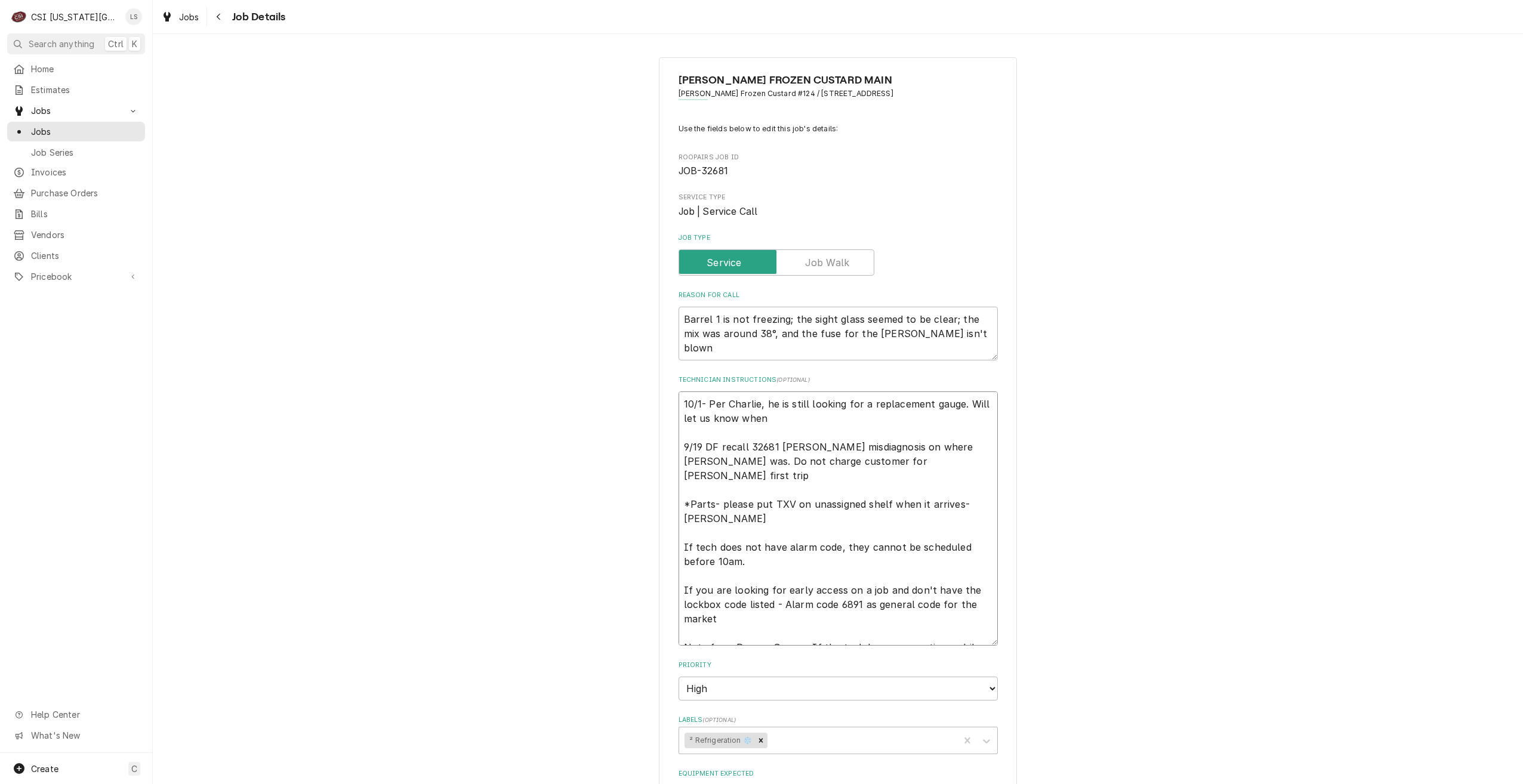
type textarea "10/1- Per Charlie, he is still looking for a replacement gauge. Will let us kno…"
type textarea "x"
type textarea "10/1- Per Charlie, he is still looking for a replacement gauge. Will let us kno…"
type textarea "x"
type textarea "10/1- Per Charlie, he is still looking for a replacement gauge. Will let us kno…"
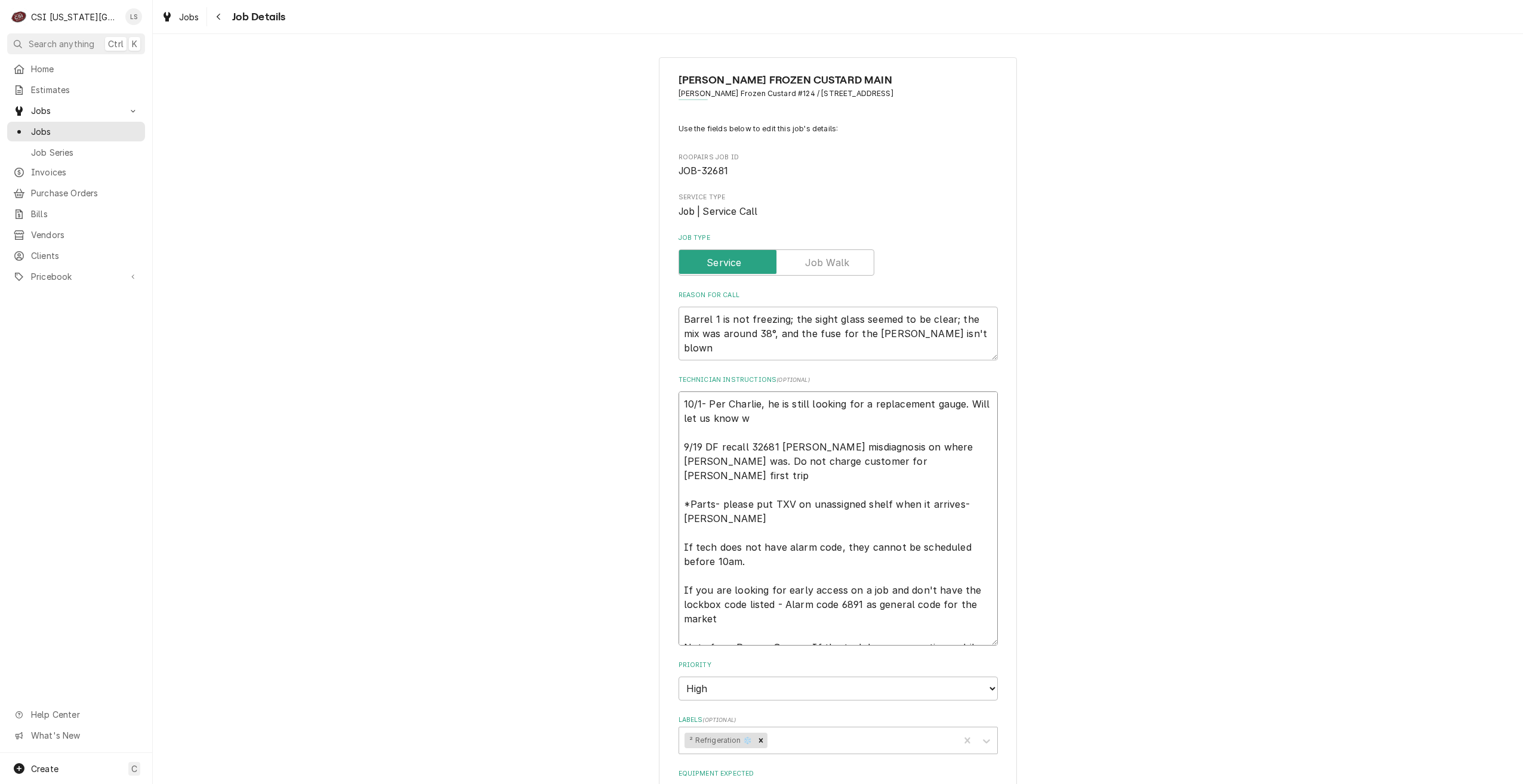
type textarea "x"
type textarea "10/1- Per Charlie, he is still looking for a replacement gauge. Will let us kno…"
type textarea "x"
type textarea "10/1- Per Charlie, he is still looking for a replacement gauge. Will let us kno…"
click at [1148, 382] on div "ANDYS FROZEN CUSTARD MAIN Andys Frozen Custard #124 / 598 Northeast Route 291, …" at bounding box center [838, 708] width 1370 height 1324
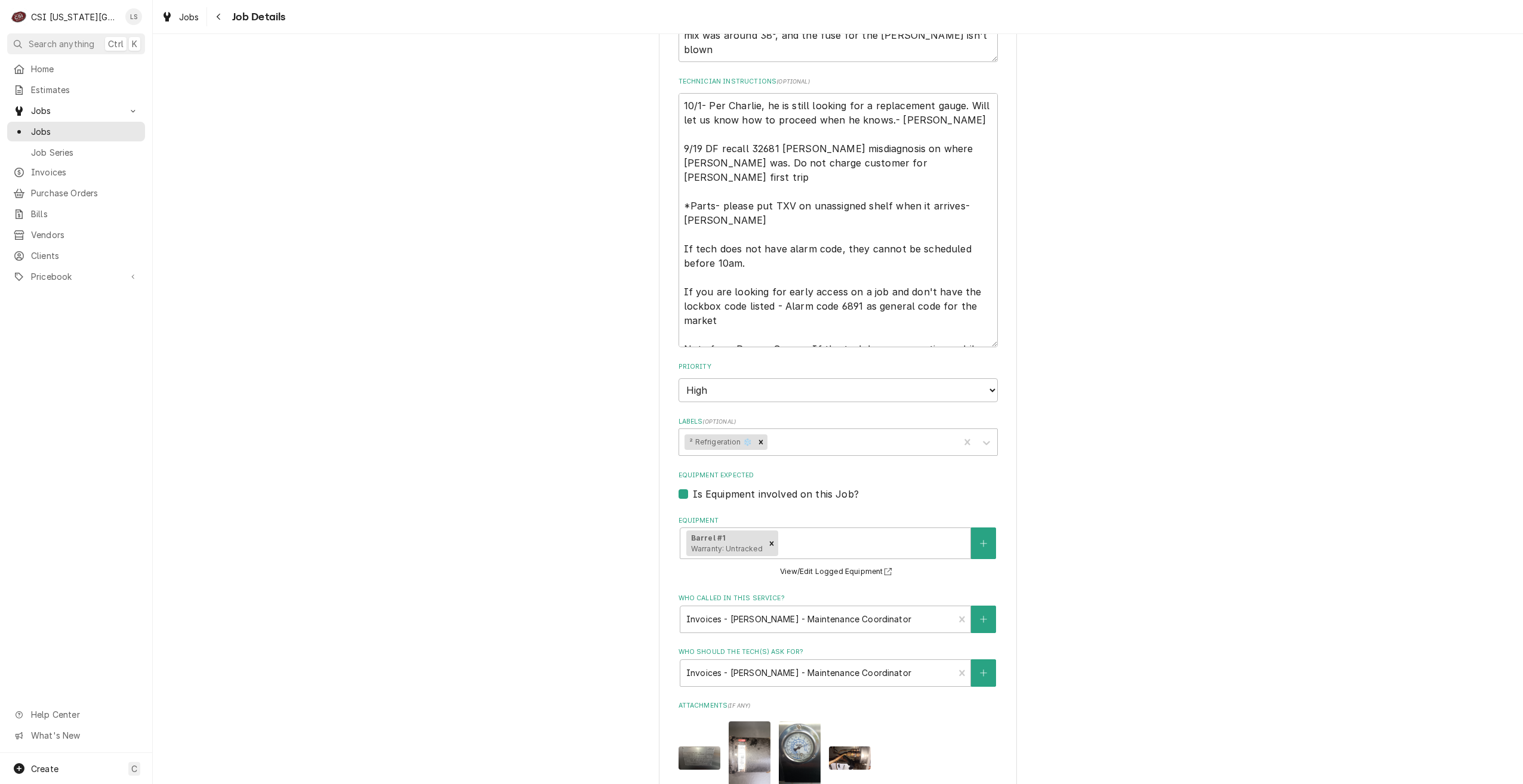
scroll to position [587, 0]
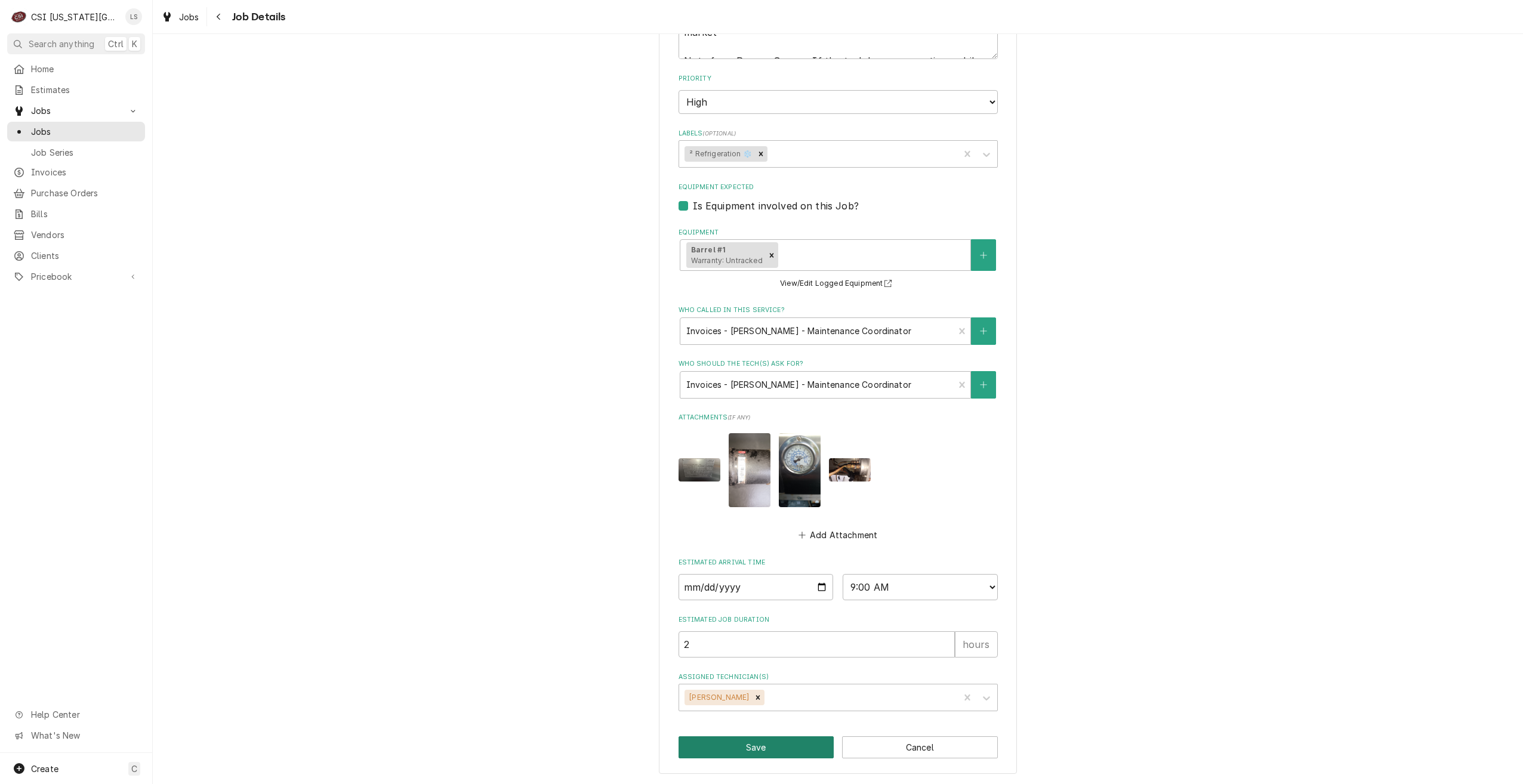
click at [732, 737] on button "Save" at bounding box center [757, 747] width 156 height 22
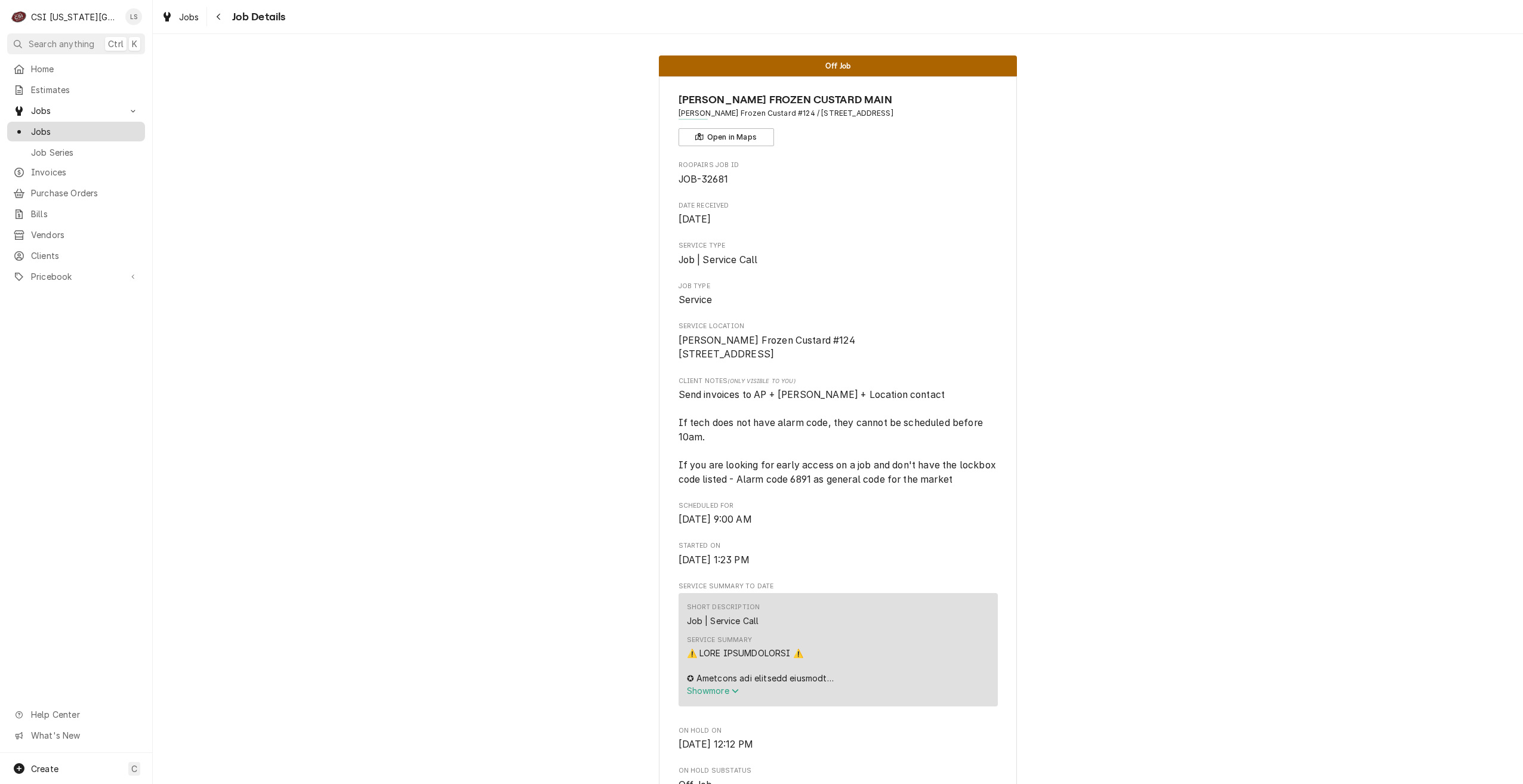
click at [106, 135] on link "Jobs" at bounding box center [76, 131] width 138 height 20
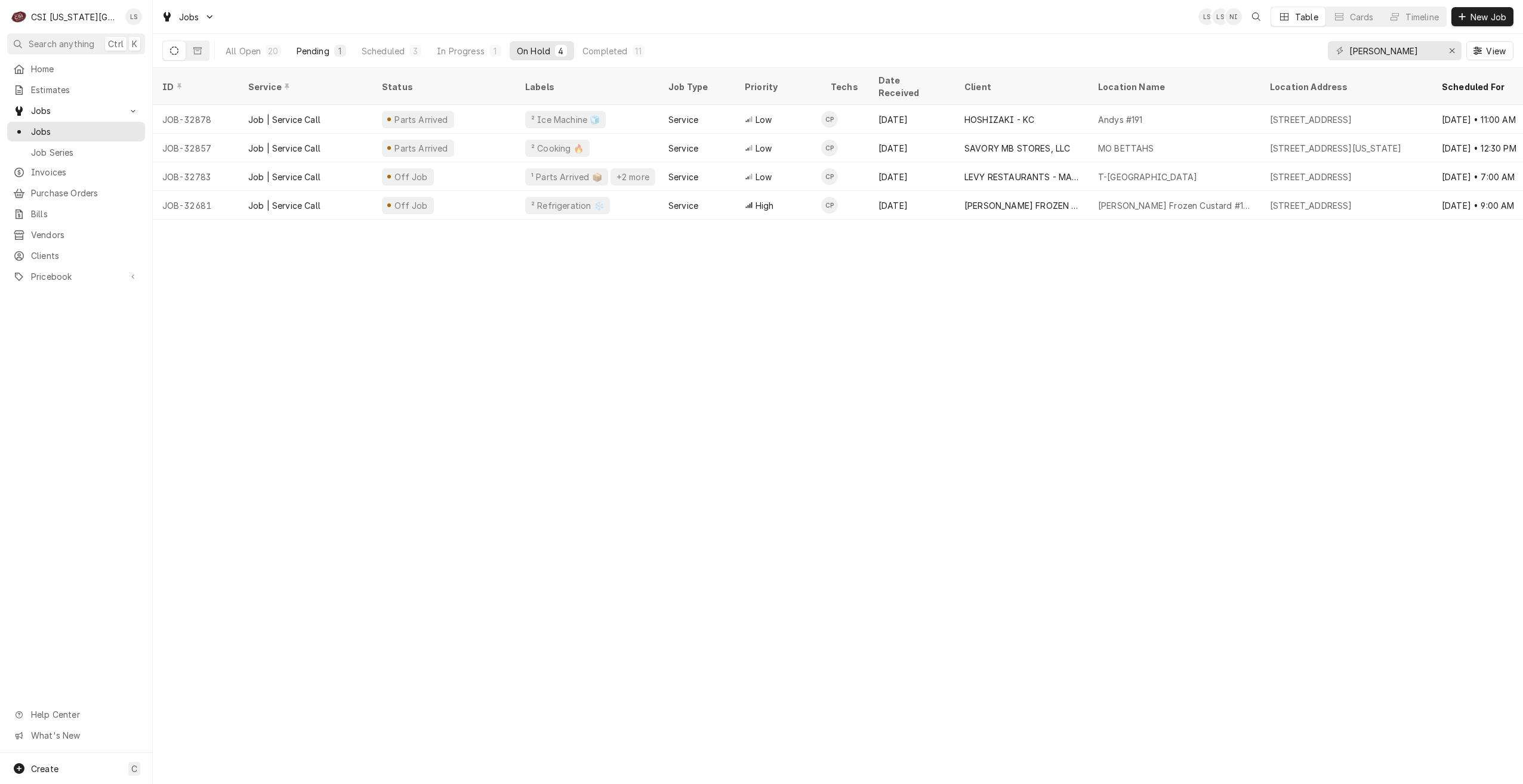
click at [314, 42] on button "Pending 1" at bounding box center [321, 50] width 64 height 19
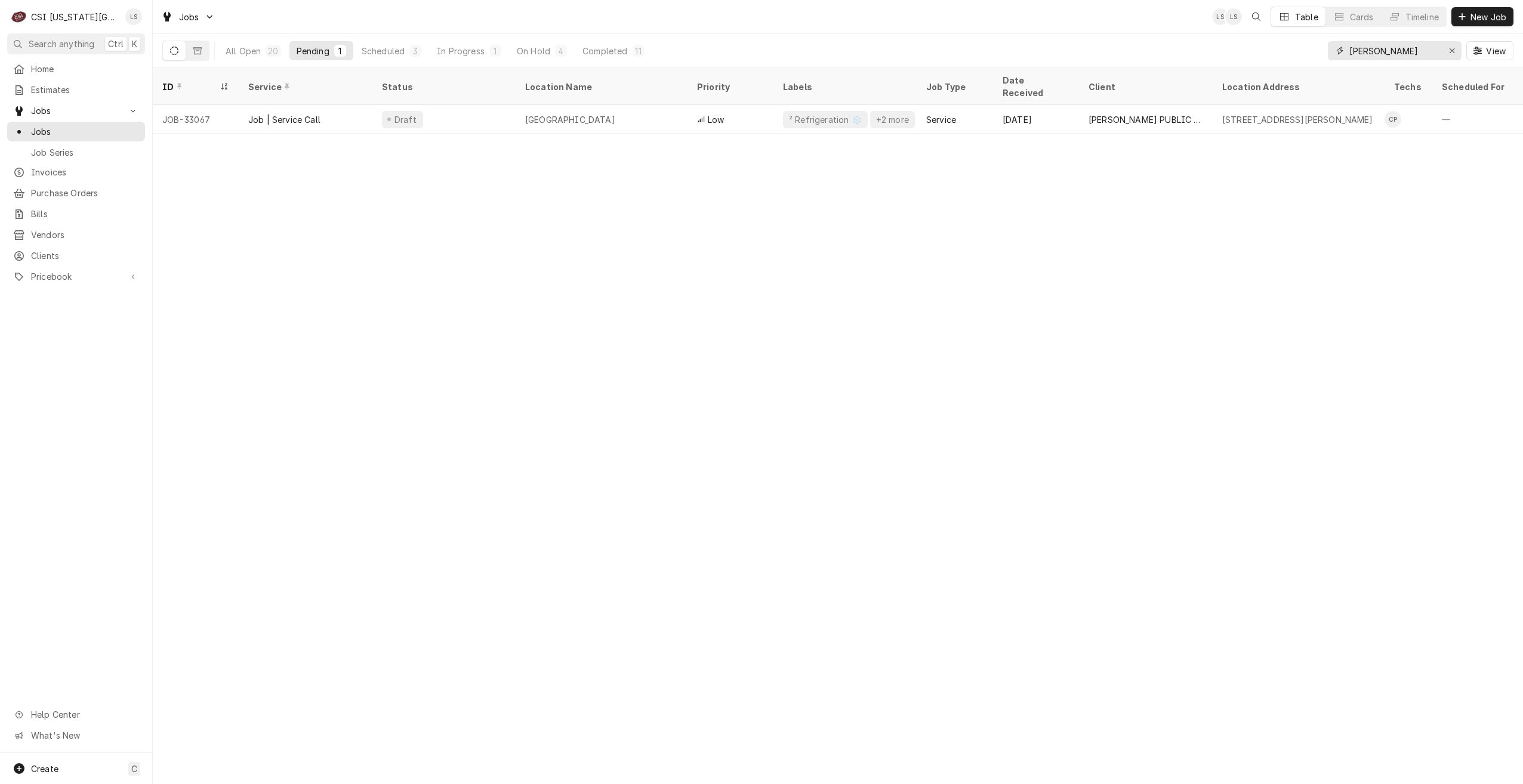
click at [1408, 53] on input "[PERSON_NAME]" at bounding box center [1394, 50] width 90 height 19
click at [559, 48] on div "5" at bounding box center [560, 51] width 7 height 12
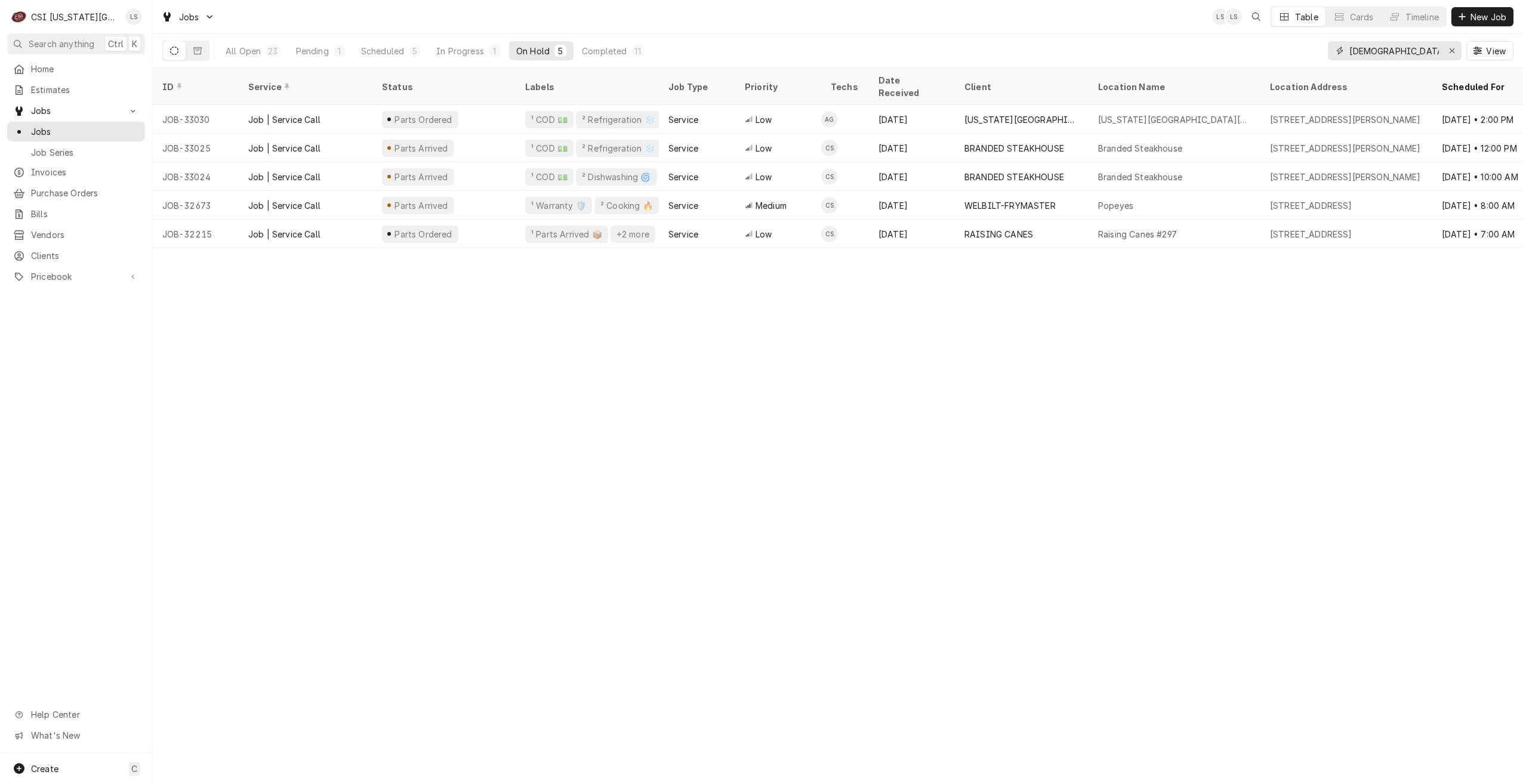
click at [1401, 54] on input "[DEMOGRAPHIC_DATA]" at bounding box center [1394, 50] width 90 height 19
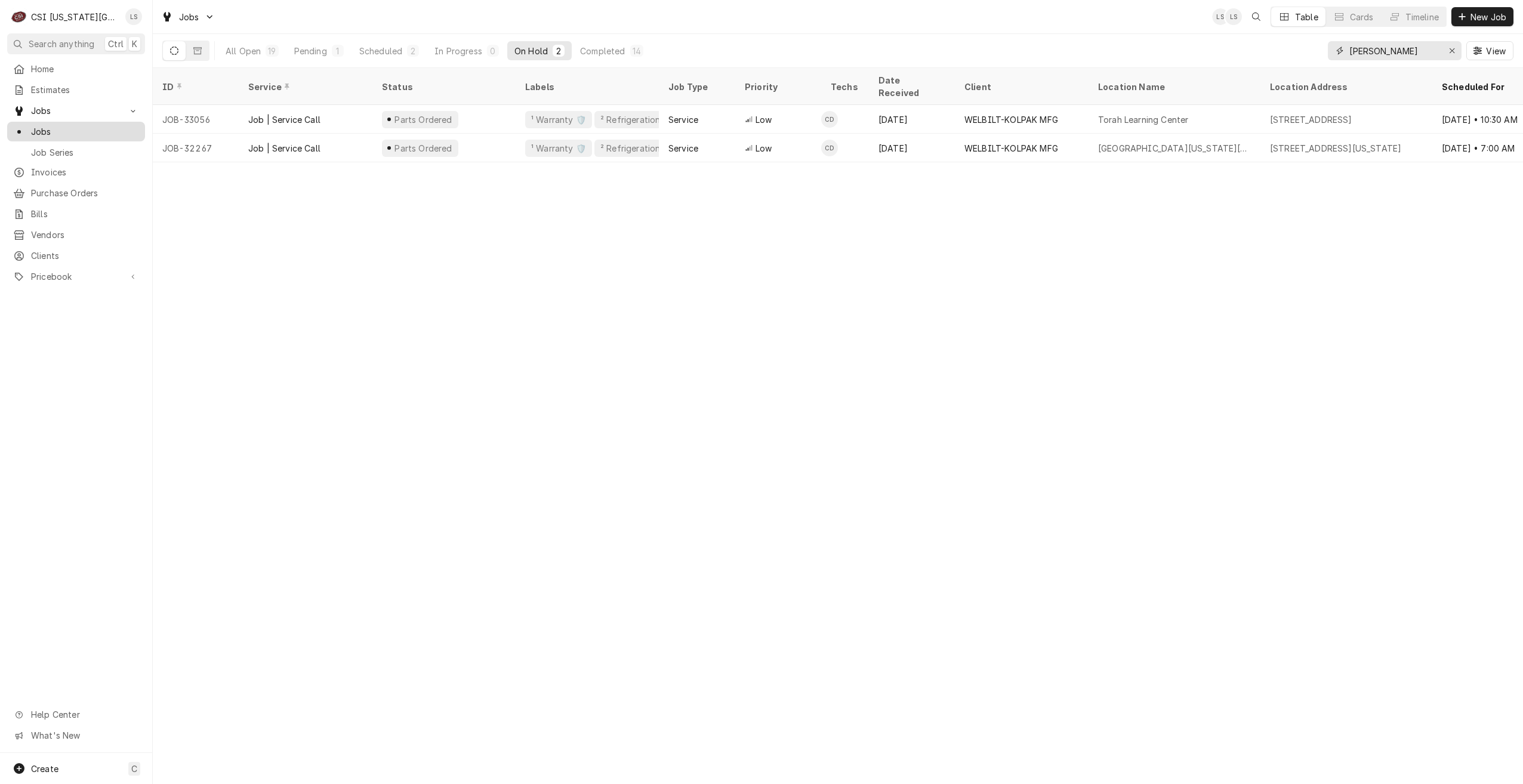
type input "[PERSON_NAME]"
click at [109, 125] on span "Jobs" at bounding box center [85, 131] width 108 height 12
click at [304, 52] on div "Pending" at bounding box center [310, 51] width 33 height 12
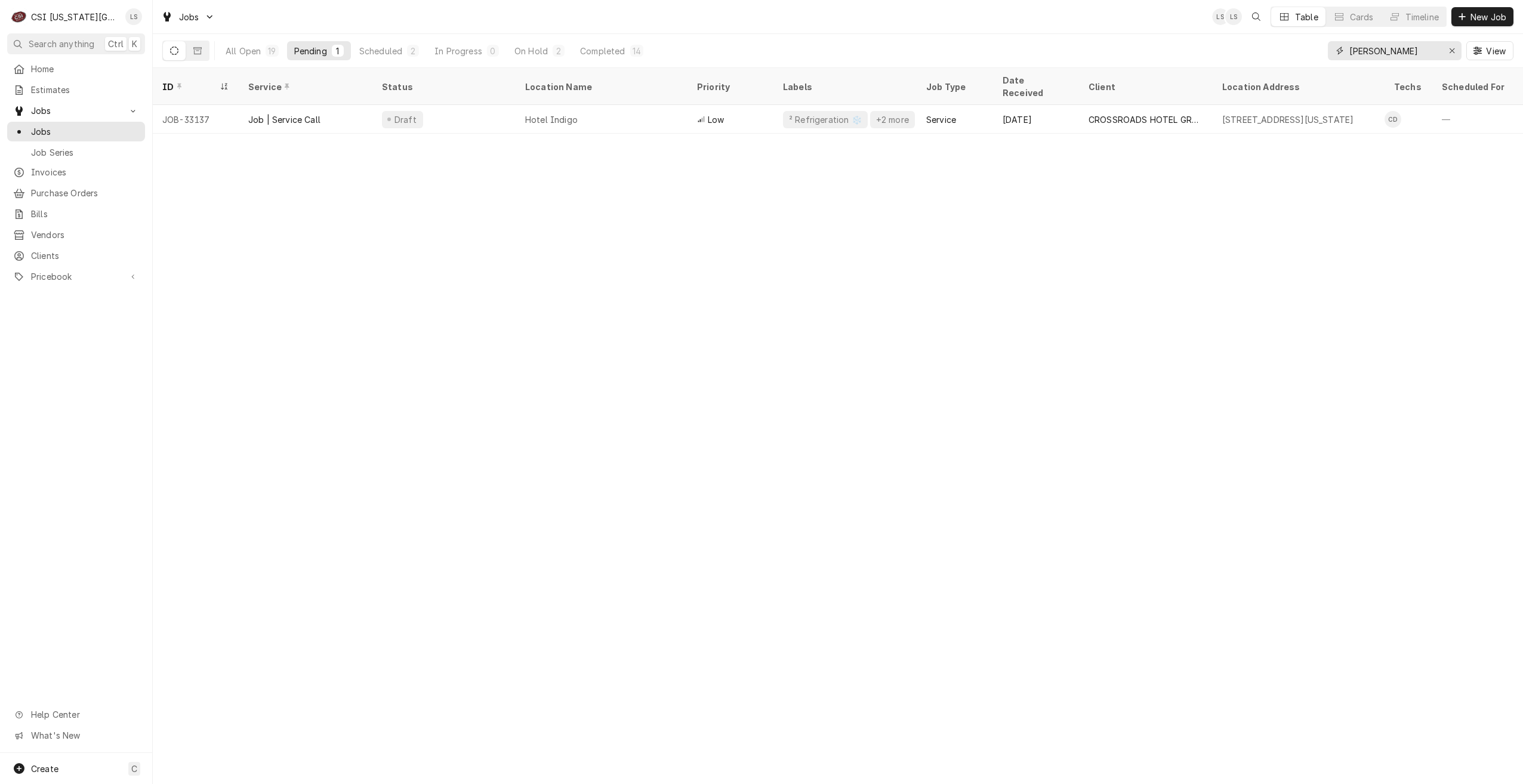
click at [1360, 54] on input "[PERSON_NAME]" at bounding box center [1394, 50] width 90 height 19
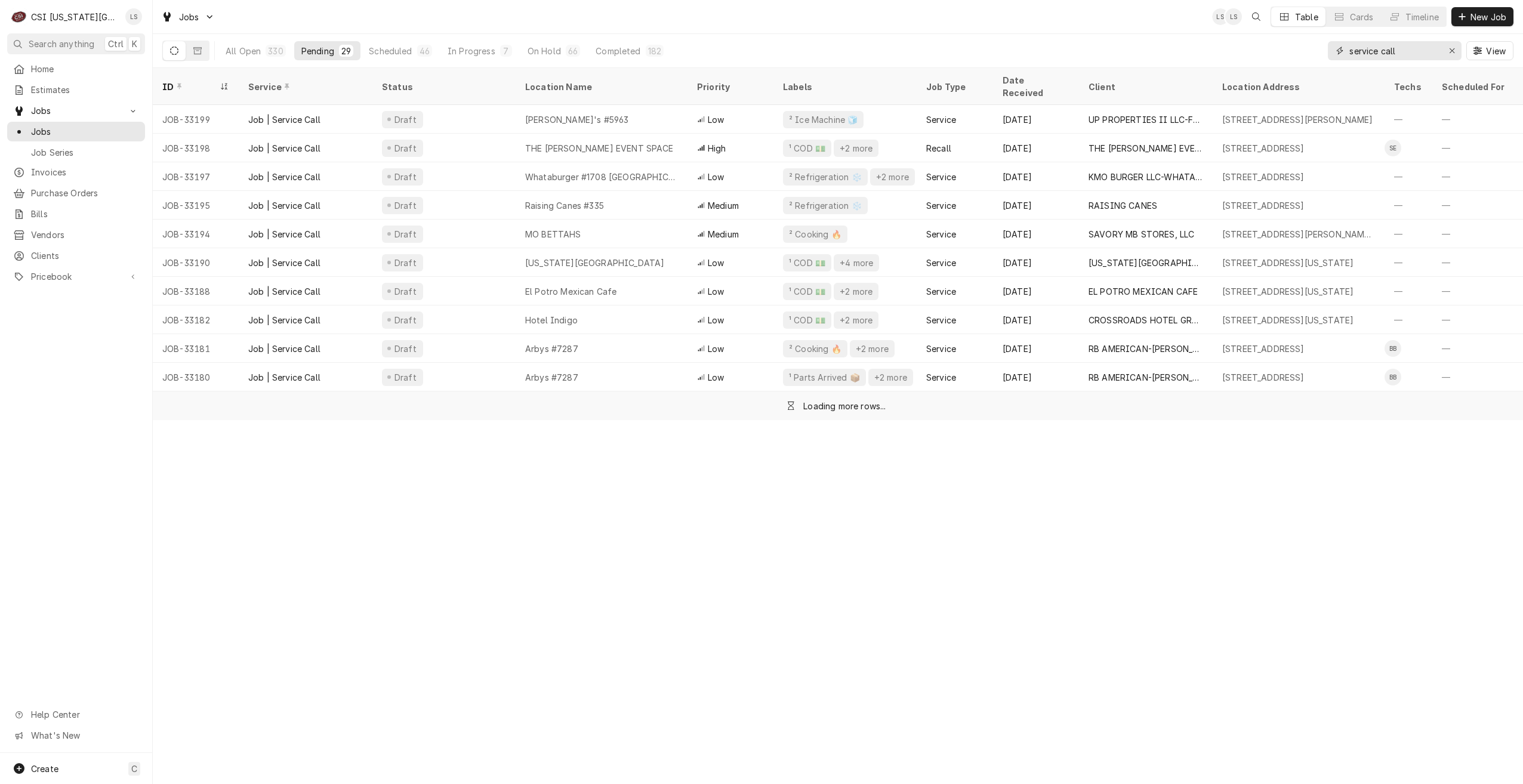
type input "service call"
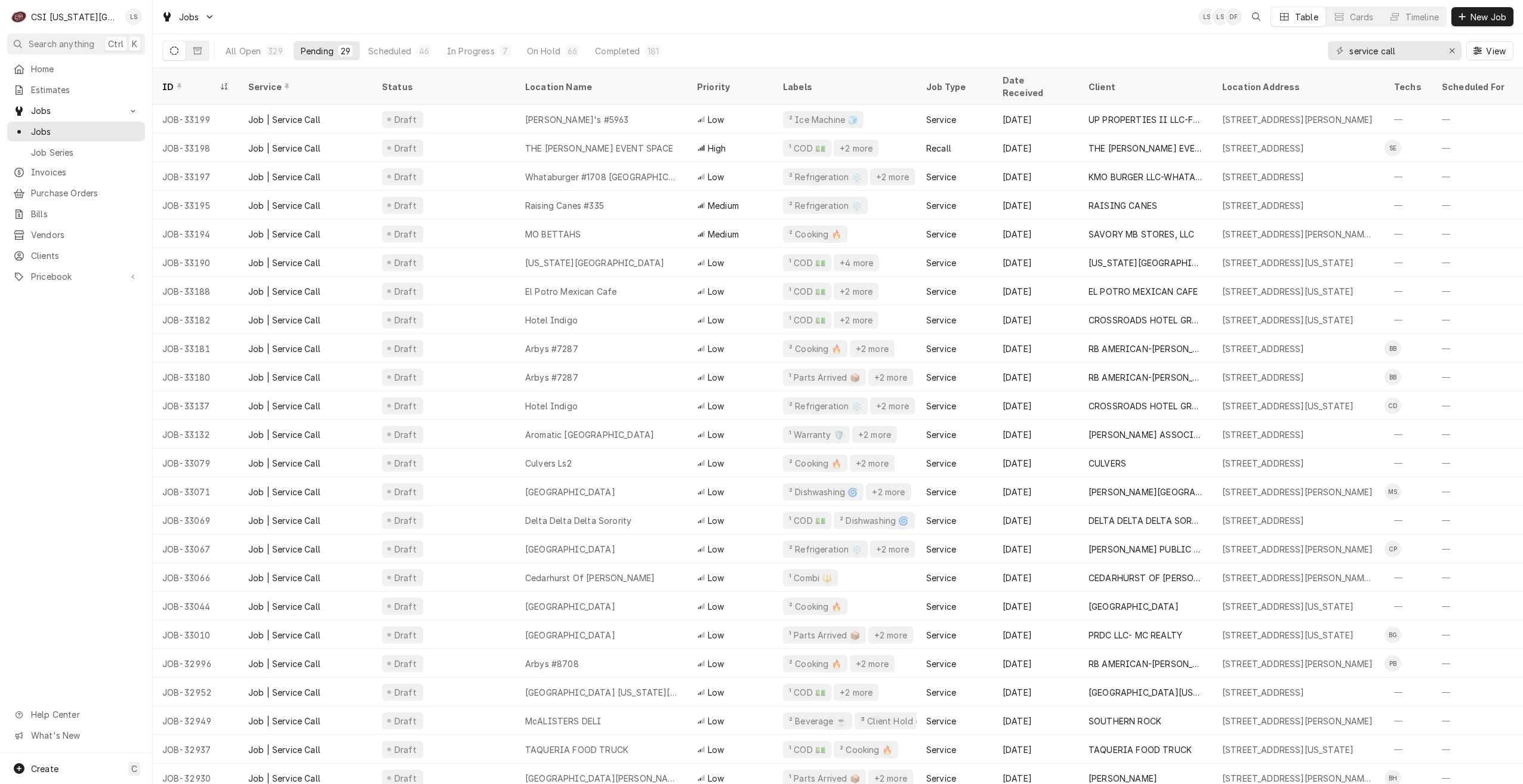
click at [597, 14] on div "Jobs LS LS DF Table Cards Timeline New Job" at bounding box center [838, 16] width 1370 height 33
click at [597, 14] on div "Jobs LS LS KH Table Cards Timeline New Job" at bounding box center [838, 16] width 1370 height 33
click at [618, 24] on div "Jobs LS LS KH Table Cards Timeline New Job" at bounding box center [838, 16] width 1370 height 33
click at [813, 25] on div "Jobs LS LS KH Table Cards Timeline New Job" at bounding box center [838, 16] width 1370 height 33
click at [827, 30] on div "Jobs LS LS KH Table Cards Timeline New Job" at bounding box center [838, 16] width 1370 height 33
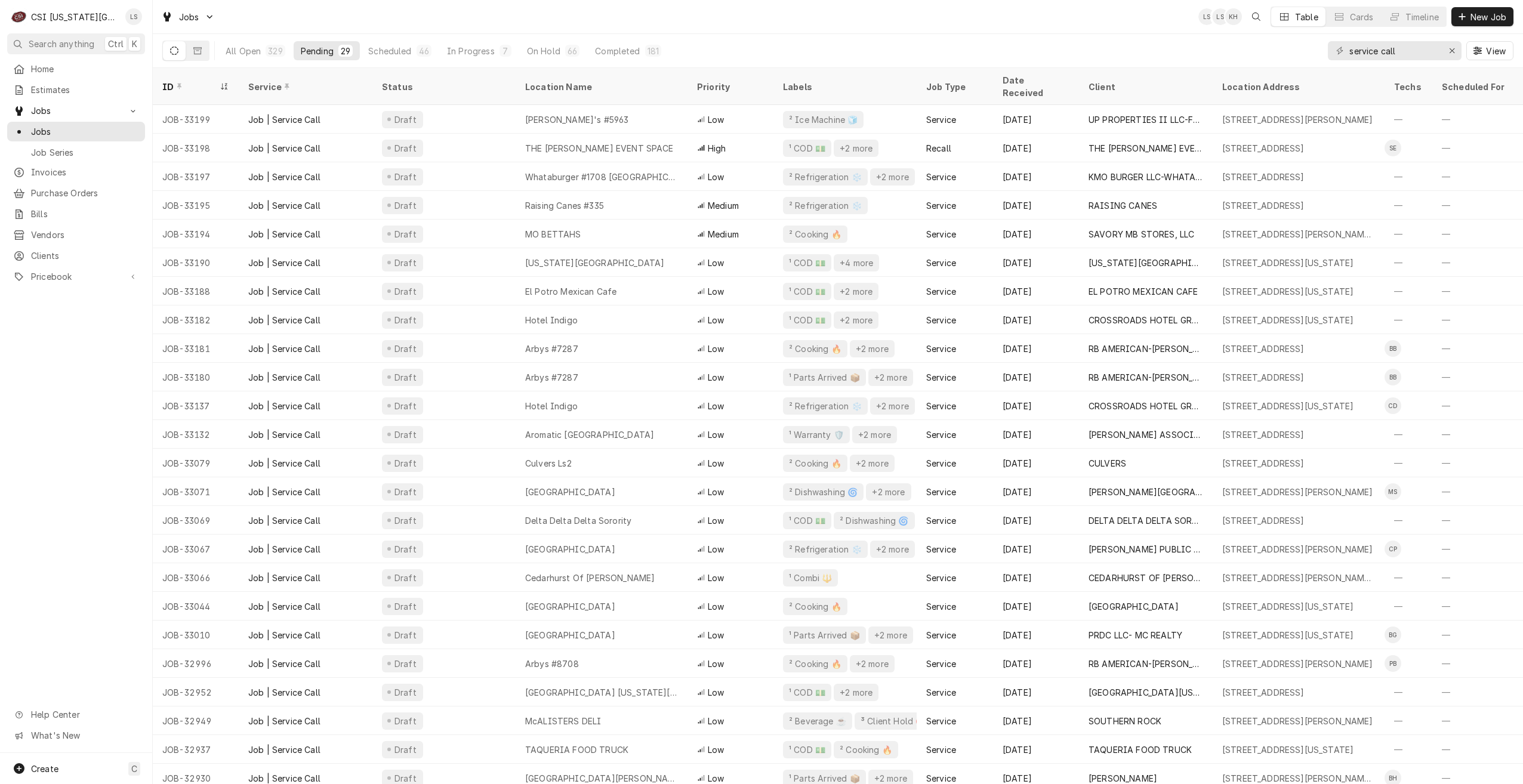
click at [953, 21] on div "Jobs LS LS KH Table Cards Timeline New Job" at bounding box center [838, 16] width 1370 height 33
click at [953, 21] on div "Jobs LS LS + 2 Table Cards Timeline New Job" at bounding box center [838, 16] width 1370 height 33
click at [945, 50] on div "All Open 329 Pending 29 Scheduled 46 In Progress 7 On Hold 66 Completed 181 ser…" at bounding box center [838, 50] width 1351 height 33
